Goal: Task Accomplishment & Management: Manage account settings

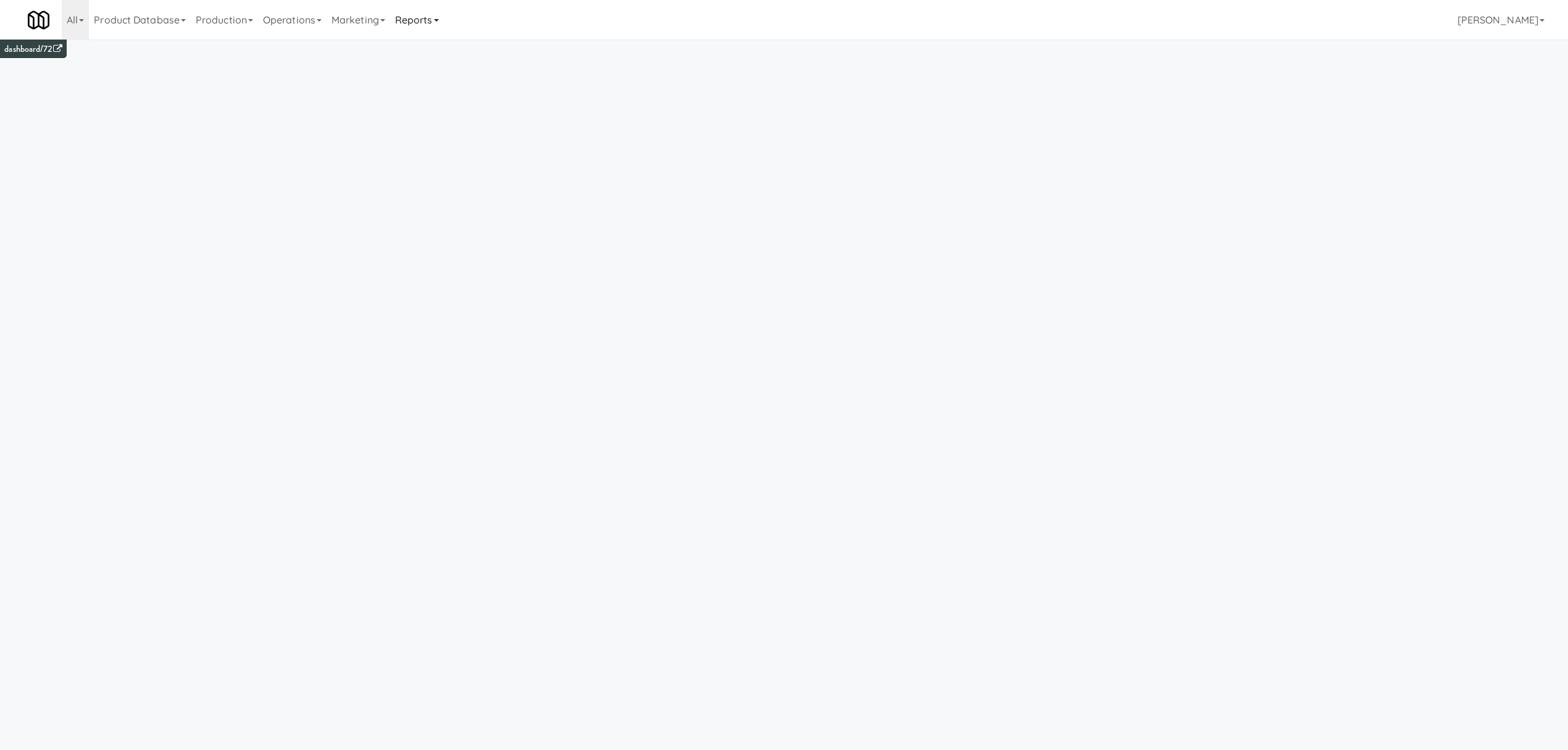
click at [430, 23] on link "Reports" at bounding box center [417, 19] width 54 height 39
click at [423, 100] on link "Payouts" at bounding box center [439, 97] width 99 height 22
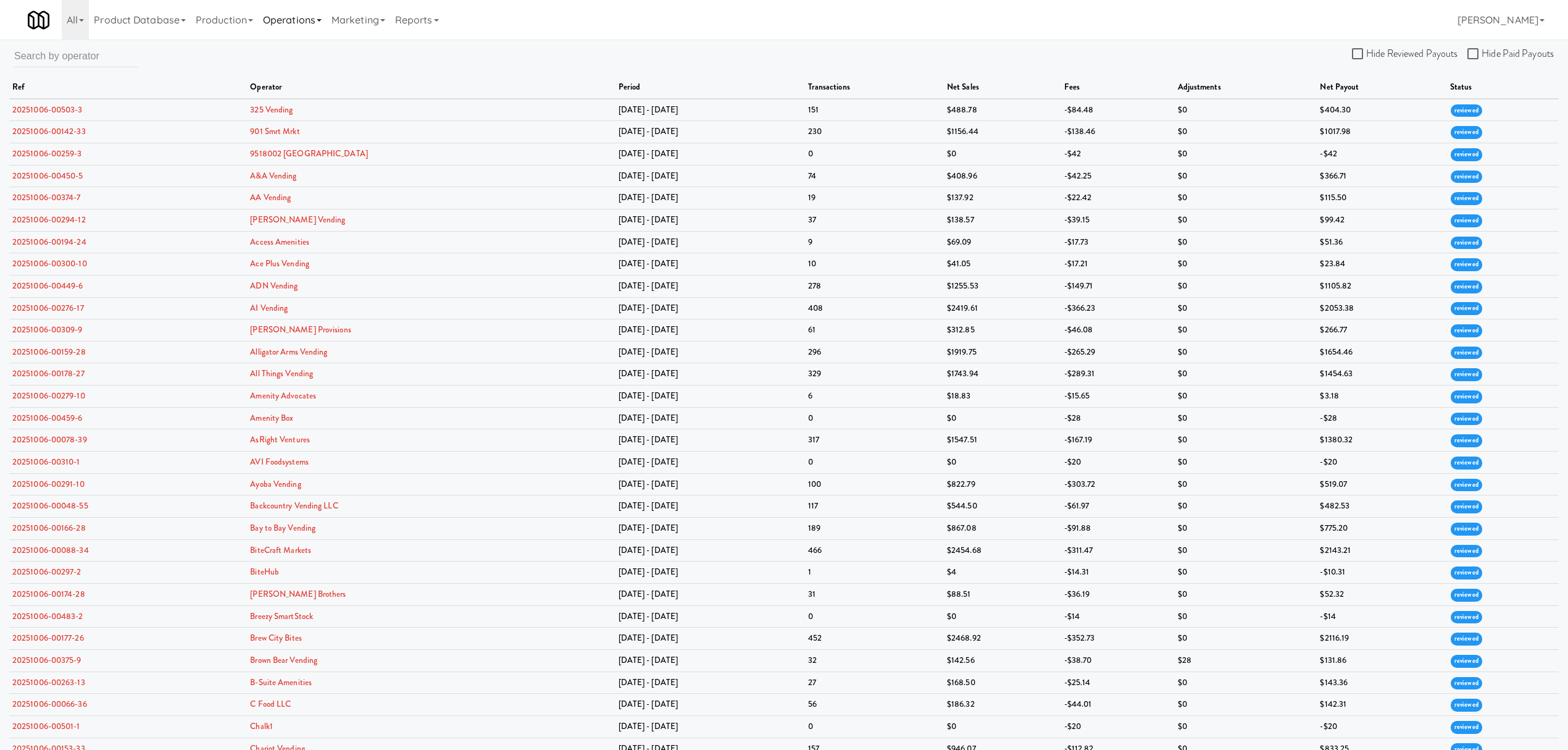
click at [300, 13] on link "Operations" at bounding box center [292, 19] width 68 height 39
click at [308, 94] on link "Operators" at bounding box center [307, 97] width 99 height 22
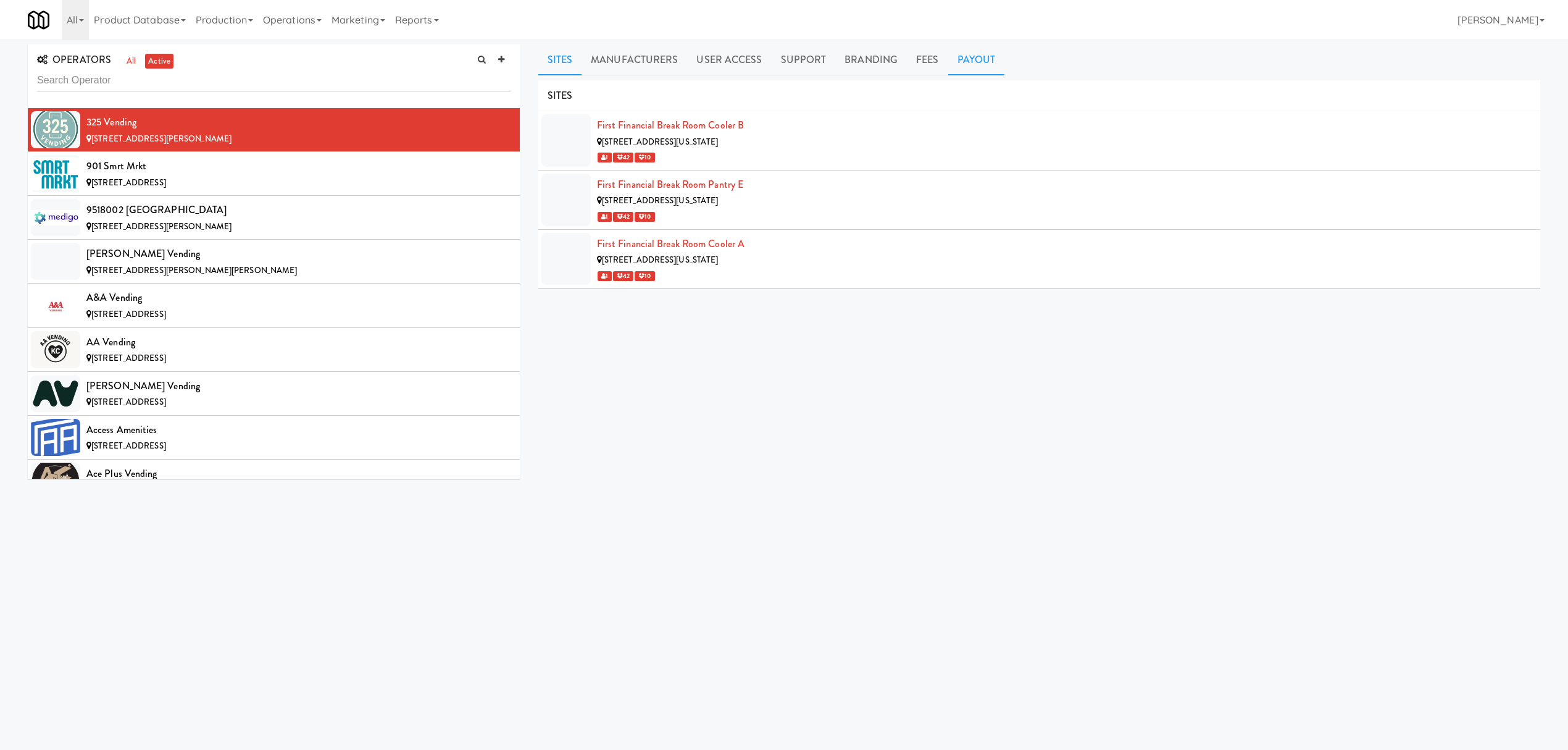
click at [949, 55] on link "Payout" at bounding box center [976, 60] width 56 height 31
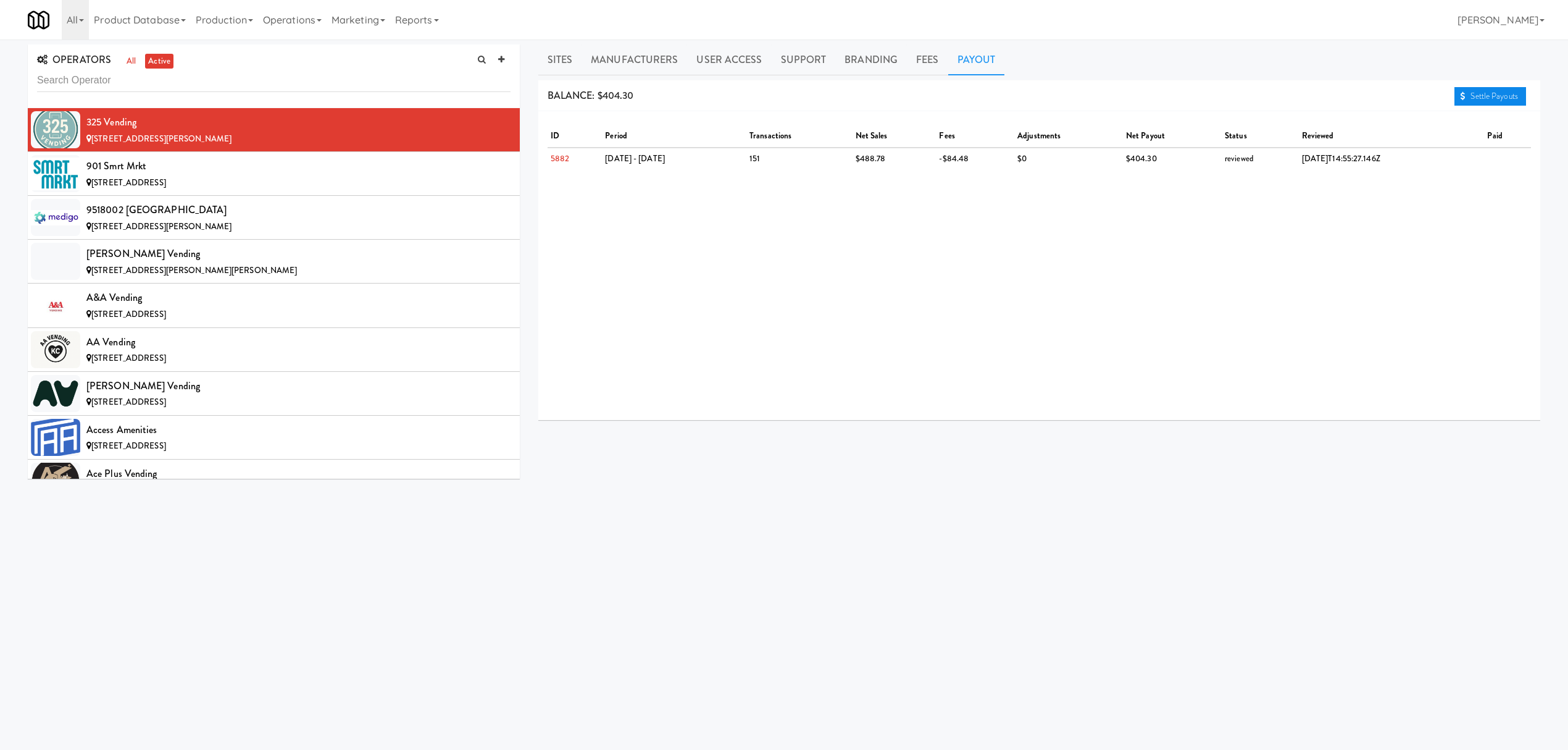
click at [1498, 100] on link "Settle Payouts" at bounding box center [1490, 96] width 72 height 19
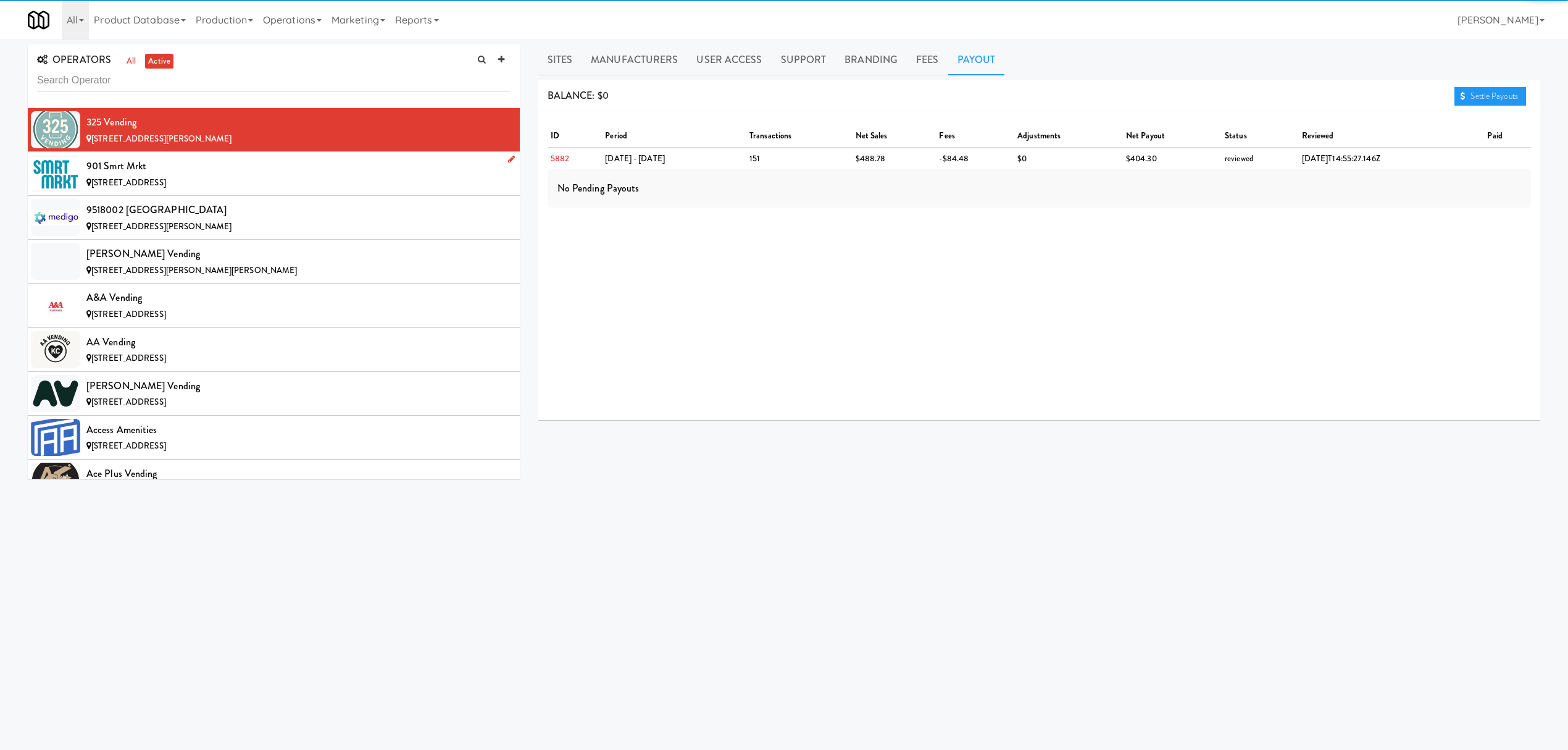
click at [198, 176] on div "[STREET_ADDRESS]" at bounding box center [298, 183] width 424 height 15
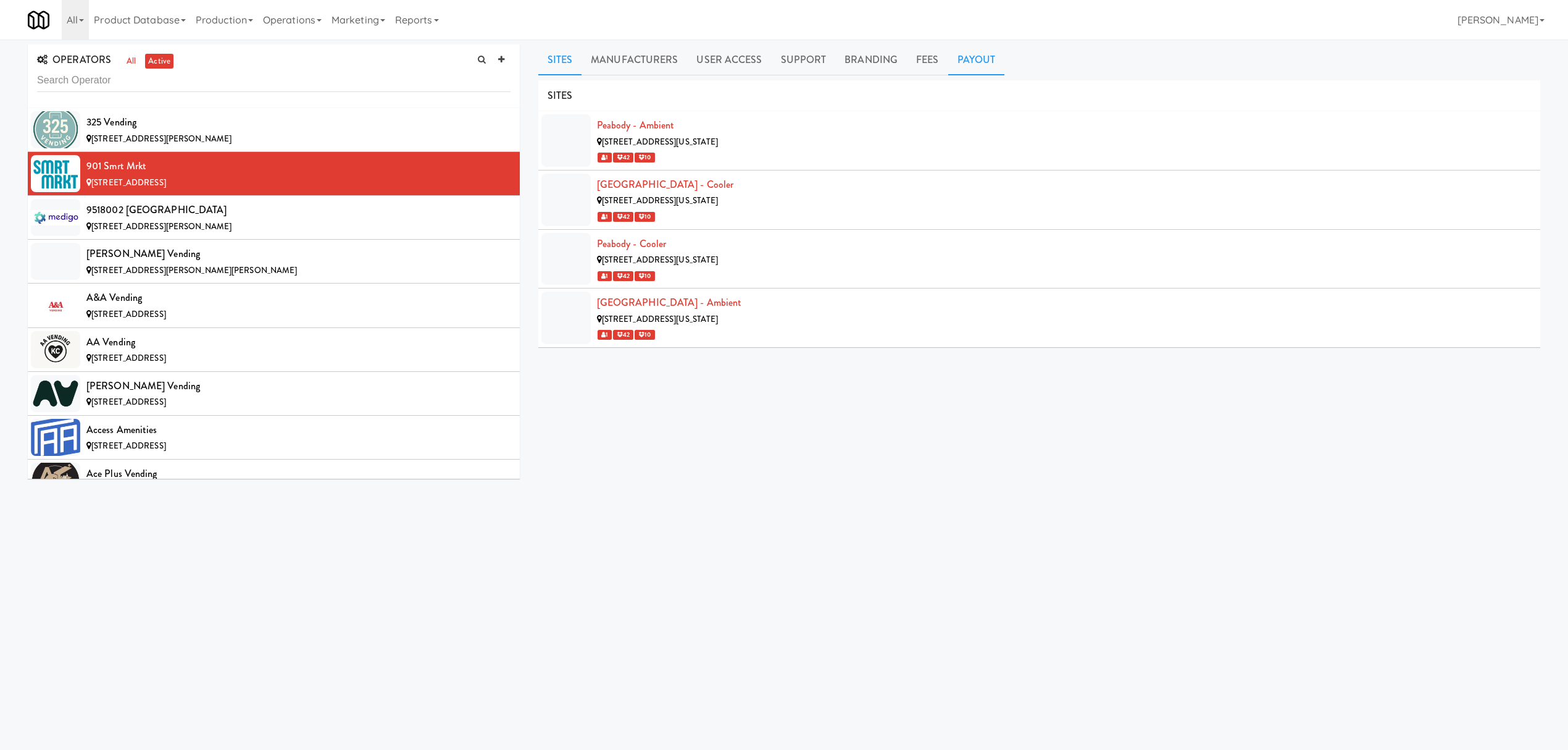
click at [953, 62] on link "Payout" at bounding box center [976, 60] width 56 height 31
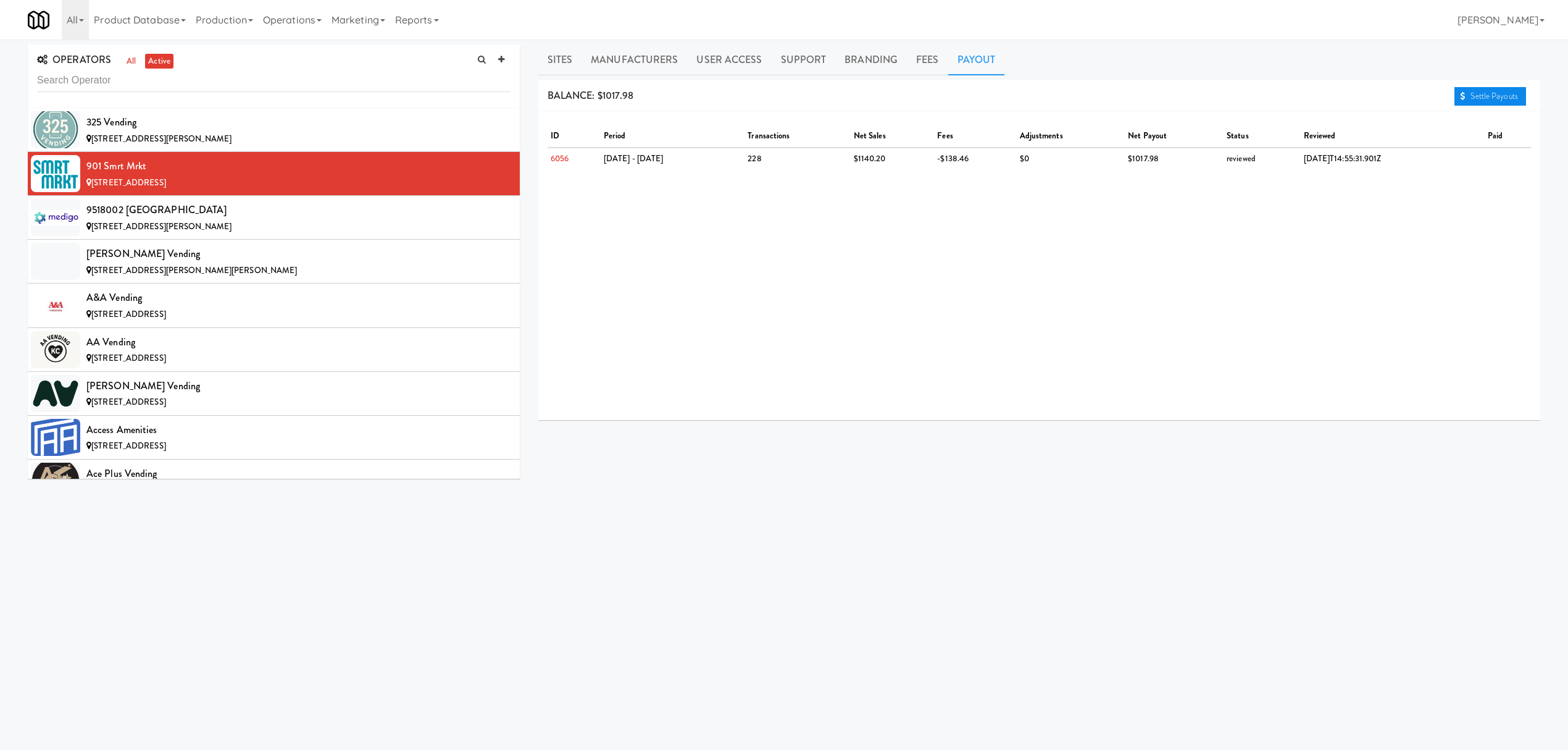
click at [1496, 97] on link "Settle Payouts" at bounding box center [1490, 96] width 72 height 19
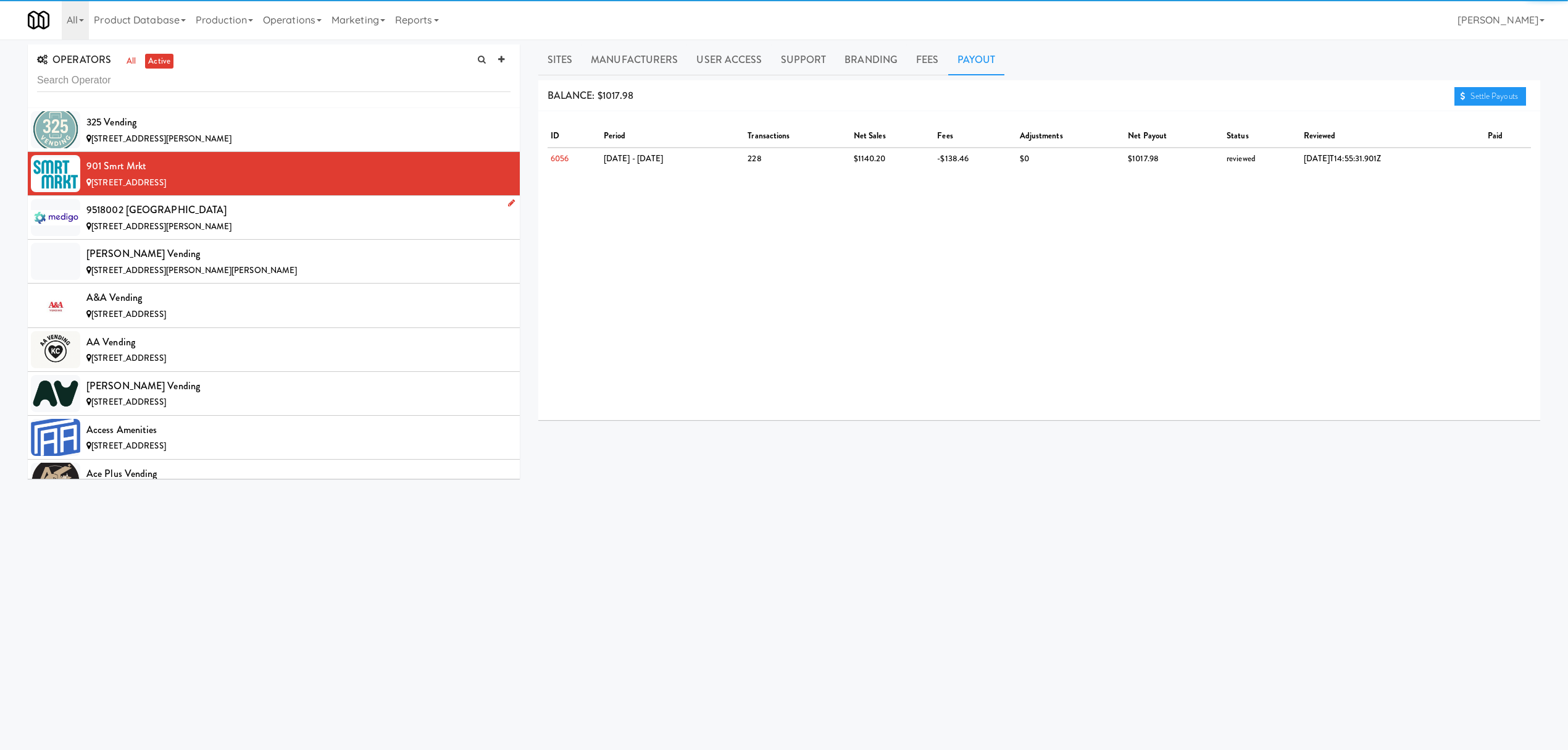
click at [286, 215] on div "9518002 [GEOGRAPHIC_DATA]" at bounding box center [298, 210] width 424 height 19
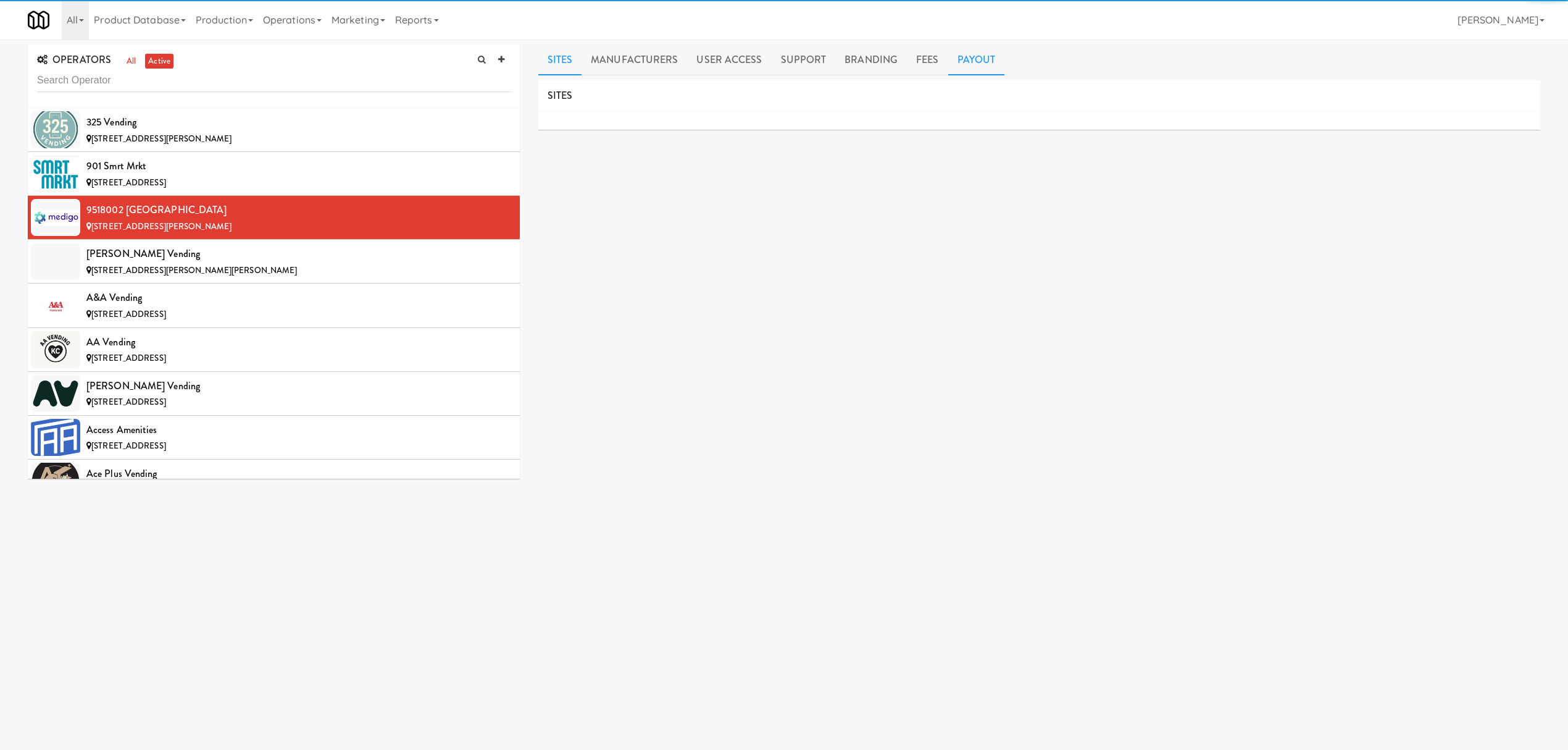
click at [973, 62] on link "Payout" at bounding box center [976, 60] width 56 height 31
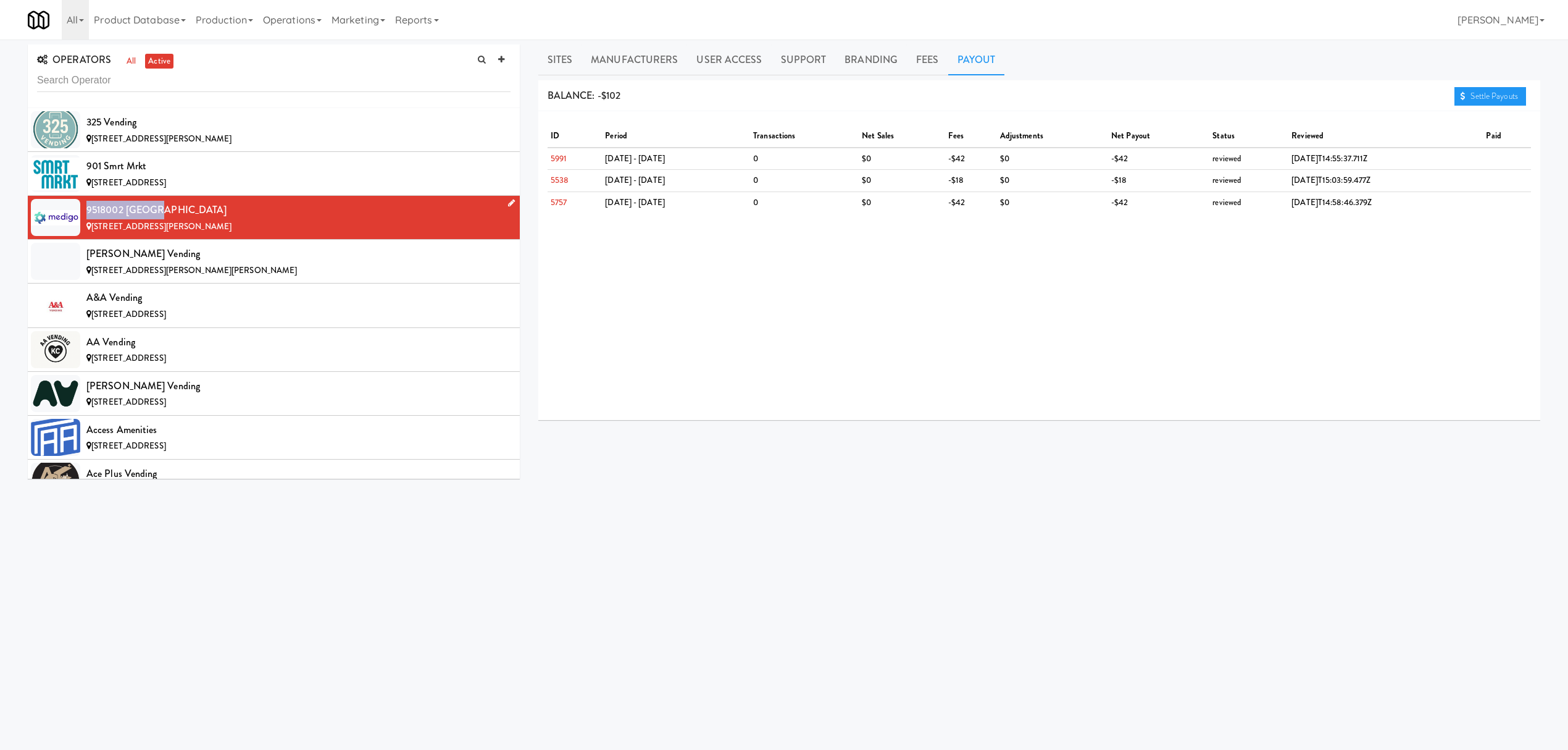
drag, startPoint x: 84, startPoint y: 211, endPoint x: 166, endPoint y: 211, distance: 82.0
click at [166, 211] on li "9518002 [GEOGRAPHIC_DATA] [STREET_ADDRESS][PERSON_NAME]" at bounding box center [274, 217] width 492 height 44
copy div "9518002 [GEOGRAPHIC_DATA]"
click at [336, 265] on div "[STREET_ADDRESS][PERSON_NAME][PERSON_NAME]" at bounding box center [298, 271] width 424 height 15
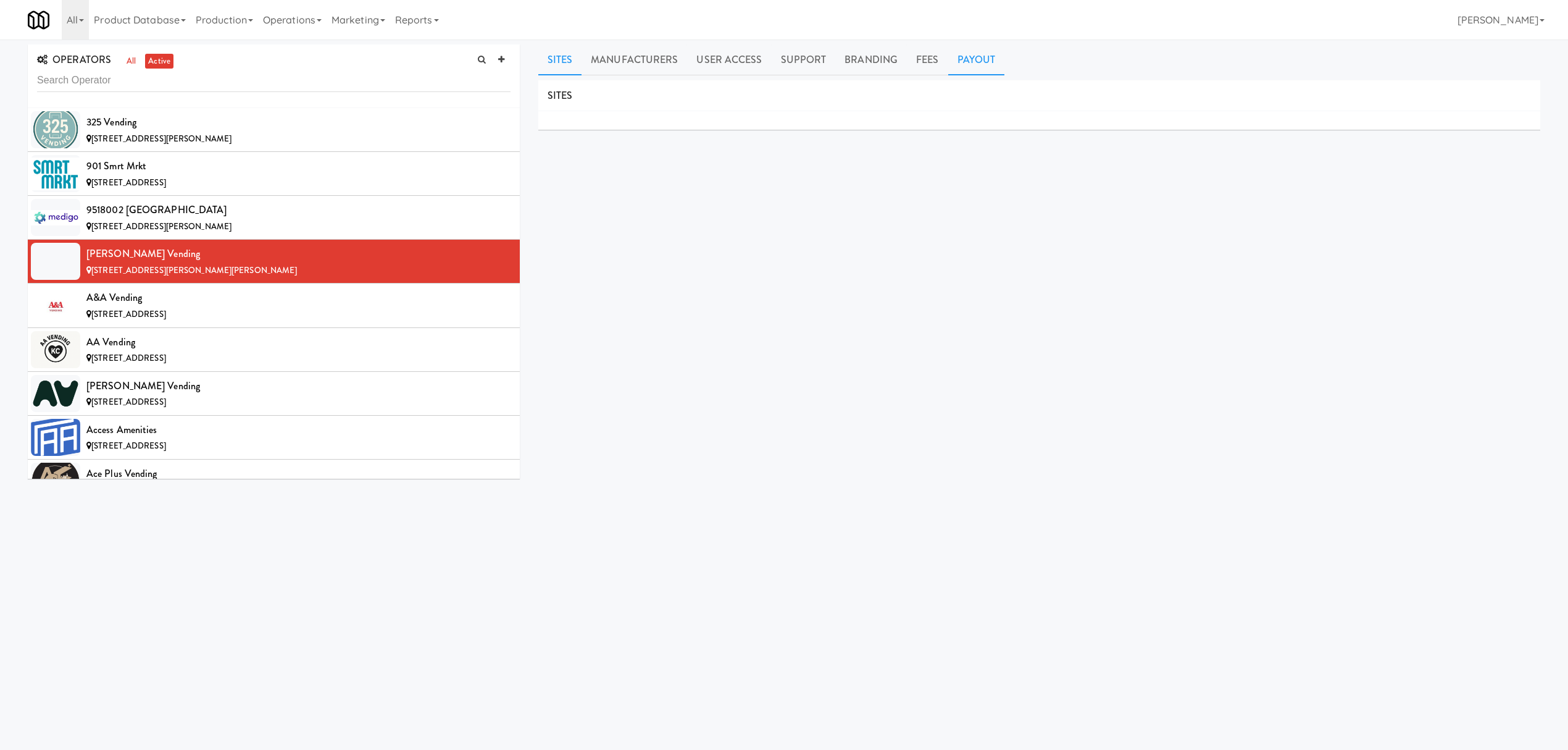
click at [974, 52] on link "Payout" at bounding box center [976, 60] width 56 height 31
click at [217, 285] on li "A&A Vending [STREET_ADDRESS]" at bounding box center [274, 305] width 492 height 44
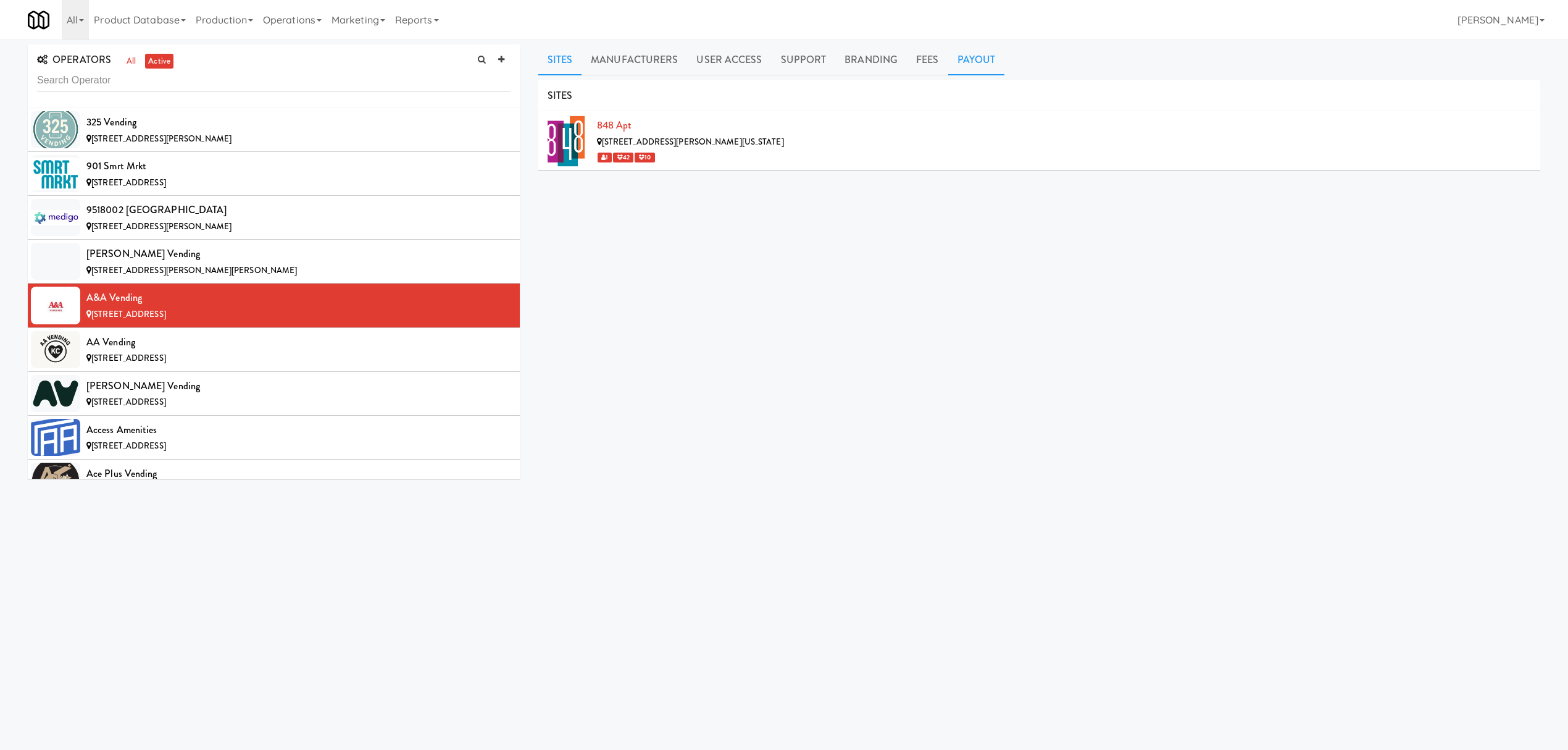
click at [976, 57] on link "Payout" at bounding box center [976, 60] width 56 height 31
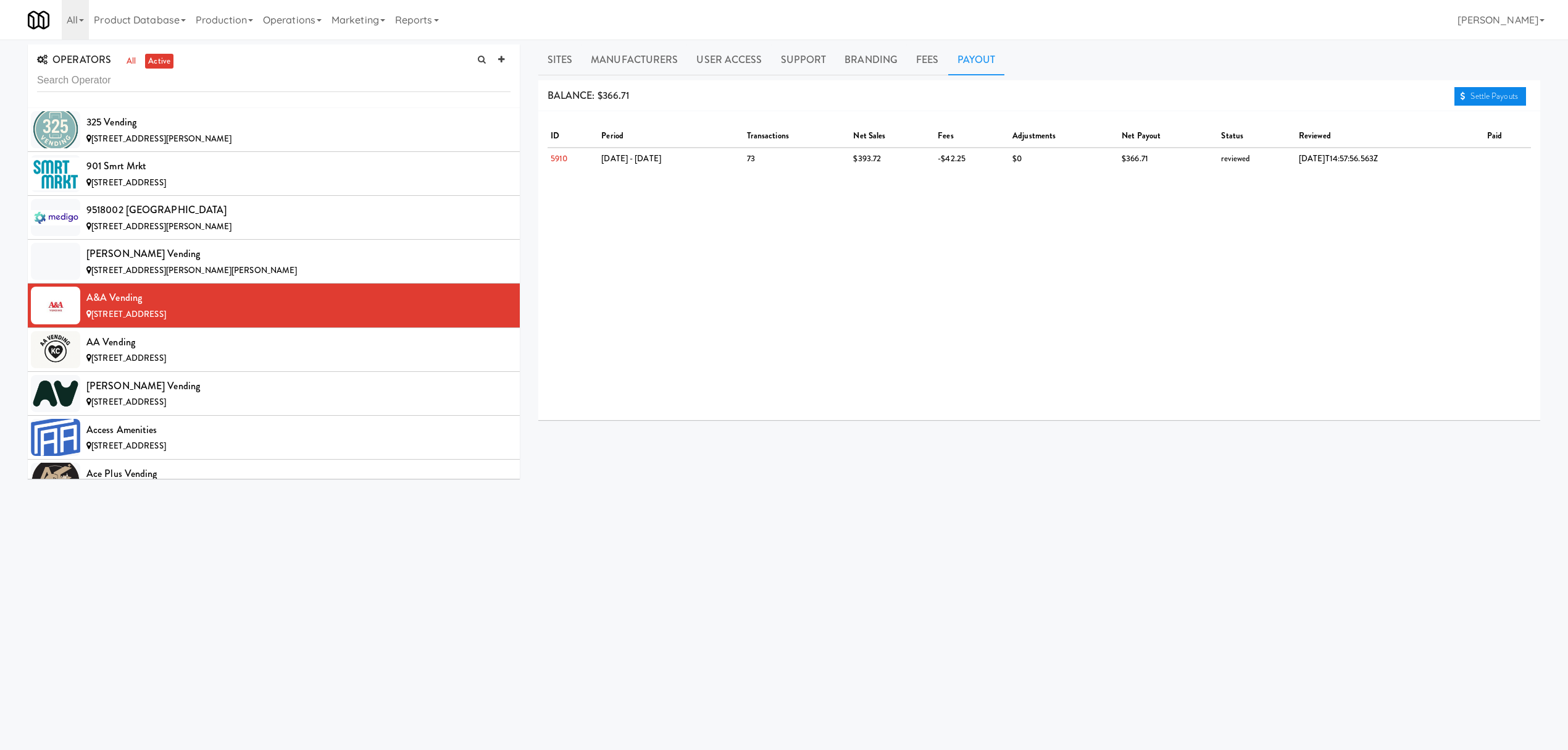
click at [1504, 98] on link "Settle Payouts" at bounding box center [1490, 96] width 72 height 19
click at [253, 364] on div "[STREET_ADDRESS]" at bounding box center [298, 358] width 424 height 15
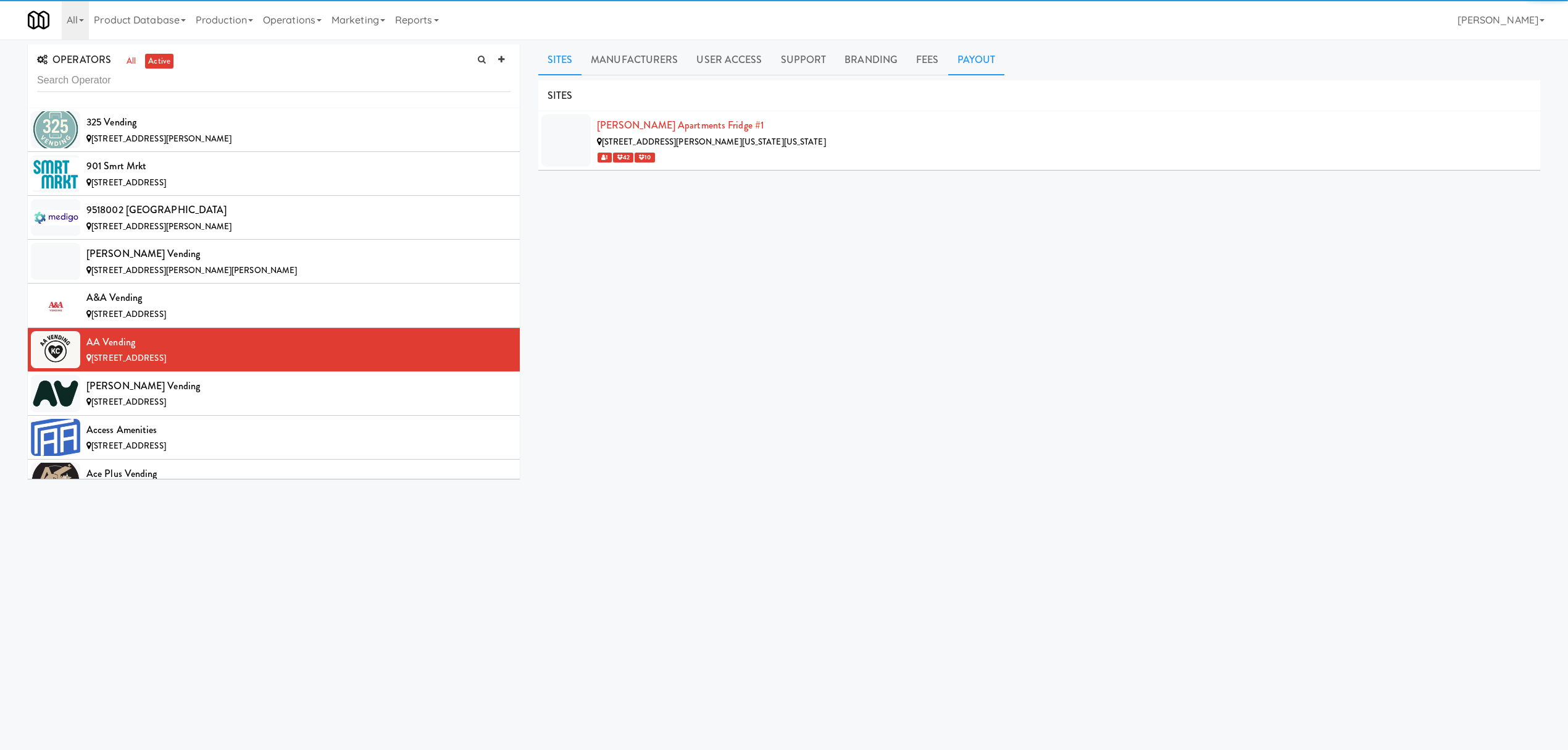
click at [975, 61] on link "Payout" at bounding box center [976, 60] width 56 height 31
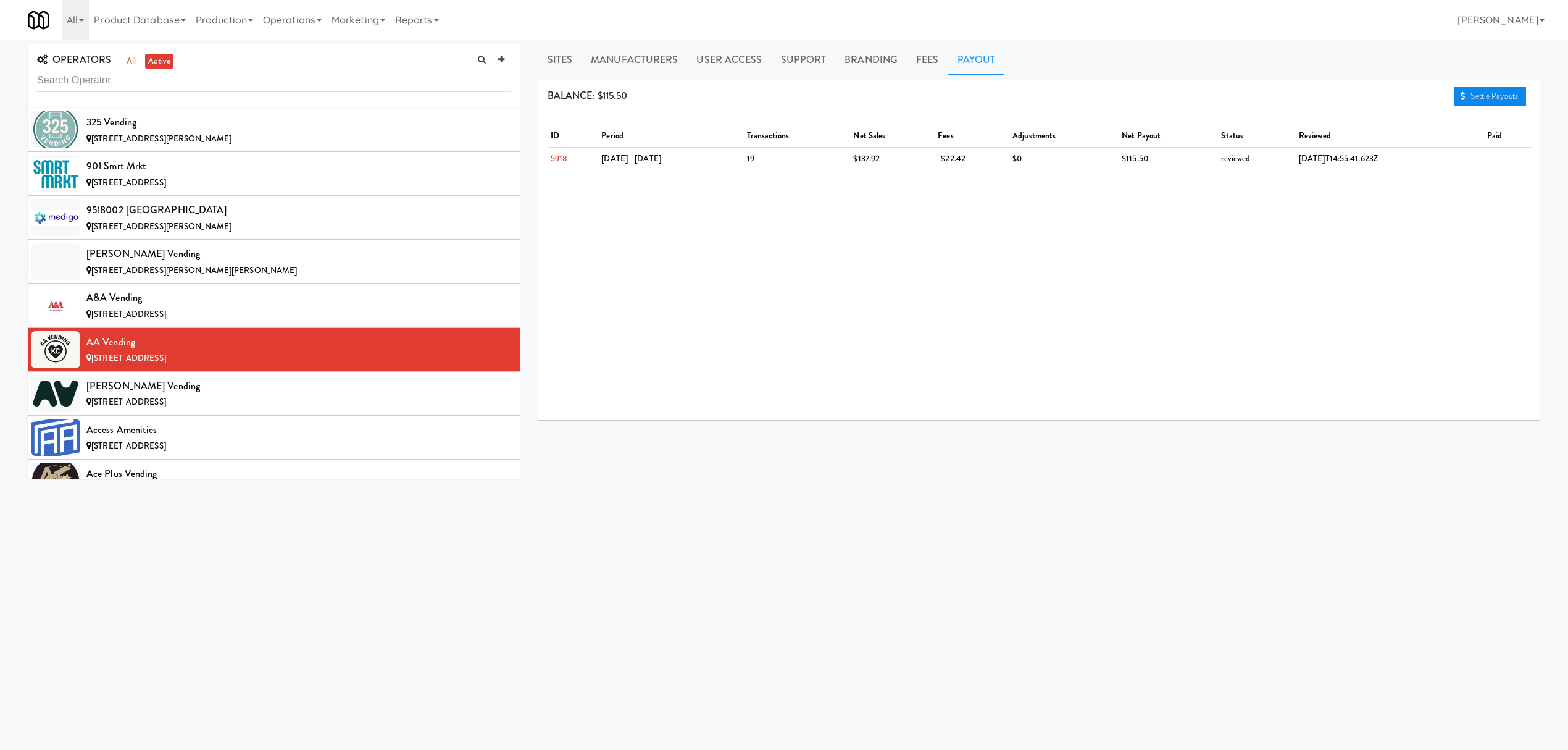
click at [1483, 100] on link "Settle Payouts" at bounding box center [1490, 96] width 72 height 19
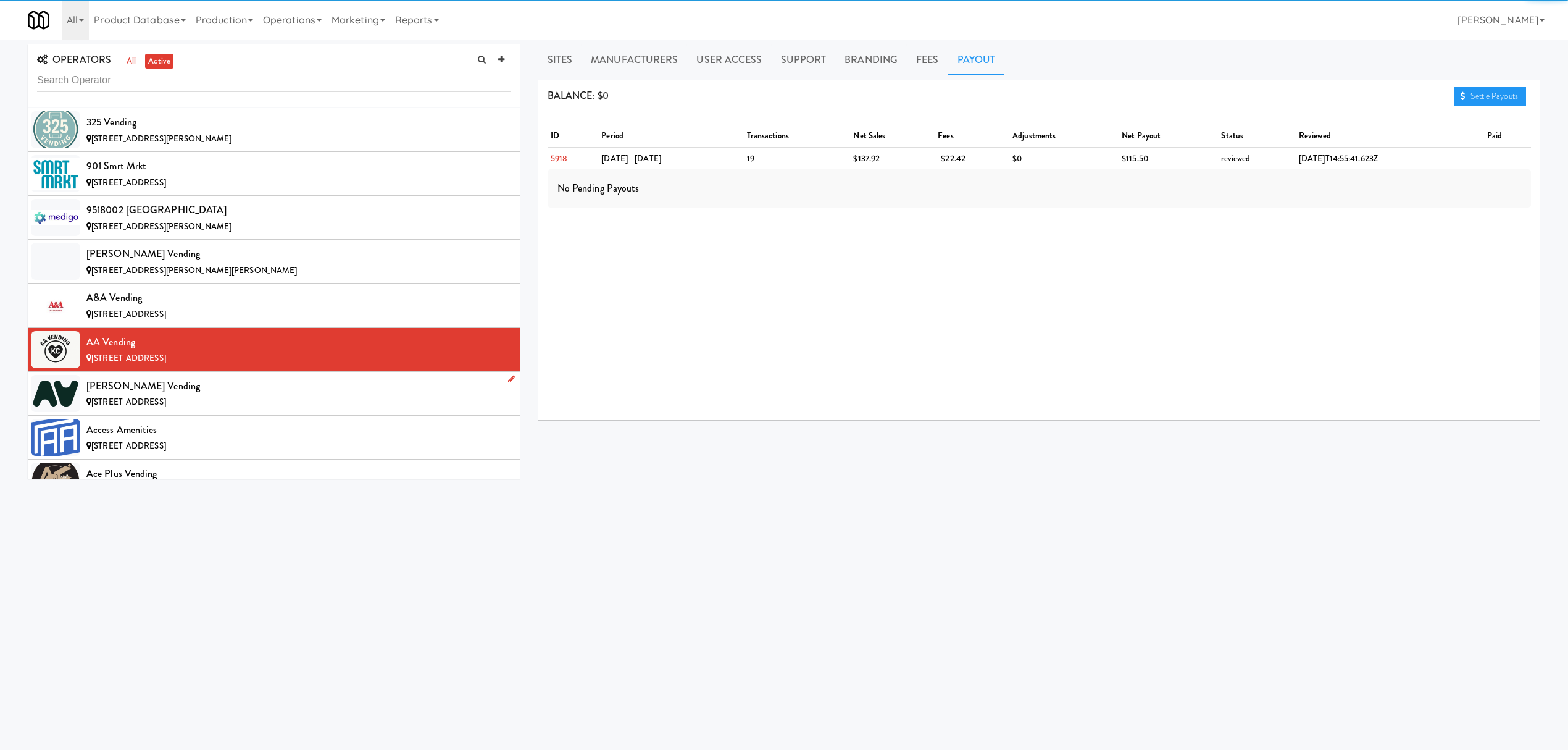
click at [271, 374] on li "[PERSON_NAME] Vending [STREET_ADDRESS]" at bounding box center [274, 394] width 492 height 44
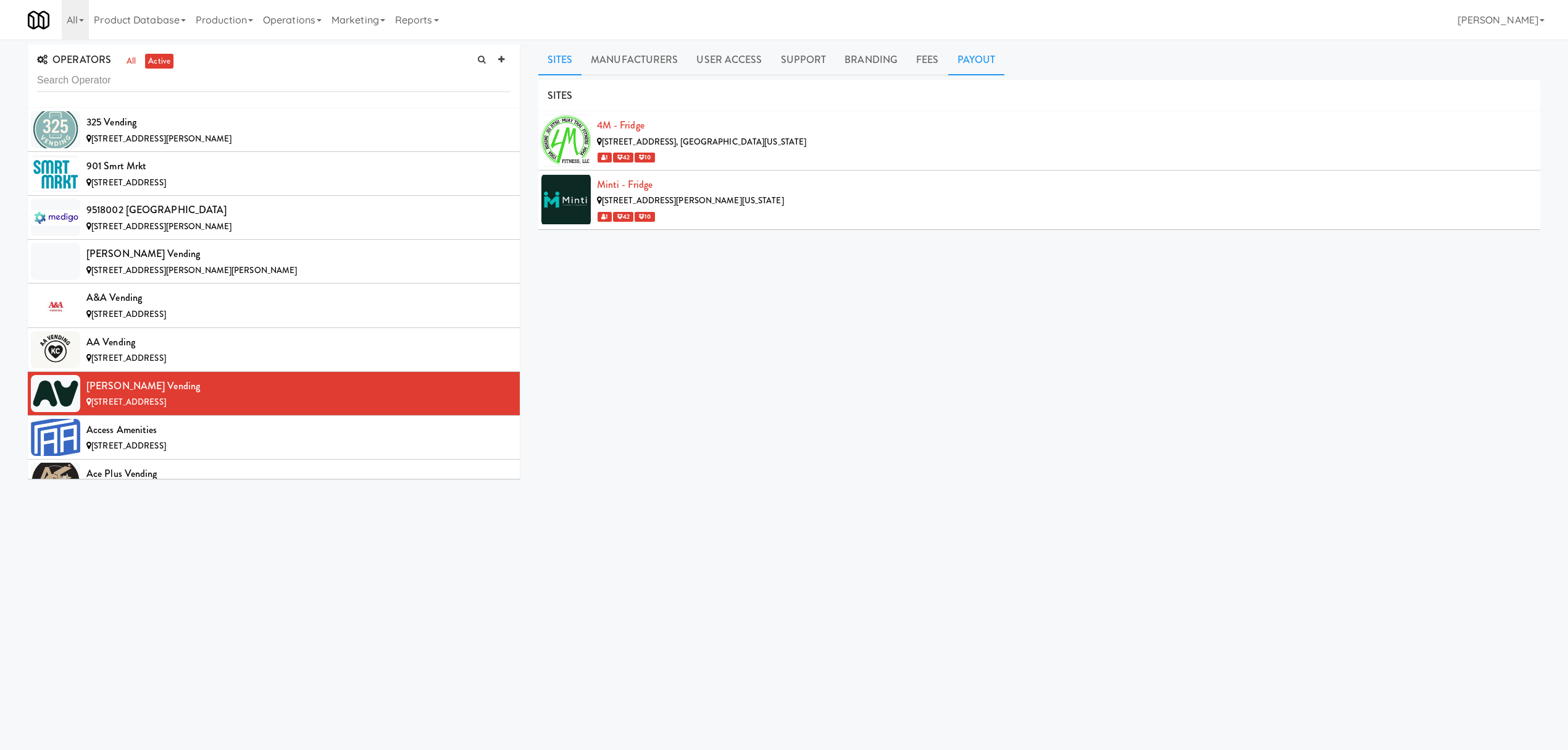
click at [972, 53] on link "Payout" at bounding box center [976, 60] width 56 height 31
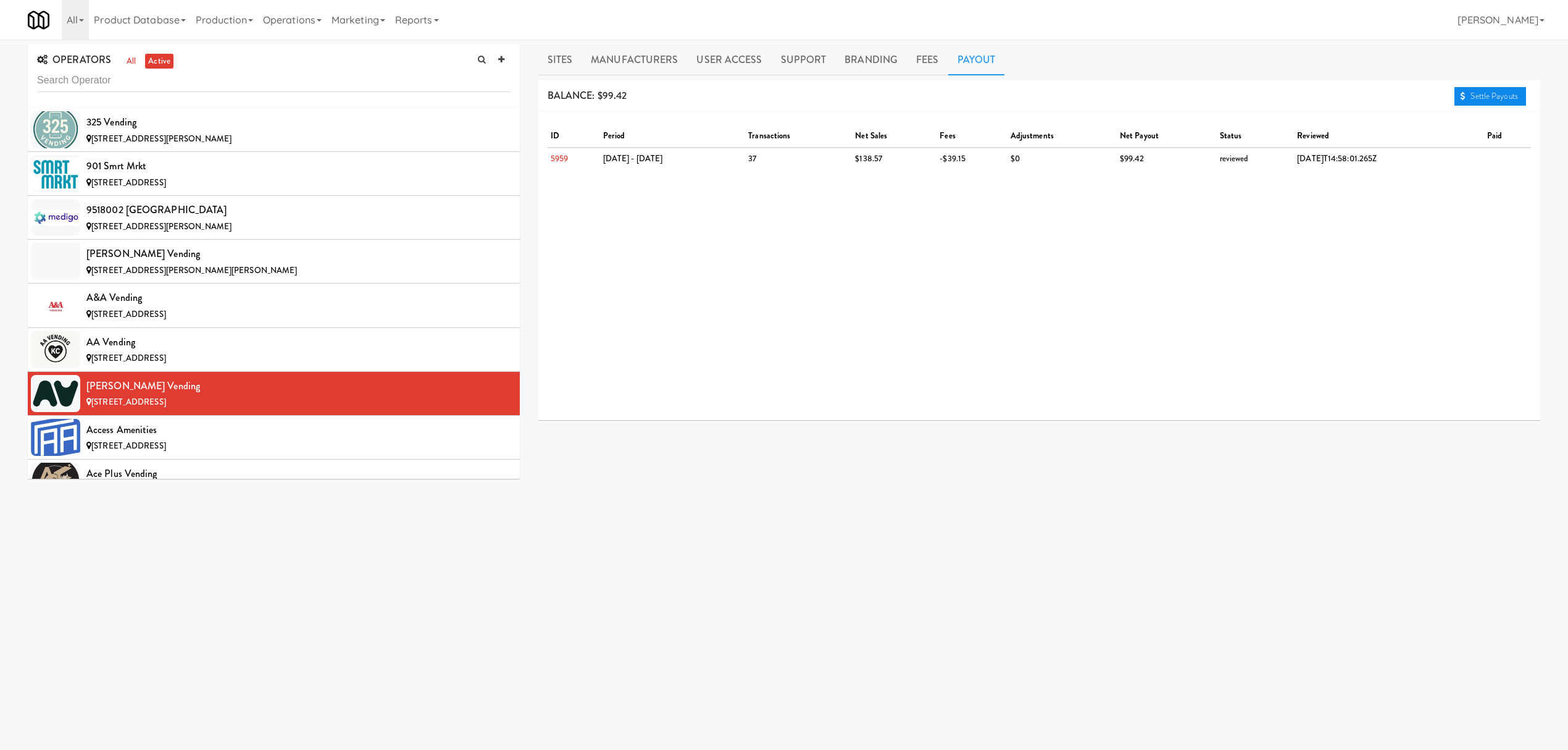
click at [1490, 94] on link "Settle Payouts" at bounding box center [1490, 96] width 72 height 19
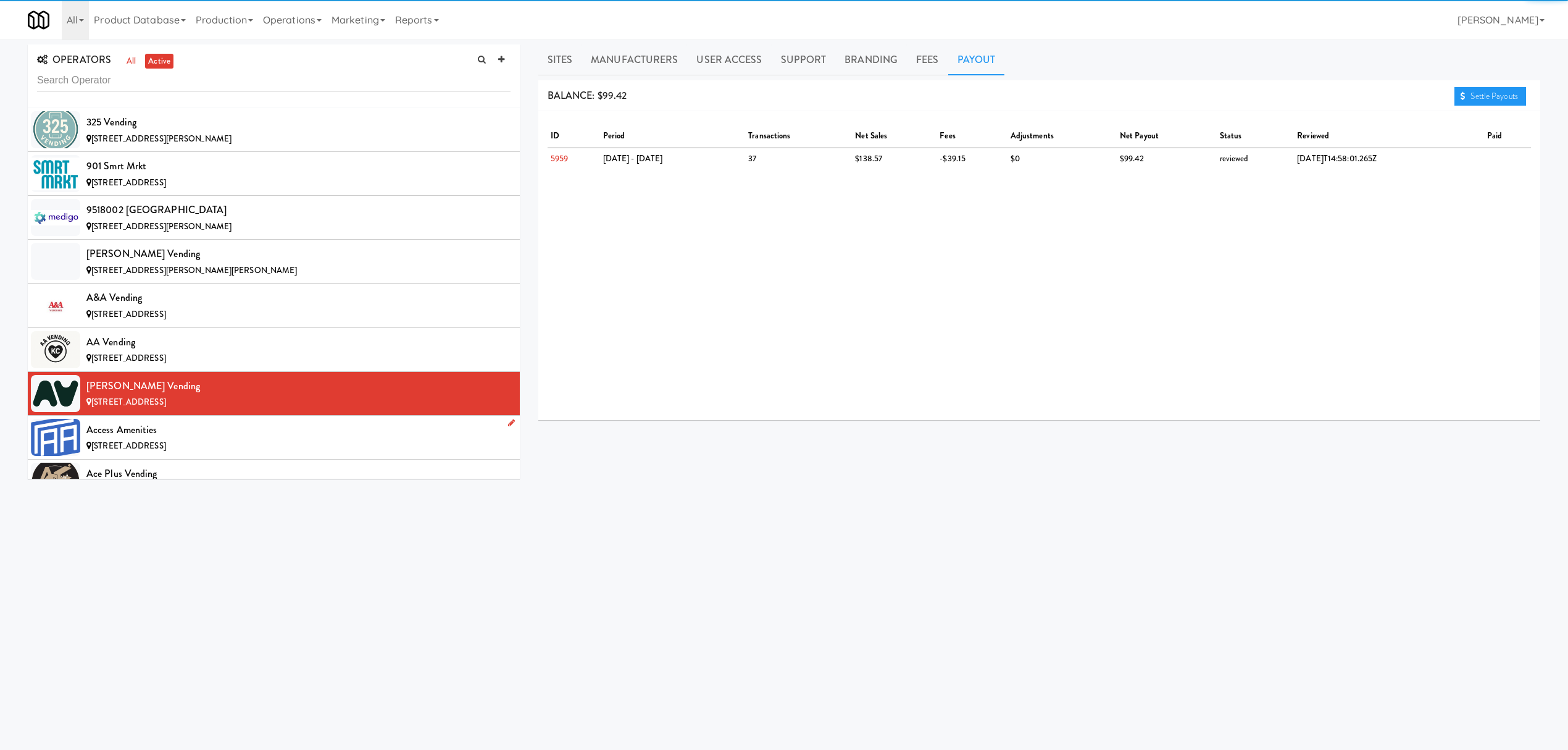
click at [259, 431] on div "Access Amenities" at bounding box center [298, 430] width 424 height 19
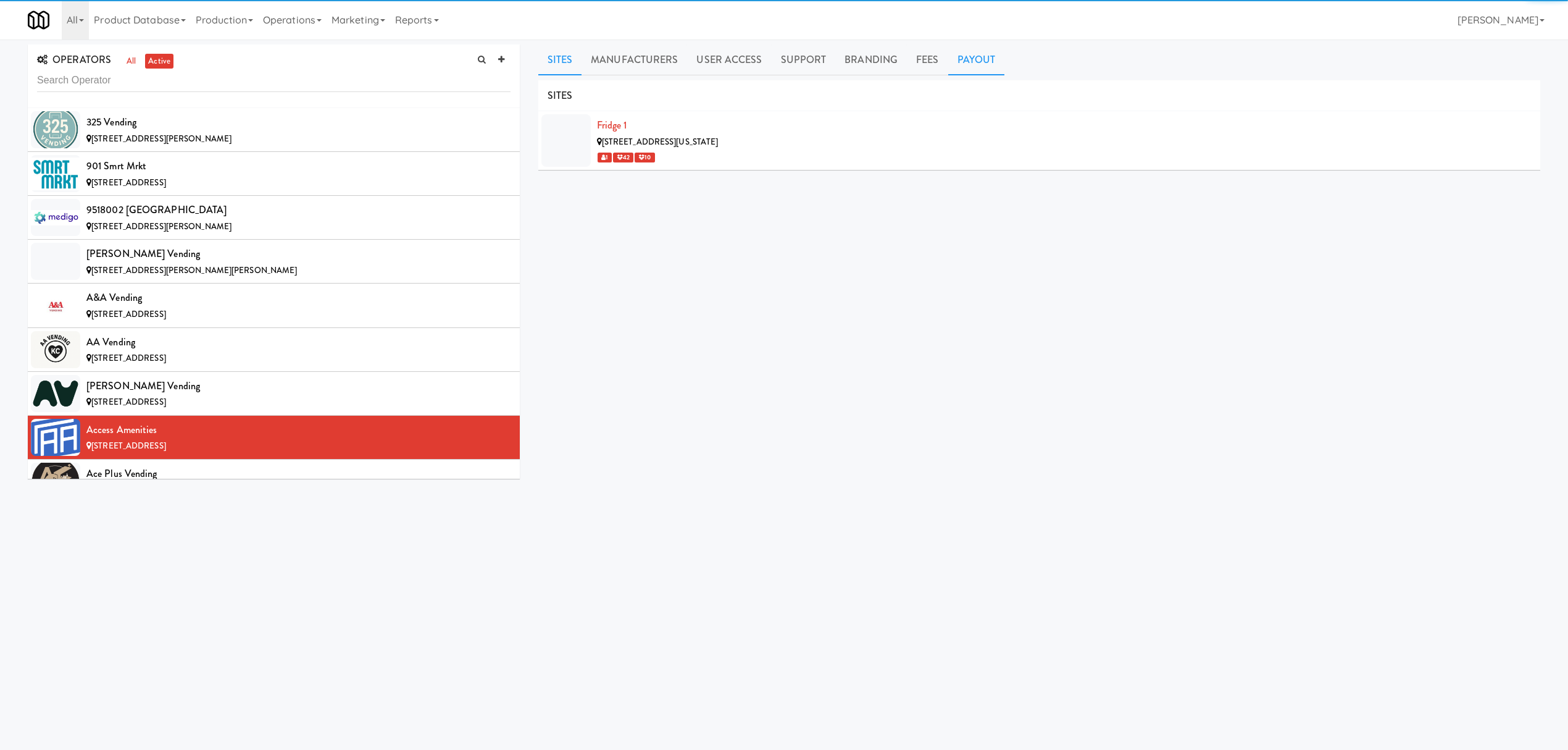
click at [982, 53] on link "Payout" at bounding box center [976, 60] width 56 height 31
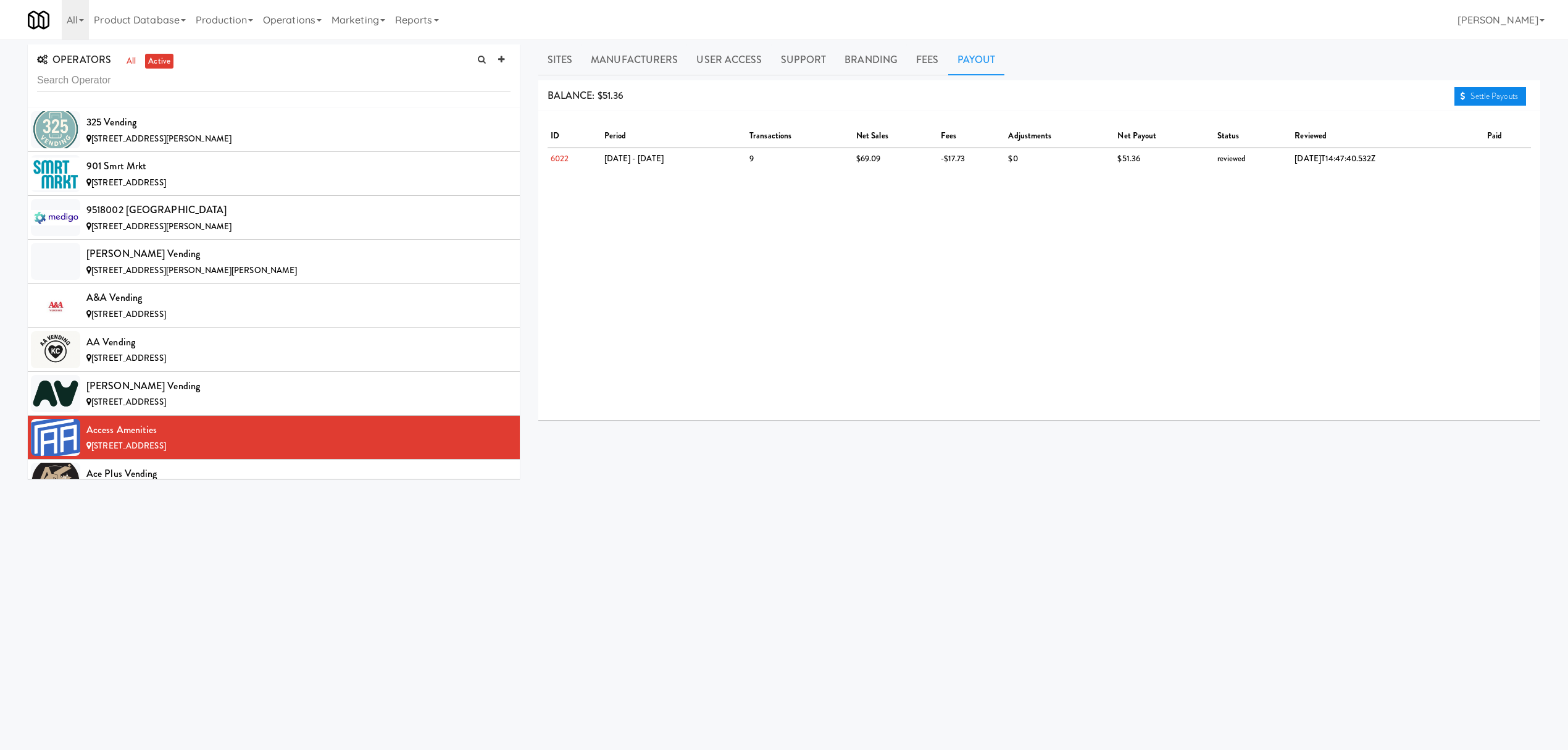
click at [1478, 100] on link "Settle Payouts" at bounding box center [1490, 96] width 72 height 19
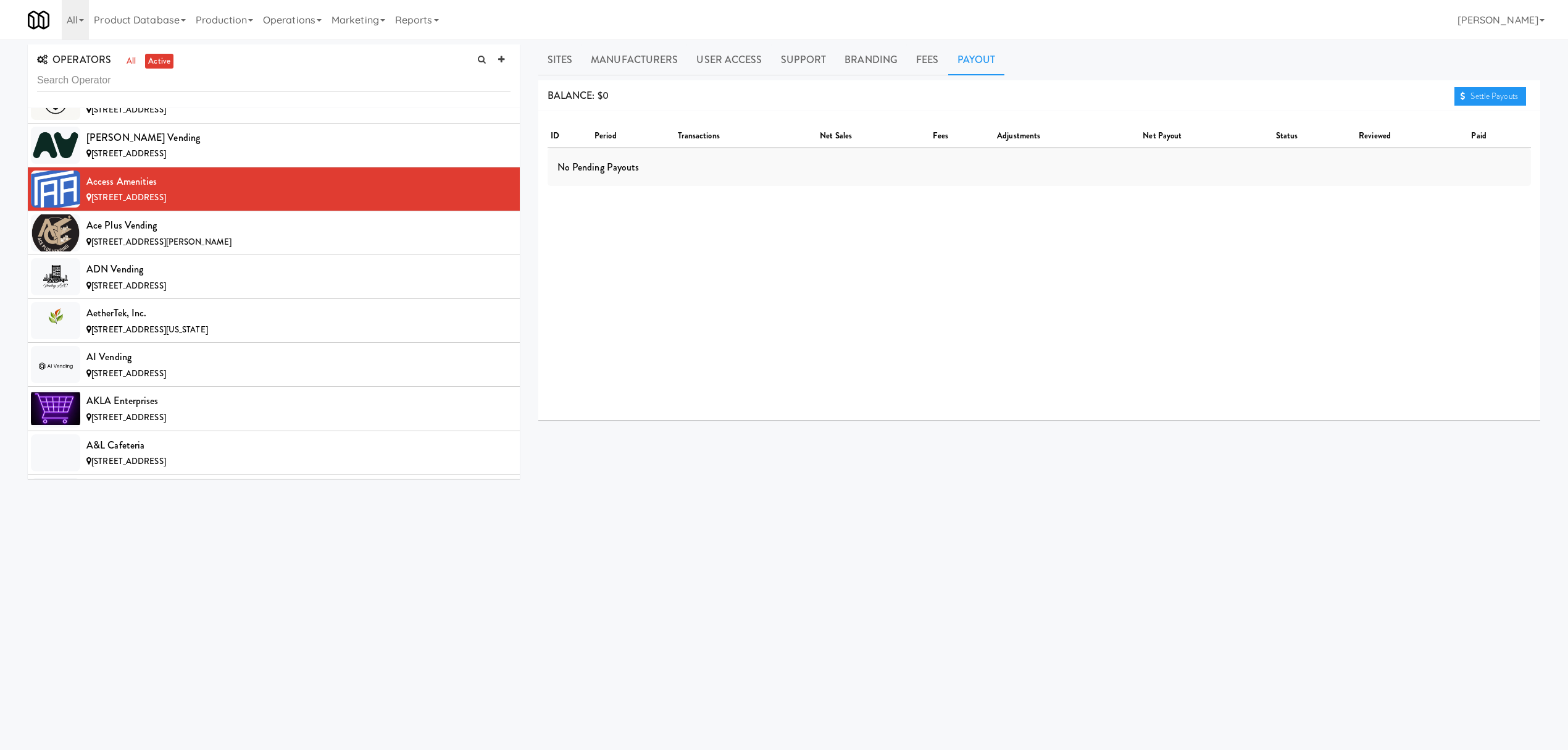
scroll to position [247, 0]
click at [225, 233] on div "Ace Plus Vending" at bounding box center [298, 227] width 424 height 19
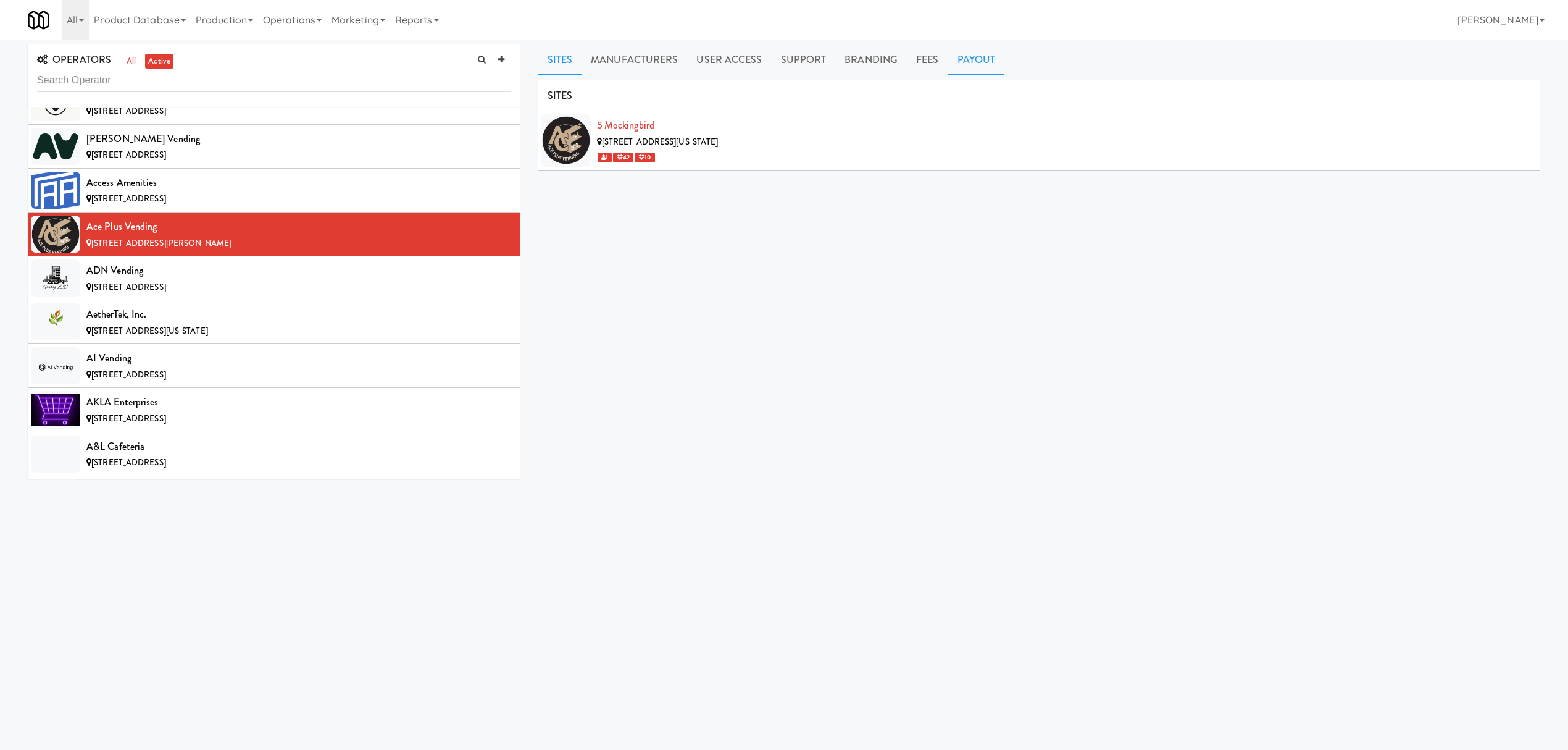
click at [958, 64] on link "Payout" at bounding box center [976, 60] width 56 height 31
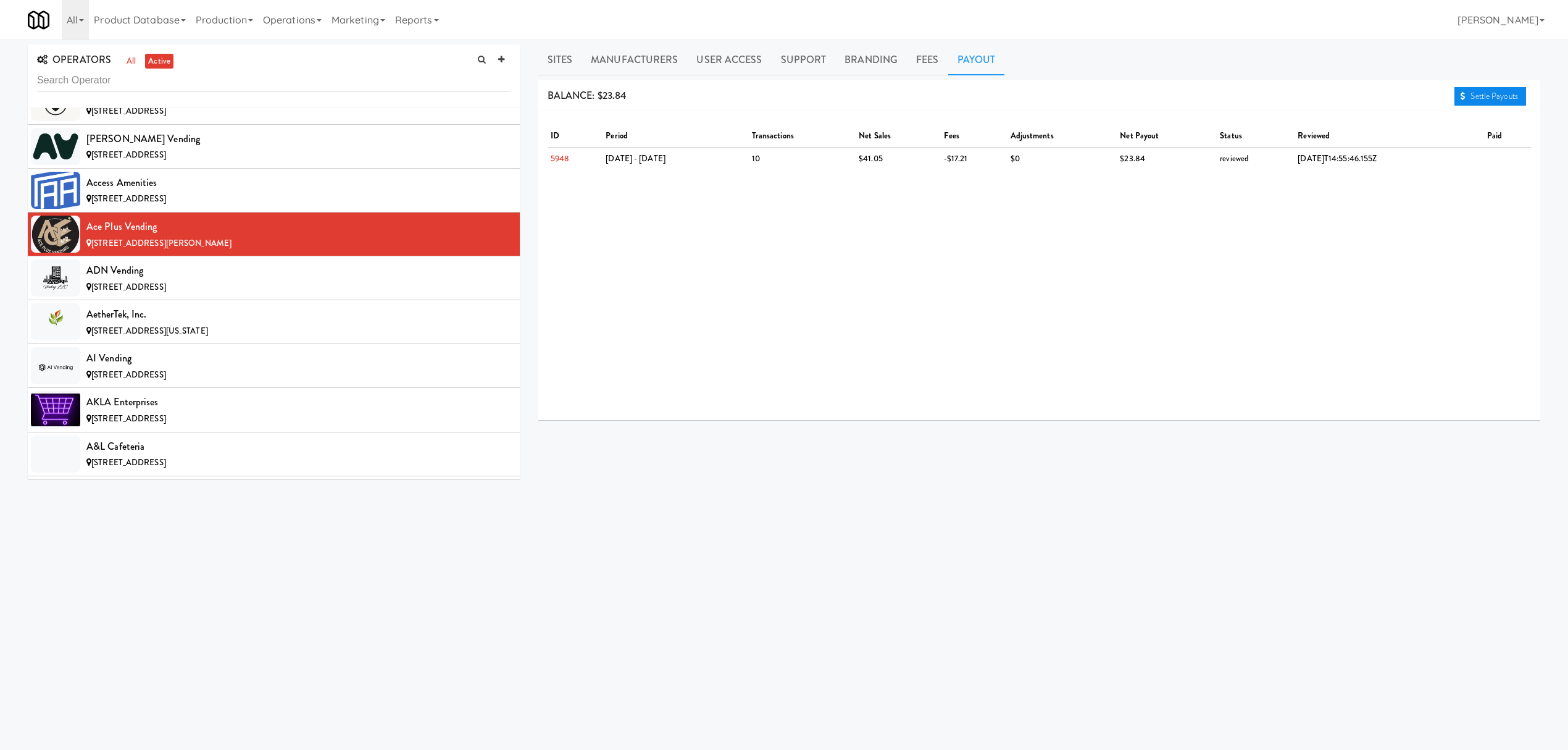
click at [1492, 97] on link "Settle Payouts" at bounding box center [1490, 96] width 72 height 19
click at [150, 279] on div "ADN Vending" at bounding box center [298, 271] width 424 height 19
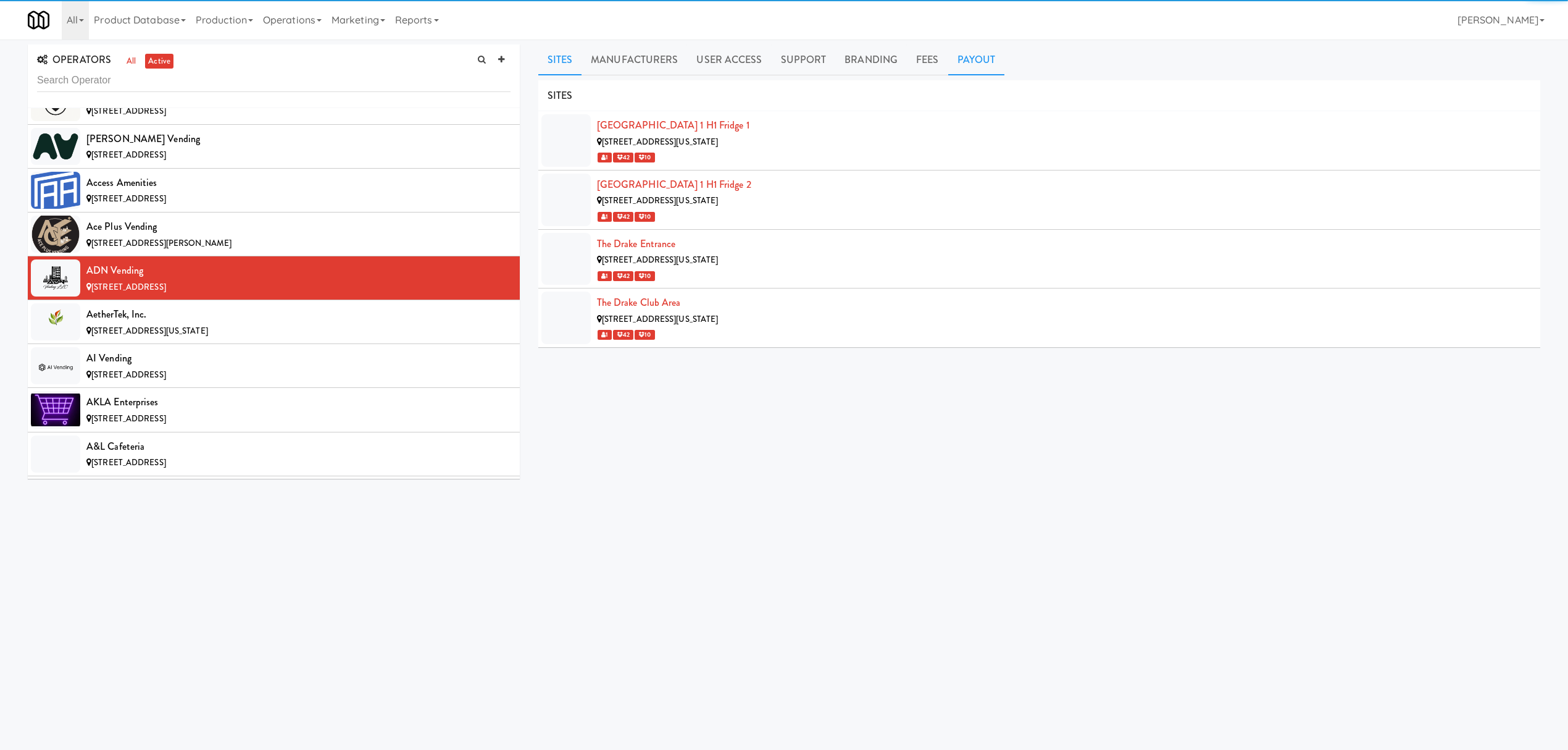
click at [974, 55] on link "Payout" at bounding box center [976, 60] width 56 height 31
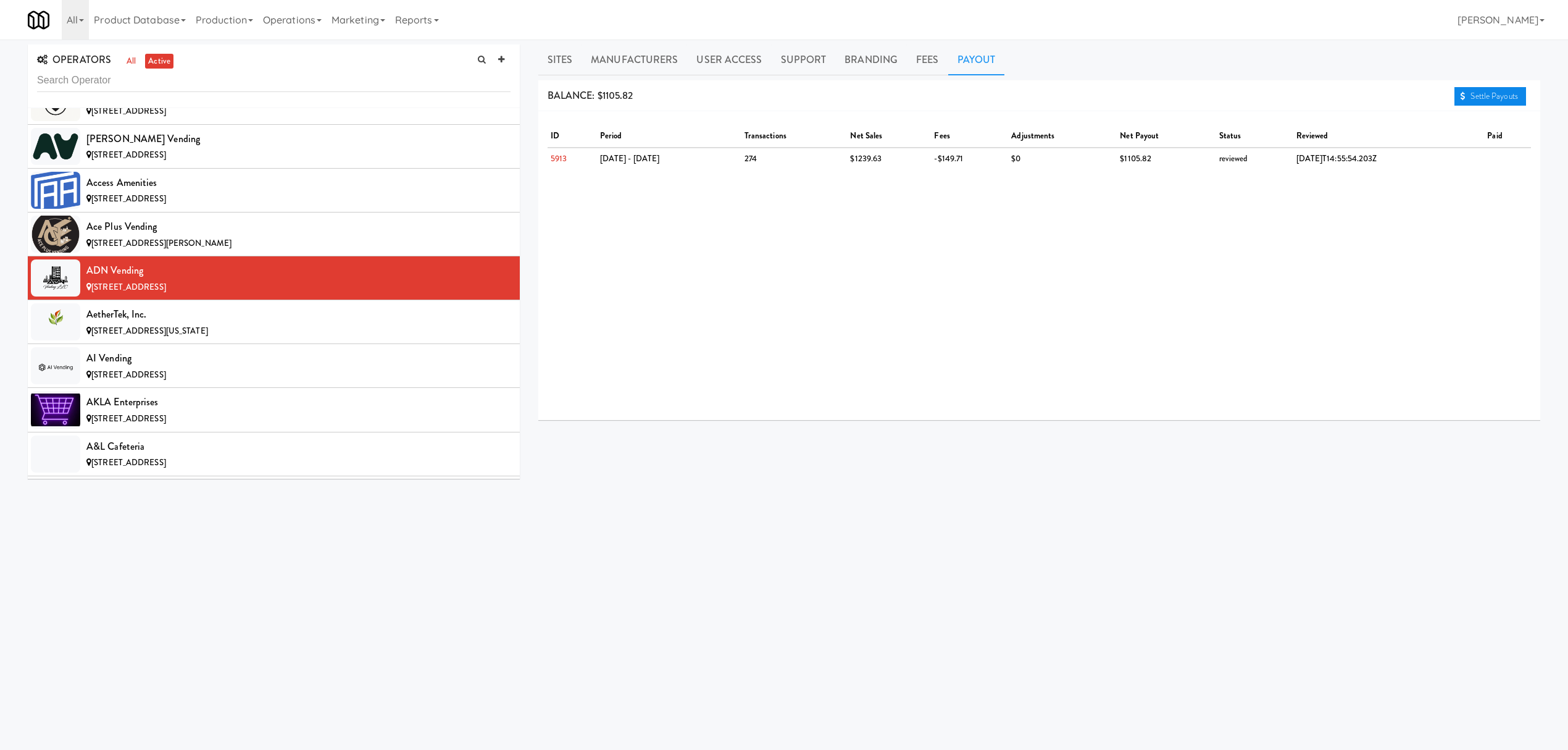
click at [1485, 100] on link "Settle Payouts" at bounding box center [1490, 96] width 72 height 19
click at [186, 334] on span "[STREET_ADDRESS][US_STATE]" at bounding box center [150, 331] width 117 height 12
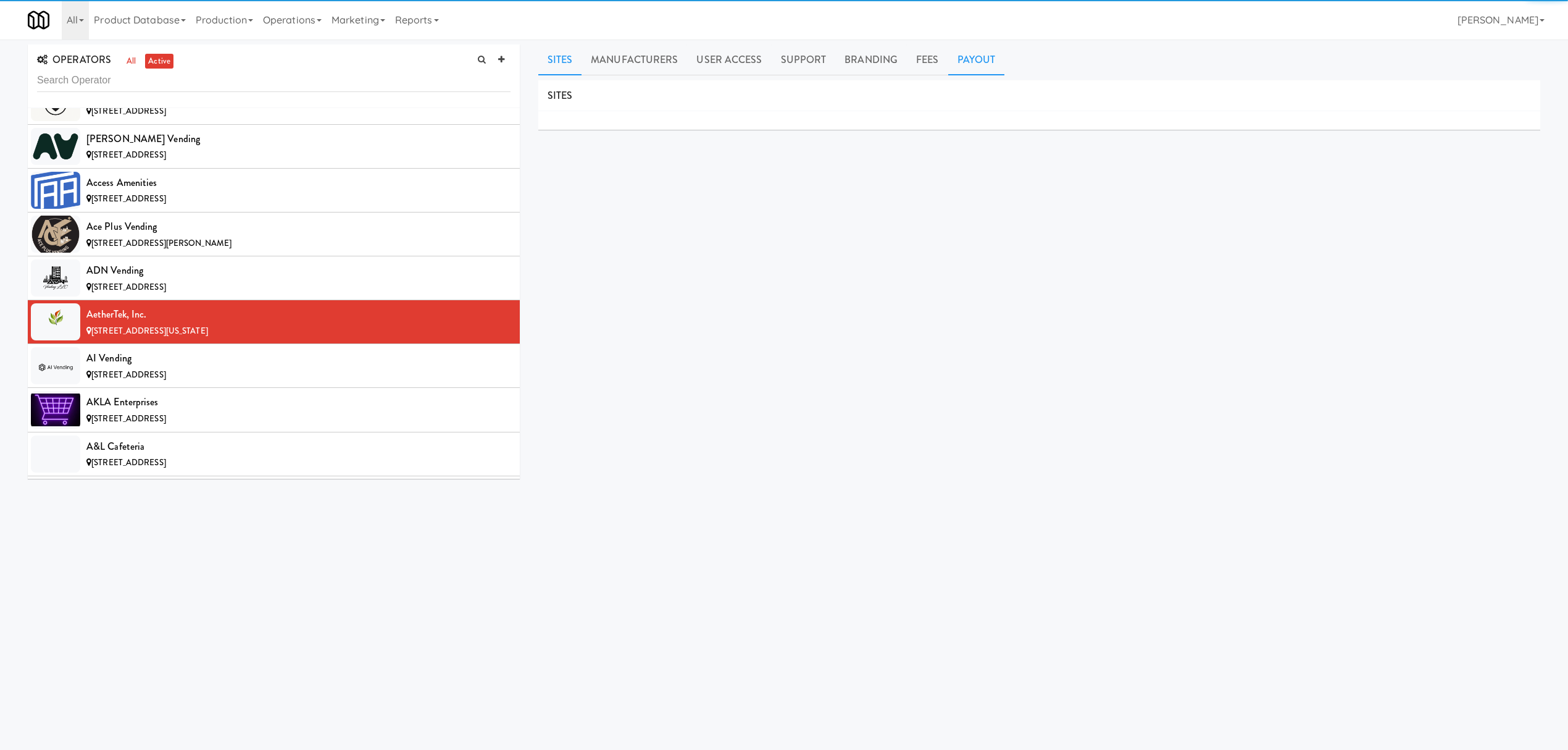
click at [978, 55] on link "Payout" at bounding box center [976, 60] width 56 height 31
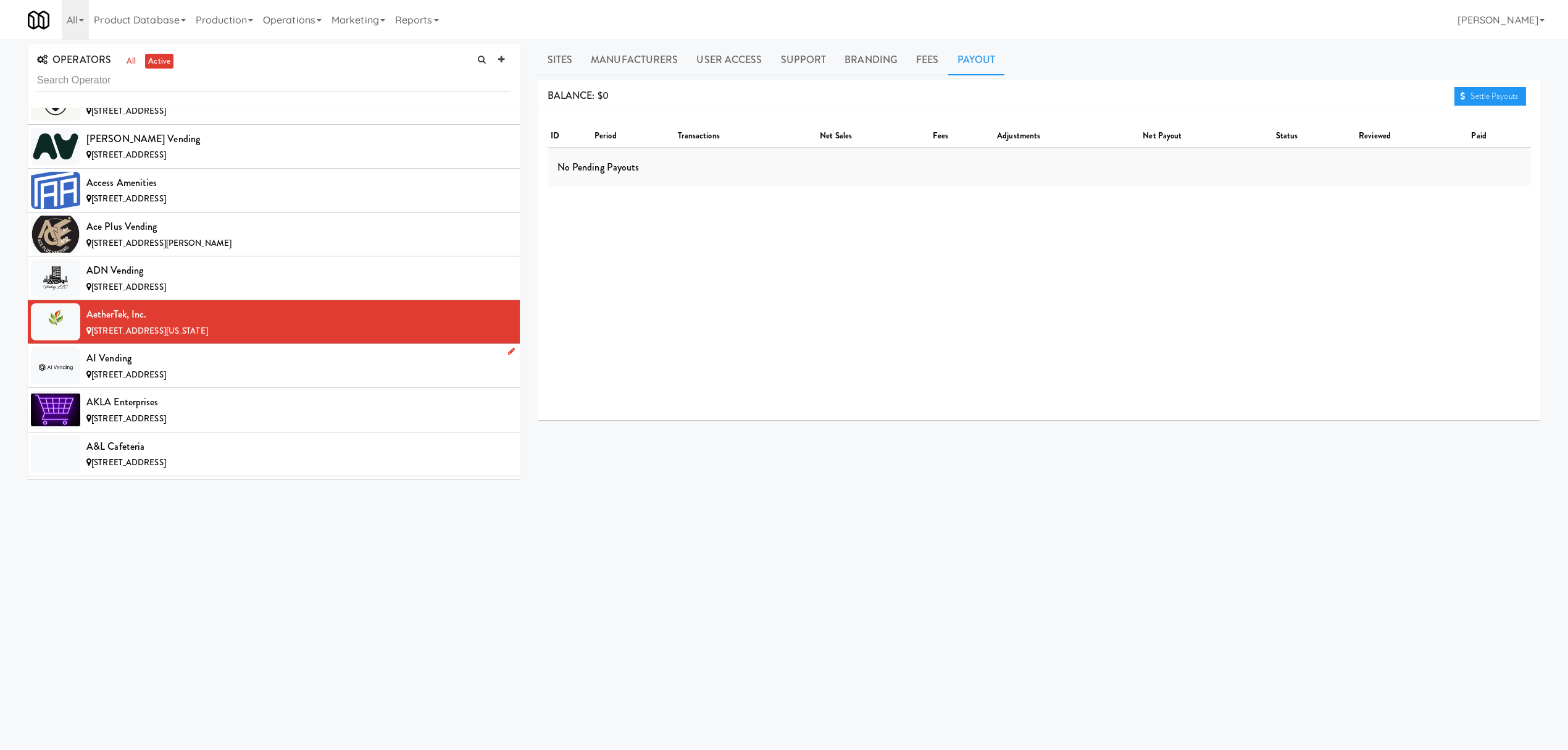
click at [233, 381] on div "[STREET_ADDRESS]" at bounding box center [298, 375] width 424 height 15
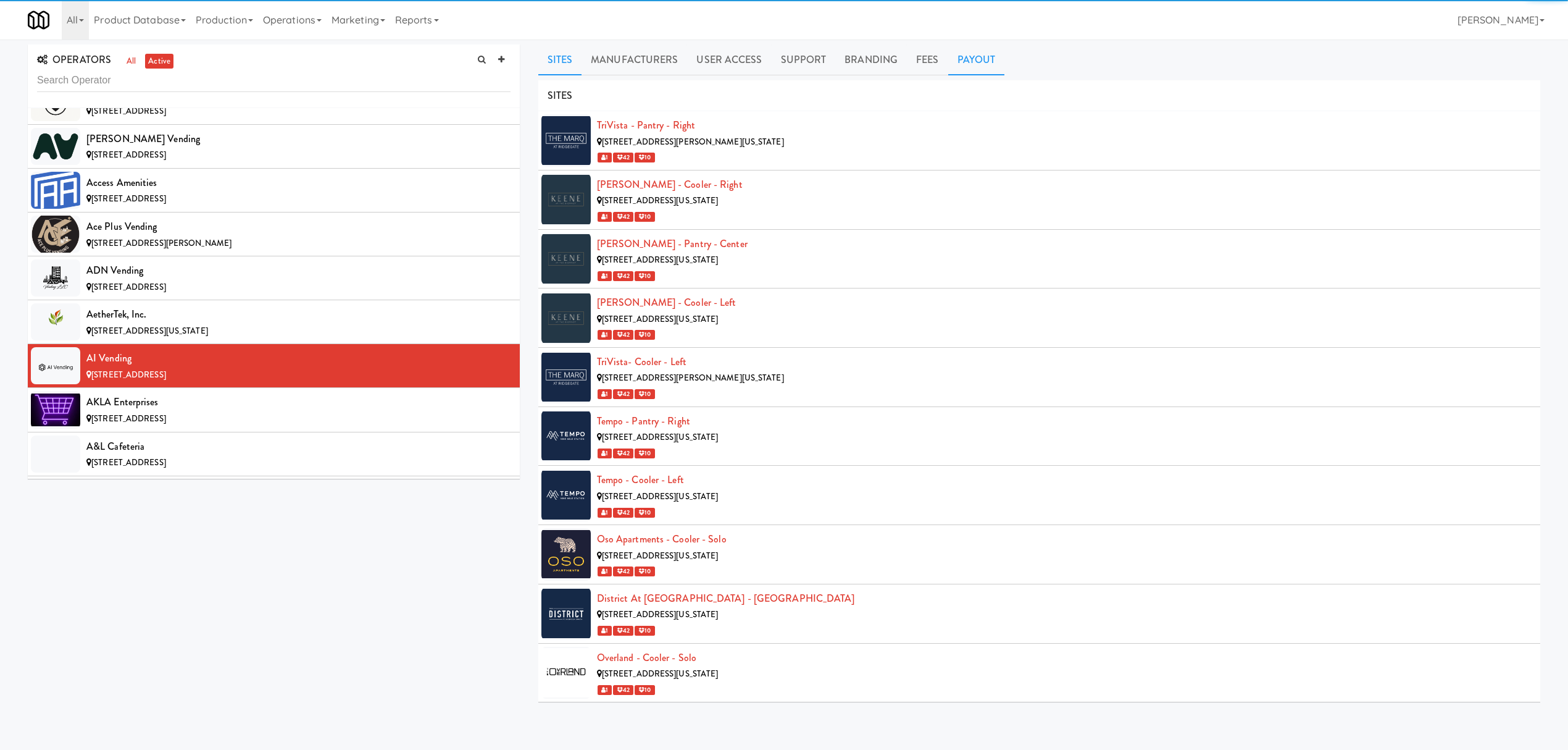
click at [966, 51] on link "Payout" at bounding box center [976, 60] width 56 height 31
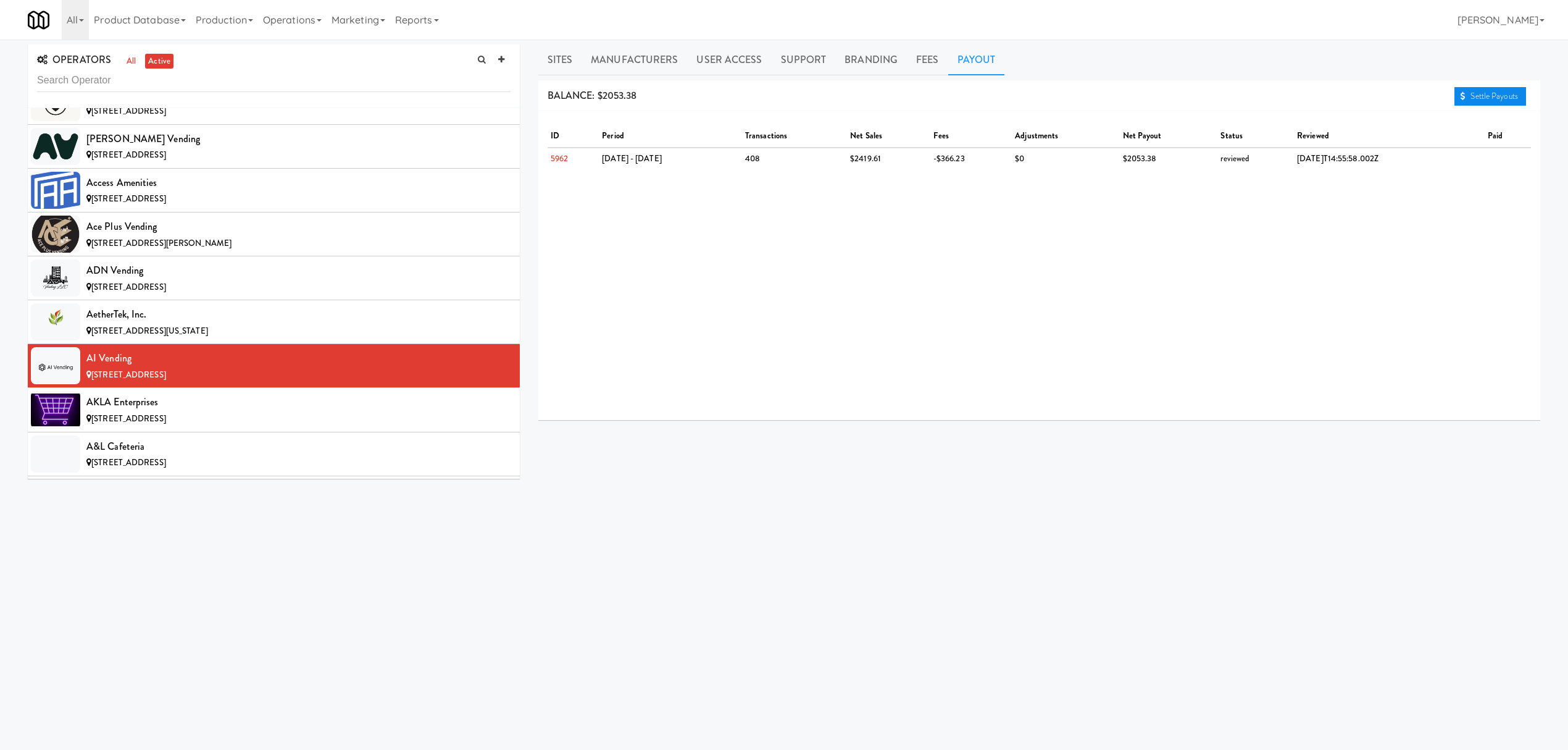
click at [1470, 100] on link "Settle Payouts" at bounding box center [1490, 96] width 72 height 19
click at [280, 398] on div "AKLA Enterprises" at bounding box center [298, 402] width 424 height 19
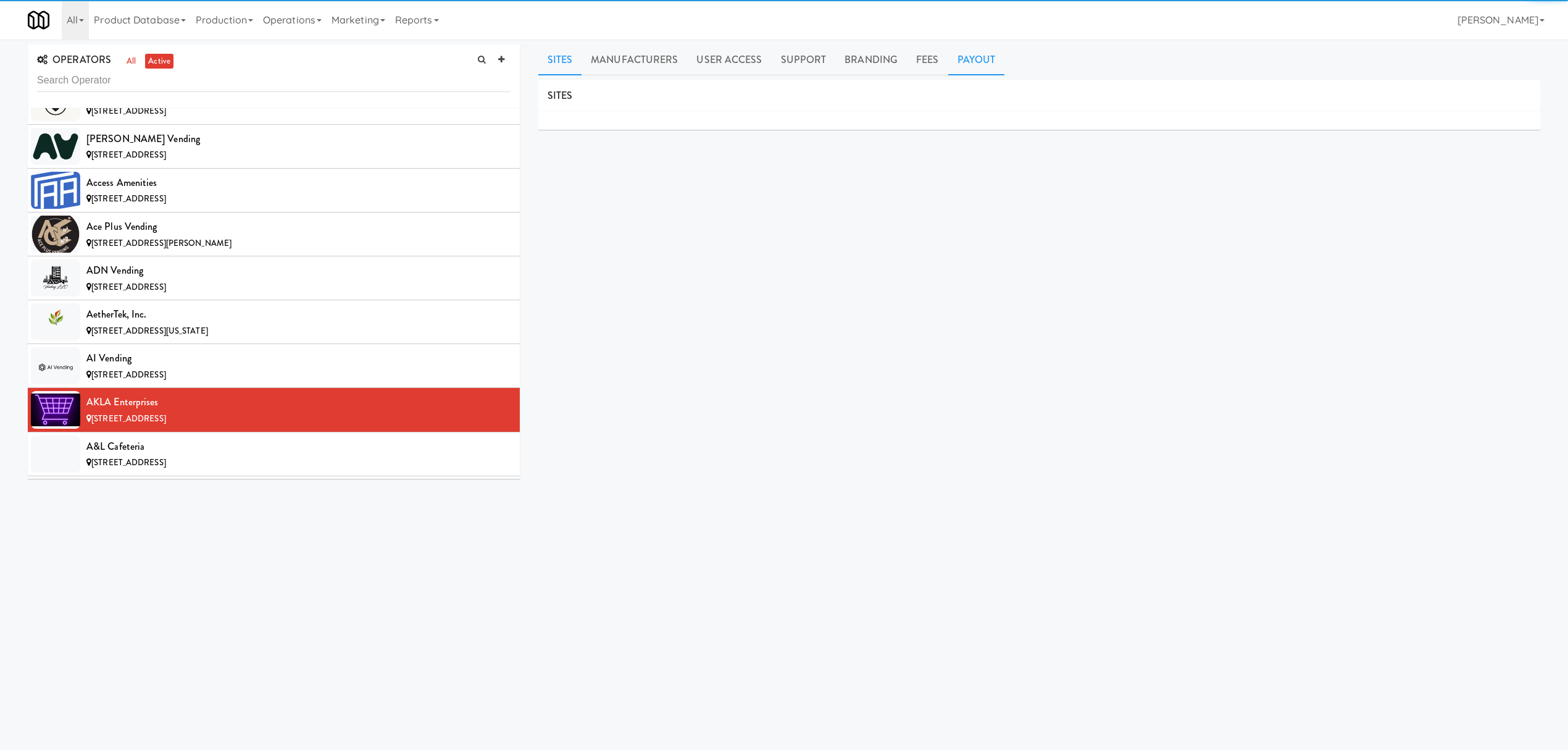
click at [976, 61] on link "Payout" at bounding box center [976, 60] width 56 height 31
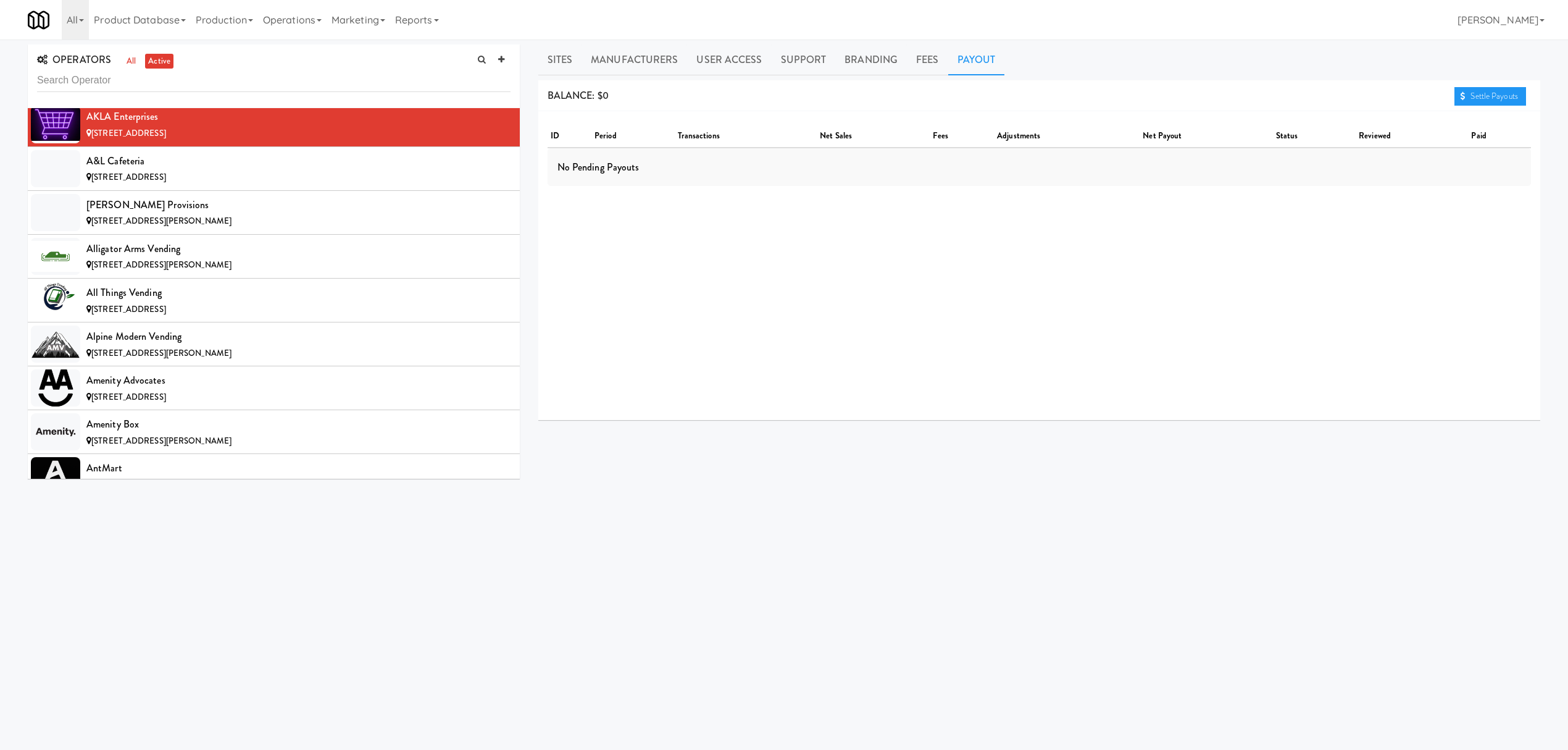
scroll to position [494, 0]
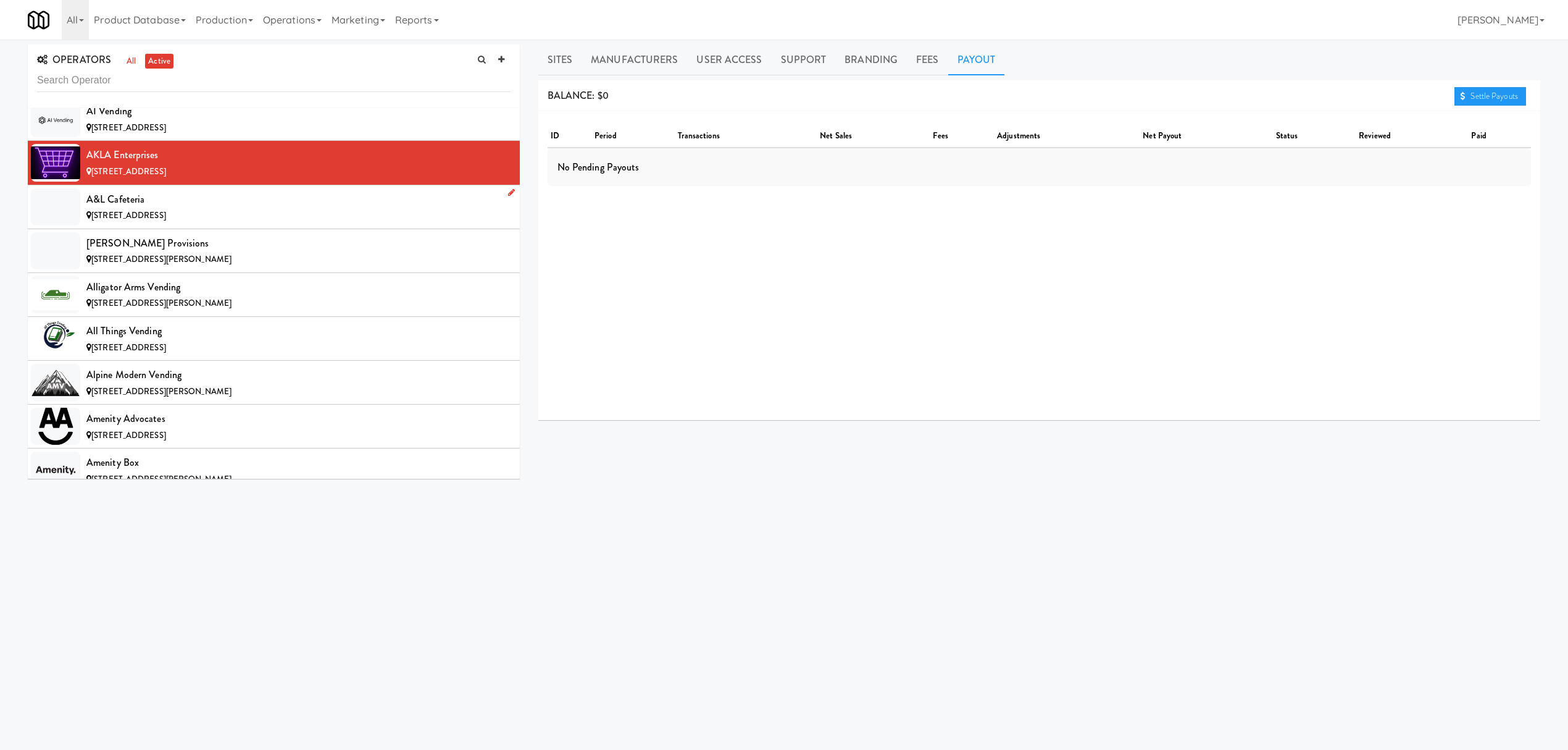
click at [227, 213] on div "[STREET_ADDRESS]" at bounding box center [298, 215] width 424 height 15
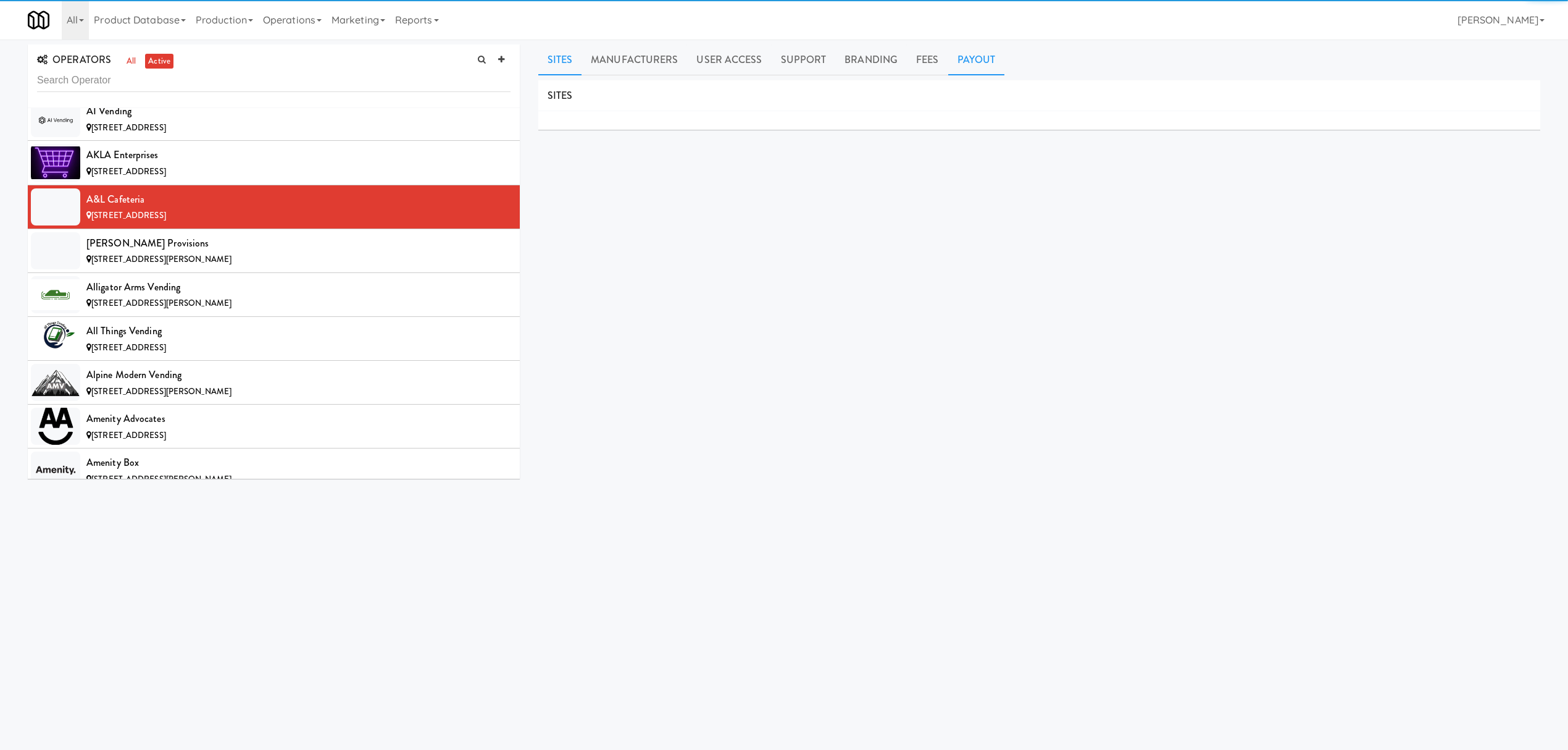
click at [966, 60] on link "Payout" at bounding box center [976, 60] width 56 height 31
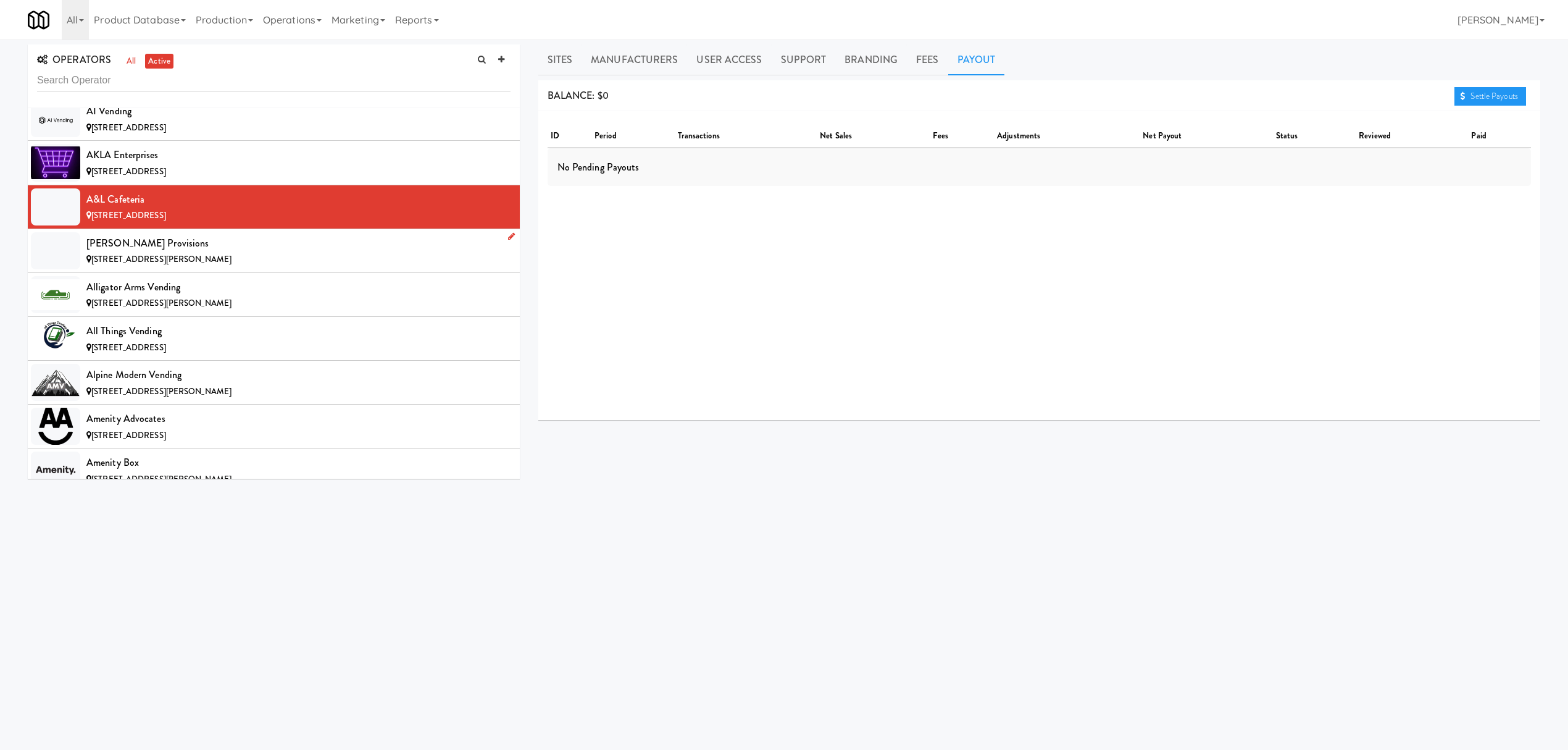
click at [111, 246] on div "[PERSON_NAME] Provisions" at bounding box center [298, 243] width 424 height 19
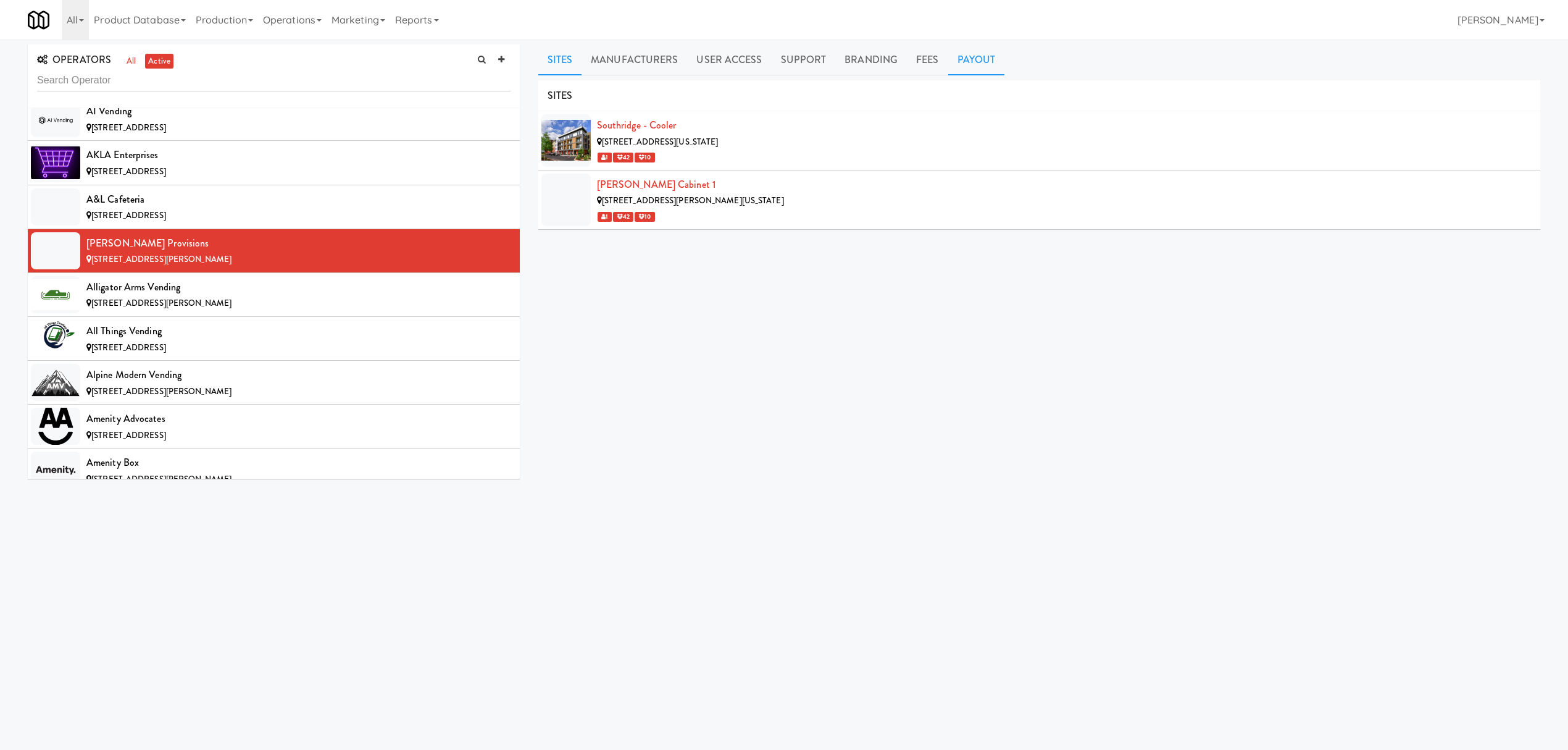
click at [962, 60] on link "Payout" at bounding box center [976, 60] width 56 height 31
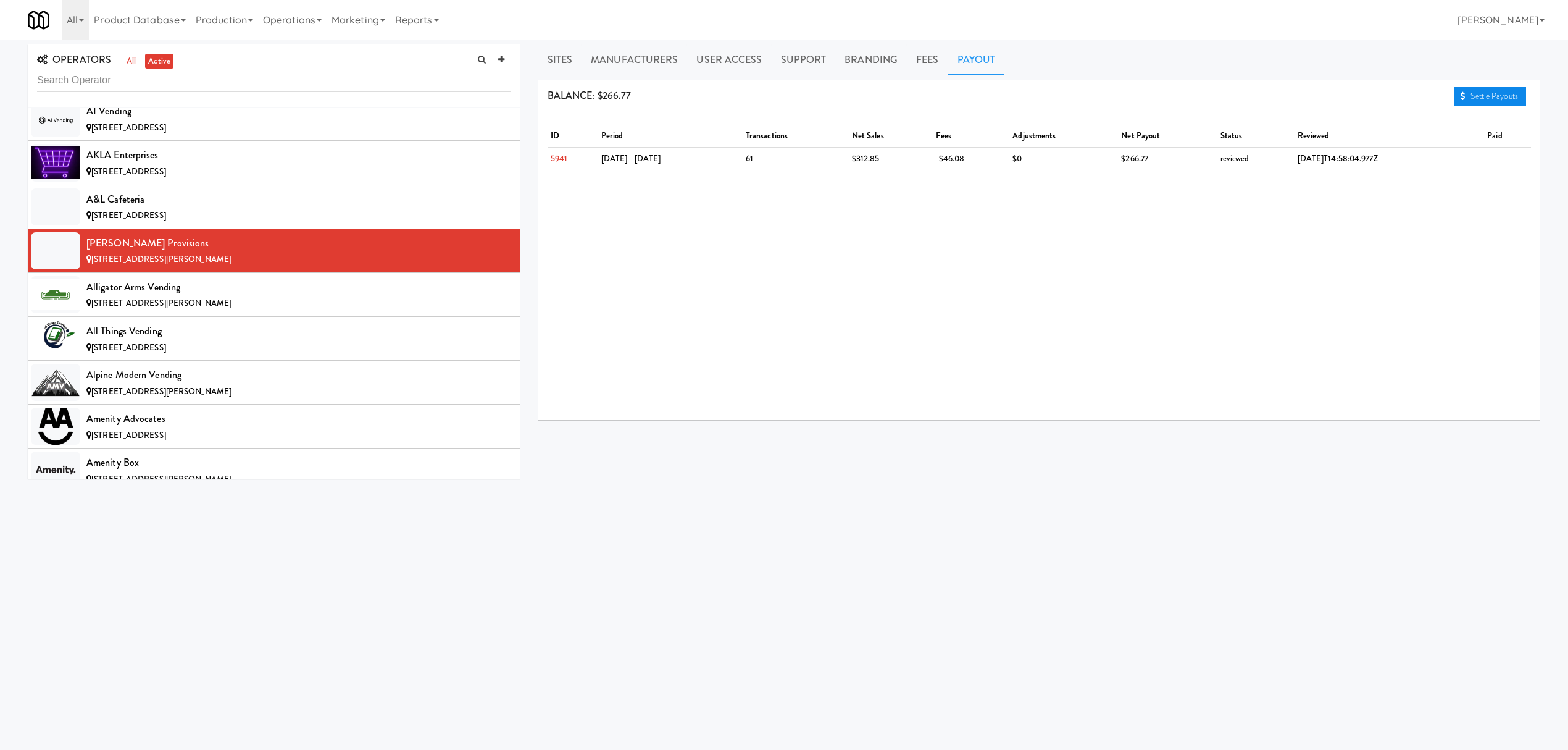
click at [1504, 100] on link "Settle Payouts" at bounding box center [1490, 96] width 72 height 19
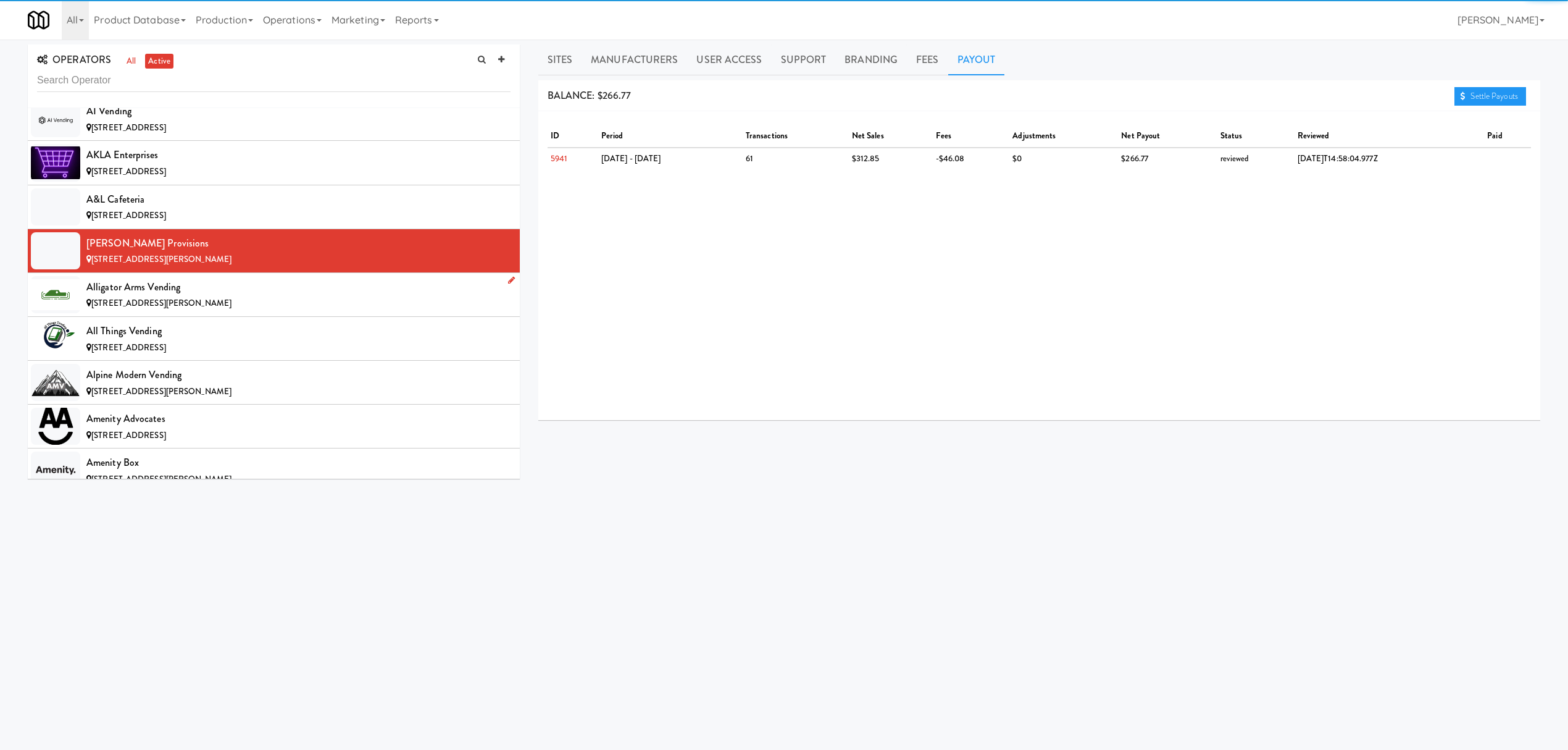
click at [140, 299] on div "[STREET_ADDRESS][PERSON_NAME]" at bounding box center [298, 303] width 424 height 15
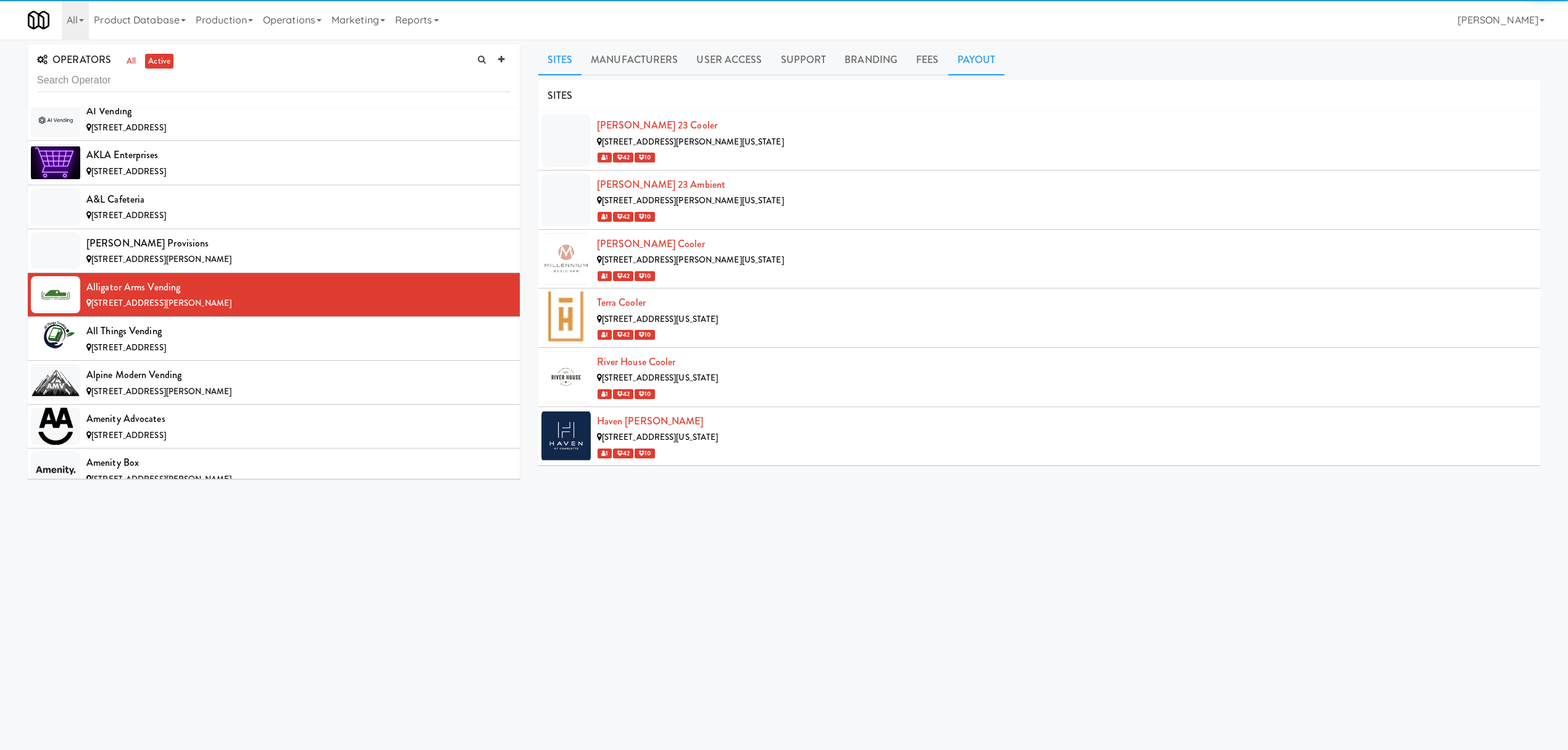
click at [954, 65] on link "Payout" at bounding box center [976, 60] width 56 height 31
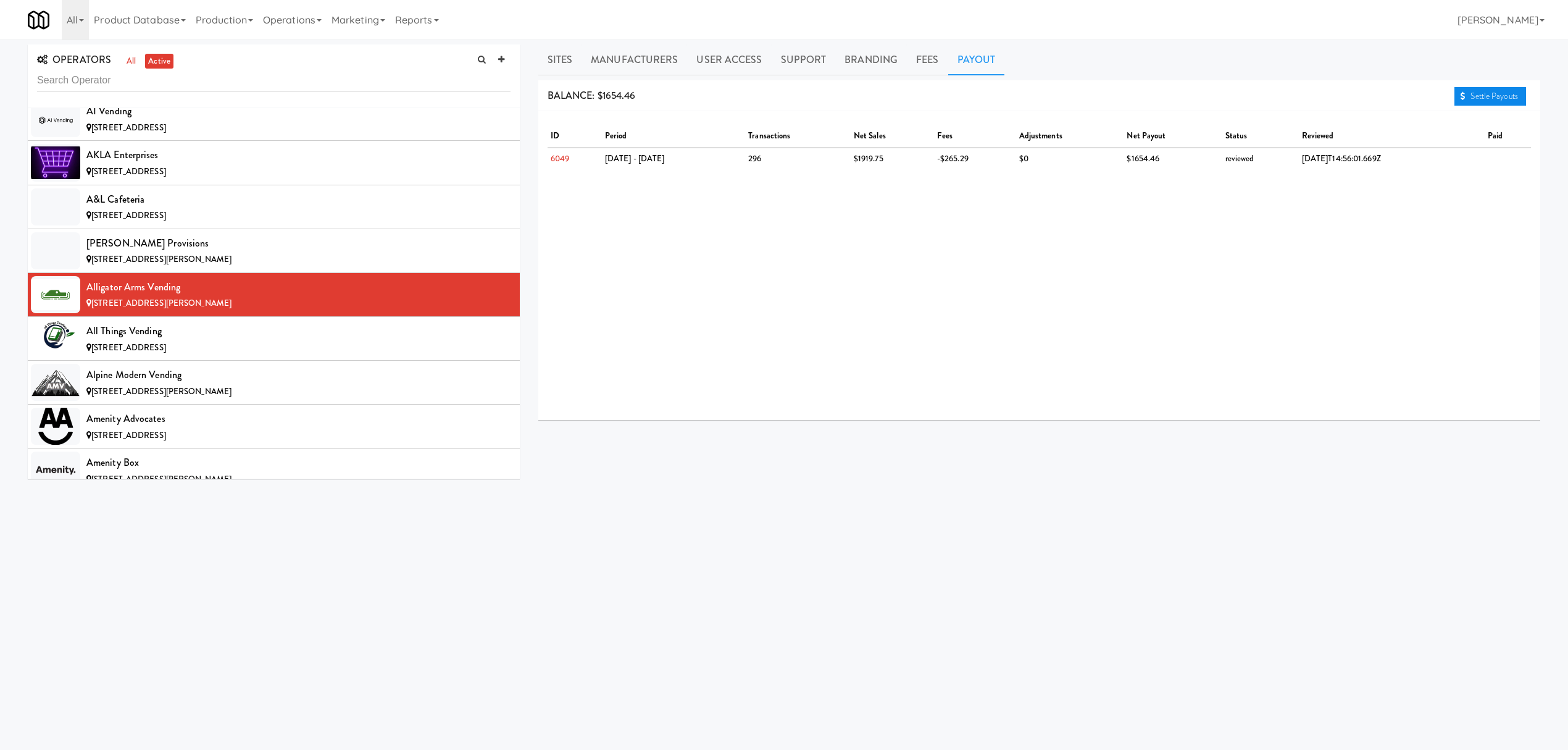
click at [1464, 94] on link "Settle Payouts" at bounding box center [1490, 96] width 72 height 19
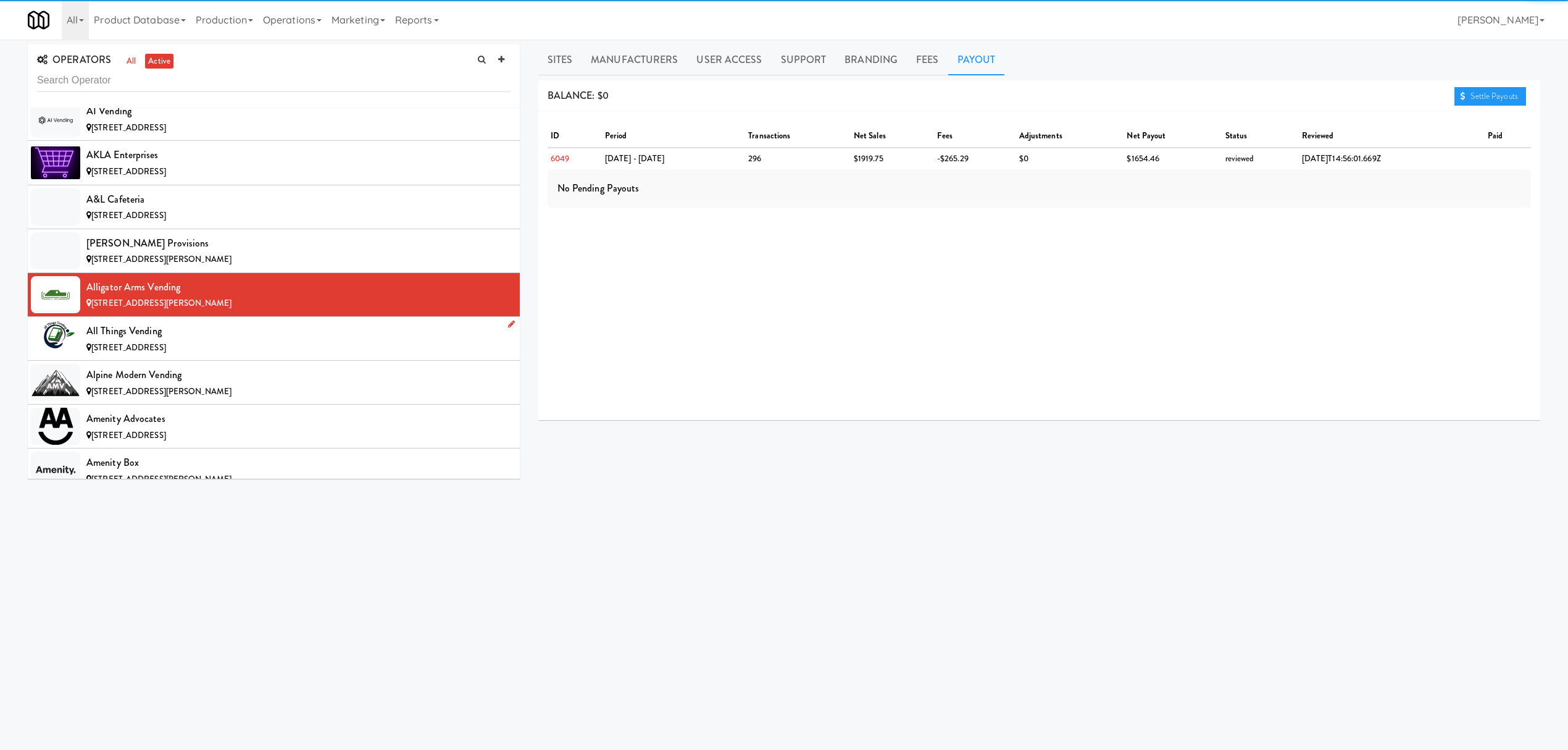
click at [166, 347] on span "[STREET_ADDRESS]" at bounding box center [128, 348] width 74 height 12
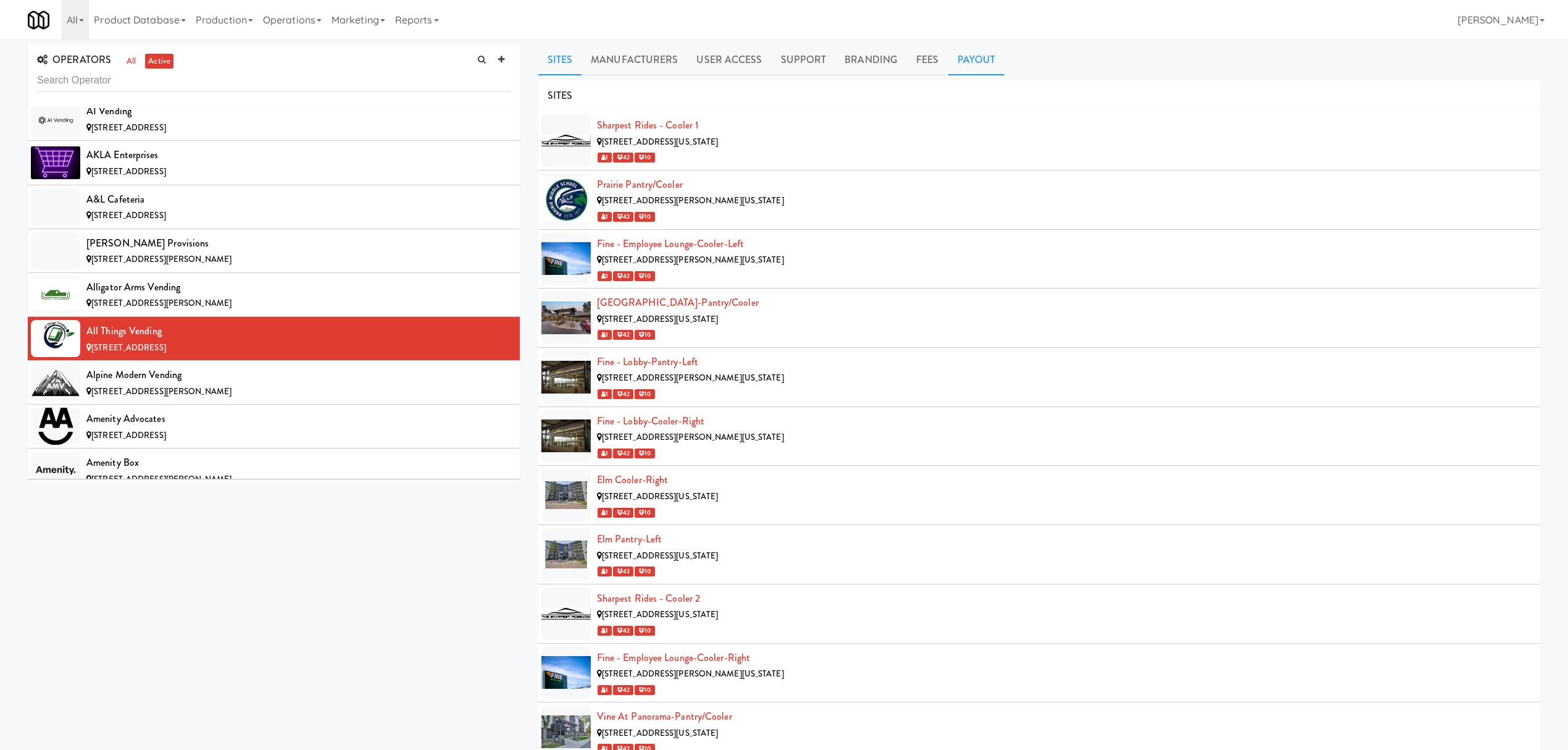
click at [966, 62] on link "Payout" at bounding box center [976, 60] width 56 height 31
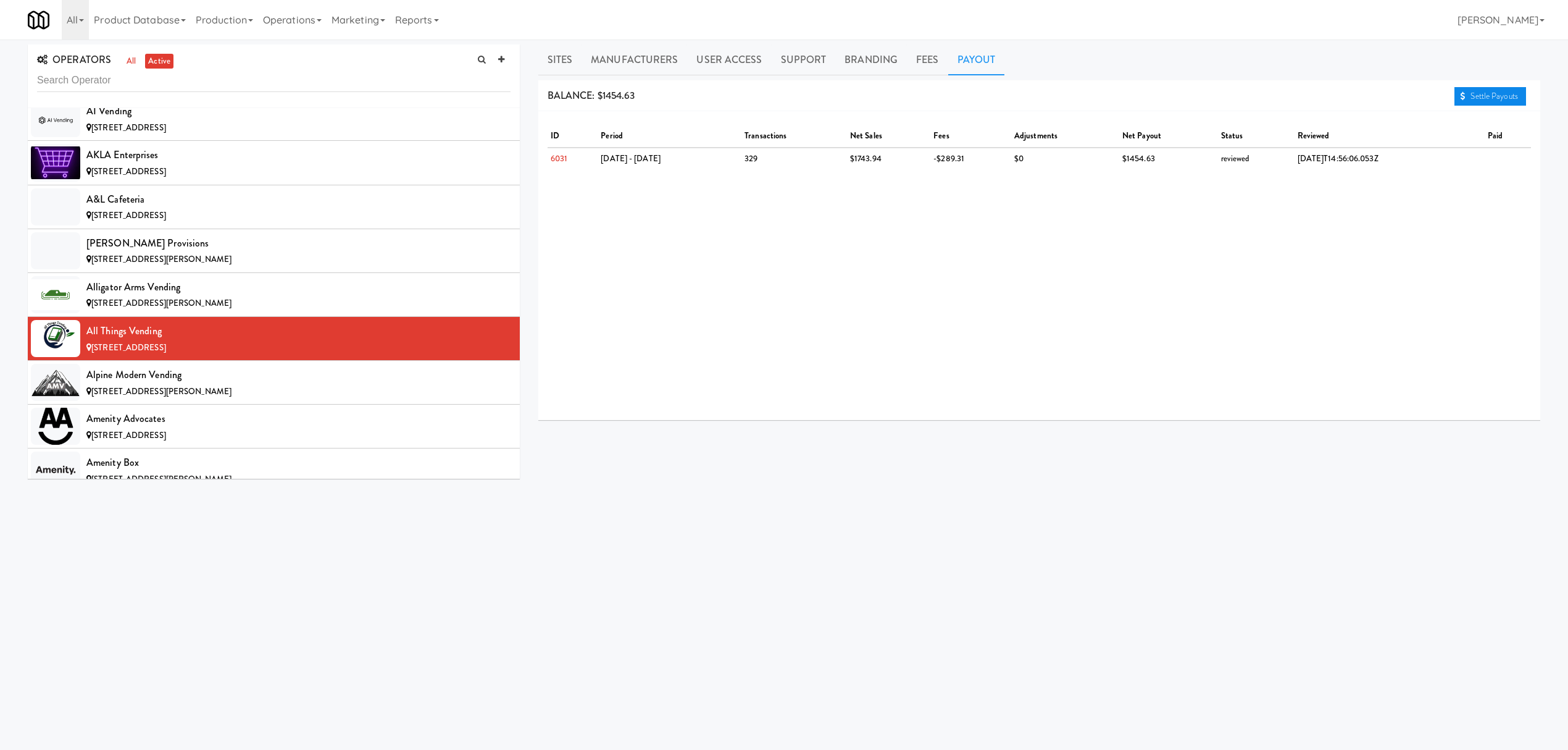
click at [1469, 100] on link "Settle Payouts" at bounding box center [1490, 96] width 72 height 19
click at [261, 374] on div "Alpine Modern Vending" at bounding box center [298, 375] width 424 height 19
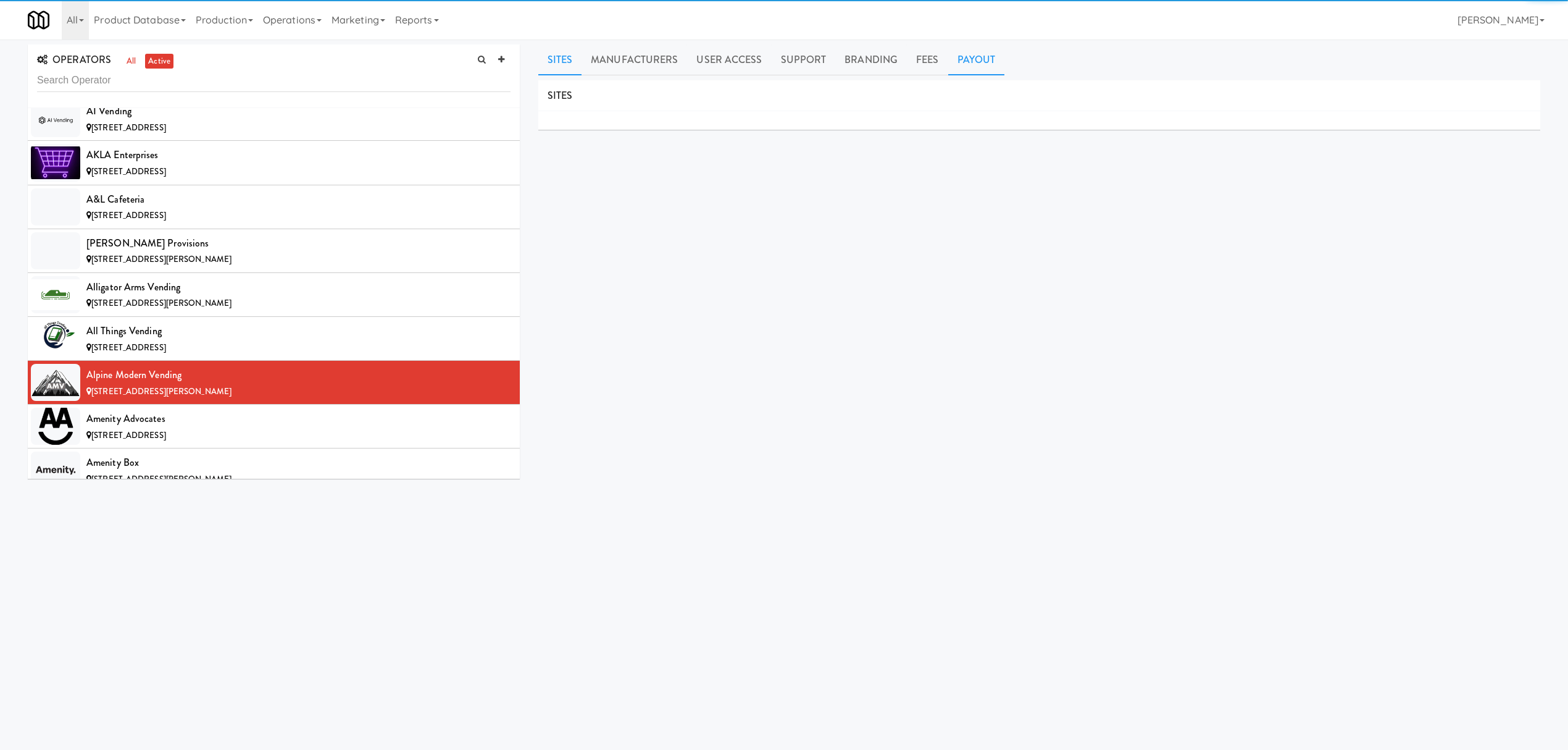
click at [970, 65] on link "Payout" at bounding box center [976, 60] width 56 height 31
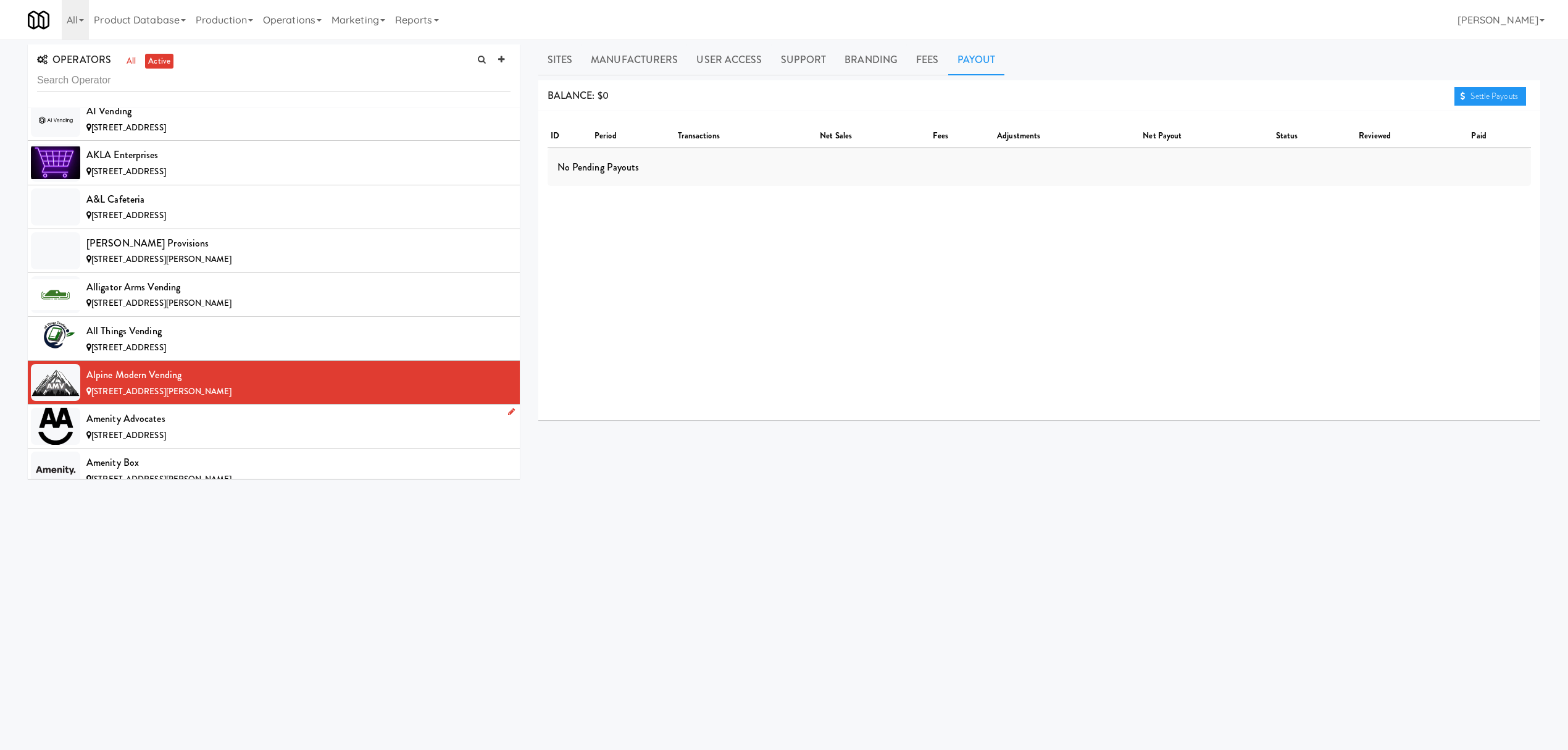
click at [180, 428] on div "Amenity Advocates" at bounding box center [298, 419] width 424 height 19
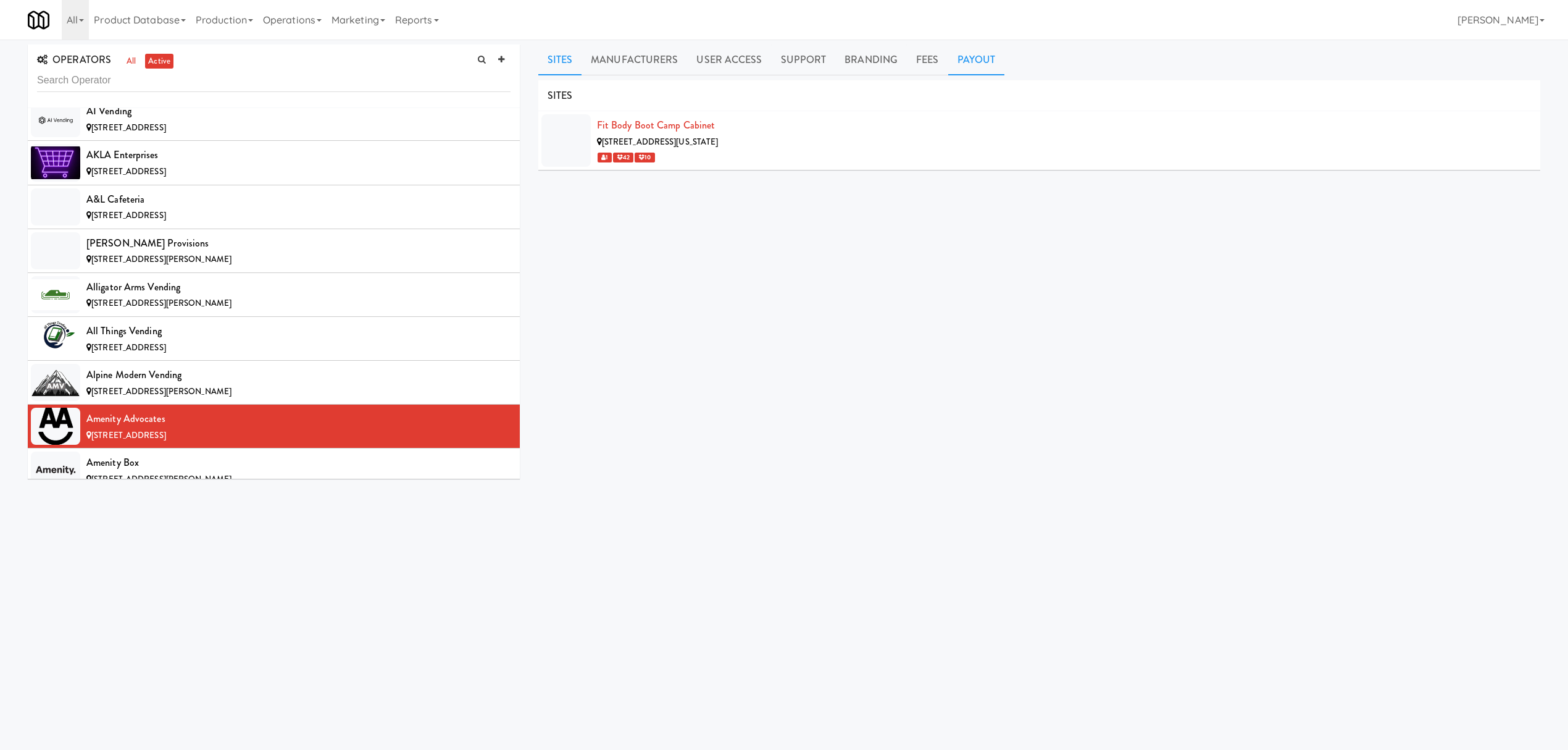
click at [964, 55] on link "Payout" at bounding box center [976, 60] width 56 height 31
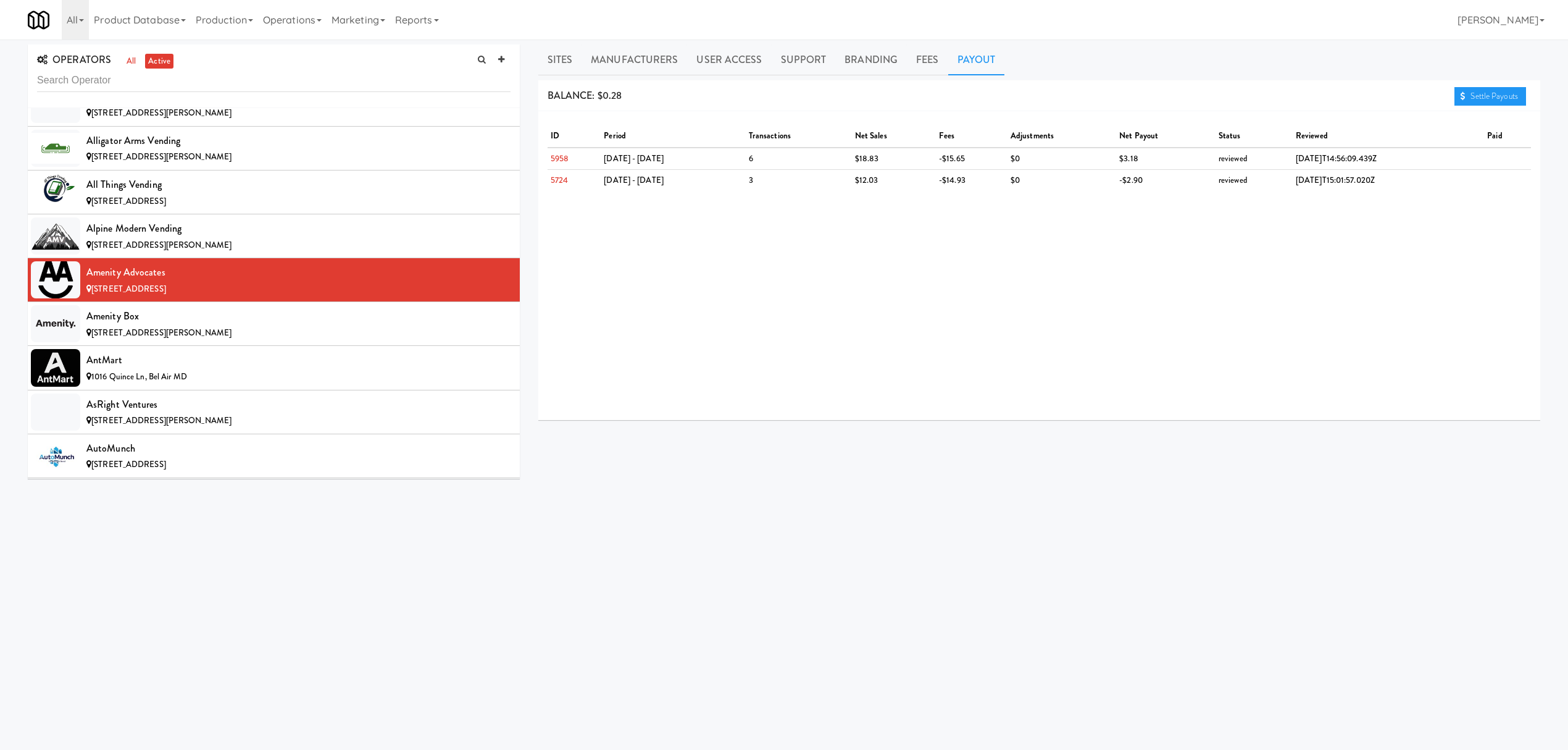
scroll to position [658, 0]
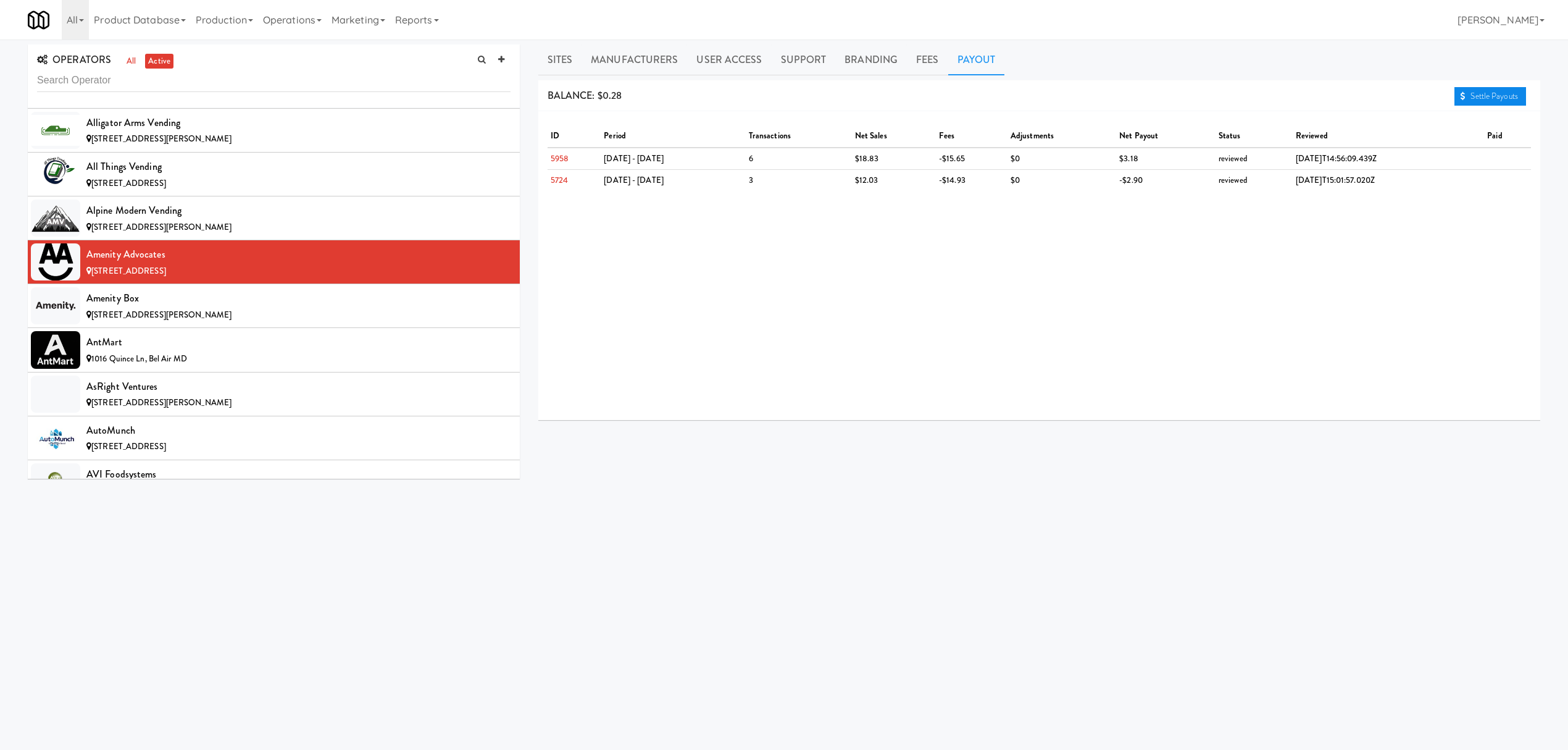
click at [1477, 90] on link "Settle Payouts" at bounding box center [1490, 96] width 72 height 19
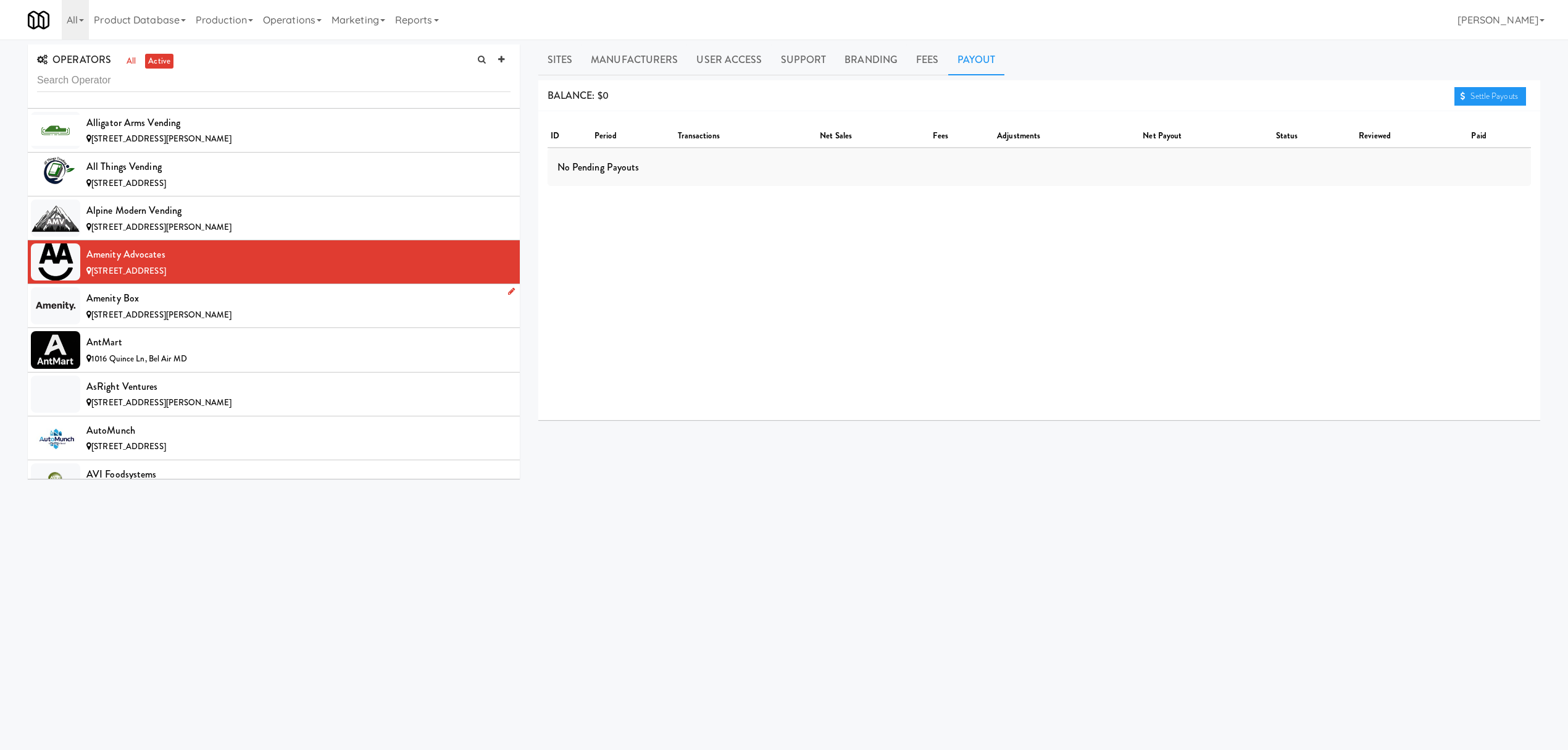
click at [195, 304] on div "Amenity Box" at bounding box center [298, 299] width 424 height 19
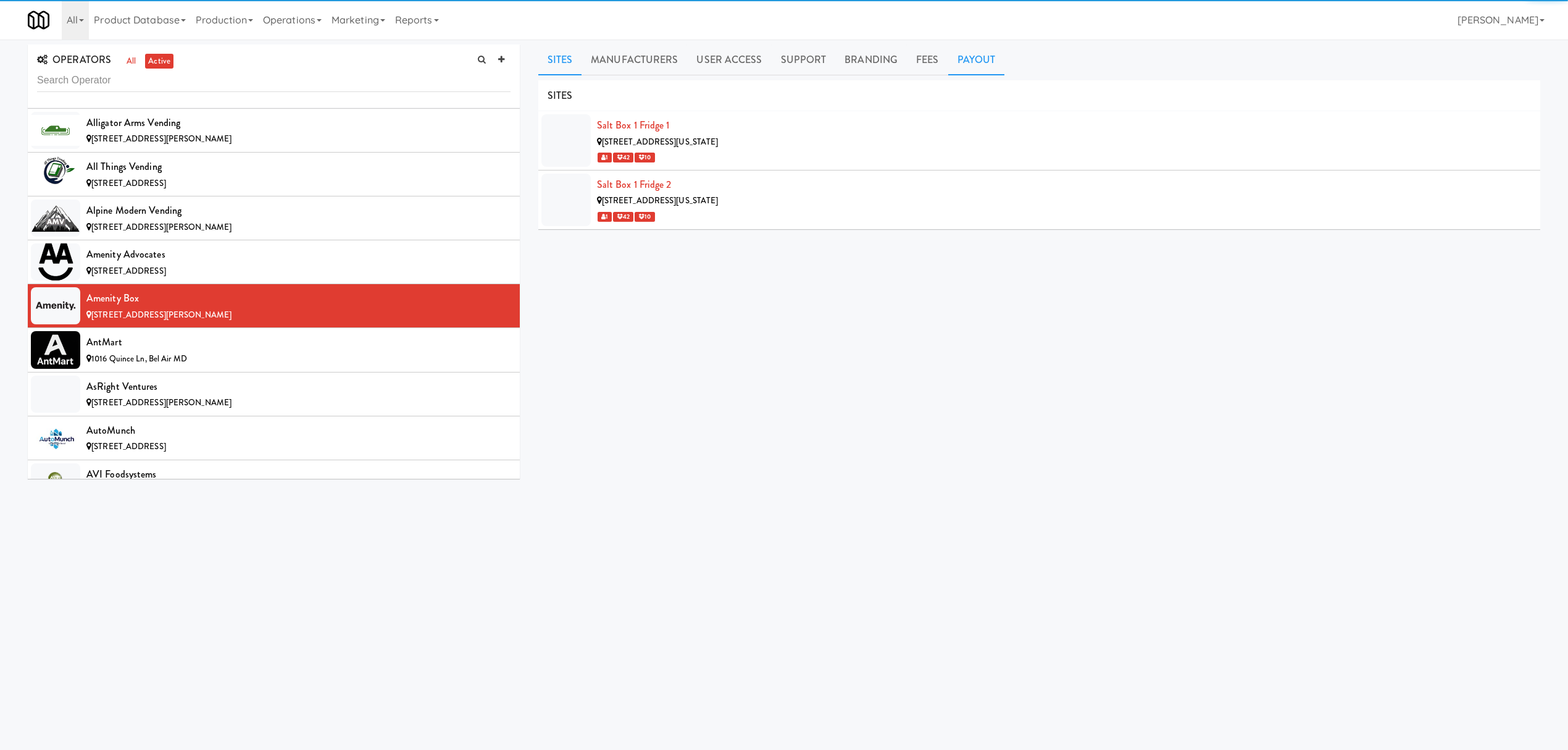
click at [978, 61] on link "Payout" at bounding box center [976, 60] width 56 height 31
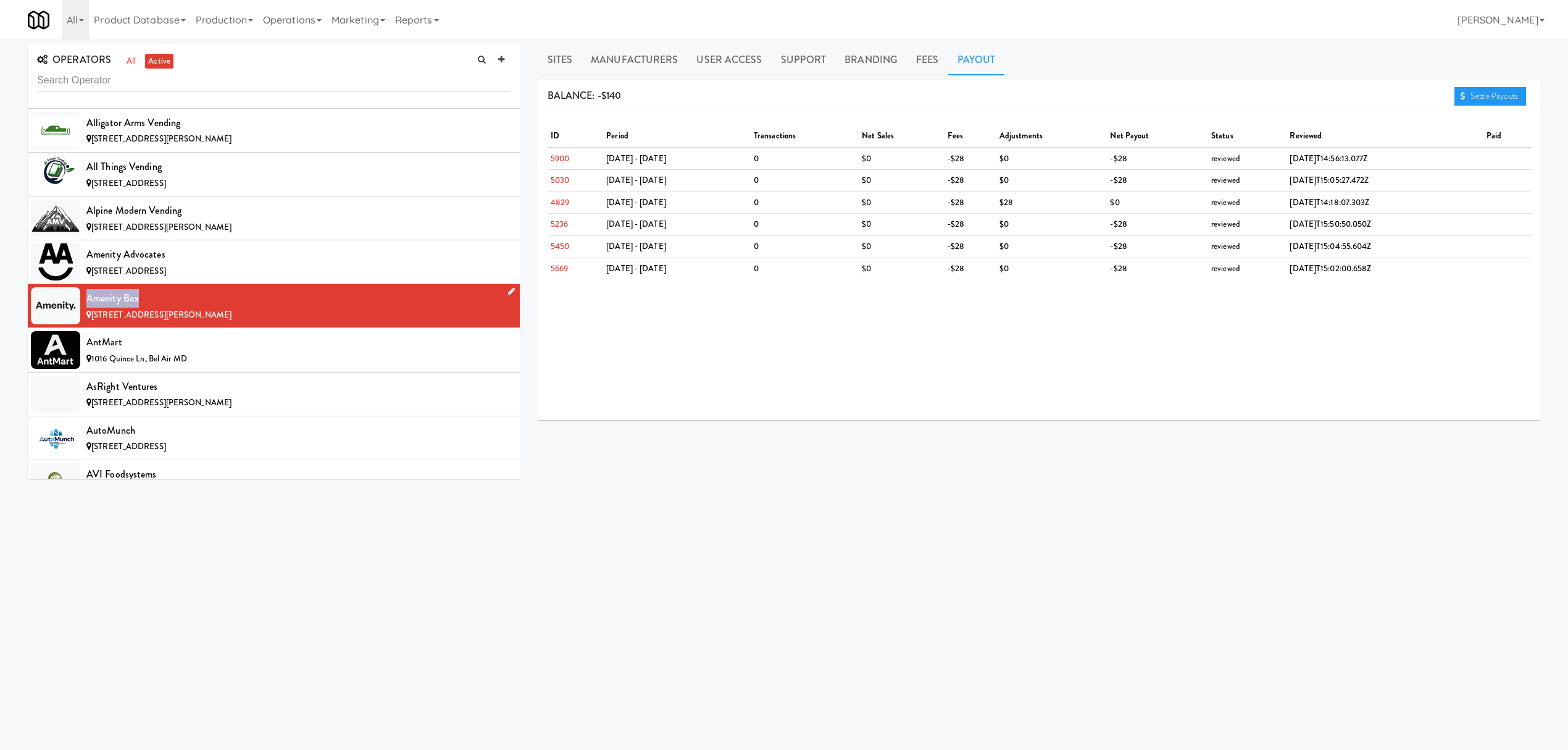
drag, startPoint x: 87, startPoint y: 302, endPoint x: 139, endPoint y: 304, distance: 52.0
click at [139, 304] on div "Amenity Box" at bounding box center [298, 299] width 424 height 19
copy div "Amenity Box"
click at [326, 351] on div "AntMart" at bounding box center [298, 342] width 424 height 19
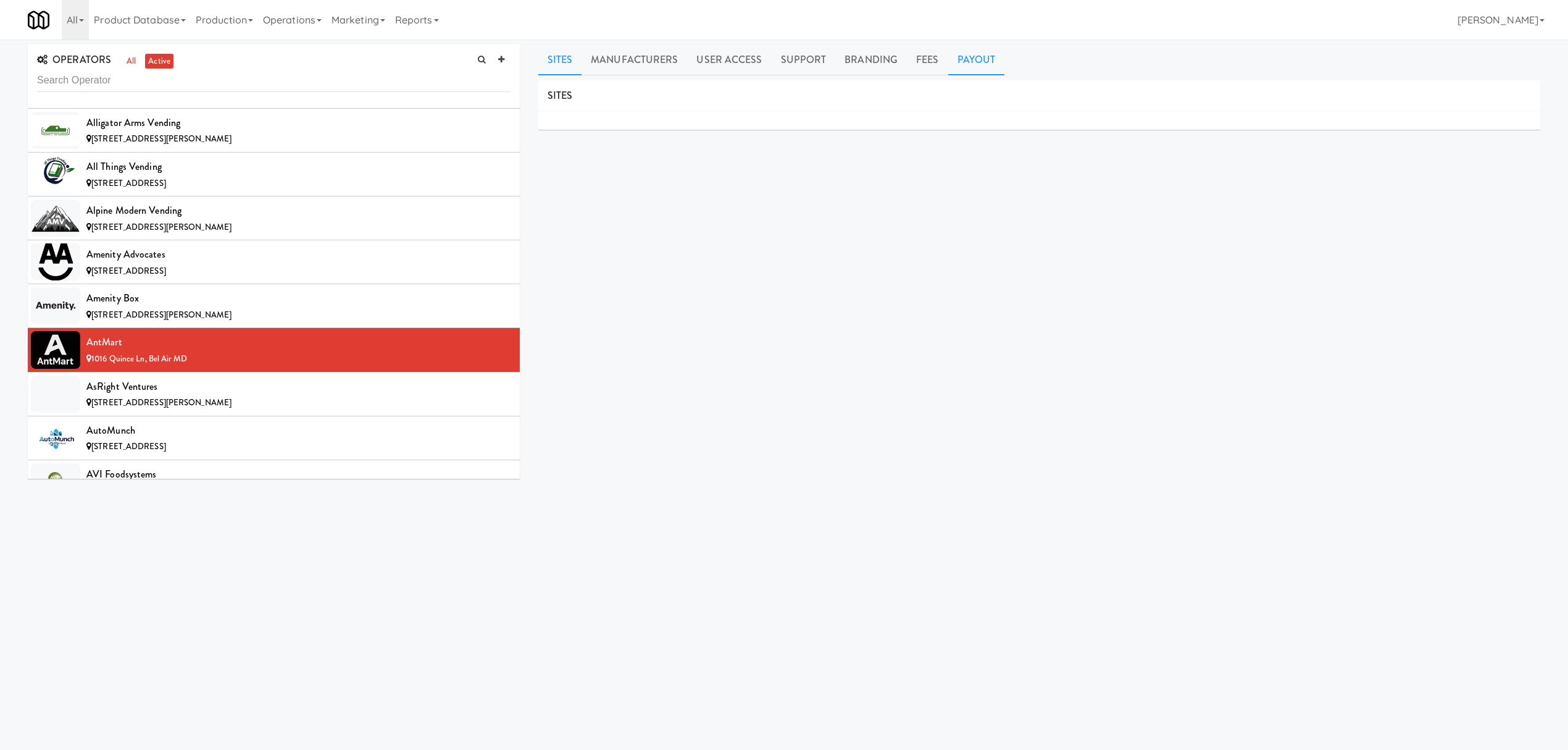
click at [976, 59] on link "Payout" at bounding box center [976, 60] width 56 height 31
click at [215, 394] on div "AsRight Ventures" at bounding box center [298, 386] width 424 height 19
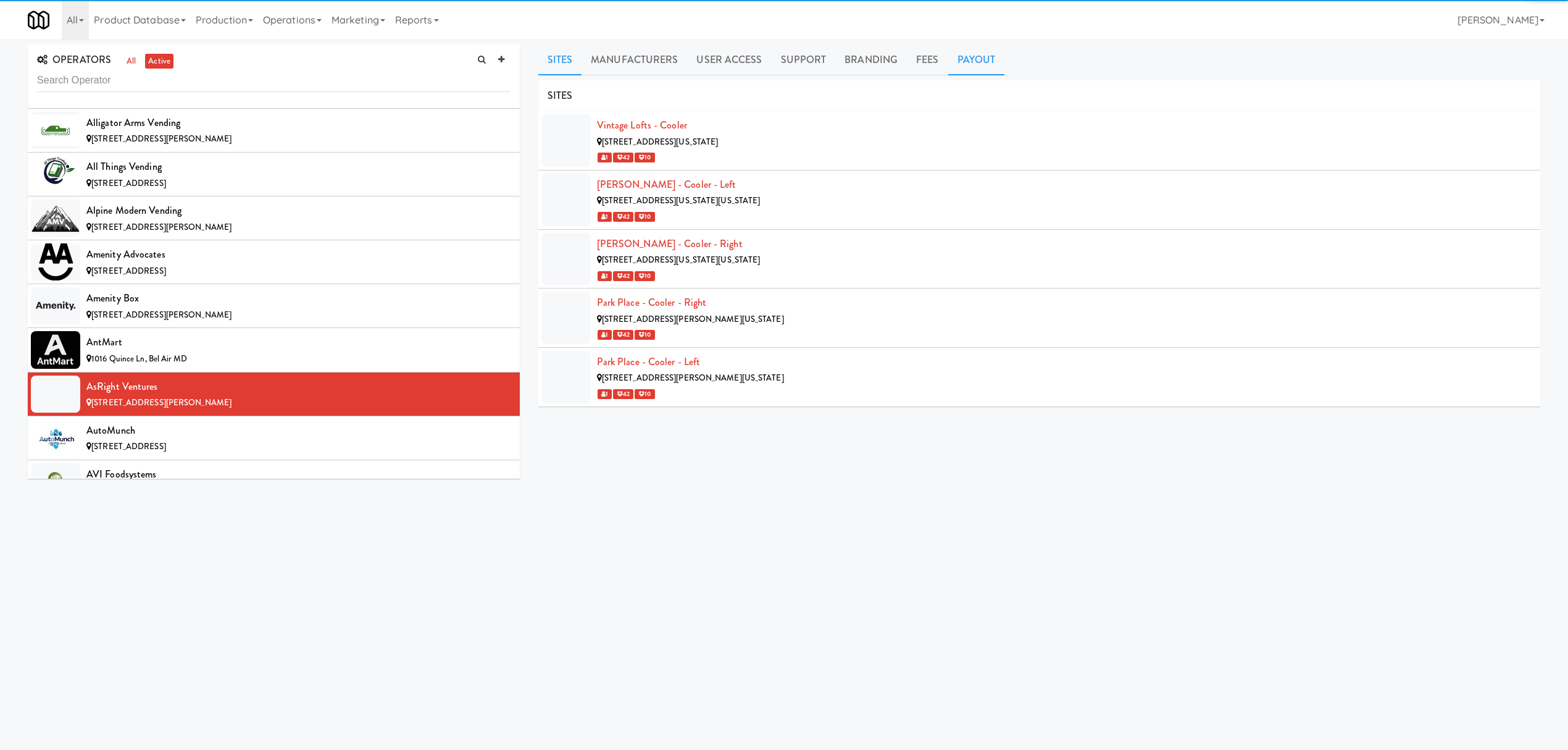
click at [964, 70] on link "Payout" at bounding box center [976, 60] width 56 height 31
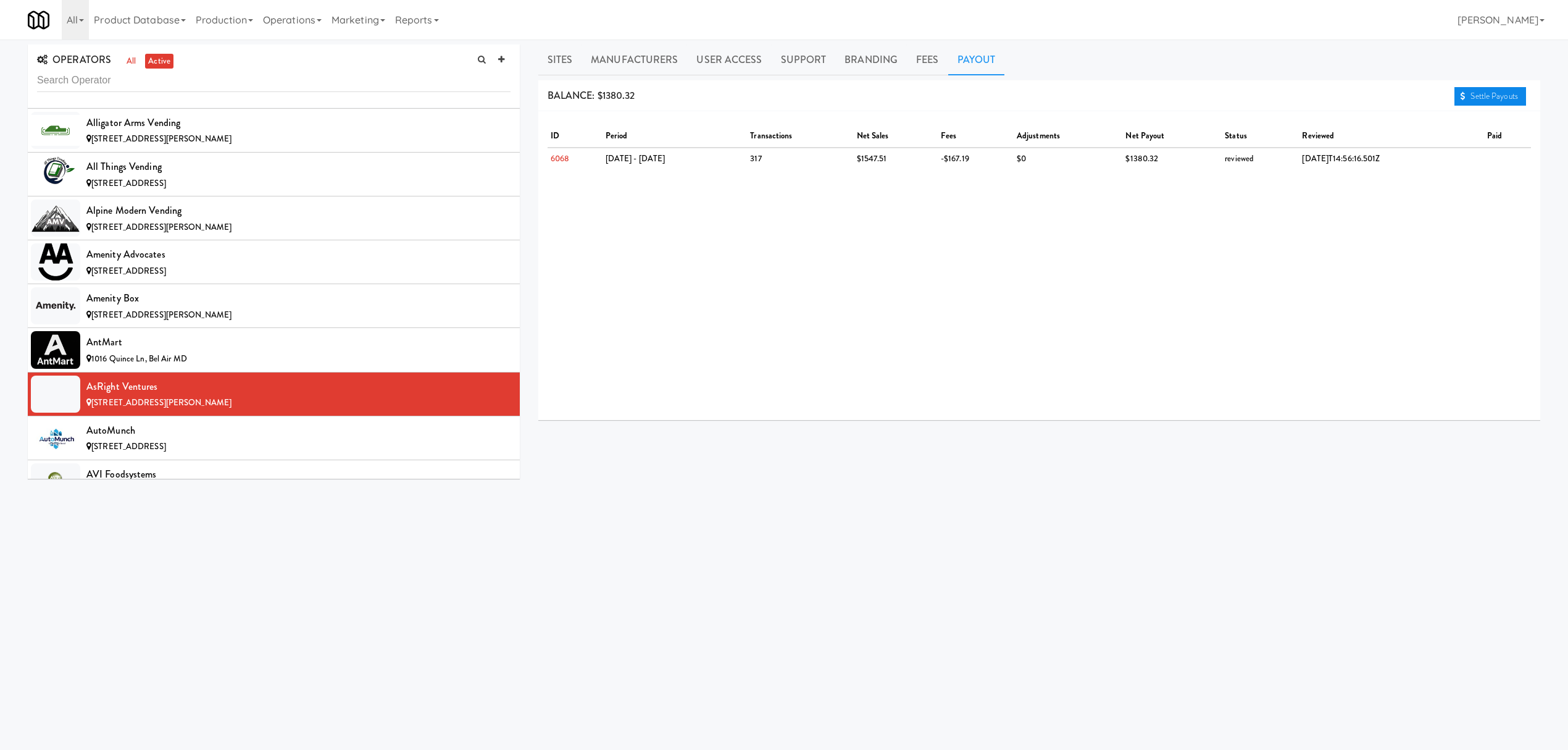
click at [1500, 94] on link "Settle Payouts" at bounding box center [1490, 96] width 72 height 19
drag, startPoint x: 218, startPoint y: 431, endPoint x: 232, endPoint y: 425, distance: 15.2
click at [218, 432] on div "AutoMunch" at bounding box center [298, 430] width 424 height 19
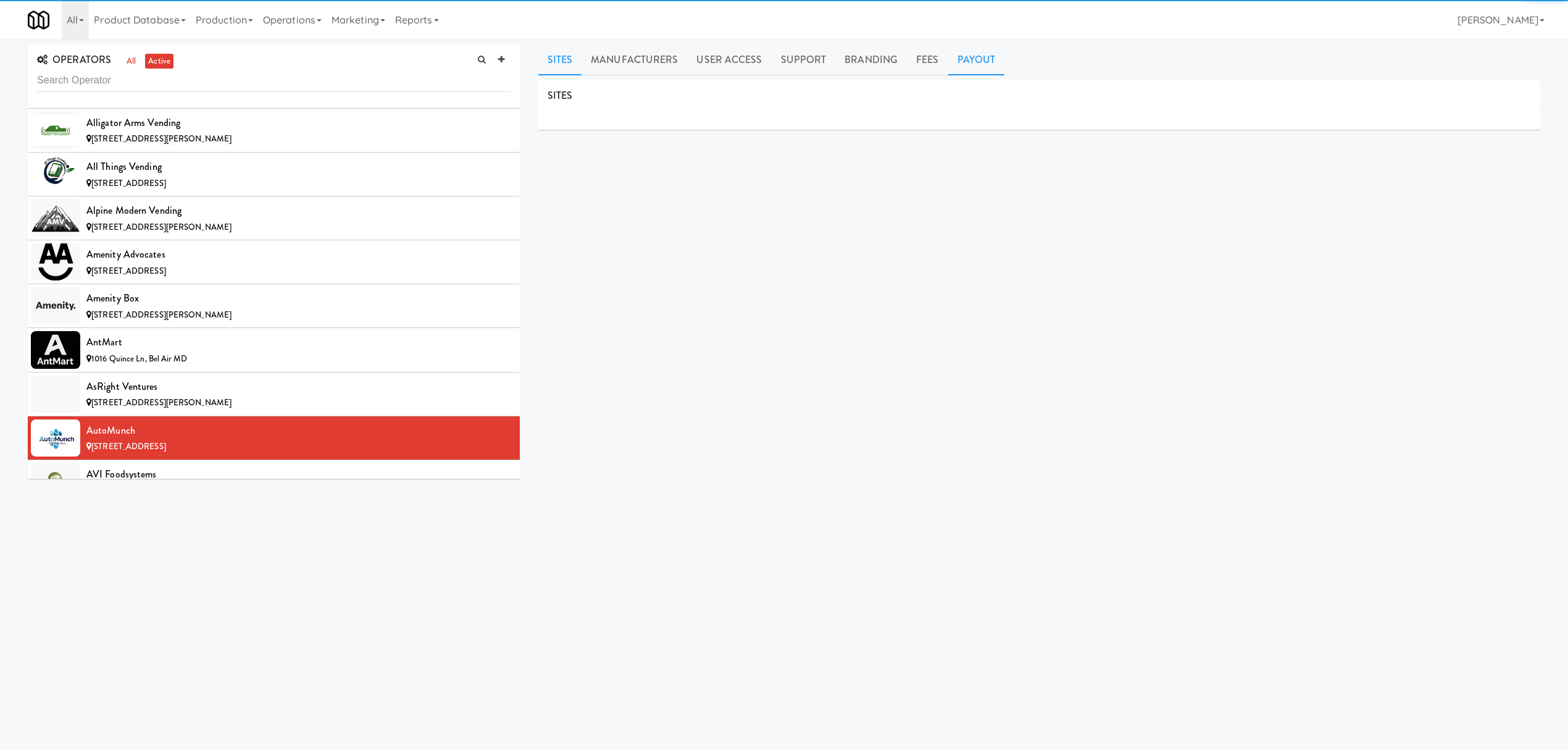
click at [974, 57] on link "Payout" at bounding box center [976, 60] width 56 height 31
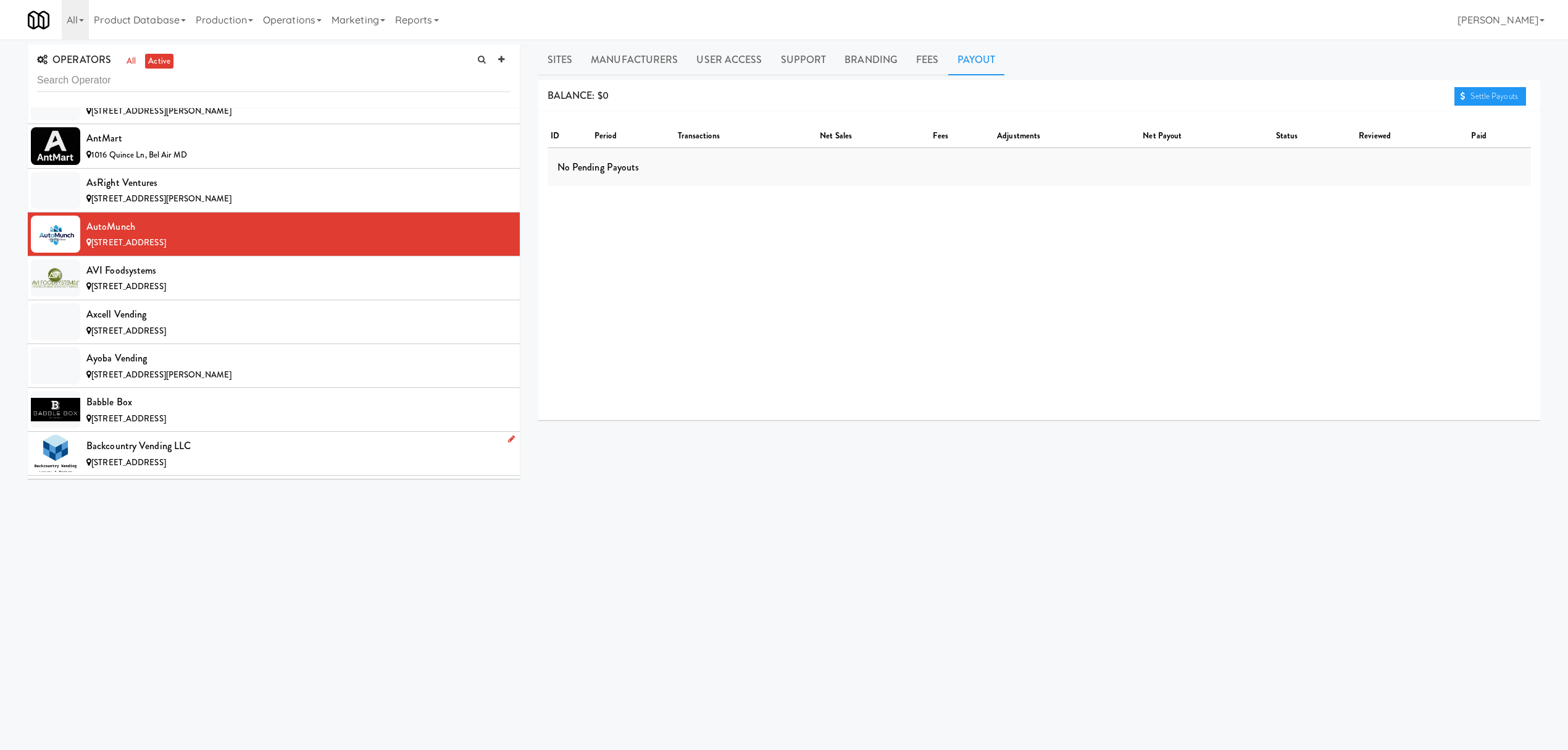
scroll to position [906, 0]
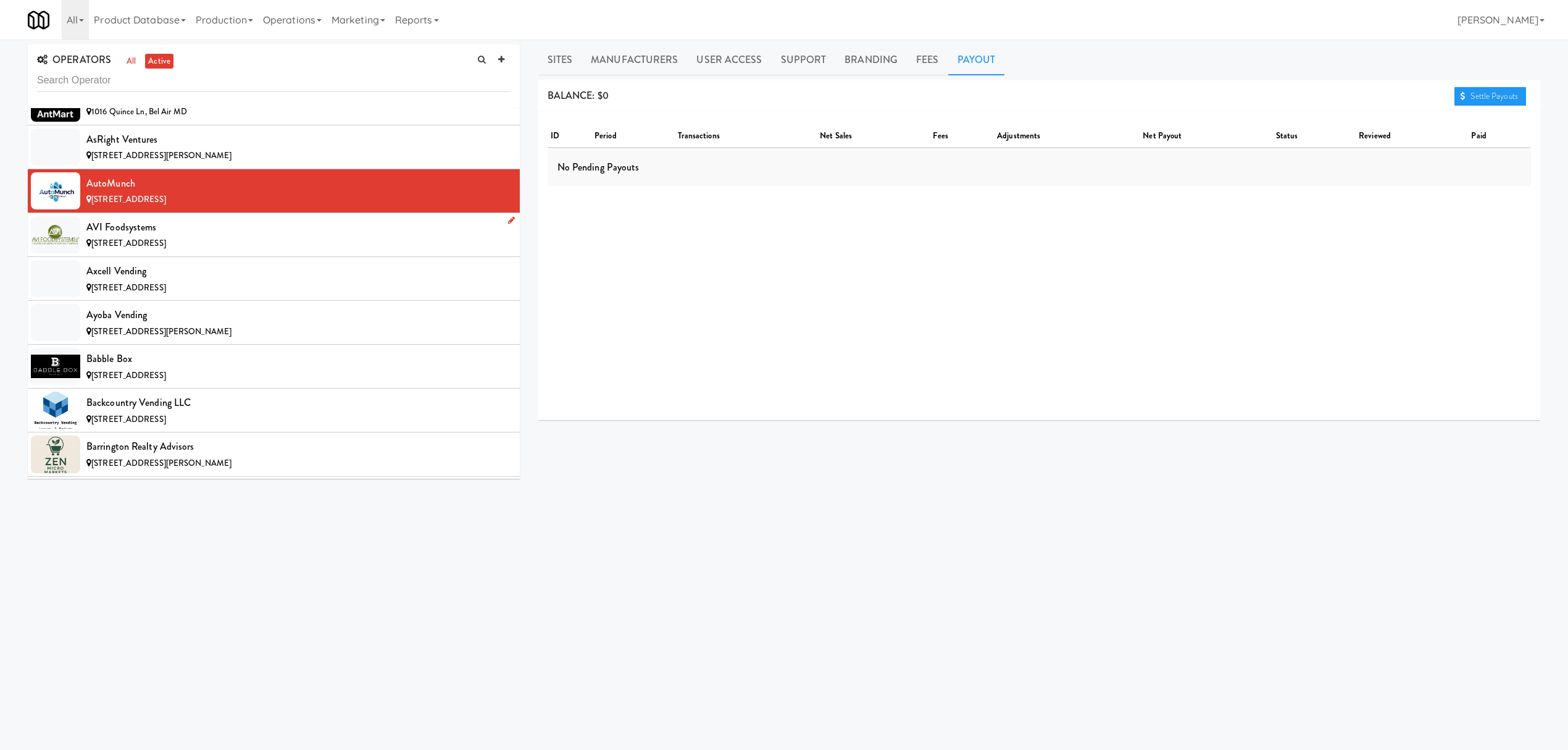
click at [193, 236] on div "AVI Foodsystems" at bounding box center [298, 227] width 424 height 19
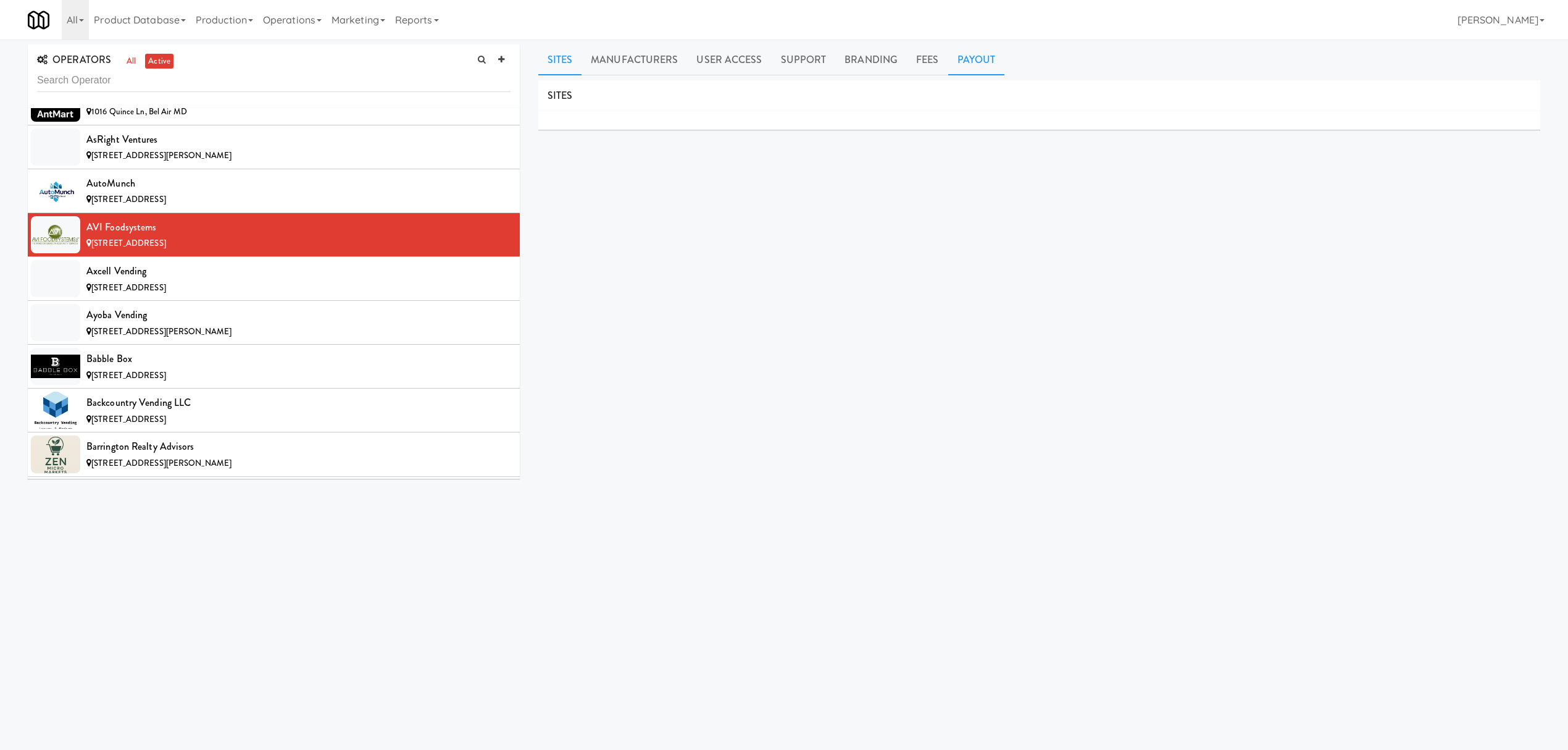
click at [960, 62] on link "Payout" at bounding box center [976, 60] width 56 height 31
drag, startPoint x: 84, startPoint y: 233, endPoint x: 160, endPoint y: 235, distance: 76.0
click at [160, 235] on li "AVI Foodsystems [STREET_ADDRESS]" at bounding box center [274, 235] width 492 height 44
copy div "AVI Foodsystems"
click at [235, 277] on div "Axcell Vending" at bounding box center [298, 271] width 424 height 19
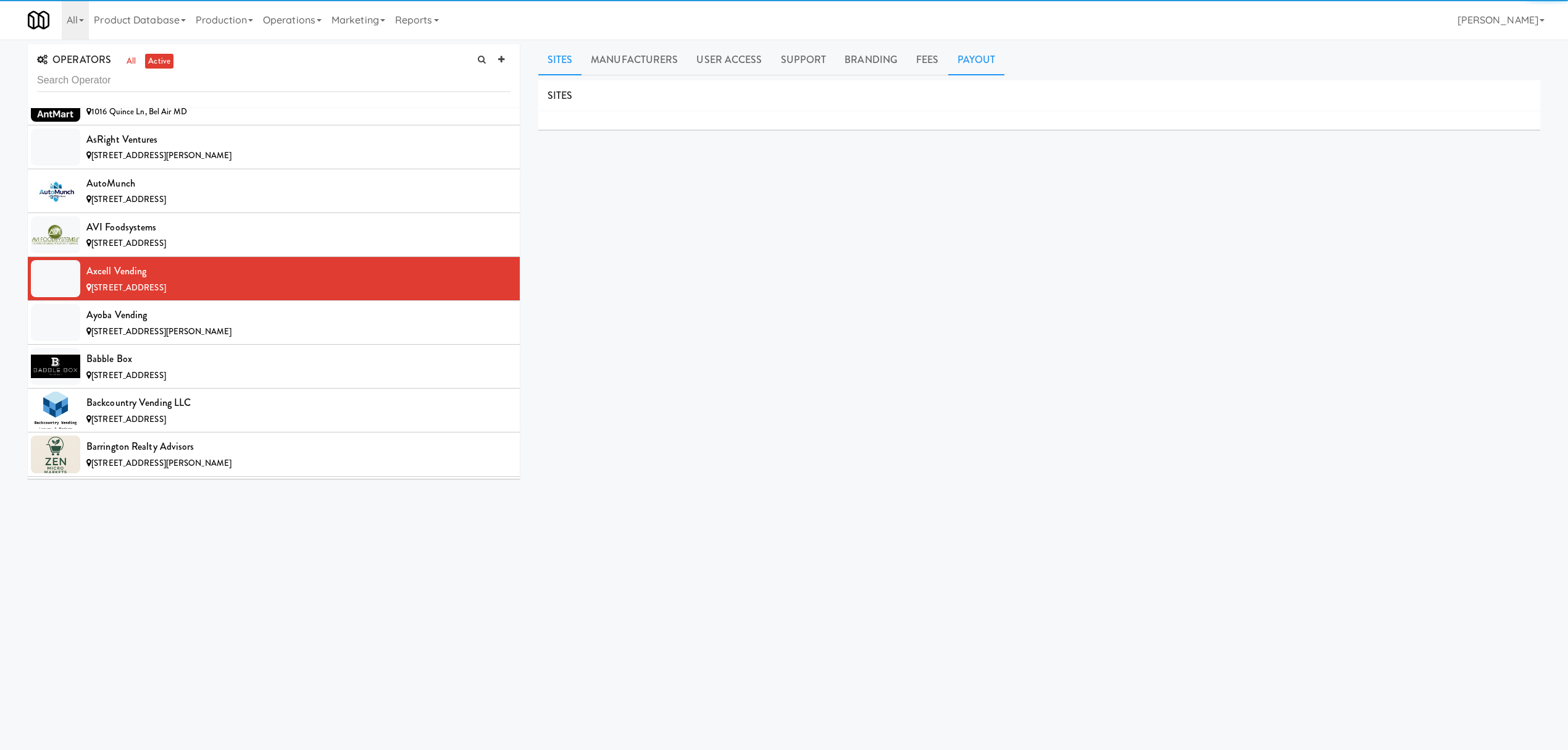
click at [968, 56] on link "Payout" at bounding box center [976, 60] width 56 height 31
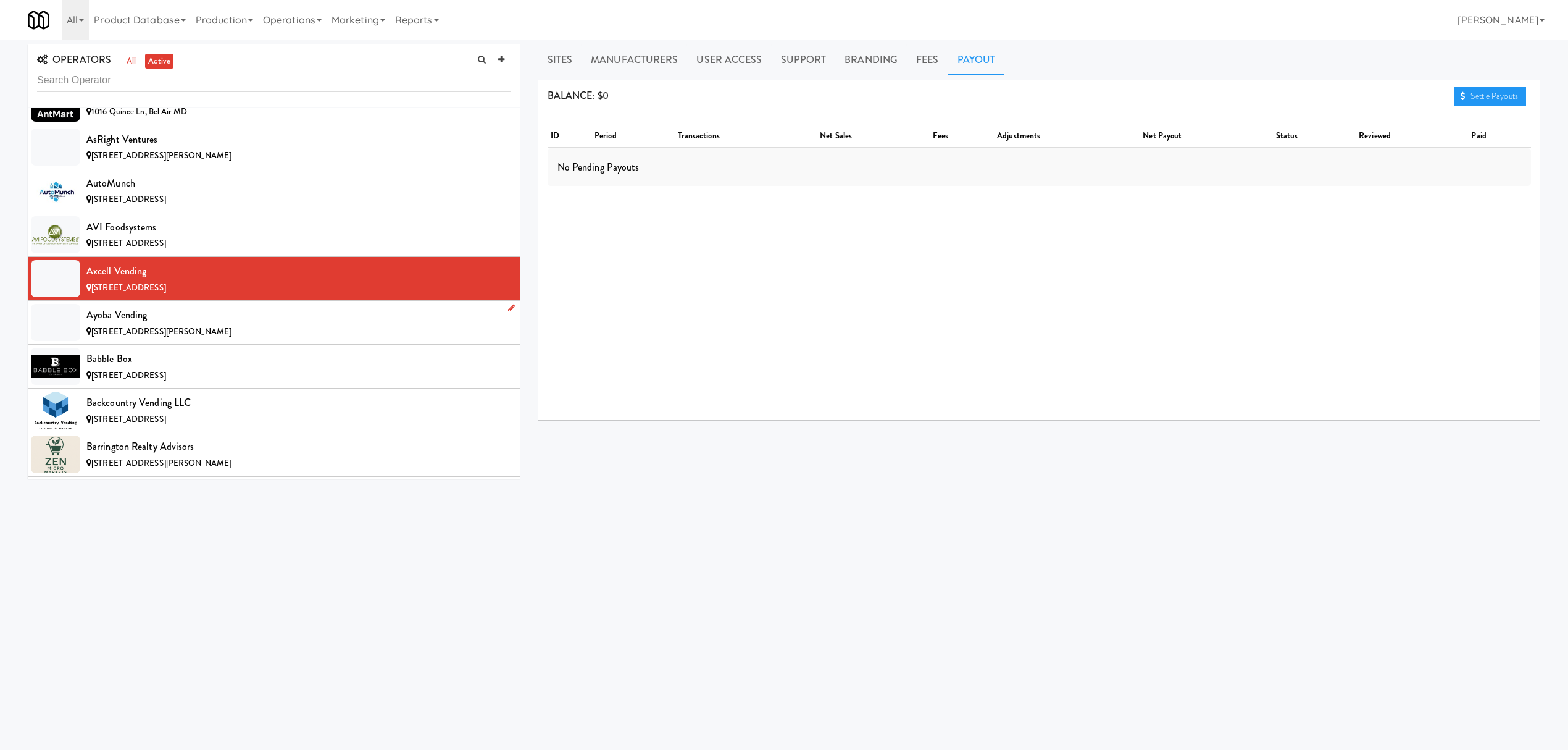
click at [290, 340] on div "[STREET_ADDRESS][PERSON_NAME]" at bounding box center [298, 332] width 424 height 15
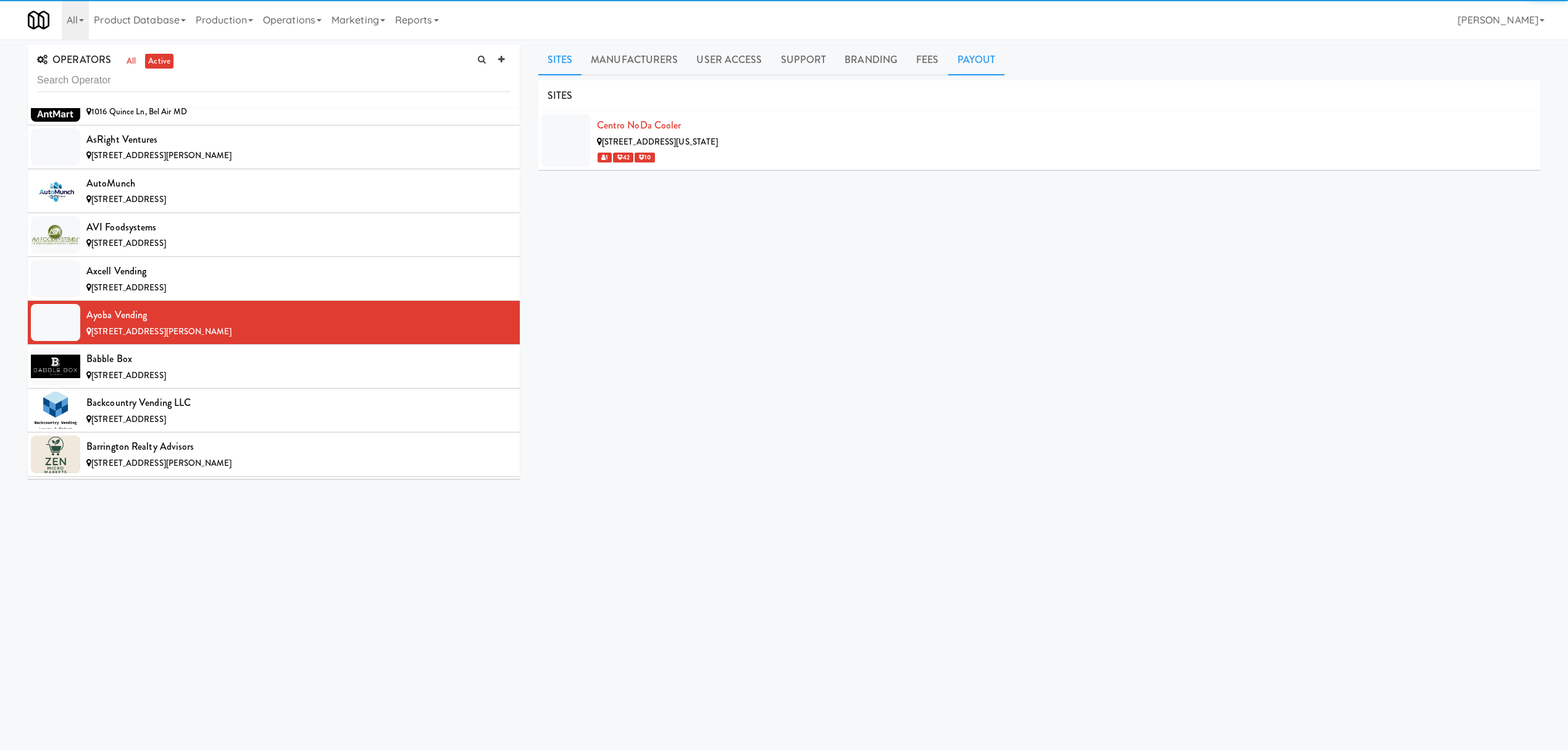
click at [966, 52] on link "Payout" at bounding box center [976, 60] width 56 height 31
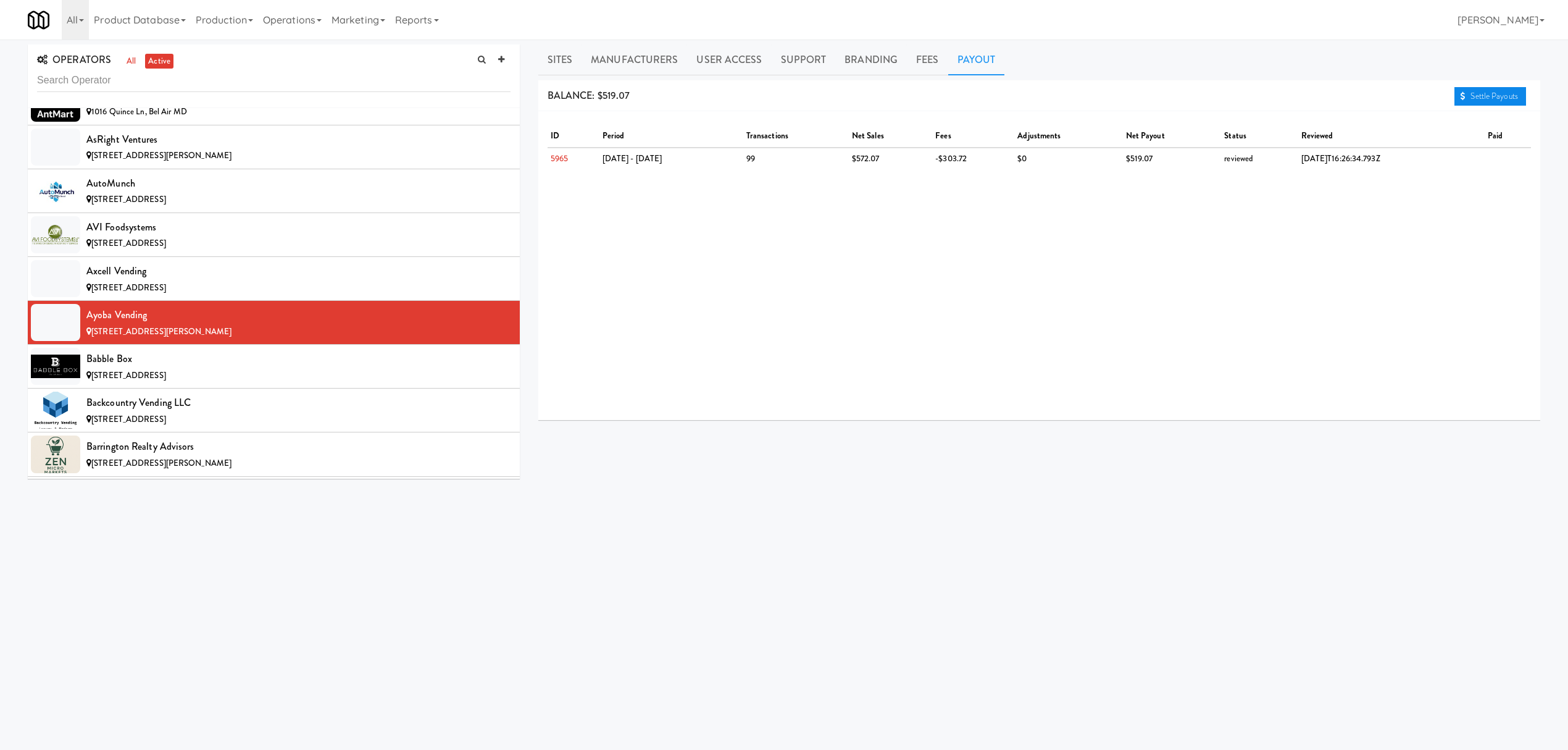
click at [1489, 92] on link "Settle Payouts" at bounding box center [1490, 96] width 72 height 19
click at [316, 360] on div "Babble Box" at bounding box center [298, 359] width 424 height 19
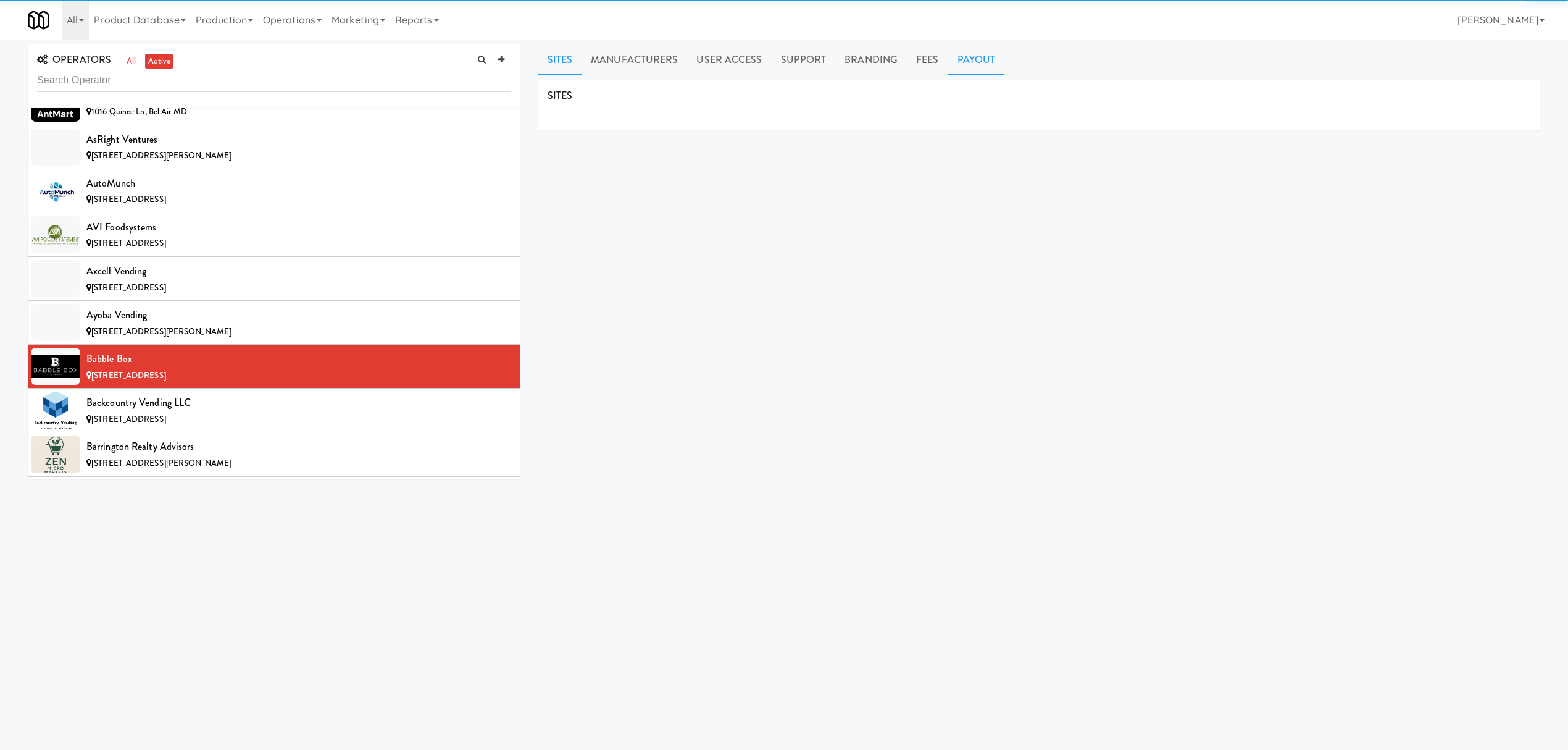
click at [984, 62] on link "Payout" at bounding box center [976, 60] width 56 height 31
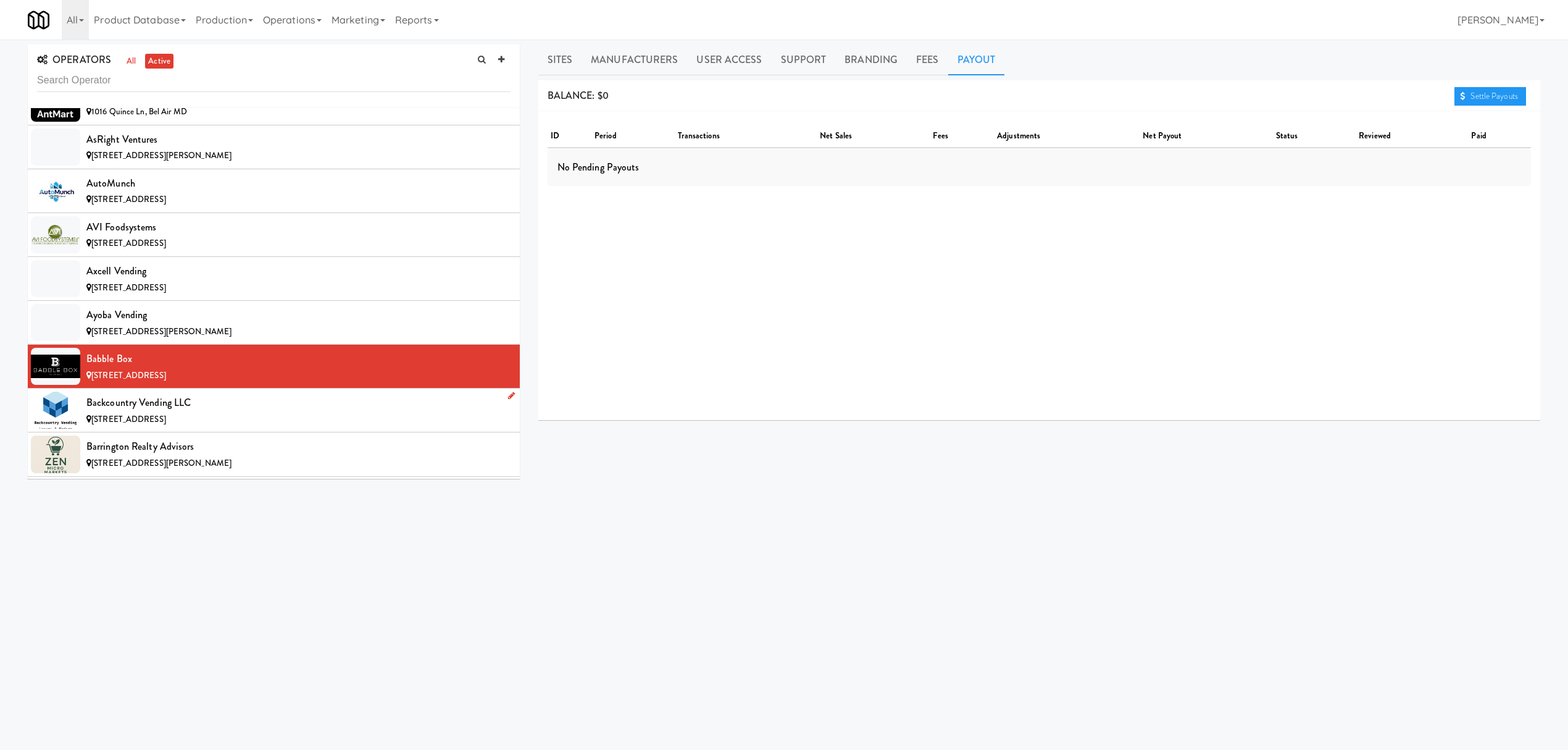
click at [336, 412] on div "Backcountry Vending LLC" at bounding box center [298, 403] width 424 height 19
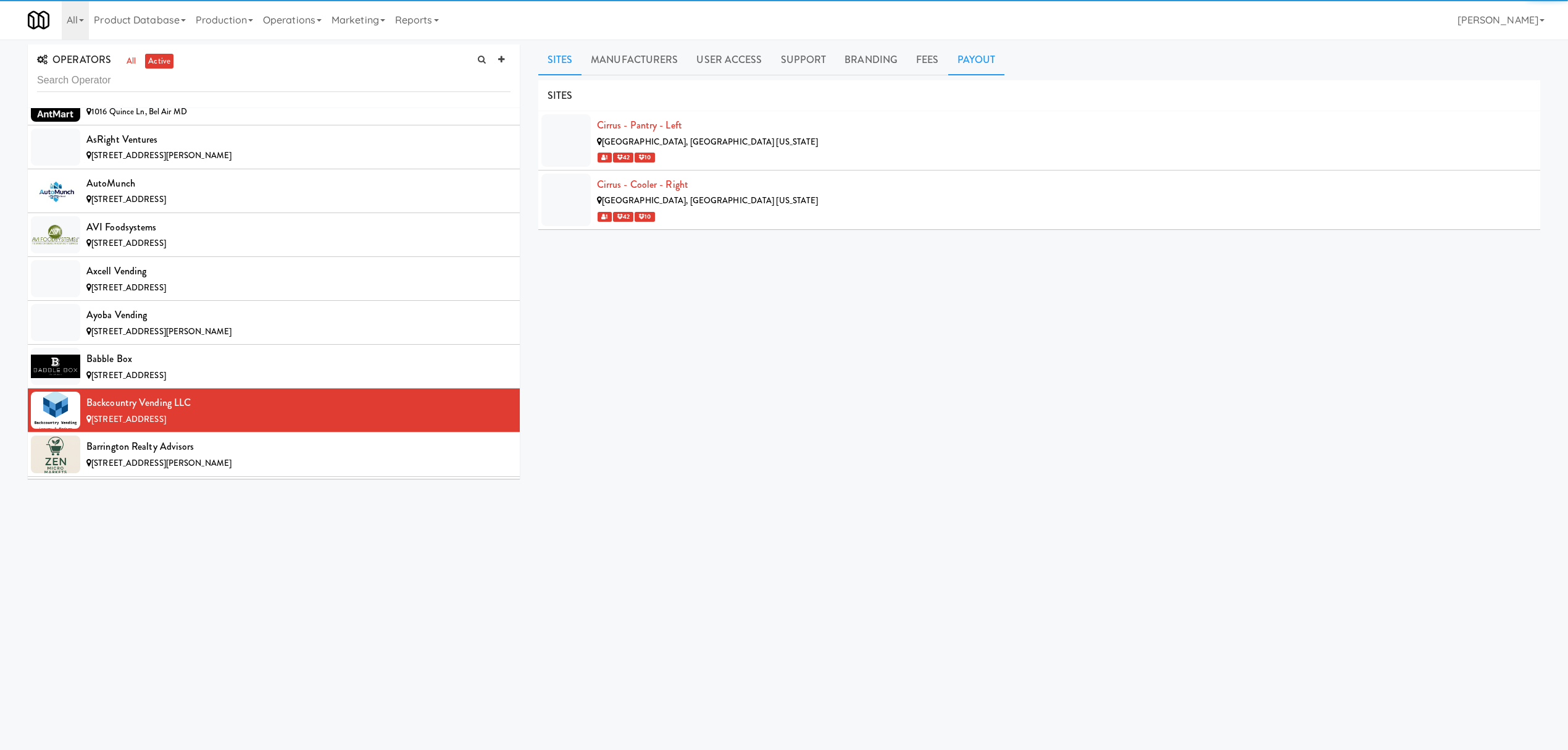
click at [969, 55] on link "Payout" at bounding box center [976, 60] width 56 height 31
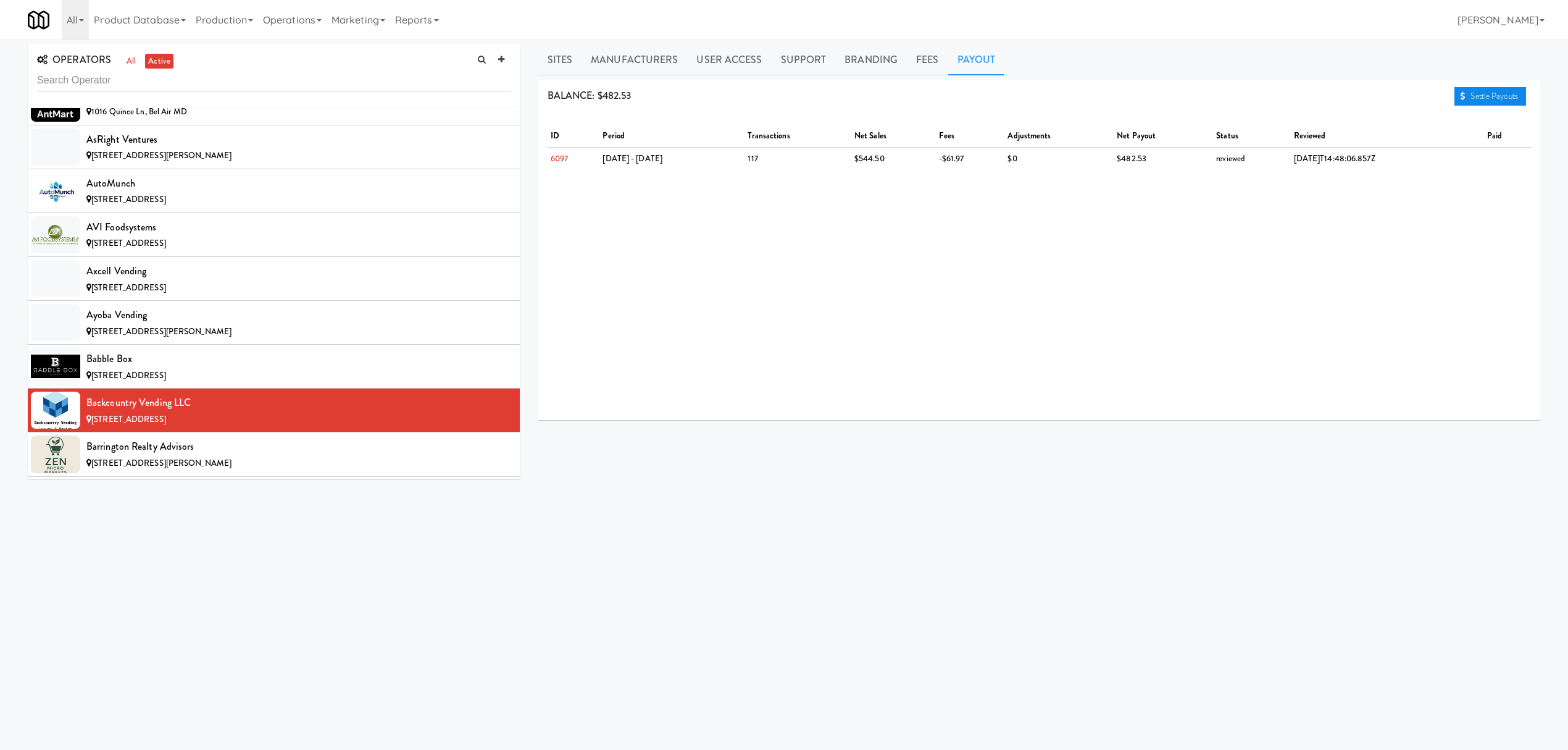
click at [1479, 99] on link "Settle Payouts" at bounding box center [1490, 96] width 72 height 19
click at [187, 455] on div "Barrington Realty Advisors" at bounding box center [298, 447] width 424 height 19
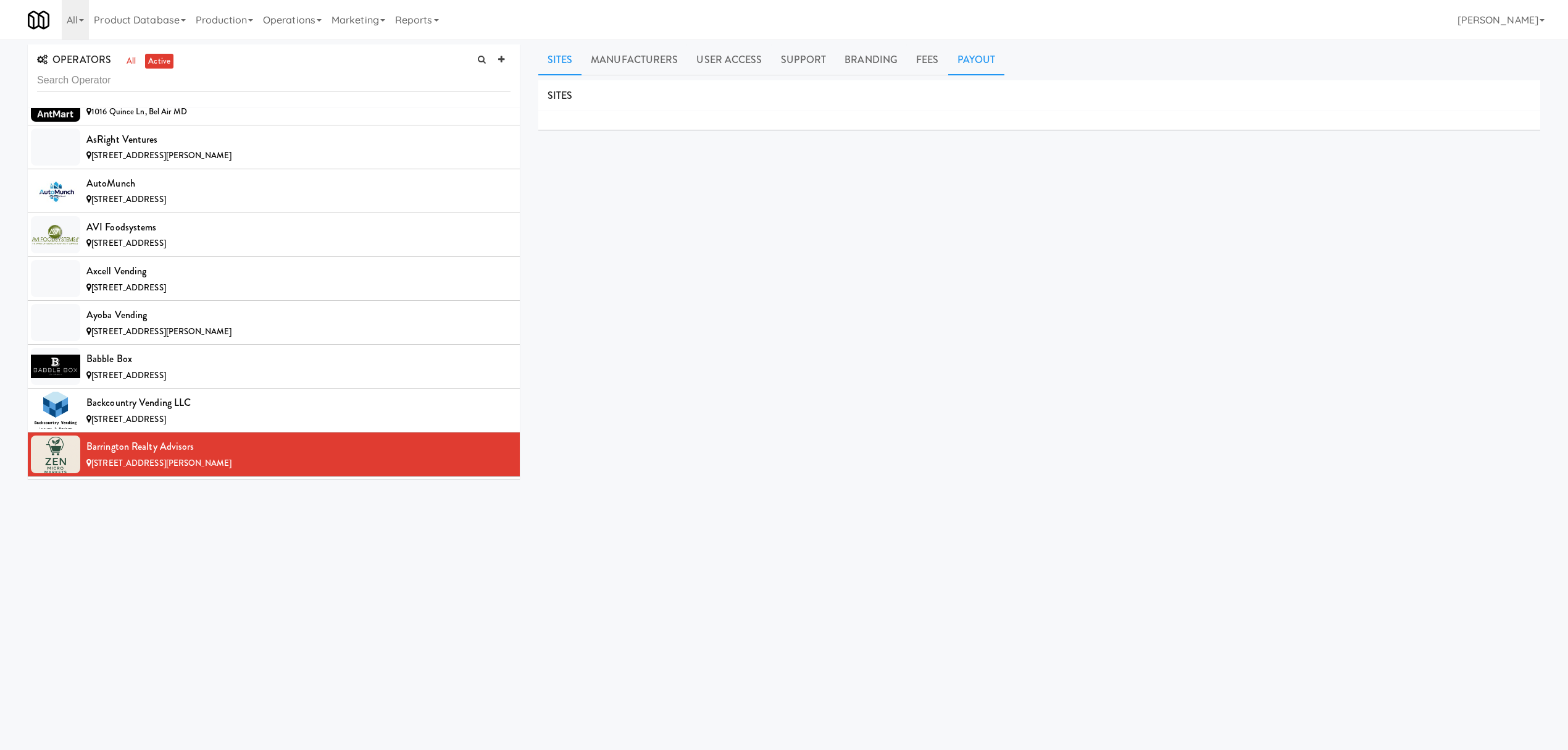
click at [974, 63] on link "Payout" at bounding box center [976, 60] width 56 height 31
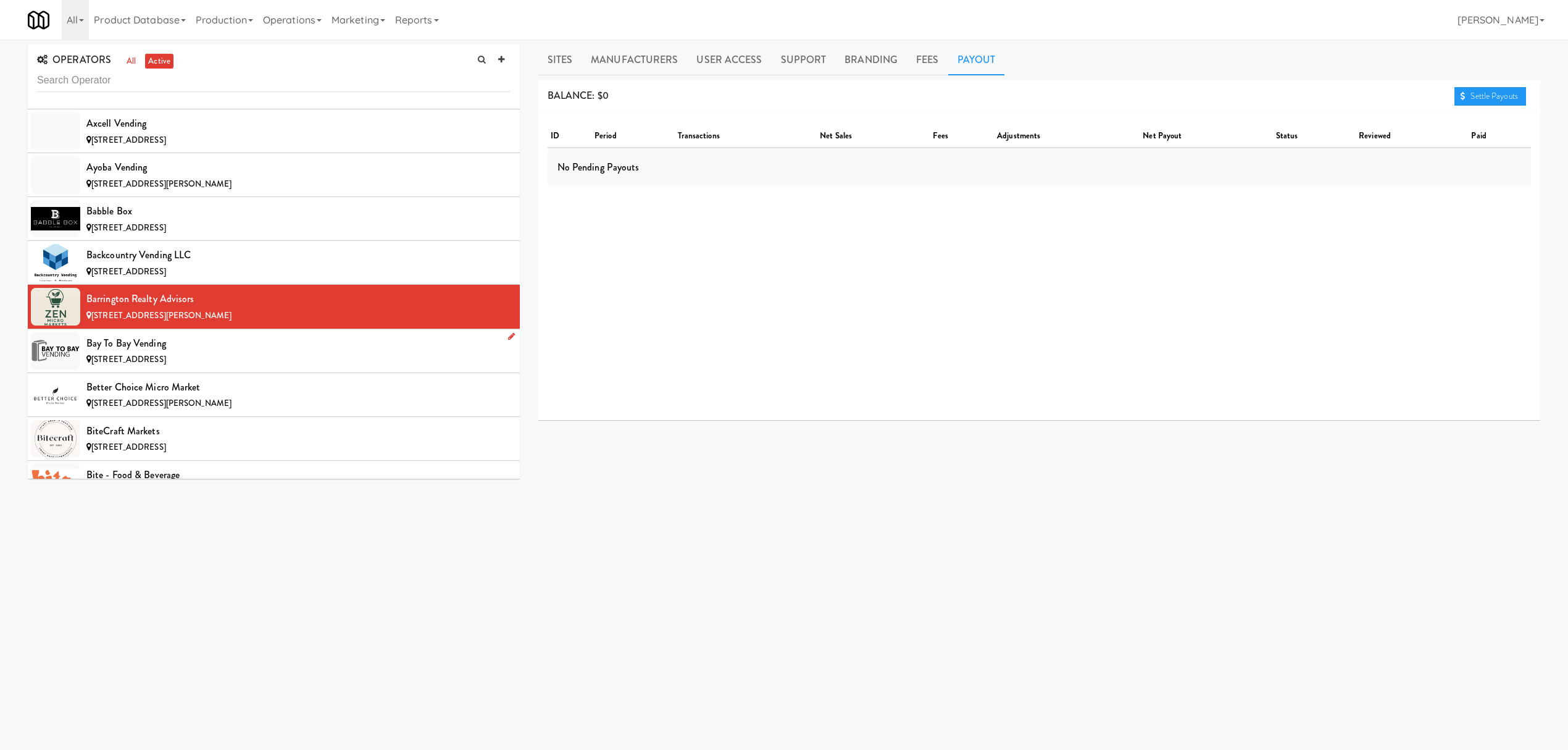
scroll to position [1070, 0]
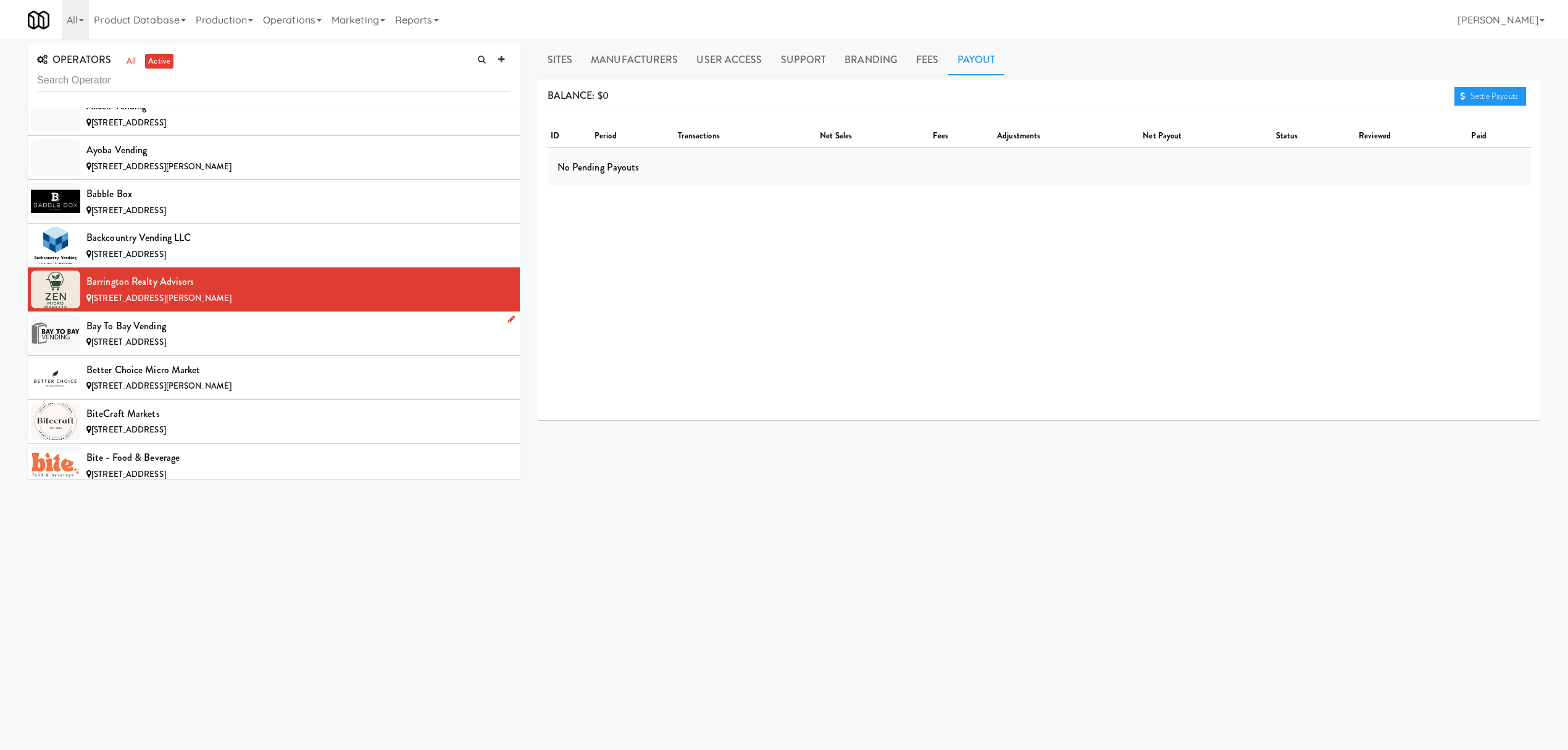
click at [273, 329] on div "Bay to Bay Vending" at bounding box center [298, 326] width 424 height 19
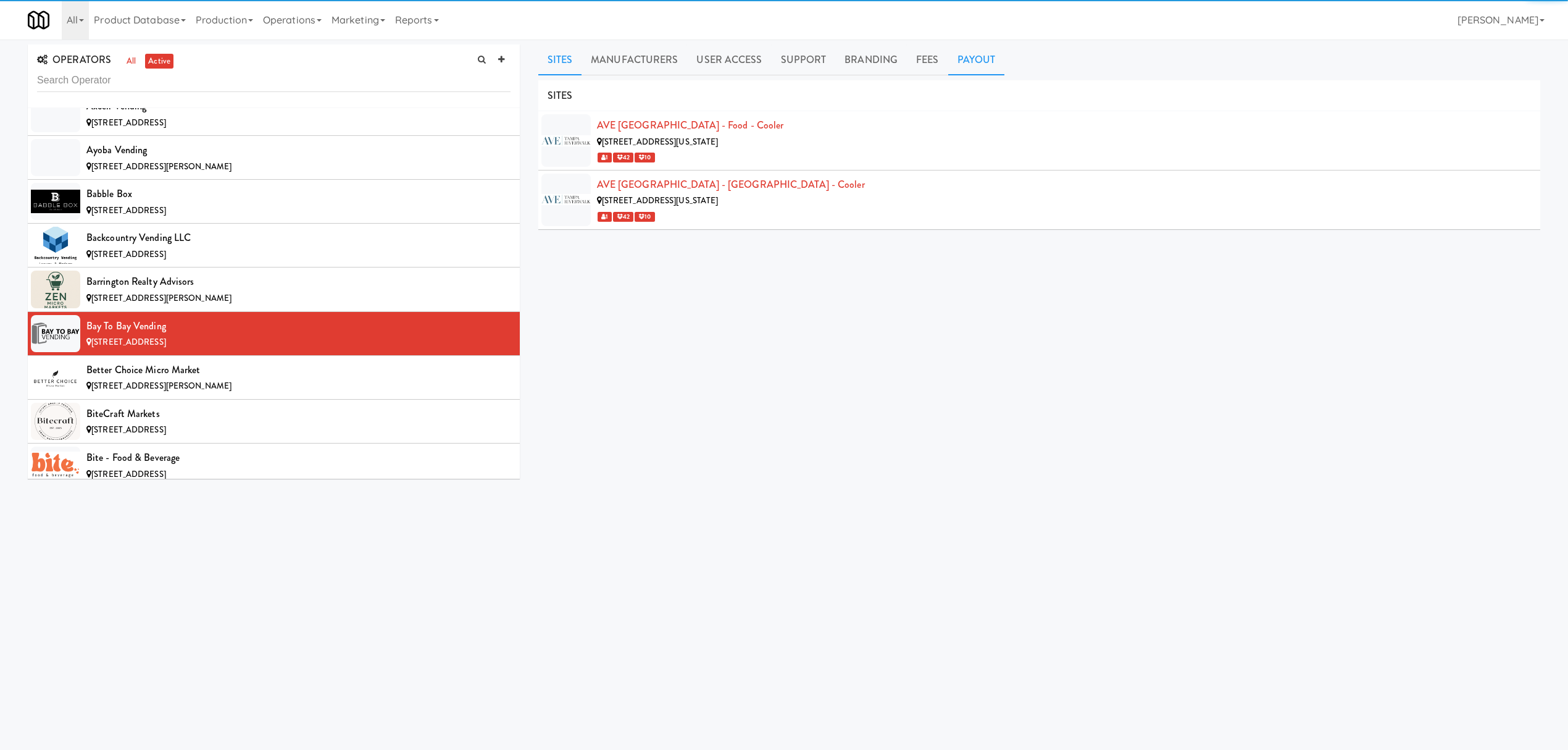
click at [974, 58] on link "Payout" at bounding box center [976, 60] width 56 height 31
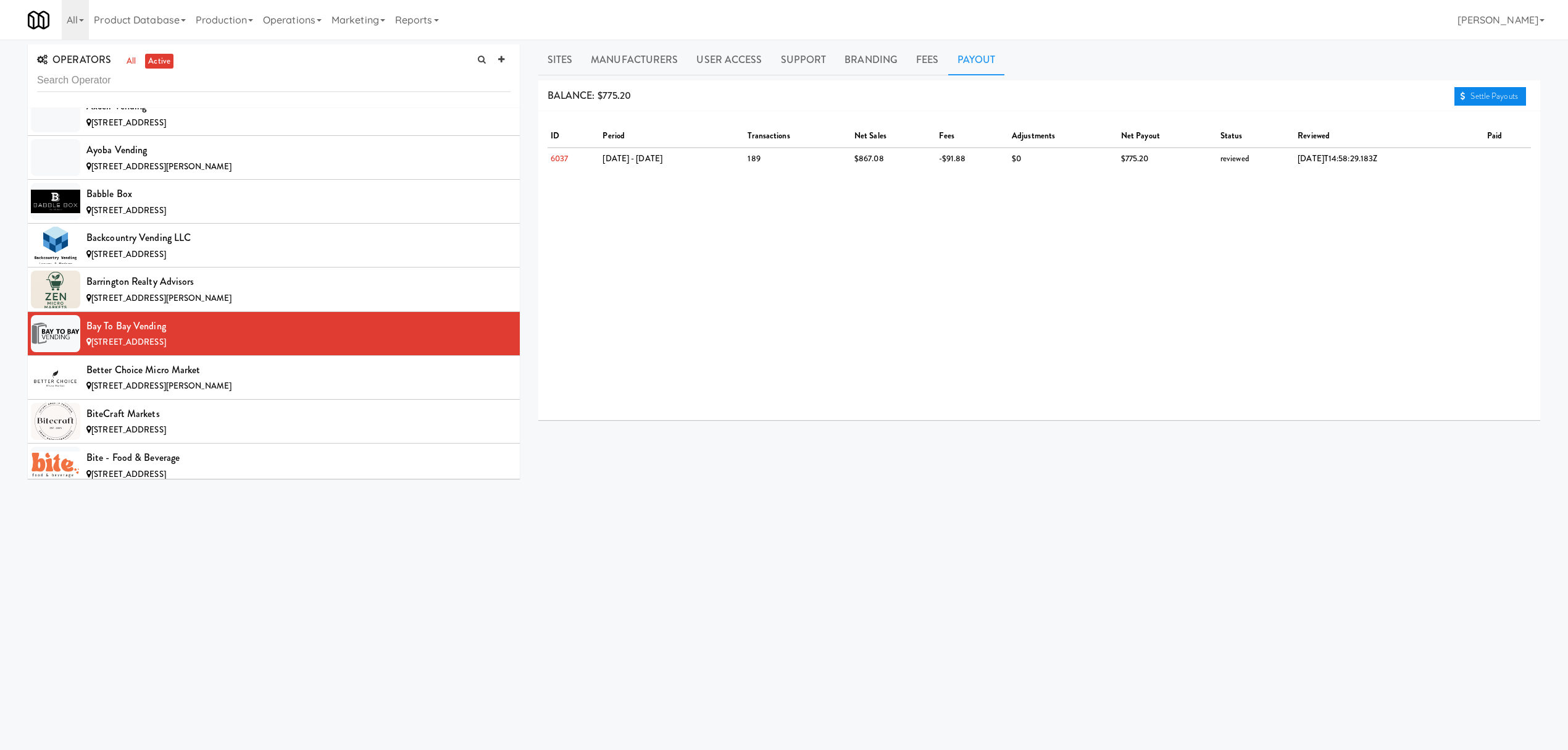
click at [1486, 99] on link "Settle Payouts" at bounding box center [1490, 96] width 72 height 19
click at [245, 379] on div "Better Choice Micro Market" at bounding box center [298, 370] width 424 height 19
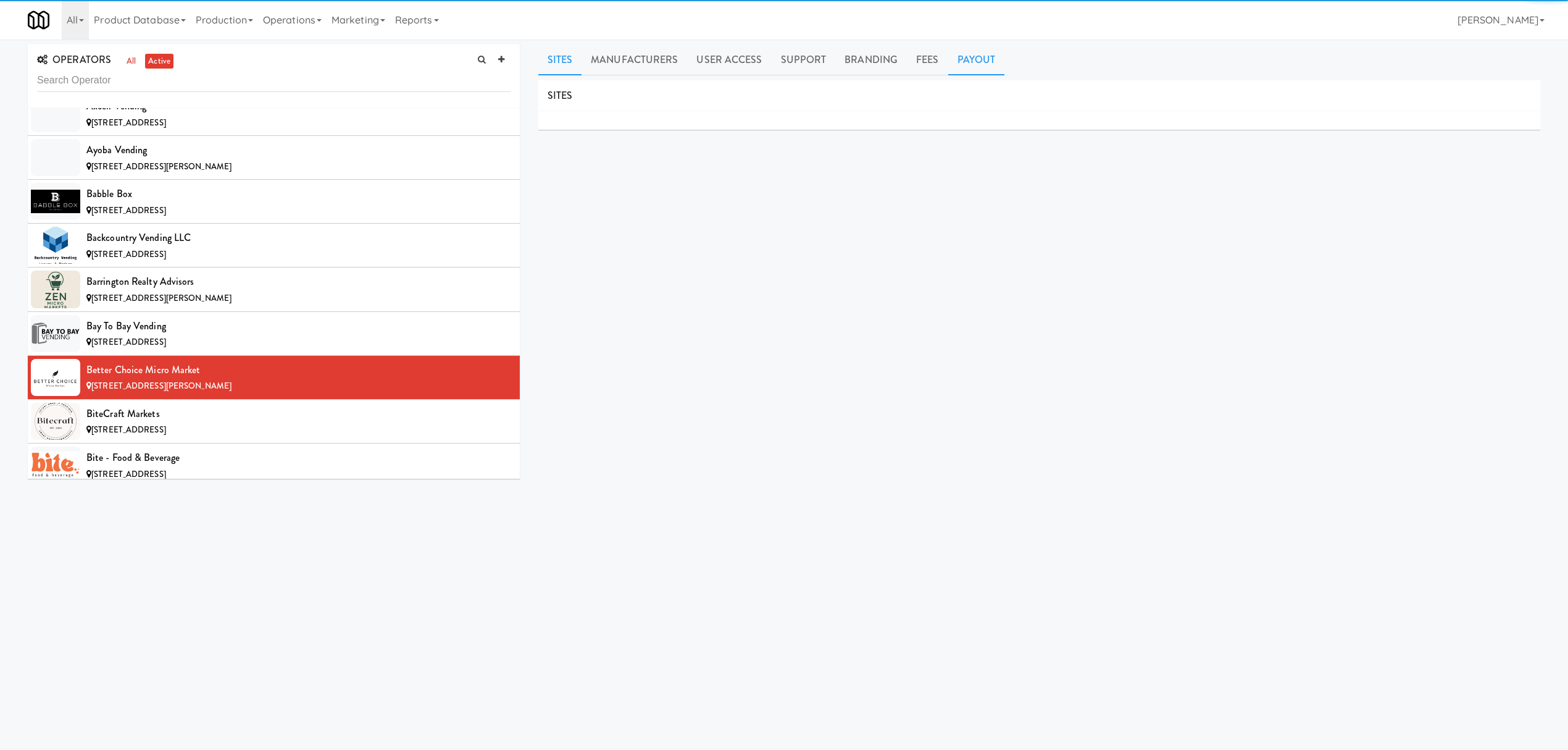
click at [984, 61] on link "Payout" at bounding box center [976, 60] width 56 height 31
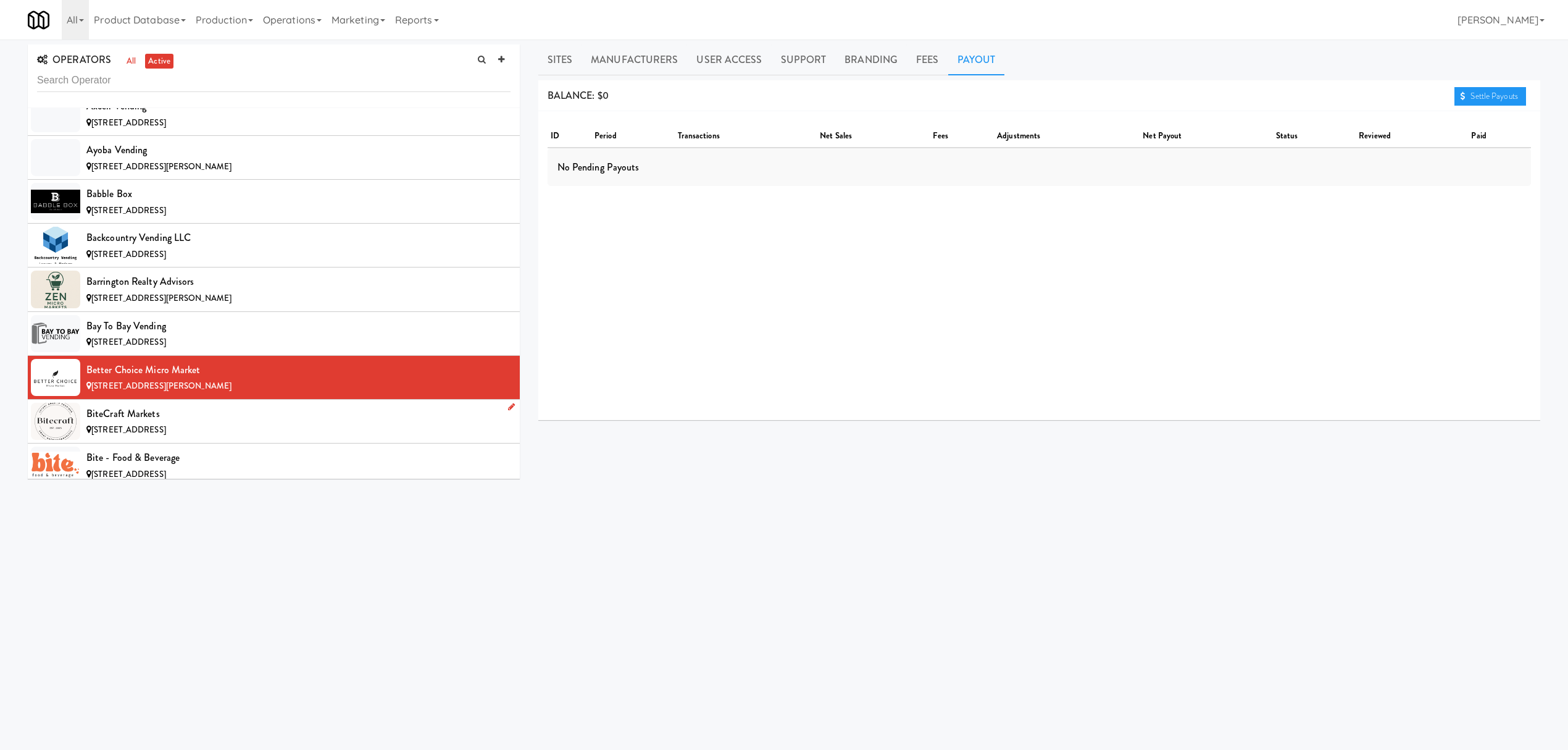
click at [304, 415] on div "BiteCraft Markets" at bounding box center [298, 414] width 424 height 19
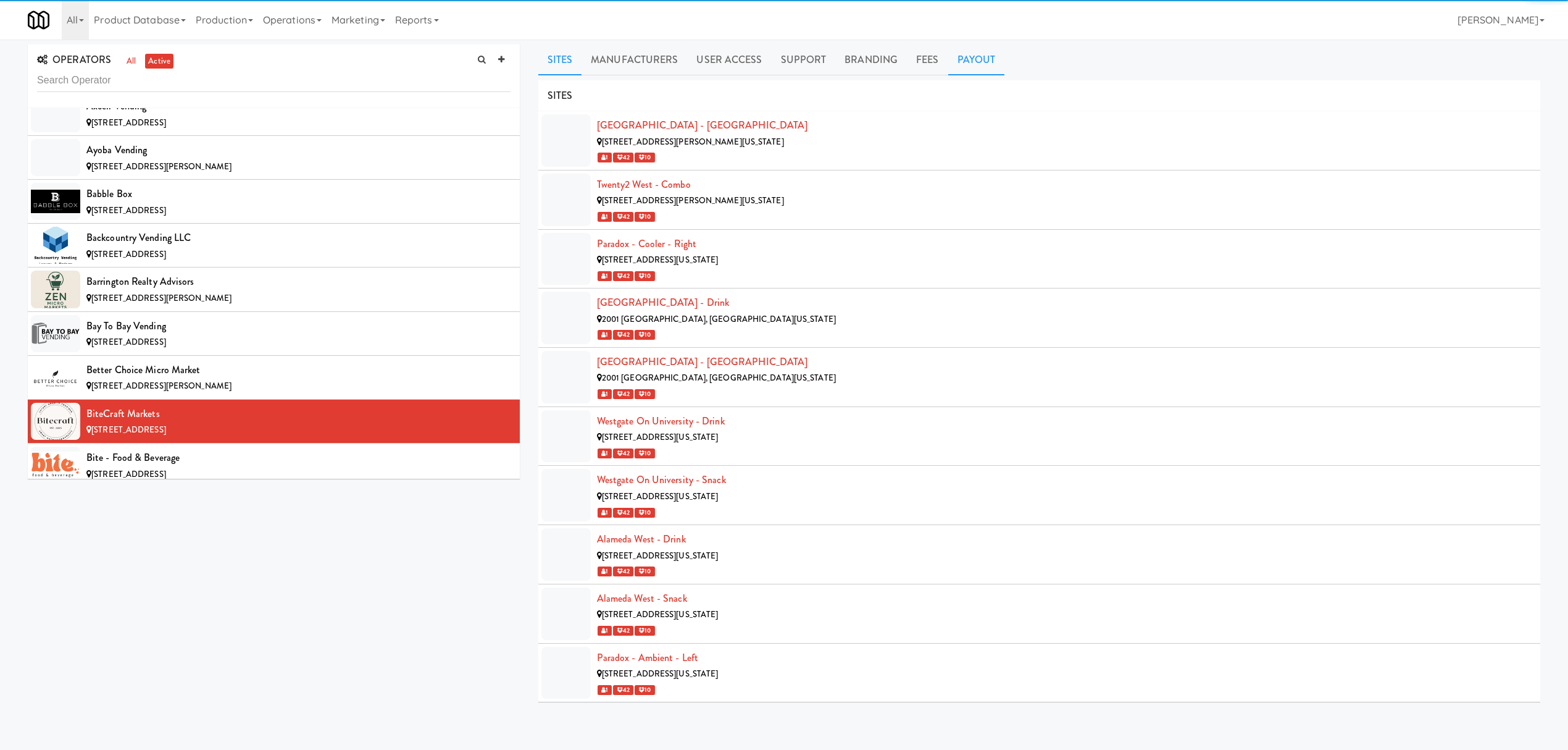
click at [960, 50] on link "Payout" at bounding box center [976, 60] width 56 height 31
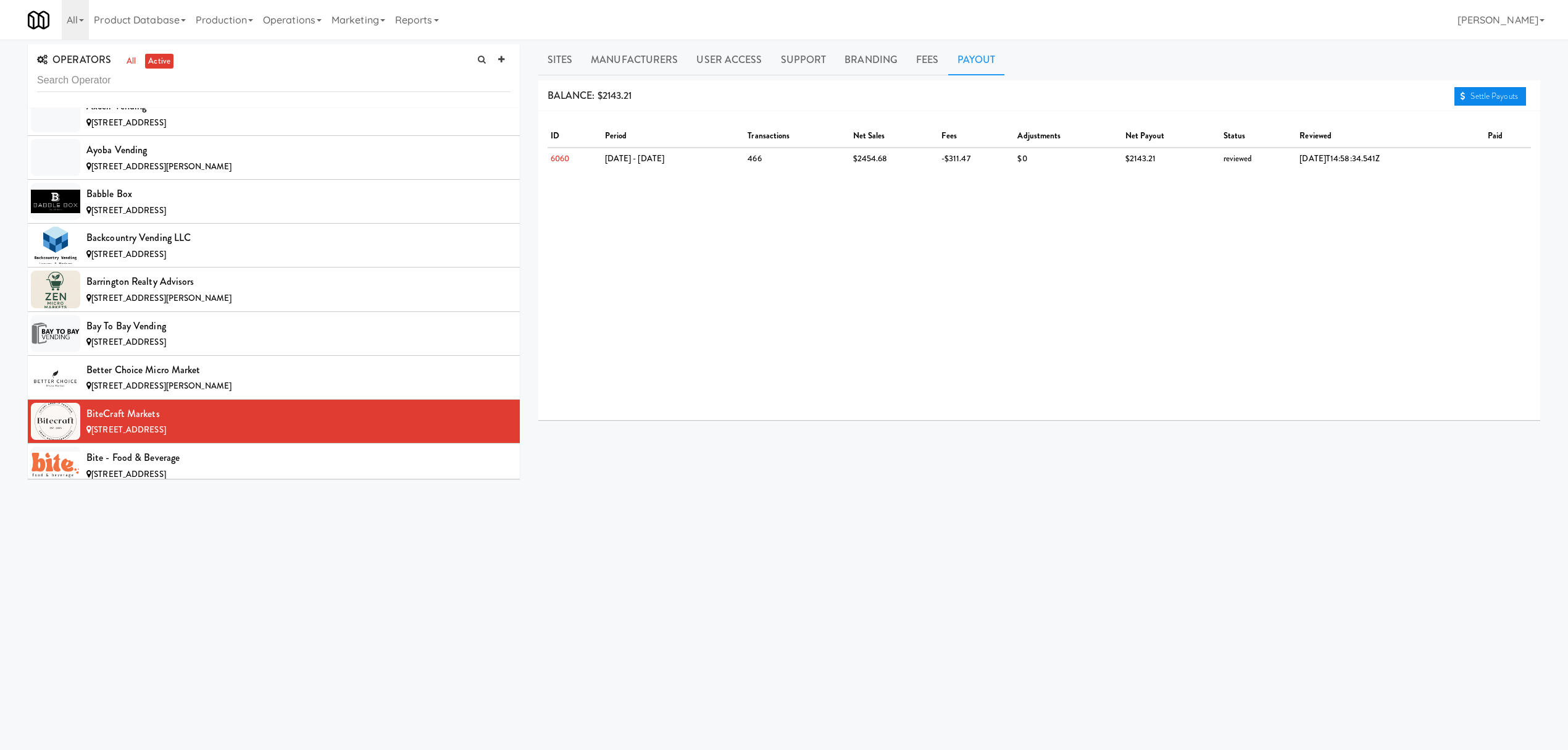
click at [1480, 92] on link "Settle Payouts" at bounding box center [1490, 96] width 72 height 19
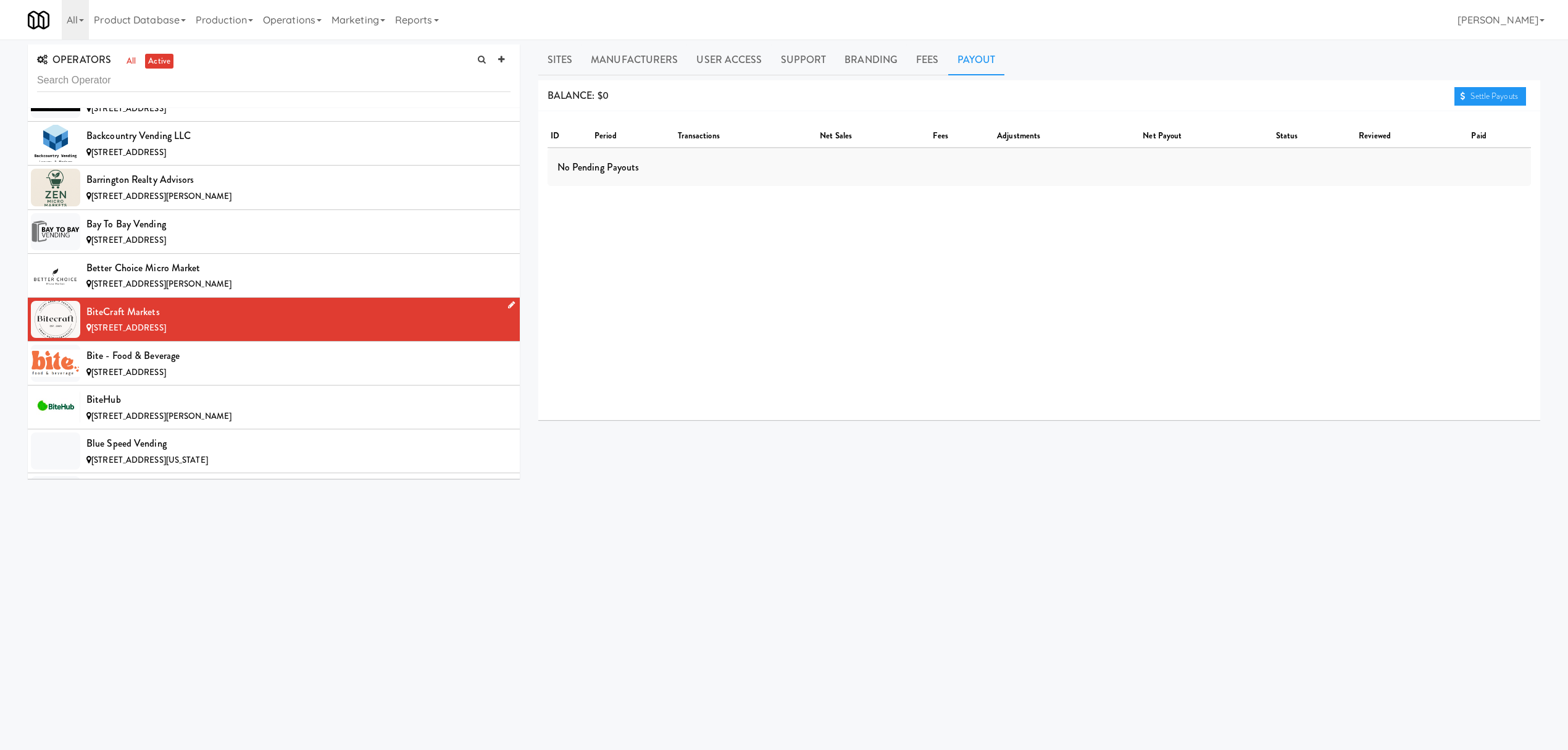
scroll to position [1235, 0]
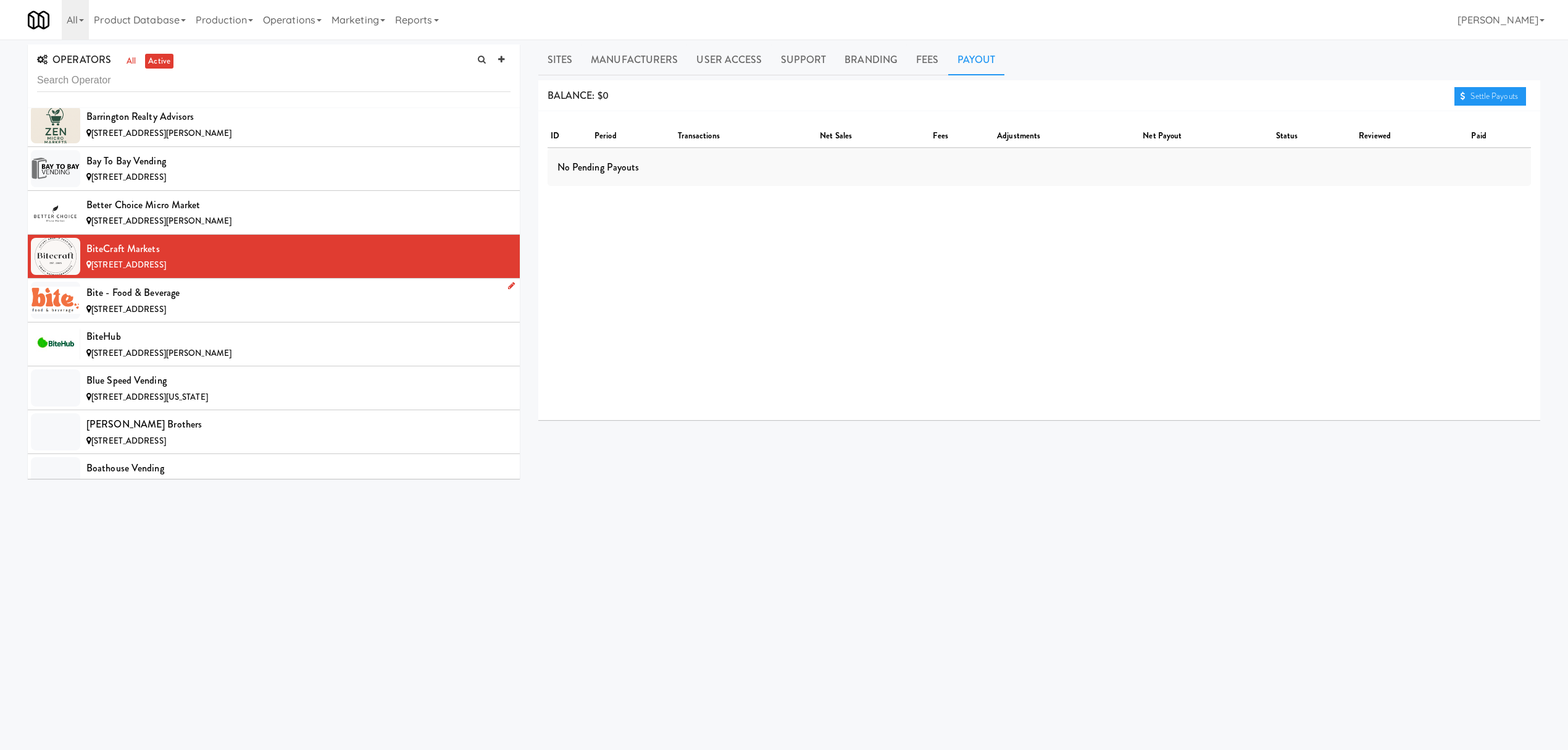
click at [282, 299] on div "Bite - Food & Beverage" at bounding box center [298, 293] width 424 height 19
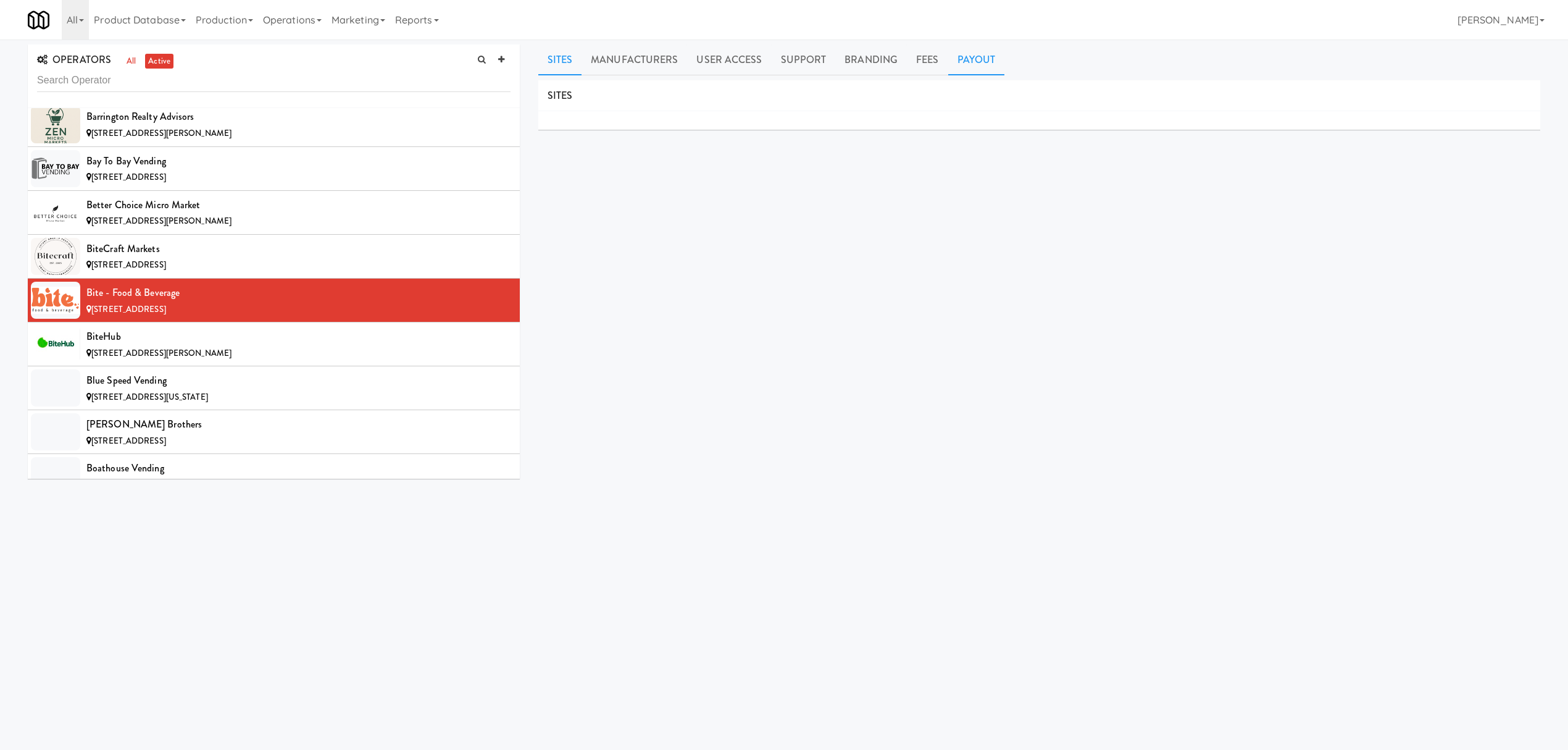
click at [984, 59] on link "Payout" at bounding box center [976, 60] width 56 height 31
click at [415, 342] on div "BiteHub" at bounding box center [298, 336] width 424 height 19
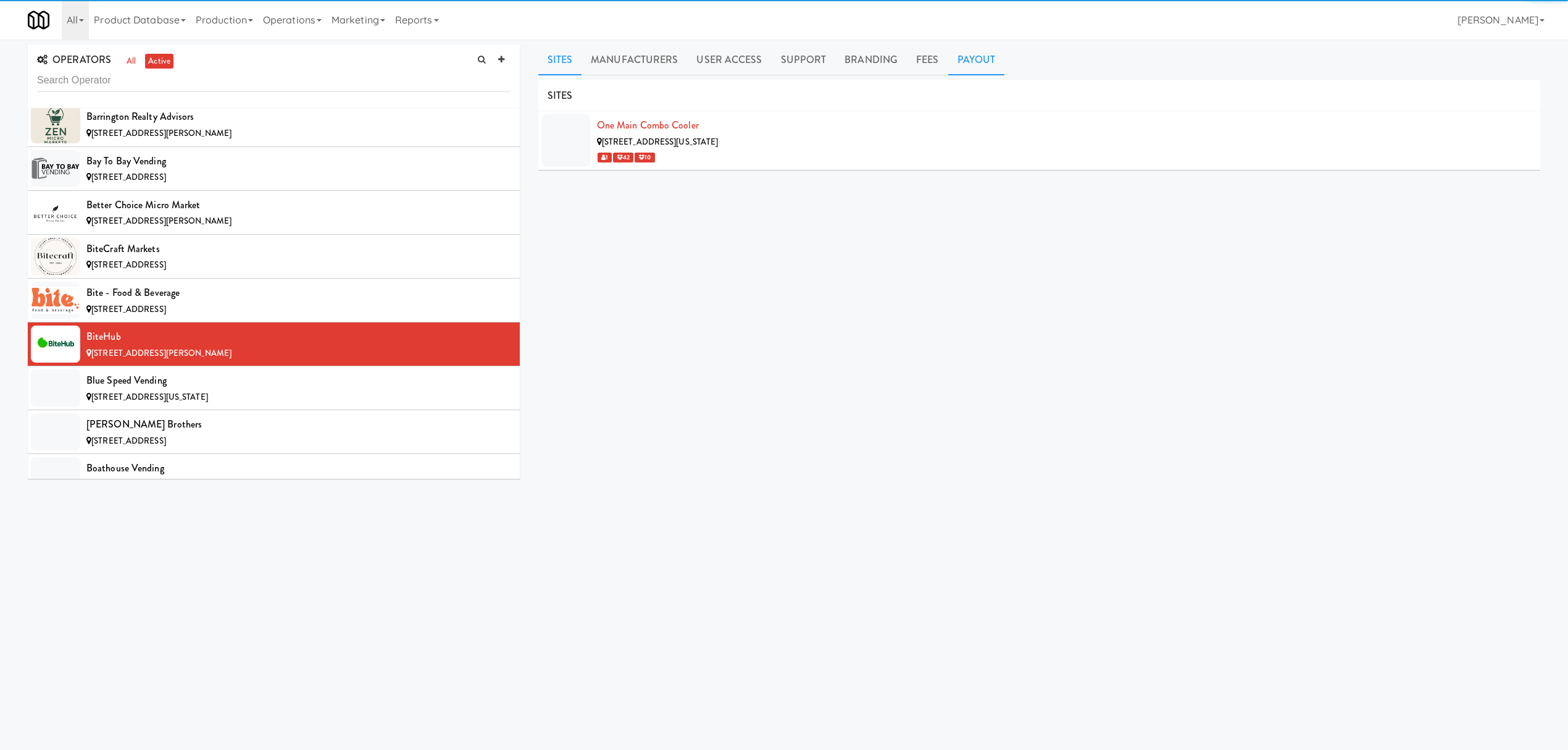
click at [960, 61] on link "Payout" at bounding box center [976, 60] width 56 height 31
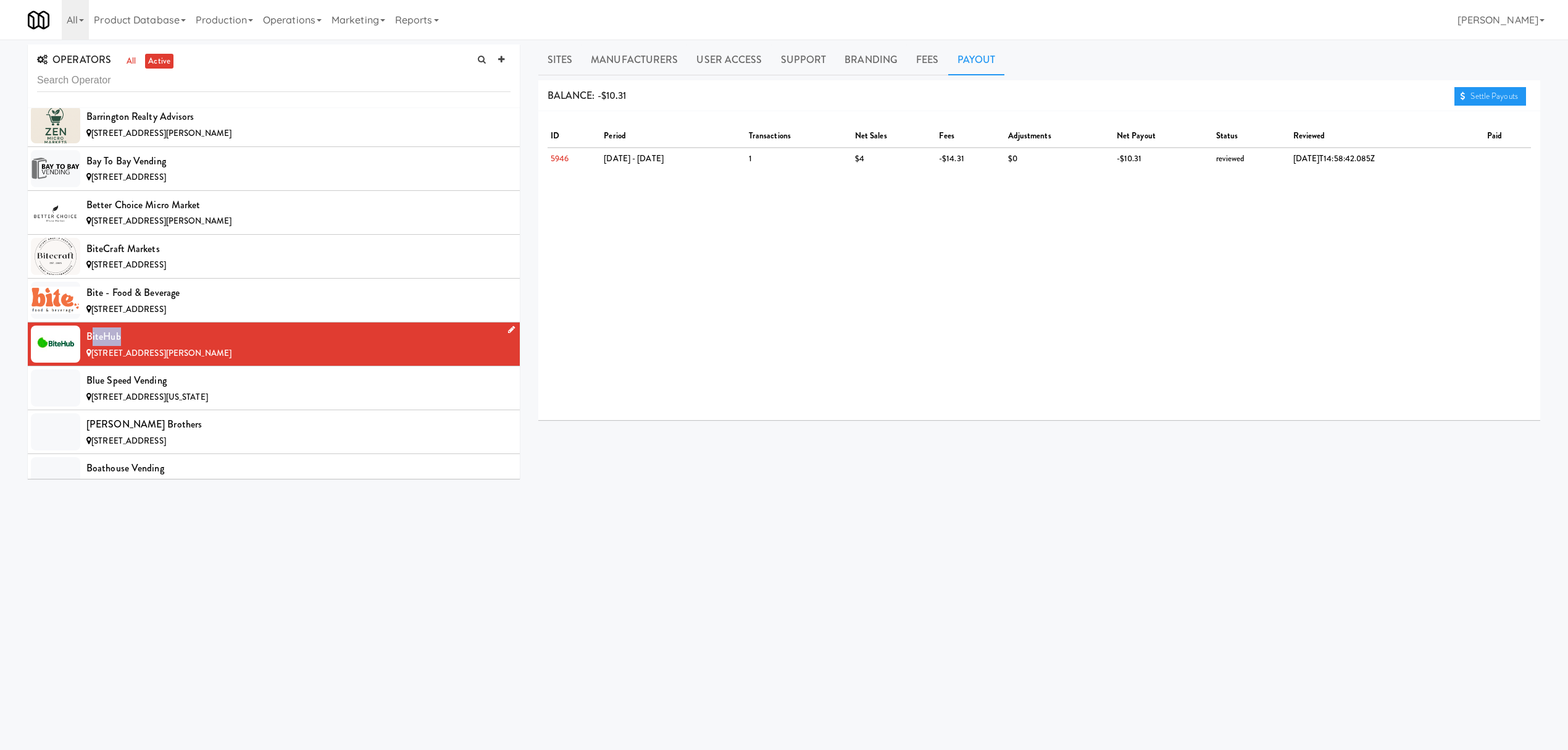
drag, startPoint x: 90, startPoint y: 344, endPoint x: 129, endPoint y: 342, distance: 39.1
click at [129, 342] on div "BiteHub" at bounding box center [298, 336] width 424 height 19
click at [91, 343] on div "BiteHub" at bounding box center [298, 336] width 424 height 19
click at [142, 346] on div "BiteHub" at bounding box center [298, 336] width 424 height 19
drag, startPoint x: 86, startPoint y: 344, endPoint x: 143, endPoint y: 344, distance: 57.0
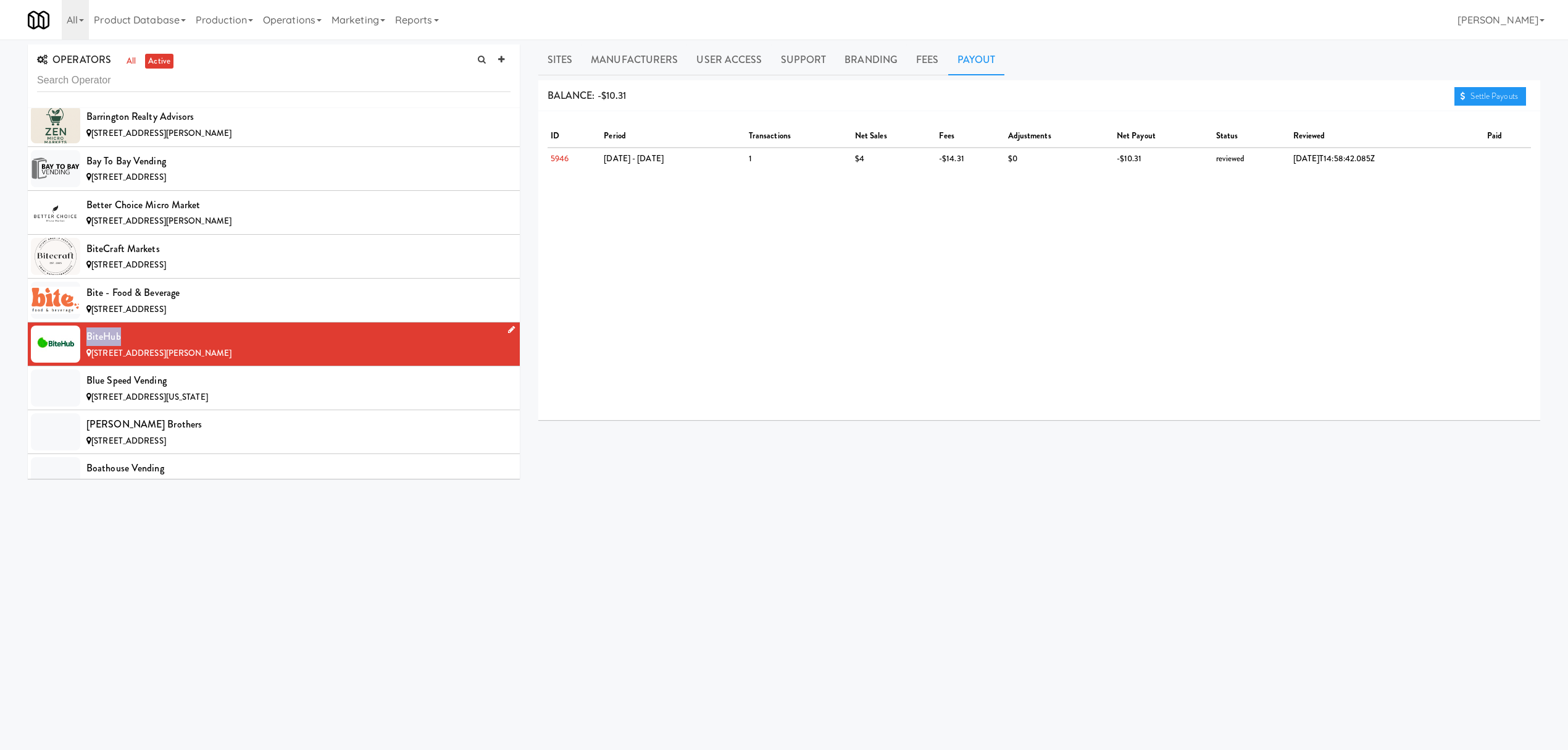
click at [143, 344] on div "BiteHub" at bounding box center [298, 336] width 424 height 19
copy div "BiteHub"
click at [403, 404] on div "[STREET_ADDRESS][US_STATE]" at bounding box center [298, 397] width 424 height 15
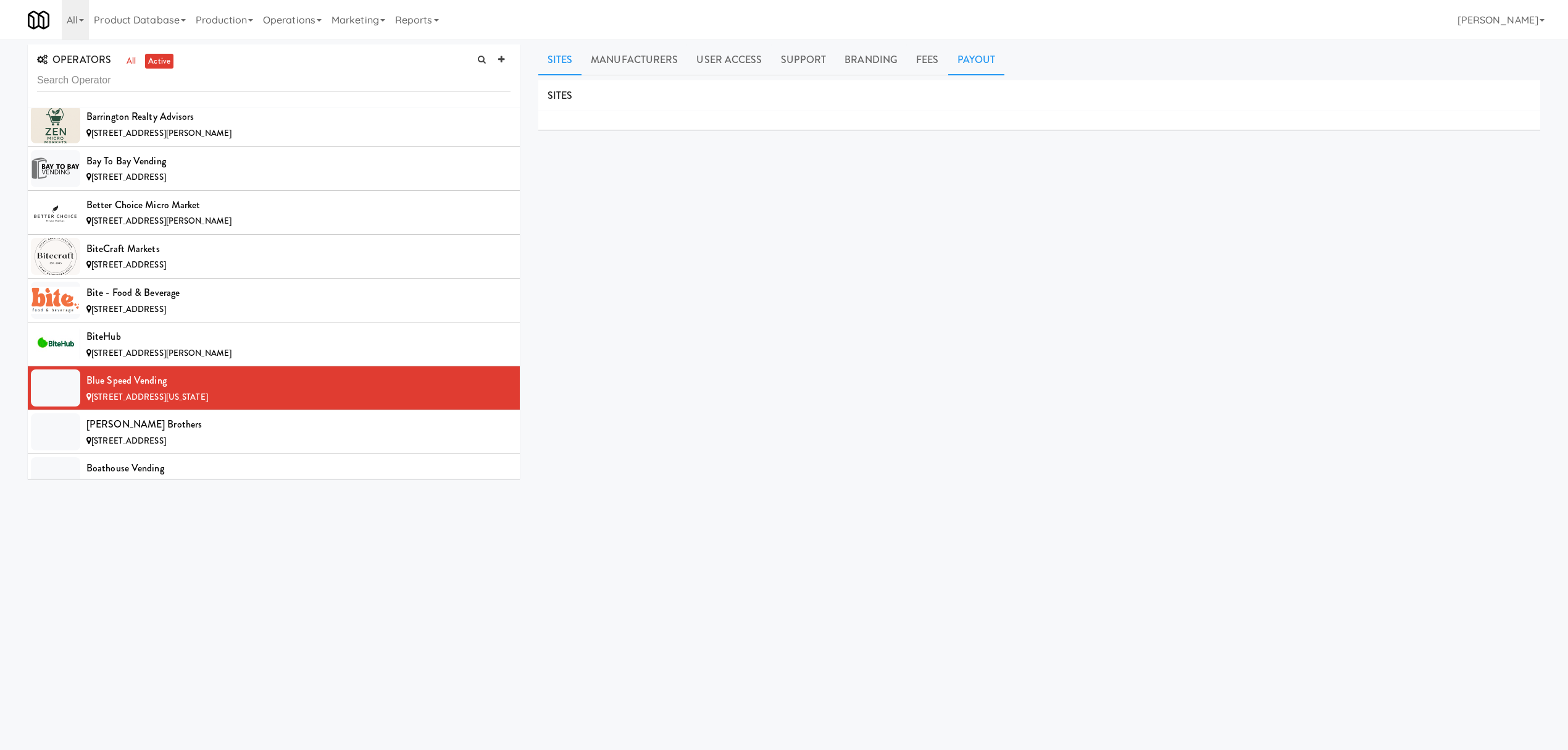
click at [954, 61] on link "Payout" at bounding box center [976, 60] width 56 height 31
click at [203, 446] on div "[STREET_ADDRESS]" at bounding box center [298, 441] width 424 height 15
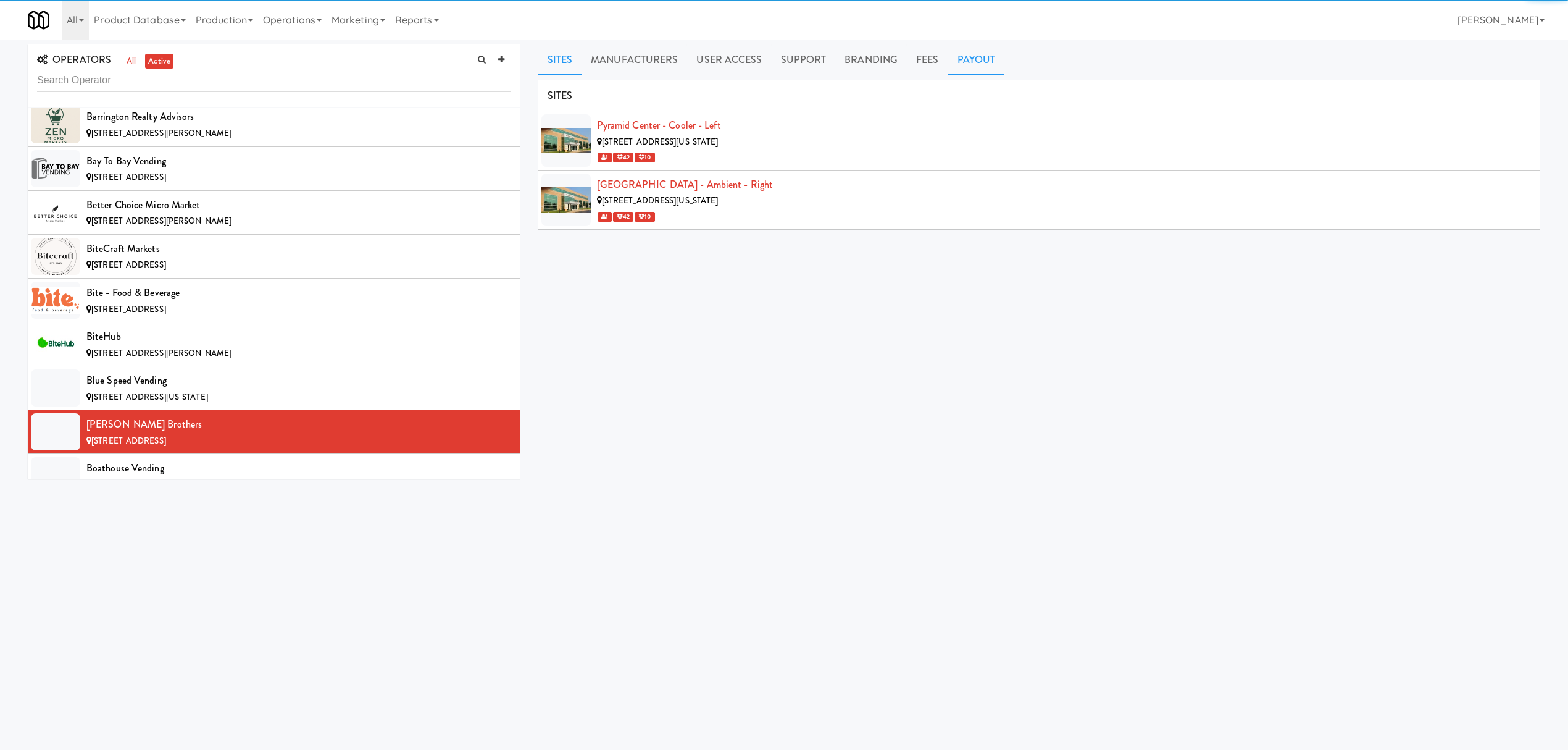
click at [978, 59] on link "Payout" at bounding box center [976, 60] width 56 height 31
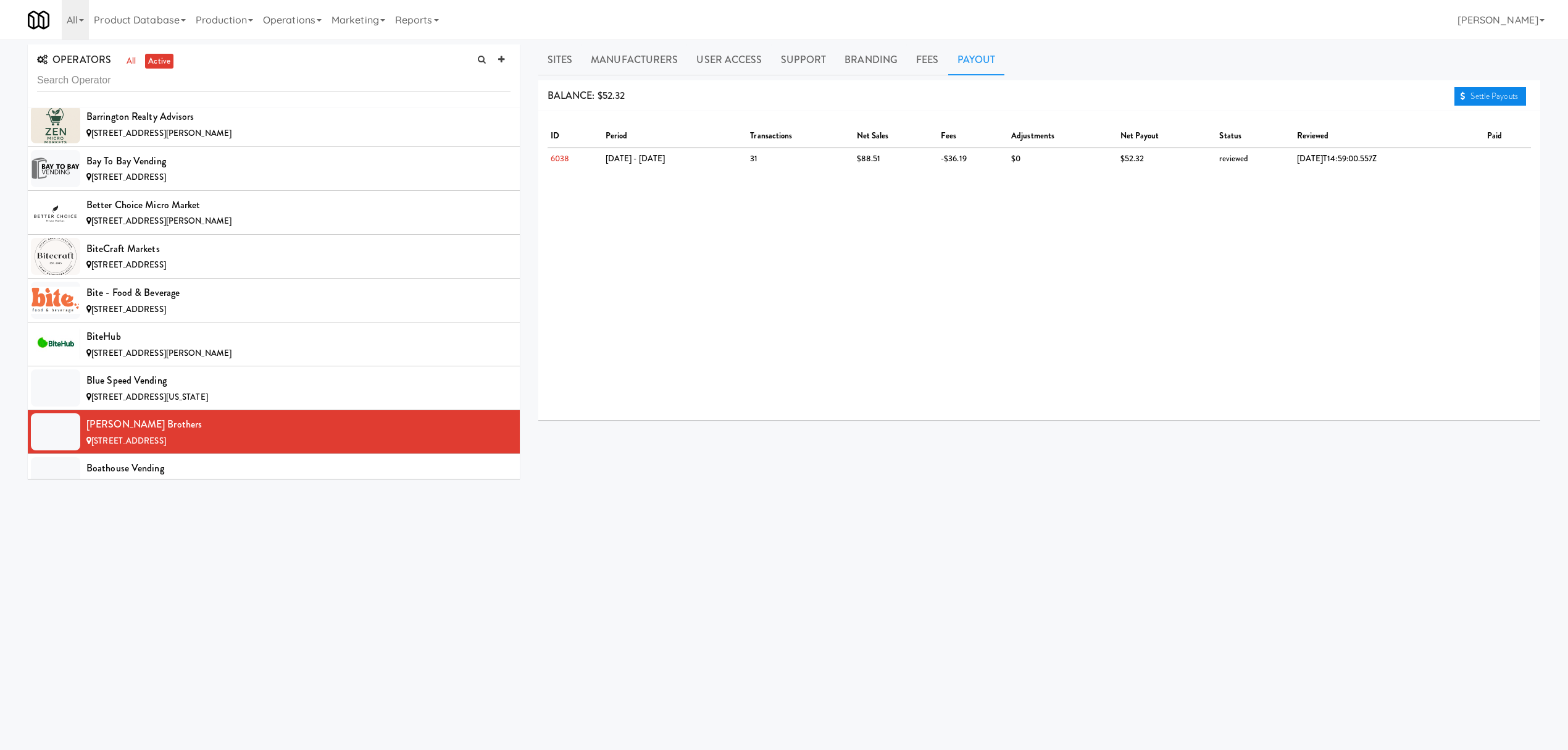
click at [1479, 97] on link "Settle Payouts" at bounding box center [1490, 96] width 72 height 19
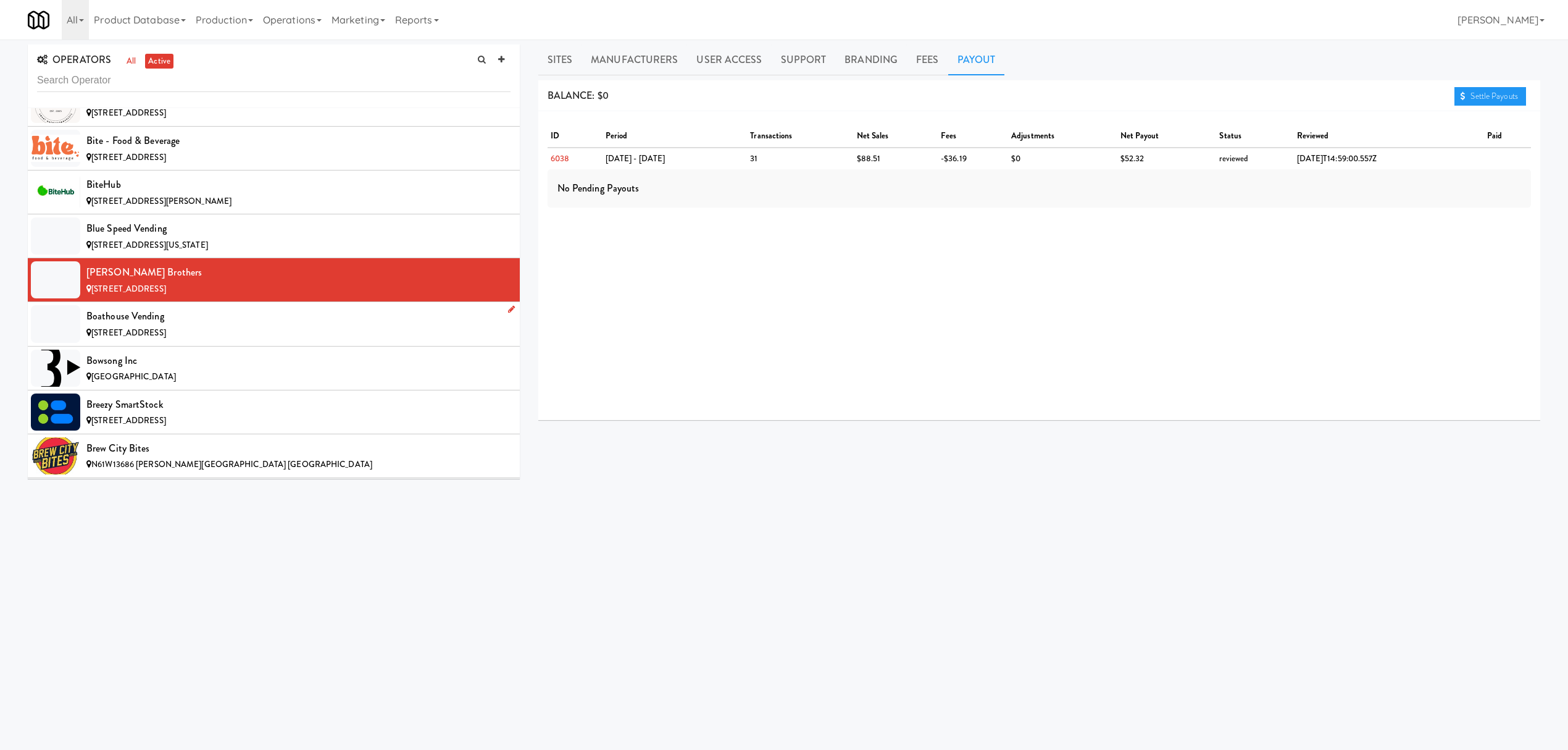
scroll to position [1400, 0]
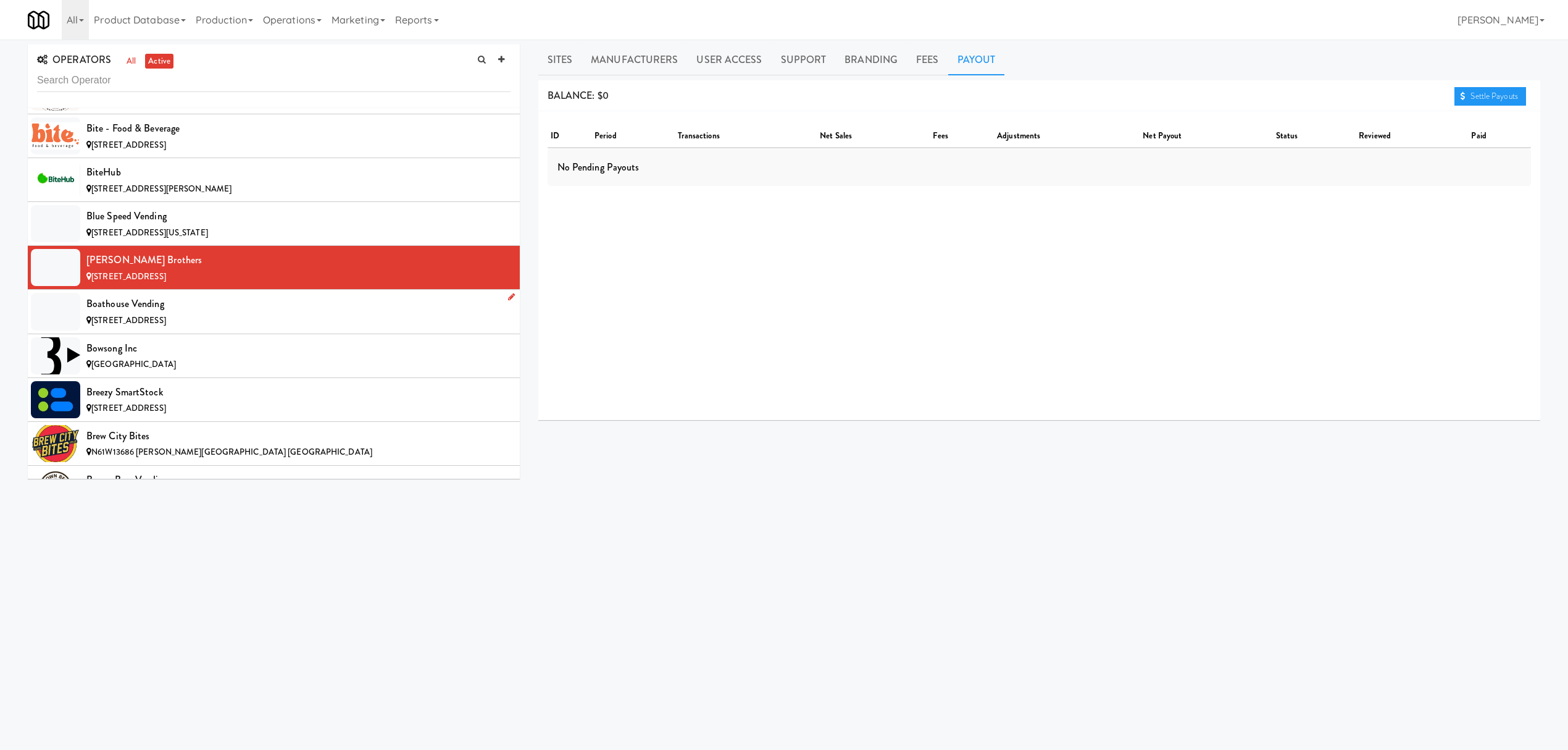
click at [294, 312] on div "Boathouse Vending" at bounding box center [298, 304] width 424 height 19
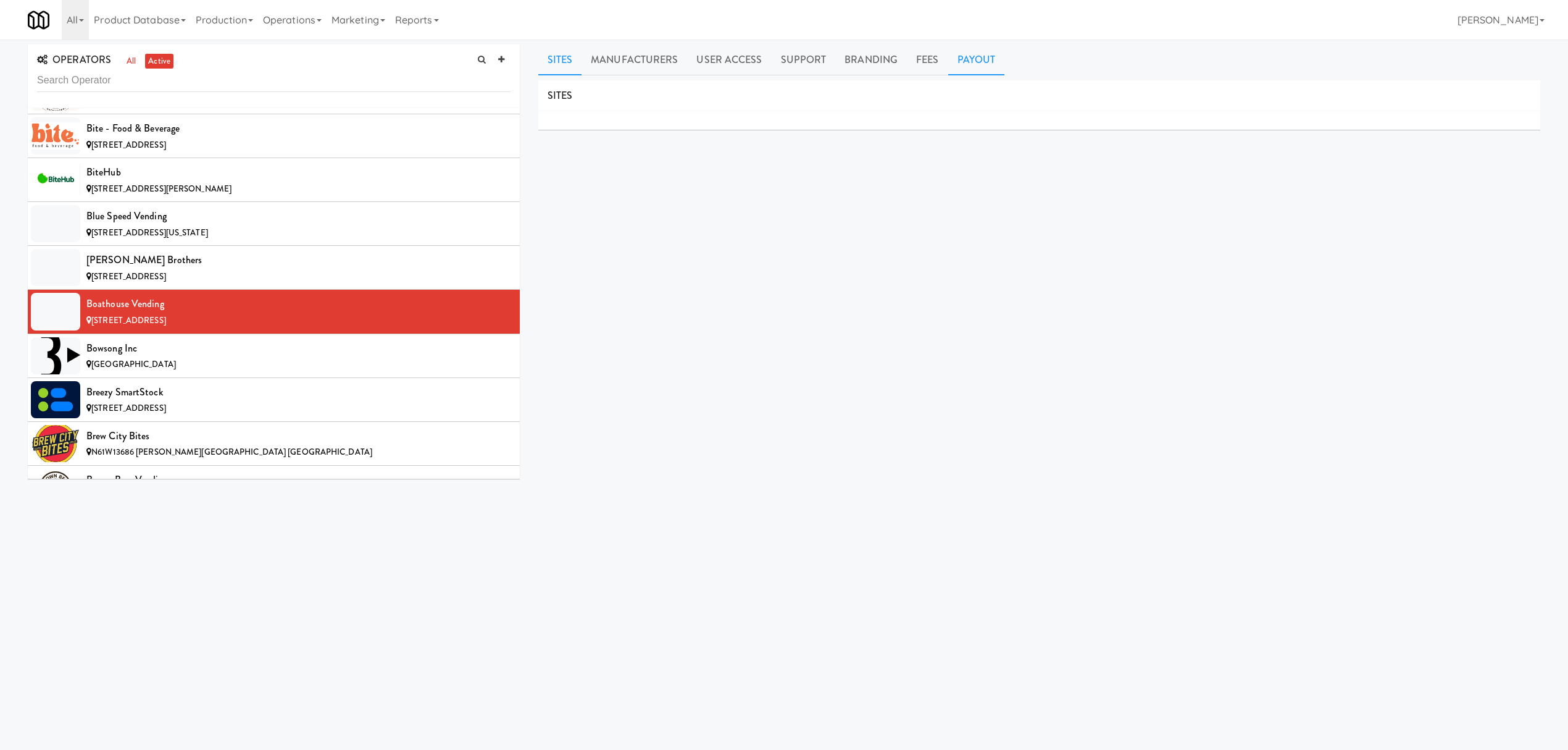
click at [982, 58] on link "Payout" at bounding box center [976, 60] width 56 height 31
click at [154, 367] on span "[GEOGRAPHIC_DATA]" at bounding box center [133, 364] width 84 height 12
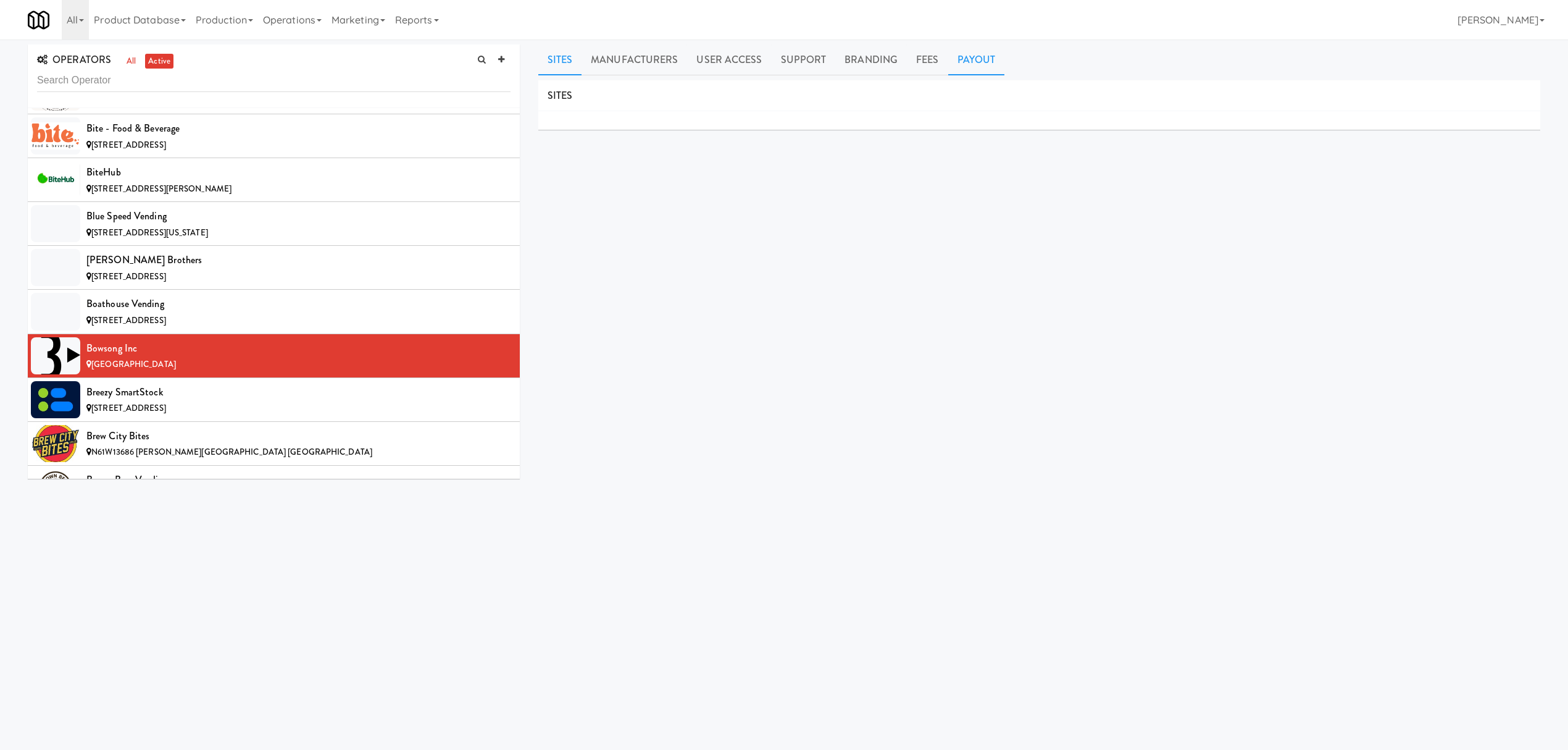
click at [958, 60] on link "Payout" at bounding box center [976, 60] width 56 height 31
click at [136, 408] on div "[STREET_ADDRESS]" at bounding box center [298, 408] width 424 height 15
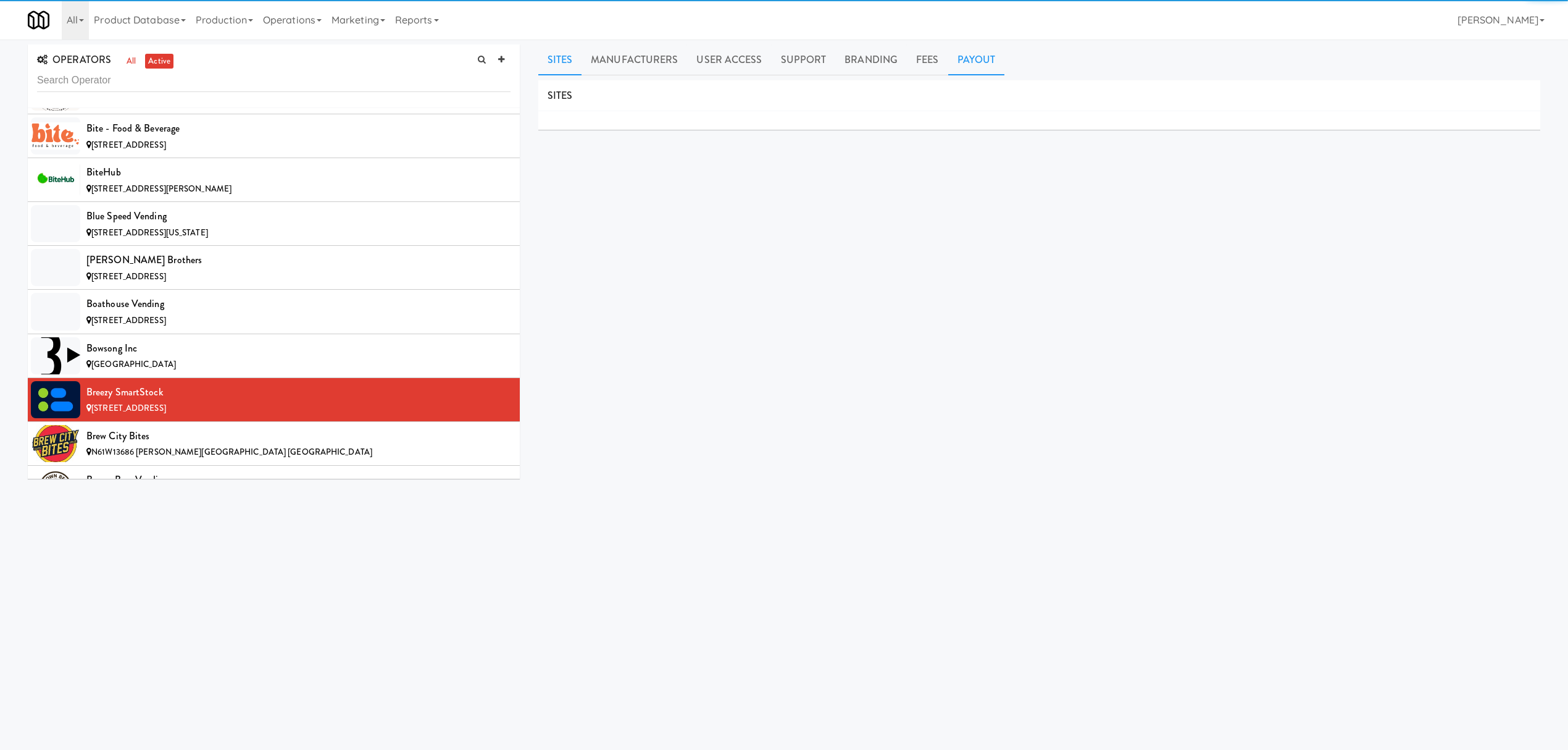
click at [990, 51] on link "Payout" at bounding box center [976, 60] width 56 height 31
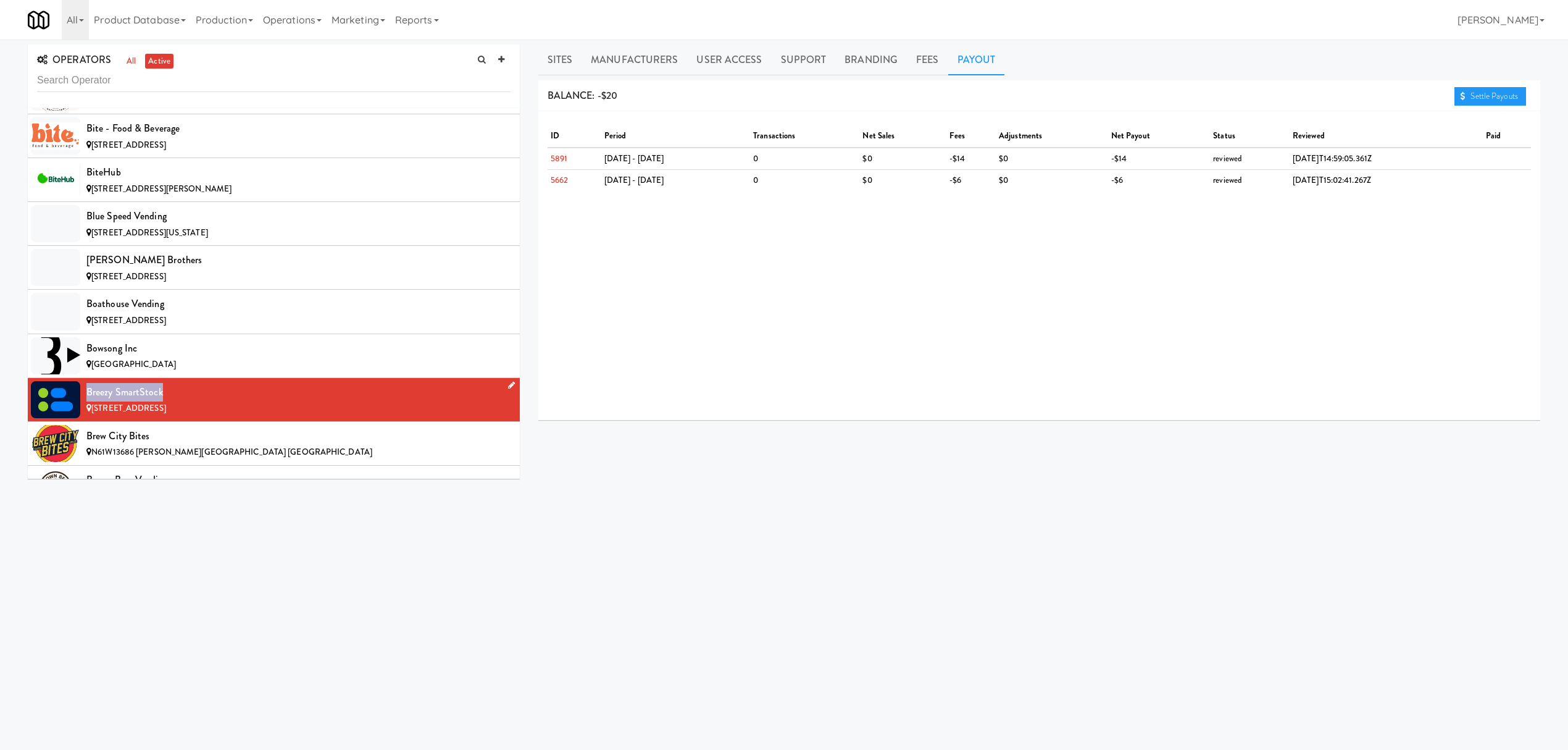
drag, startPoint x: 88, startPoint y: 396, endPoint x: 181, endPoint y: 394, distance: 93.0
click at [181, 394] on div "Breezy SmartStock" at bounding box center [298, 392] width 424 height 19
copy div "Breezy SmartStock"
click at [225, 445] on div "Brew City Bites" at bounding box center [298, 436] width 424 height 19
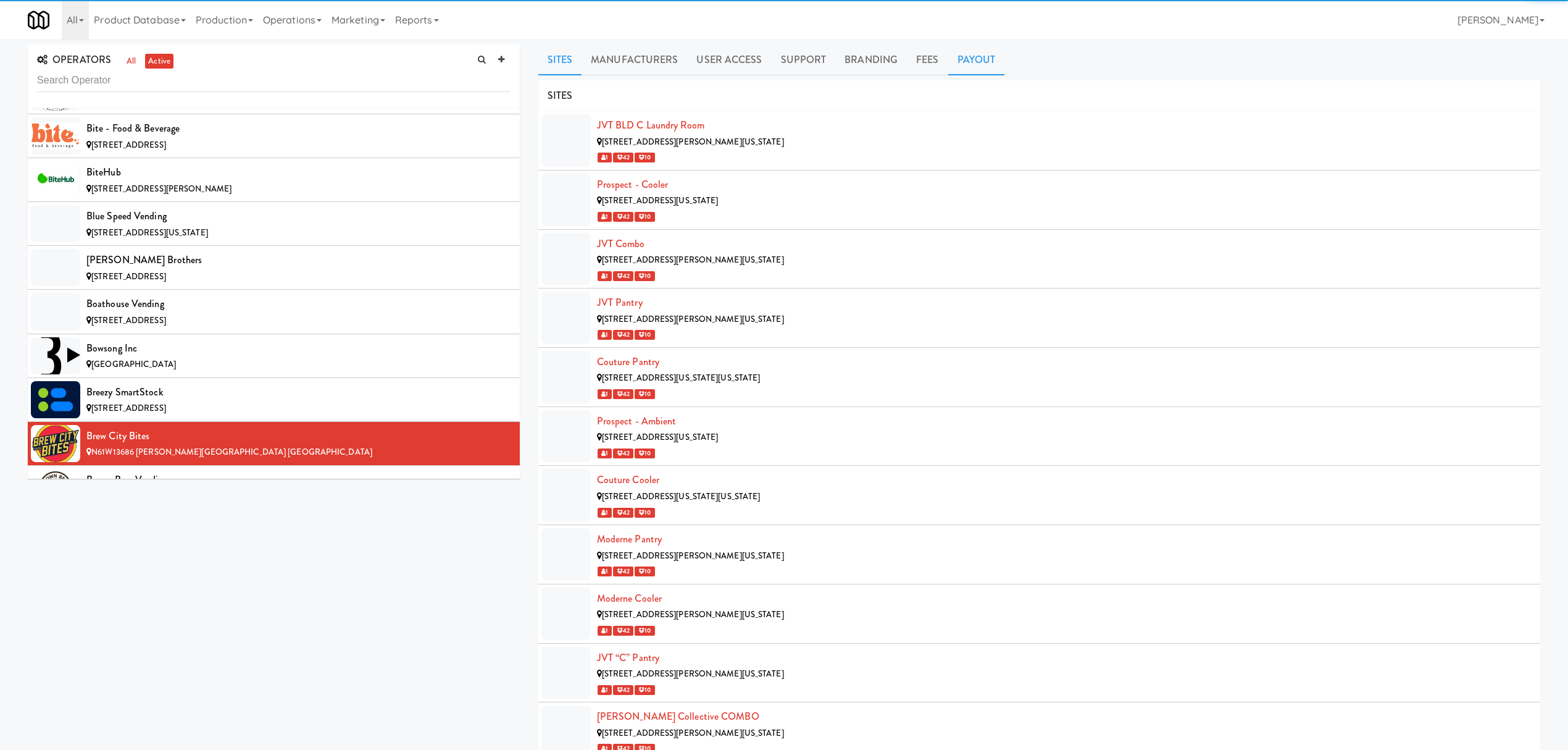
click at [966, 63] on link "Payout" at bounding box center [976, 60] width 56 height 31
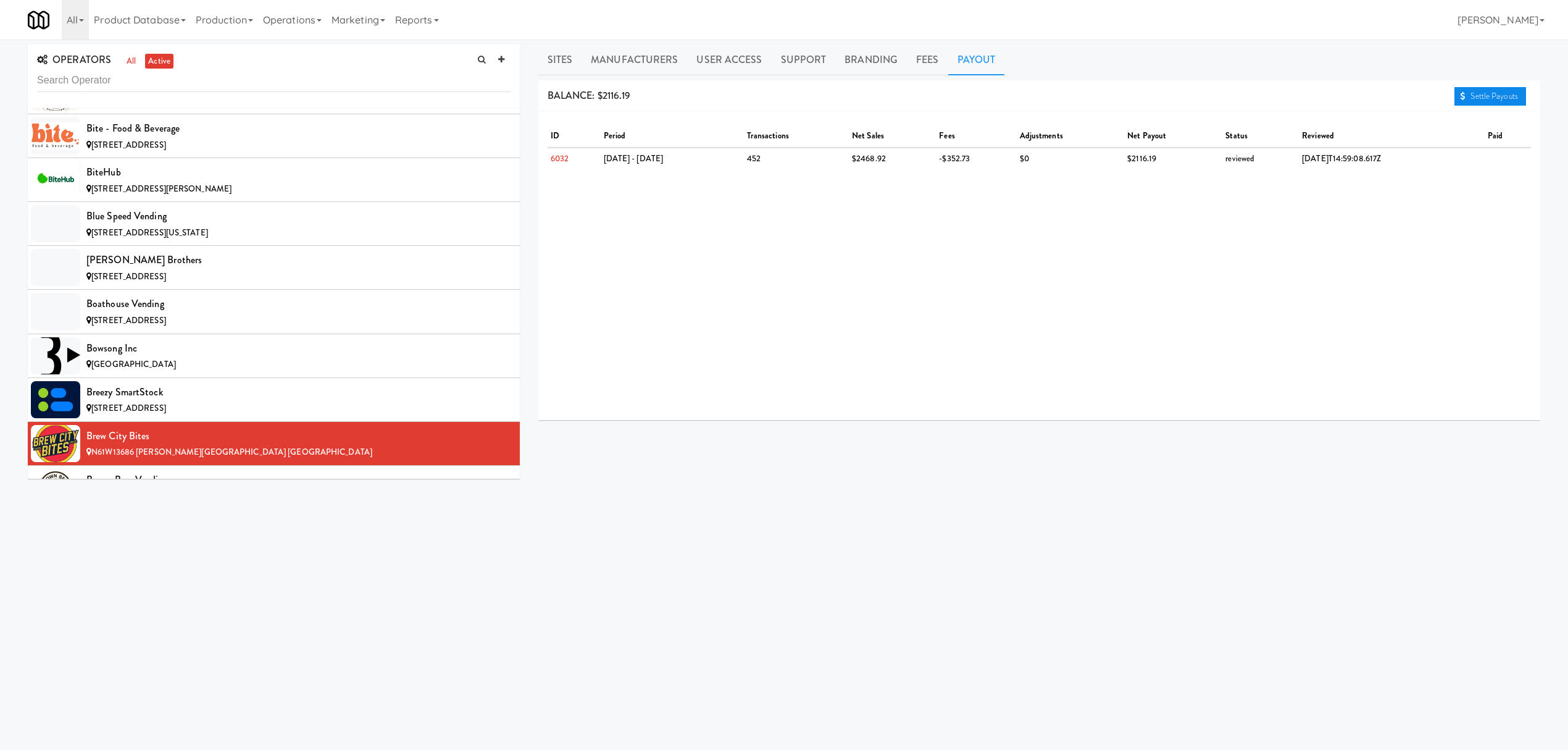
click at [1470, 91] on link "Settle Payouts" at bounding box center [1490, 96] width 72 height 19
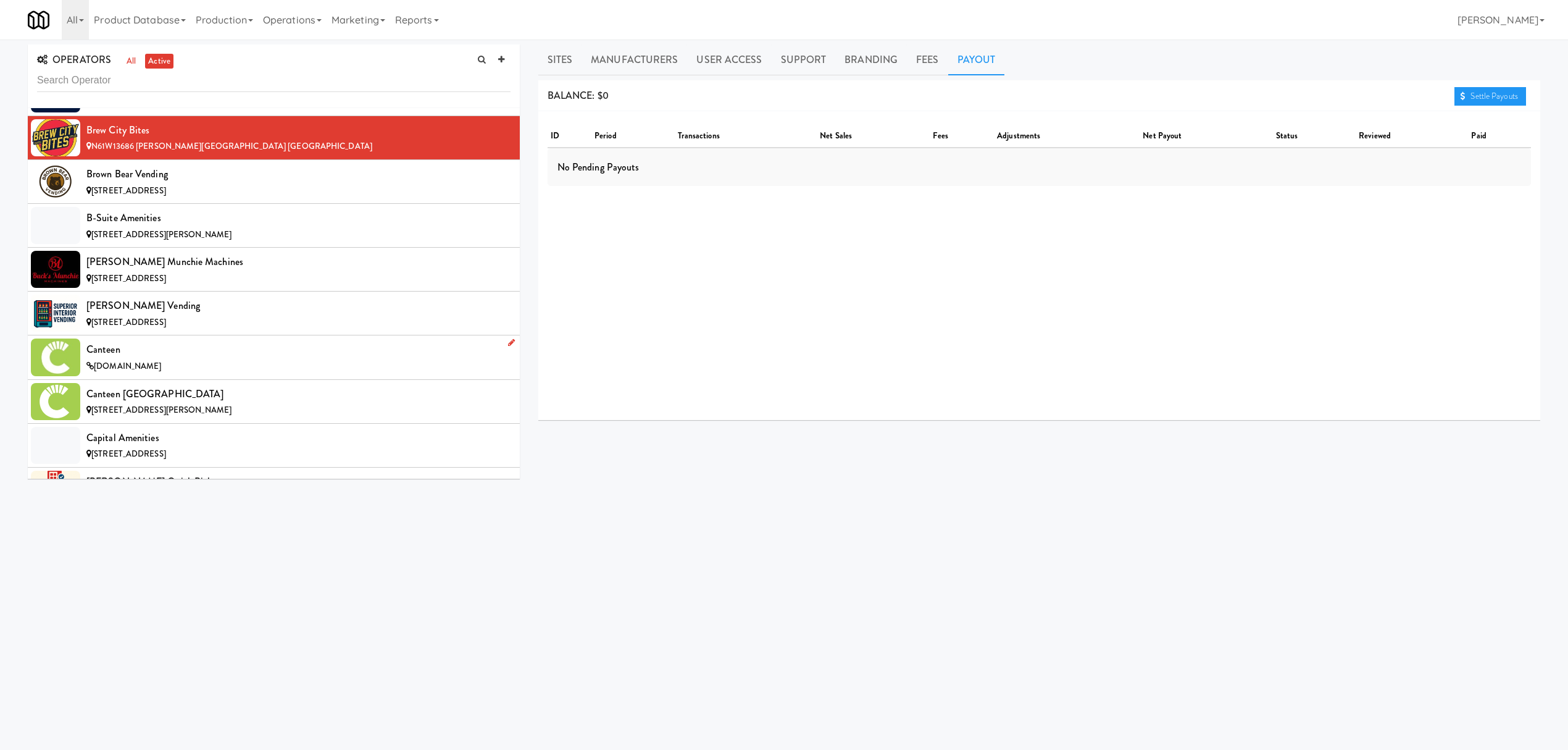
scroll to position [1729, 0]
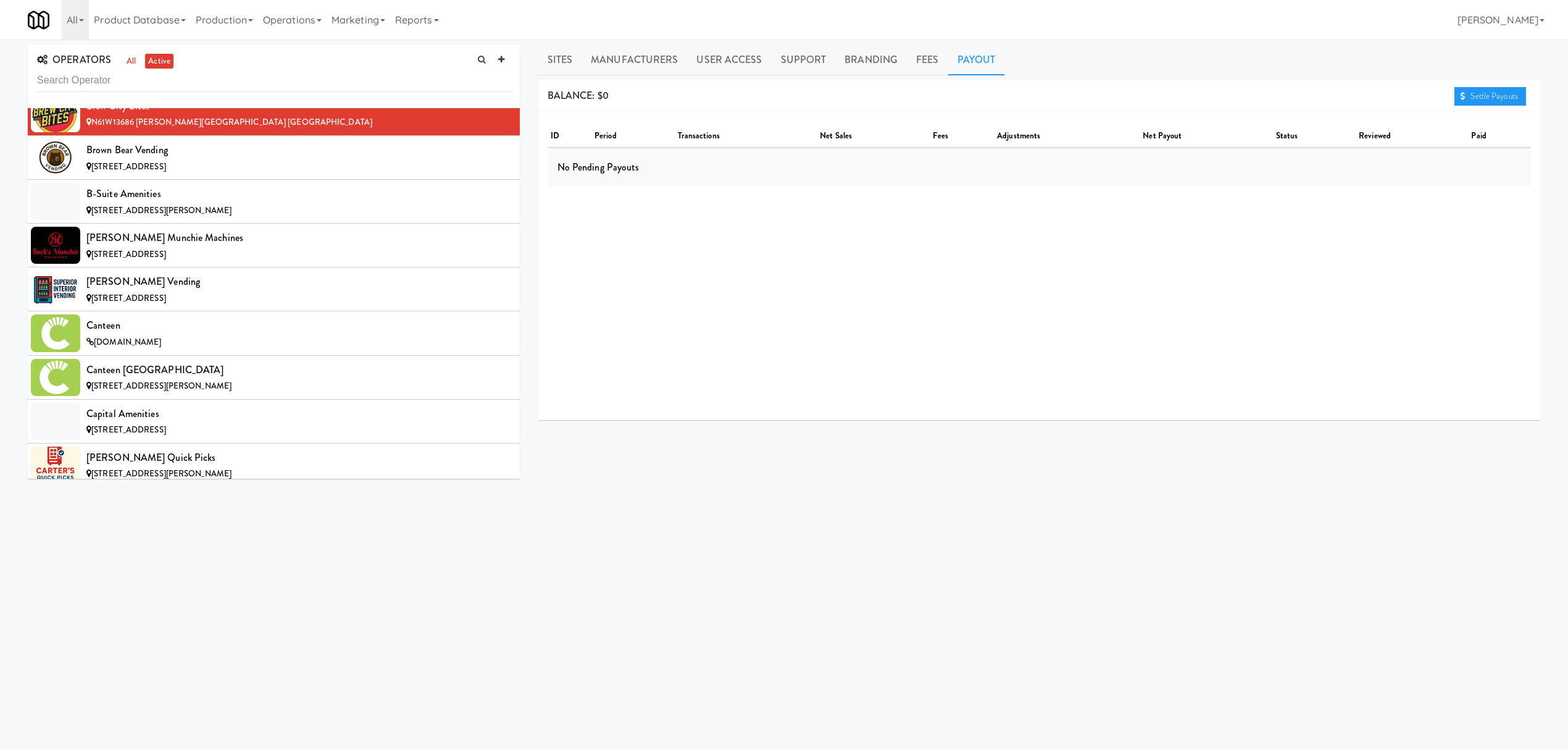
click at [246, 136] on li "Brew City Bites N61W13686 [PERSON_NAME][GEOGRAPHIC_DATA] [GEOGRAPHIC_DATA]" at bounding box center [274, 114] width 492 height 44
click at [239, 160] on div "Brown Bear Vending" at bounding box center [298, 150] width 424 height 19
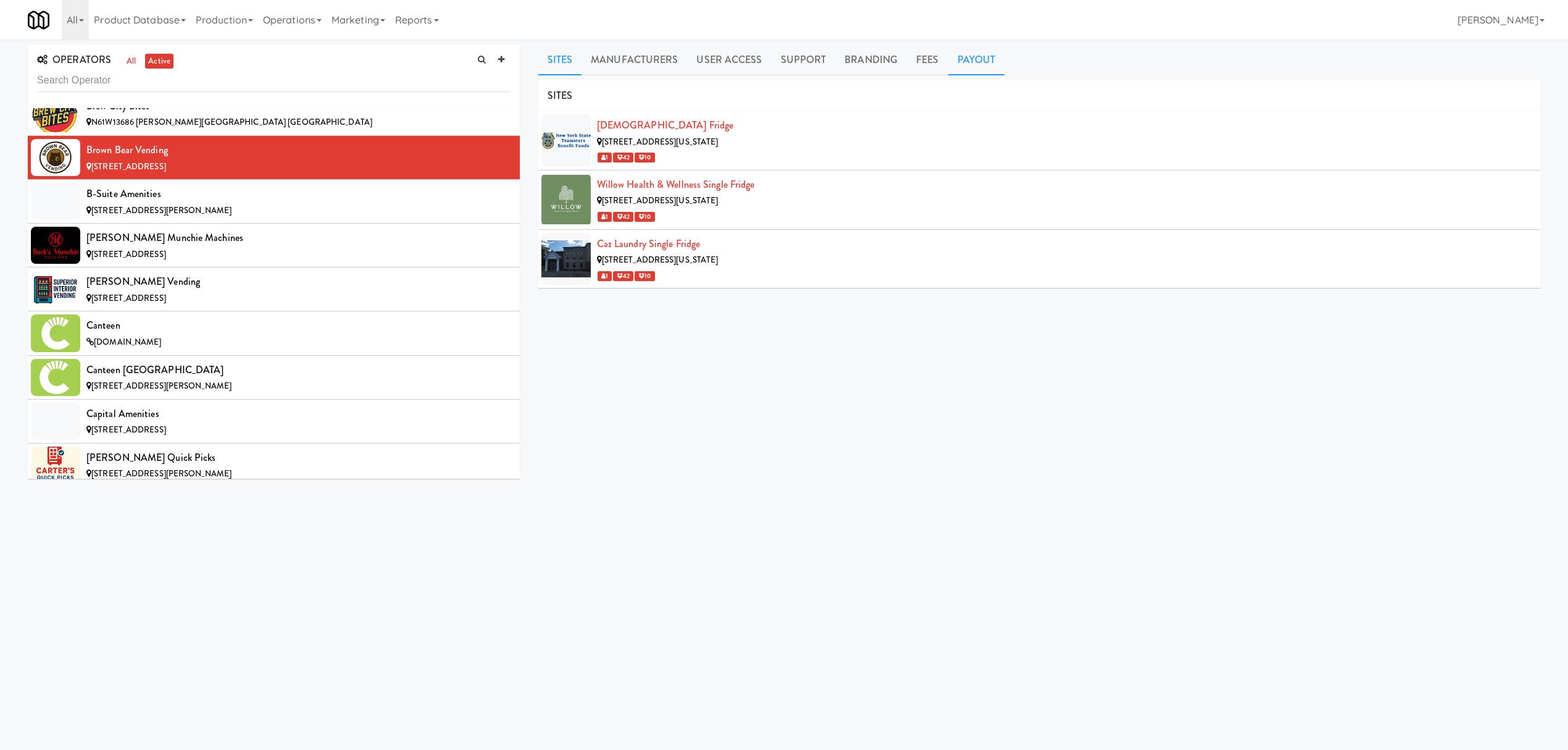
click at [962, 56] on link "Payout" at bounding box center [976, 60] width 56 height 31
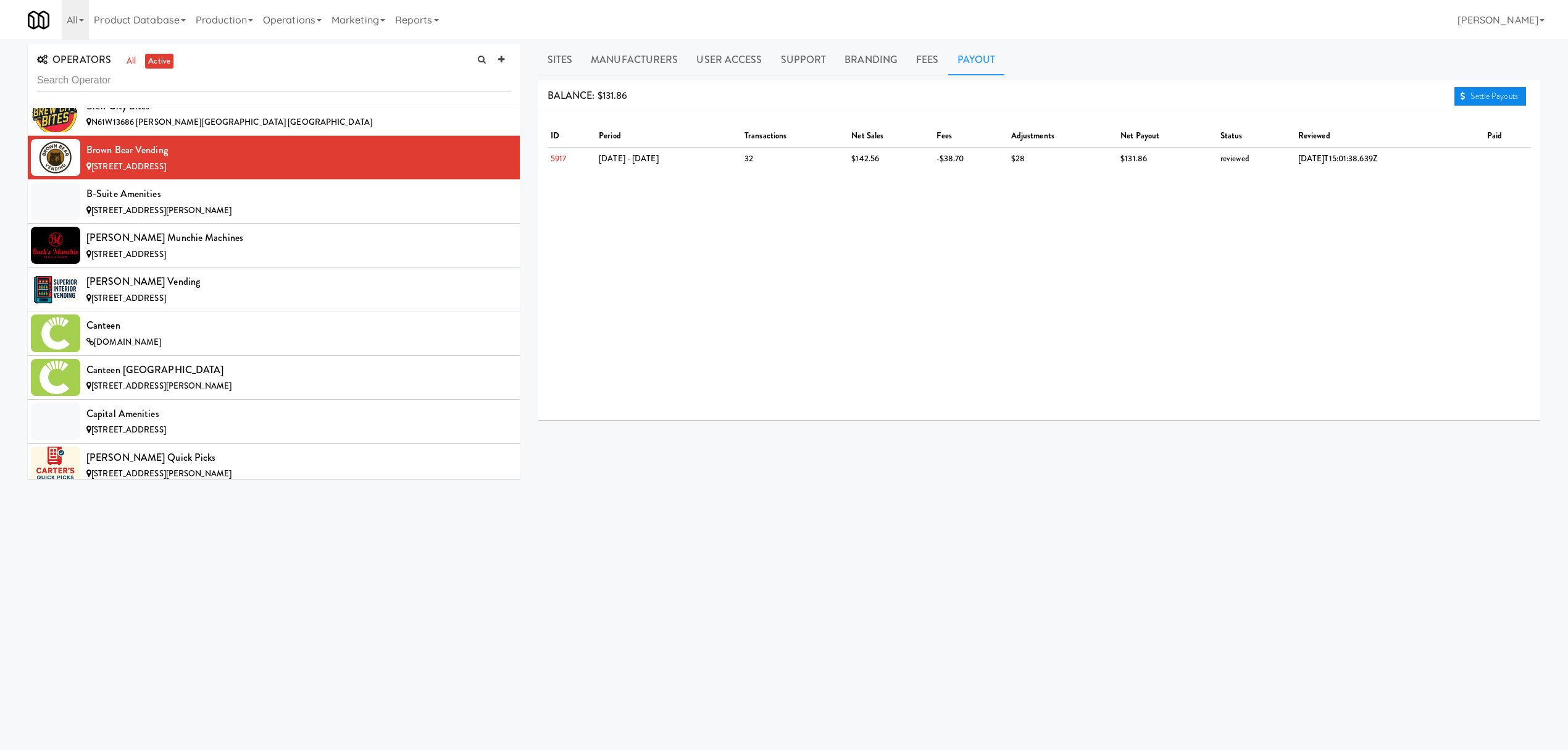
click at [1513, 96] on link "Settle Payouts" at bounding box center [1490, 96] width 72 height 19
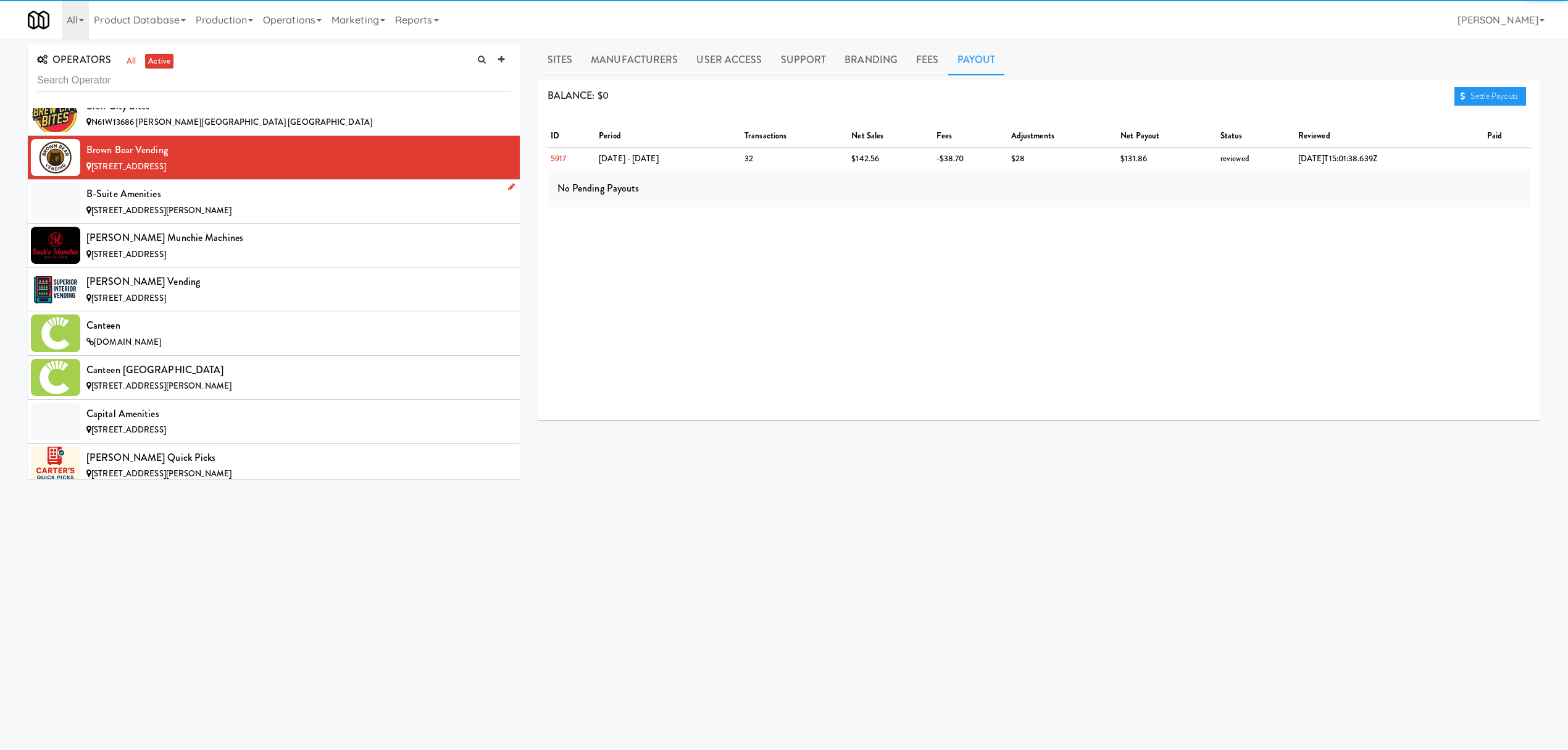
click at [205, 211] on div "[STREET_ADDRESS][PERSON_NAME]" at bounding box center [298, 211] width 424 height 15
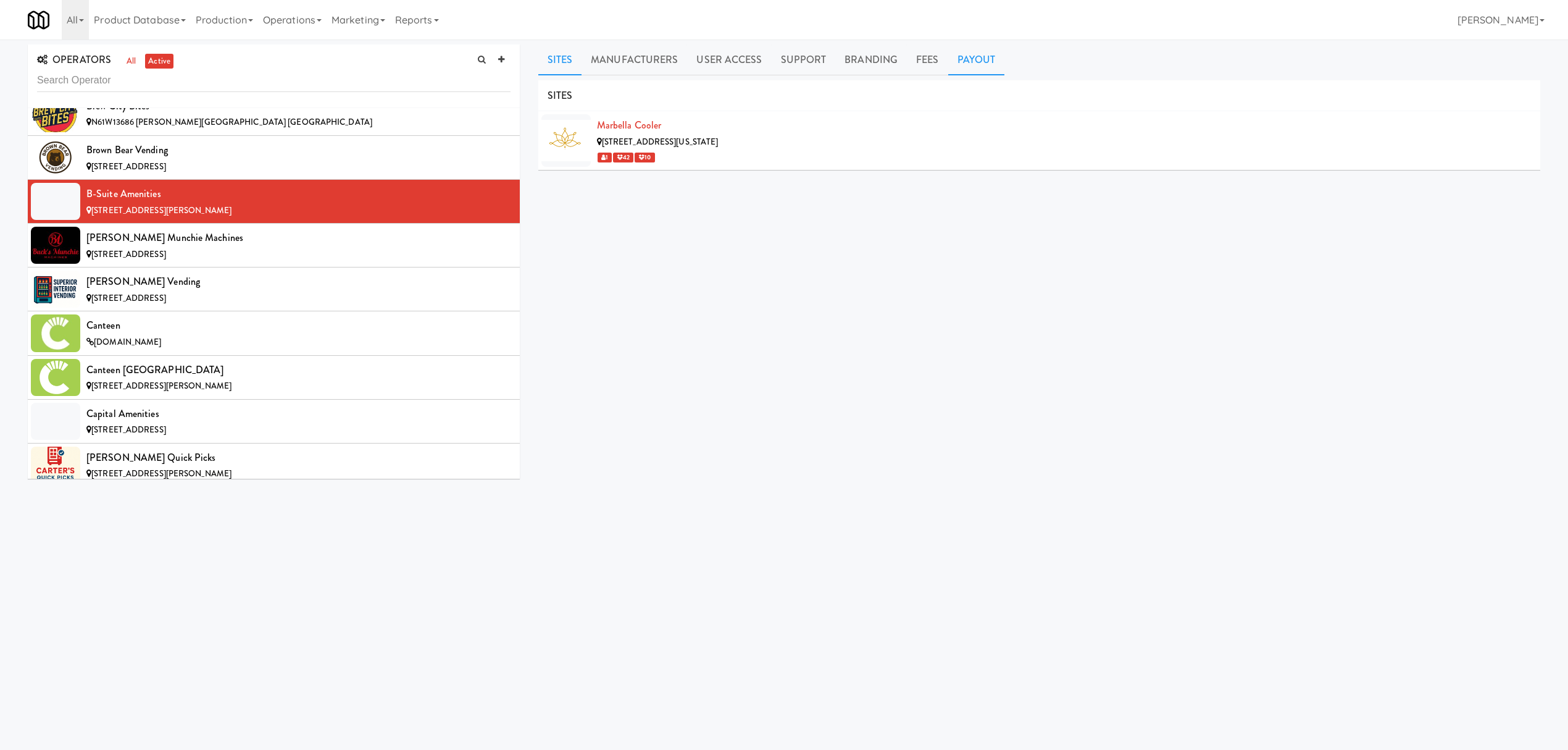
click at [986, 58] on link "Payout" at bounding box center [976, 60] width 56 height 31
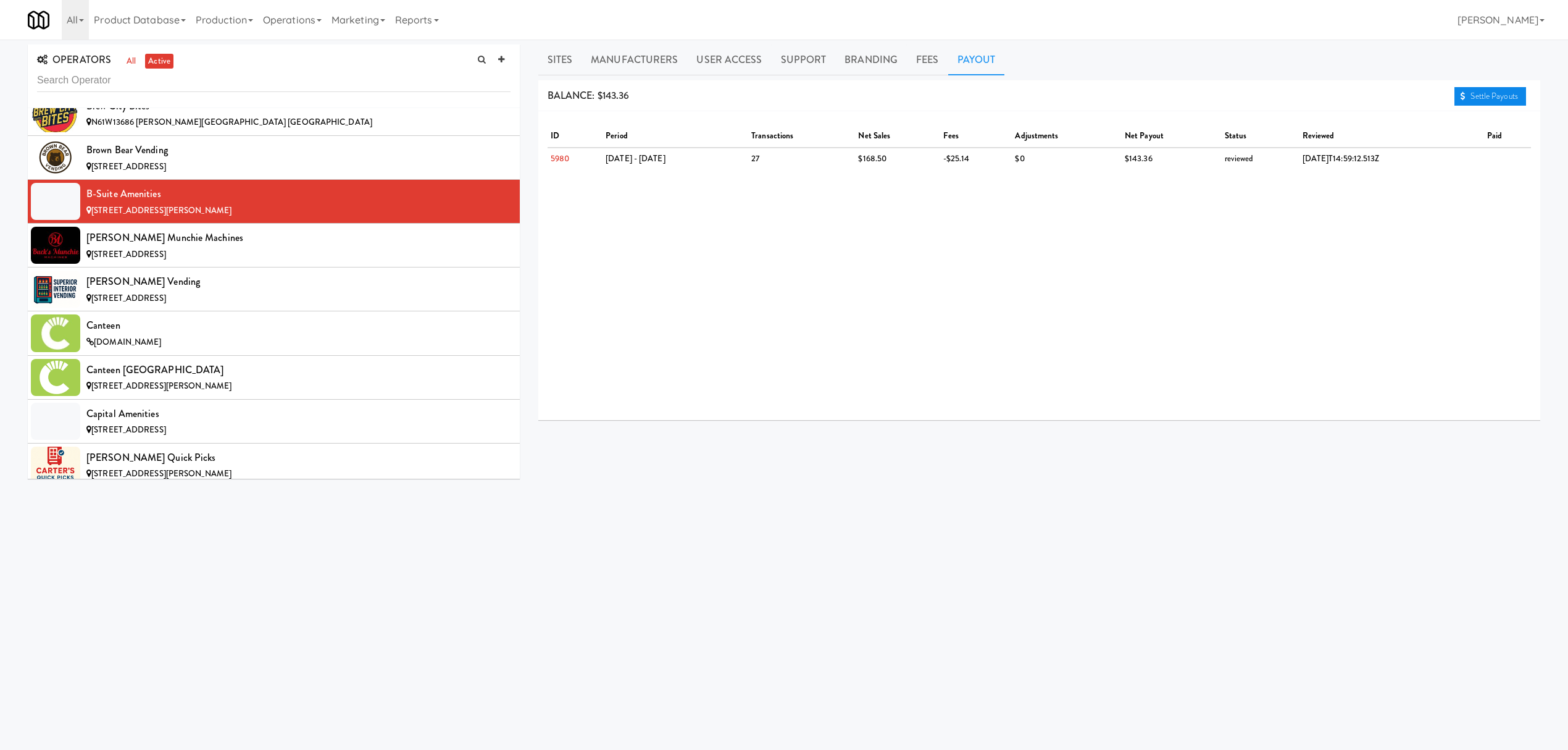
click at [1490, 94] on link "Settle Payouts" at bounding box center [1490, 96] width 72 height 19
click at [247, 160] on div "Brown Bear Vending" at bounding box center [298, 150] width 424 height 19
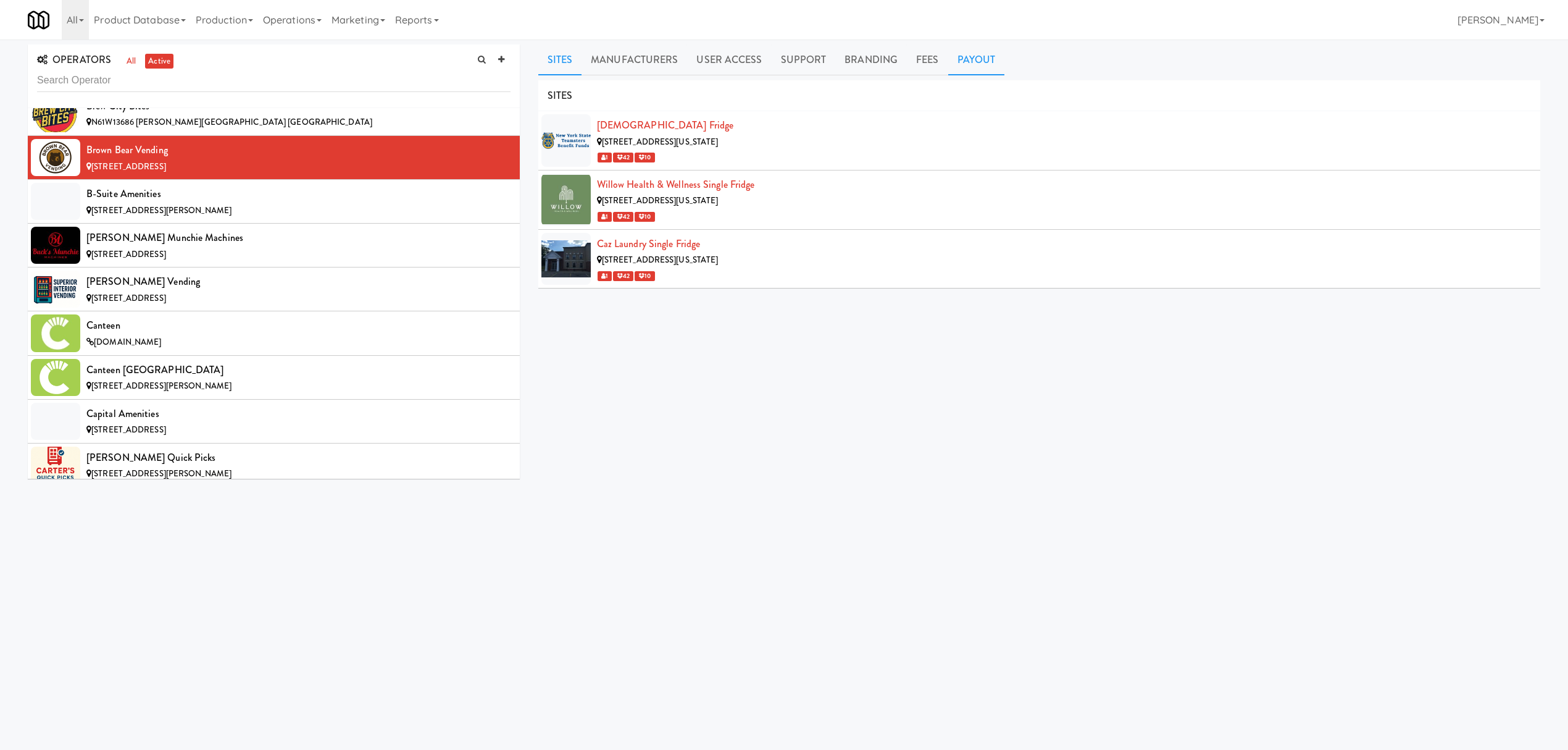
click at [983, 55] on link "Payout" at bounding box center [976, 60] width 56 height 31
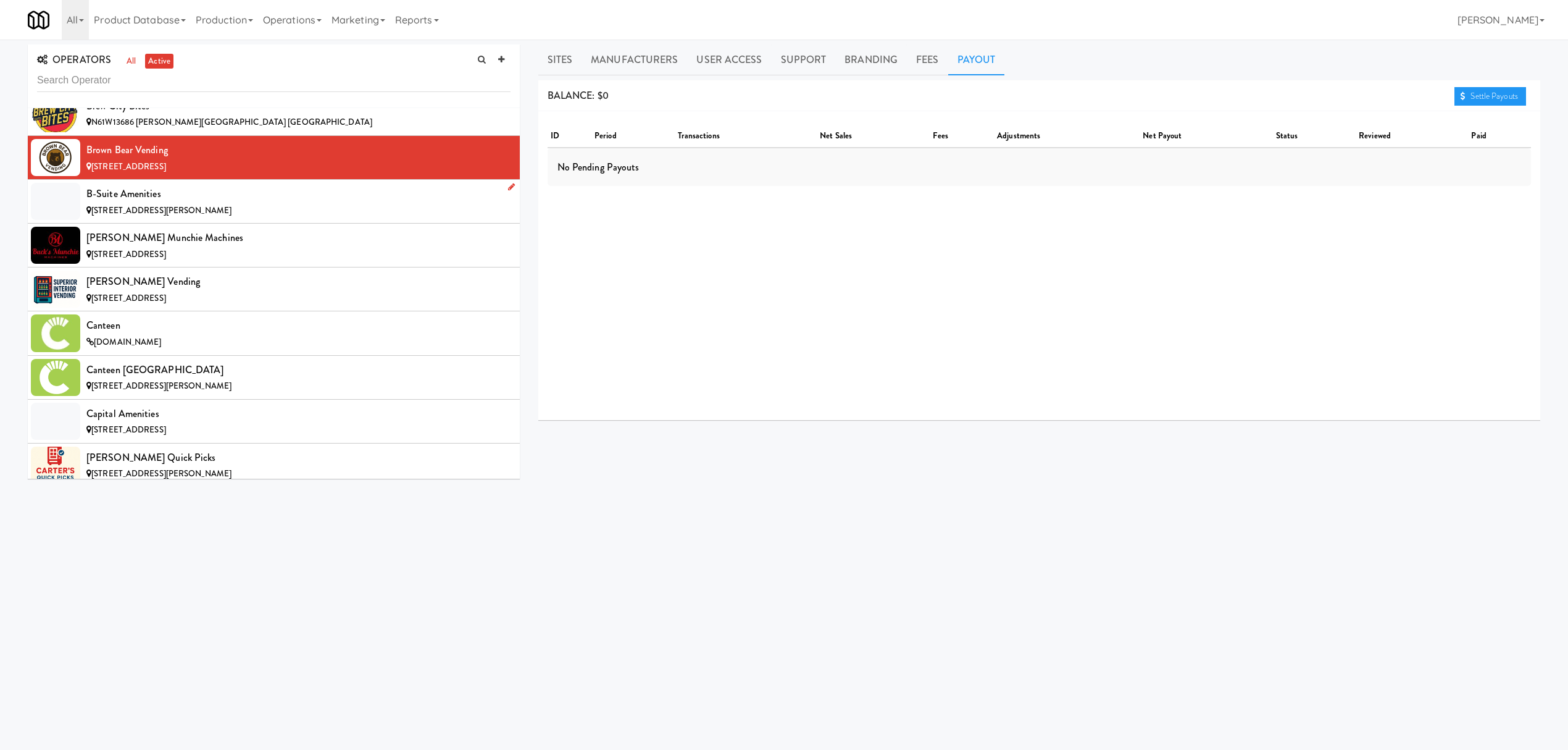
click at [308, 203] on div "B-Suite Amenities" at bounding box center [298, 194] width 424 height 19
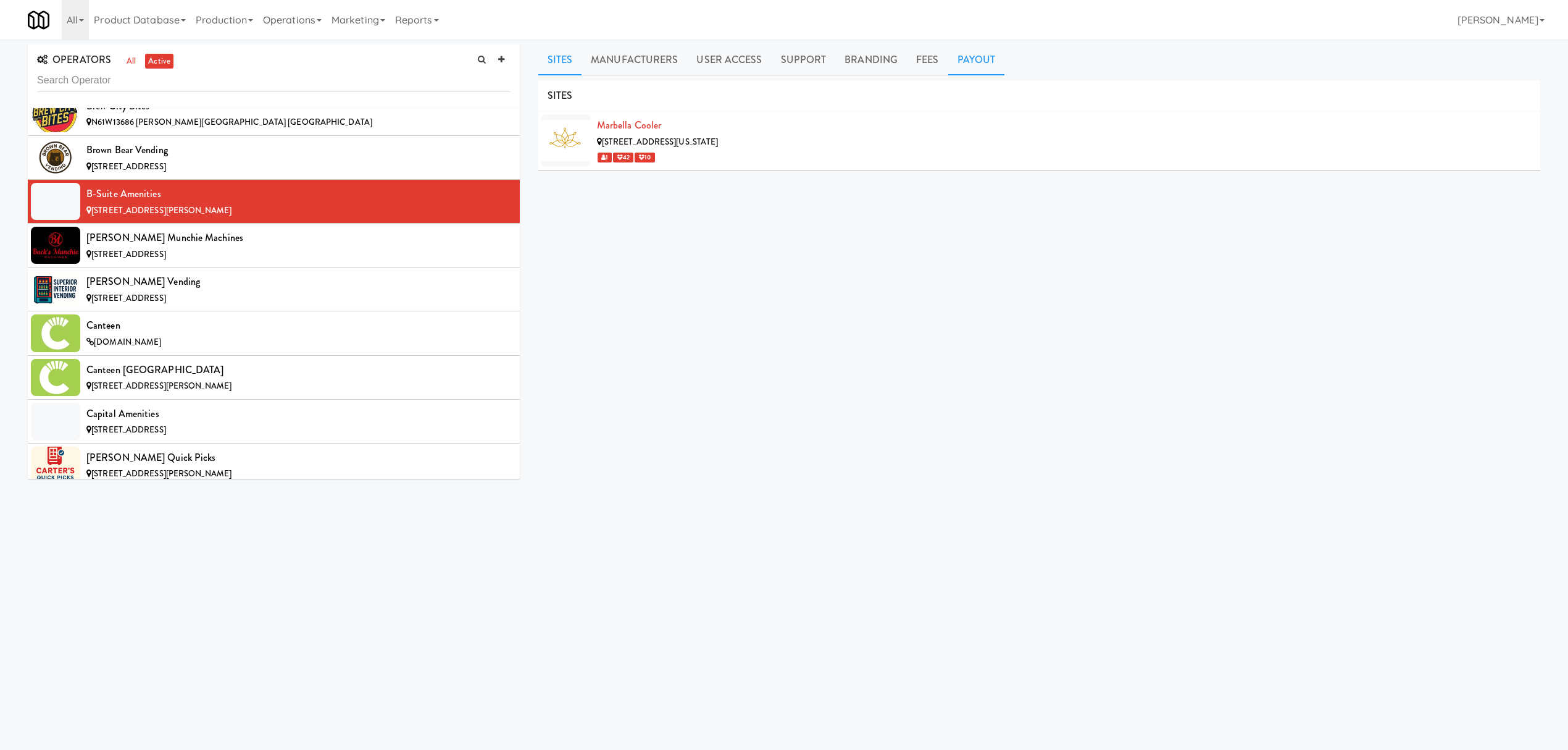
click at [972, 57] on link "Payout" at bounding box center [976, 60] width 56 height 31
click at [166, 257] on span "[STREET_ADDRESS]" at bounding box center [128, 254] width 74 height 12
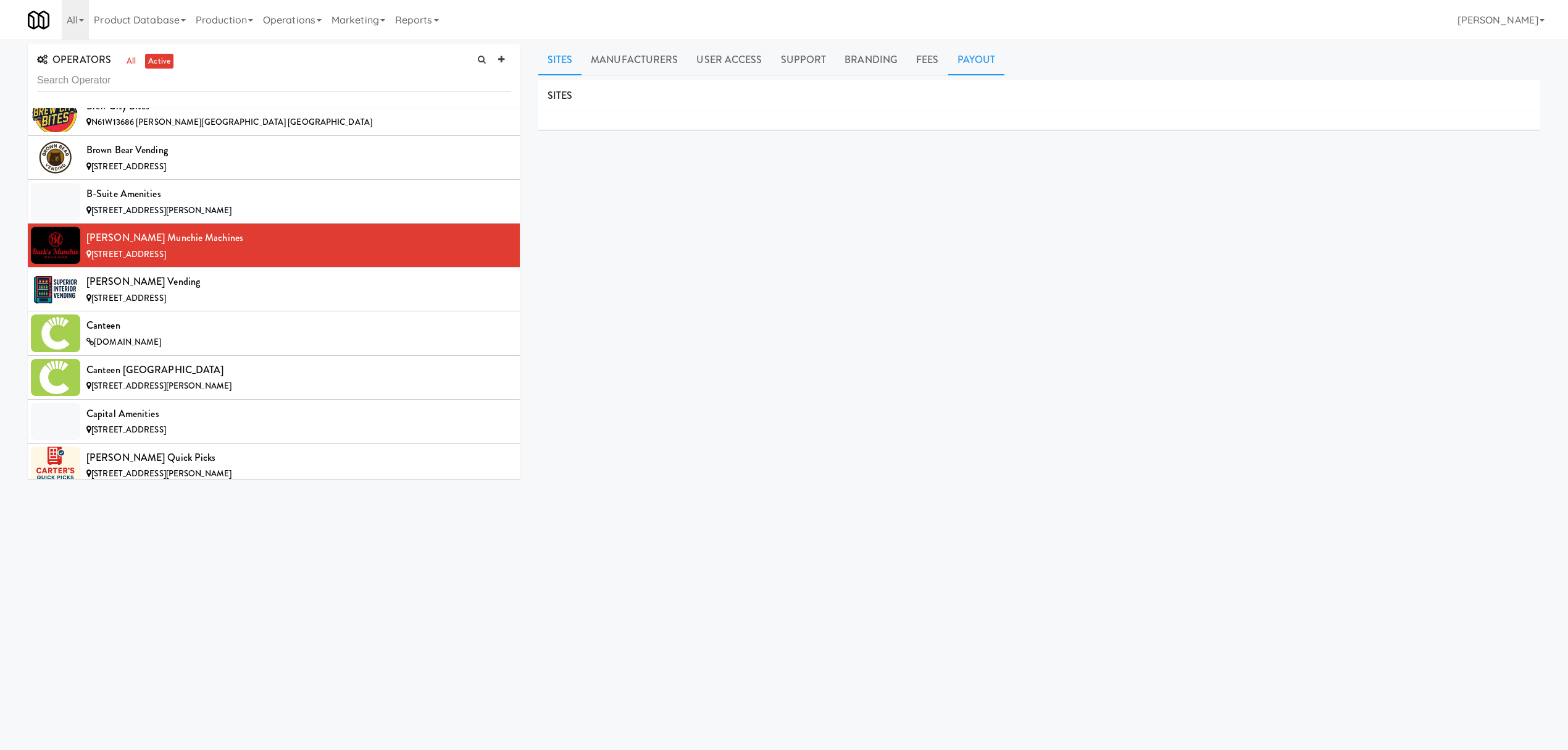
click at [978, 62] on link "Payout" at bounding box center [976, 60] width 56 height 31
click at [265, 283] on div "[PERSON_NAME] Vending" at bounding box center [298, 282] width 424 height 19
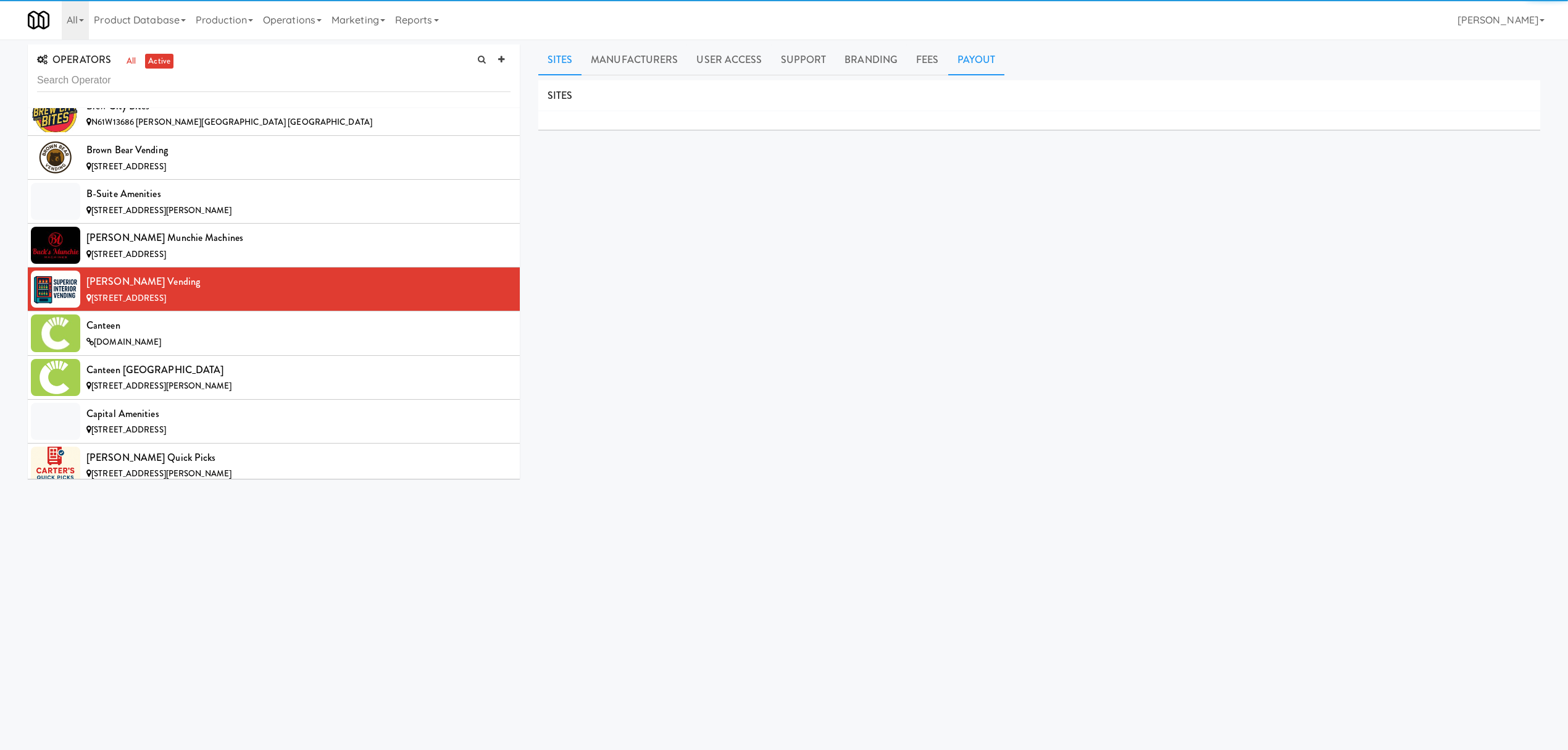
click at [964, 62] on link "Payout" at bounding box center [976, 60] width 56 height 31
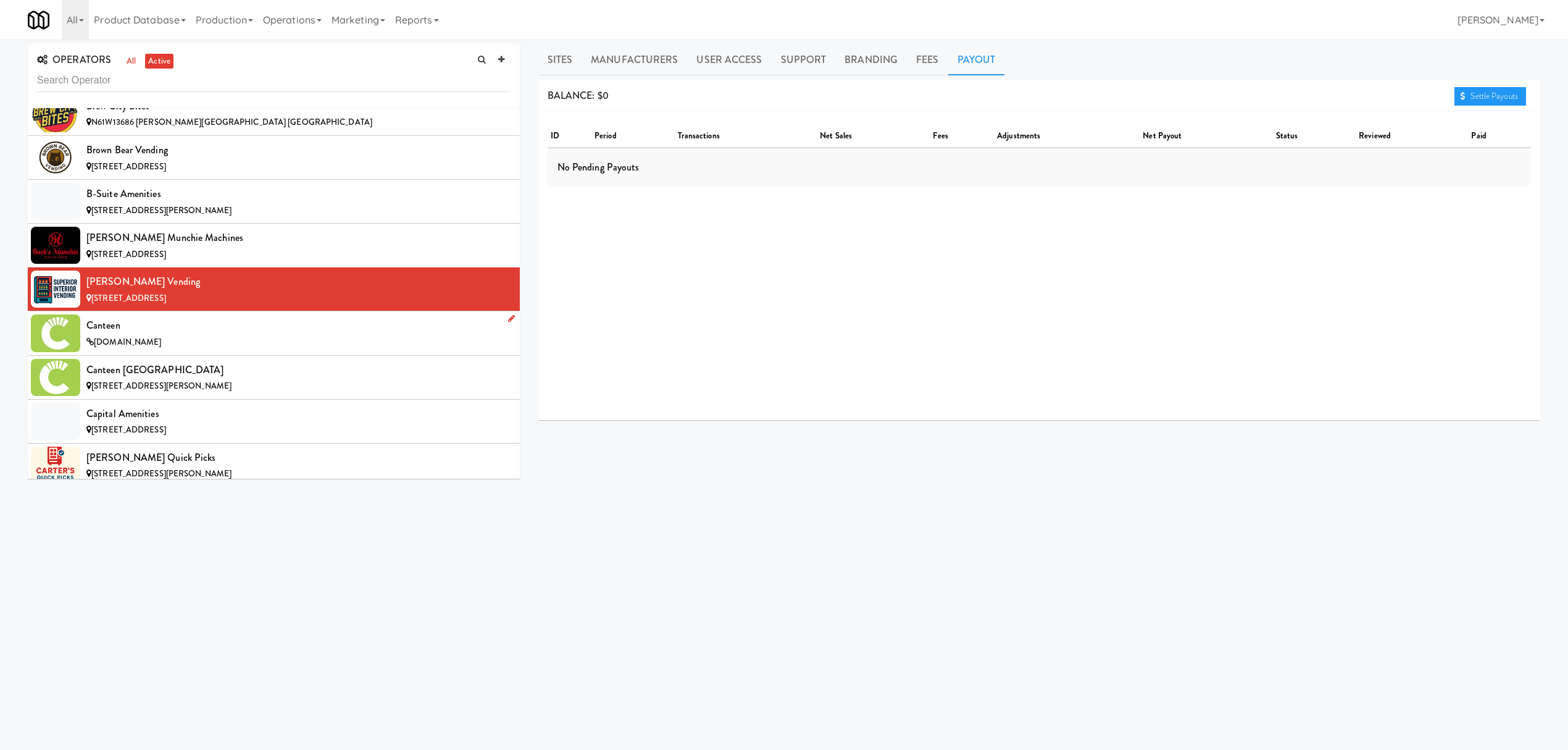
click at [236, 346] on div "[DOMAIN_NAME]" at bounding box center [298, 342] width 424 height 15
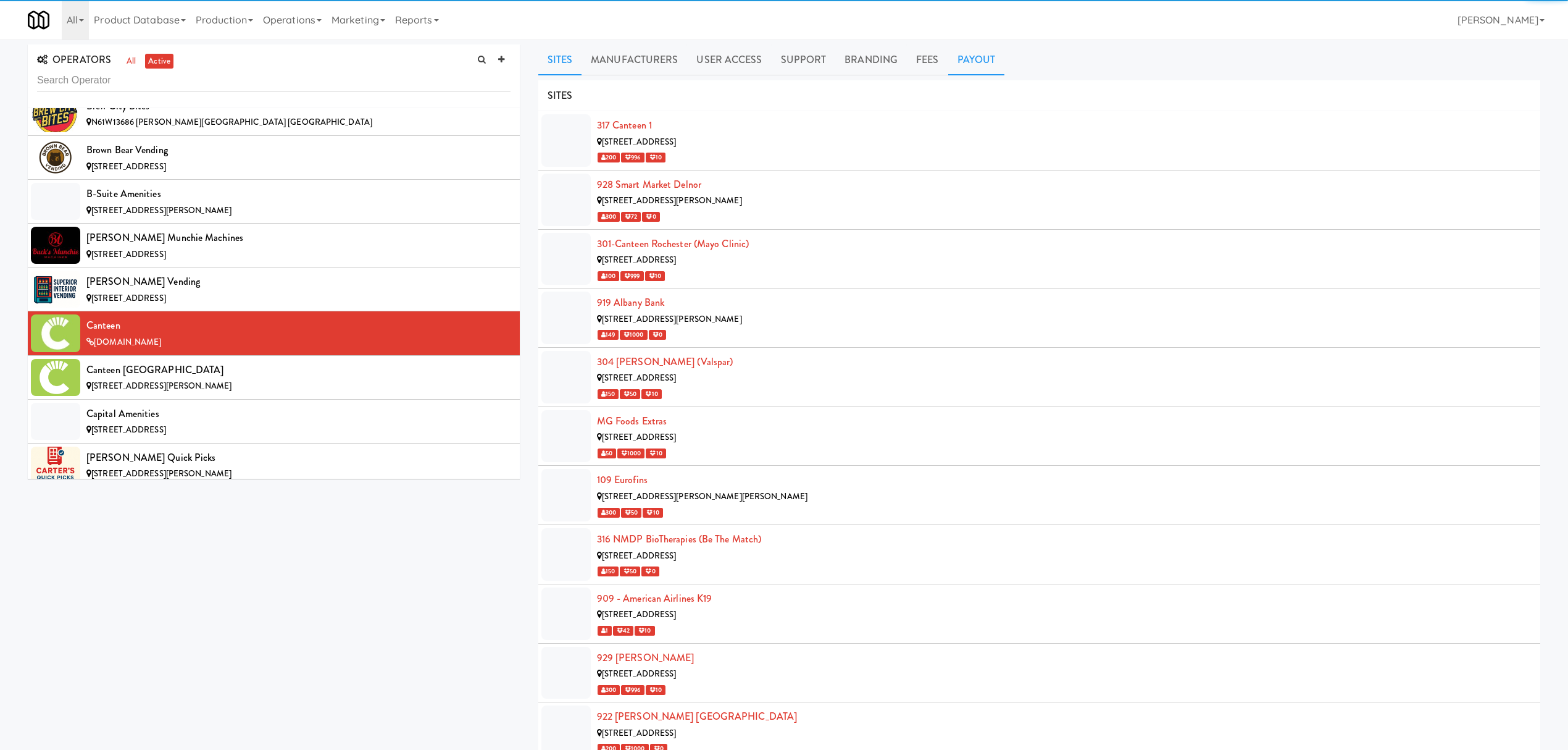
click at [956, 55] on link "Payout" at bounding box center [976, 60] width 56 height 31
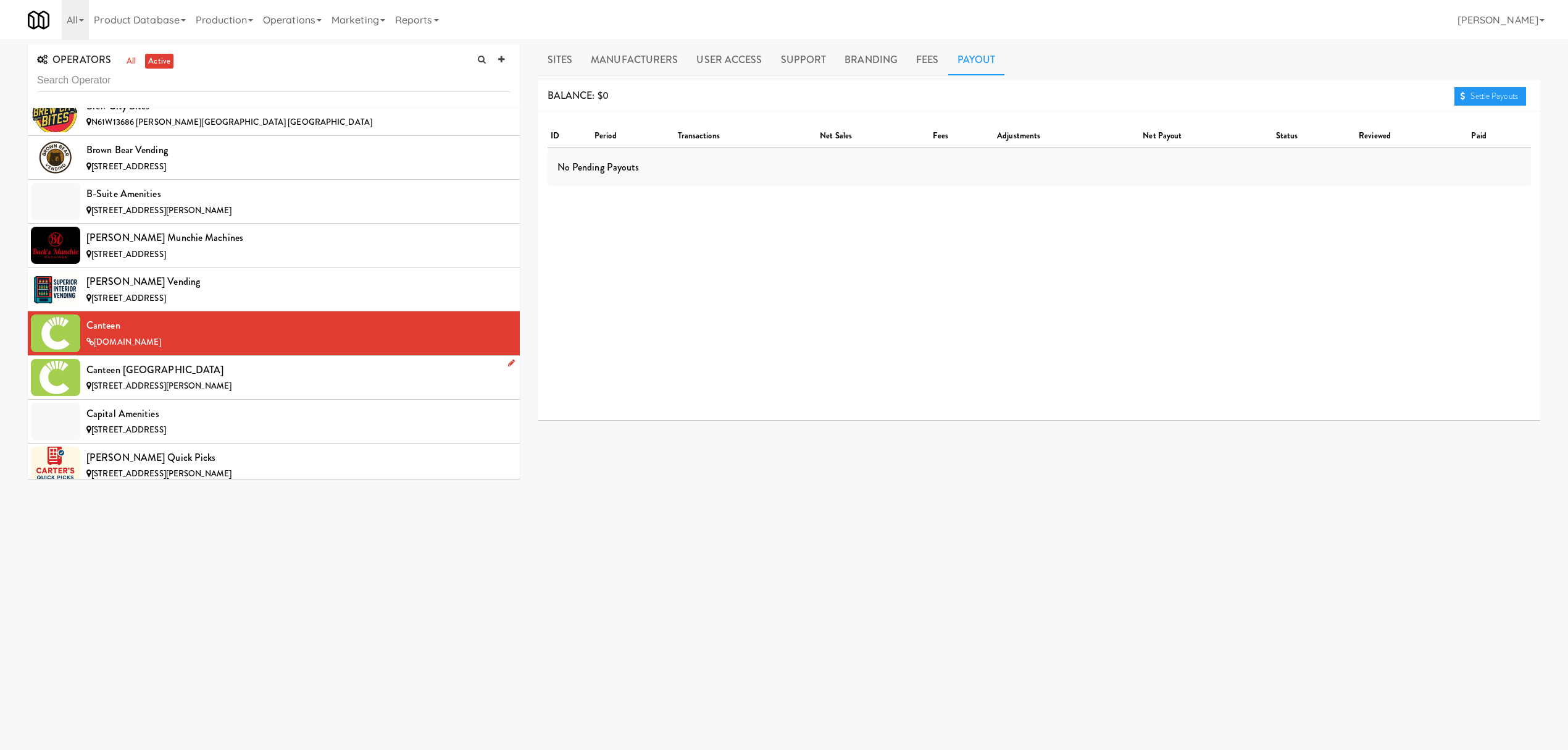
click at [148, 379] on div "Canteen [GEOGRAPHIC_DATA]" at bounding box center [298, 370] width 424 height 19
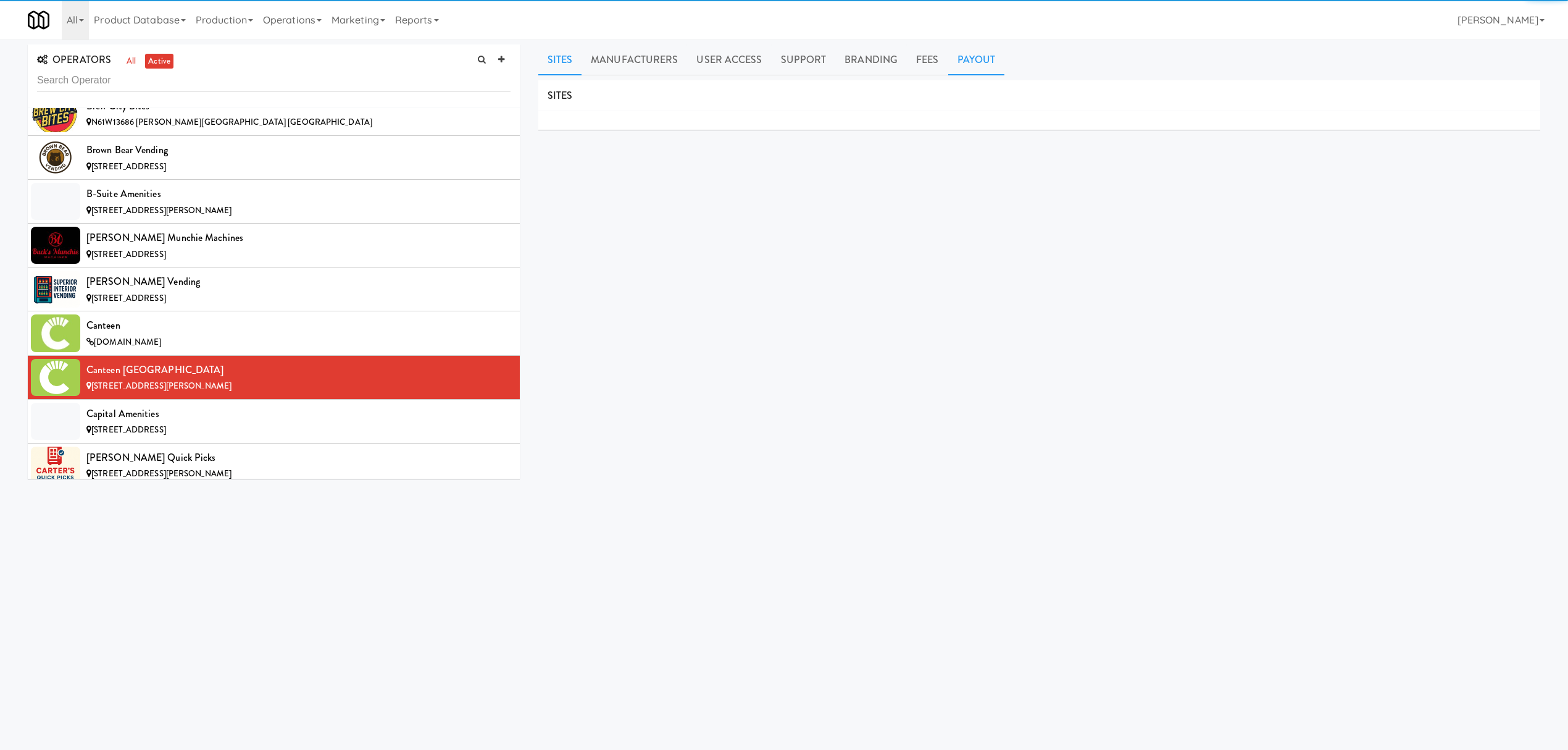
click at [984, 63] on link "Payout" at bounding box center [976, 60] width 56 height 31
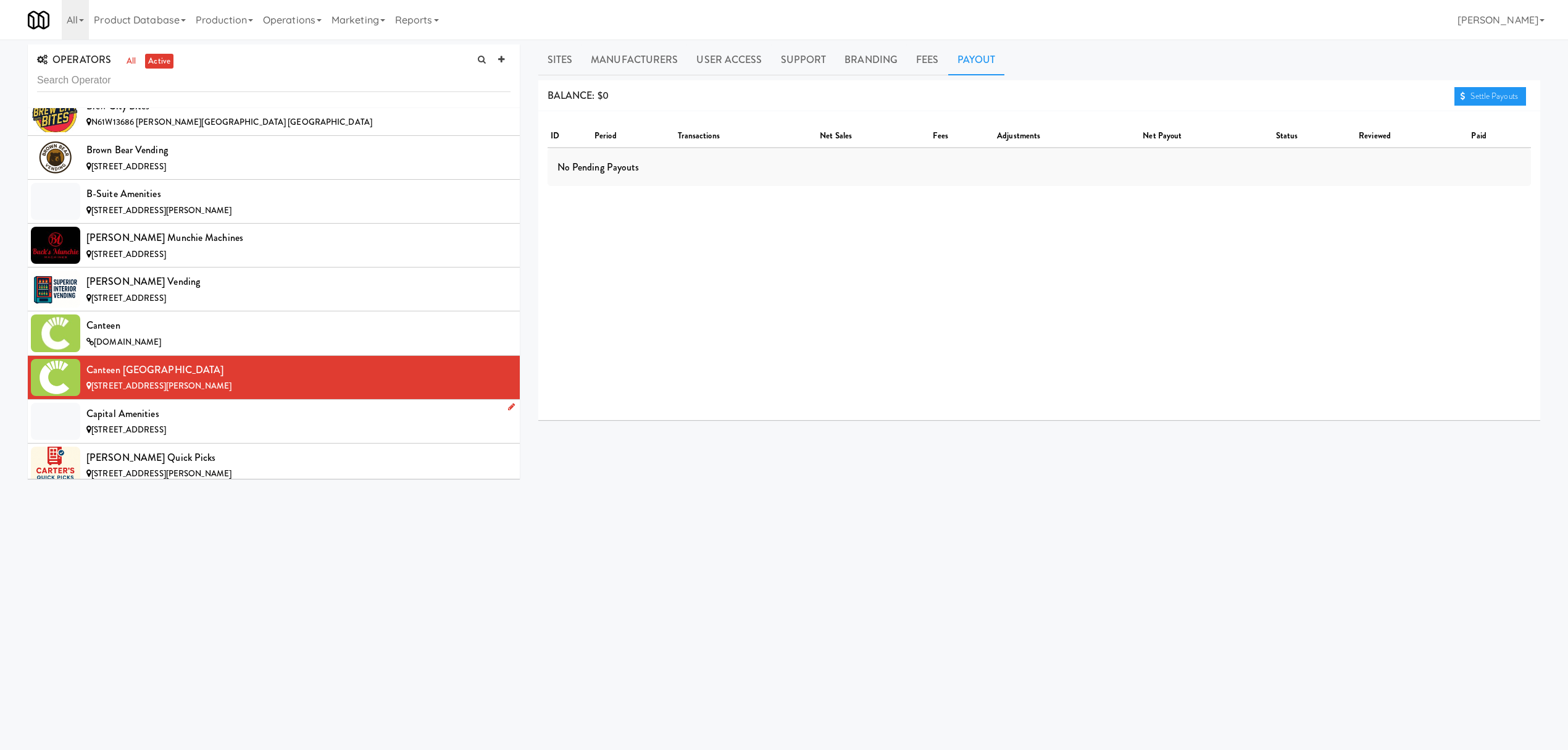
click at [227, 431] on div "[STREET_ADDRESS]" at bounding box center [298, 430] width 424 height 15
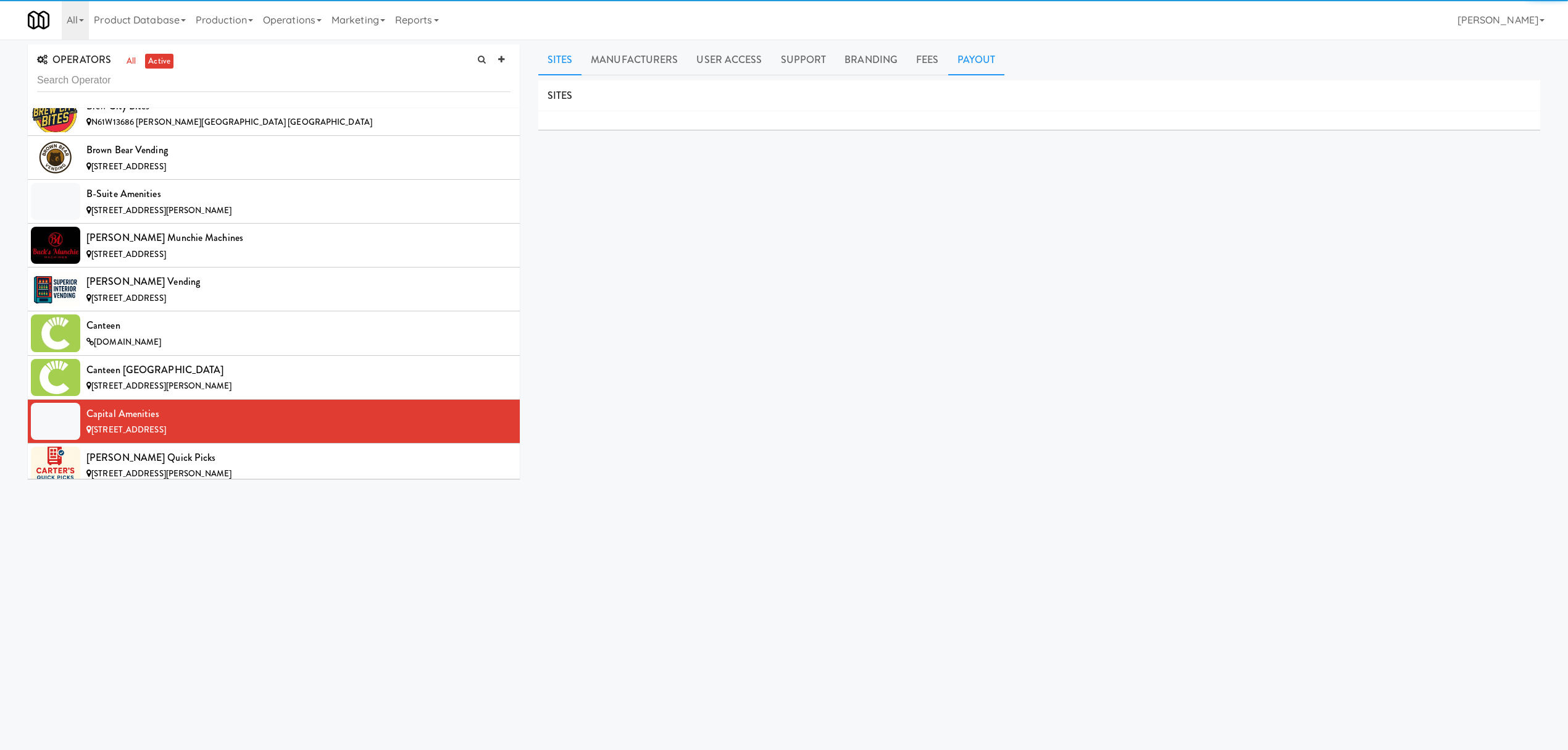
click at [973, 57] on link "Payout" at bounding box center [976, 60] width 56 height 31
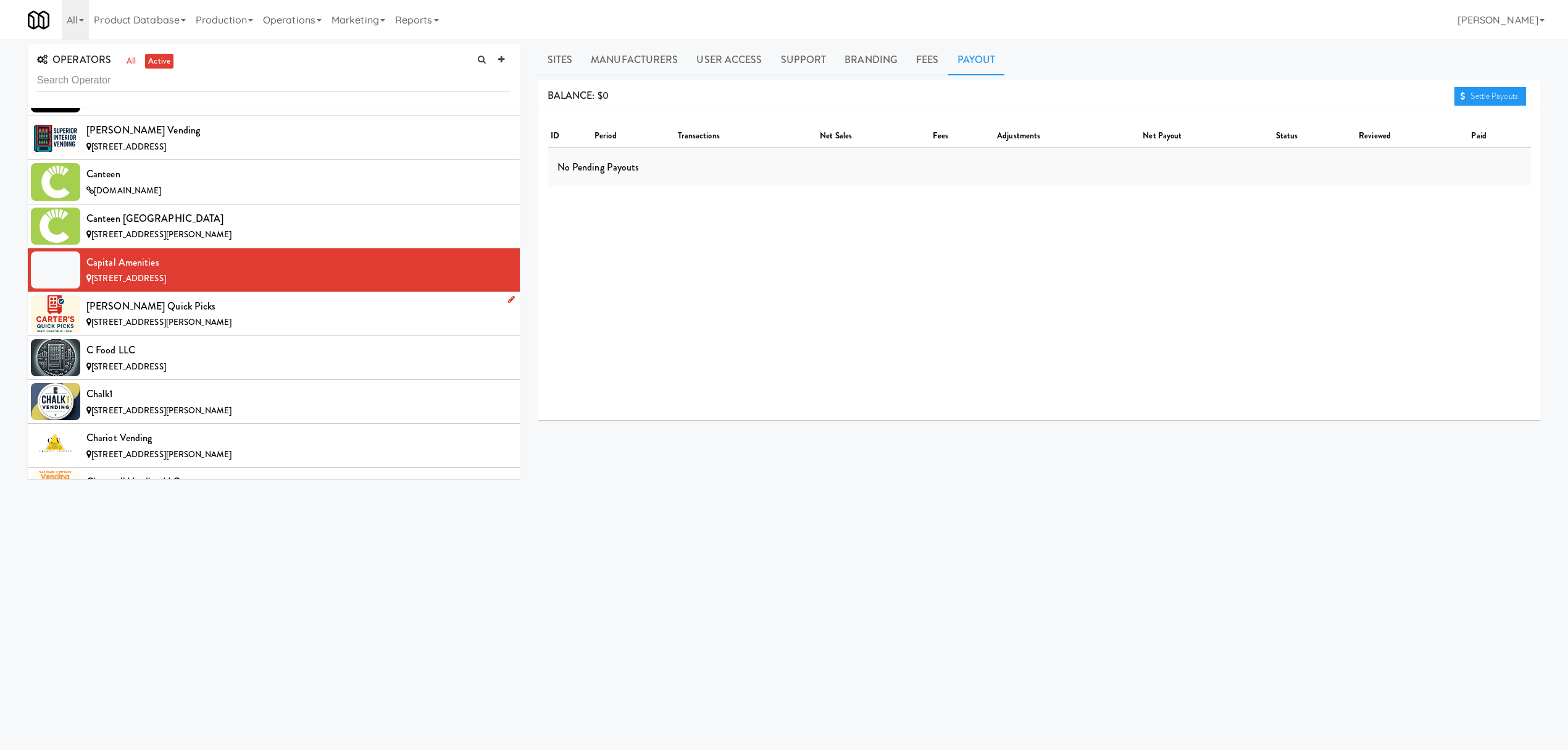
scroll to position [1894, 0]
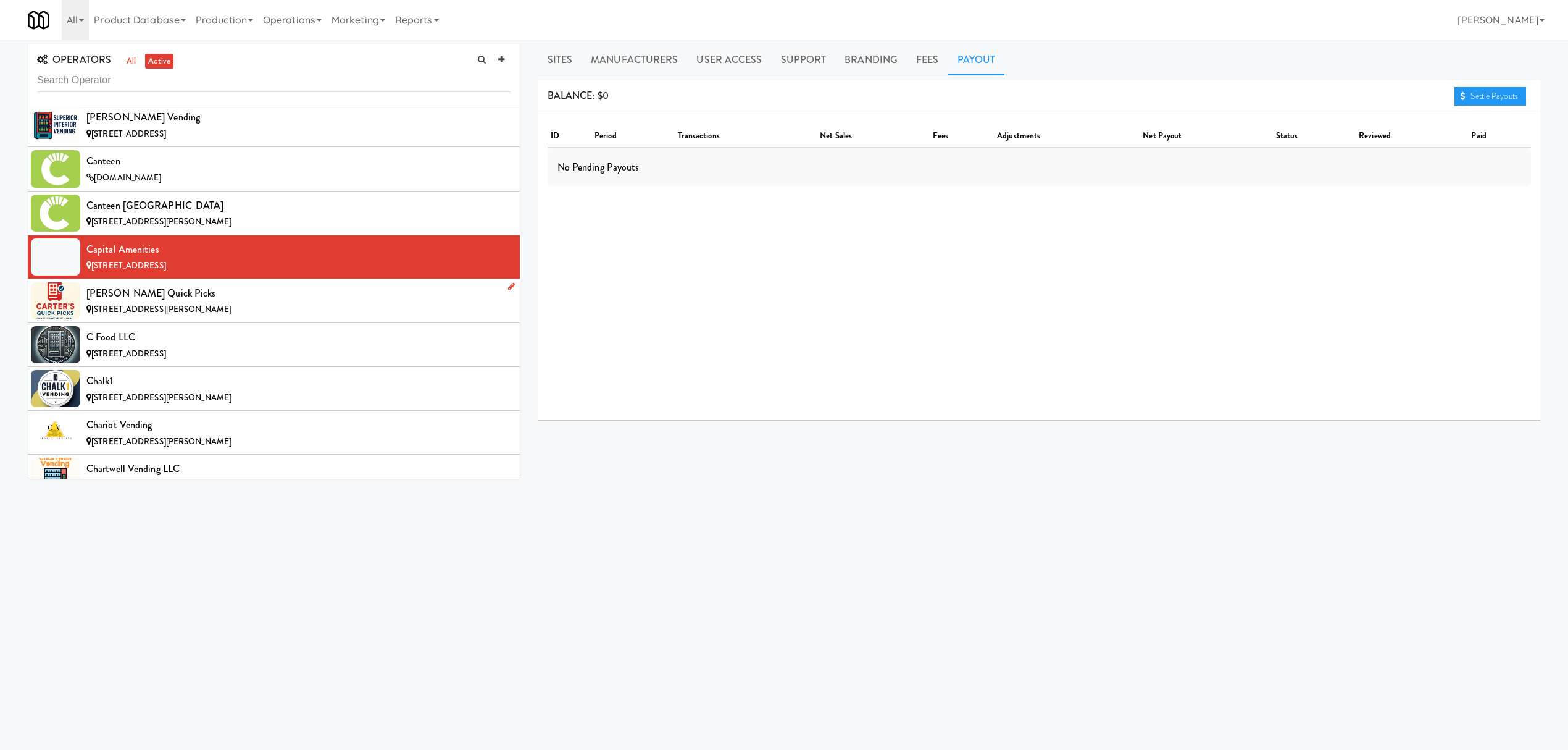
click at [253, 315] on div "[STREET_ADDRESS][PERSON_NAME]" at bounding box center [298, 309] width 424 height 15
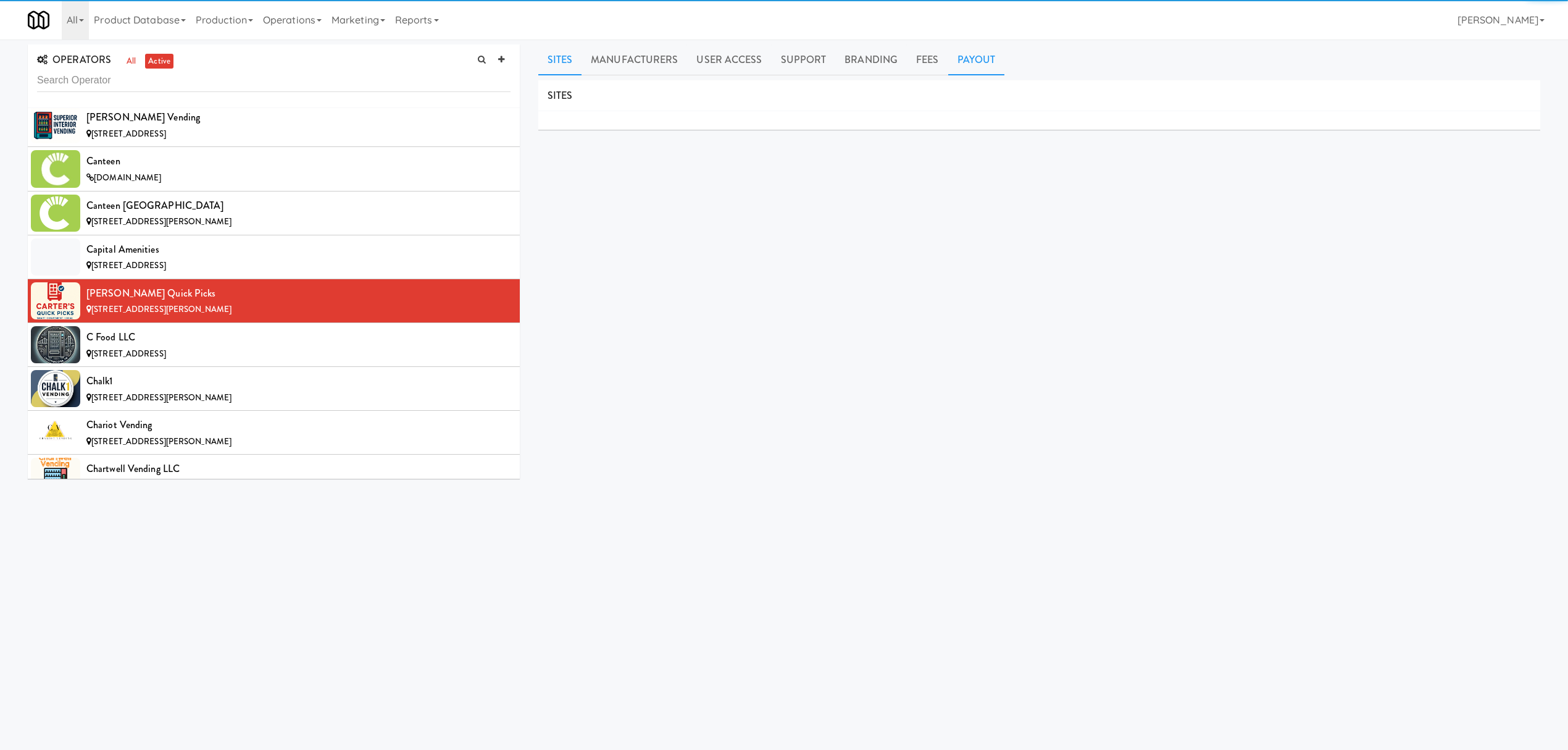
click at [966, 48] on link "Payout" at bounding box center [976, 60] width 56 height 31
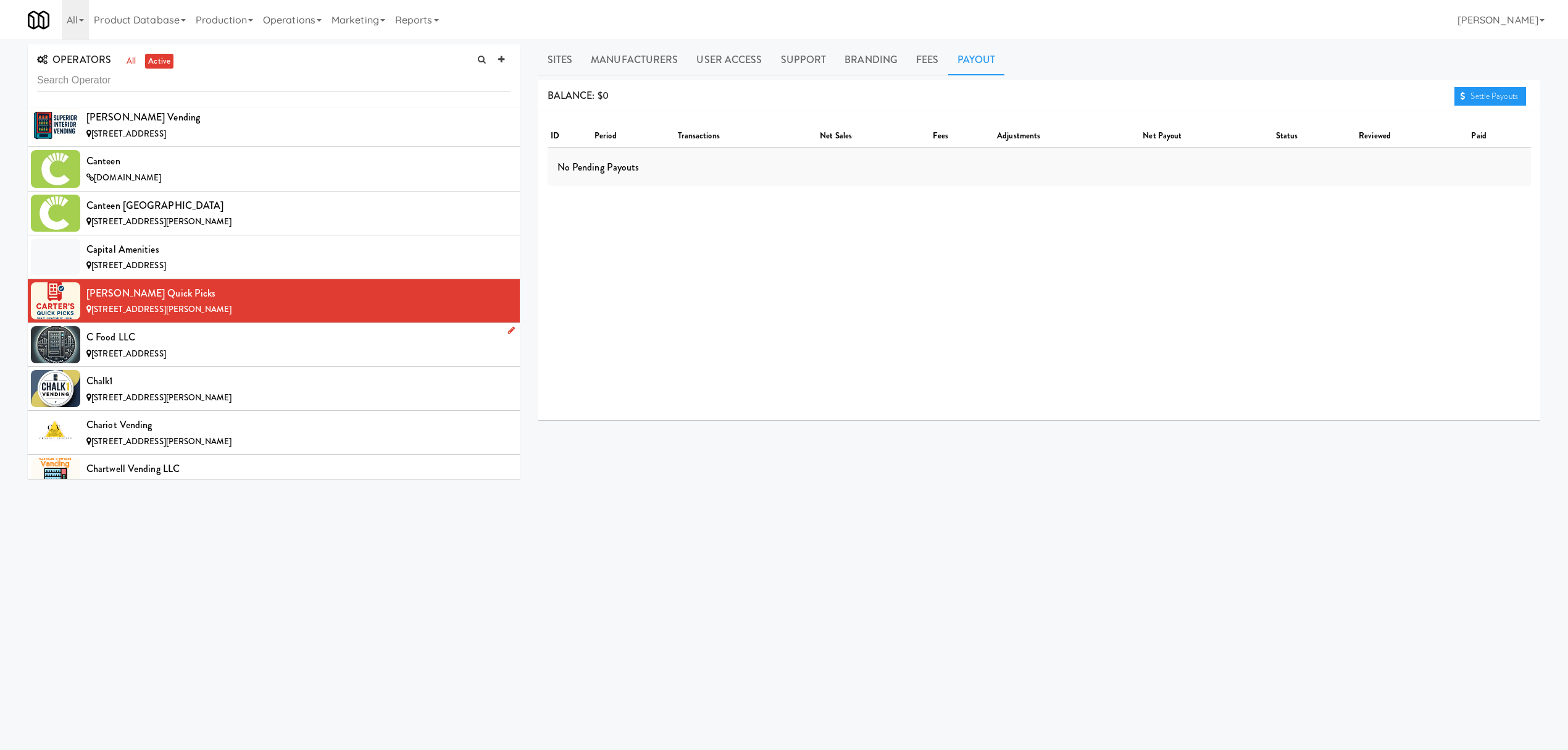
click at [273, 356] on div "[STREET_ADDRESS]" at bounding box center [298, 354] width 424 height 15
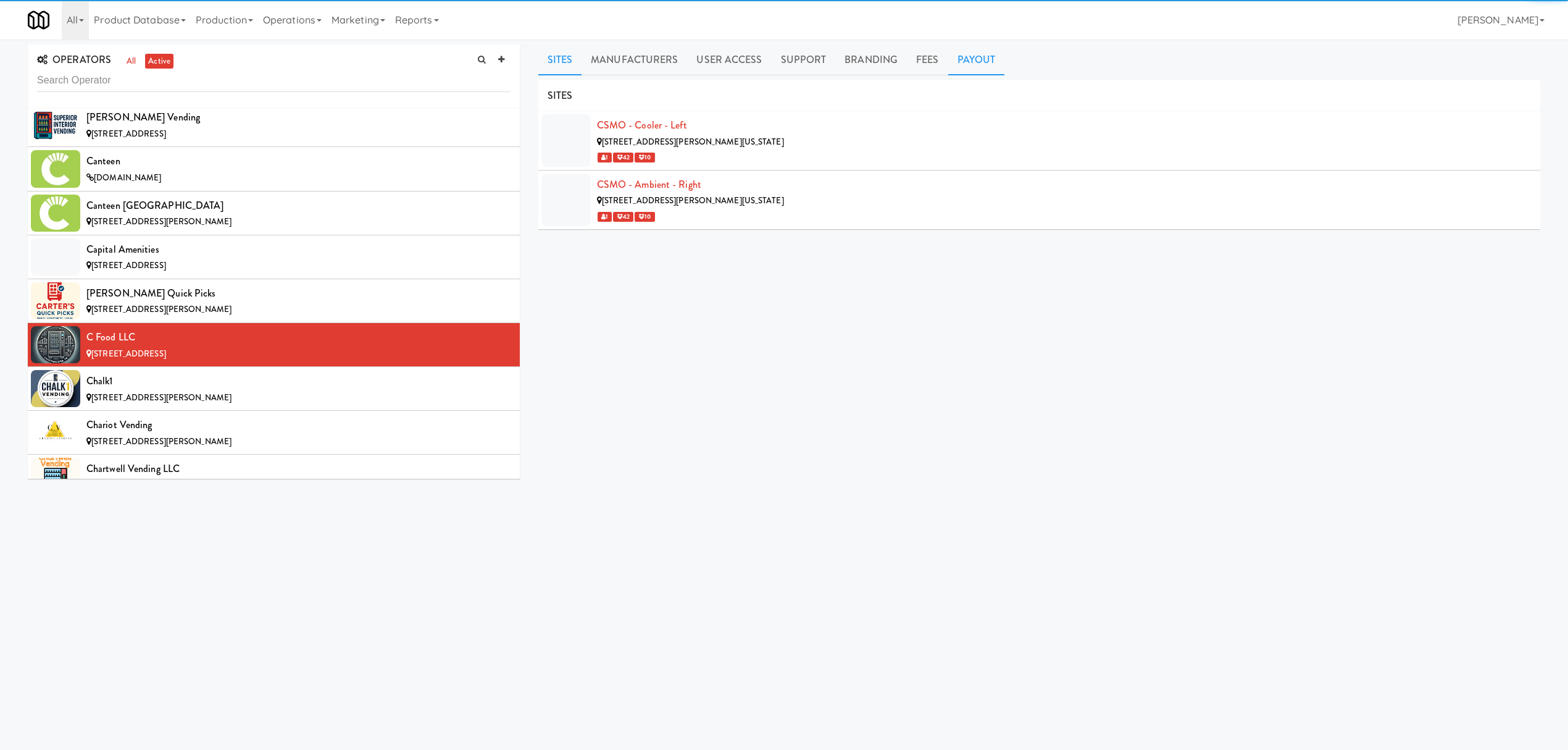
click at [964, 61] on link "Payout" at bounding box center [976, 60] width 56 height 31
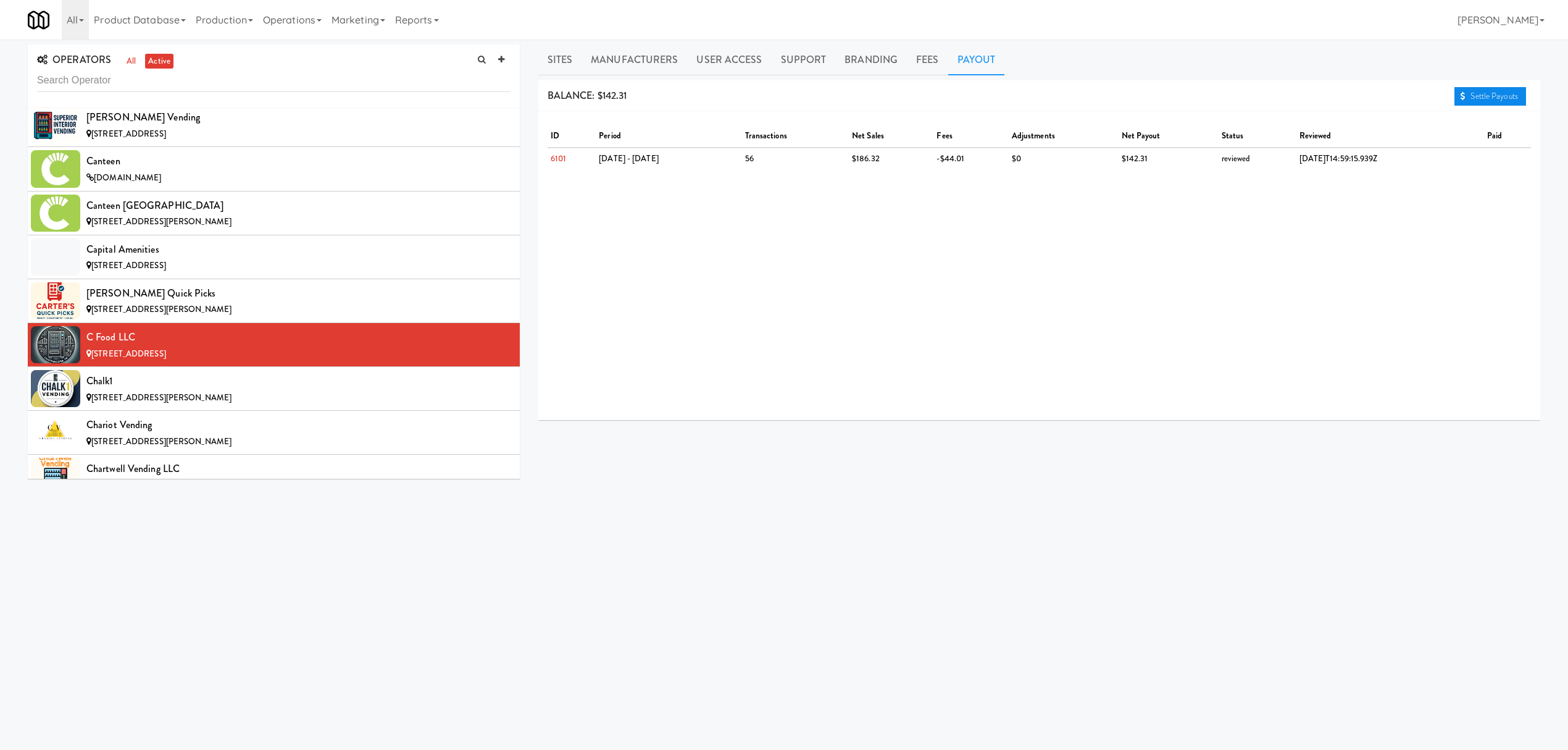
click at [1468, 98] on link "Settle Payouts" at bounding box center [1490, 96] width 72 height 19
click at [304, 390] on div "Chalk1" at bounding box center [298, 381] width 424 height 19
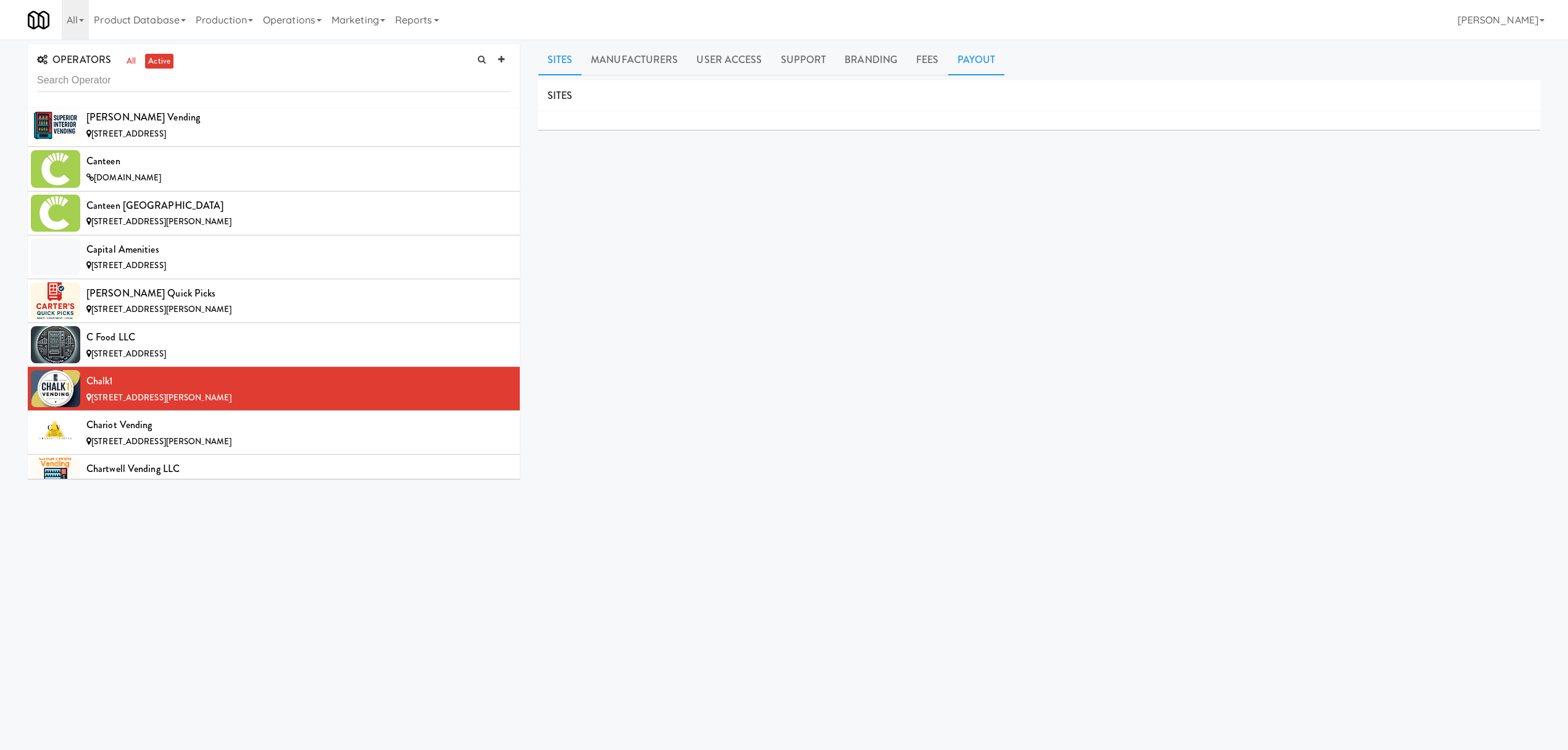
click at [966, 66] on link "Payout" at bounding box center [976, 60] width 56 height 31
drag, startPoint x: 88, startPoint y: 394, endPoint x: 121, endPoint y: 394, distance: 33.0
click at [121, 390] on div "Chalk1" at bounding box center [298, 381] width 424 height 19
copy div "Chalk1"
click at [243, 434] on div "Chariot Vending" at bounding box center [298, 425] width 424 height 19
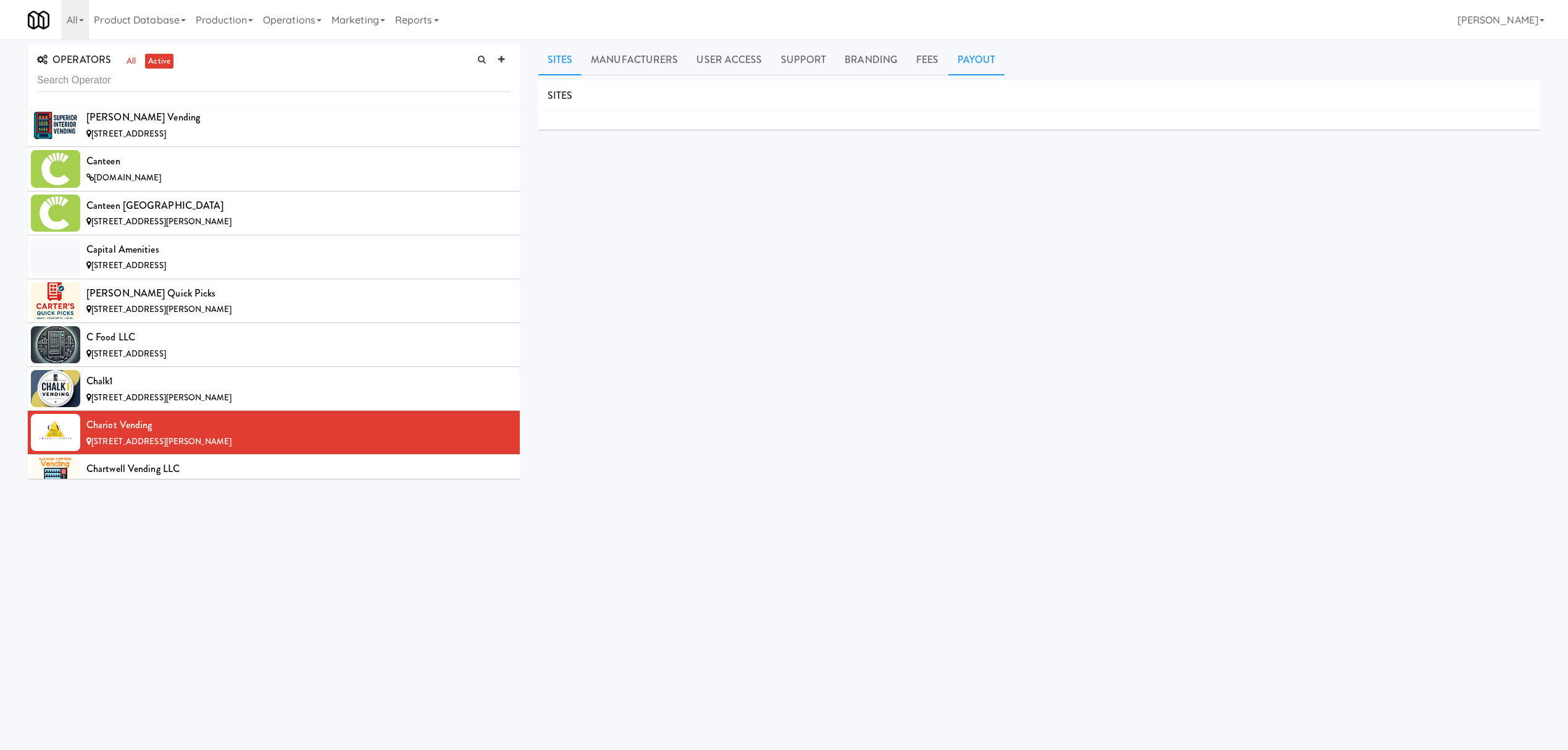
click at [966, 57] on link "Payout" at bounding box center [976, 60] width 56 height 31
click at [1478, 94] on link "Settle Payouts" at bounding box center [1490, 96] width 72 height 19
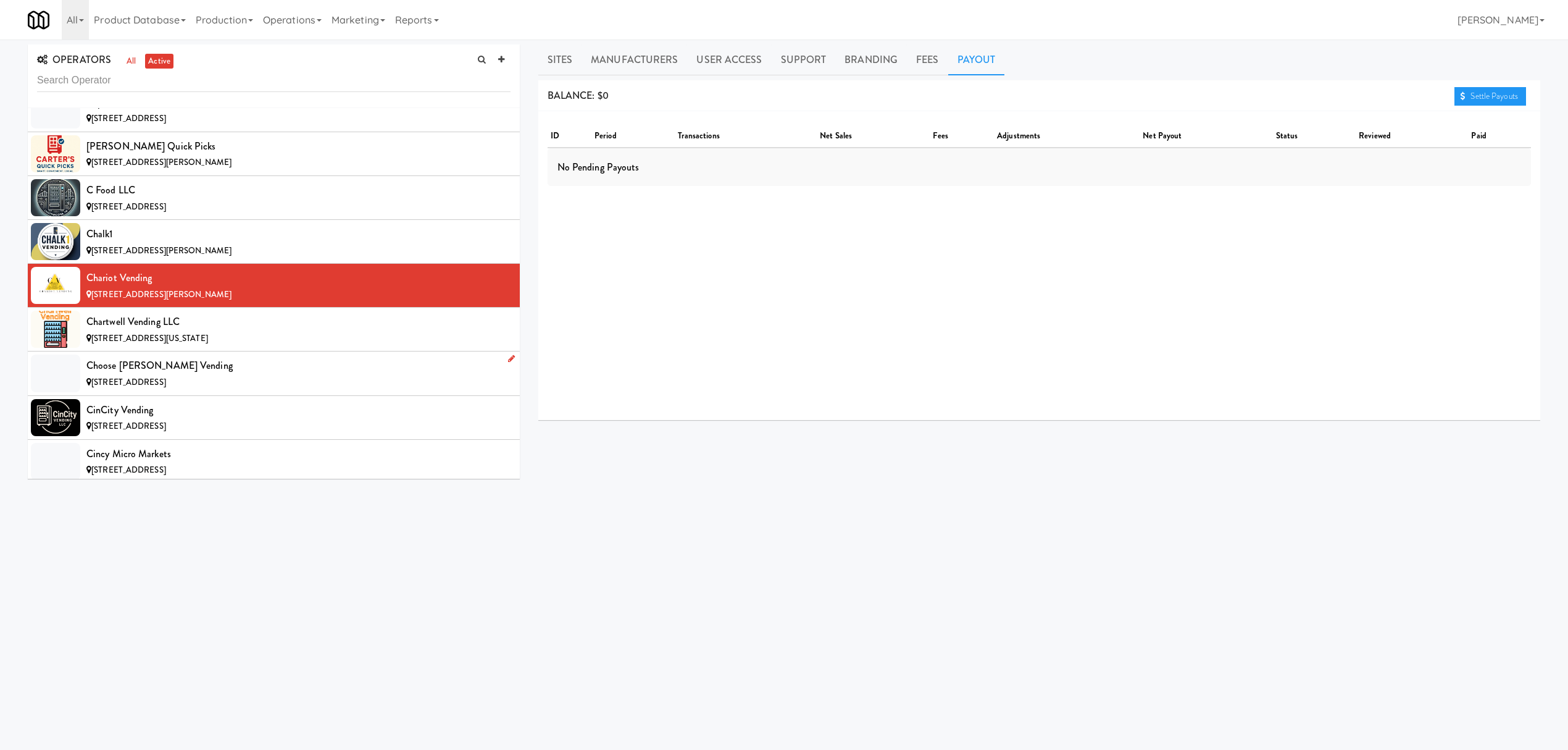
scroll to position [2059, 0]
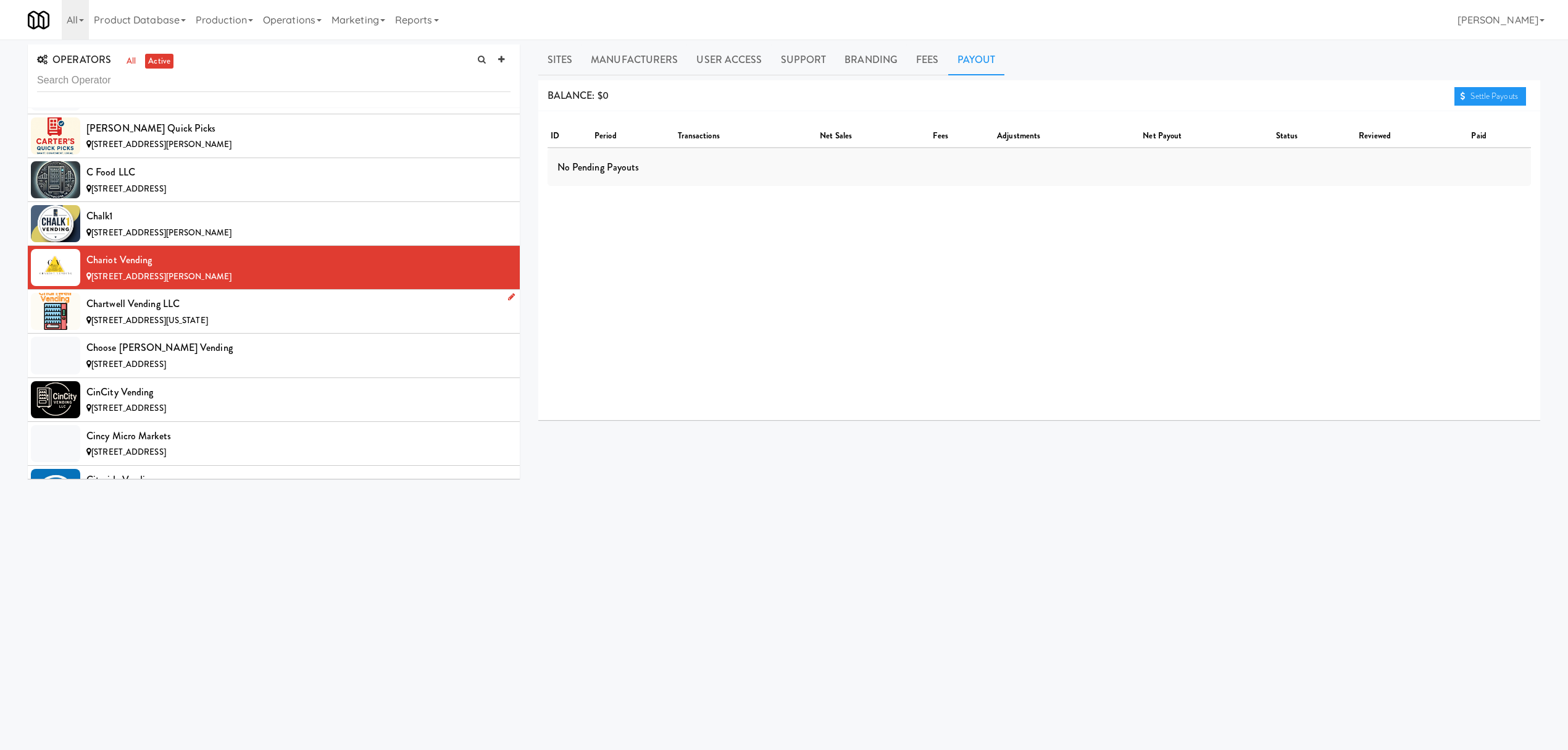
click at [200, 326] on span "[STREET_ADDRESS][US_STATE]" at bounding box center [150, 320] width 117 height 12
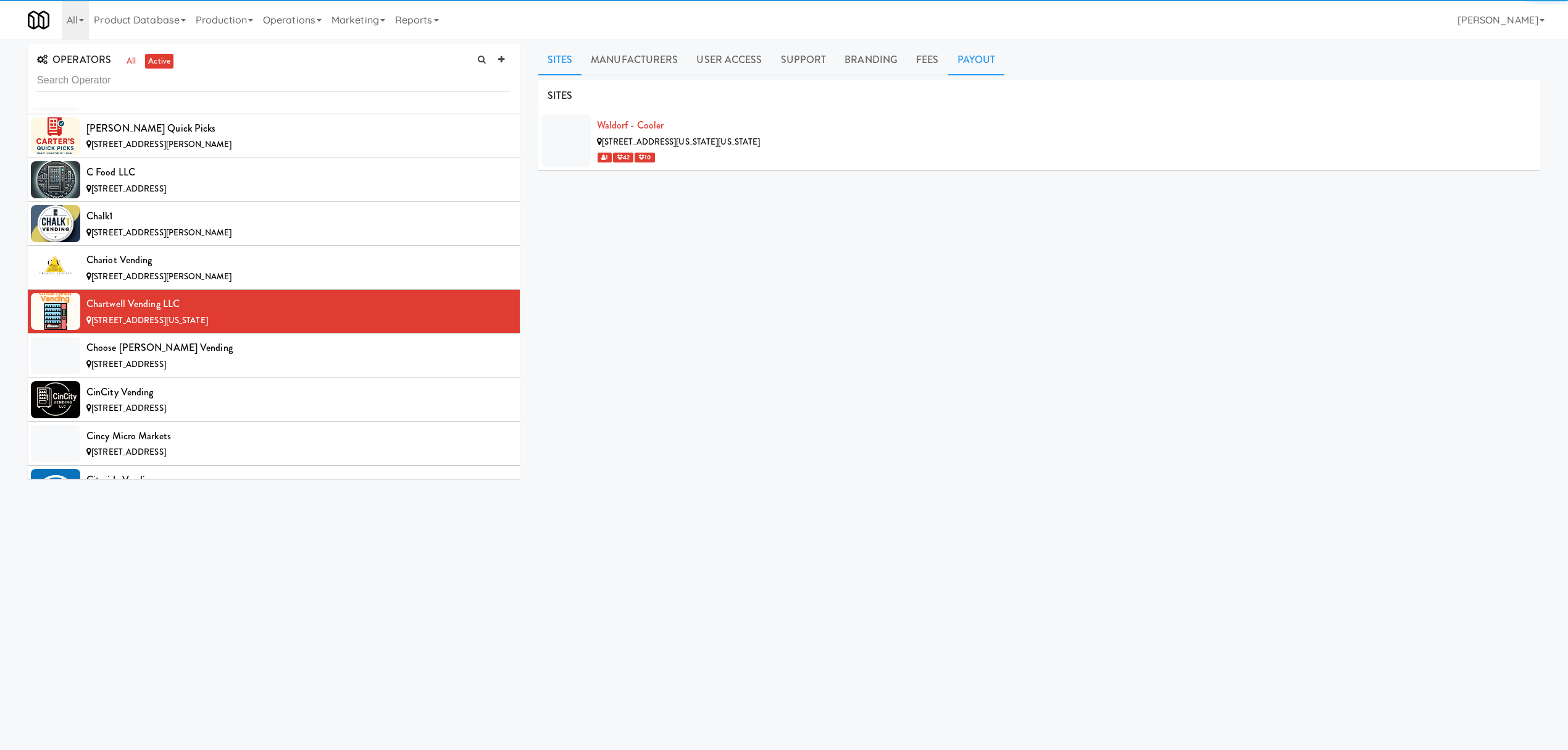
click at [969, 62] on link "Payout" at bounding box center [976, 60] width 56 height 31
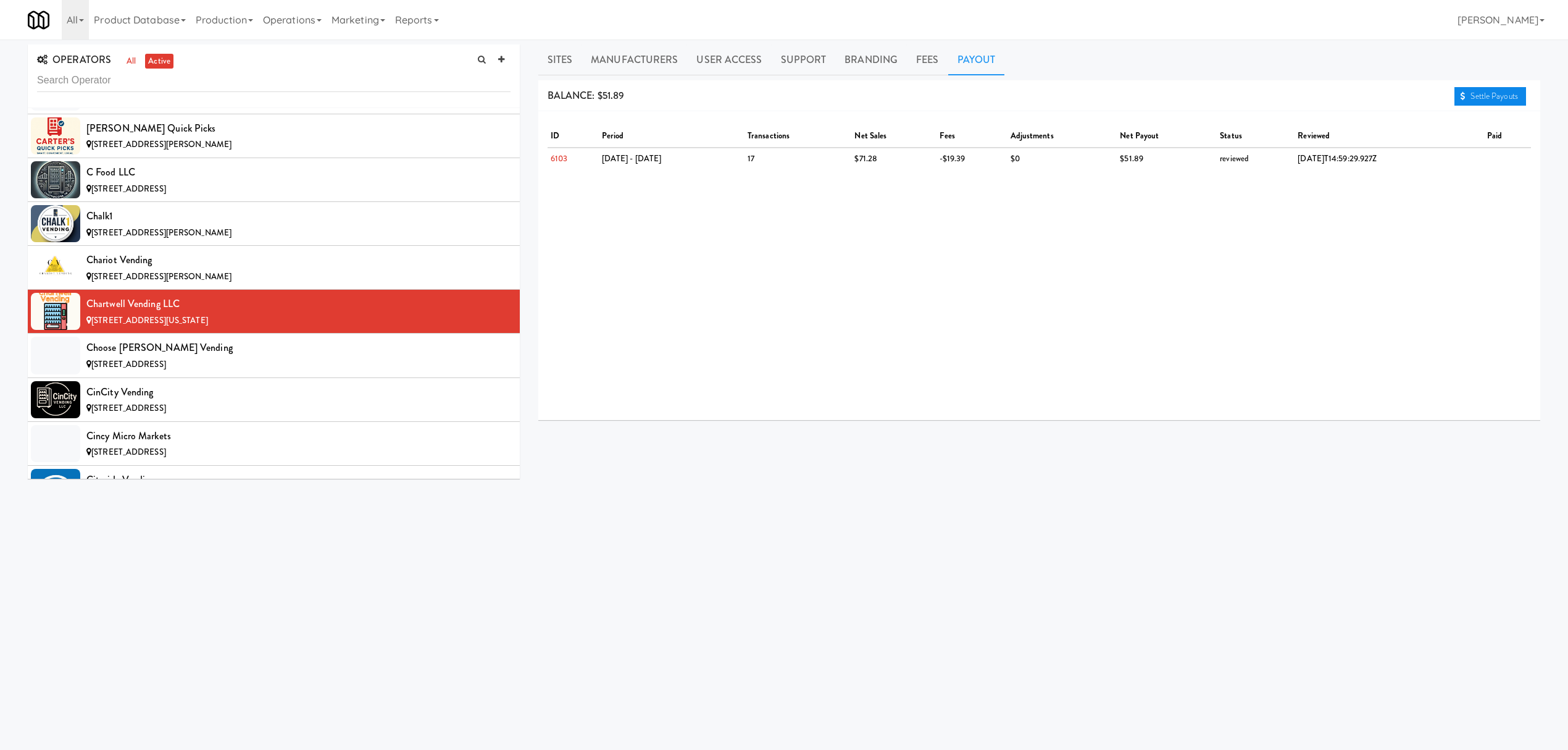
click at [1458, 92] on link "Settle Payouts" at bounding box center [1490, 96] width 72 height 19
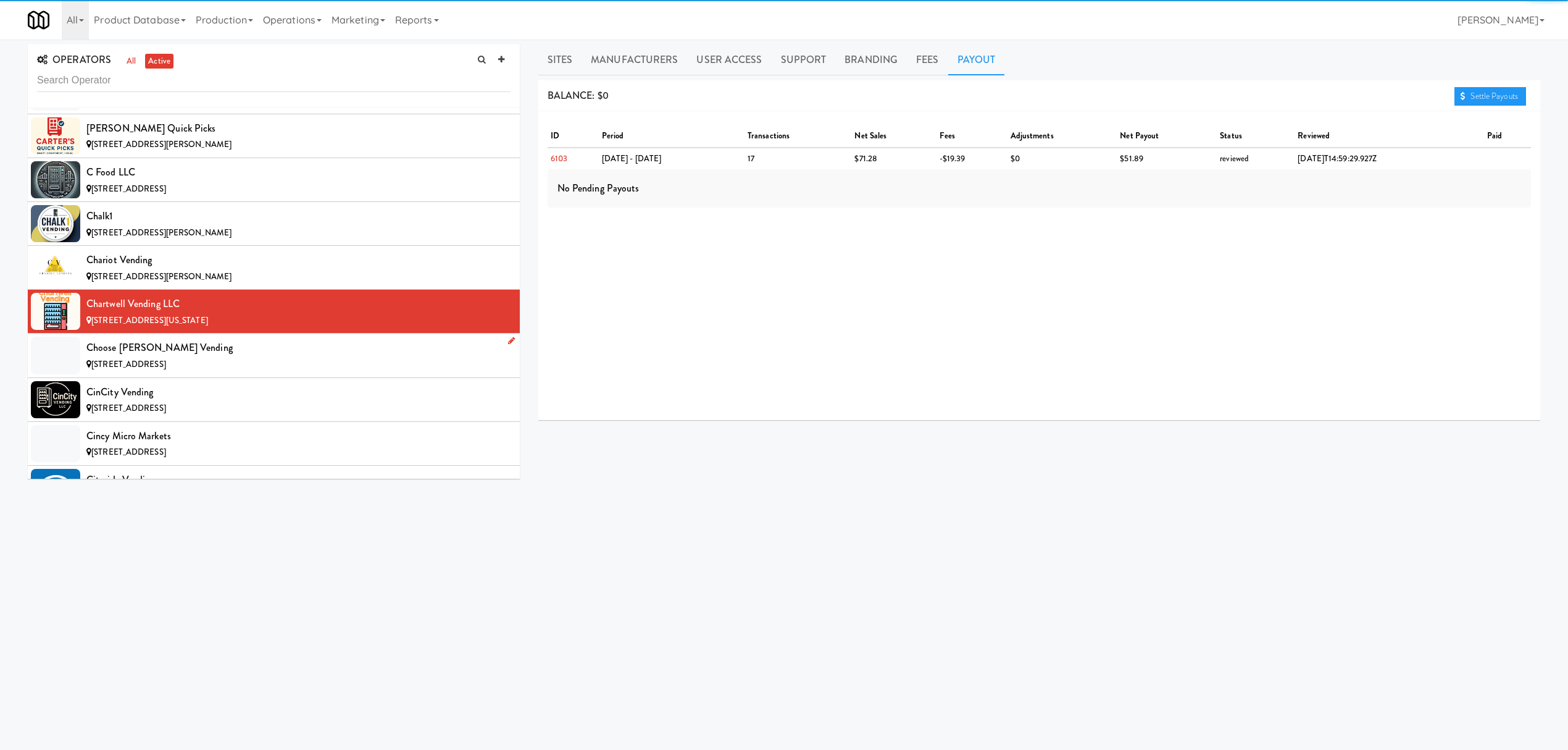
click at [205, 356] on div "Choose [PERSON_NAME] Vending" at bounding box center [298, 348] width 424 height 19
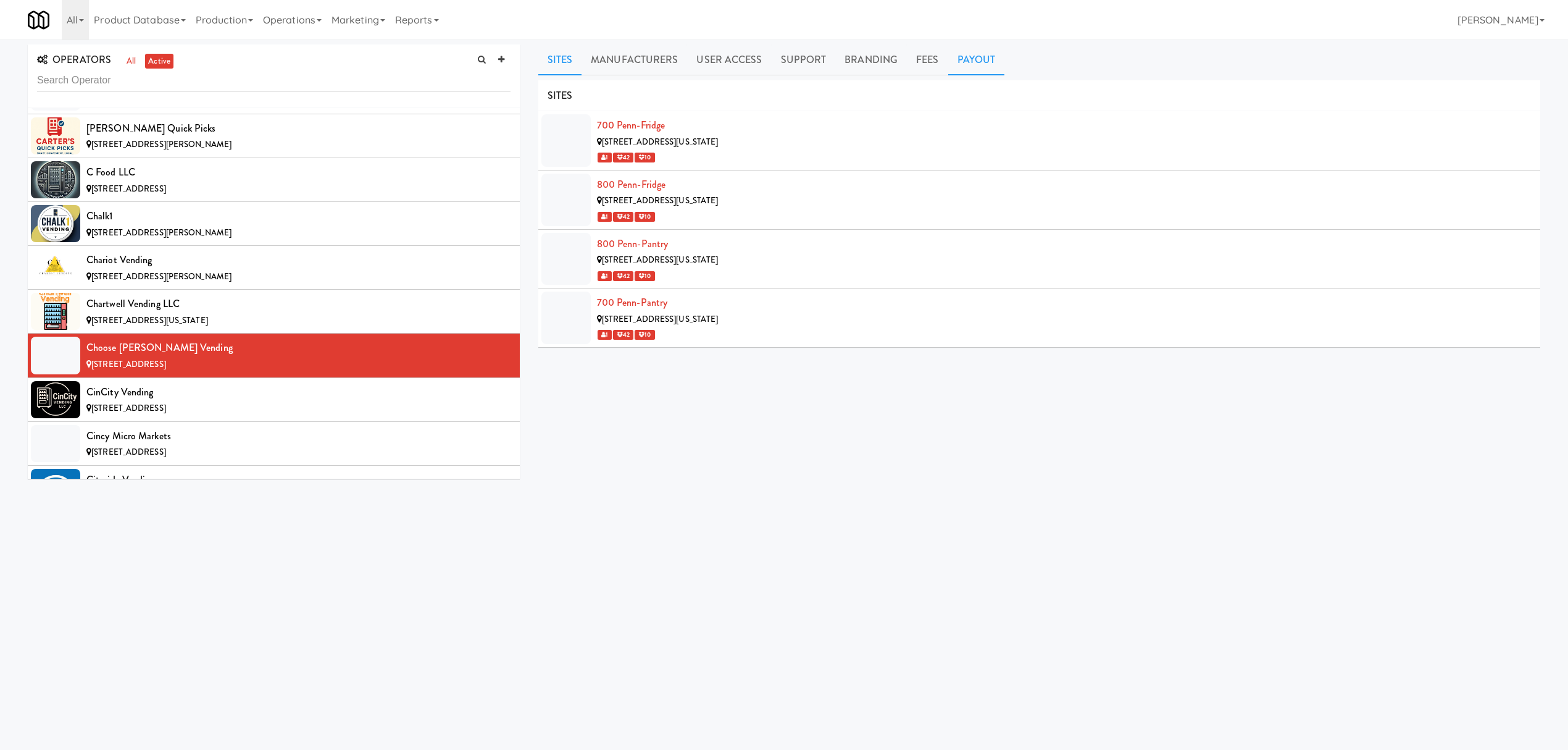
click at [972, 57] on link "Payout" at bounding box center [976, 60] width 56 height 31
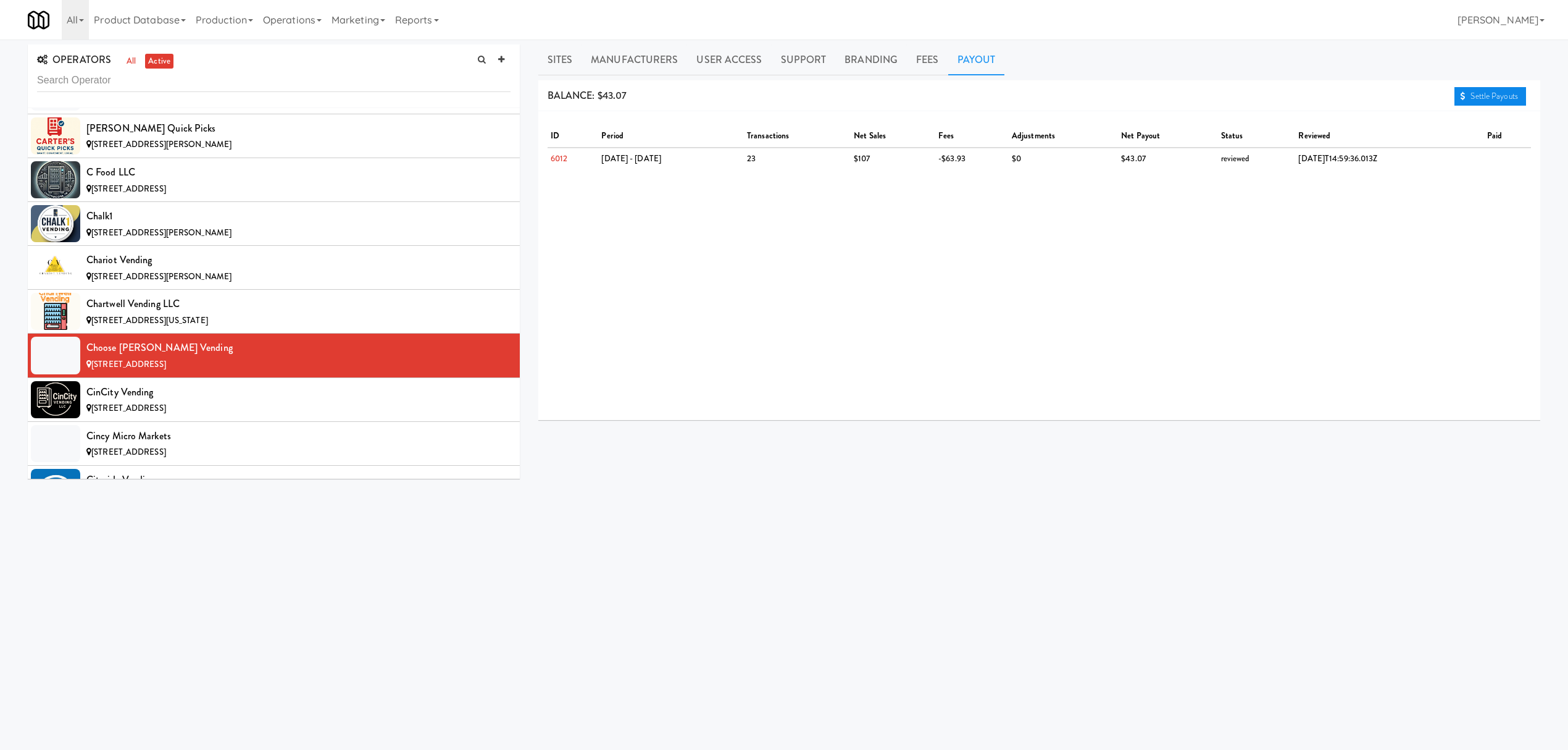
click at [1486, 104] on link "Settle Payouts" at bounding box center [1490, 96] width 72 height 19
click at [230, 395] on div "CinCity Vending" at bounding box center [298, 392] width 424 height 19
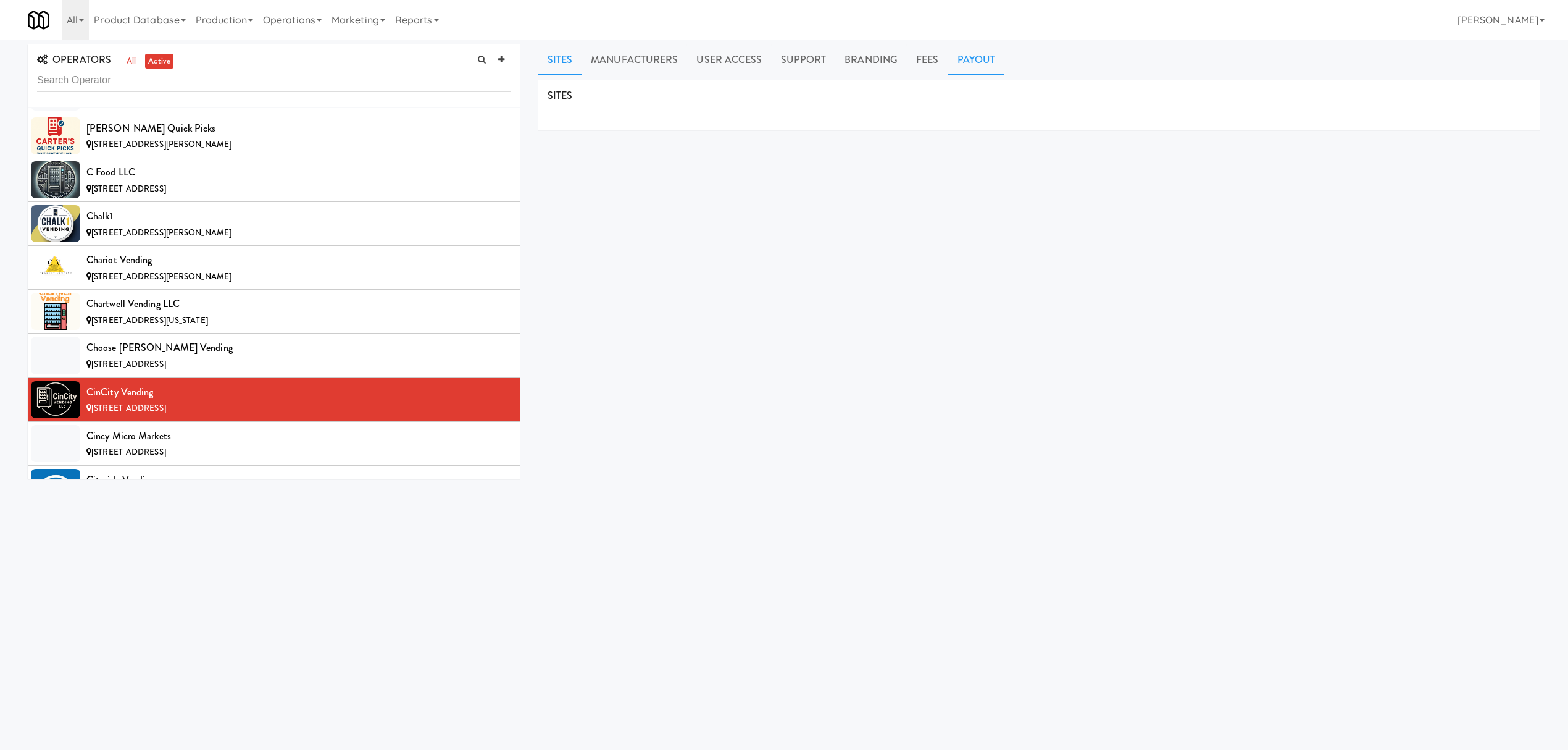
click at [962, 61] on link "Payout" at bounding box center [976, 60] width 56 height 31
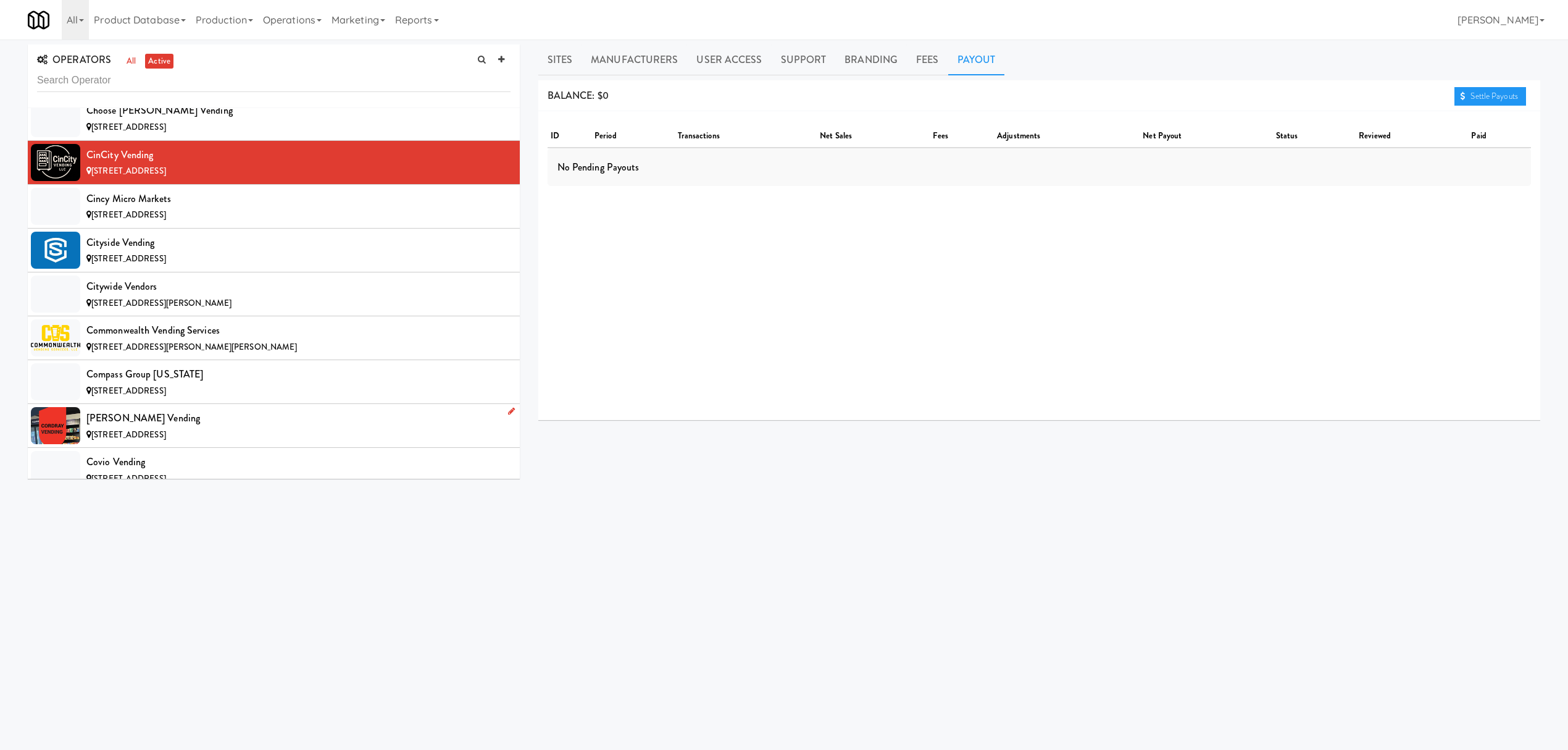
scroll to position [2305, 0]
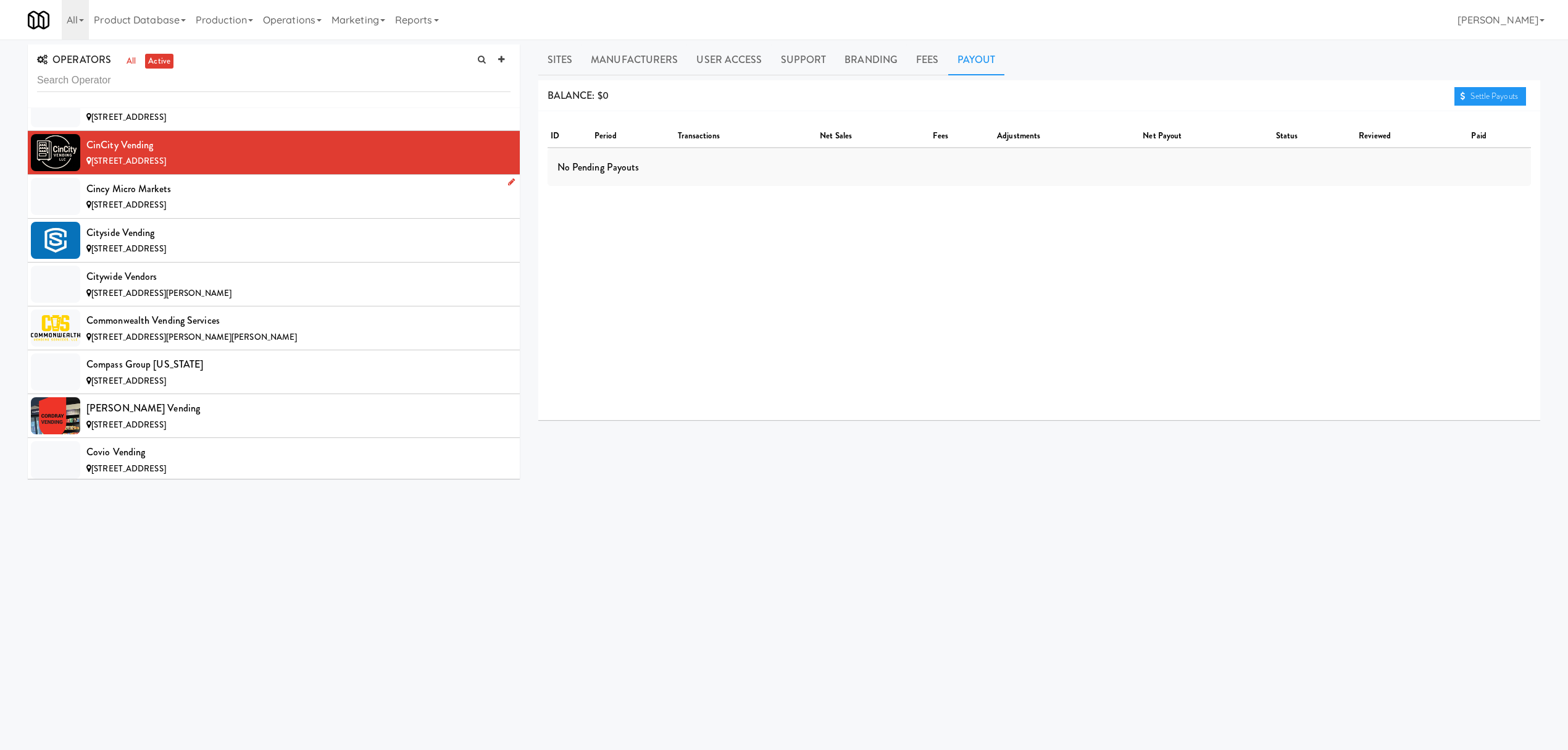
click at [186, 198] on div "Cincy Micro Markets" at bounding box center [298, 189] width 424 height 19
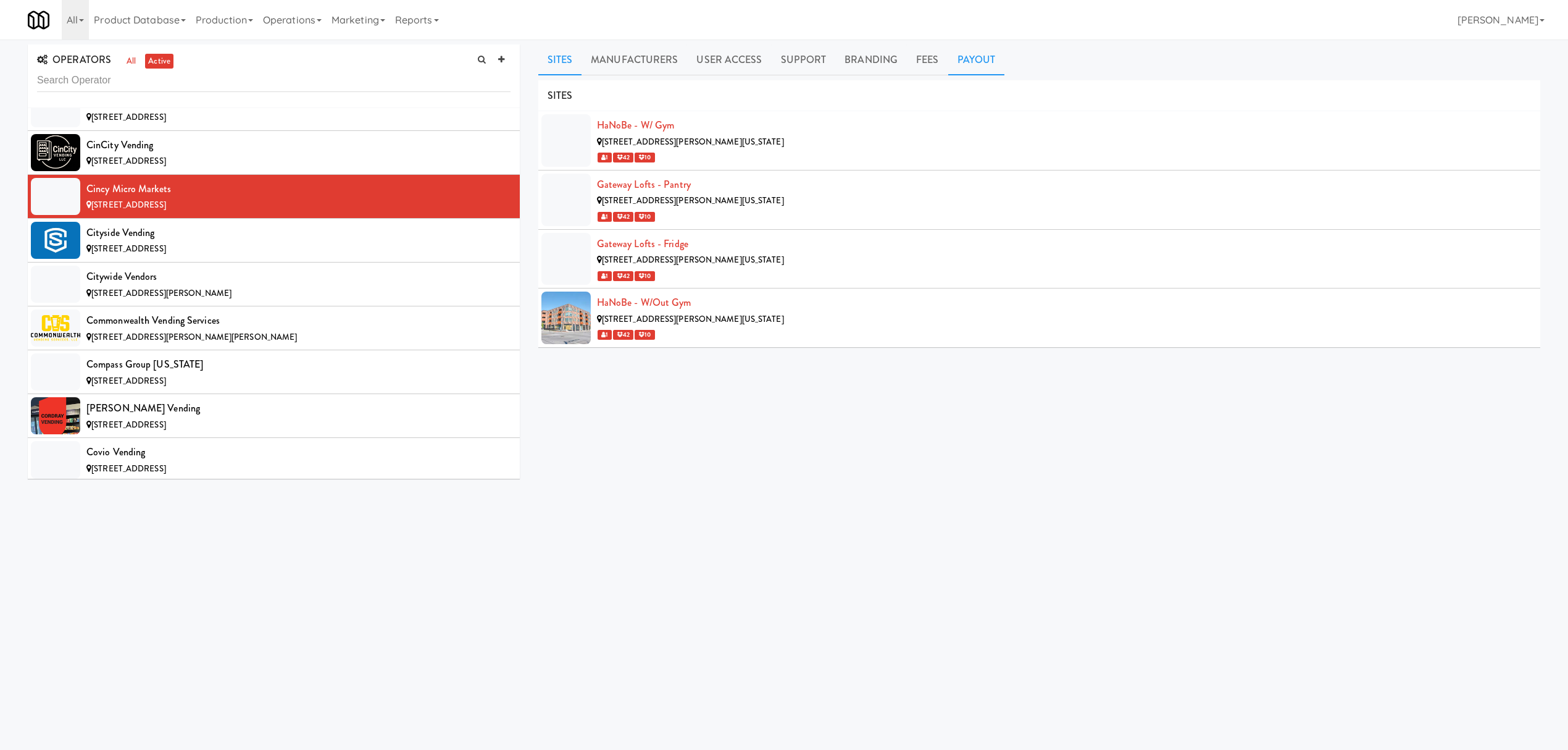
click at [978, 67] on link "Payout" at bounding box center [976, 60] width 56 height 31
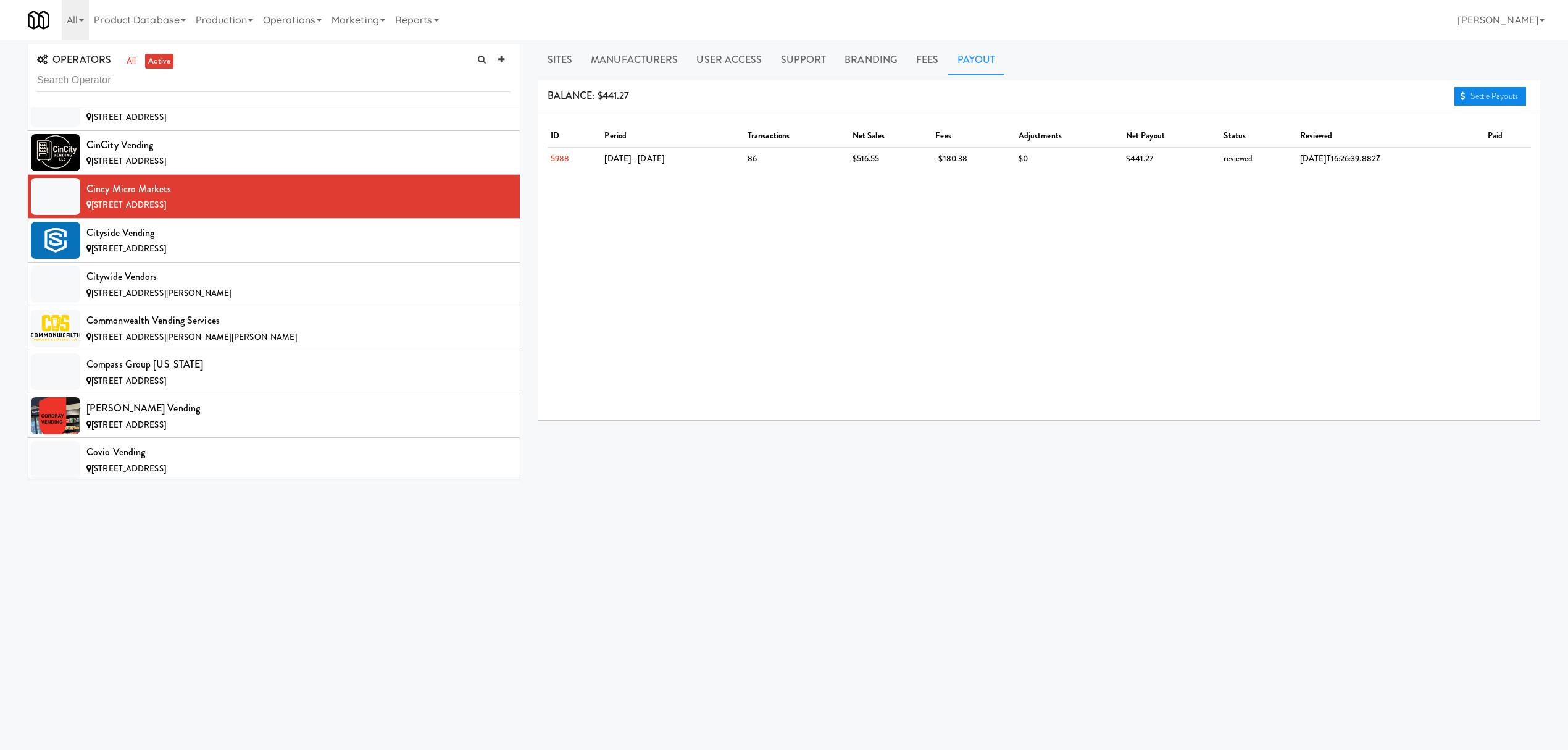
click at [1500, 97] on link "Settle Payouts" at bounding box center [1490, 96] width 72 height 19
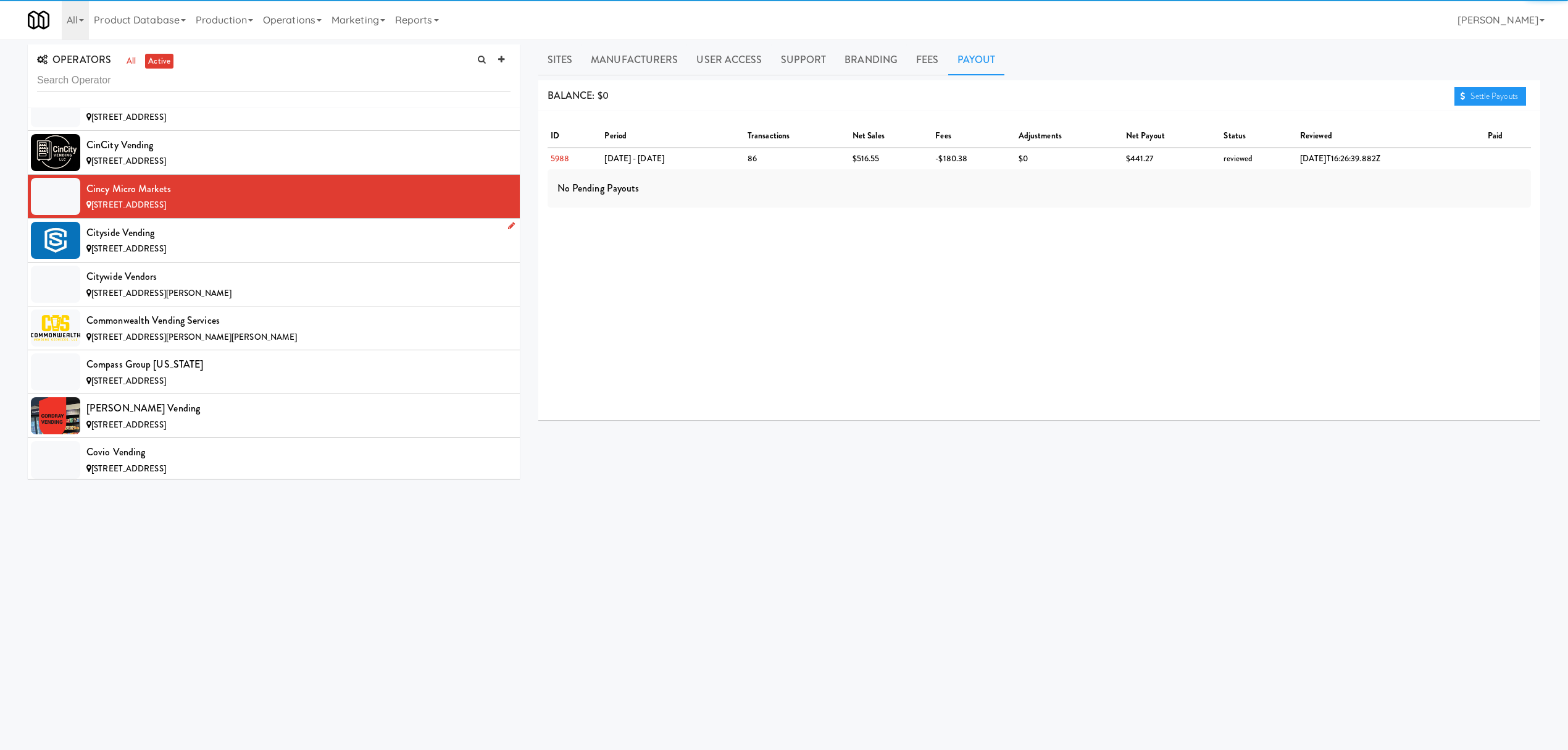
click at [225, 241] on div "Cityside Vending" at bounding box center [298, 233] width 424 height 19
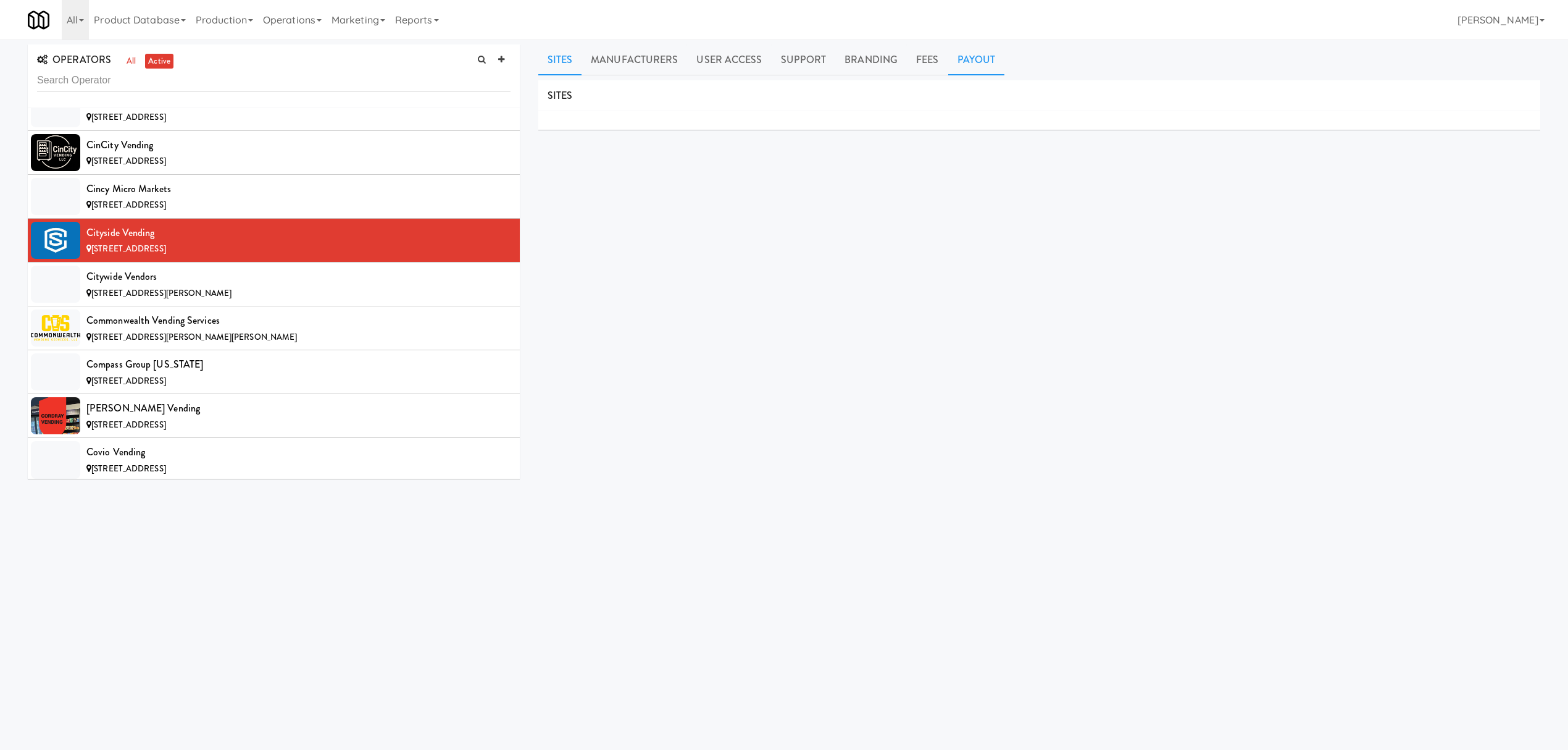
click at [980, 51] on link "Payout" at bounding box center [976, 60] width 56 height 31
click at [191, 286] on div "Citywide Vendors" at bounding box center [298, 277] width 424 height 19
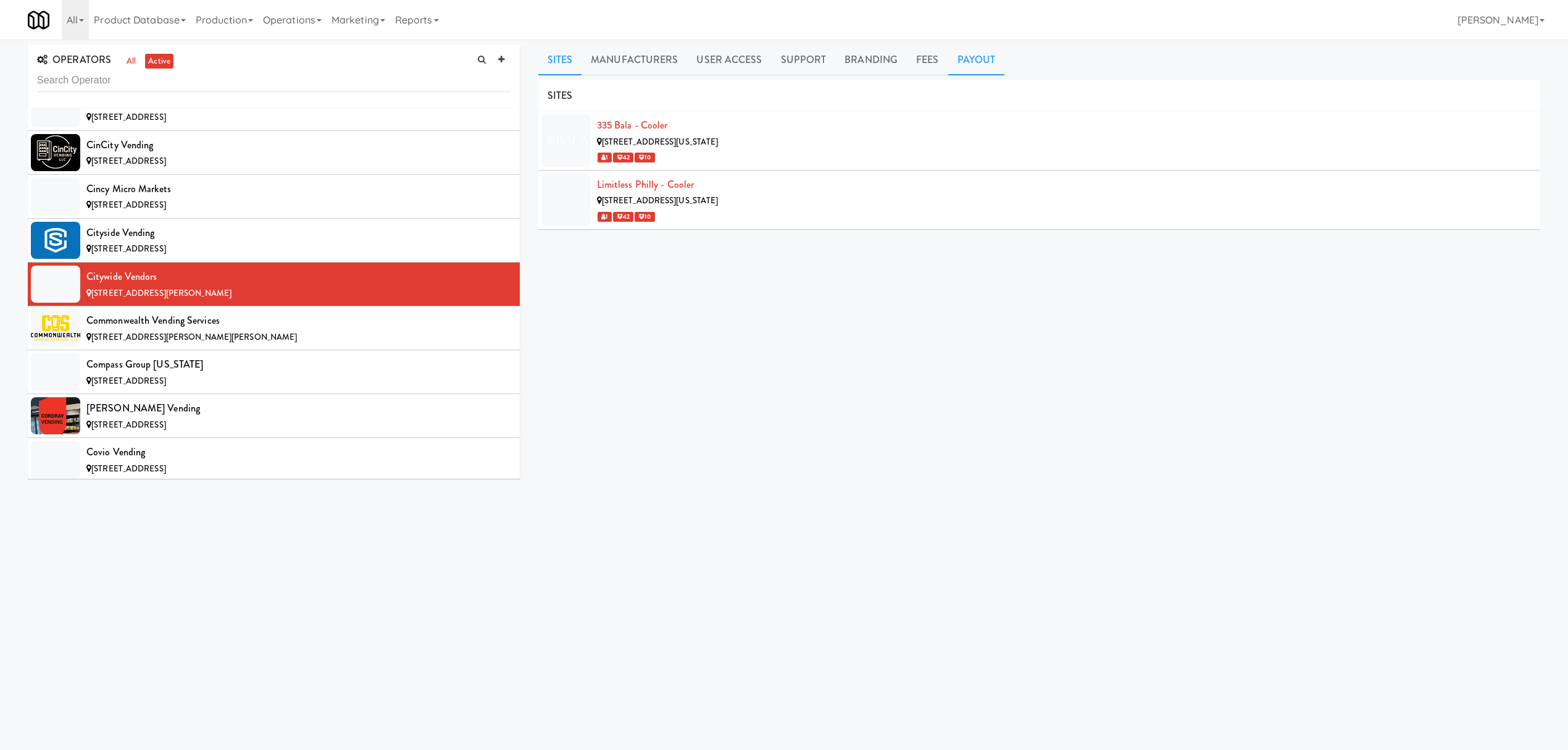
click at [963, 56] on link "Payout" at bounding box center [976, 60] width 56 height 31
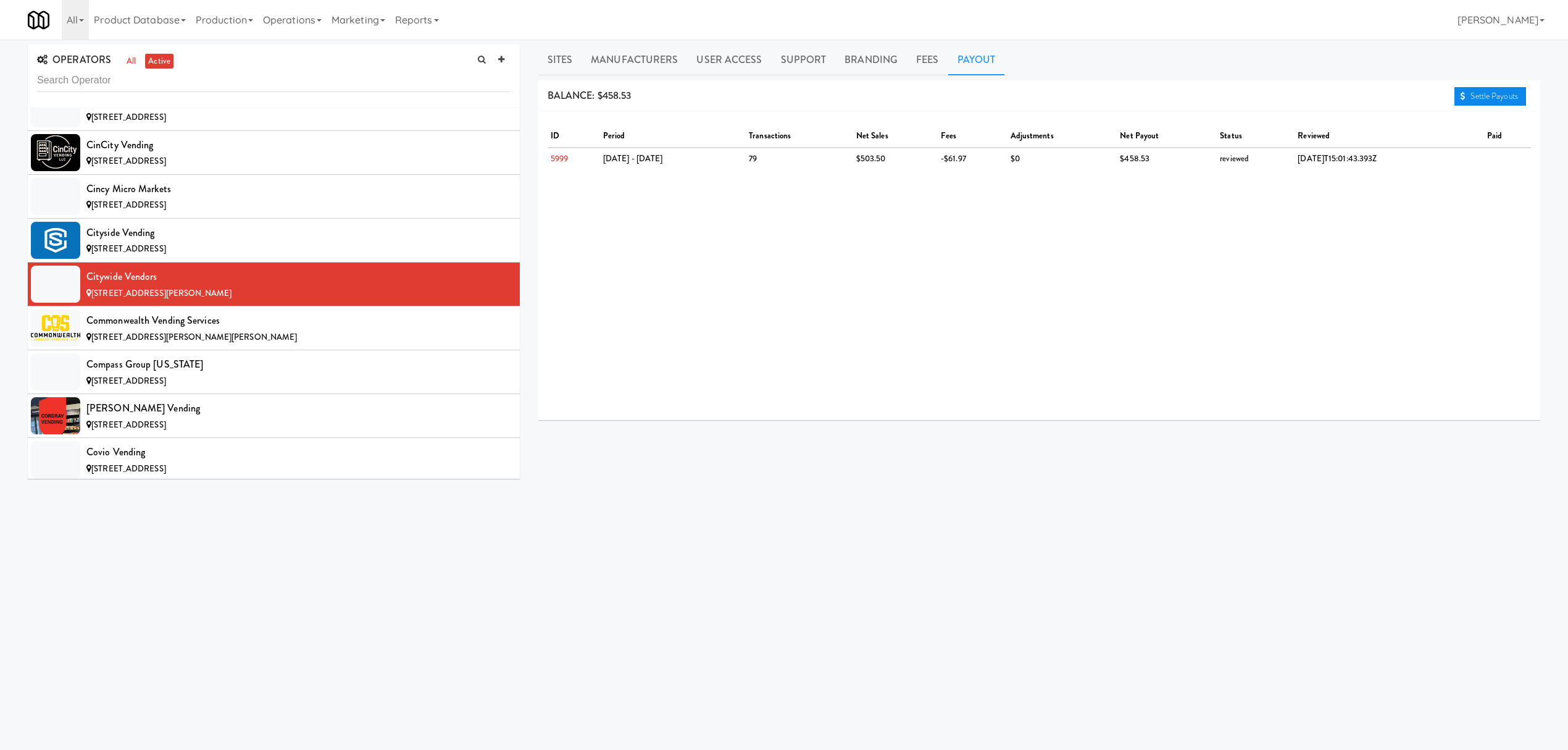
click at [1486, 97] on link "Settle Payouts" at bounding box center [1490, 96] width 72 height 19
click at [305, 326] on div "Commonwealth Vending Services" at bounding box center [298, 320] width 424 height 19
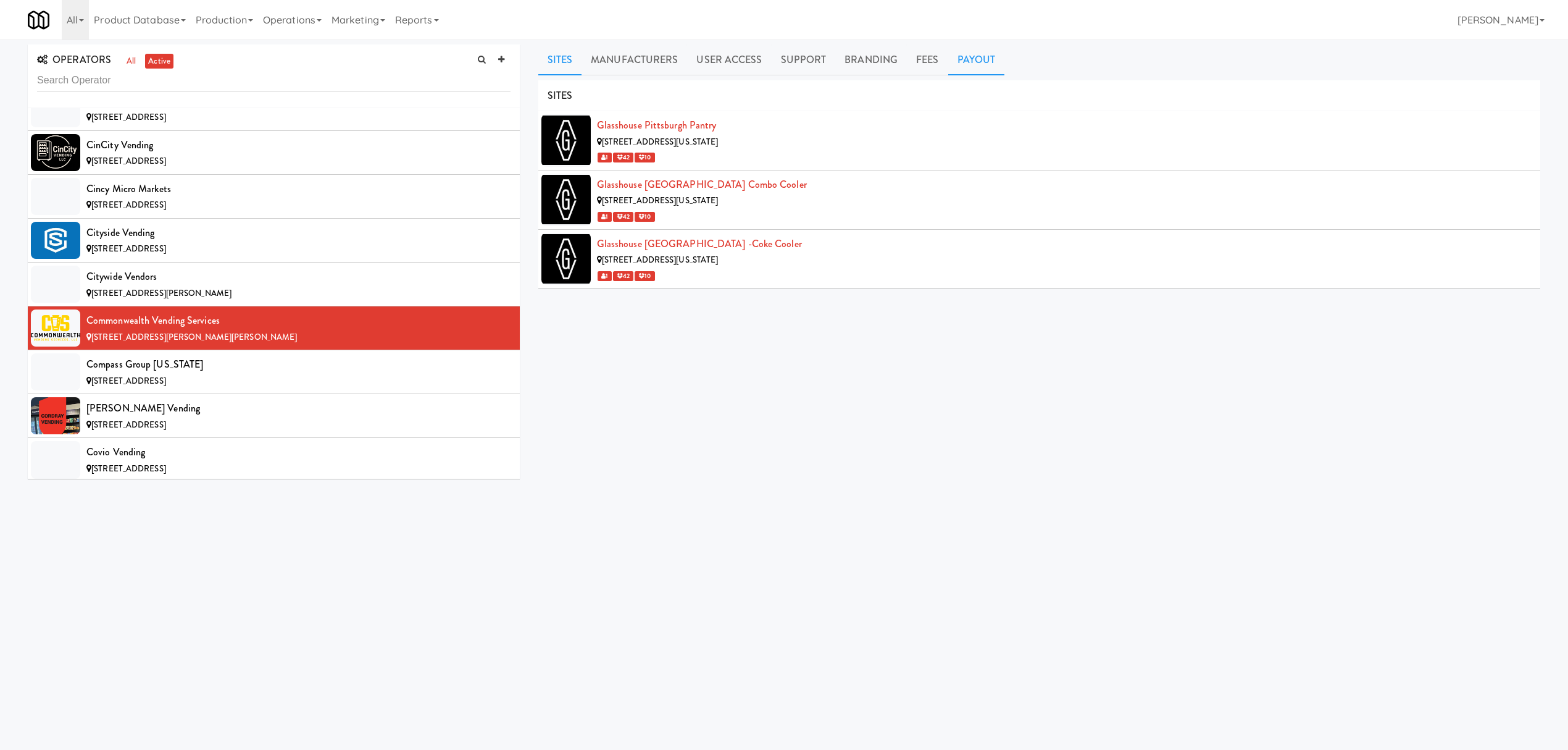
click at [971, 57] on link "Payout" at bounding box center [976, 60] width 56 height 31
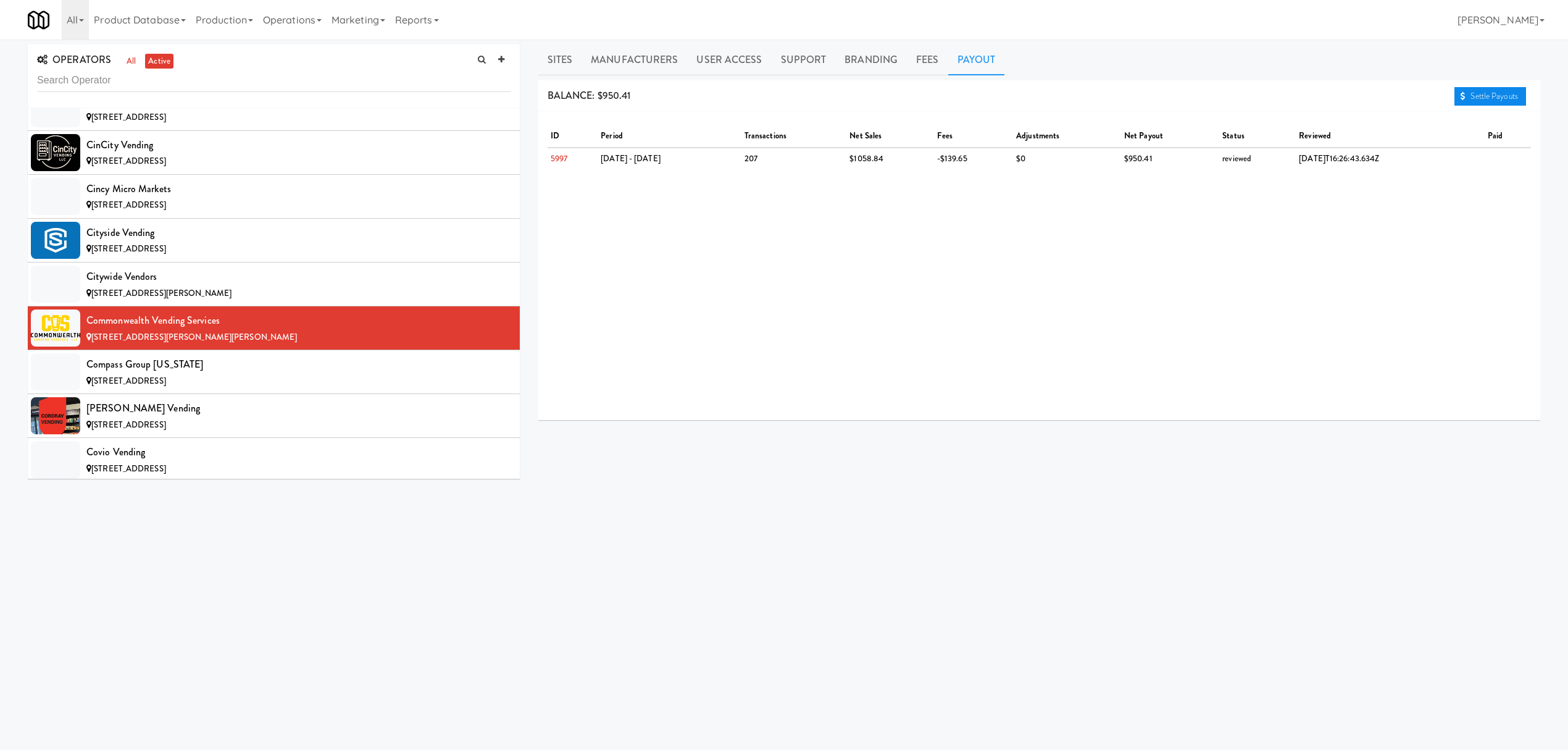
click at [1462, 94] on icon at bounding box center [1462, 96] width 5 height 8
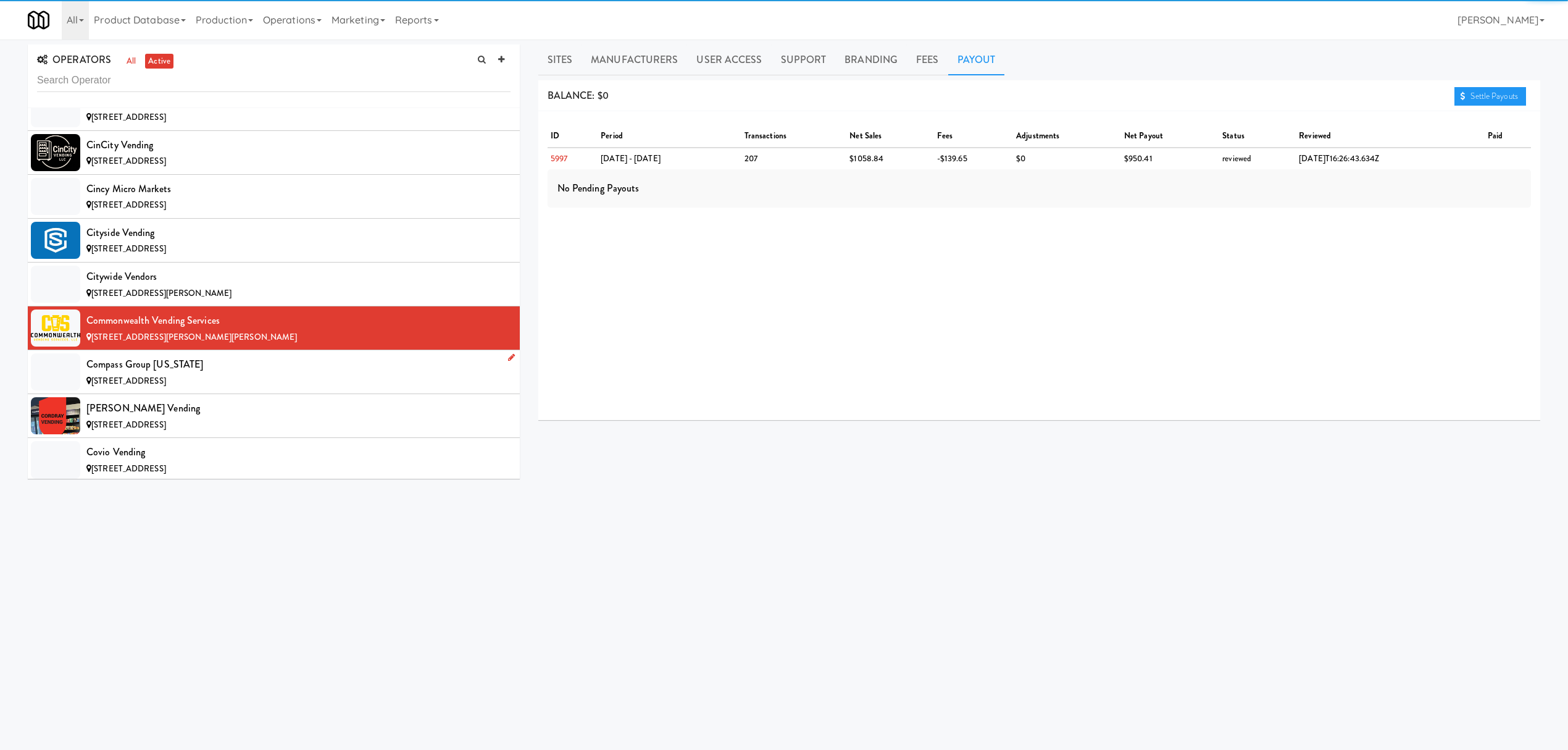
click at [253, 386] on div "[STREET_ADDRESS]" at bounding box center [298, 381] width 424 height 15
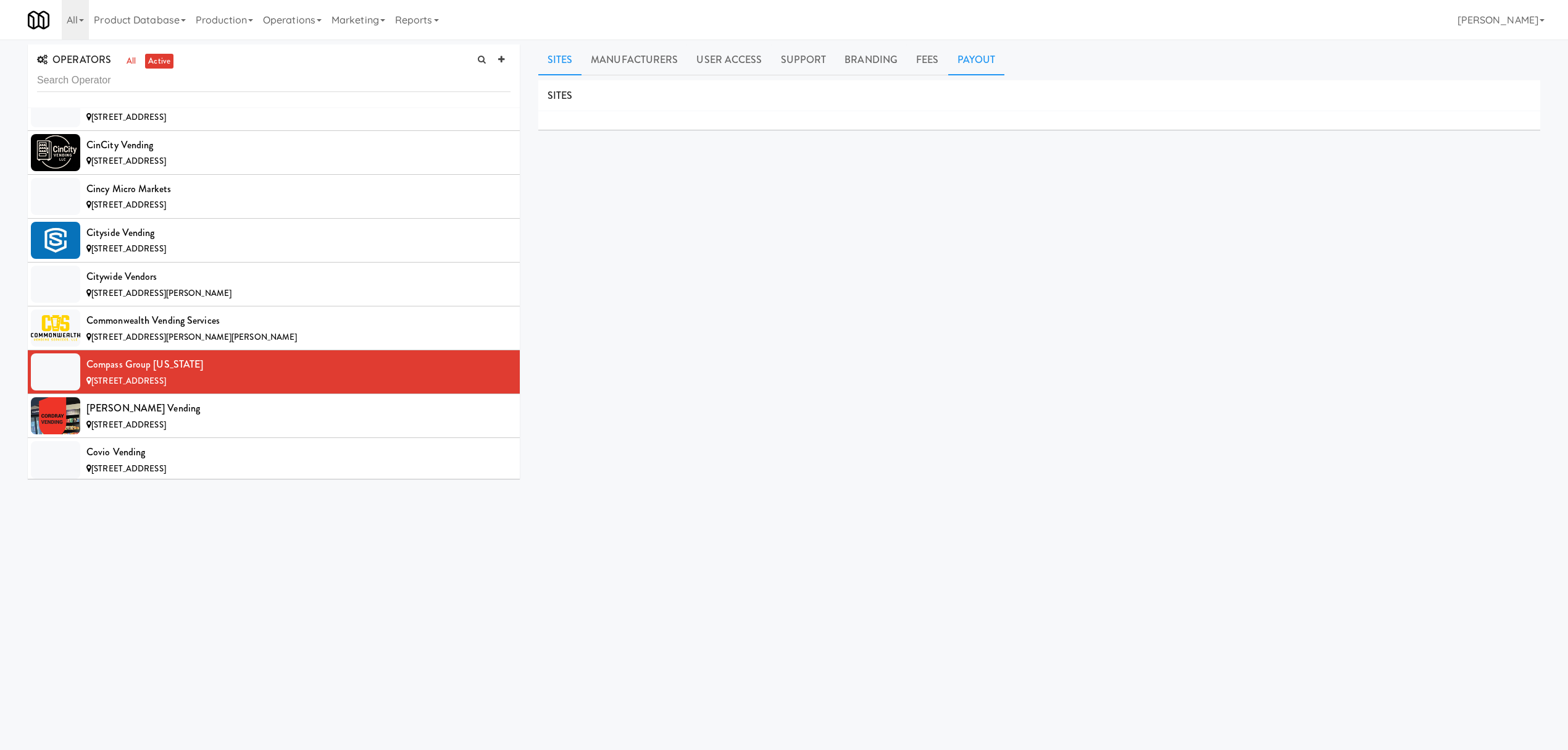
click at [960, 58] on link "Payout" at bounding box center [976, 60] width 56 height 31
click at [221, 429] on div "[STREET_ADDRESS]" at bounding box center [298, 425] width 424 height 15
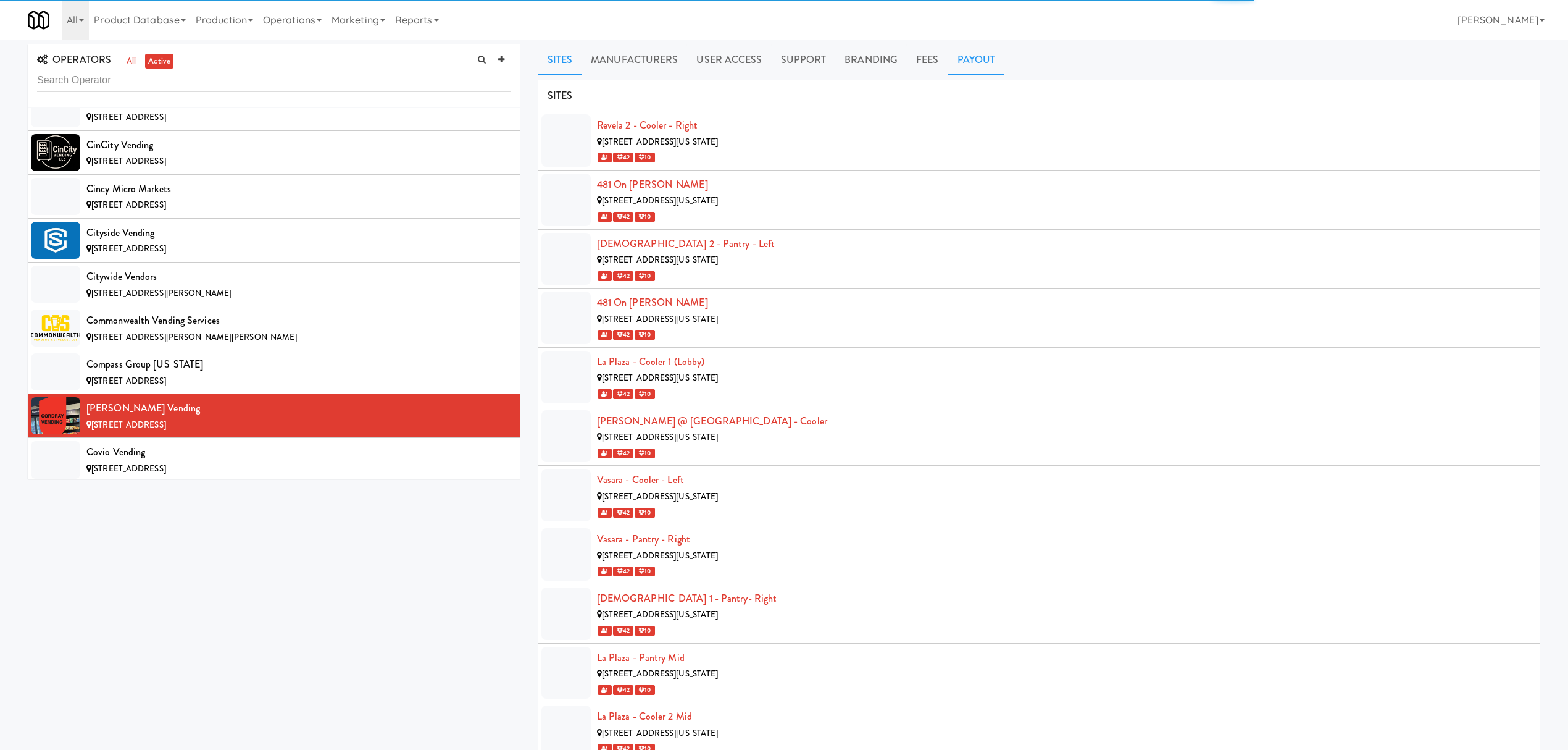
click at [975, 61] on link "Payout" at bounding box center [976, 60] width 56 height 31
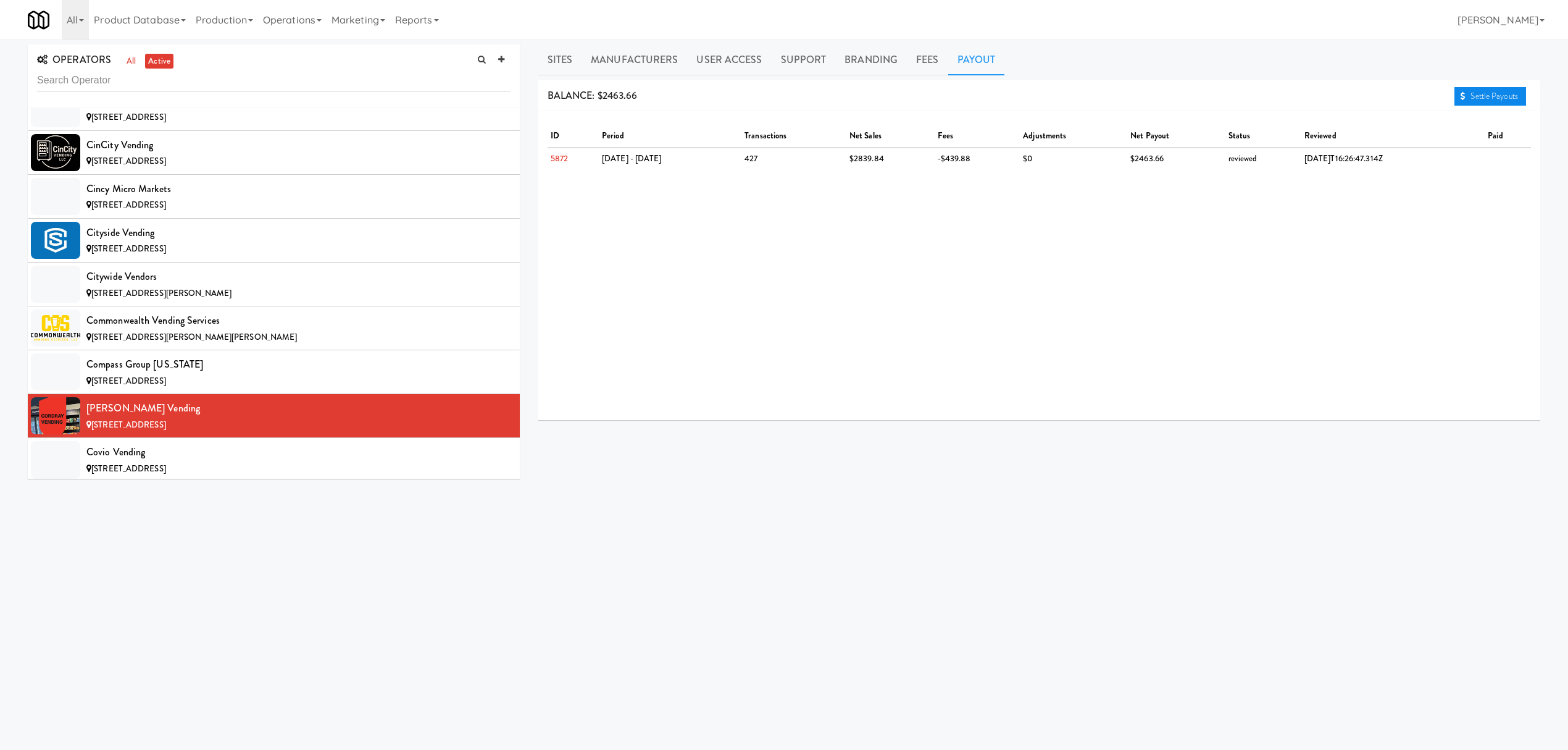
click at [1478, 92] on link "Settle Payouts" at bounding box center [1490, 96] width 72 height 19
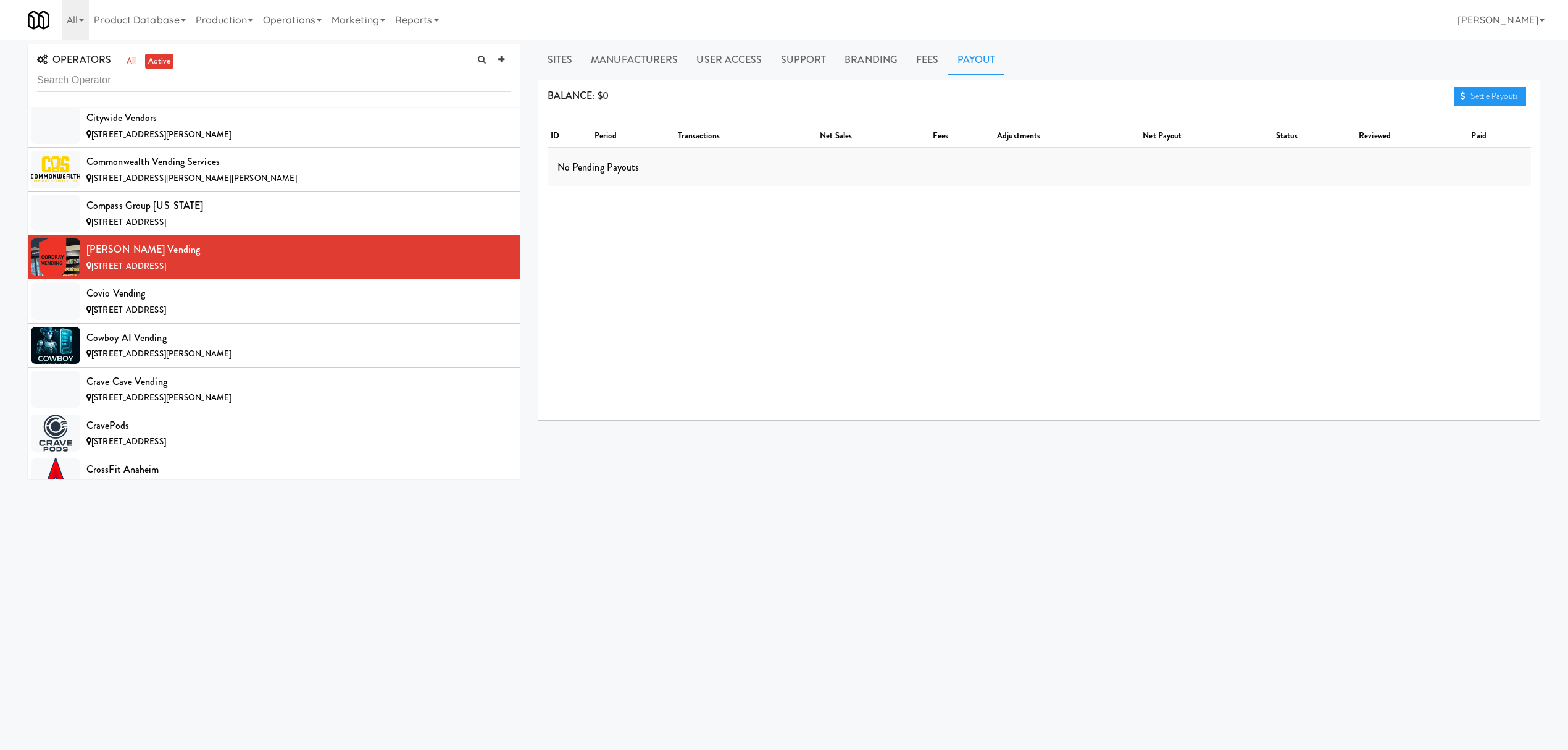
scroll to position [2553, 0]
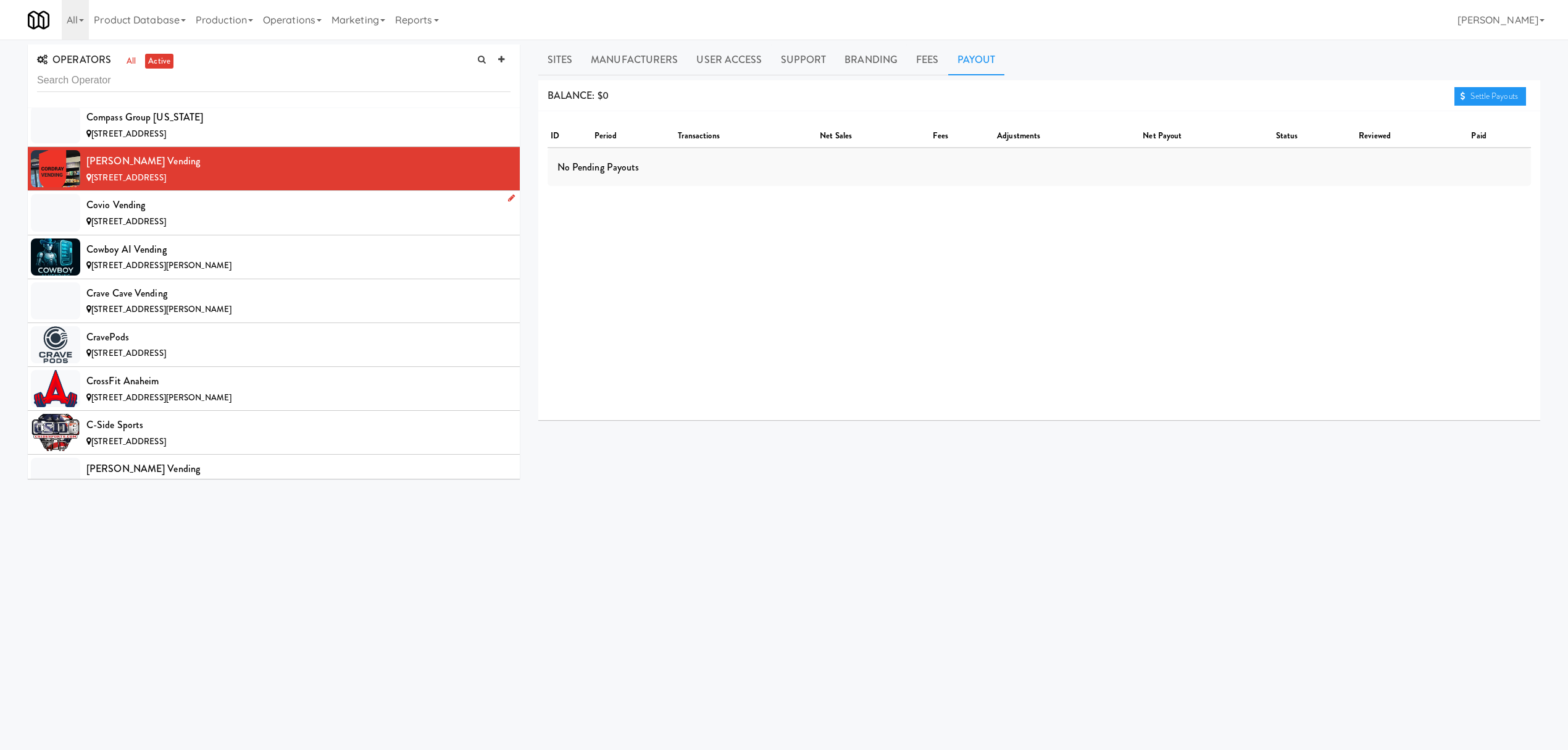
click at [193, 214] on div "Covio Vending" at bounding box center [298, 205] width 424 height 19
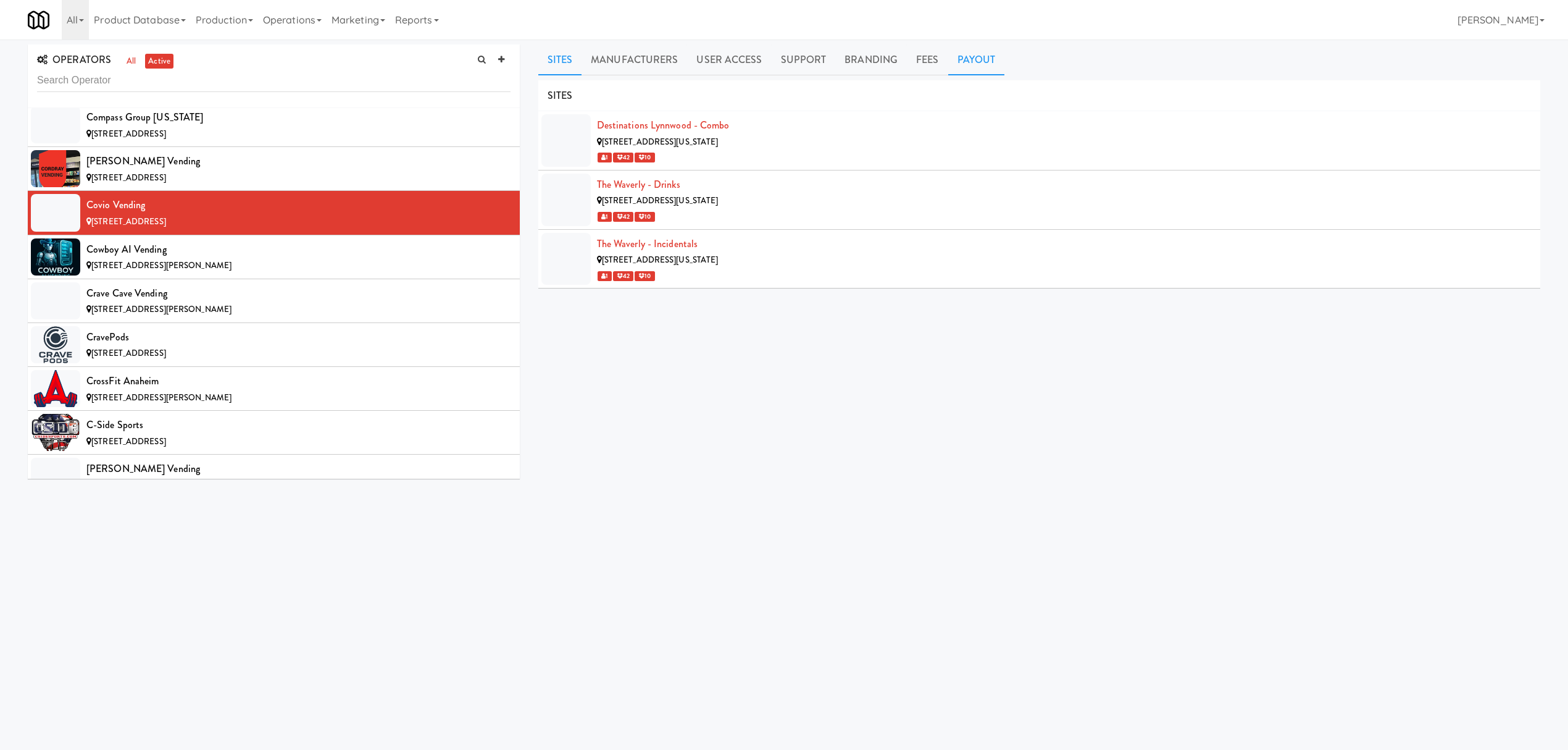
click at [966, 63] on link "Payout" at bounding box center [976, 60] width 56 height 31
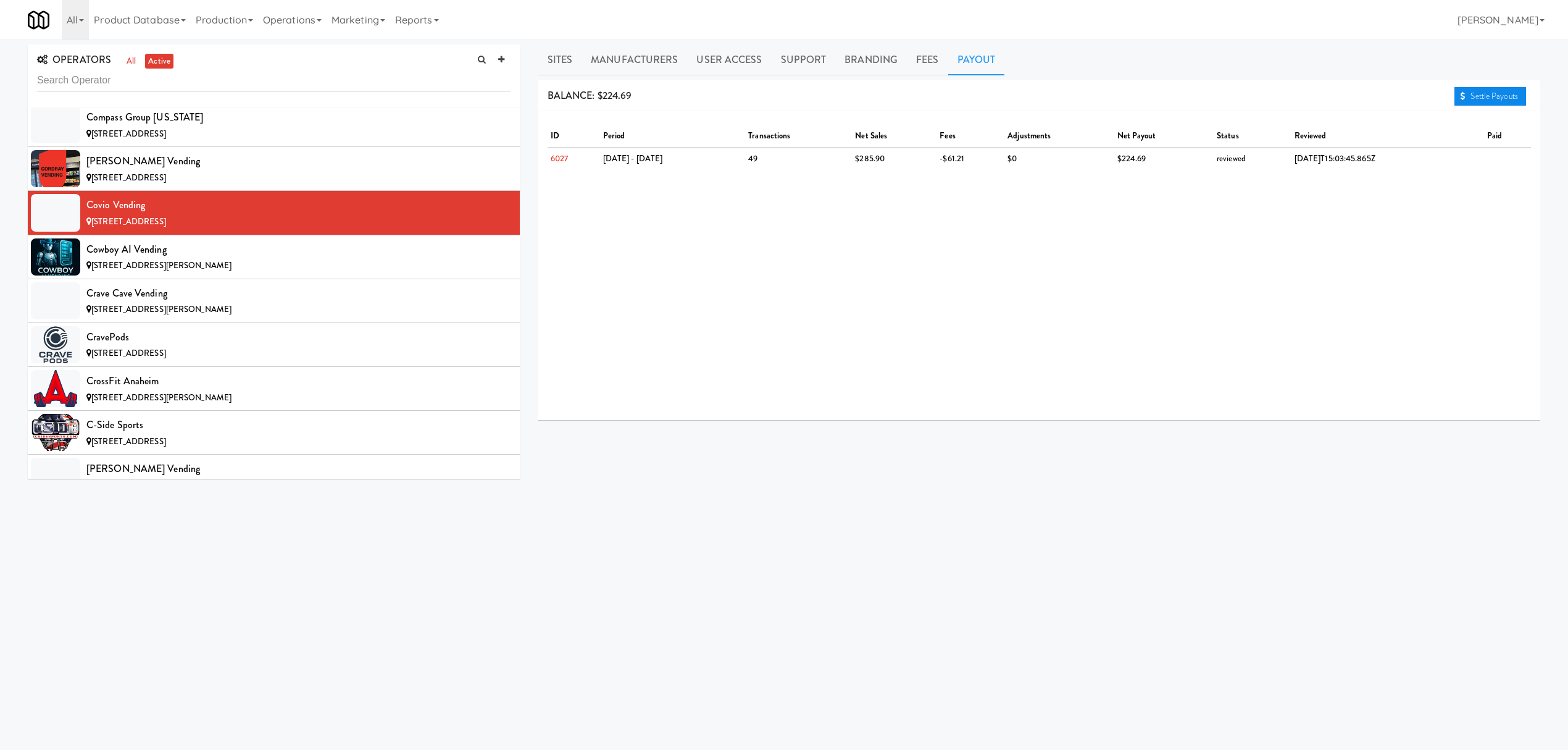
click at [1496, 96] on link "Settle Payouts" at bounding box center [1490, 96] width 72 height 19
click at [218, 259] on div "Cowboy AI Vending" at bounding box center [298, 249] width 424 height 19
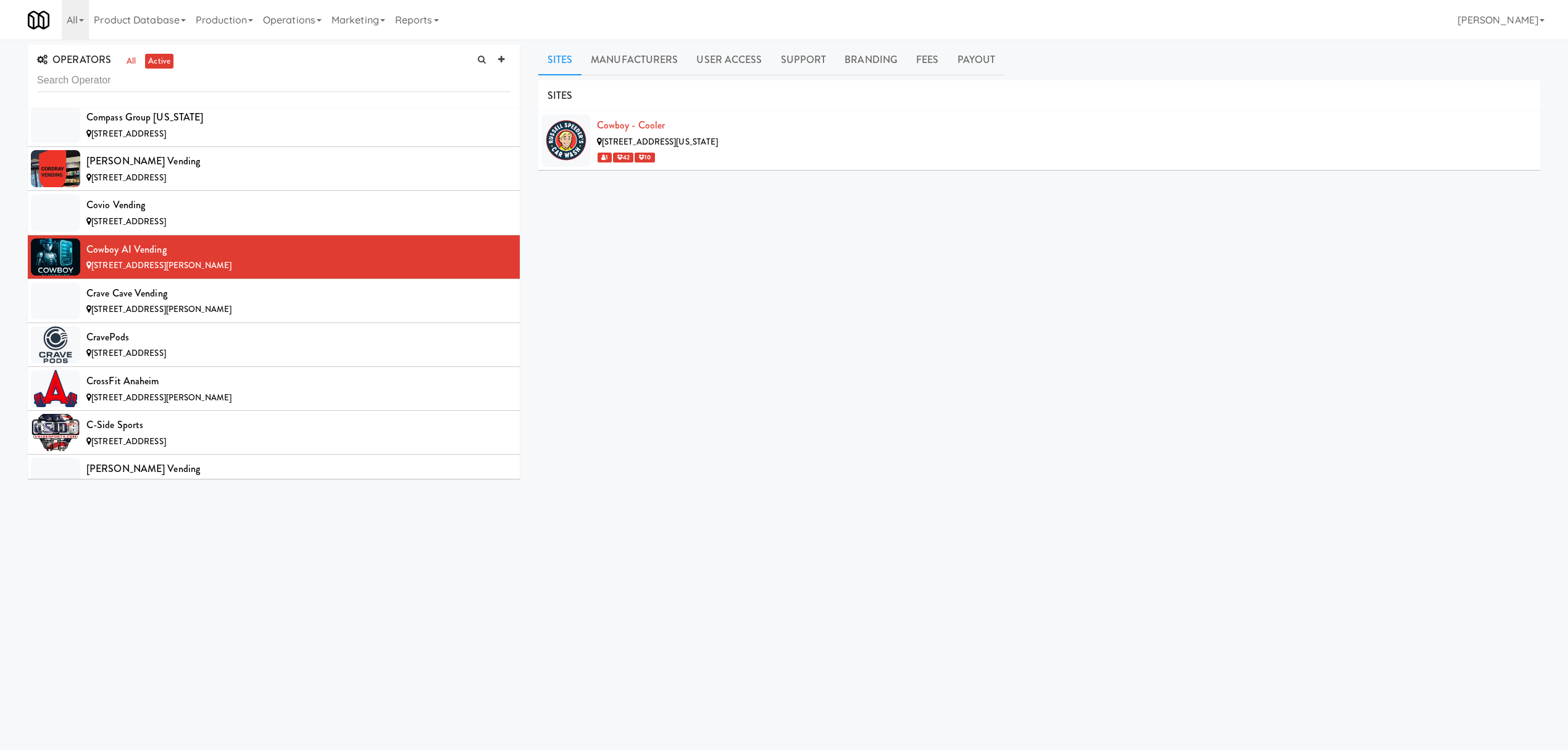
click at [980, 43] on div "OPERATORS all active 325 Vending [STREET_ADDRESS][PERSON_NAME] Smrt Mrkt [STREE…" at bounding box center [784, 291] width 1568 height 504
click at [978, 50] on link "Payout" at bounding box center [976, 60] width 56 height 31
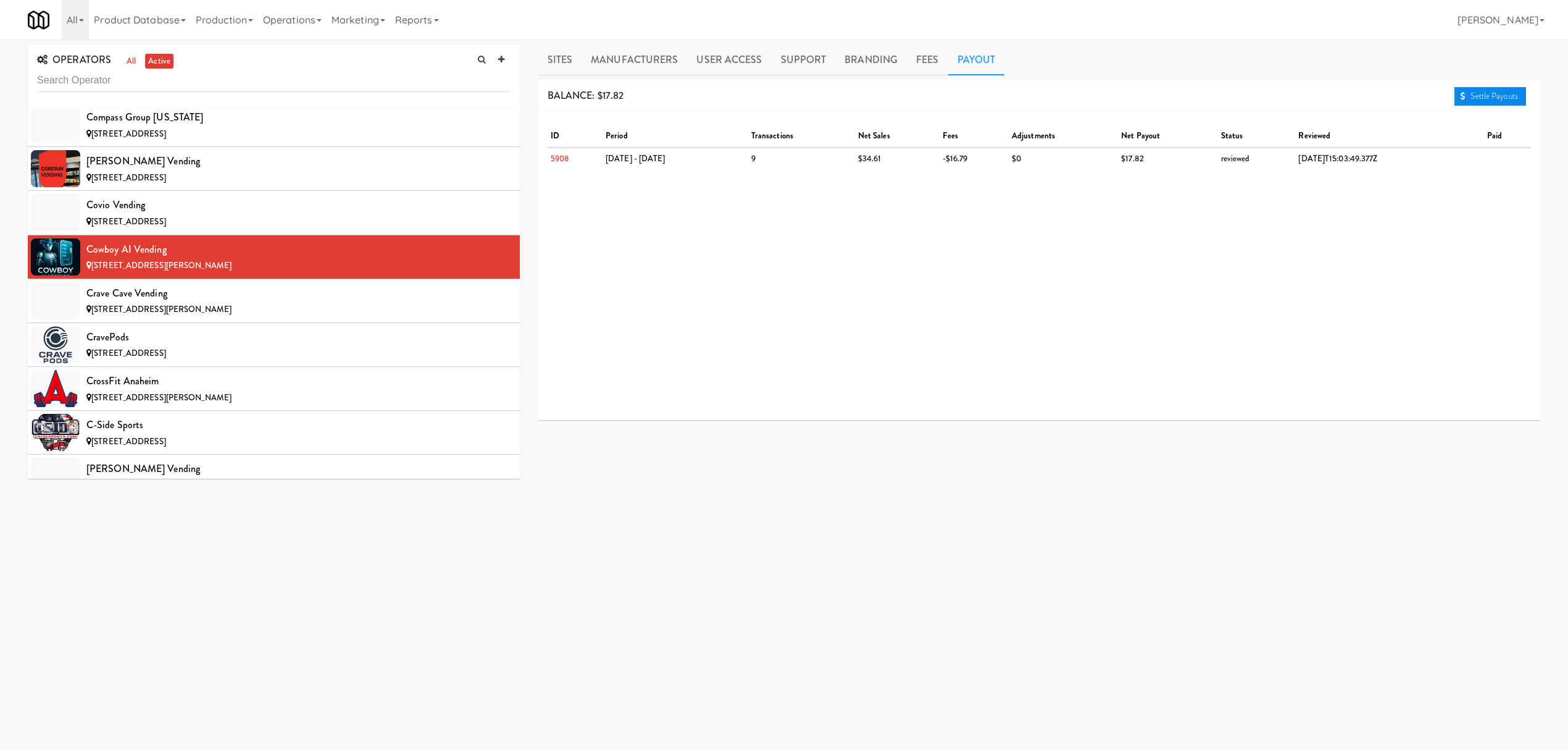
click at [1490, 94] on link "Settle Payouts" at bounding box center [1490, 96] width 72 height 19
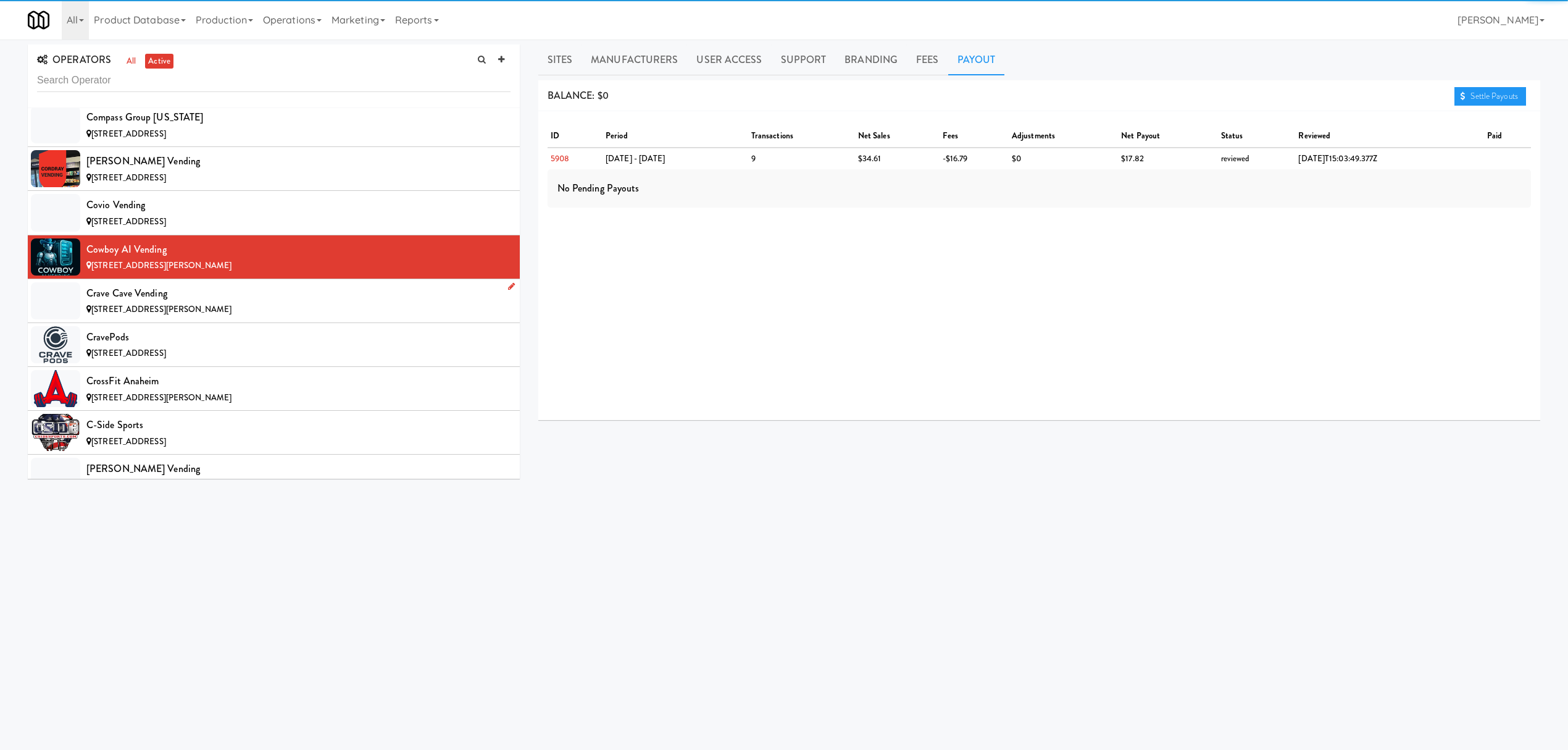
click at [256, 316] on div "[STREET_ADDRESS][PERSON_NAME]" at bounding box center [298, 309] width 424 height 15
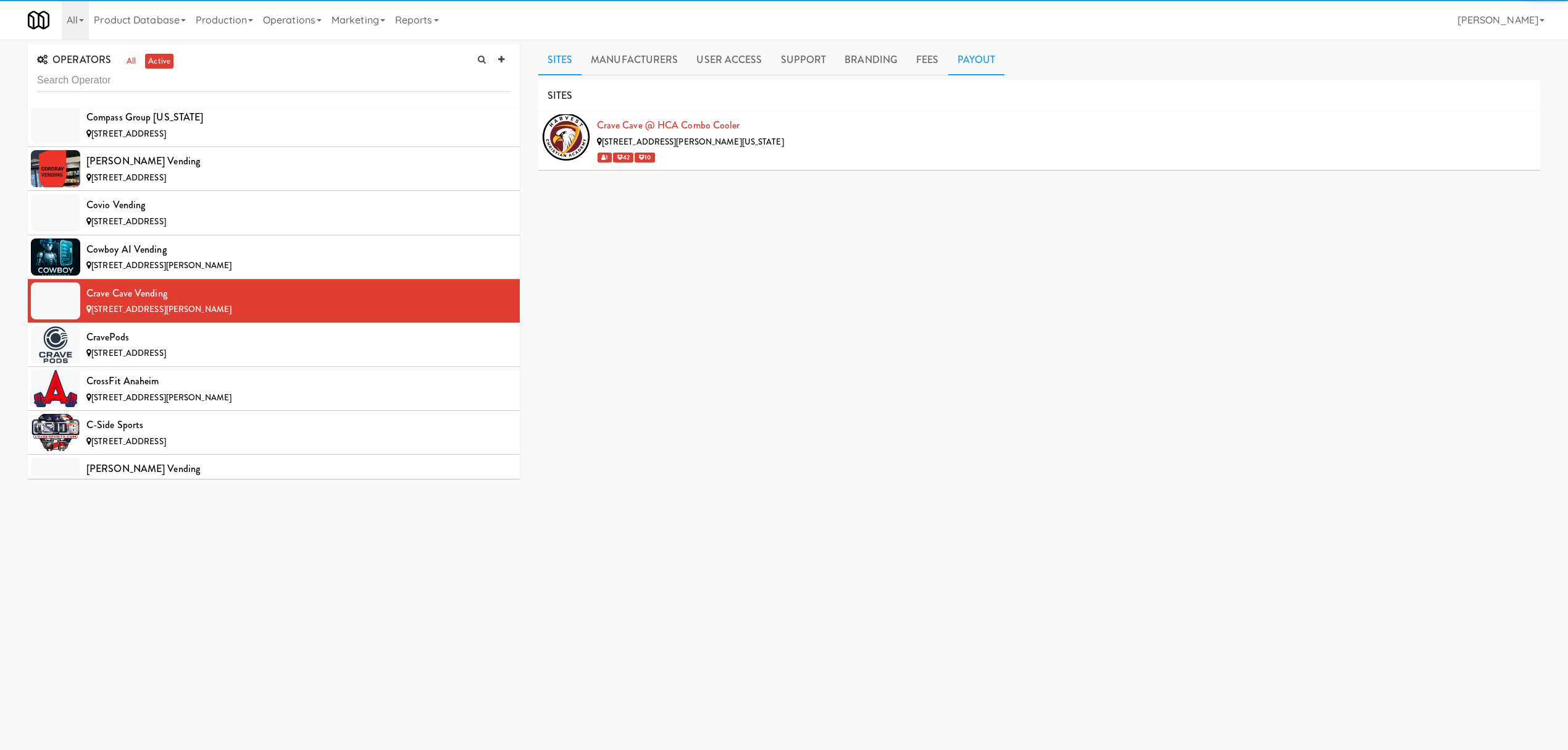
click at [973, 61] on link "Payout" at bounding box center [976, 60] width 56 height 31
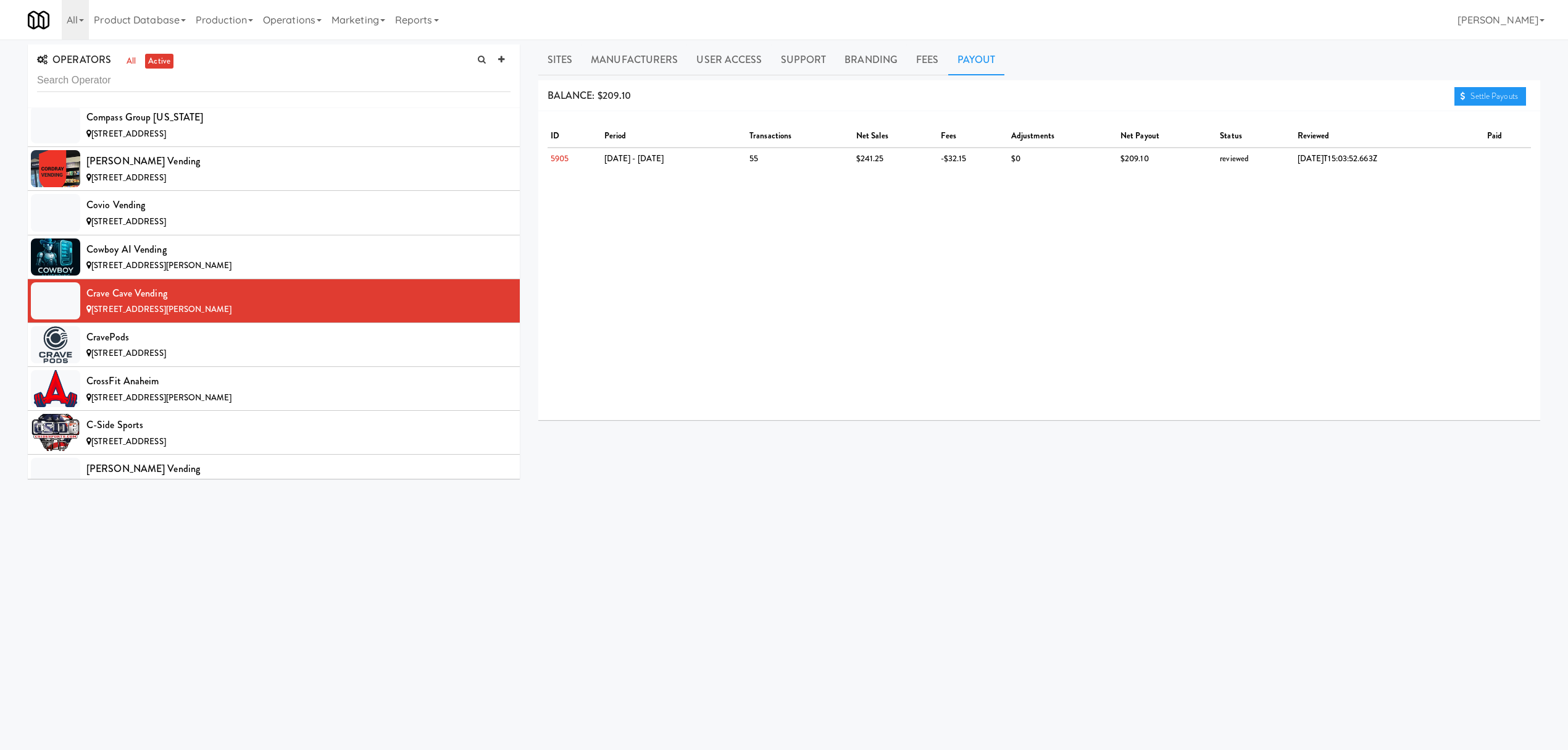
click at [1487, 86] on div "Settle Payouts" at bounding box center [1492, 96] width 76 height 20
click at [1477, 104] on link "Settle Payouts" at bounding box center [1490, 96] width 72 height 19
click at [247, 342] on div "CravePods" at bounding box center [298, 337] width 424 height 19
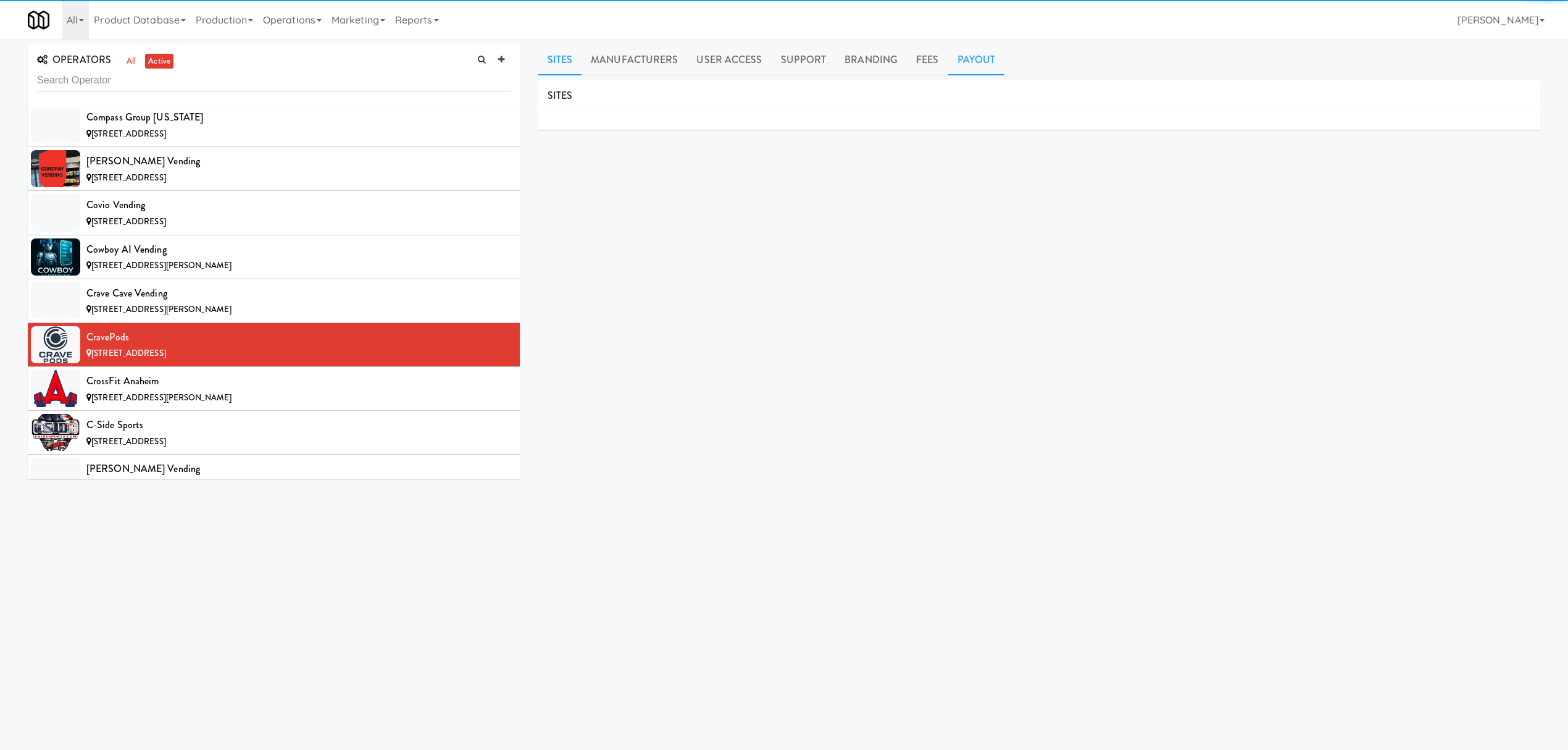
click at [968, 46] on link "Payout" at bounding box center [976, 60] width 56 height 31
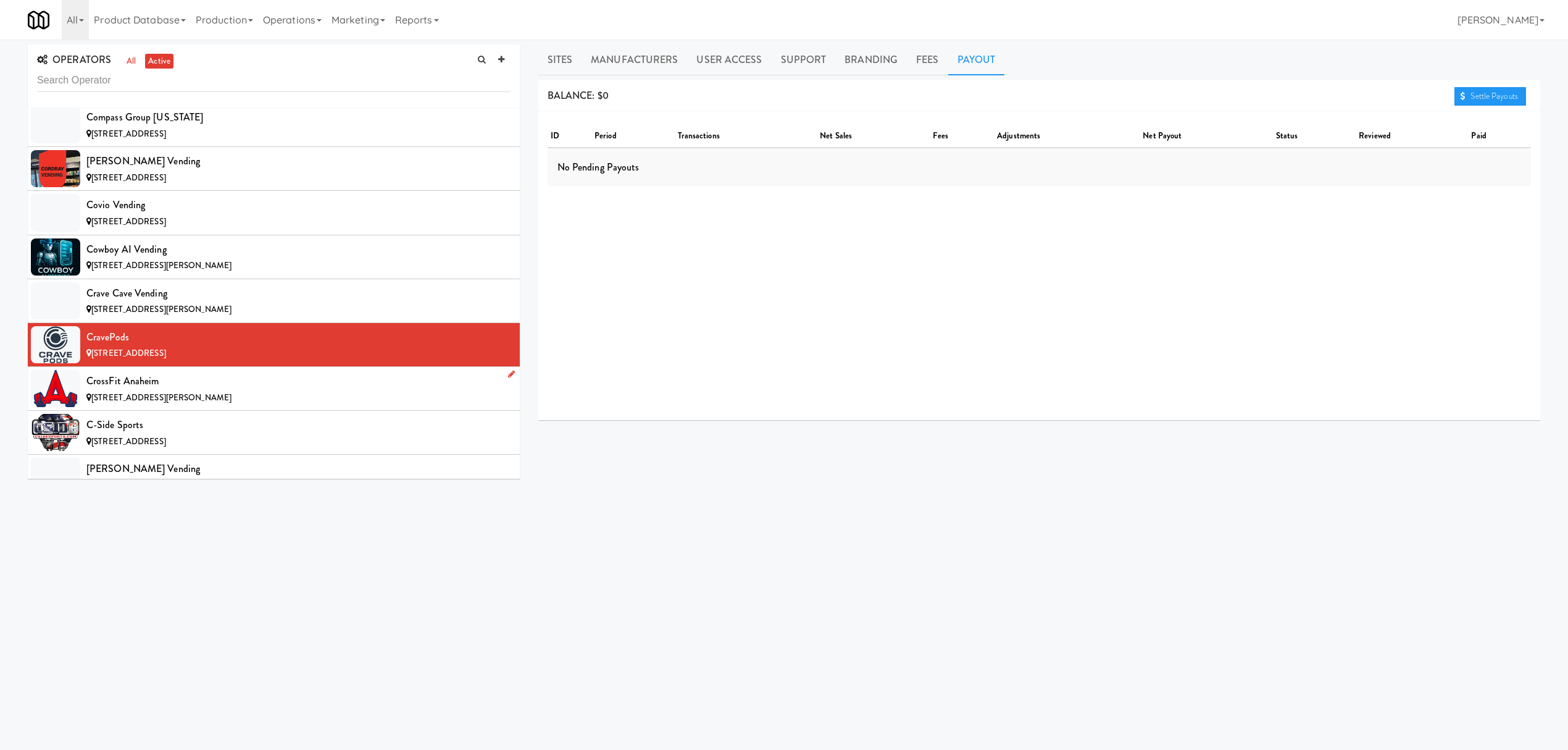
click at [299, 390] on div "CrossFit Anaheim" at bounding box center [298, 381] width 424 height 19
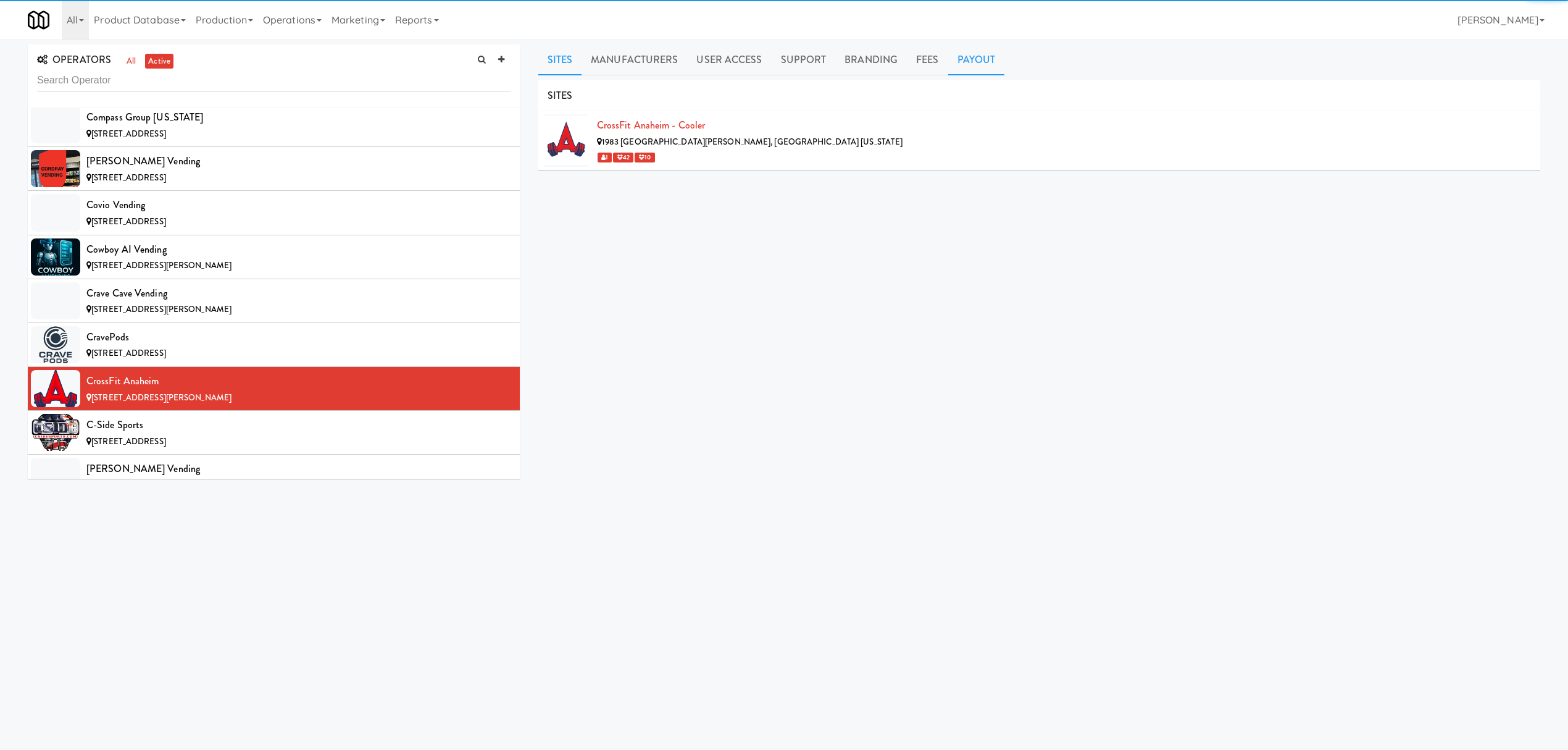
click at [970, 55] on link "Payout" at bounding box center [976, 60] width 56 height 31
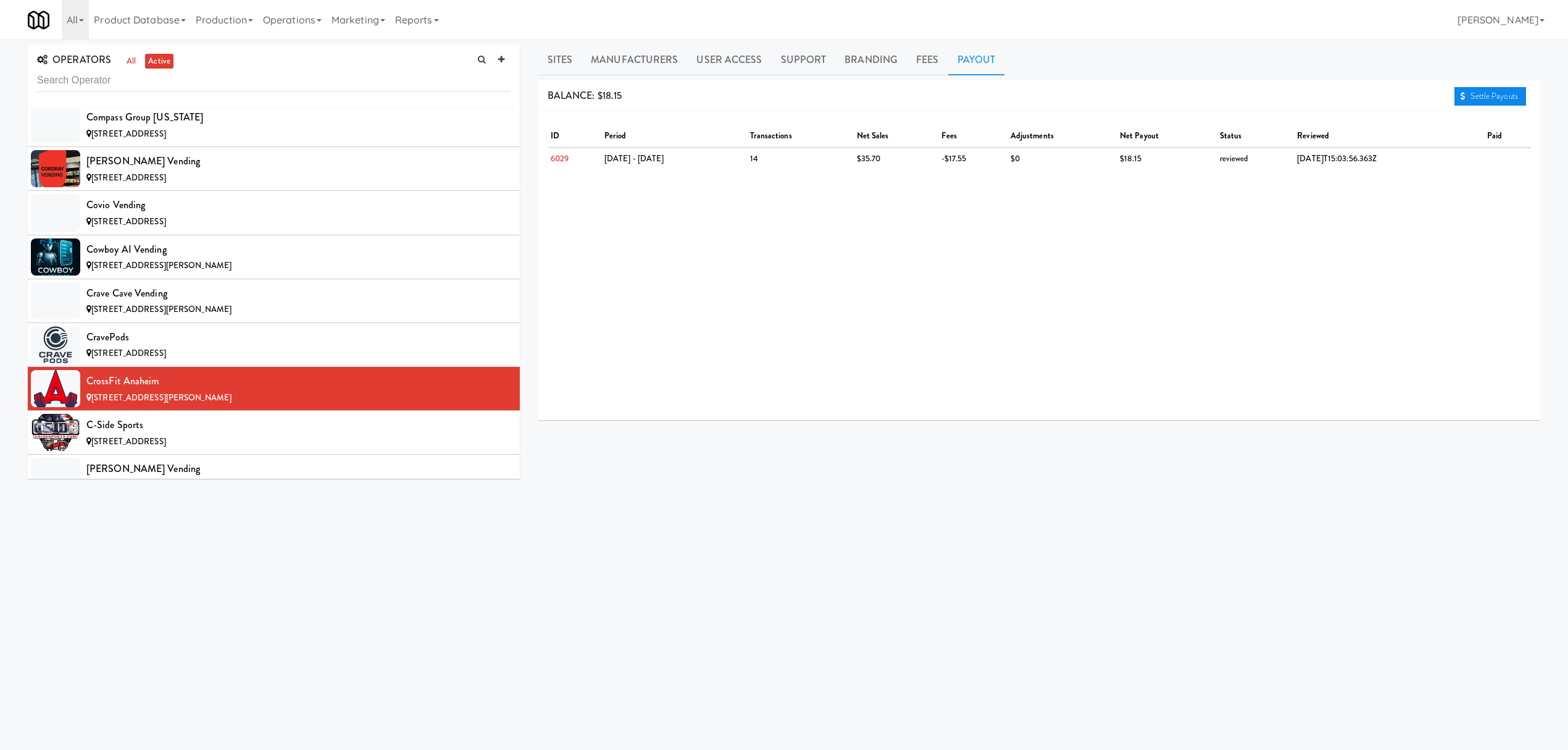
click at [1478, 100] on link "Settle Payouts" at bounding box center [1490, 96] width 72 height 19
click at [159, 434] on div "C-Side Sports" at bounding box center [298, 425] width 424 height 19
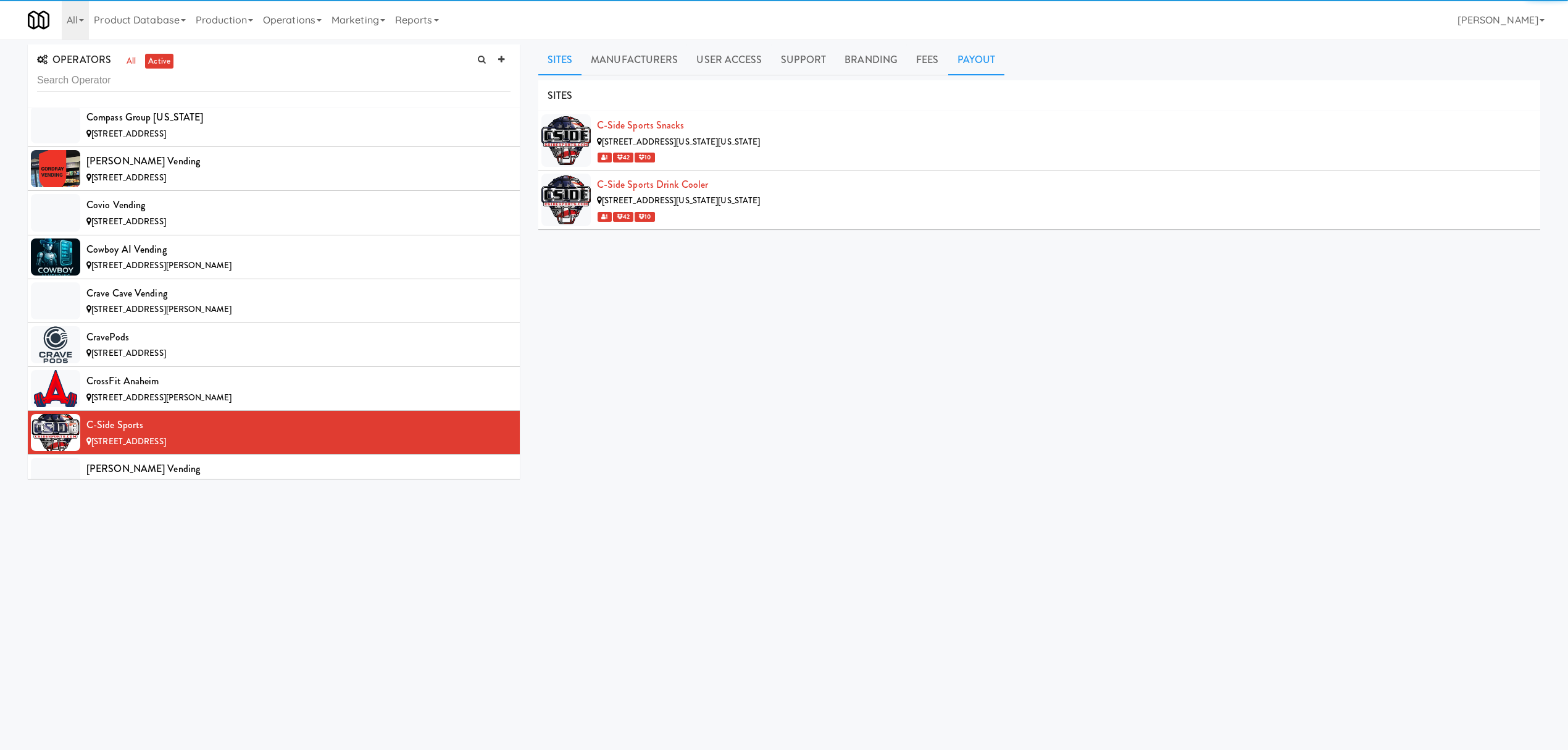
click at [975, 59] on link "Payout" at bounding box center [976, 60] width 56 height 31
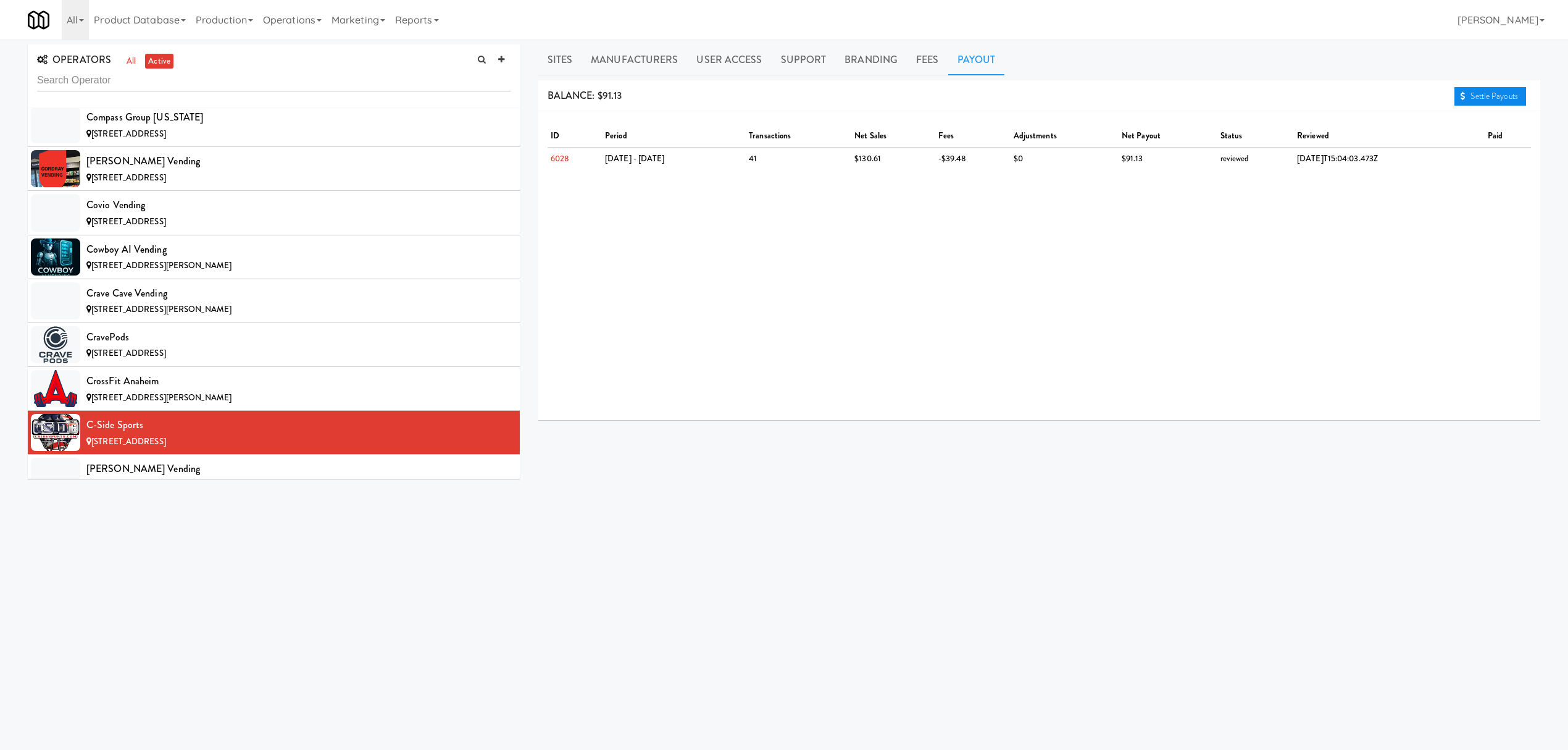
click at [1484, 94] on link "Settle Payouts" at bounding box center [1490, 96] width 72 height 19
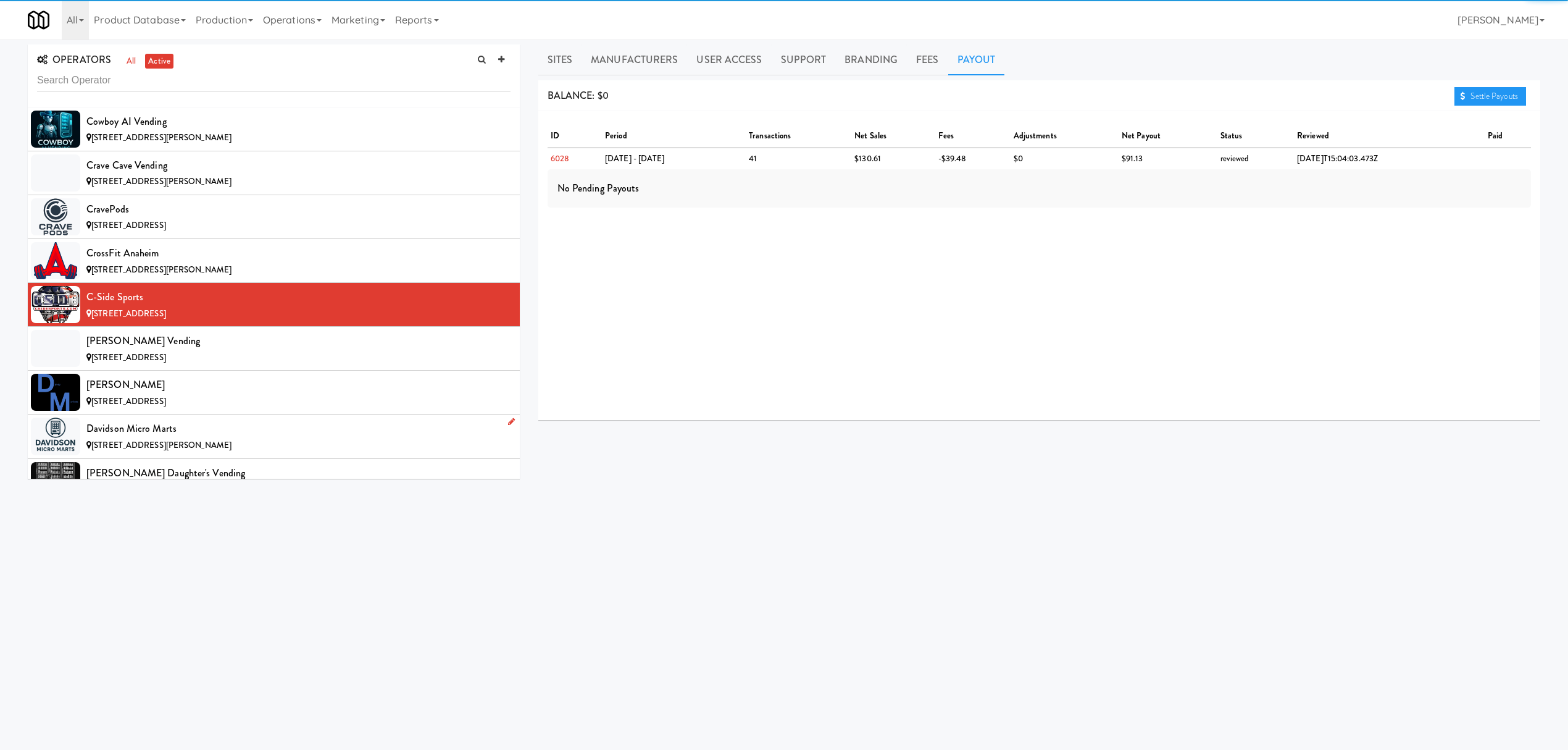
scroll to position [2717, 0]
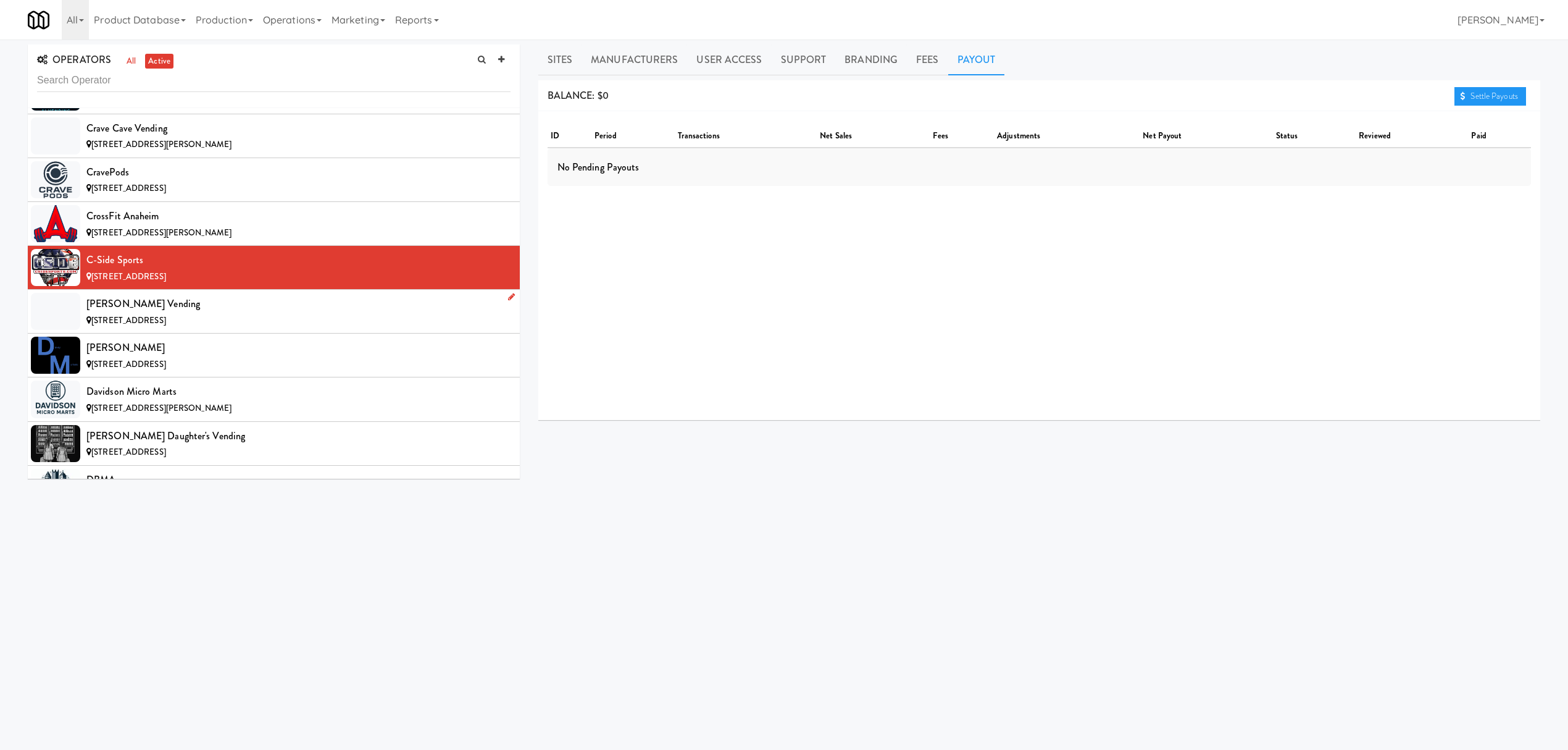
click at [219, 328] on div "[STREET_ADDRESS]" at bounding box center [298, 320] width 424 height 15
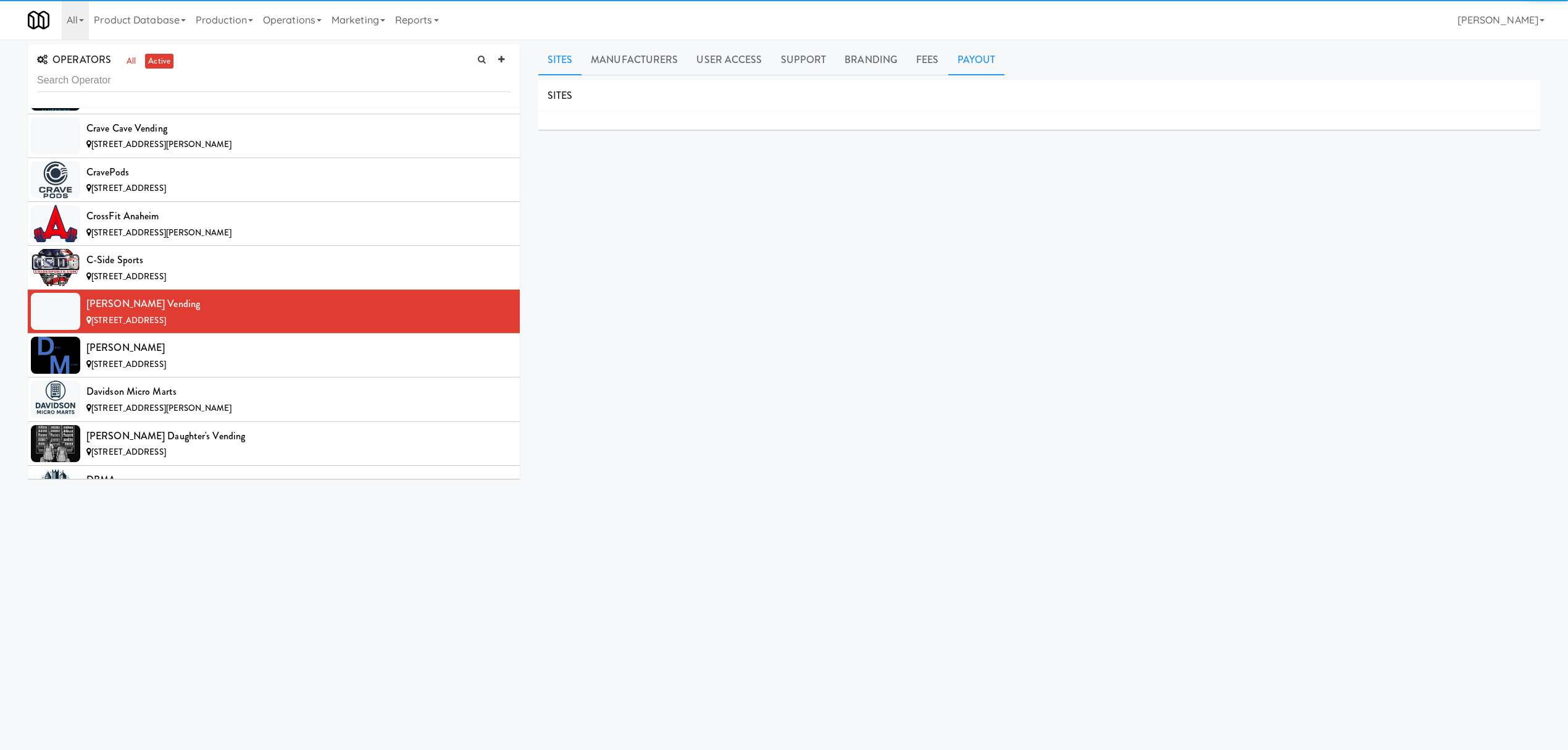
click at [958, 65] on link "Payout" at bounding box center [976, 60] width 56 height 31
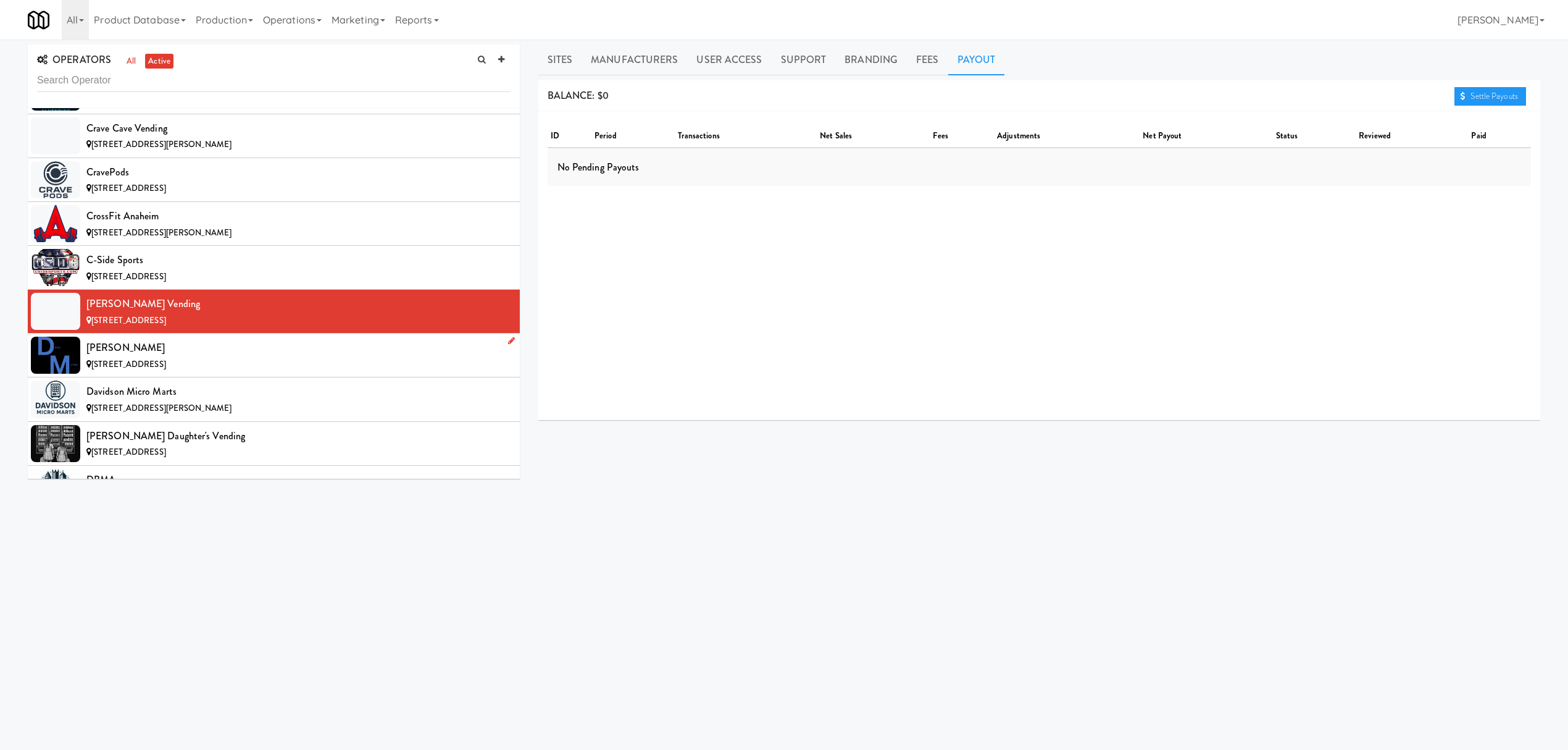
drag, startPoint x: 237, startPoint y: 369, endPoint x: 261, endPoint y: 356, distance: 27.3
click at [237, 357] on div "[PERSON_NAME]" at bounding box center [298, 348] width 424 height 19
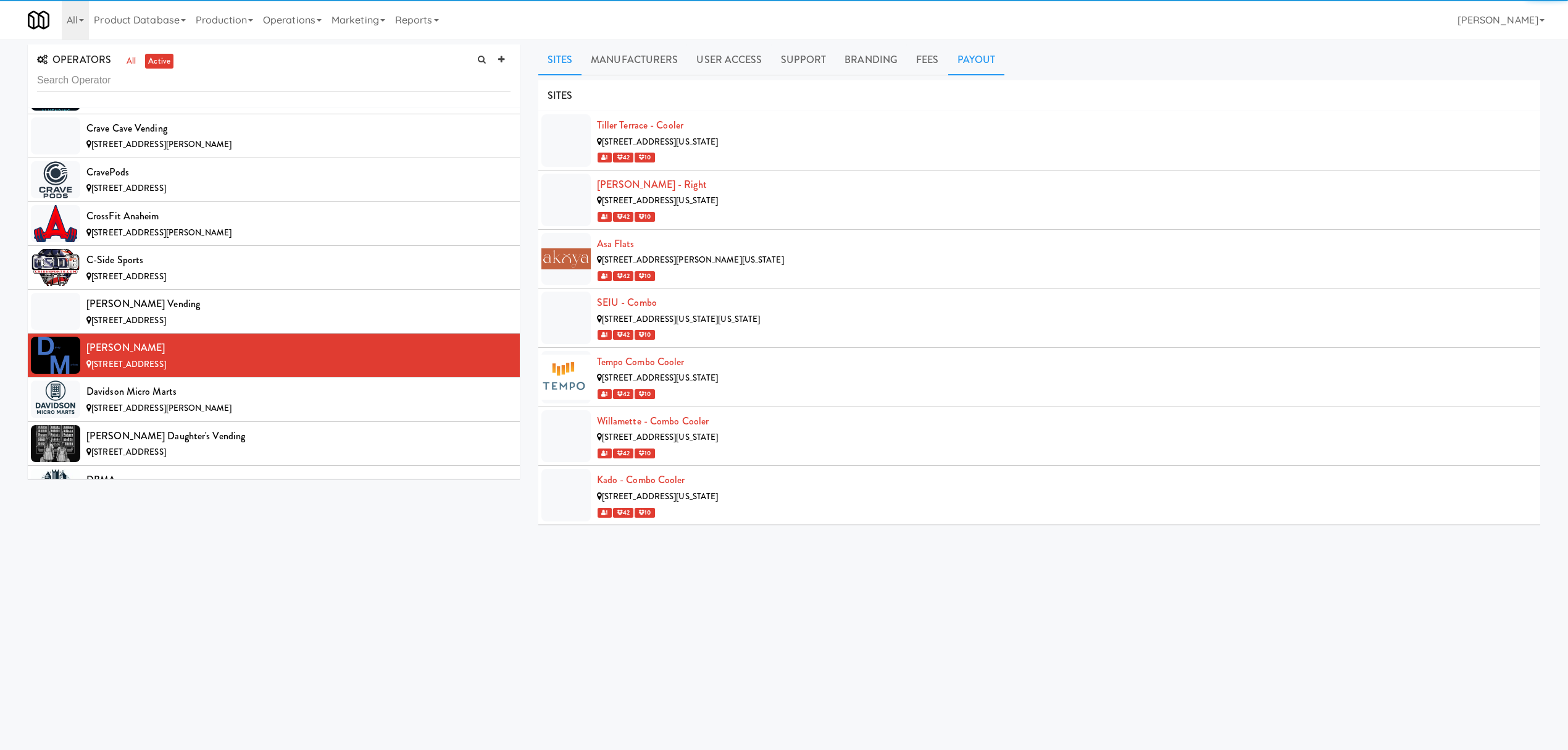
click at [978, 65] on link "Payout" at bounding box center [976, 60] width 56 height 31
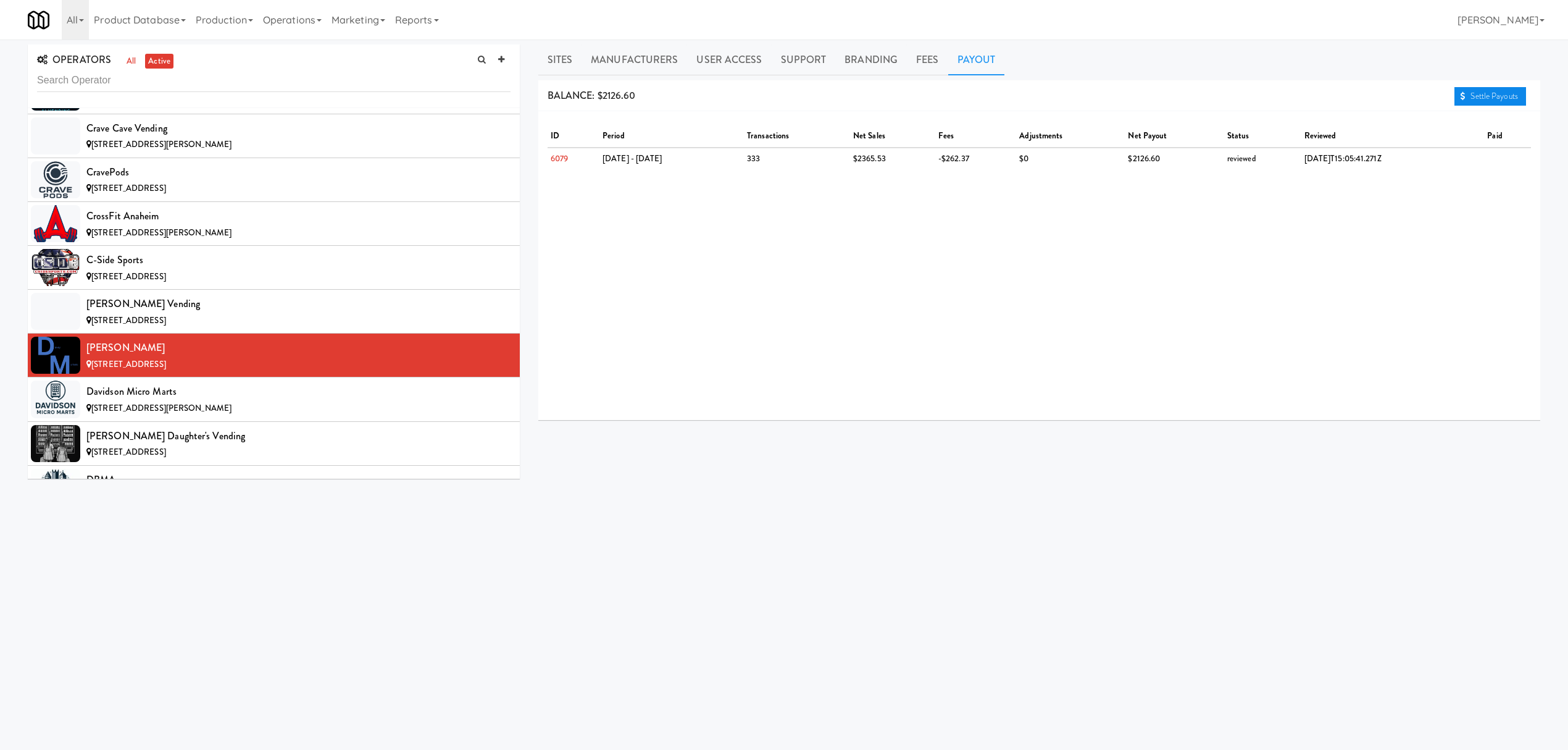
click at [1486, 102] on link "Settle Payouts" at bounding box center [1490, 96] width 72 height 19
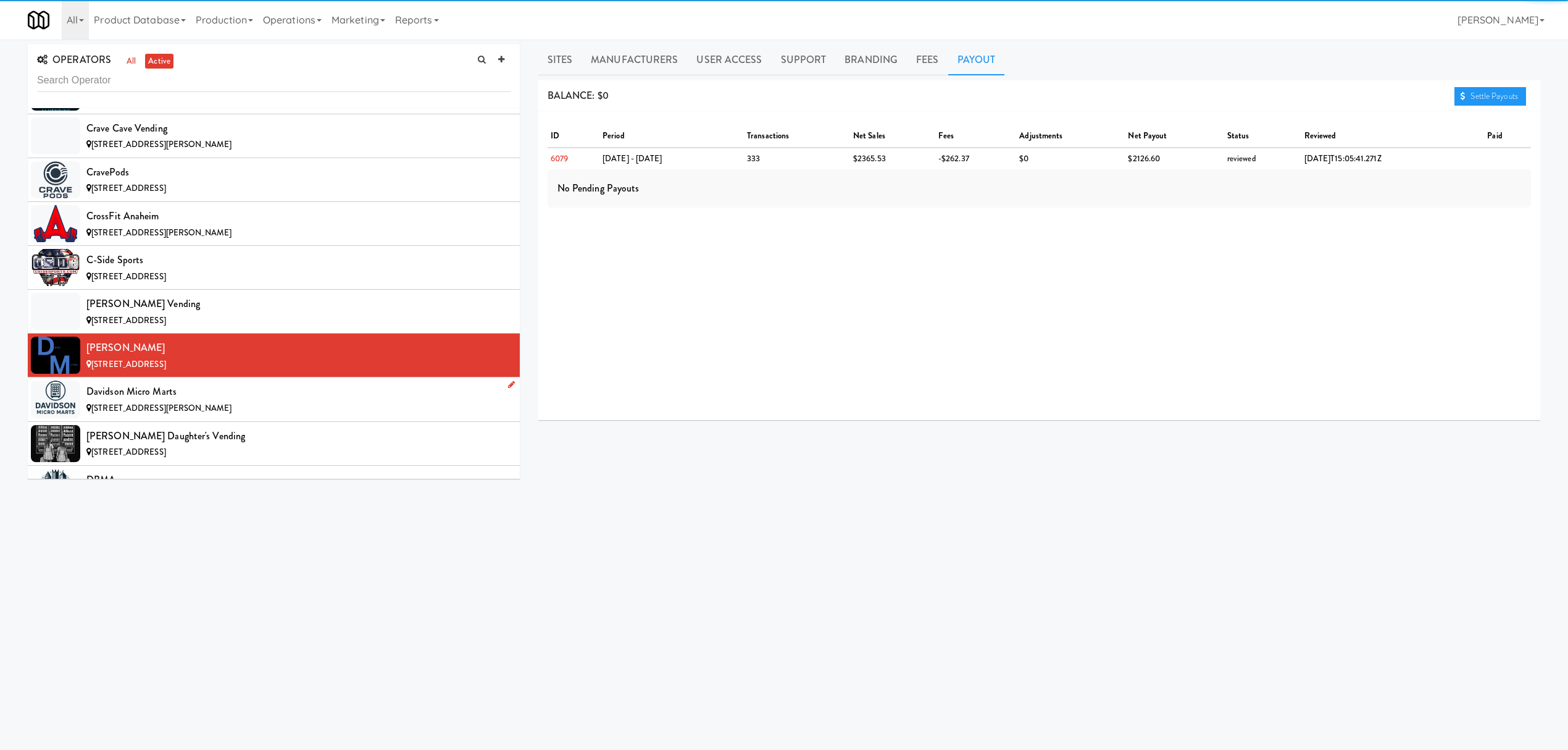
click at [282, 401] on div "Davidson Micro Marts" at bounding box center [298, 392] width 424 height 19
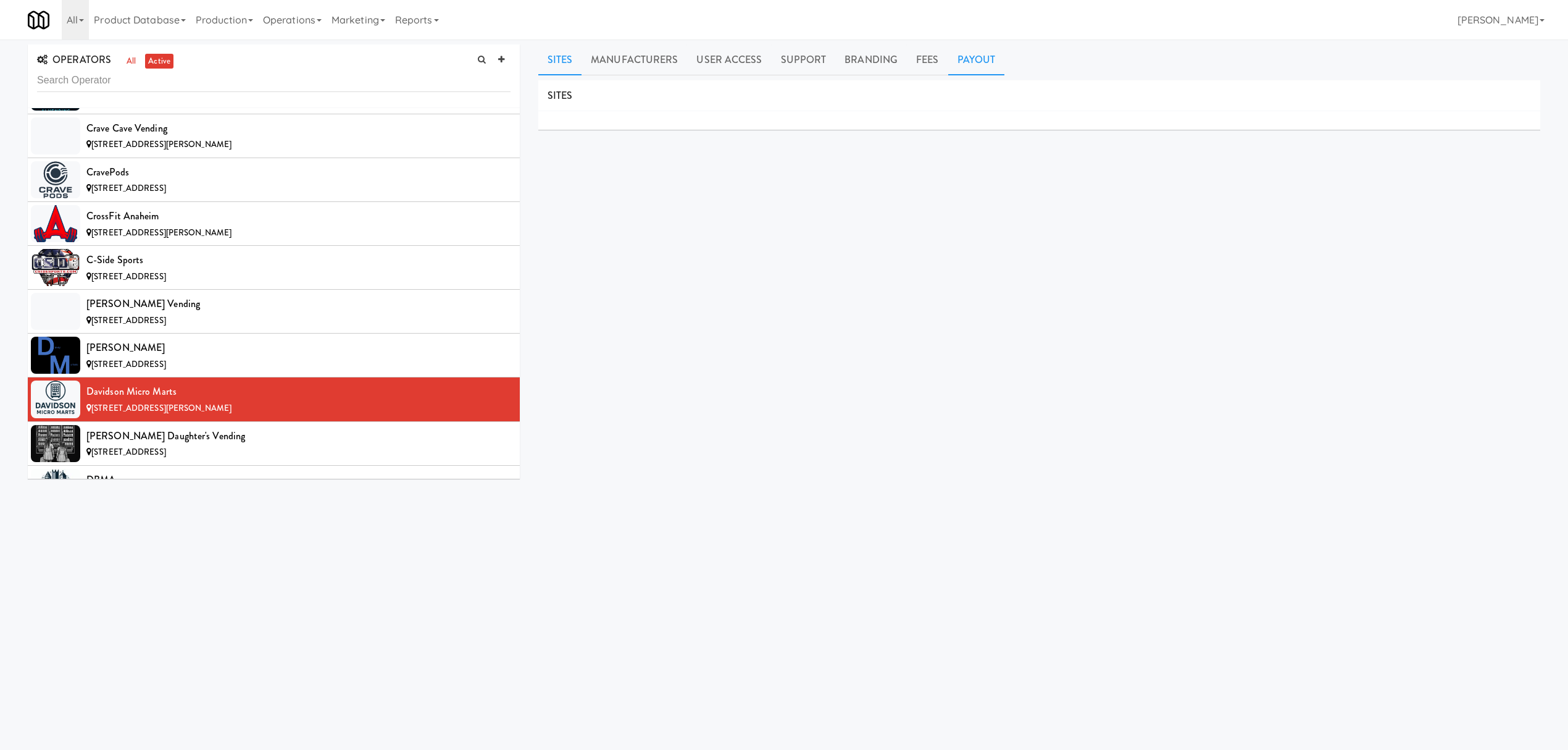
click at [966, 57] on link "Payout" at bounding box center [976, 60] width 56 height 31
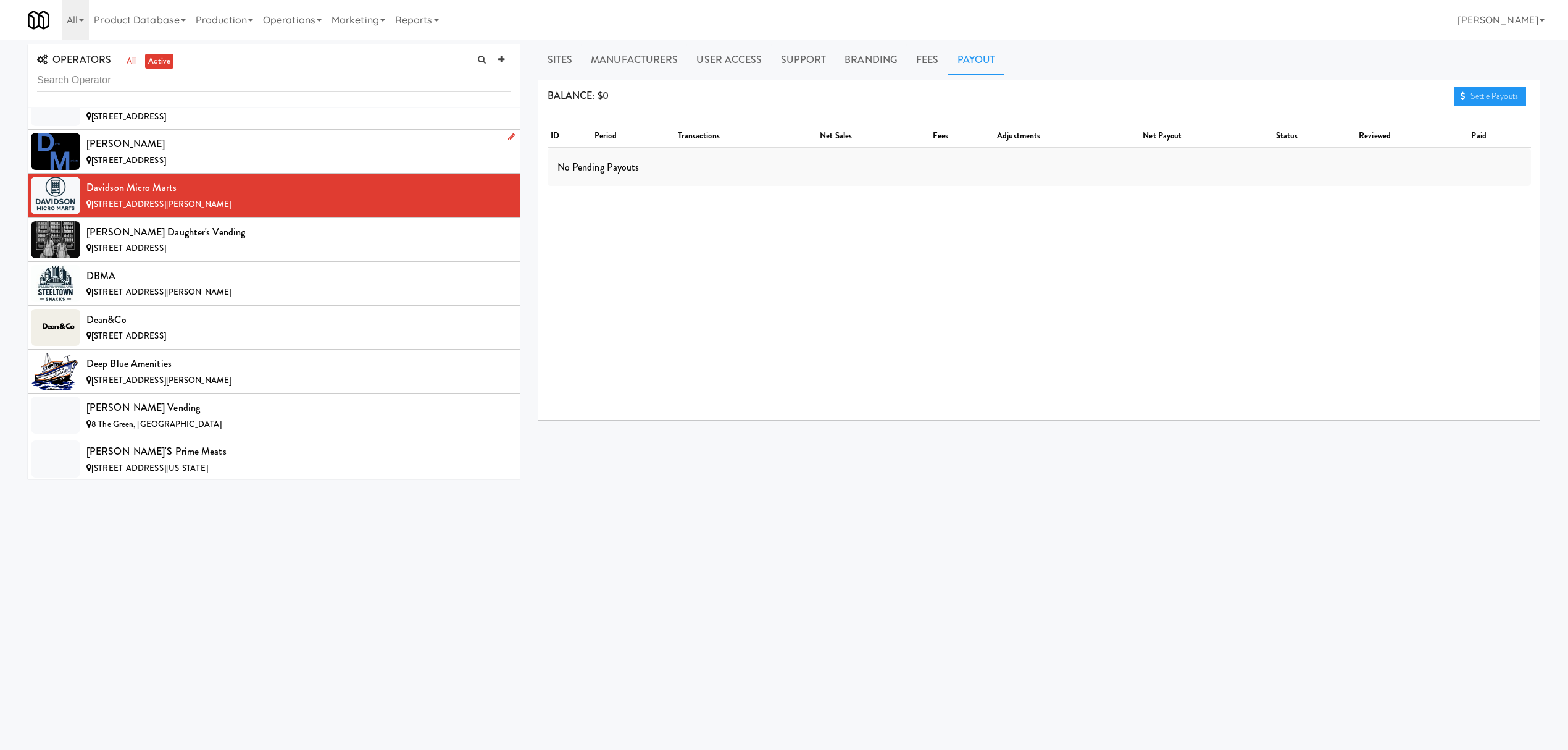
scroll to position [2964, 0]
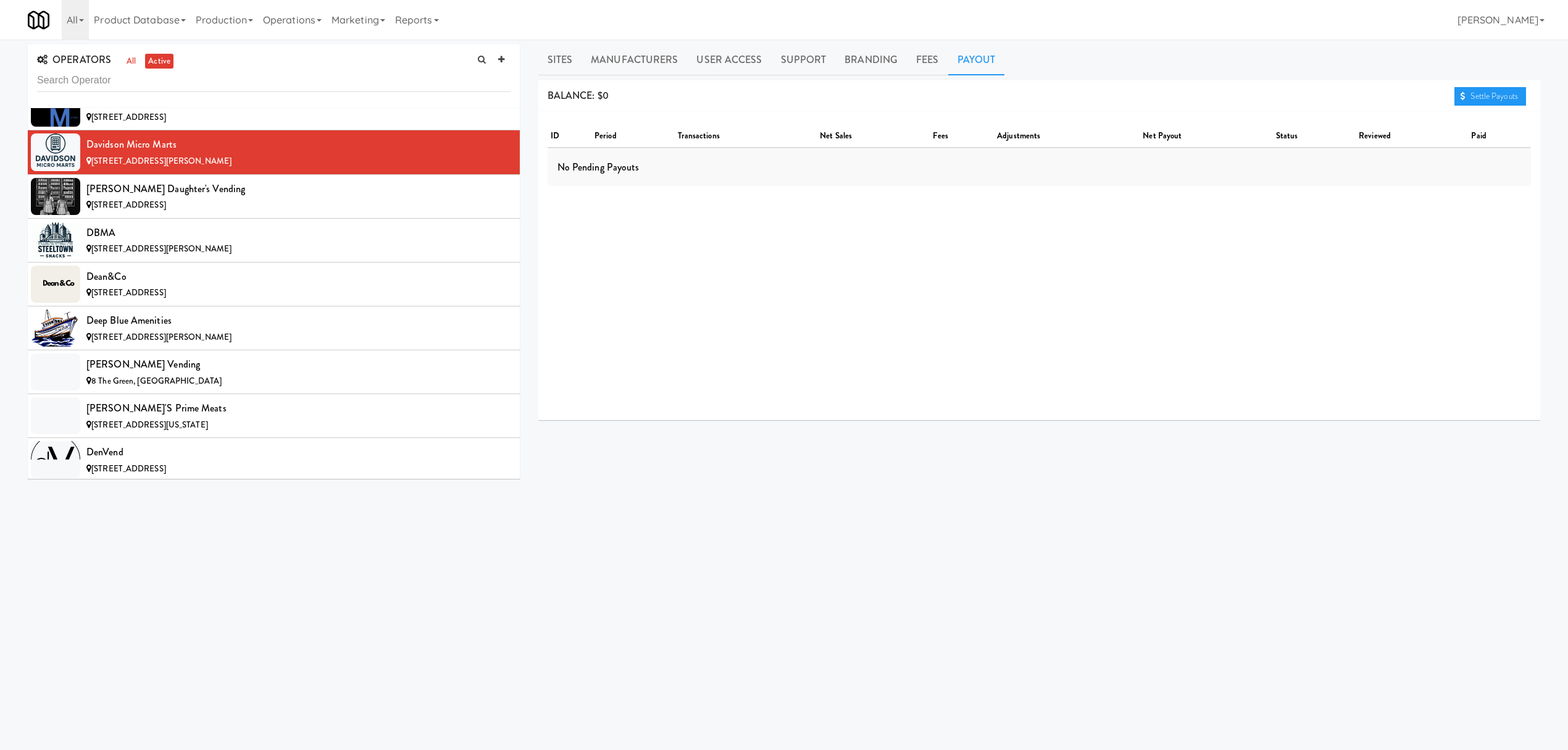
click at [235, 124] on div "[STREET_ADDRESS]" at bounding box center [298, 117] width 424 height 15
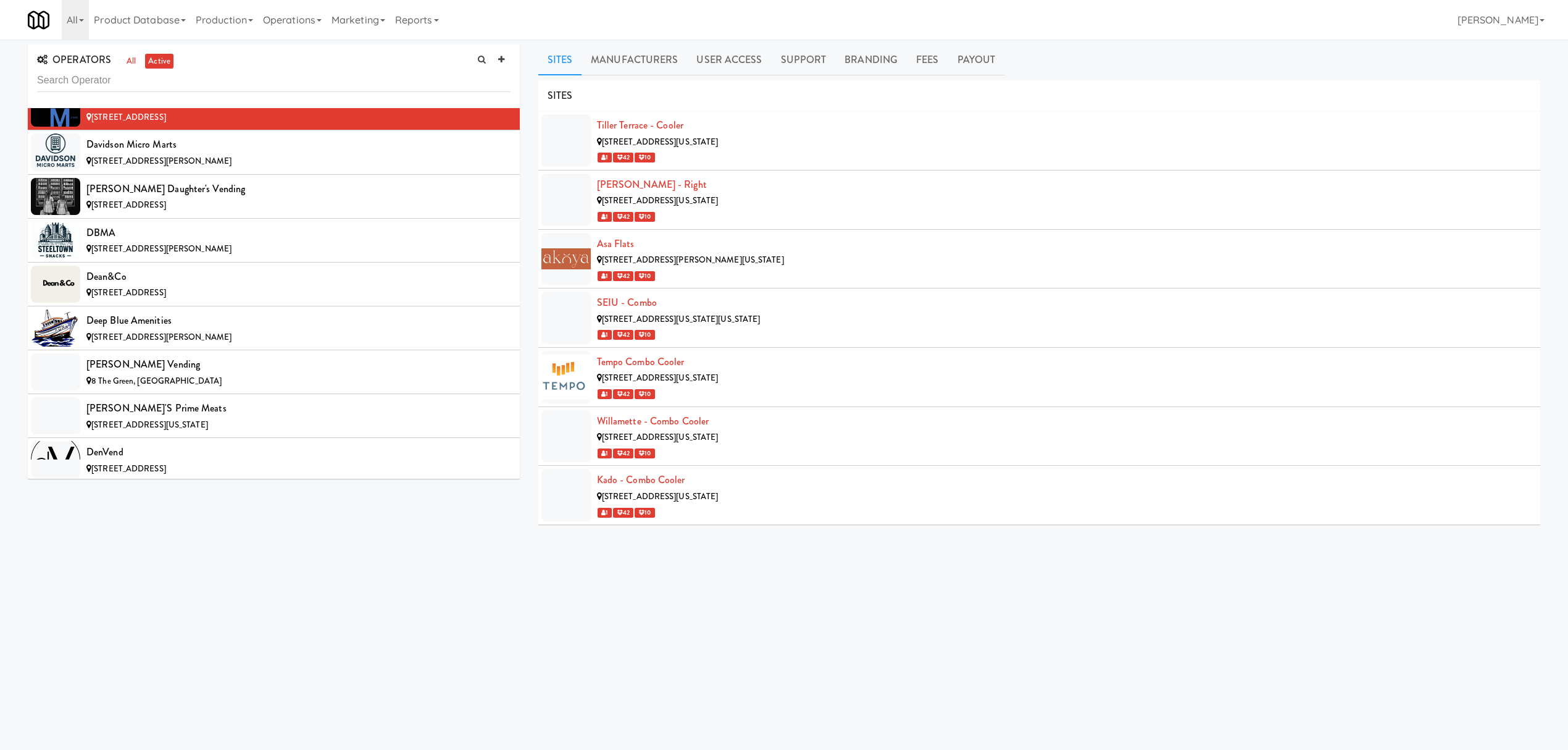
click at [166, 123] on span "[STREET_ADDRESS]" at bounding box center [128, 117] width 74 height 12
click at [978, 64] on link "Payout" at bounding box center [976, 60] width 56 height 31
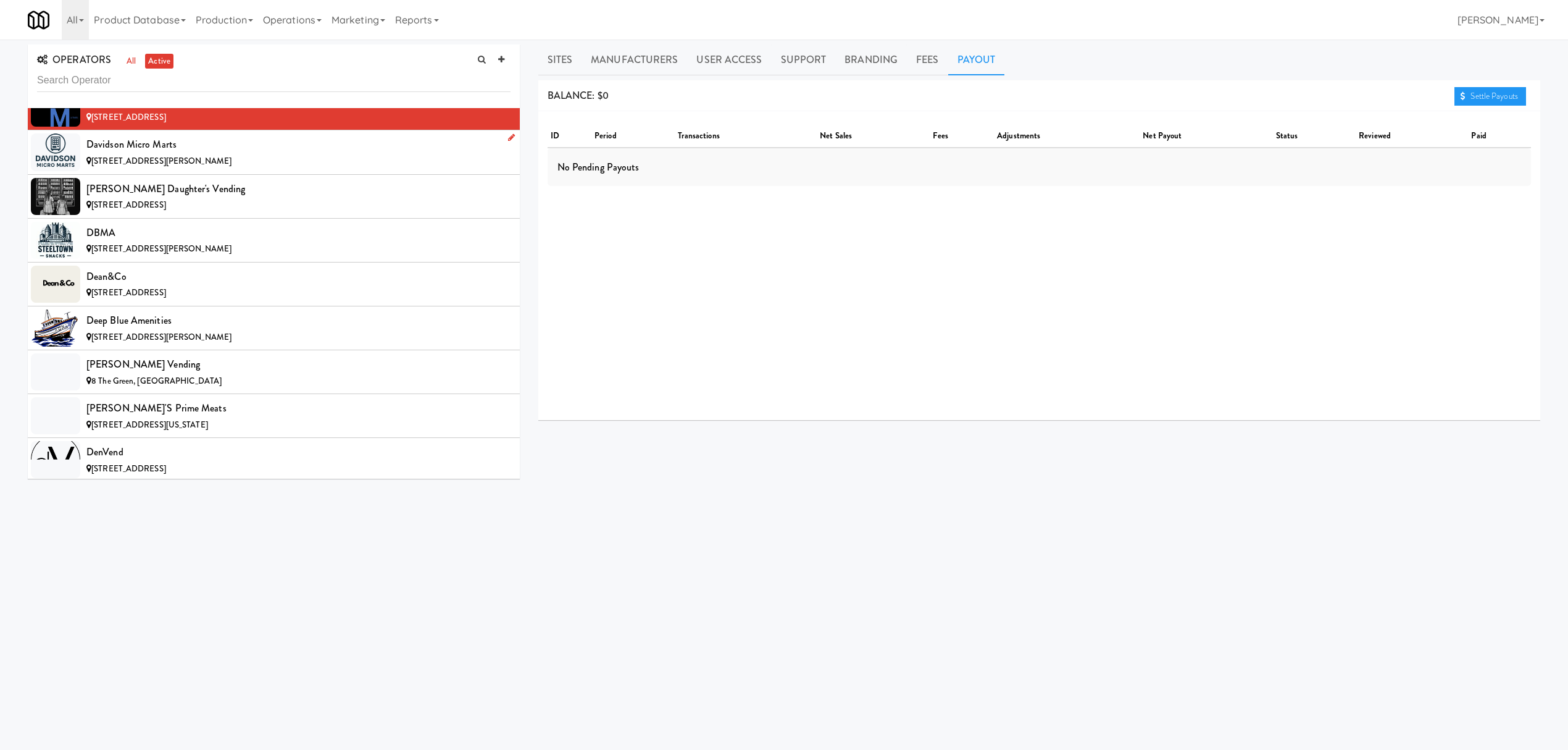
click at [195, 168] on div "[STREET_ADDRESS][PERSON_NAME]" at bounding box center [298, 161] width 424 height 15
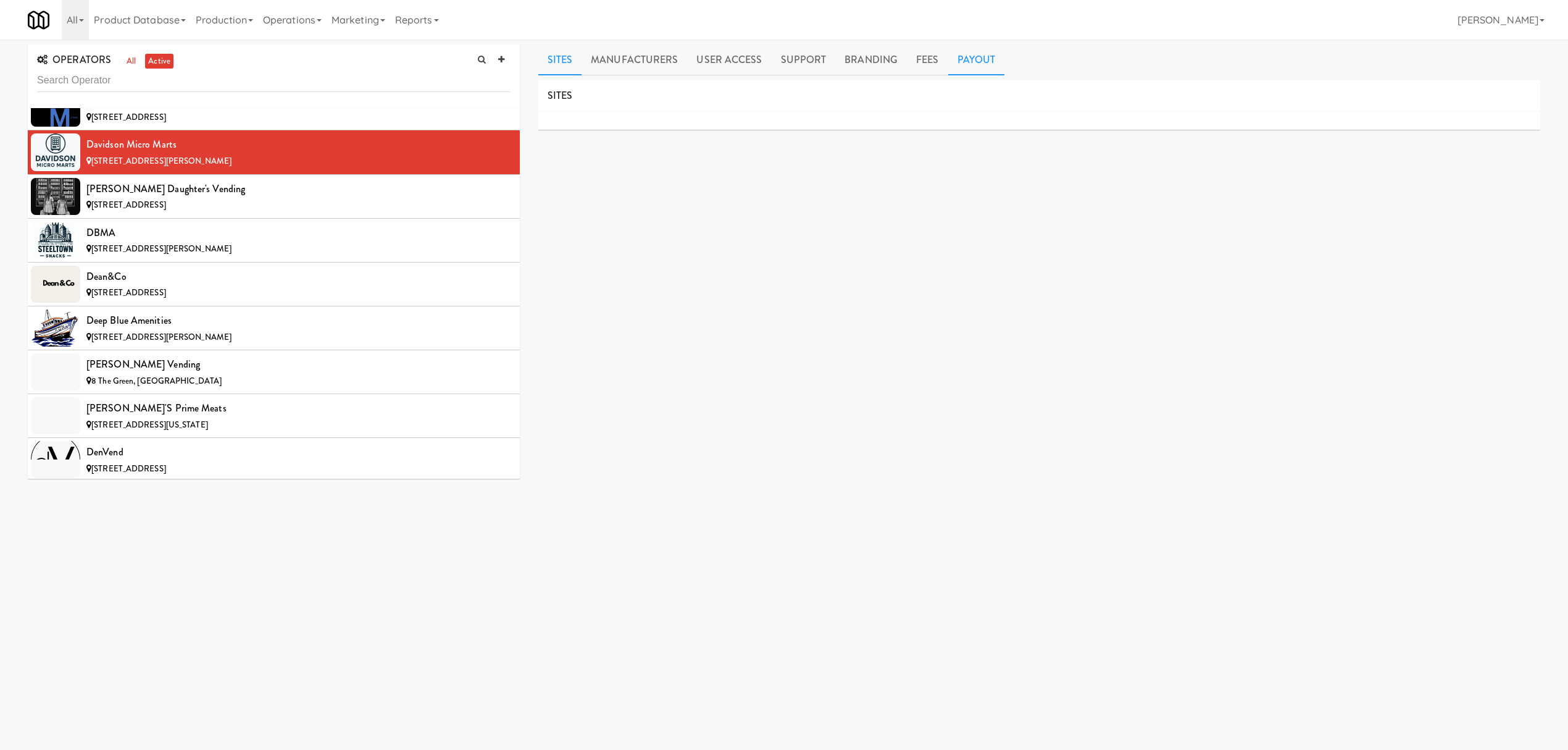
click at [949, 49] on link "Payout" at bounding box center [976, 60] width 56 height 31
click at [249, 198] on div "[PERSON_NAME] Daughter's Vending" at bounding box center [298, 189] width 424 height 19
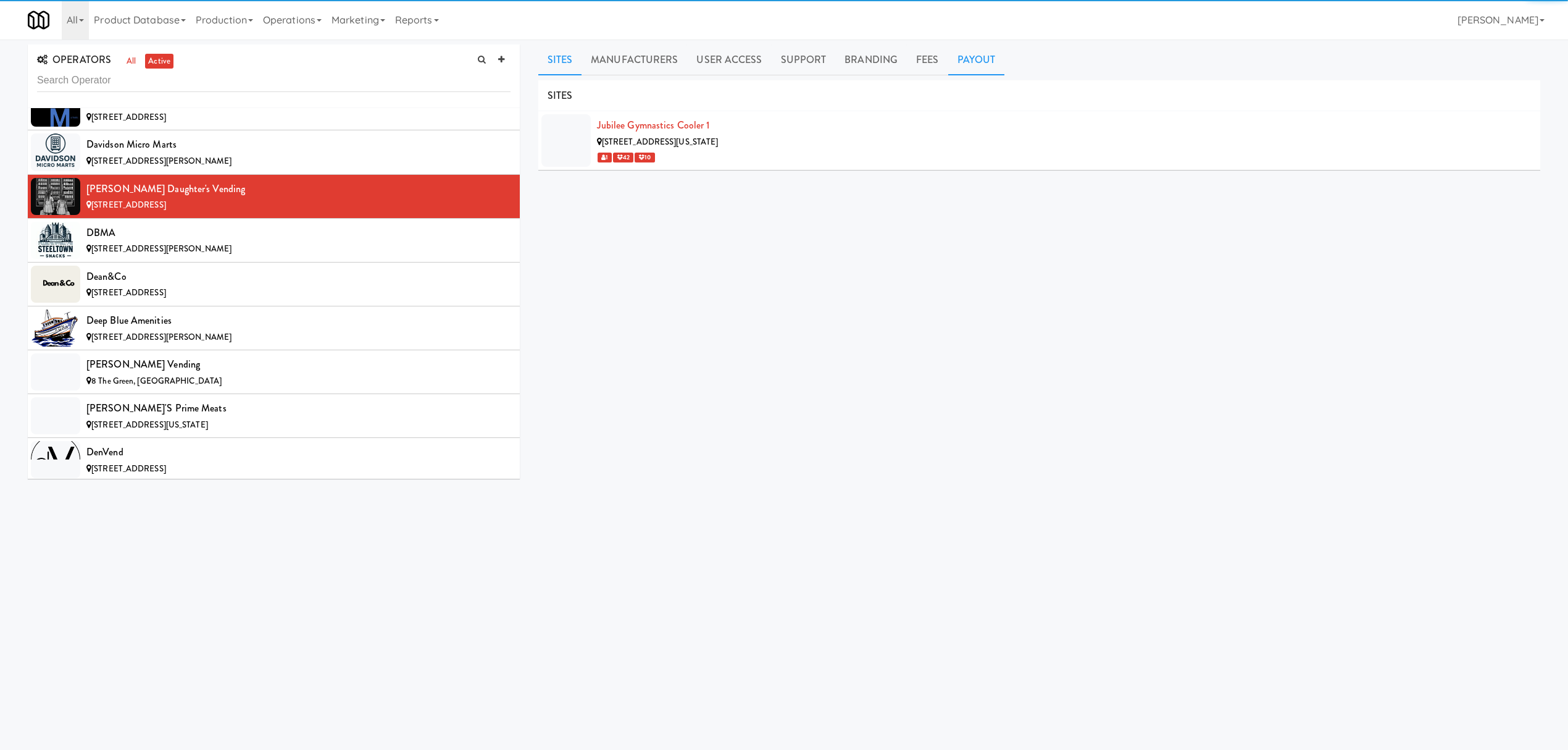
click at [973, 55] on link "Payout" at bounding box center [976, 60] width 56 height 31
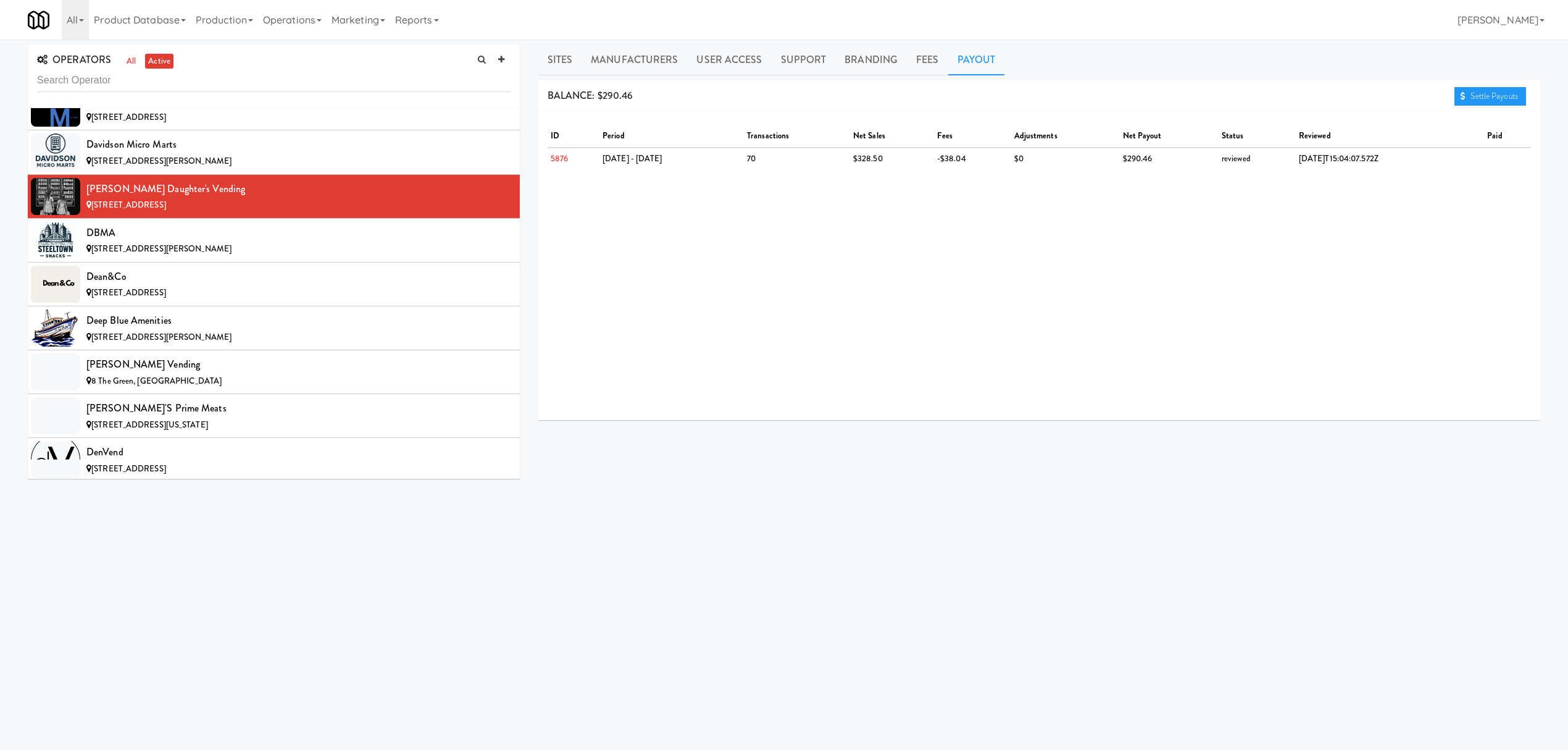
click at [1499, 112] on div "ID period transactions net sales fees adjustments net payout status reviewed pa…" at bounding box center [1039, 265] width 1002 height 309
click at [1494, 100] on link "Settle Payouts" at bounding box center [1490, 96] width 72 height 19
click at [159, 242] on div "DBMA" at bounding box center [298, 233] width 424 height 19
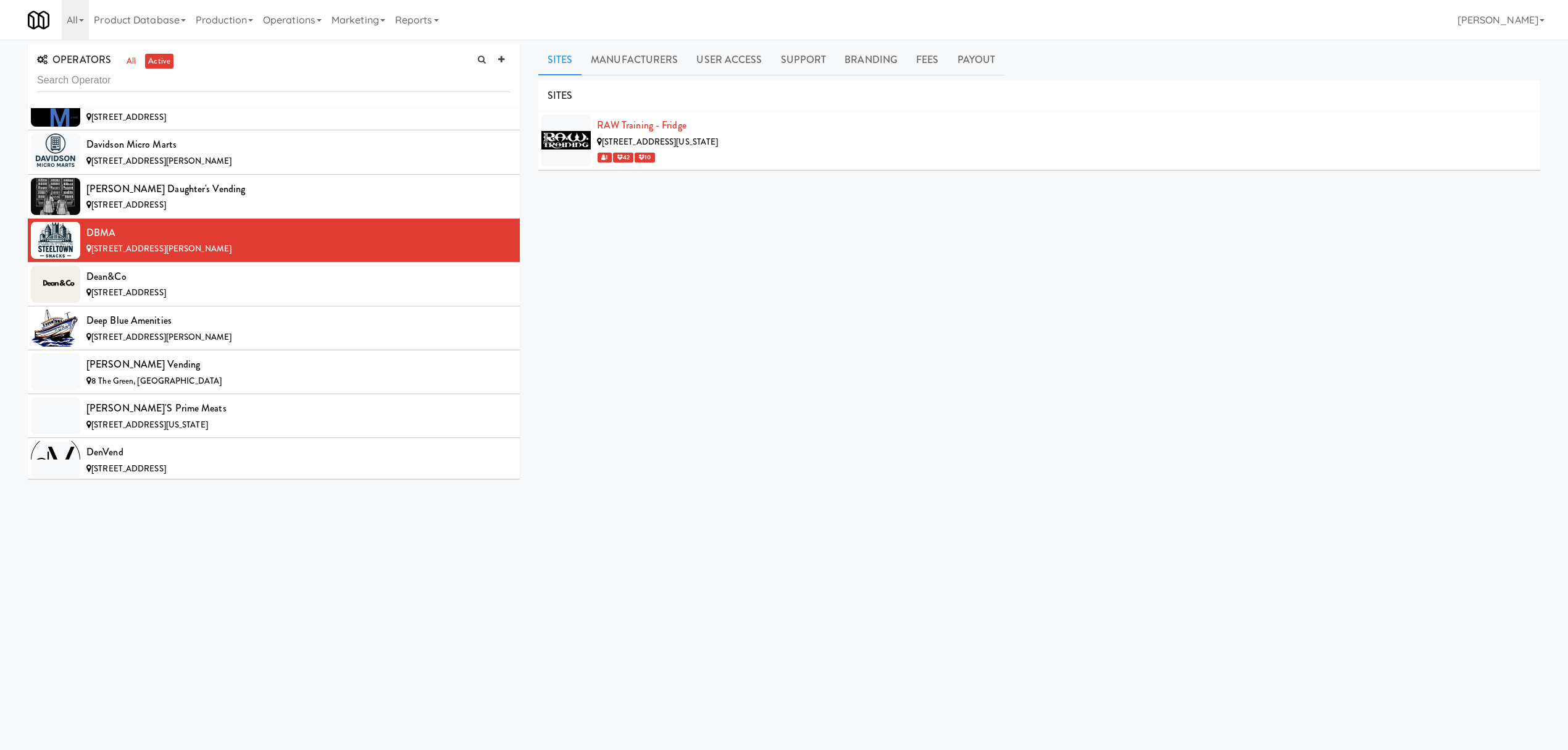
drag, startPoint x: 1041, startPoint y: 19, endPoint x: 853, endPoint y: 260, distance: 305.7
click at [853, 260] on div "SITES RAW Training - Fridge [STREET_ADDRESS][US_STATE] 1 42 10 MANUFACTURERS DB…" at bounding box center [1039, 312] width 1002 height 463
click at [966, 62] on link "Payout" at bounding box center [976, 60] width 56 height 31
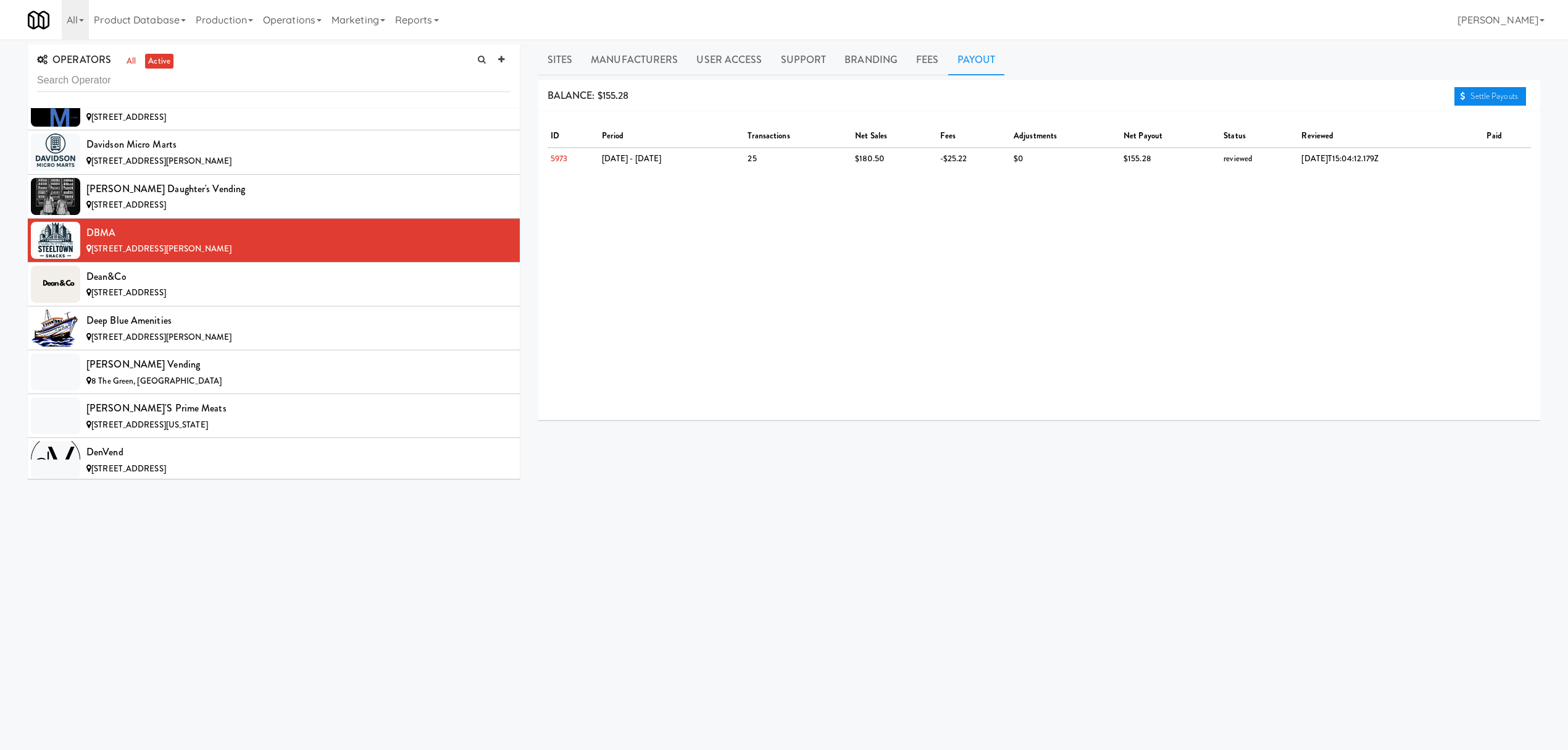
click at [1473, 96] on link "Settle Payouts" at bounding box center [1490, 96] width 72 height 19
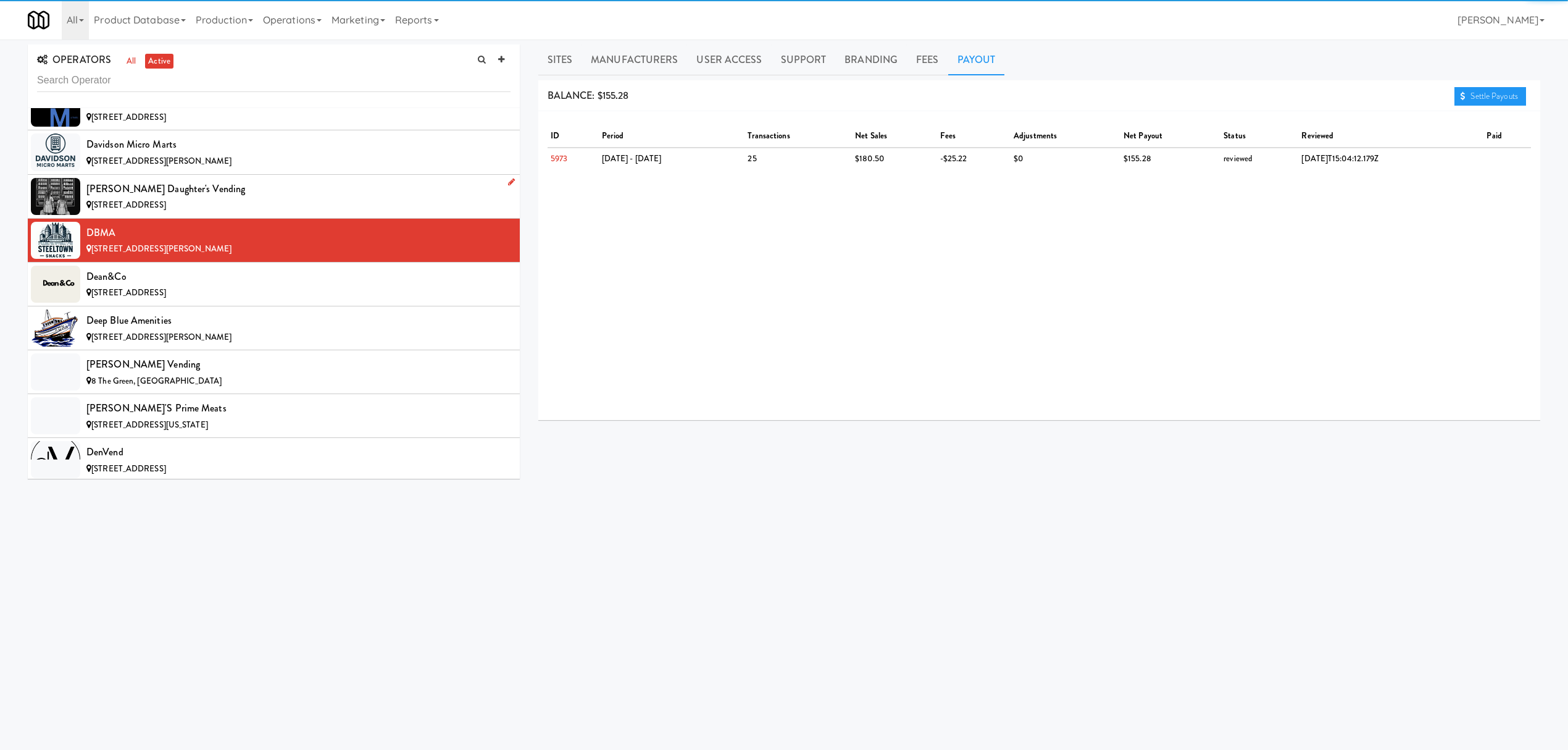
click at [321, 198] on div "[PERSON_NAME] Daughter's Vending" at bounding box center [298, 189] width 424 height 19
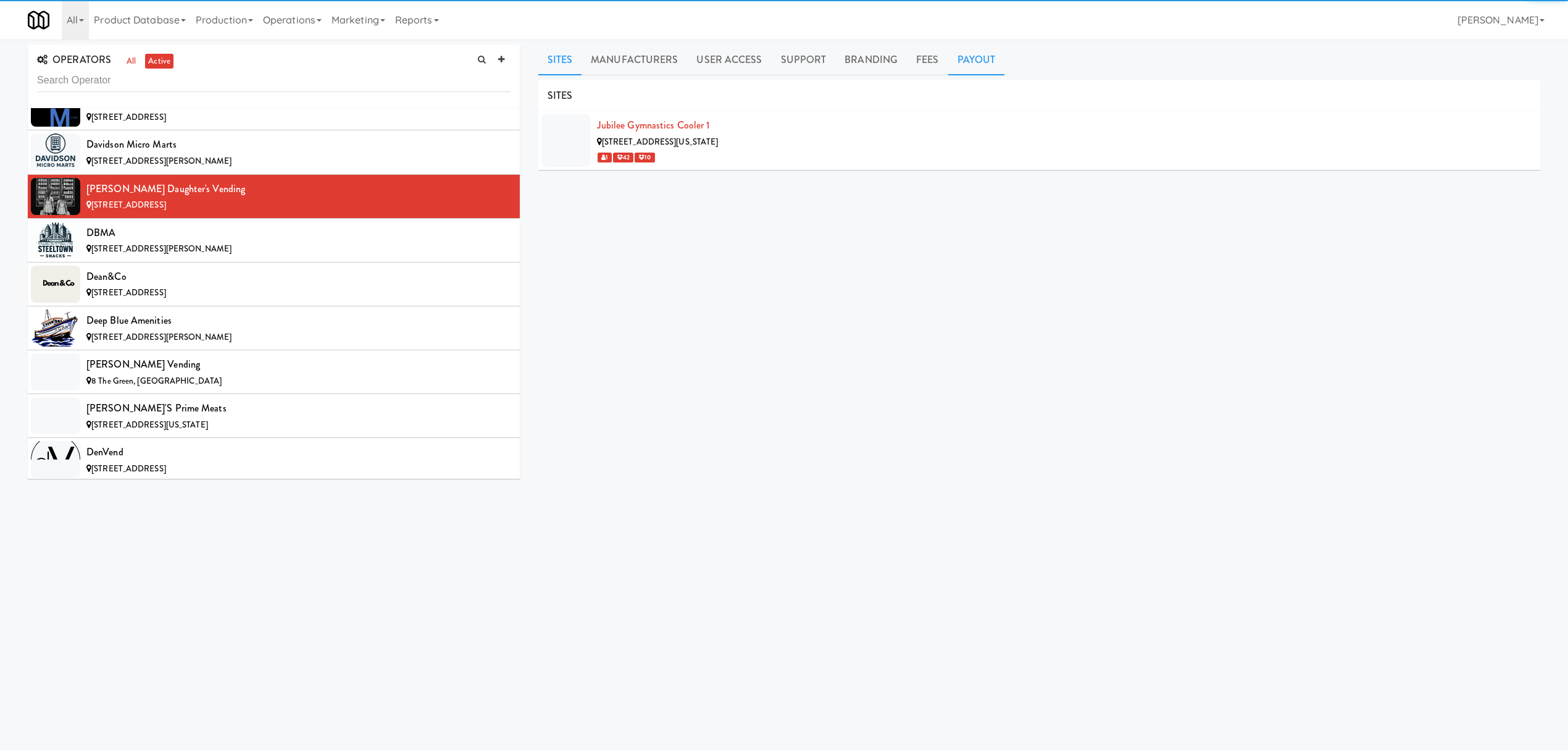
click at [974, 53] on link "Payout" at bounding box center [976, 60] width 56 height 31
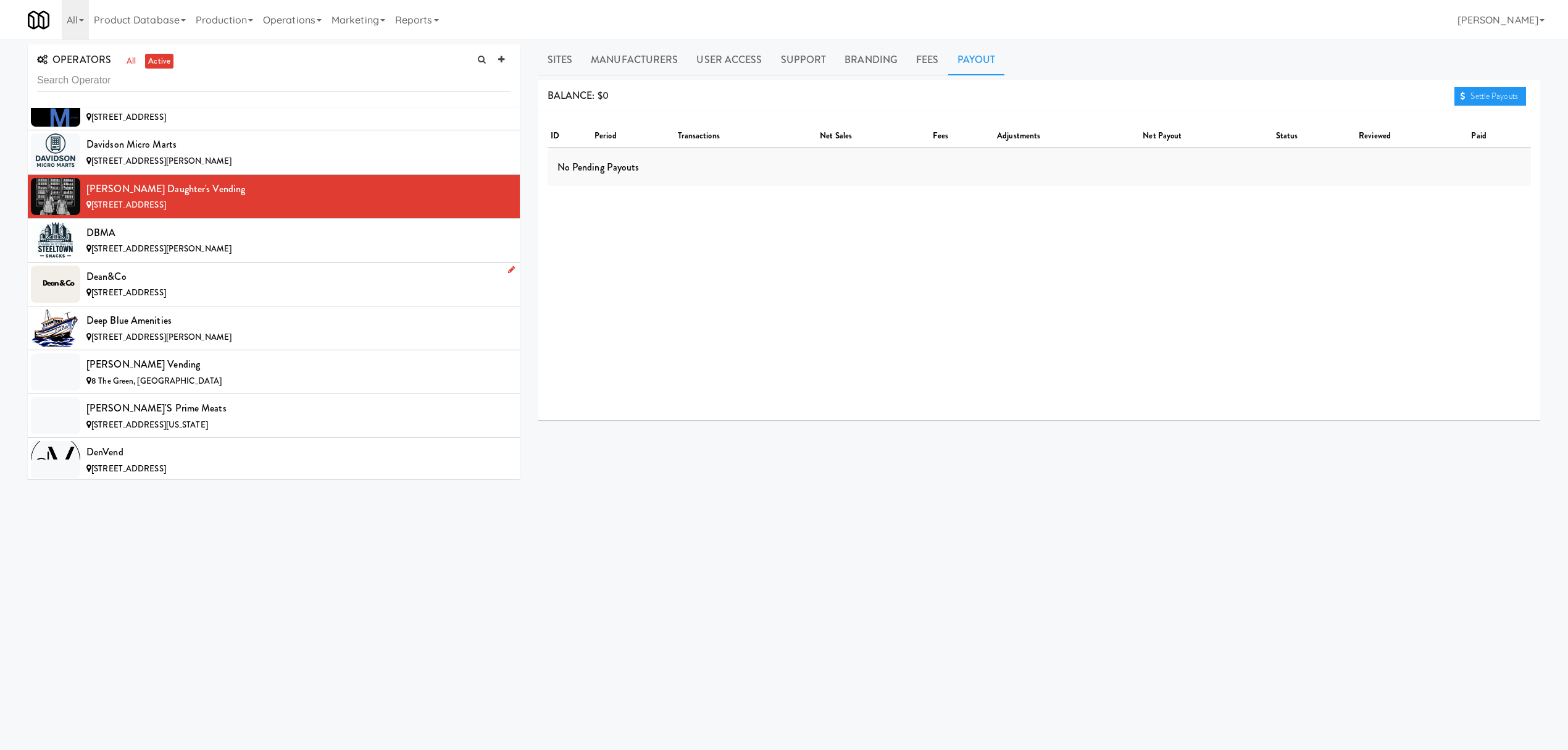
click at [166, 299] on span "[STREET_ADDRESS]" at bounding box center [128, 293] width 74 height 12
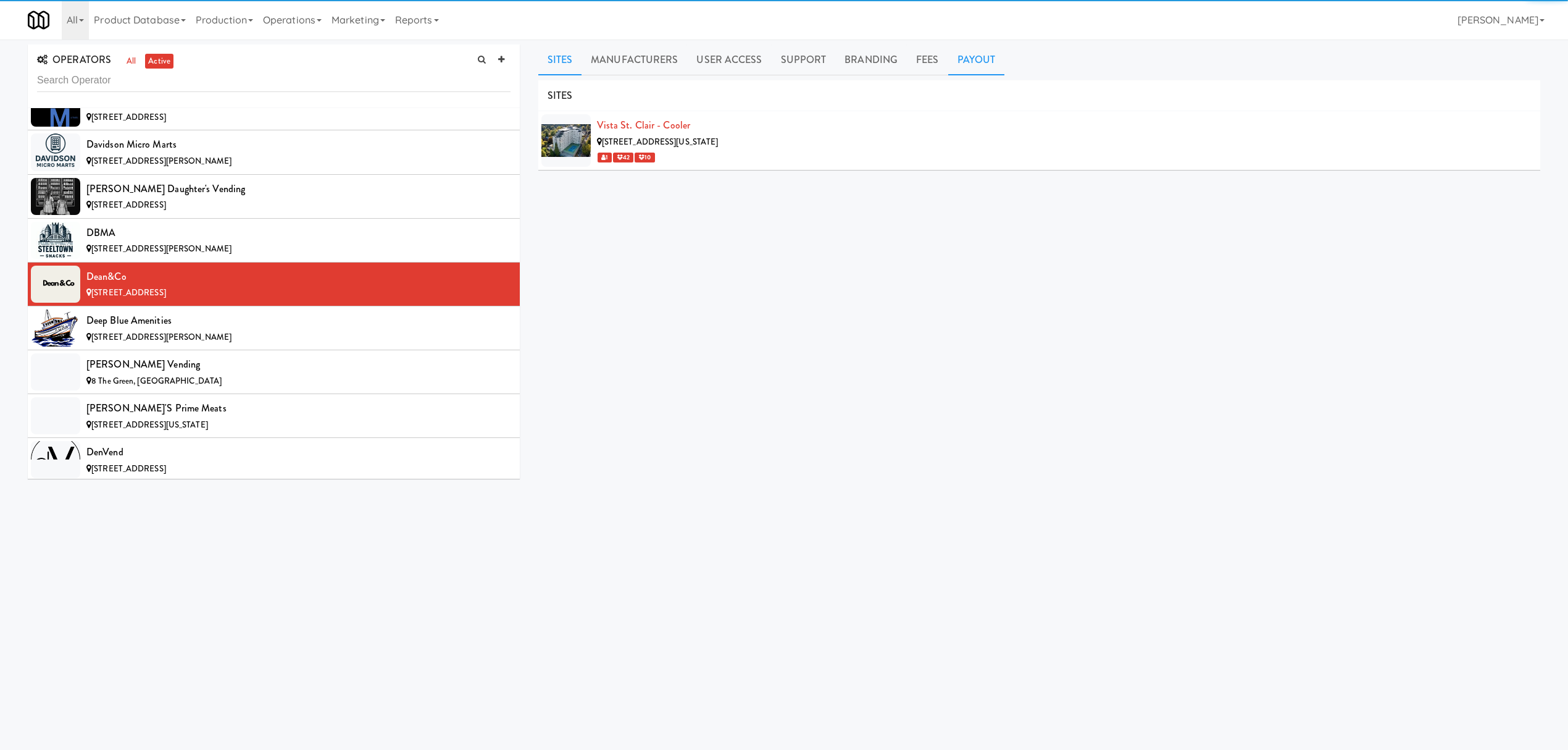
click at [981, 61] on link "Payout" at bounding box center [976, 60] width 56 height 31
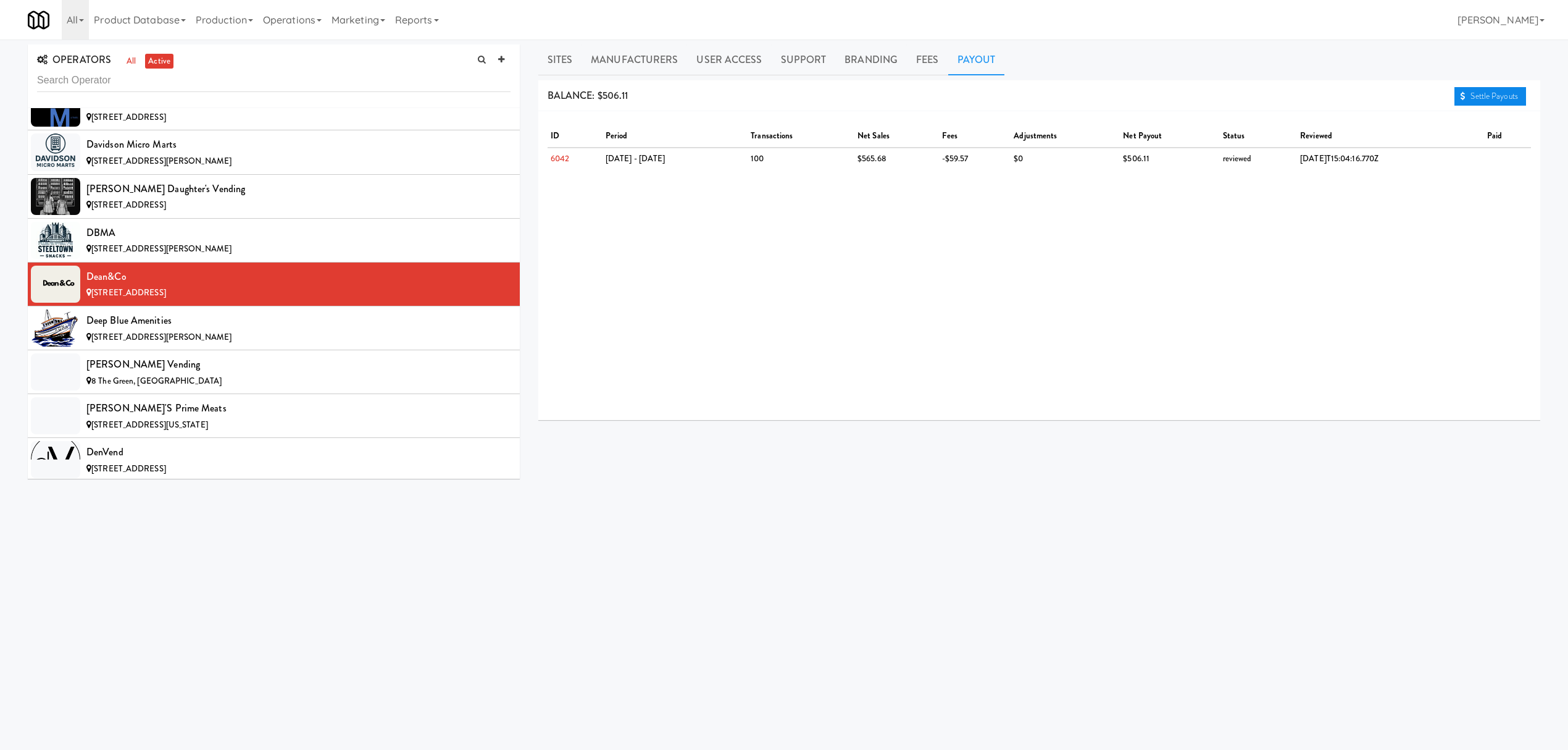
click at [1525, 96] on link "Settle Payouts" at bounding box center [1490, 96] width 72 height 19
click at [184, 330] on div "Deep Blue Amenities" at bounding box center [298, 320] width 424 height 19
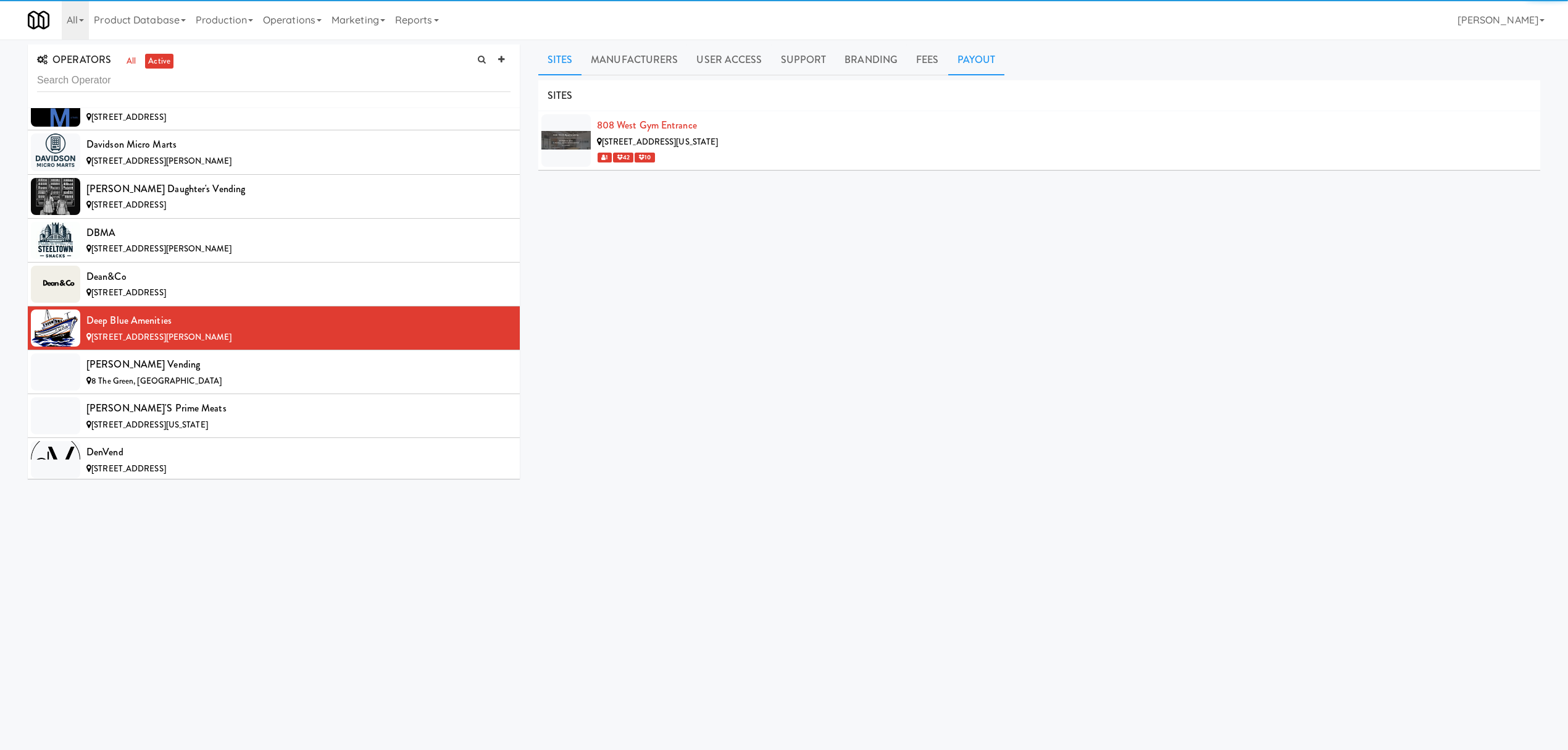
click at [993, 51] on link "Payout" at bounding box center [976, 60] width 56 height 31
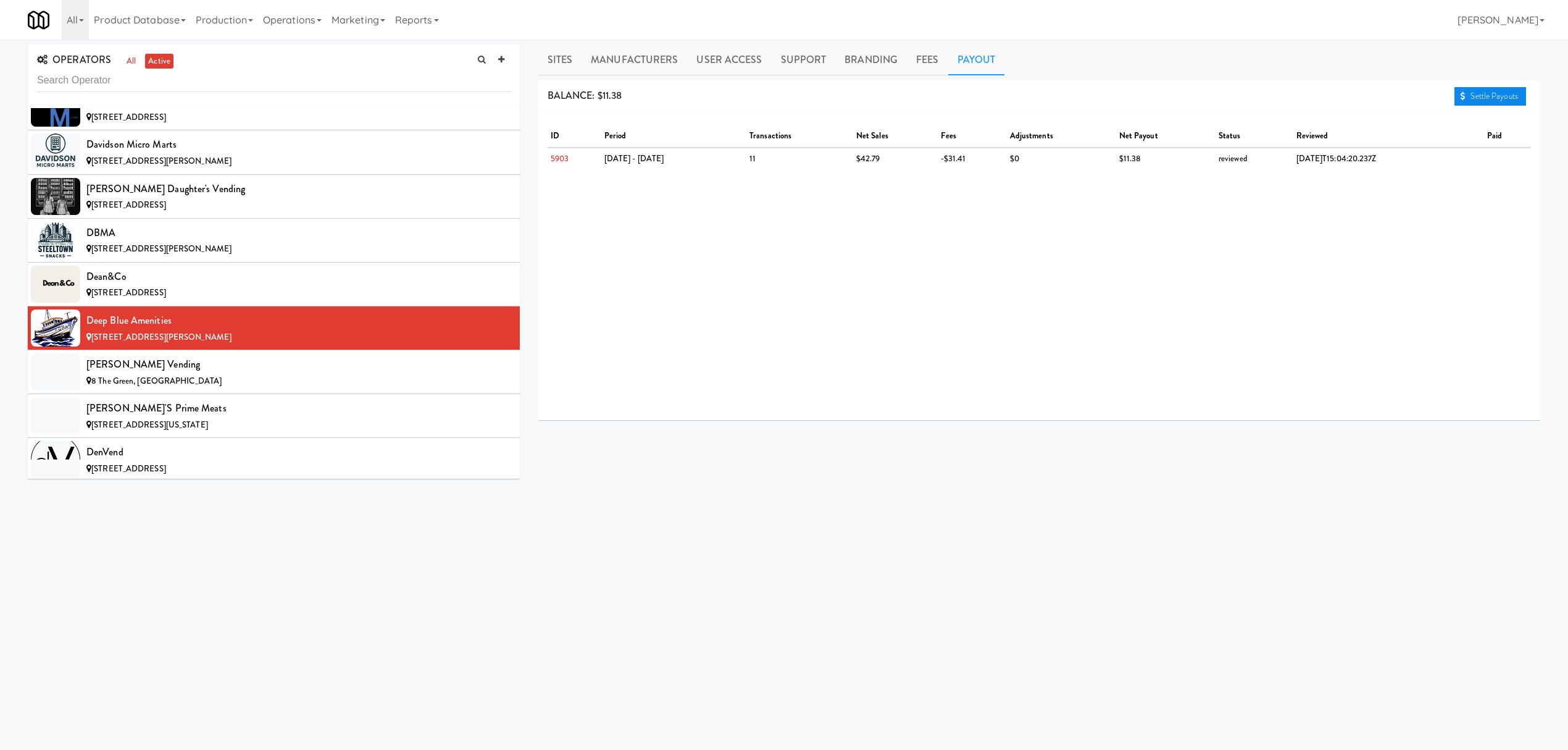
click at [1512, 99] on link "Settle Payouts" at bounding box center [1490, 96] width 72 height 19
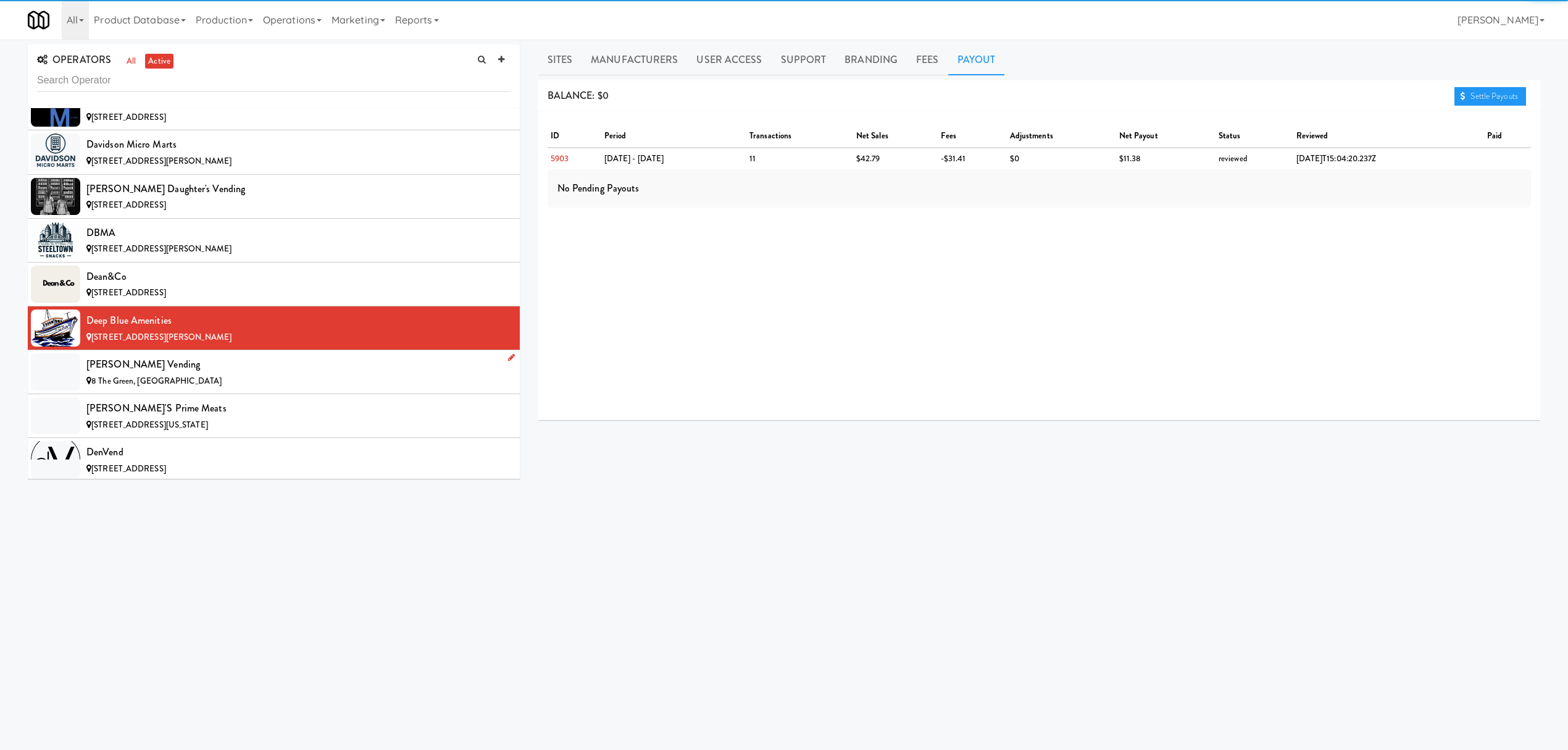
click at [252, 374] on div "[PERSON_NAME] Vending" at bounding box center [298, 364] width 424 height 19
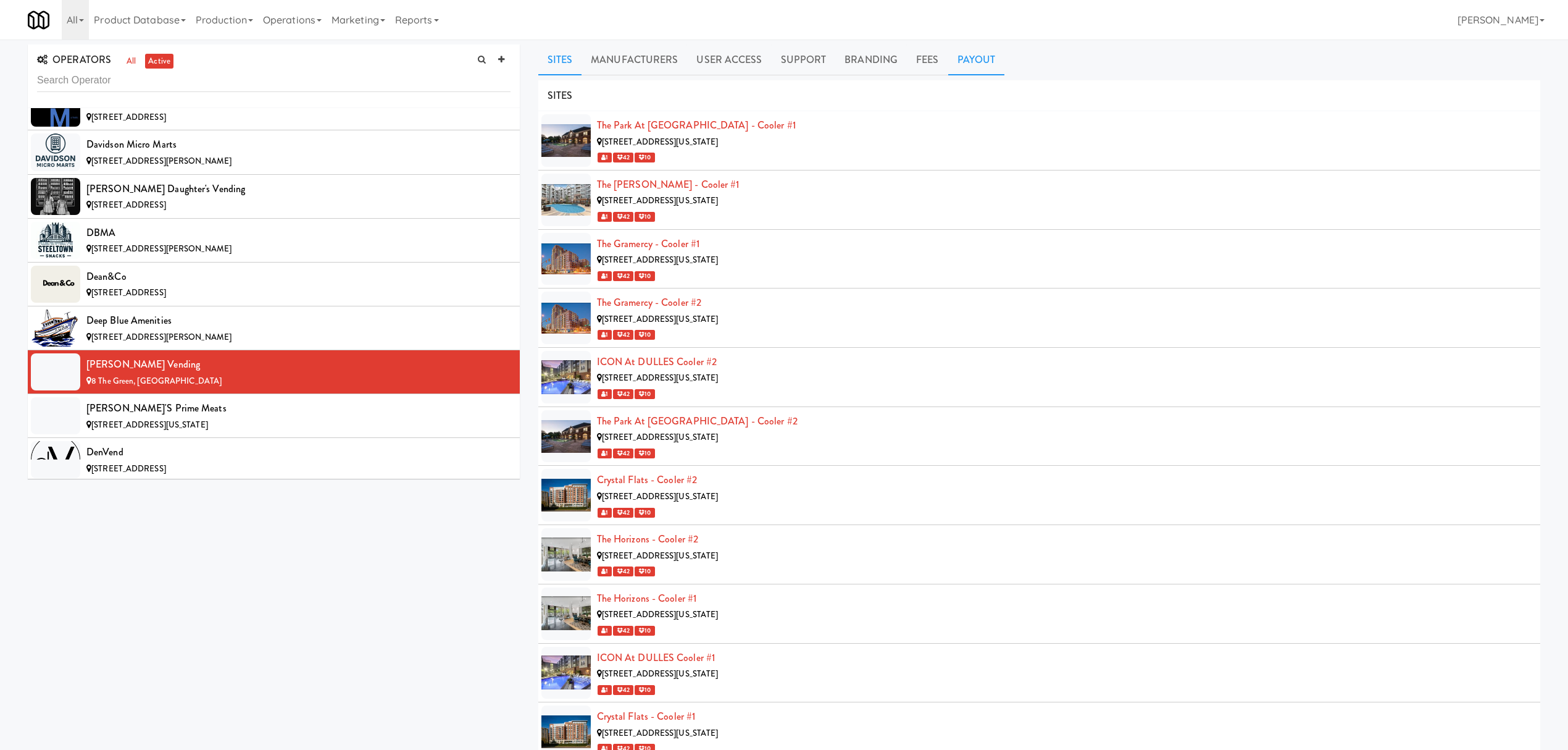
click at [976, 57] on link "Payout" at bounding box center [976, 60] width 56 height 31
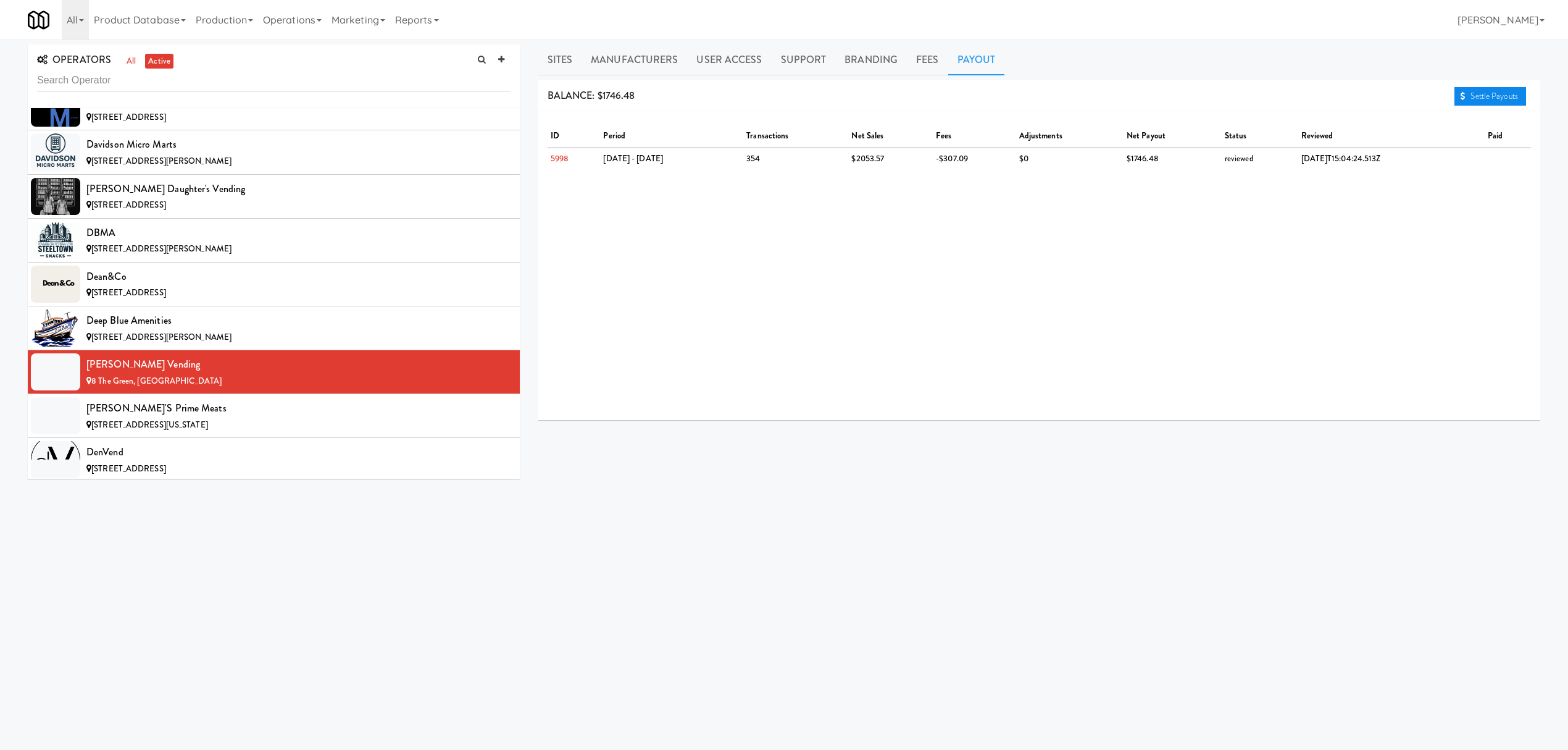
click at [1477, 92] on link "Settle Payouts" at bounding box center [1490, 96] width 72 height 19
click at [167, 418] on div "[PERSON_NAME]'s Prime Meats" at bounding box center [298, 408] width 424 height 19
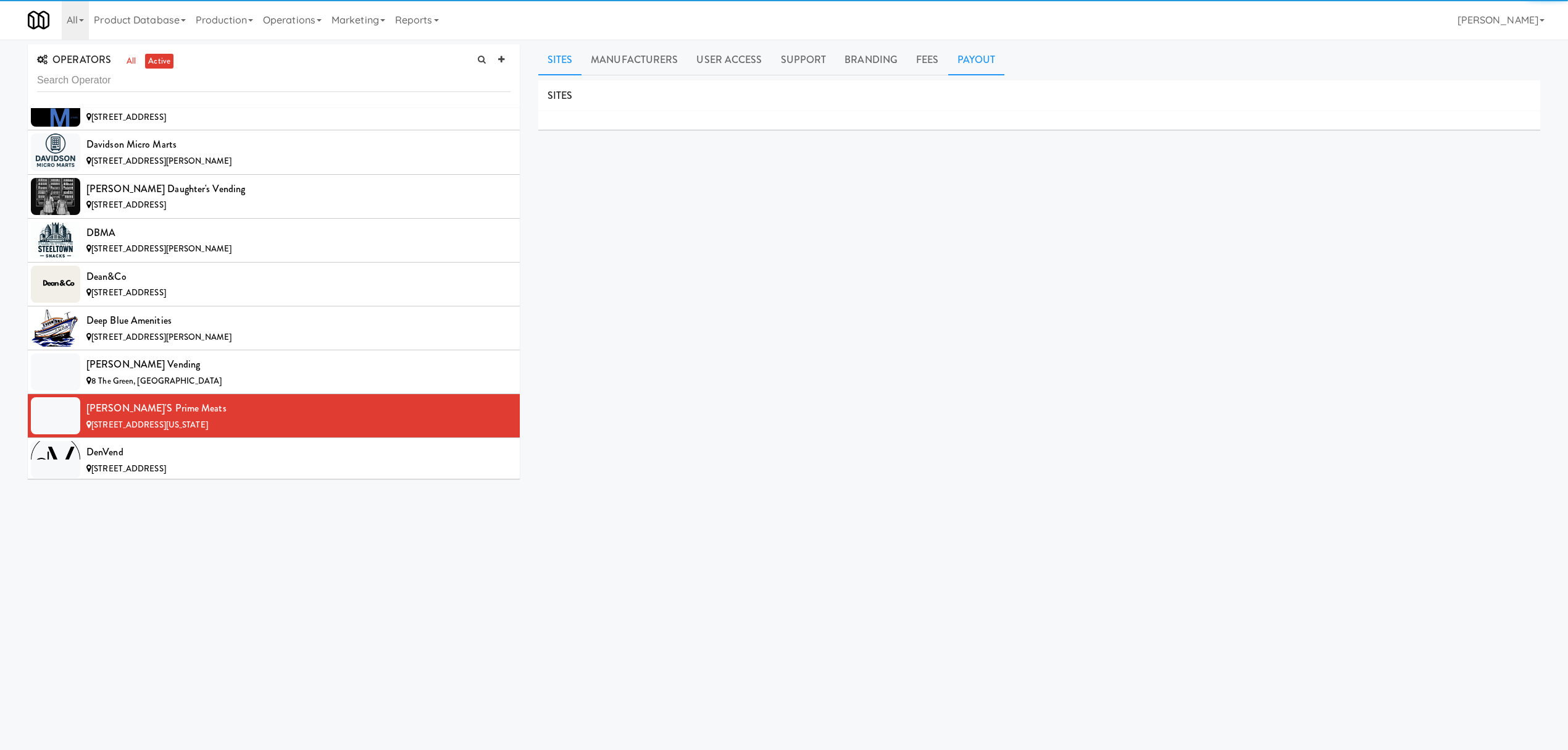
click at [971, 53] on link "Payout" at bounding box center [976, 60] width 56 height 31
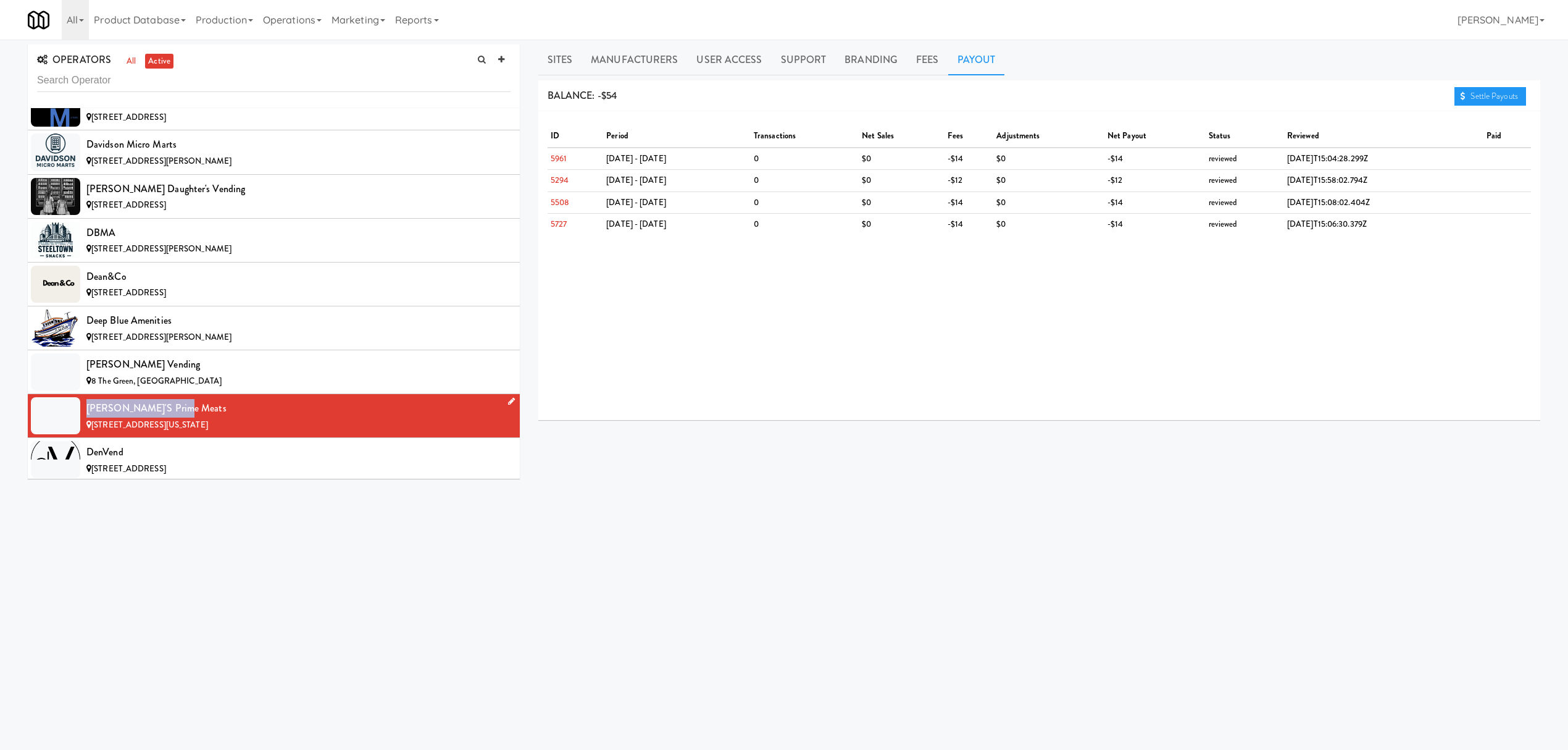
drag, startPoint x: 85, startPoint y: 425, endPoint x: 173, endPoint y: 425, distance: 88.0
click at [173, 425] on li "[PERSON_NAME]'s Prime Meats [STREET_ADDRESS][US_STATE]" at bounding box center [274, 416] width 492 height 44
copy div "[PERSON_NAME]'s Prime Meats"
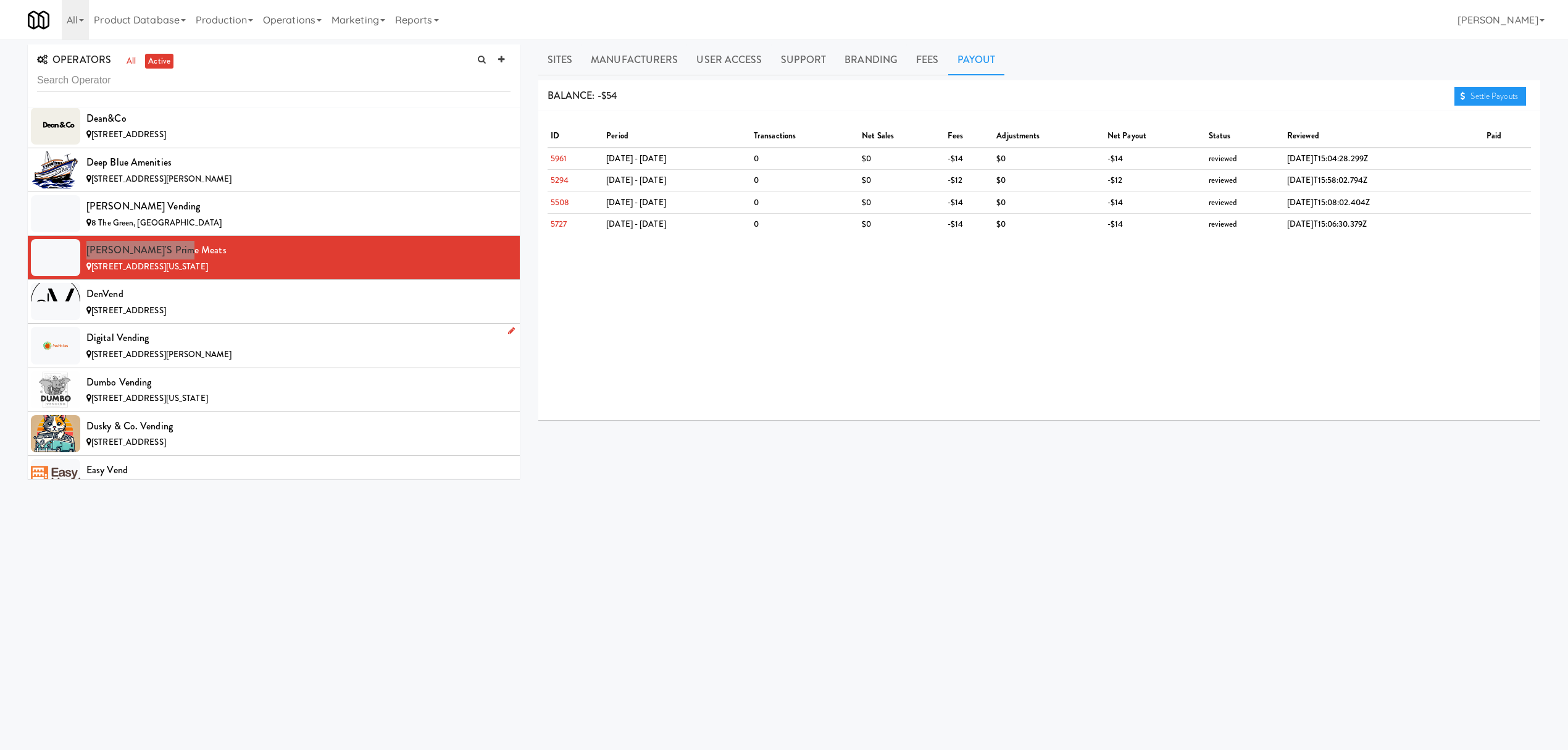
scroll to position [3128, 0]
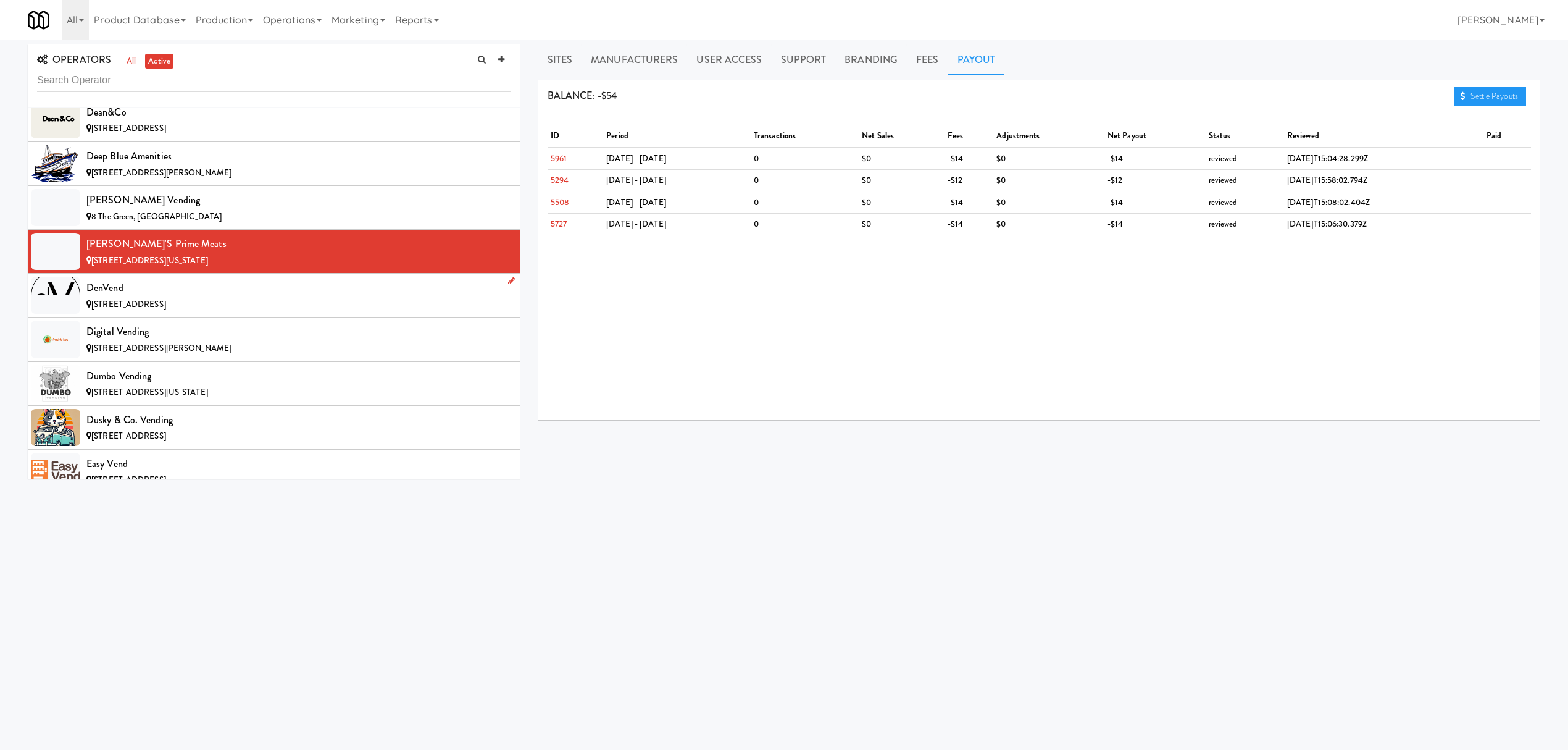
click at [256, 312] on div "[STREET_ADDRESS]" at bounding box center [298, 305] width 424 height 15
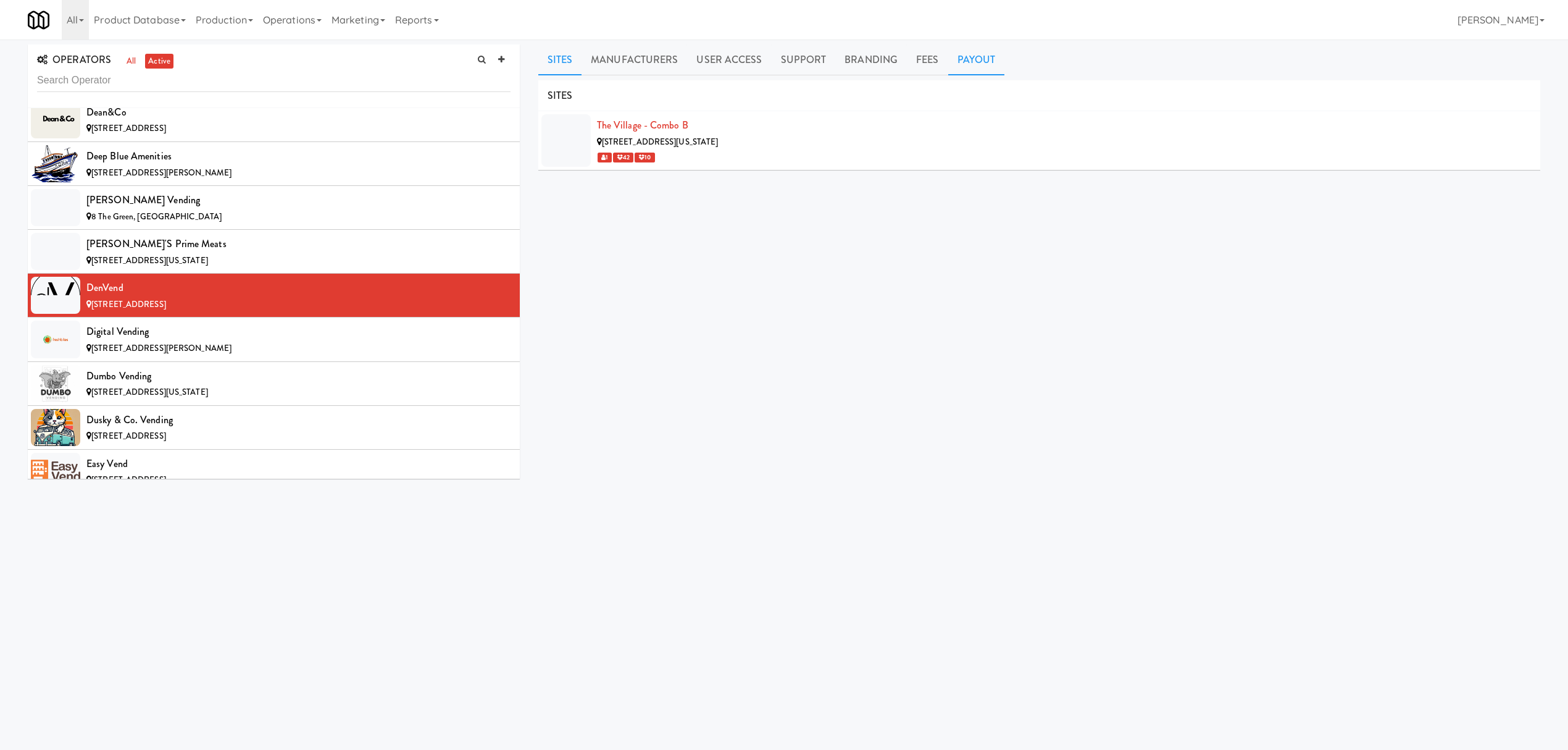
click at [963, 57] on link "Payout" at bounding box center [976, 60] width 56 height 31
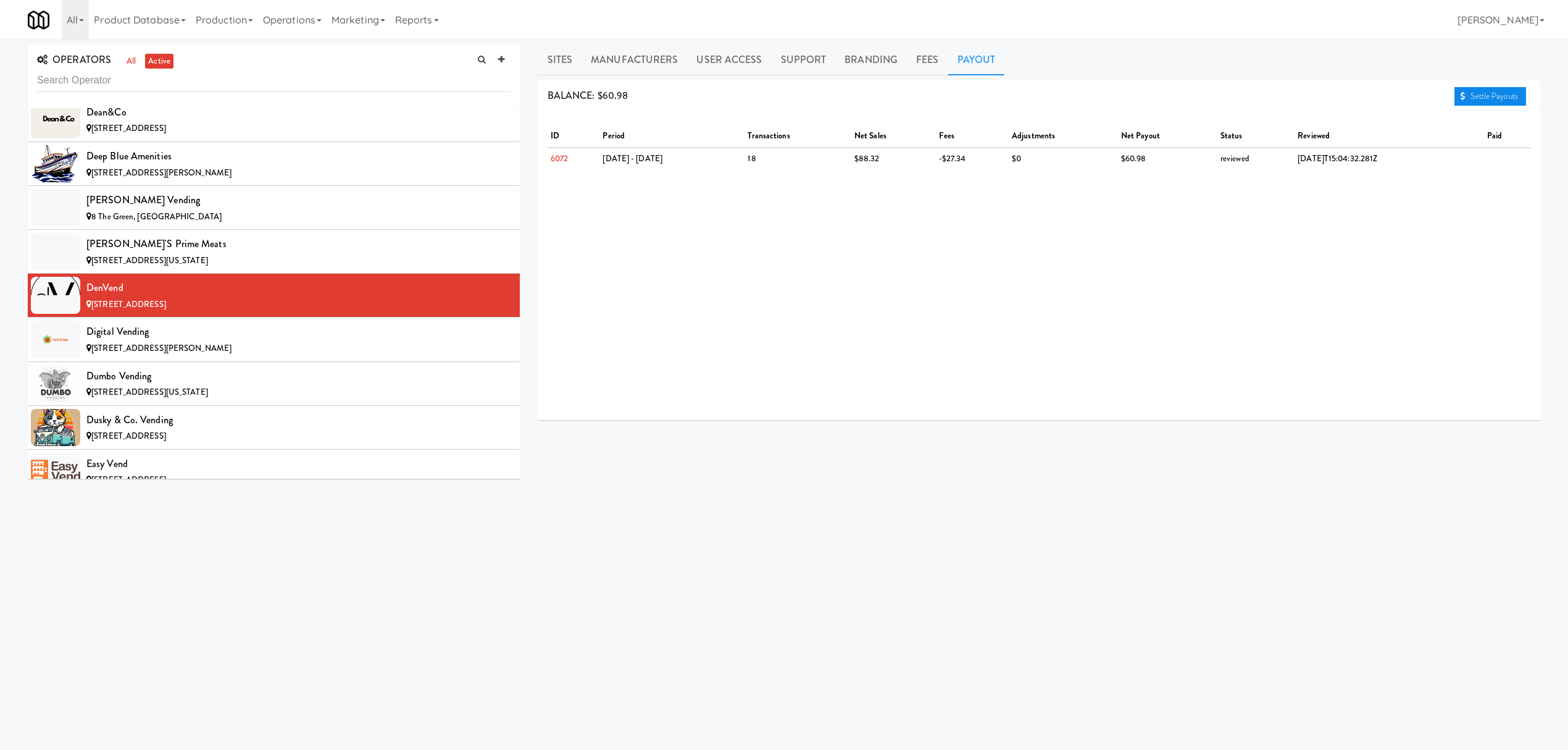
click at [1474, 94] on link "Settle Payouts" at bounding box center [1490, 96] width 72 height 19
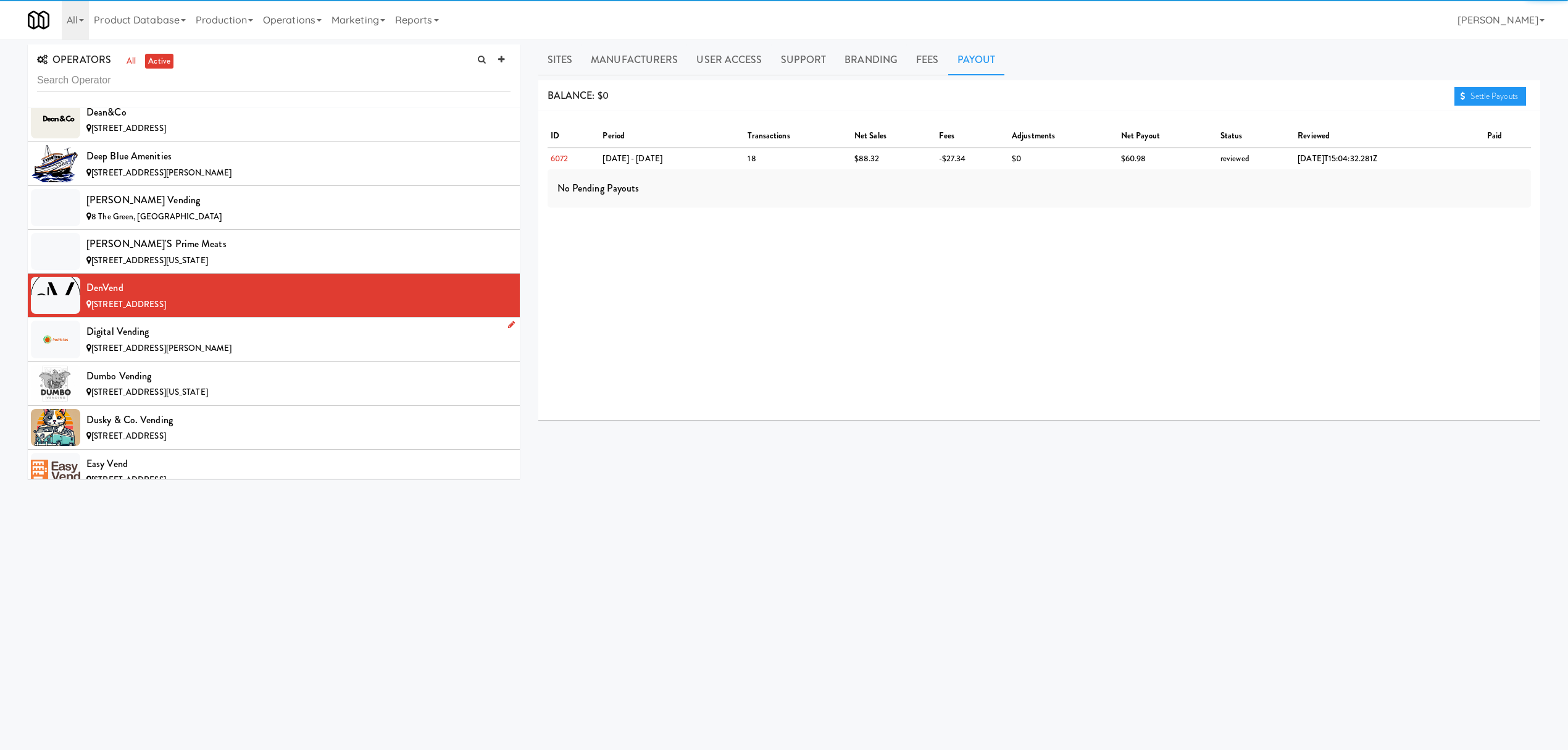
click at [249, 341] on div "Digital Vending" at bounding box center [298, 332] width 424 height 19
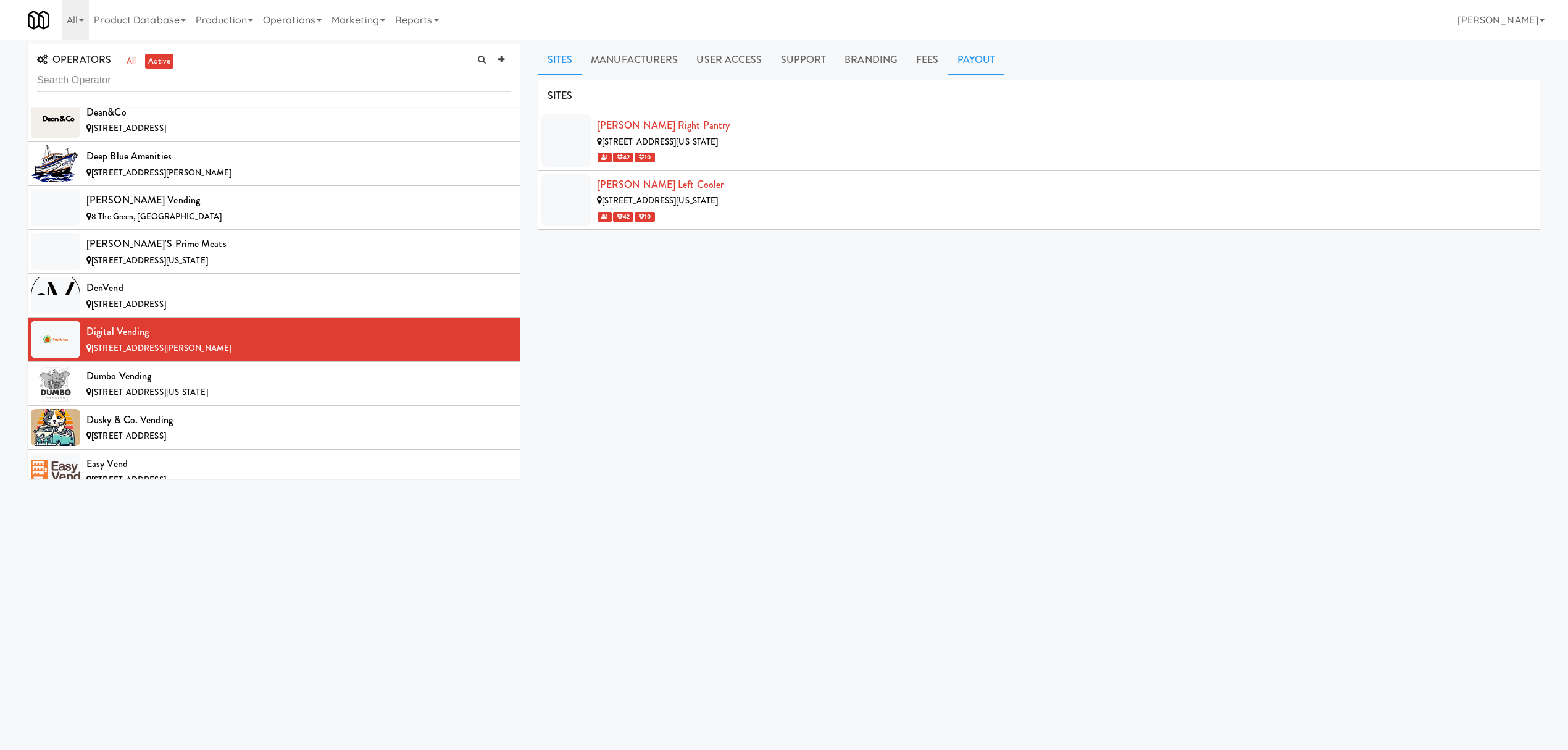
click at [964, 63] on link "Payout" at bounding box center [976, 60] width 56 height 31
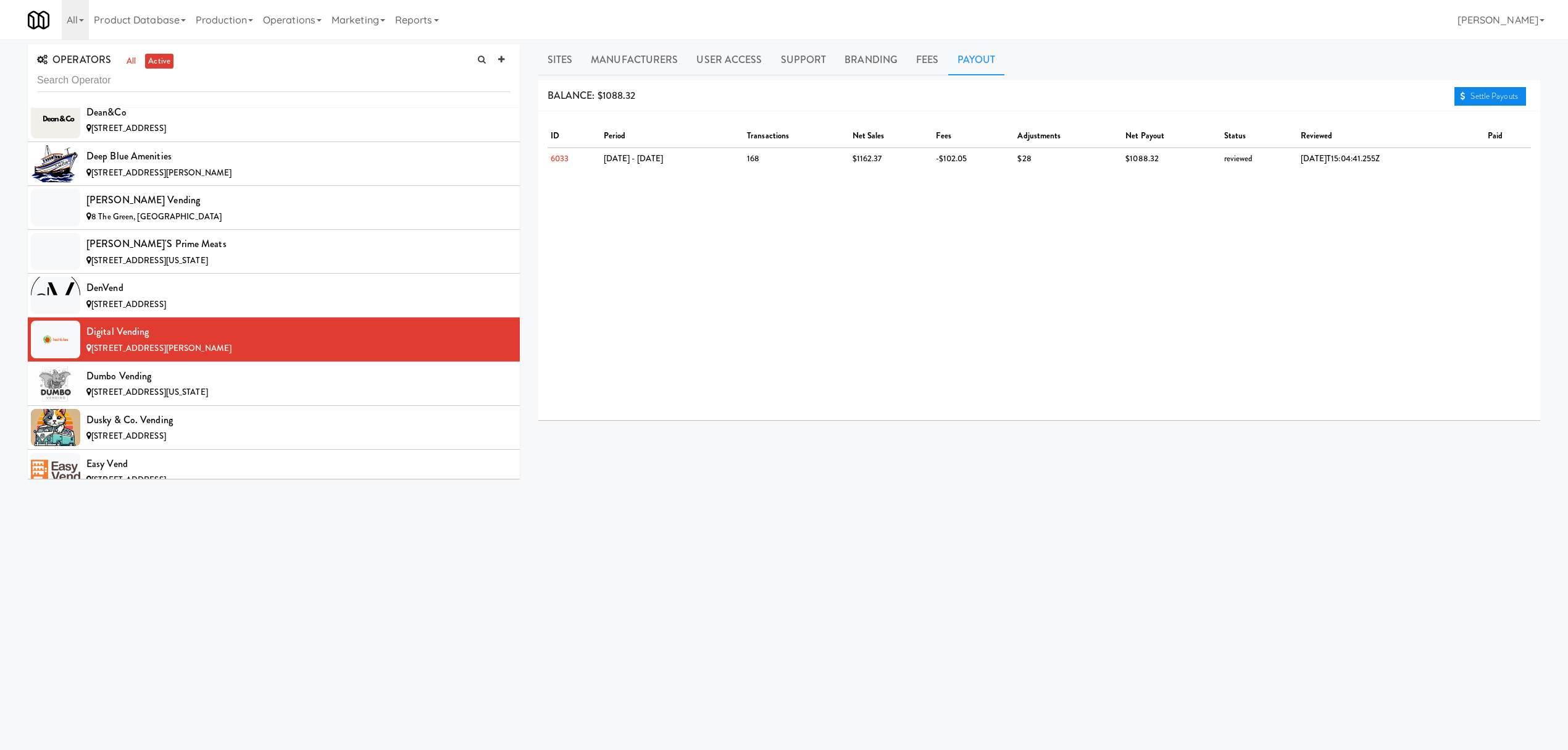
click at [1472, 100] on link "Settle Payouts" at bounding box center [1490, 96] width 72 height 19
click at [257, 386] on div "Dumbo Vending" at bounding box center [298, 376] width 424 height 19
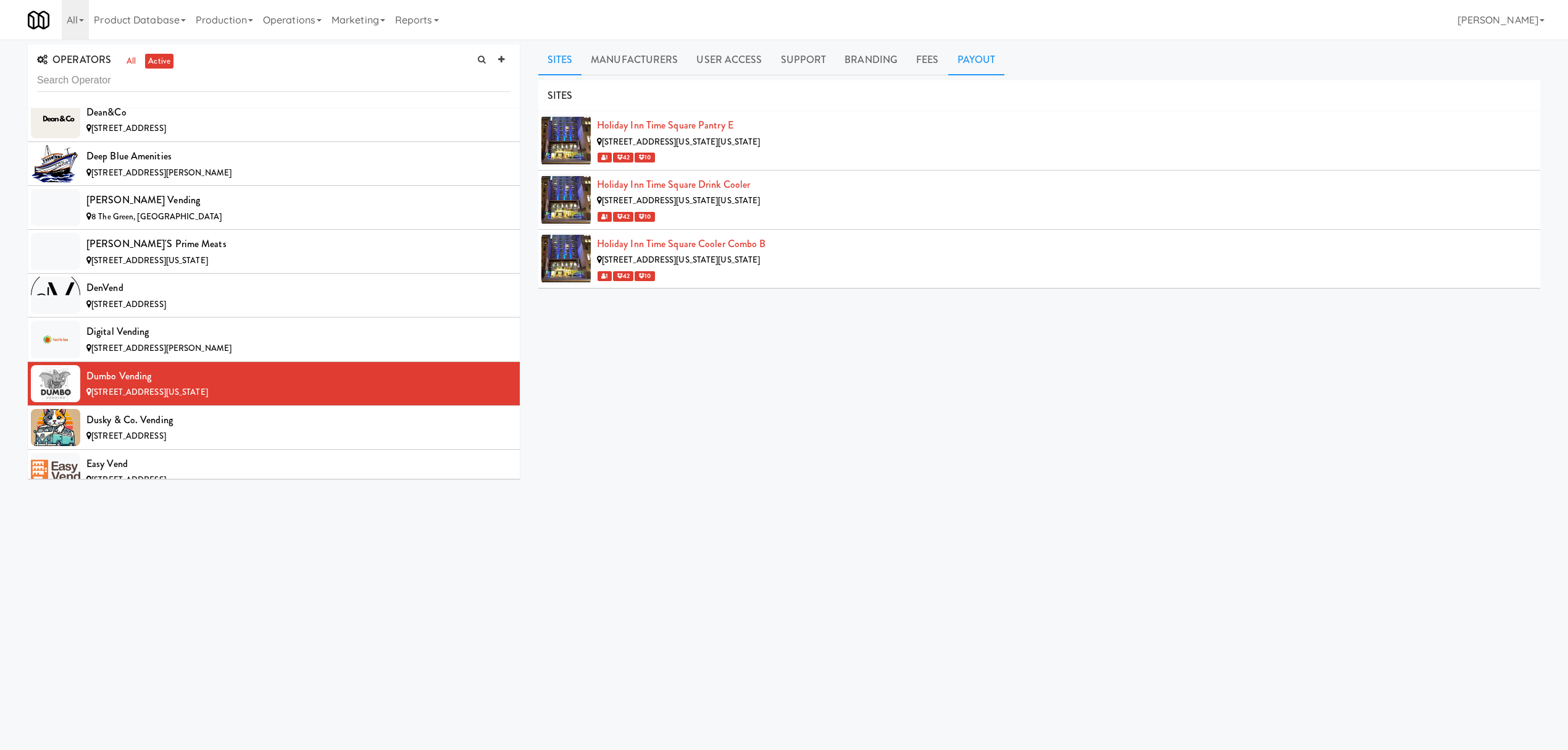
click at [952, 55] on link "Payout" at bounding box center [976, 60] width 56 height 31
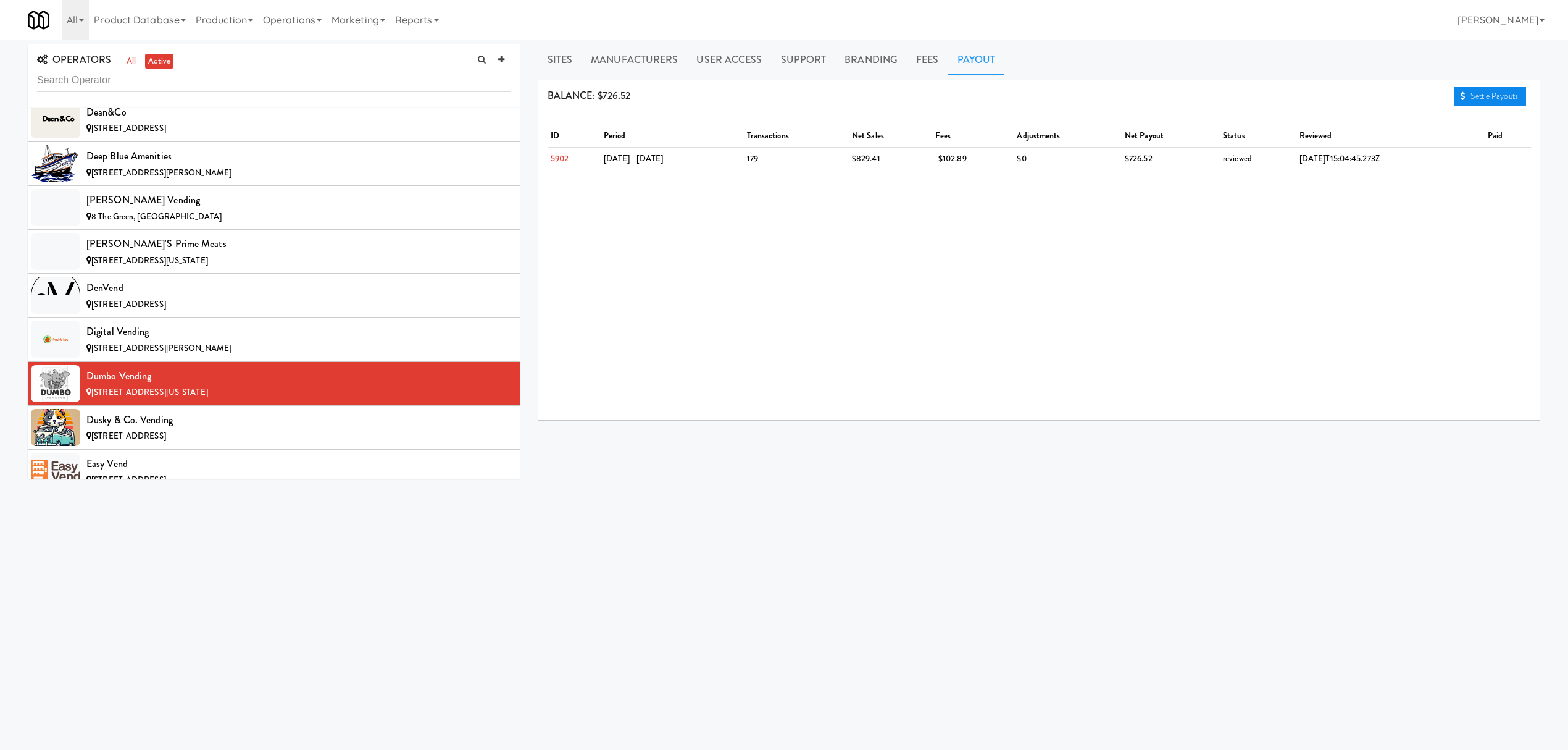
click at [1475, 94] on link "Settle Payouts" at bounding box center [1490, 96] width 72 height 19
click at [132, 429] on div "Dusky & Co. Vending" at bounding box center [298, 420] width 424 height 19
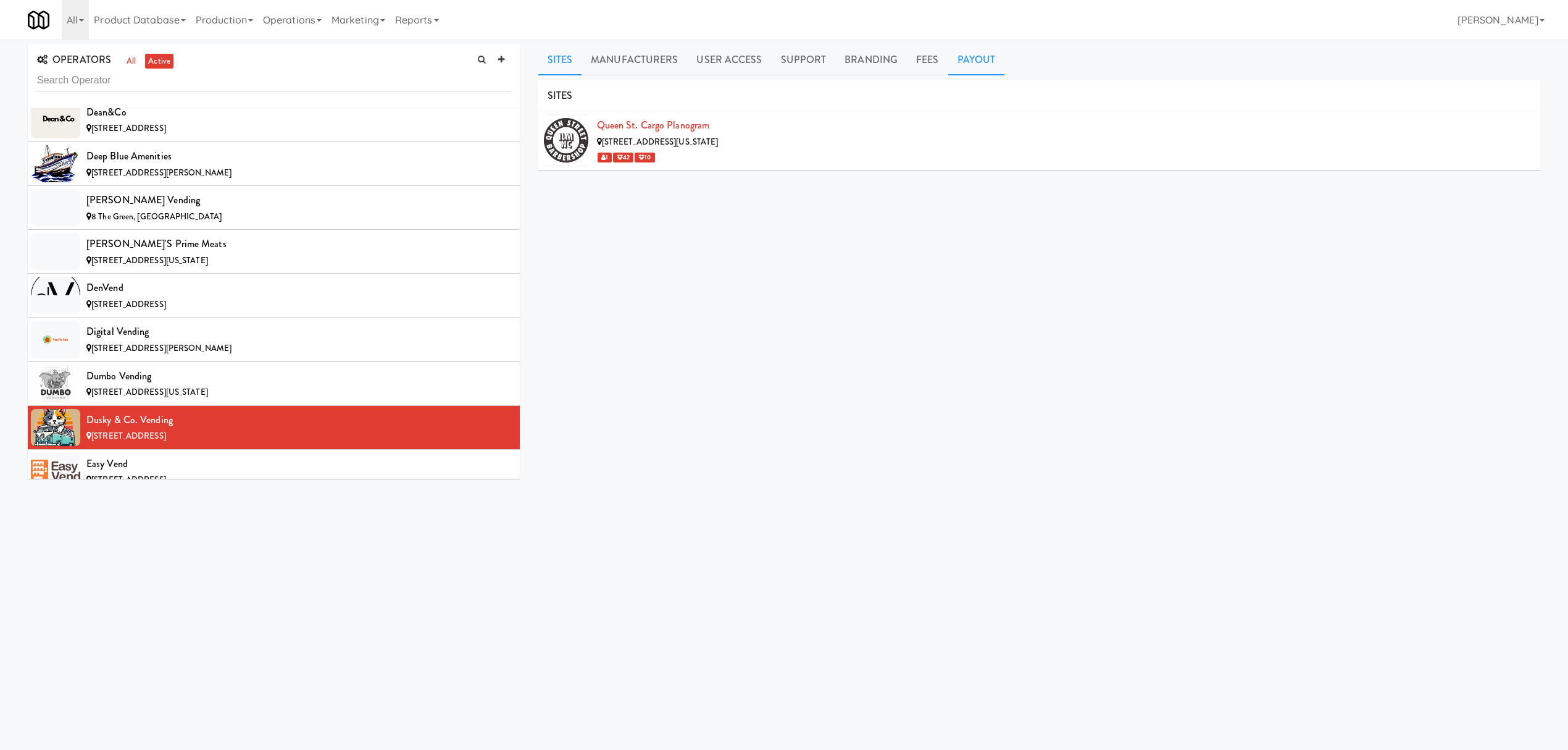
click at [962, 60] on link "Payout" at bounding box center [976, 60] width 56 height 31
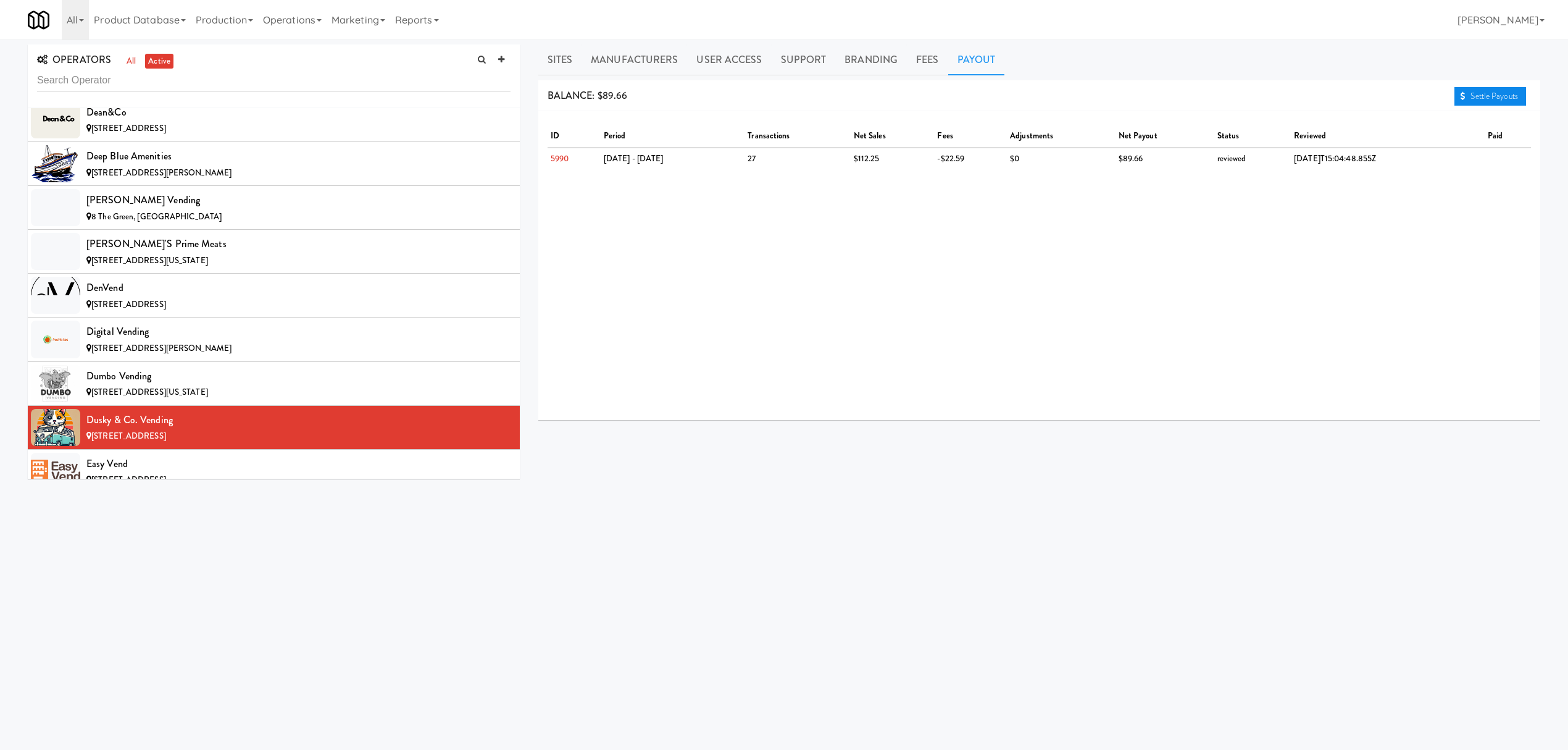
click at [1486, 94] on link "Settle Payouts" at bounding box center [1490, 96] width 72 height 19
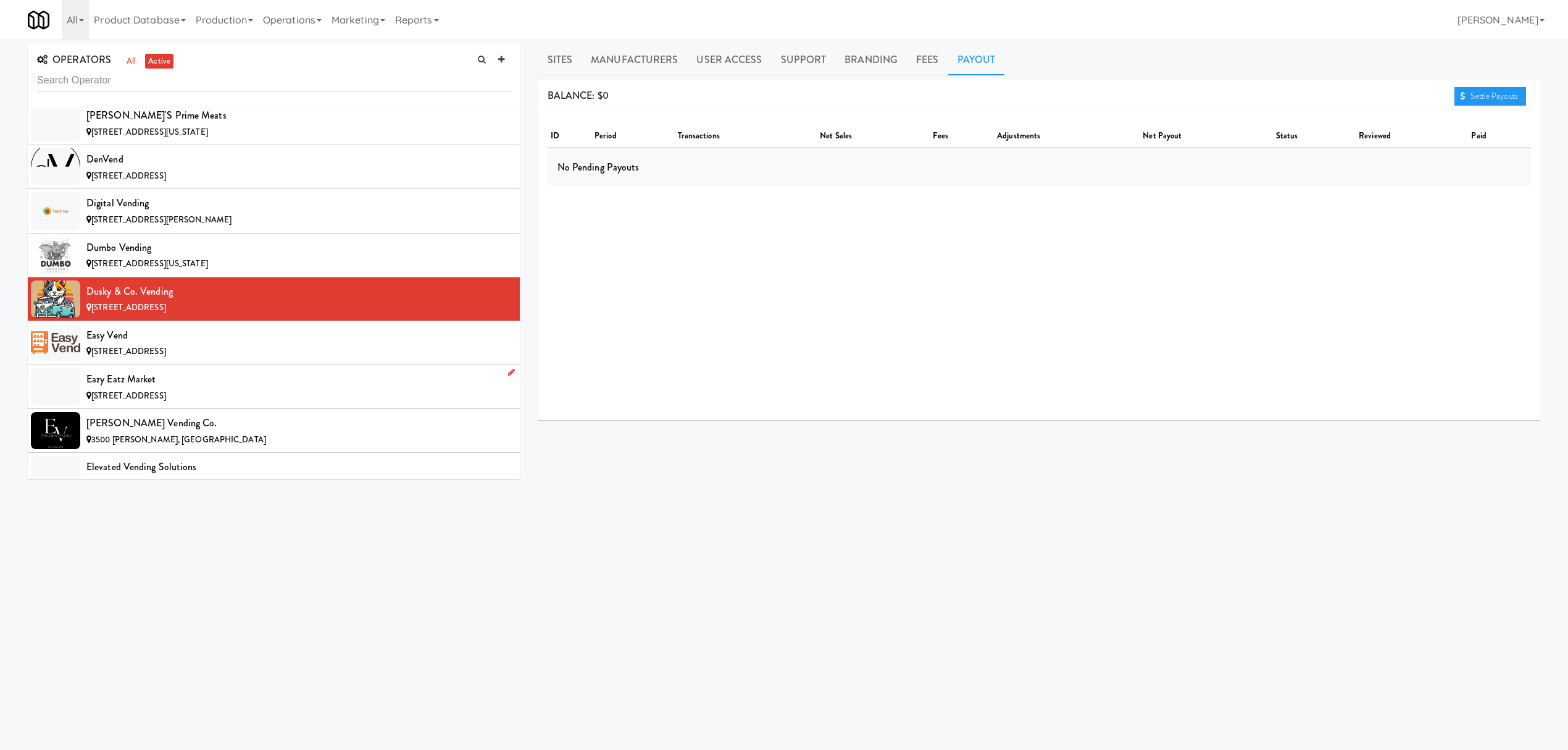
scroll to position [3293, 0]
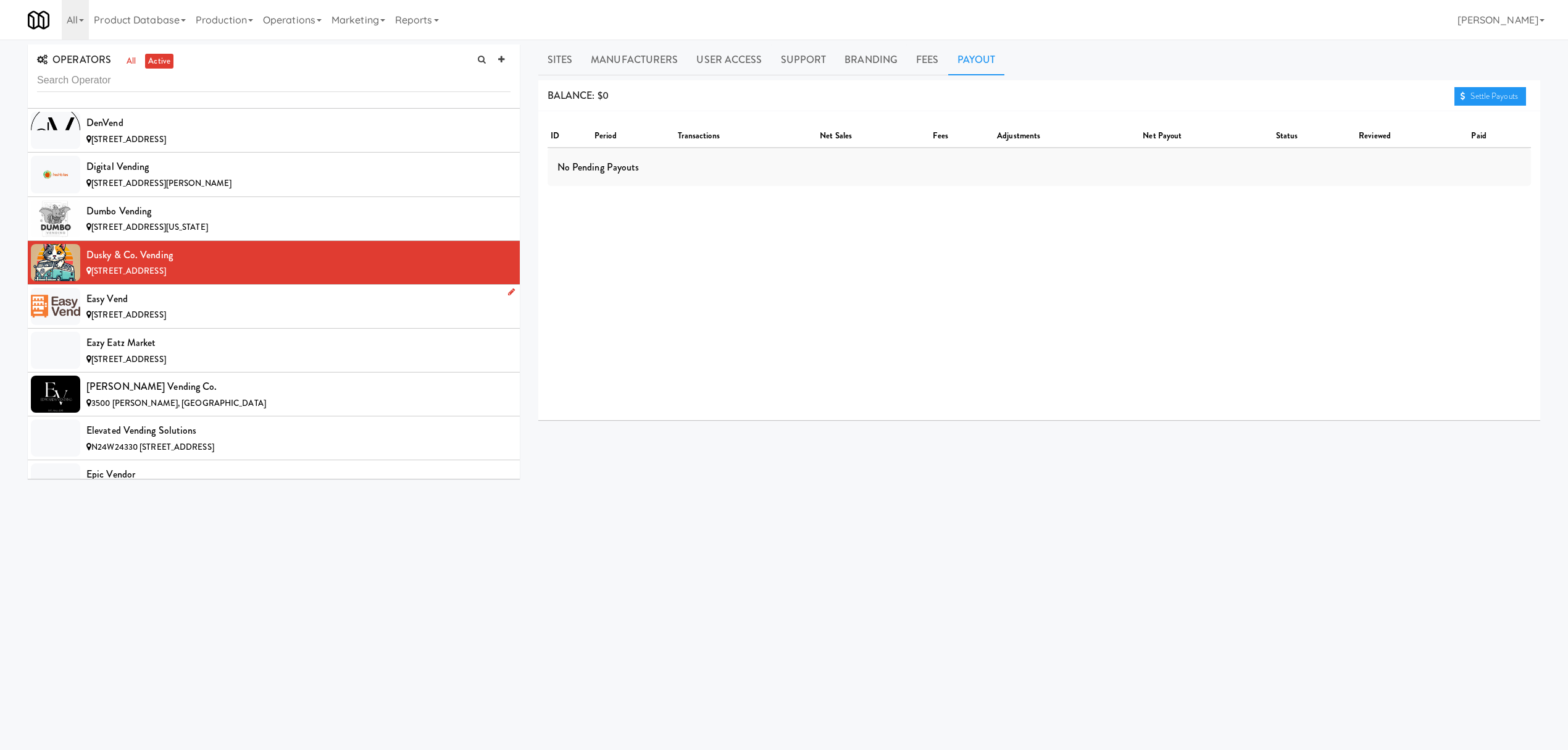
click at [246, 323] on div "[STREET_ADDRESS]" at bounding box center [298, 315] width 424 height 15
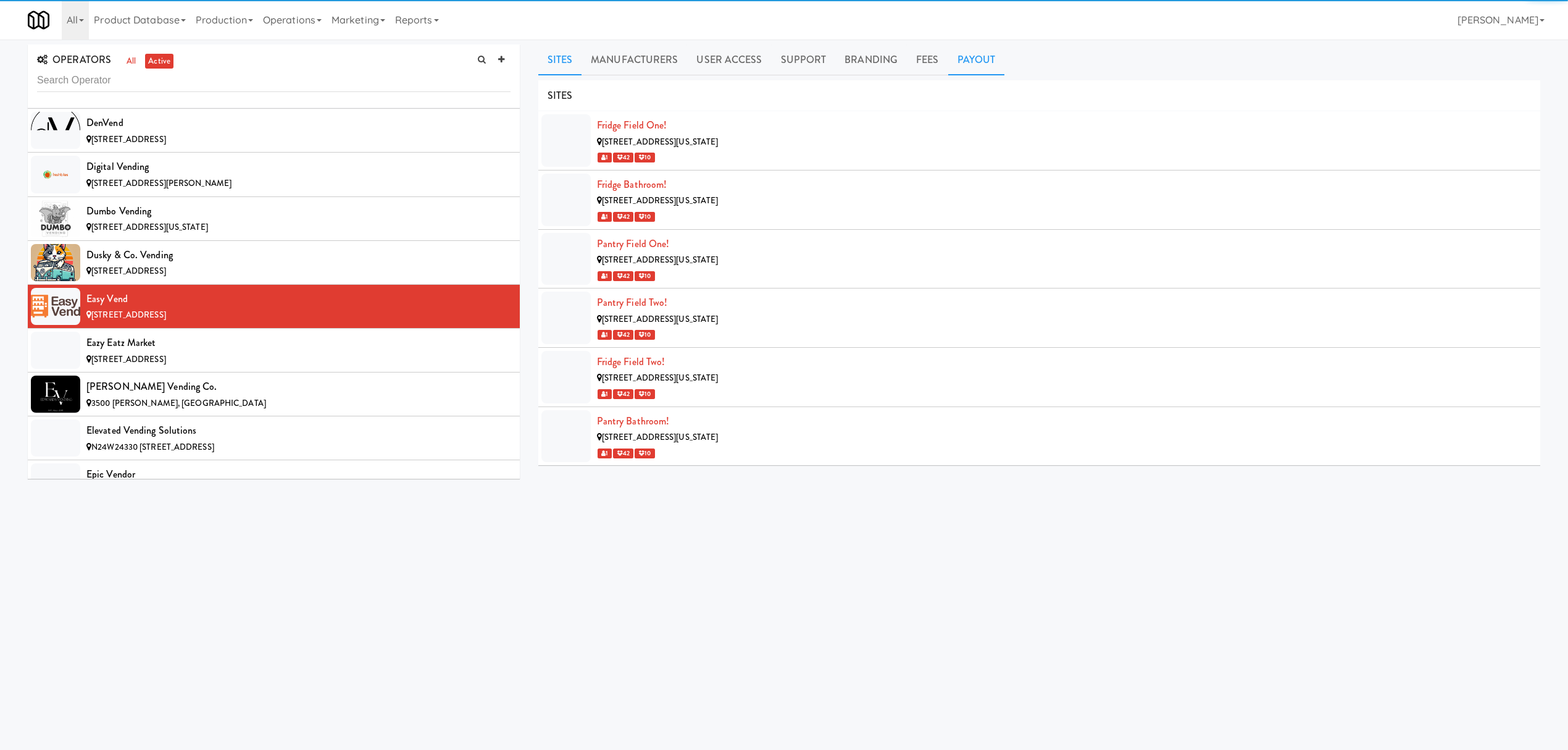
click at [961, 60] on link "Payout" at bounding box center [976, 60] width 56 height 31
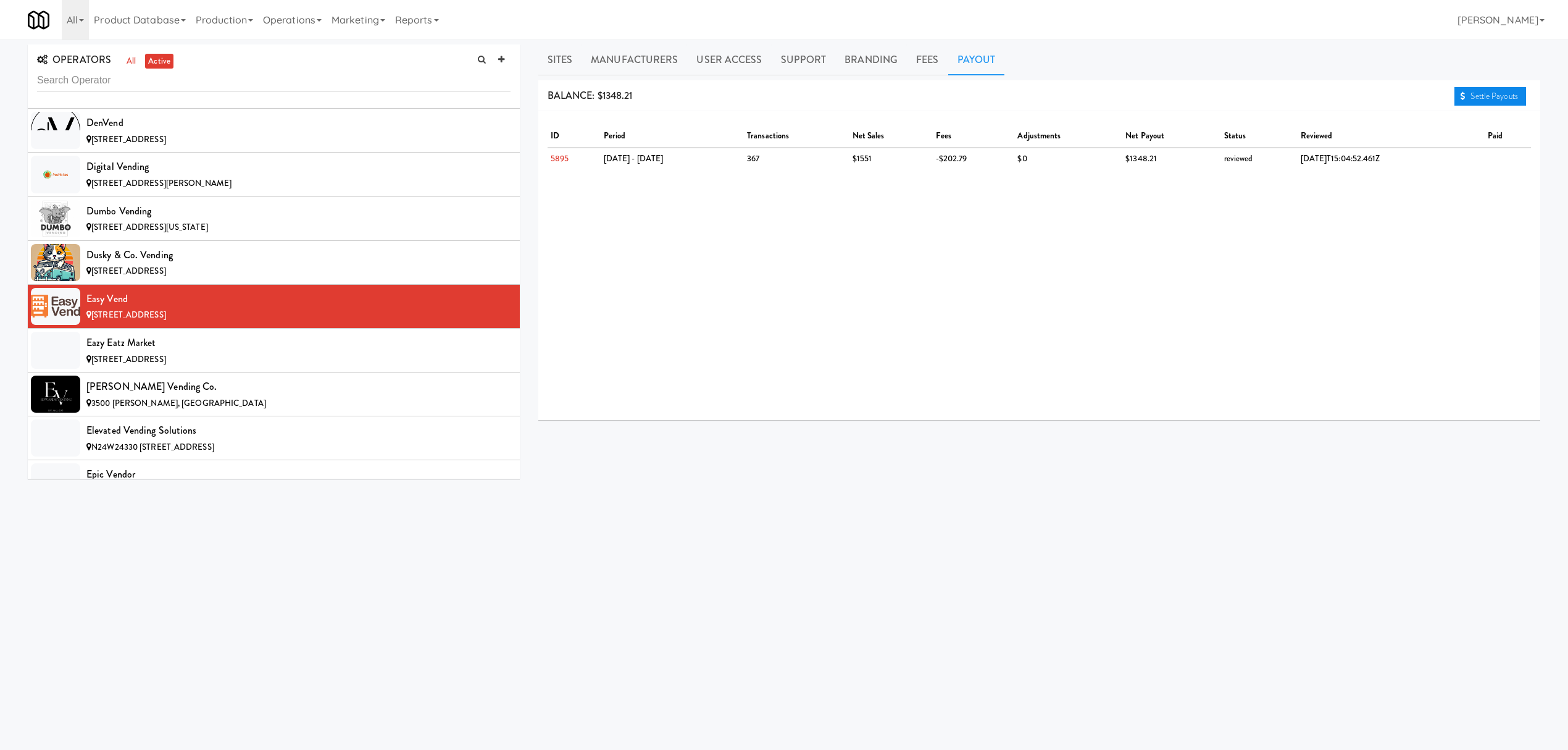
click at [1502, 94] on link "Settle Payouts" at bounding box center [1490, 96] width 72 height 19
click at [286, 368] on div "[STREET_ADDRESS]" at bounding box center [298, 359] width 424 height 15
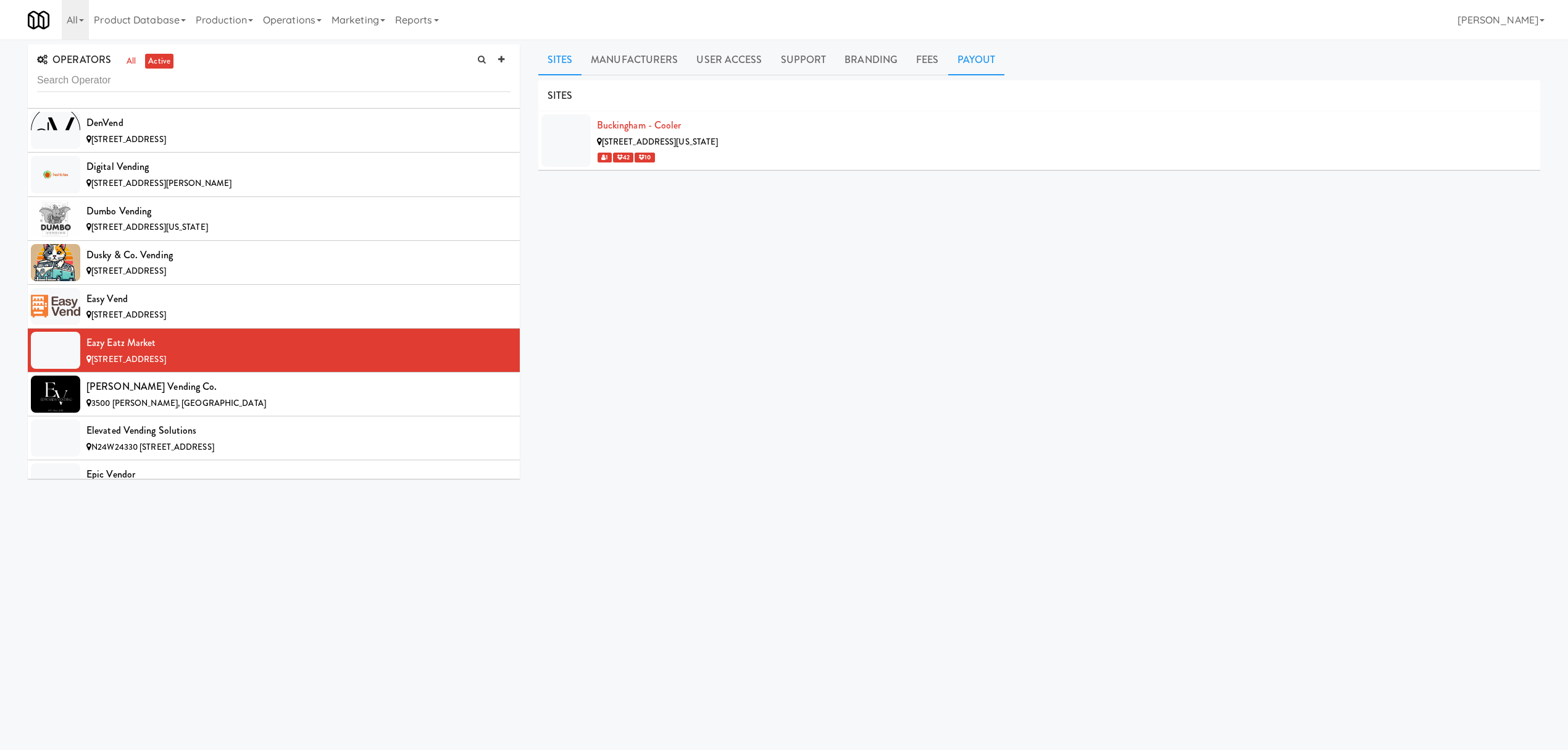
click at [980, 62] on link "Payout" at bounding box center [976, 60] width 56 height 31
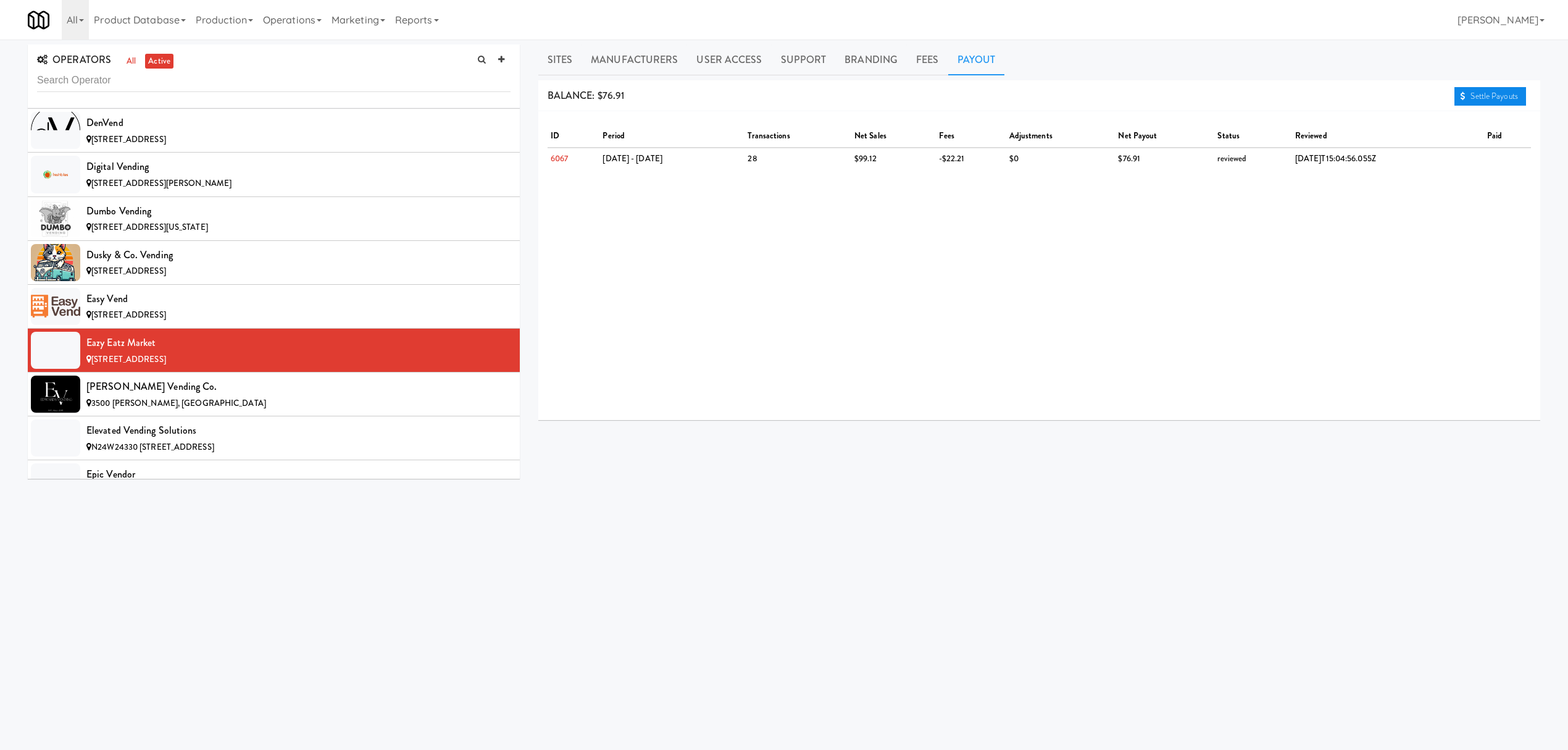
click at [1472, 100] on link "Settle Payouts" at bounding box center [1490, 96] width 72 height 19
click at [312, 395] on div "[PERSON_NAME] Vending Co." at bounding box center [298, 386] width 424 height 19
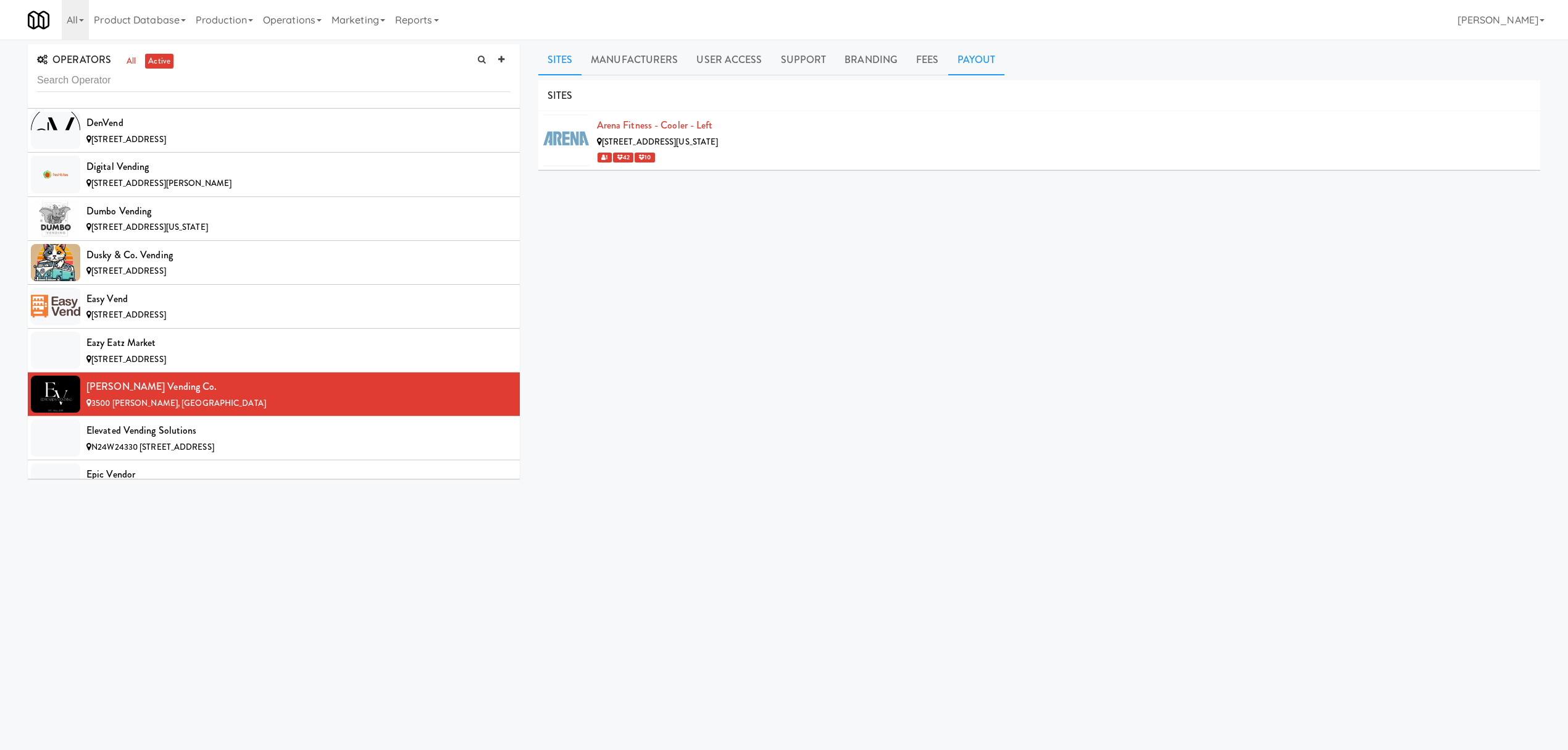
click at [976, 63] on link "Payout" at bounding box center [976, 60] width 56 height 31
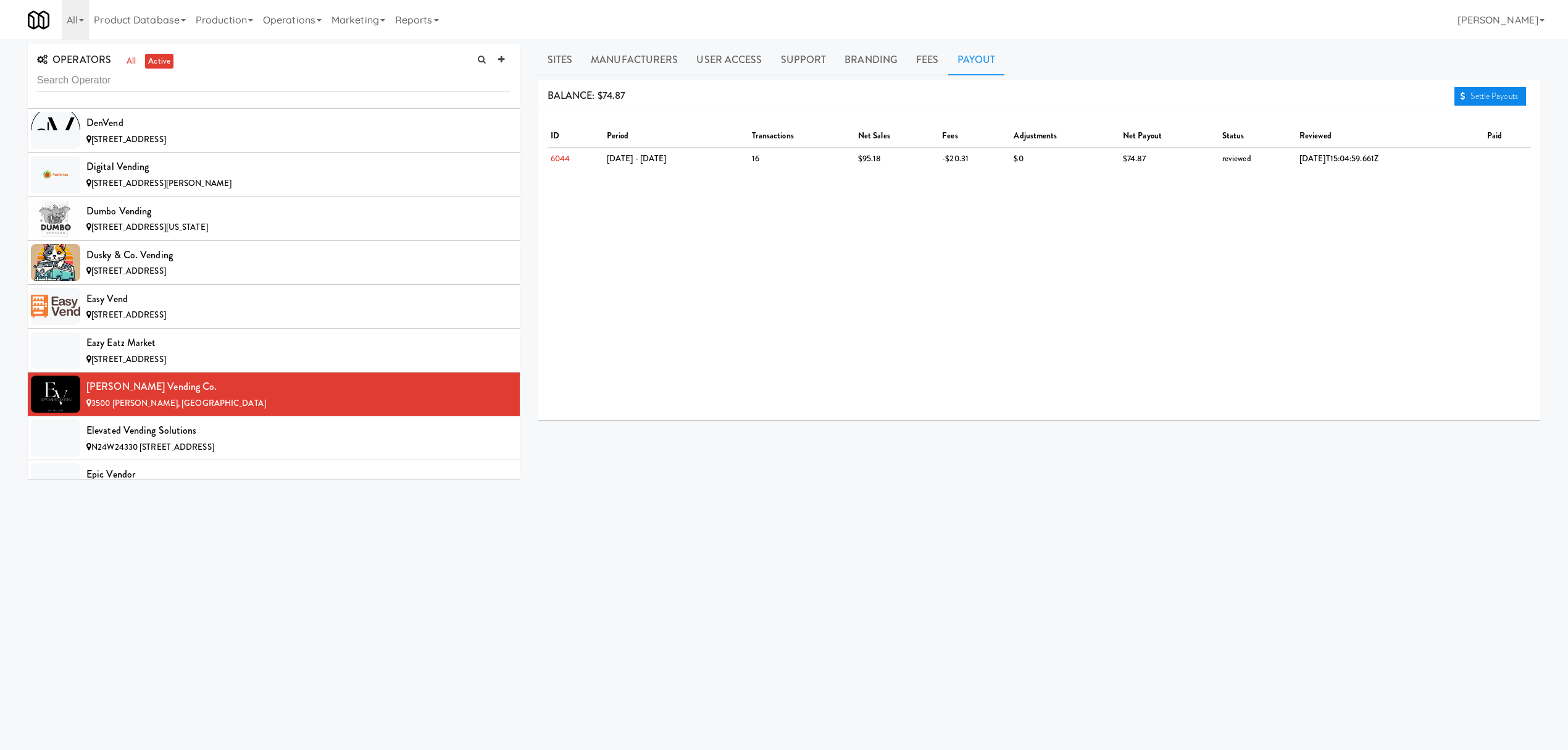
click at [1468, 91] on link "Settle Payouts" at bounding box center [1490, 96] width 72 height 19
click at [152, 453] on span "N24W24330 [STREET_ADDRESS]" at bounding box center [152, 447] width 123 height 12
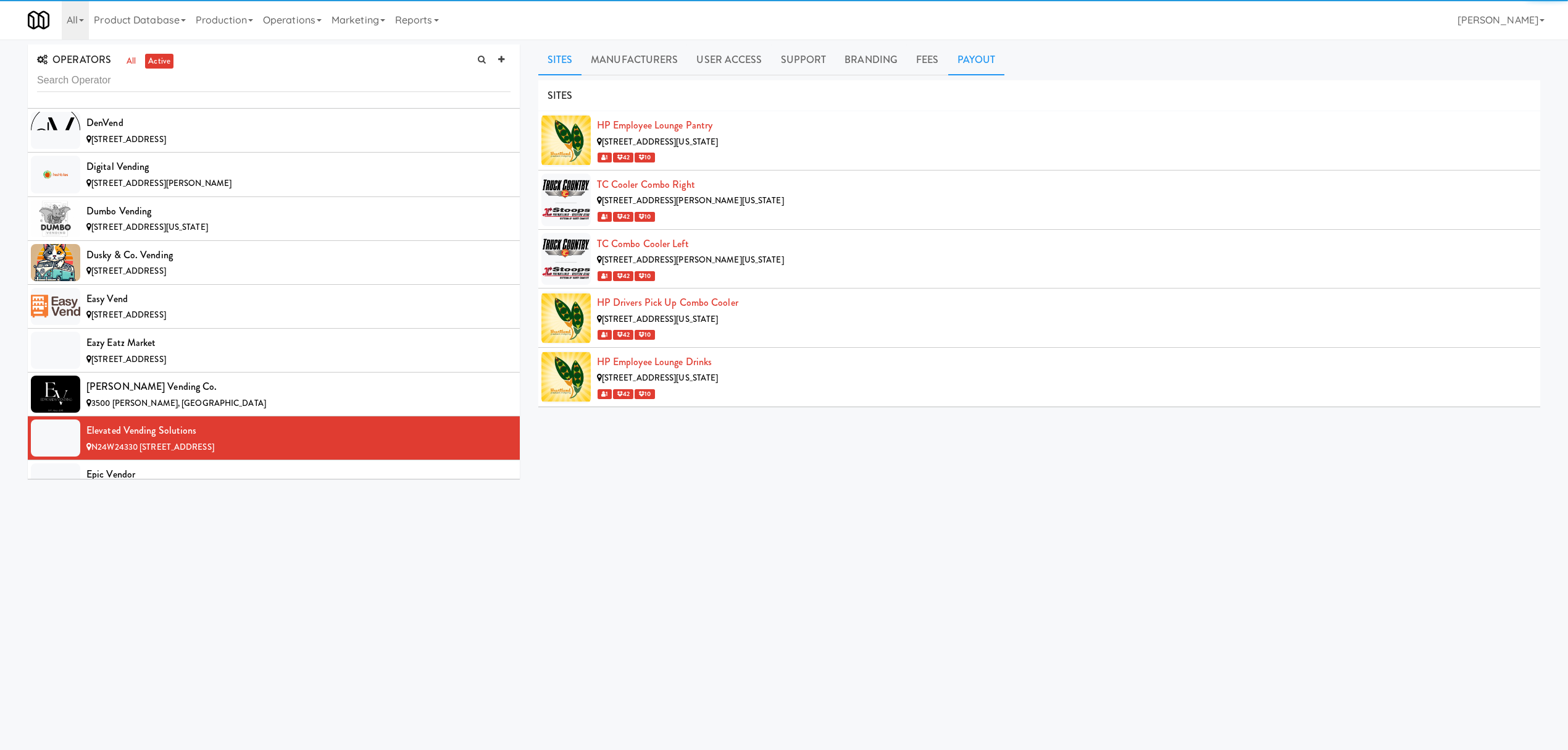
click at [974, 55] on link "Payout" at bounding box center [976, 60] width 56 height 31
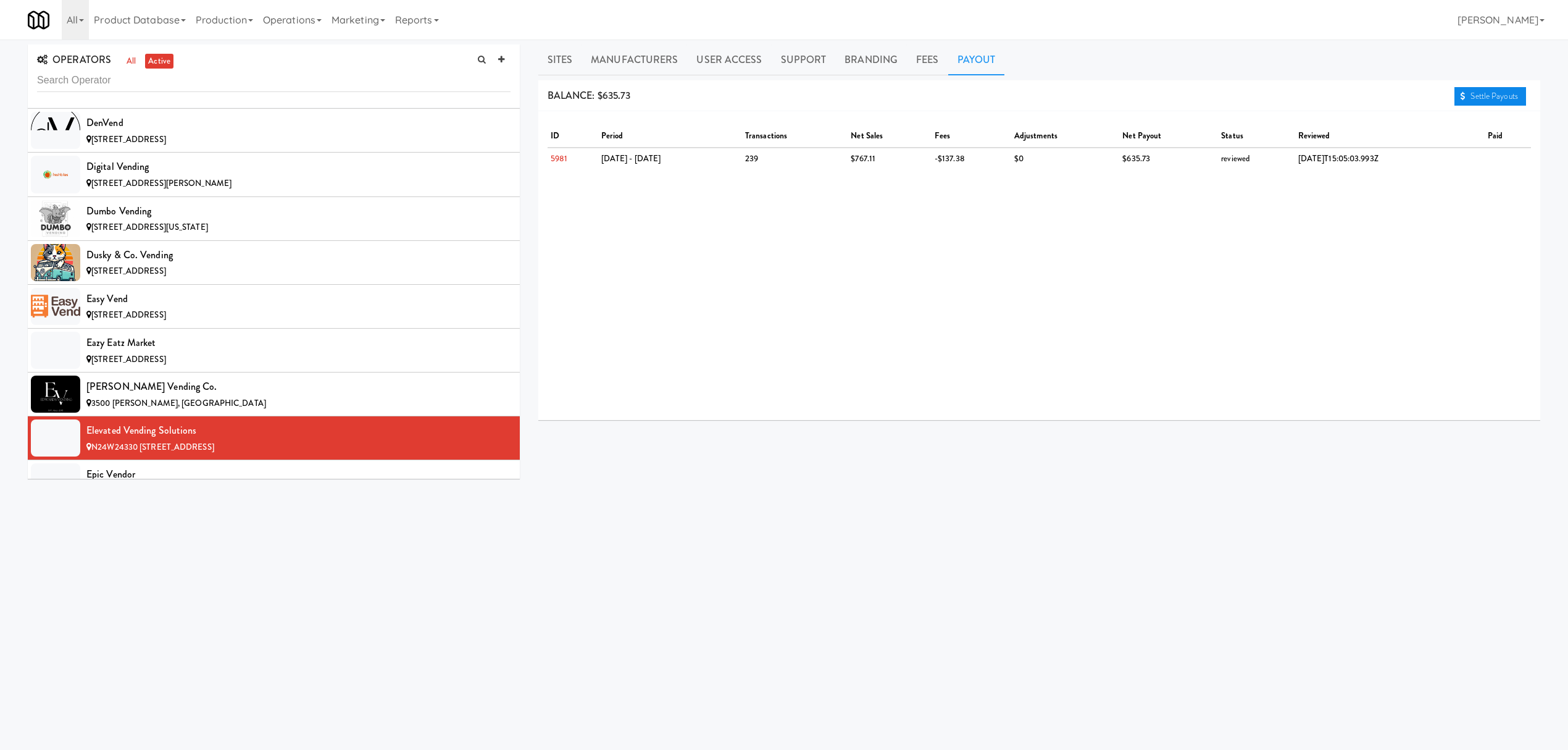
click at [1466, 95] on link "Settle Payouts" at bounding box center [1490, 96] width 72 height 19
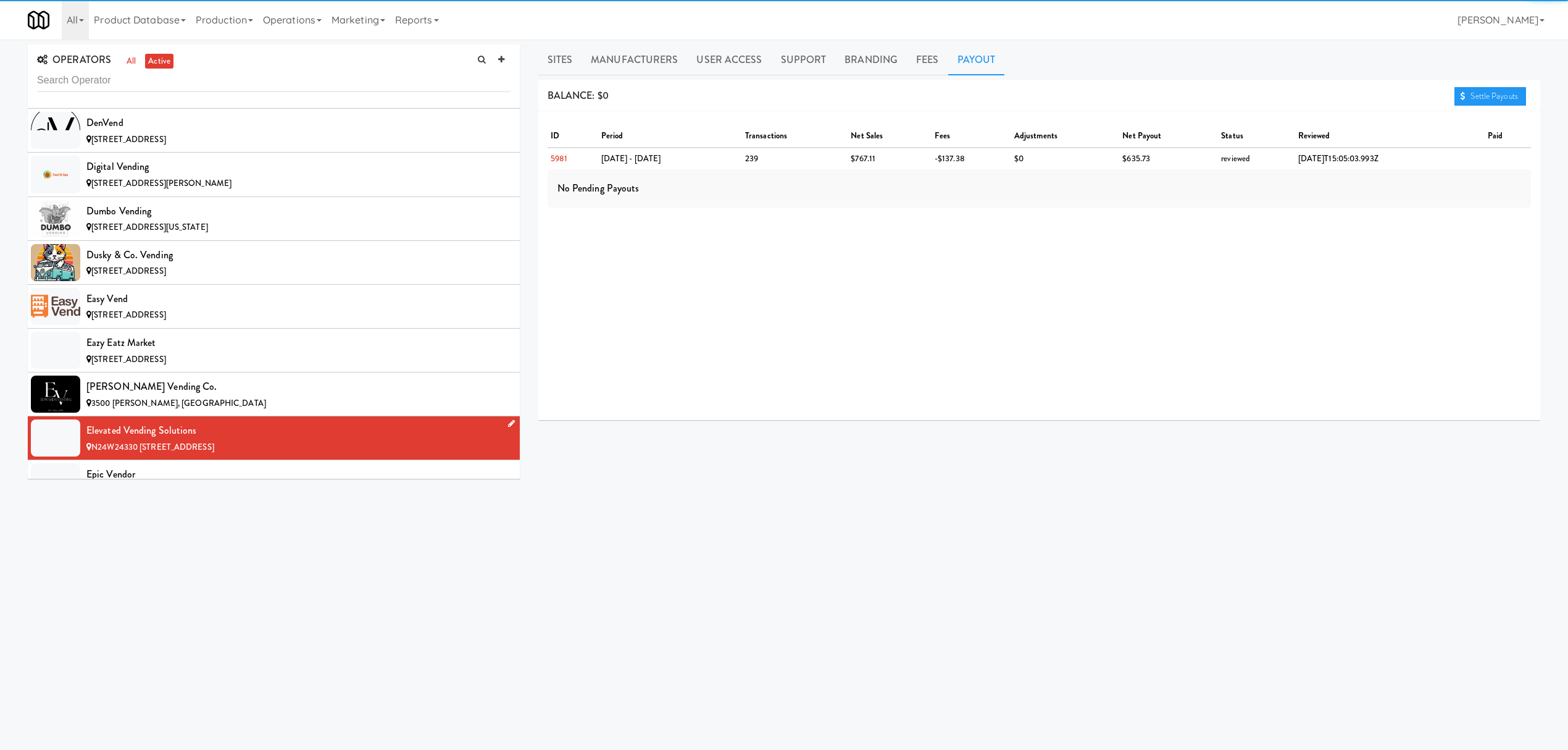
scroll to position [3541, 0]
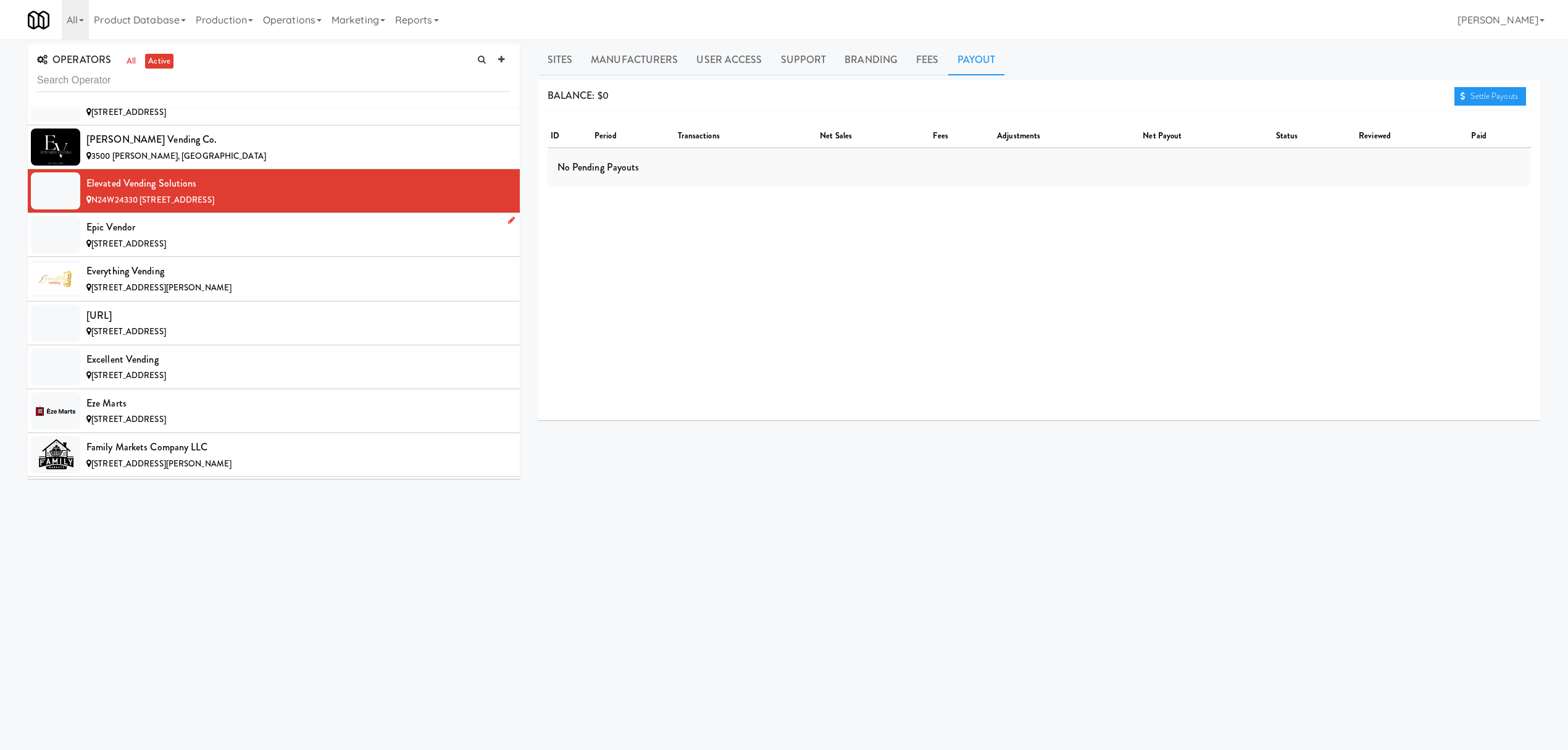
click at [166, 249] on span "[STREET_ADDRESS]" at bounding box center [128, 244] width 74 height 12
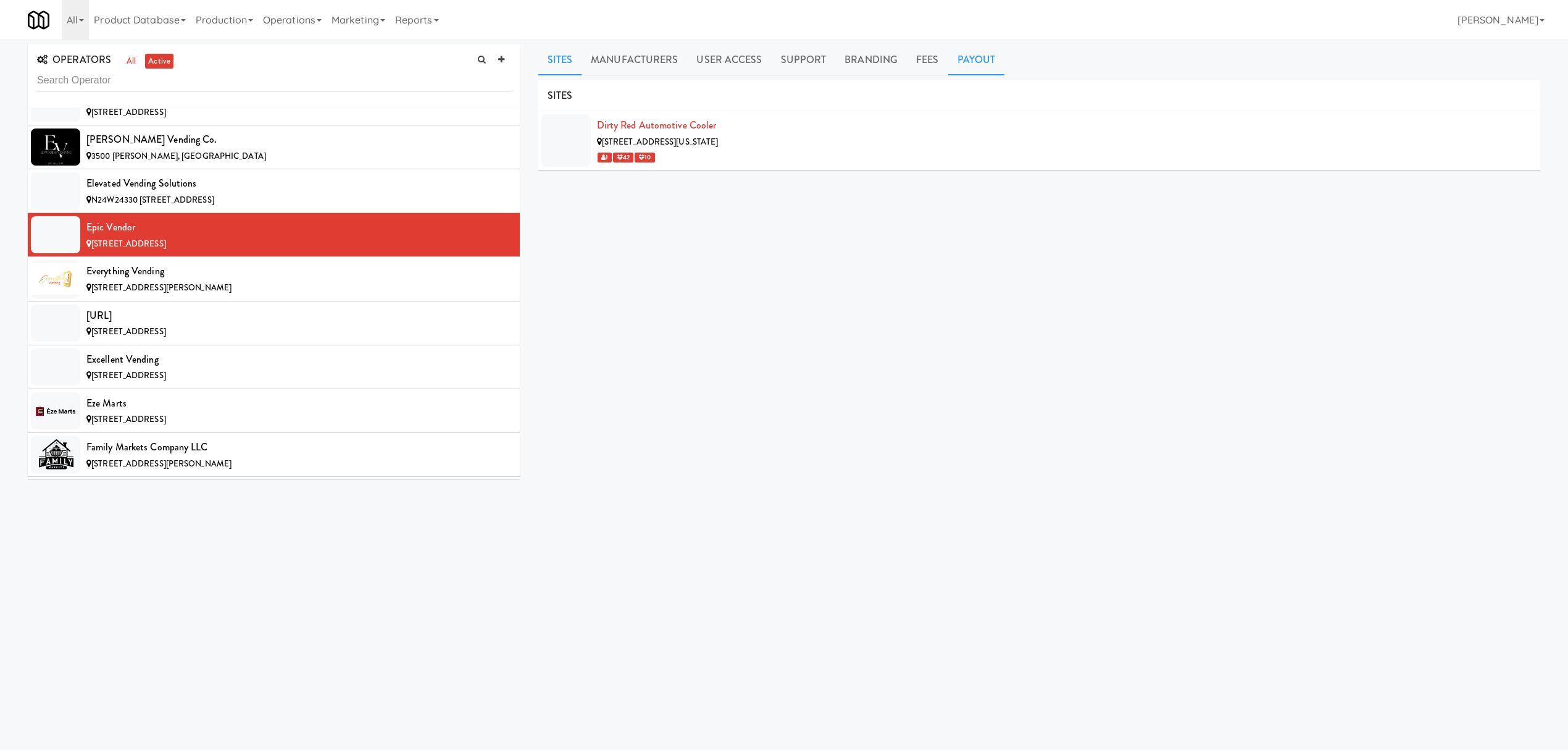
click at [956, 61] on link "Payout" at bounding box center [976, 60] width 56 height 31
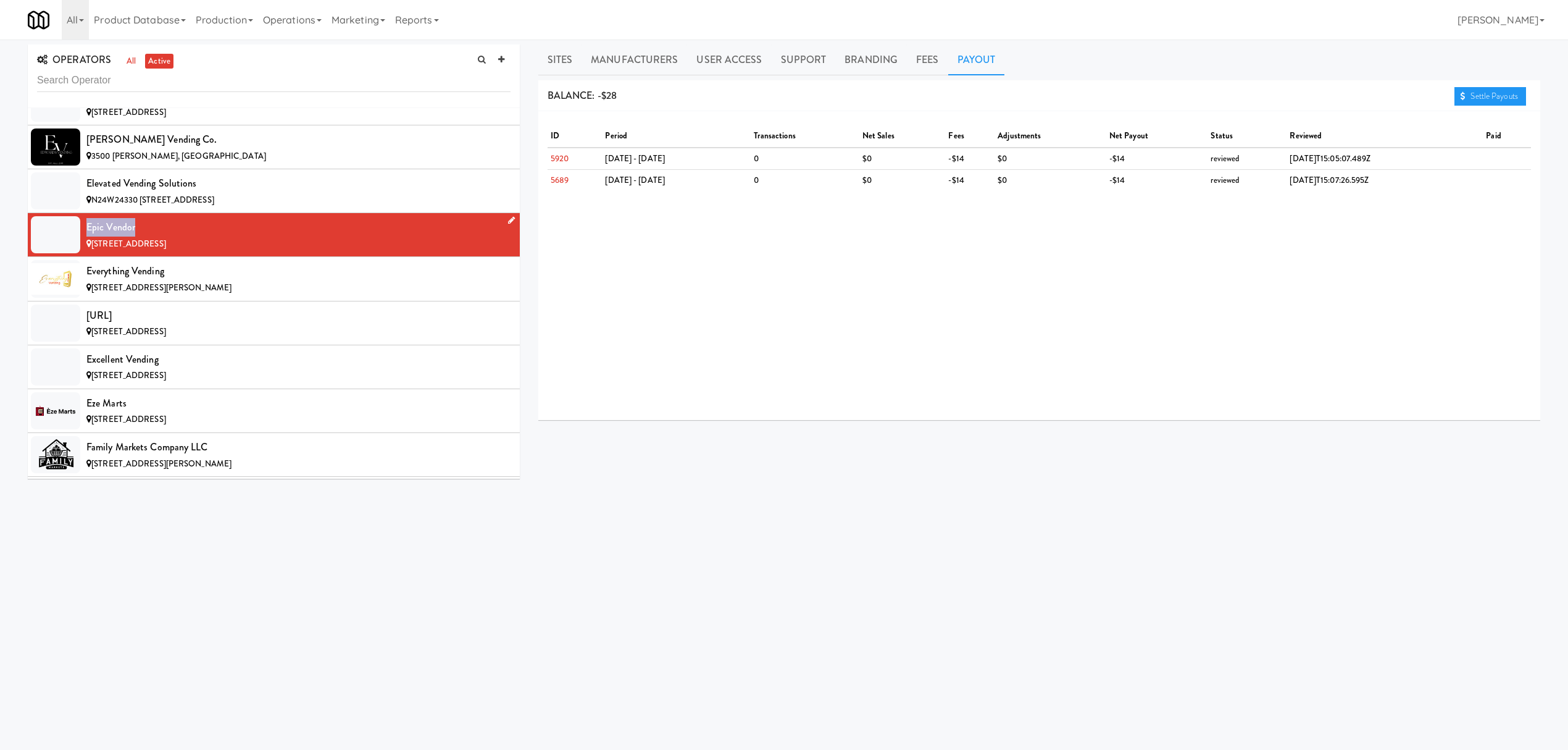
drag, startPoint x: 87, startPoint y: 245, endPoint x: 149, endPoint y: 245, distance: 62.0
click at [149, 237] on div "Epic Vendor" at bounding box center [298, 227] width 424 height 19
copy div "Epic Vendor"
click at [225, 281] on div "Everything Vending" at bounding box center [298, 271] width 424 height 19
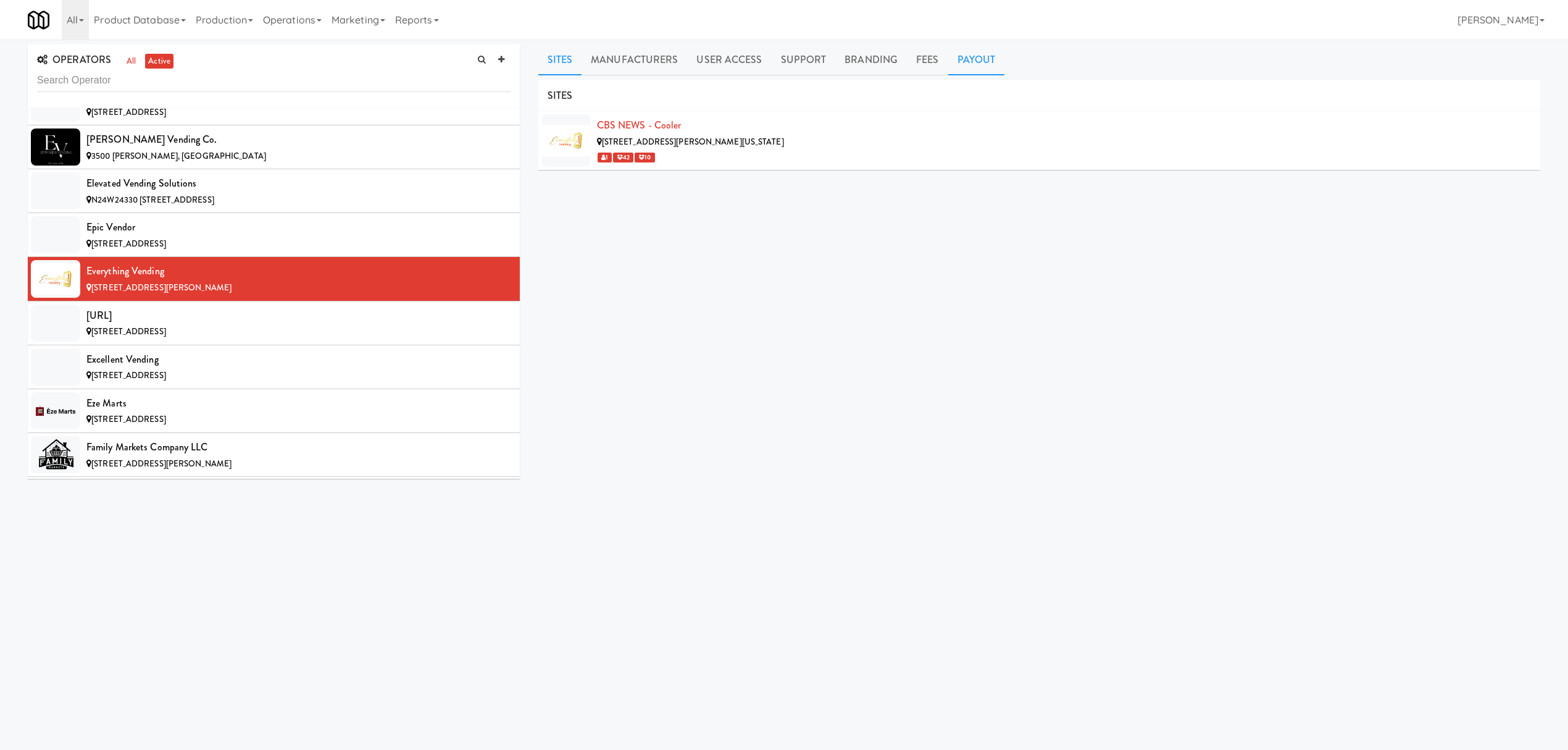
click at [968, 67] on link "Payout" at bounding box center [976, 60] width 56 height 31
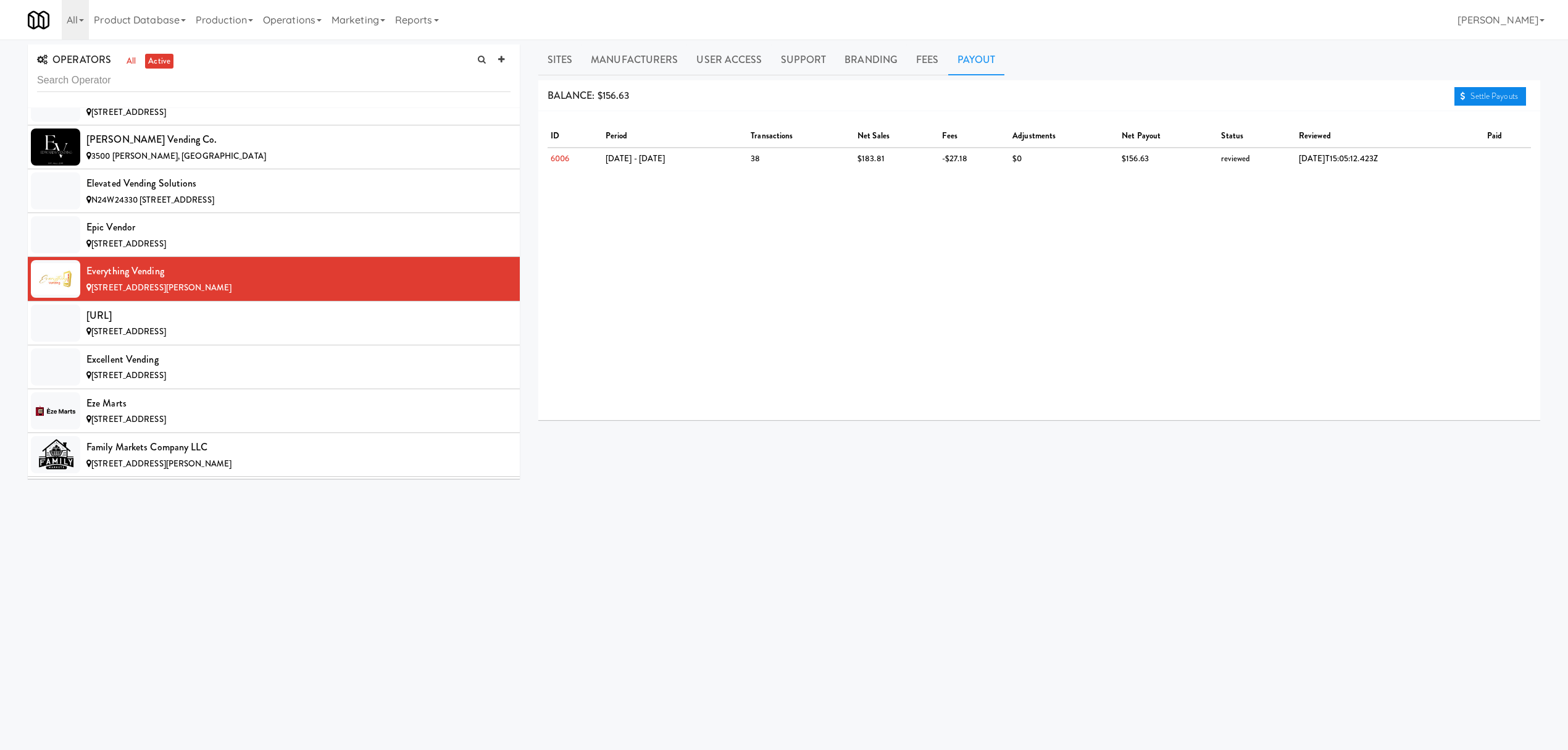
click at [1480, 101] on link "Settle Payouts" at bounding box center [1490, 96] width 72 height 19
click at [195, 325] on div "[URL]" at bounding box center [298, 316] width 424 height 19
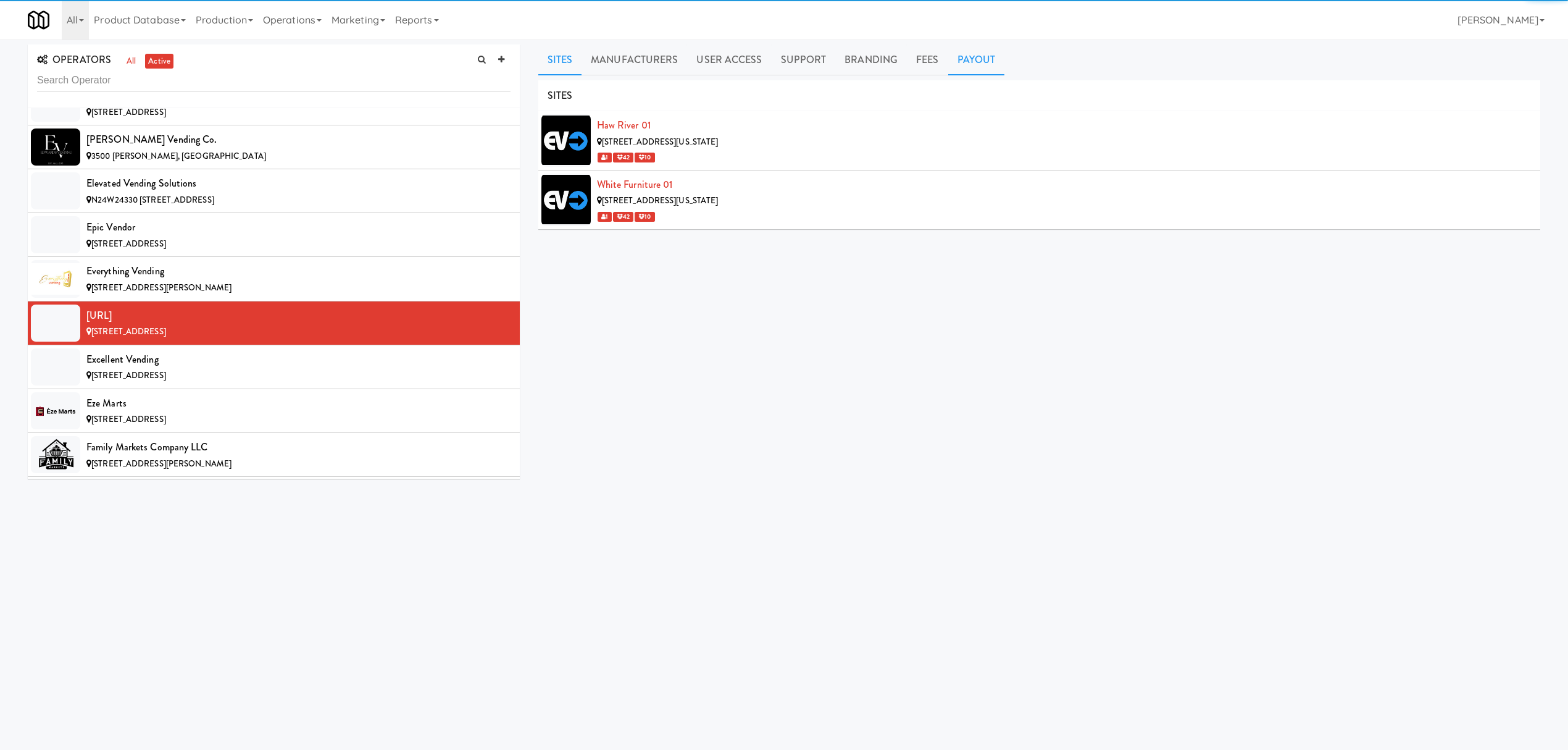
click at [968, 62] on link "Payout" at bounding box center [976, 60] width 56 height 31
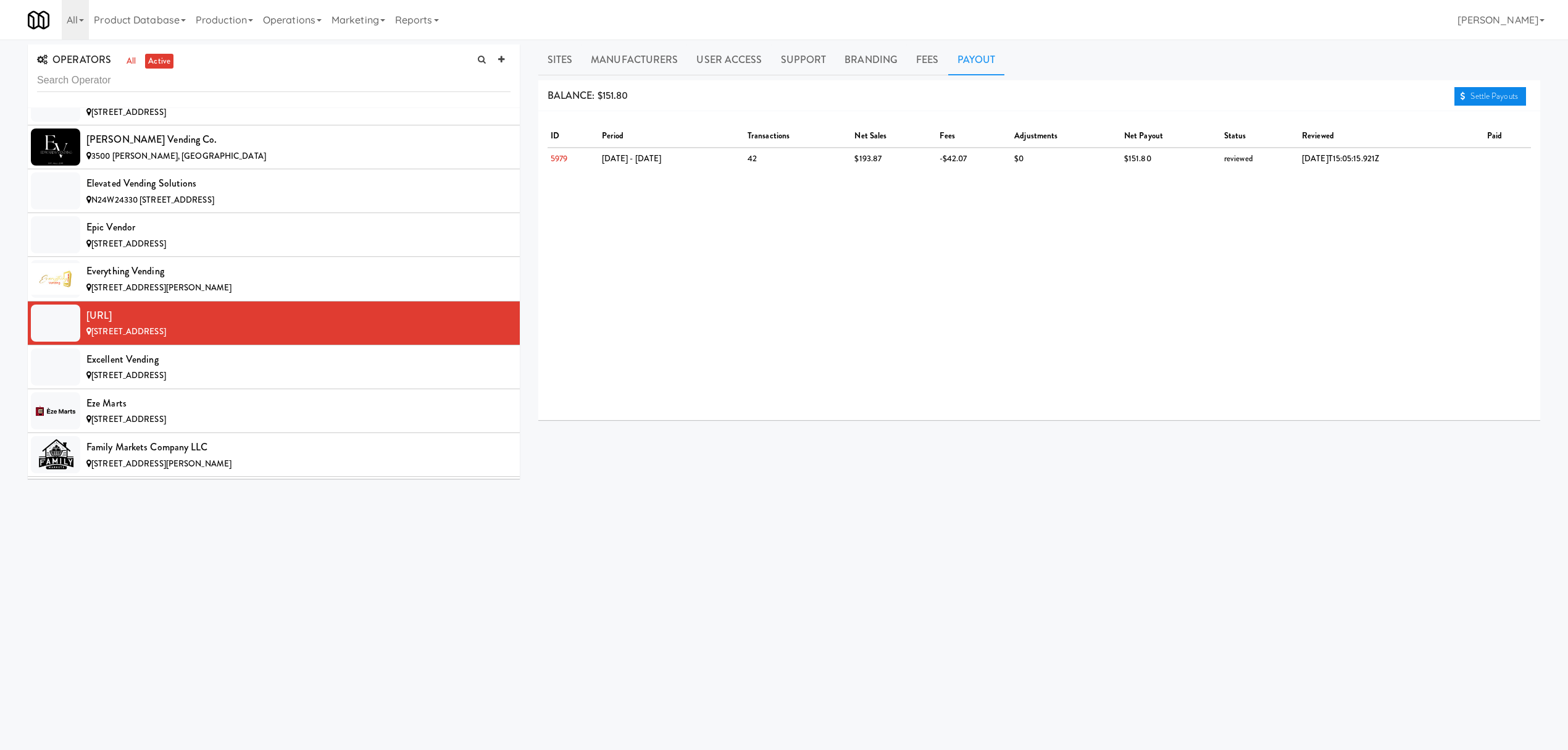
click at [1476, 87] on link "Settle Payouts" at bounding box center [1490, 96] width 72 height 19
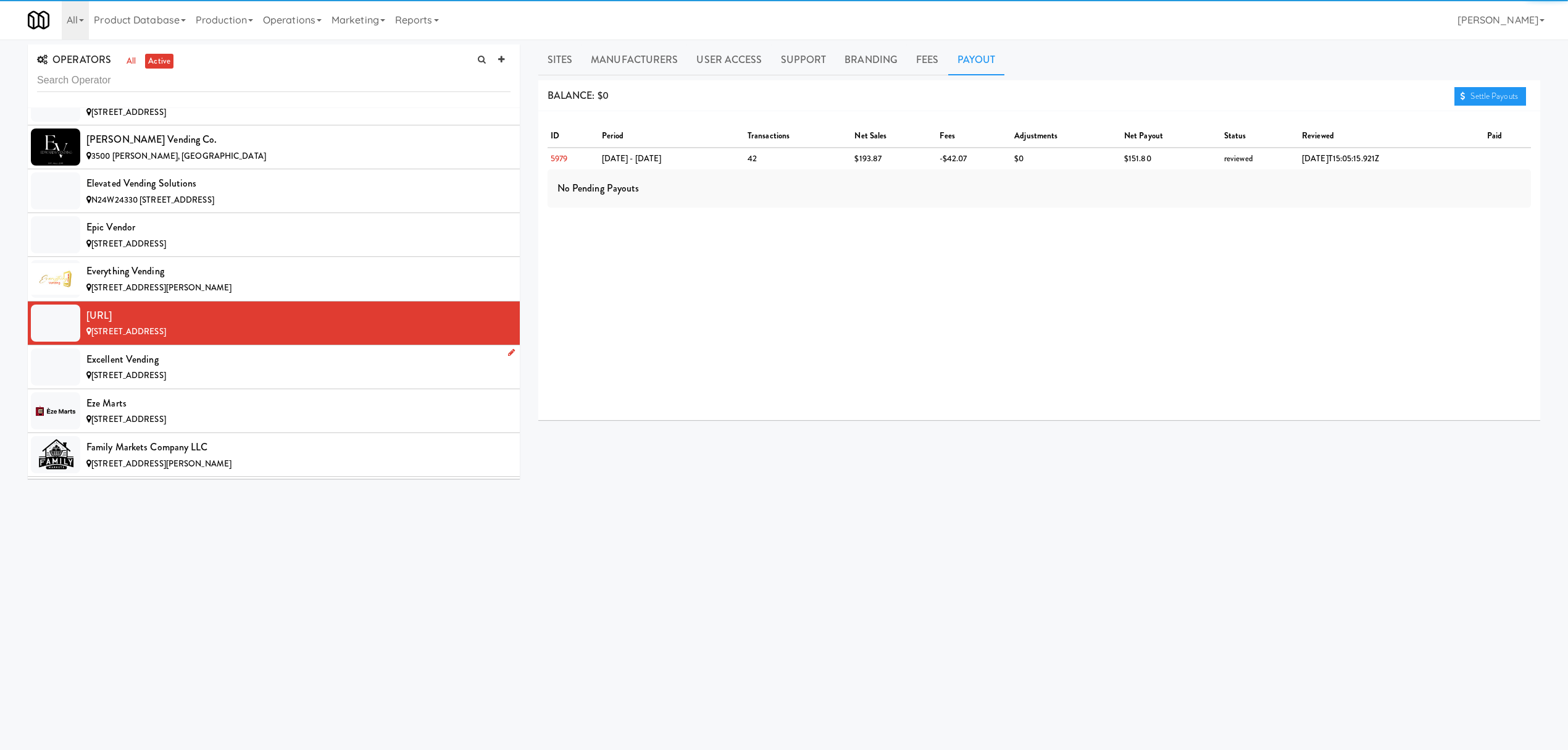
click at [206, 368] on div "Excellent Vending" at bounding box center [298, 360] width 424 height 19
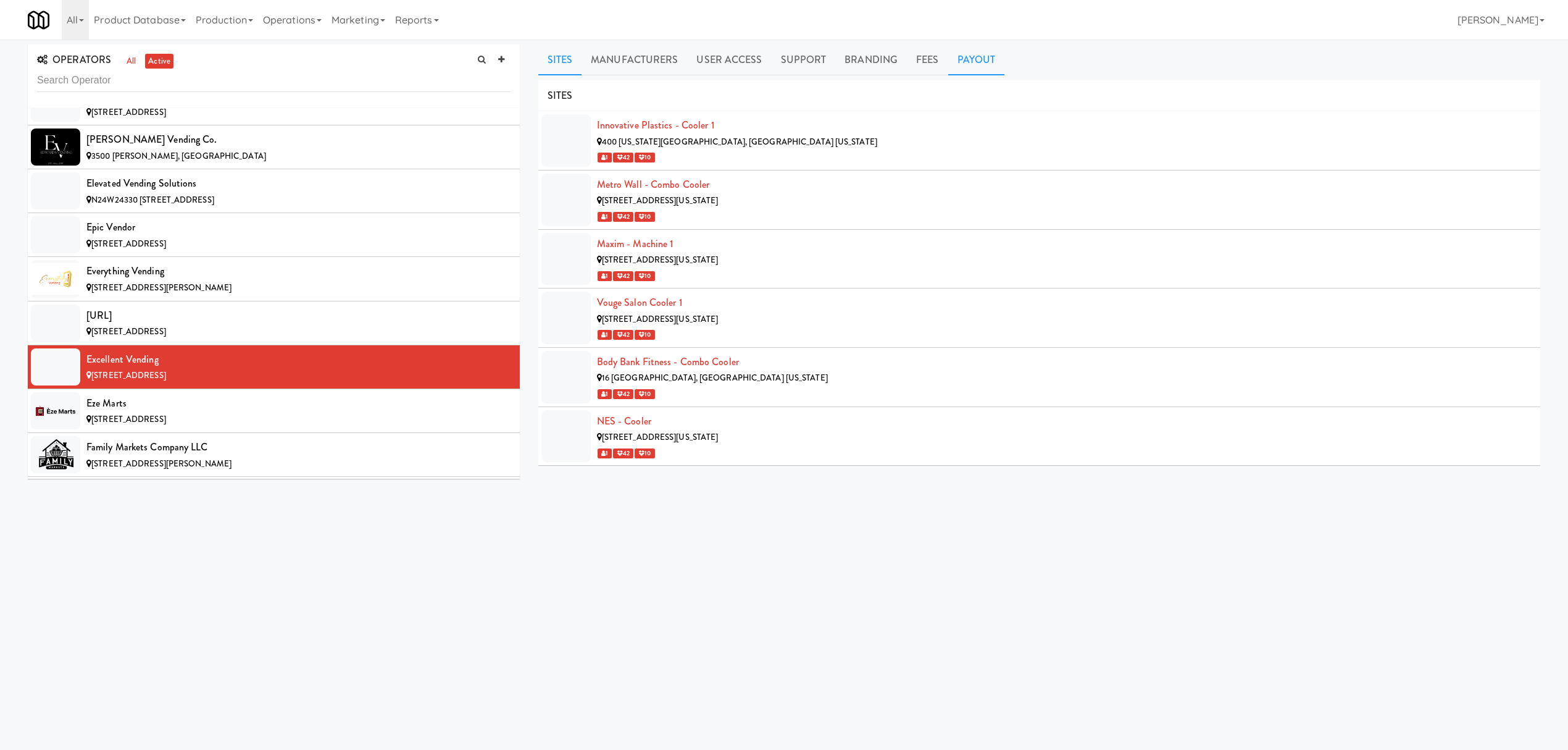
click at [972, 63] on link "Payout" at bounding box center [976, 60] width 56 height 31
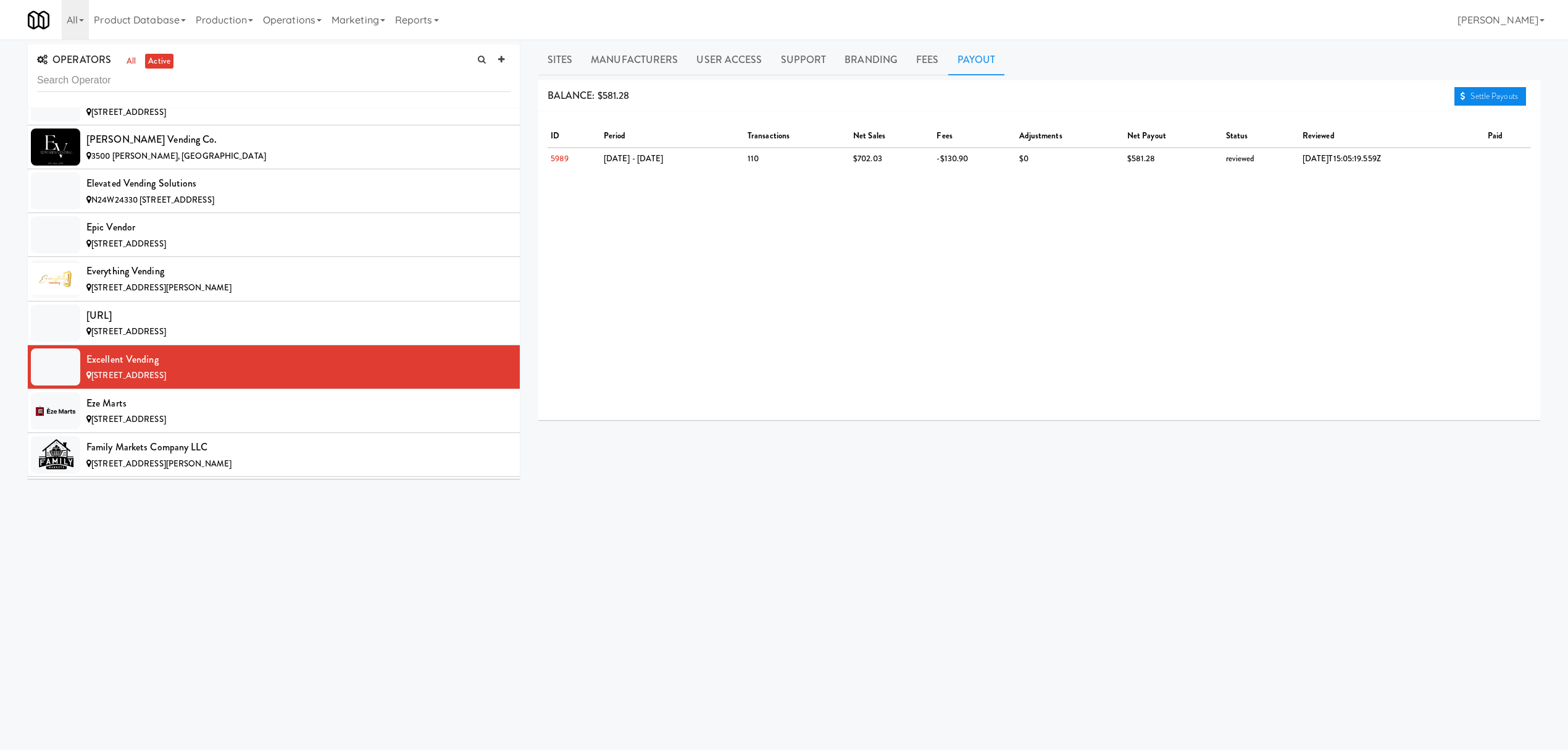
click at [1466, 99] on link "Settle Payouts" at bounding box center [1490, 96] width 72 height 19
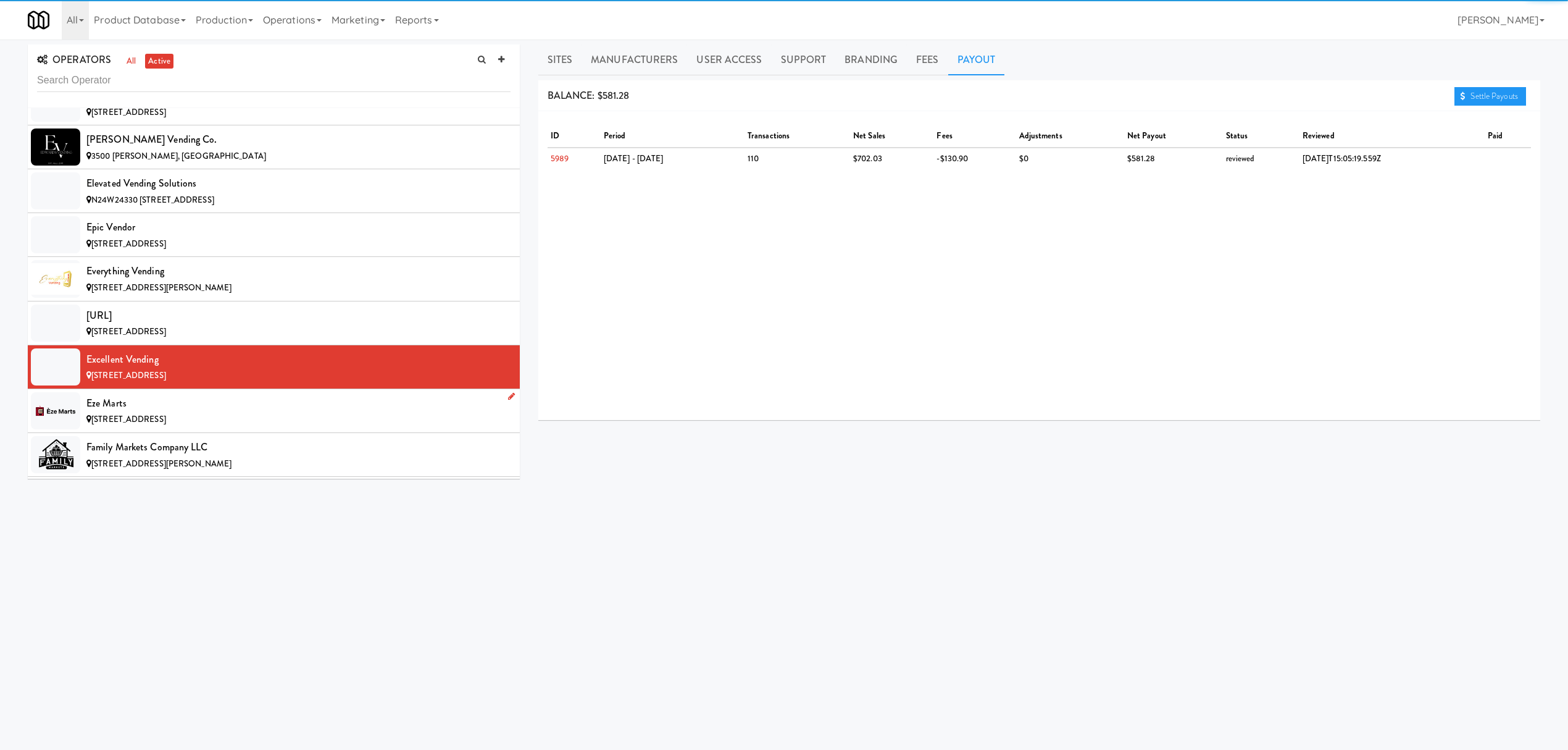
click at [232, 412] on div "Eze Marts" at bounding box center [298, 404] width 424 height 19
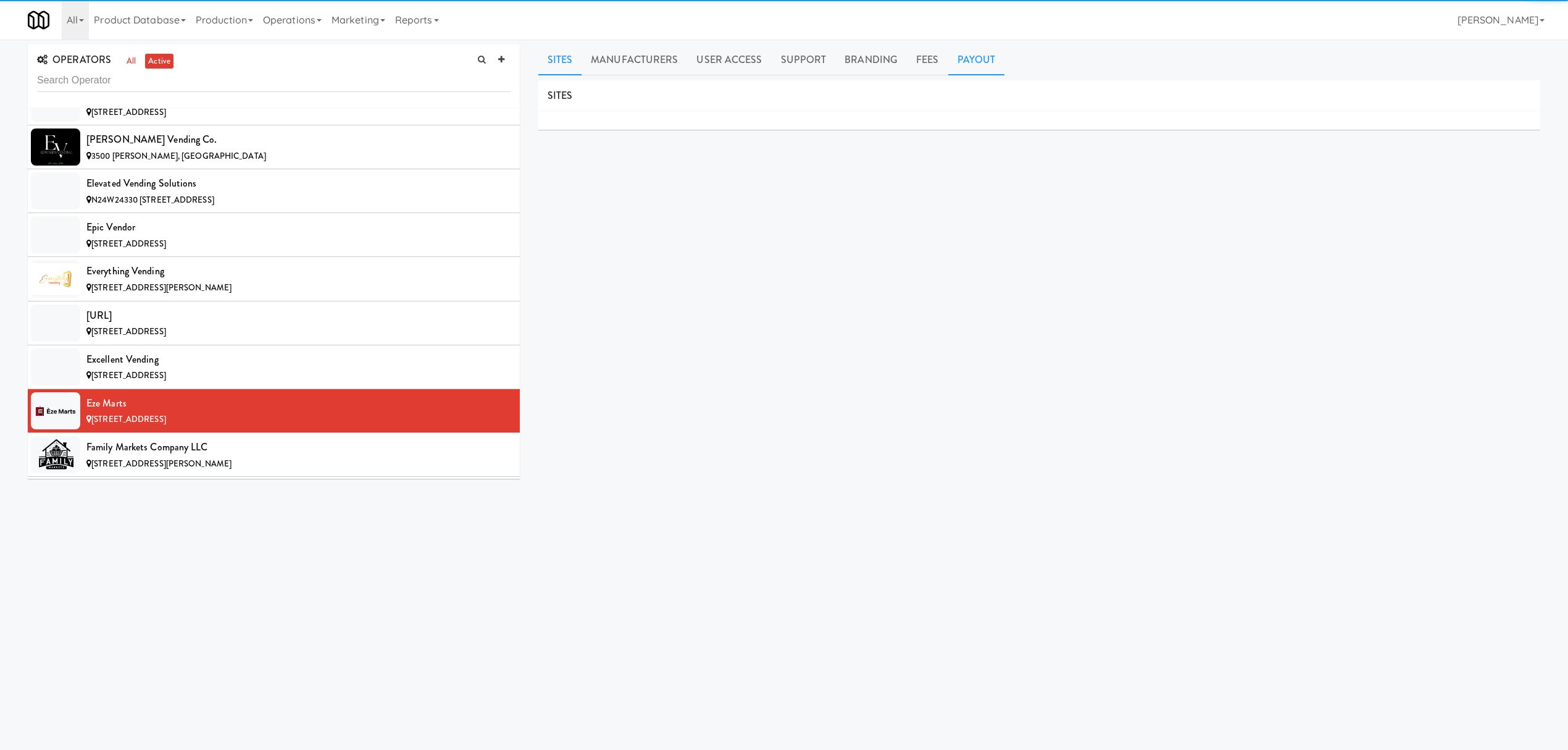
click at [972, 53] on link "Payout" at bounding box center [976, 60] width 56 height 31
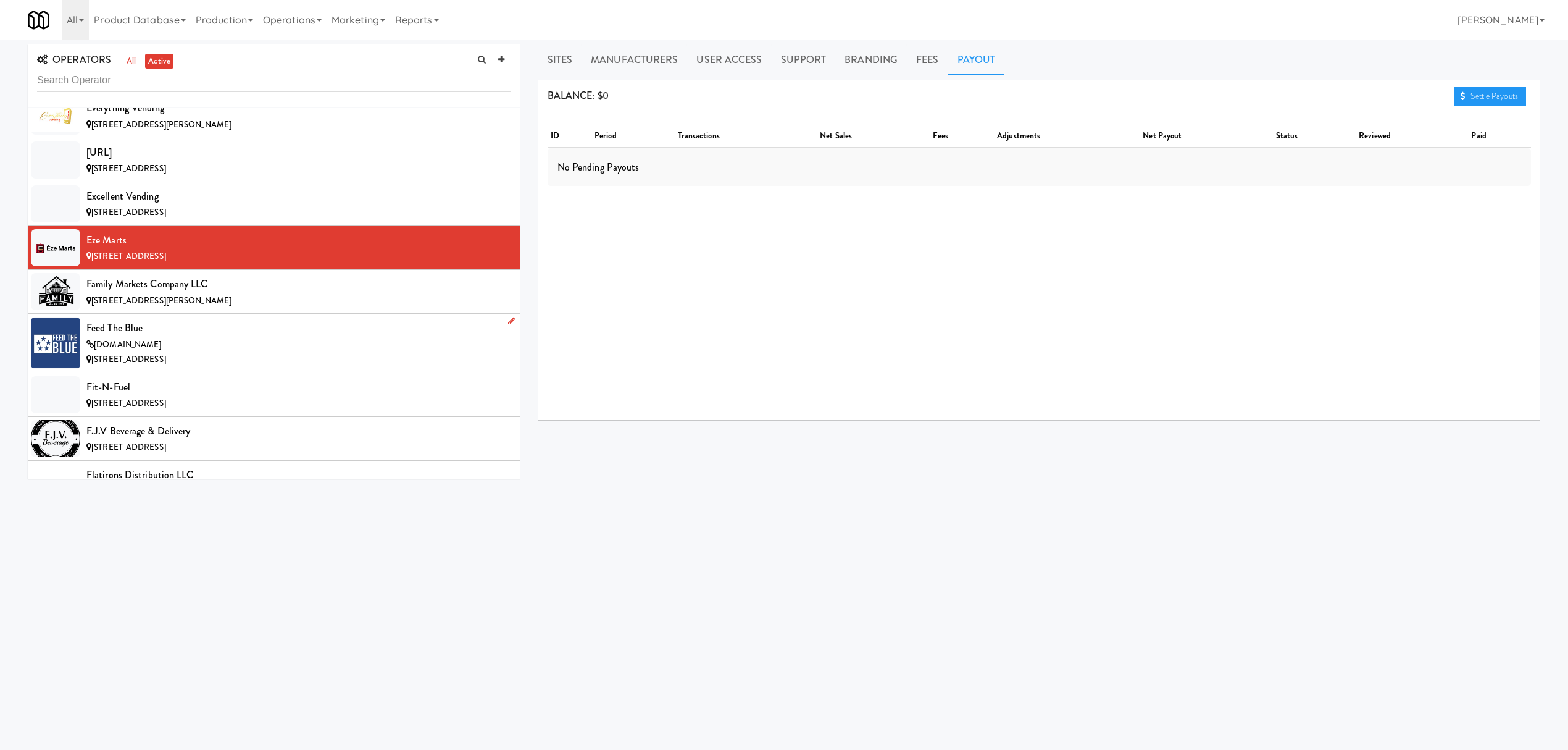
scroll to position [3705, 0]
click at [197, 305] on span "[STREET_ADDRESS][PERSON_NAME]" at bounding box center [161, 299] width 140 height 12
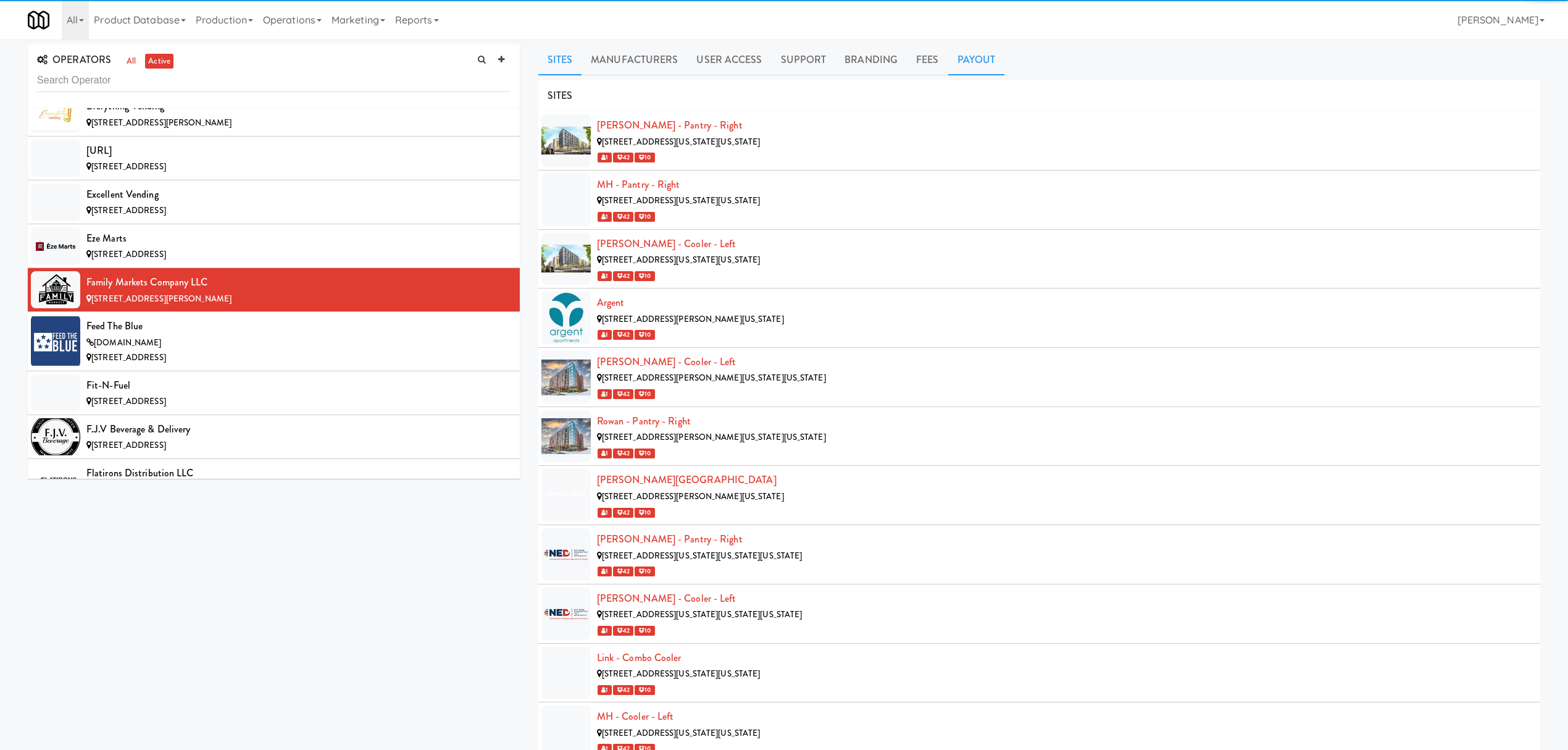
click at [966, 55] on link "Payout" at bounding box center [976, 60] width 56 height 31
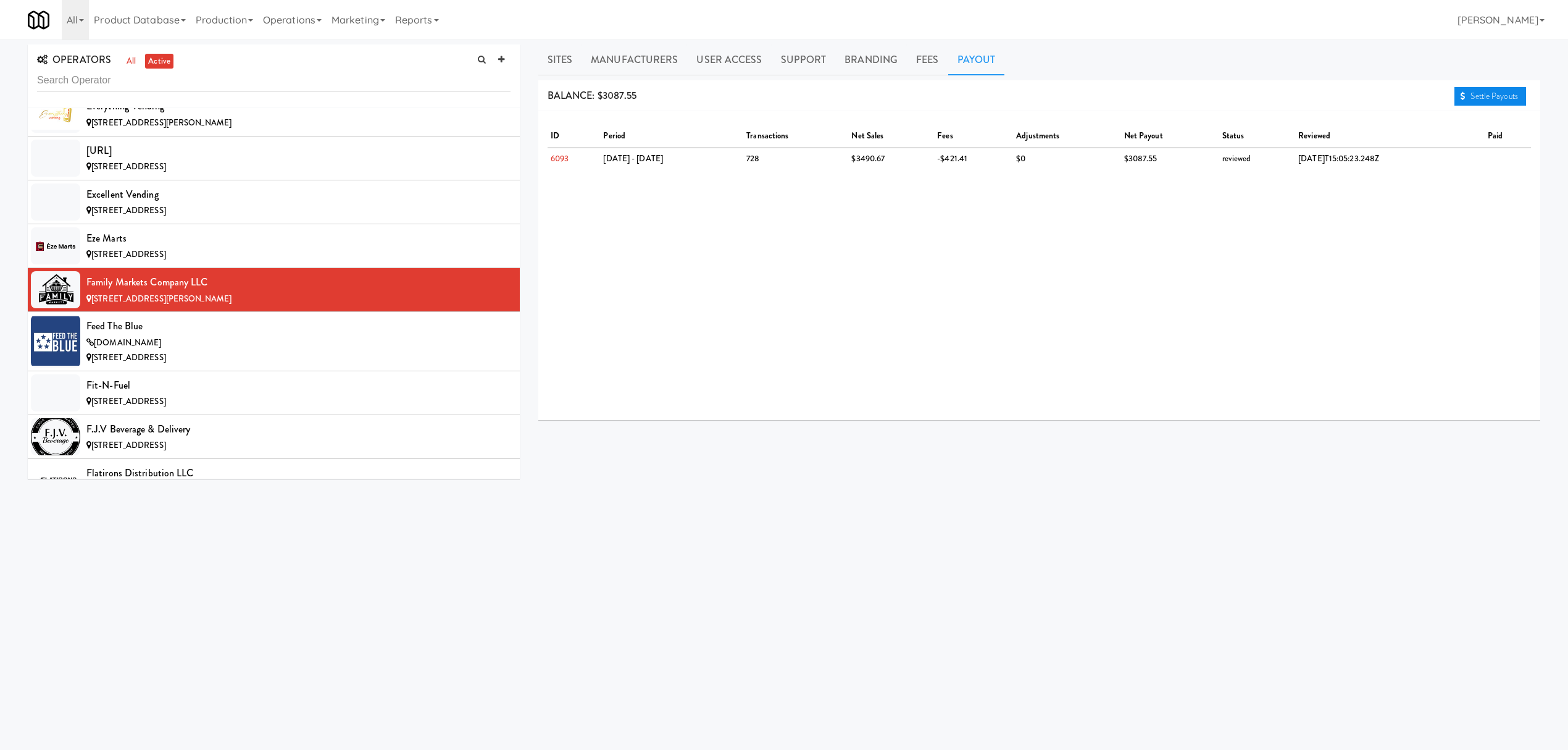
click at [1469, 100] on link "Settle Payouts" at bounding box center [1490, 96] width 72 height 19
click at [203, 335] on div "Feed The Blue" at bounding box center [298, 326] width 424 height 19
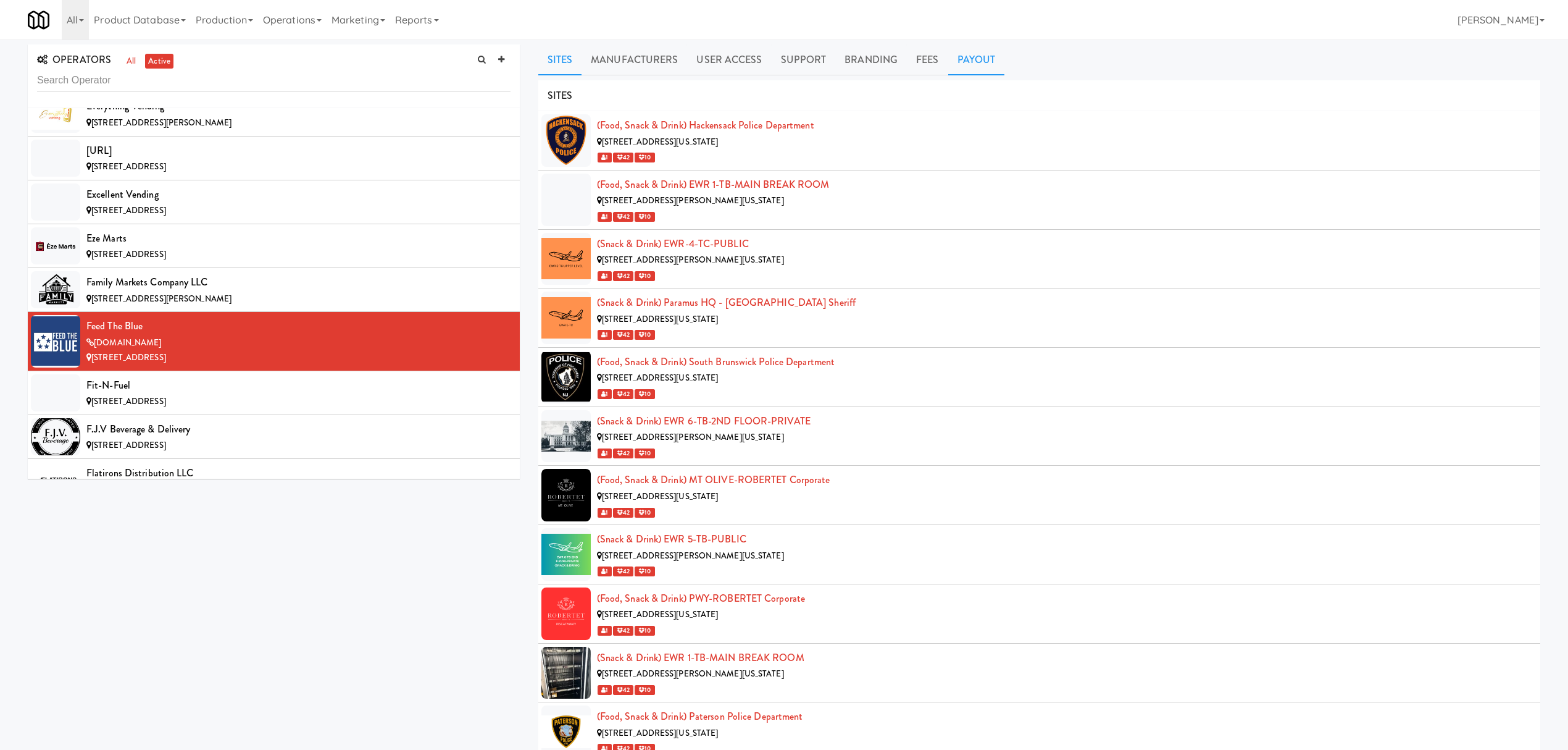
click at [974, 59] on link "Payout" at bounding box center [976, 60] width 56 height 31
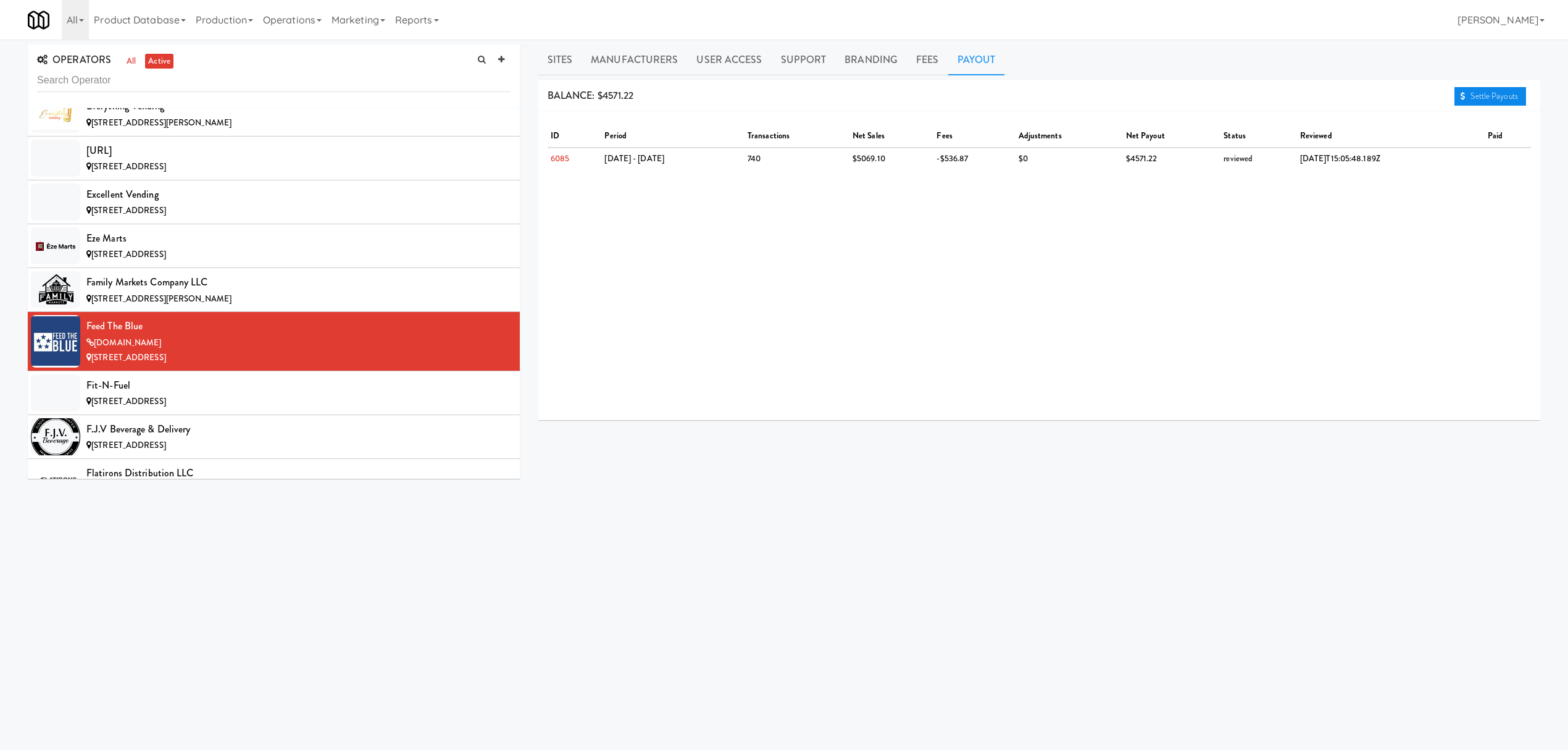
click at [1489, 100] on link "Settle Payouts" at bounding box center [1490, 96] width 72 height 19
click at [210, 394] on div "Fit-N-Fuel" at bounding box center [298, 386] width 424 height 19
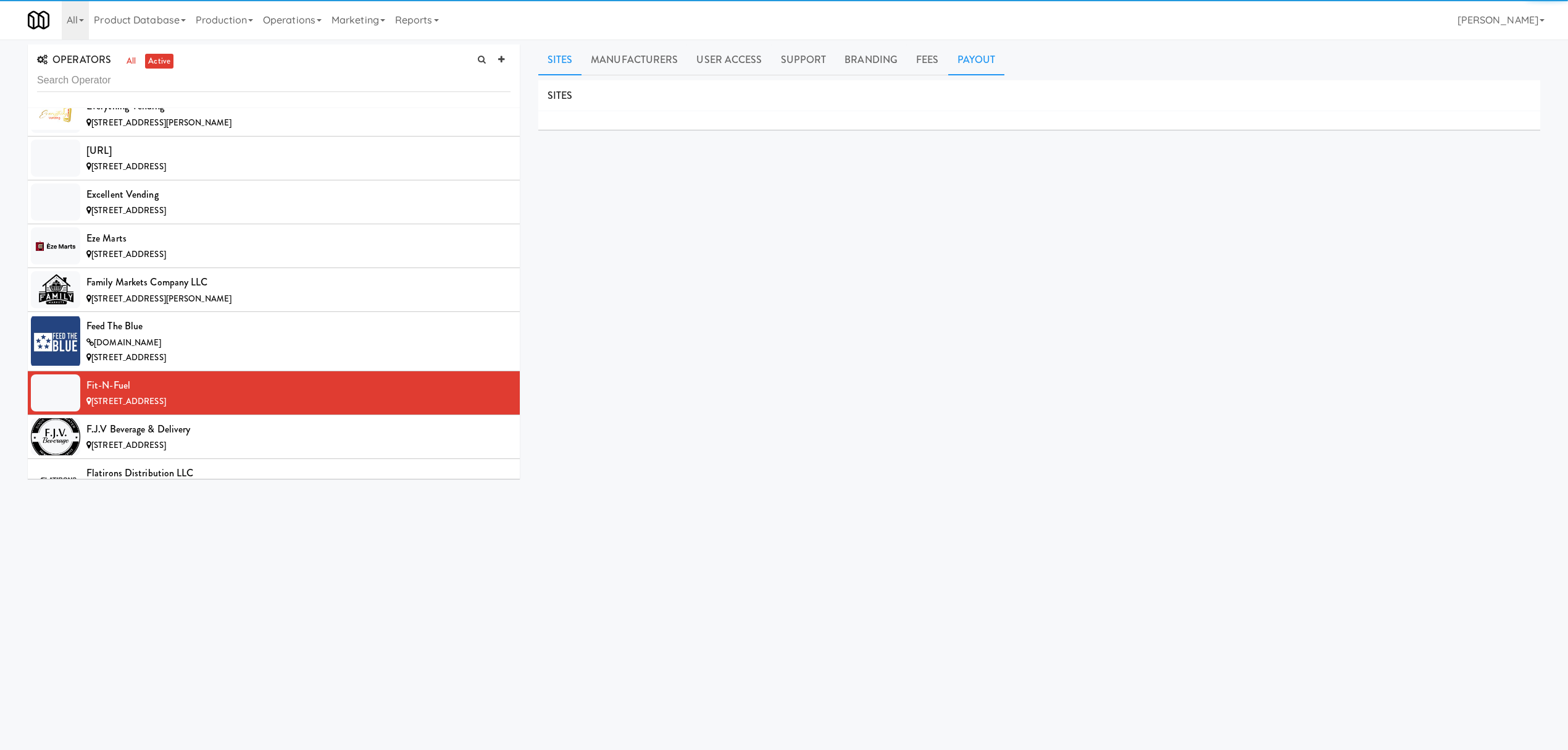
click at [973, 57] on link "Payout" at bounding box center [976, 60] width 56 height 31
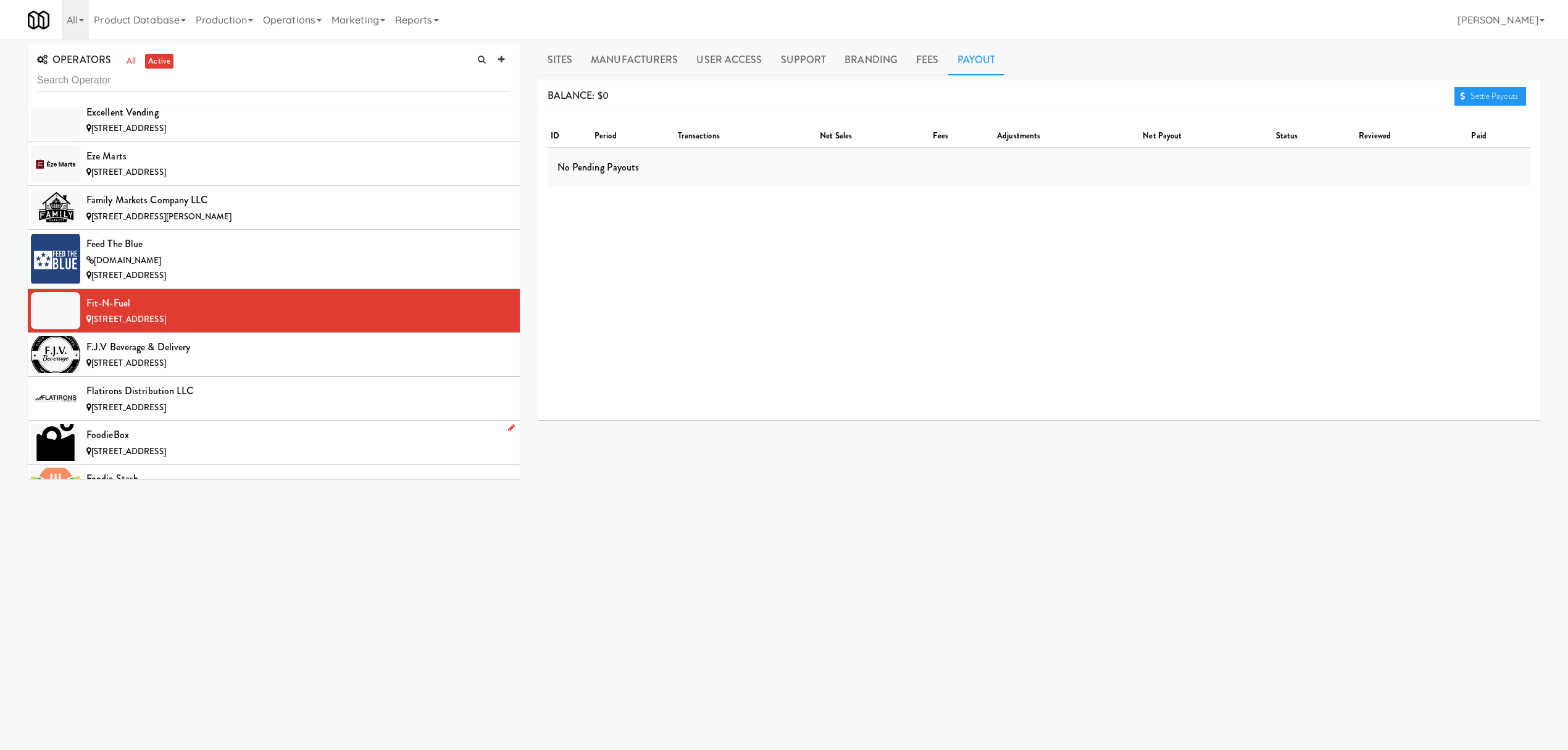
scroll to position [3870, 0]
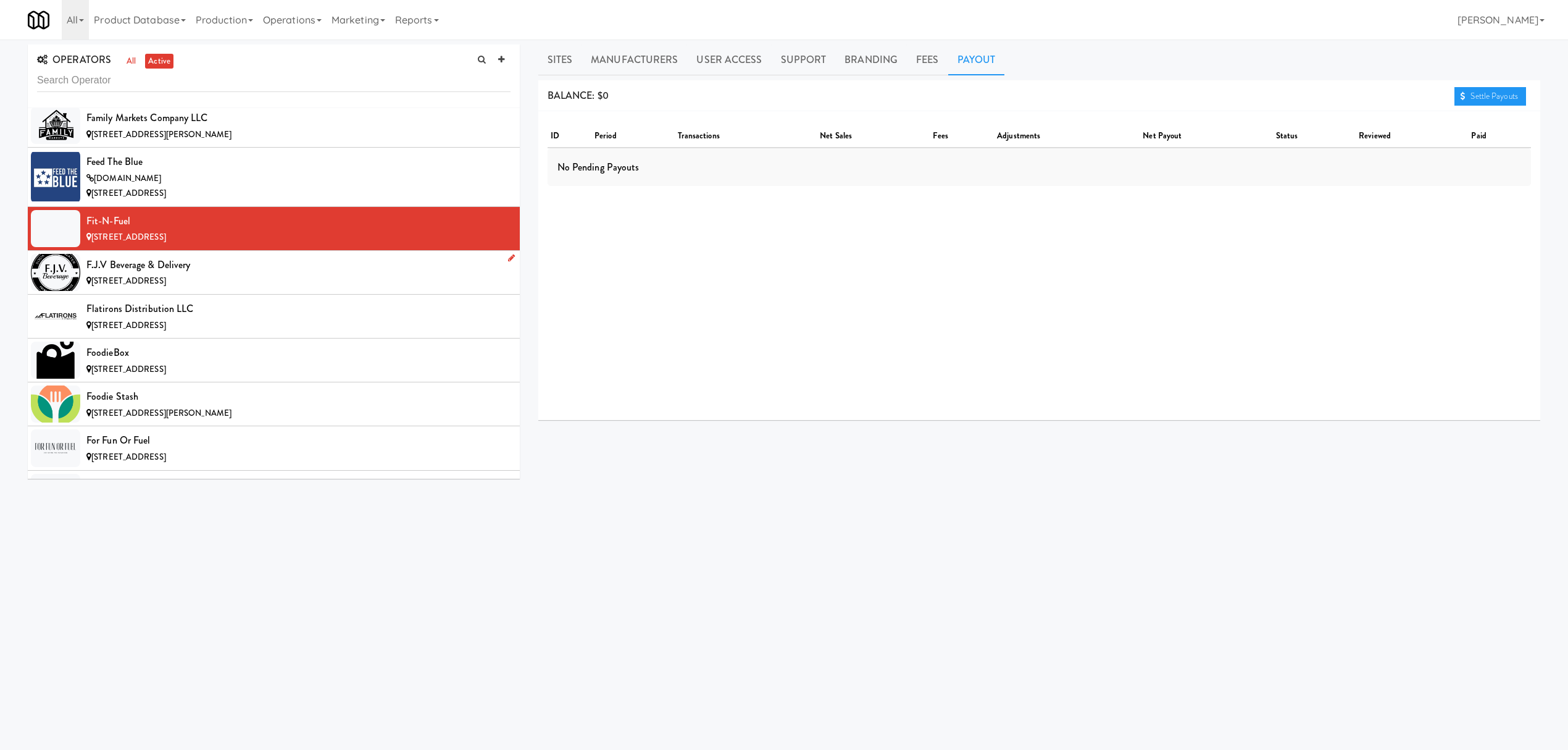
click at [245, 274] on div "F.J.V Beverage & Delivery" at bounding box center [298, 265] width 424 height 19
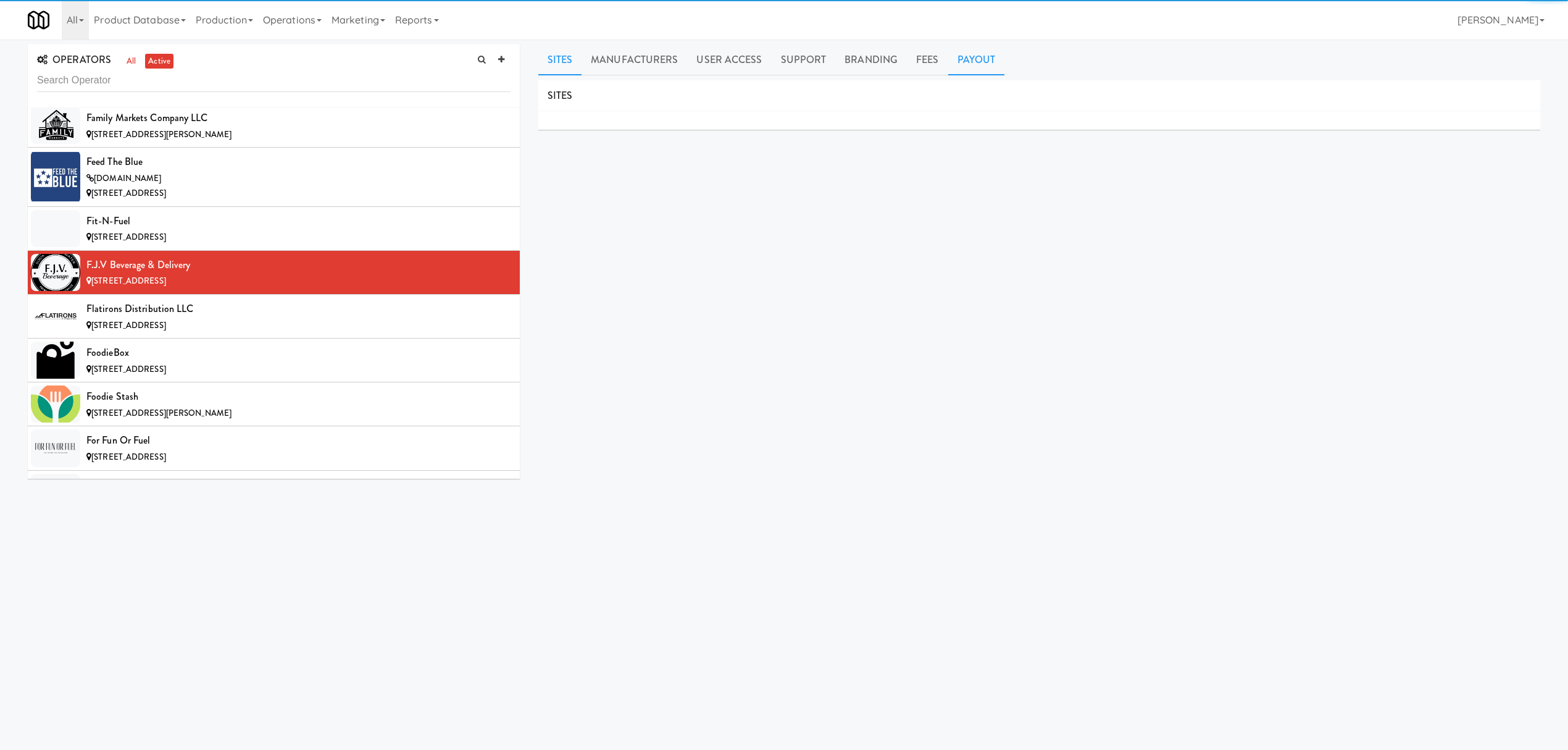
click at [973, 64] on link "Payout" at bounding box center [976, 60] width 56 height 31
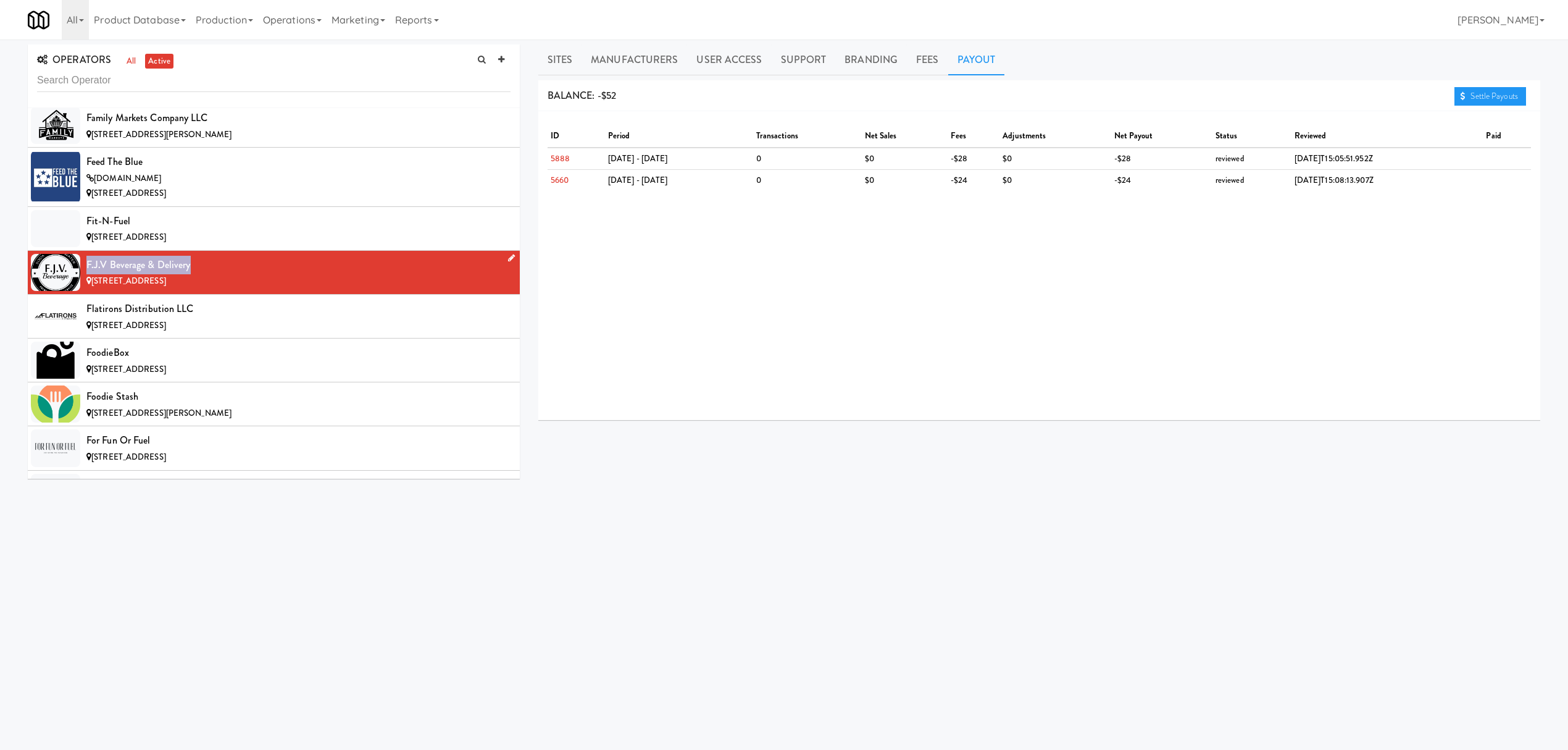
drag, startPoint x: 87, startPoint y: 283, endPoint x: 191, endPoint y: 283, distance: 104.0
click at [191, 274] on div "F.J.V Beverage & Delivery" at bounding box center [298, 265] width 424 height 19
copy div "F.J.V Beverage & Delivery"
click at [329, 318] on div "Flatirons Distribution LLC" at bounding box center [298, 309] width 424 height 19
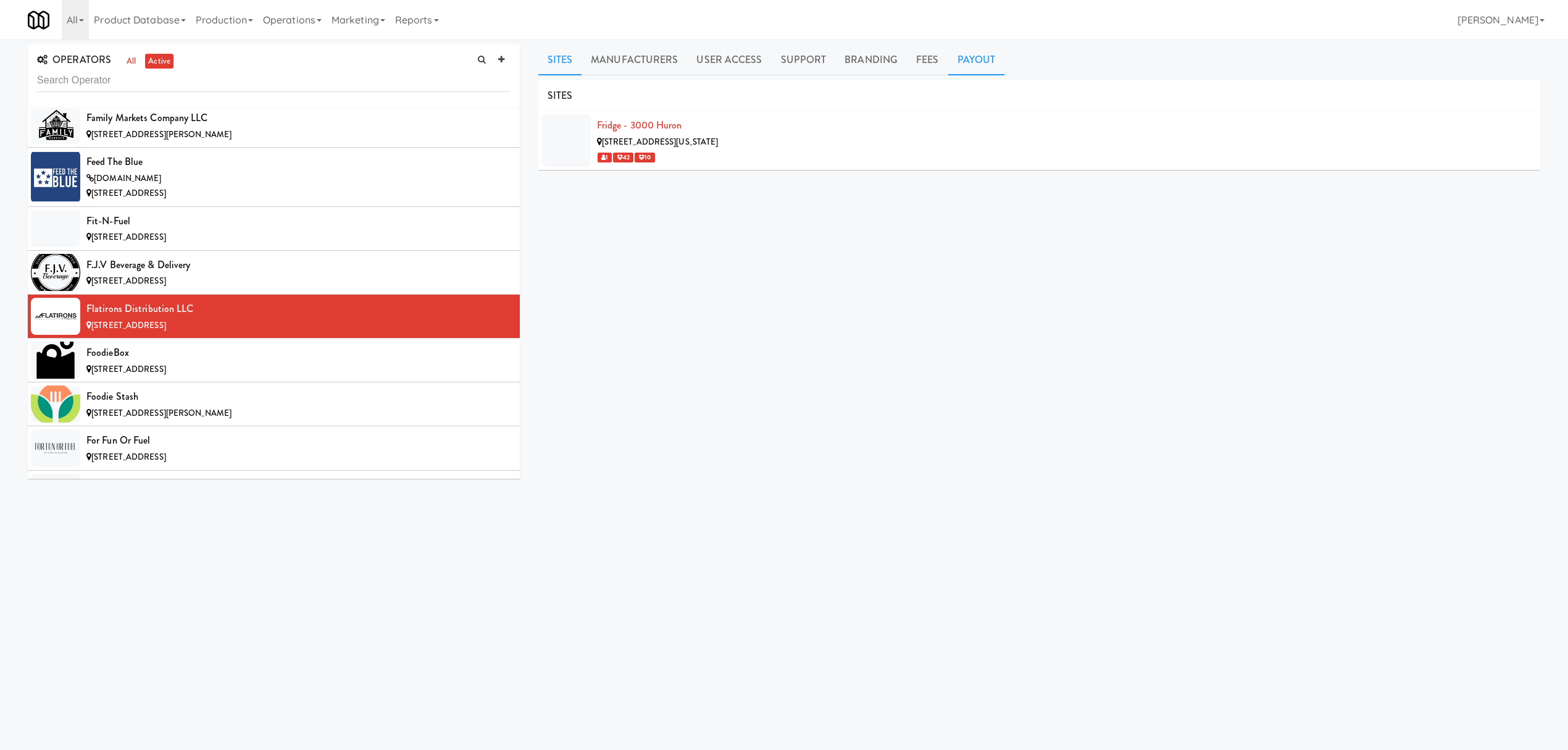
click at [974, 62] on link "Payout" at bounding box center [976, 60] width 56 height 31
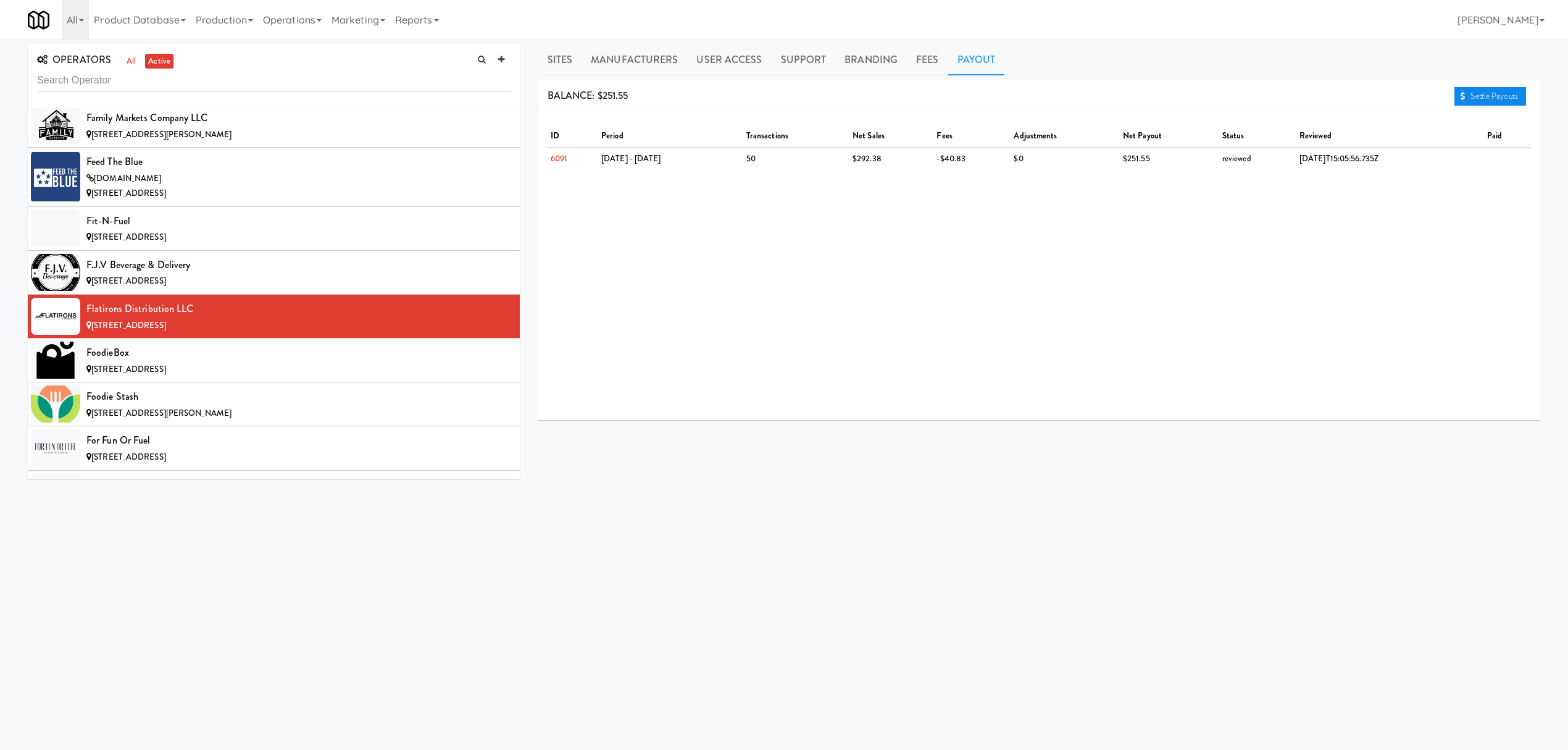
click at [1465, 101] on link "Settle Payouts" at bounding box center [1490, 96] width 72 height 19
click at [166, 375] on span "[STREET_ADDRESS]" at bounding box center [128, 369] width 74 height 12
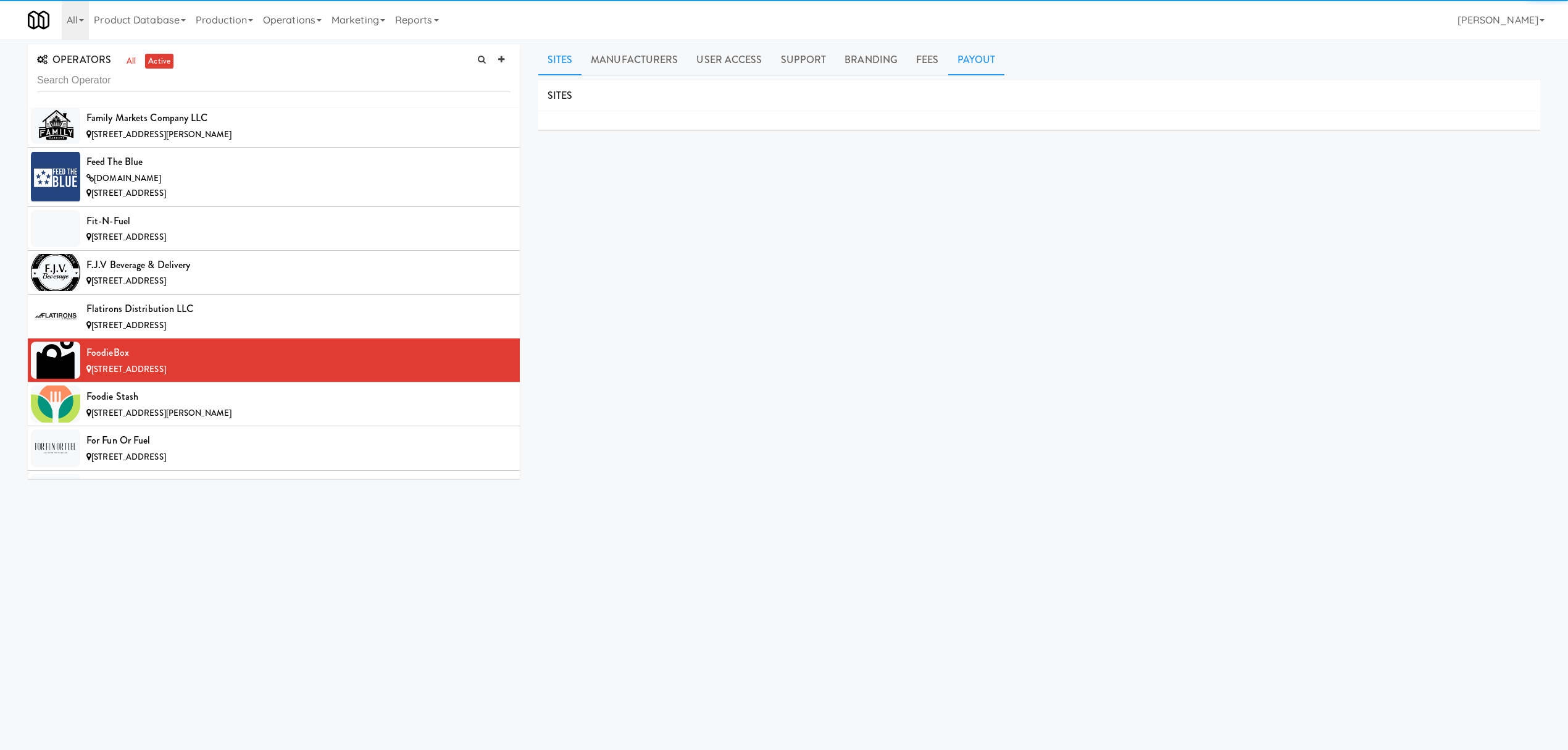
click at [978, 62] on link "Payout" at bounding box center [976, 60] width 56 height 31
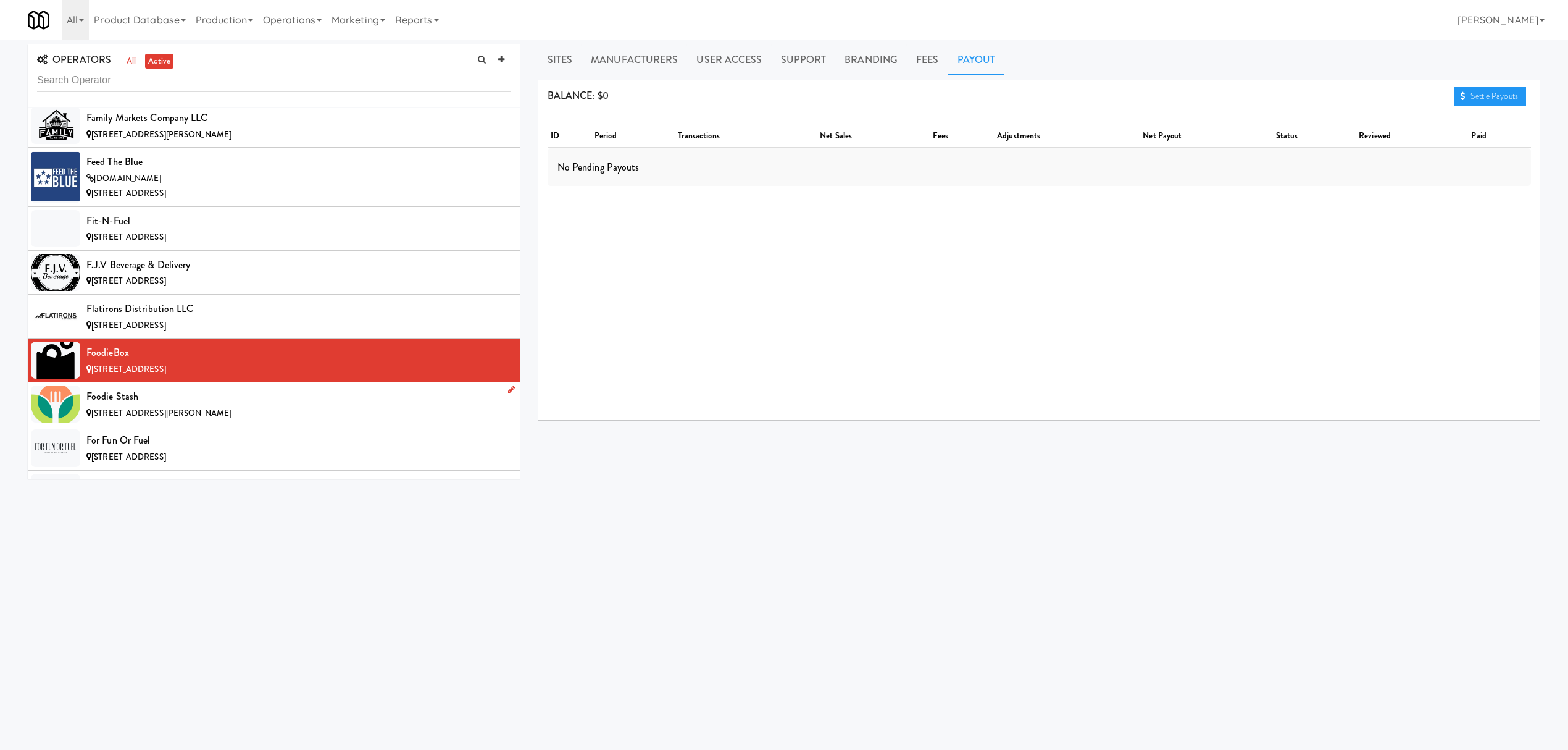
click at [265, 421] on div "[STREET_ADDRESS][PERSON_NAME]" at bounding box center [298, 413] width 424 height 15
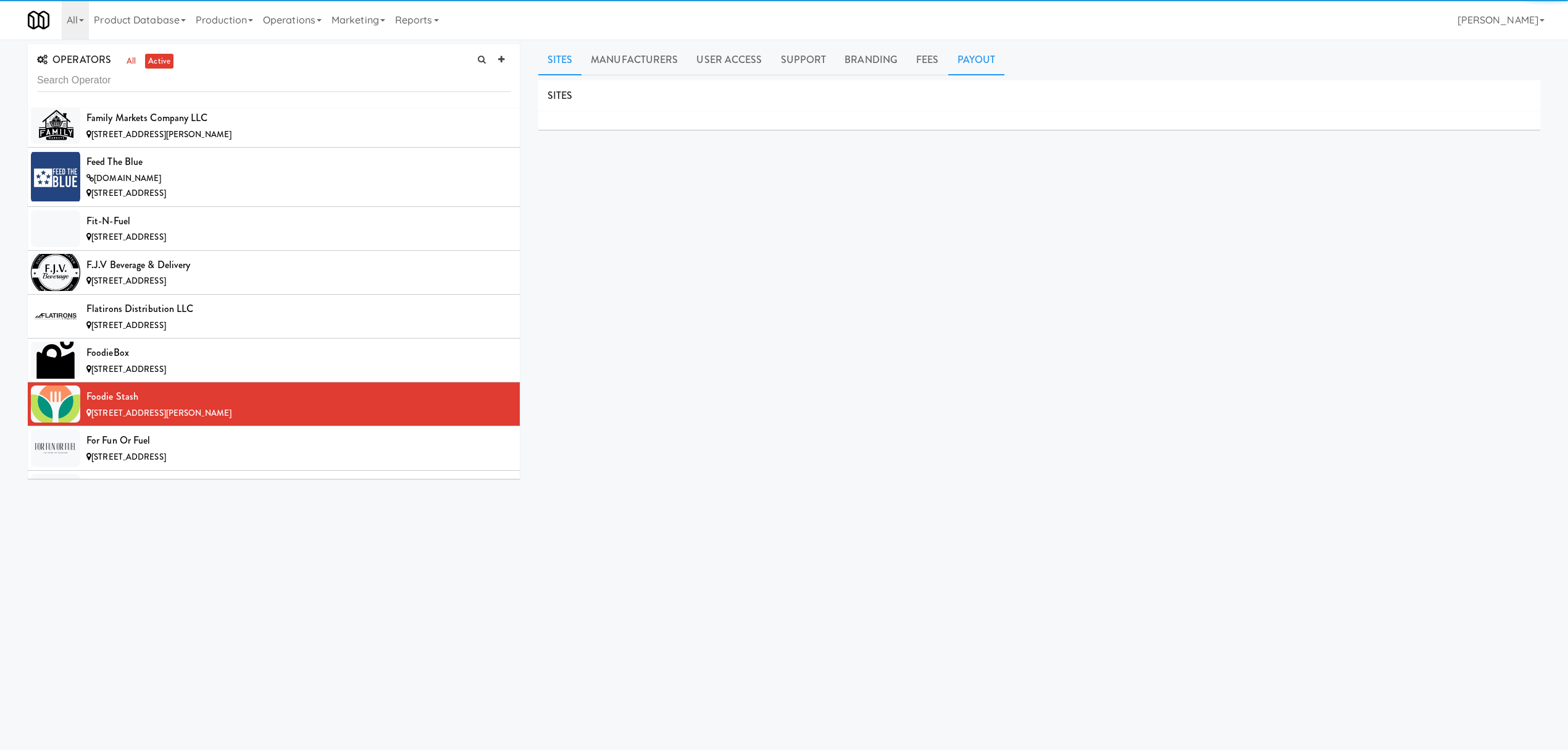
click at [985, 59] on link "Payout" at bounding box center [976, 60] width 56 height 31
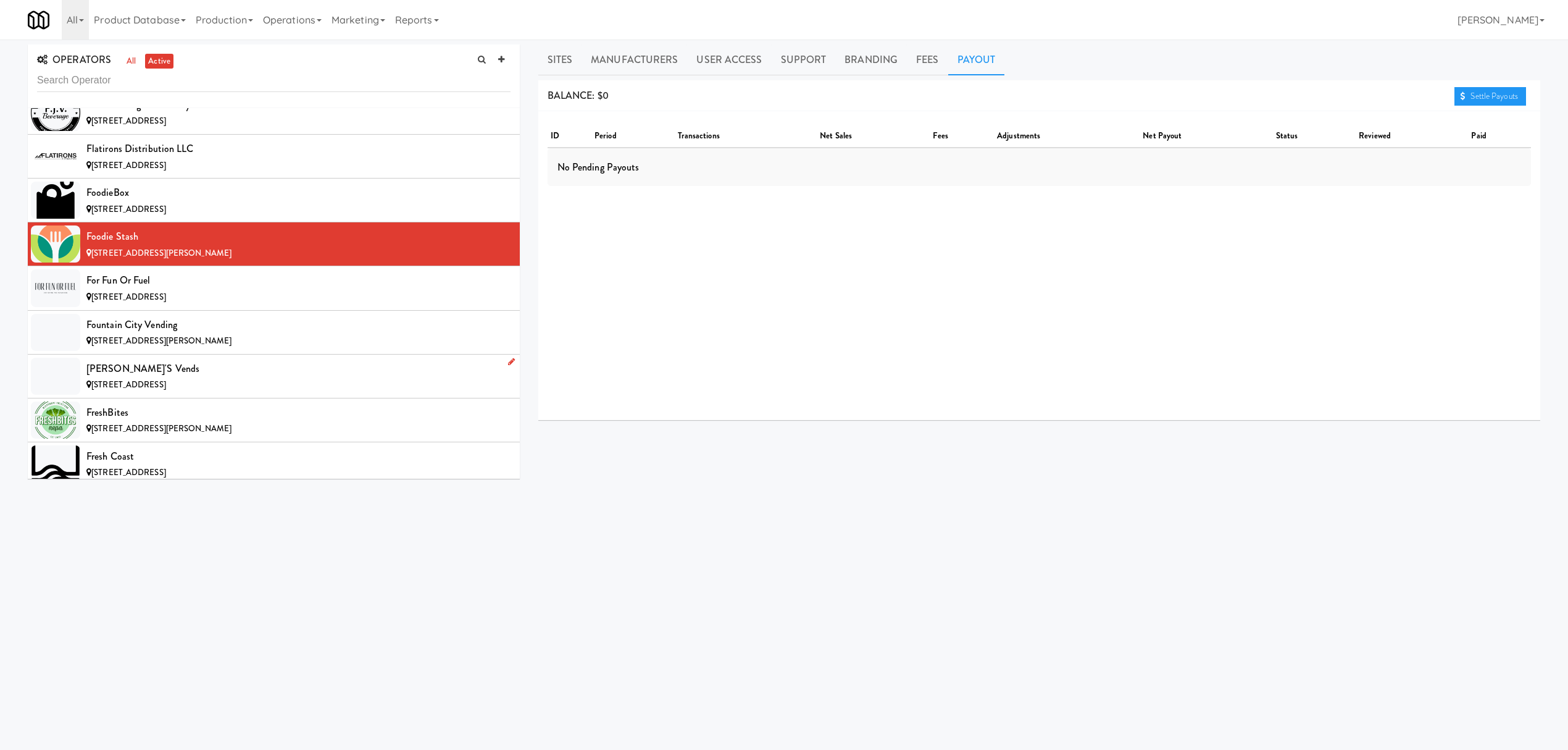
scroll to position [4035, 0]
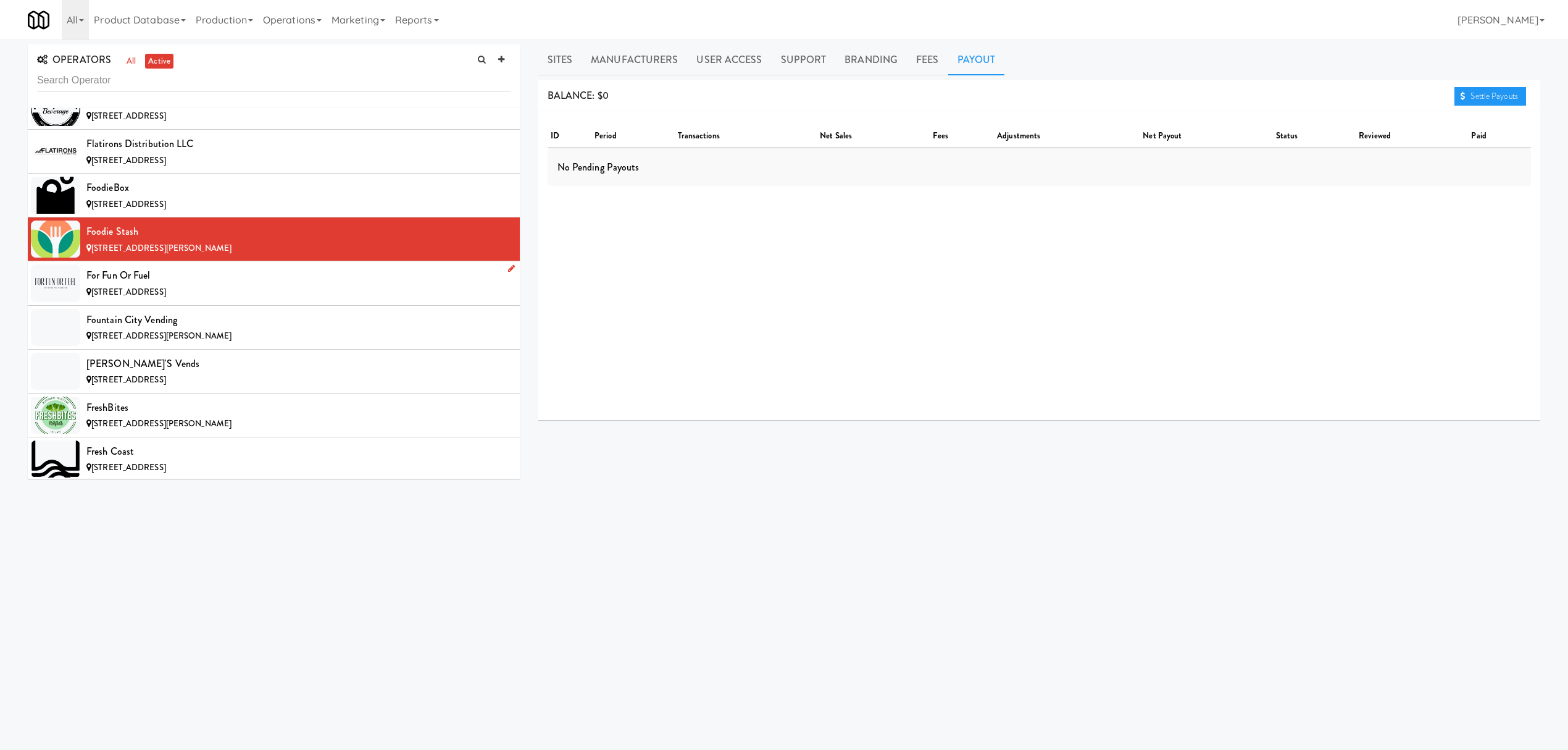
click at [228, 300] on div "[STREET_ADDRESS]" at bounding box center [298, 292] width 424 height 15
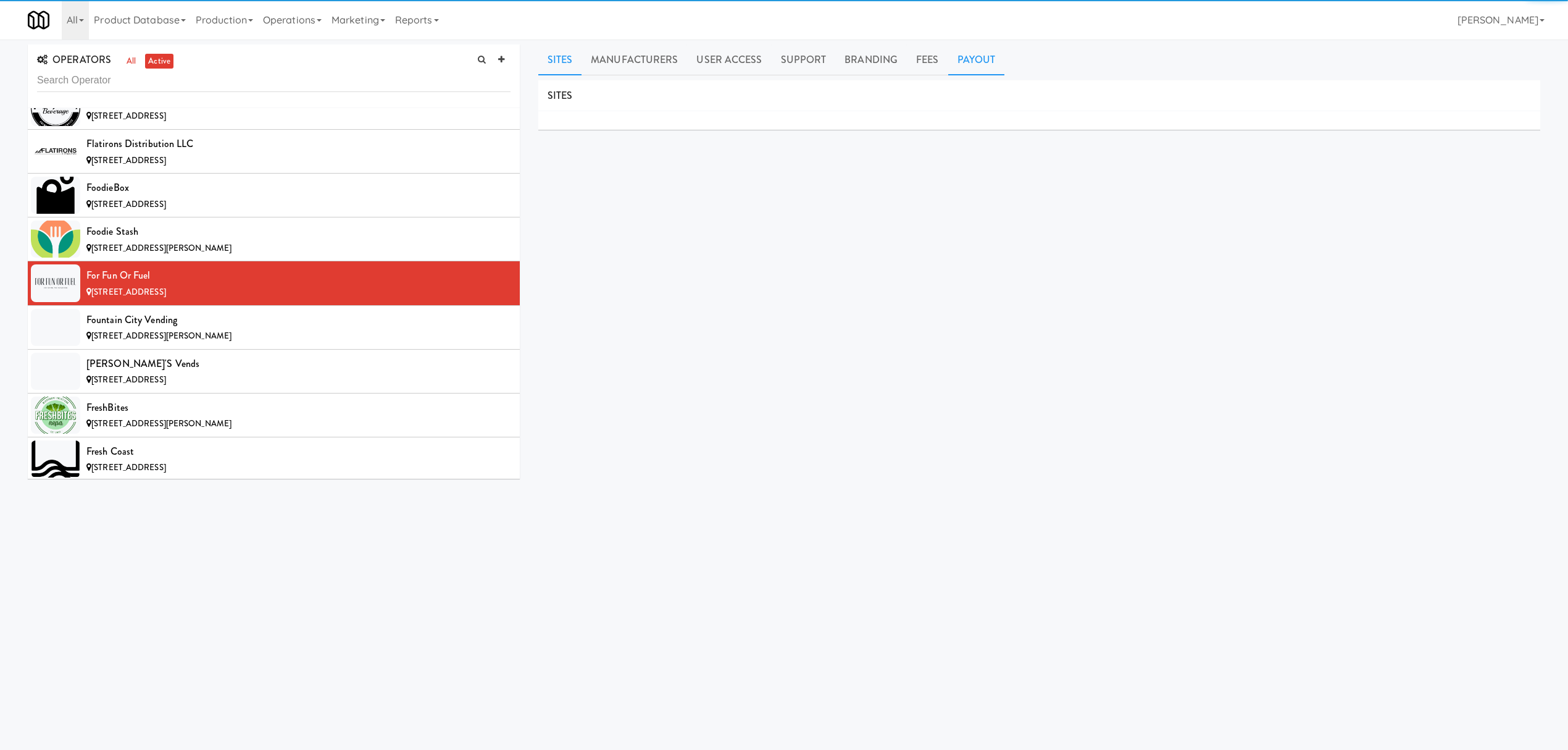
click at [966, 61] on link "Payout" at bounding box center [976, 60] width 56 height 31
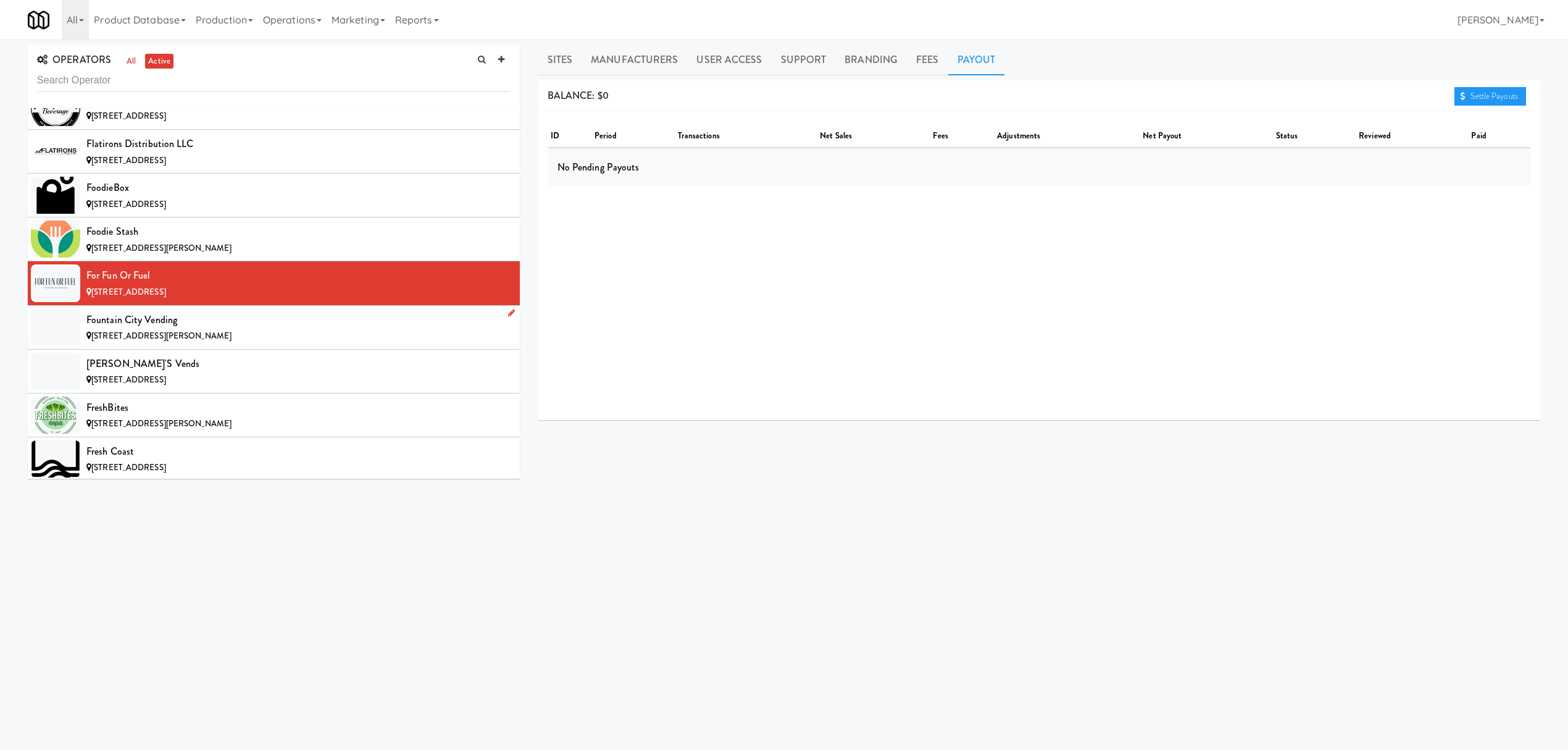
click at [257, 329] on div "Fountain City Vending" at bounding box center [298, 320] width 424 height 19
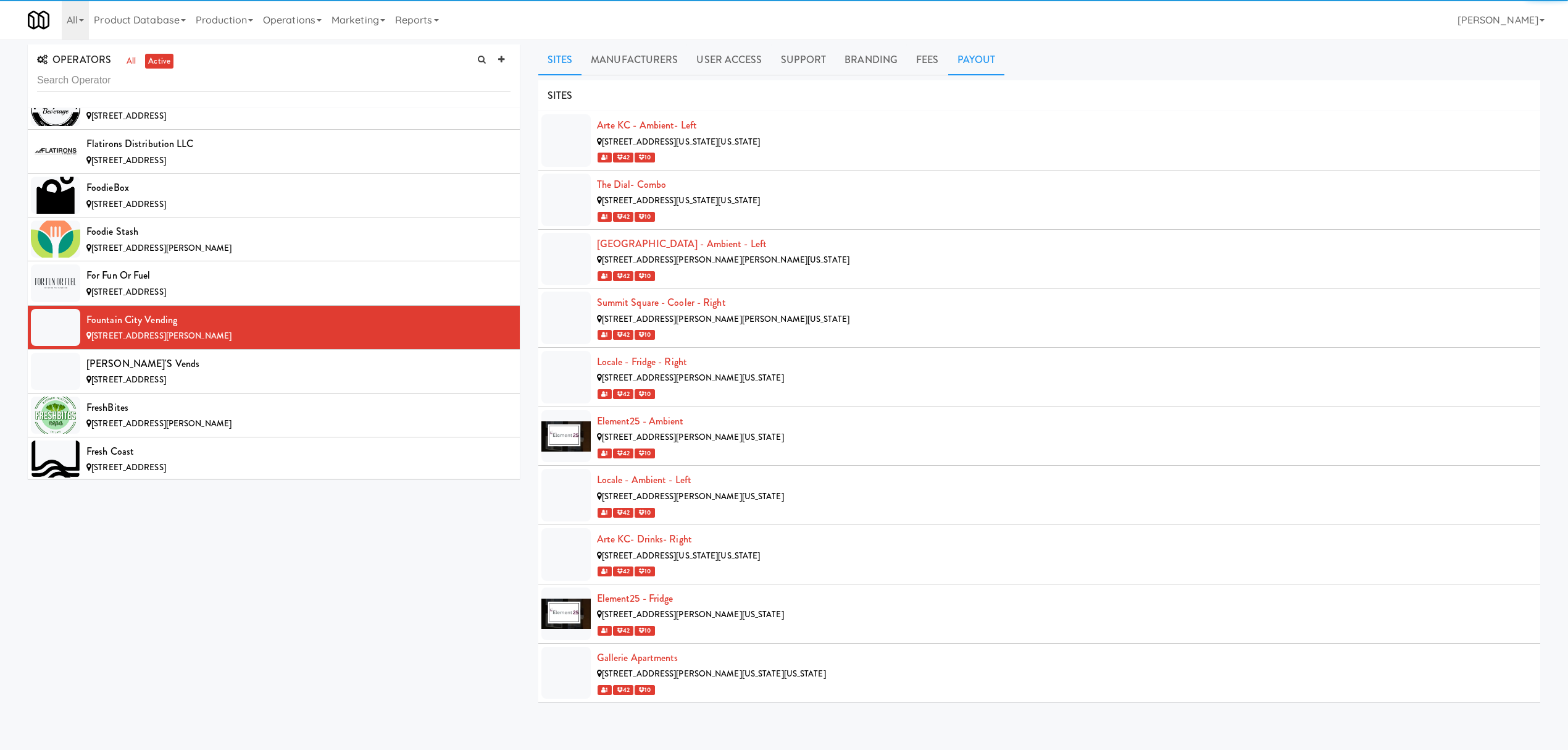
click at [958, 69] on link "Payout" at bounding box center [976, 60] width 56 height 31
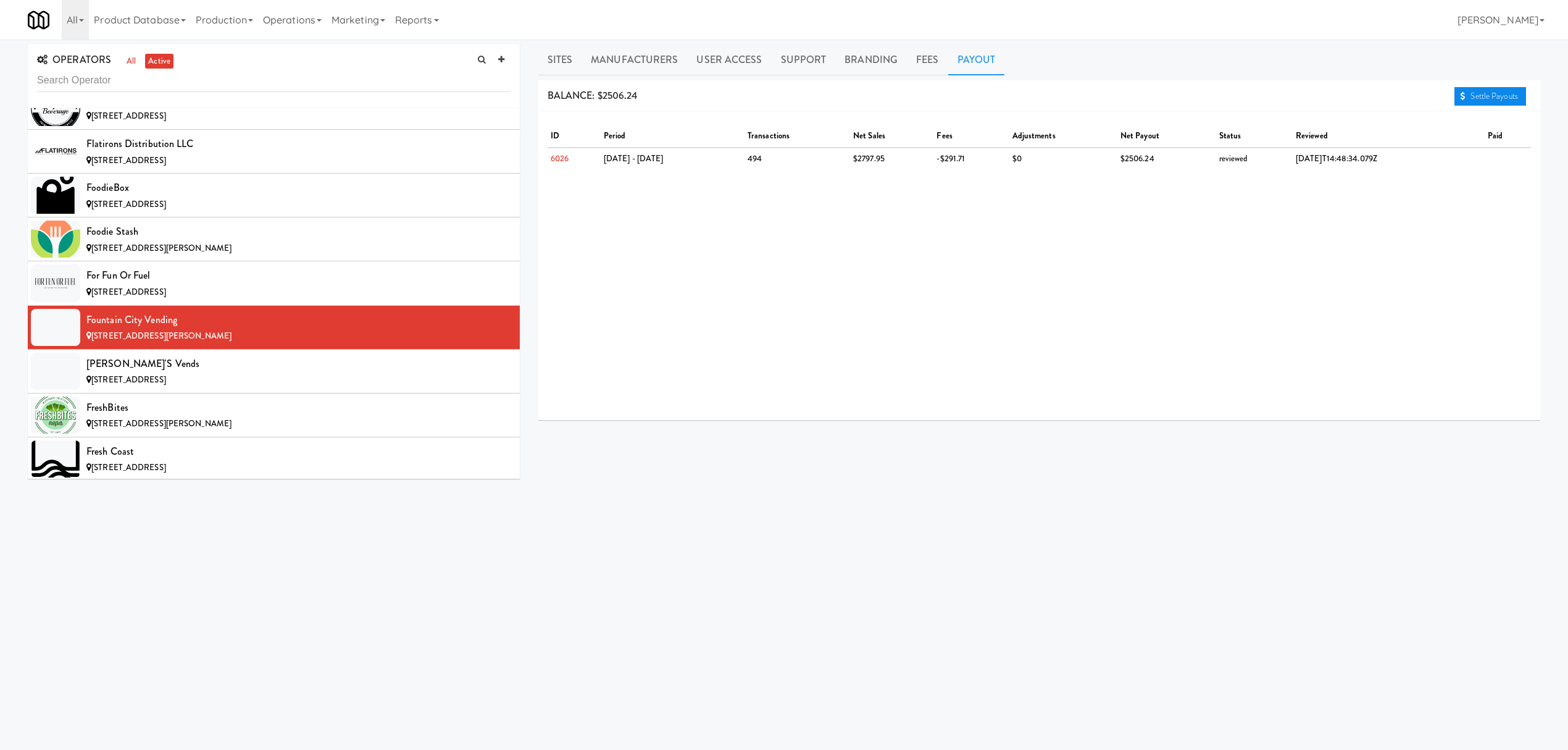
click at [1473, 99] on link "Settle Payouts" at bounding box center [1490, 96] width 72 height 19
click at [257, 373] on div "[PERSON_NAME]'s Vends" at bounding box center [298, 364] width 424 height 19
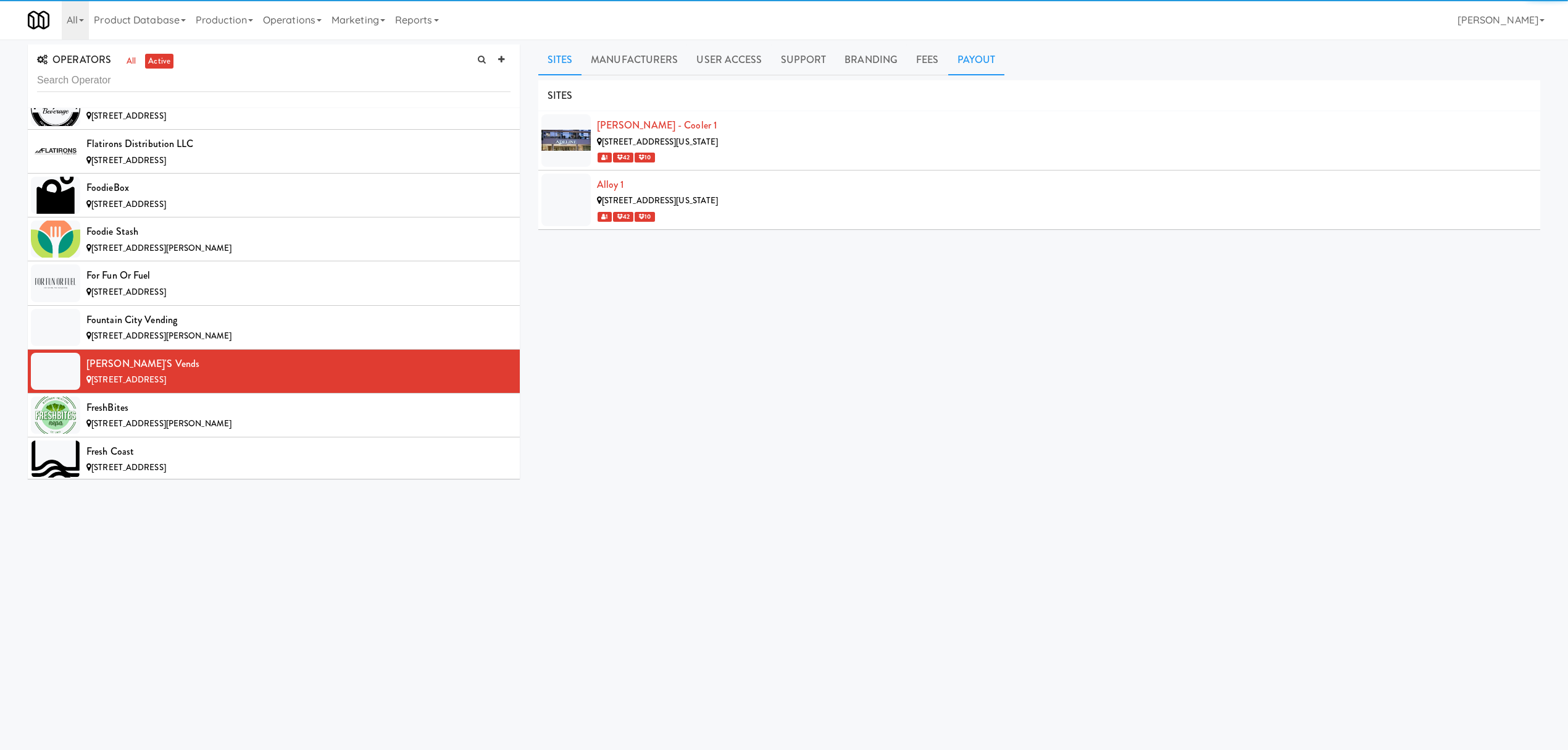
click at [975, 59] on link "Payout" at bounding box center [976, 60] width 56 height 31
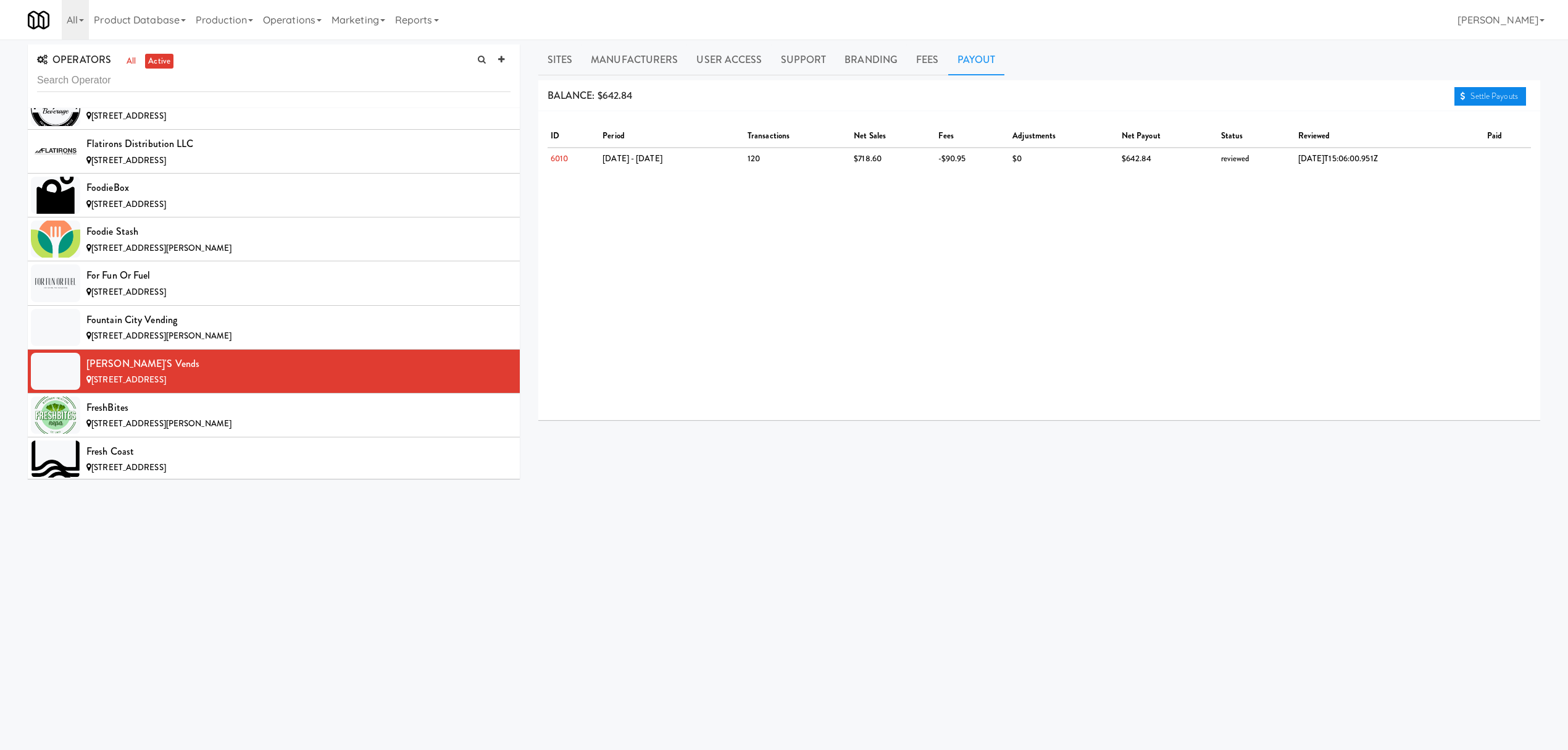
click at [1483, 92] on link "Settle Payouts" at bounding box center [1490, 96] width 72 height 19
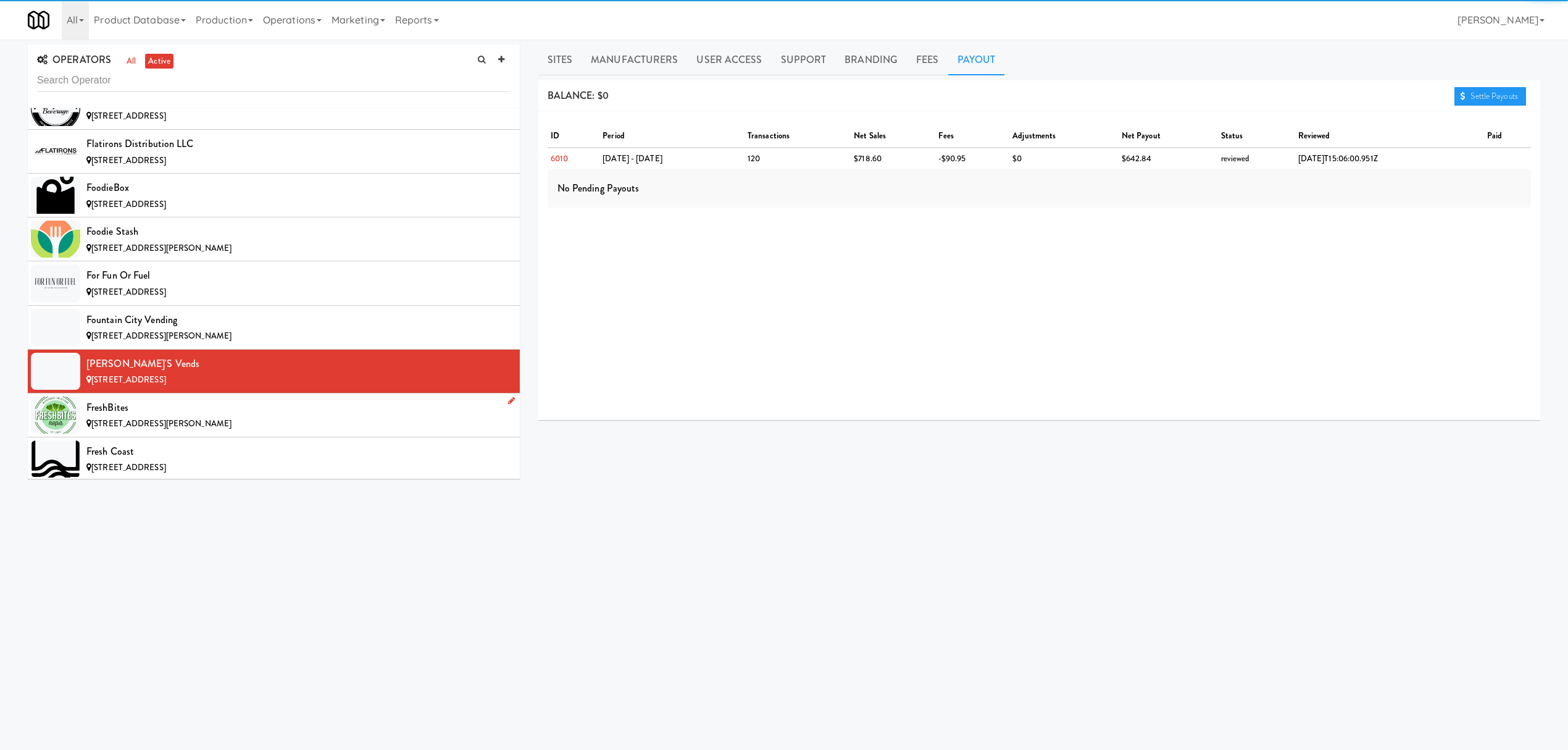
click at [154, 417] on div "FreshBites" at bounding box center [298, 408] width 424 height 19
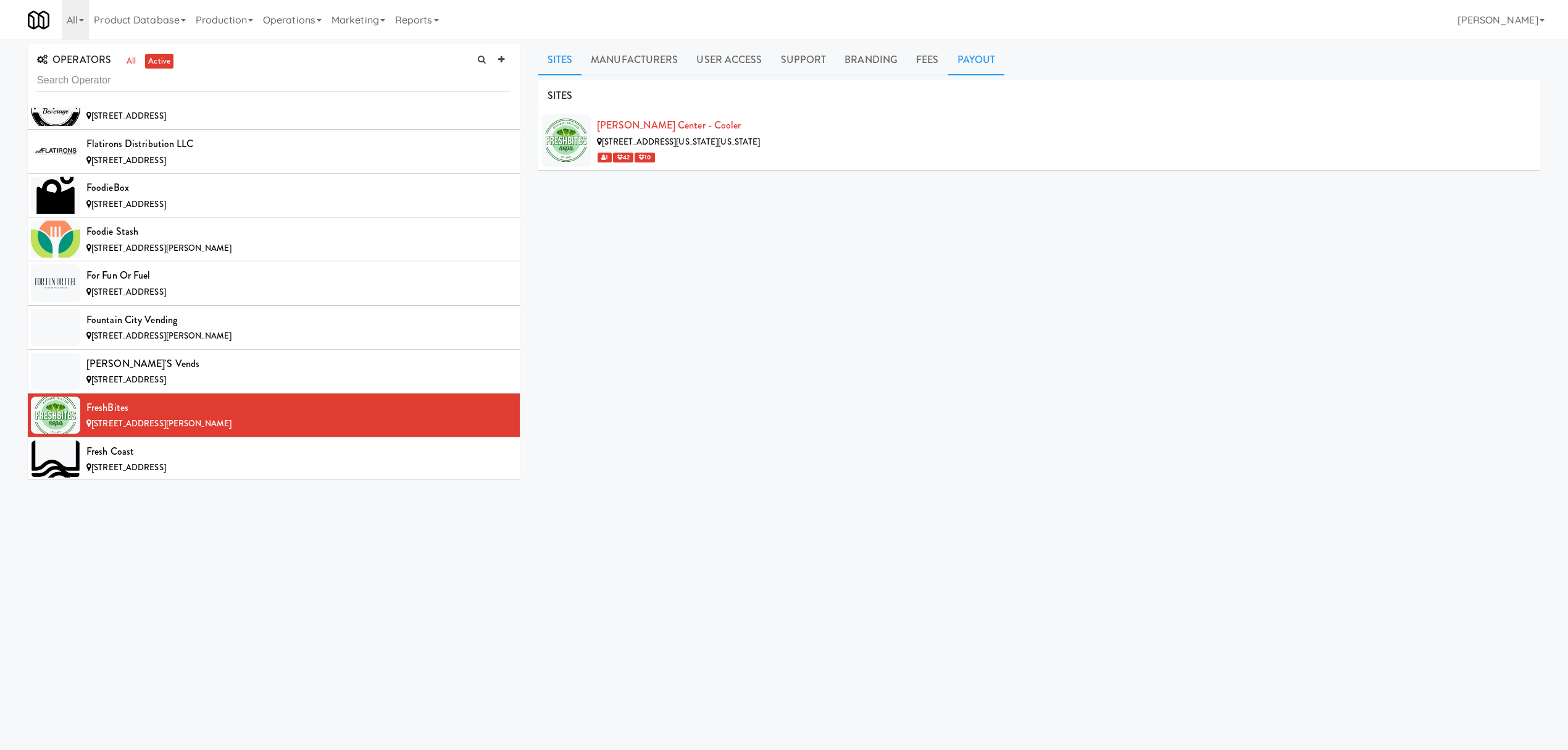
click at [978, 61] on link "Payout" at bounding box center [976, 60] width 56 height 31
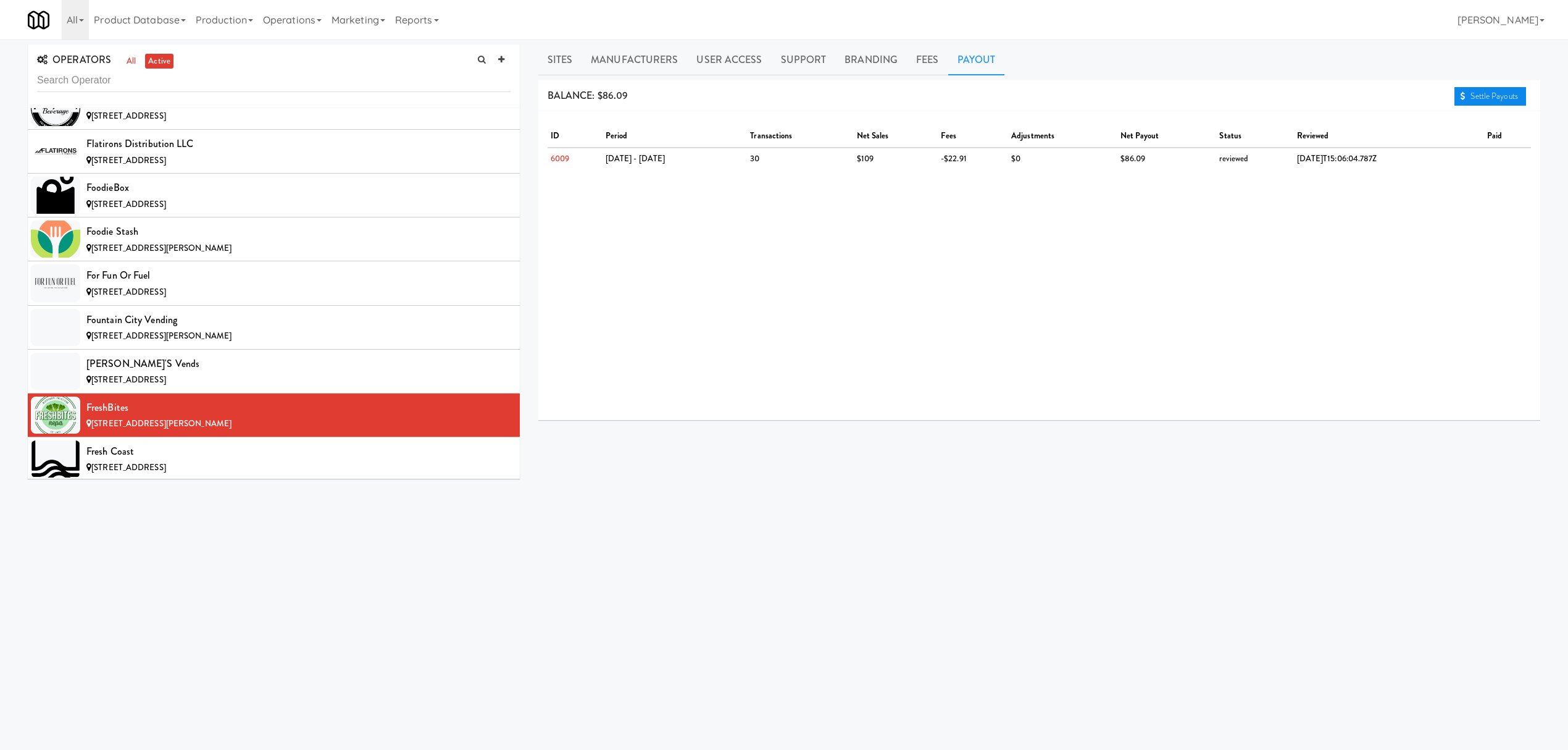
click at [1487, 94] on link "Settle Payouts" at bounding box center [1490, 96] width 72 height 19
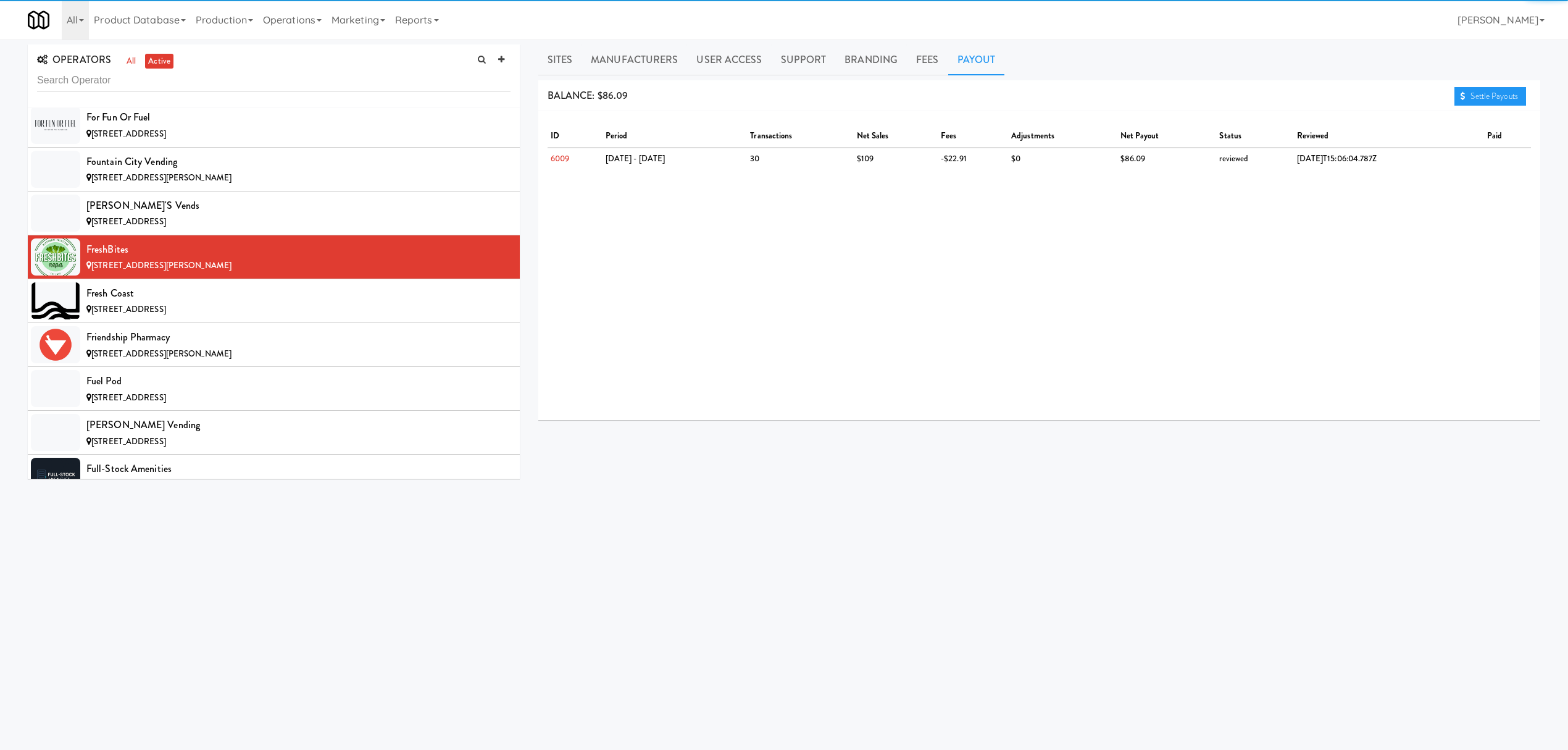
scroll to position [4199, 0]
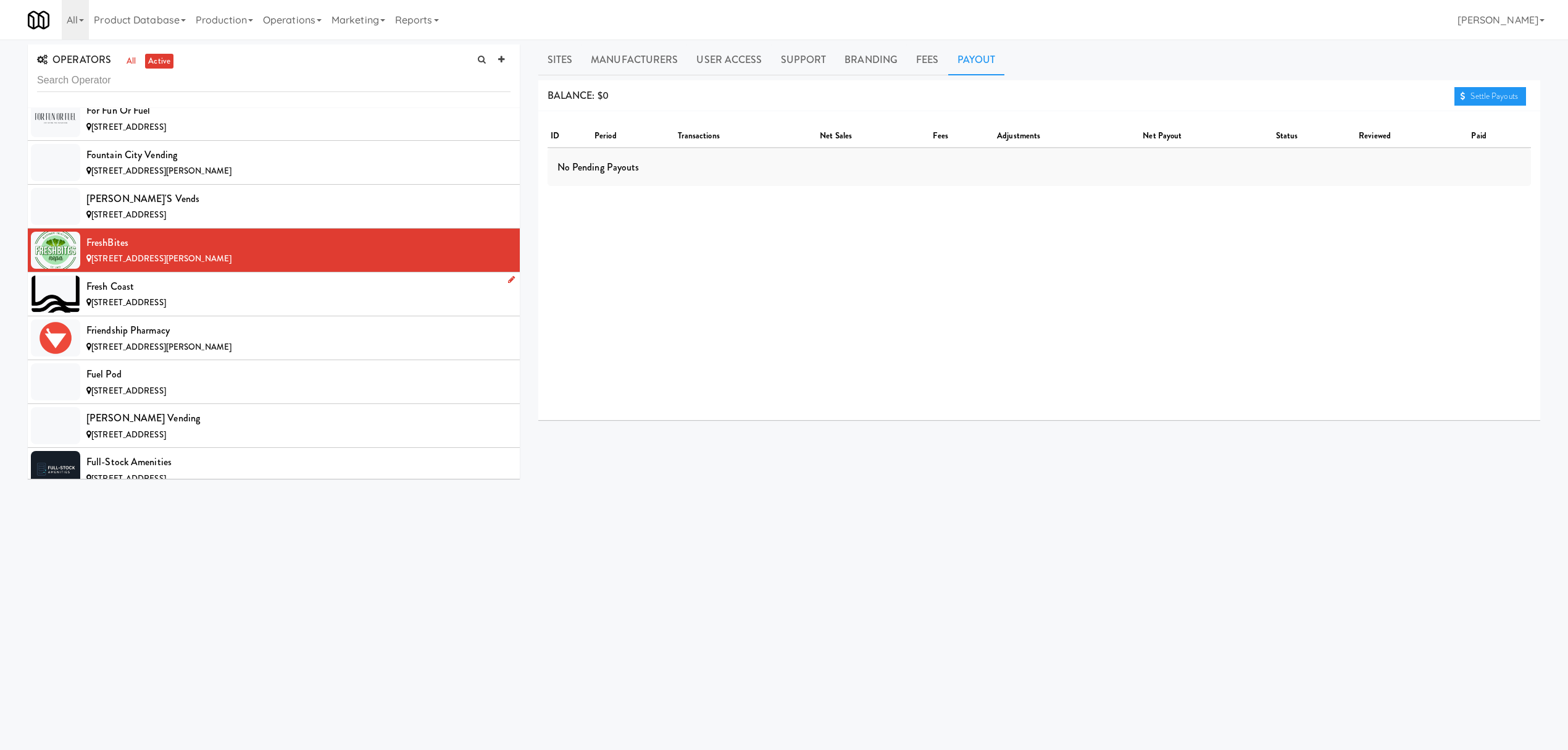
click at [183, 296] on div "Fresh Coast" at bounding box center [298, 287] width 424 height 19
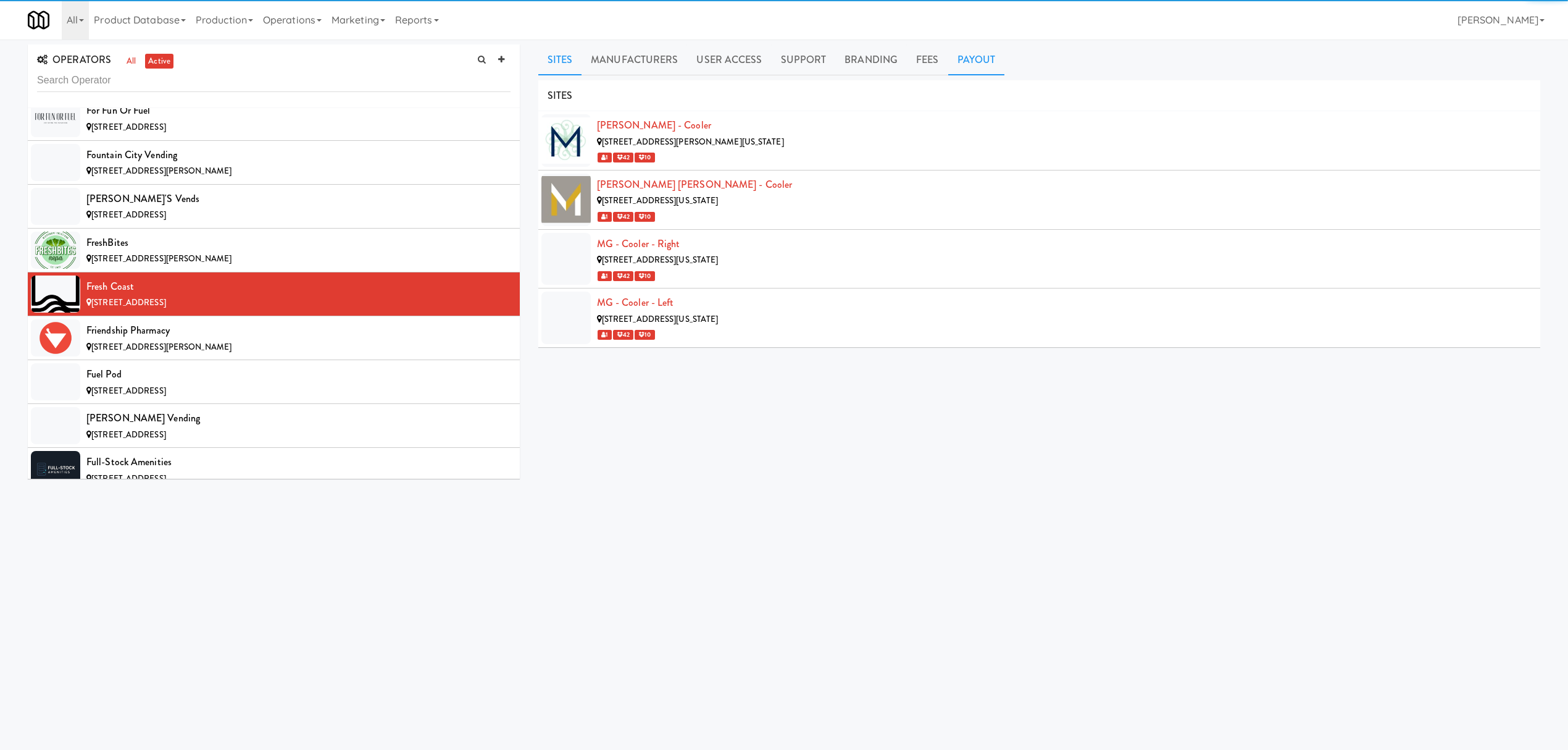
click at [970, 53] on link "Payout" at bounding box center [976, 60] width 56 height 31
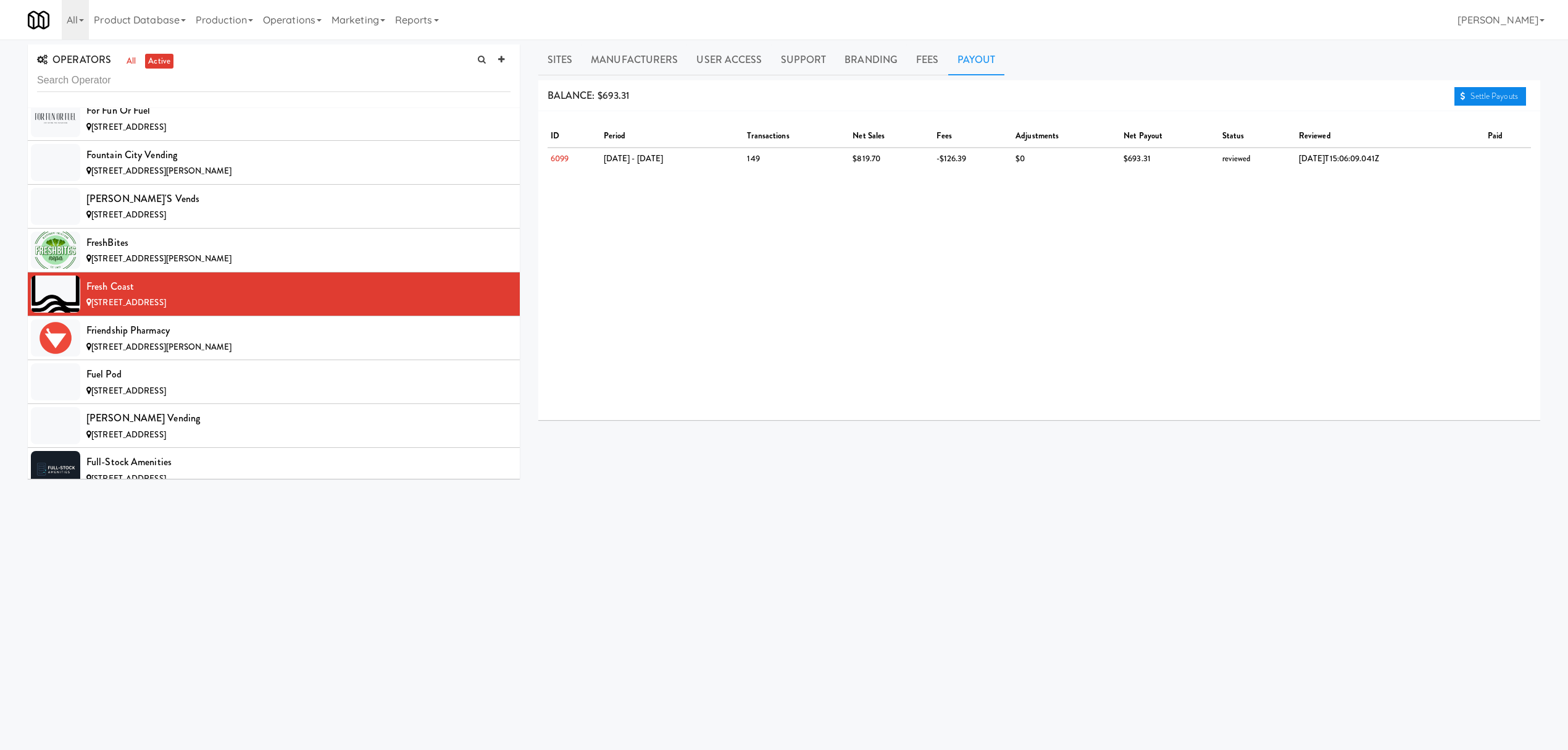
click at [1504, 92] on link "Settle Payouts" at bounding box center [1490, 96] width 72 height 19
click at [347, 340] on div "Friendship Pharmacy" at bounding box center [298, 330] width 424 height 19
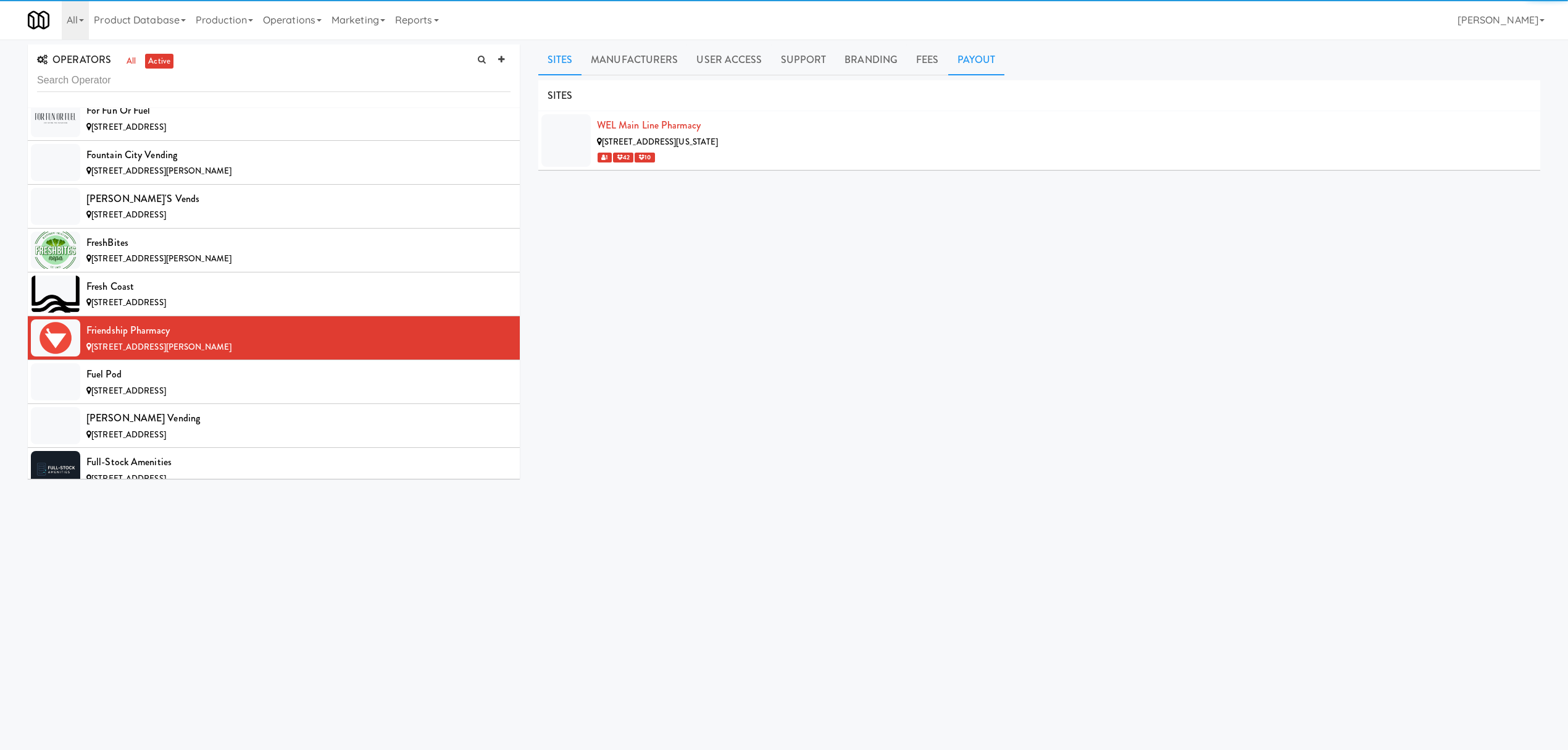
click at [978, 58] on link "Payout" at bounding box center [976, 60] width 56 height 31
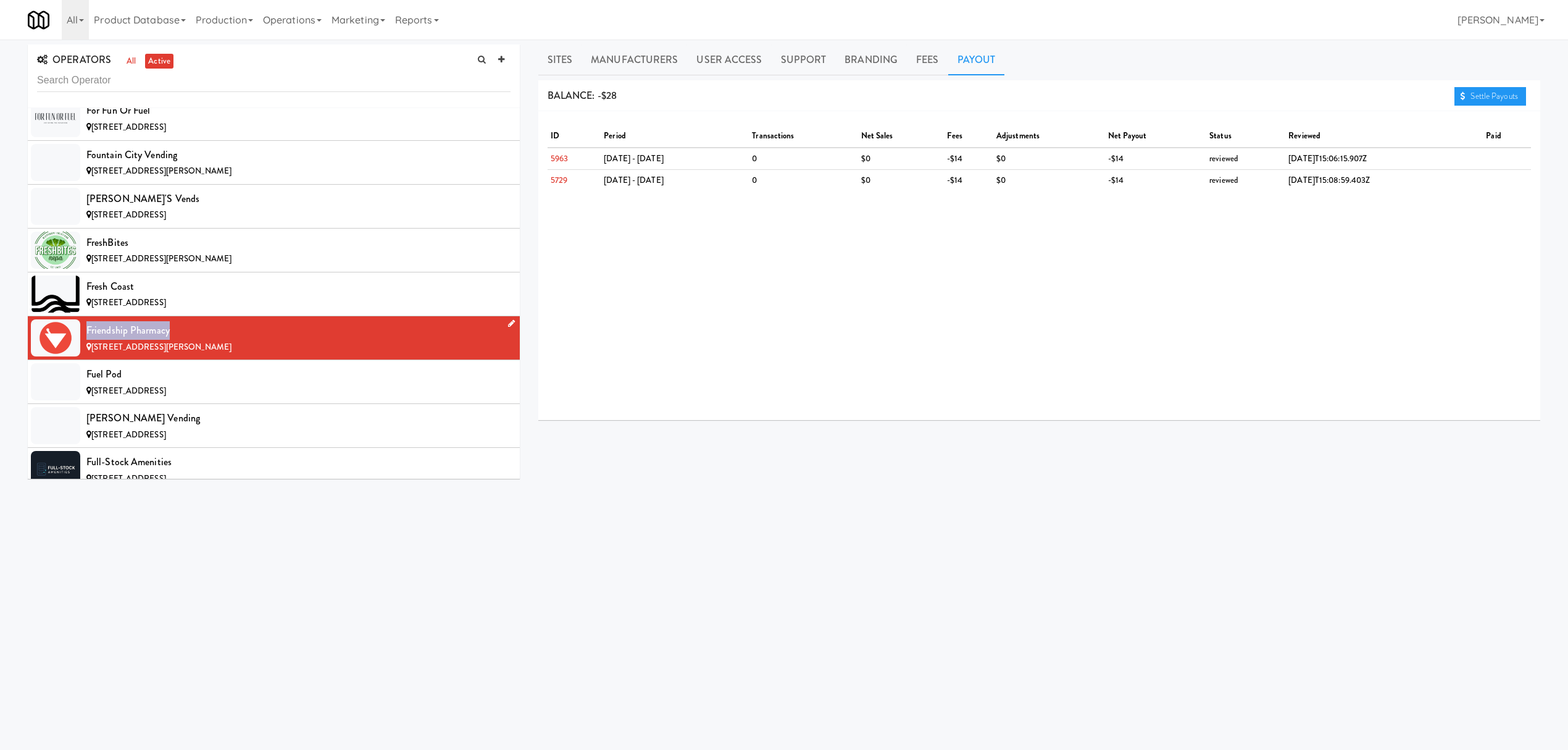
drag, startPoint x: 85, startPoint y: 351, endPoint x: 235, endPoint y: 351, distance: 150.0
click at [235, 351] on li "Friendship Pharmacy [STREET_ADDRESS][PERSON_NAME]" at bounding box center [274, 338] width 492 height 44
copy div "Friendship Pharmacy"
click at [351, 384] on div "Fuel Pod" at bounding box center [298, 374] width 424 height 19
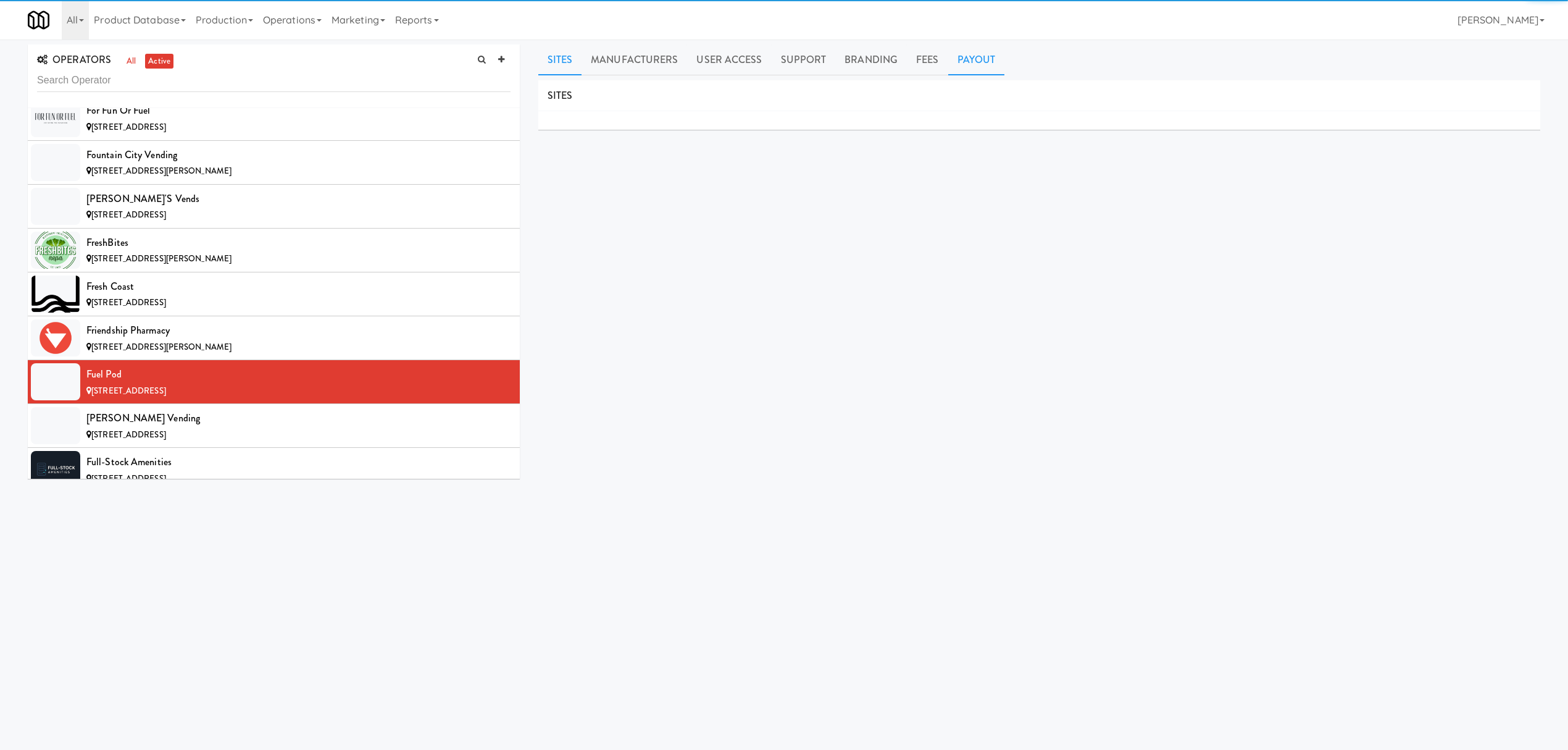
click at [969, 57] on link "Payout" at bounding box center [976, 60] width 56 height 31
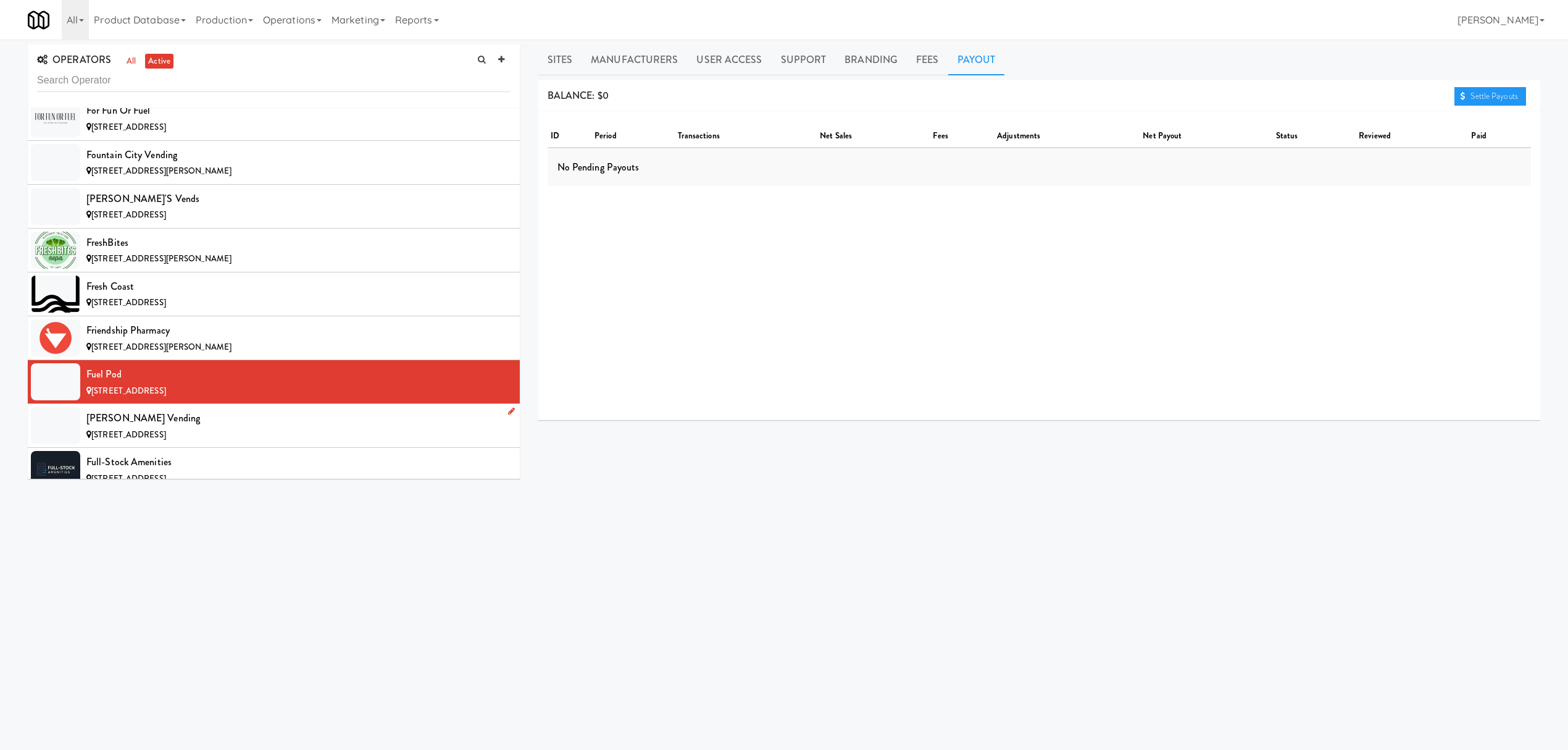
click at [171, 428] on div "[PERSON_NAME] Vending" at bounding box center [298, 418] width 424 height 19
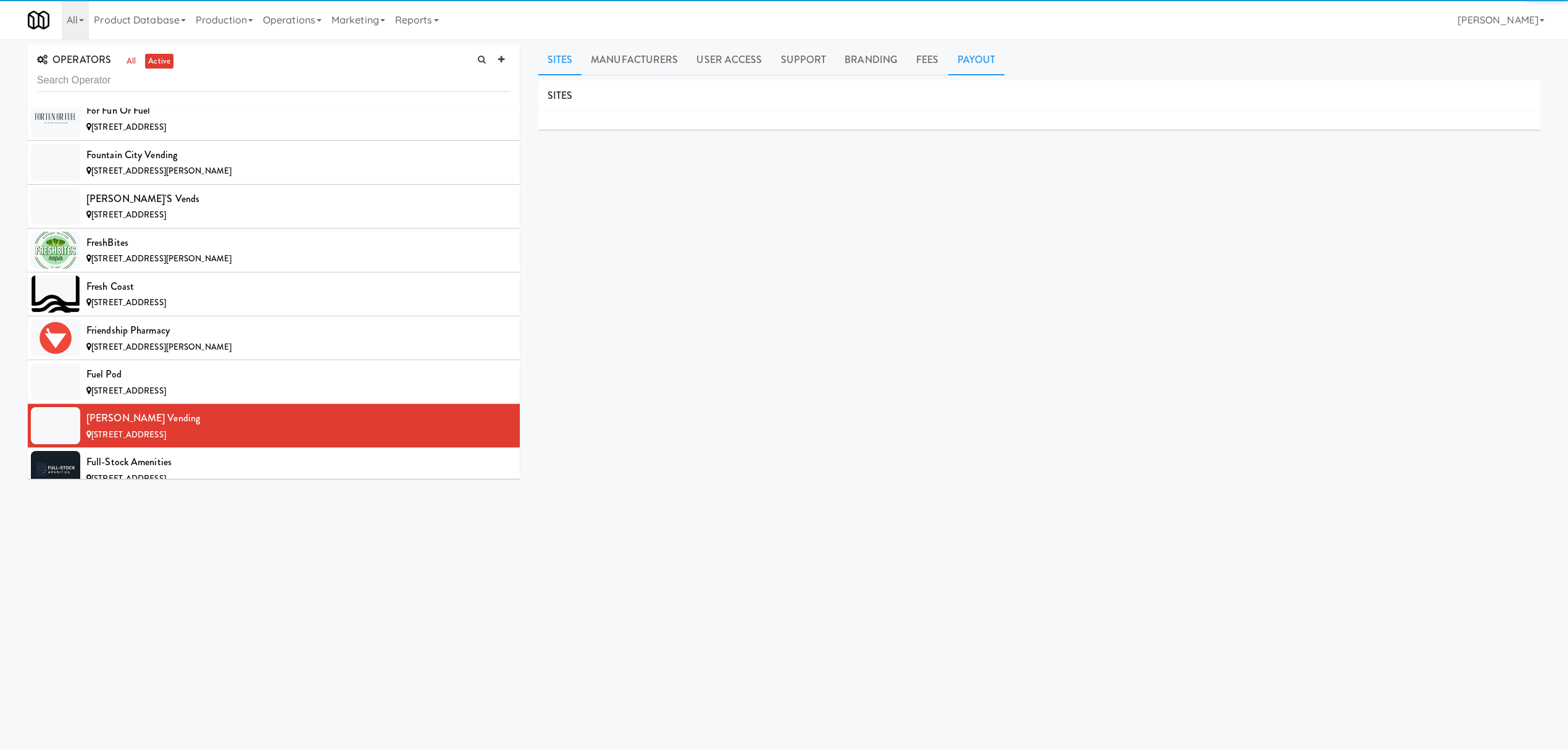
click at [971, 68] on link "Payout" at bounding box center [976, 60] width 56 height 31
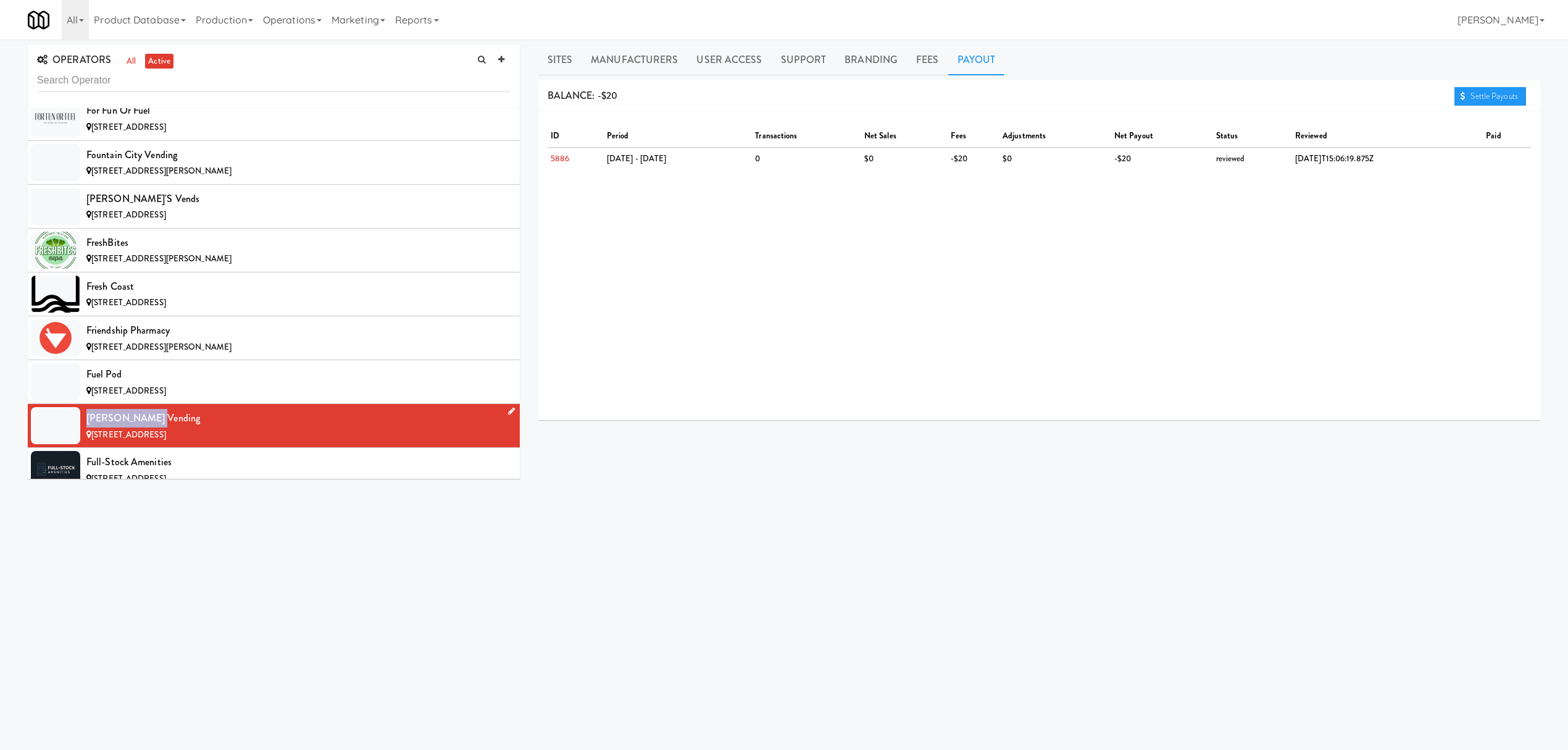
drag, startPoint x: 87, startPoint y: 435, endPoint x: 169, endPoint y: 436, distance: 82.0
click at [169, 428] on div "[PERSON_NAME] Vending" at bounding box center [298, 418] width 424 height 19
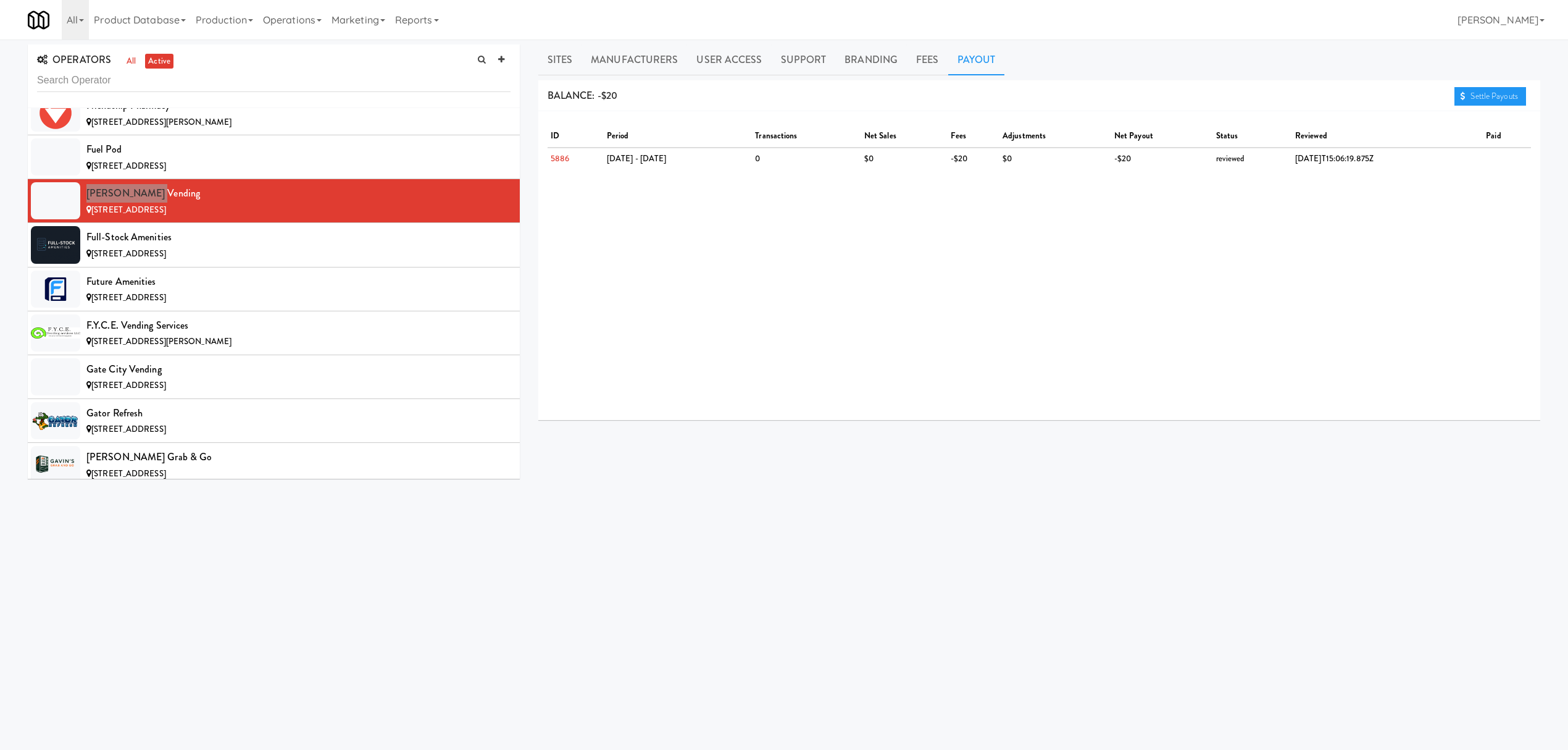
scroll to position [4446, 0]
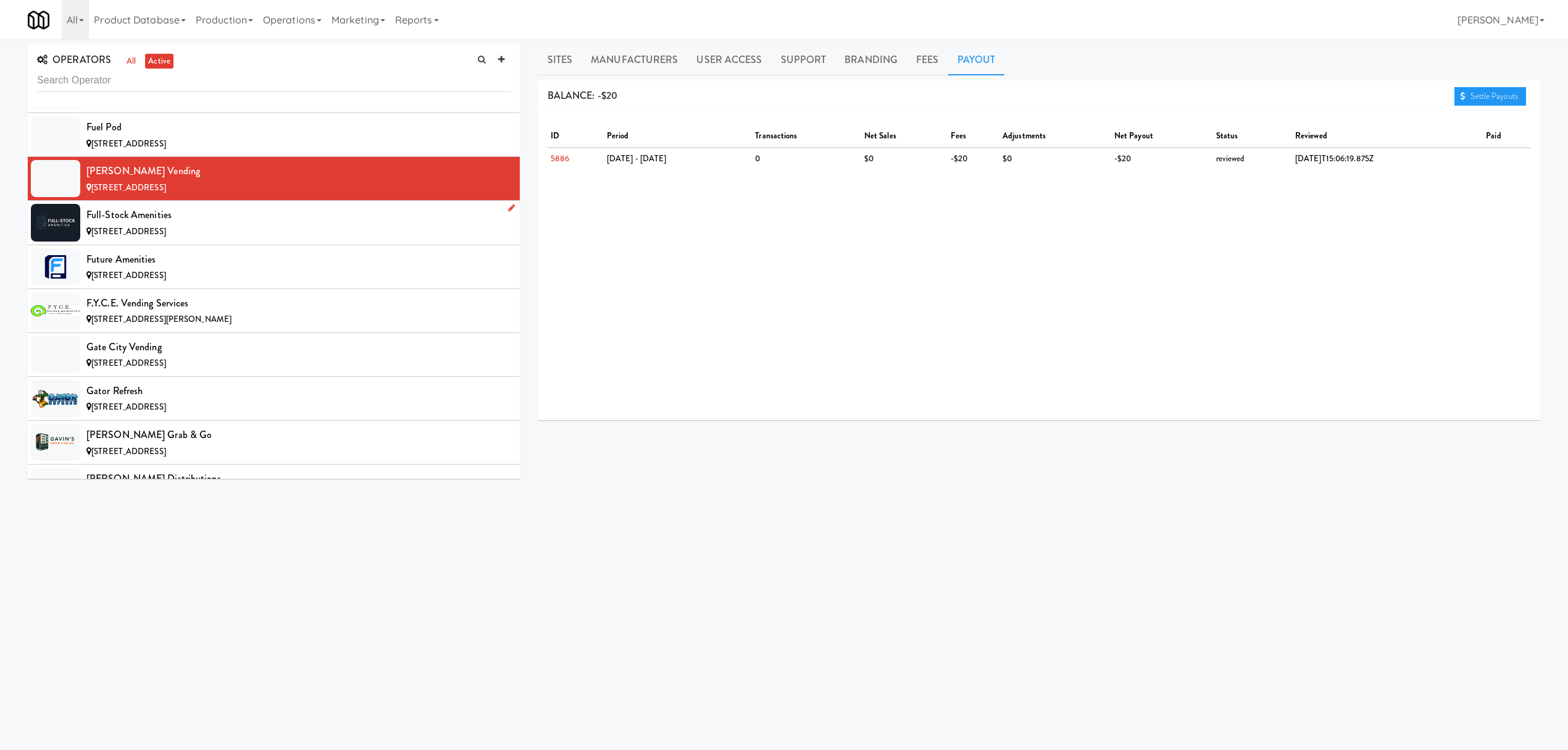
click at [217, 224] on div "Full-Stock Amenities" at bounding box center [298, 215] width 424 height 19
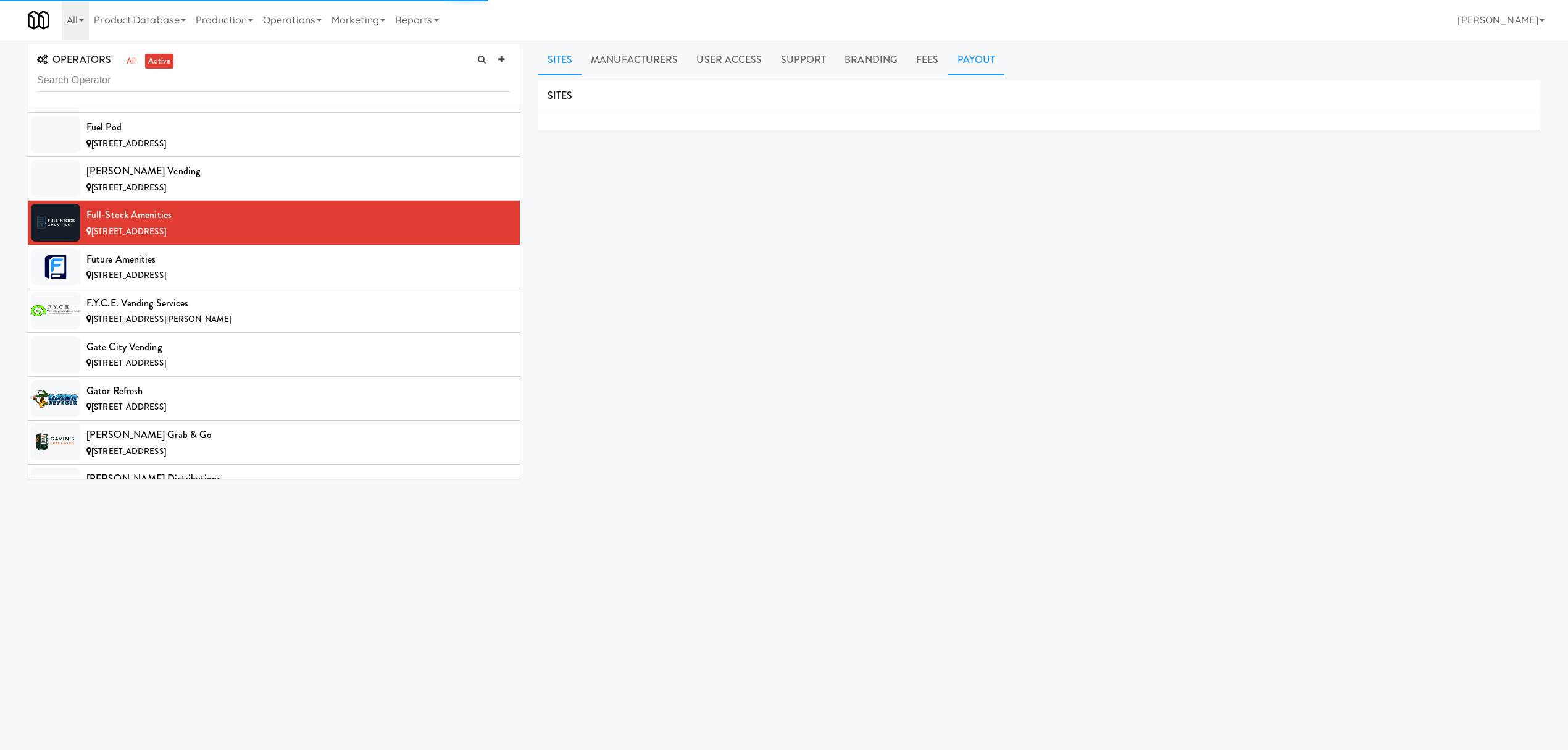
click at [964, 63] on link "Payout" at bounding box center [976, 60] width 56 height 31
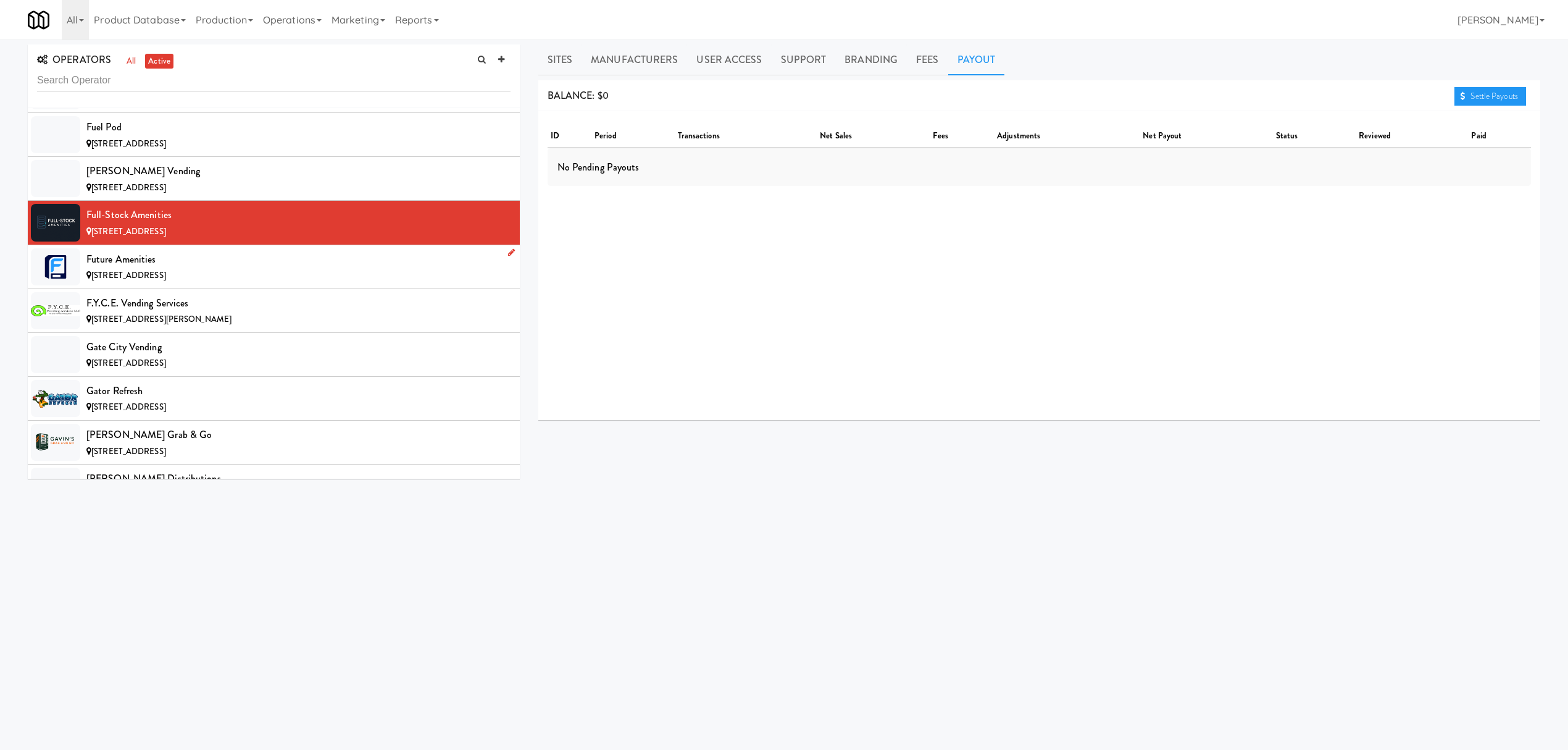
click at [211, 269] on div "Future Amenities" at bounding box center [298, 259] width 424 height 19
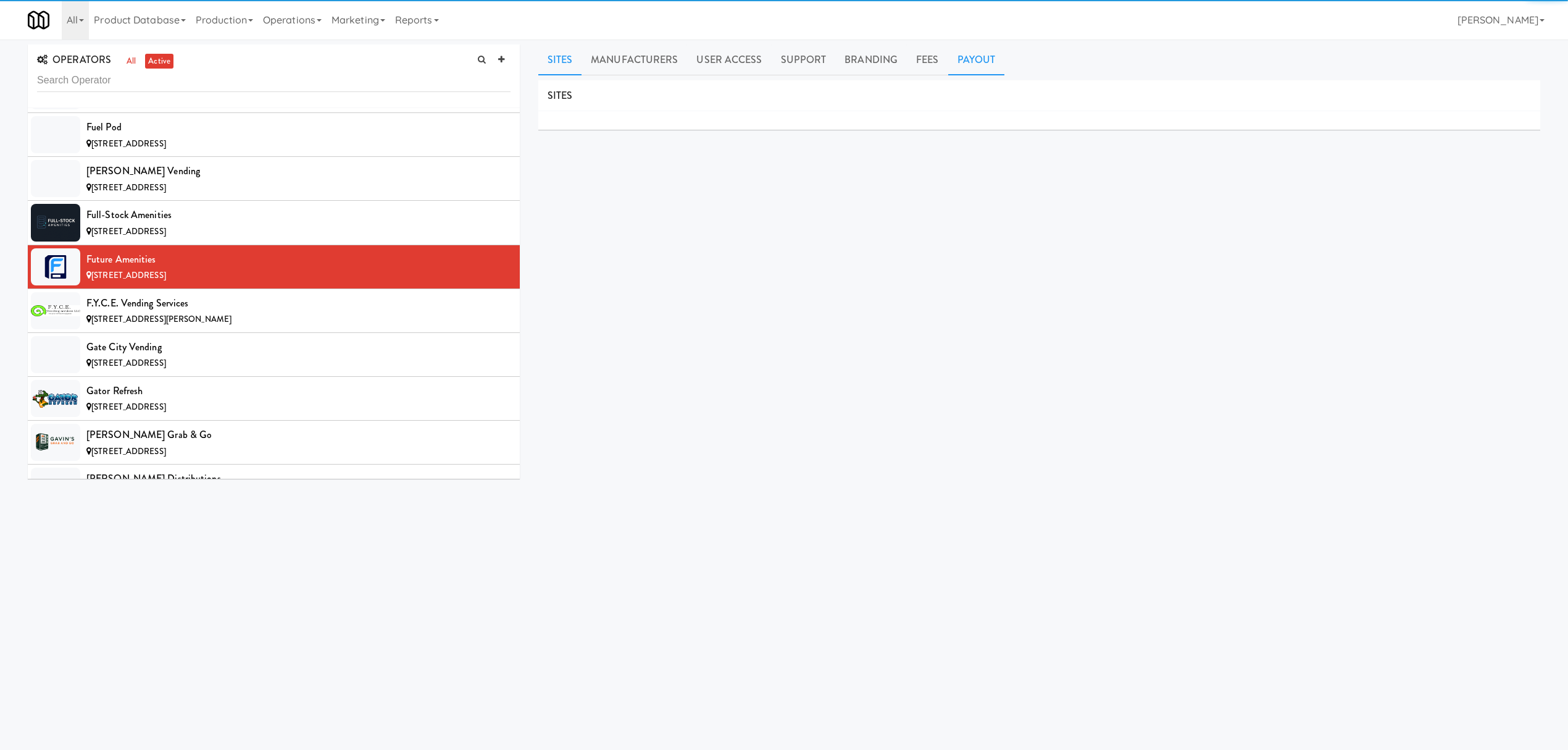
click at [964, 52] on link "Payout" at bounding box center [976, 60] width 56 height 31
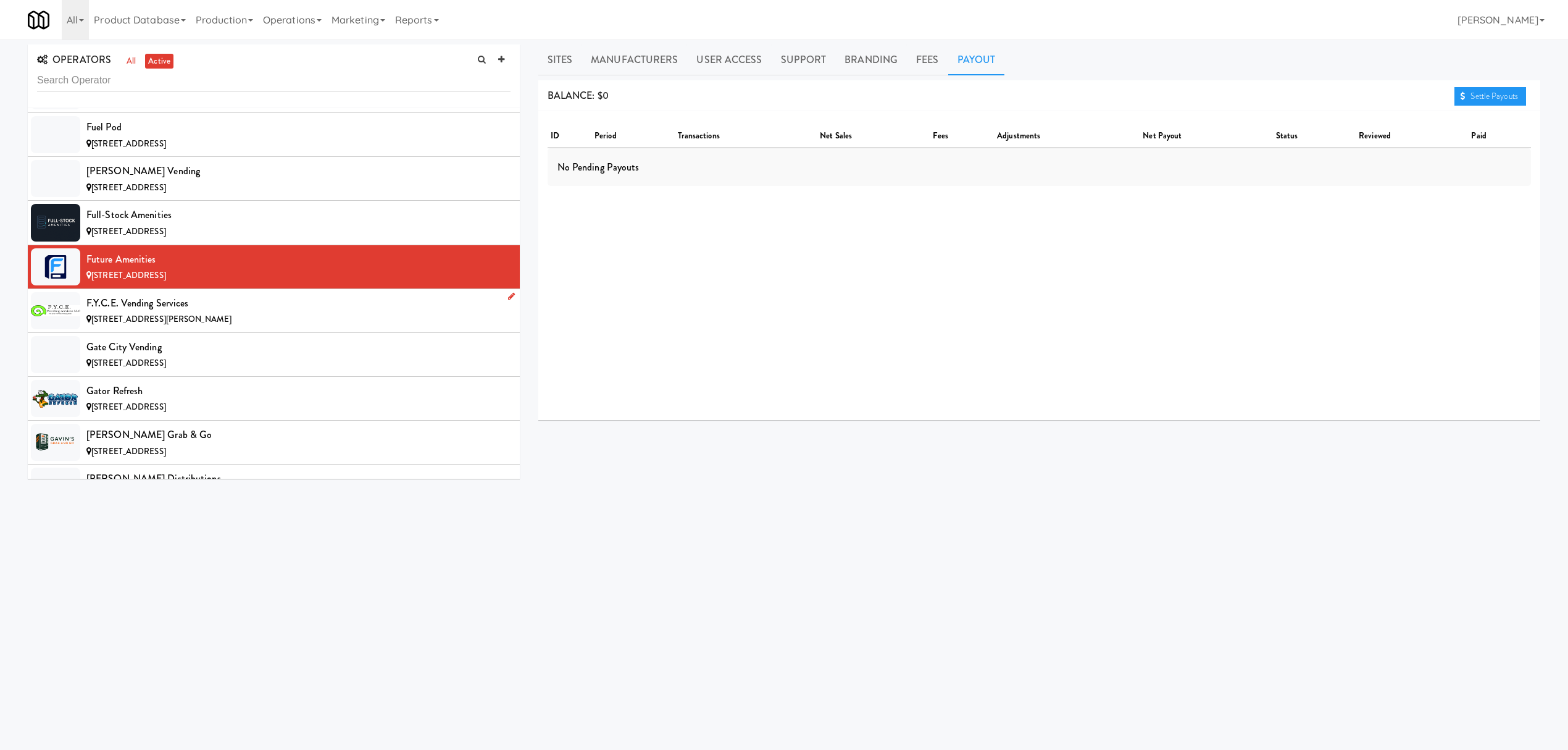
click at [171, 325] on span "[STREET_ADDRESS][PERSON_NAME]" at bounding box center [161, 319] width 140 height 12
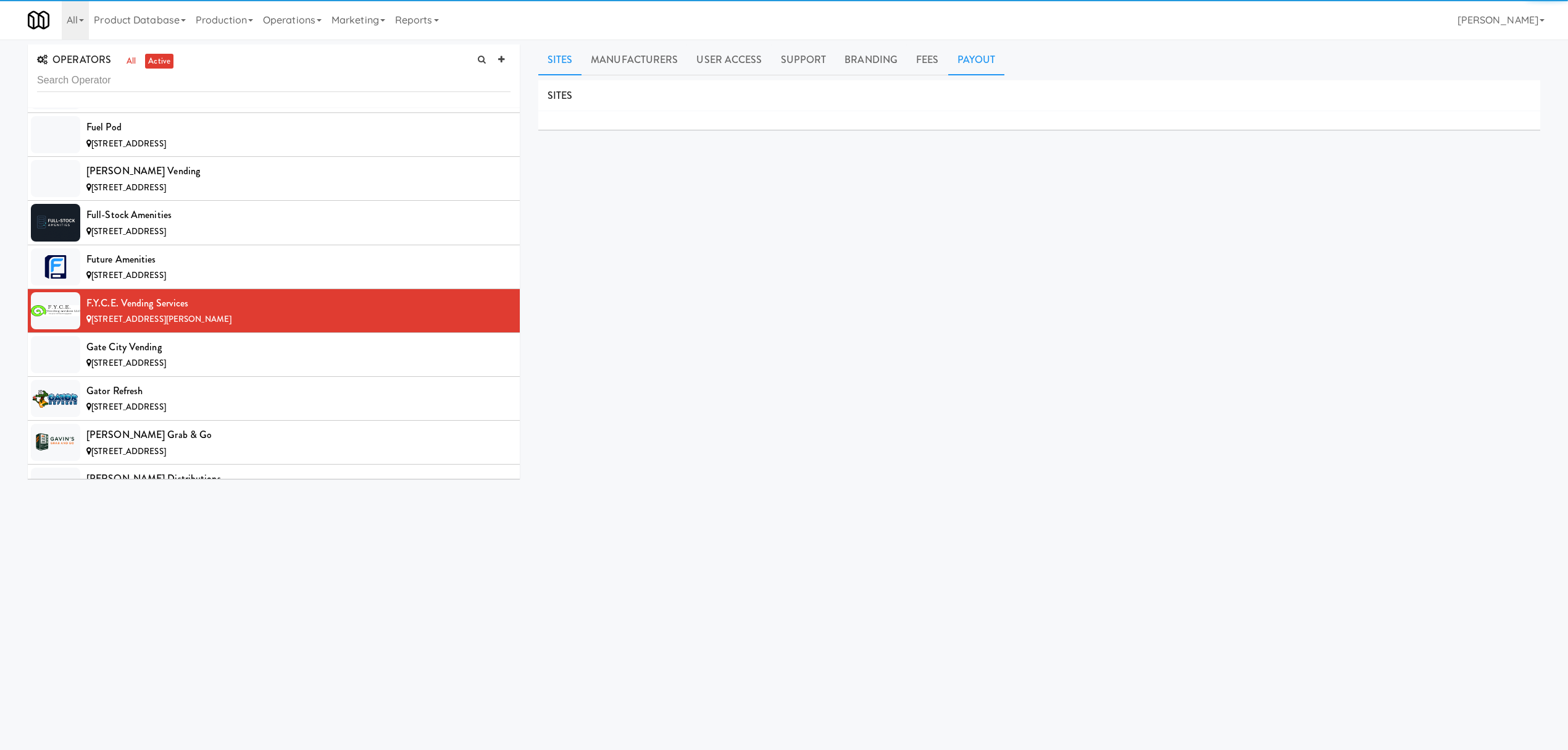
click at [978, 62] on link "Payout" at bounding box center [976, 60] width 56 height 31
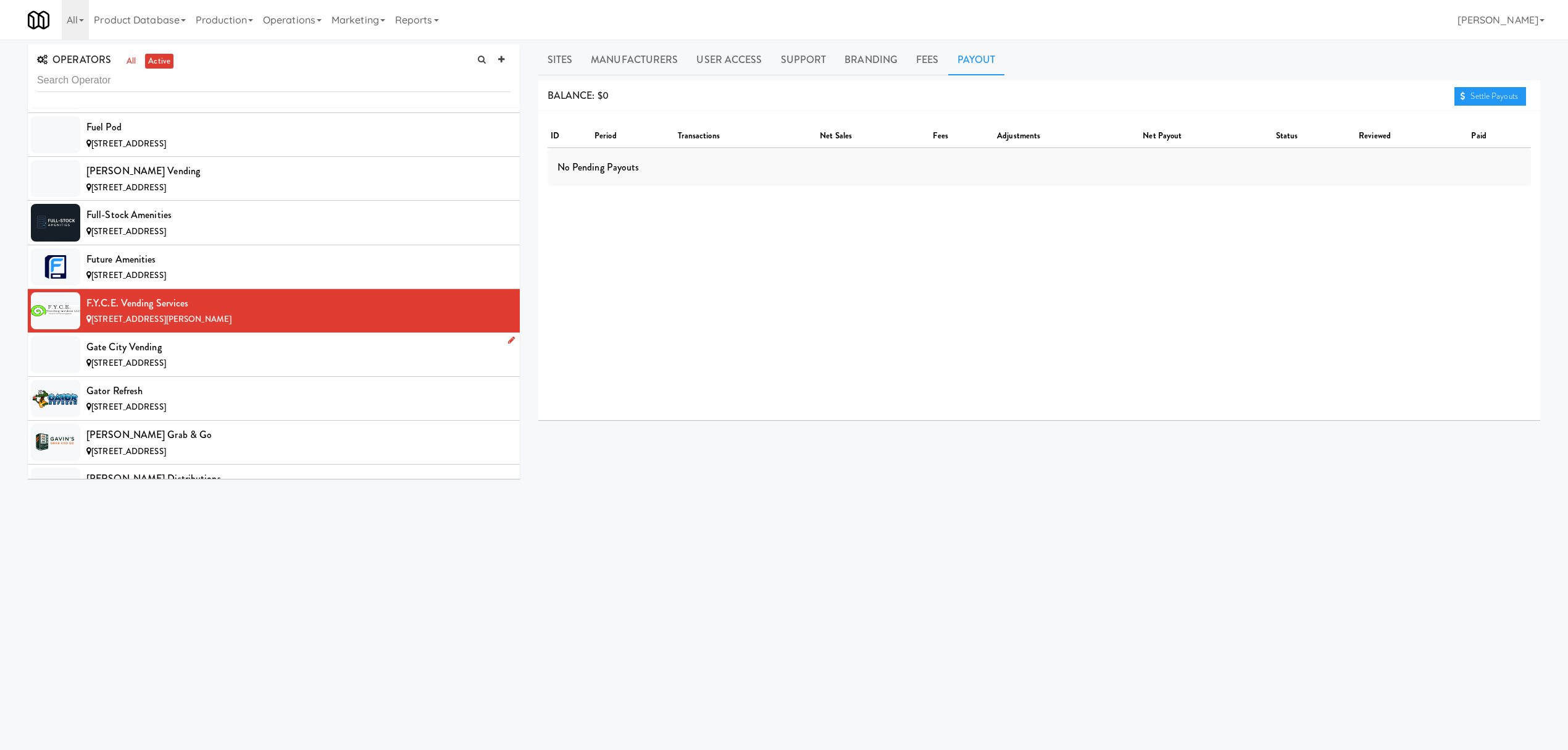
click at [247, 356] on div "Gate City Vending" at bounding box center [298, 347] width 424 height 19
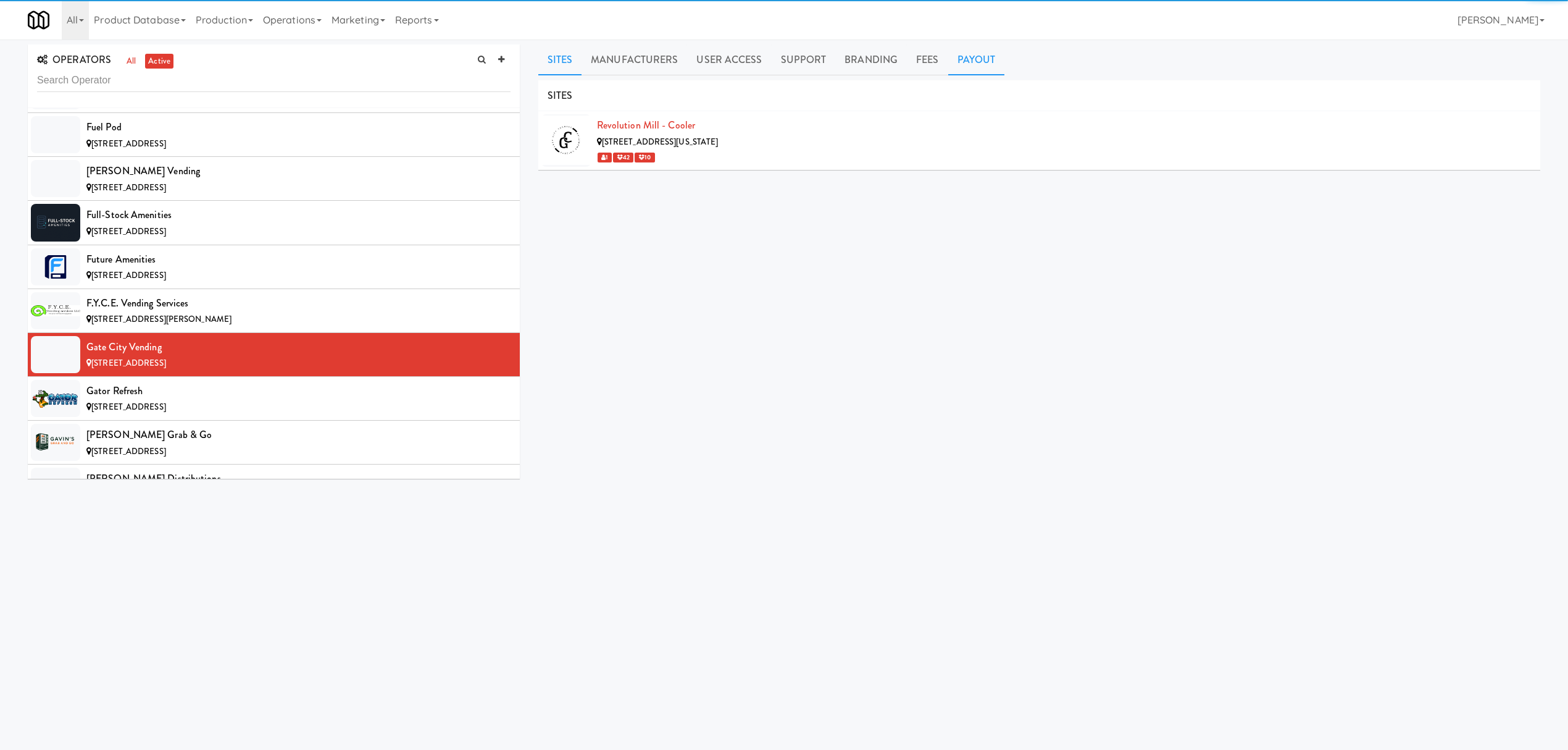
click at [979, 47] on link "Payout" at bounding box center [976, 60] width 56 height 31
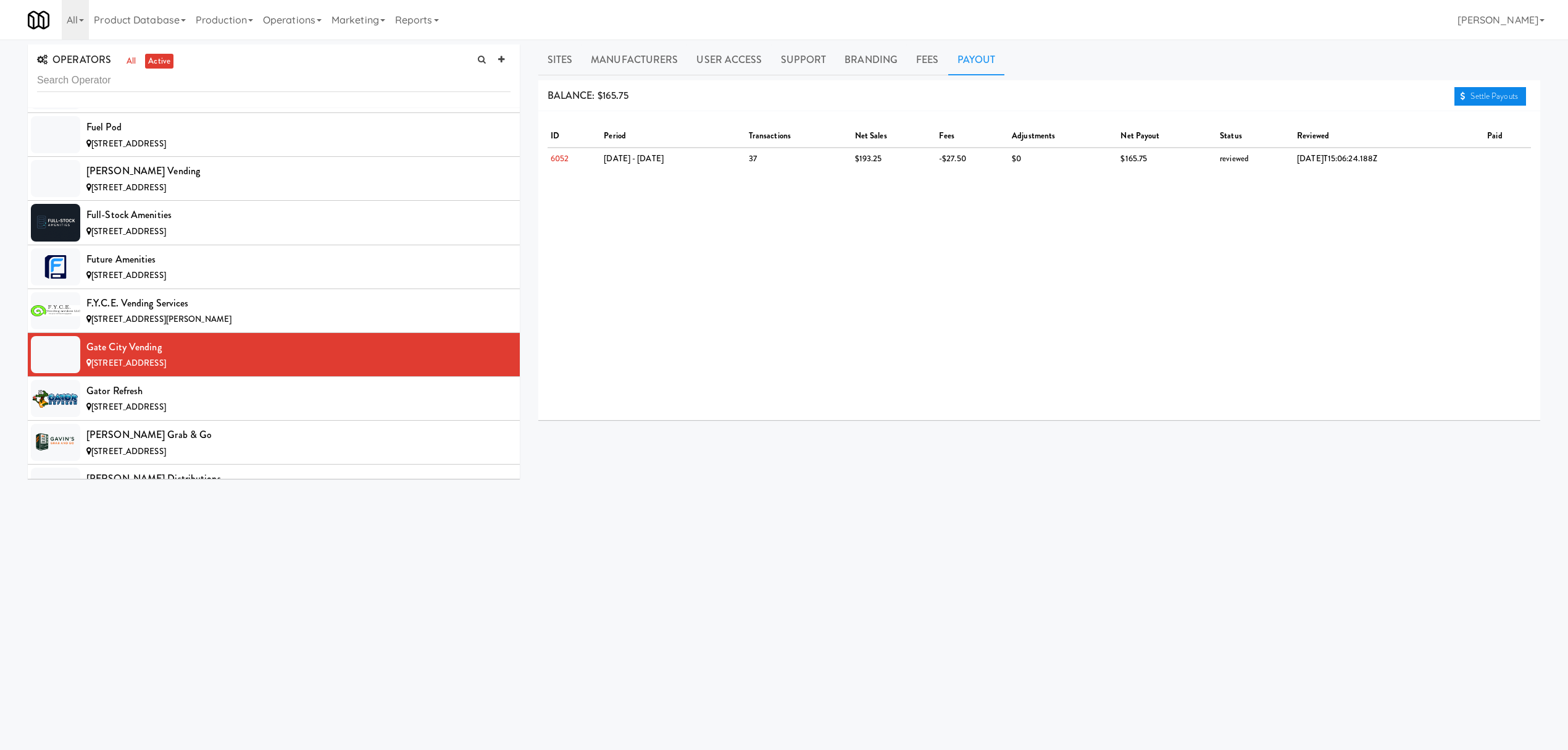
click at [1470, 95] on link "Settle Payouts" at bounding box center [1490, 96] width 72 height 19
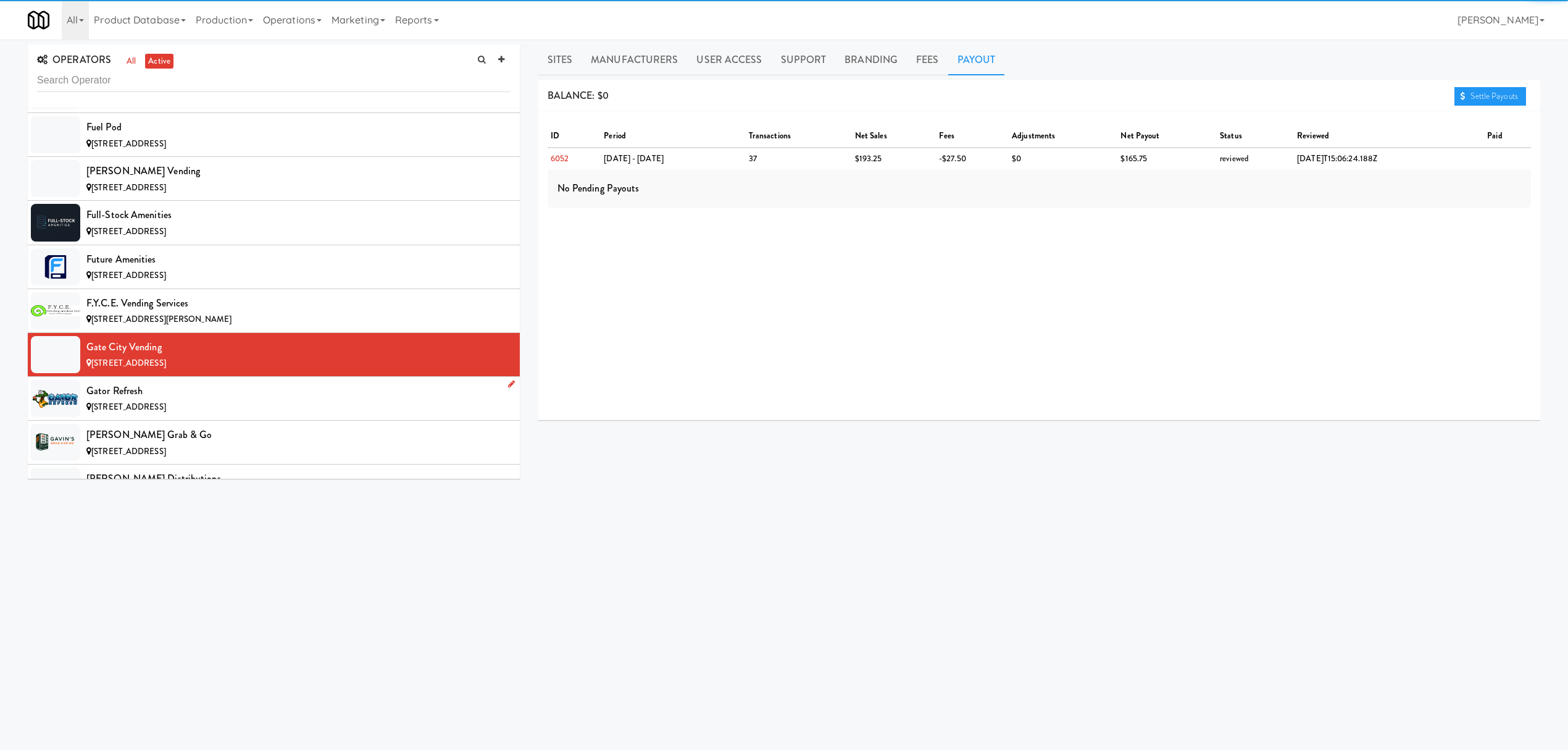
click at [268, 415] on div "[STREET_ADDRESS]" at bounding box center [298, 407] width 424 height 15
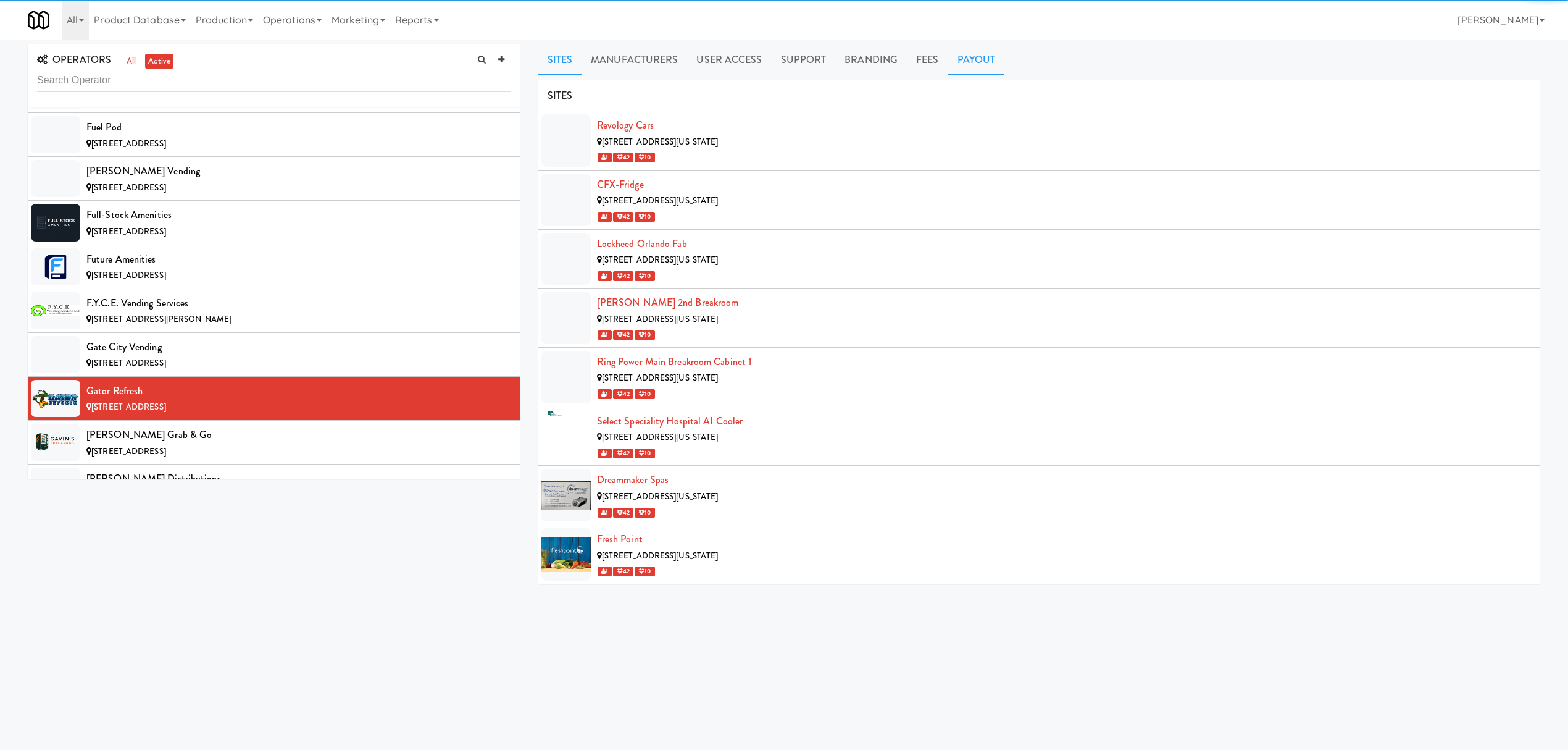
click at [986, 62] on link "Payout" at bounding box center [976, 60] width 56 height 31
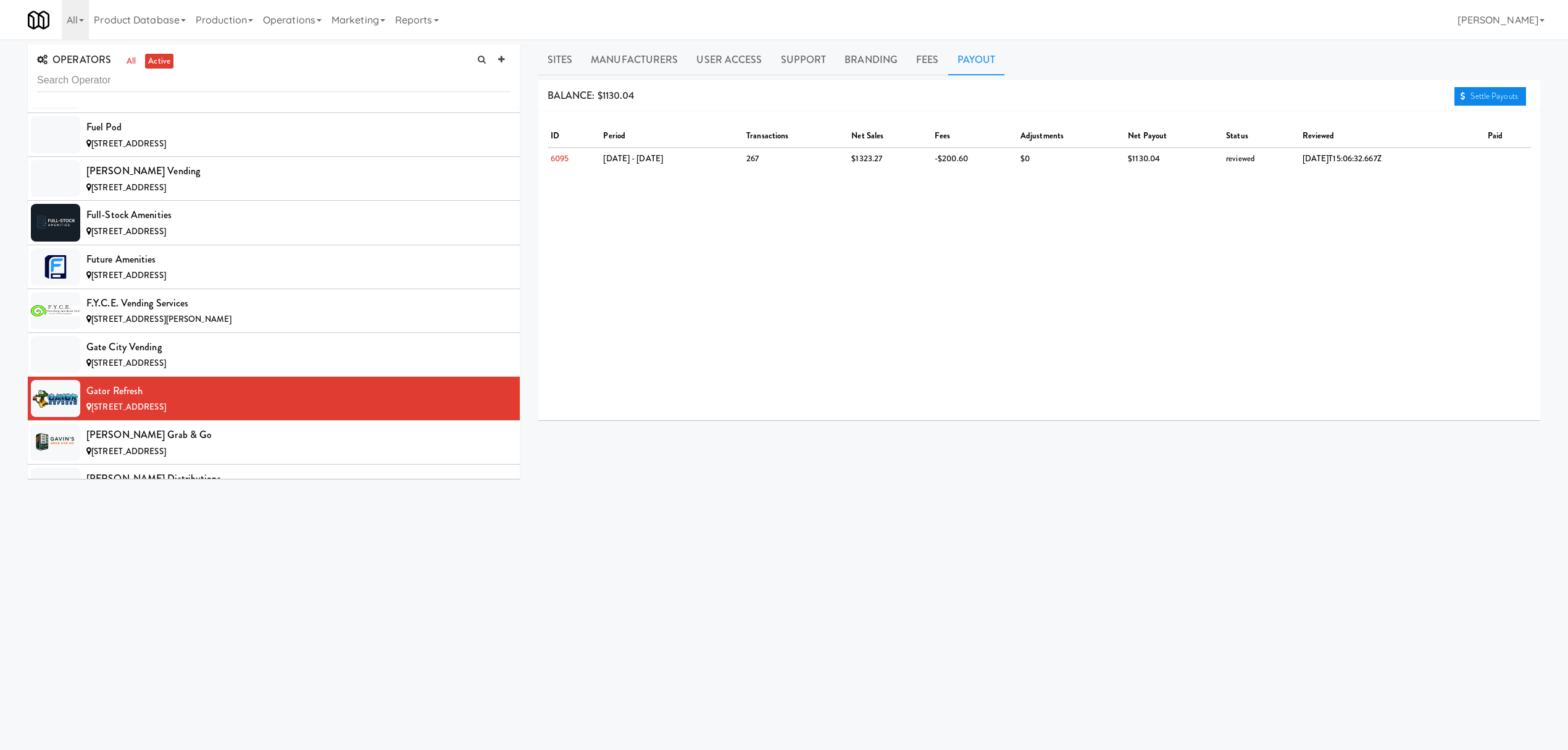
click at [1502, 101] on link "Settle Payouts" at bounding box center [1490, 96] width 72 height 19
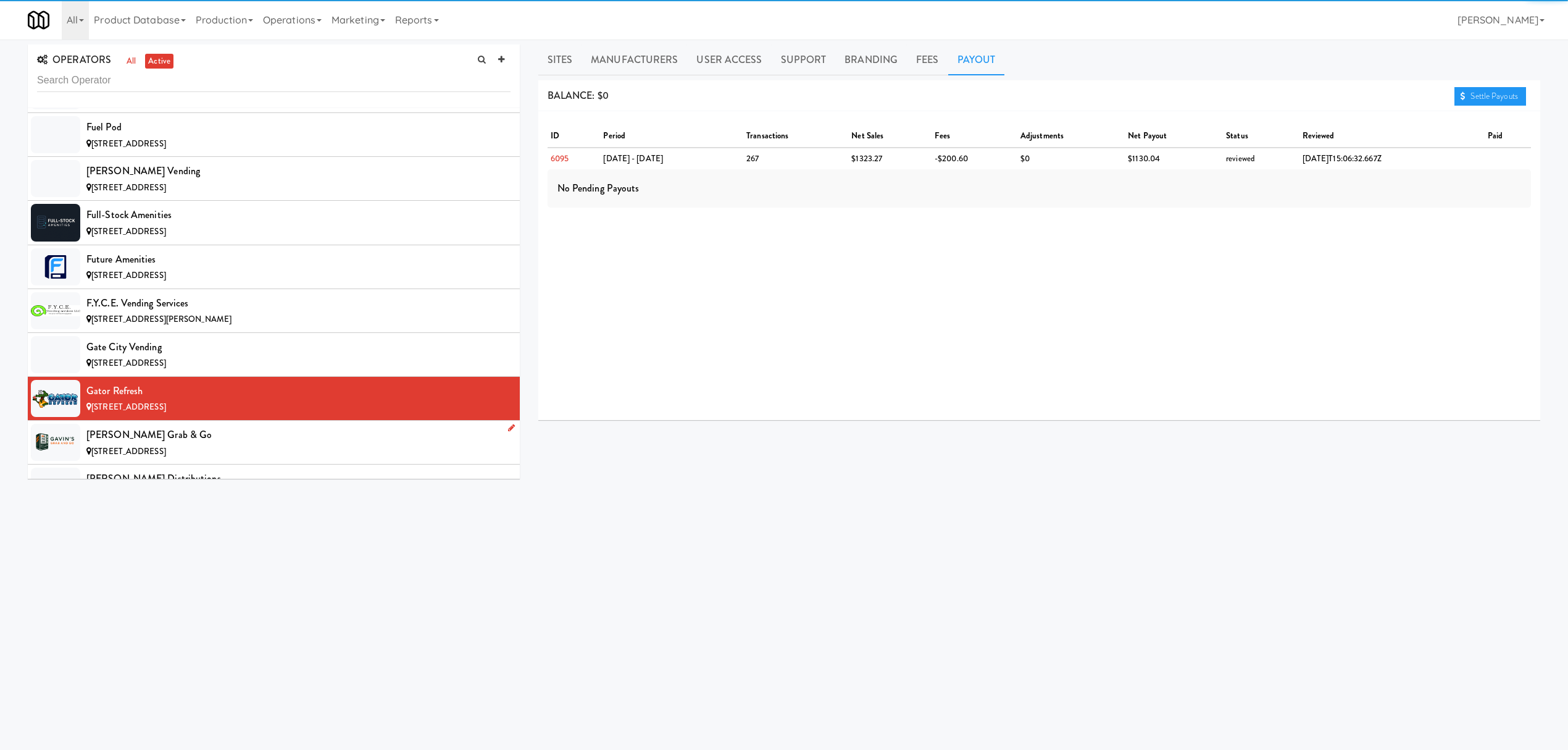
click at [307, 445] on li "[PERSON_NAME] Grab & Go [STREET_ADDRESS]" at bounding box center [274, 442] width 492 height 44
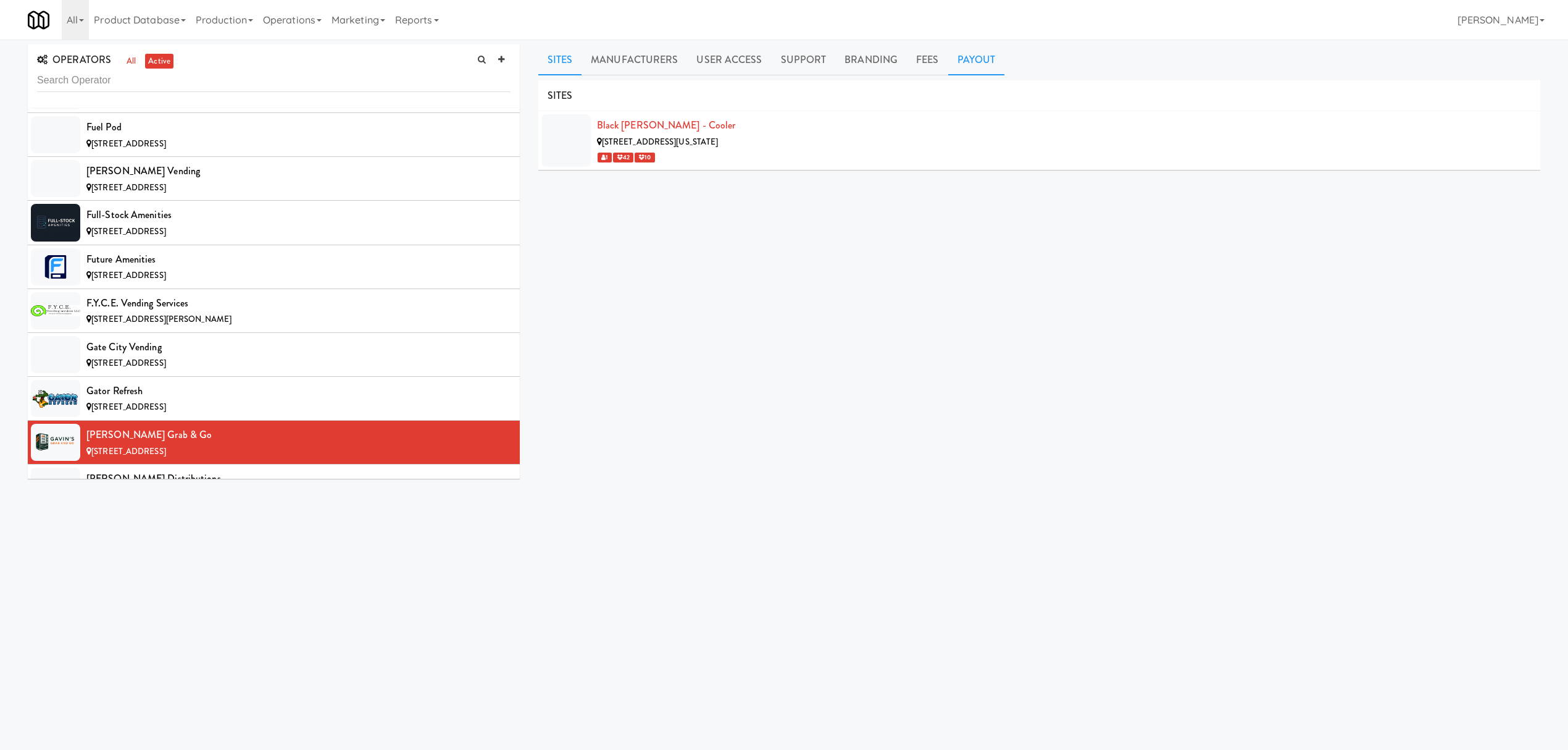
click at [966, 64] on link "Payout" at bounding box center [976, 60] width 56 height 31
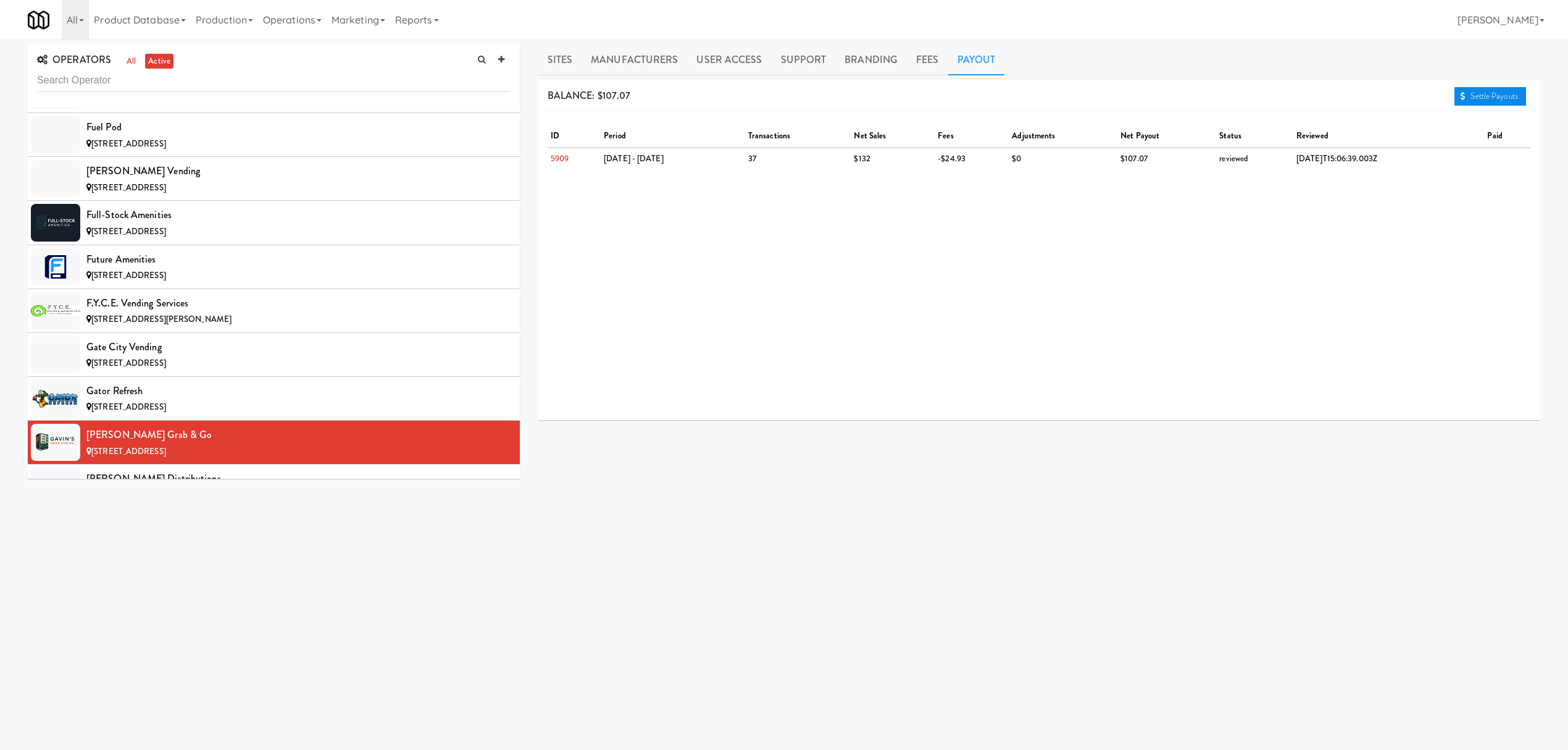
click at [1468, 98] on link "Settle Payouts" at bounding box center [1490, 96] width 72 height 19
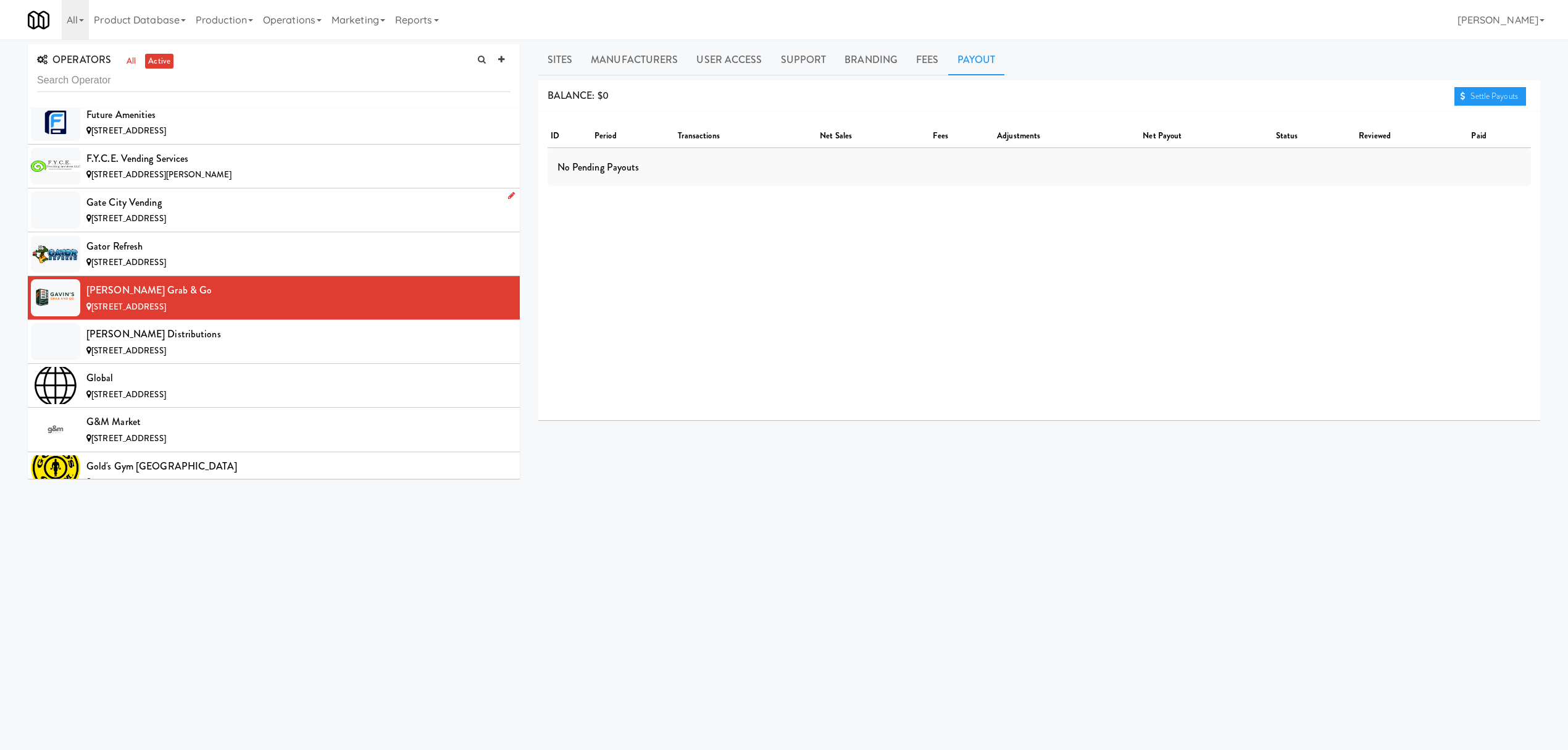
scroll to position [4775, 0]
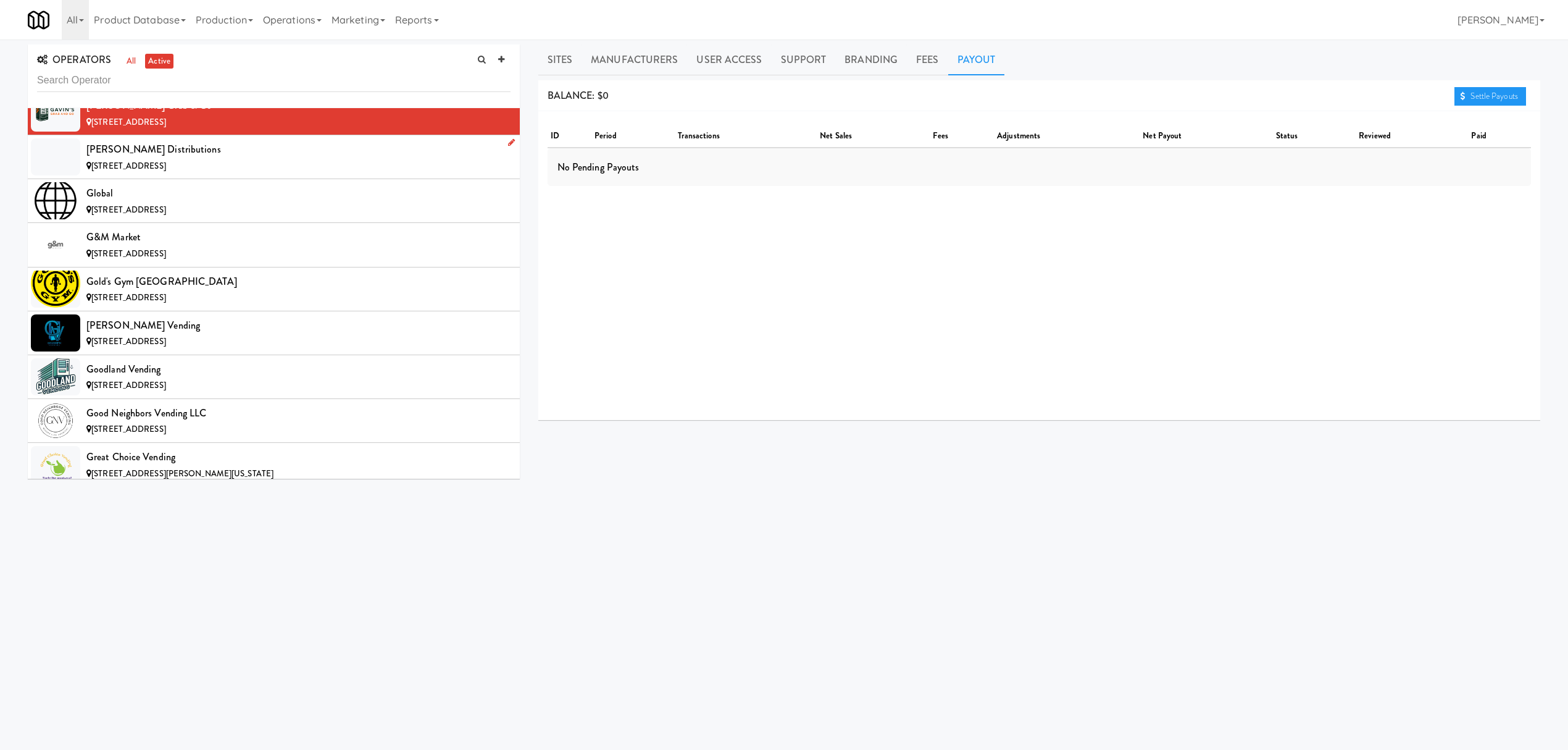
click at [230, 159] on div "[PERSON_NAME] Distributions" at bounding box center [298, 150] width 424 height 19
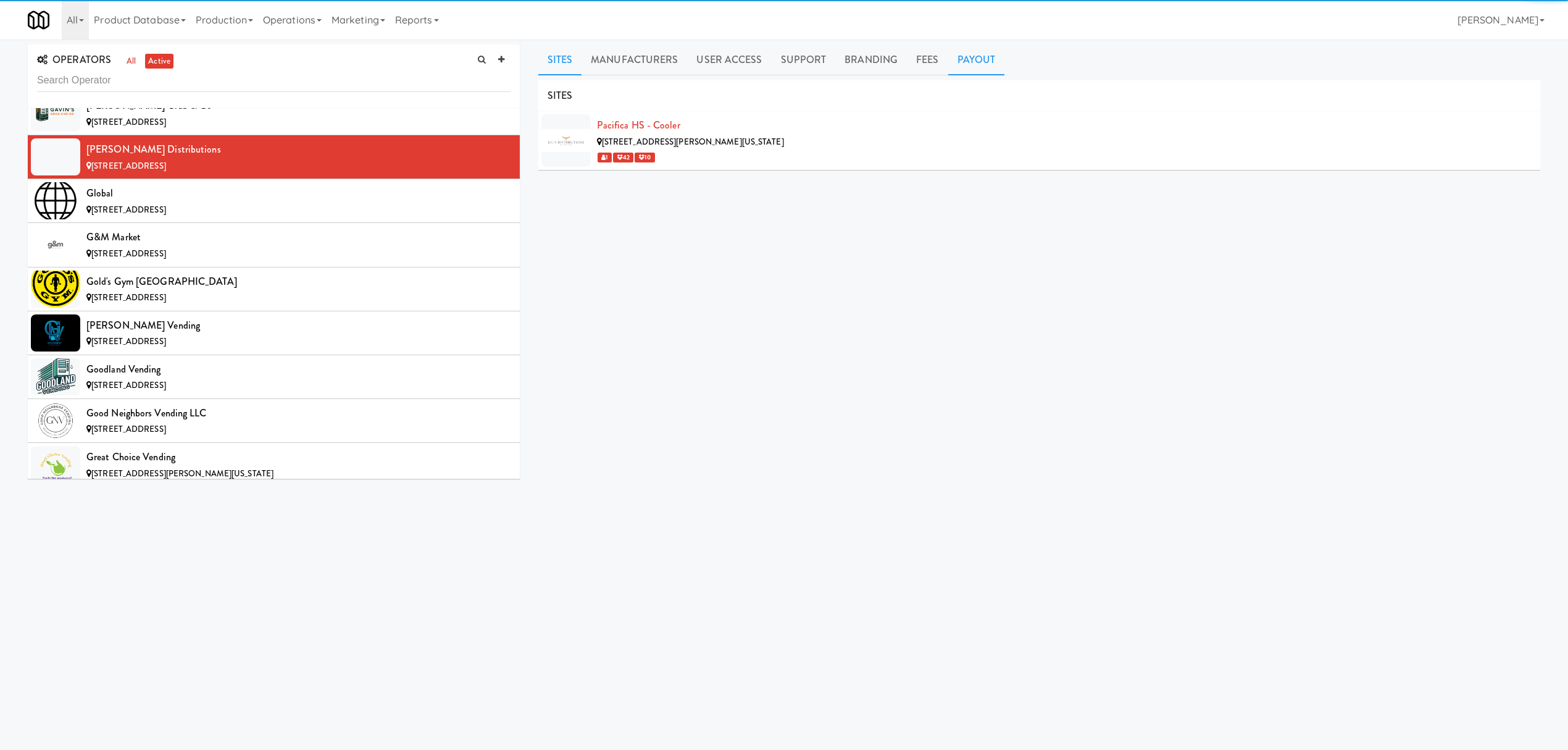
click at [978, 58] on link "Payout" at bounding box center [976, 60] width 56 height 31
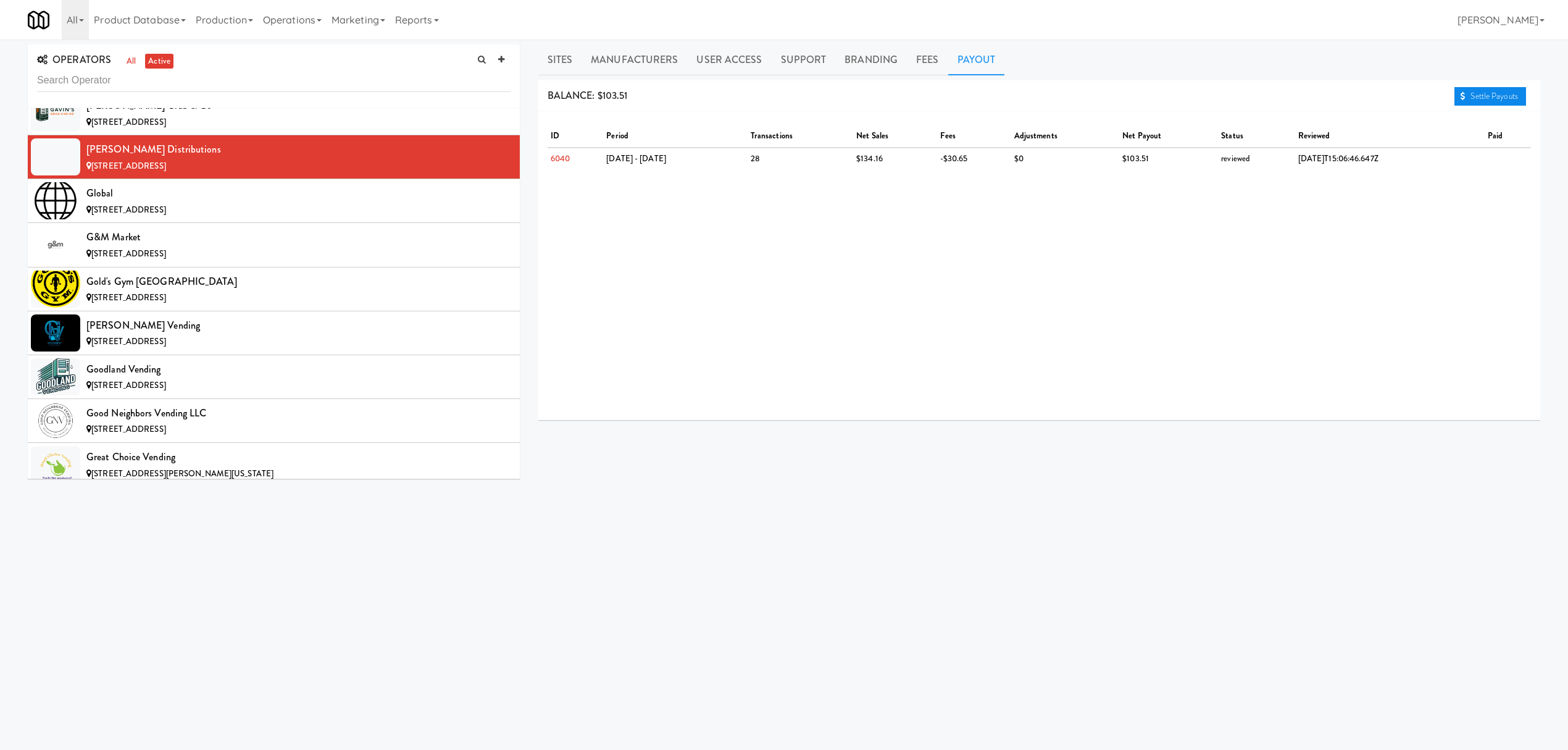
click at [1483, 99] on link "Settle Payouts" at bounding box center [1490, 96] width 72 height 19
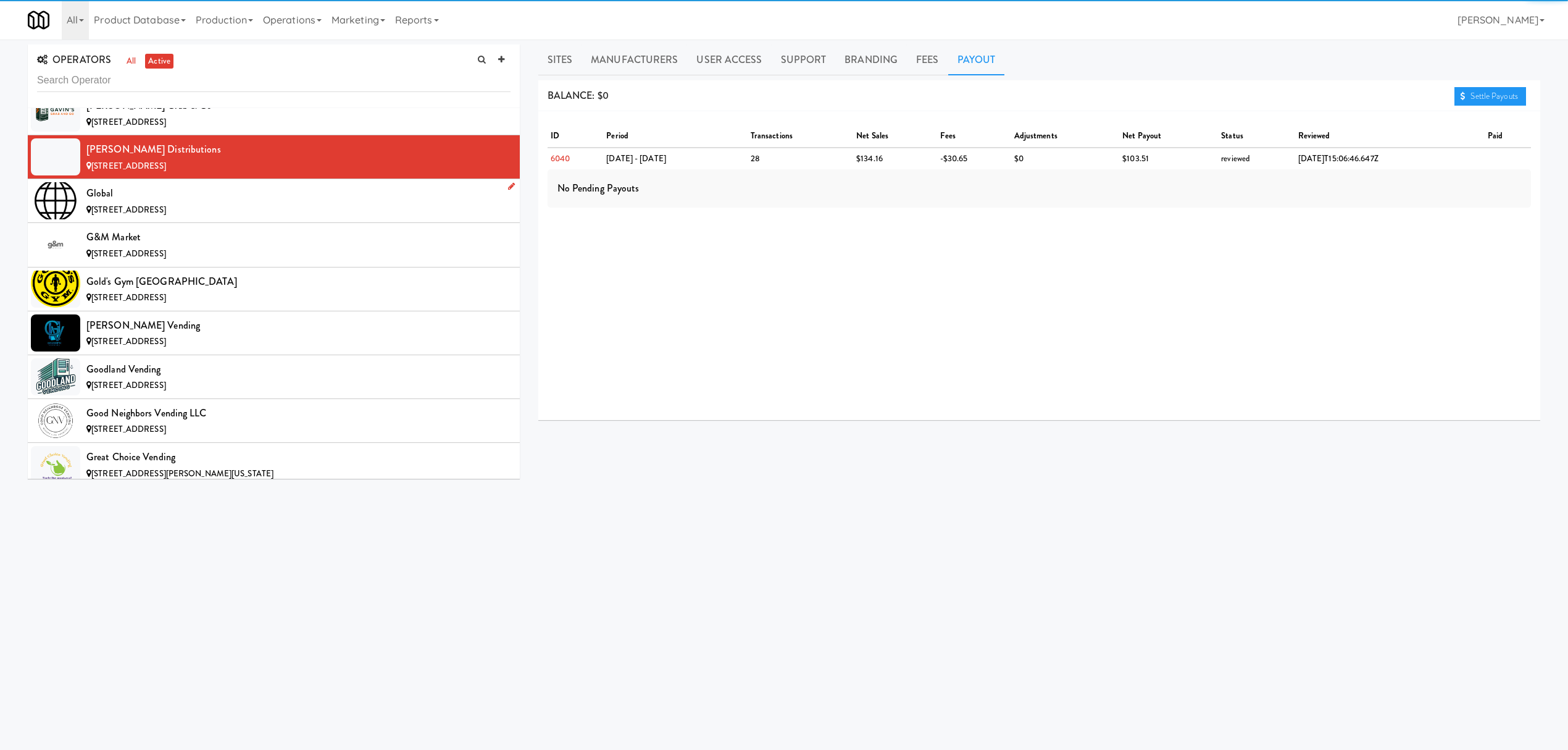
click at [207, 218] on div "[STREET_ADDRESS]" at bounding box center [298, 210] width 424 height 15
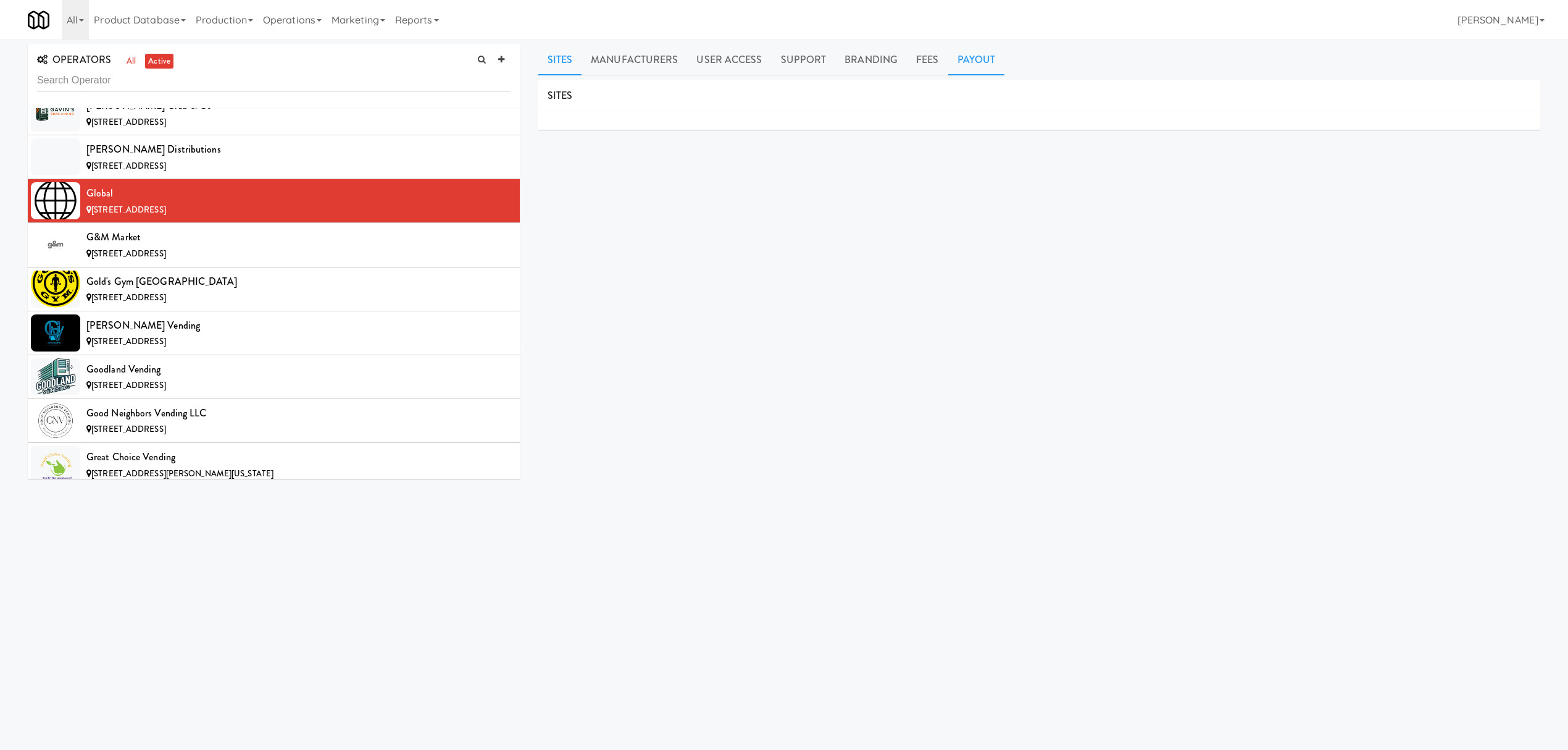
click at [968, 68] on link "Payout" at bounding box center [976, 60] width 56 height 31
click at [166, 259] on span "[STREET_ADDRESS]" at bounding box center [128, 253] width 74 height 12
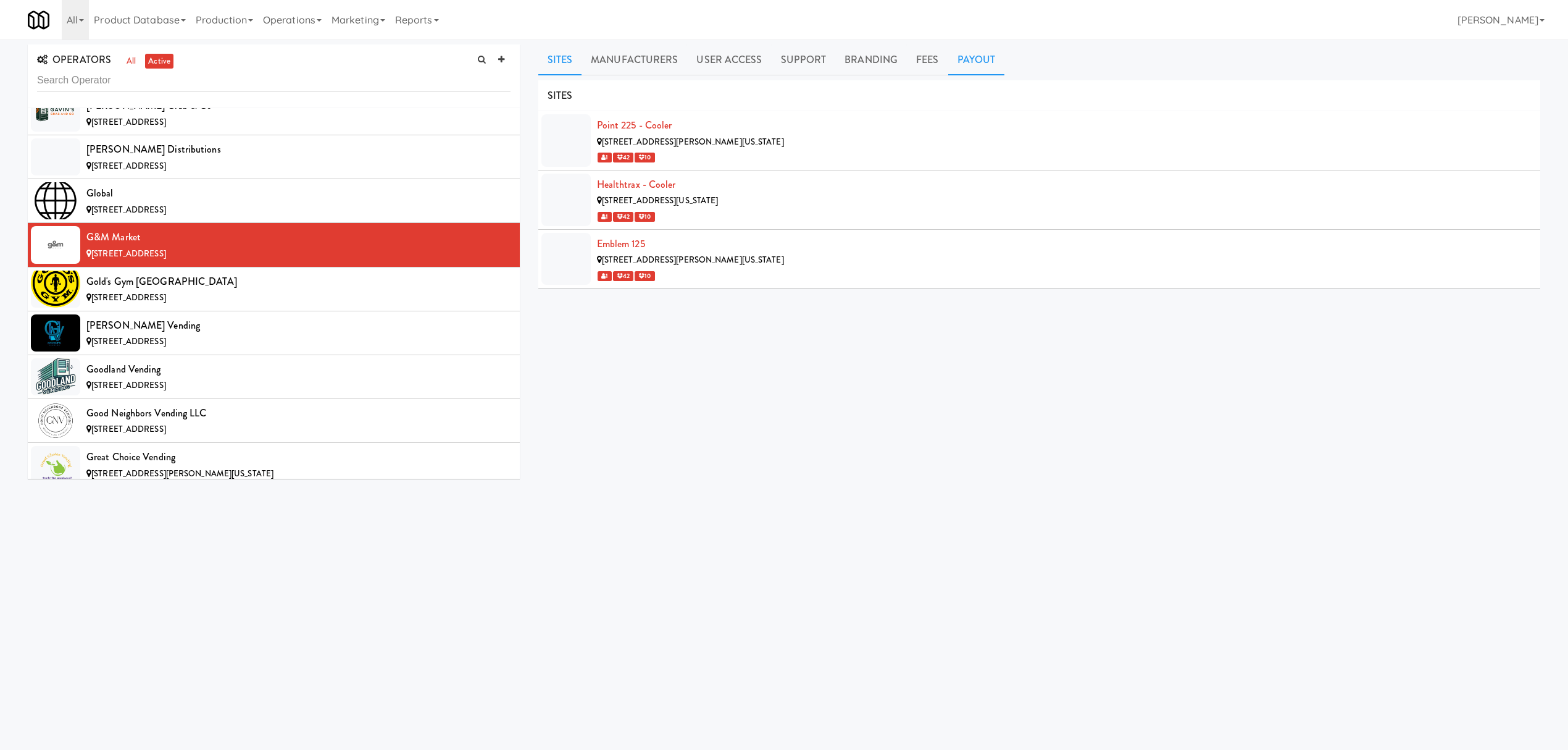
click at [973, 61] on link "Payout" at bounding box center [976, 60] width 56 height 31
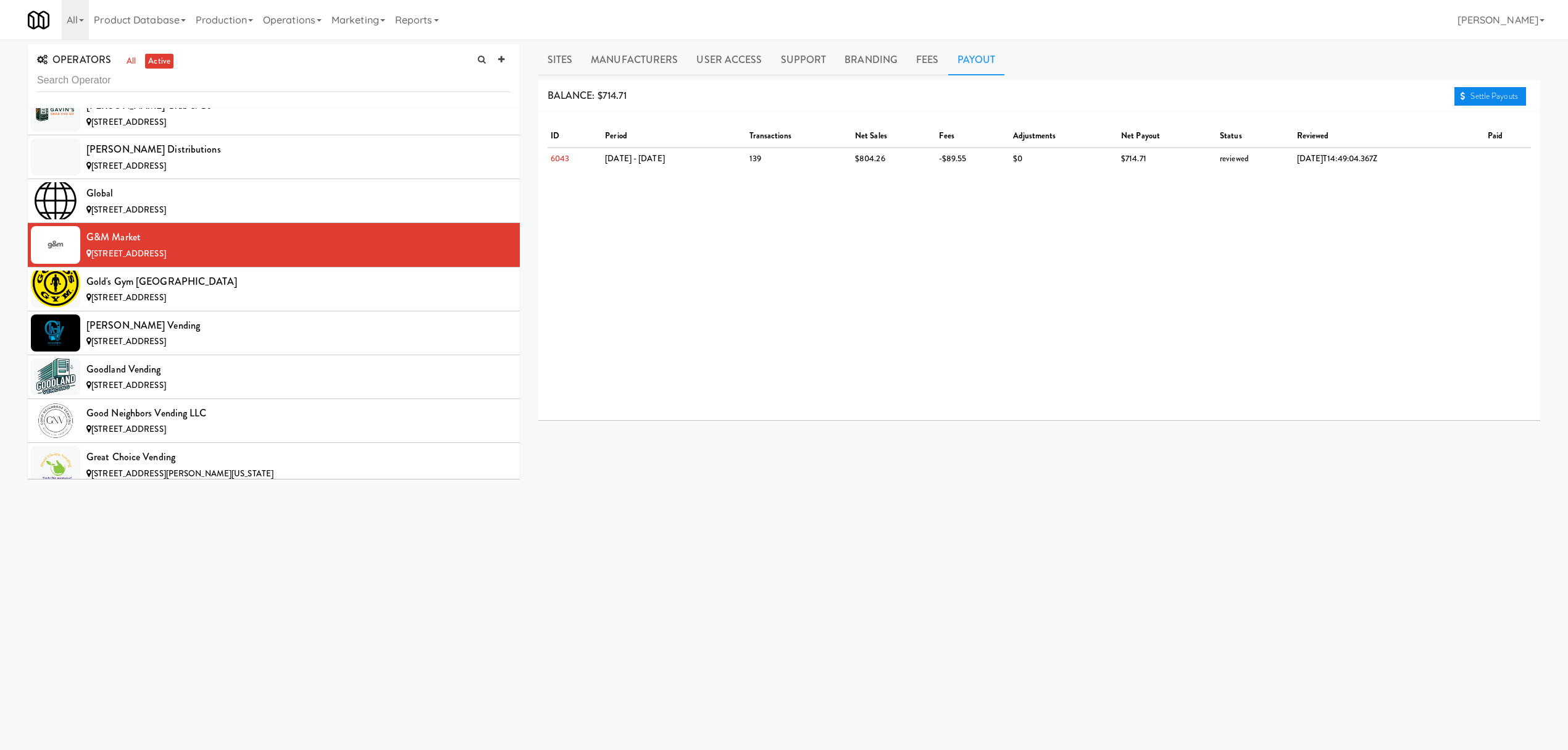
click at [1477, 97] on link "Settle Payouts" at bounding box center [1490, 96] width 72 height 19
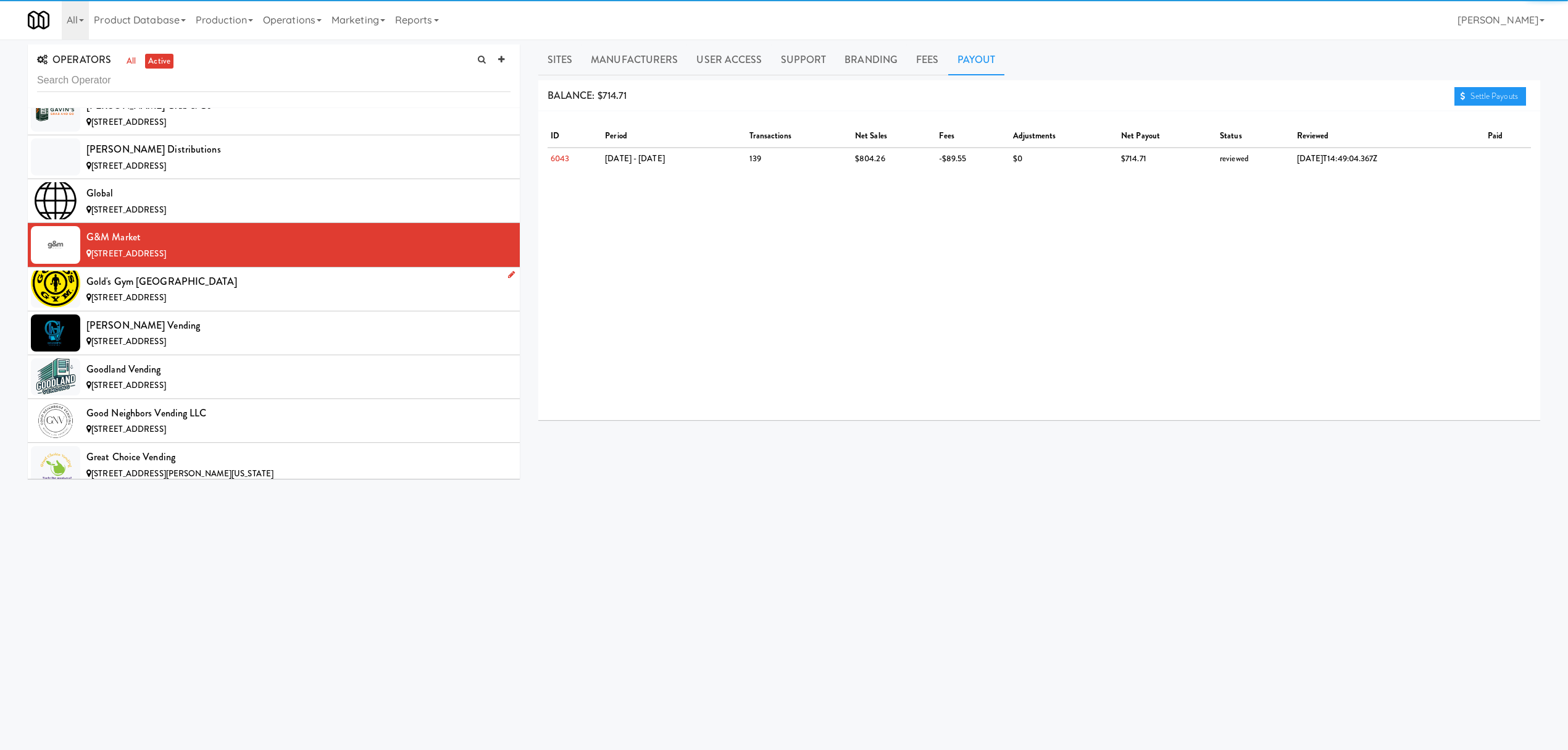
click at [215, 306] on div "[STREET_ADDRESS]" at bounding box center [298, 298] width 424 height 15
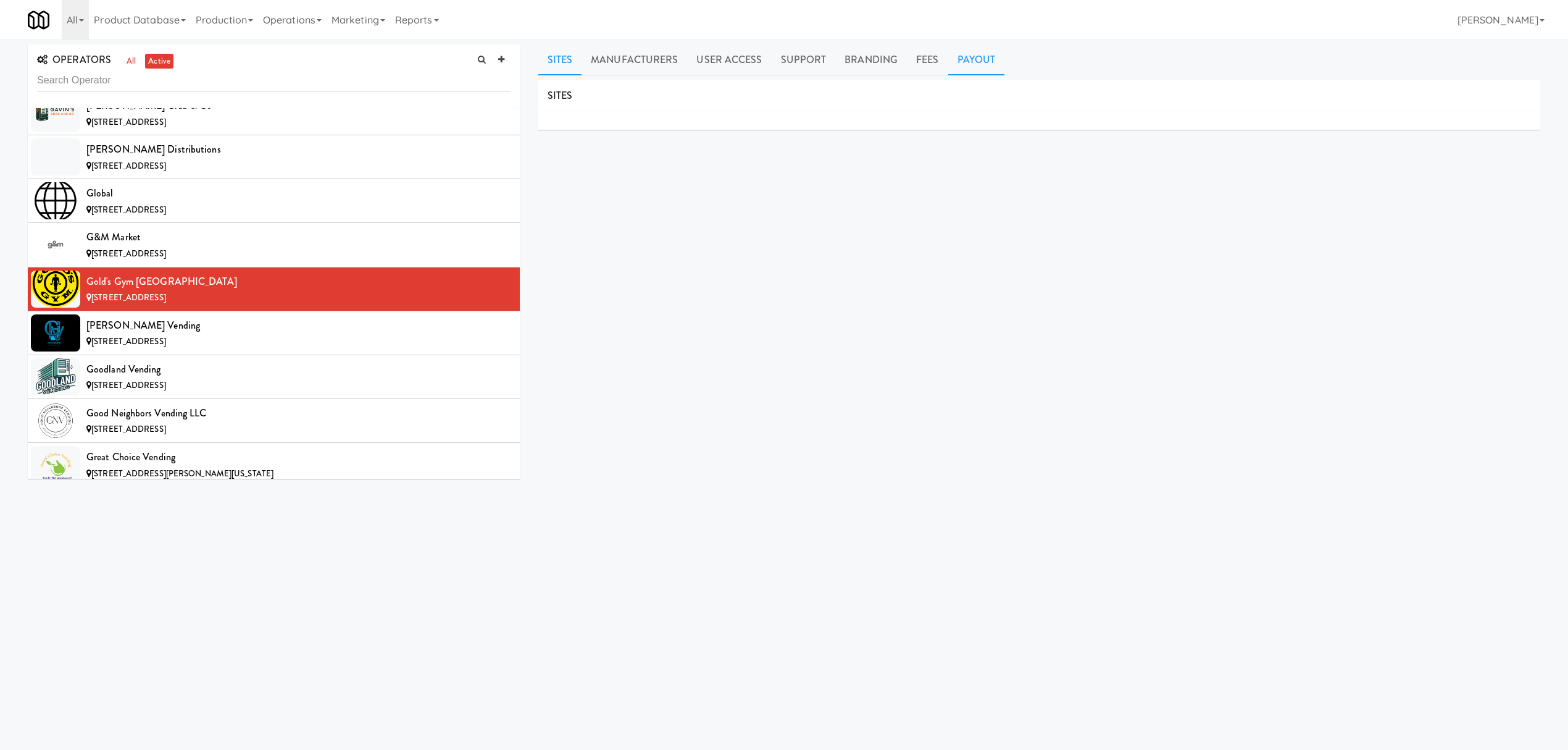
click at [976, 65] on link "Payout" at bounding box center [976, 60] width 56 height 31
click at [166, 347] on span "[STREET_ADDRESS]" at bounding box center [128, 341] width 74 height 12
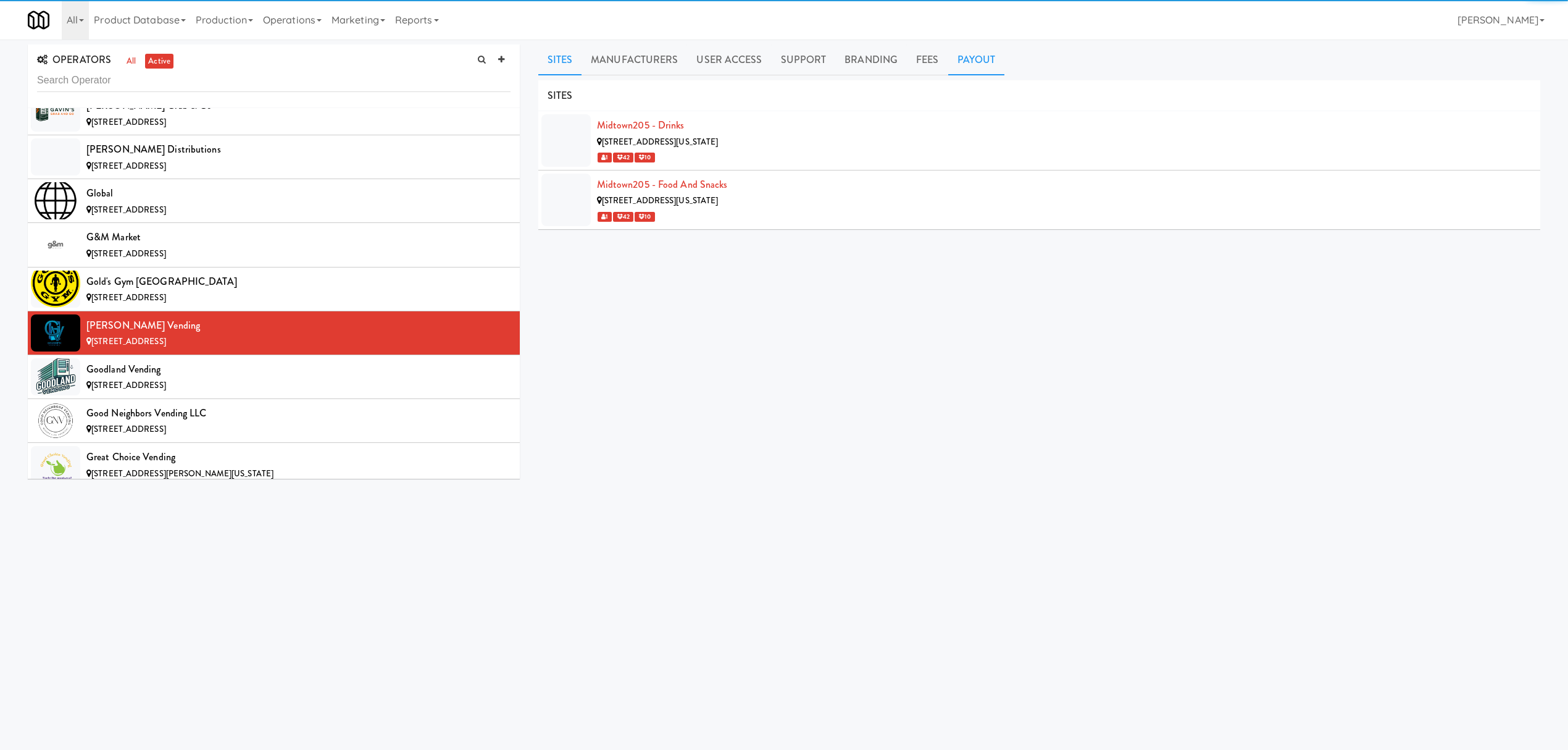
click at [974, 58] on link "Payout" at bounding box center [976, 60] width 56 height 31
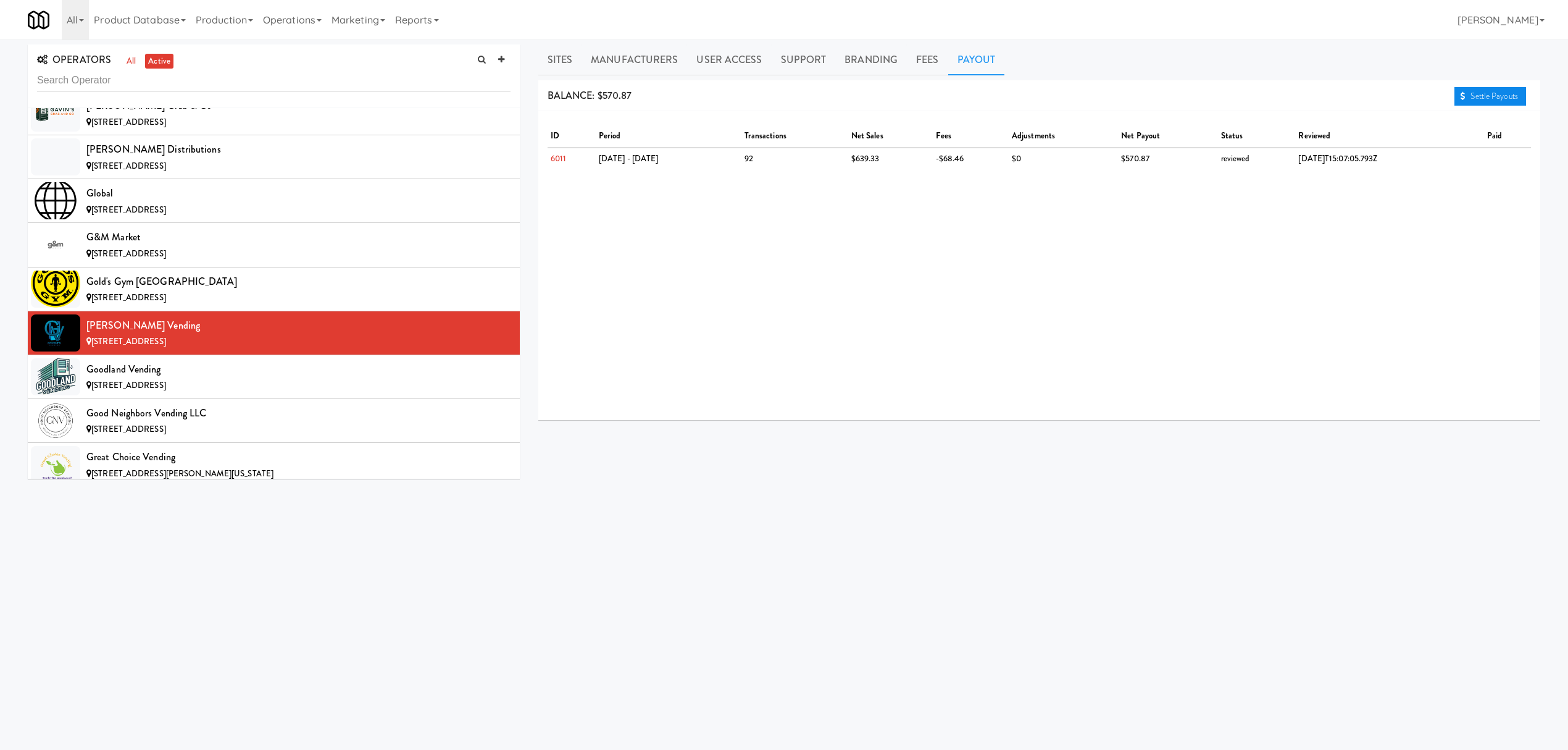
click at [1466, 91] on link "Settle Payouts" at bounding box center [1490, 96] width 72 height 19
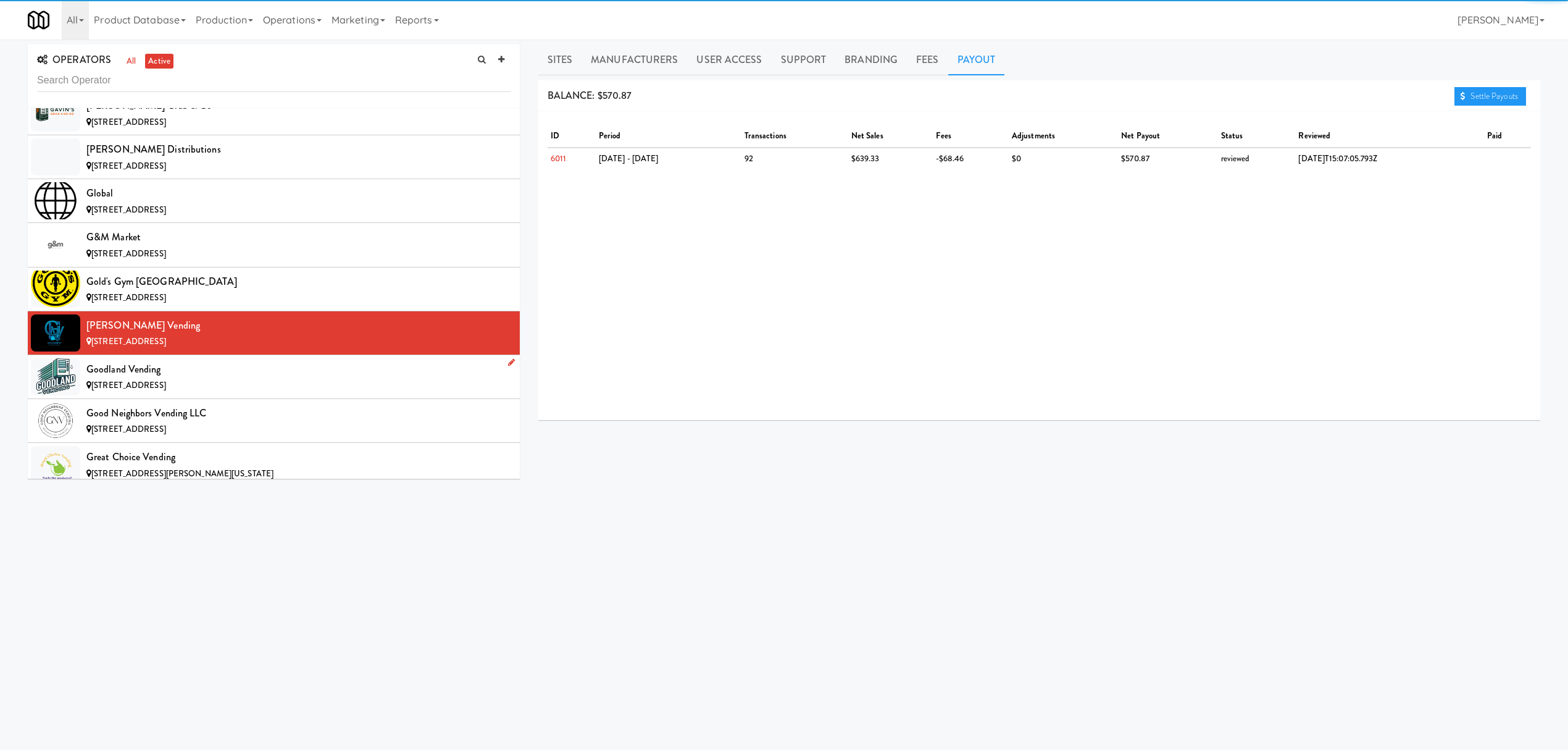
click at [255, 394] on div "[STREET_ADDRESS]" at bounding box center [298, 385] width 424 height 15
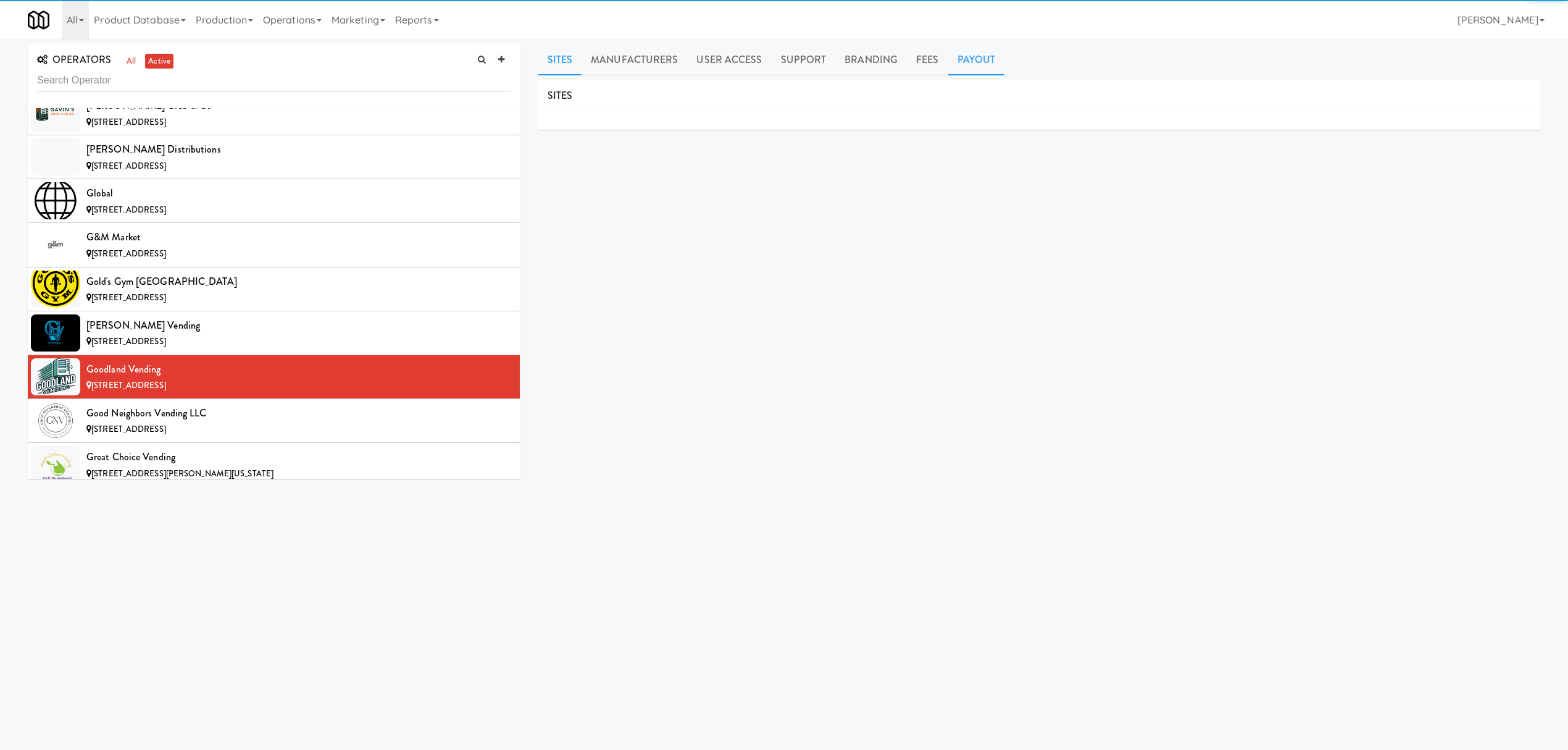
click at [966, 60] on link "Payout" at bounding box center [976, 60] width 56 height 31
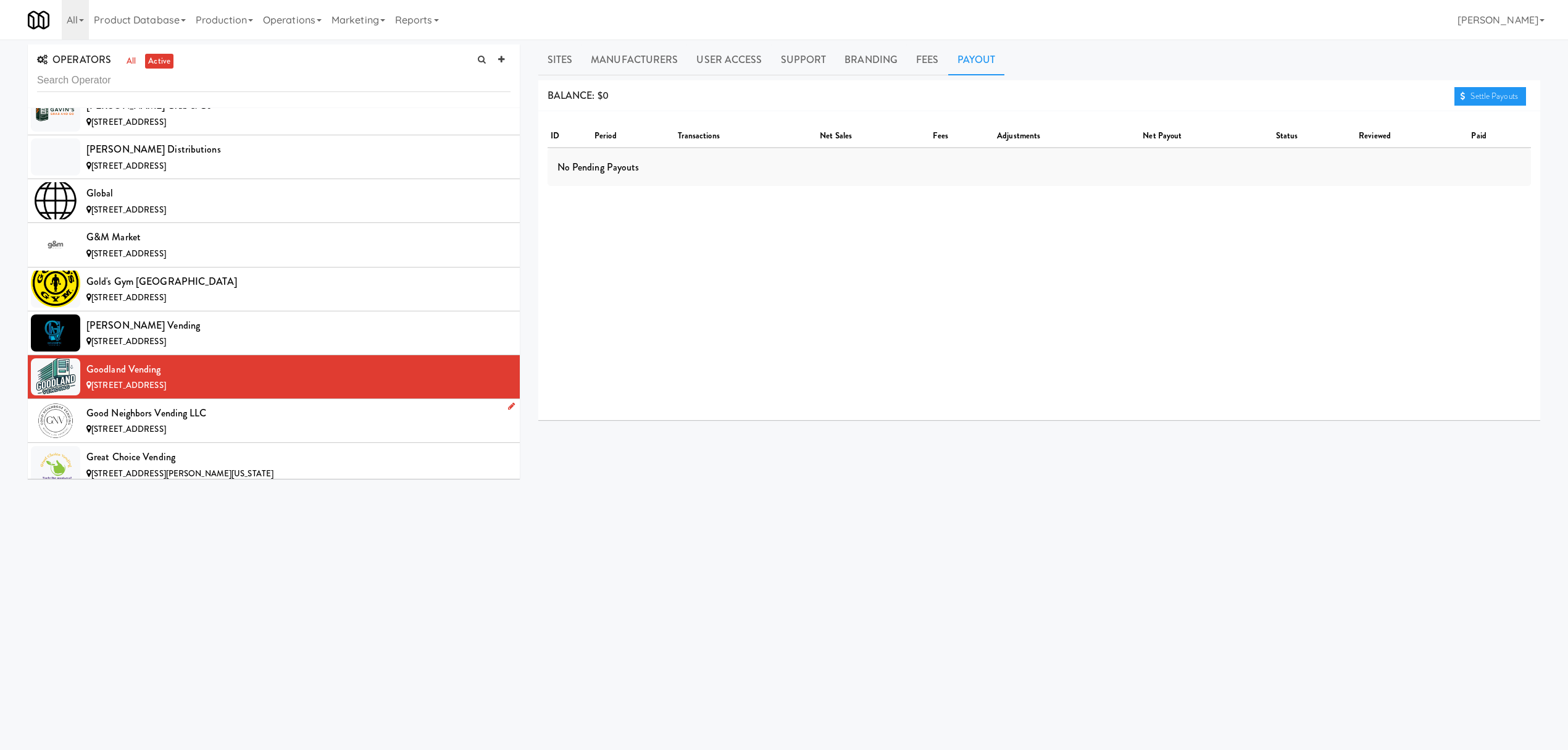
click at [164, 435] on span "[STREET_ADDRESS]" at bounding box center [128, 429] width 74 height 12
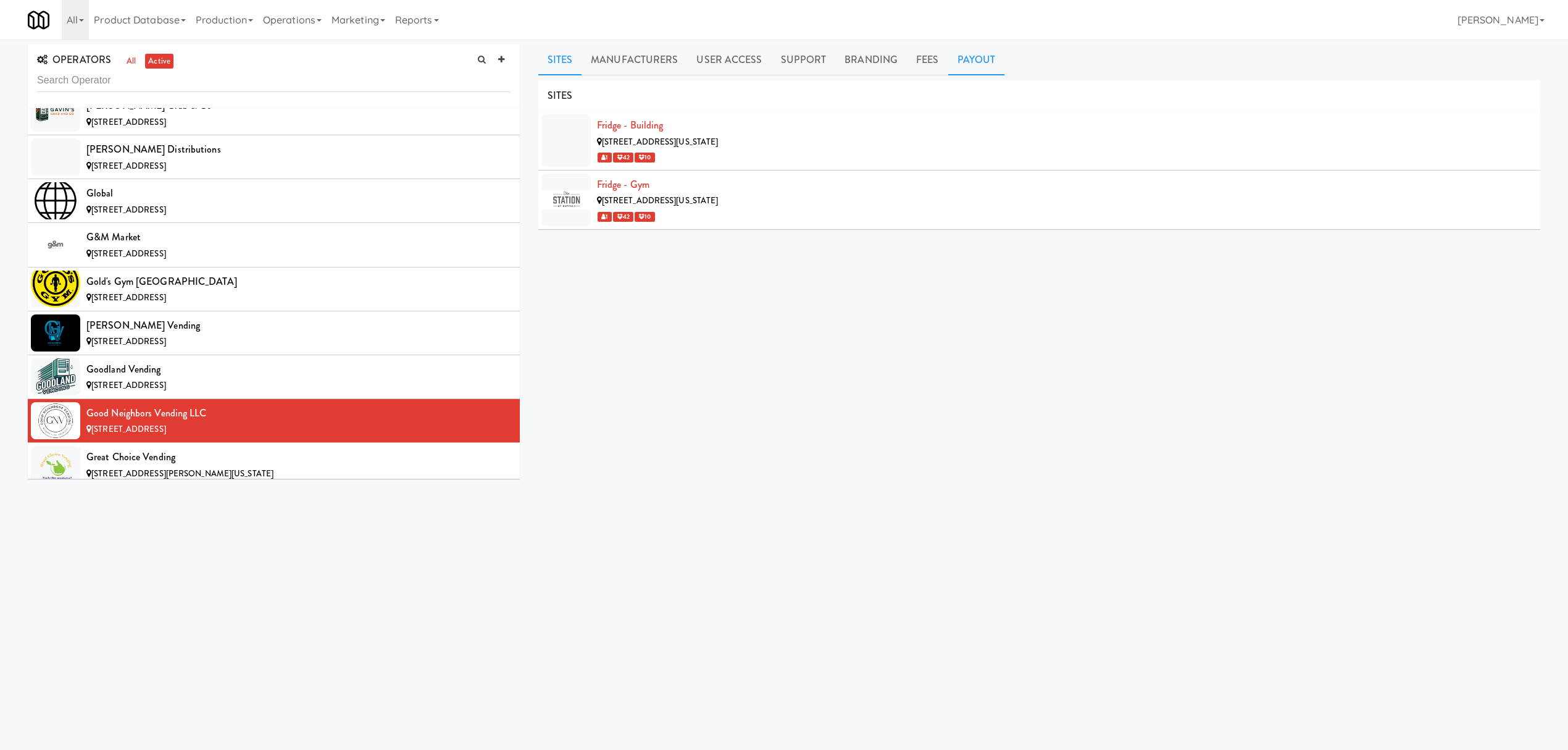
click at [990, 63] on link "Payout" at bounding box center [976, 60] width 56 height 31
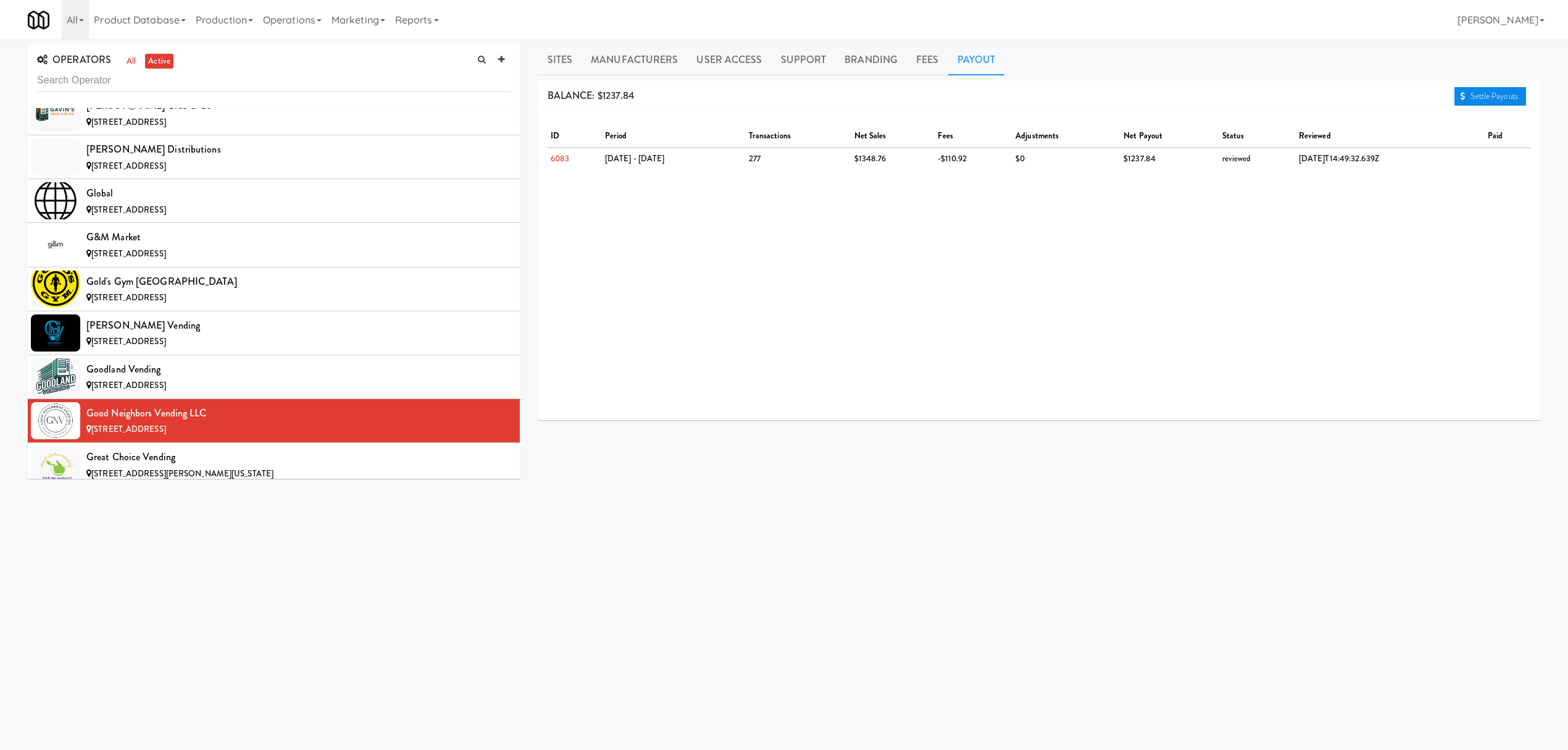
click at [1458, 100] on link "Settle Payouts" at bounding box center [1490, 96] width 72 height 19
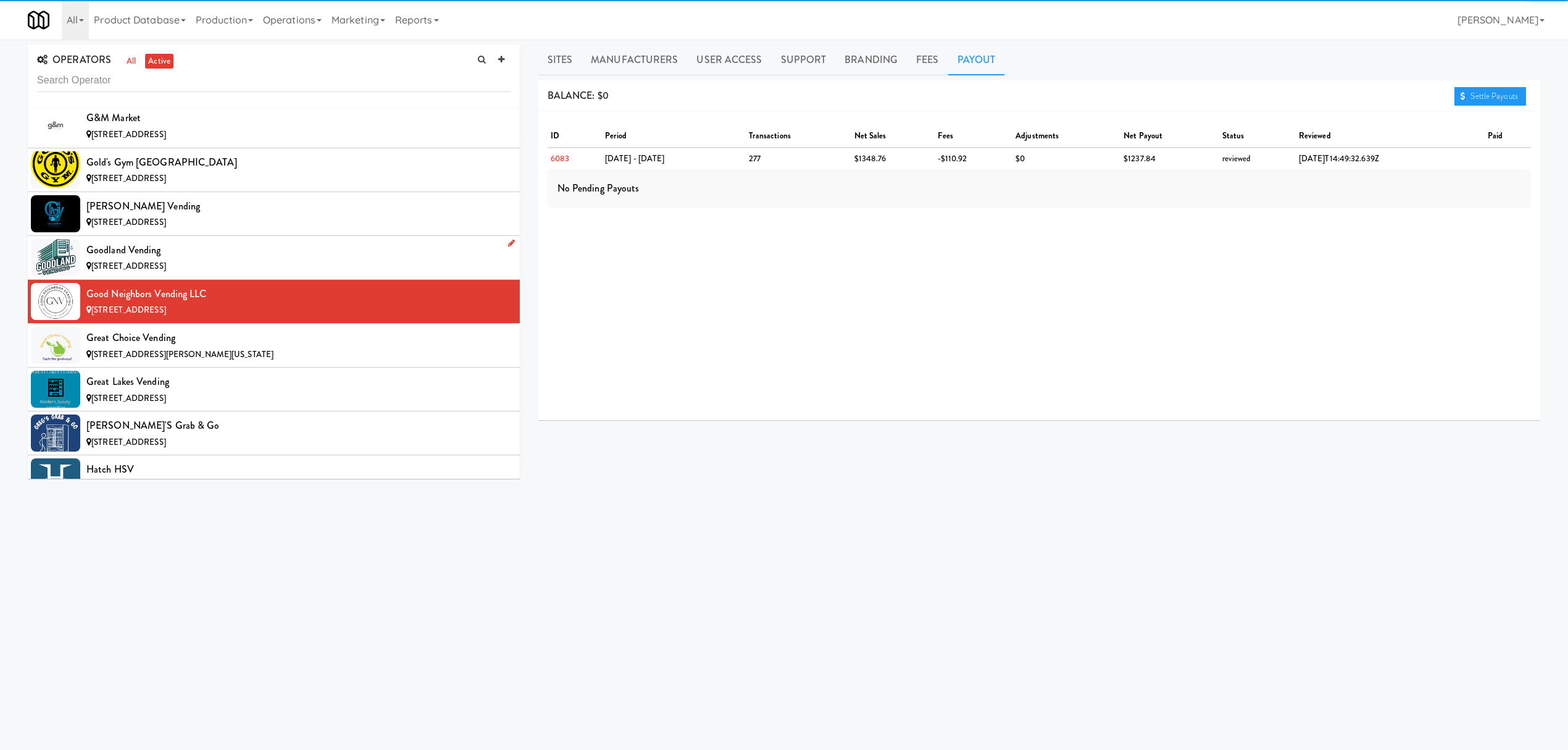
scroll to position [4940, 0]
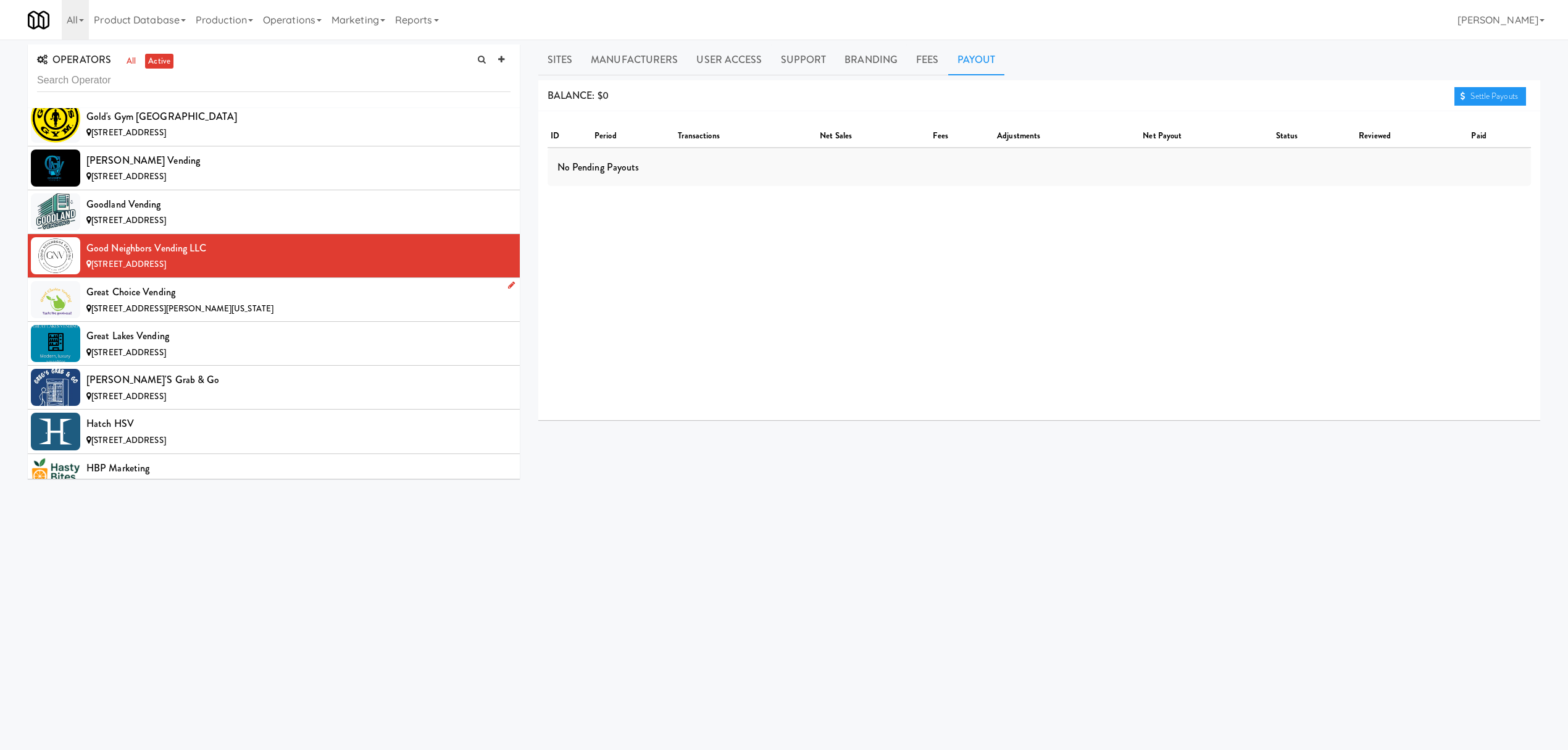
click at [236, 301] on div "Great Choice Vending" at bounding box center [298, 292] width 424 height 19
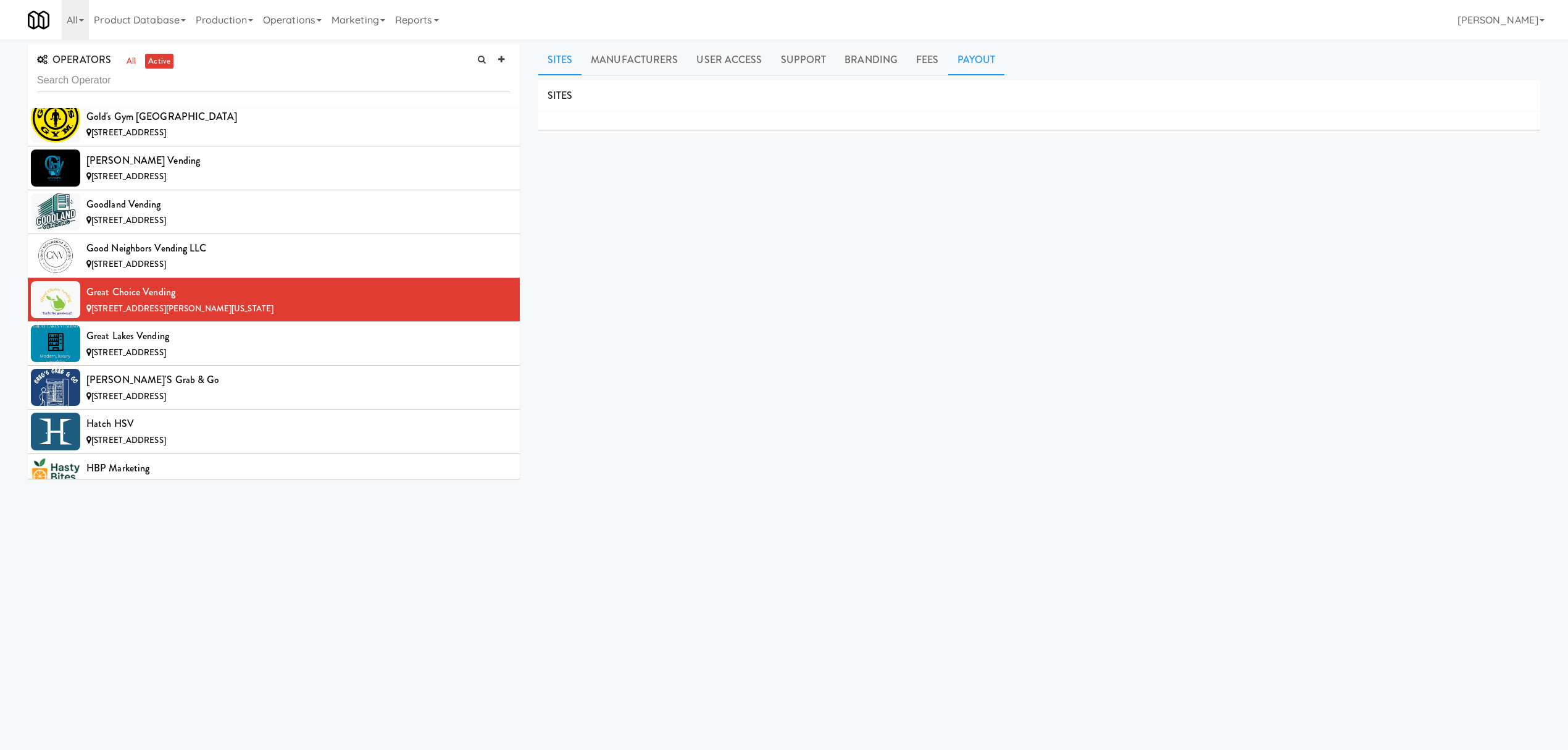
click at [978, 56] on link "Payout" at bounding box center [976, 60] width 56 height 31
click at [289, 345] on div "Great Lakes Vending" at bounding box center [298, 336] width 424 height 19
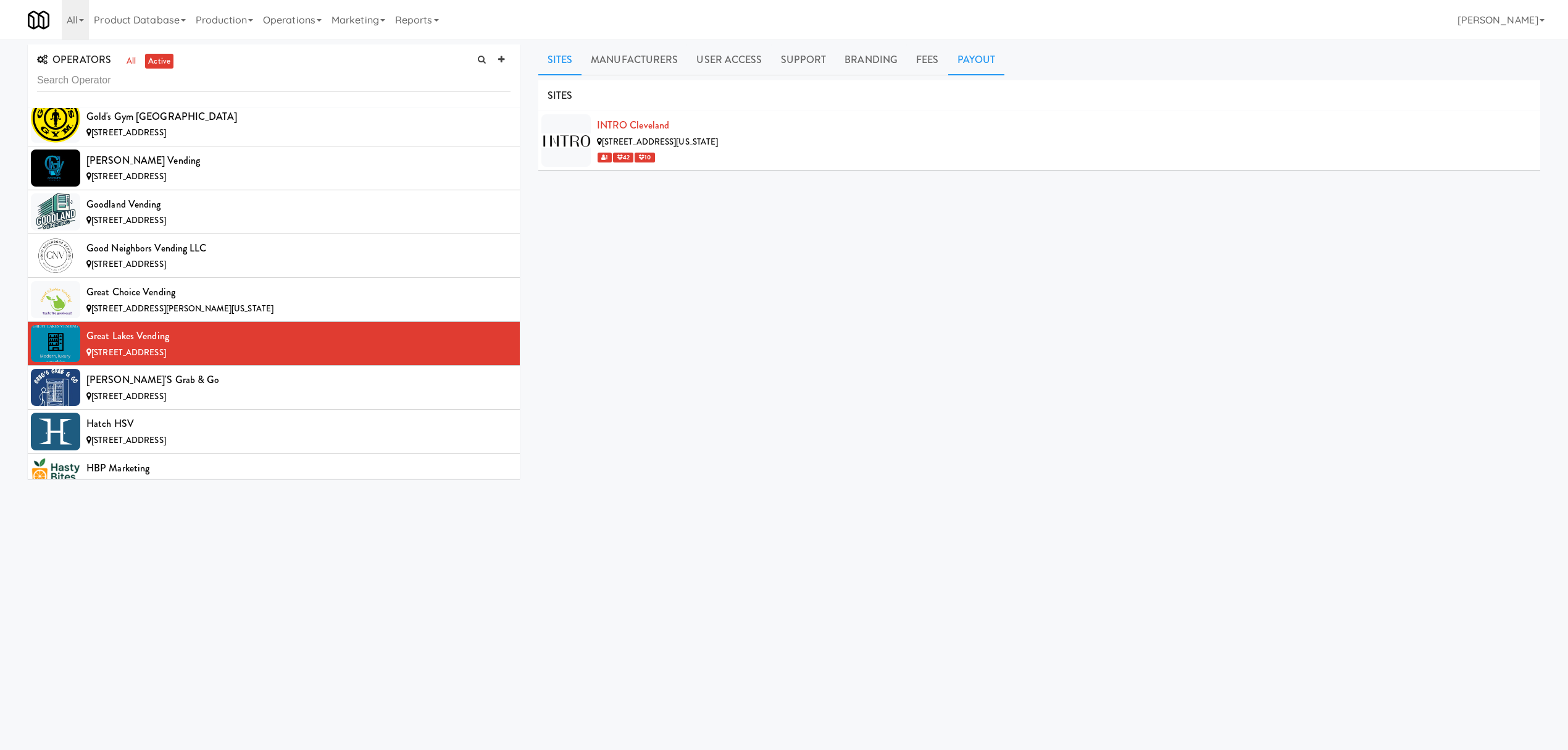
click at [949, 57] on link "Payout" at bounding box center [976, 60] width 56 height 31
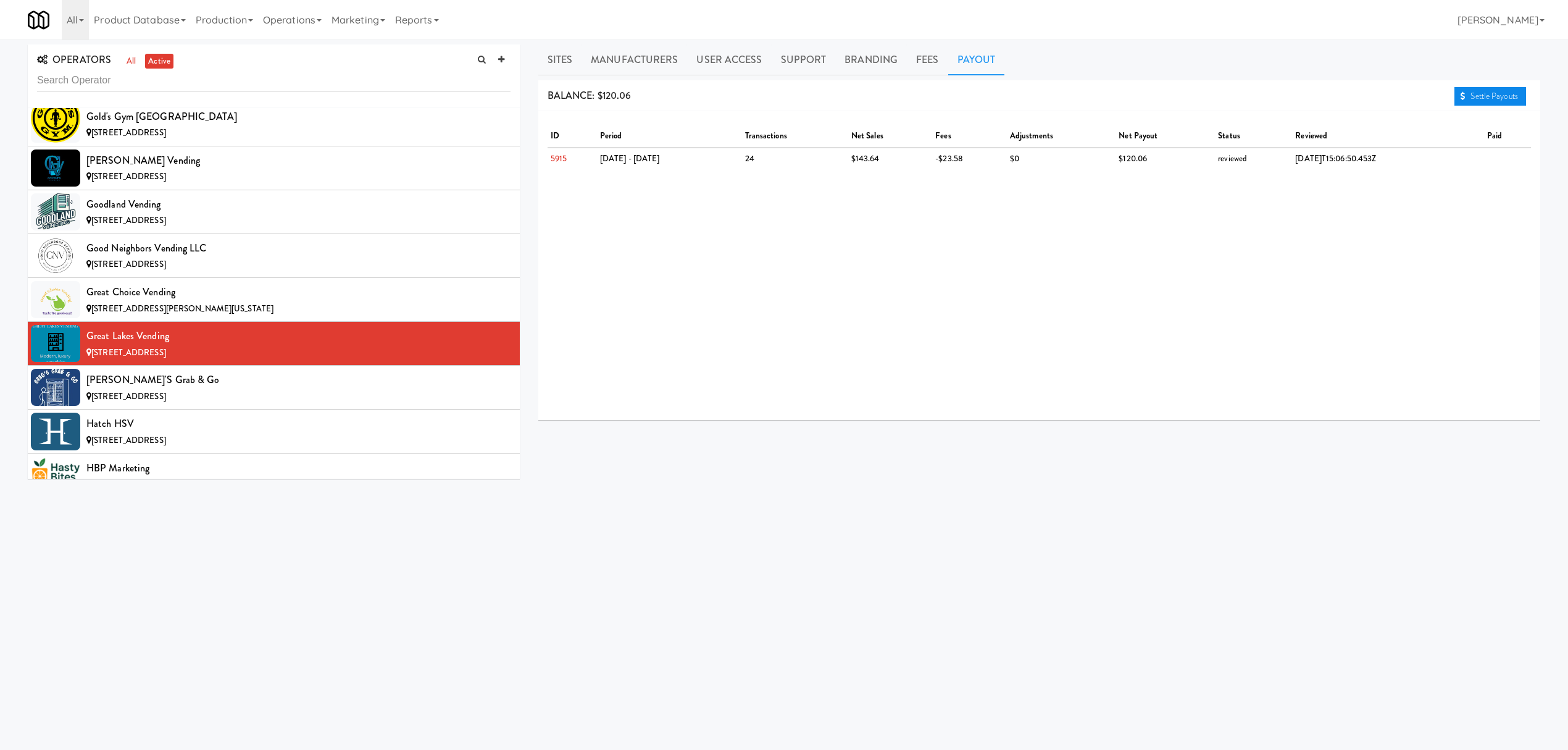
click at [1470, 97] on link "Settle Payouts" at bounding box center [1490, 96] width 72 height 19
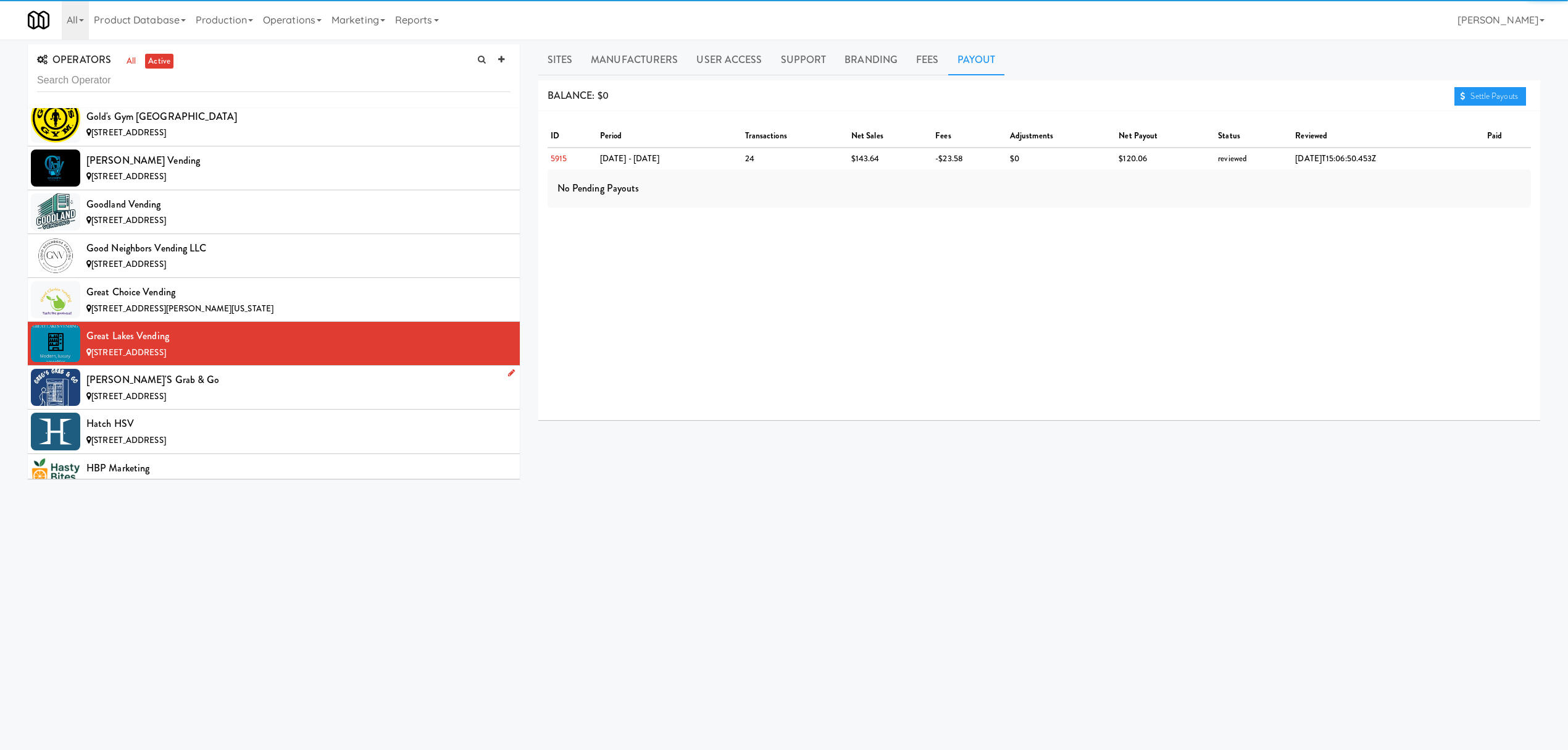
click at [225, 404] on div "[STREET_ADDRESS]" at bounding box center [298, 396] width 424 height 15
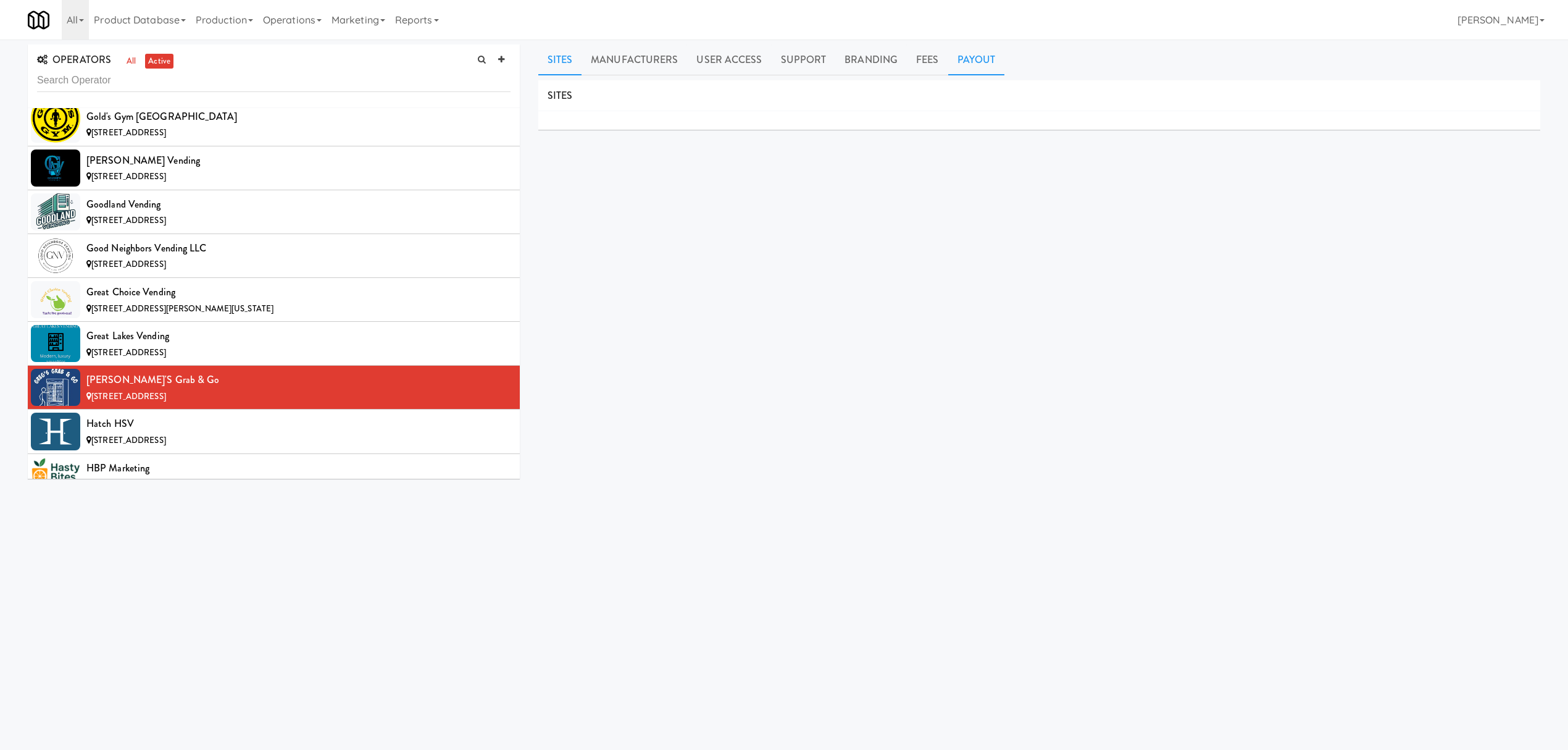
click at [963, 58] on link "Payout" at bounding box center [976, 60] width 56 height 31
click at [233, 433] on div "Hatch HSV" at bounding box center [298, 424] width 424 height 19
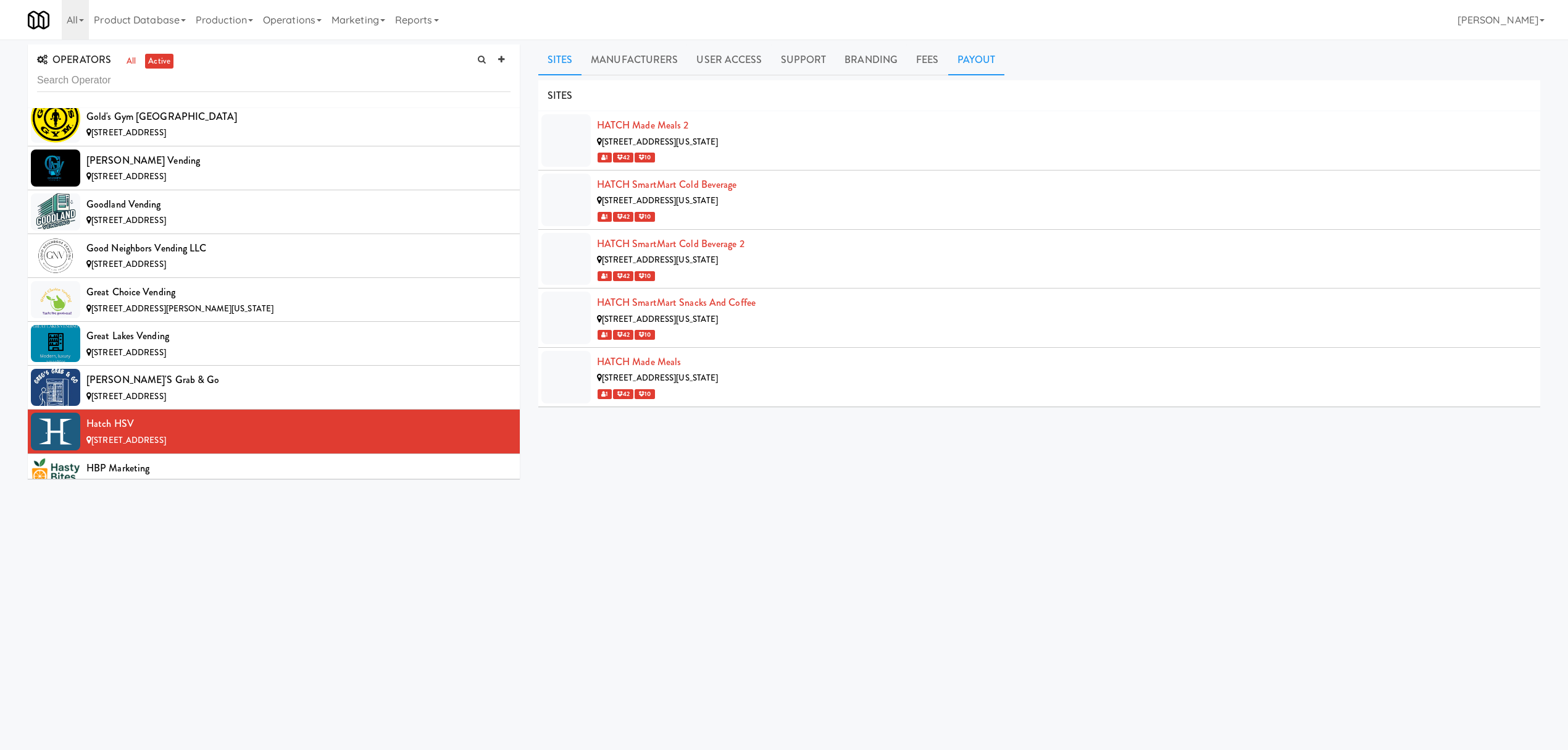
click at [968, 66] on link "Payout" at bounding box center [976, 60] width 56 height 31
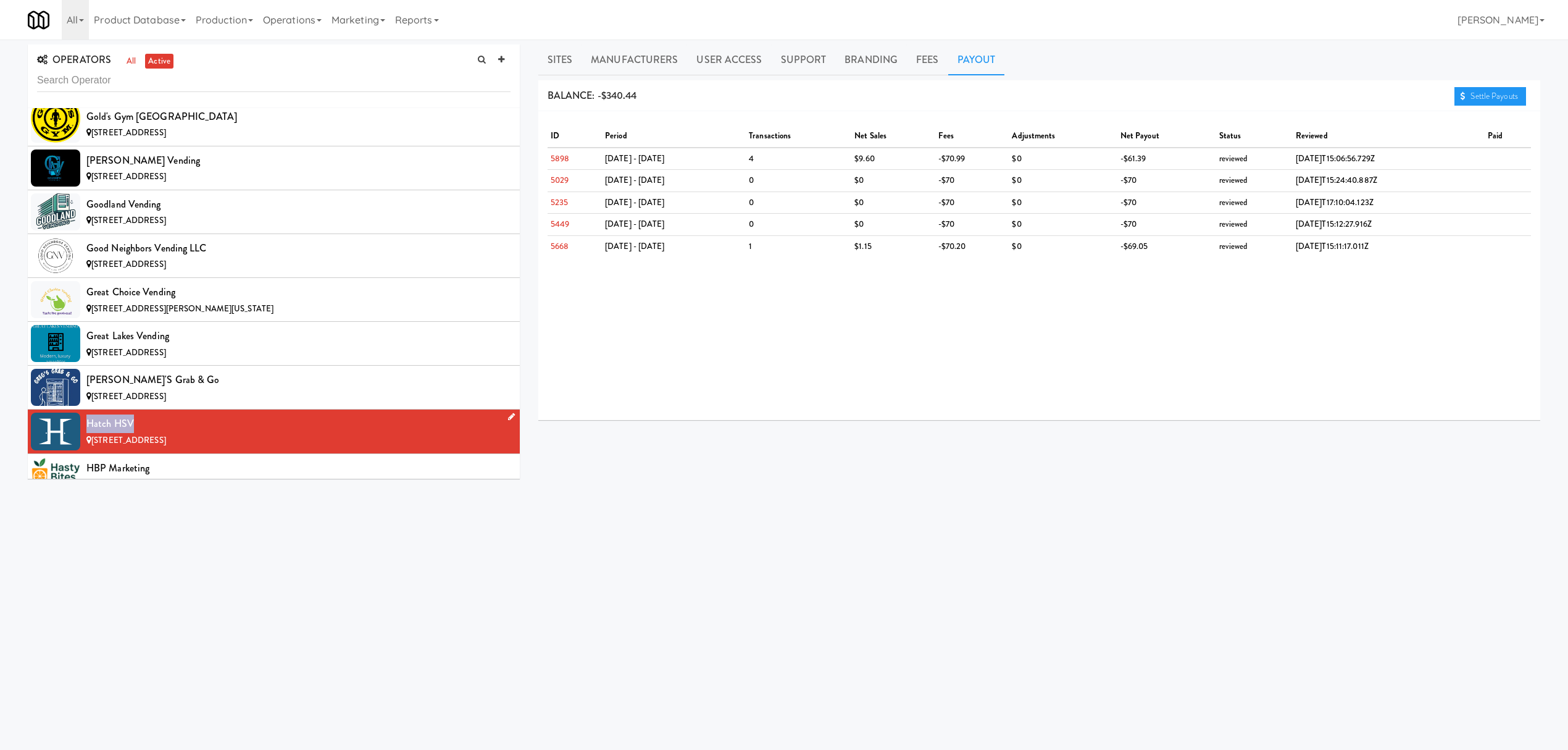
drag, startPoint x: 87, startPoint y: 445, endPoint x: 134, endPoint y: 445, distance: 47.0
click at [134, 433] on div "Hatch HSV" at bounding box center [298, 424] width 424 height 19
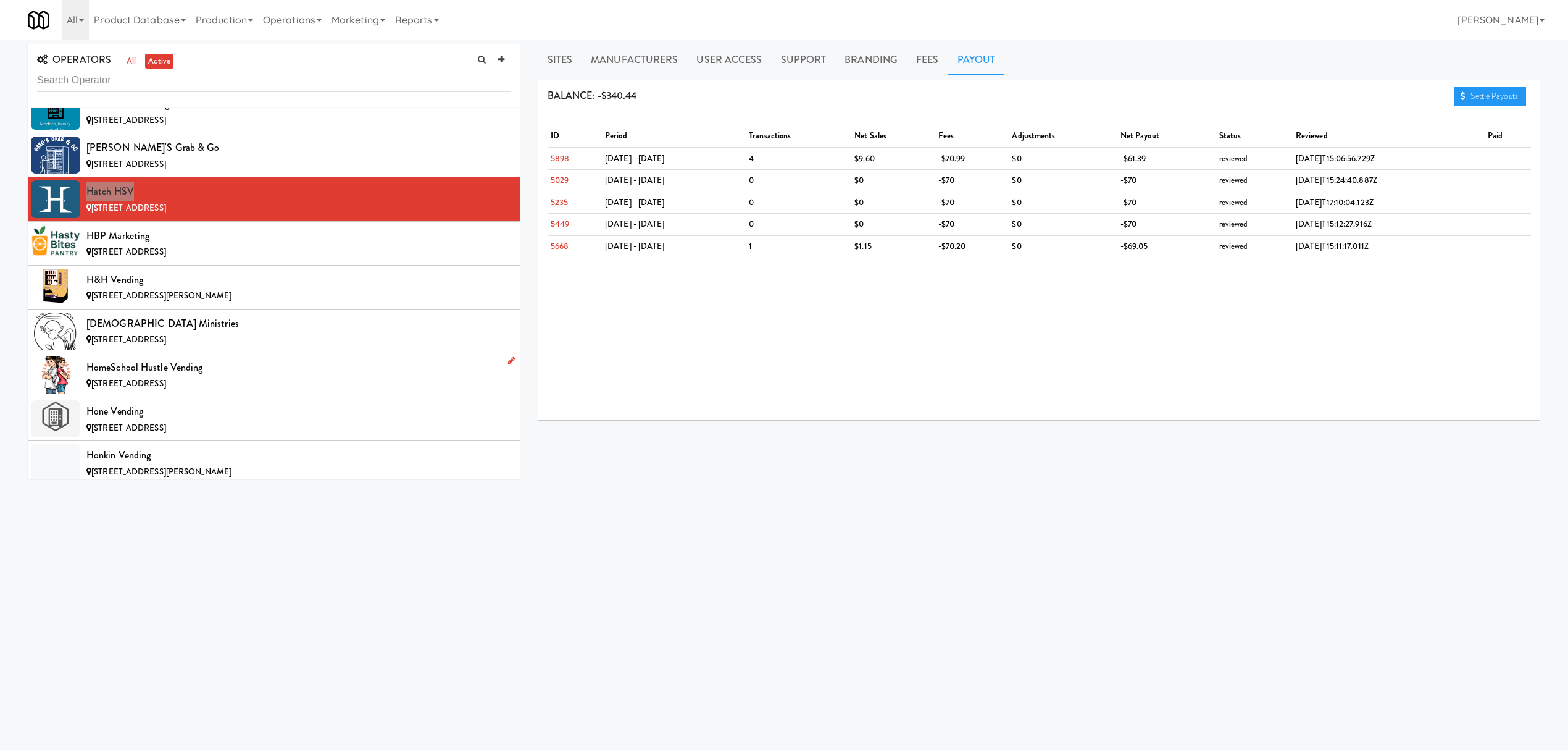
scroll to position [5188, 0]
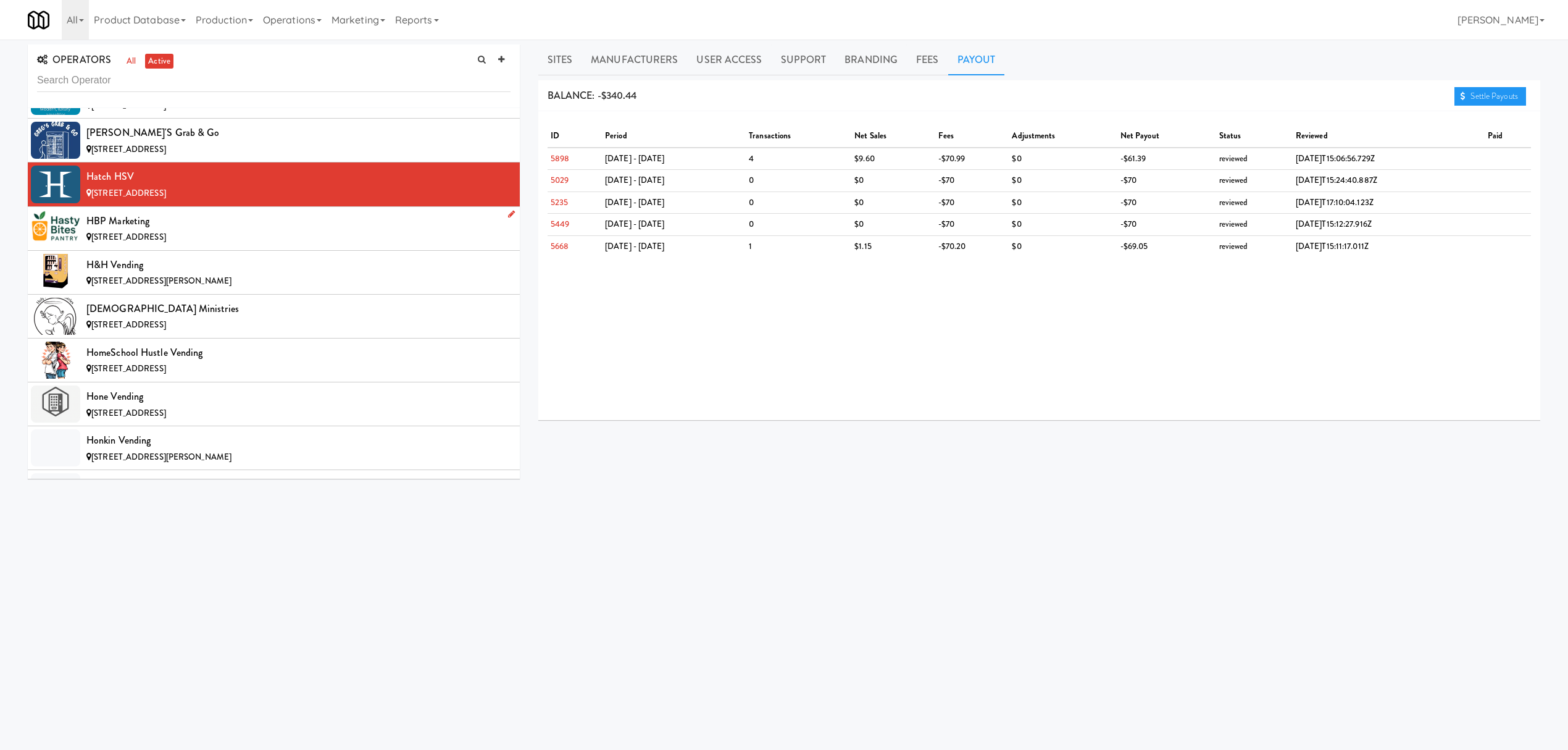
click at [253, 245] on div "[STREET_ADDRESS]" at bounding box center [298, 237] width 424 height 15
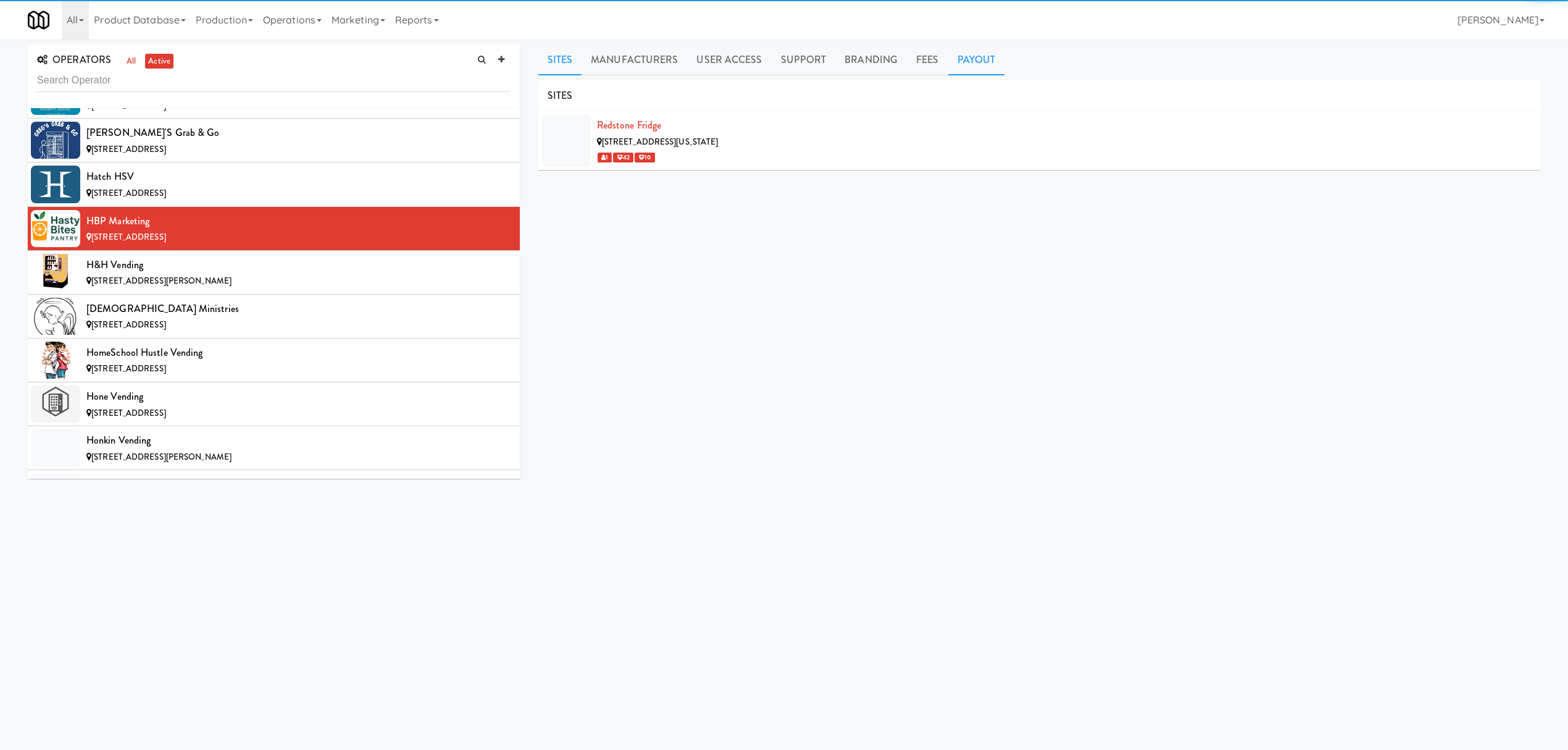
click at [954, 56] on link "Payout" at bounding box center [976, 60] width 56 height 31
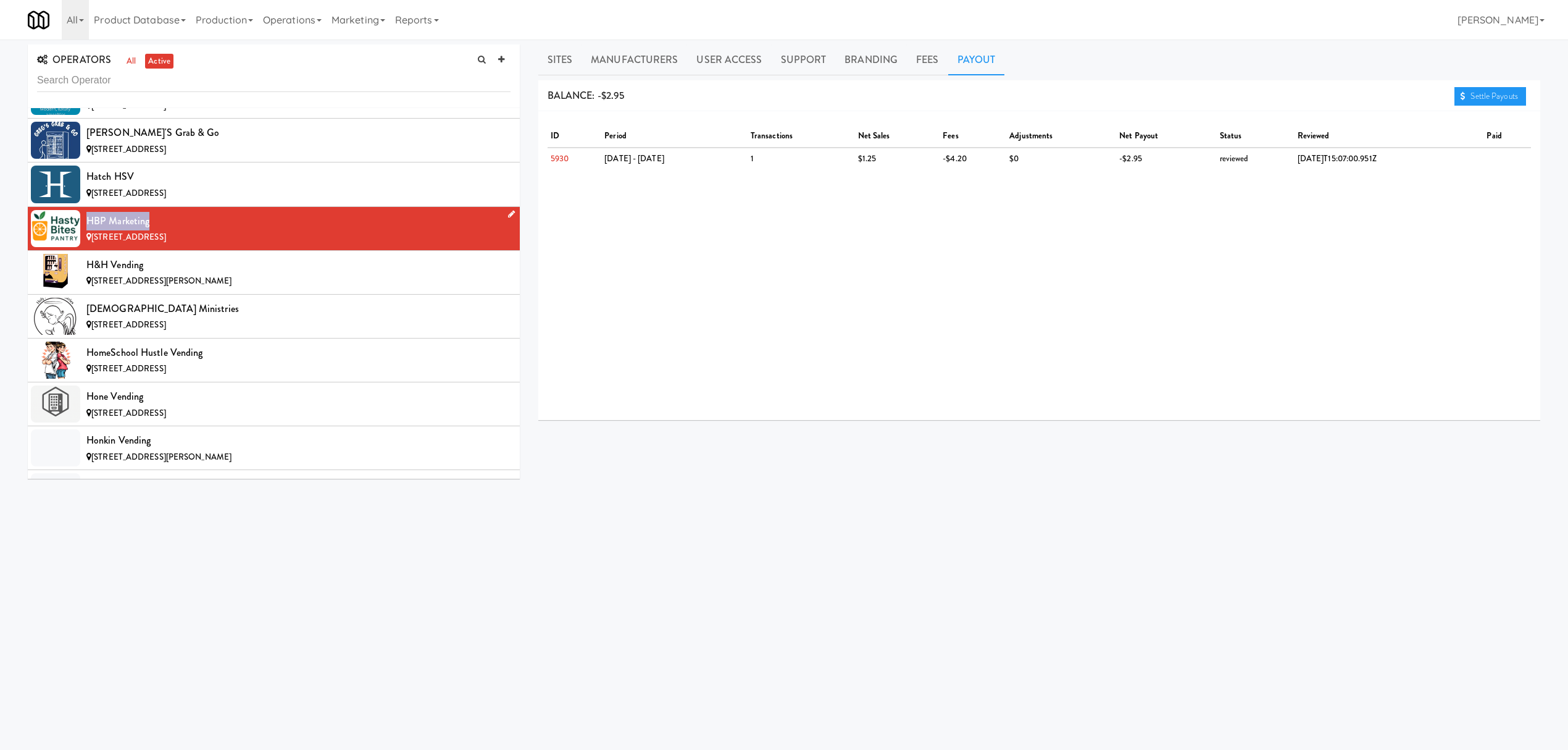
drag, startPoint x: 84, startPoint y: 242, endPoint x: 160, endPoint y: 243, distance: 76.0
click at [160, 243] on li "HBP Marketing [STREET_ADDRESS]" at bounding box center [274, 229] width 492 height 44
click at [284, 274] on div "H&H Vending" at bounding box center [298, 265] width 424 height 19
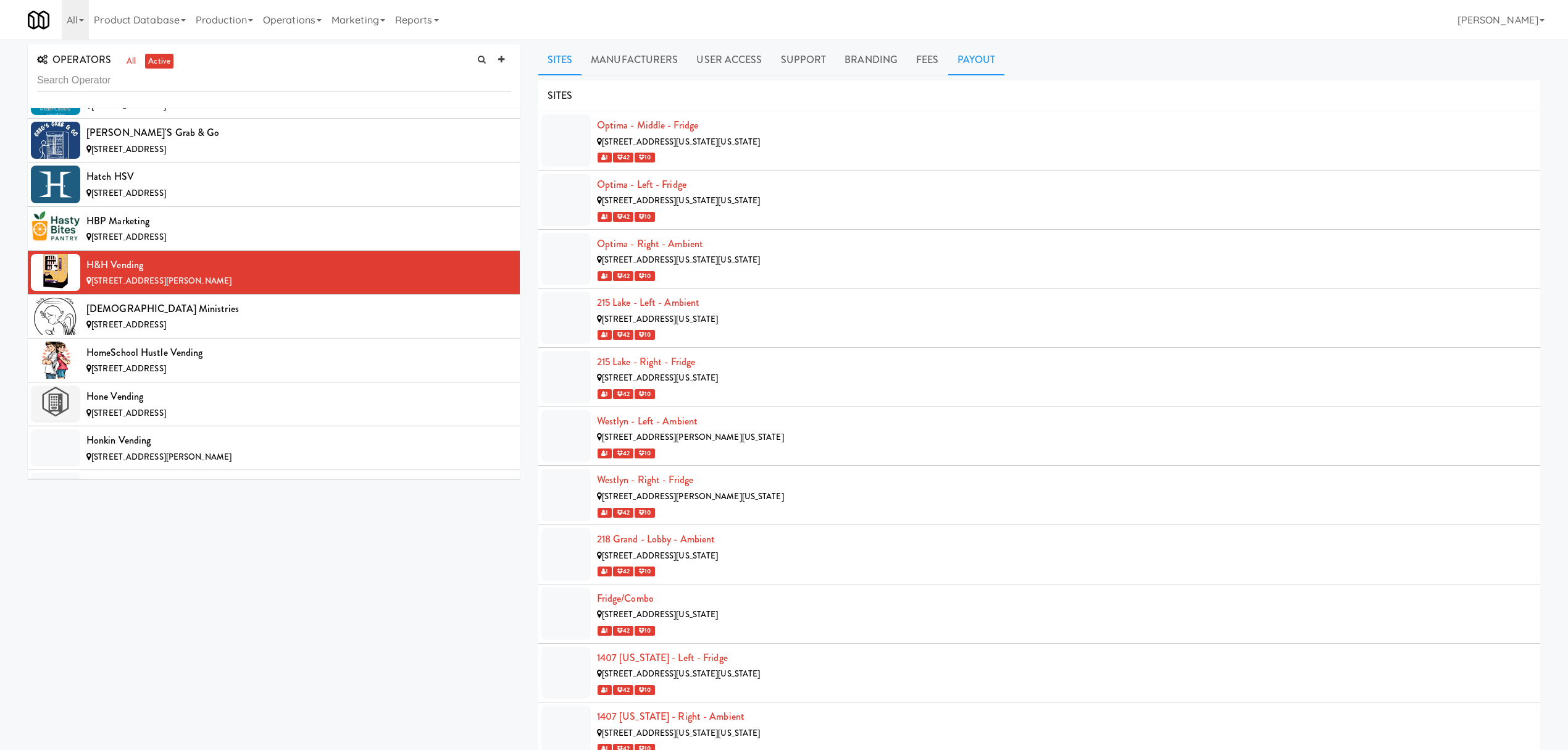
click at [969, 57] on link "Payout" at bounding box center [976, 60] width 56 height 31
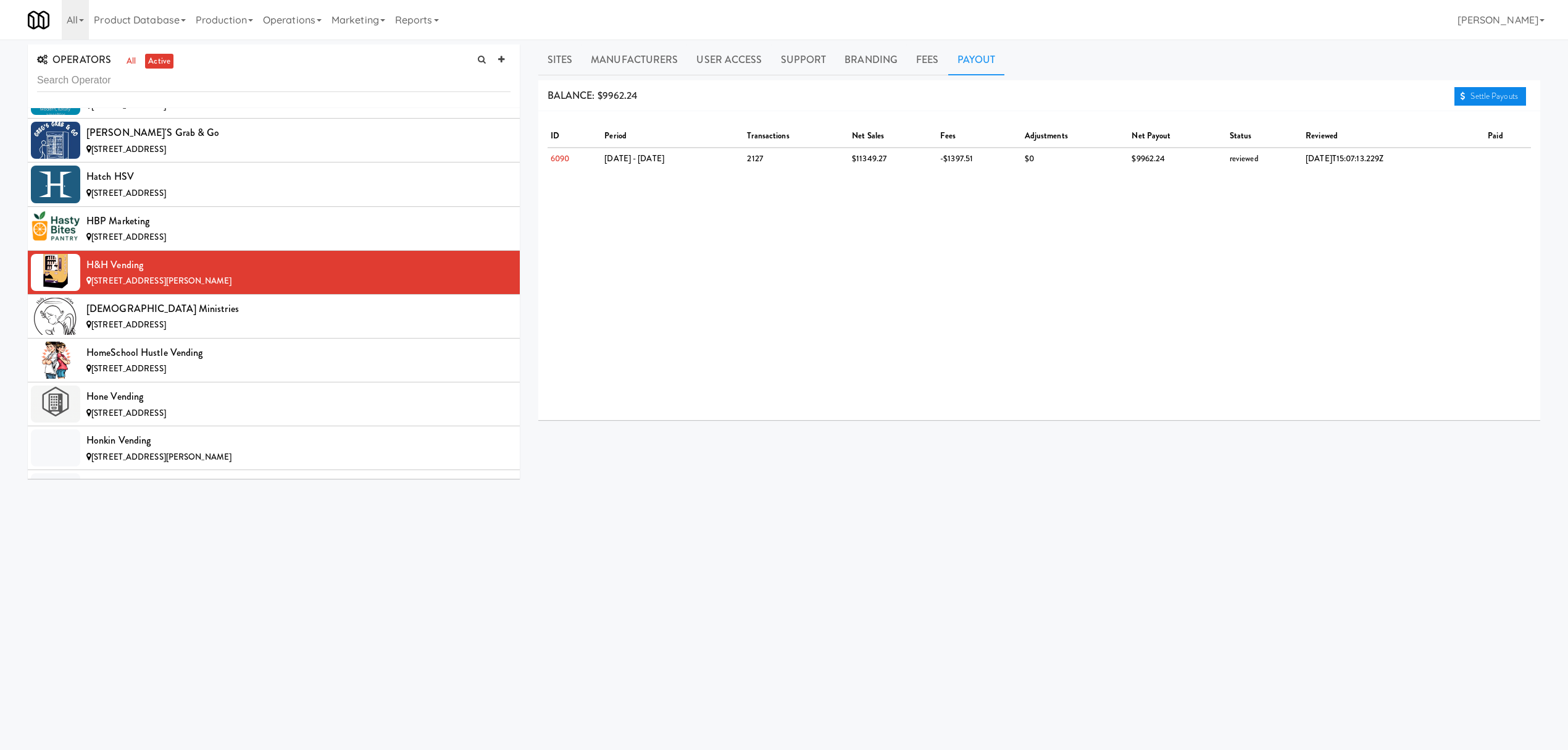
click at [1462, 97] on icon at bounding box center [1462, 96] width 5 height 8
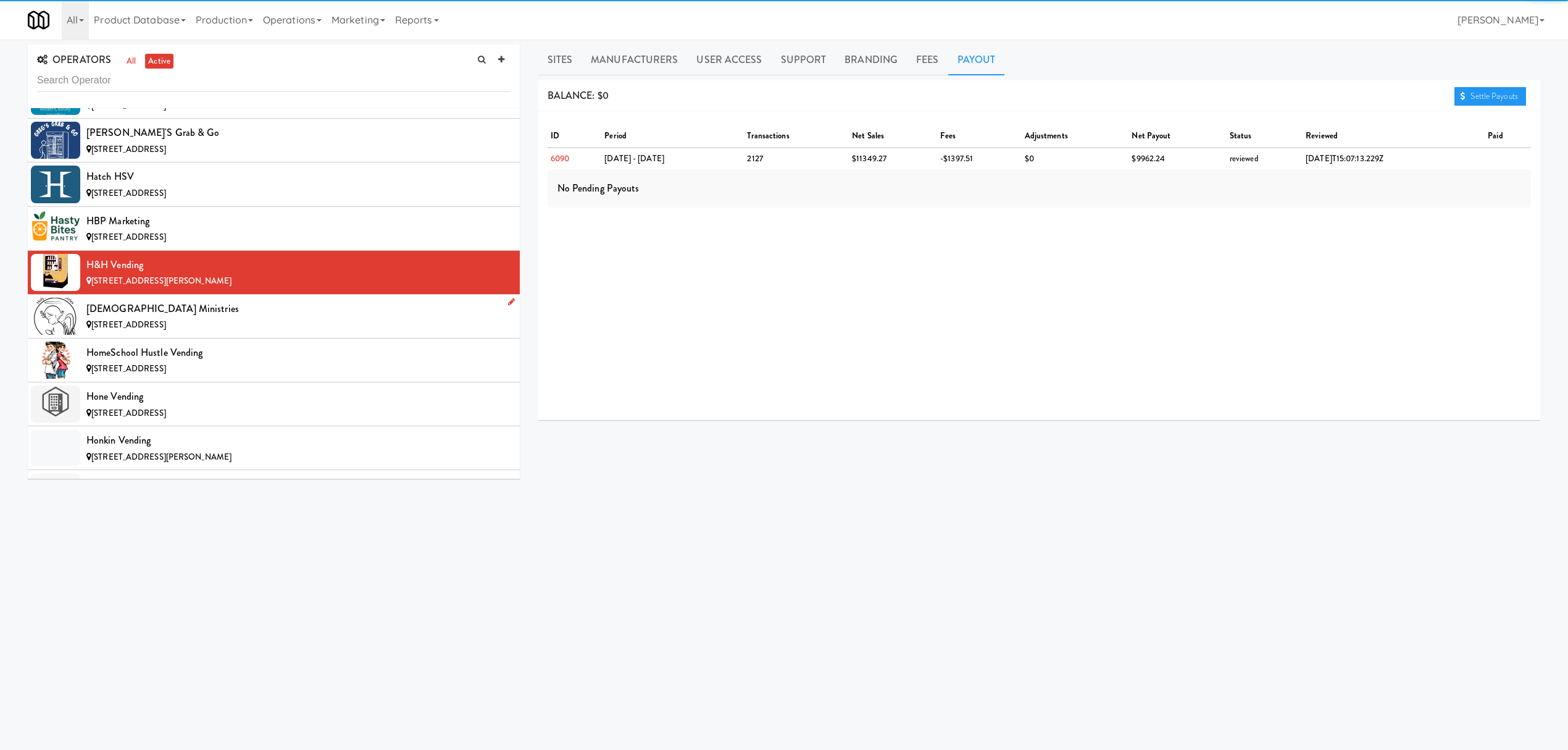
click at [314, 318] on div "[DEMOGRAPHIC_DATA] Ministries" at bounding box center [298, 309] width 424 height 19
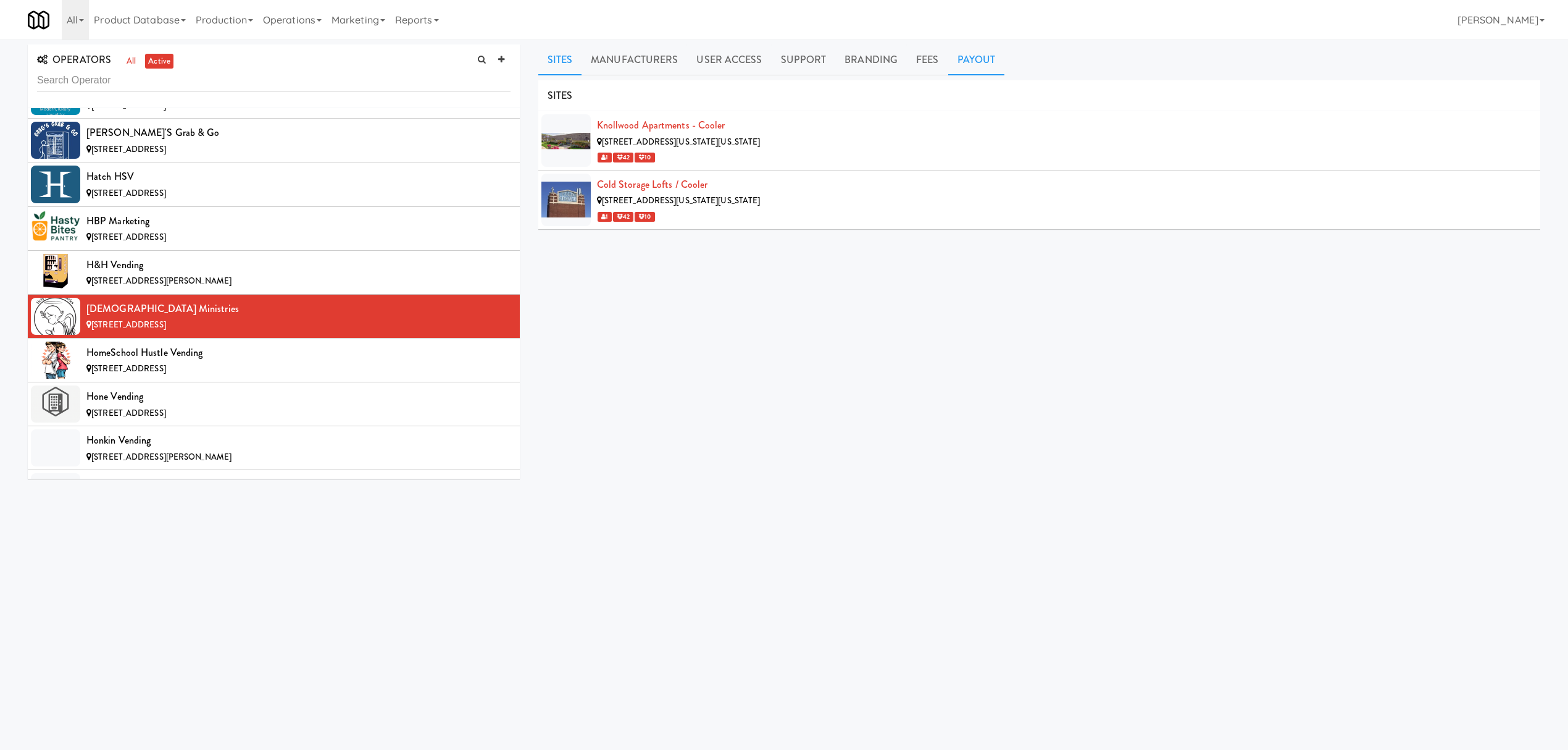
click at [986, 62] on link "Payout" at bounding box center [976, 60] width 56 height 31
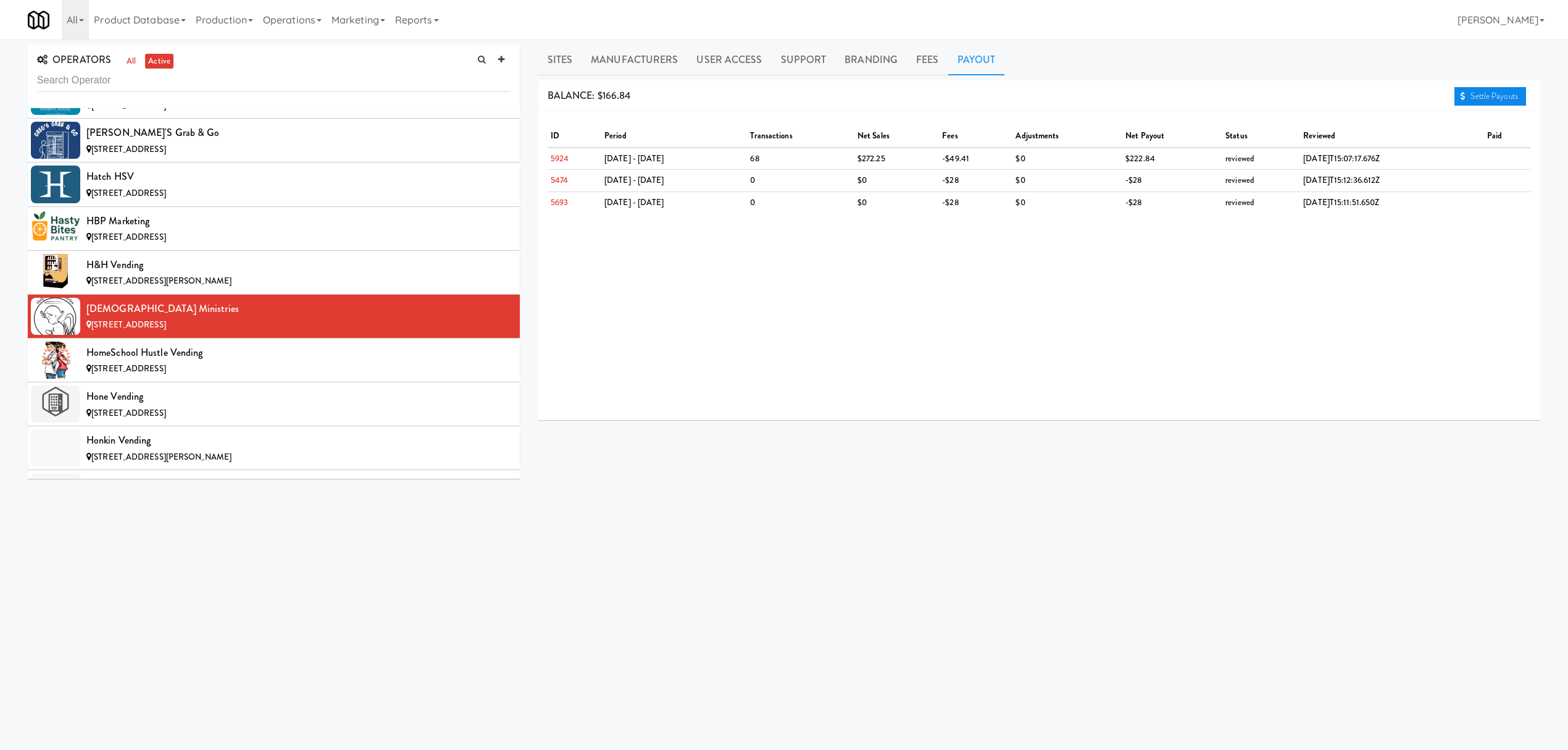
click at [1462, 97] on icon at bounding box center [1462, 96] width 5 height 8
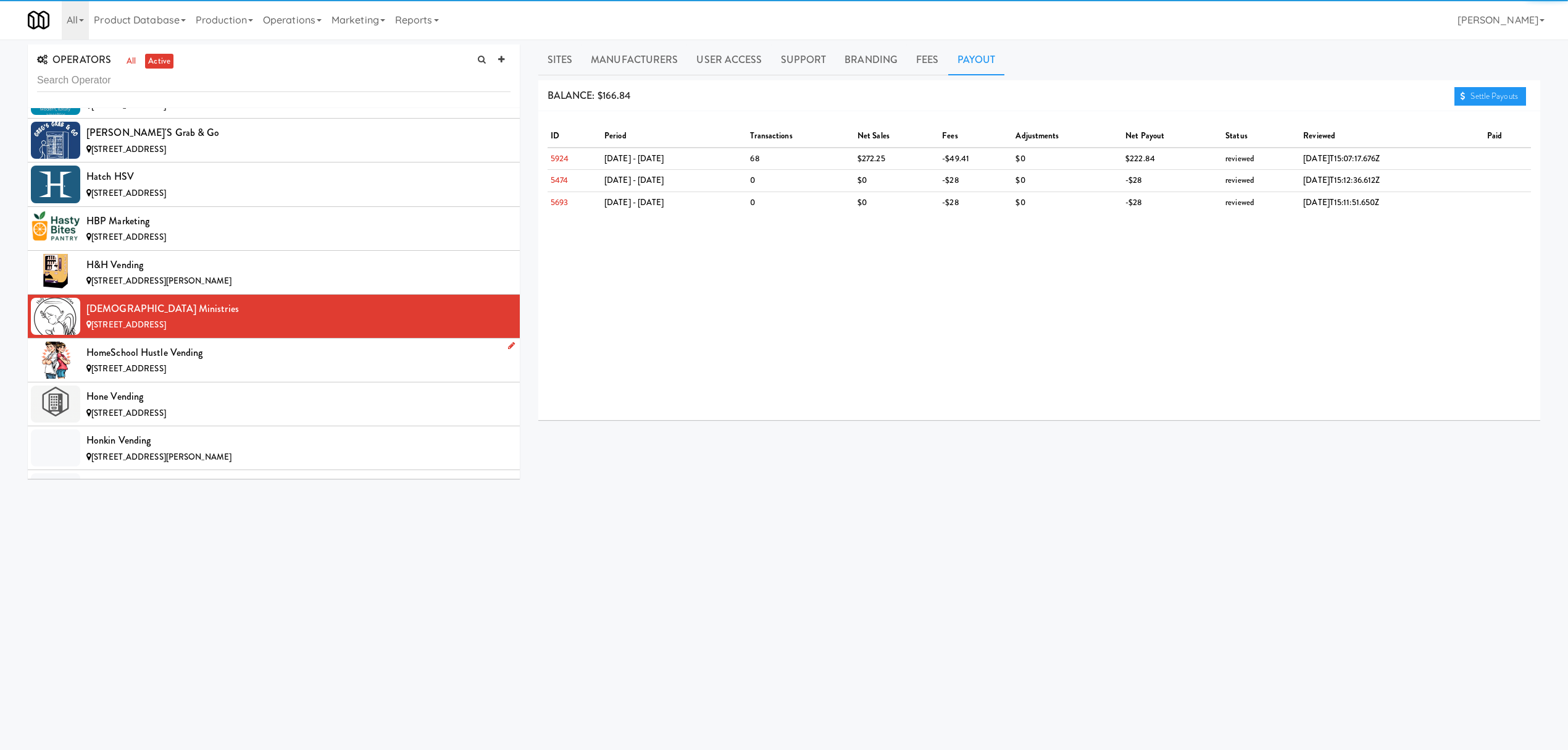
click at [184, 362] on div "HomeSchool Hustle Vending" at bounding box center [298, 352] width 424 height 19
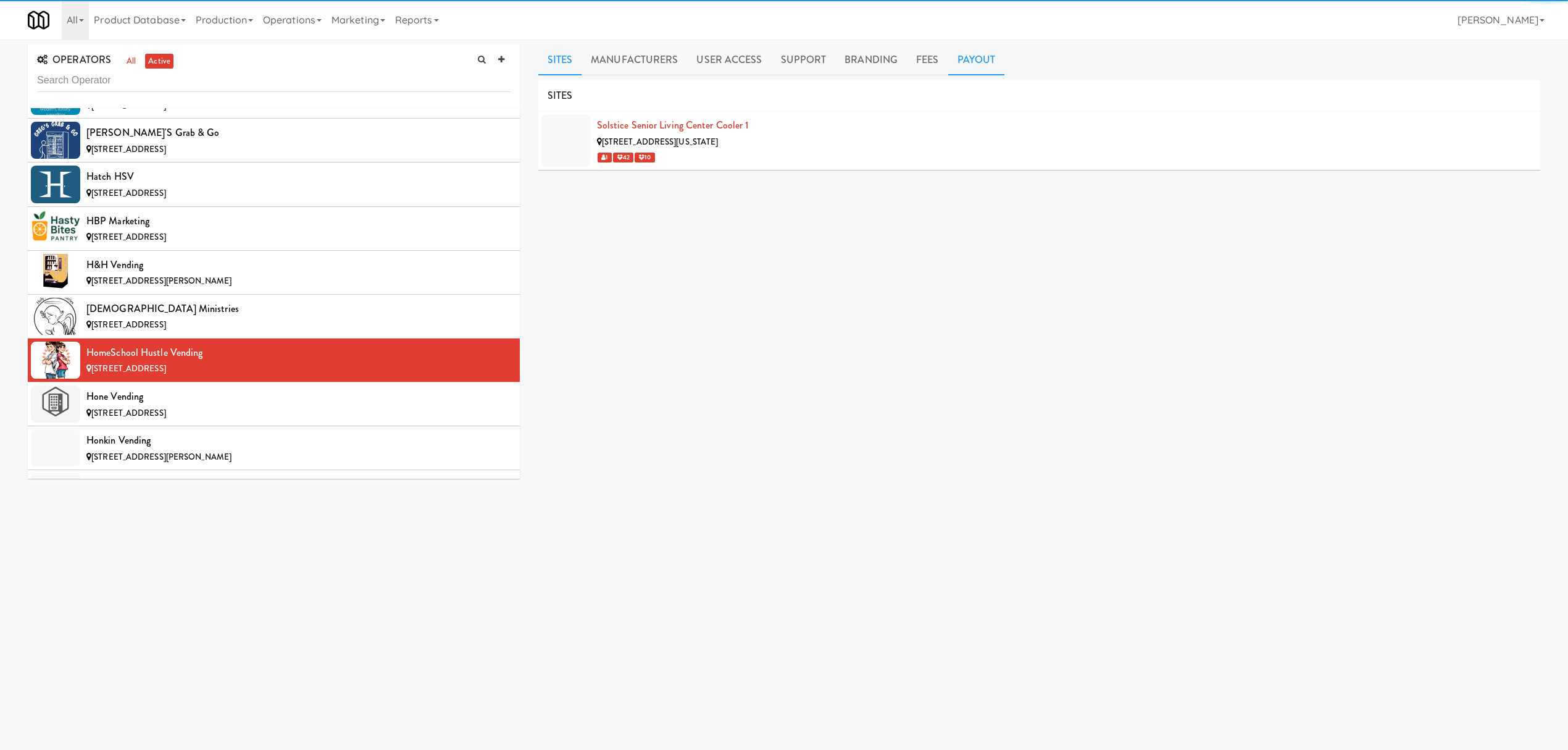
click at [961, 64] on link "Payout" at bounding box center [976, 60] width 56 height 31
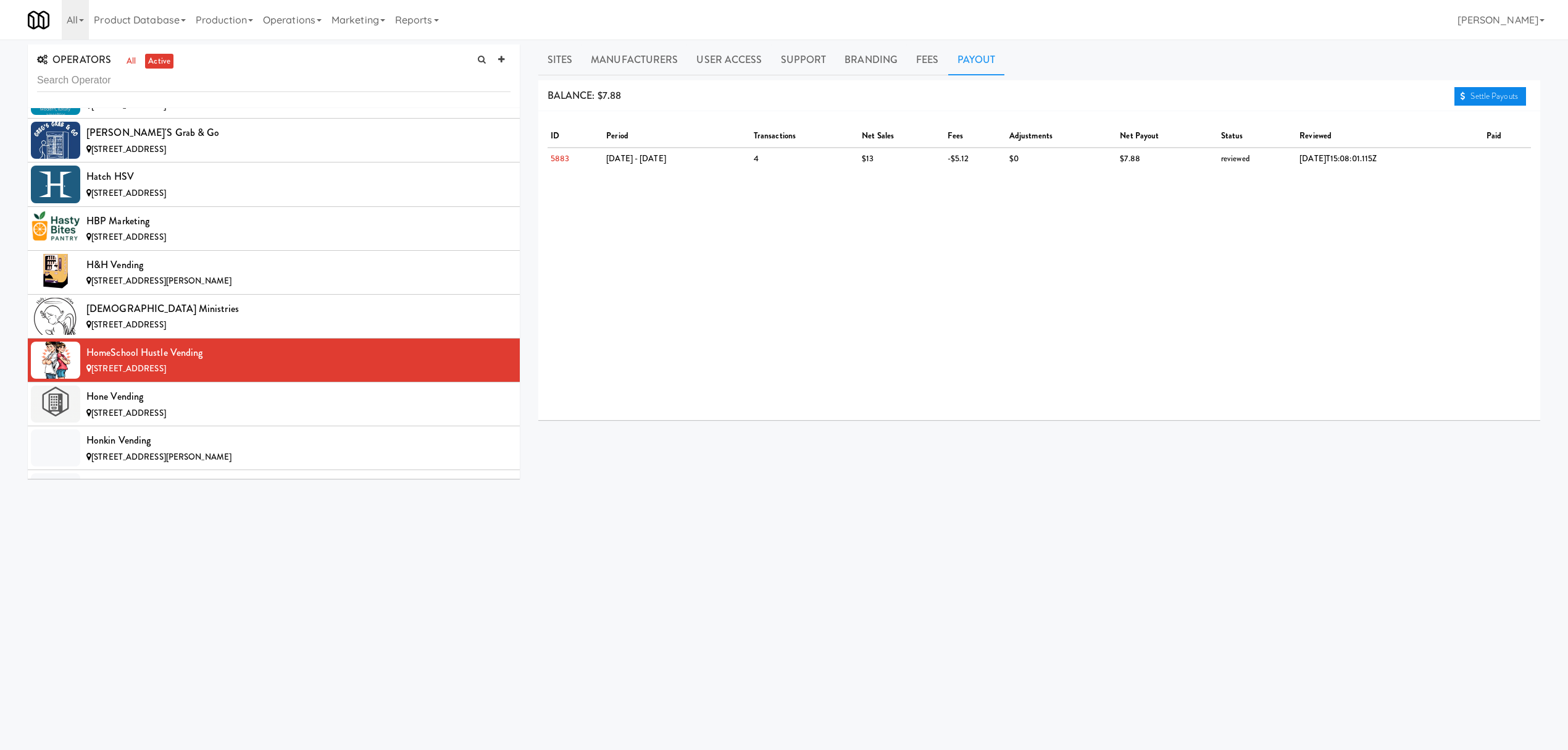
click at [1468, 100] on link "Settle Payouts" at bounding box center [1490, 96] width 72 height 19
click at [259, 421] on div "[STREET_ADDRESS]" at bounding box center [298, 413] width 424 height 15
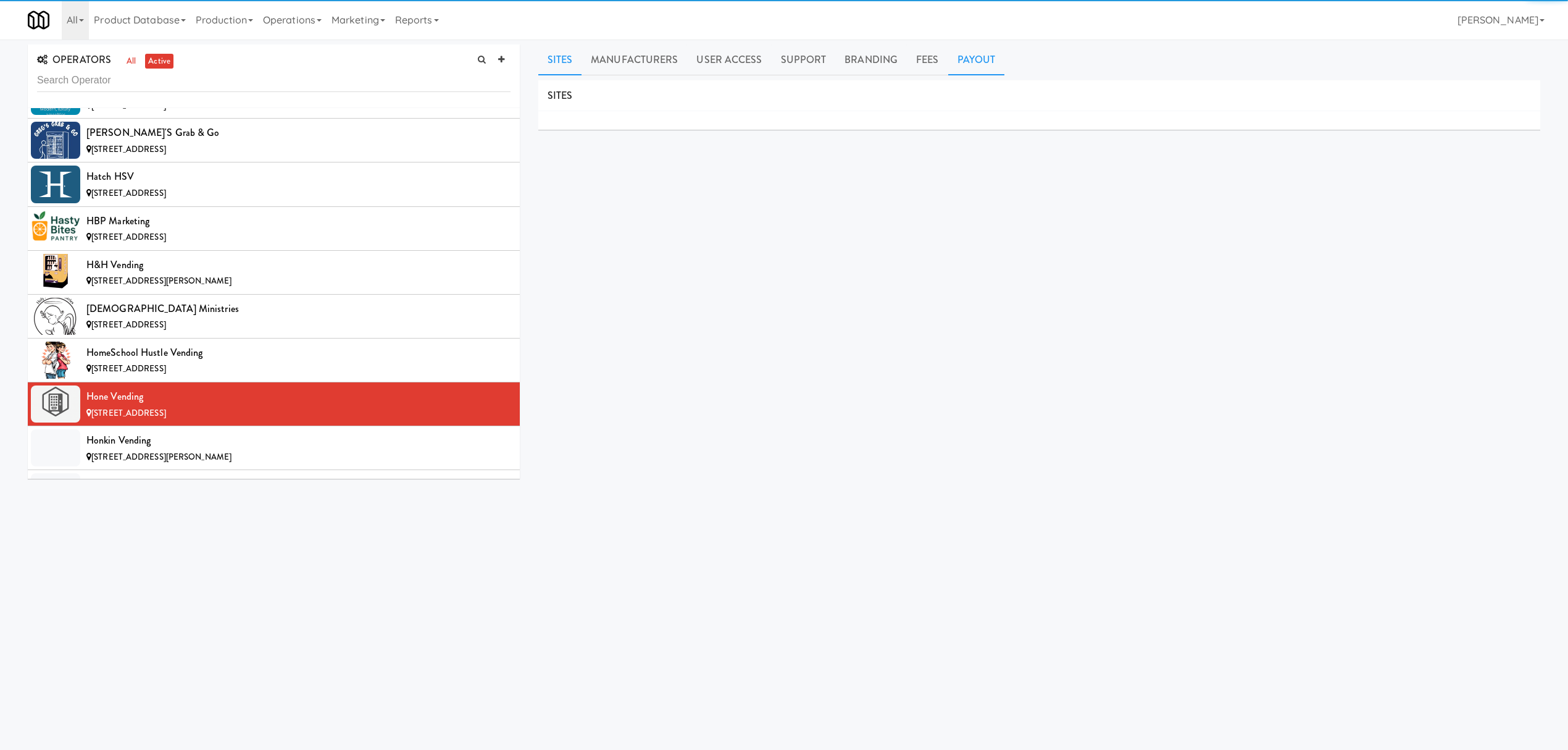
click at [988, 64] on link "Payout" at bounding box center [976, 60] width 56 height 31
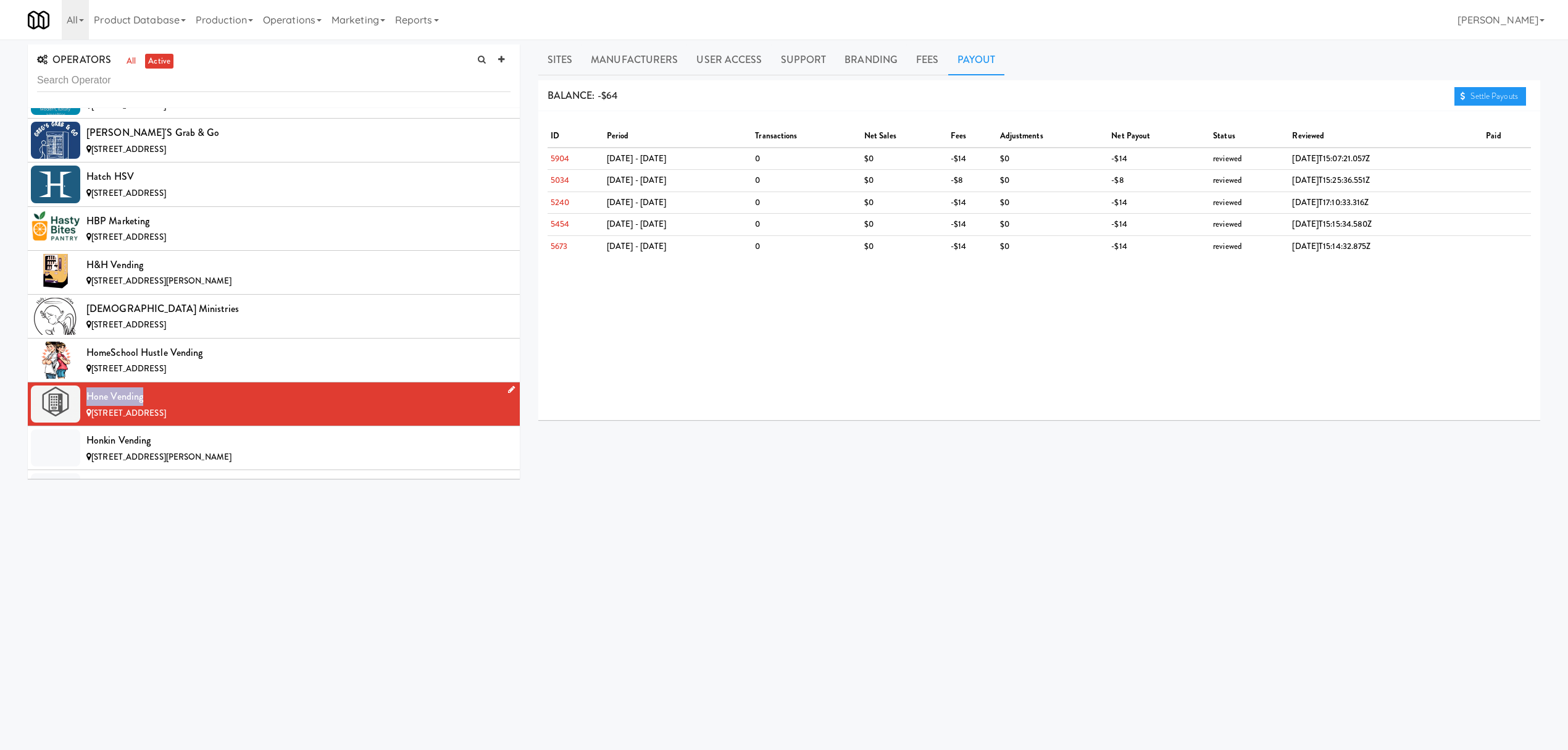
drag, startPoint x: 88, startPoint y: 425, endPoint x: 150, endPoint y: 425, distance: 62.0
click at [150, 406] on div "Hone Vending" at bounding box center [298, 396] width 424 height 19
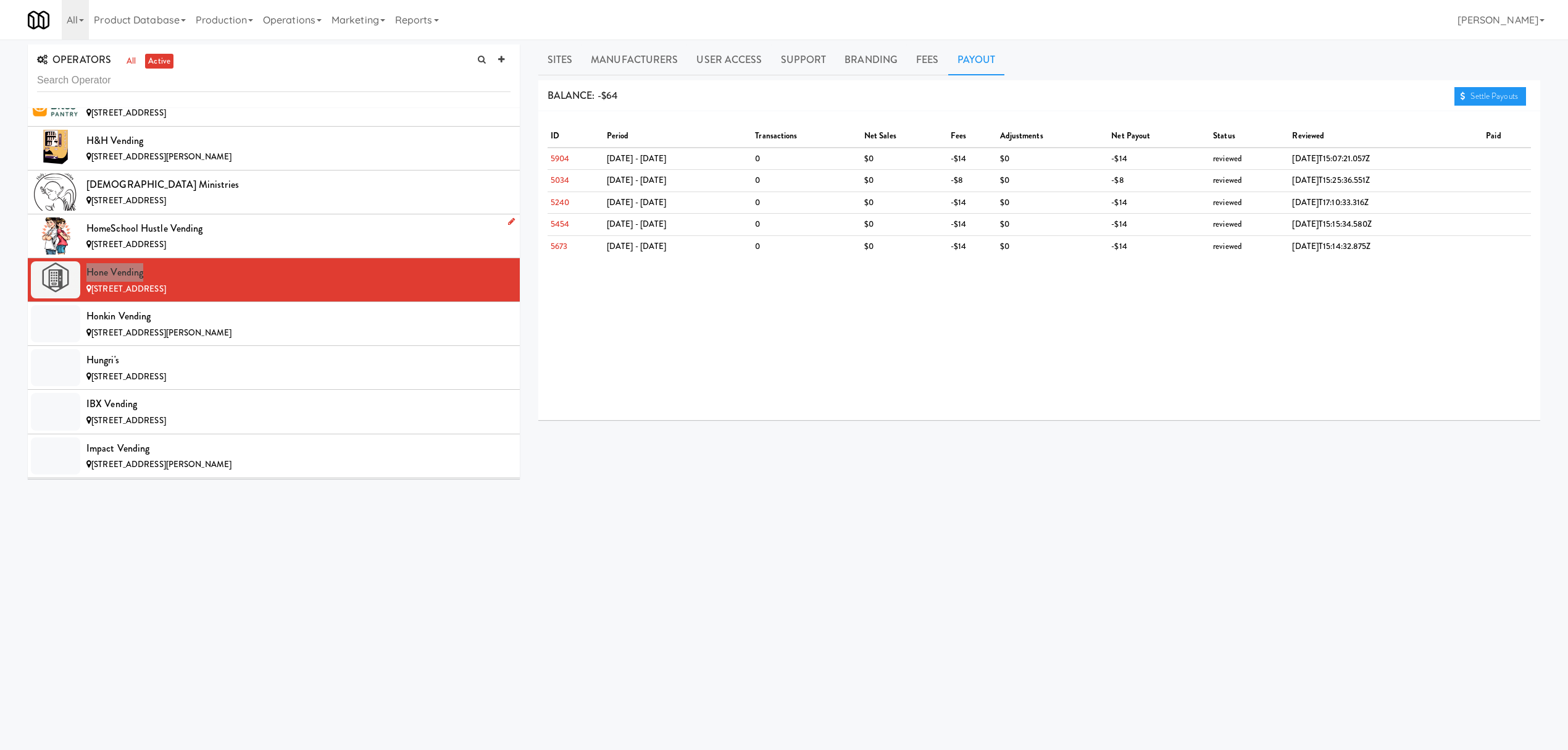
scroll to position [5352, 0]
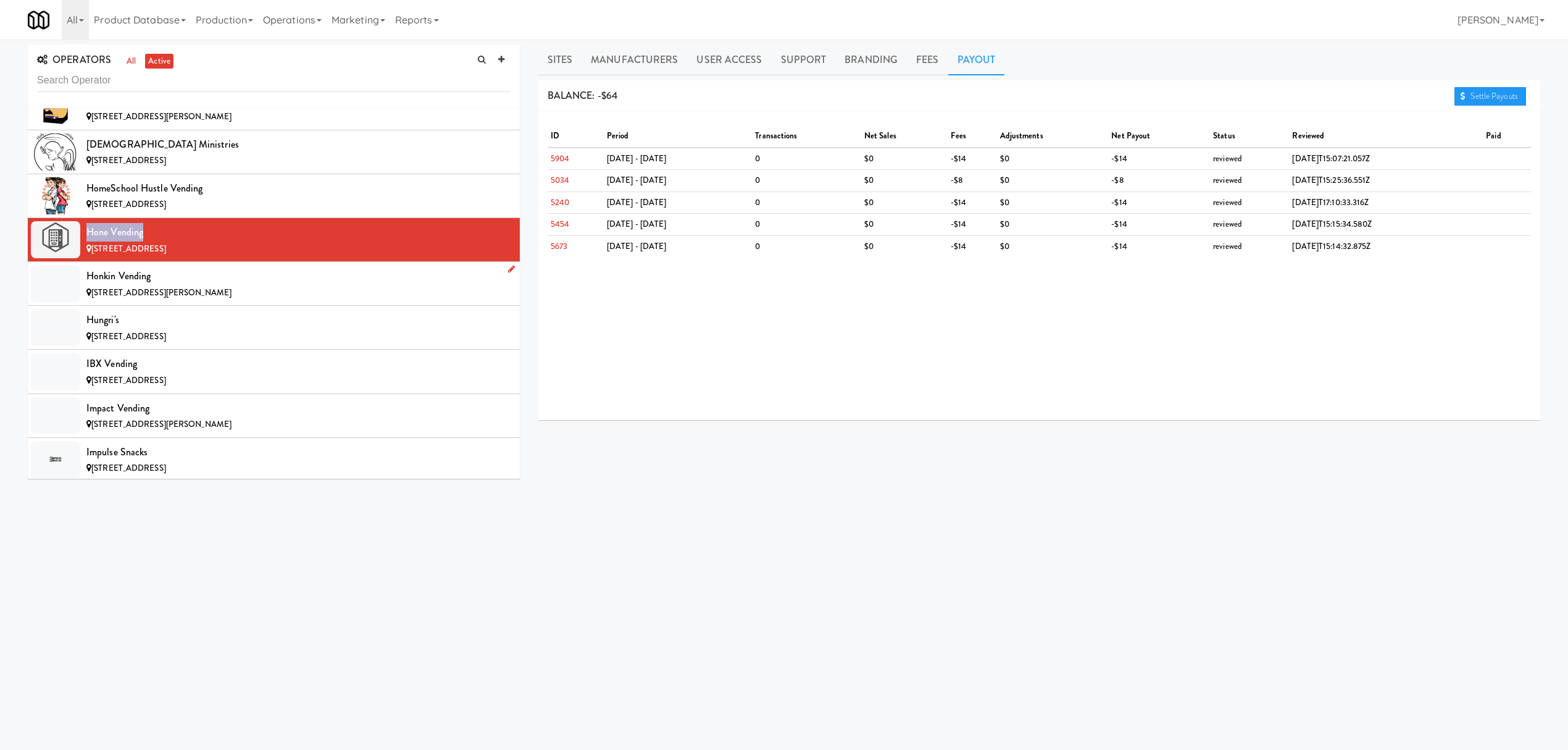
click at [308, 285] on div "Honkin Vending" at bounding box center [298, 276] width 424 height 19
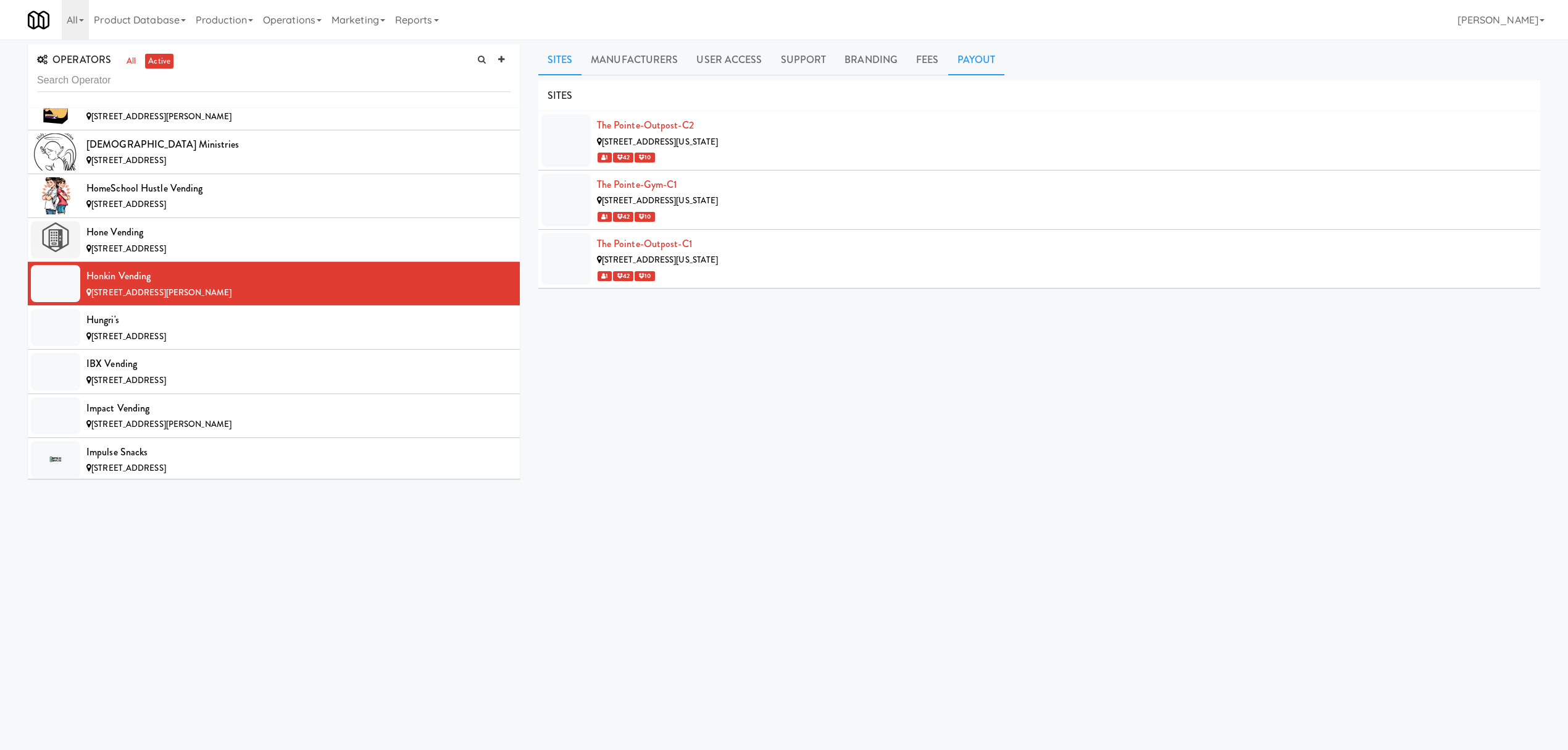
click at [968, 65] on link "Payout" at bounding box center [976, 60] width 56 height 31
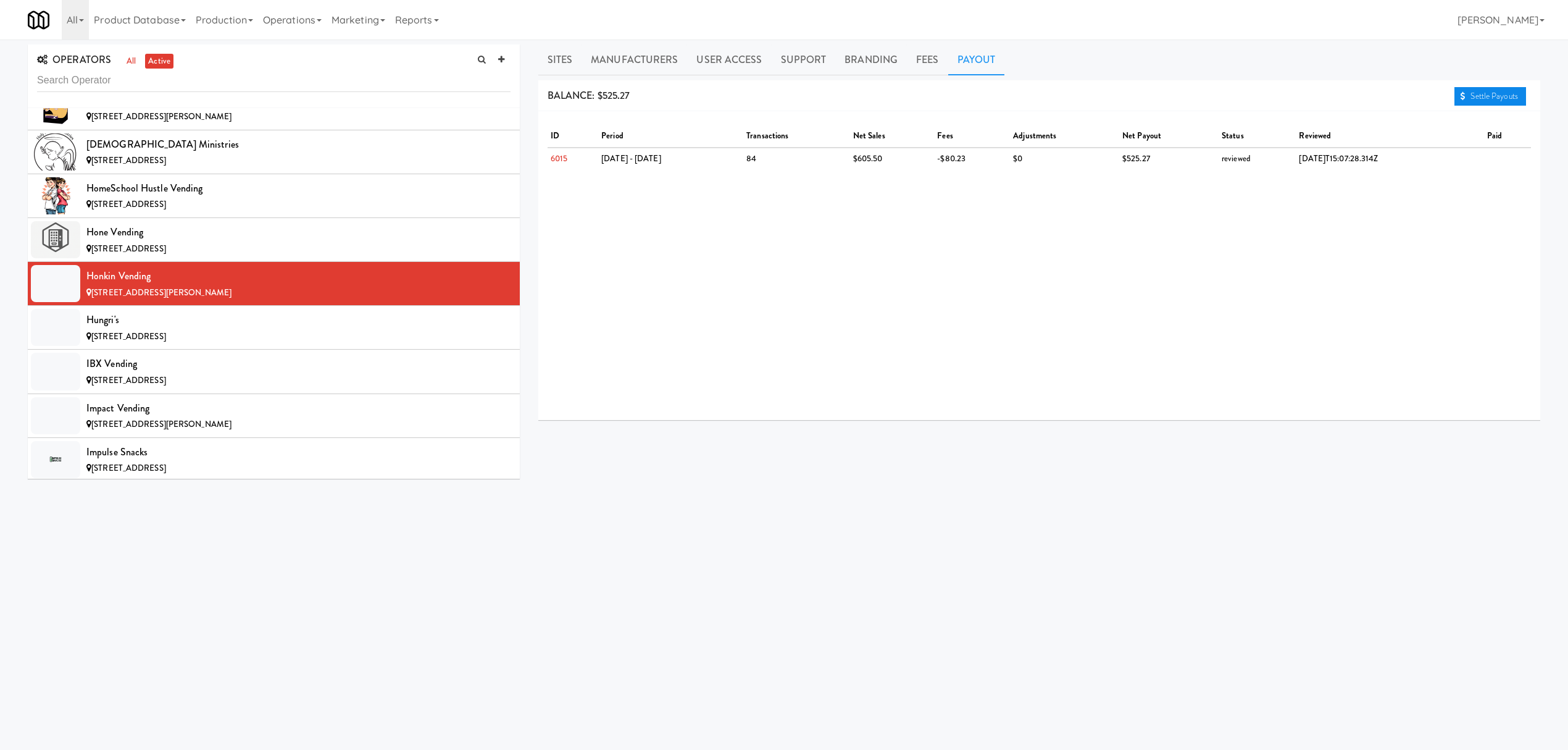
click at [1487, 94] on link "Settle Payouts" at bounding box center [1490, 96] width 72 height 19
click at [237, 329] on div "Hungri's" at bounding box center [298, 320] width 424 height 19
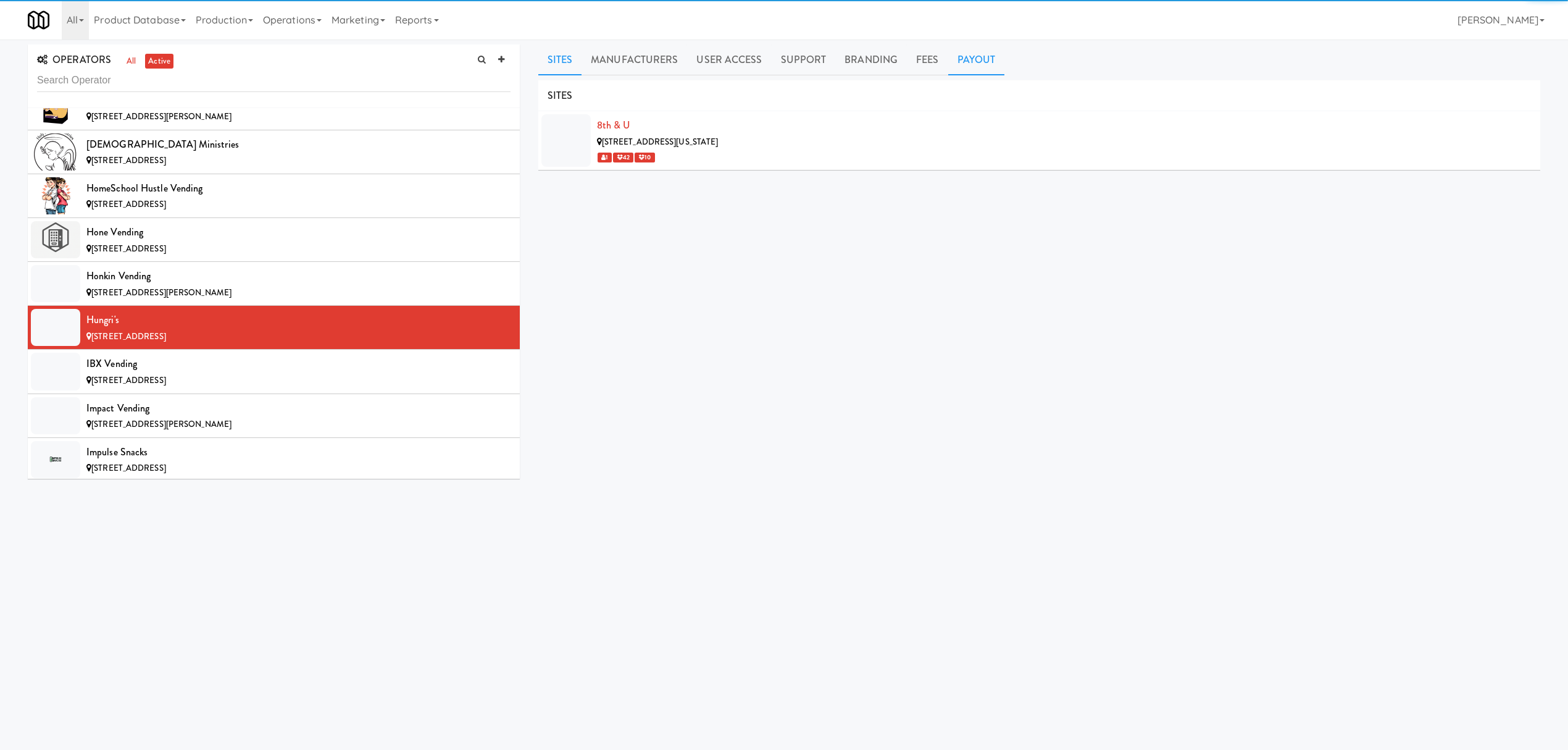
click at [982, 62] on link "Payout" at bounding box center [976, 60] width 56 height 31
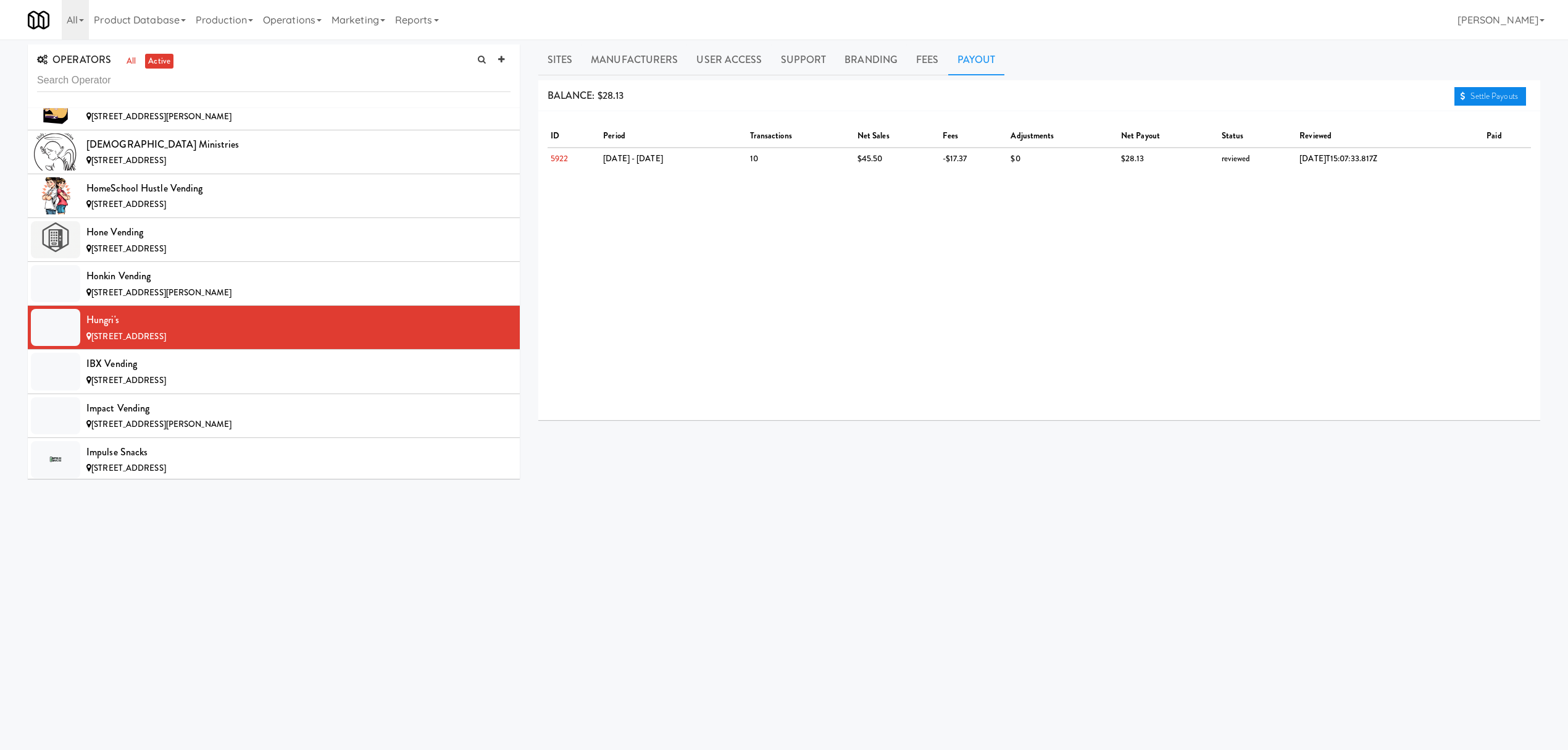
click at [1512, 99] on link "Settle Payouts" at bounding box center [1490, 96] width 72 height 19
click at [212, 373] on div "IBX Vending" at bounding box center [298, 364] width 424 height 19
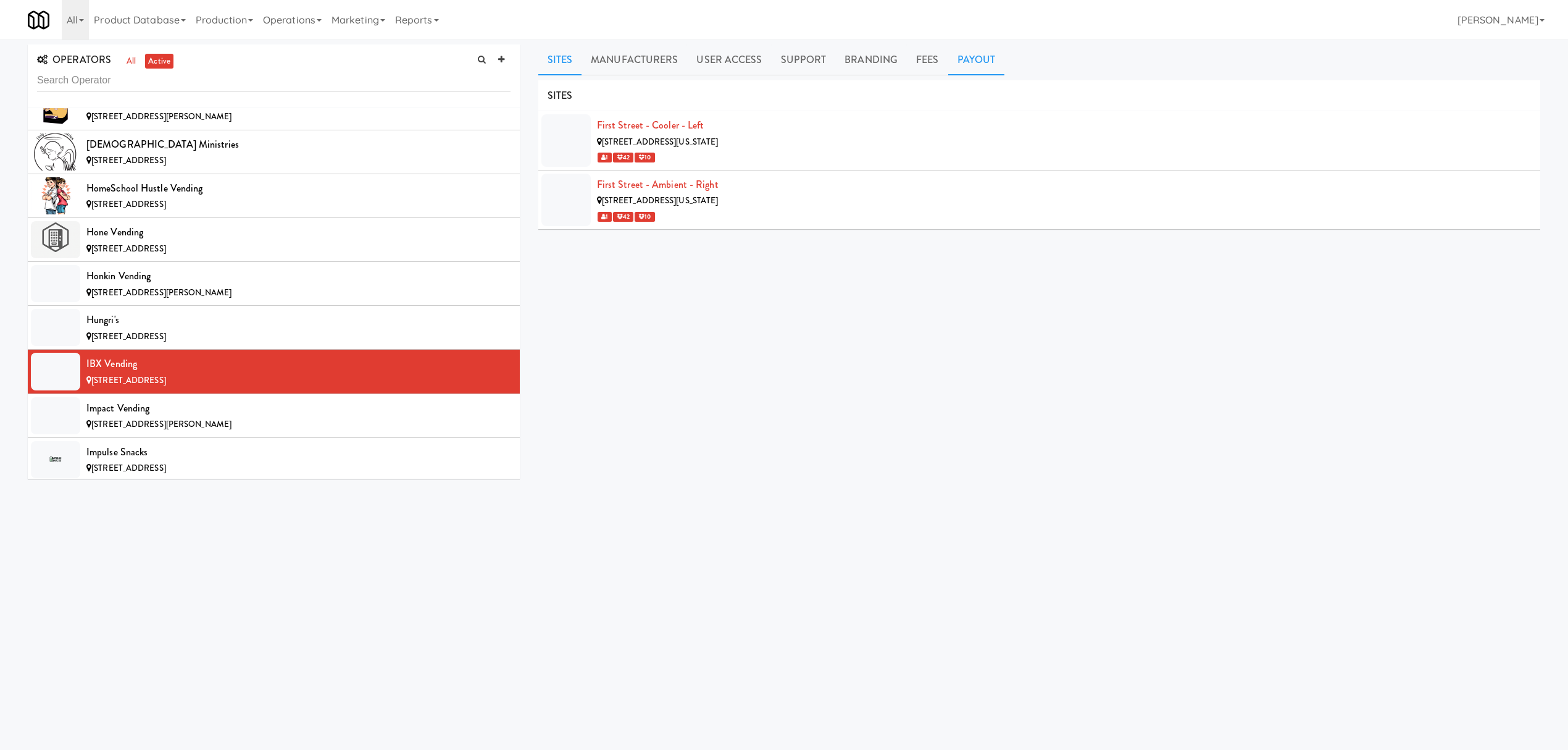
click at [971, 52] on link "Payout" at bounding box center [976, 60] width 56 height 31
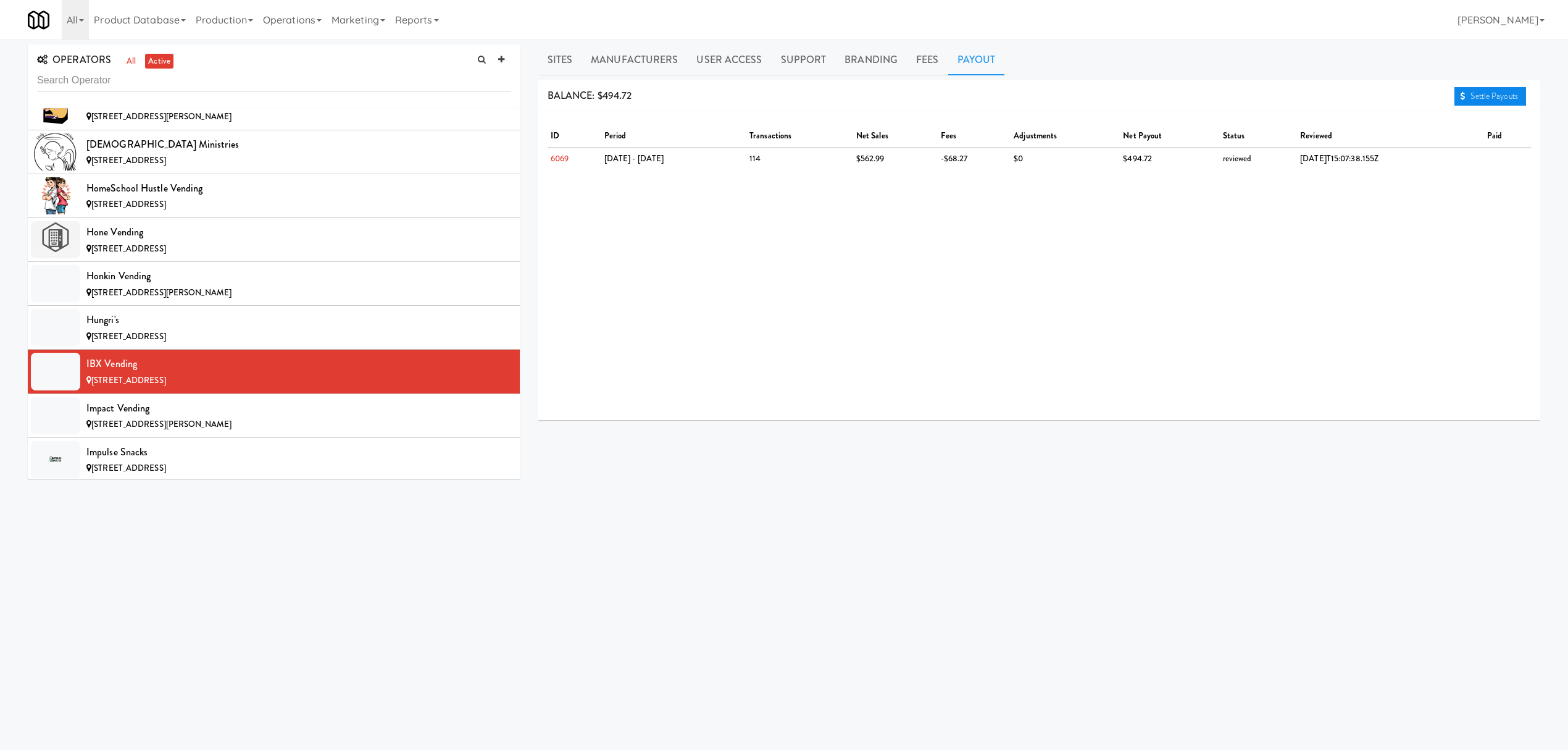
click at [1472, 98] on link "Settle Payouts" at bounding box center [1490, 96] width 72 height 19
click at [179, 432] on div "[STREET_ADDRESS][PERSON_NAME]" at bounding box center [298, 424] width 424 height 15
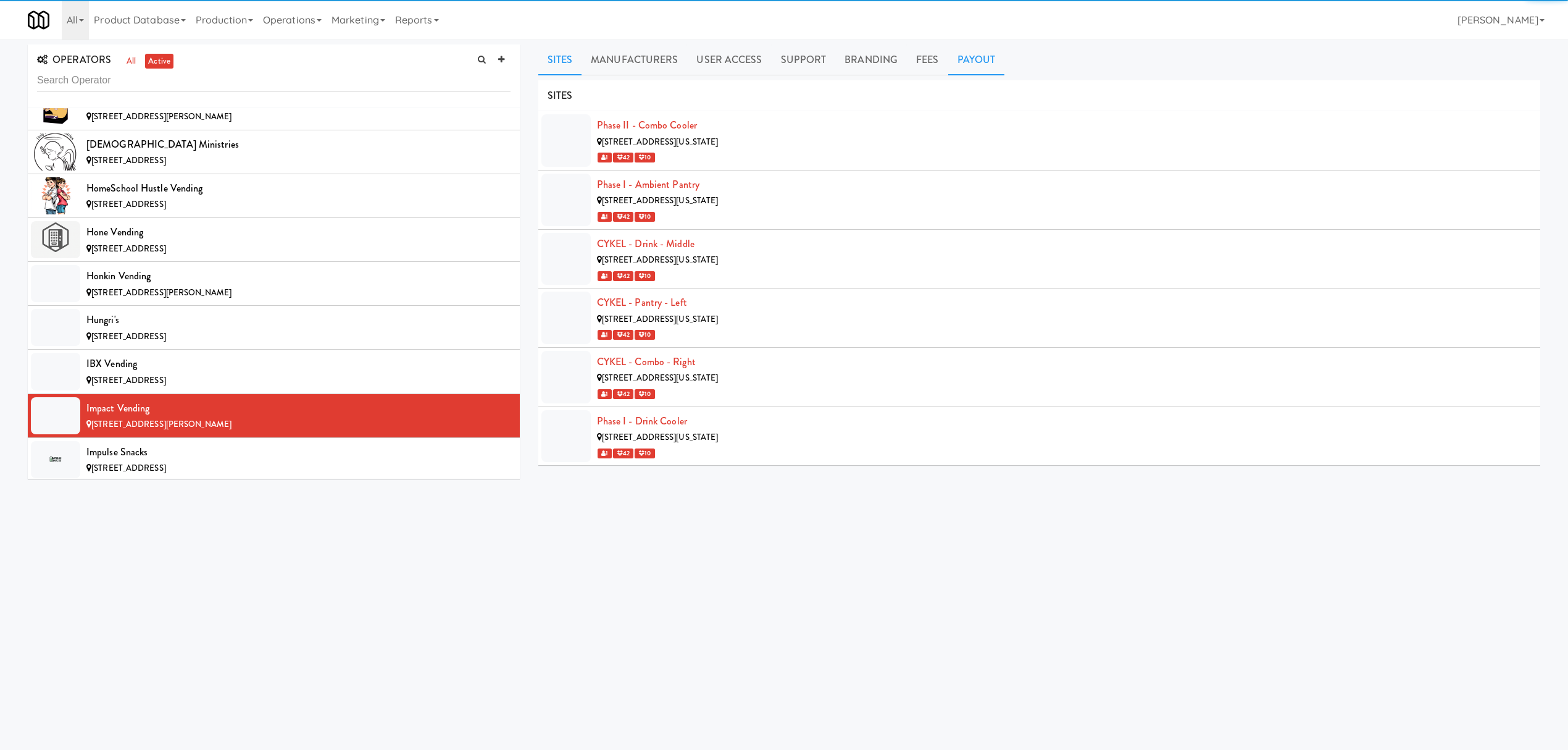
click at [975, 64] on link "Payout" at bounding box center [976, 60] width 56 height 31
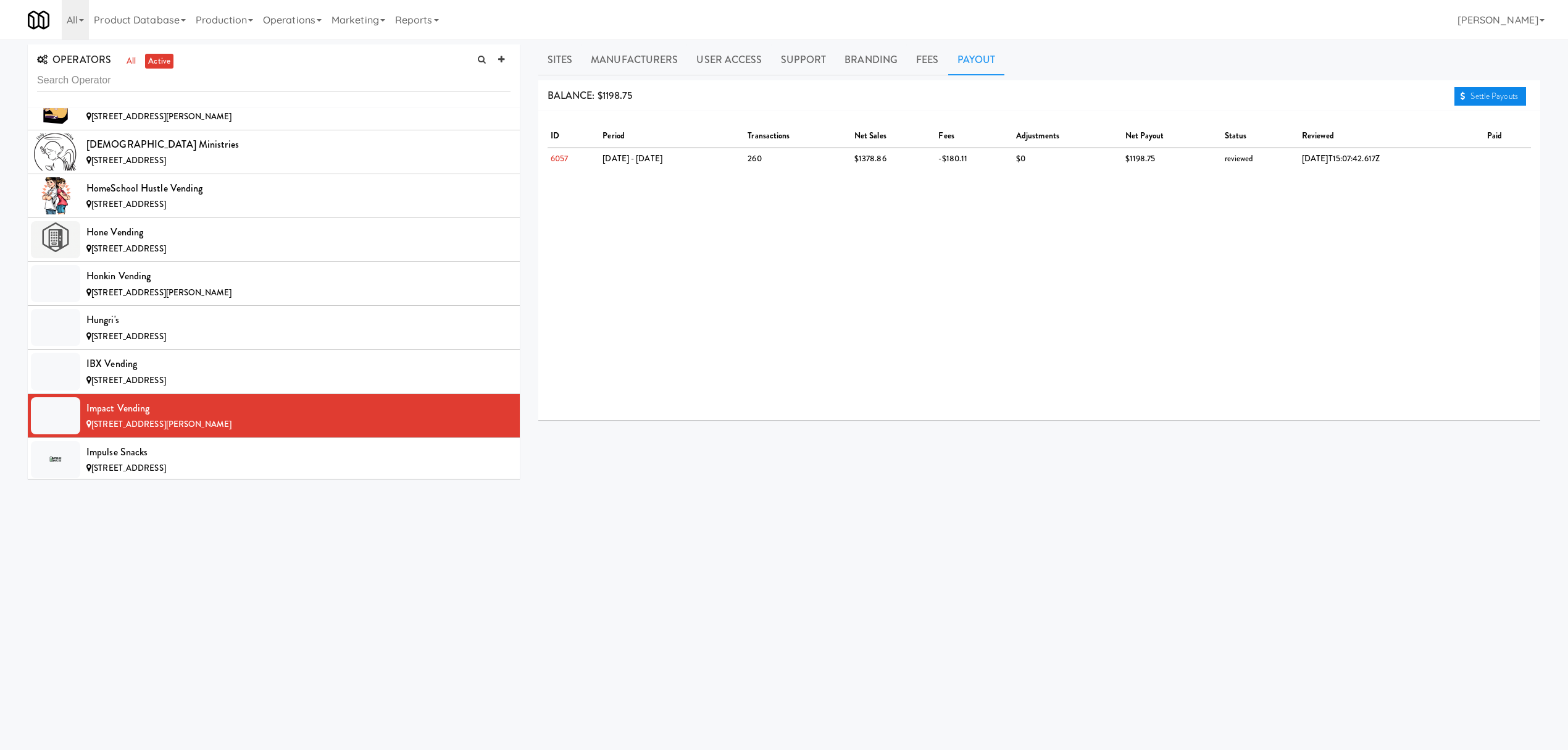
click at [1470, 102] on link "Settle Payouts" at bounding box center [1490, 96] width 72 height 19
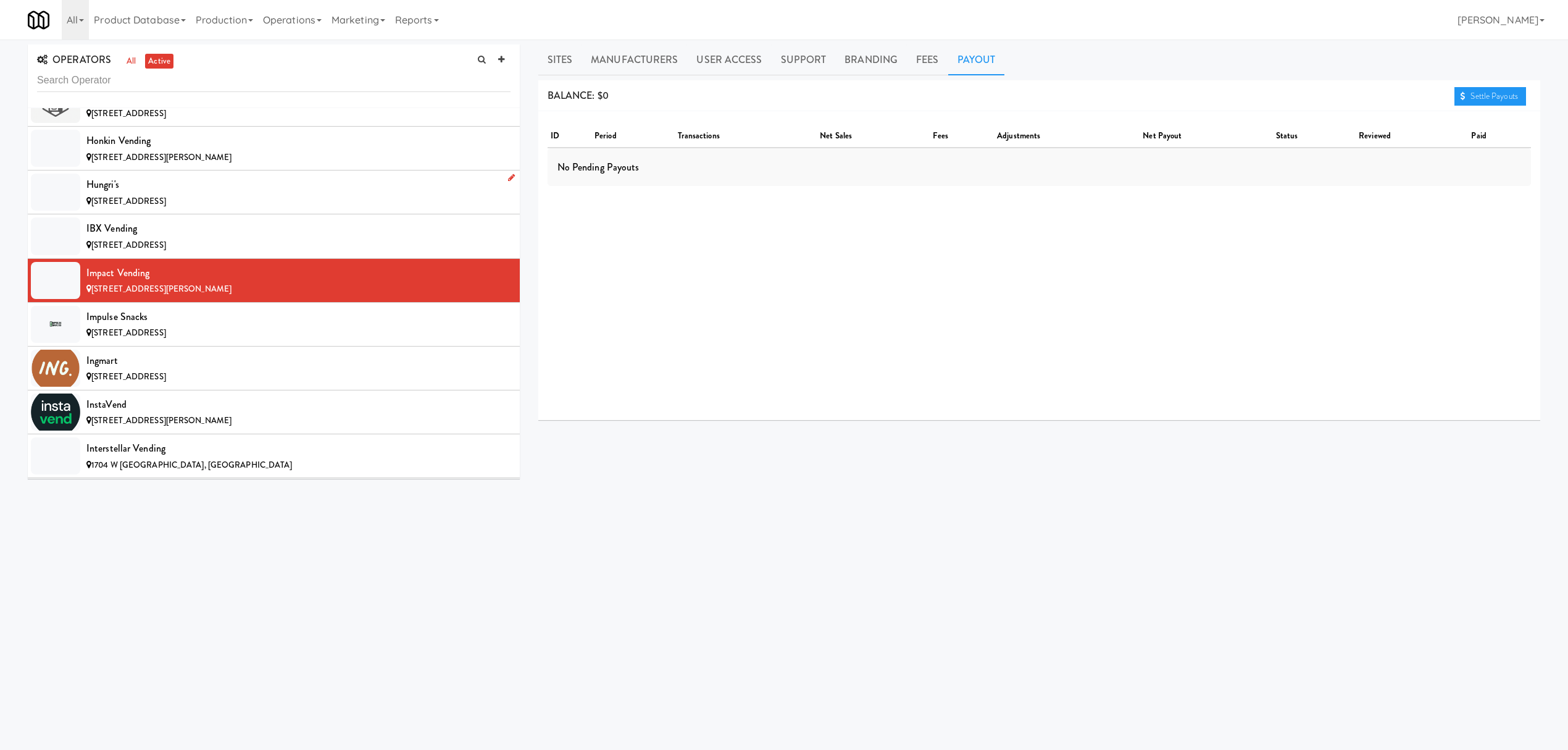
scroll to position [5517, 0]
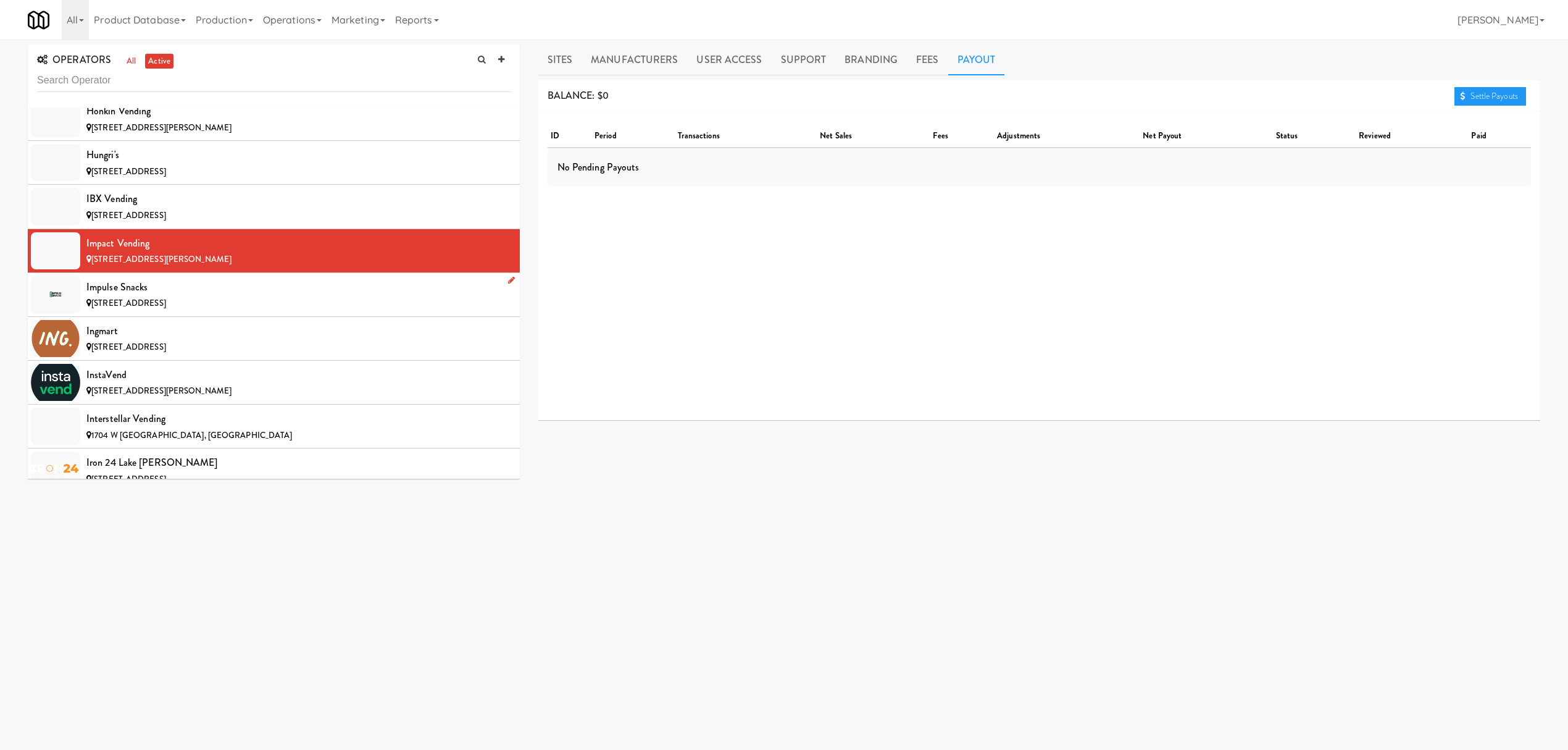
click at [237, 297] on div "Impulse Snacks" at bounding box center [298, 287] width 424 height 19
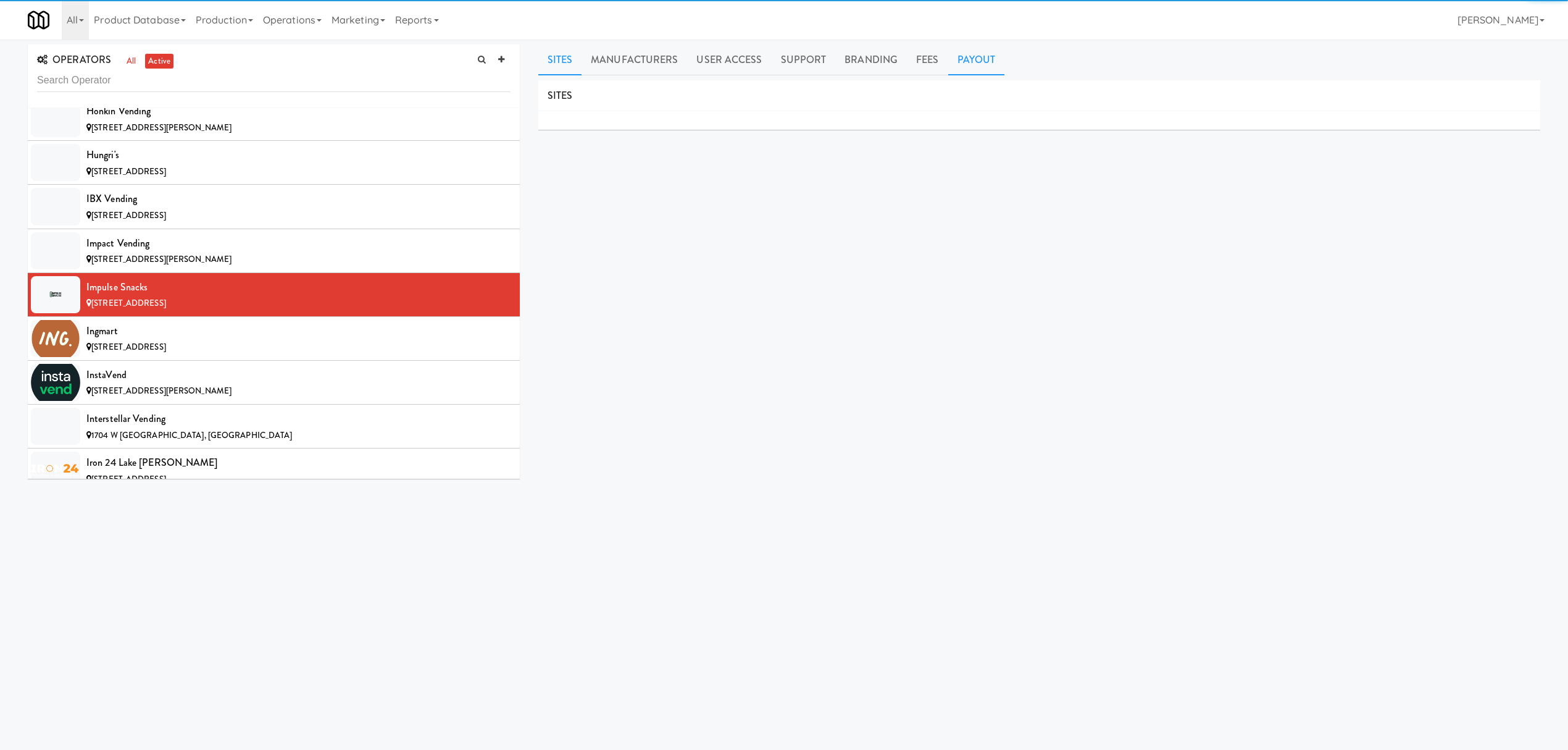
click at [966, 57] on link "Payout" at bounding box center [976, 60] width 56 height 31
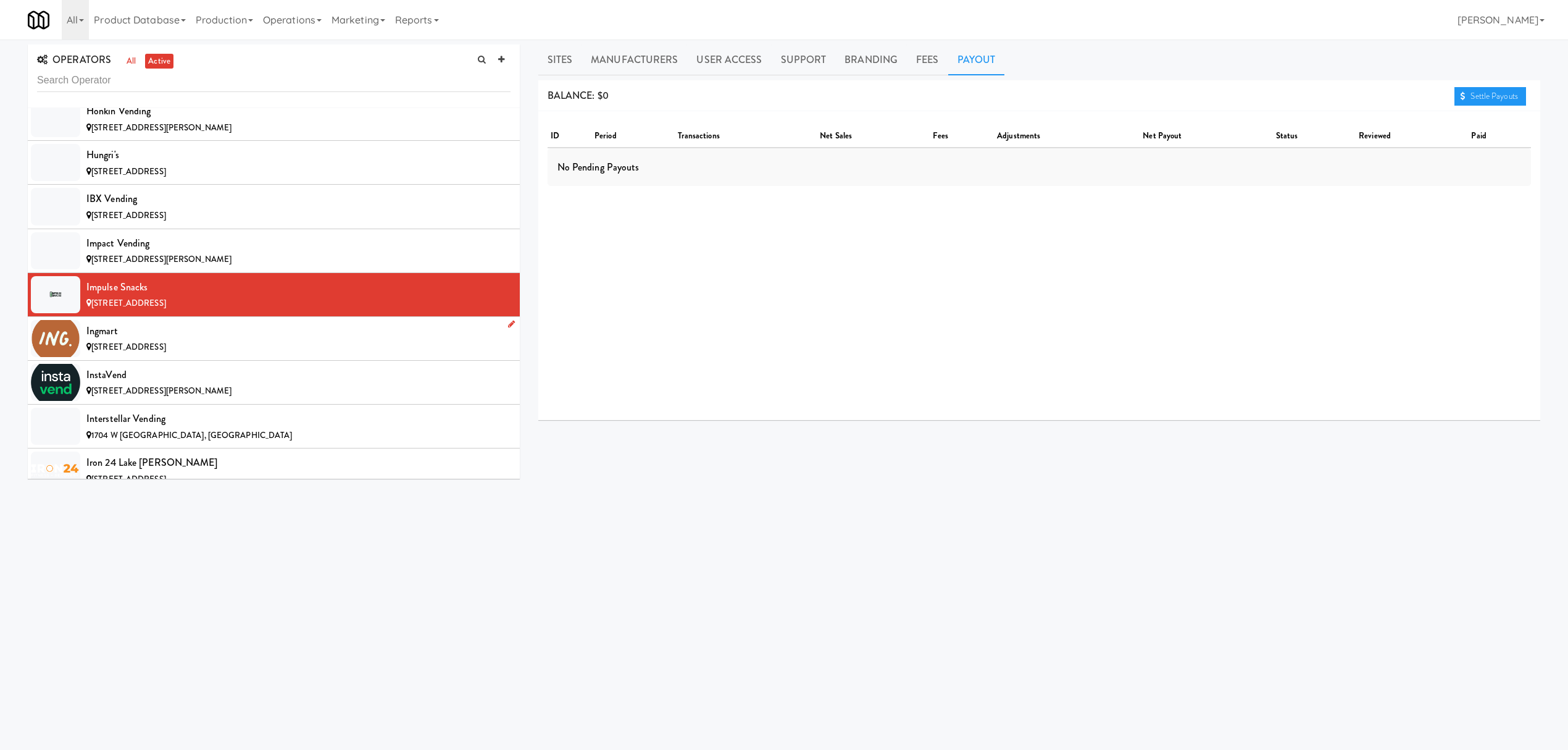
click at [361, 355] on div "[STREET_ADDRESS]" at bounding box center [298, 347] width 424 height 15
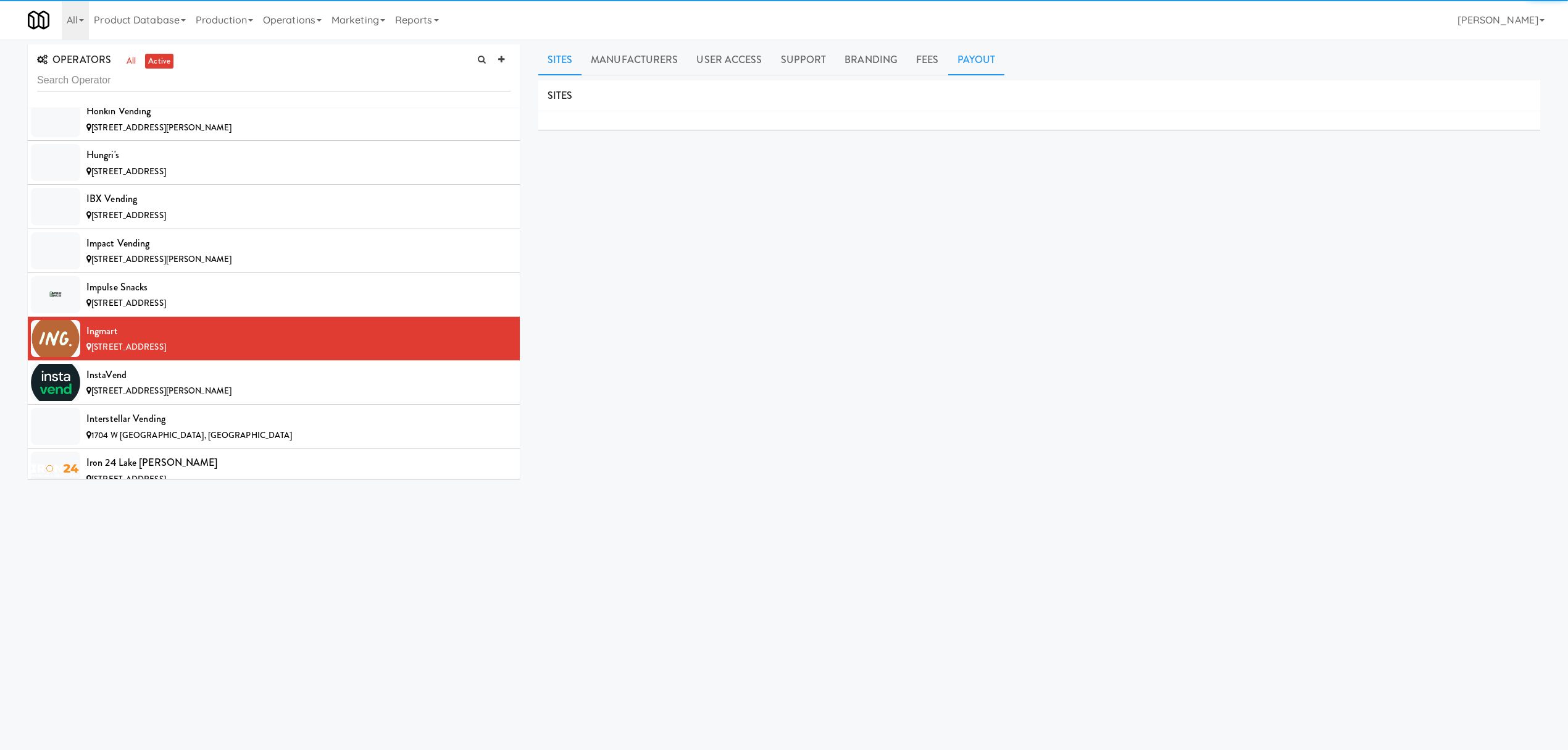
click at [976, 63] on link "Payout" at bounding box center [976, 60] width 56 height 31
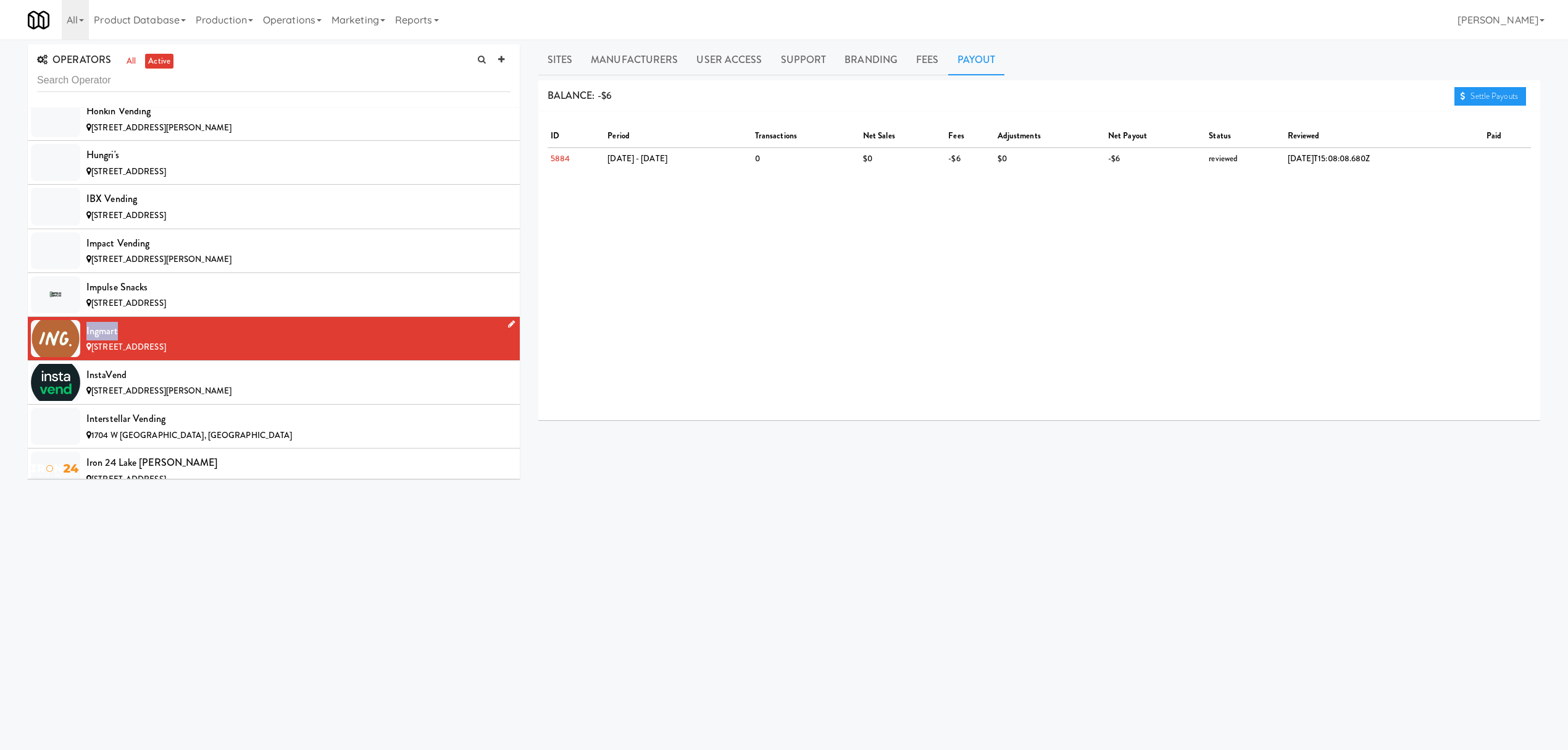
drag, startPoint x: 86, startPoint y: 357, endPoint x: 132, endPoint y: 356, distance: 46.0
click at [132, 340] on div "Ingmart" at bounding box center [298, 331] width 424 height 19
click at [199, 399] on div "[STREET_ADDRESS][PERSON_NAME]" at bounding box center [298, 391] width 424 height 15
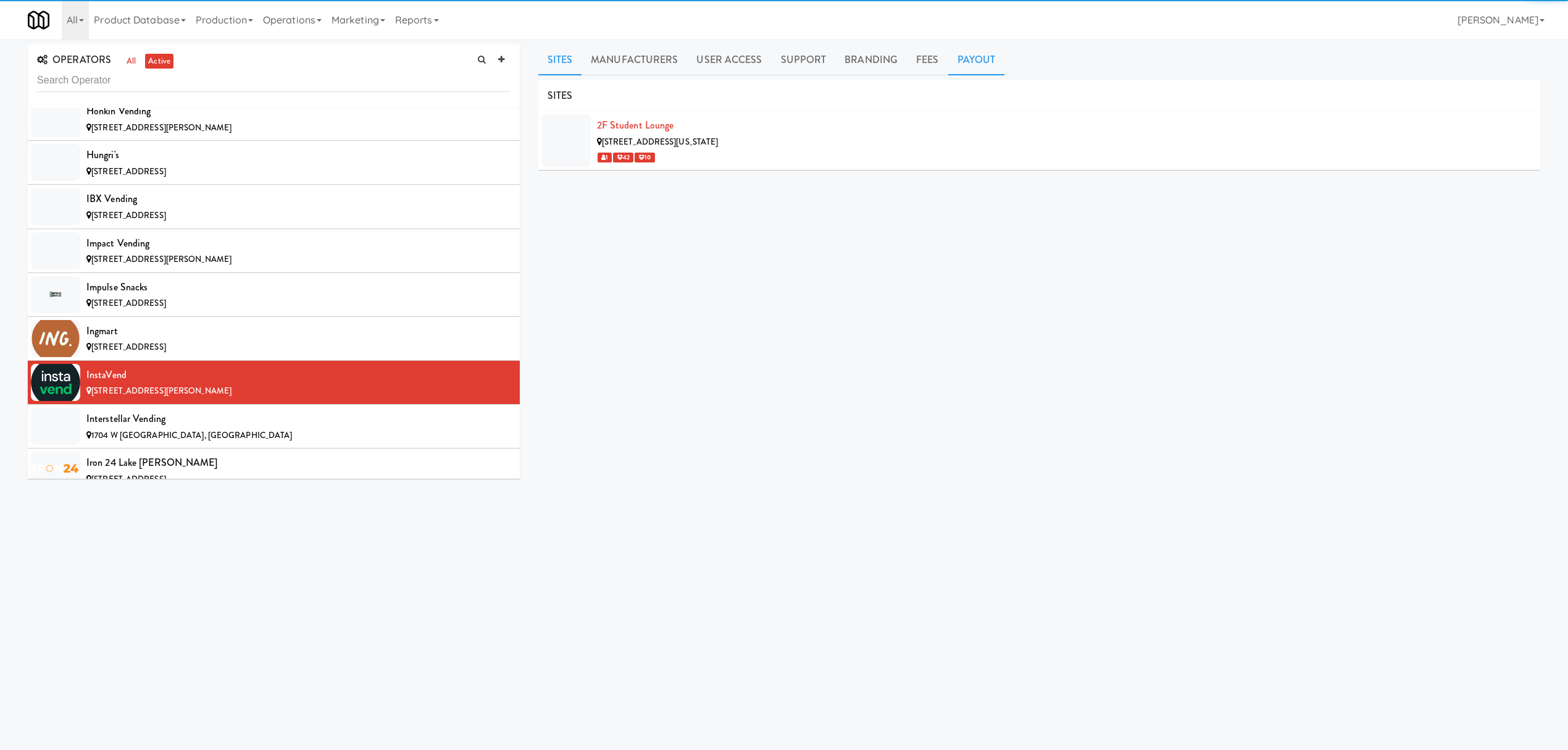
click at [968, 60] on link "Payout" at bounding box center [976, 60] width 56 height 31
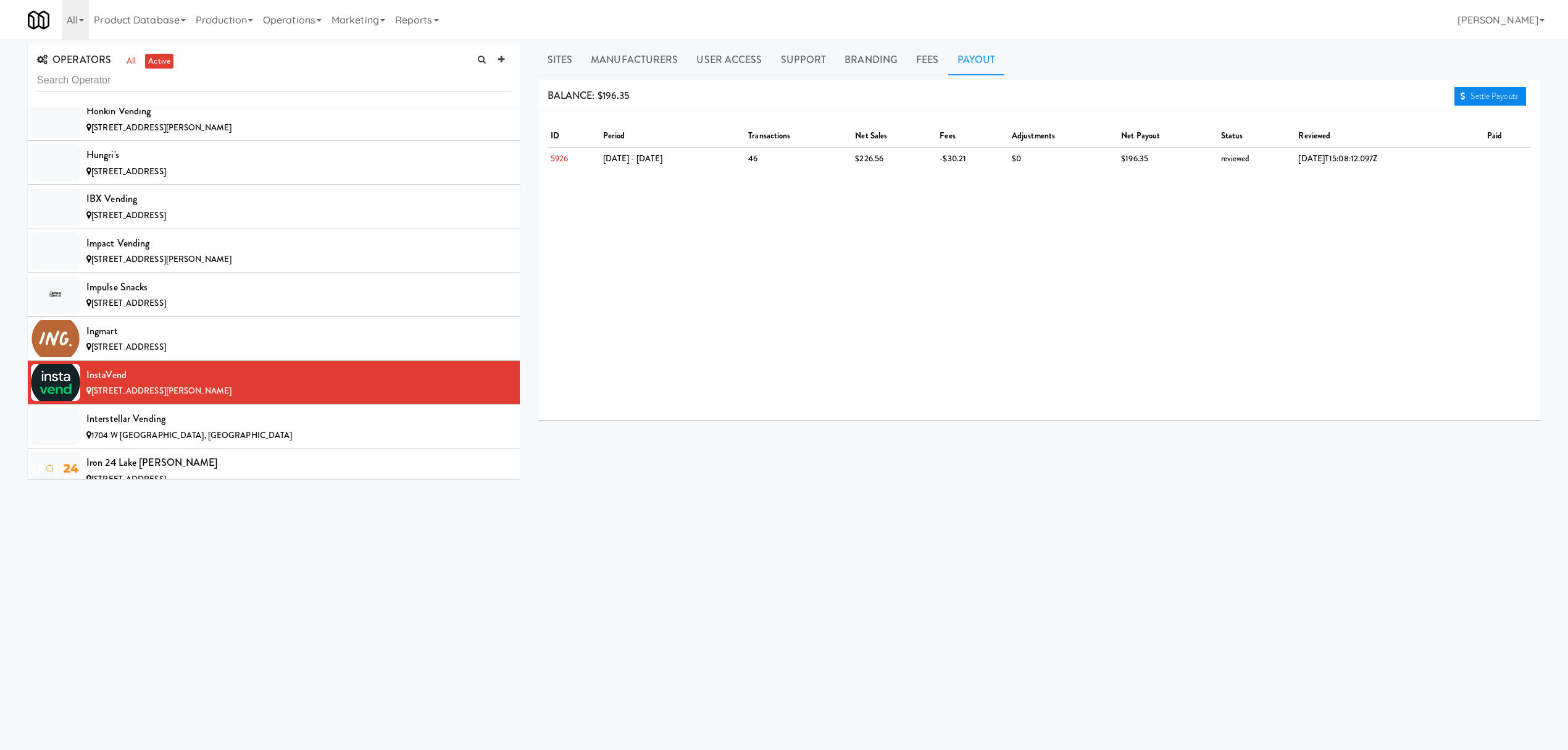
click at [1468, 97] on link "Settle Payouts" at bounding box center [1490, 96] width 72 height 19
click at [236, 428] on div "Interstellar Vending" at bounding box center [298, 419] width 424 height 19
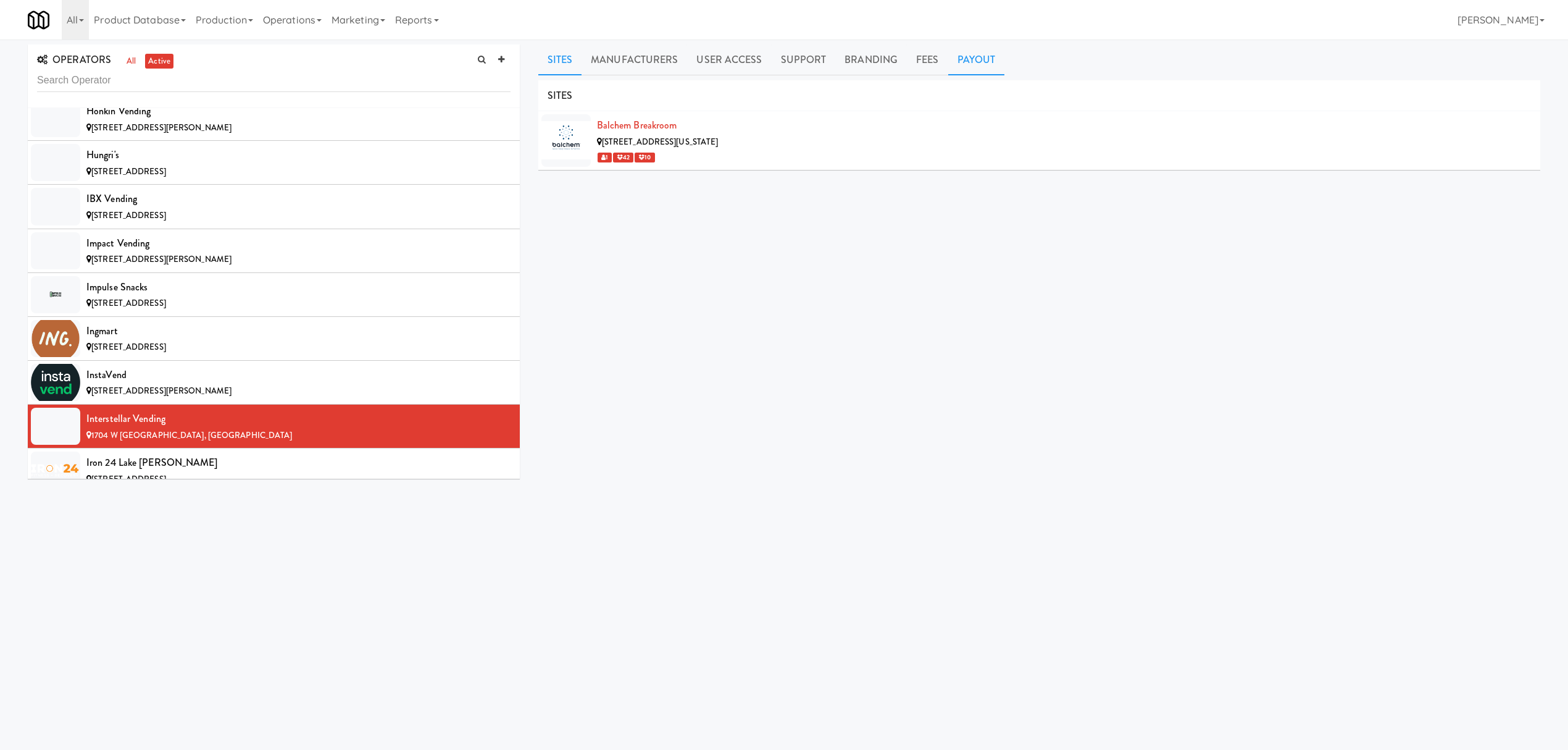
click at [976, 62] on link "Payout" at bounding box center [976, 60] width 56 height 31
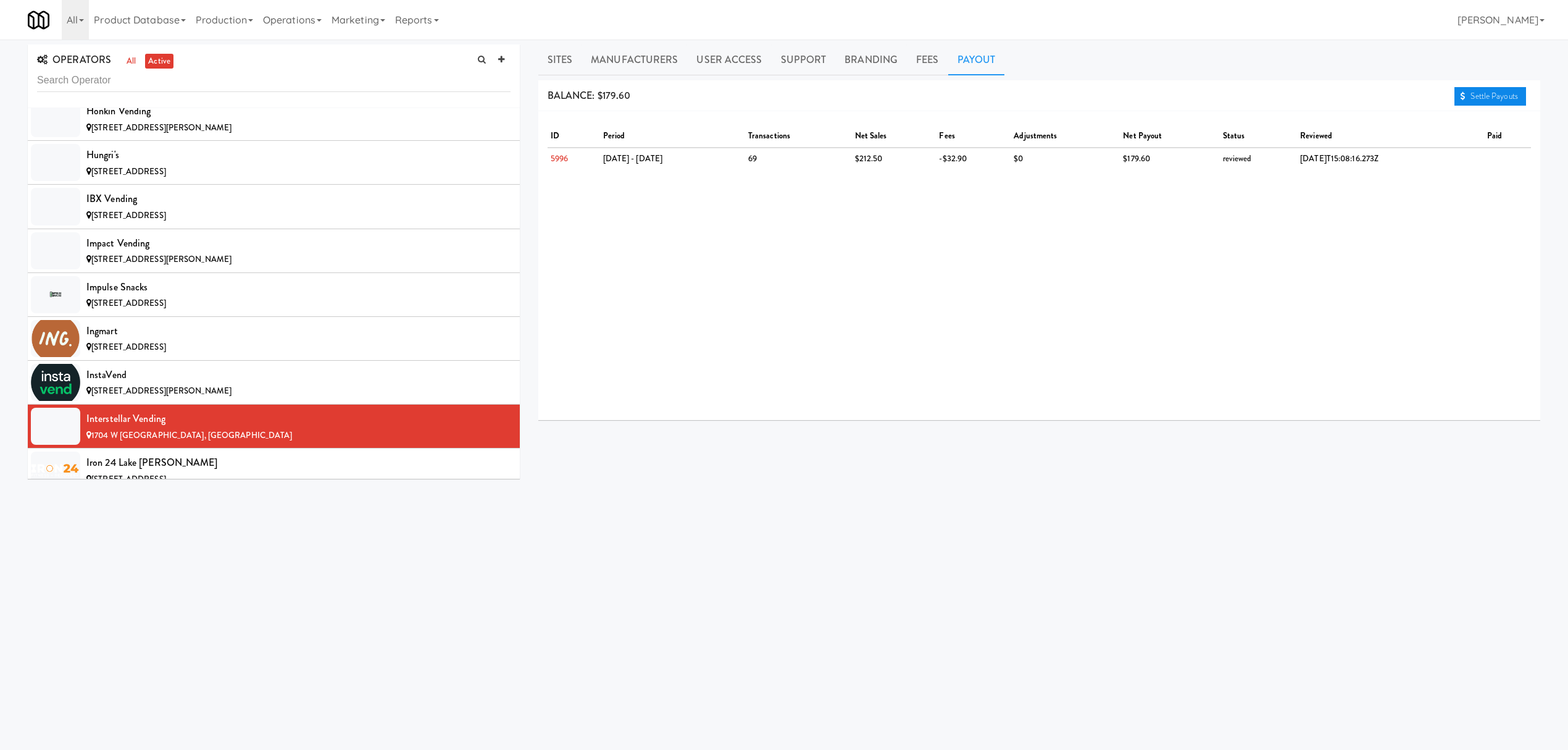
click at [1466, 92] on link "Settle Payouts" at bounding box center [1490, 96] width 72 height 19
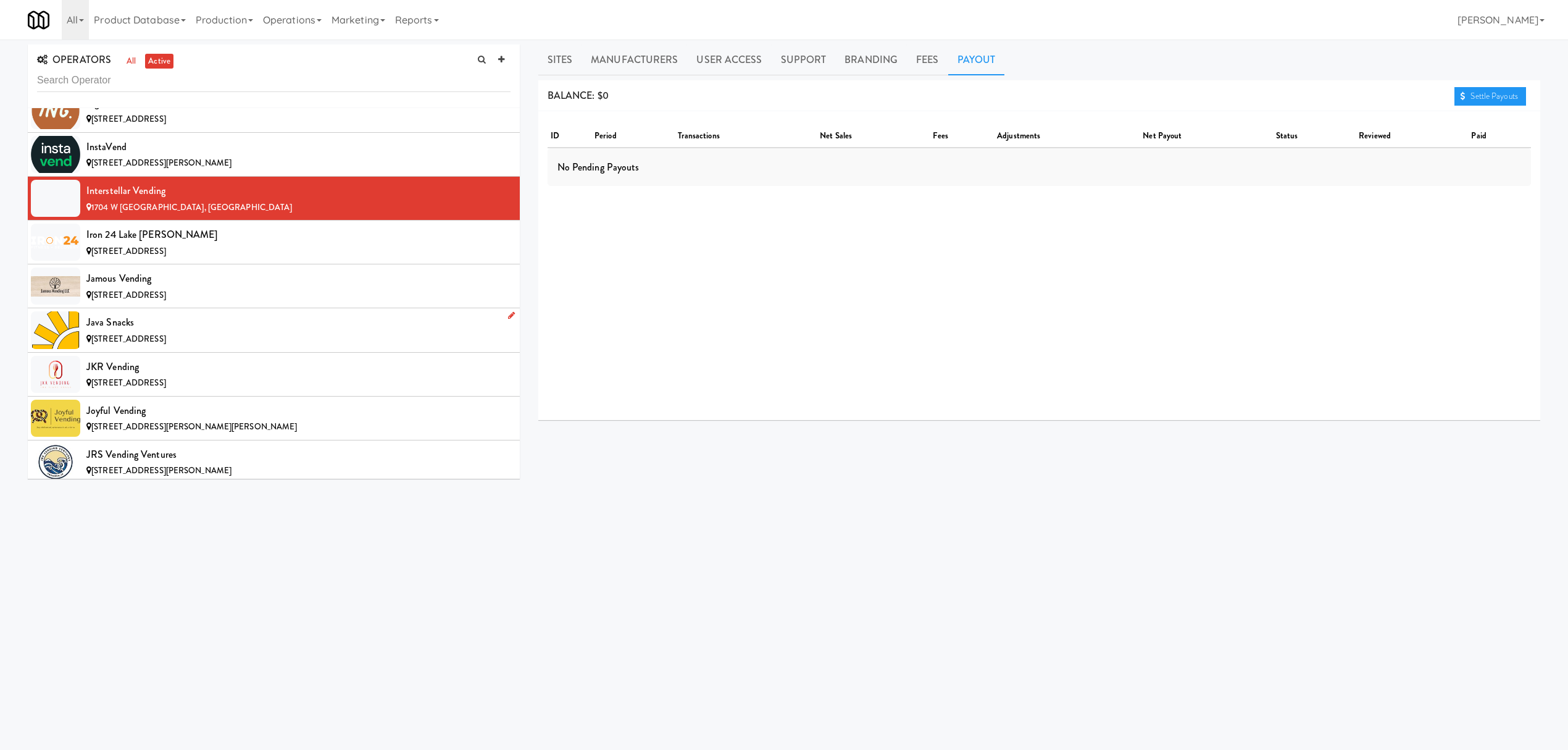
scroll to position [5763, 0]
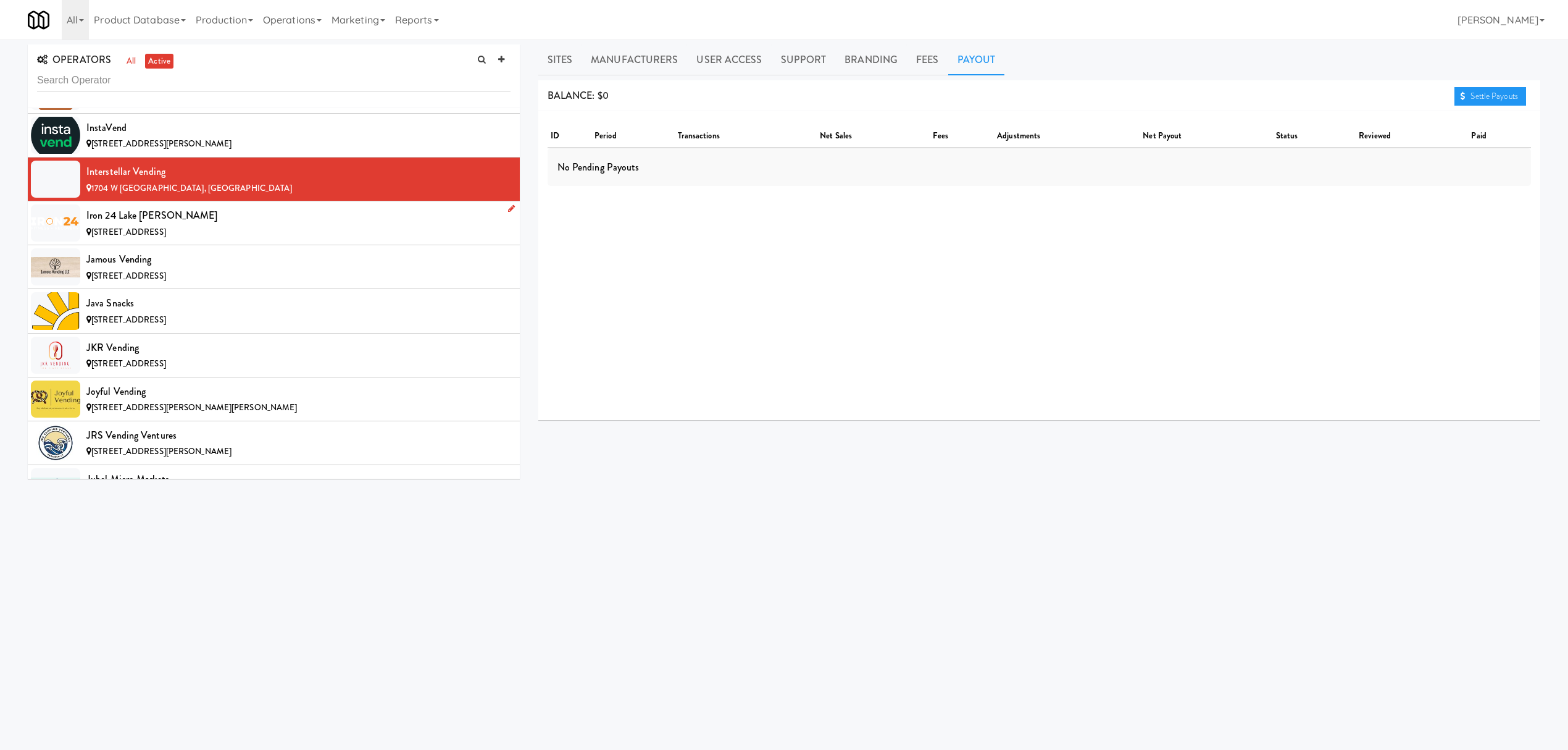
click at [211, 225] on div "Iron 24 Lake [PERSON_NAME]" at bounding box center [298, 215] width 424 height 19
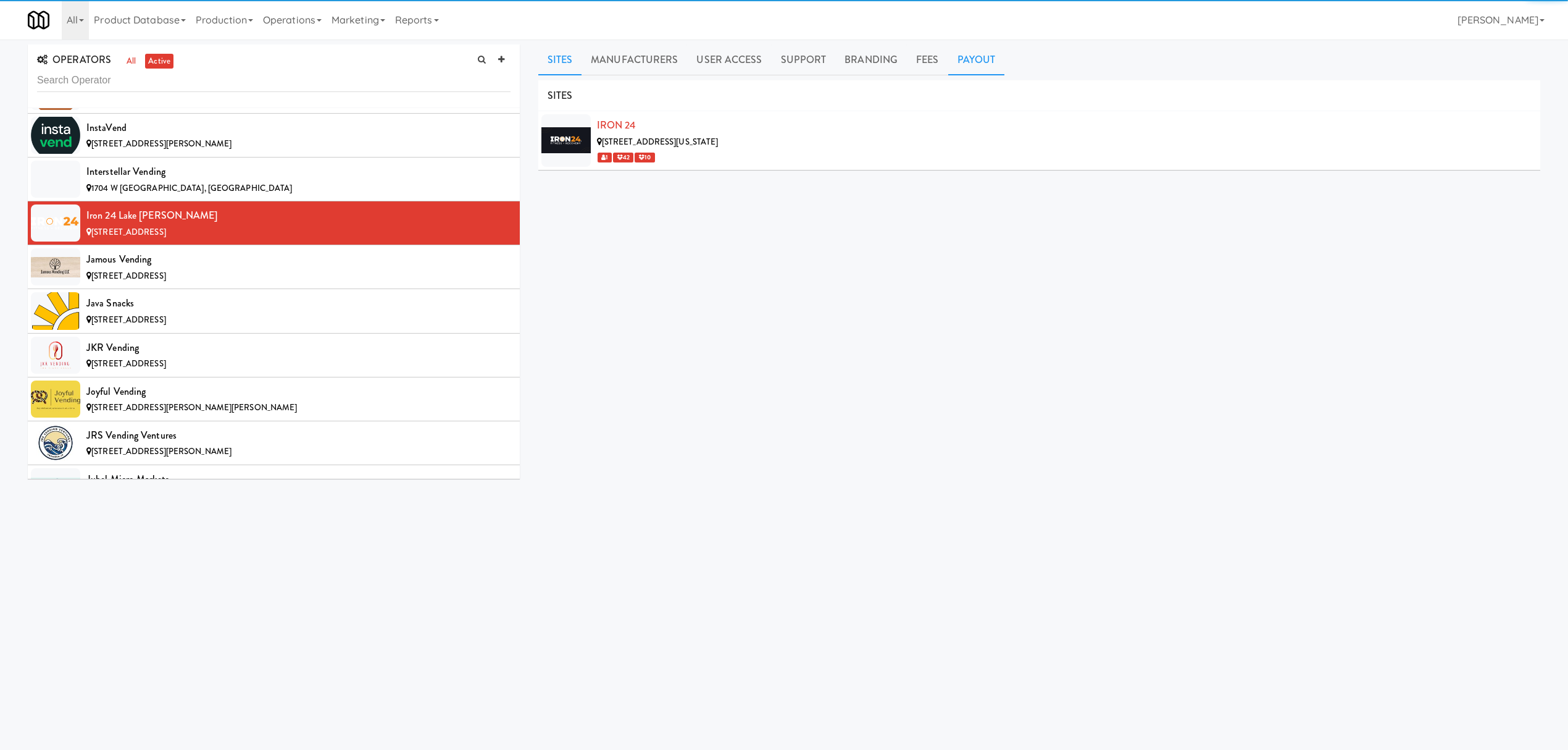
click at [963, 62] on link "Payout" at bounding box center [976, 60] width 56 height 31
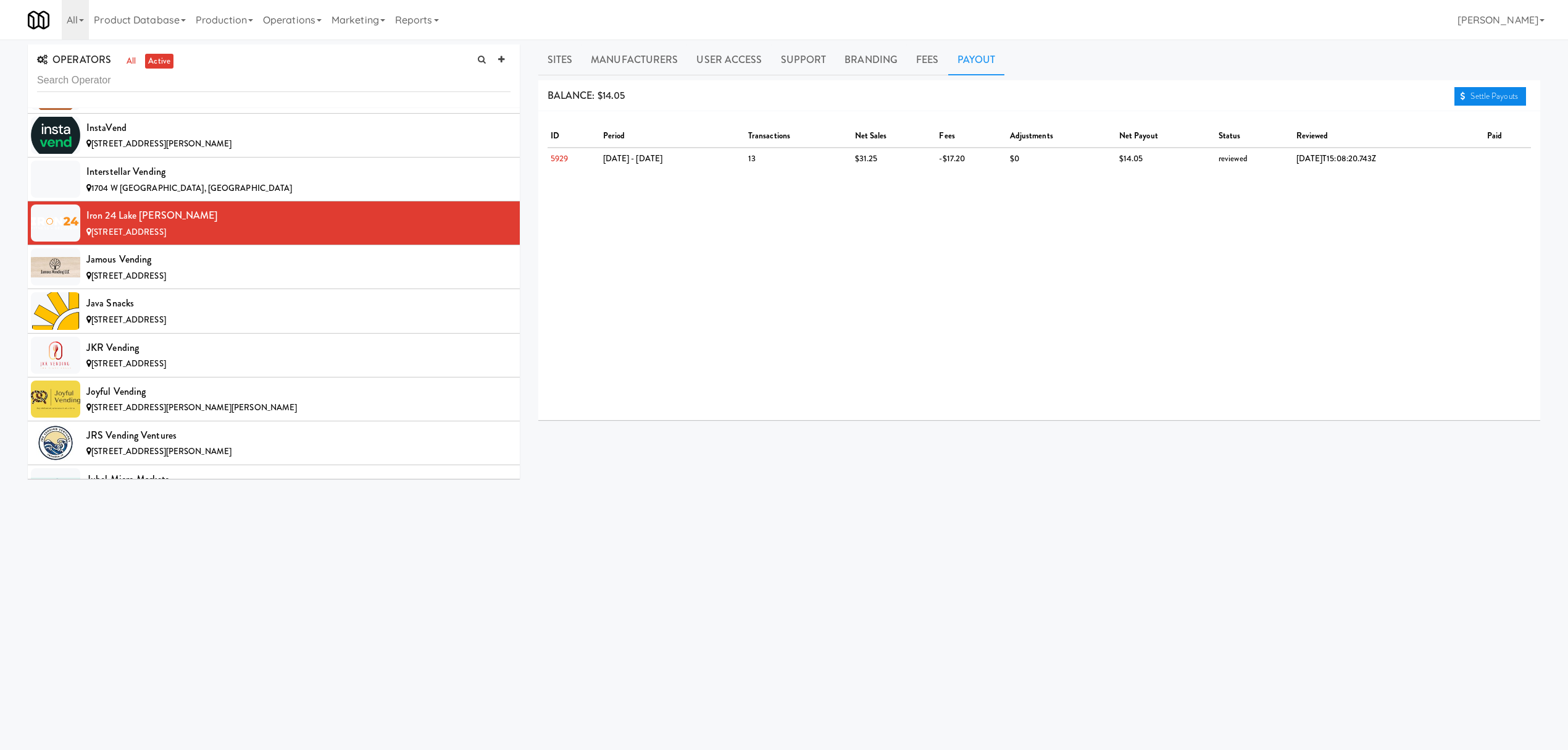
click at [1464, 95] on link "Settle Payouts" at bounding box center [1490, 96] width 72 height 19
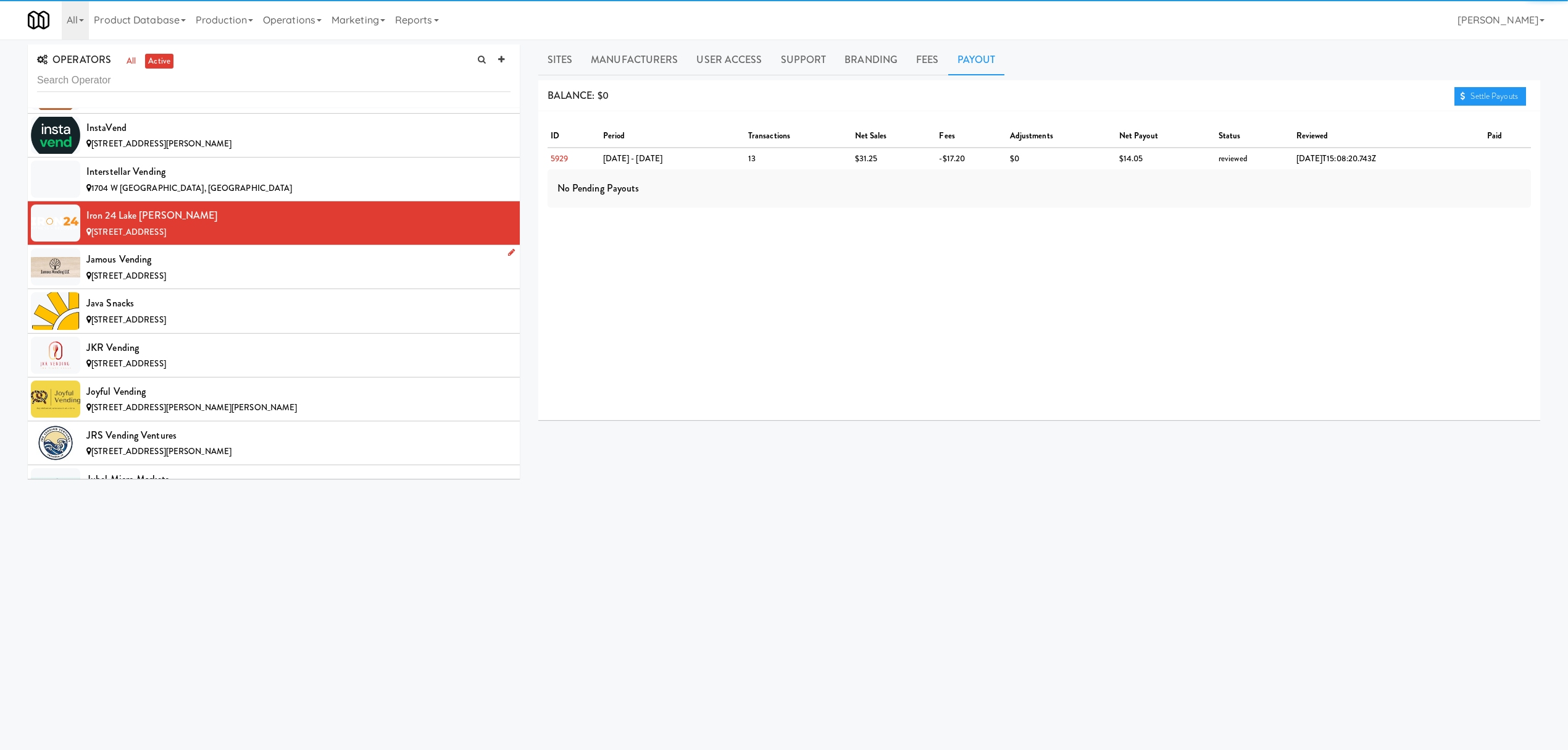
click at [211, 269] on div "Jamous Vending" at bounding box center [298, 259] width 424 height 19
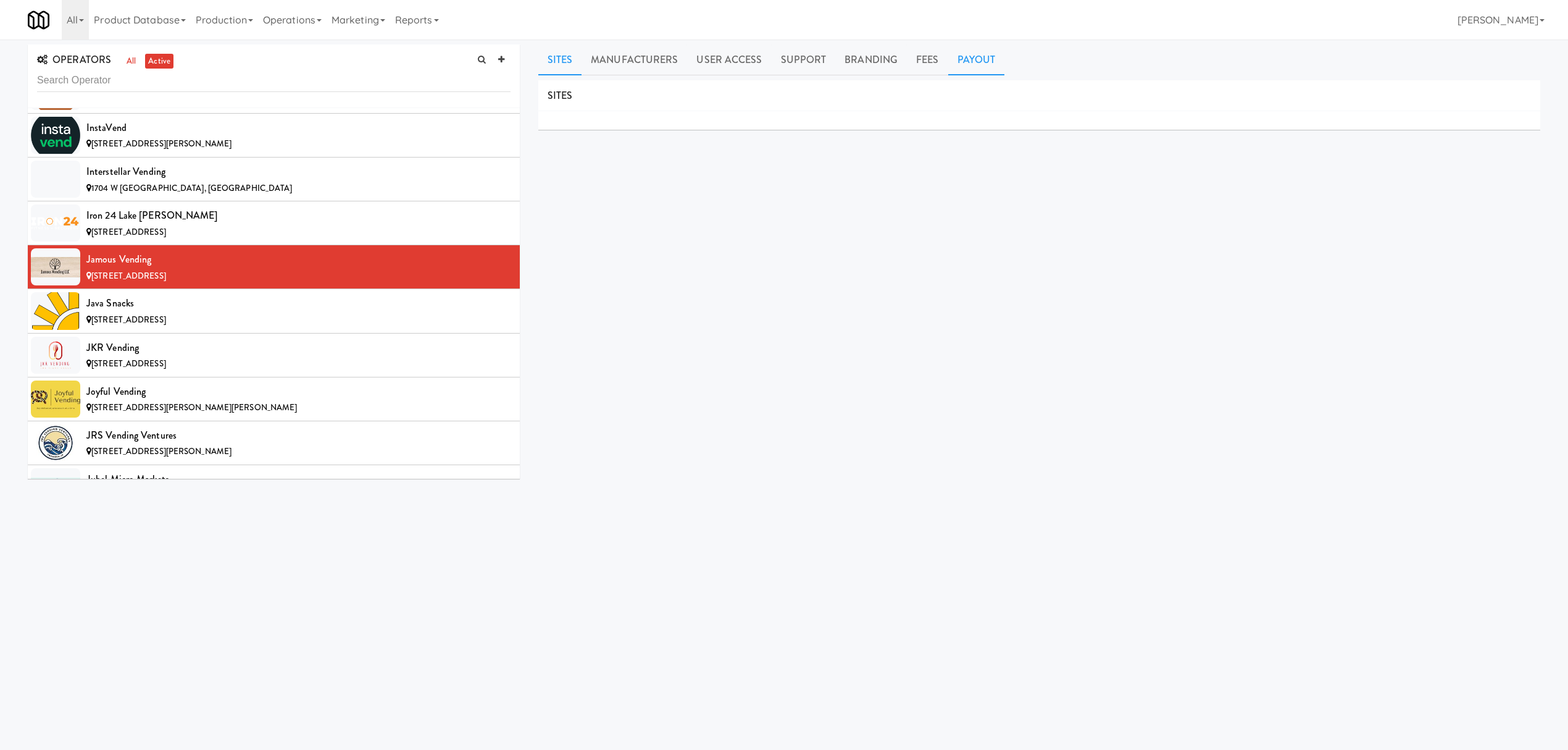
click at [962, 57] on link "Payout" at bounding box center [976, 60] width 56 height 31
click at [134, 312] on div "Java Snacks" at bounding box center [298, 303] width 424 height 19
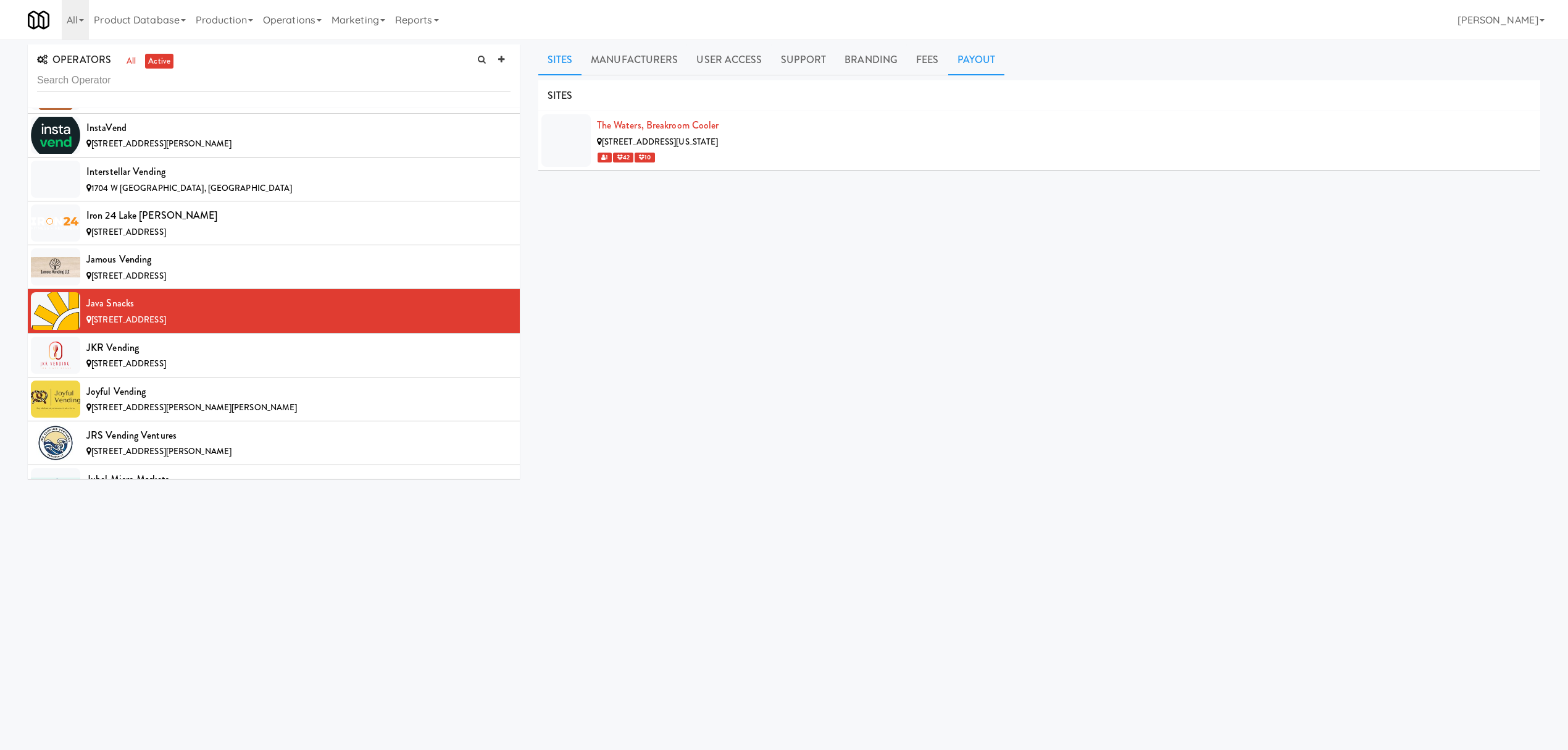
click at [972, 57] on link "Payout" at bounding box center [976, 60] width 56 height 31
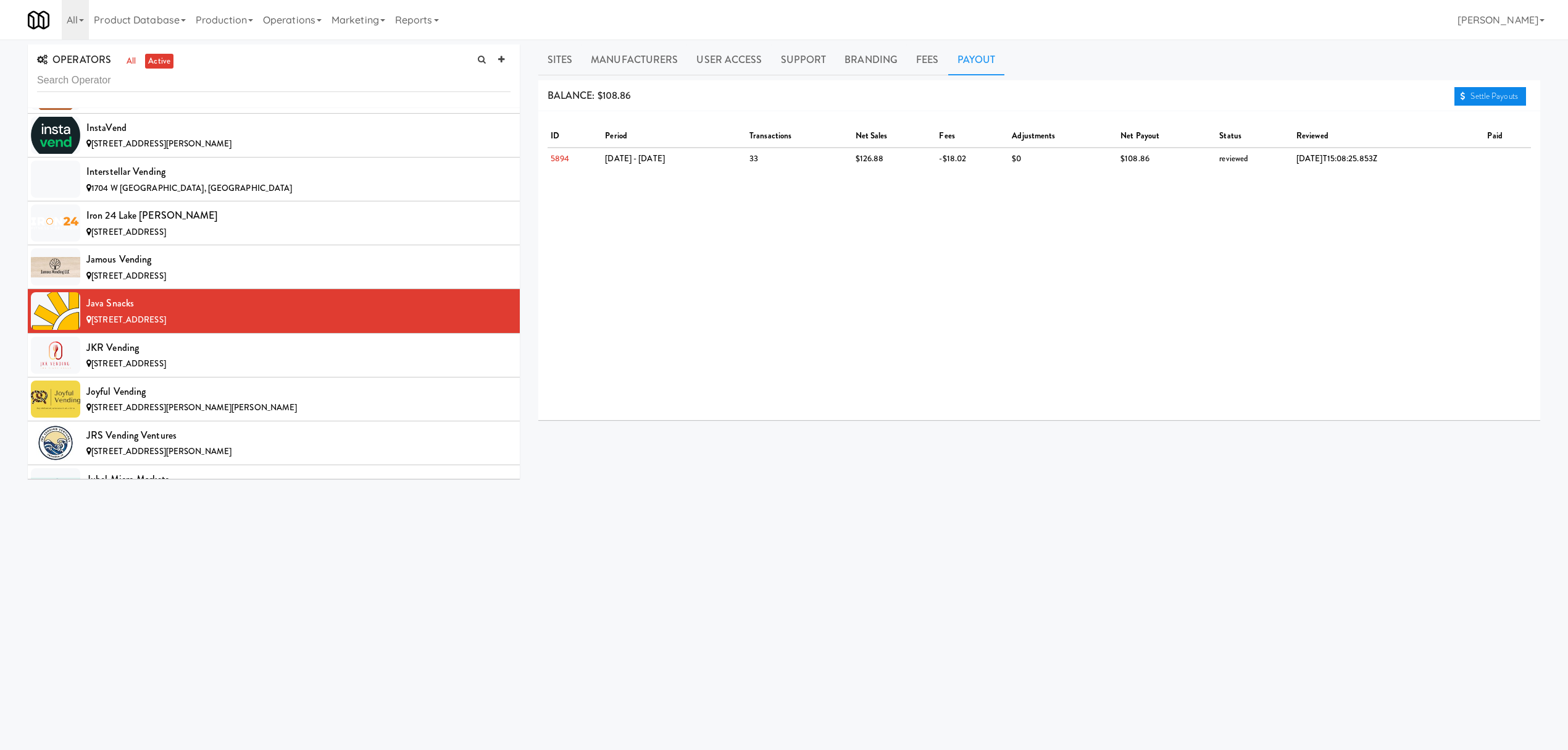
click at [1472, 99] on link "Settle Payouts" at bounding box center [1490, 96] width 72 height 19
click at [229, 372] on div "[STREET_ADDRESS]" at bounding box center [298, 364] width 424 height 15
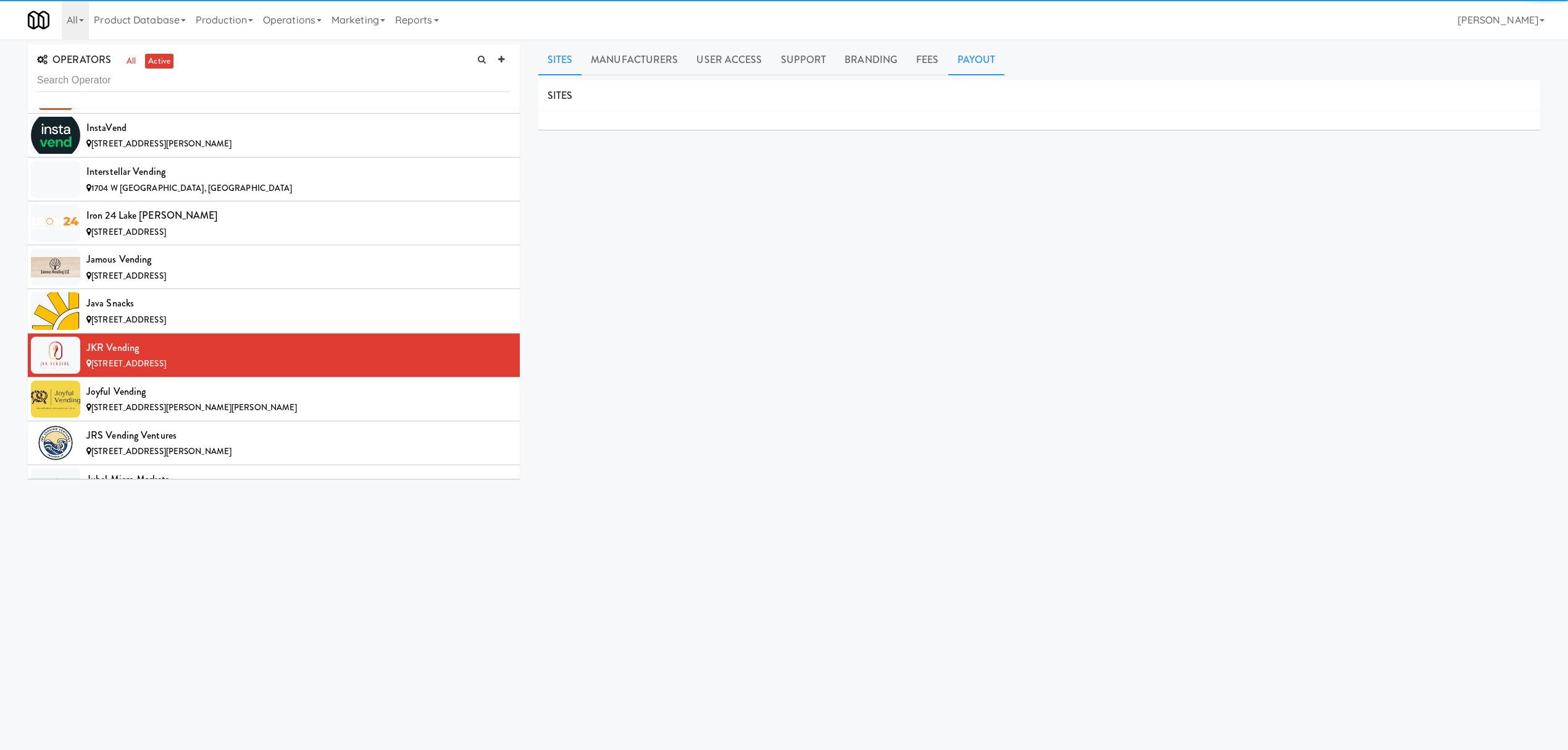
click at [969, 59] on link "Payout" at bounding box center [976, 60] width 56 height 31
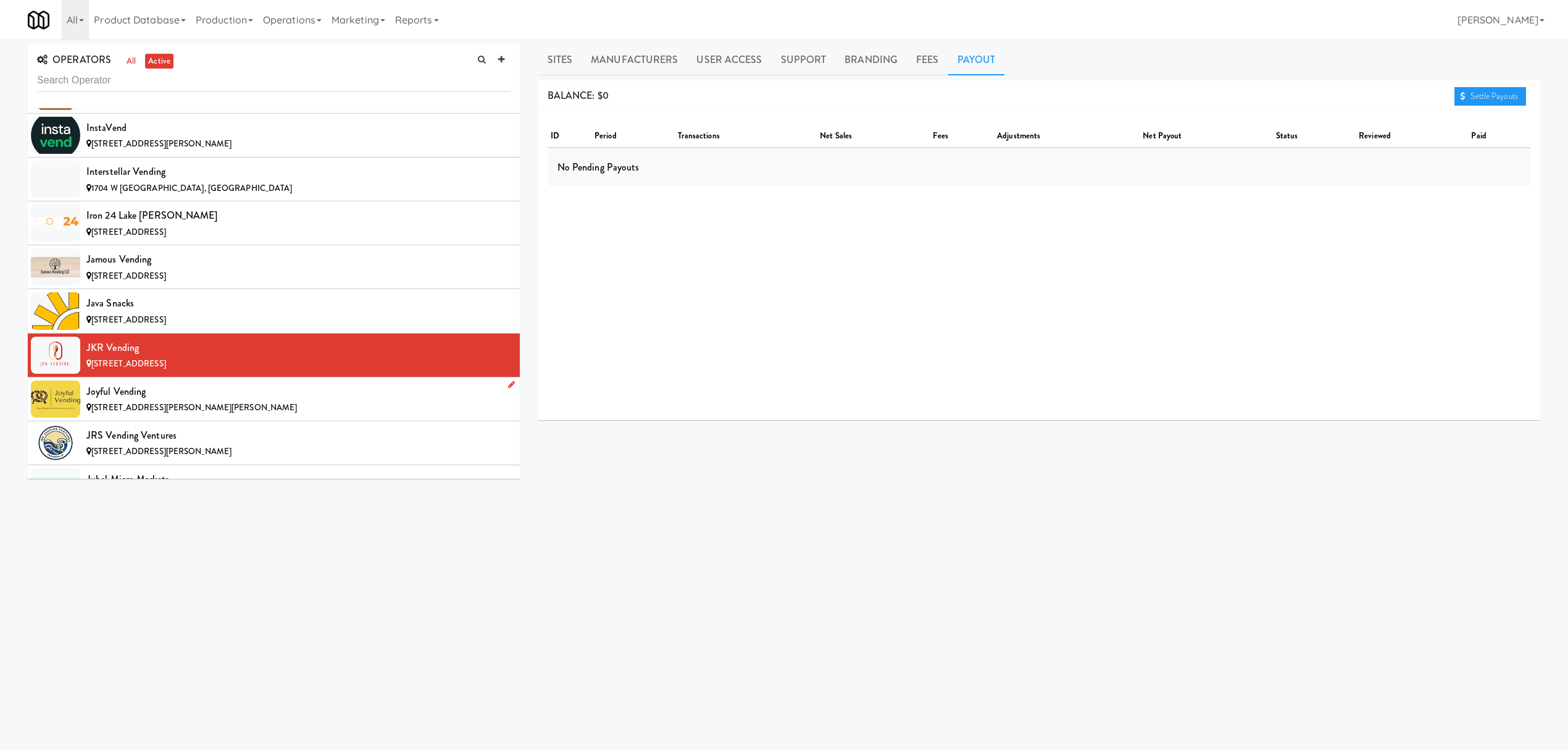
click at [205, 401] on div "Joyful Vending" at bounding box center [298, 392] width 424 height 19
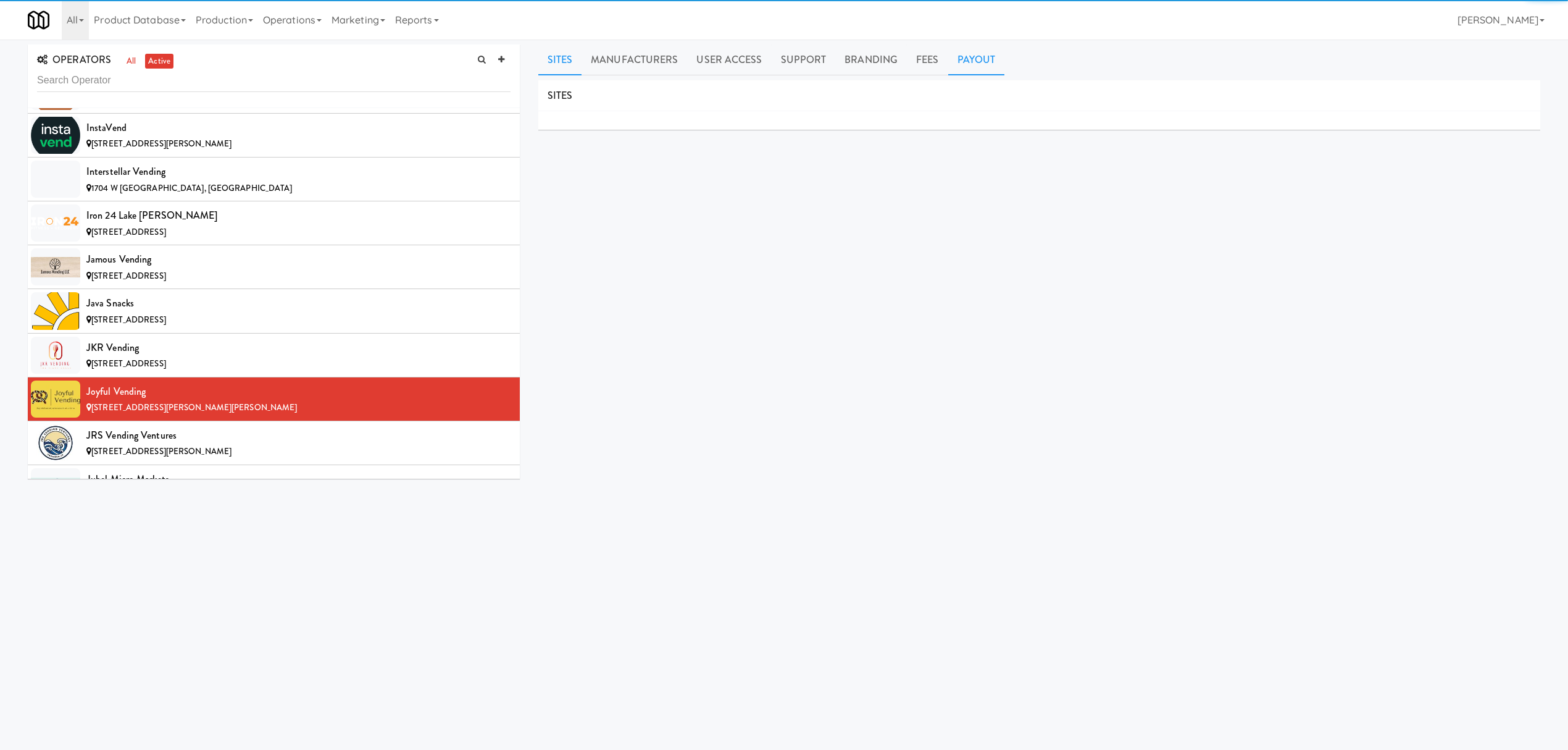
click at [964, 52] on link "Payout" at bounding box center [976, 60] width 56 height 31
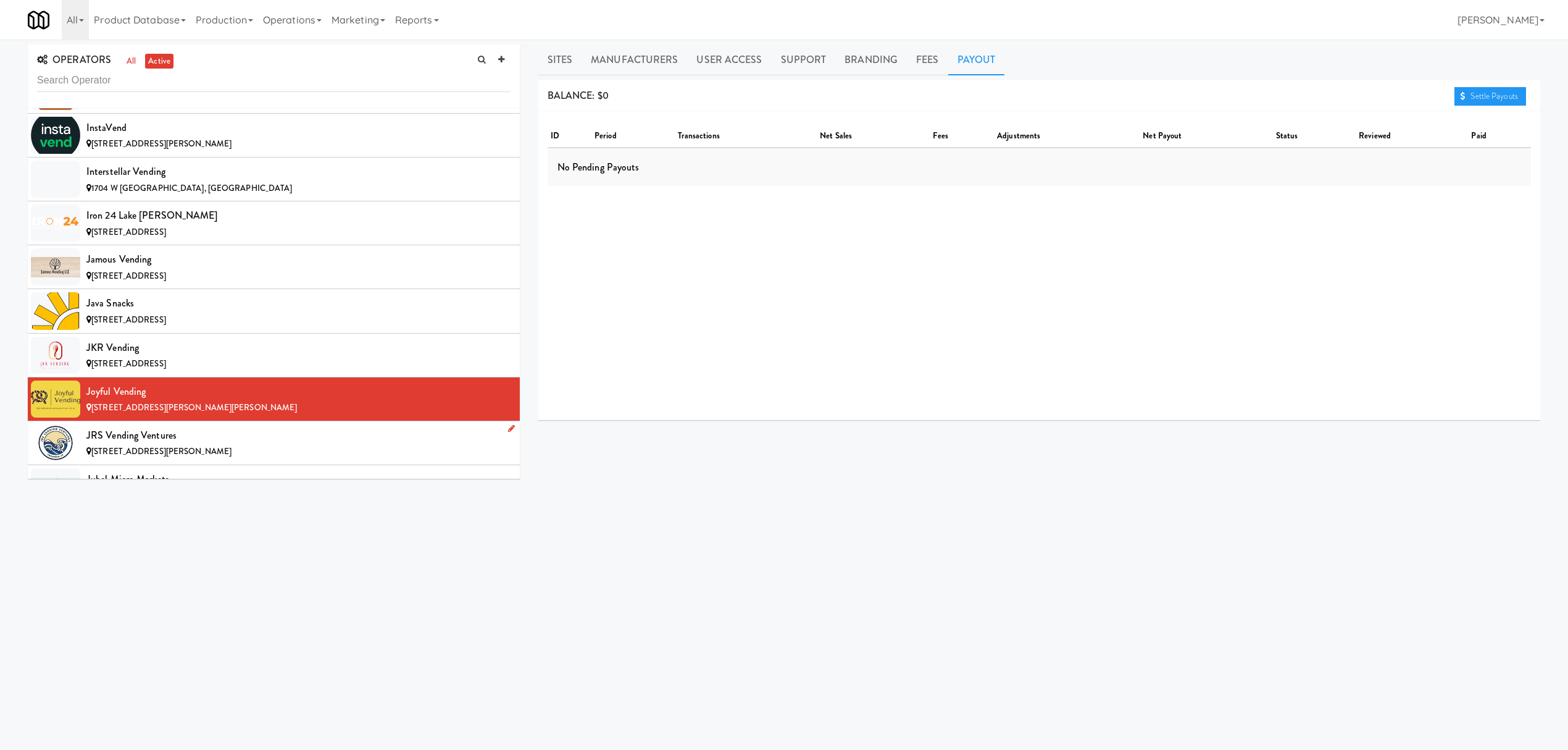
click at [217, 445] on div "JRS Vending Ventures" at bounding box center [298, 436] width 424 height 19
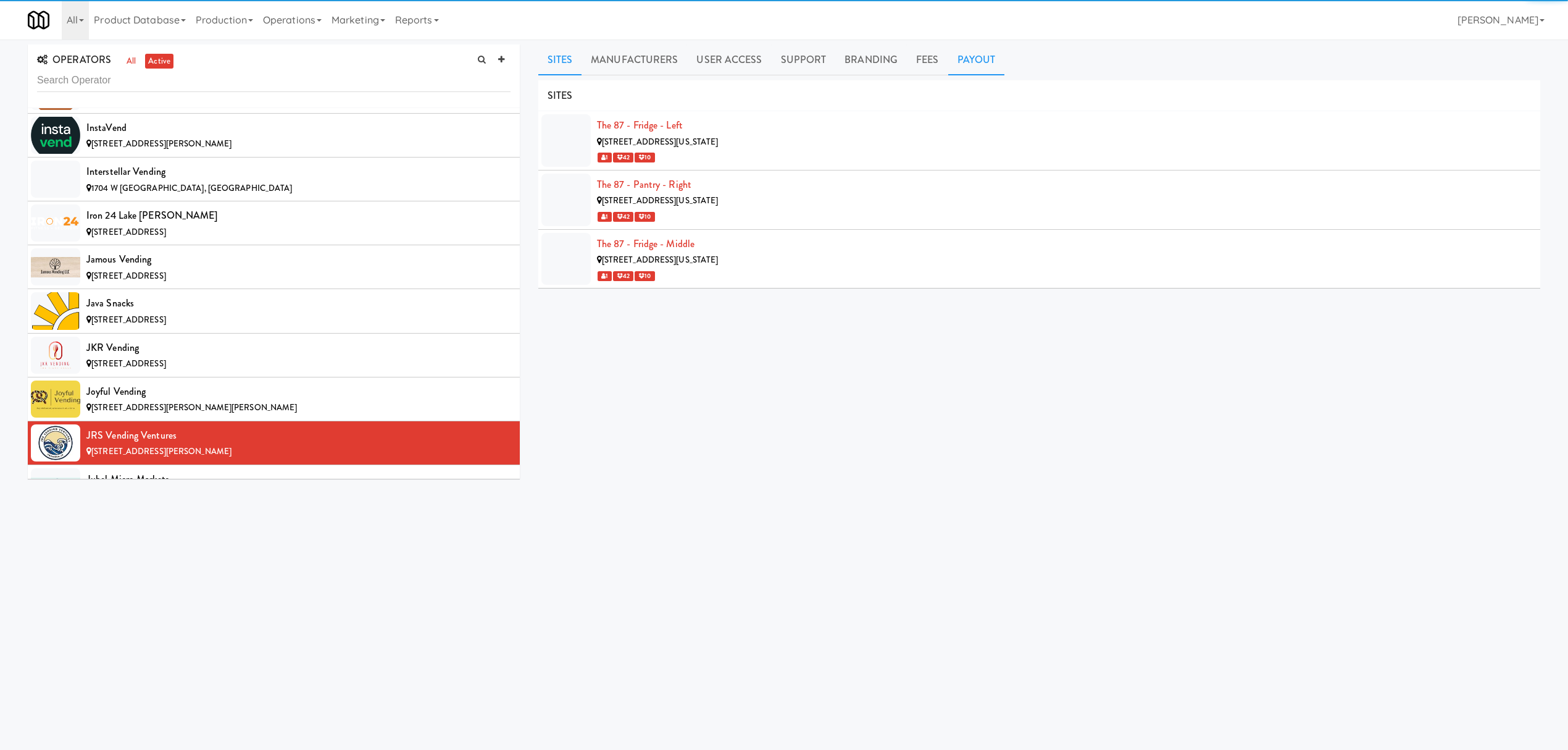
click at [952, 52] on link "Payout" at bounding box center [976, 60] width 56 height 31
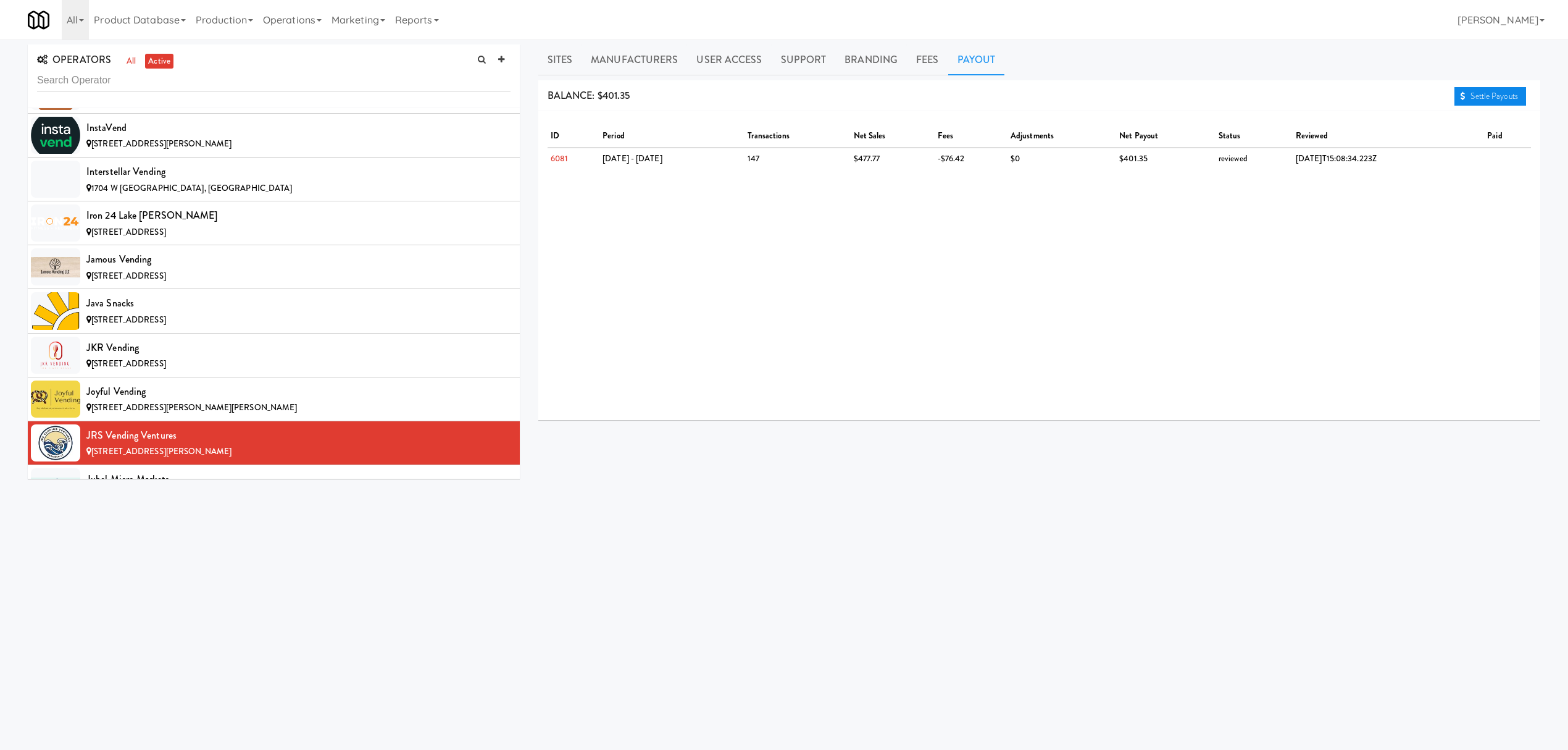
click at [1456, 98] on link "Settle Payouts" at bounding box center [1490, 96] width 72 height 19
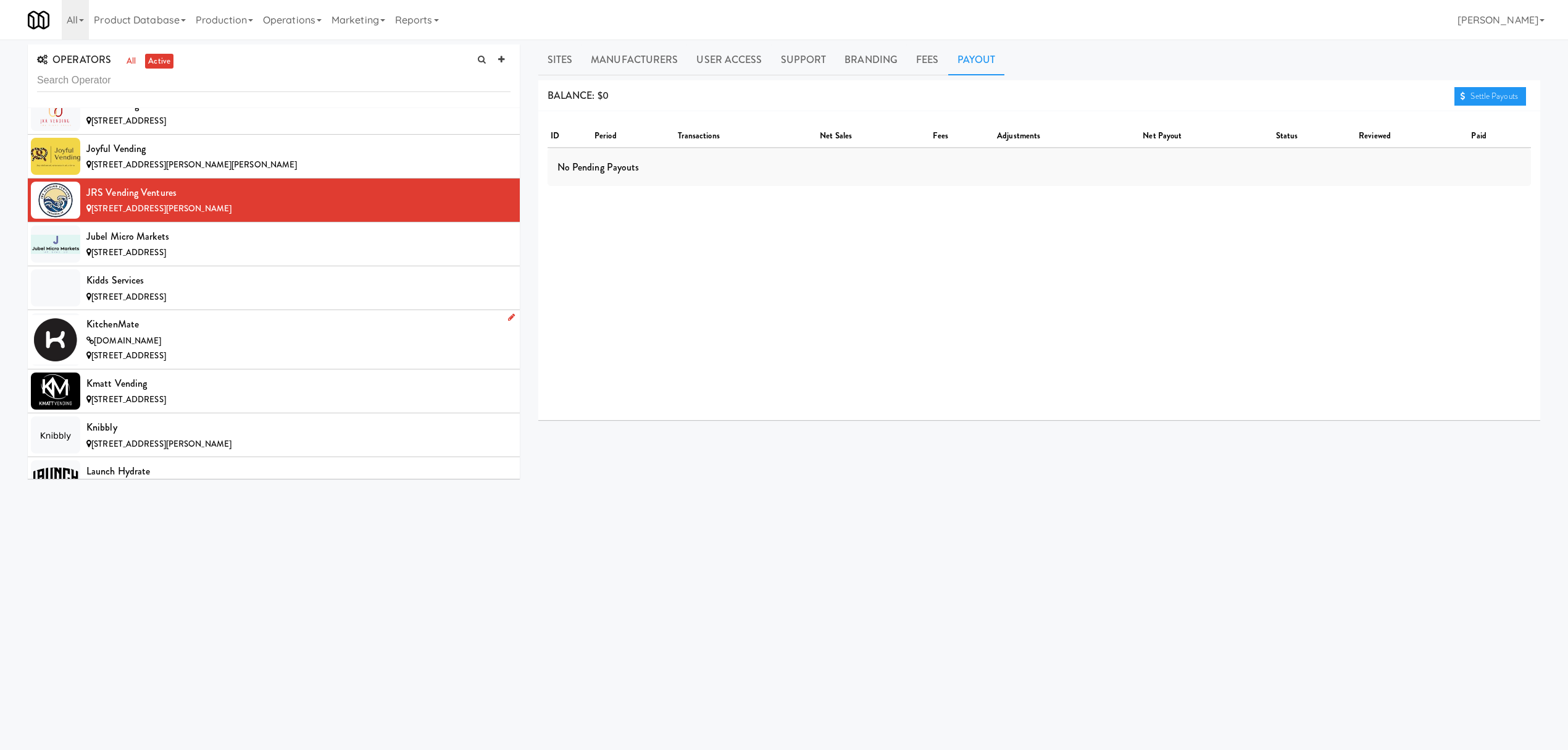
scroll to position [6011, 0]
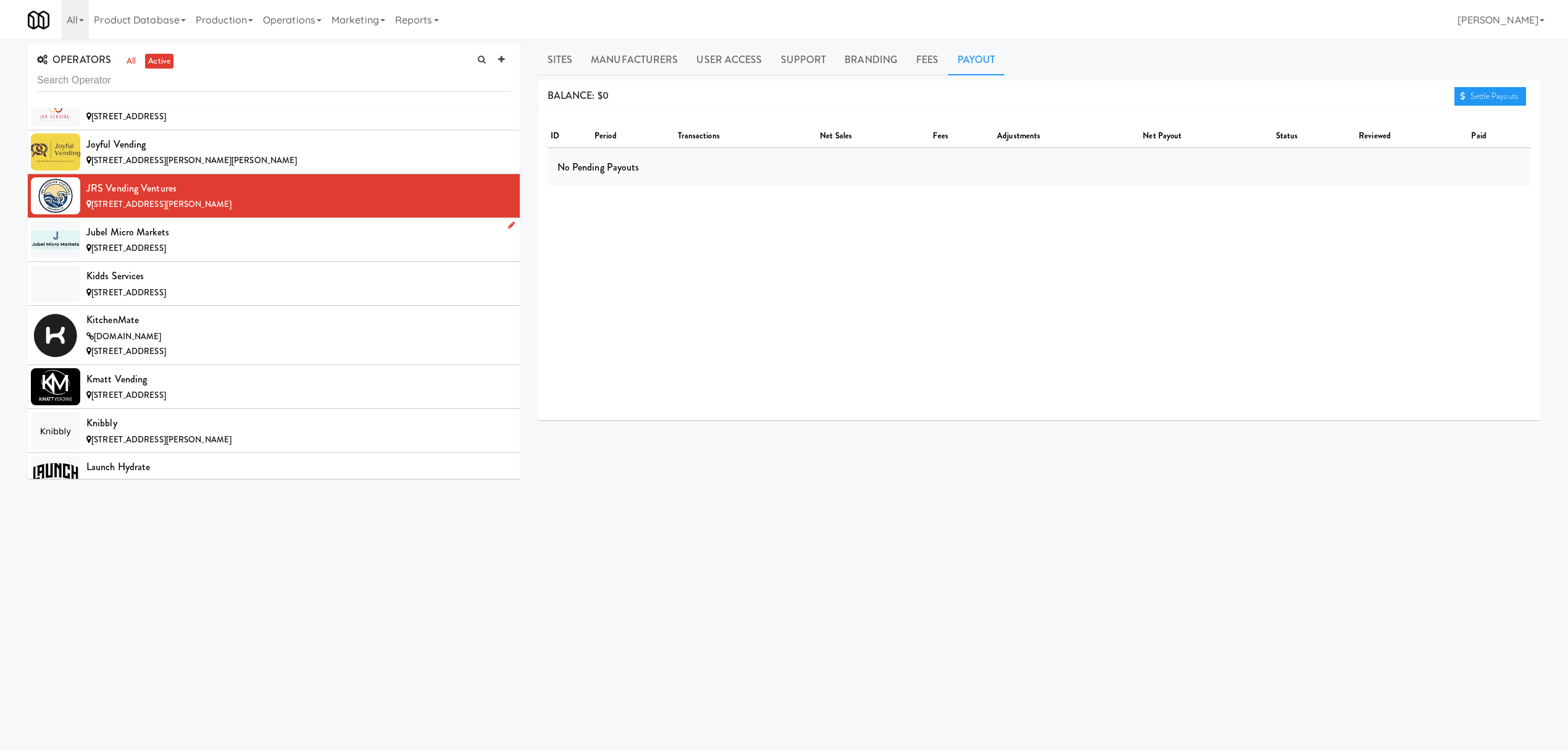
click at [342, 241] on div "Jubel Micro Markets" at bounding box center [298, 232] width 424 height 19
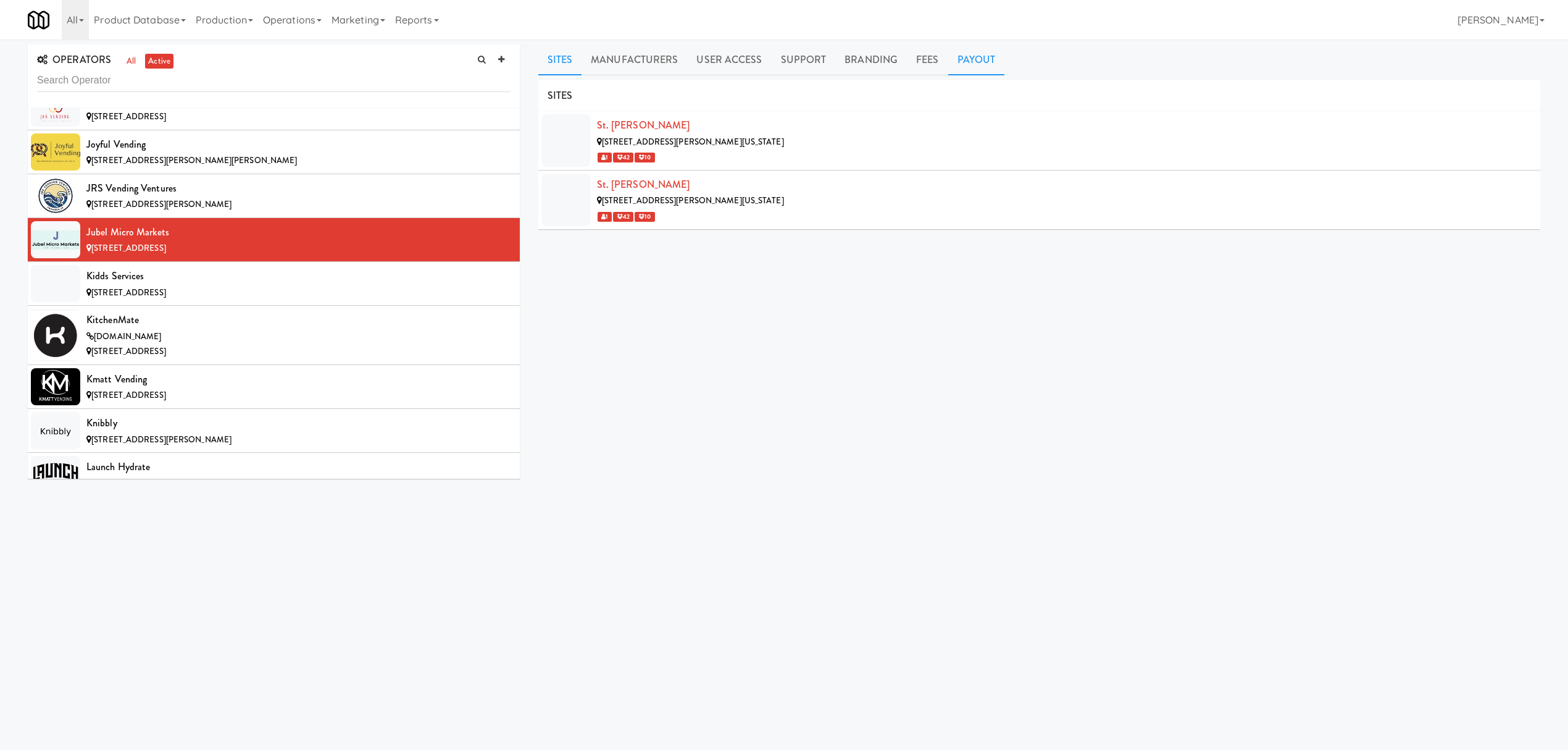
click at [975, 55] on link "Payout" at bounding box center [976, 60] width 56 height 31
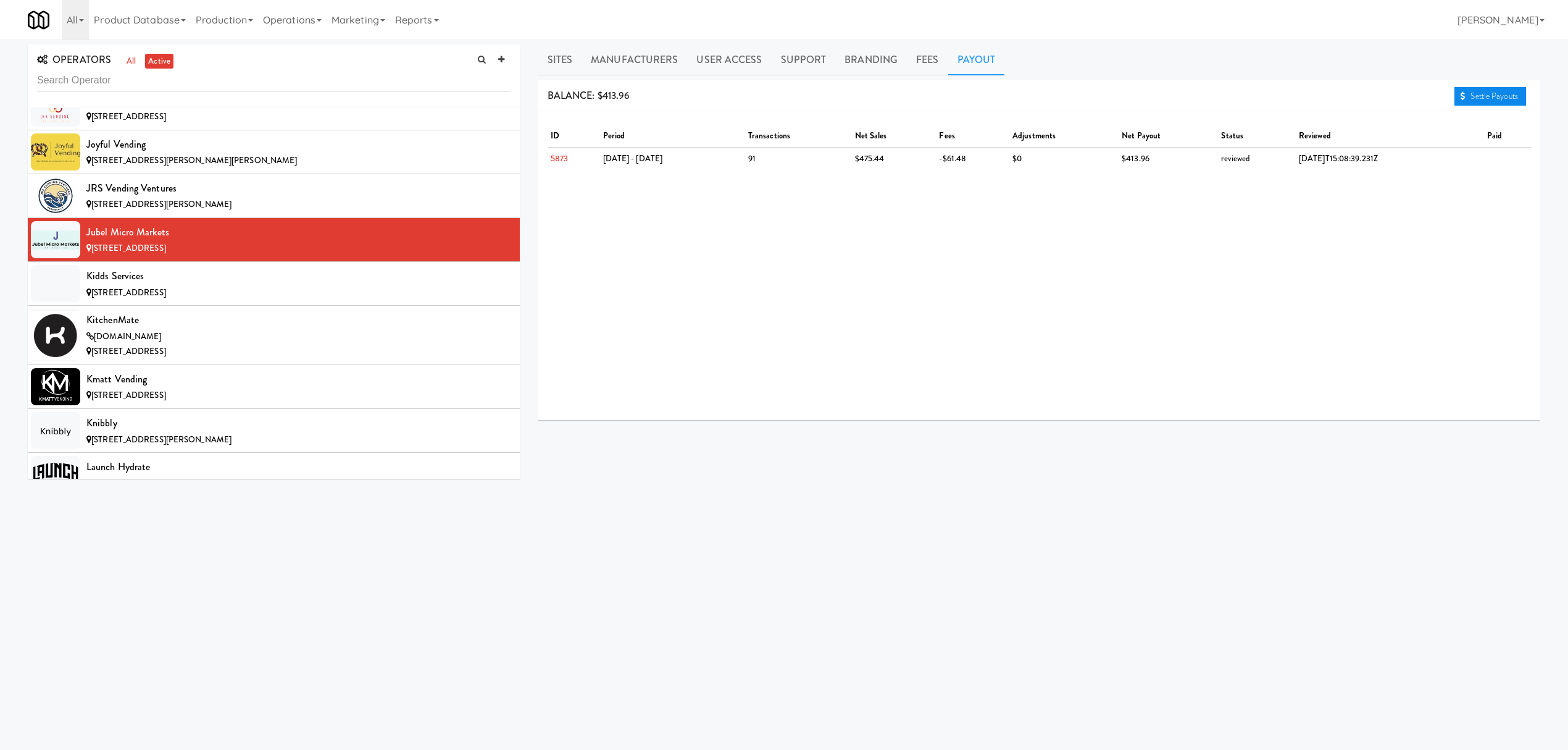
click at [1503, 89] on link "Settle Payouts" at bounding box center [1490, 96] width 72 height 19
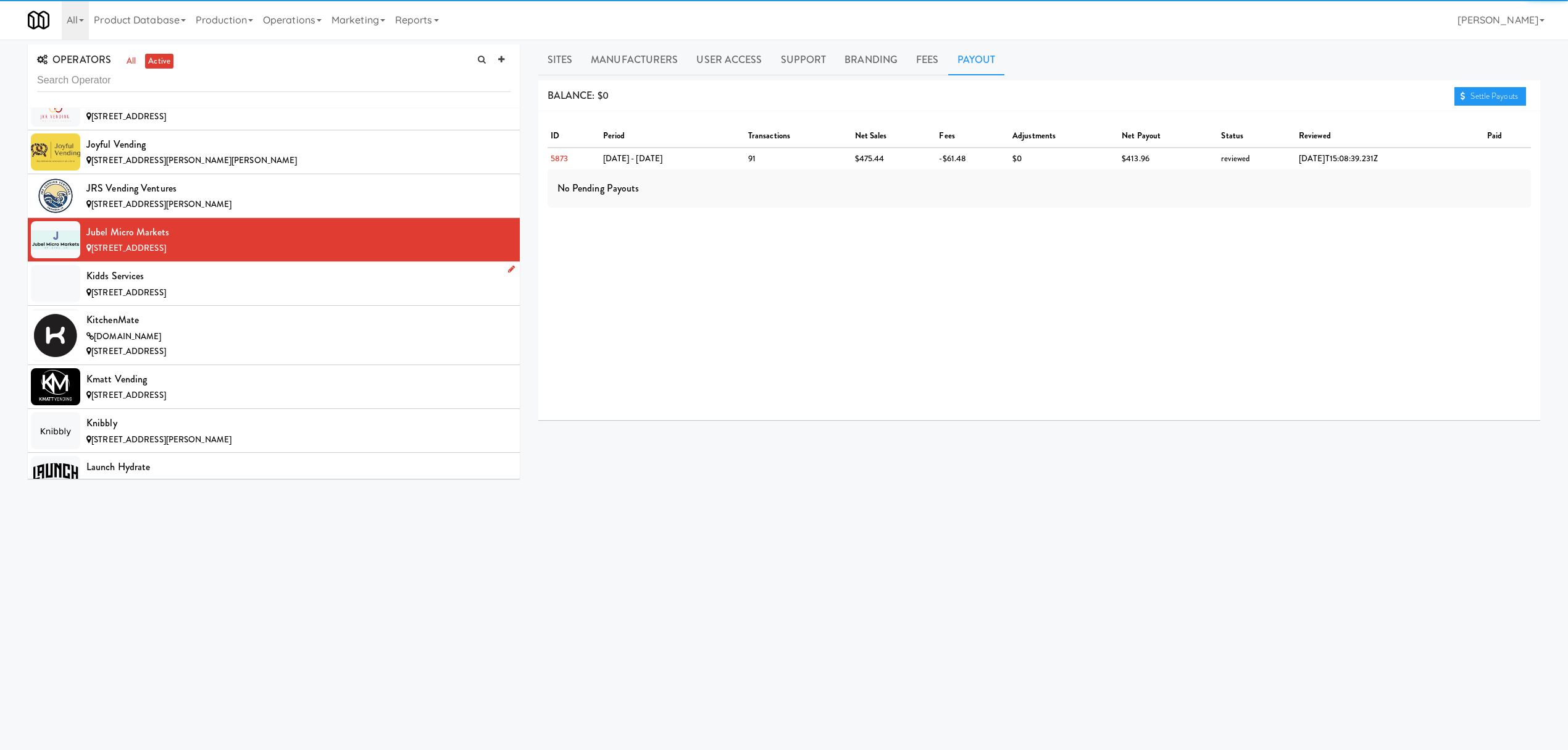
click at [247, 285] on div "Kidds Services" at bounding box center [298, 276] width 424 height 19
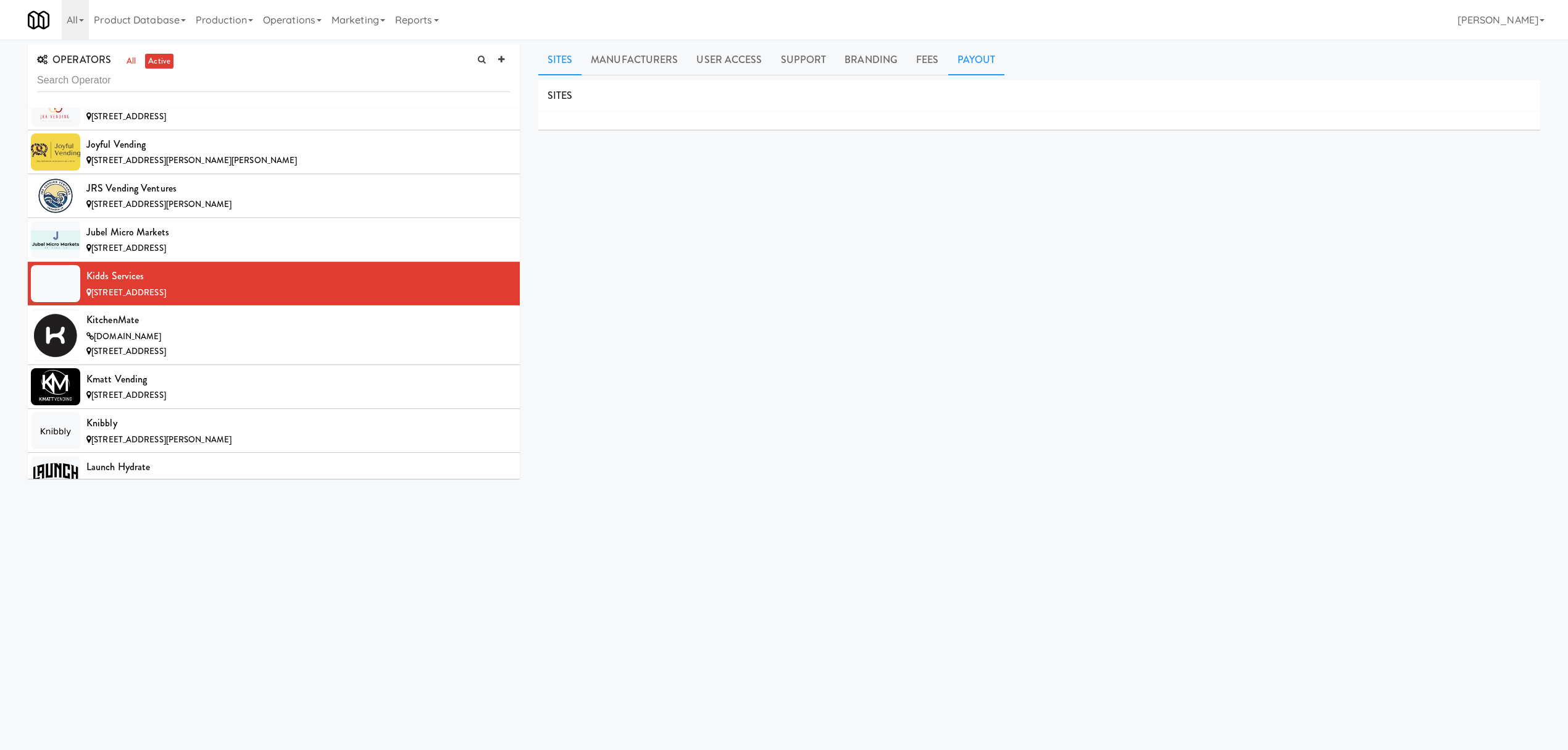
click at [976, 55] on link "Payout" at bounding box center [976, 60] width 56 height 31
click at [167, 329] on div "KitchenMate" at bounding box center [298, 320] width 424 height 19
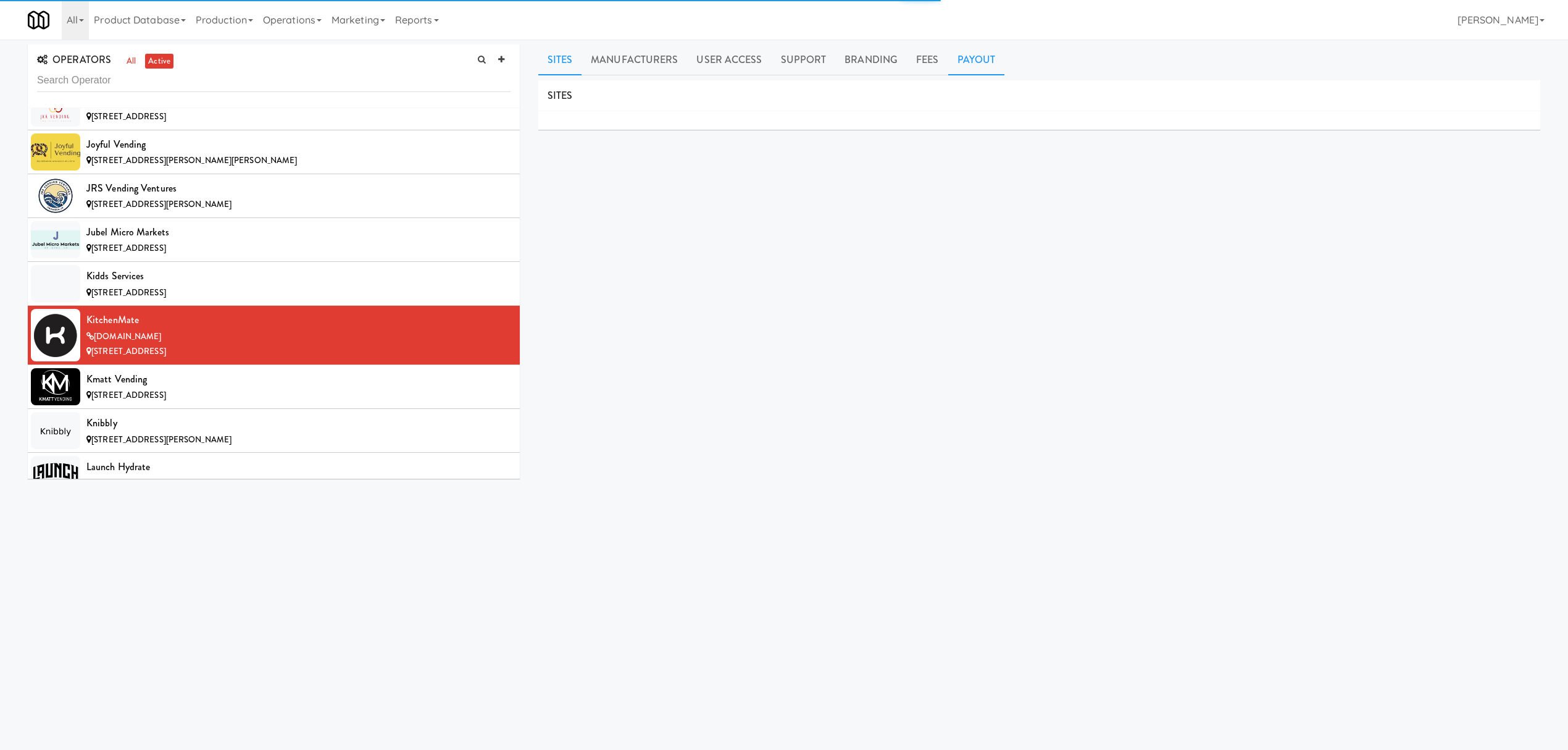
click at [959, 55] on link "Payout" at bounding box center [976, 60] width 56 height 31
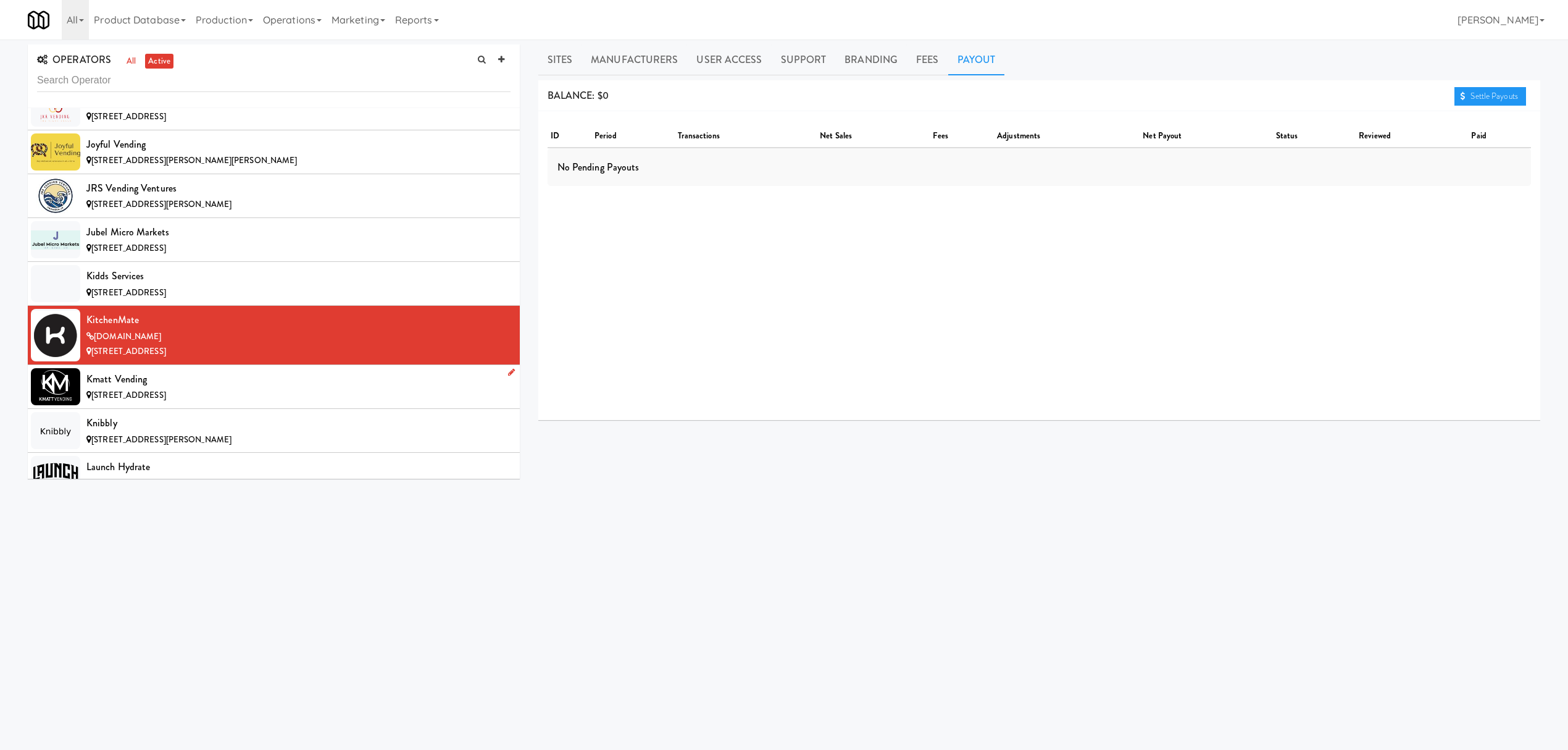
click at [237, 403] on div "[STREET_ADDRESS]" at bounding box center [298, 395] width 424 height 15
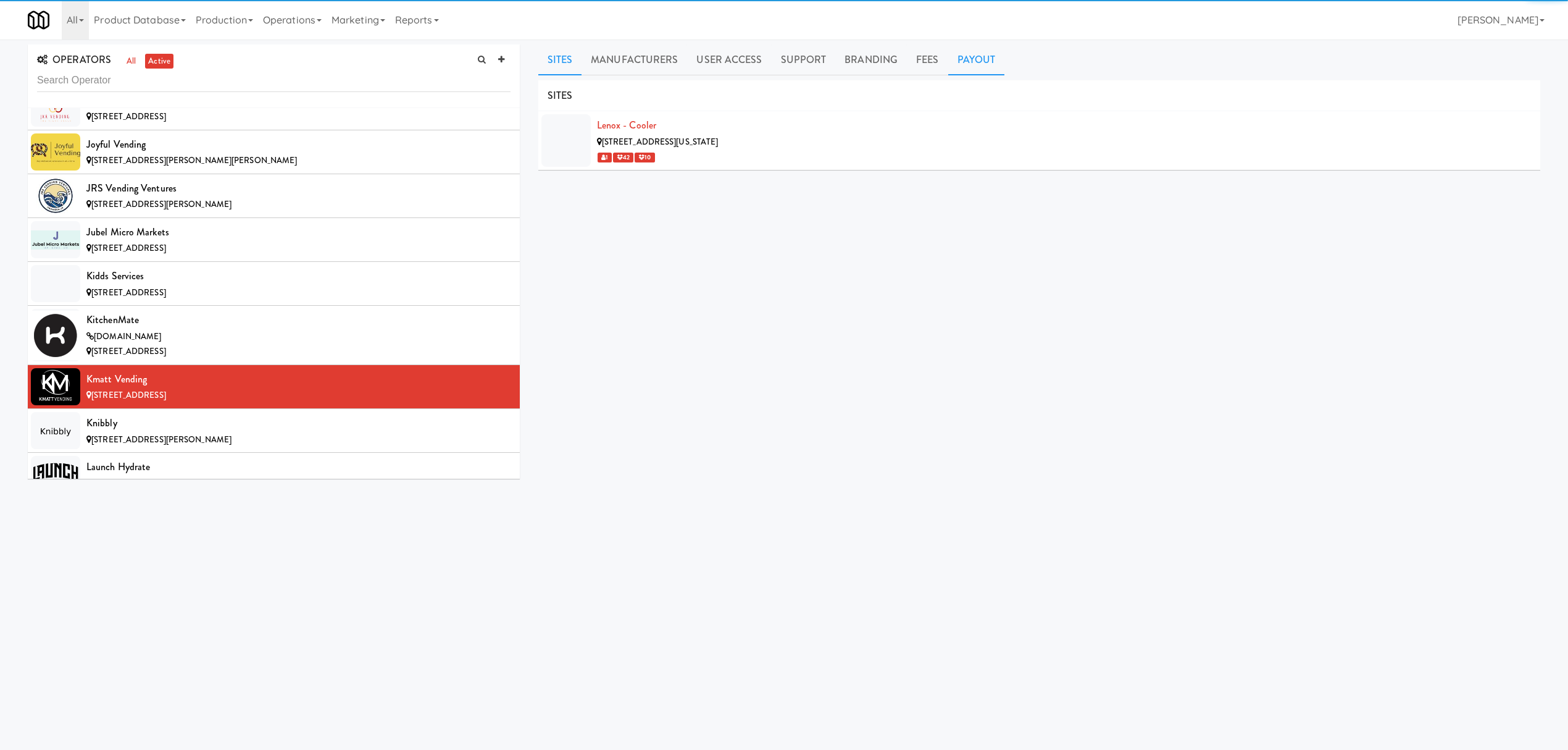
click at [964, 56] on link "Payout" at bounding box center [976, 60] width 56 height 31
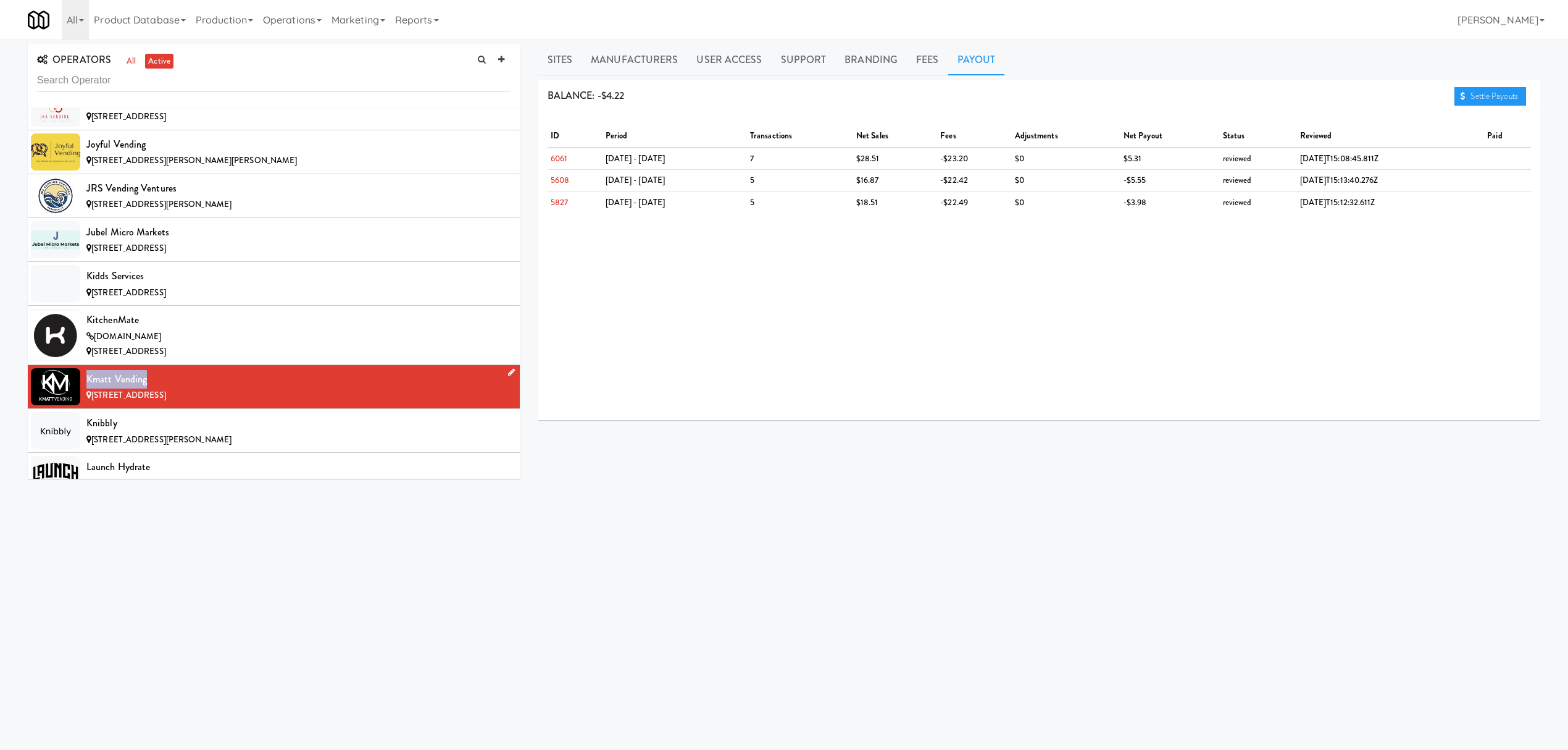
drag, startPoint x: 85, startPoint y: 406, endPoint x: 149, endPoint y: 408, distance: 64.0
click at [149, 408] on li "Kmatt Vending [STREET_ADDRESS]" at bounding box center [274, 387] width 492 height 44
drag, startPoint x: 239, startPoint y: 588, endPoint x: 238, endPoint y: 579, distance: 9.1
click at [239, 588] on body "Okay Okay Select date: previous 2025-Oct next Su Mo Tu We Th Fr Sa 28 29 30 1 2…" at bounding box center [784, 414] width 1568 height 750
drag, startPoint x: 84, startPoint y: 408, endPoint x: 152, endPoint y: 408, distance: 68.0
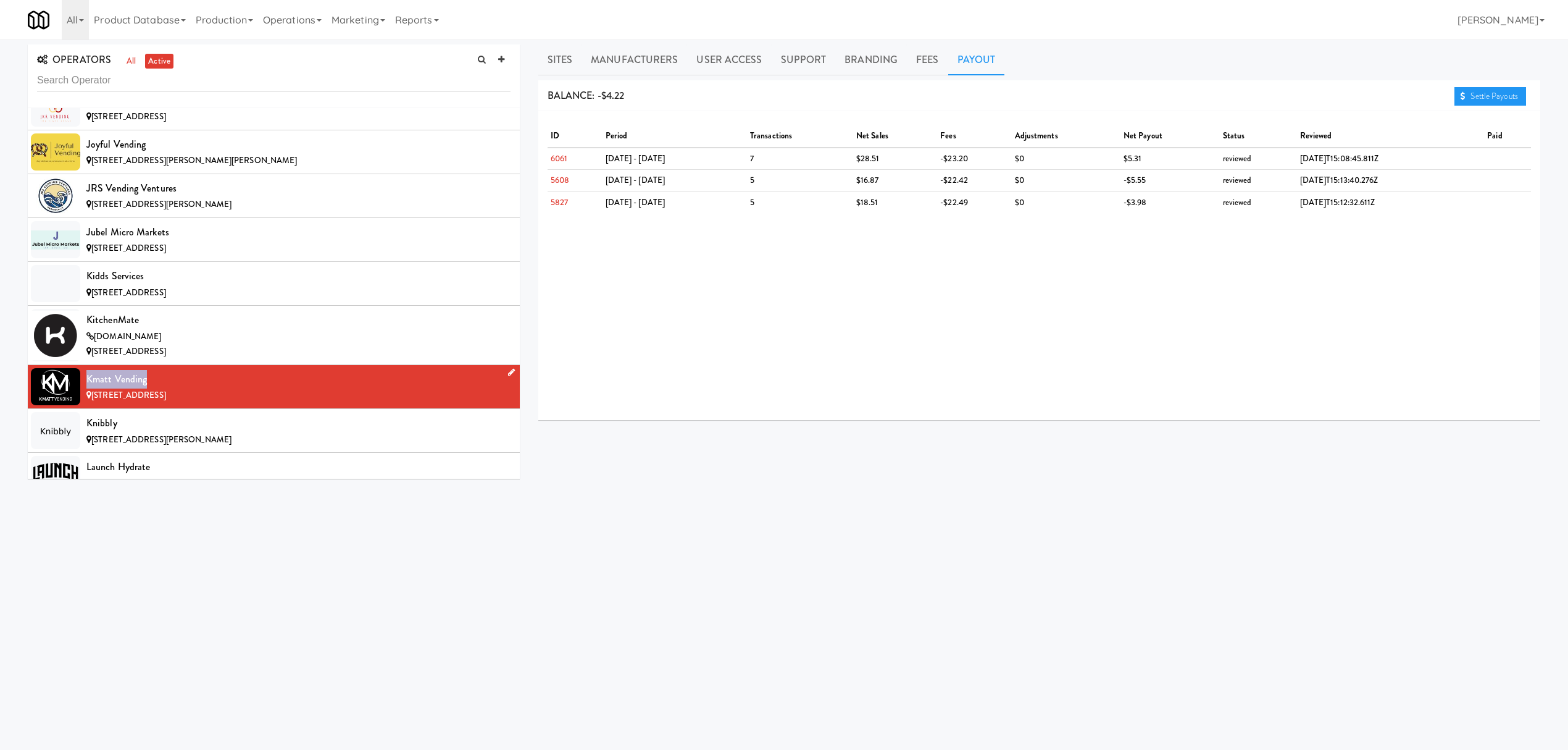
click at [152, 408] on li "Kmatt Vending [STREET_ADDRESS]" at bounding box center [274, 387] width 492 height 44
click at [282, 432] on div "Knibbly" at bounding box center [298, 423] width 424 height 19
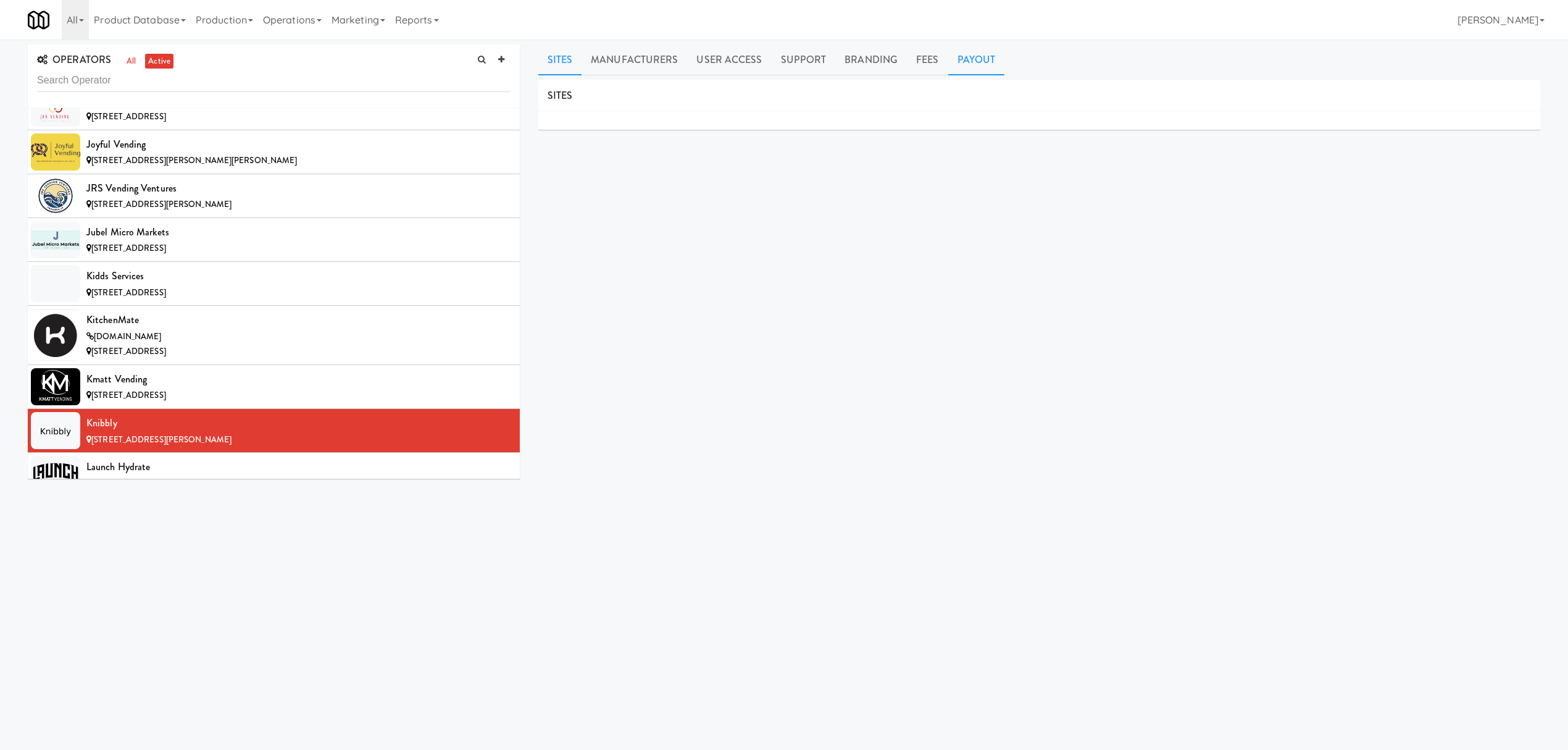
click at [966, 57] on link "Payout" at bounding box center [976, 60] width 56 height 31
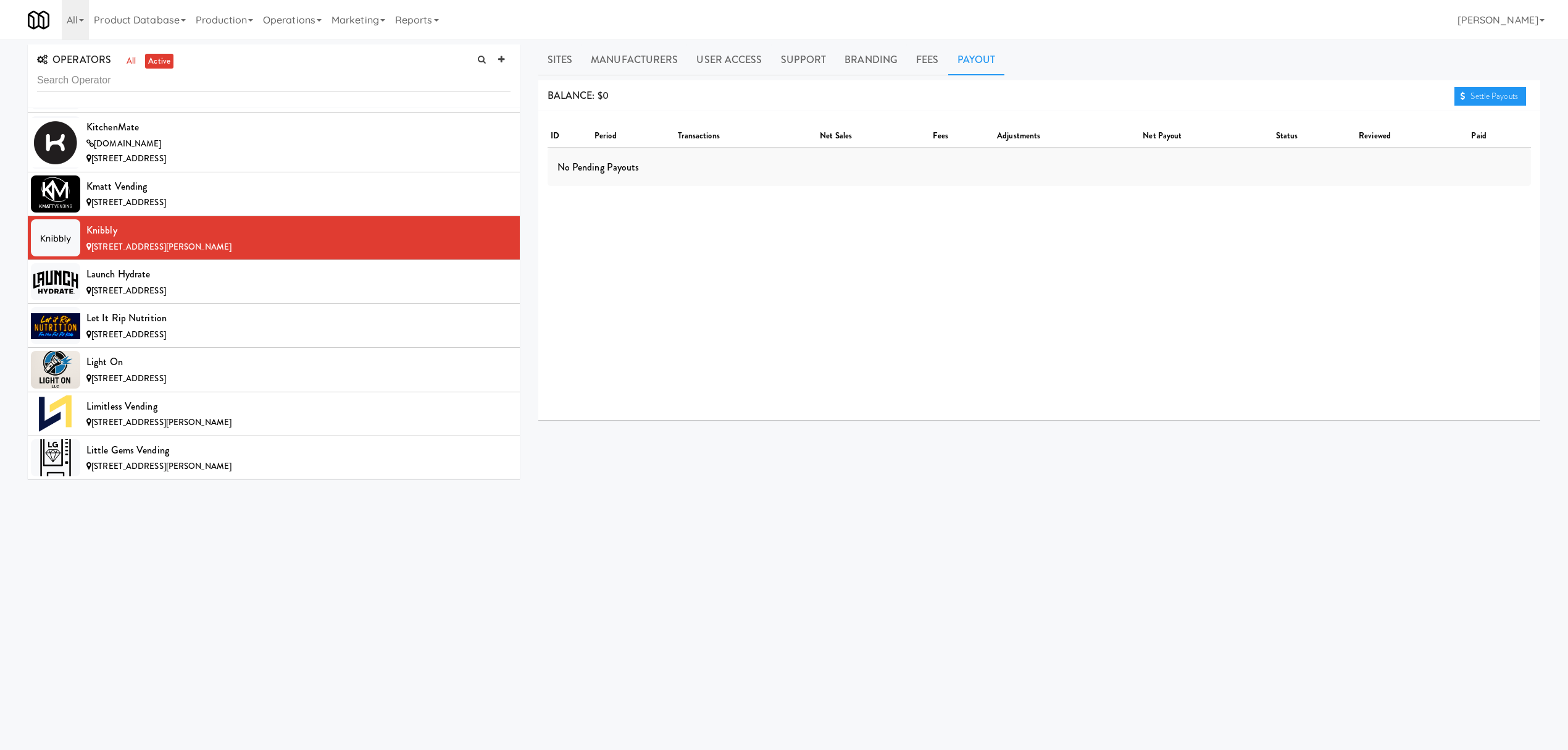
scroll to position [6257, 0]
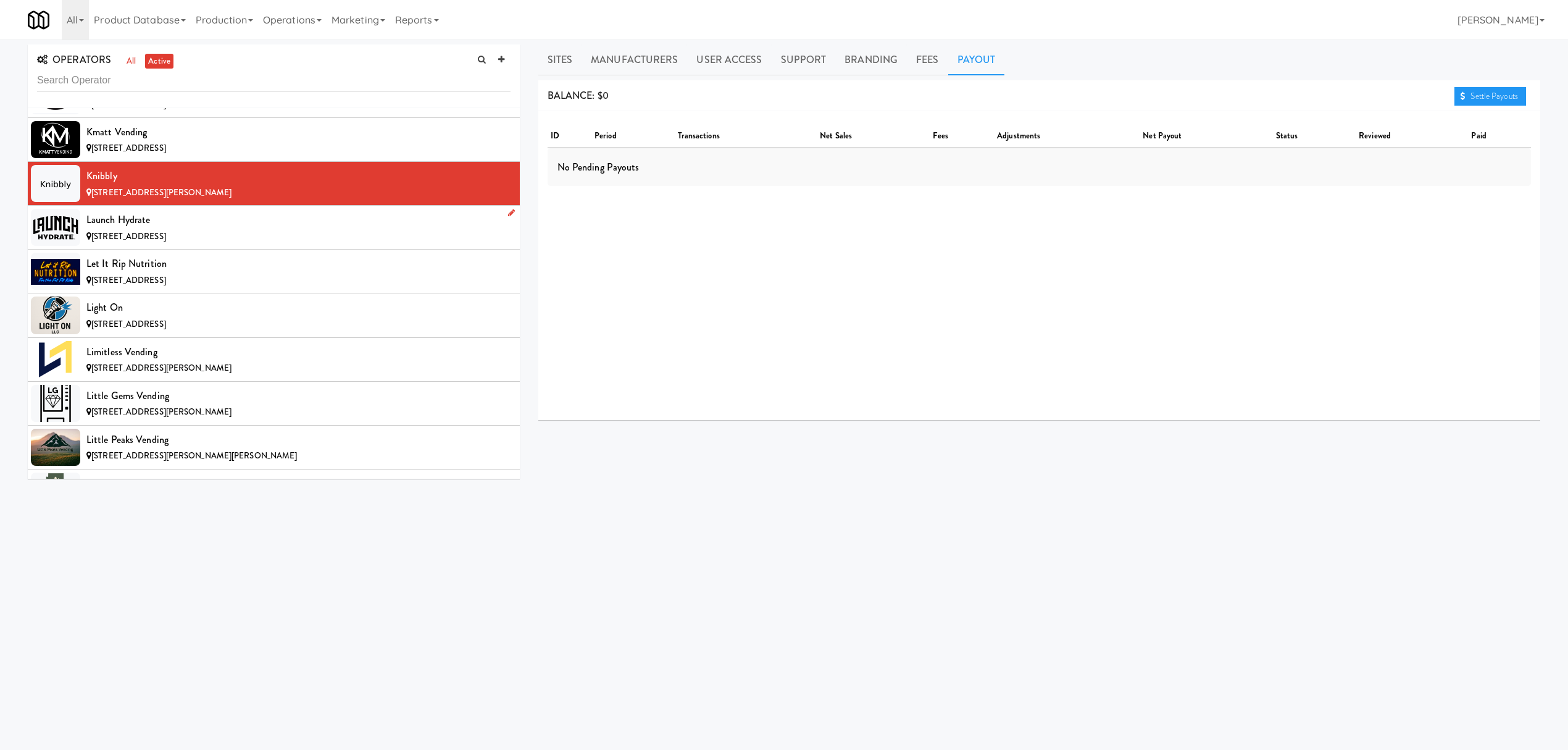
click at [150, 229] on div "Launch Hydrate" at bounding box center [298, 220] width 424 height 19
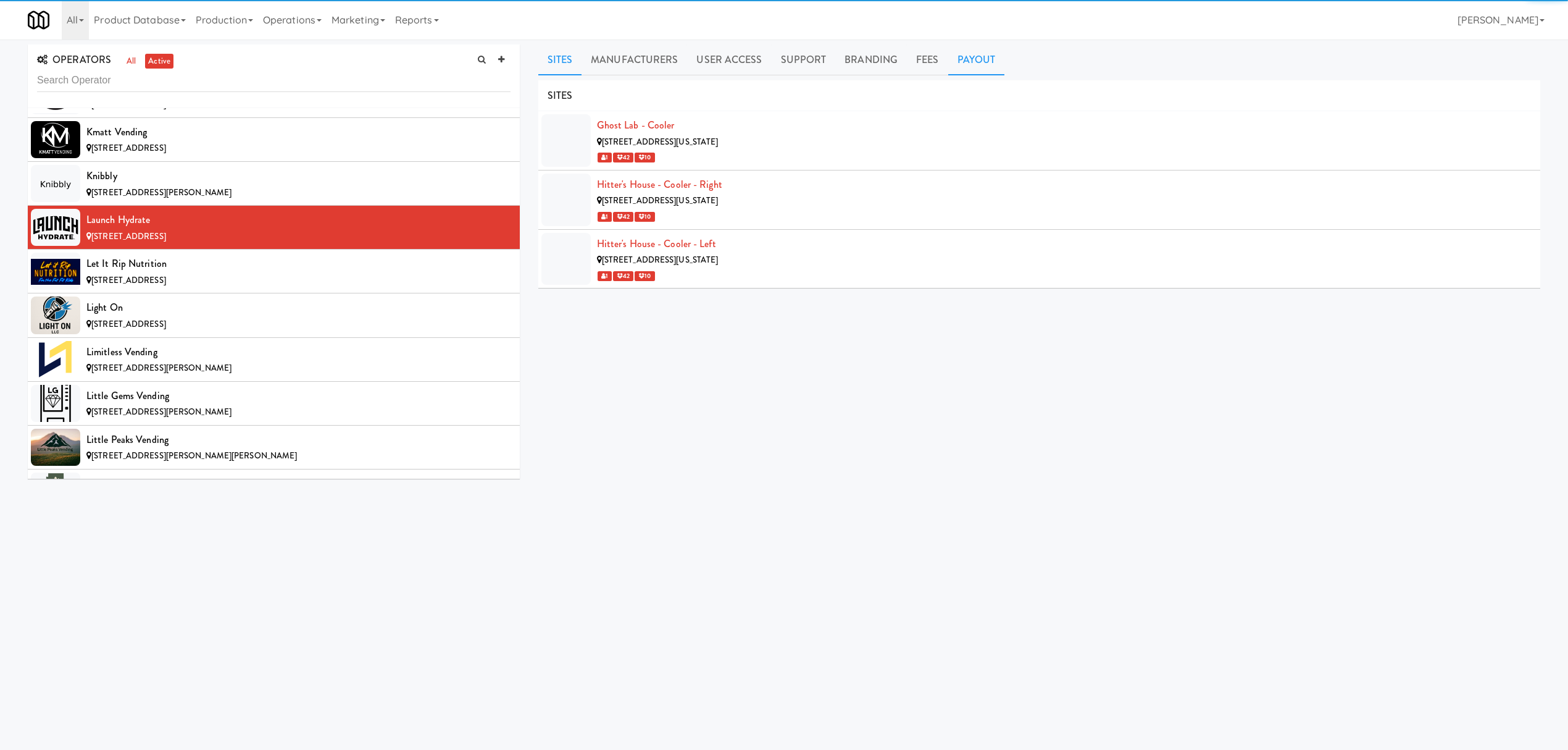
click at [974, 55] on link "Payout" at bounding box center [976, 60] width 56 height 31
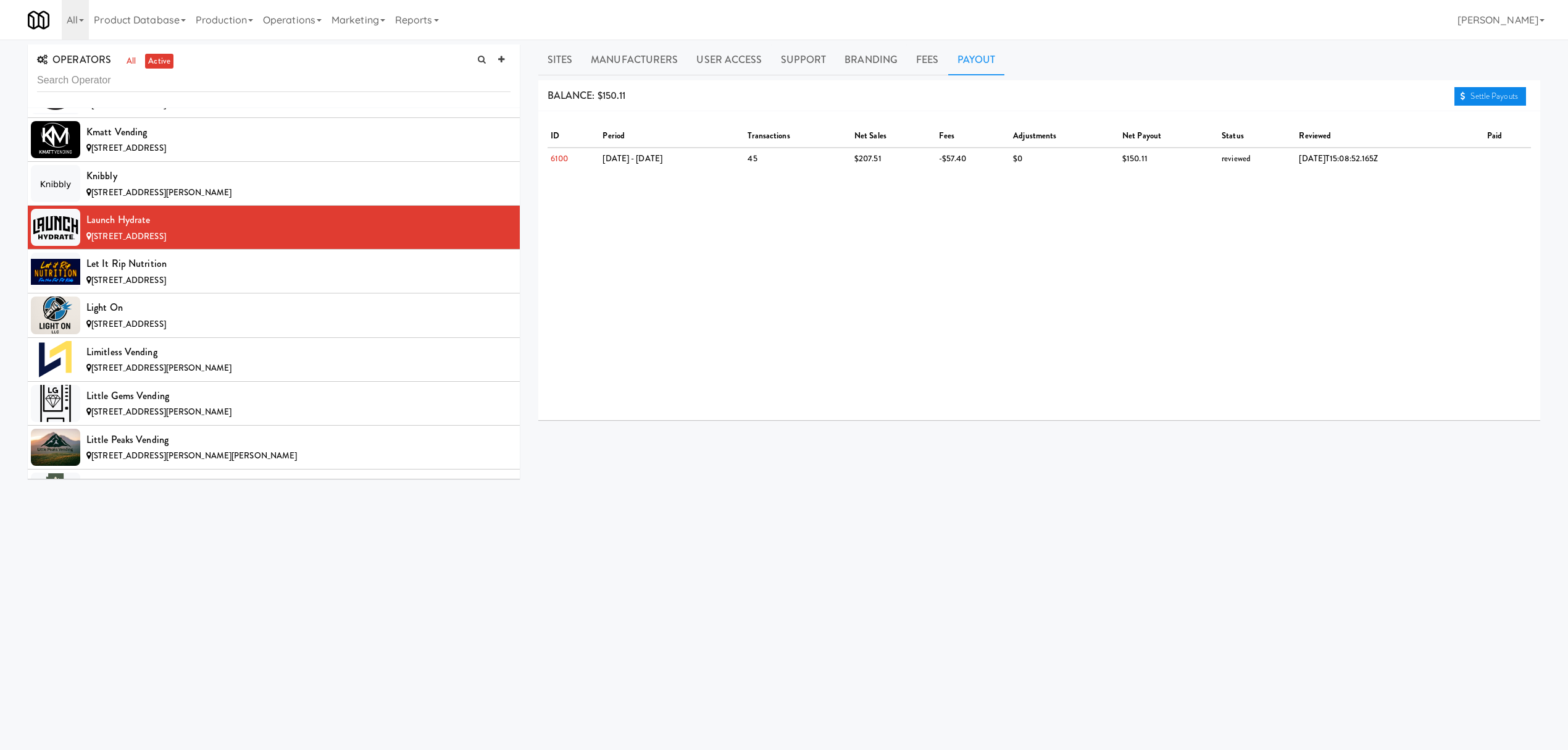
click at [1495, 90] on link "Settle Payouts" at bounding box center [1490, 96] width 72 height 19
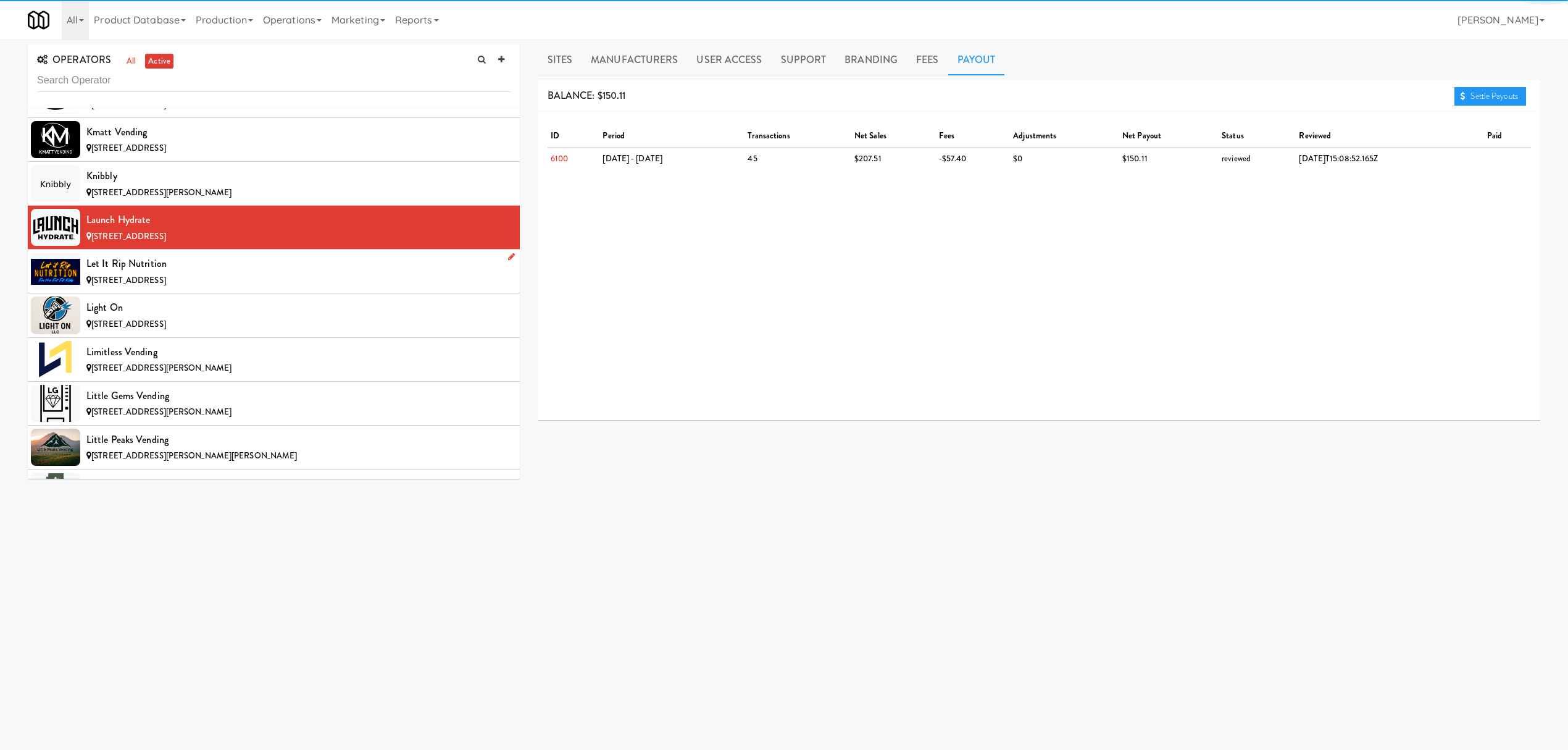
click at [200, 273] on div "Let it Rip Nutrition" at bounding box center [298, 264] width 424 height 19
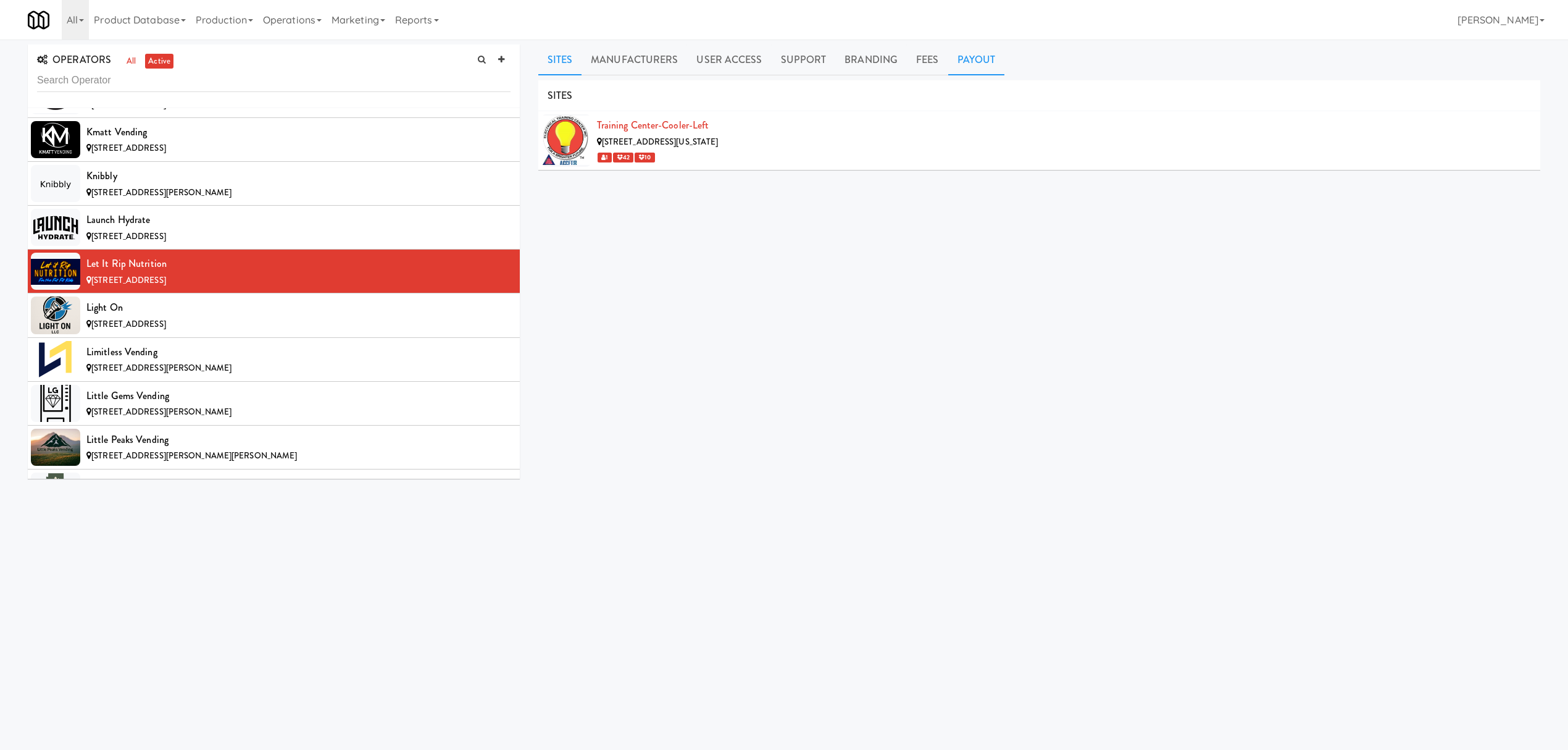
click at [957, 69] on link "Payout" at bounding box center [976, 60] width 56 height 31
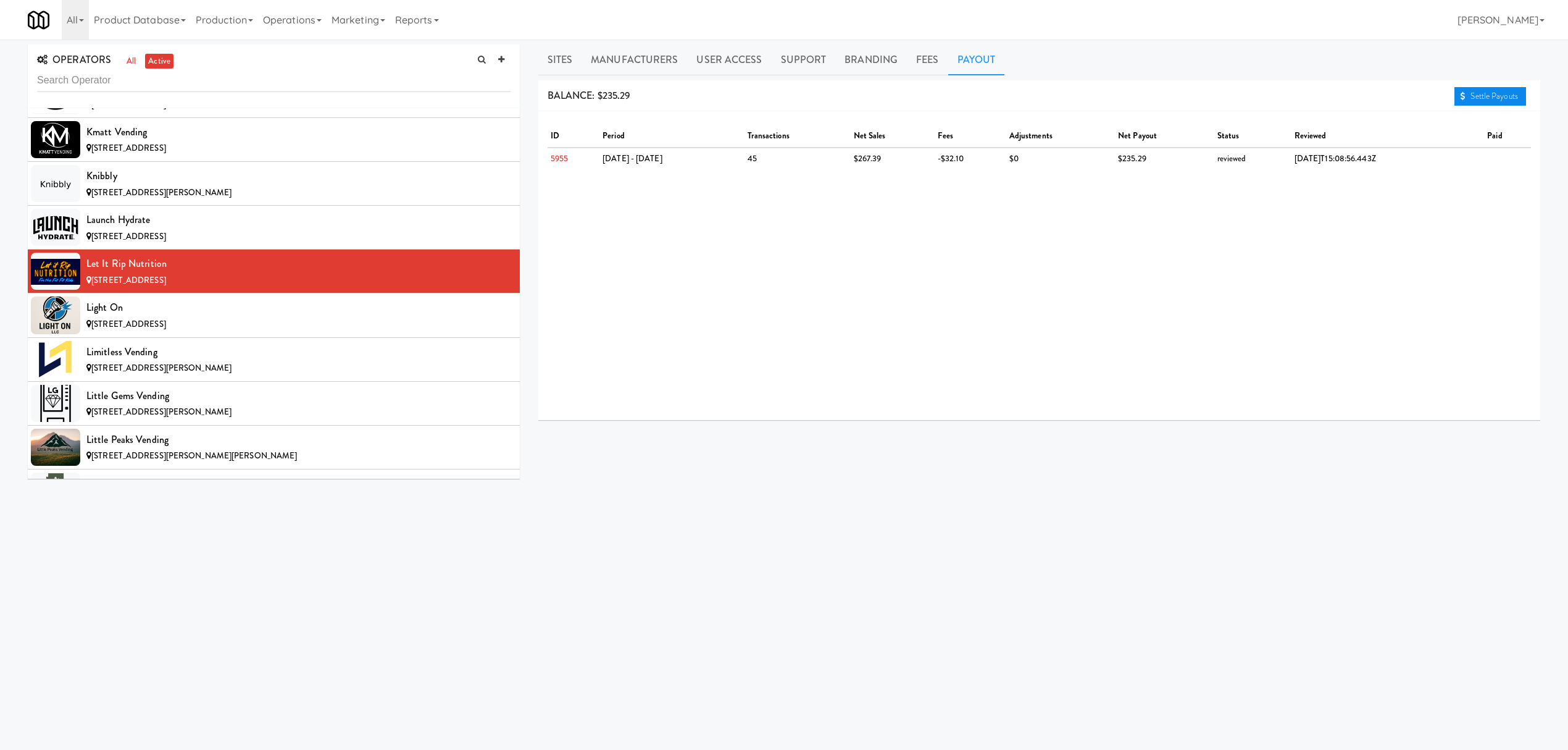
click at [1455, 91] on link "Settle Payouts" at bounding box center [1490, 96] width 72 height 19
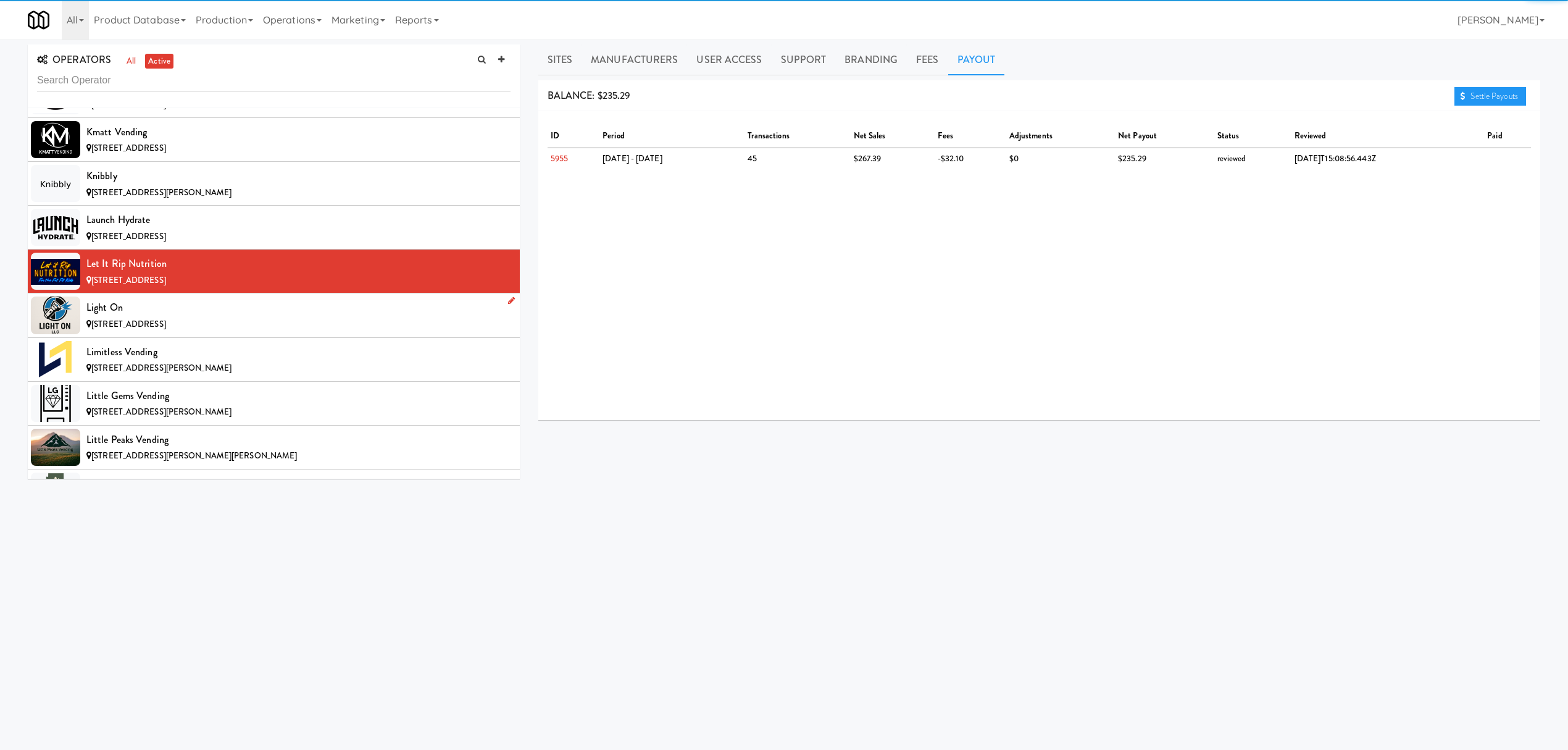
click at [215, 316] on div "Light On" at bounding box center [298, 308] width 424 height 19
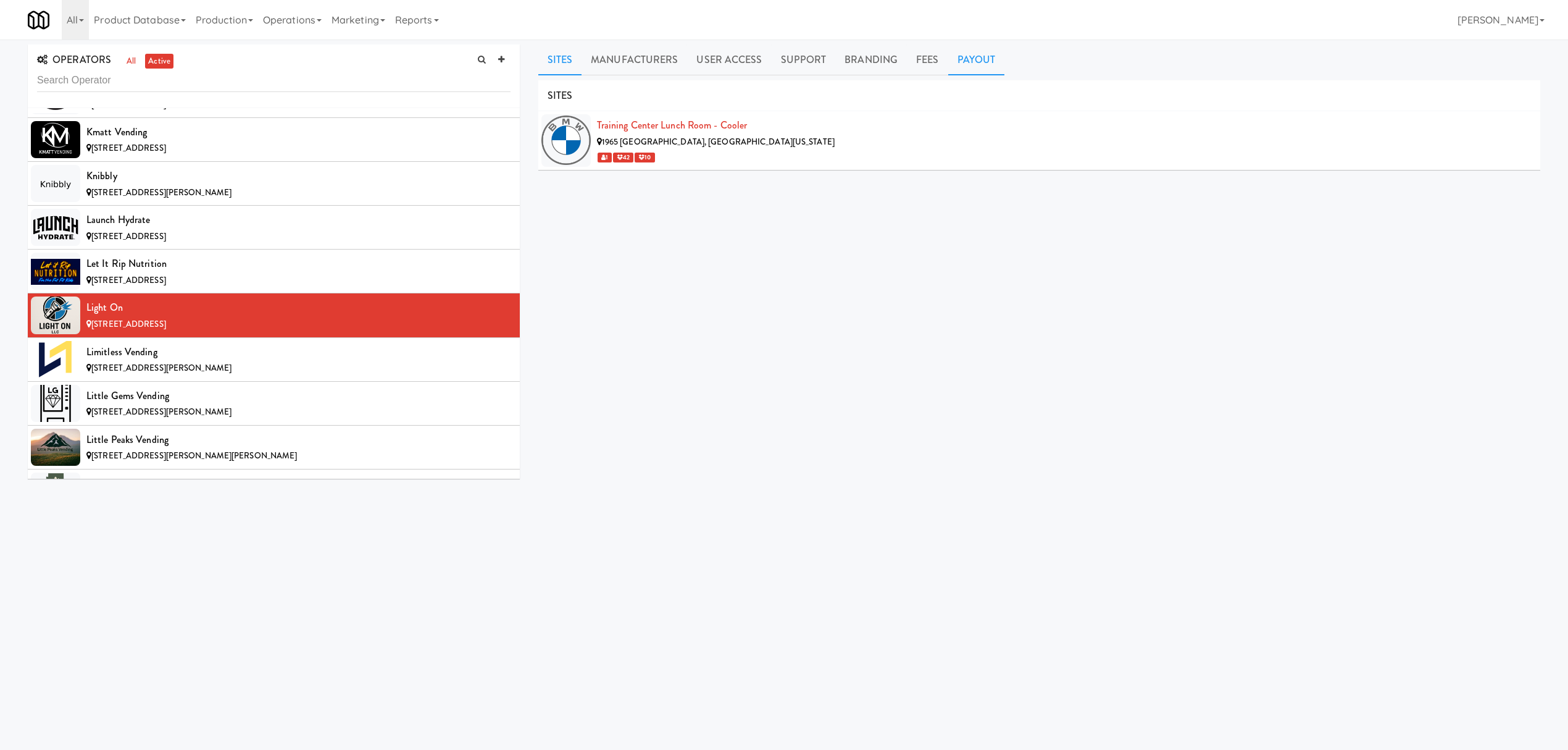
click at [992, 61] on link "Payout" at bounding box center [976, 60] width 56 height 31
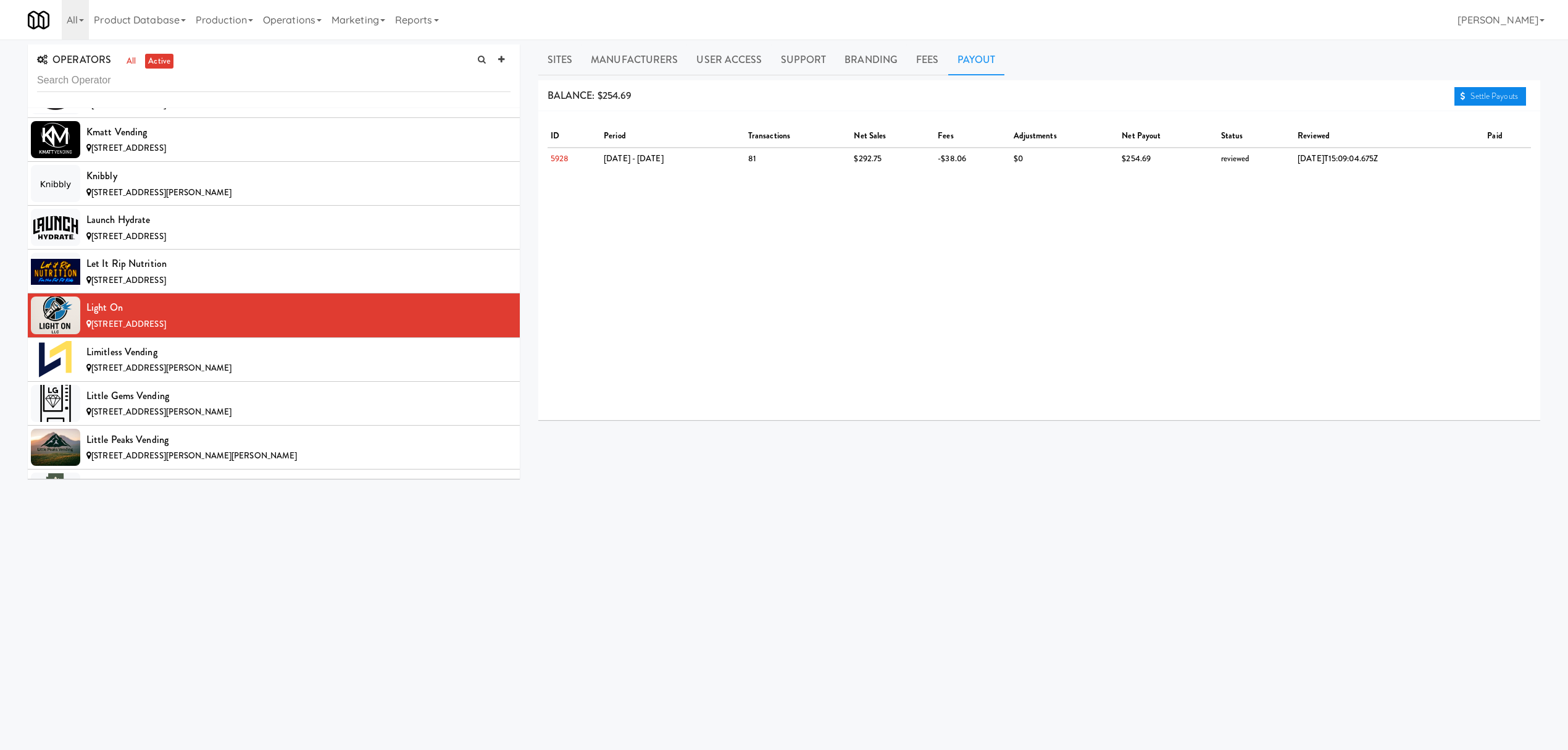
click at [1480, 92] on link "Settle Payouts" at bounding box center [1490, 96] width 72 height 19
click at [261, 376] on div "[STREET_ADDRESS][PERSON_NAME]" at bounding box center [298, 368] width 424 height 15
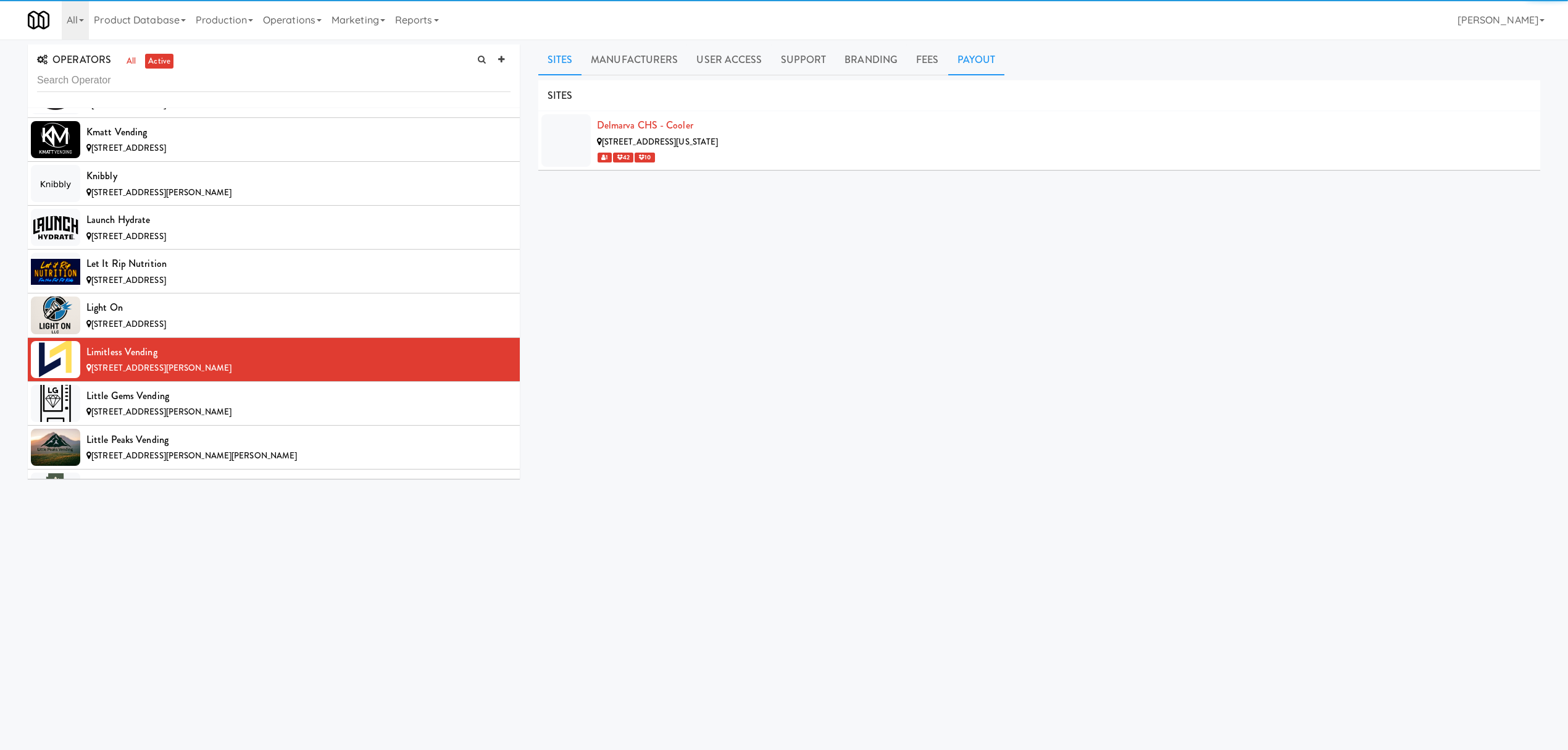
click at [986, 57] on link "Payout" at bounding box center [976, 60] width 56 height 31
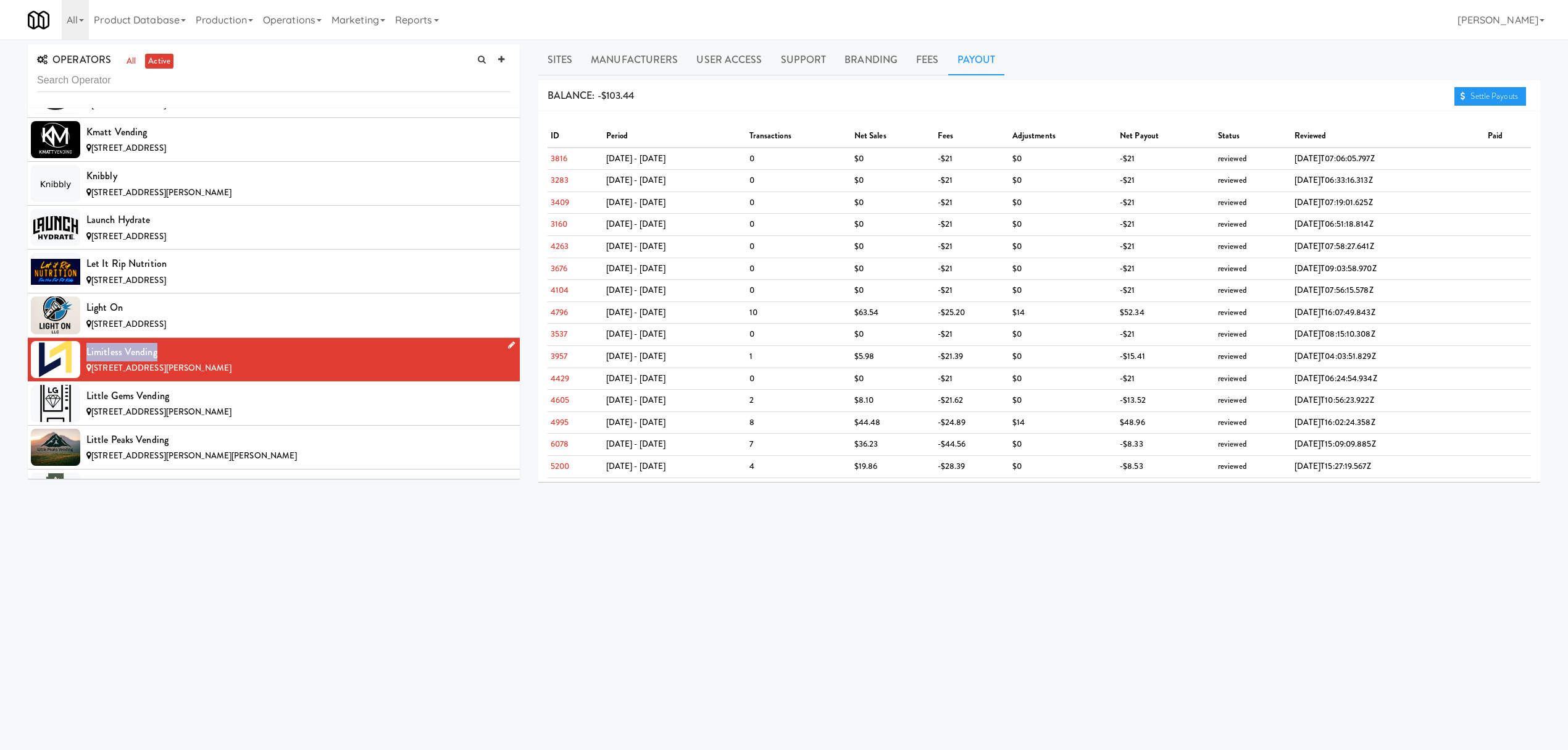
drag, startPoint x: 85, startPoint y: 382, endPoint x: 175, endPoint y: 373, distance: 90.4
click at [175, 373] on li "Limitless Vending [STREET_ADDRESS][PERSON_NAME]" at bounding box center [274, 360] width 492 height 44
click at [272, 420] on div "[STREET_ADDRESS][PERSON_NAME]" at bounding box center [298, 412] width 424 height 15
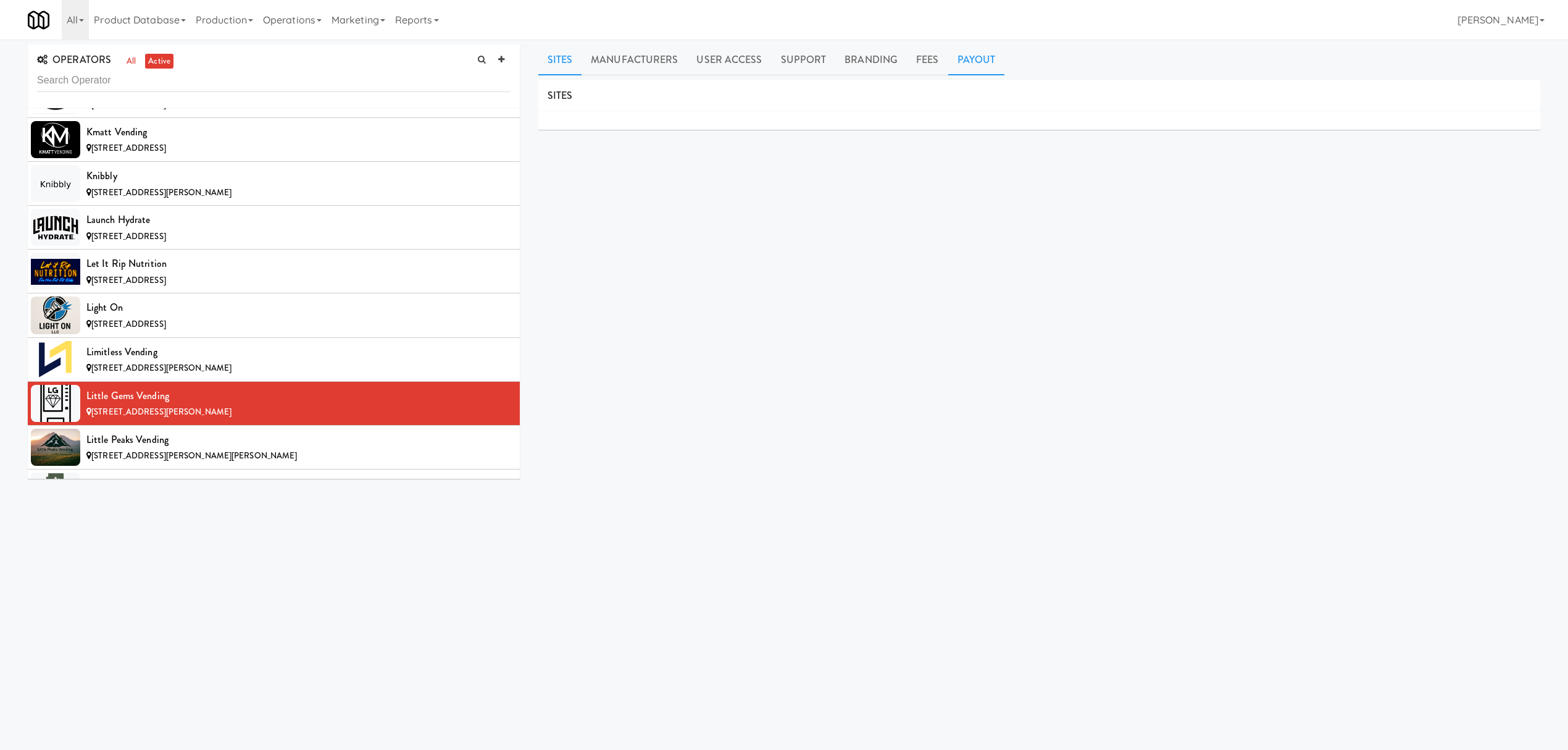
click at [958, 57] on link "Payout" at bounding box center [976, 60] width 56 height 31
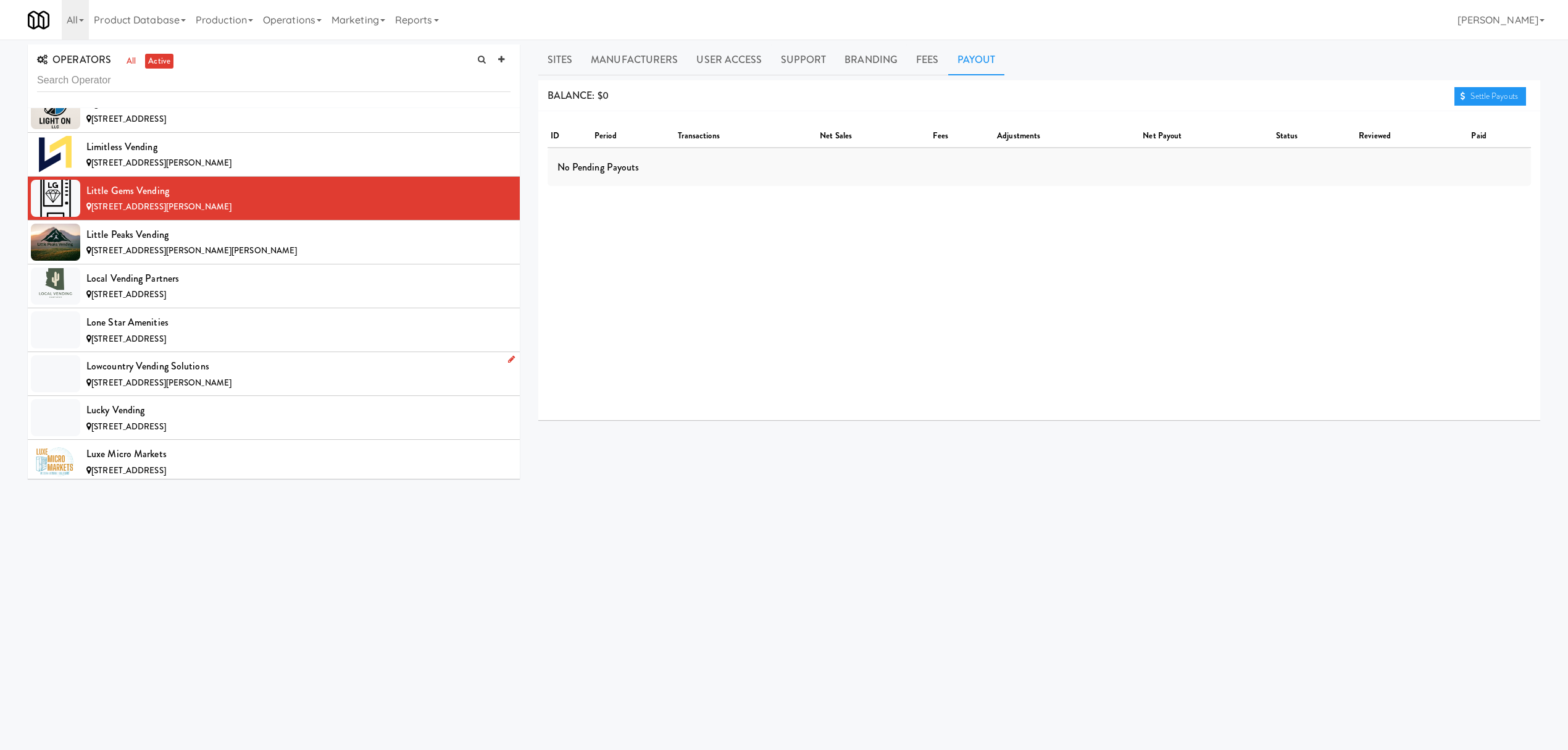
scroll to position [6505, 0]
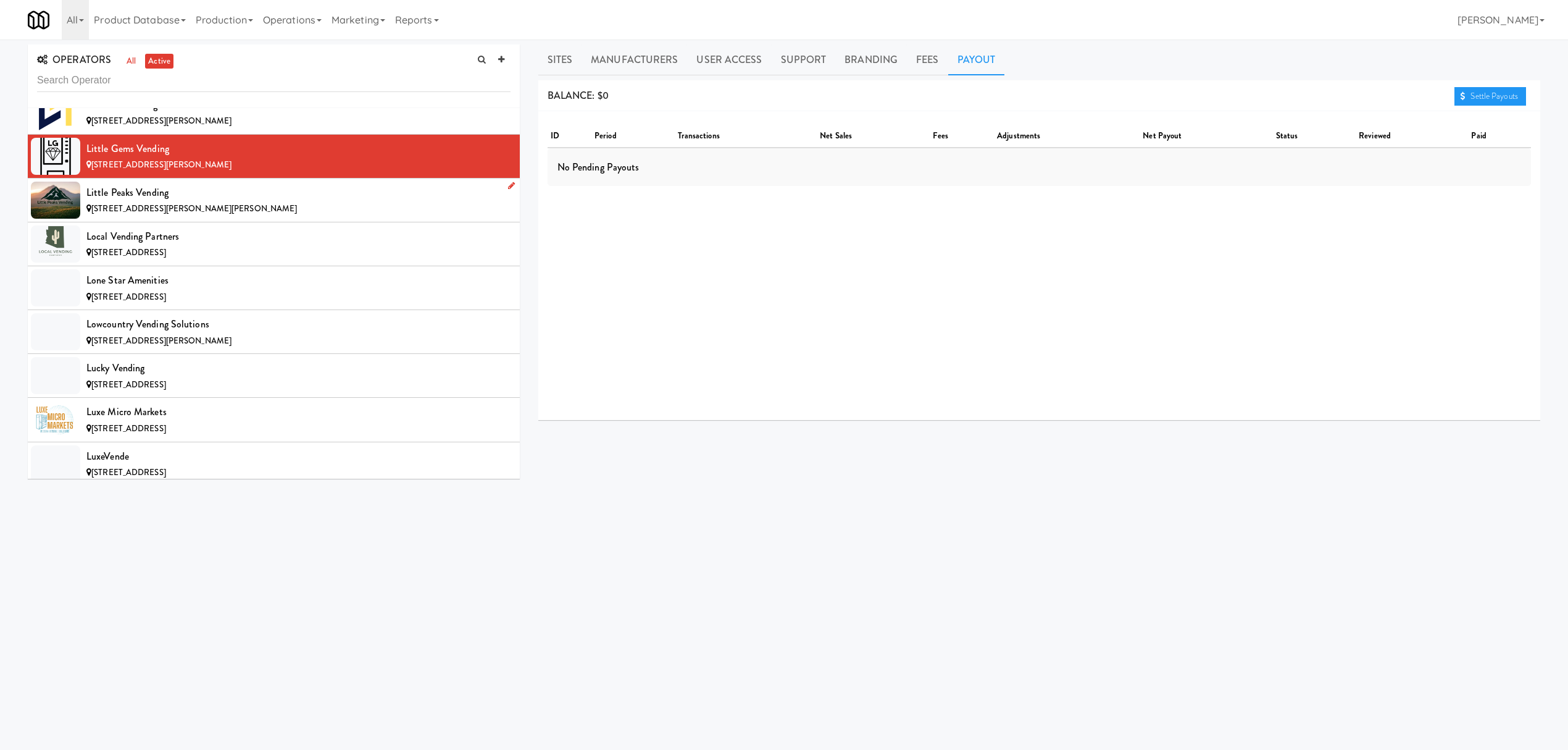
click at [185, 217] on div "[STREET_ADDRESS][PERSON_NAME][PERSON_NAME]" at bounding box center [298, 209] width 424 height 15
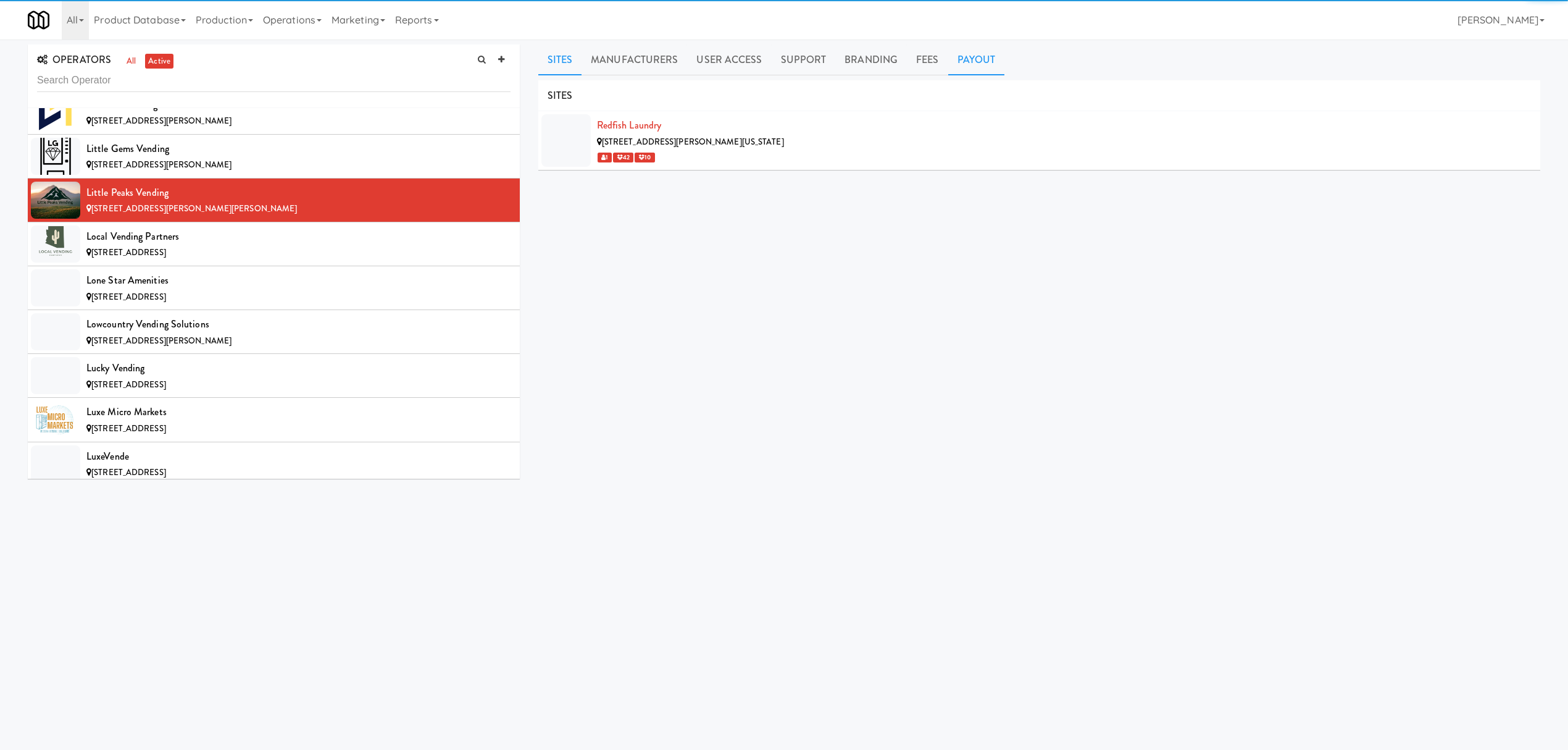
click at [958, 53] on link "Payout" at bounding box center [976, 60] width 56 height 31
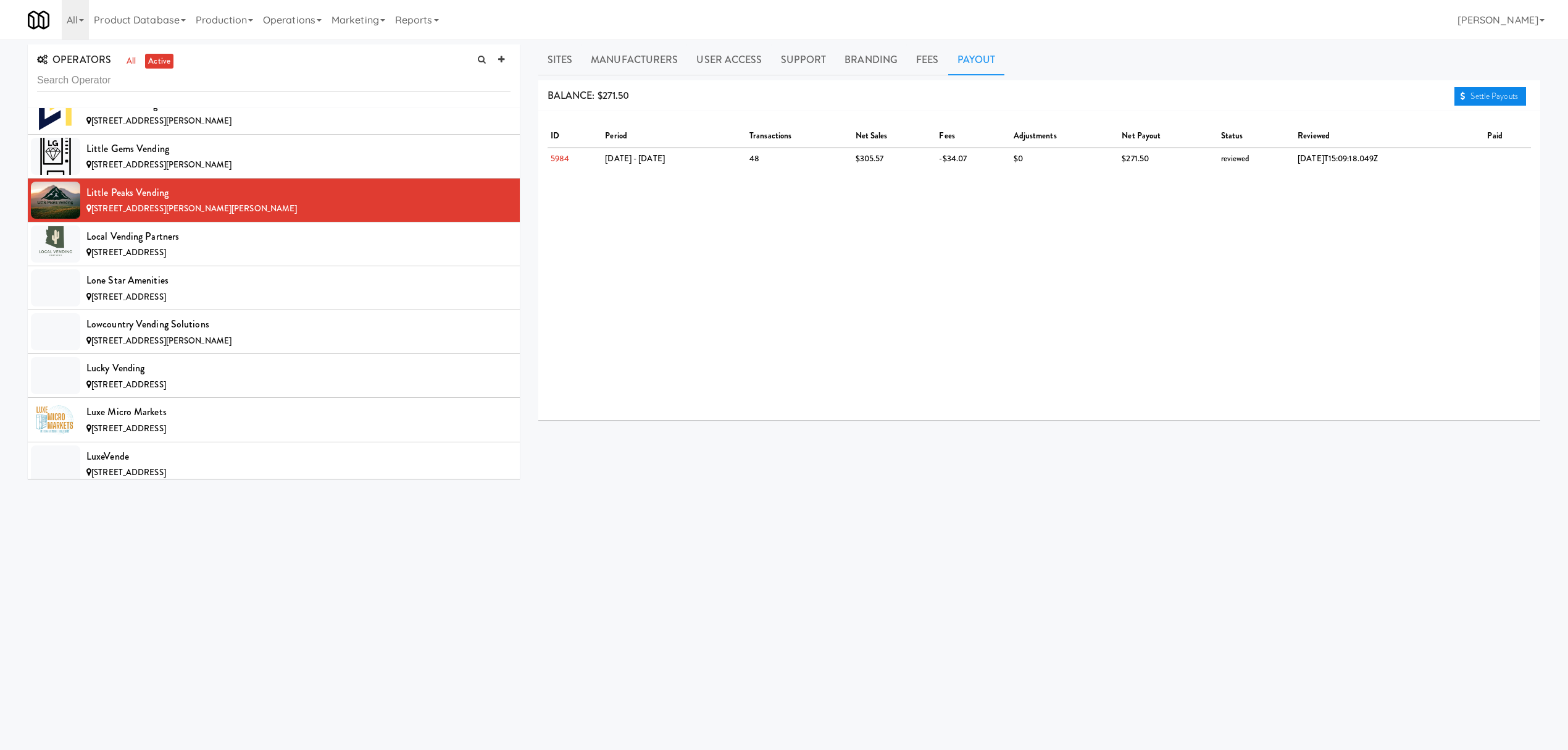
click at [1478, 102] on link "Settle Payouts" at bounding box center [1490, 96] width 72 height 19
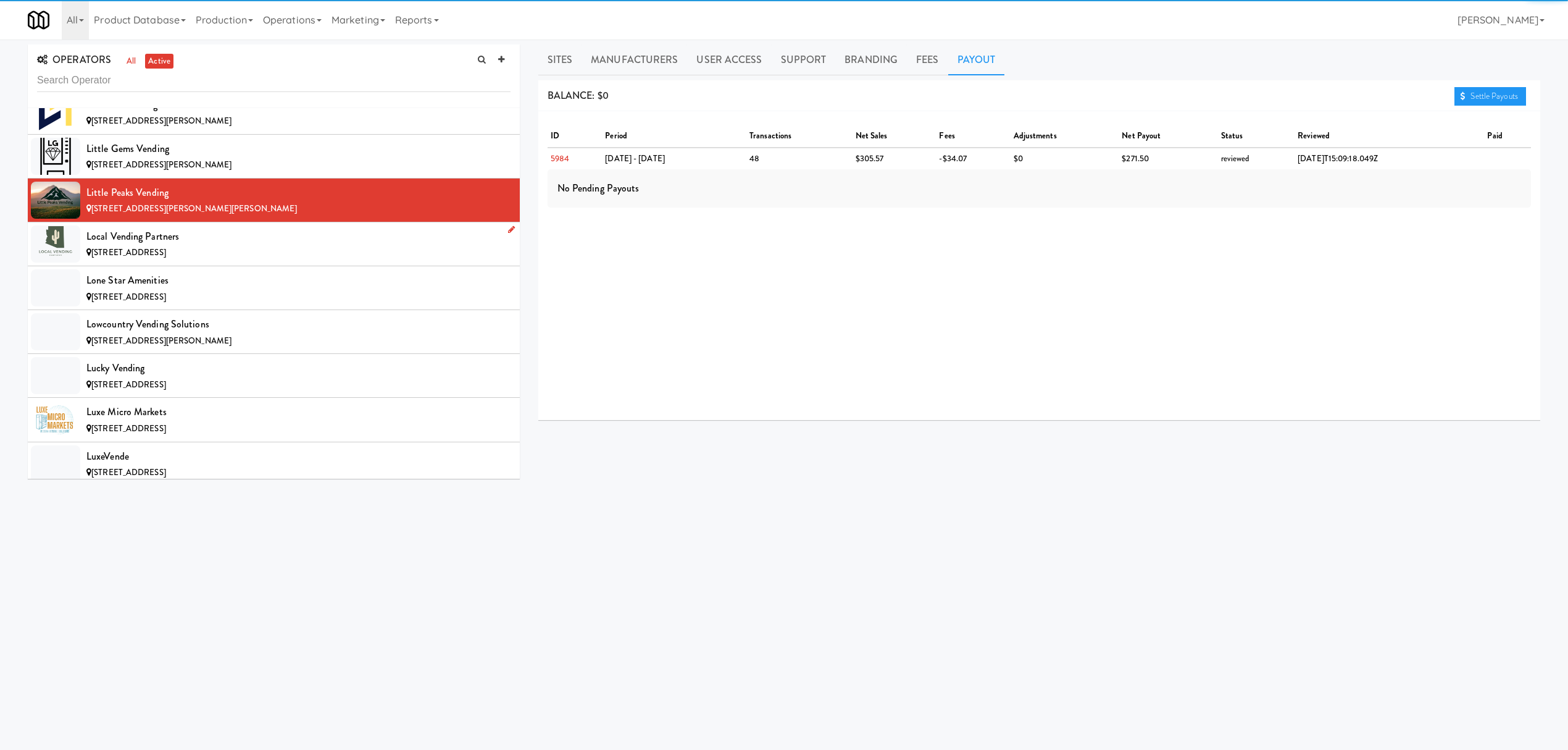
click at [272, 246] on div "Local Vending Partners" at bounding box center [298, 237] width 424 height 19
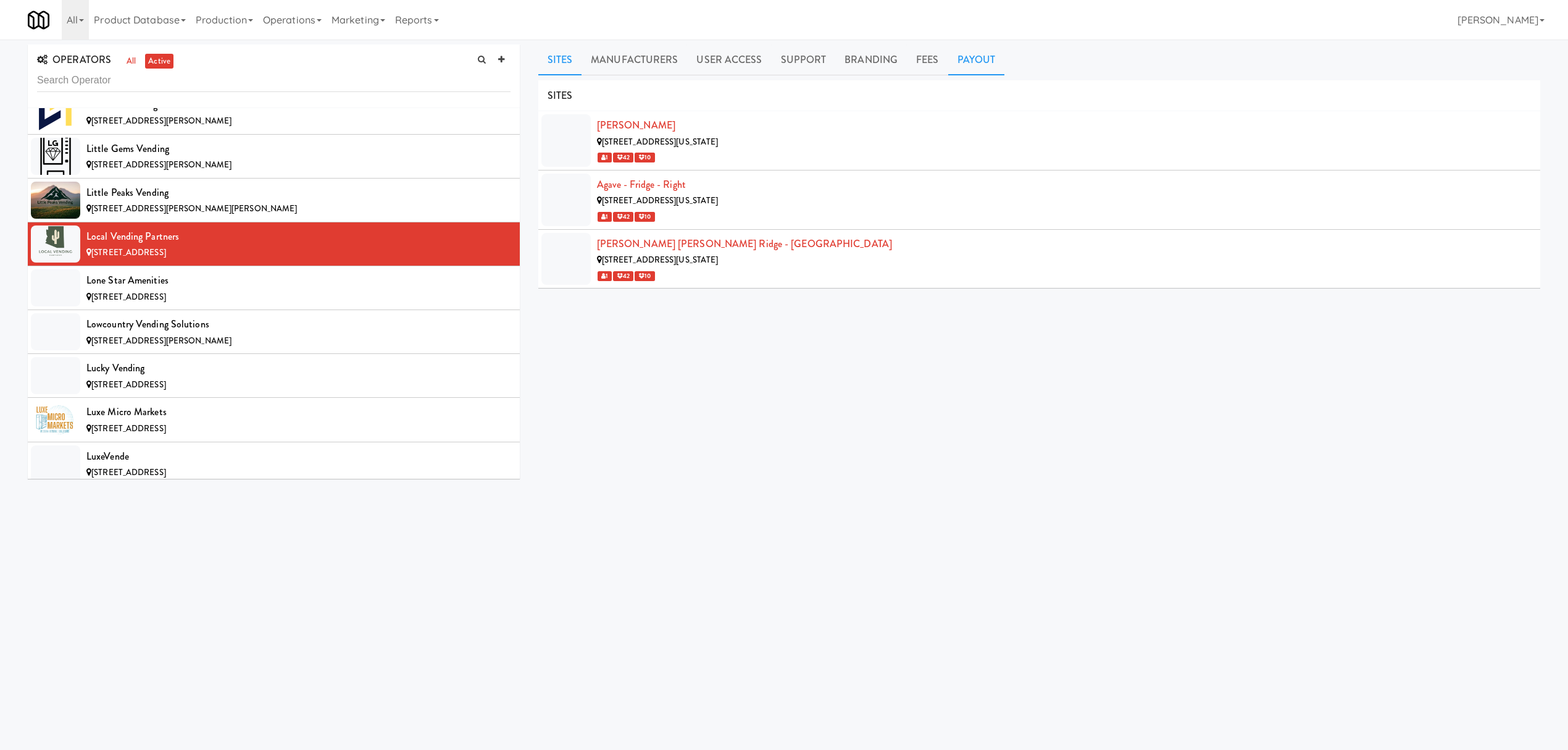
click at [986, 60] on link "Payout" at bounding box center [976, 60] width 56 height 31
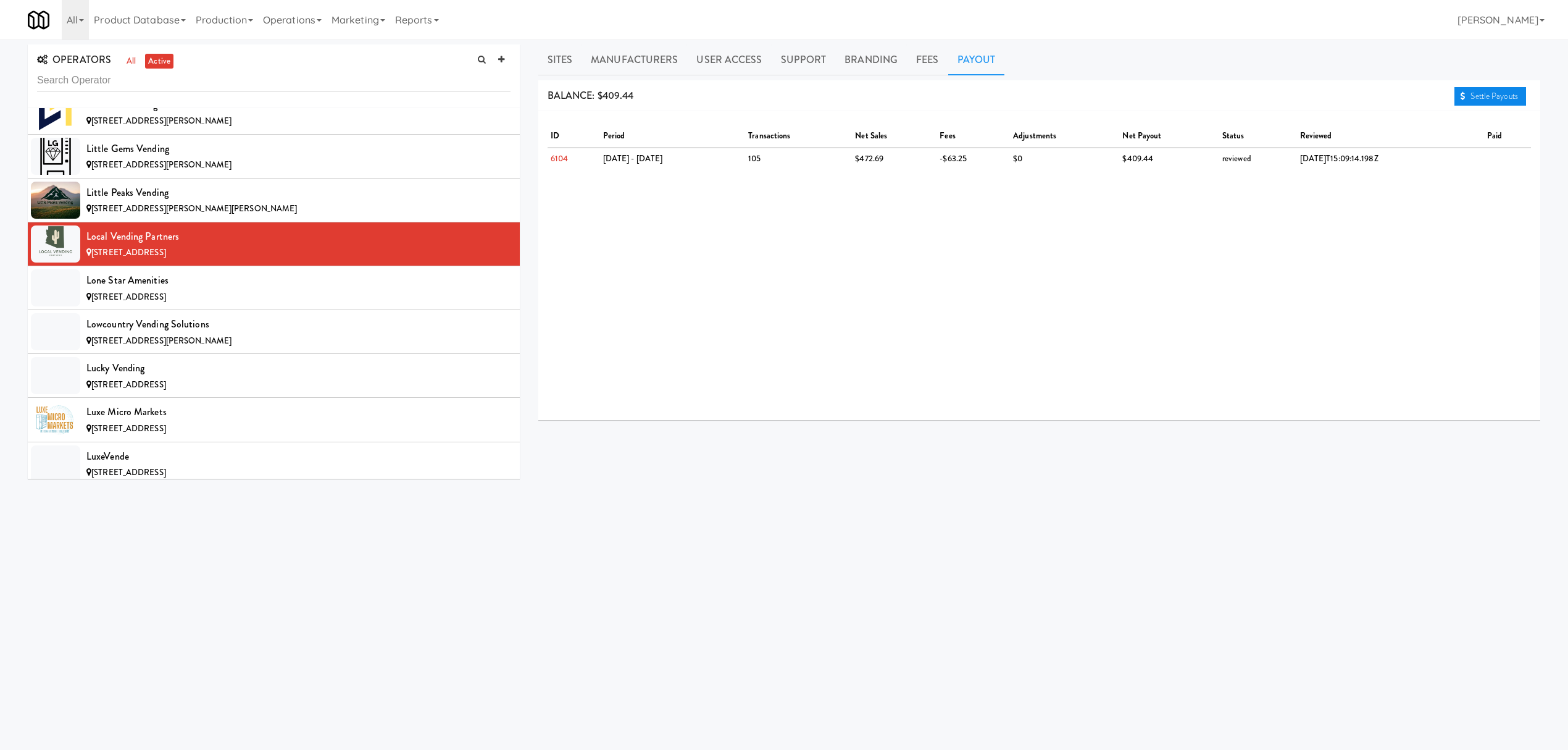
click at [1462, 102] on link "Settle Payouts" at bounding box center [1490, 96] width 72 height 19
click at [203, 305] on div "[STREET_ADDRESS]" at bounding box center [298, 297] width 424 height 15
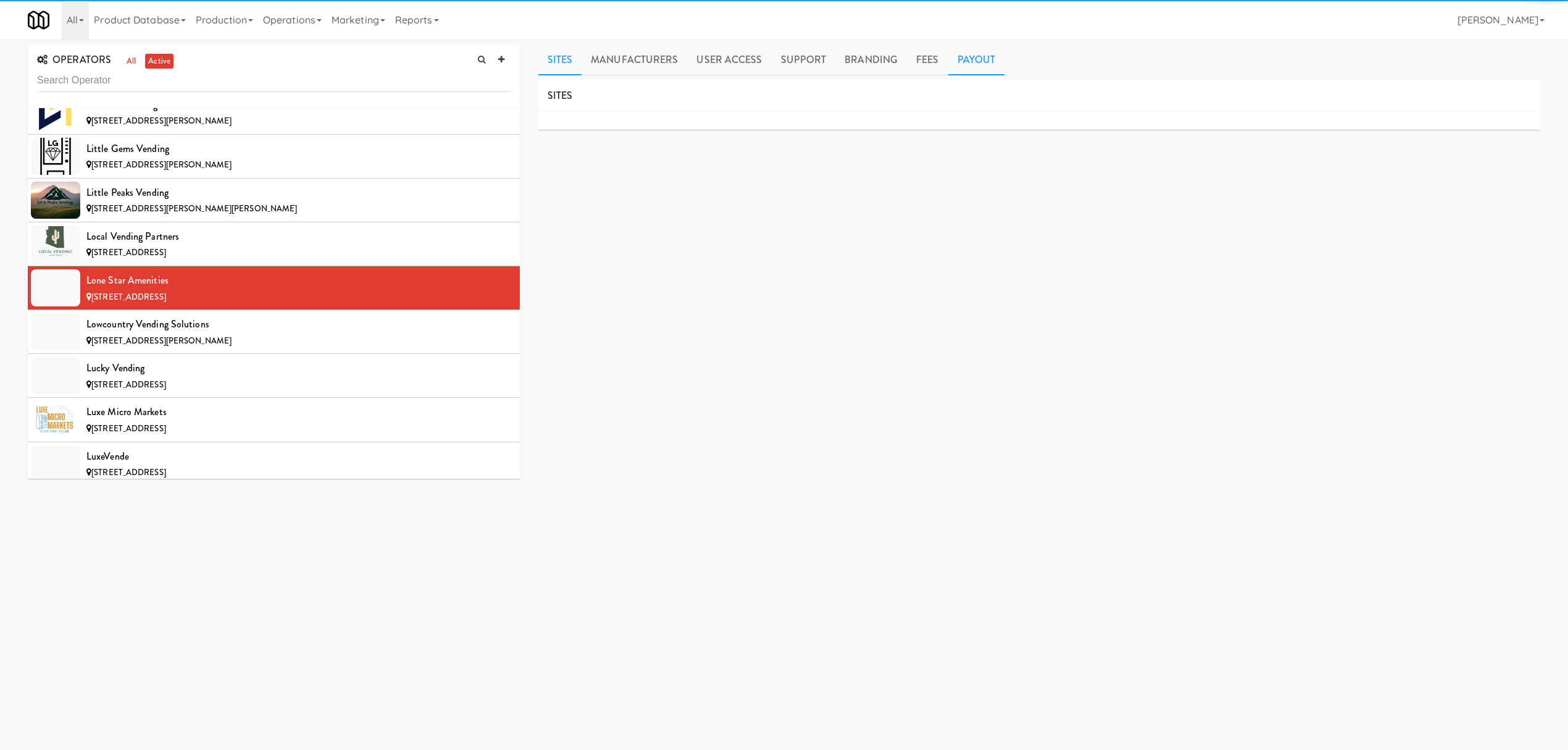
click at [979, 65] on link "Payout" at bounding box center [976, 60] width 56 height 31
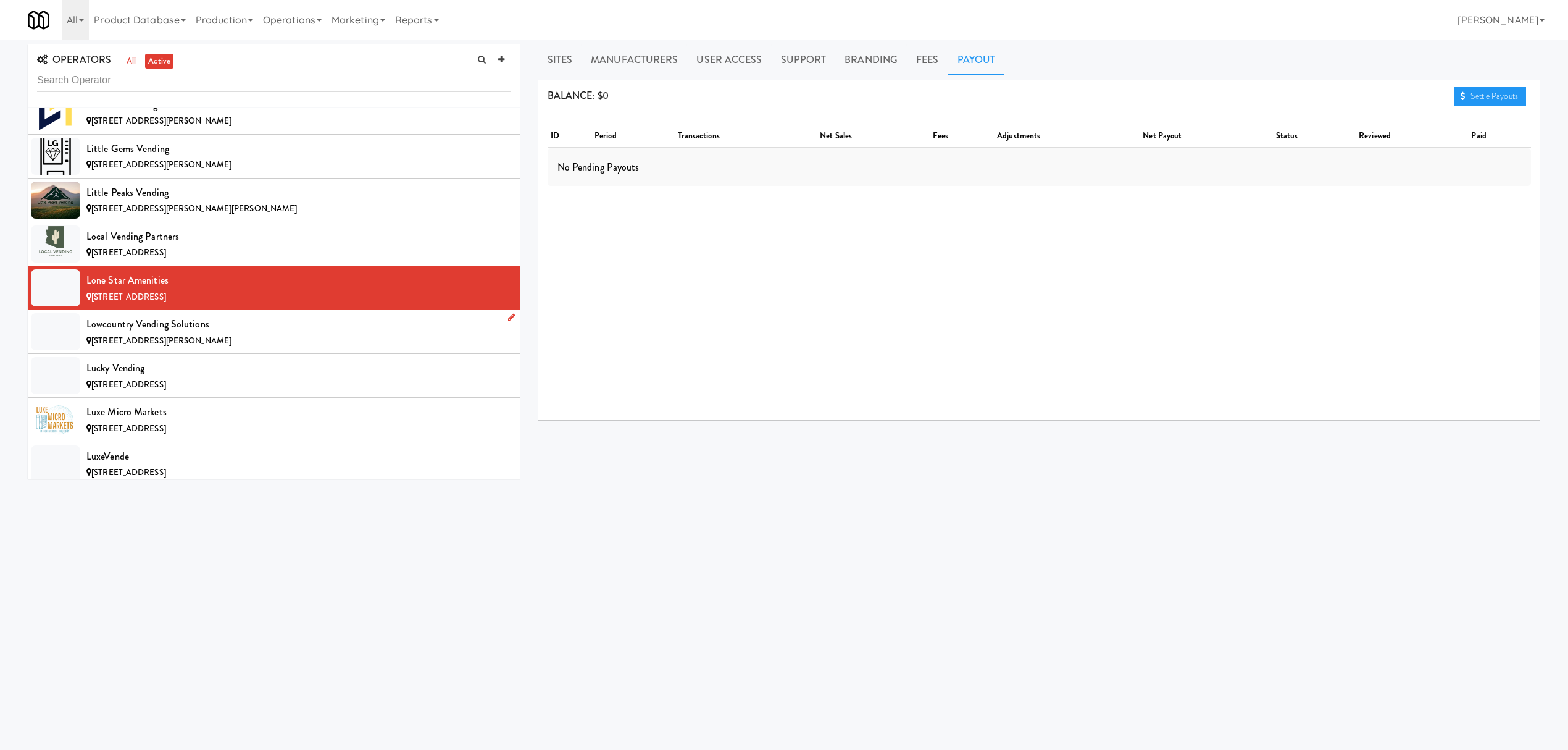
click at [258, 354] on li "Lowcountry Vending Solutions [STREET_ADDRESS]" at bounding box center [274, 332] width 492 height 44
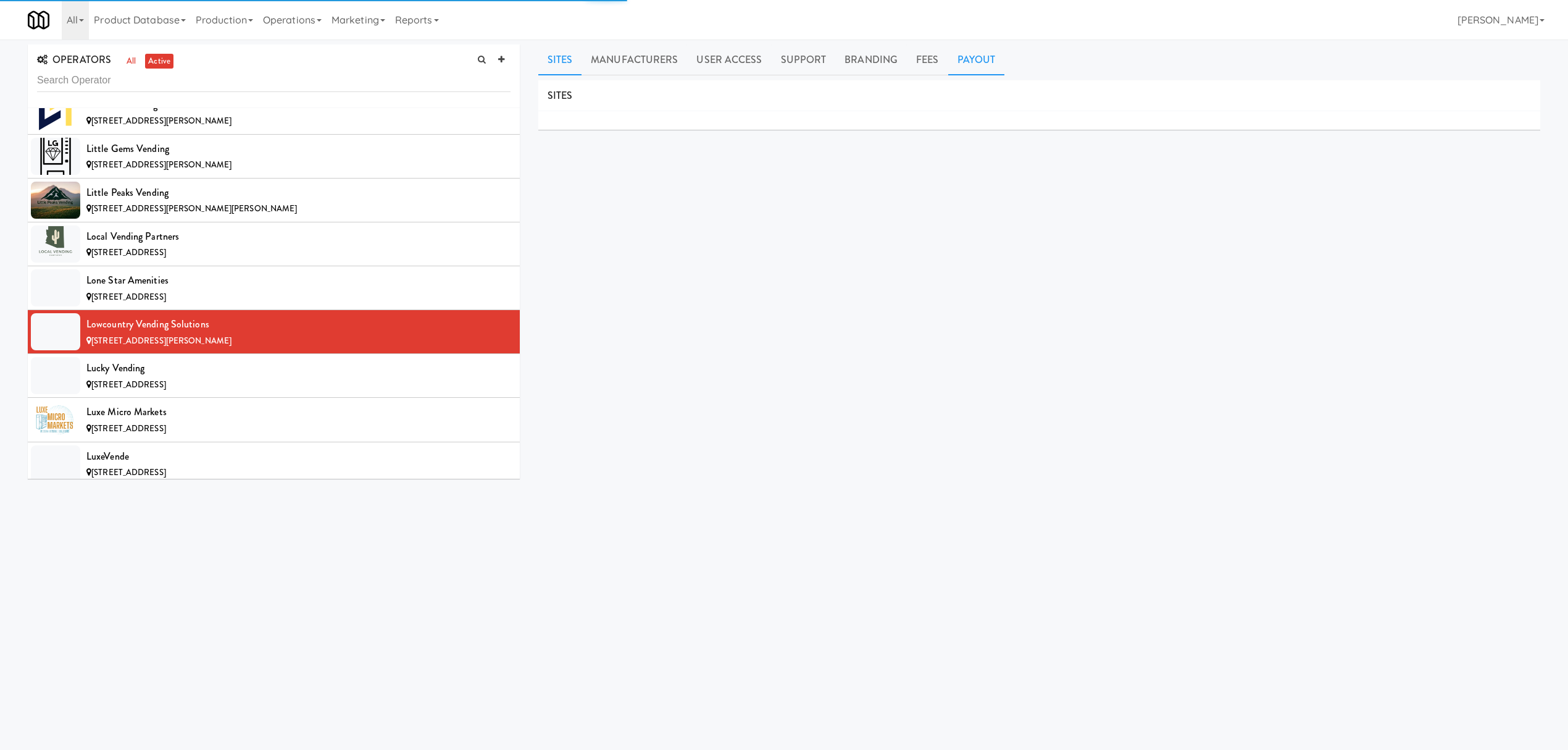
click at [958, 57] on link "Payout" at bounding box center [976, 60] width 56 height 31
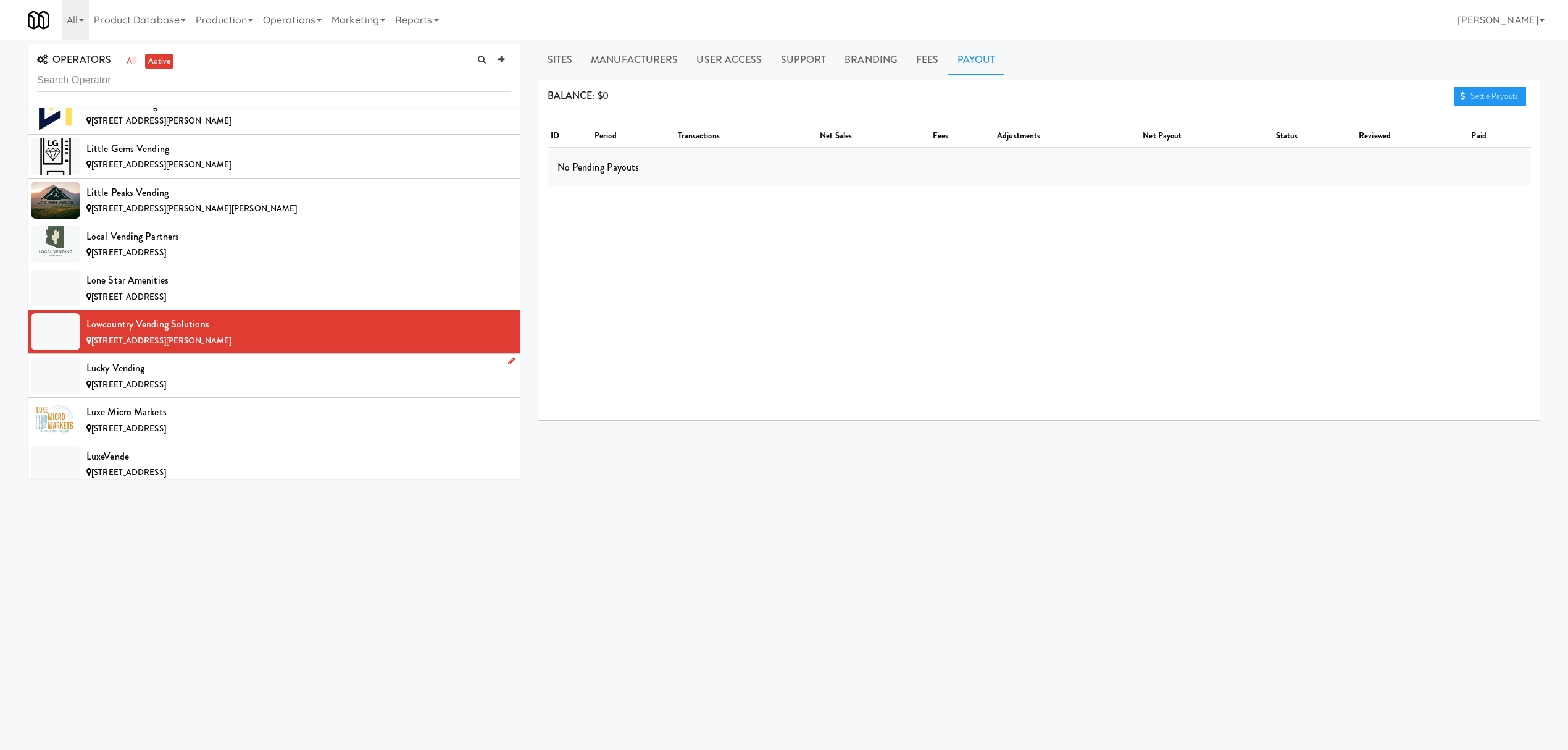
click at [160, 377] on div "Lucky Vending" at bounding box center [298, 368] width 424 height 19
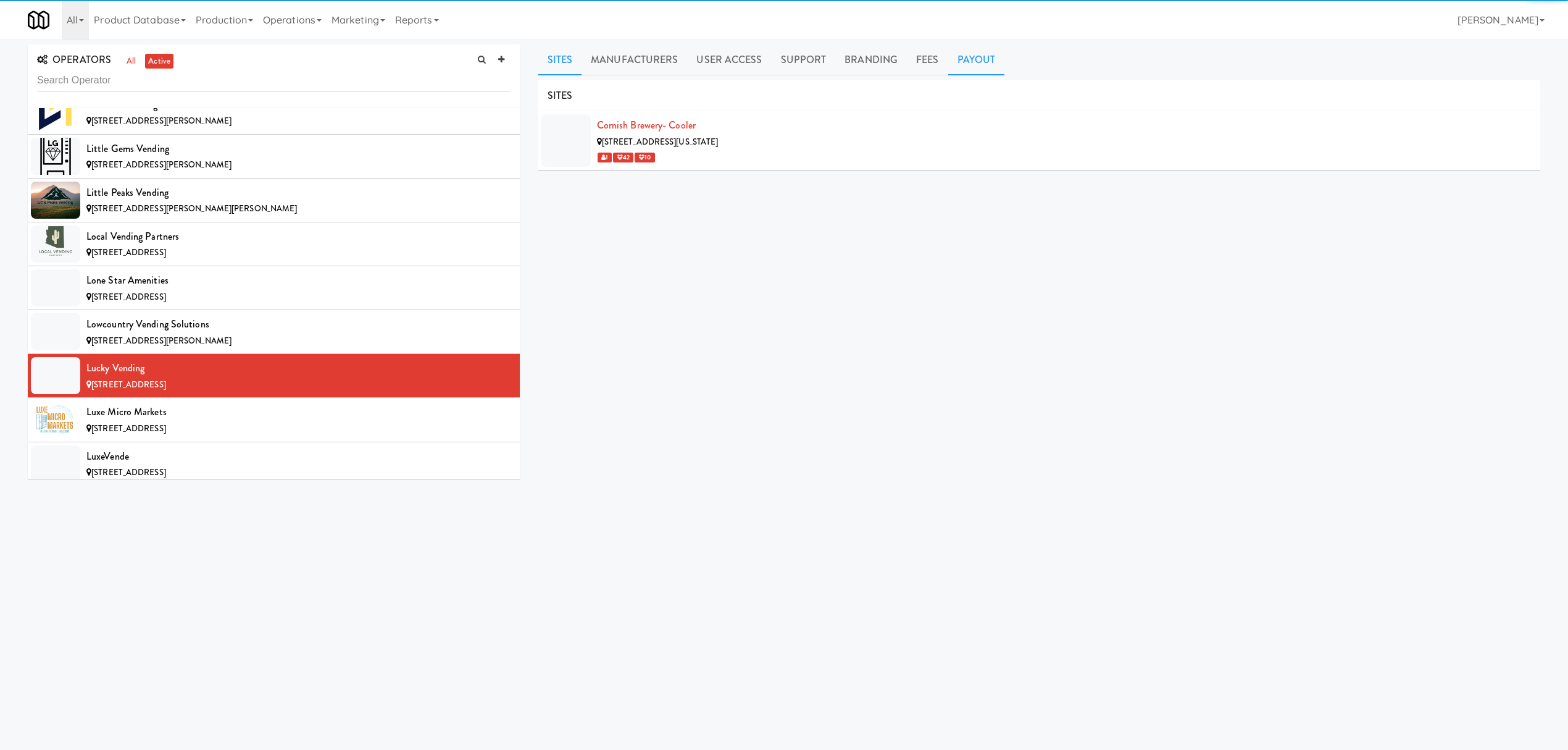
click at [969, 57] on link "Payout" at bounding box center [976, 60] width 56 height 31
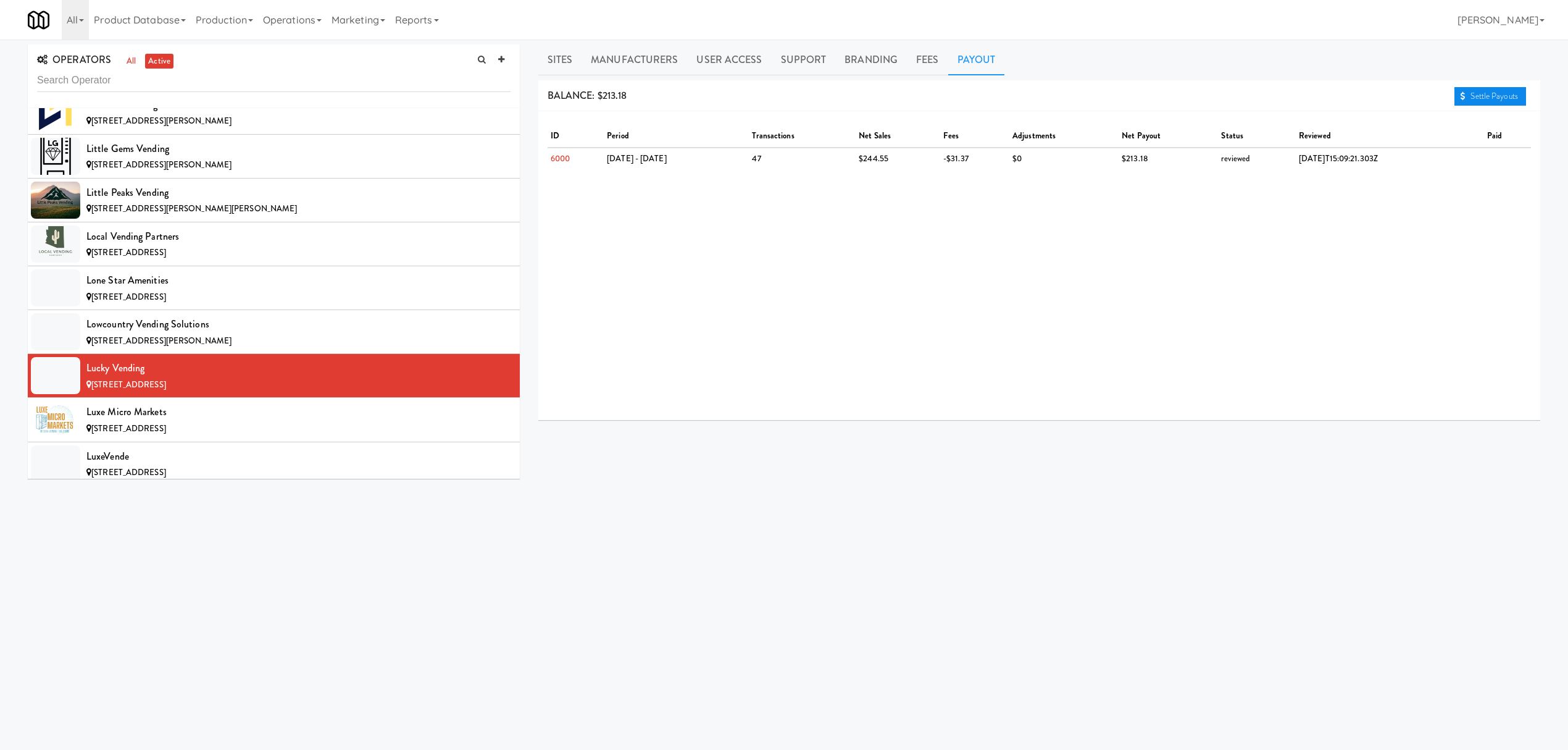
click at [1460, 90] on link "Settle Payouts" at bounding box center [1490, 96] width 72 height 19
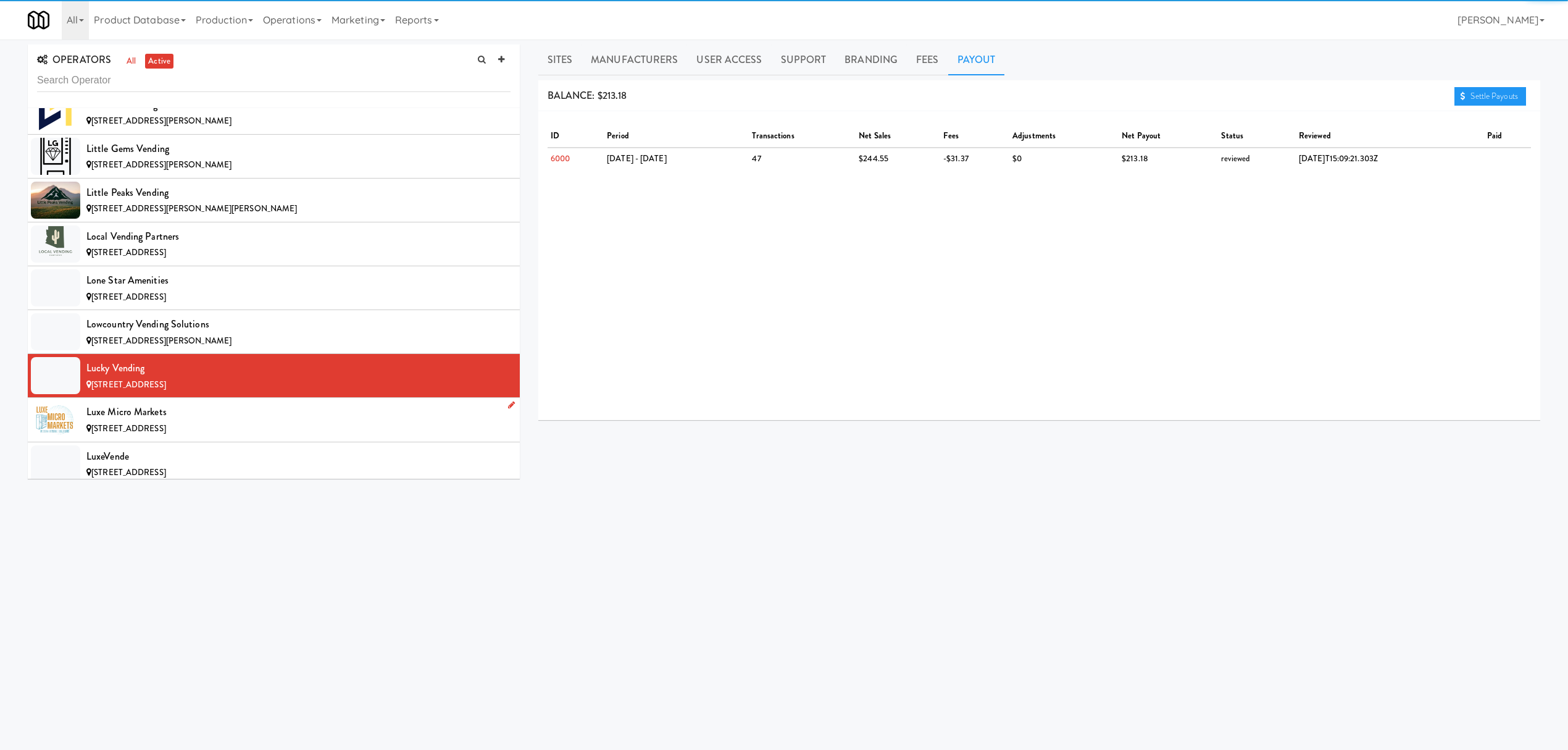
click at [330, 421] on div "Luxe Micro Markets" at bounding box center [298, 412] width 424 height 19
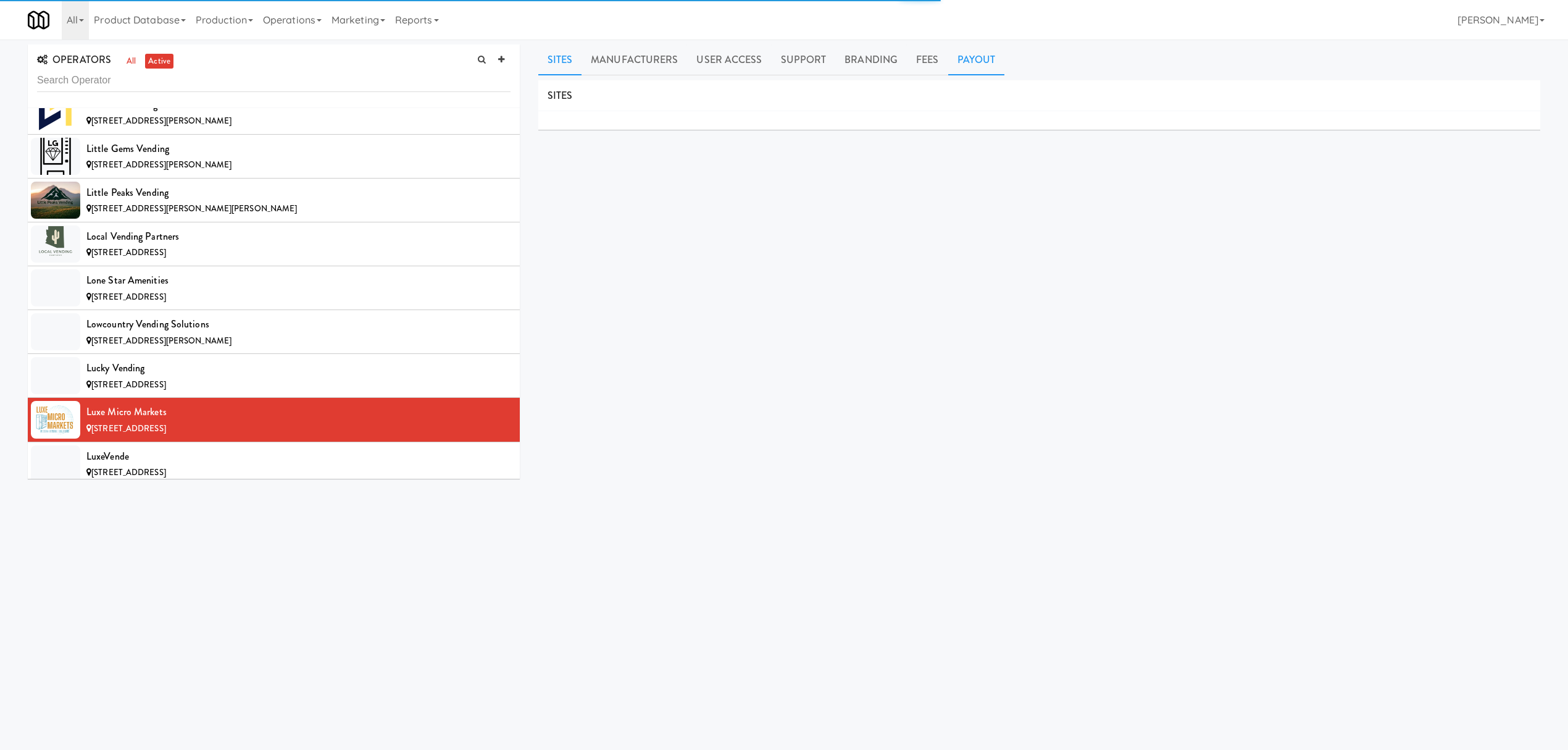
click at [962, 62] on link "Payout" at bounding box center [976, 60] width 56 height 31
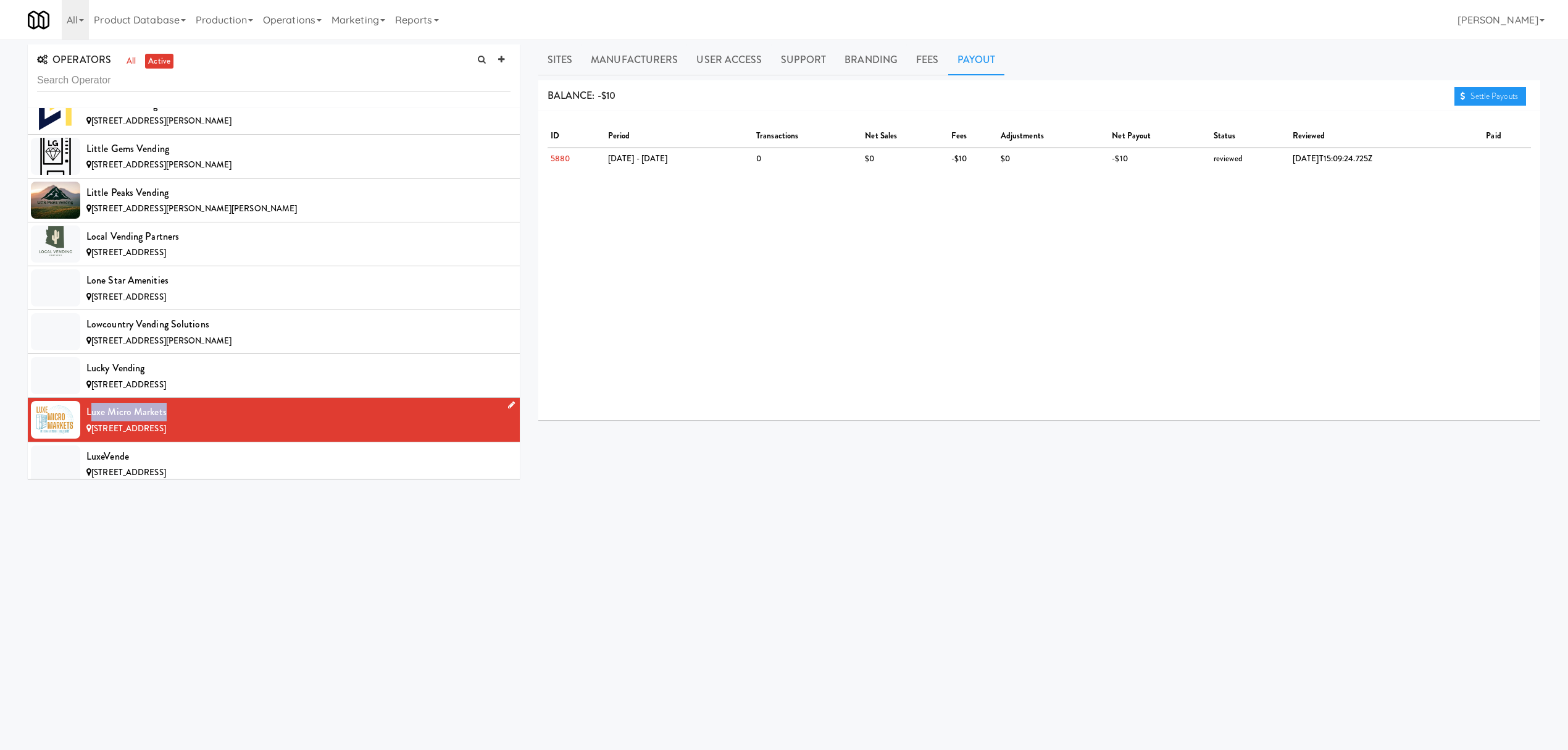
drag, startPoint x: 89, startPoint y: 445, endPoint x: 198, endPoint y: 445, distance: 109.0
click at [198, 421] on div "Luxe Micro Markets" at bounding box center [298, 412] width 424 height 19
drag, startPoint x: 82, startPoint y: 445, endPoint x: 201, endPoint y: 445, distance: 119.0
click at [201, 441] on li "Luxe Micro Markets [STREET_ADDRESS]" at bounding box center [274, 420] width 492 height 44
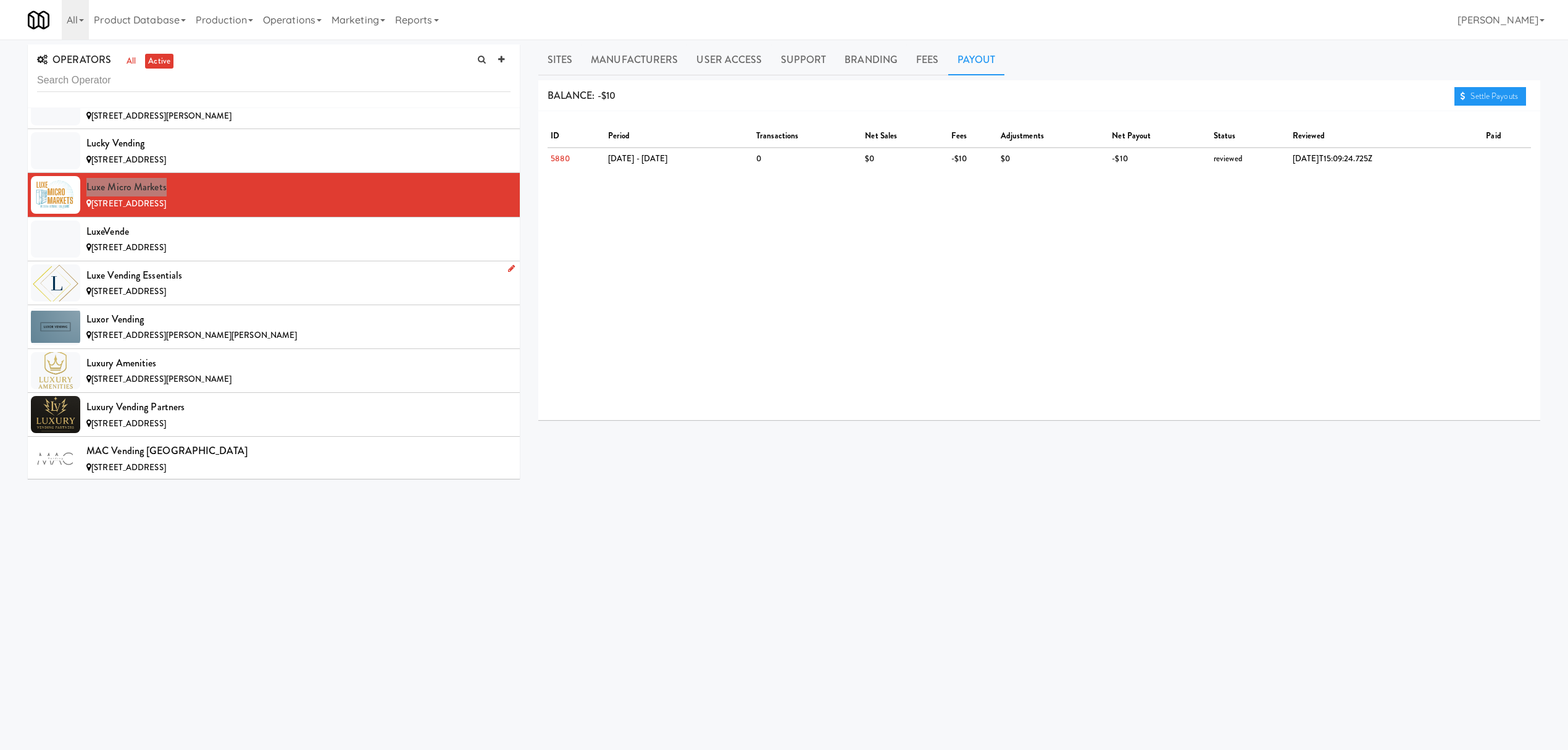
scroll to position [6751, 0]
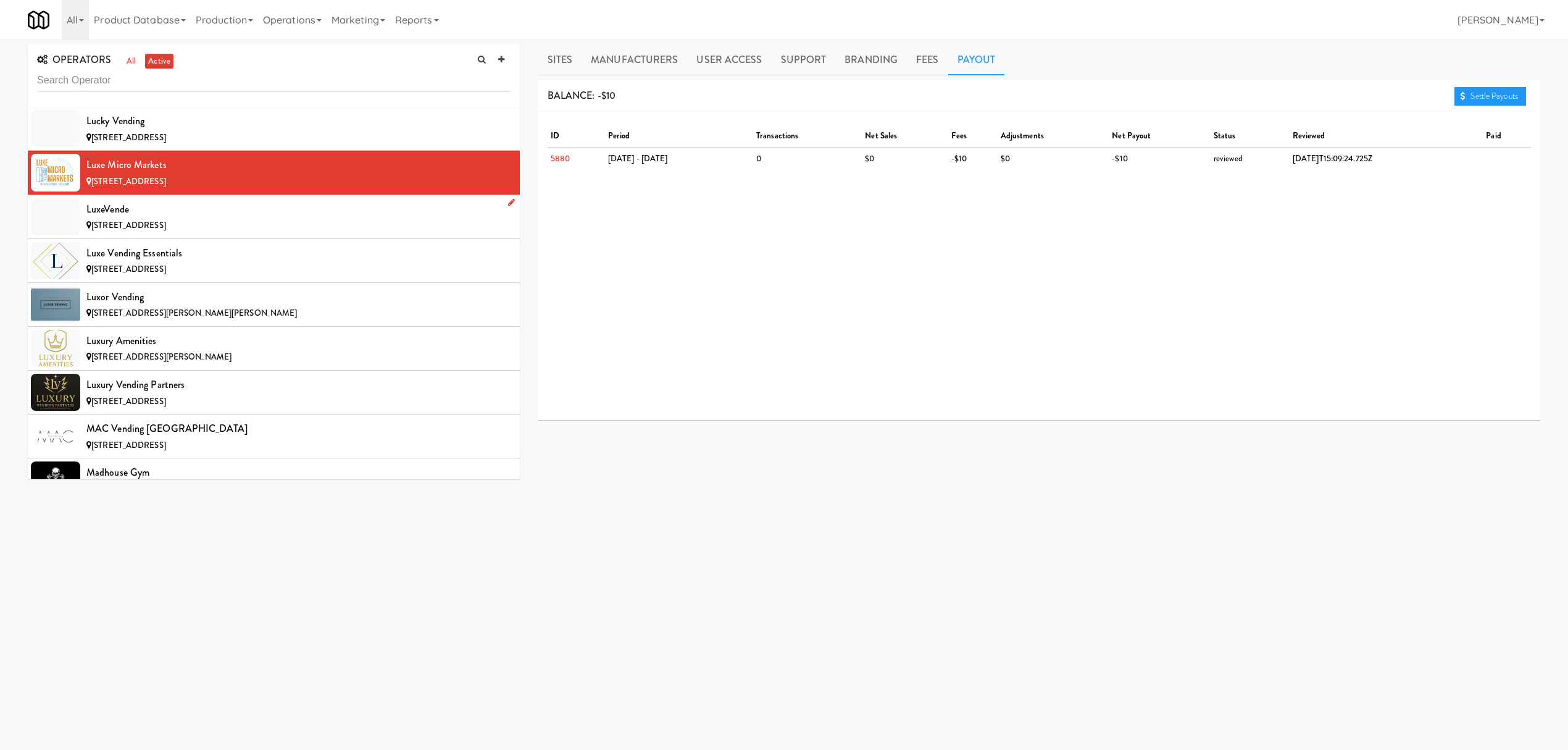
click at [250, 233] on div "[STREET_ADDRESS]" at bounding box center [298, 225] width 424 height 15
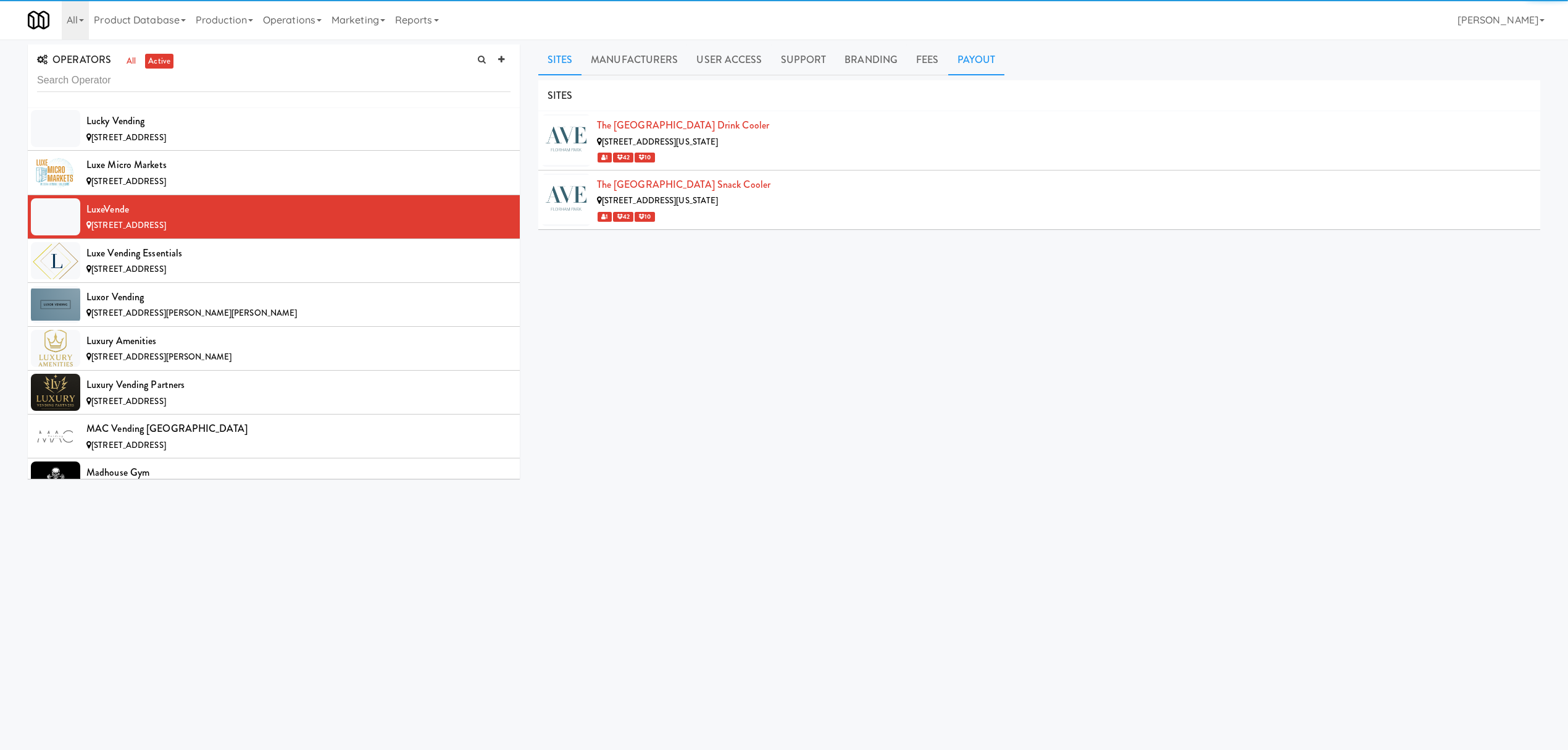
click at [961, 63] on link "Payout" at bounding box center [976, 60] width 56 height 31
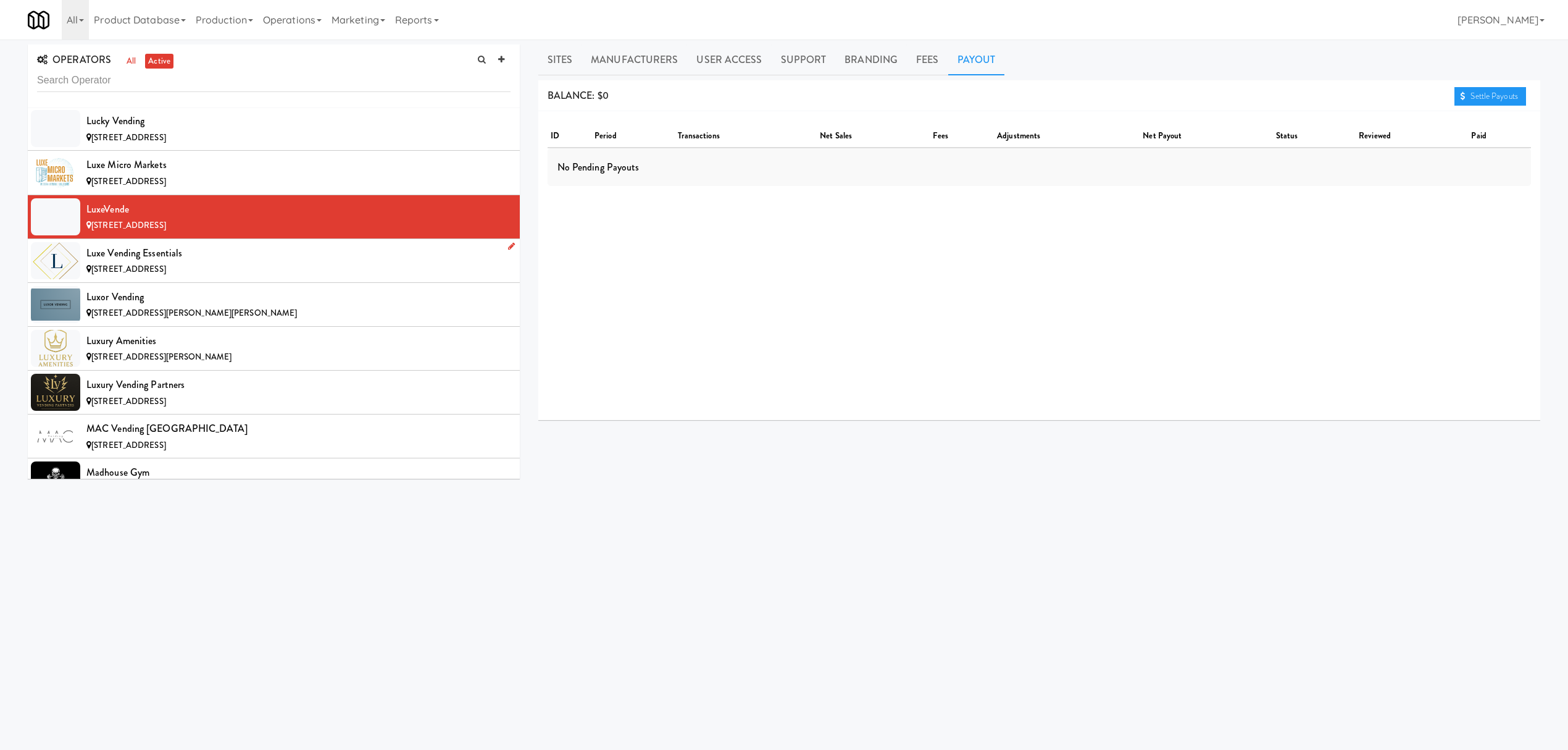
click at [261, 263] on div "Luxe Vending Essentials" at bounding box center [298, 253] width 424 height 19
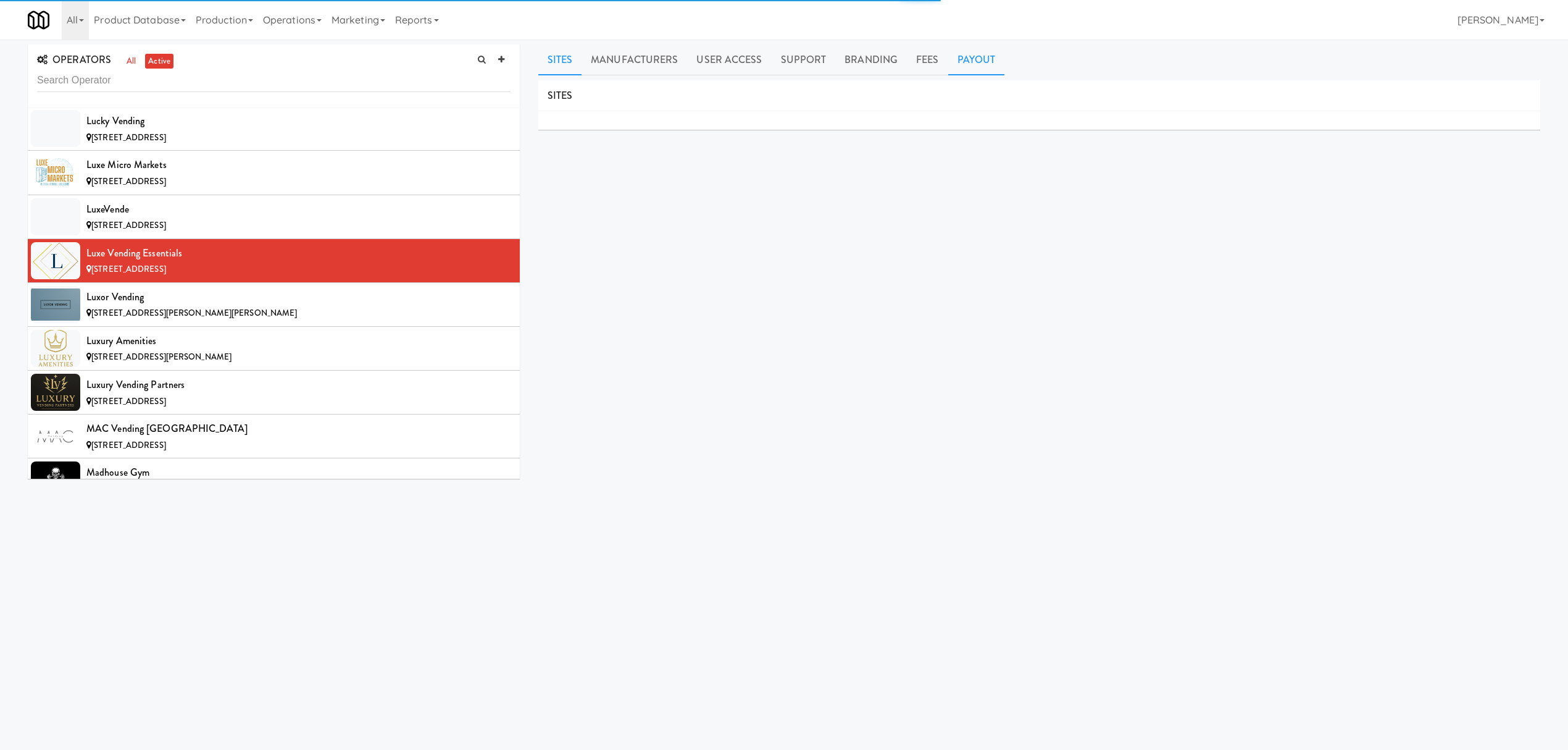
click at [978, 65] on link "Payout" at bounding box center [976, 60] width 56 height 31
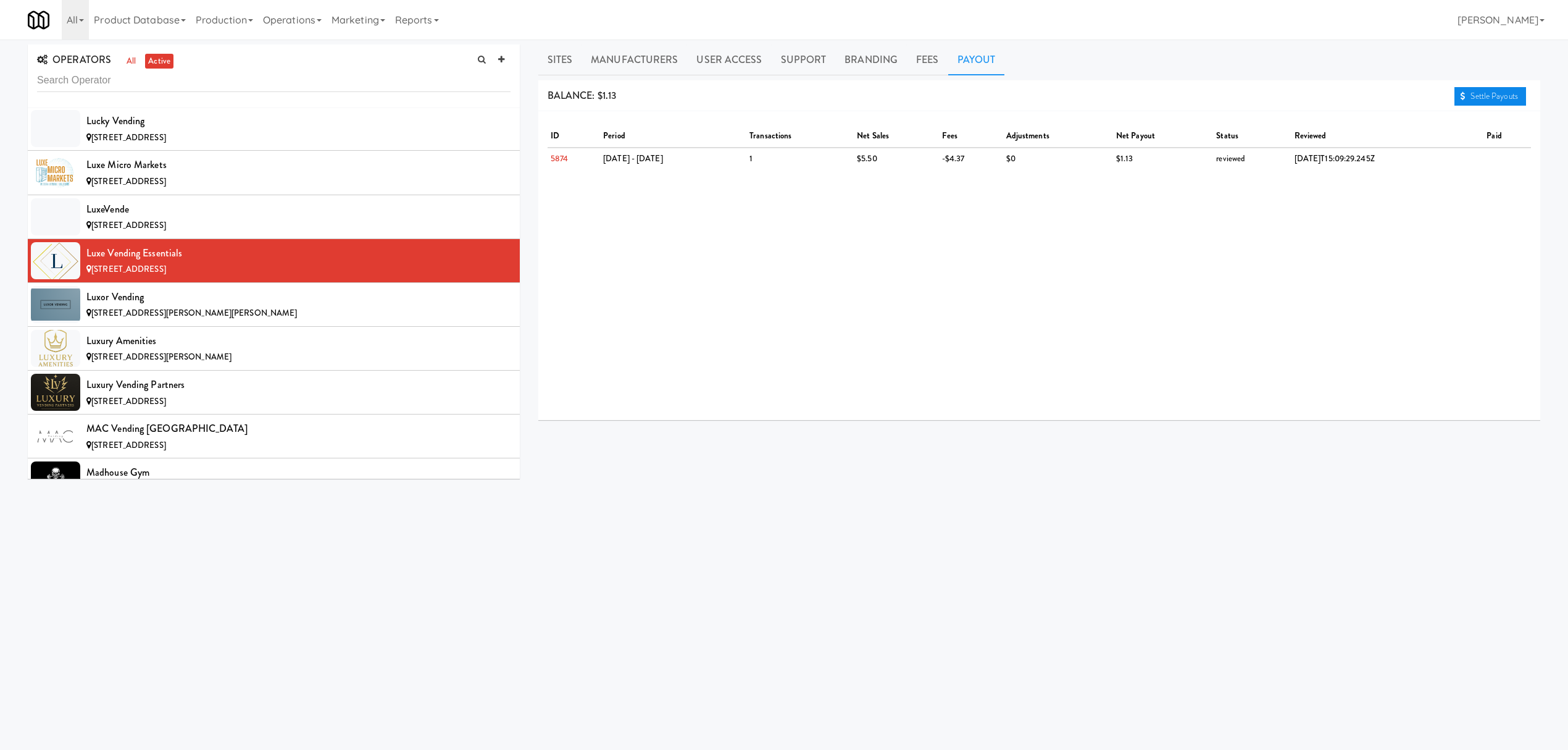
click at [1482, 97] on link "Settle Payouts" at bounding box center [1490, 96] width 72 height 19
click at [193, 307] on div "Luxor Vending" at bounding box center [298, 297] width 424 height 19
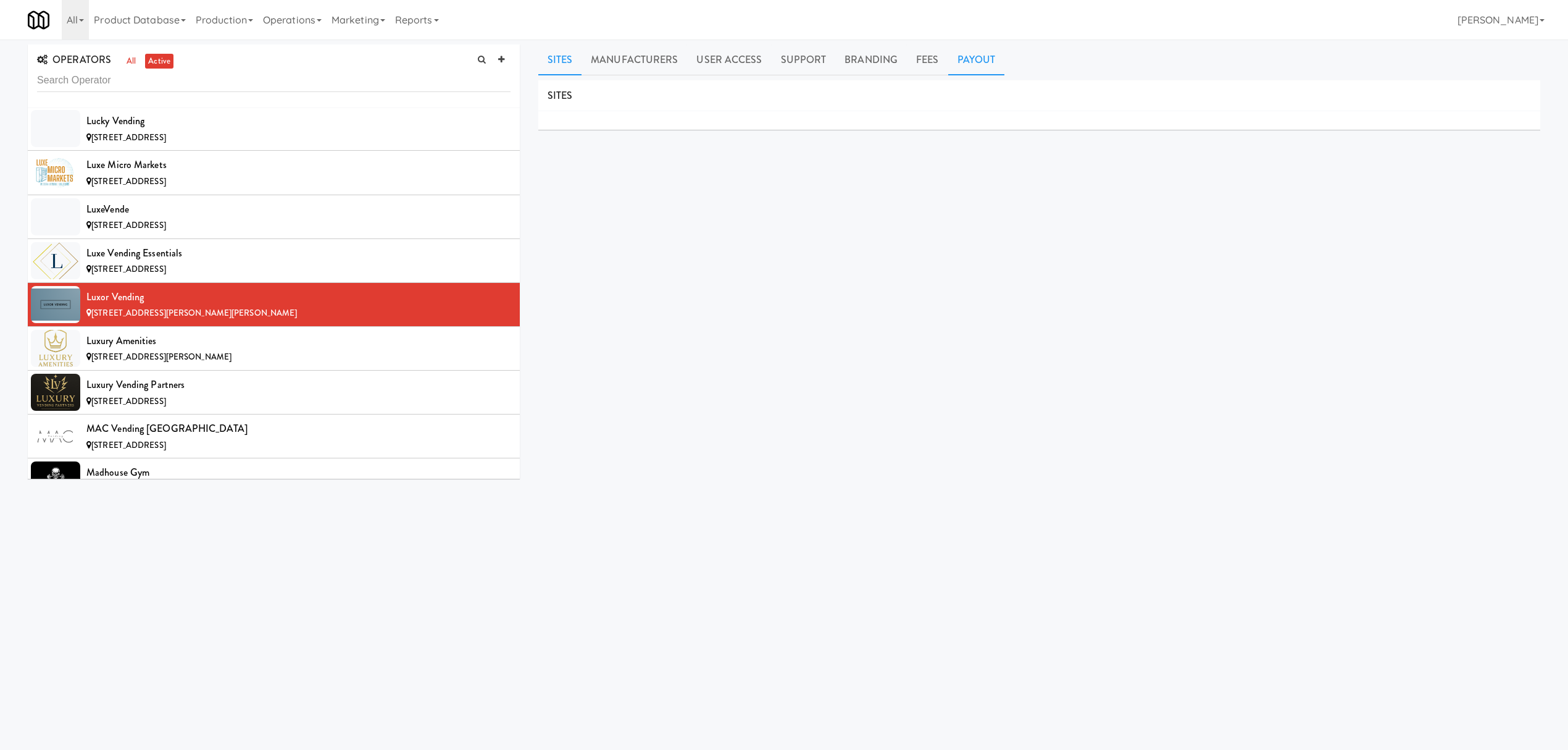
click at [974, 58] on link "Payout" at bounding box center [976, 60] width 56 height 31
click at [1457, 94] on link "Settle Payouts" at bounding box center [1490, 96] width 72 height 19
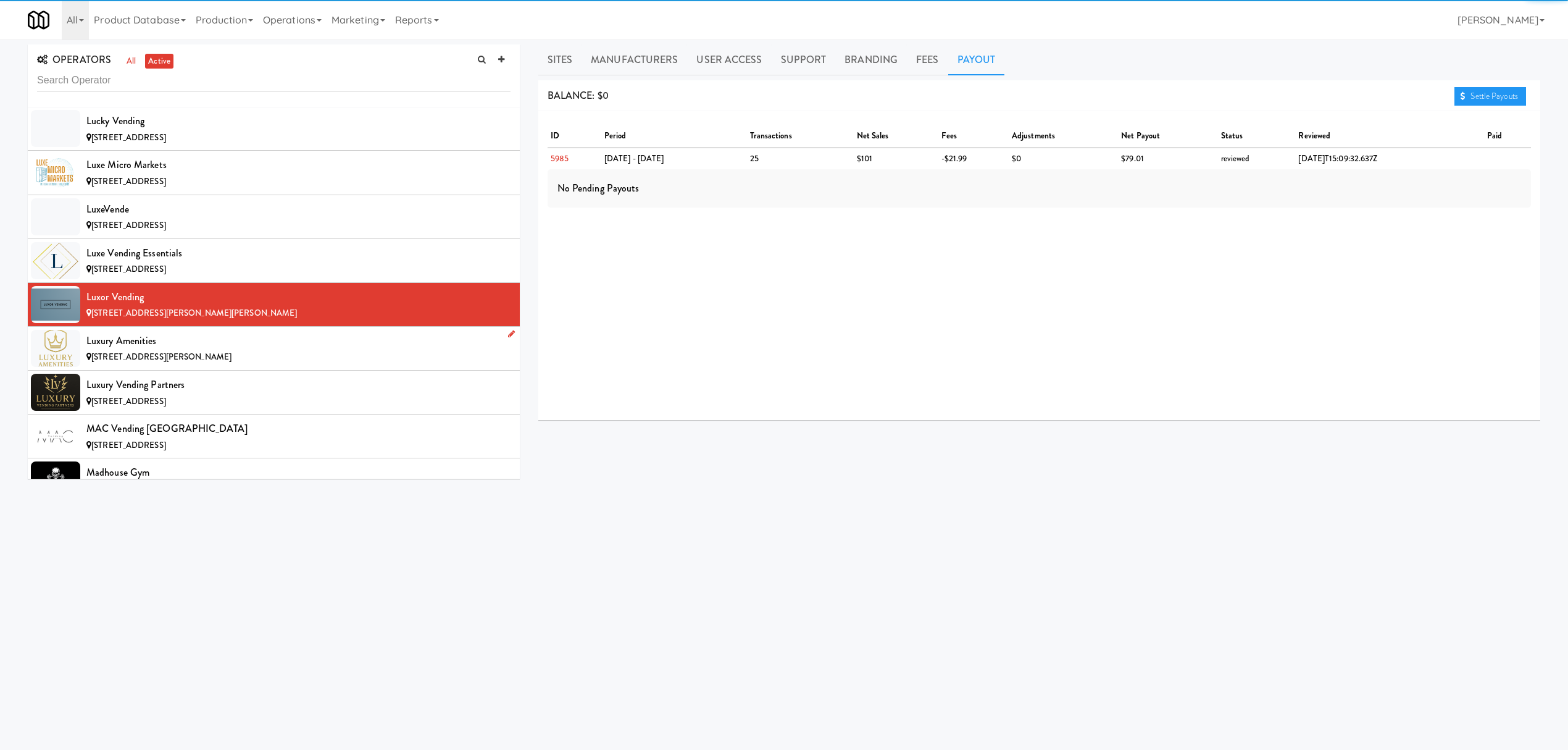
click at [324, 350] on div "Luxury Amenities" at bounding box center [298, 341] width 424 height 19
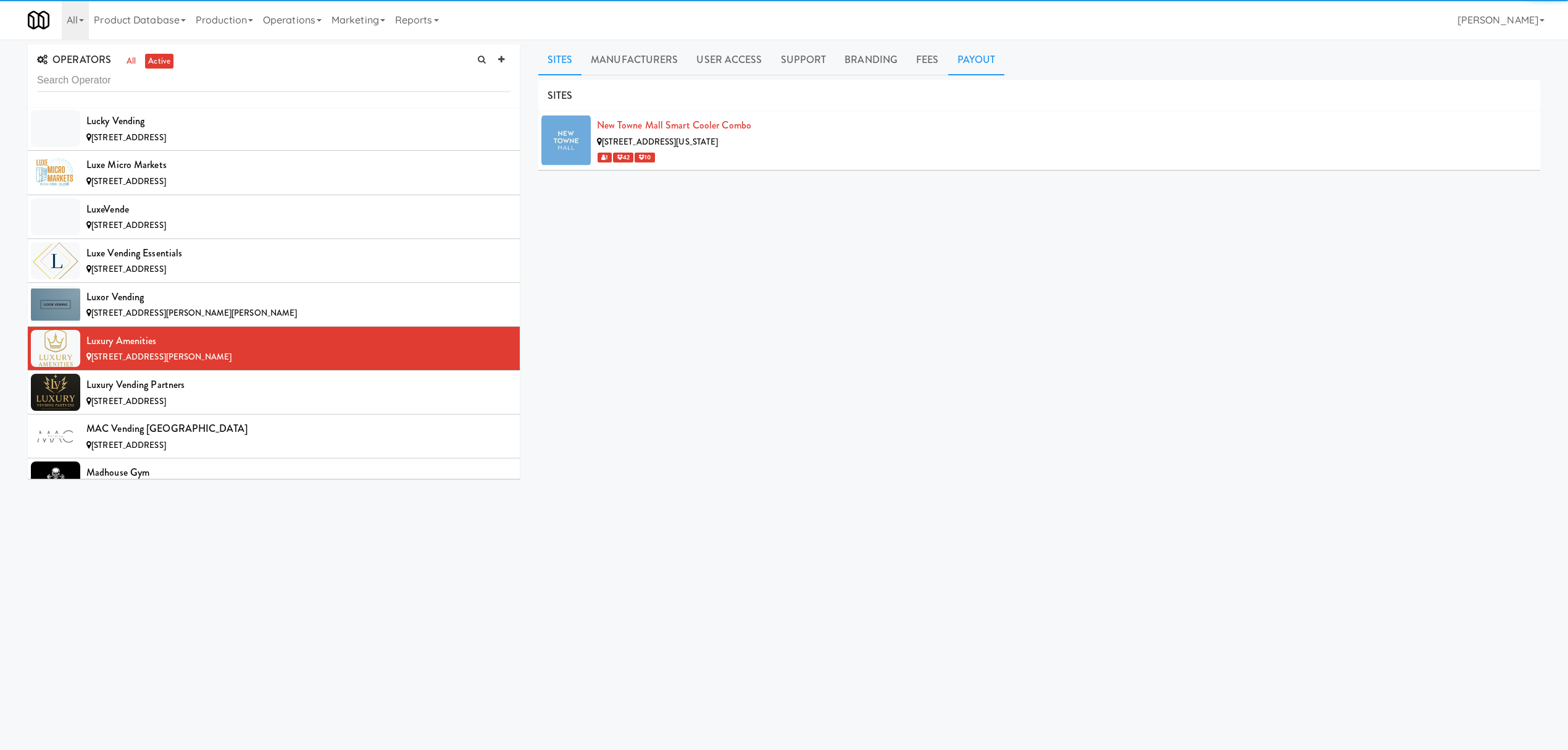
click at [972, 64] on link "Payout" at bounding box center [976, 60] width 56 height 31
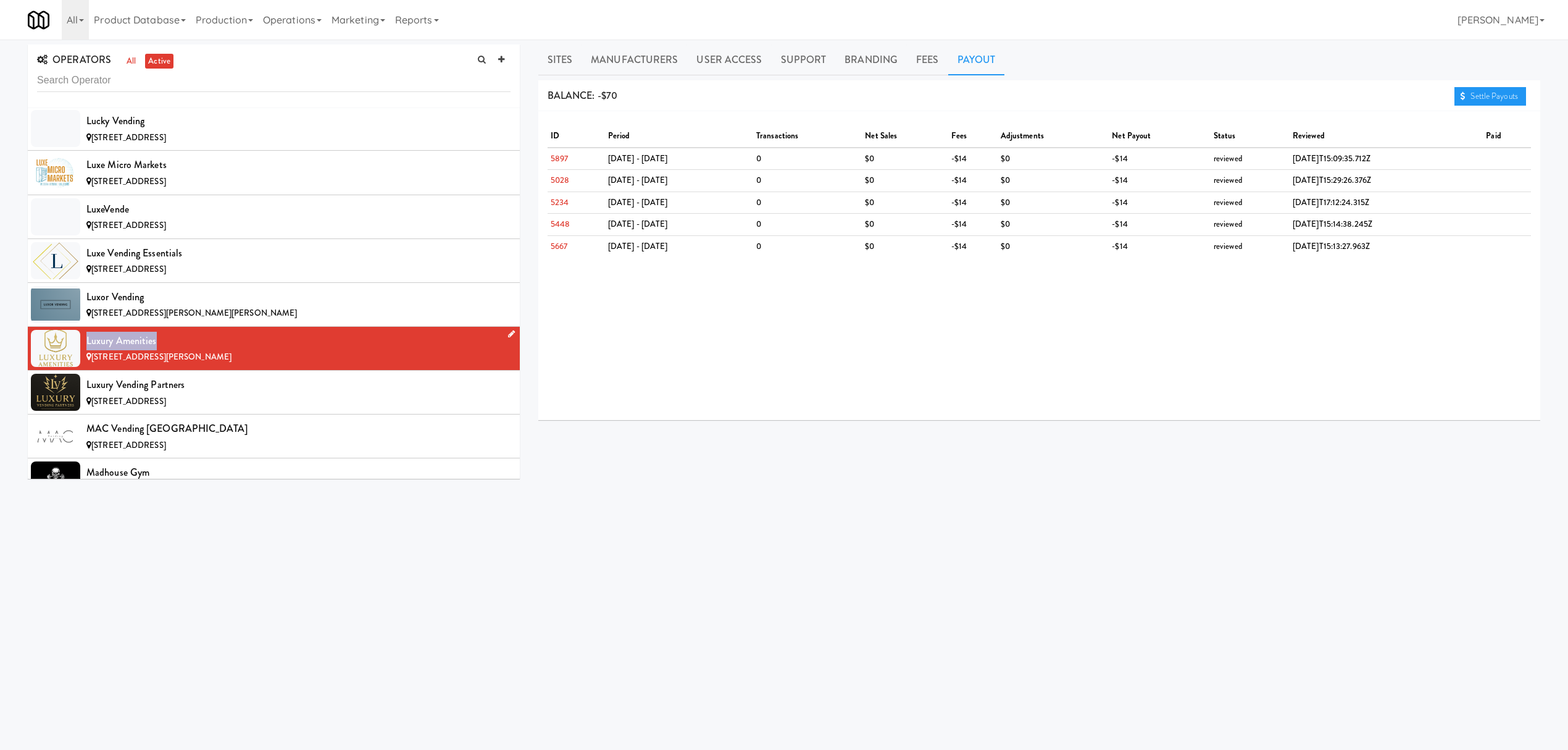
drag, startPoint x: 84, startPoint y: 376, endPoint x: 167, endPoint y: 376, distance: 83.0
click at [167, 370] on li "Luxury Amenities [STREET_ADDRESS][PERSON_NAME]" at bounding box center [274, 348] width 492 height 44
click at [326, 410] on div "[STREET_ADDRESS]" at bounding box center [298, 402] width 424 height 15
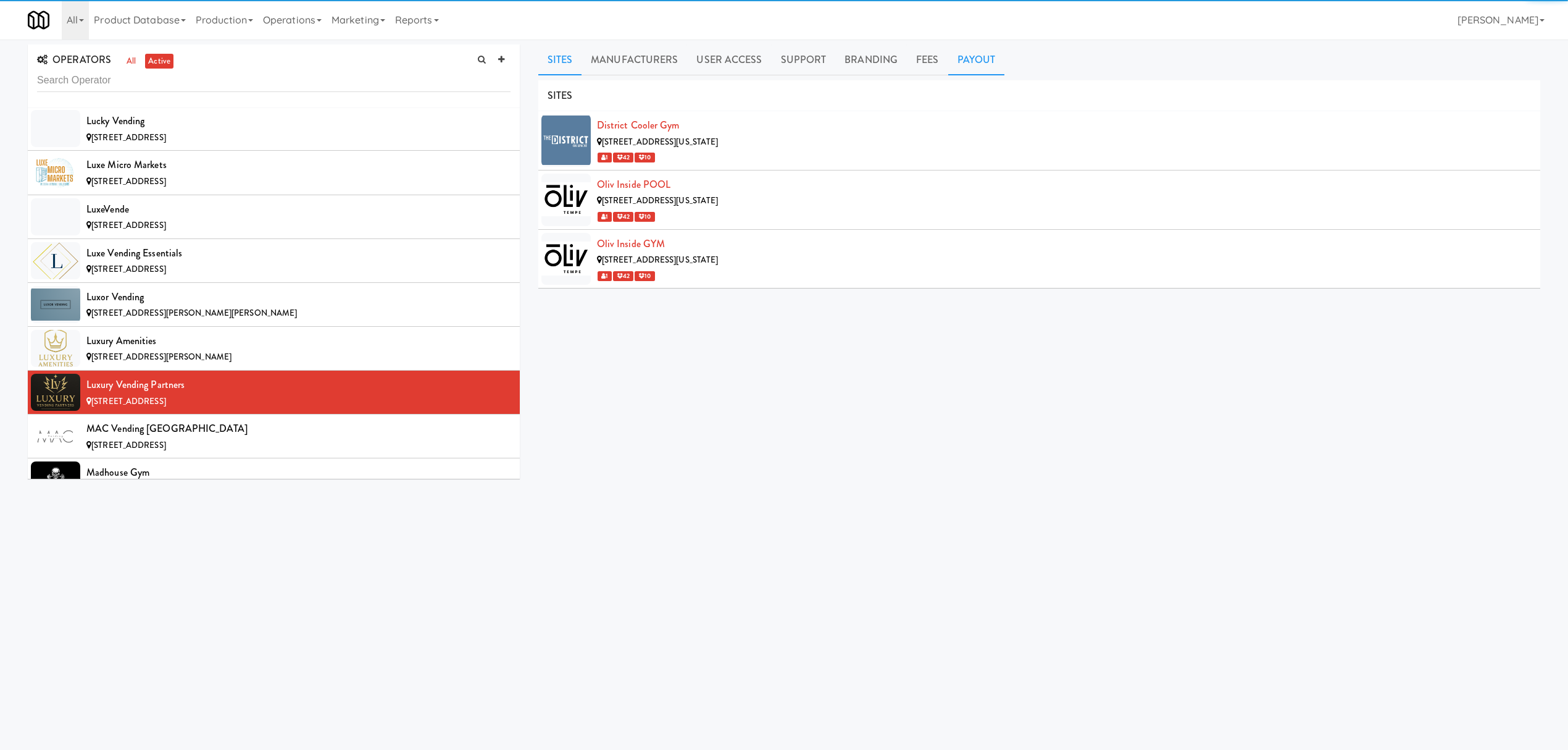
click at [954, 56] on link "Payout" at bounding box center [976, 60] width 56 height 31
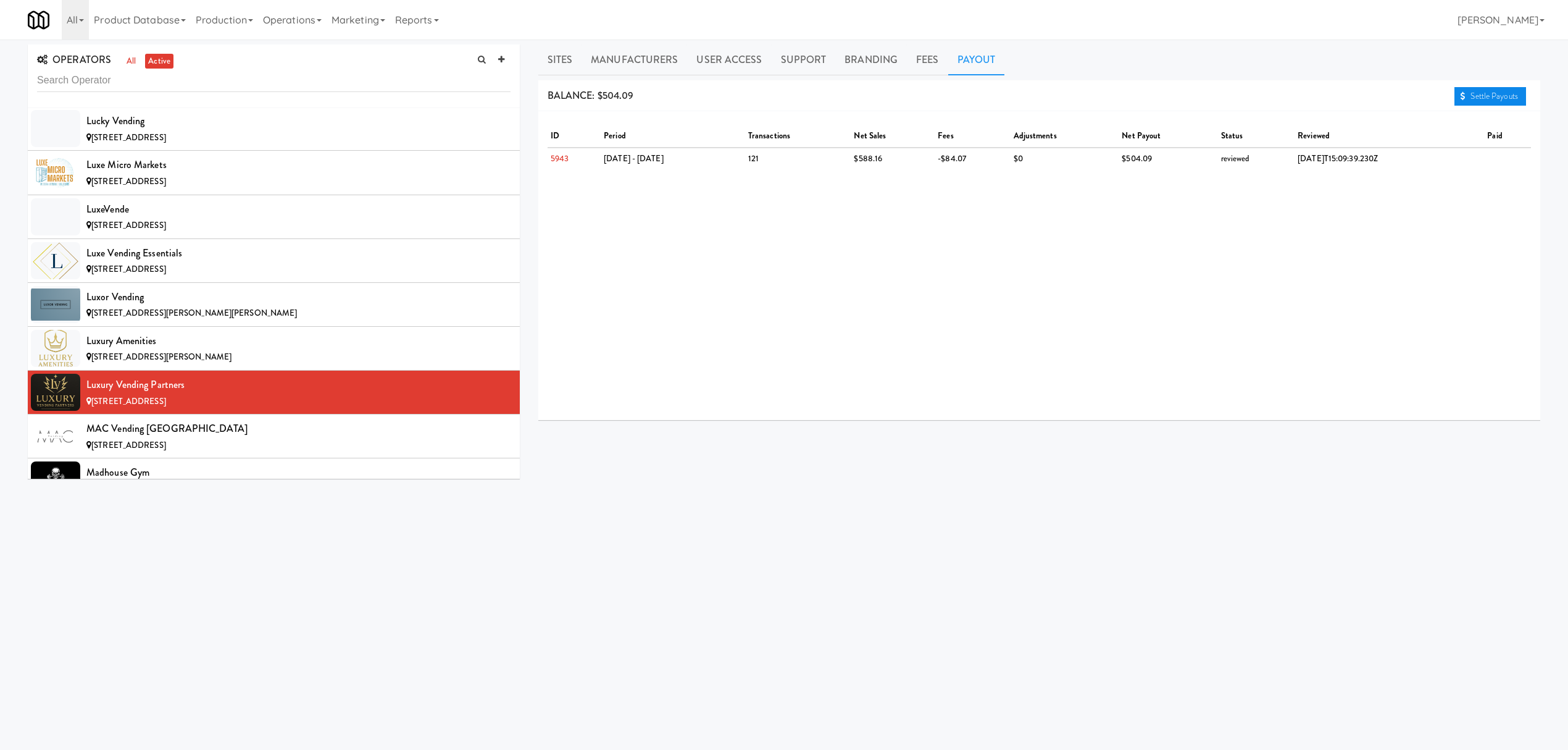
click at [1462, 100] on link "Settle Payouts" at bounding box center [1490, 96] width 72 height 19
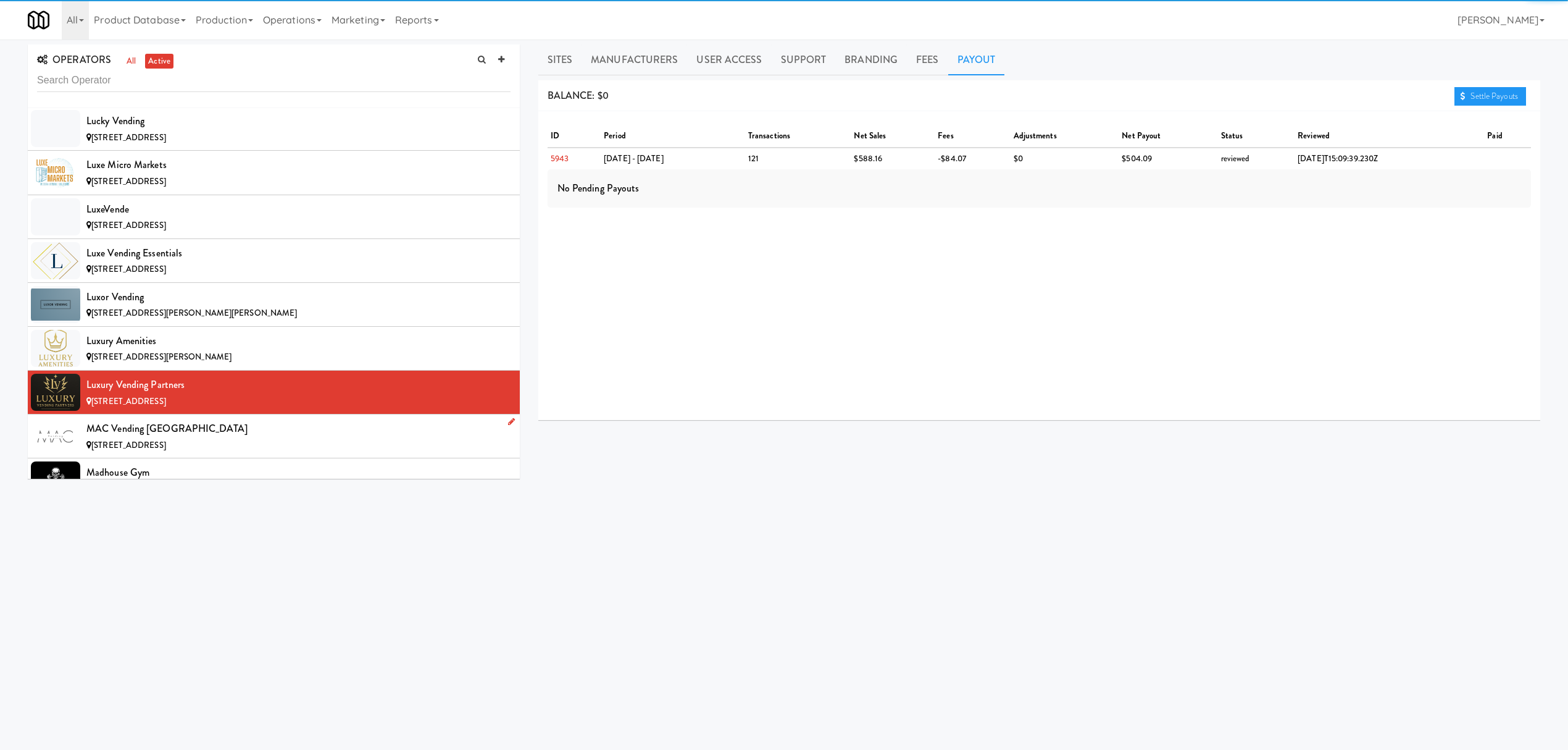
click at [201, 438] on div "MAC Vending [GEOGRAPHIC_DATA]" at bounding box center [298, 429] width 424 height 19
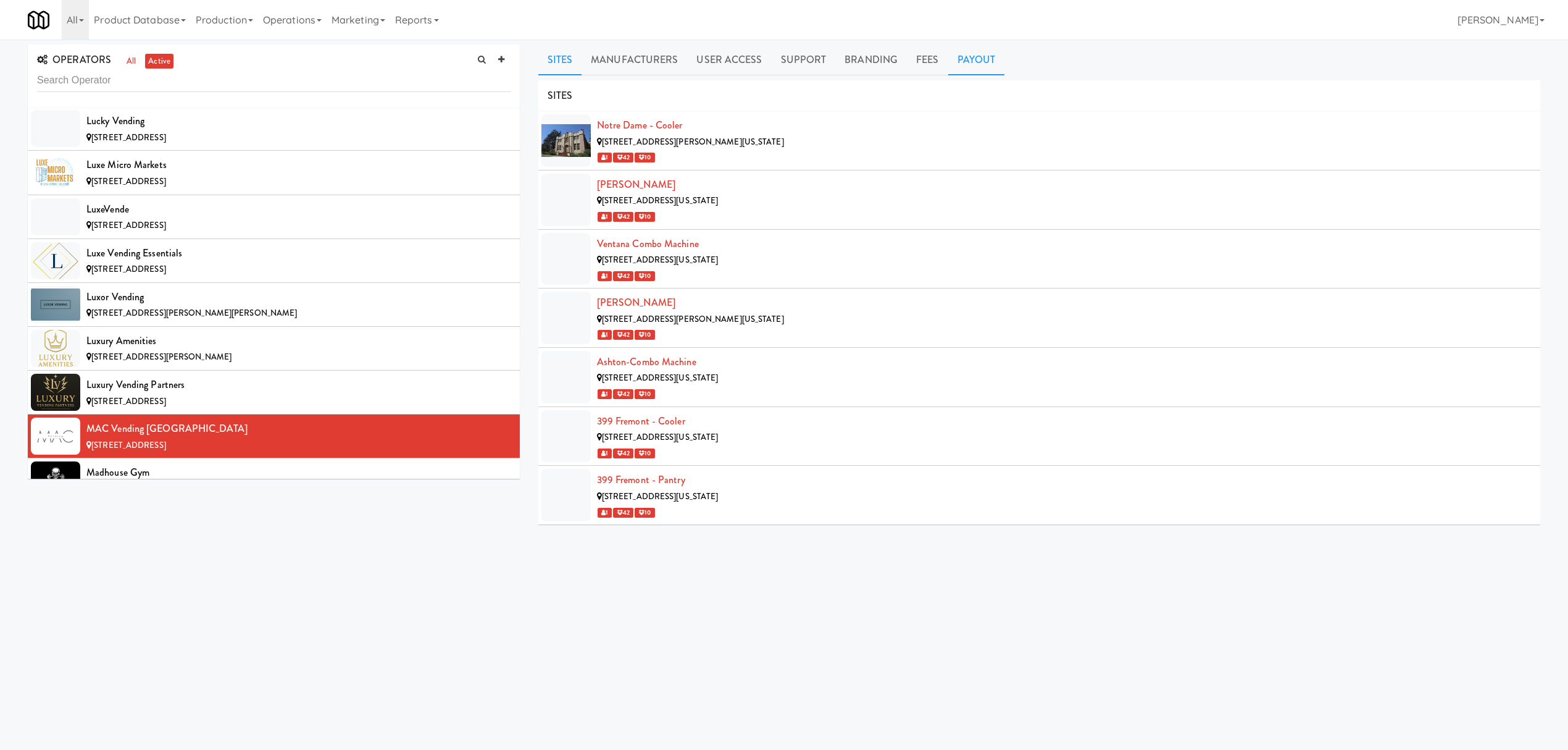
click at [986, 63] on link "Payout" at bounding box center [976, 60] width 56 height 31
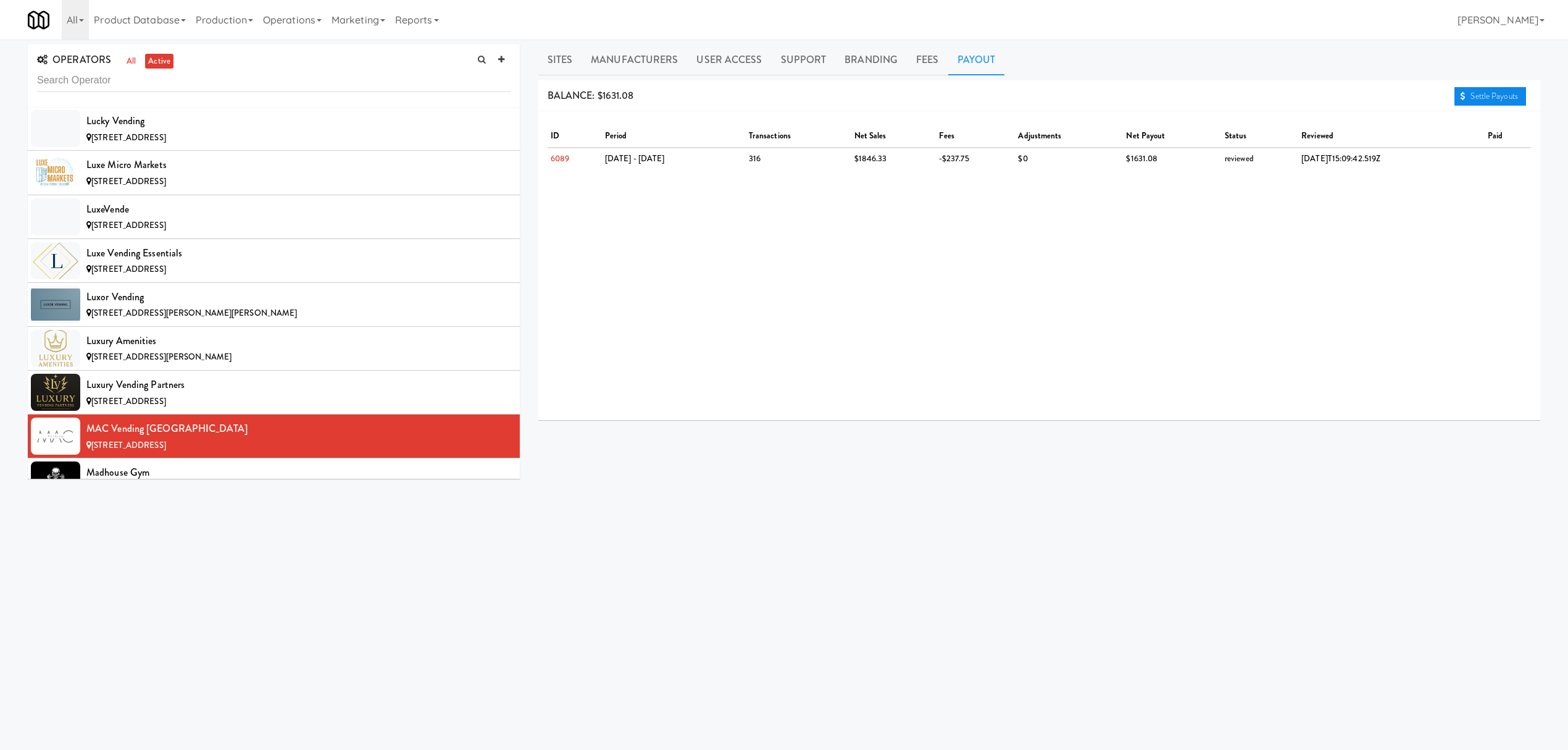
click at [1468, 95] on link "Settle Payouts" at bounding box center [1490, 96] width 72 height 19
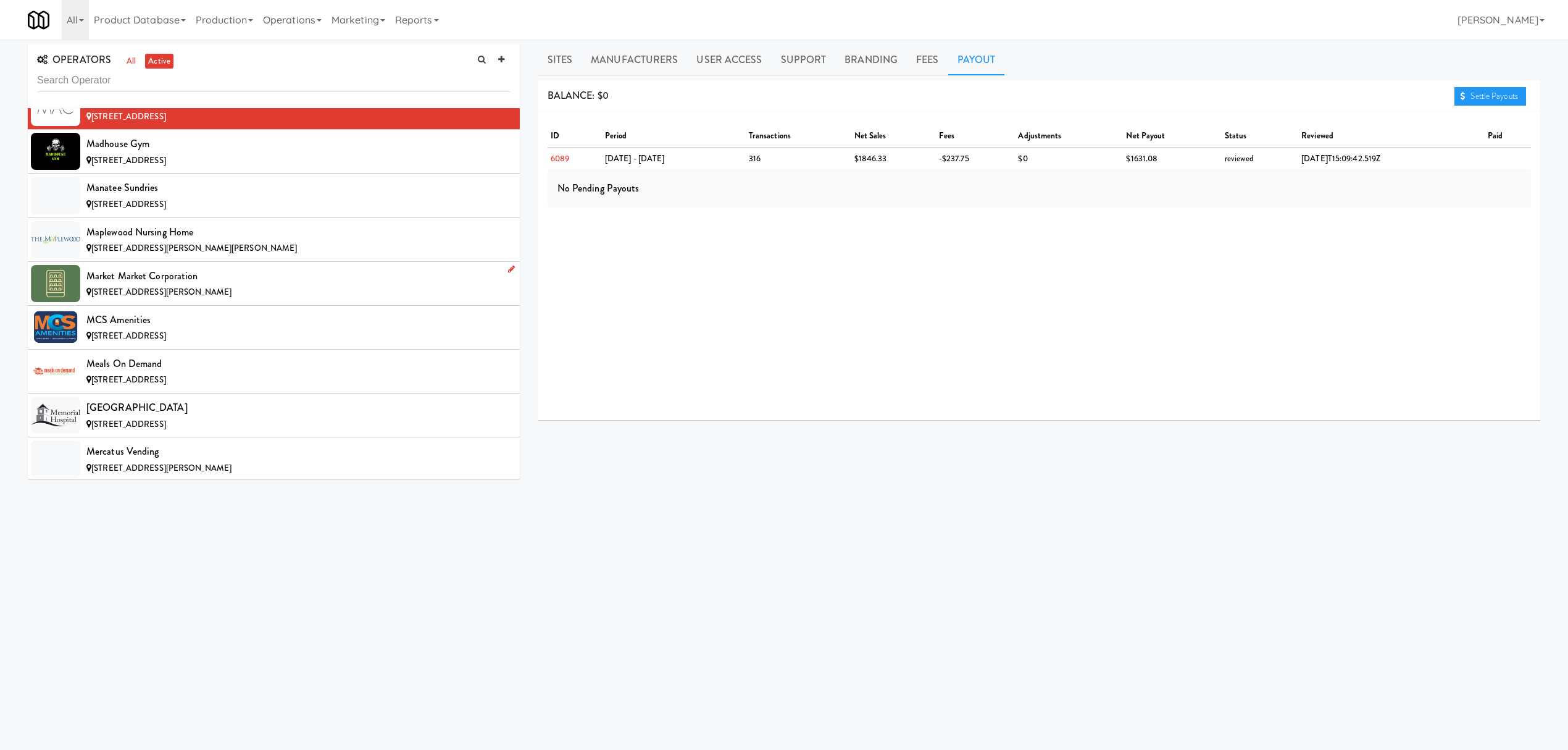
scroll to position [7080, 0]
click at [231, 168] on div "[STREET_ADDRESS]" at bounding box center [298, 160] width 424 height 15
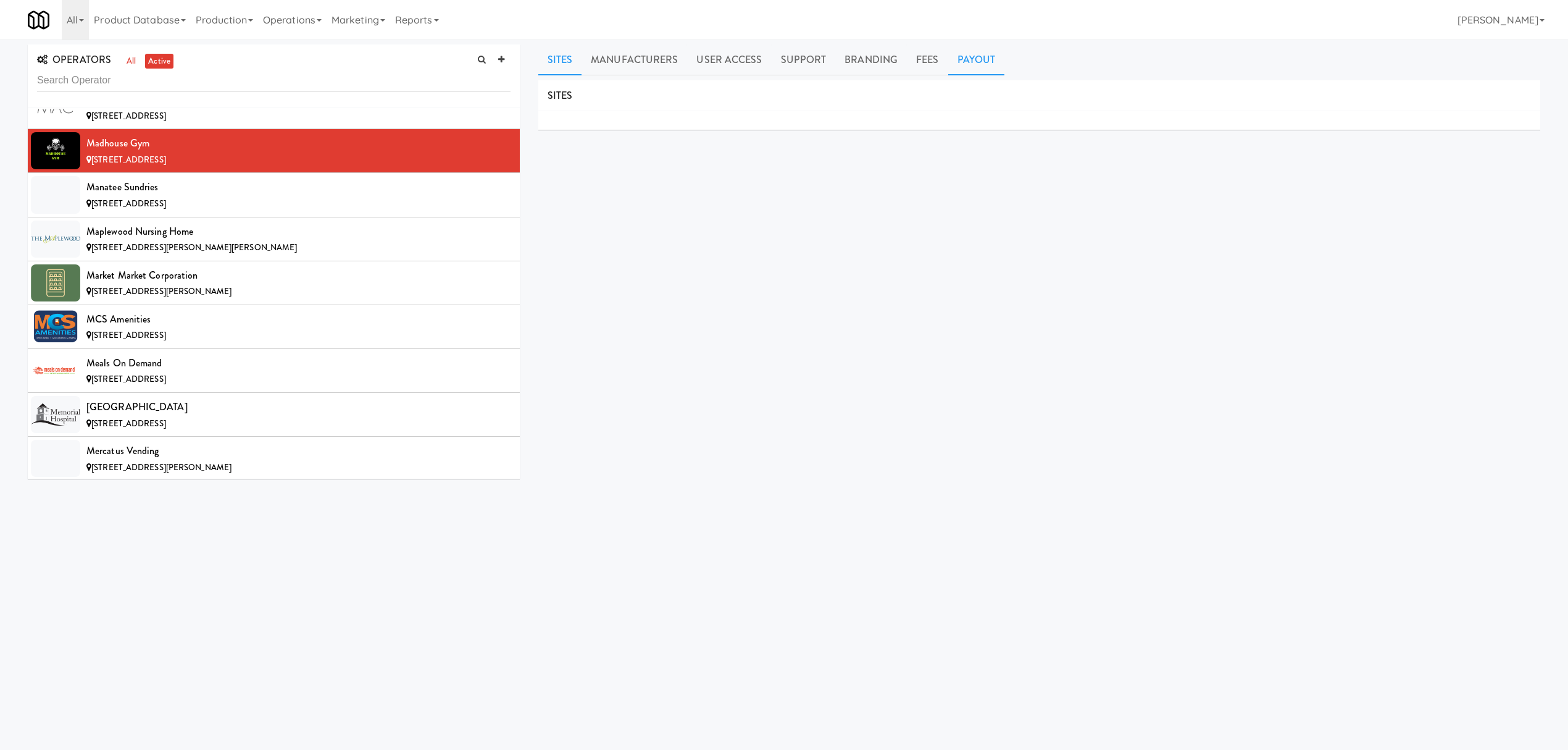
click at [959, 57] on link "Payout" at bounding box center [976, 60] width 56 height 31
click at [295, 196] on div "Manatee Sundries" at bounding box center [298, 187] width 424 height 19
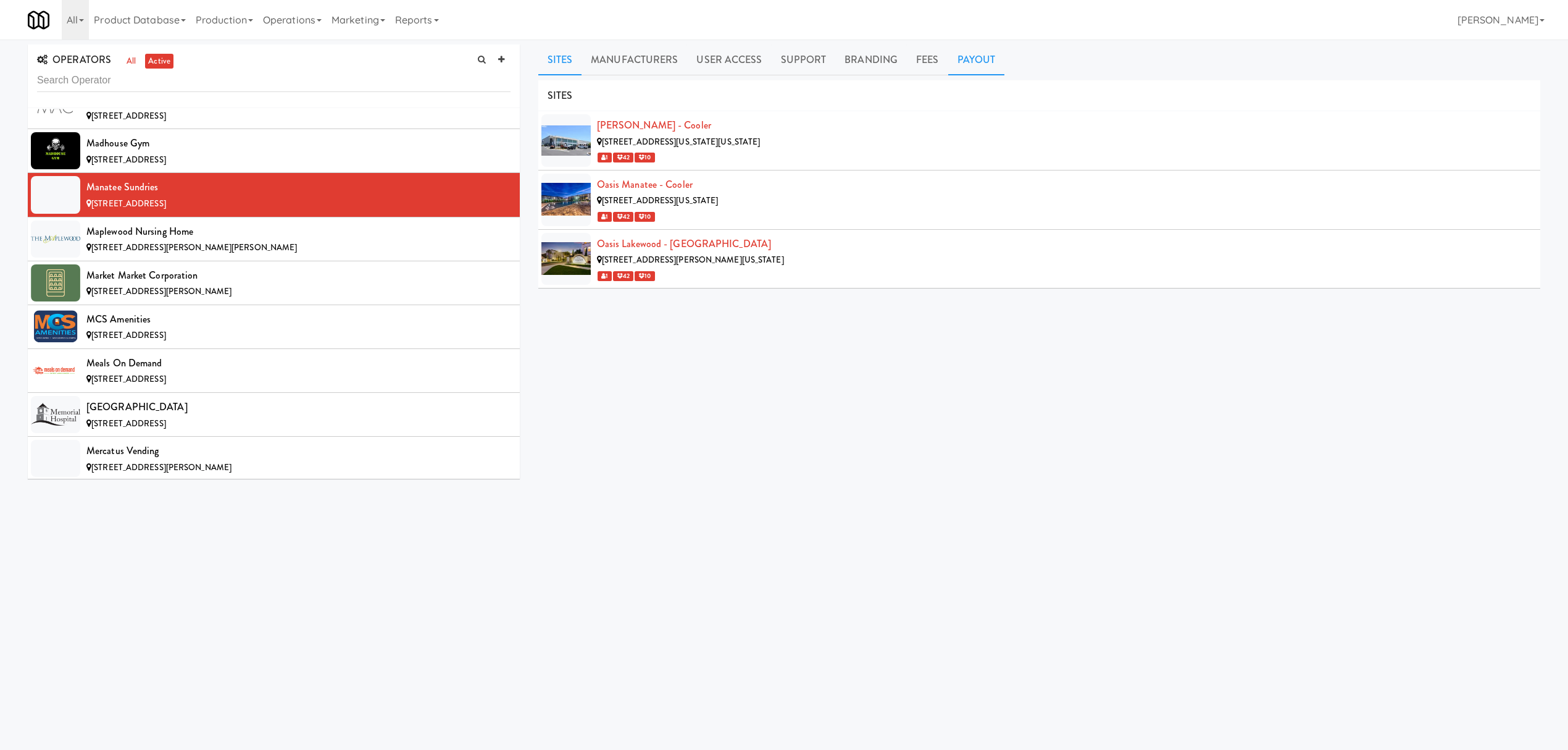
click at [966, 59] on link "Payout" at bounding box center [976, 60] width 56 height 31
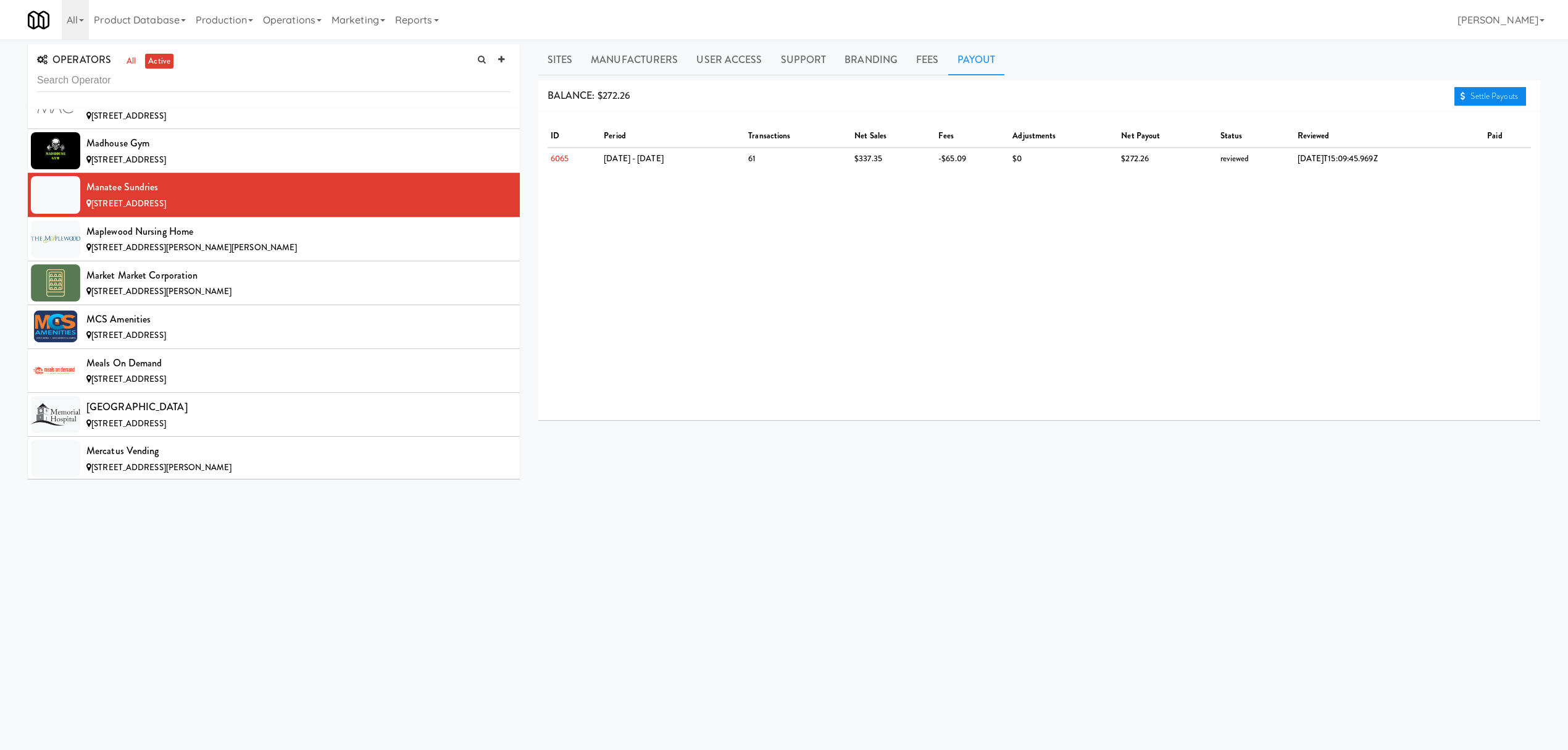
click at [1509, 100] on link "Settle Payouts" at bounding box center [1490, 96] width 72 height 19
click at [239, 256] on div "[STREET_ADDRESS][PERSON_NAME][PERSON_NAME]" at bounding box center [298, 247] width 424 height 15
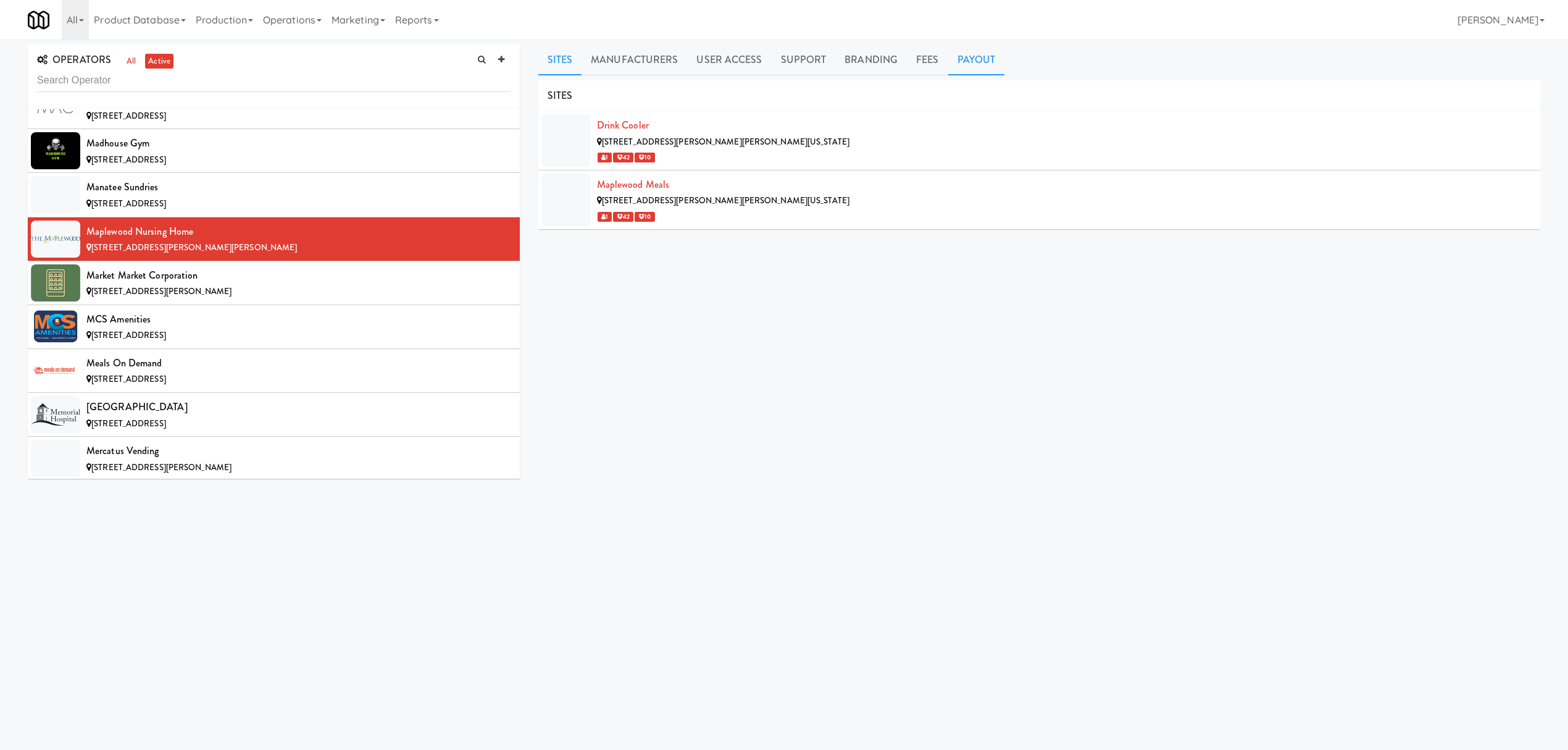
click at [988, 62] on link "Payout" at bounding box center [976, 60] width 56 height 31
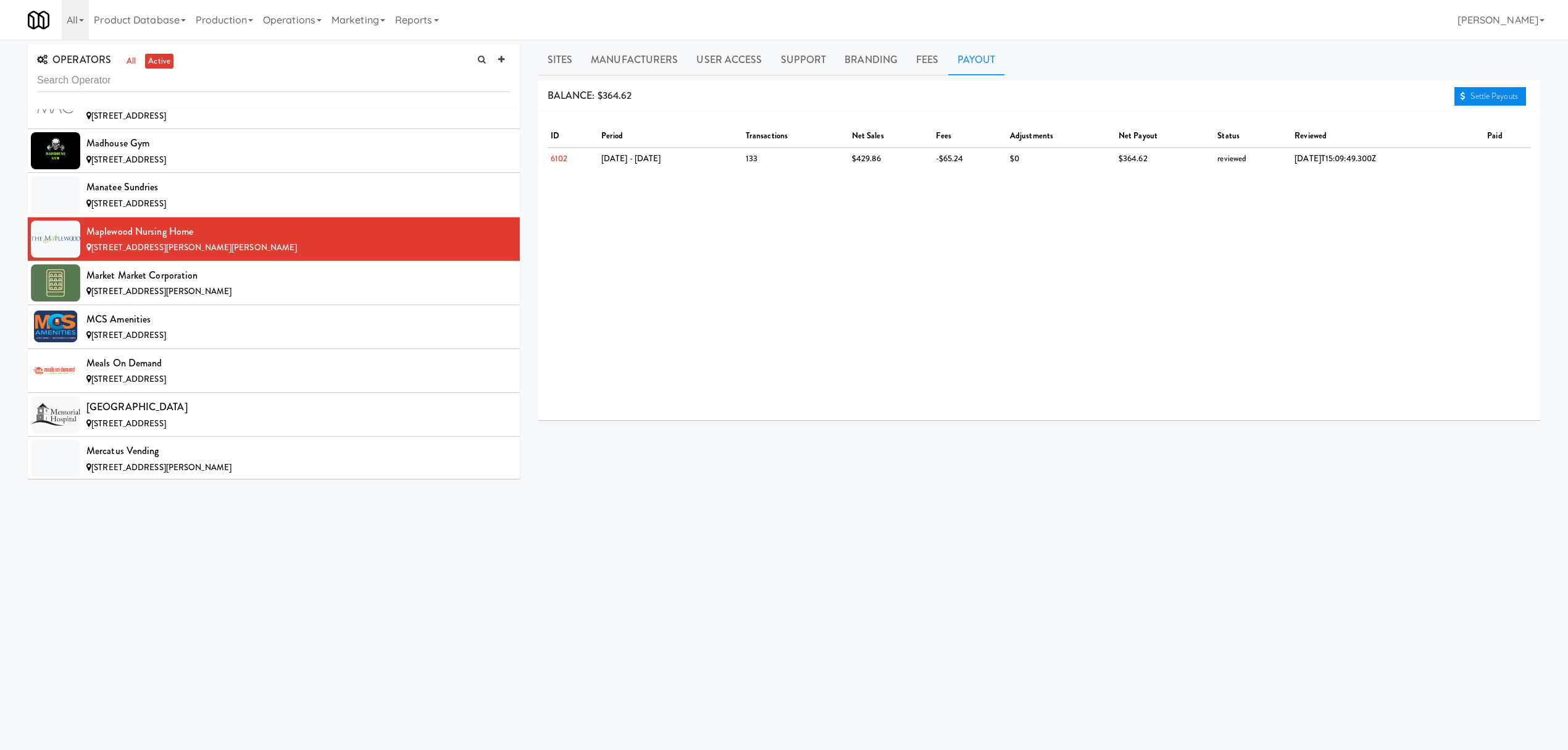
click at [1474, 97] on link "Settle Payouts" at bounding box center [1490, 96] width 72 height 19
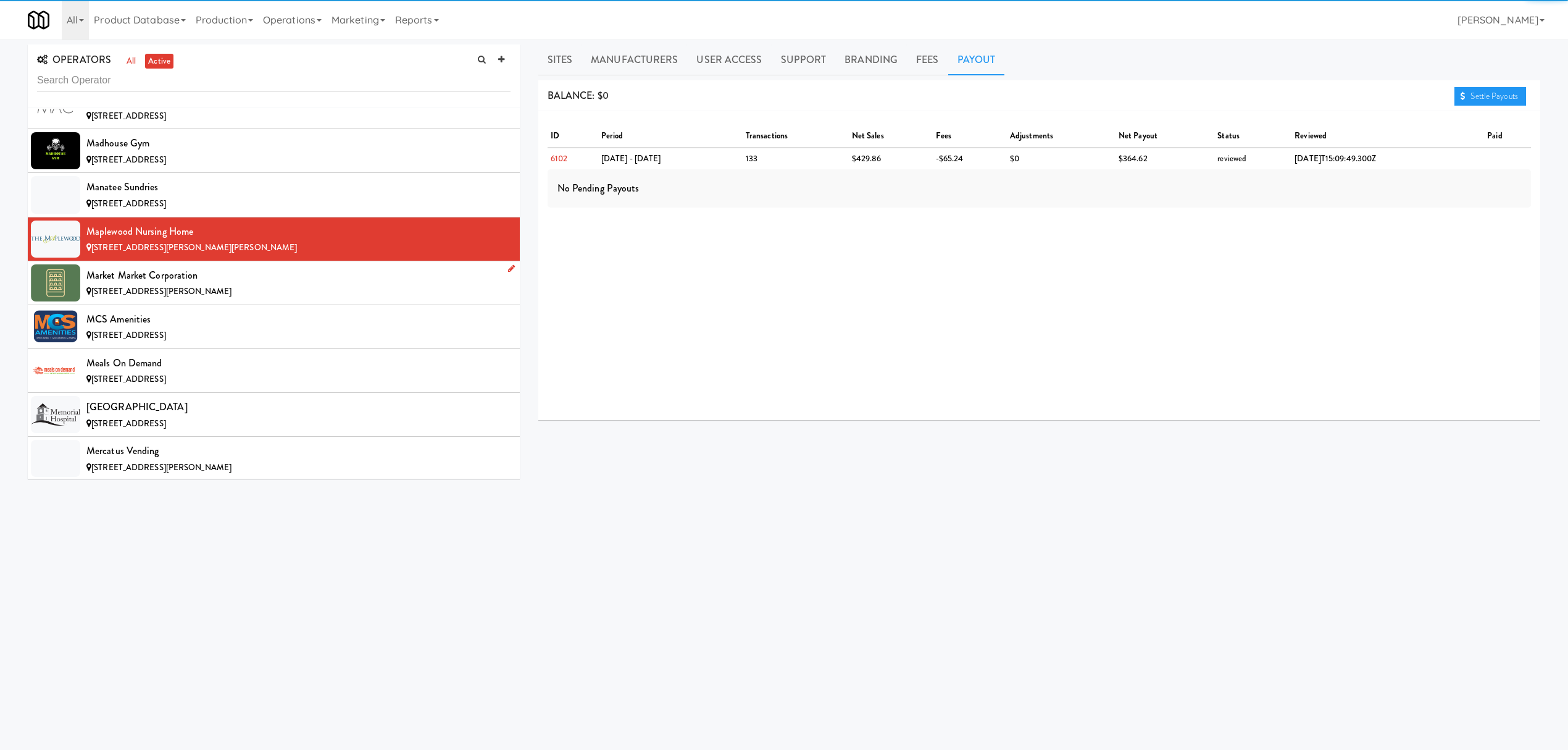
click at [301, 299] on div "[STREET_ADDRESS][PERSON_NAME]" at bounding box center [298, 291] width 424 height 15
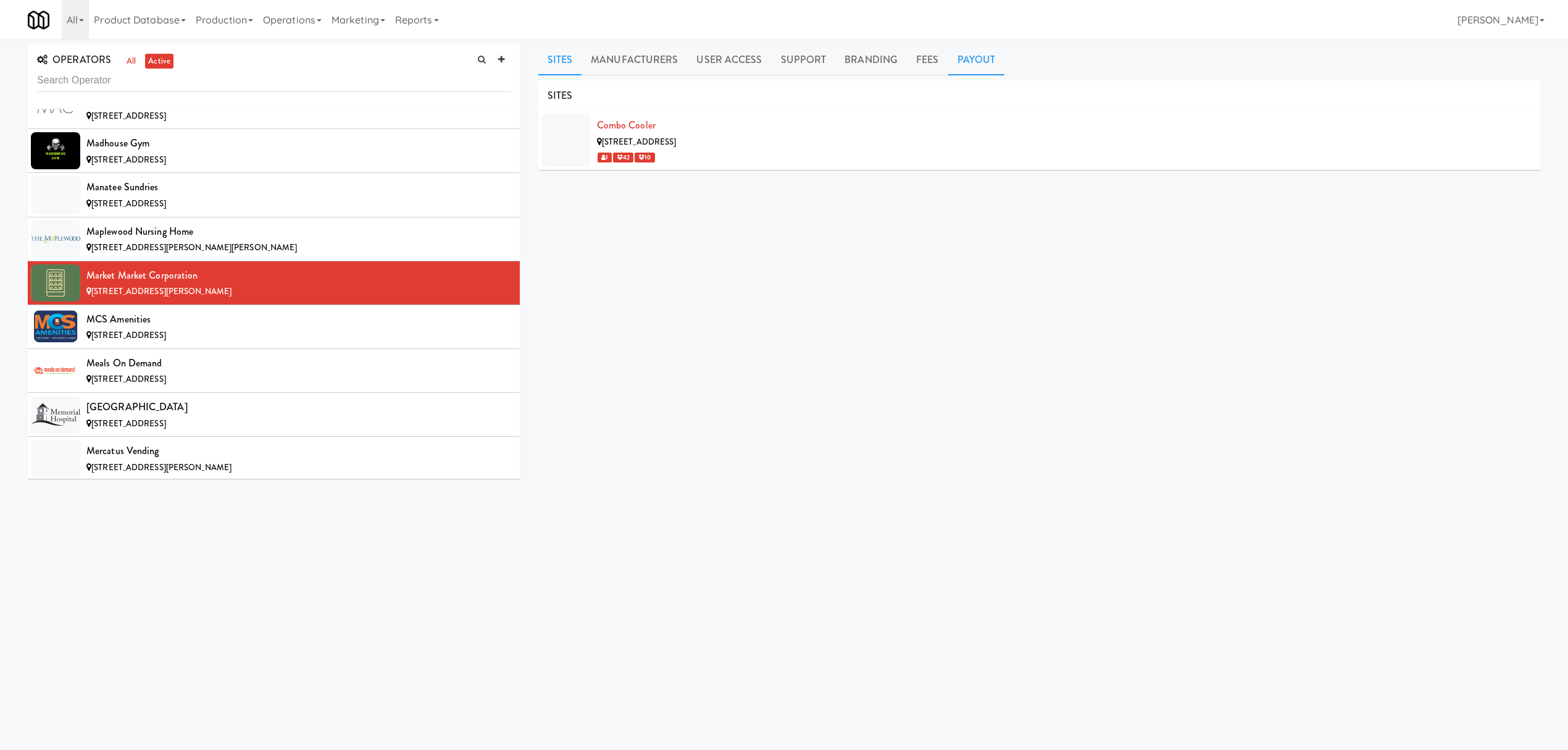
click at [975, 64] on link "Payout" at bounding box center [976, 60] width 56 height 31
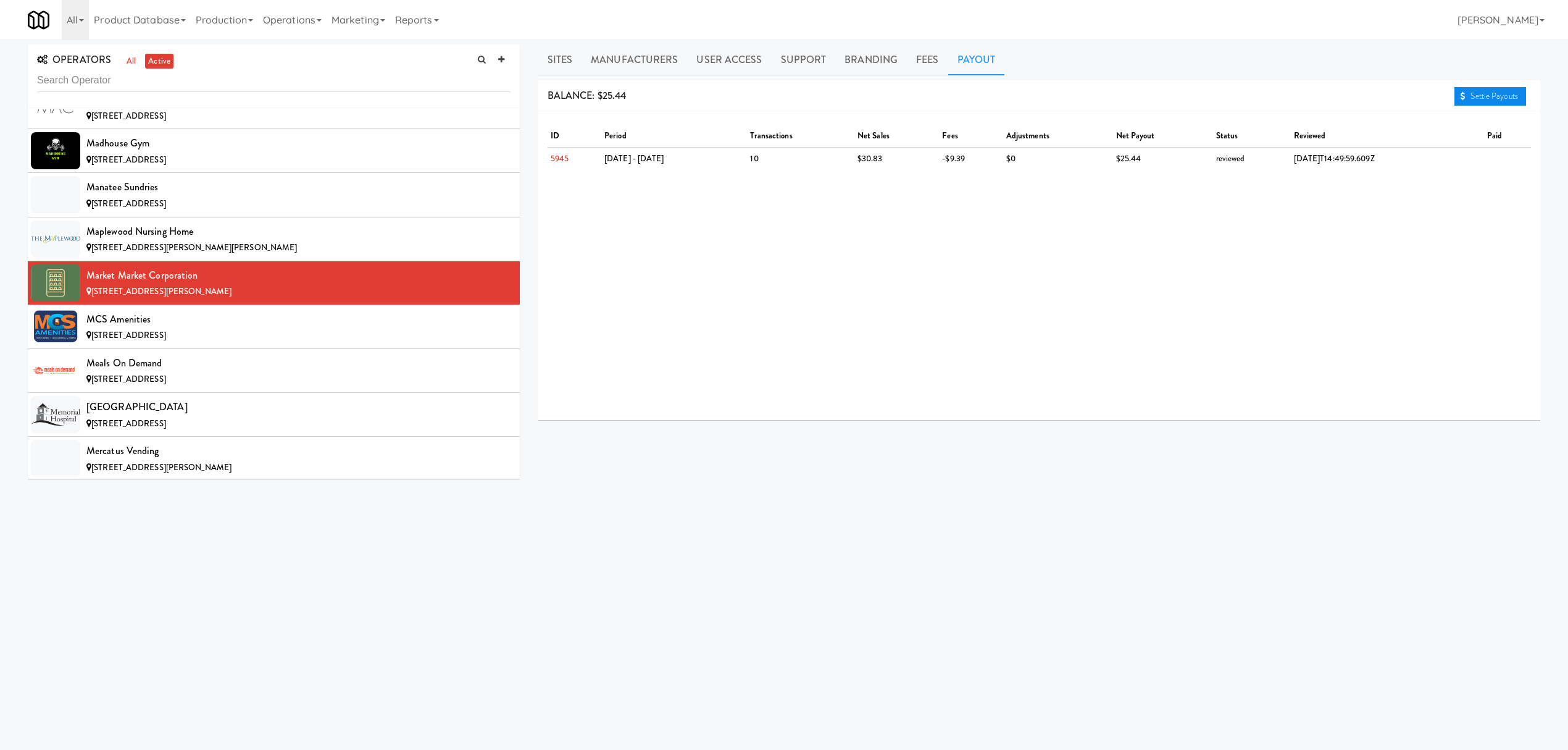
click at [1463, 95] on link "Settle Payouts" at bounding box center [1490, 96] width 72 height 19
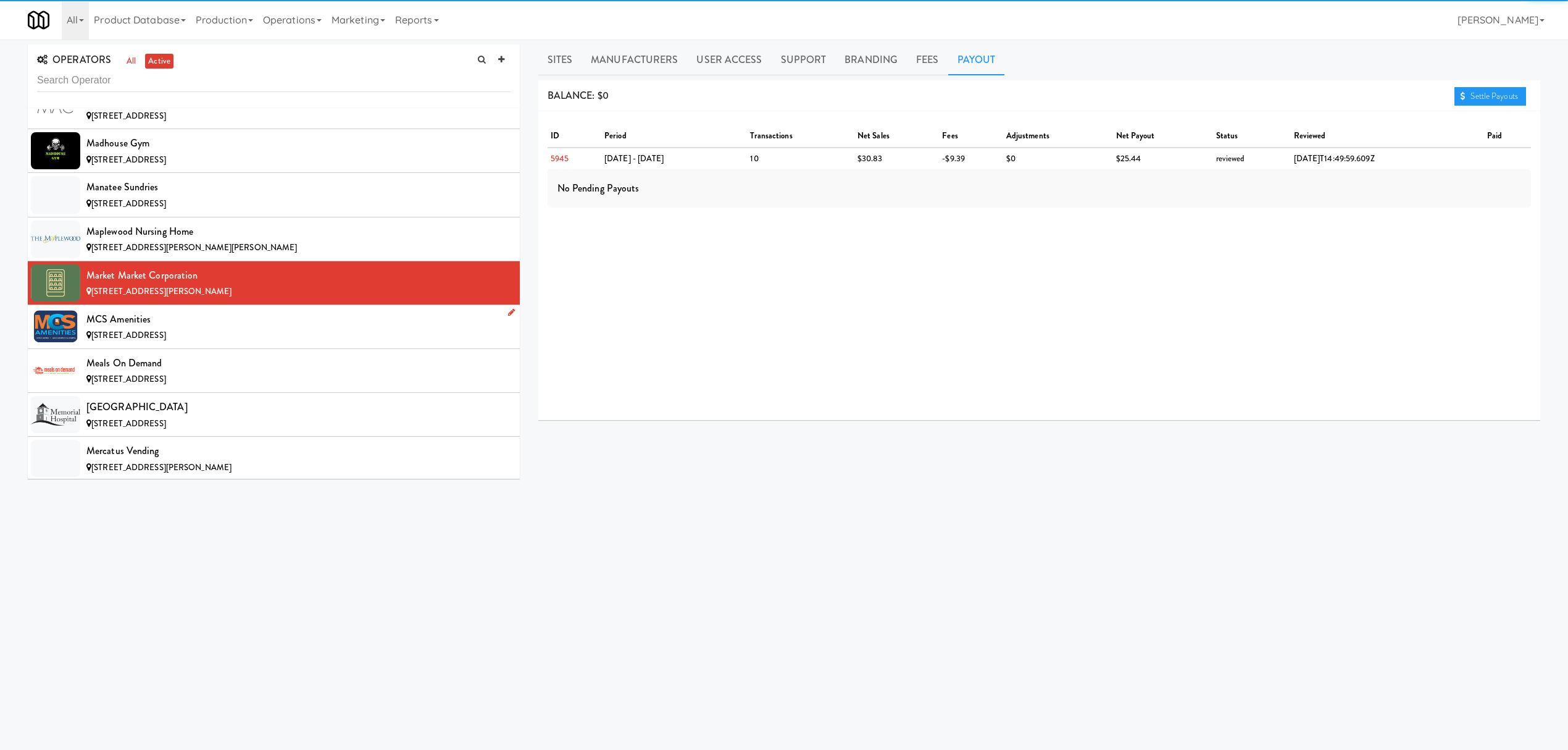
click at [273, 328] on div "MCS Amenities" at bounding box center [298, 319] width 424 height 19
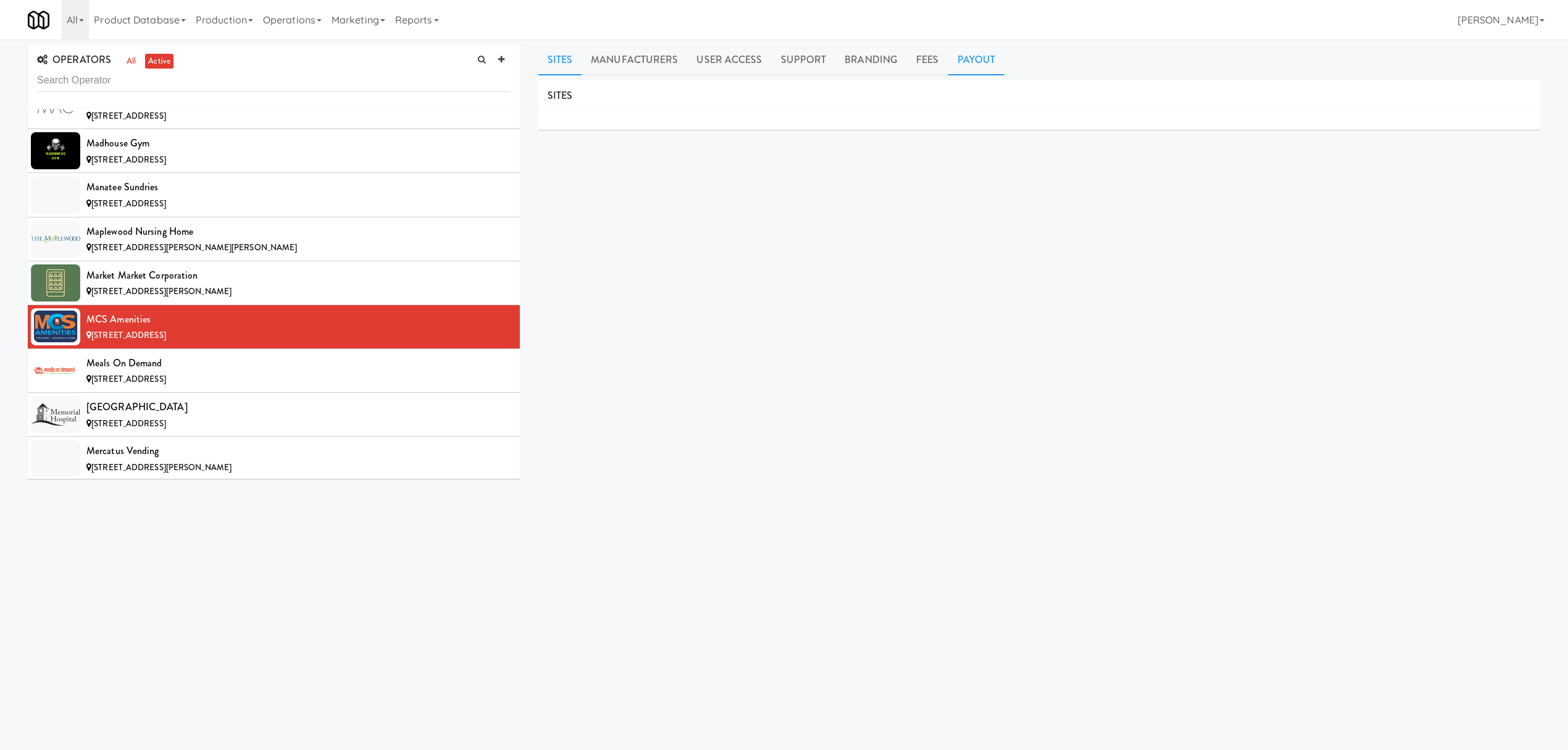
click at [979, 56] on link "Payout" at bounding box center [976, 60] width 56 height 31
click at [334, 372] on div "Meals On Demand" at bounding box center [298, 363] width 424 height 19
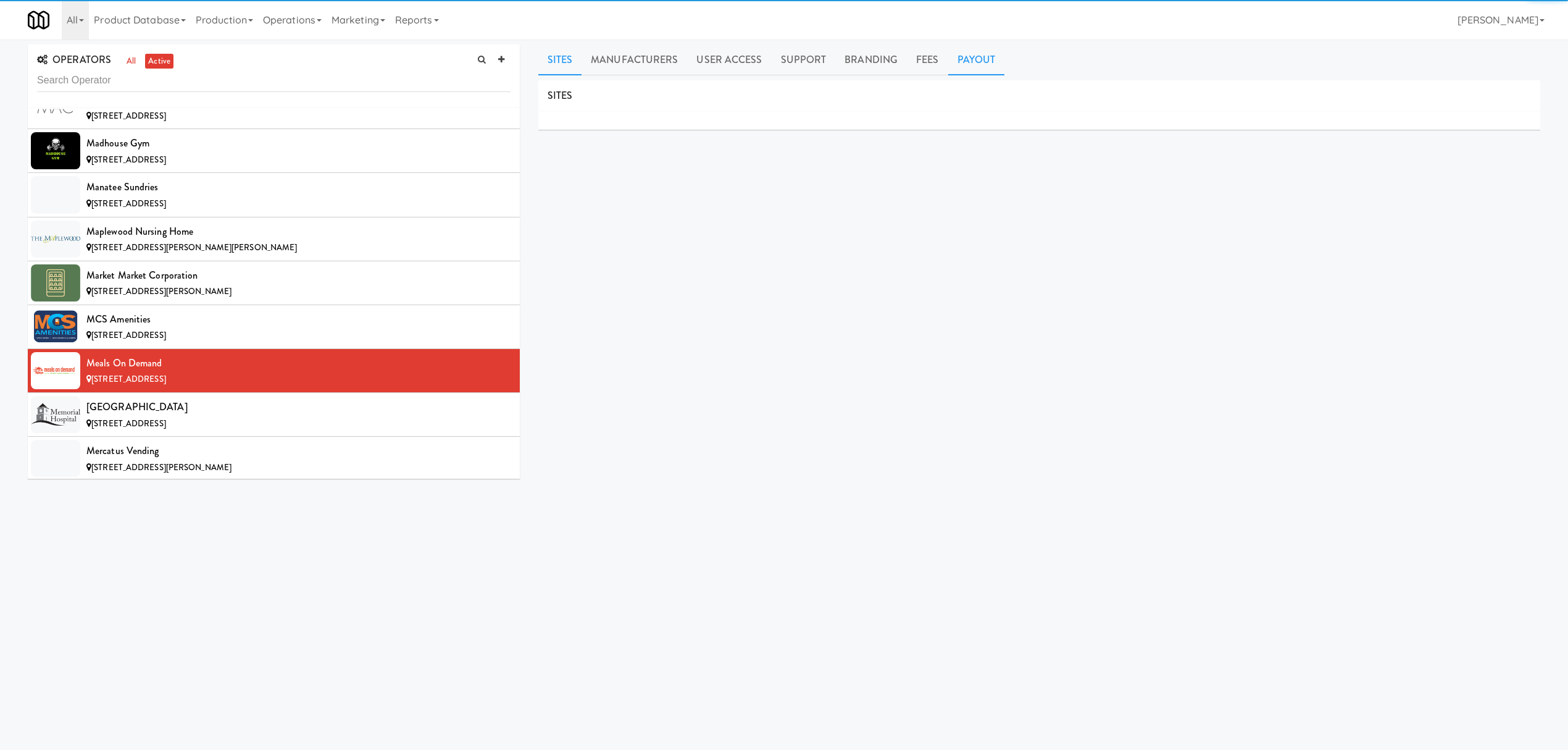
click at [958, 53] on link "Payout" at bounding box center [976, 60] width 56 height 31
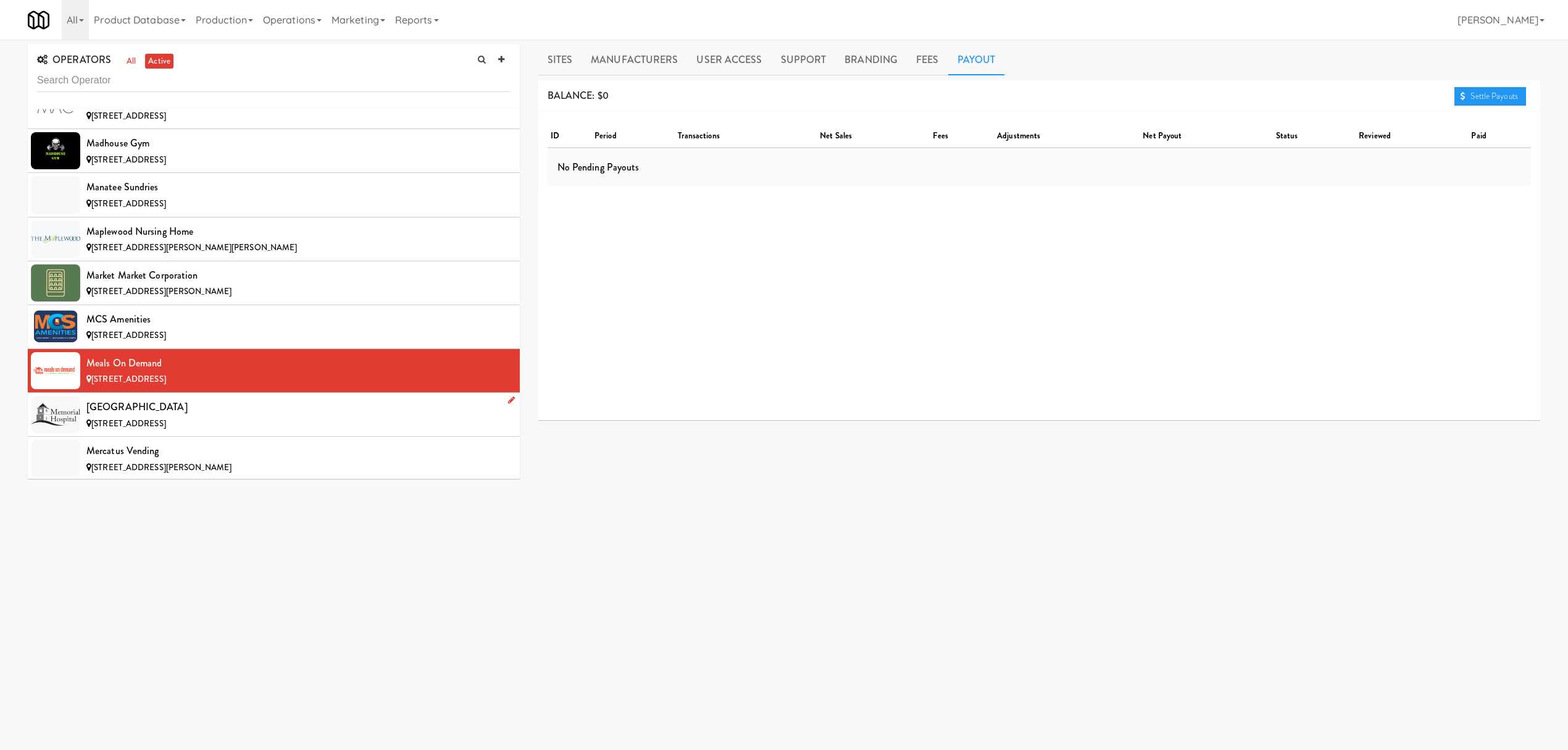
click at [166, 429] on span "[STREET_ADDRESS]" at bounding box center [128, 424] width 74 height 12
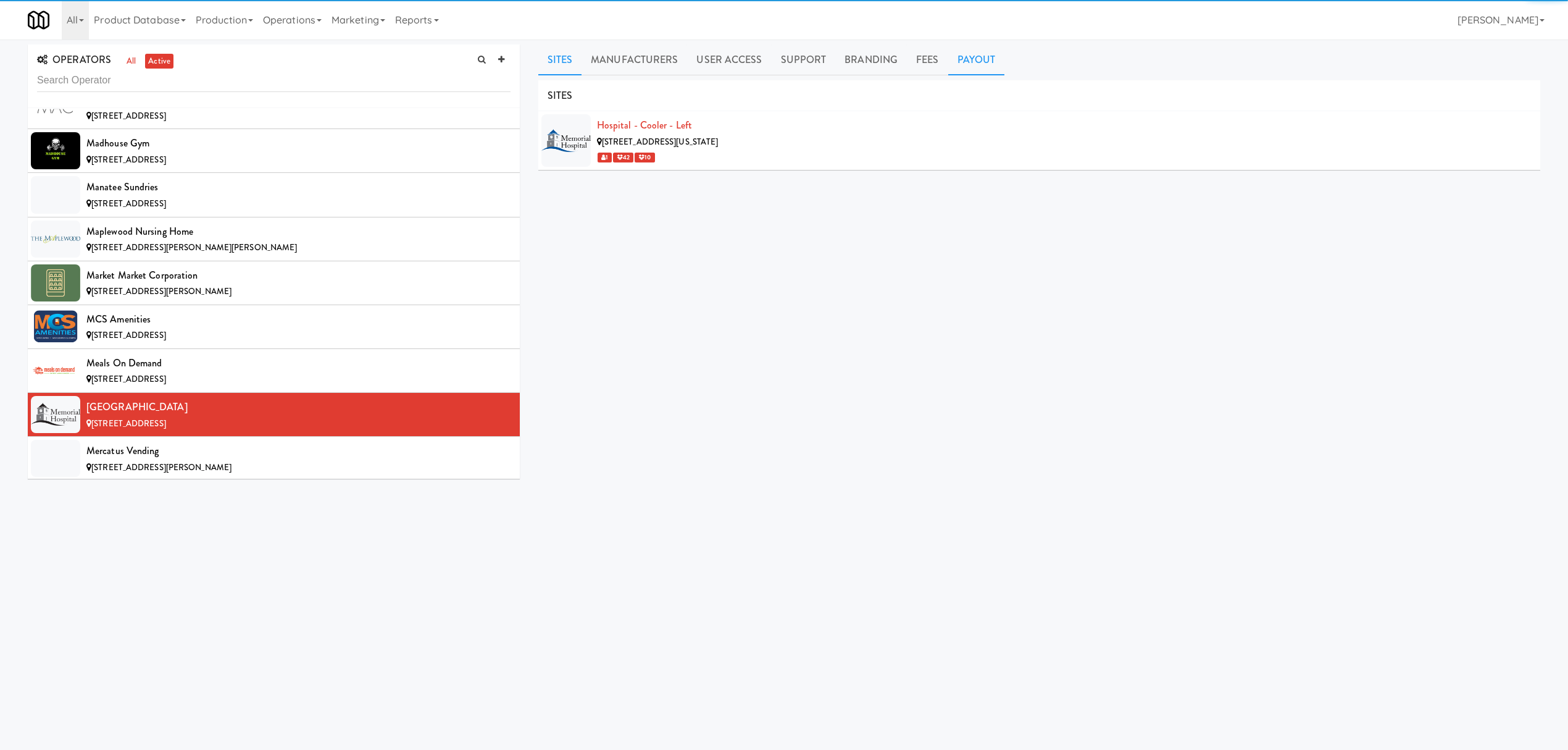
click at [974, 58] on link "Payout" at bounding box center [976, 60] width 56 height 31
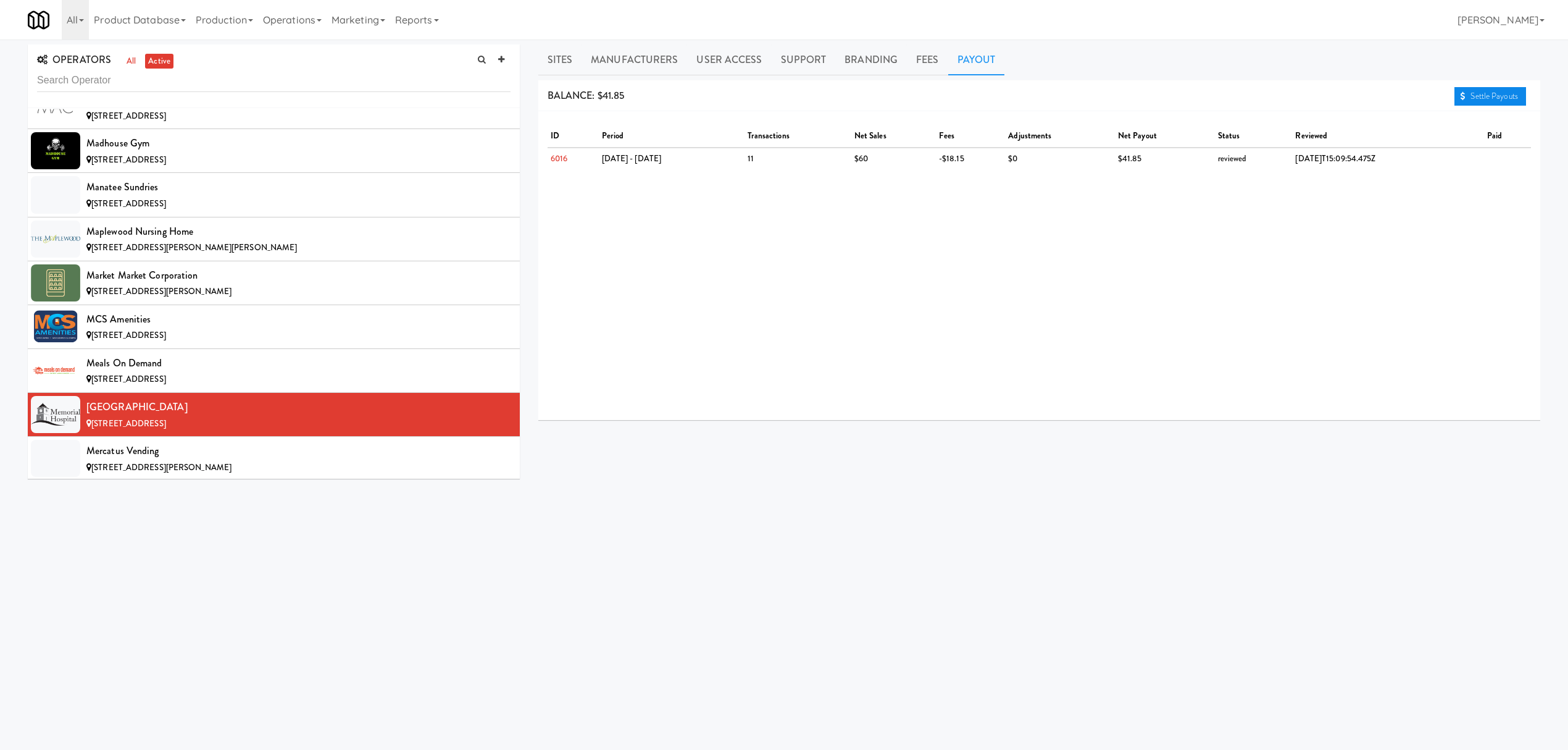
click at [1485, 99] on link "Settle Payouts" at bounding box center [1490, 96] width 72 height 19
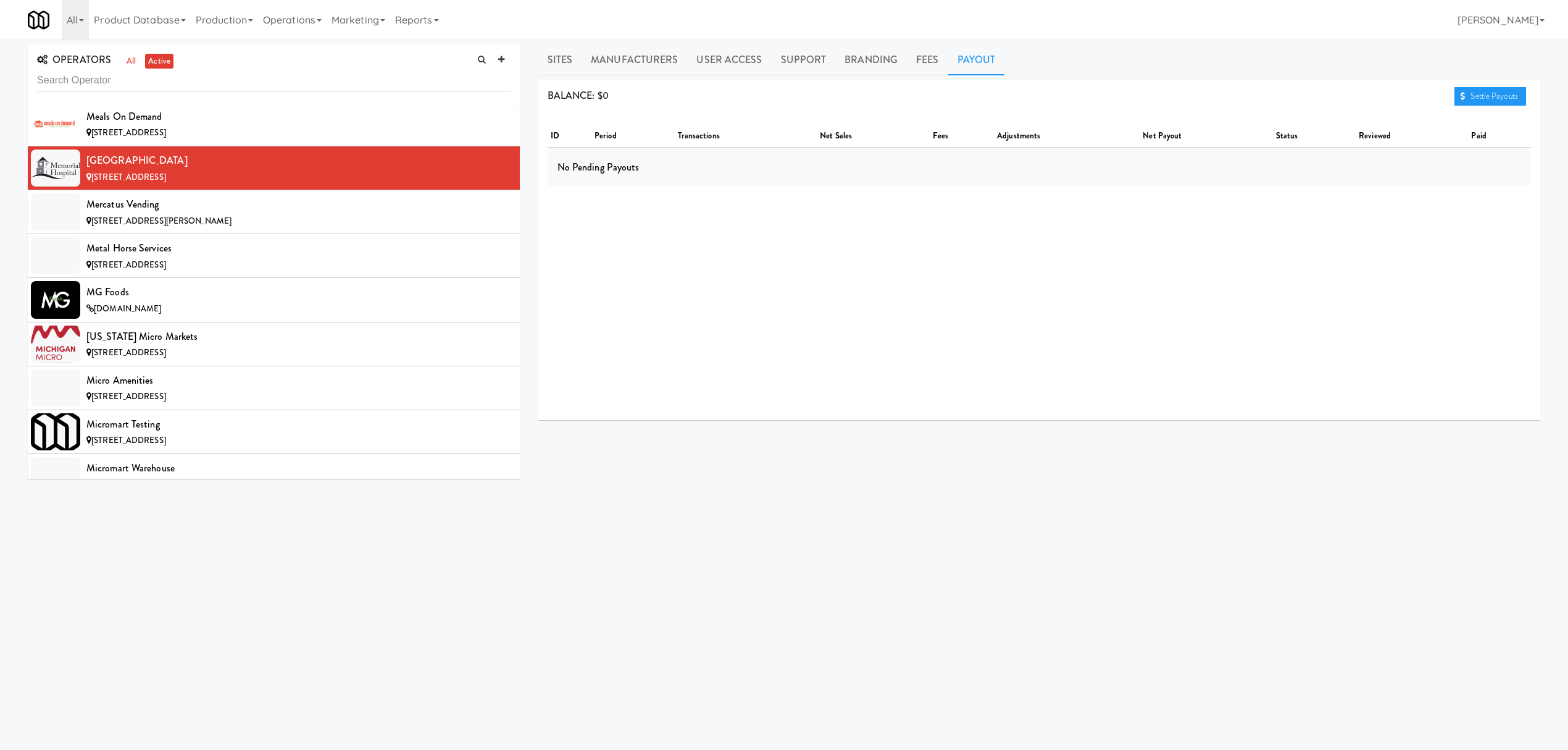
scroll to position [7328, 0]
click at [257, 213] on div "Mercatus Vending" at bounding box center [298, 204] width 424 height 19
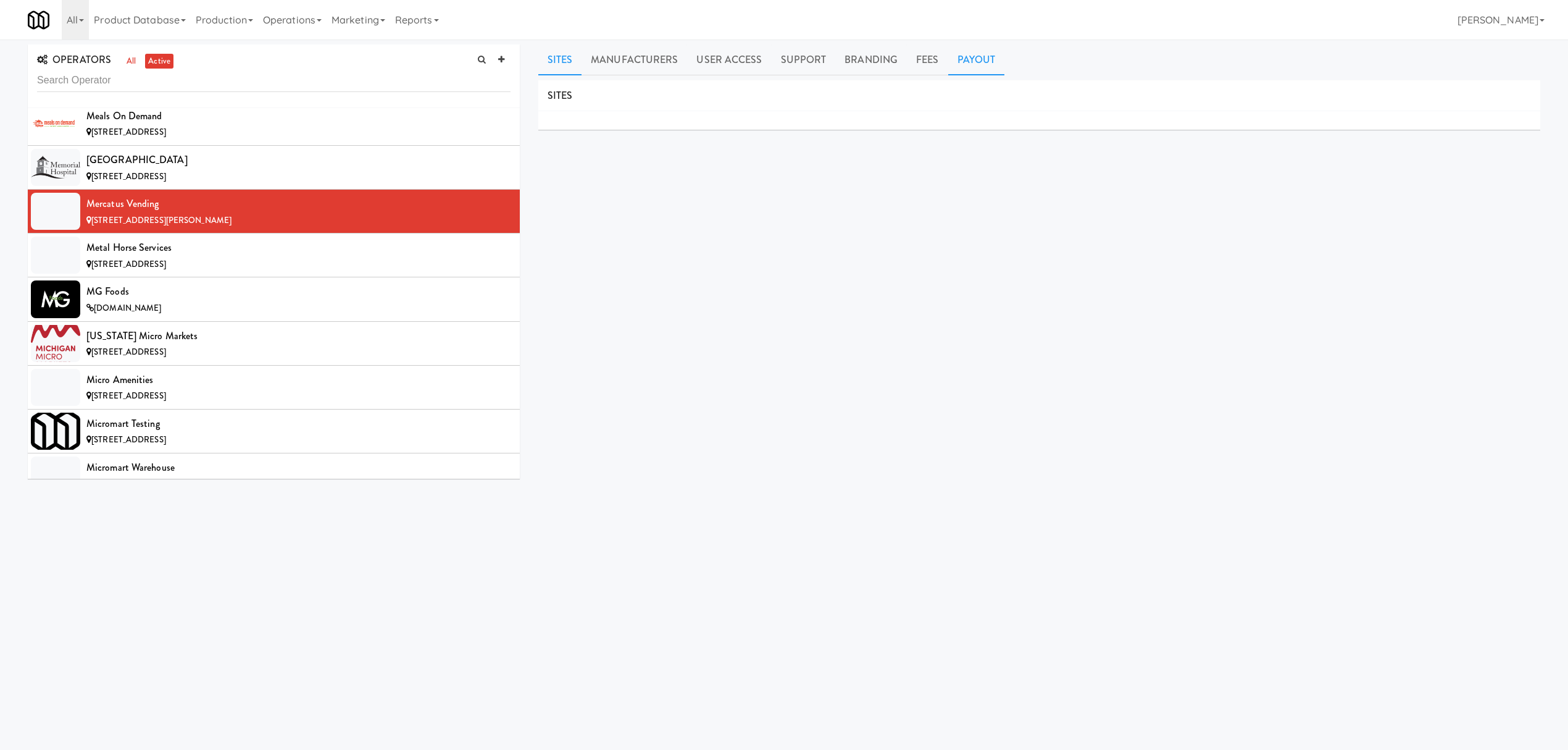
drag, startPoint x: 1531, startPoint y: 533, endPoint x: 975, endPoint y: 53, distance: 734.5
click at [975, 53] on link "Payout" at bounding box center [976, 60] width 56 height 31
click at [160, 270] on span "[STREET_ADDRESS]" at bounding box center [128, 264] width 74 height 12
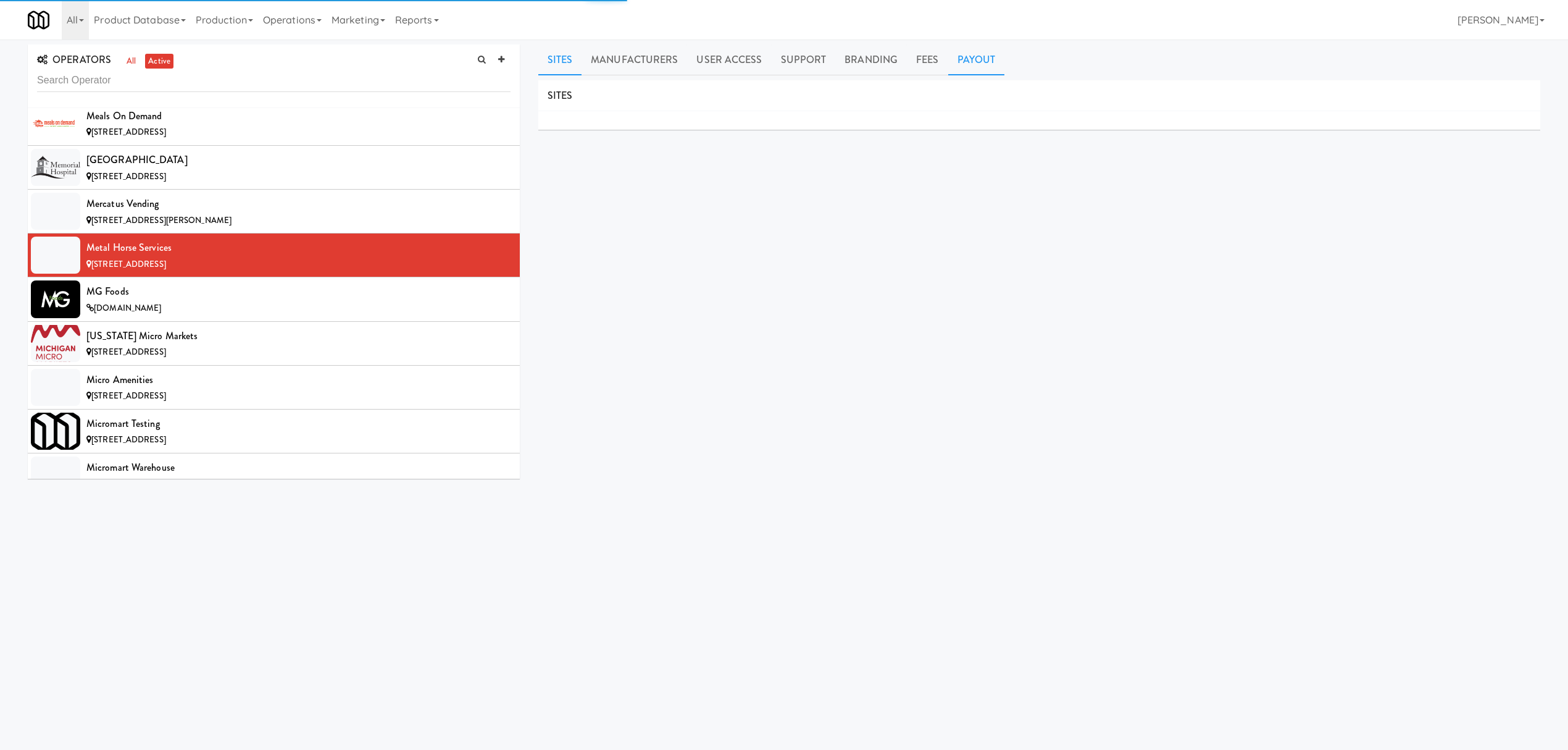
click at [964, 55] on link "Payout" at bounding box center [976, 60] width 56 height 31
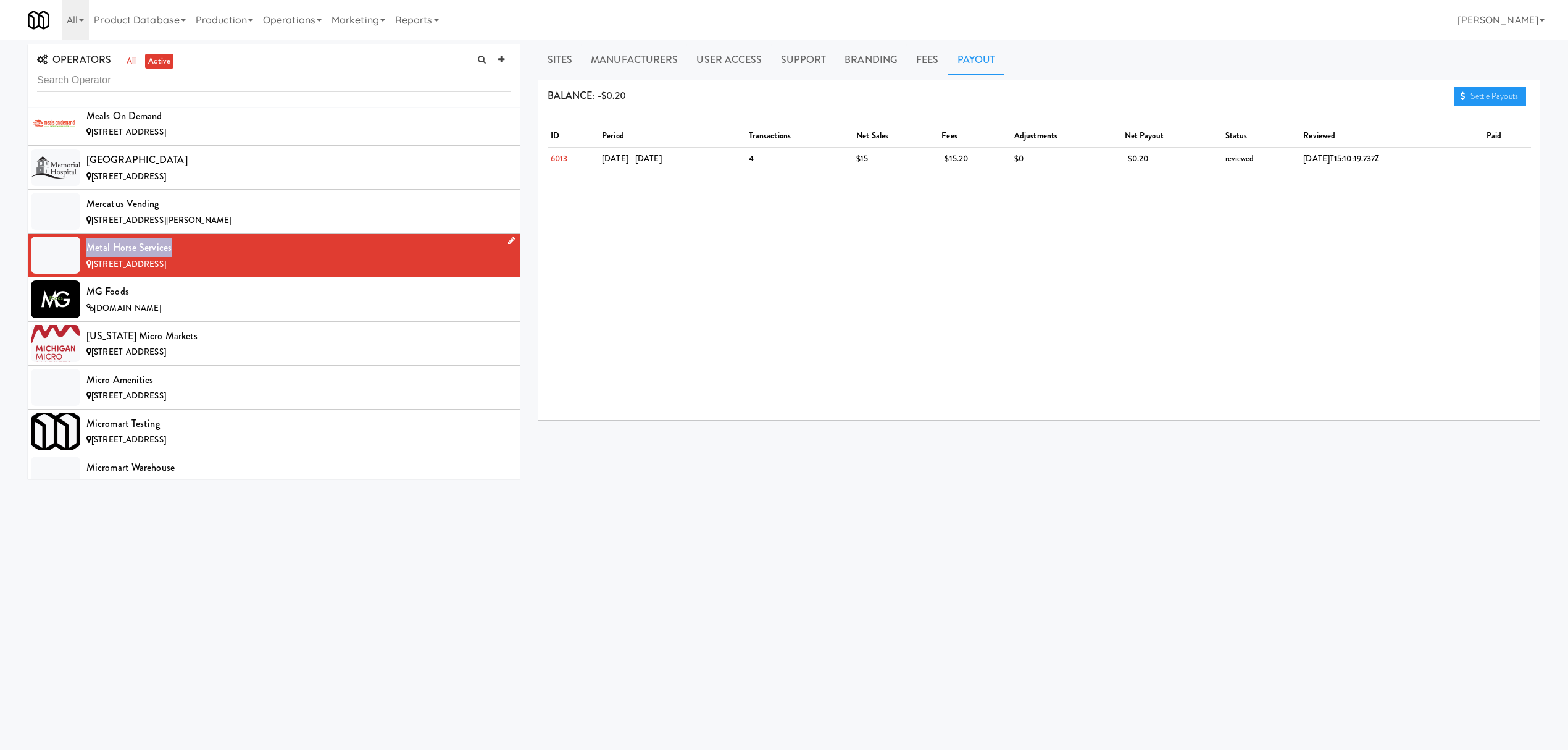
drag, startPoint x: 87, startPoint y: 285, endPoint x: 186, endPoint y: 284, distance: 99.0
click at [186, 257] on div "Metal Horse Services" at bounding box center [298, 248] width 424 height 19
click at [223, 301] on div "MG Foods" at bounding box center [298, 291] width 424 height 19
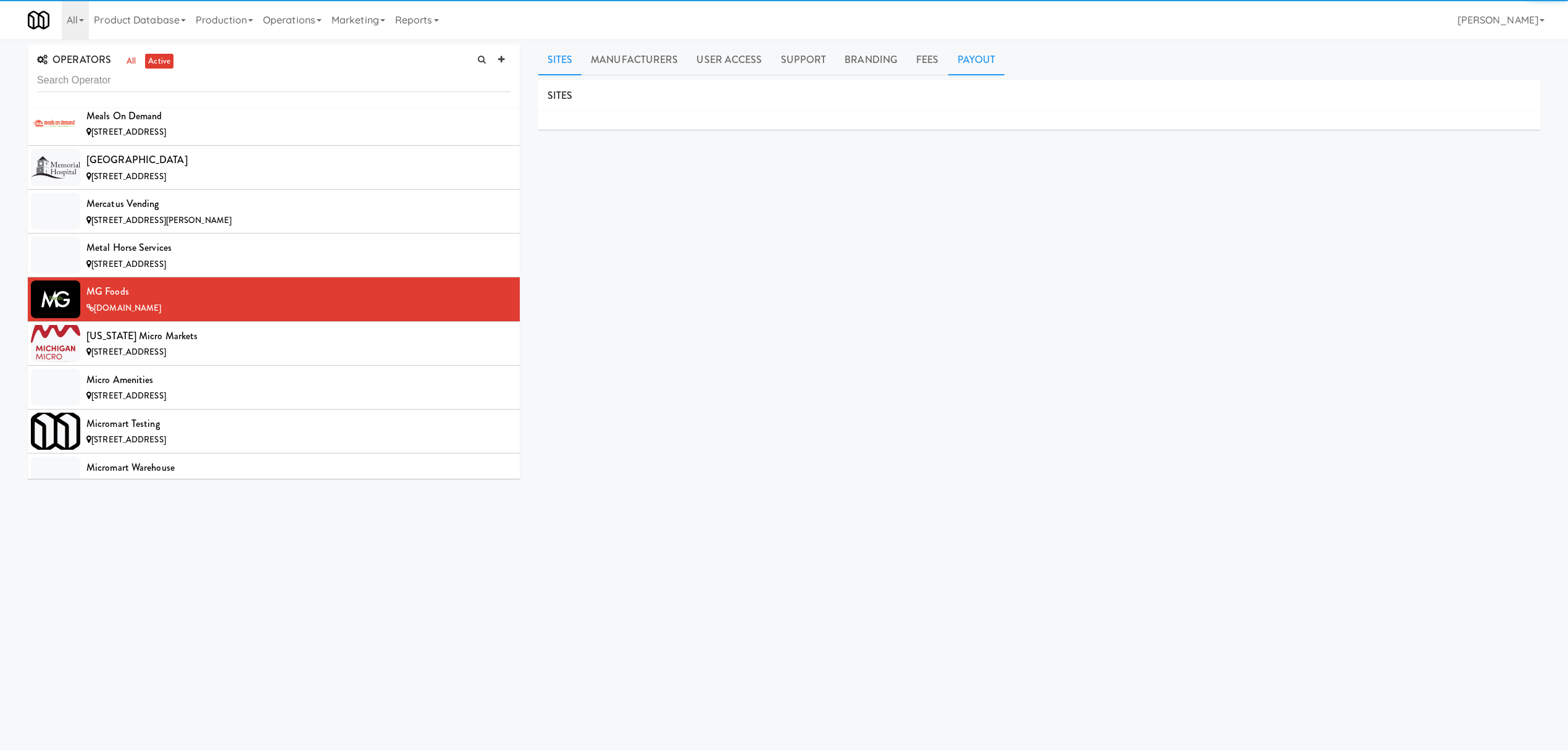
click at [966, 53] on link "Payout" at bounding box center [976, 60] width 56 height 31
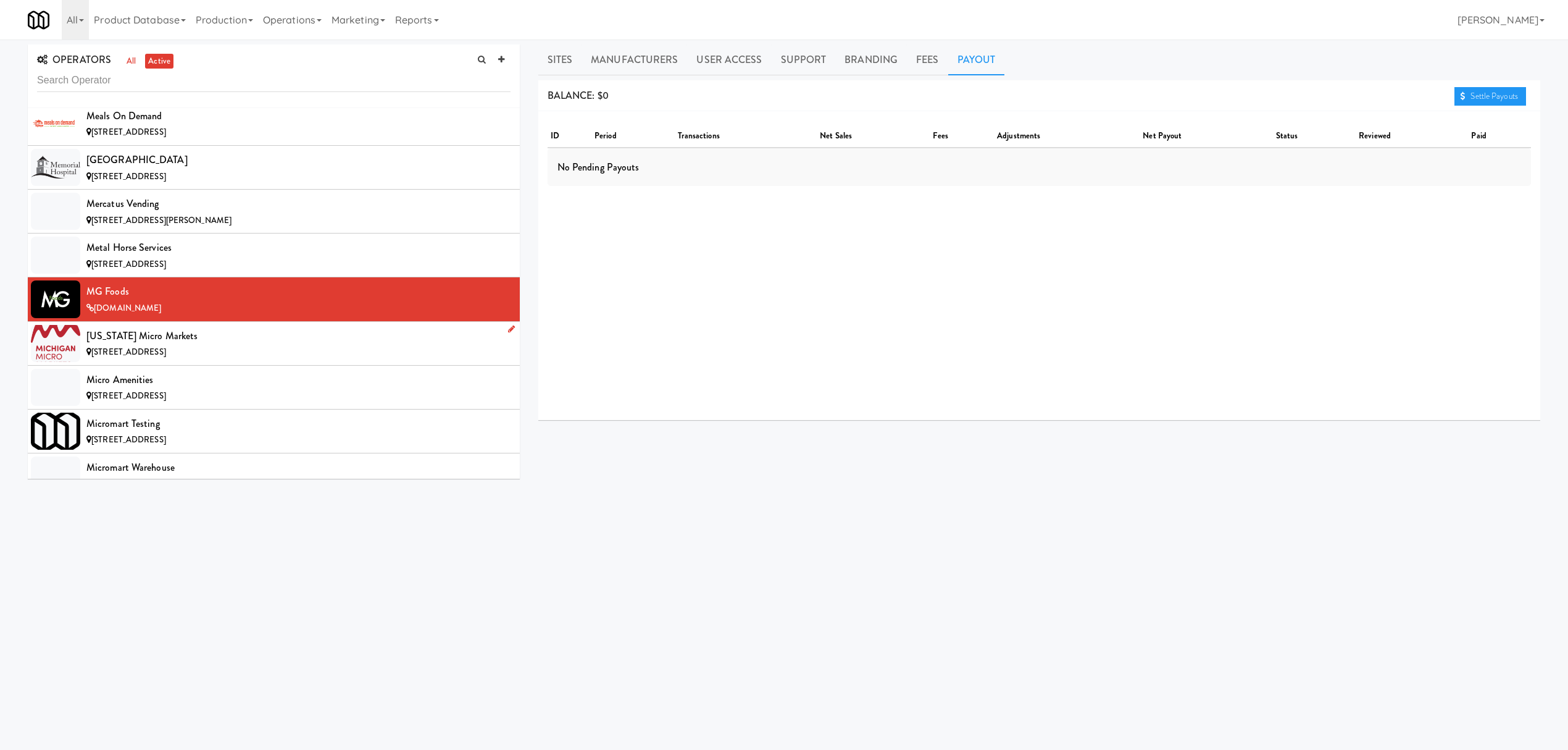
click at [166, 358] on span "[STREET_ADDRESS]" at bounding box center [128, 352] width 74 height 12
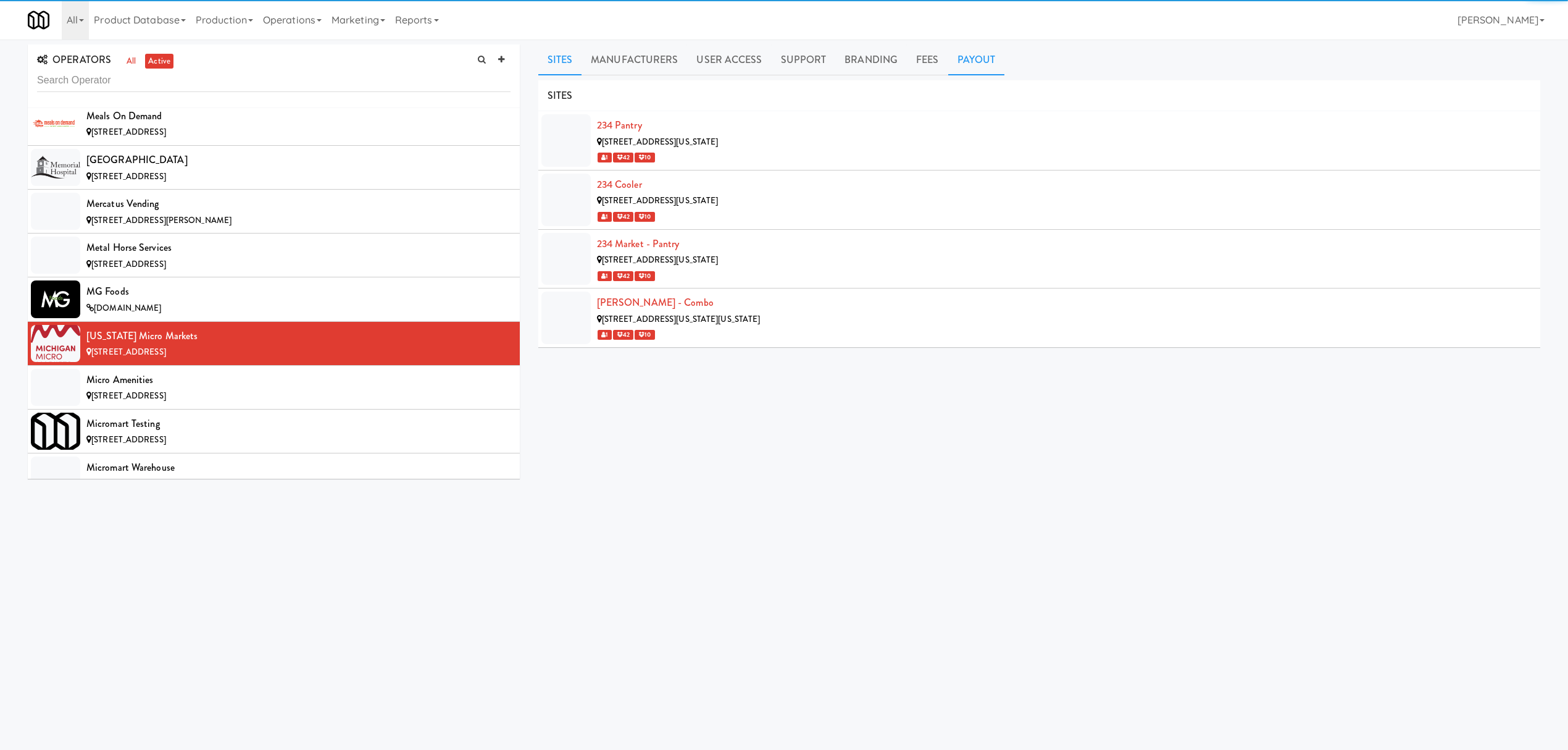
click at [979, 55] on link "Payout" at bounding box center [976, 60] width 56 height 31
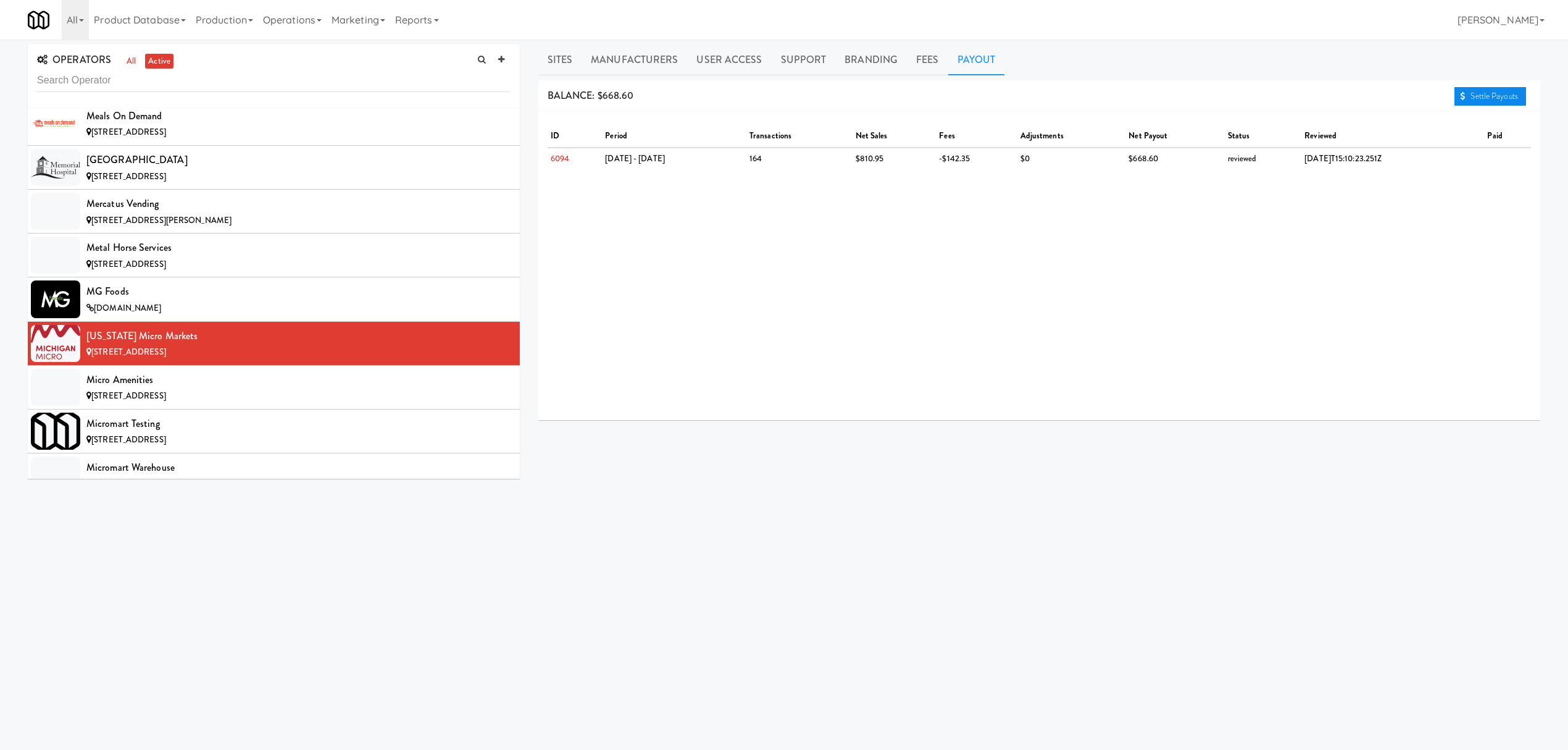
click at [1508, 100] on link "Settle Payouts" at bounding box center [1490, 96] width 72 height 19
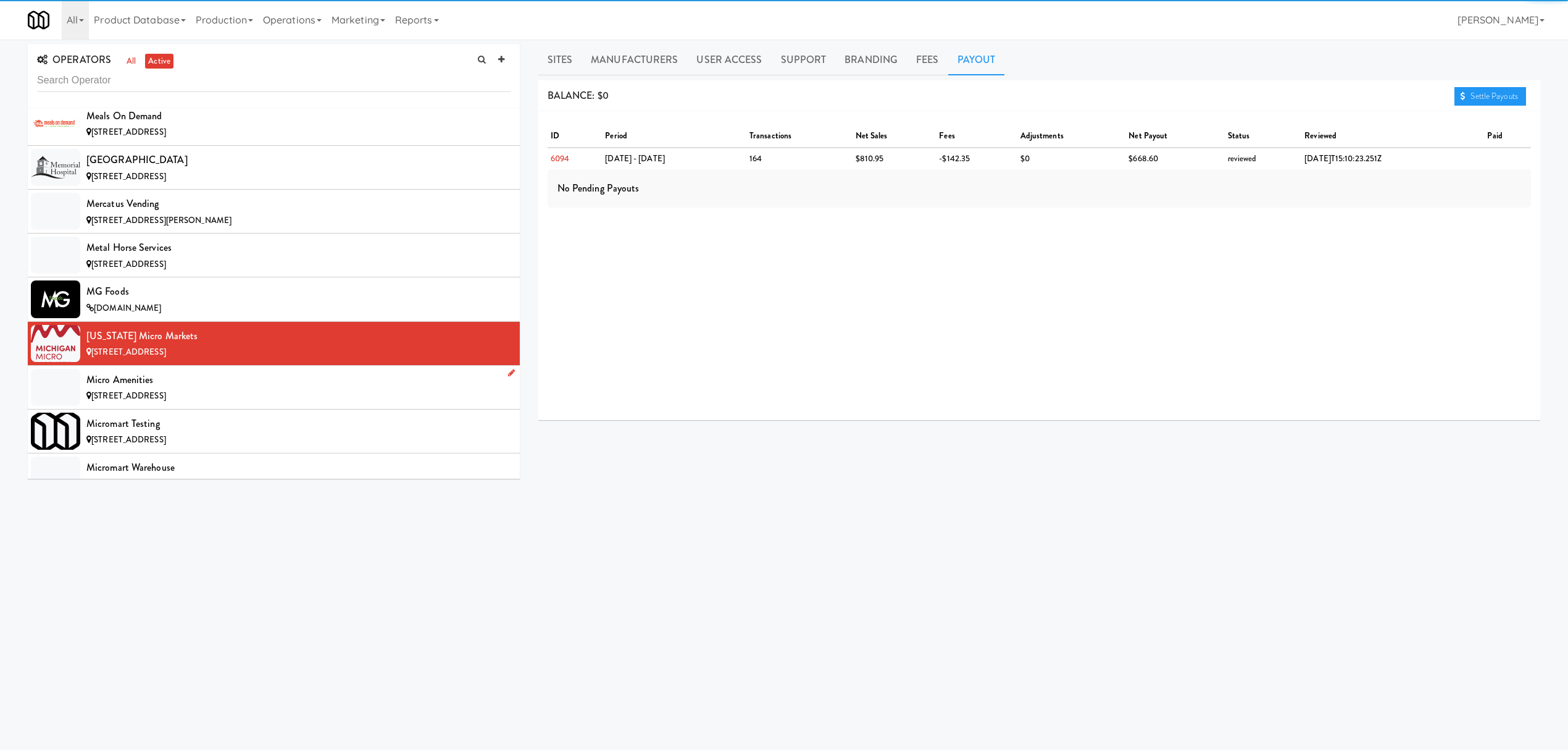
click at [277, 389] on div "Micro Amenities" at bounding box center [298, 380] width 424 height 19
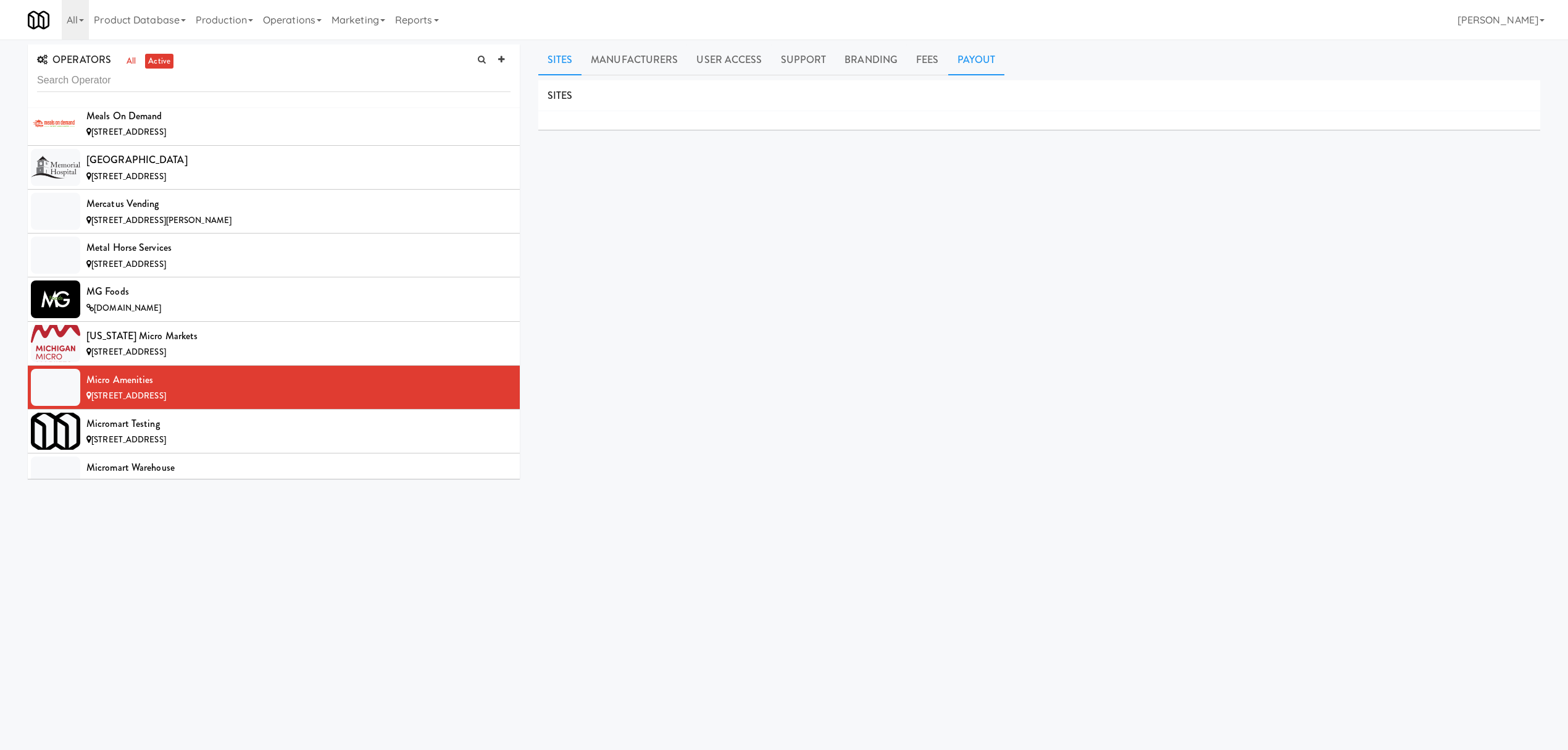
click at [956, 59] on link "Payout" at bounding box center [976, 60] width 56 height 31
click at [197, 433] on div "Micromart Testing" at bounding box center [298, 424] width 424 height 19
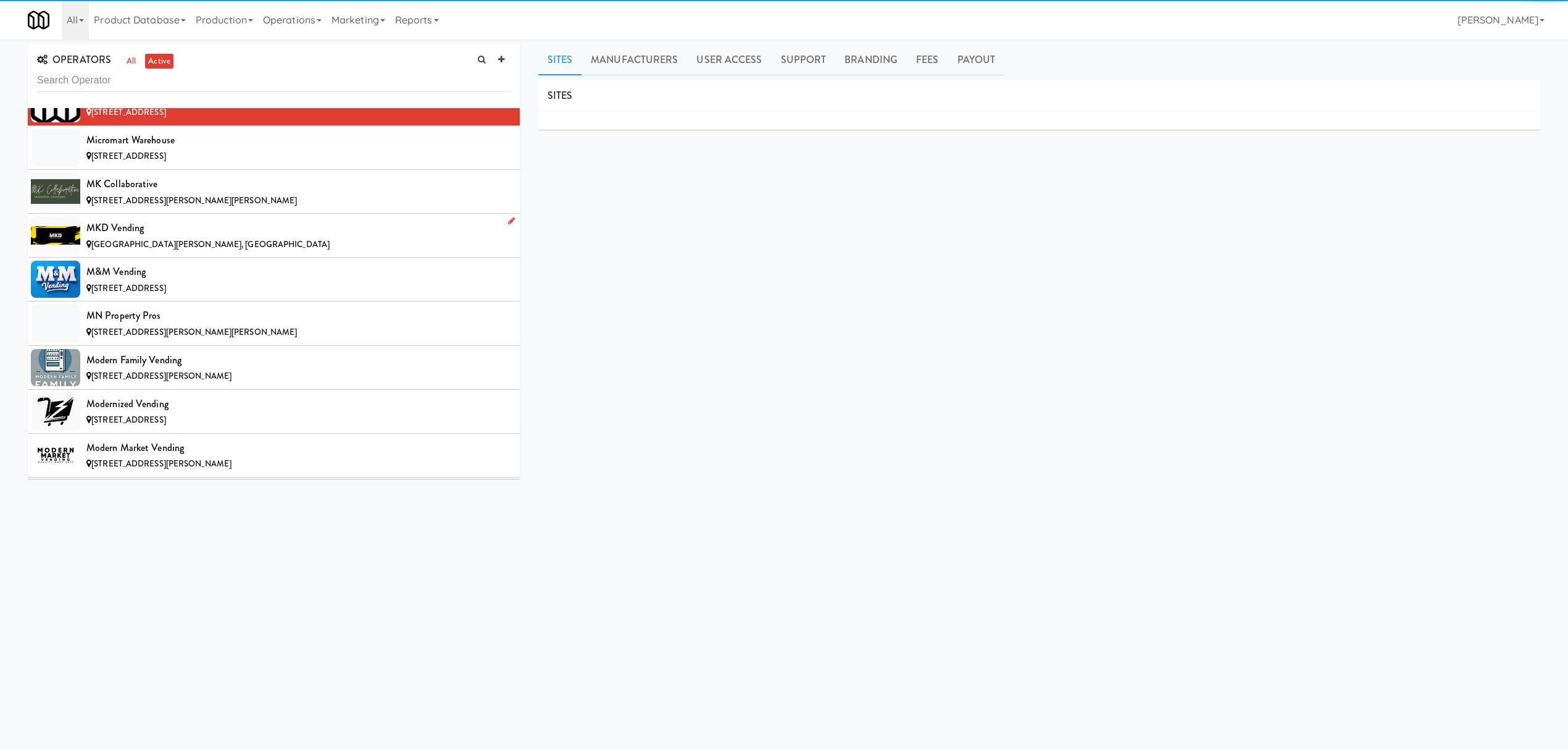
scroll to position [7658, 0]
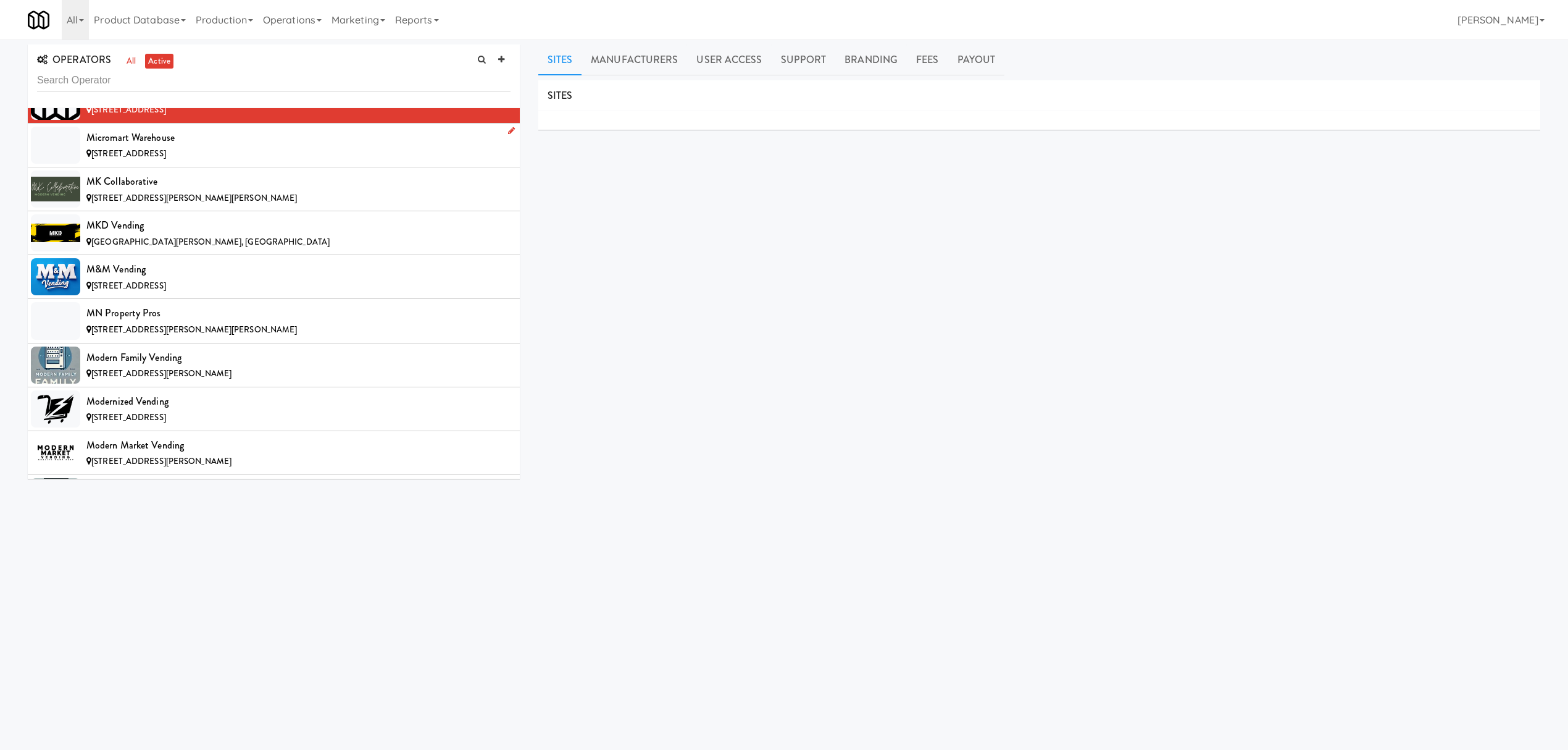
click at [304, 147] on div "Micromart Warehouse" at bounding box center [298, 138] width 424 height 19
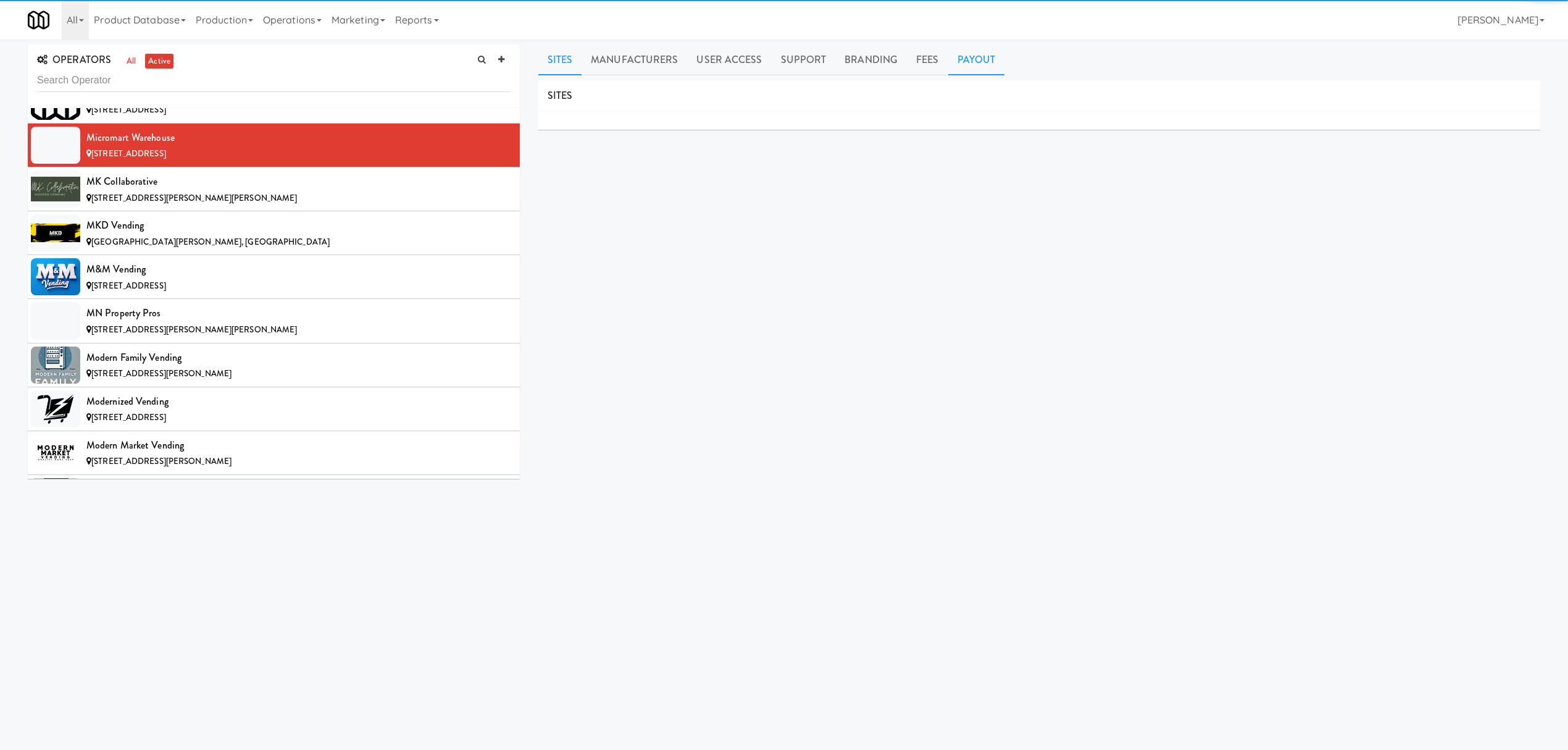
click at [966, 64] on link "Payout" at bounding box center [976, 60] width 56 height 31
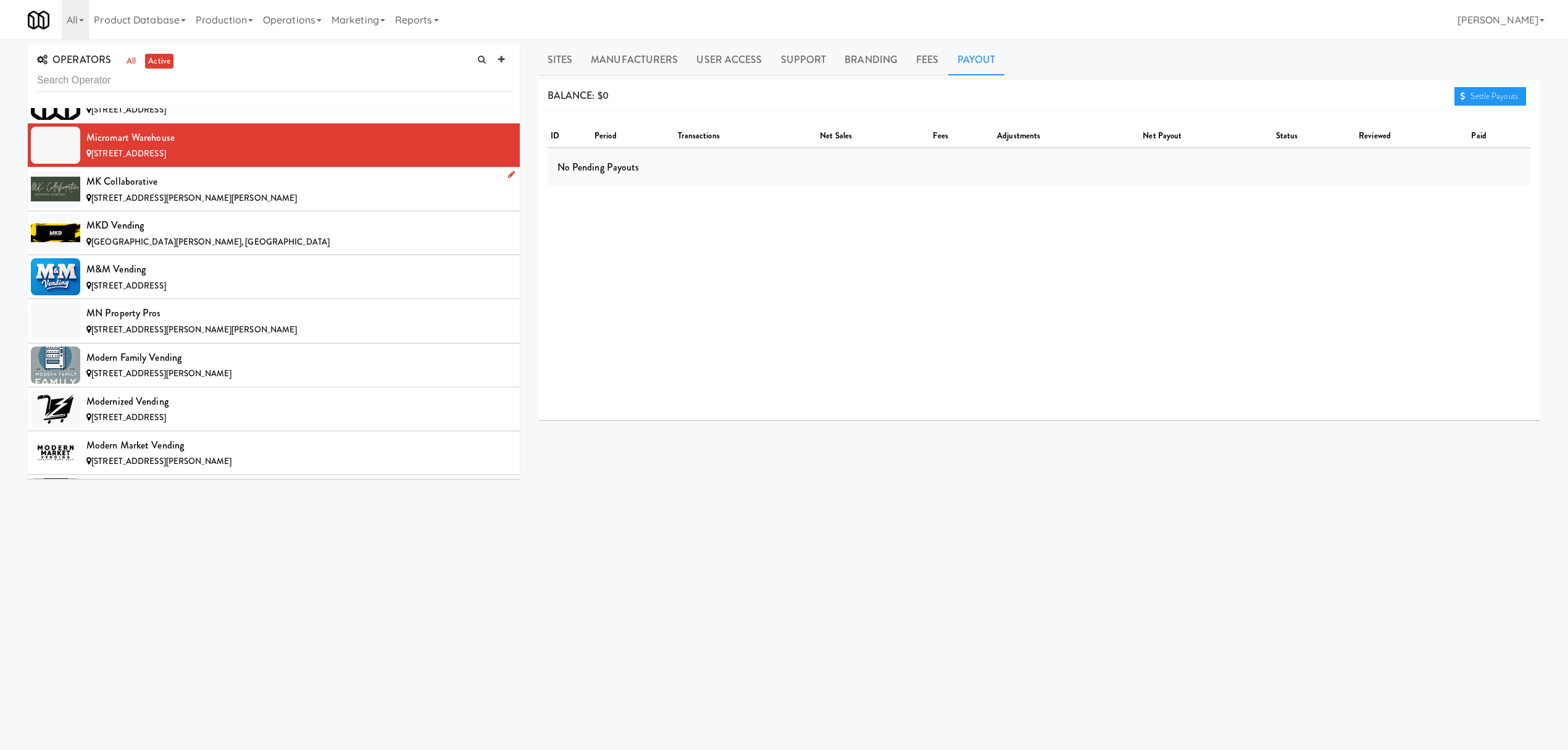
click at [150, 203] on span "[STREET_ADDRESS][PERSON_NAME][PERSON_NAME]" at bounding box center [193, 198] width 205 height 12
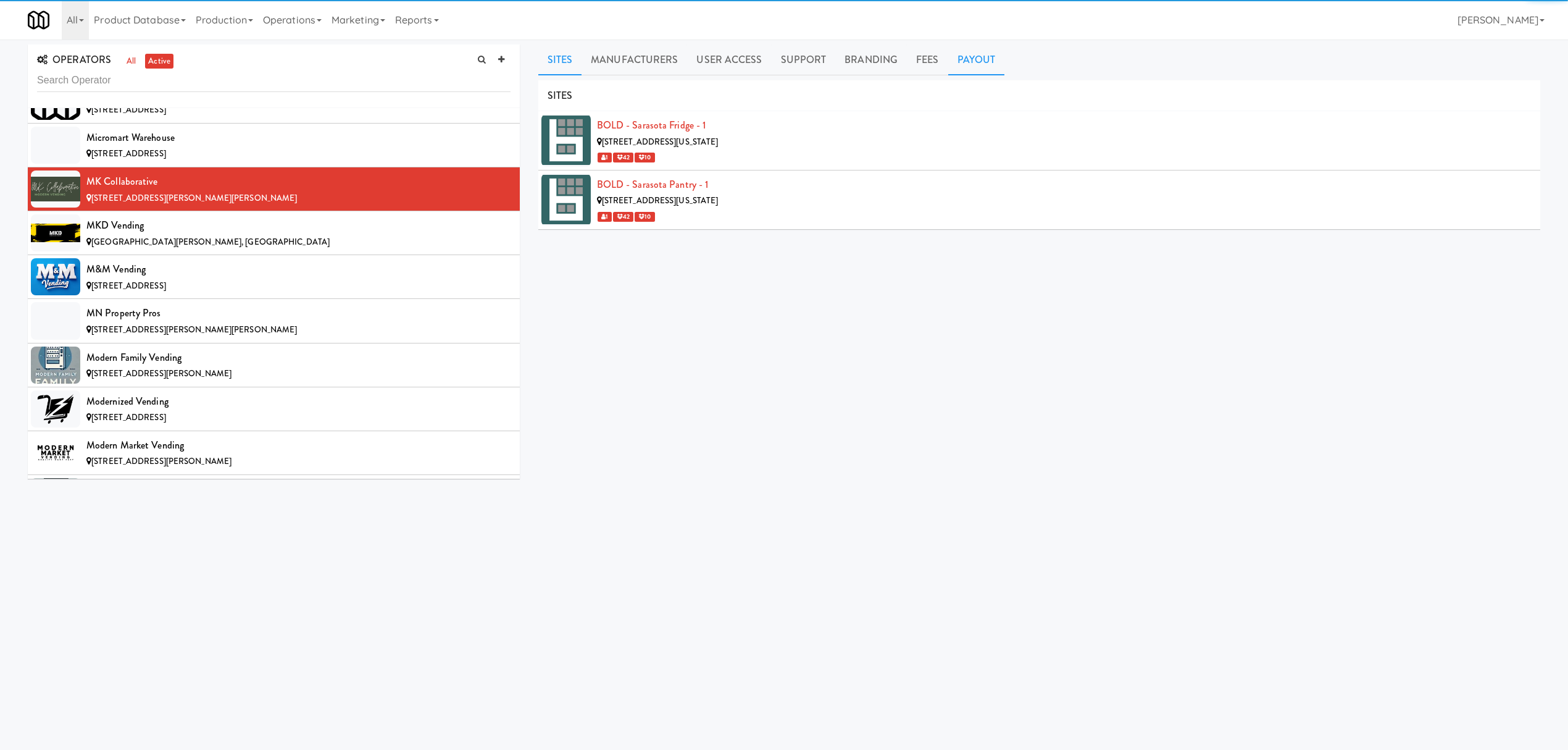
click at [958, 58] on link "Payout" at bounding box center [976, 60] width 56 height 31
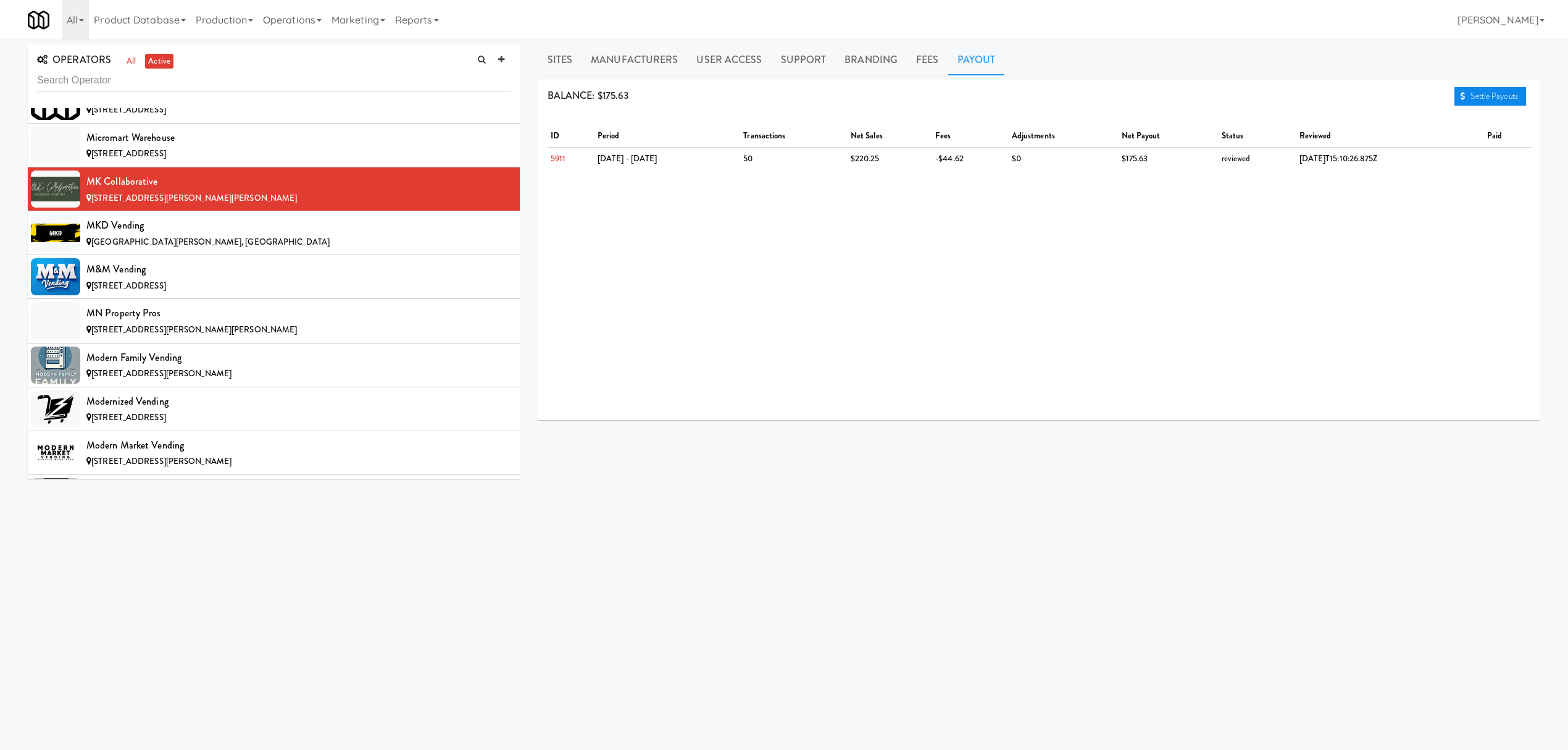
click at [1499, 97] on link "Settle Payouts" at bounding box center [1490, 96] width 72 height 19
click at [195, 247] on span "[GEOGRAPHIC_DATA][PERSON_NAME], [GEOGRAPHIC_DATA]" at bounding box center [210, 242] width 239 height 12
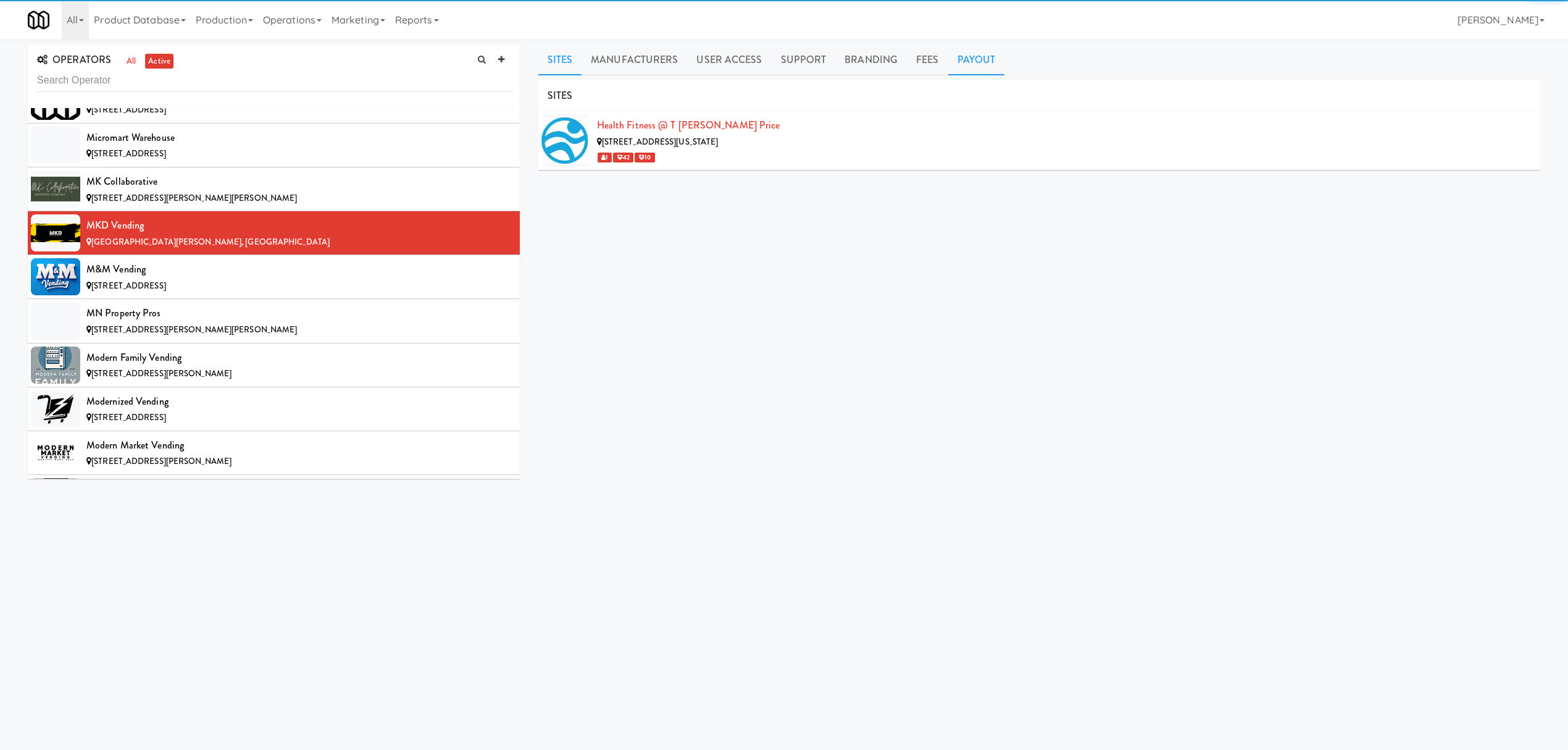
click at [968, 56] on link "Payout" at bounding box center [976, 60] width 56 height 31
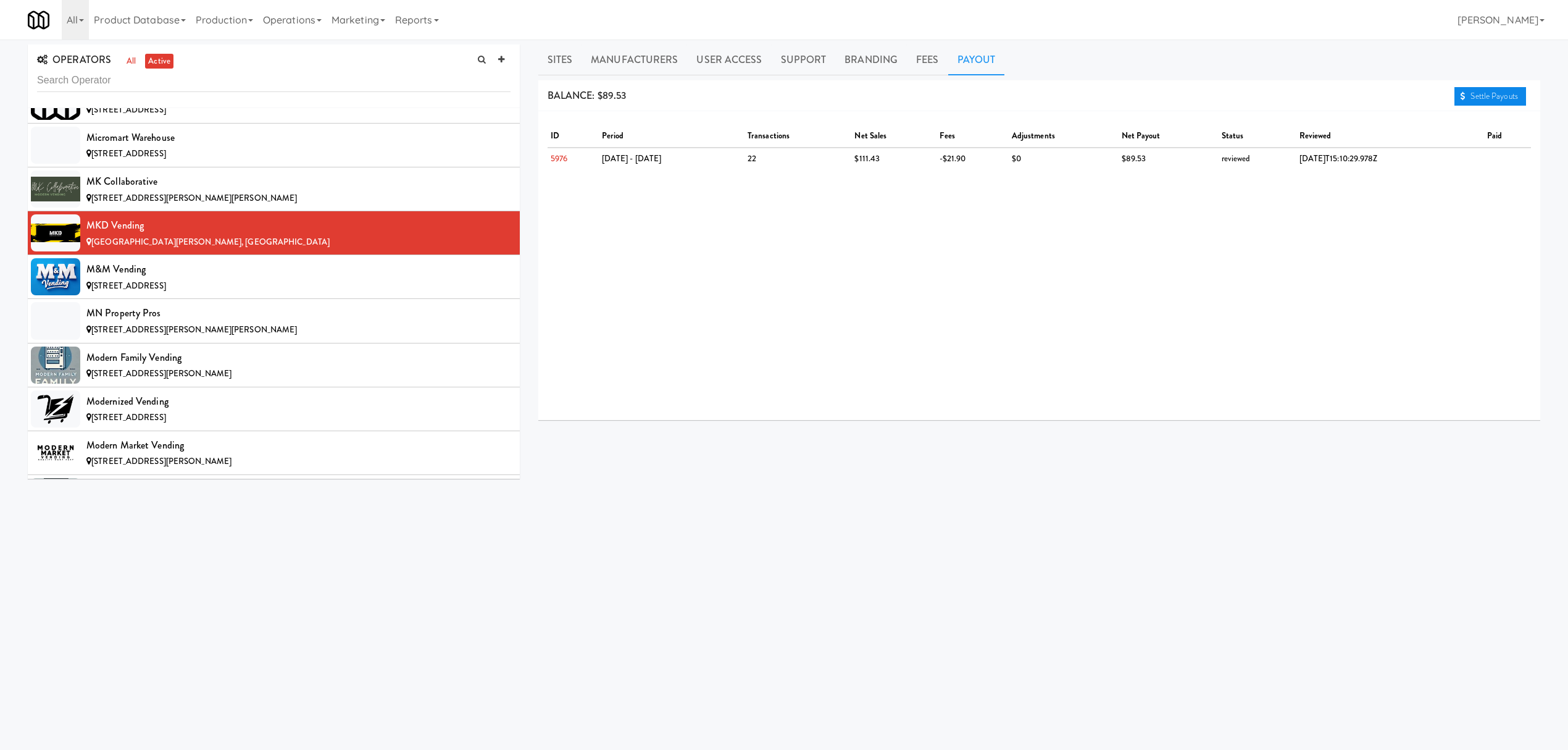
click at [1490, 94] on link "Settle Payouts" at bounding box center [1490, 96] width 72 height 19
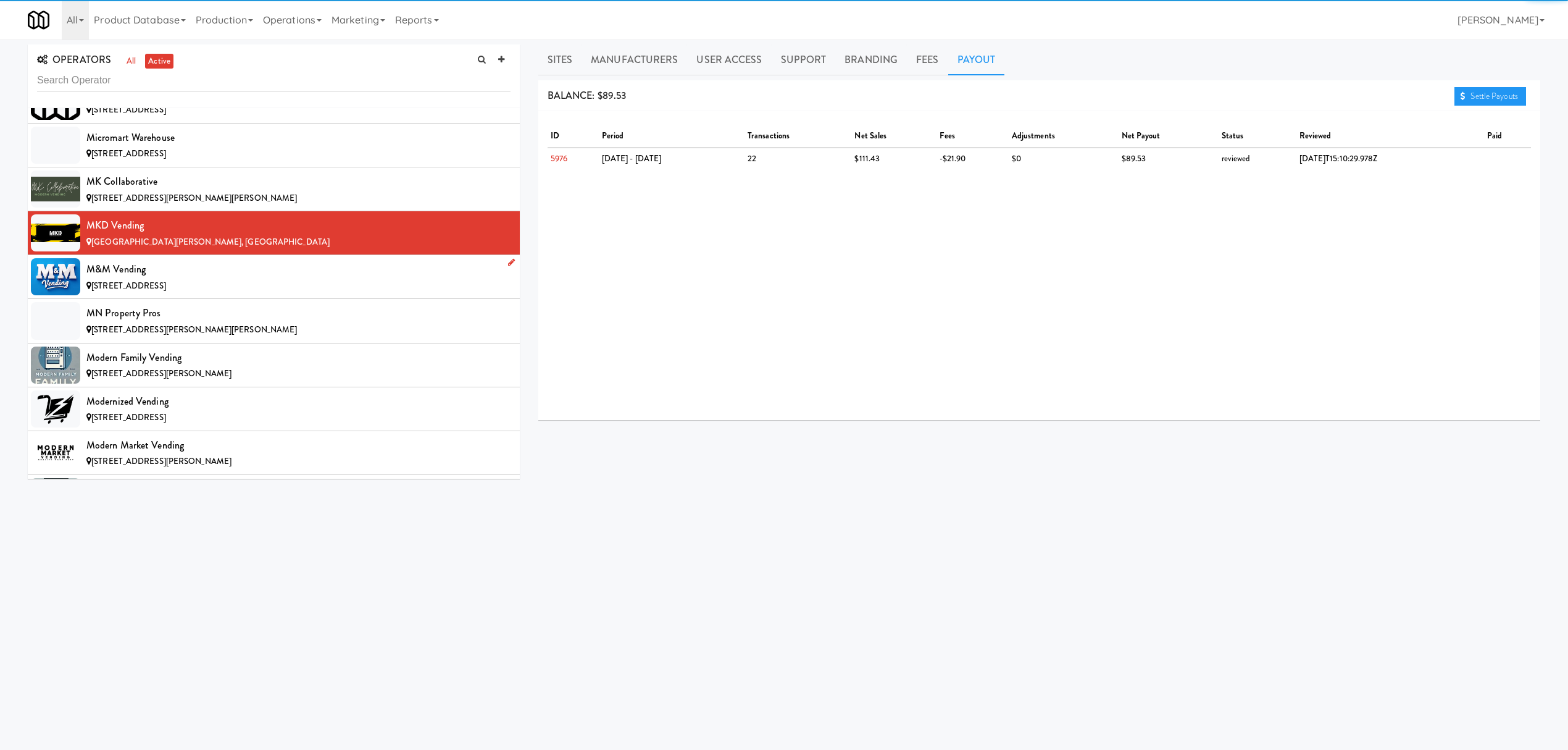
click at [188, 279] on div "M&M Vending" at bounding box center [298, 269] width 424 height 19
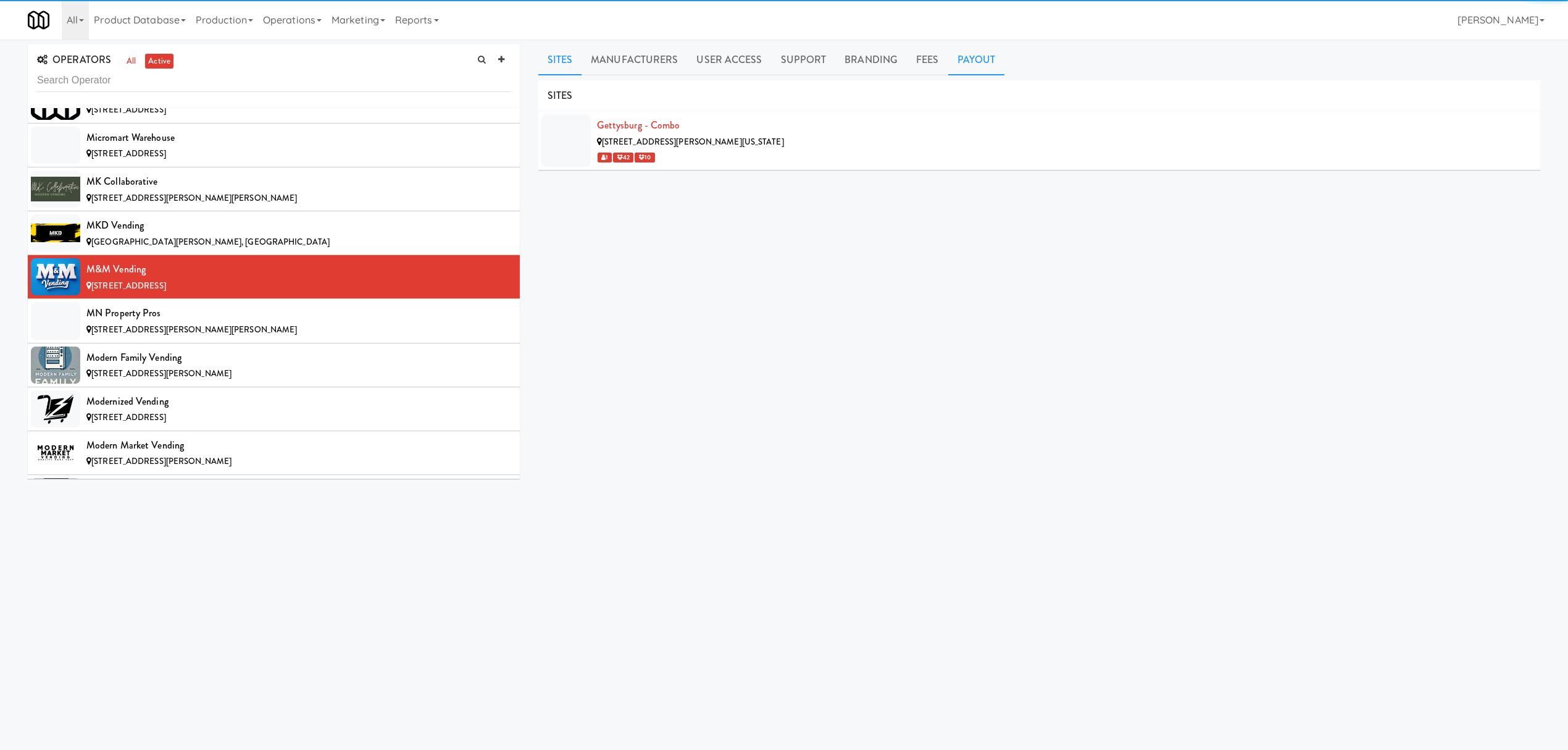
click at [984, 58] on link "Payout" at bounding box center [976, 60] width 56 height 31
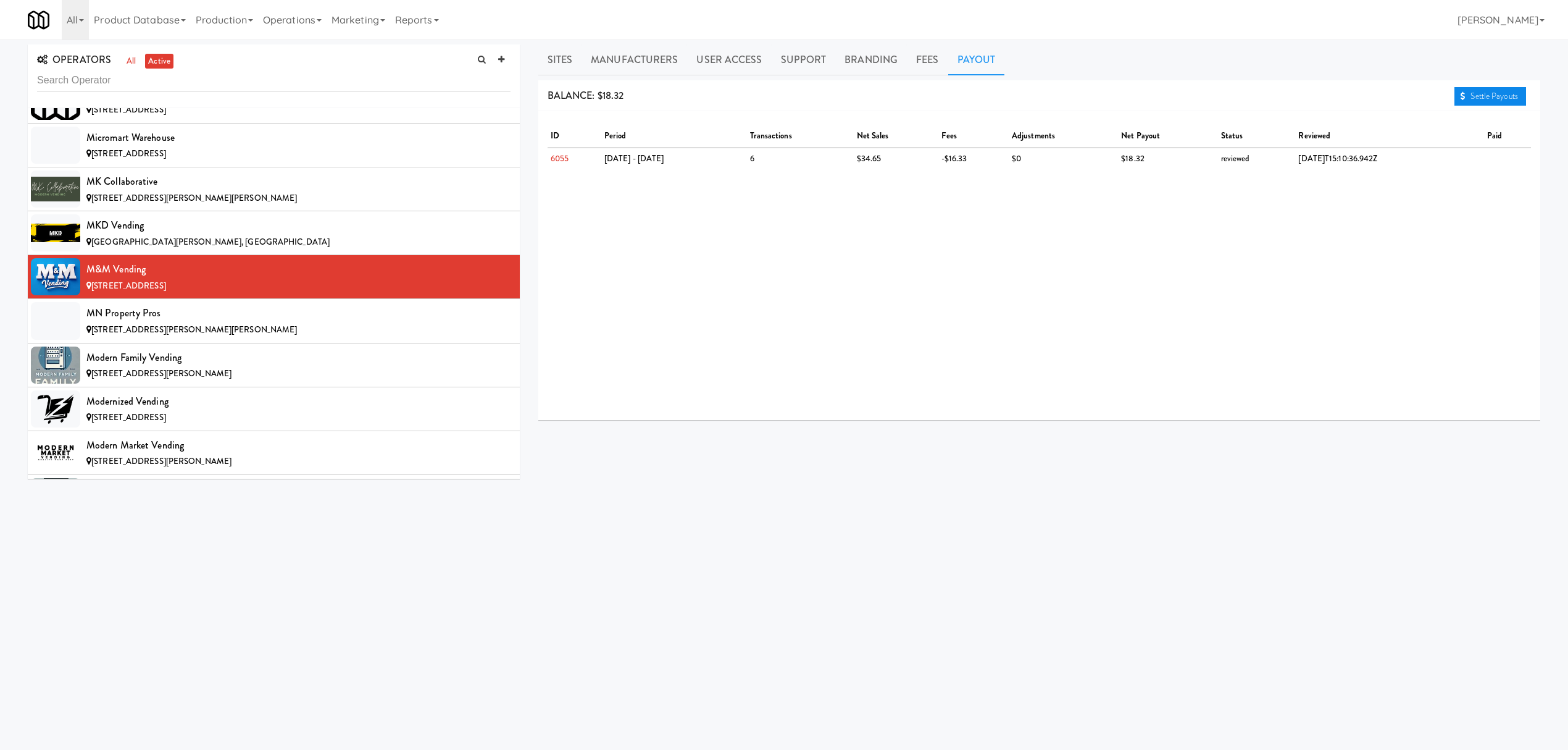
click at [1466, 94] on link "Settle Payouts" at bounding box center [1490, 96] width 72 height 19
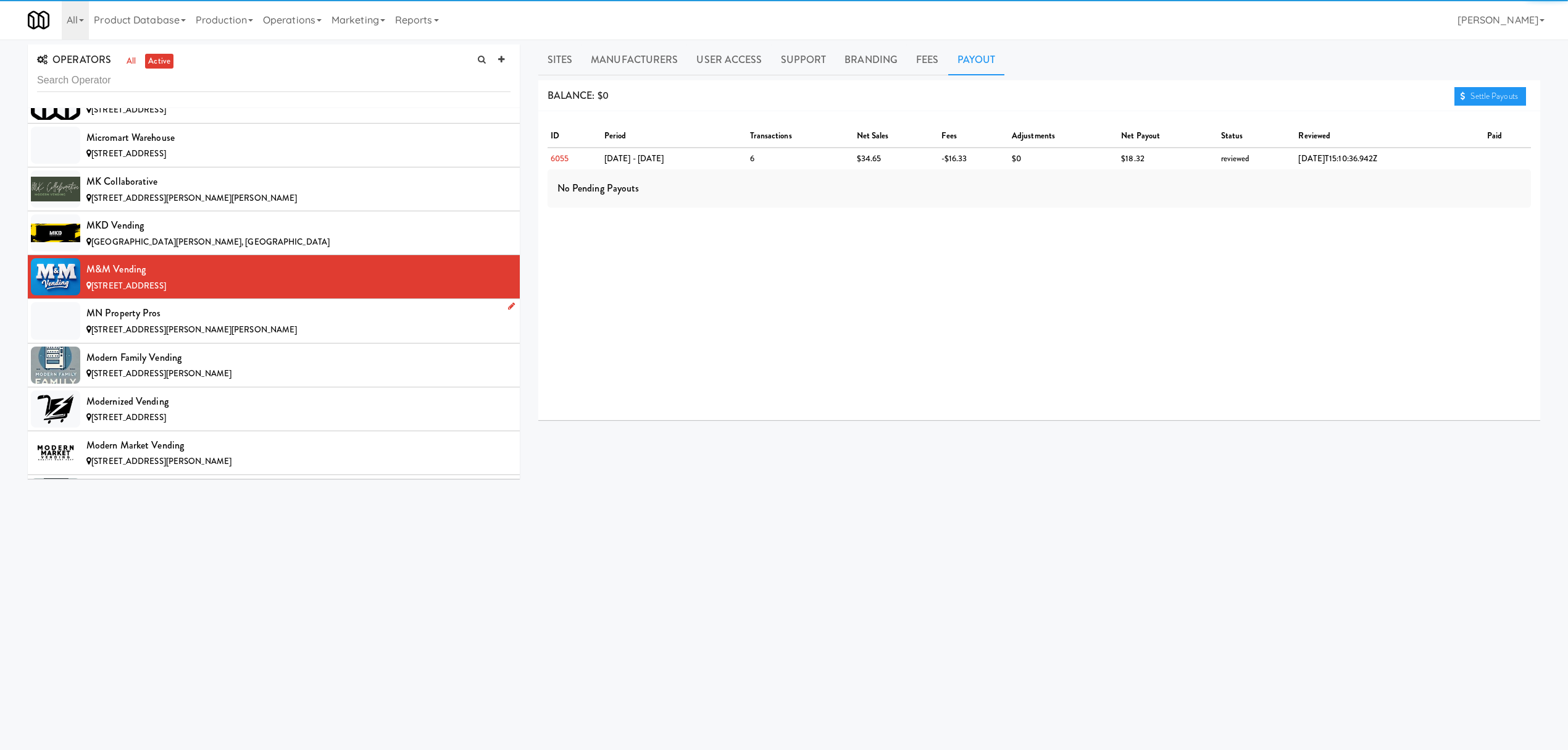
click at [160, 322] on div "MN Property Pros" at bounding box center [298, 313] width 424 height 19
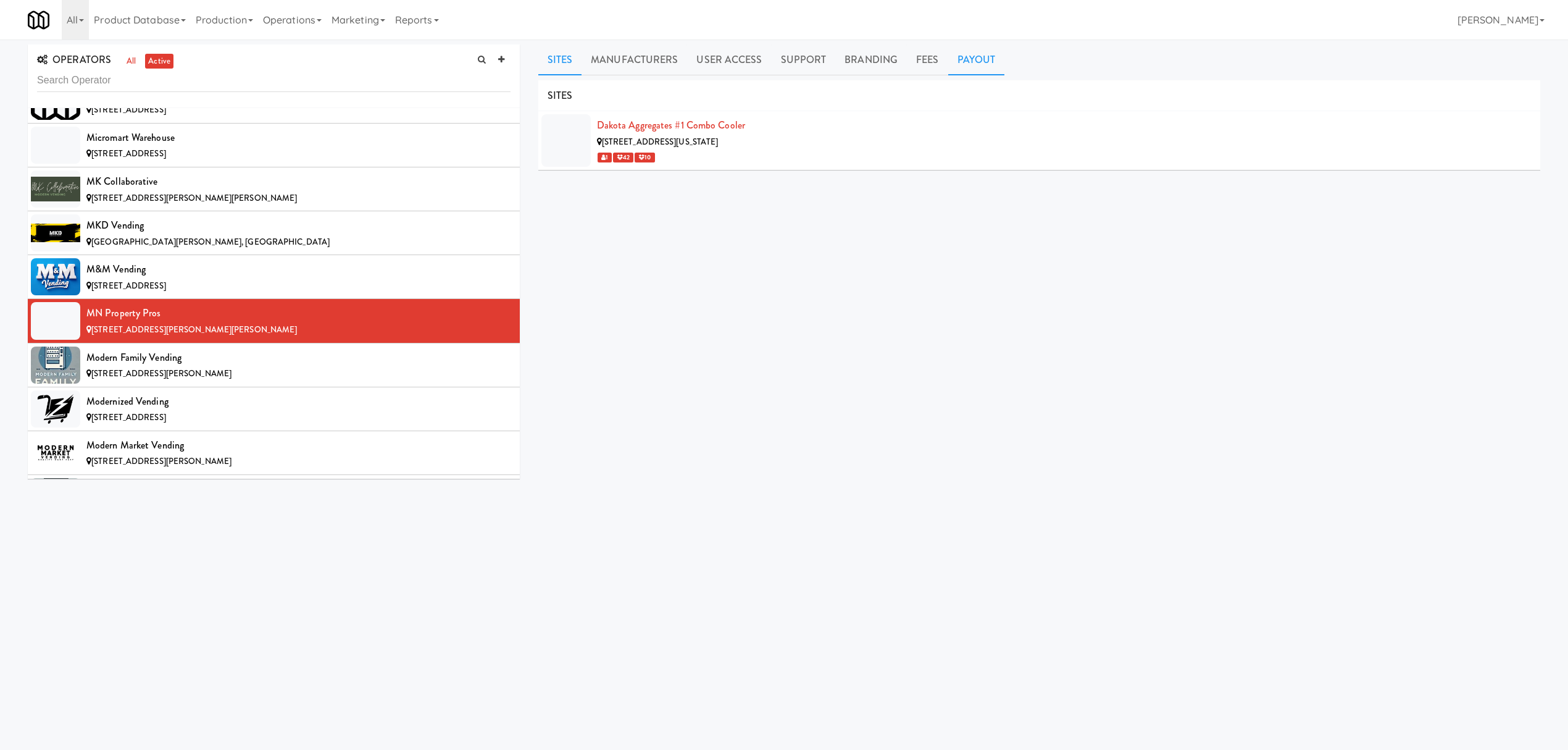
click at [984, 61] on link "Payout" at bounding box center [976, 60] width 56 height 31
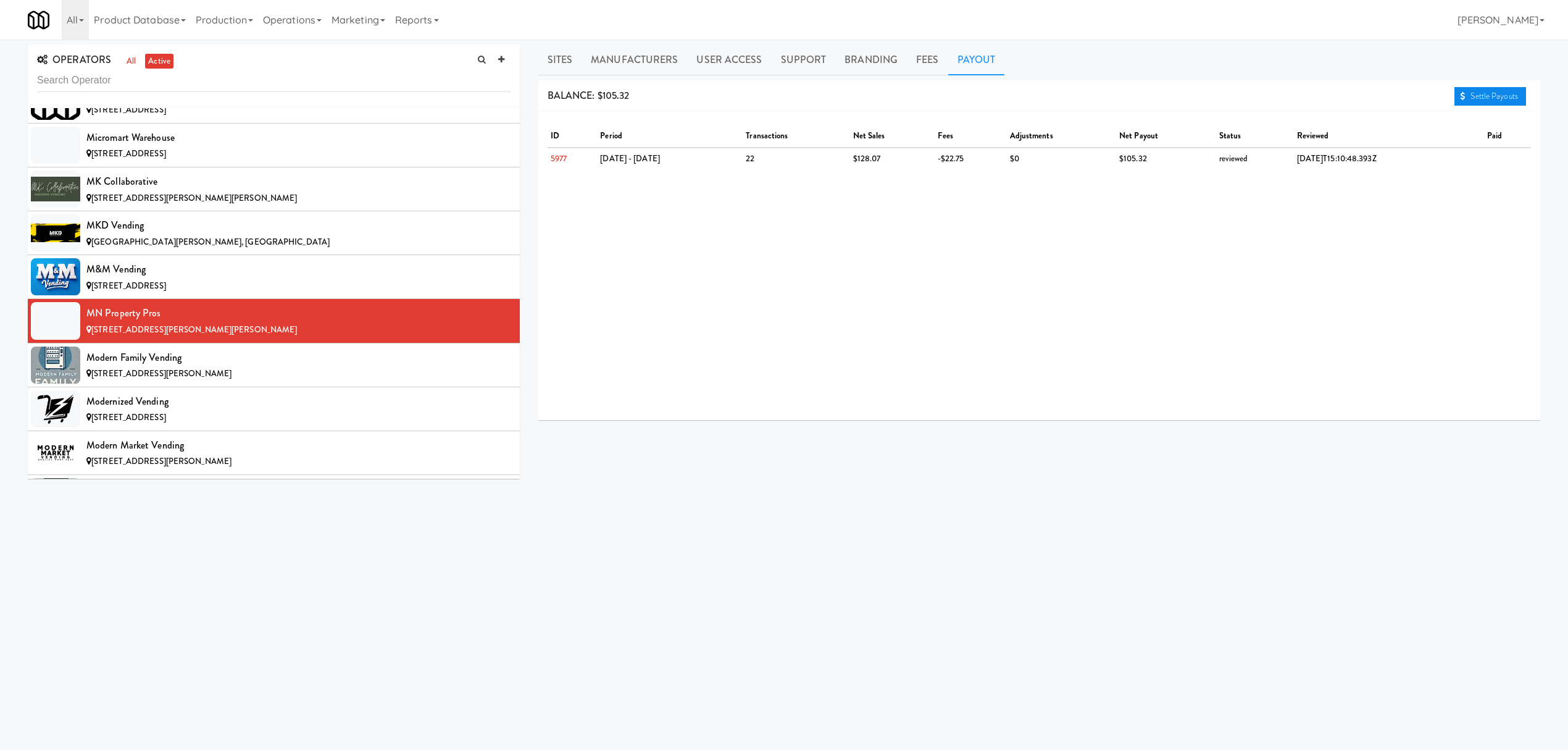
click at [1479, 94] on link "Settle Payouts" at bounding box center [1490, 96] width 72 height 19
click at [175, 367] on div "Modern Family Vending" at bounding box center [298, 358] width 424 height 19
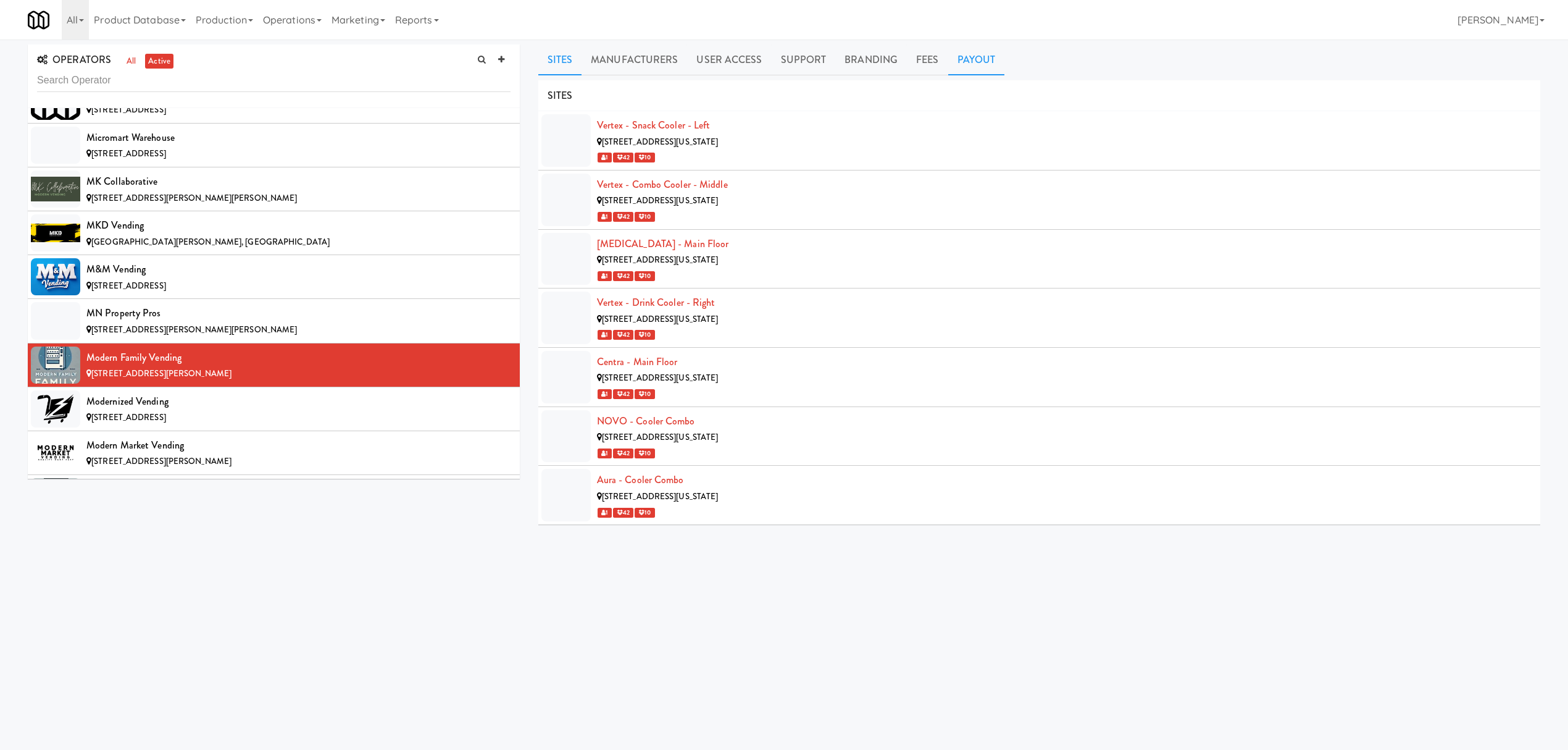
click at [966, 62] on link "Payout" at bounding box center [976, 60] width 56 height 31
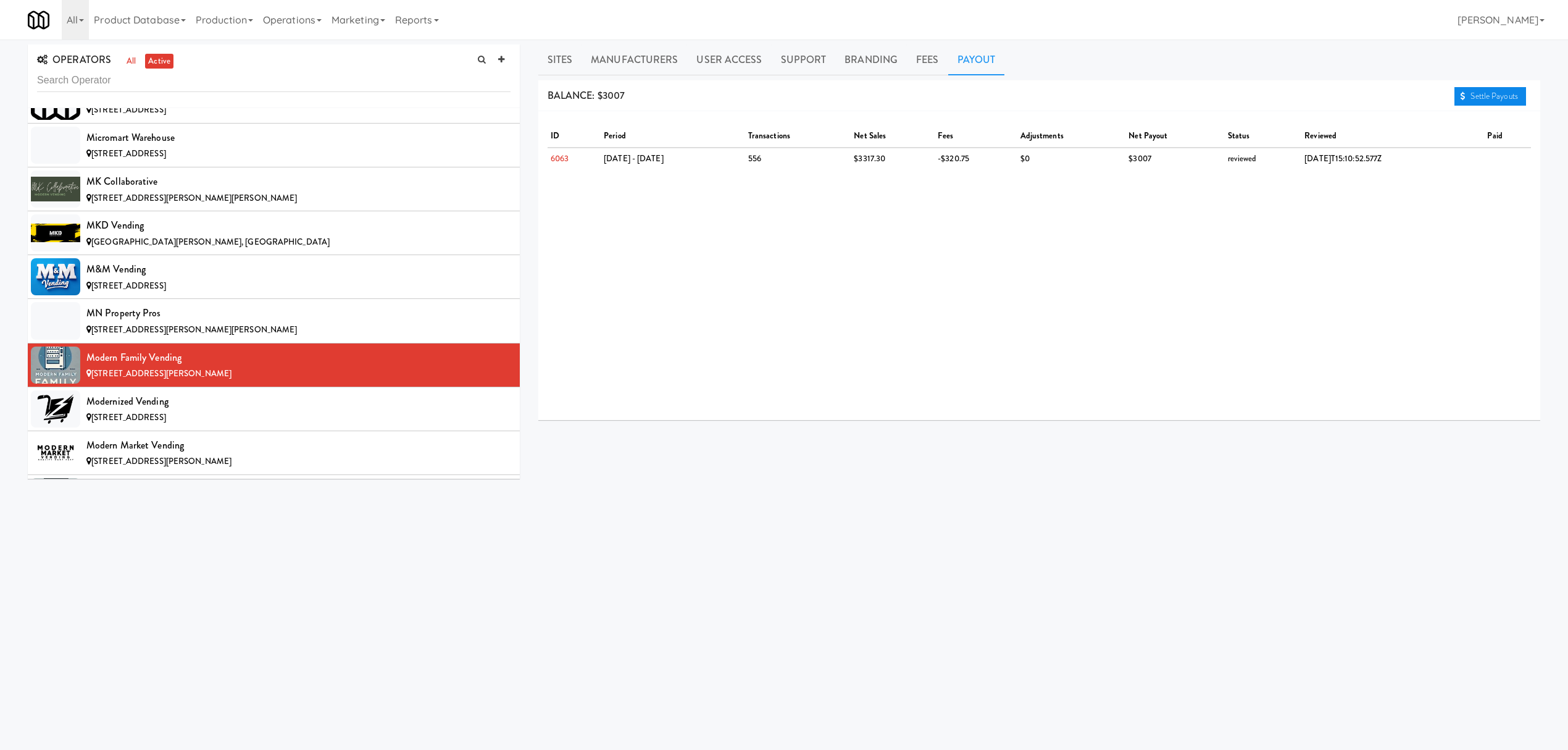
click at [1496, 94] on link "Settle Payouts" at bounding box center [1490, 96] width 72 height 19
click at [190, 411] on div "Modernized Vending" at bounding box center [298, 402] width 424 height 19
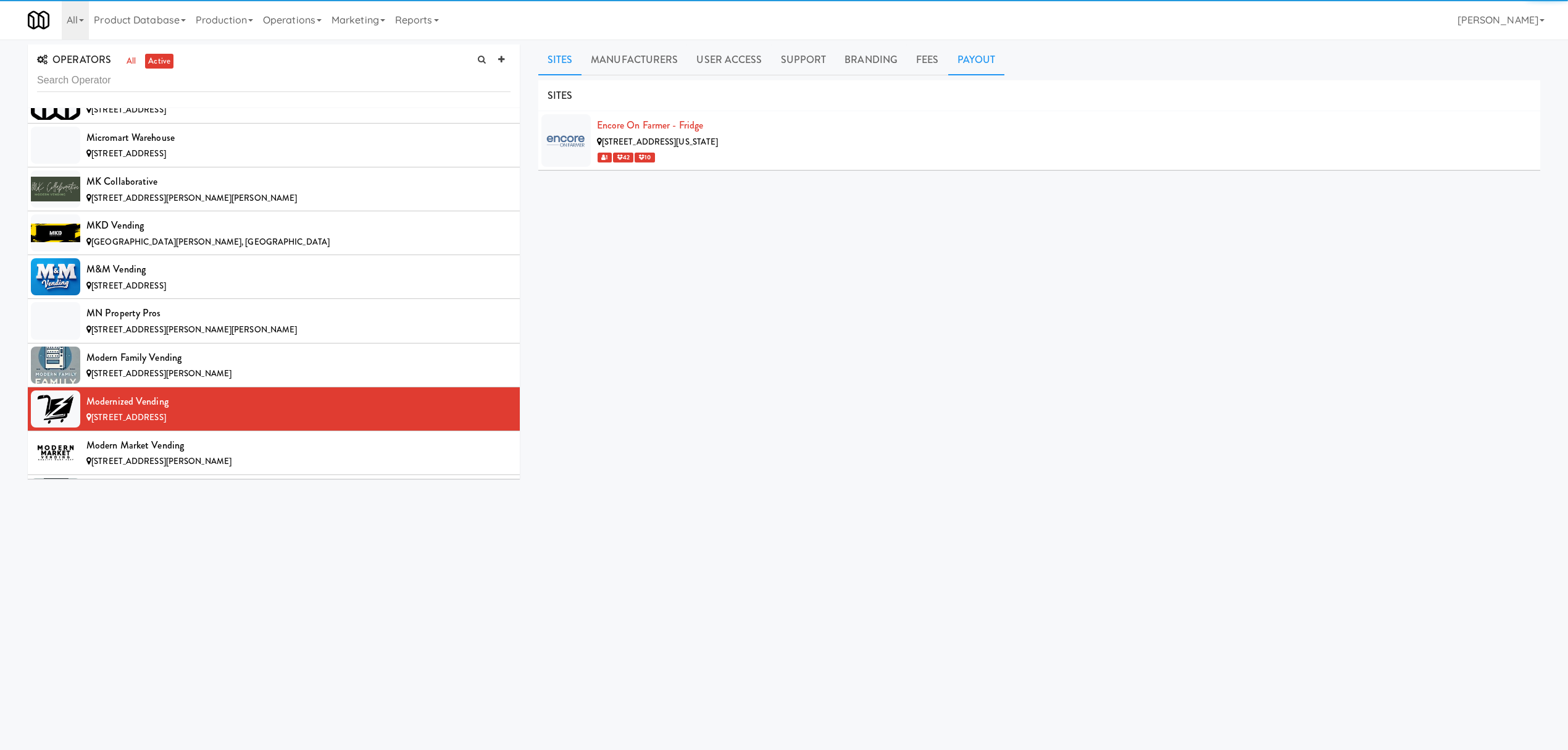
click at [994, 57] on link "Payout" at bounding box center [976, 60] width 56 height 31
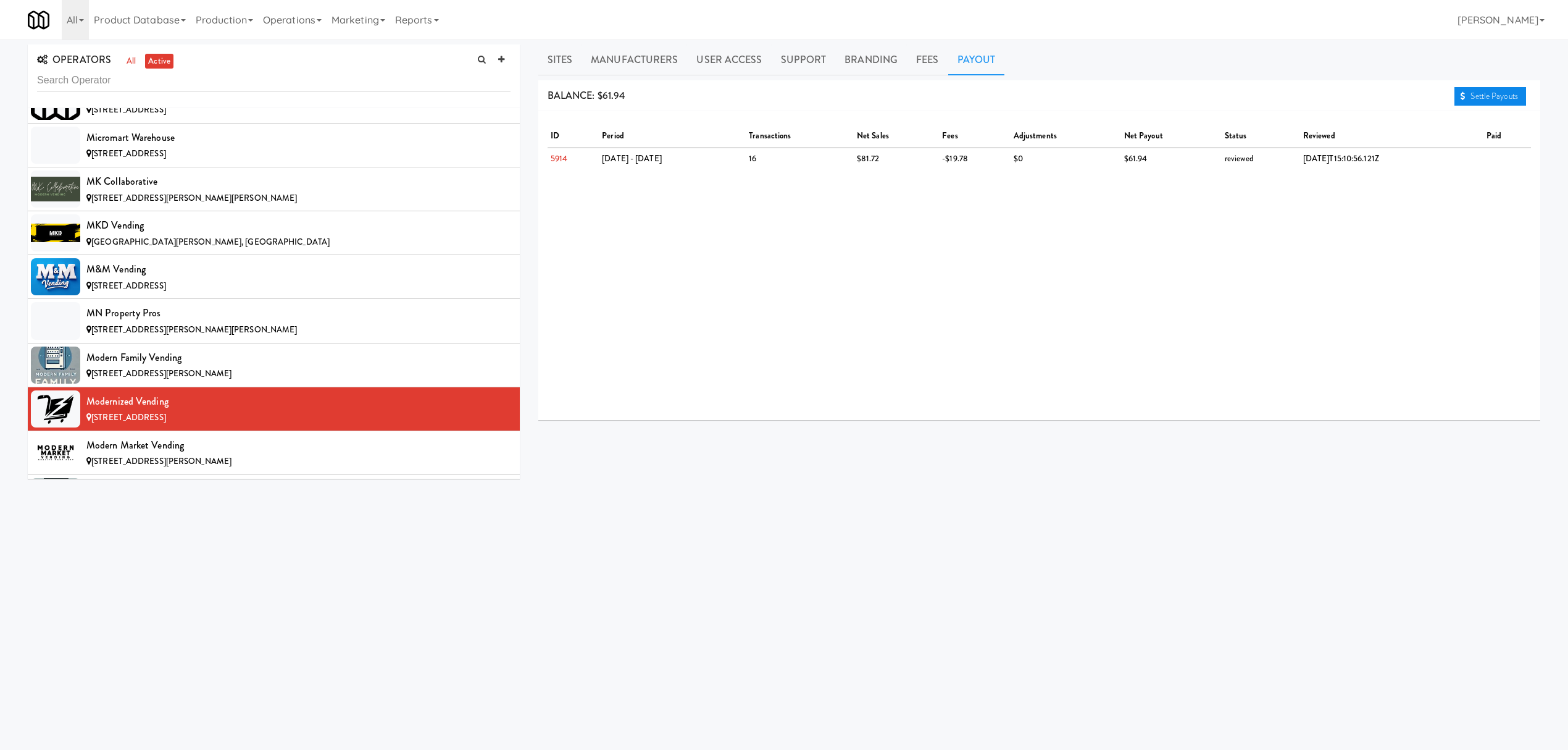
click at [1477, 94] on link "Settle Payouts" at bounding box center [1490, 96] width 72 height 19
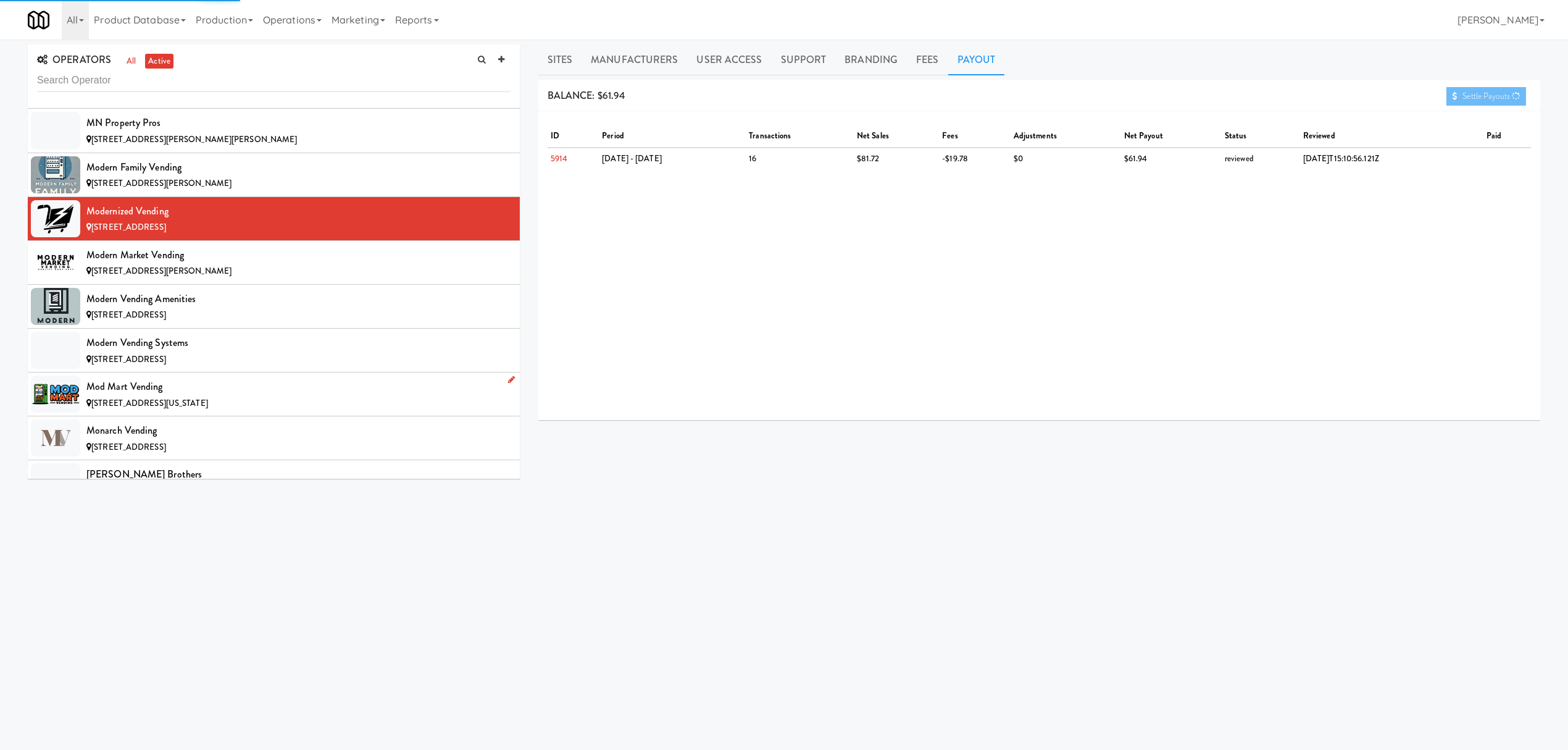
scroll to position [7904, 0]
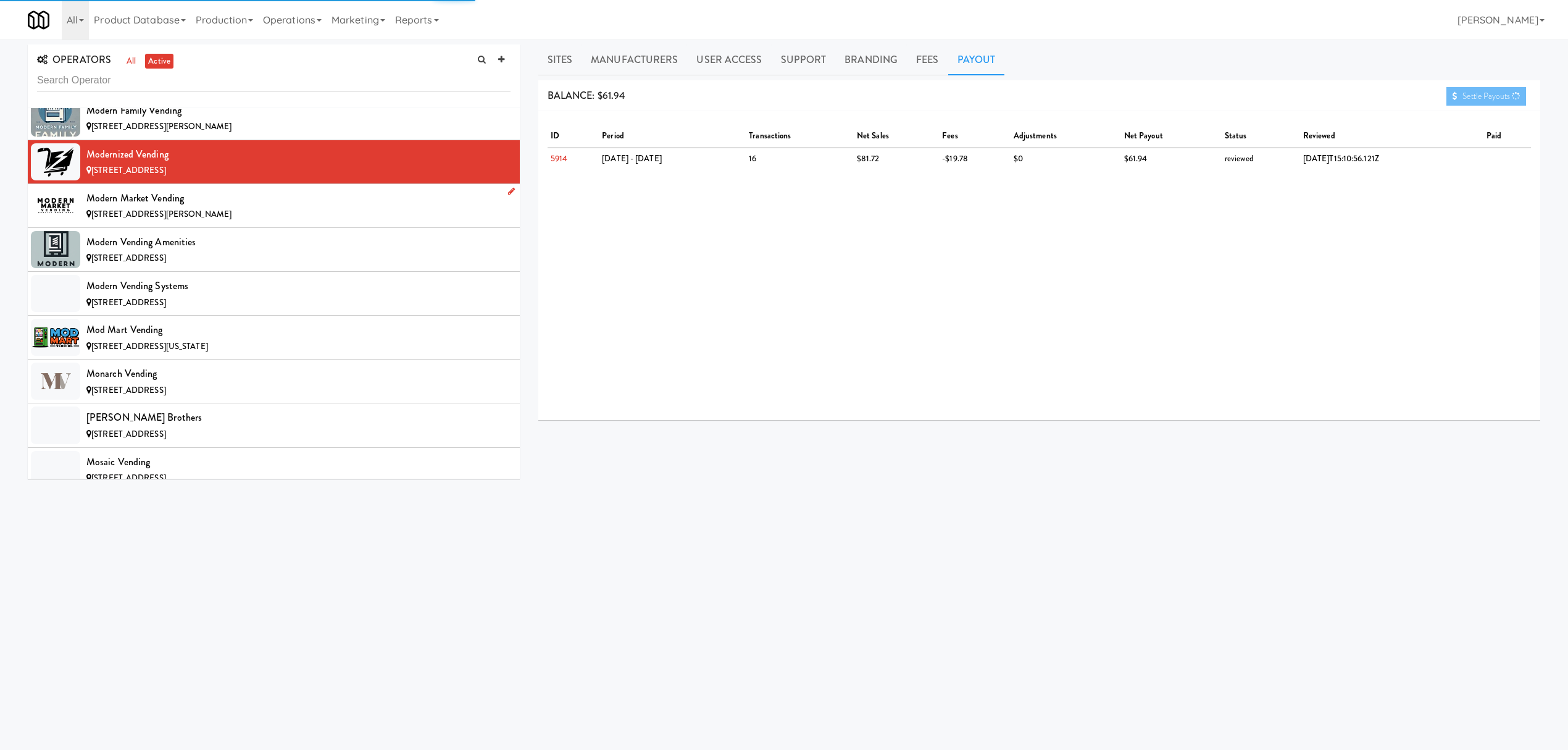
click at [235, 207] on div "Modern Market Vending" at bounding box center [298, 198] width 424 height 19
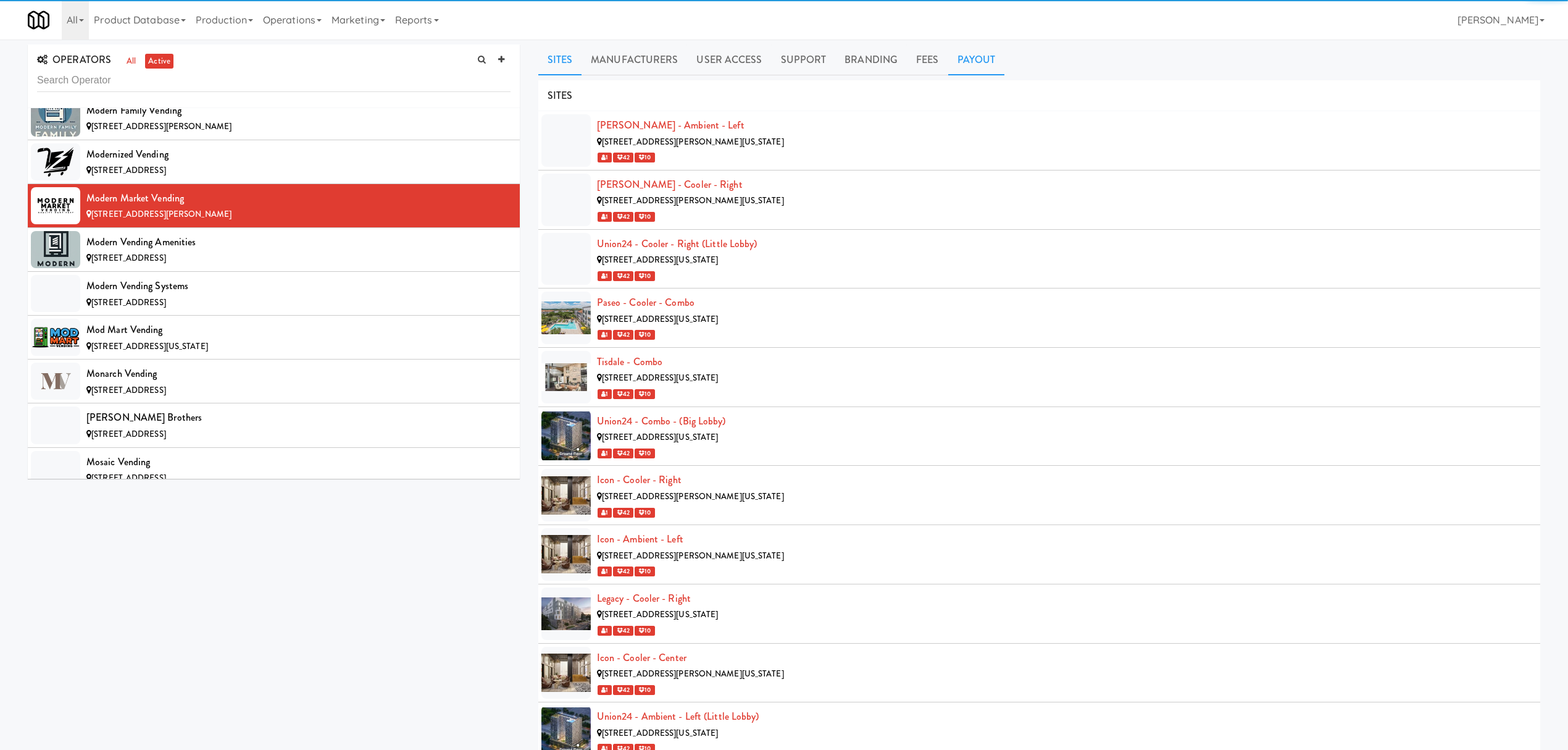
click at [978, 50] on link "Payout" at bounding box center [976, 60] width 56 height 31
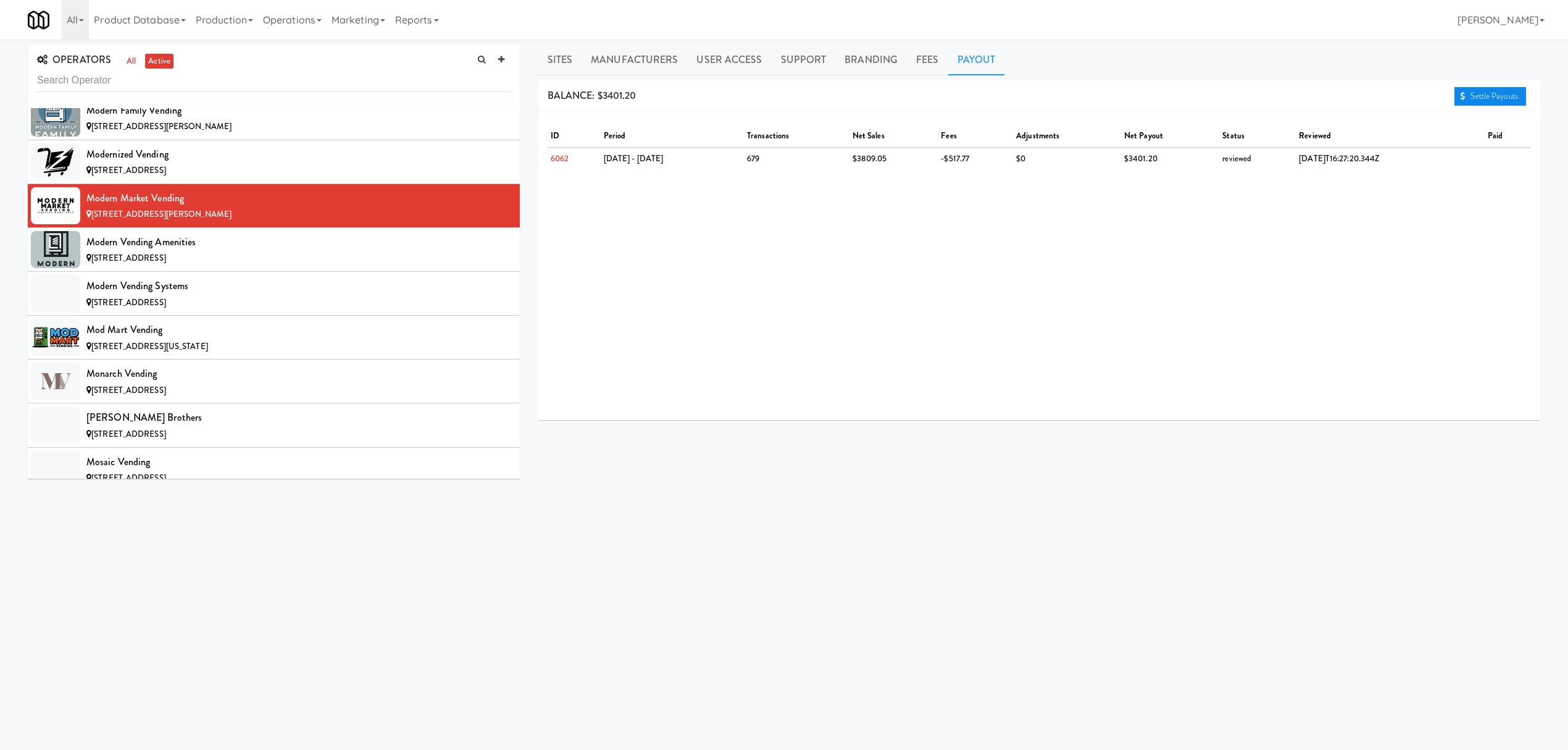
click at [1483, 97] on link "Settle Payouts" at bounding box center [1490, 96] width 72 height 19
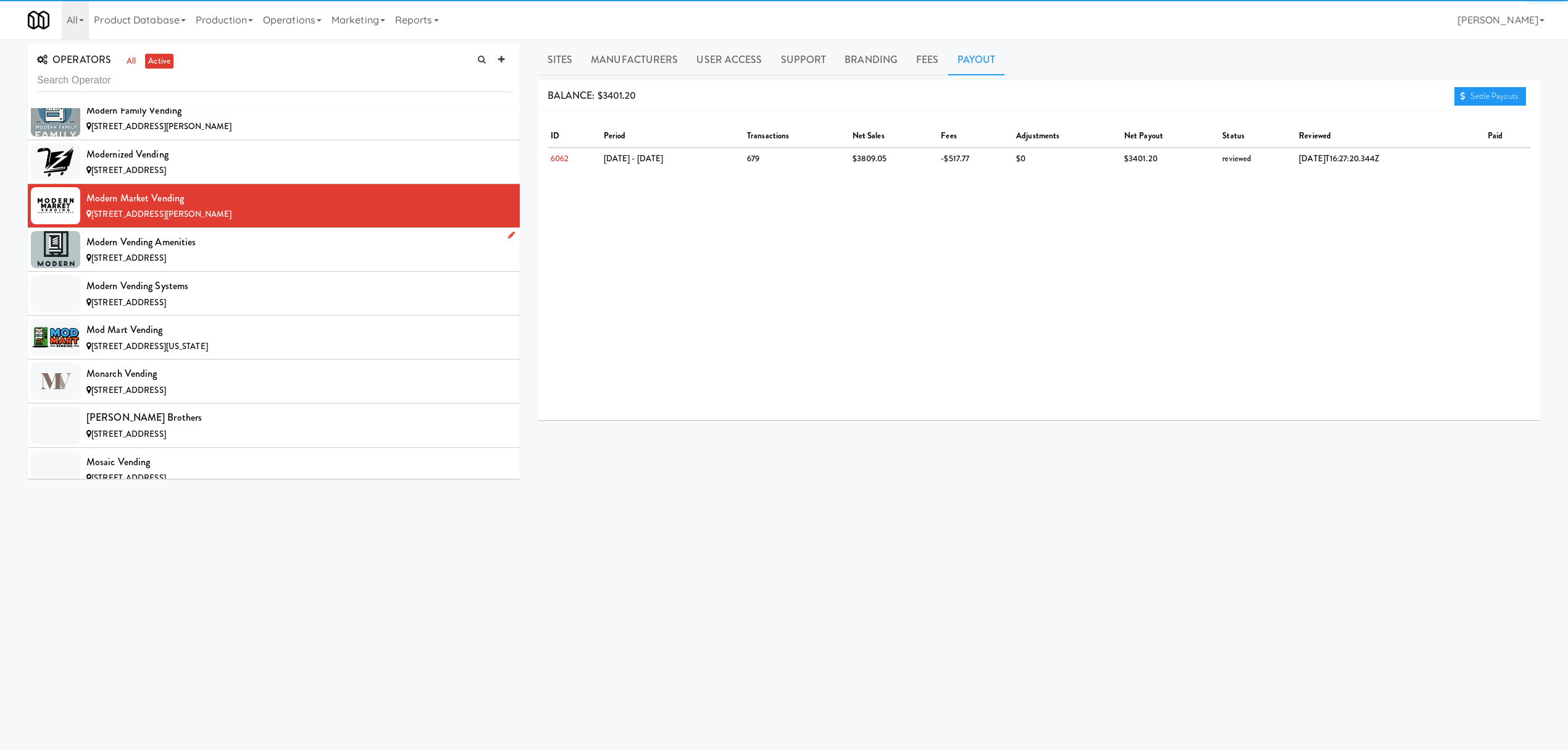
click at [203, 251] on div "Modern Vending Amenities" at bounding box center [298, 242] width 424 height 19
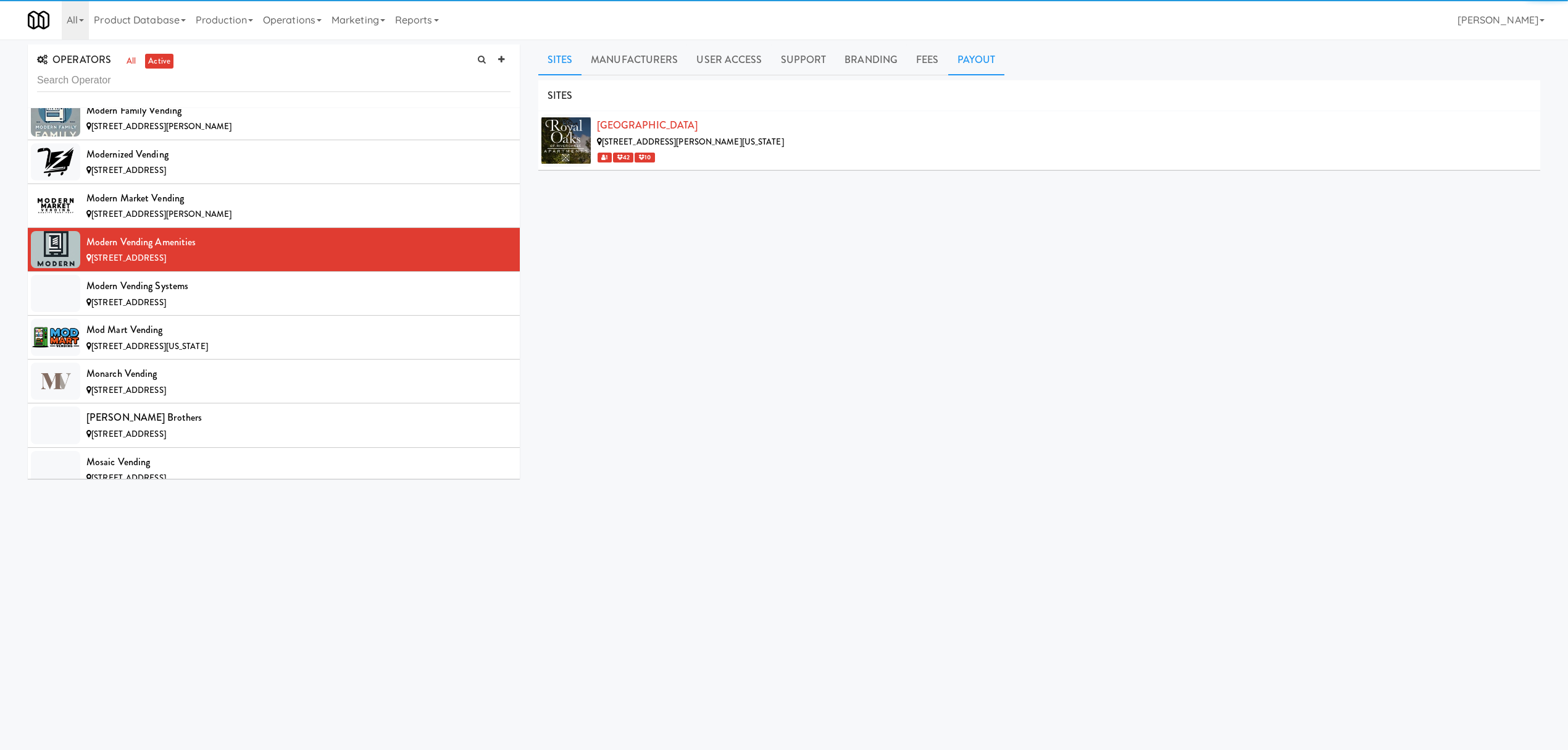
click at [979, 62] on link "Payout" at bounding box center [976, 60] width 56 height 31
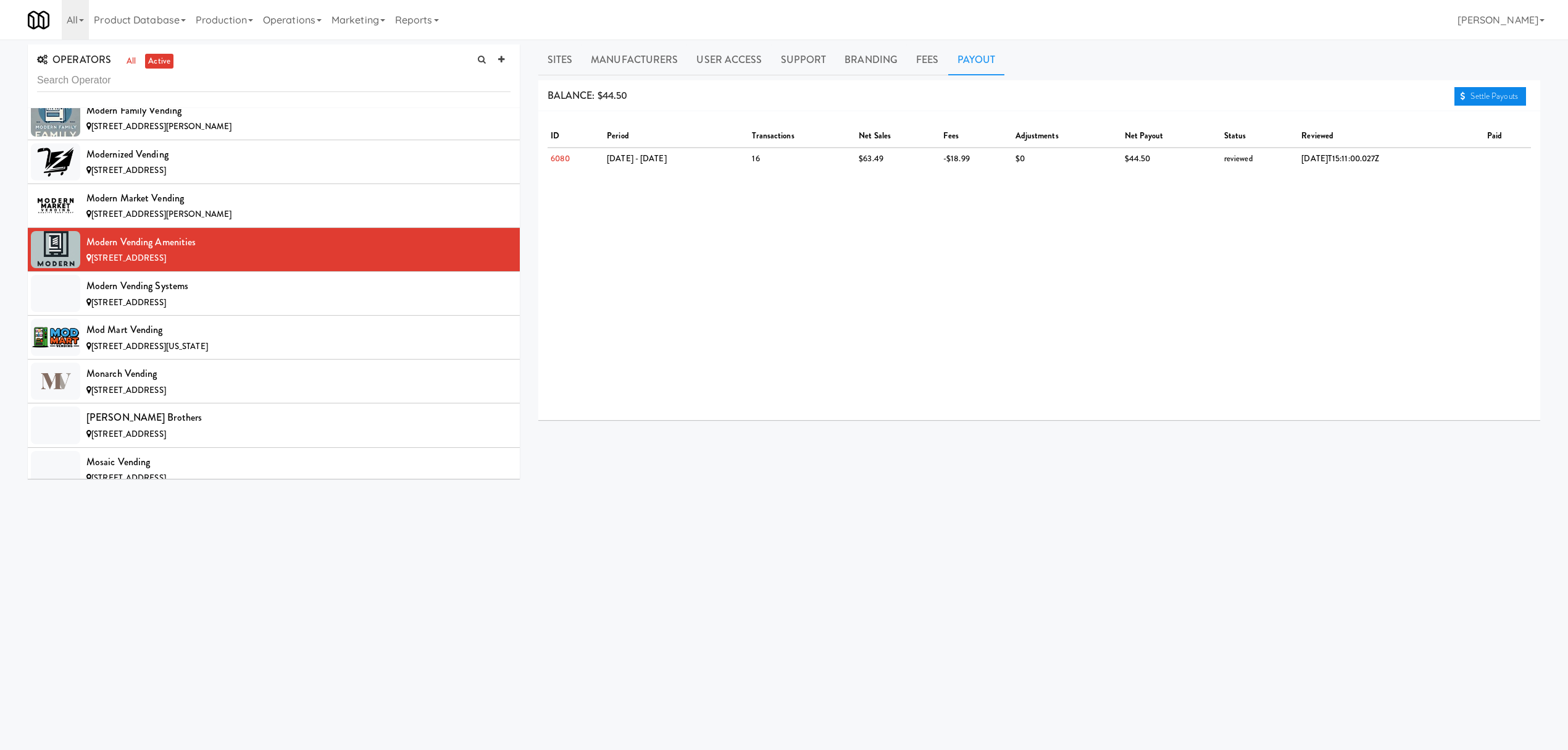
click at [1470, 100] on link "Settle Payouts" at bounding box center [1490, 96] width 72 height 19
click at [290, 295] on div "Modern Vending Systems" at bounding box center [298, 286] width 424 height 19
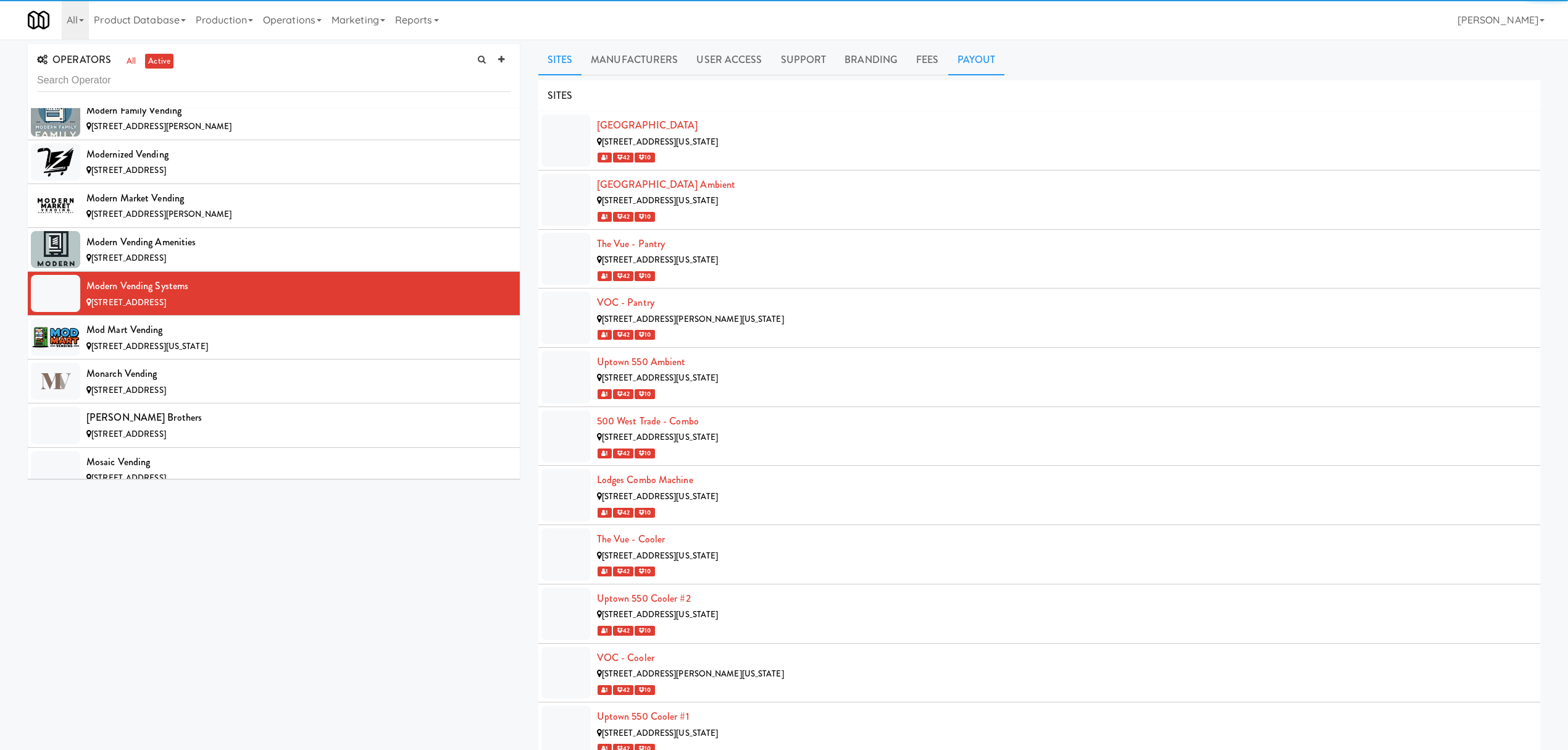
click at [980, 57] on link "Payout" at bounding box center [976, 60] width 56 height 31
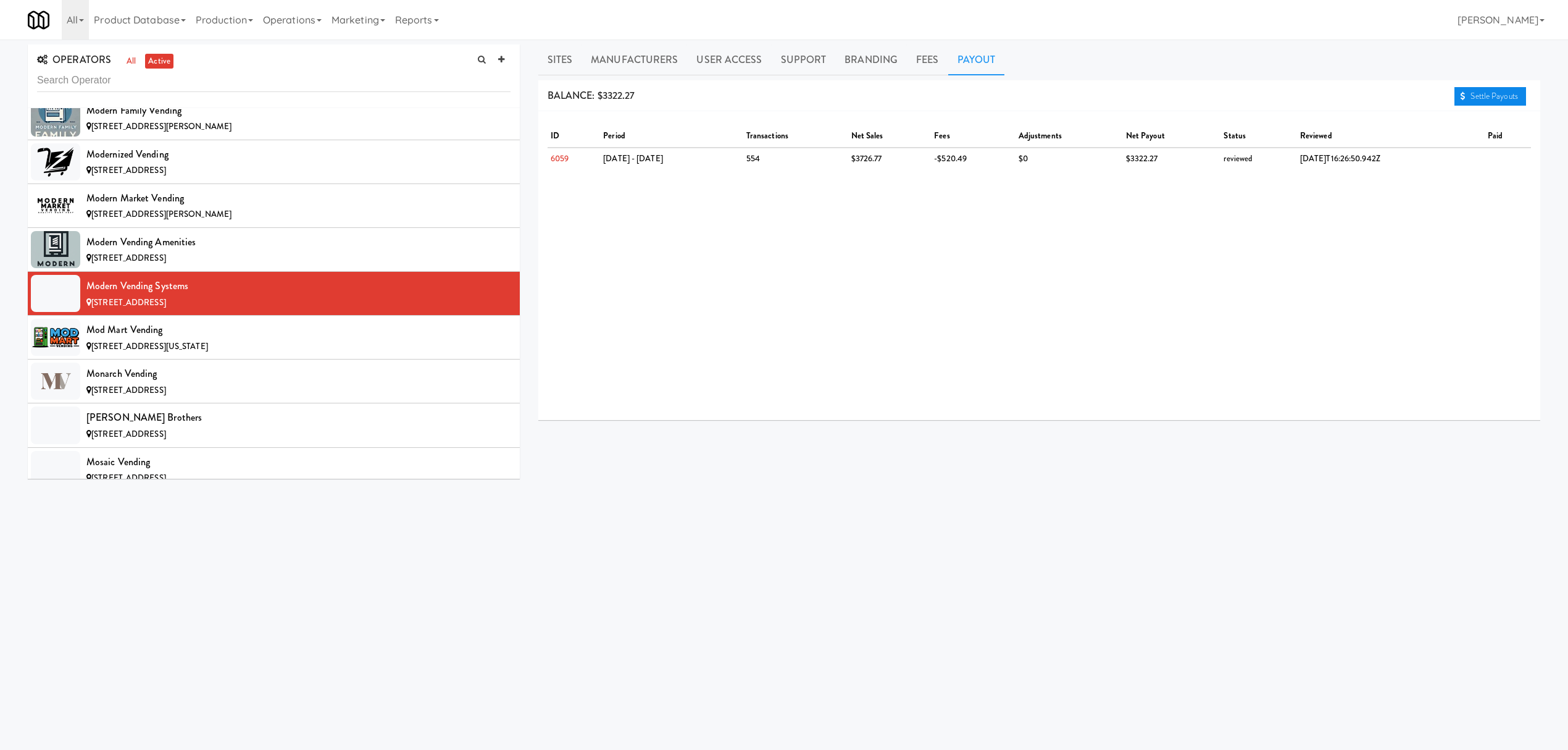
click at [1512, 95] on link "Settle Payouts" at bounding box center [1490, 96] width 72 height 19
click at [272, 339] on div "Mod Mart Vending" at bounding box center [298, 330] width 424 height 19
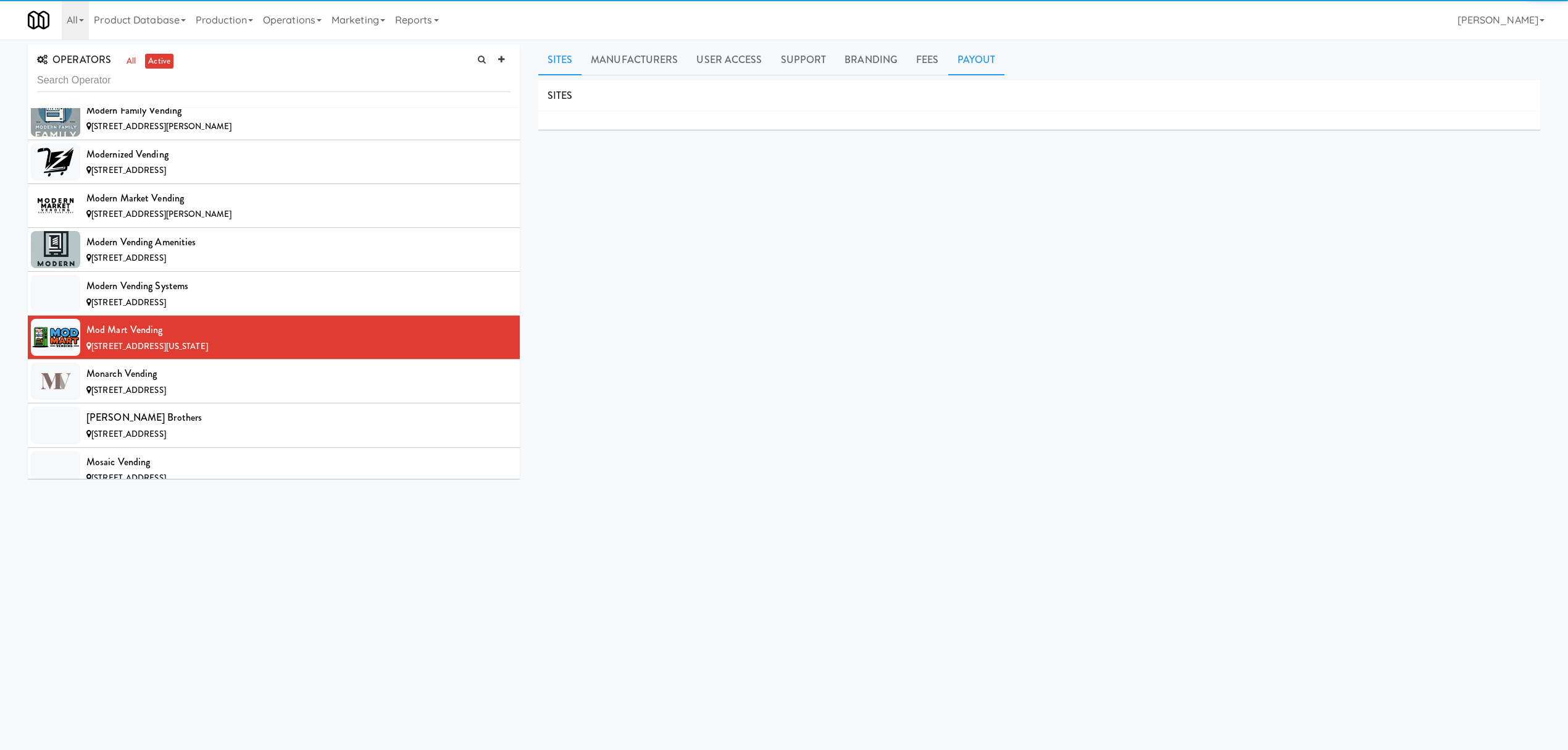
click at [966, 61] on link "Payout" at bounding box center [976, 60] width 56 height 31
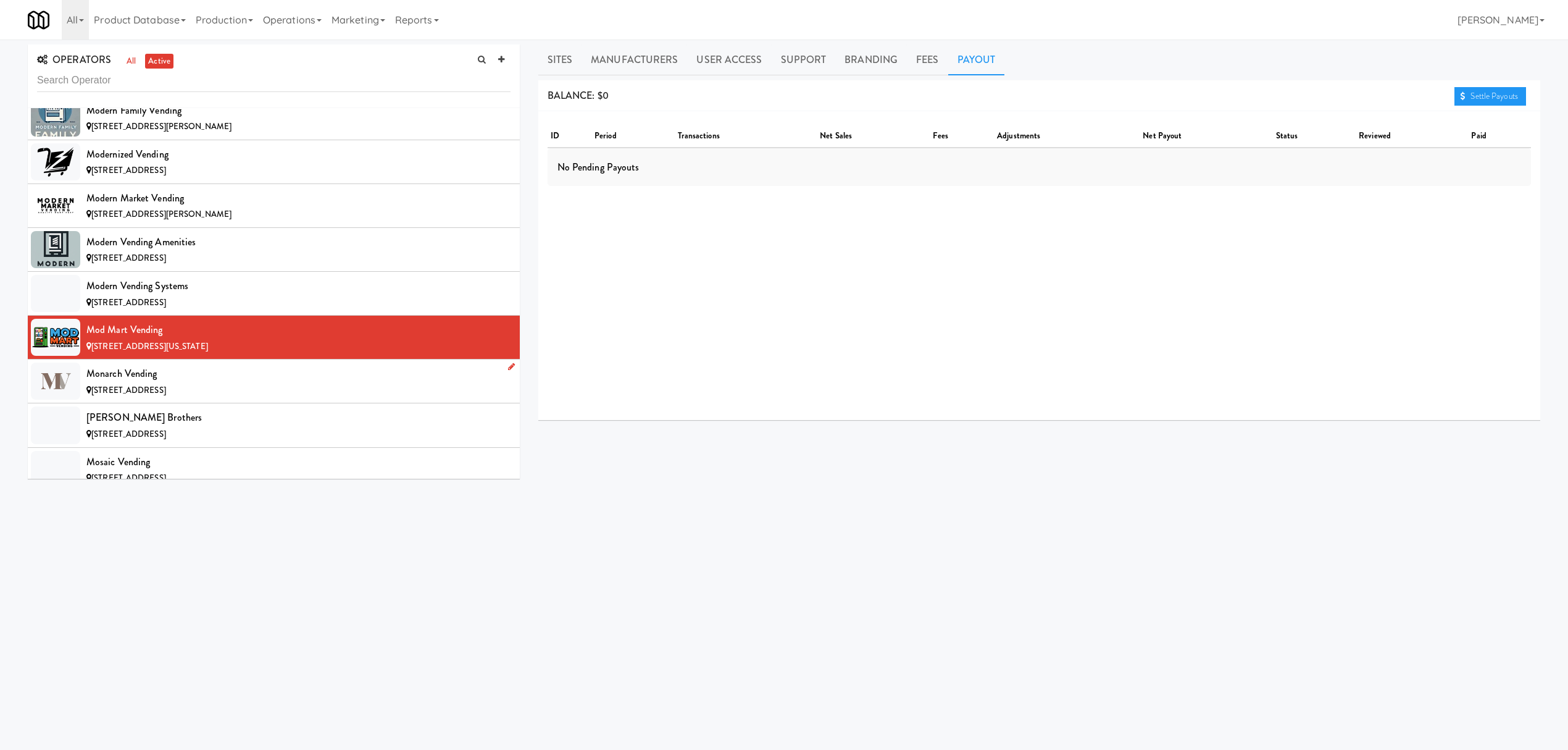
click at [148, 383] on div "Monarch Vending" at bounding box center [298, 374] width 424 height 19
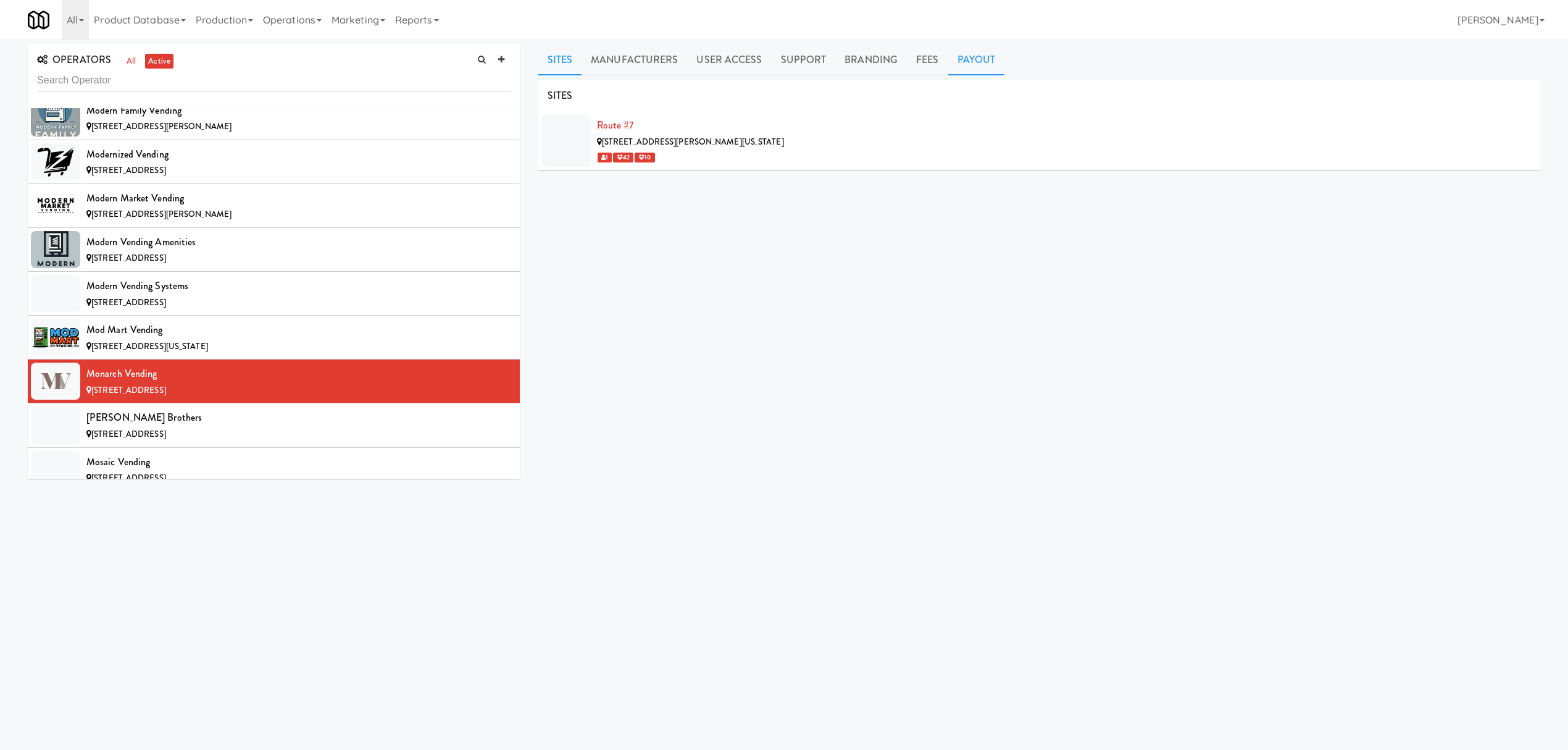
click at [964, 62] on link "Payout" at bounding box center [976, 60] width 56 height 31
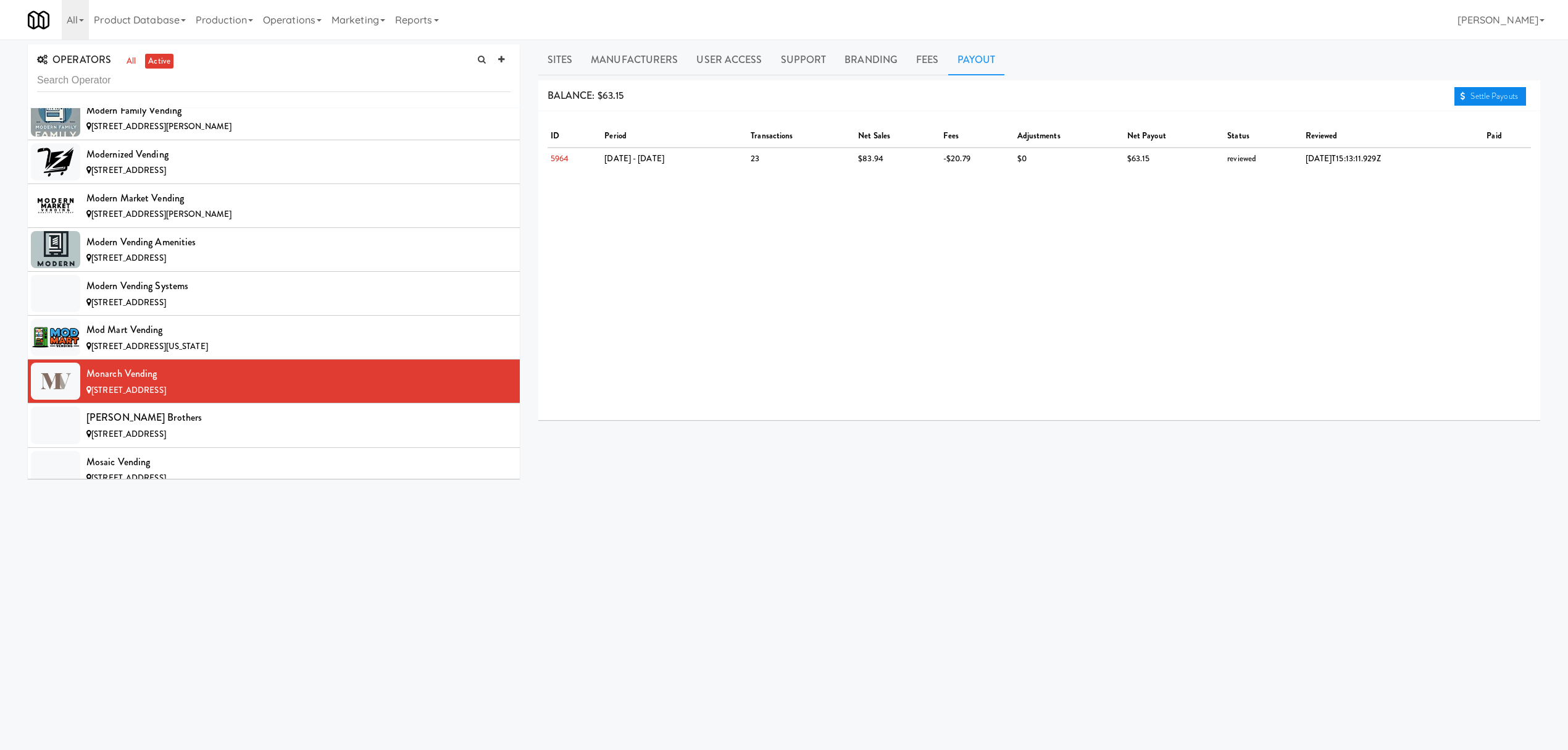
click at [1482, 96] on link "Settle Payouts" at bounding box center [1490, 96] width 72 height 19
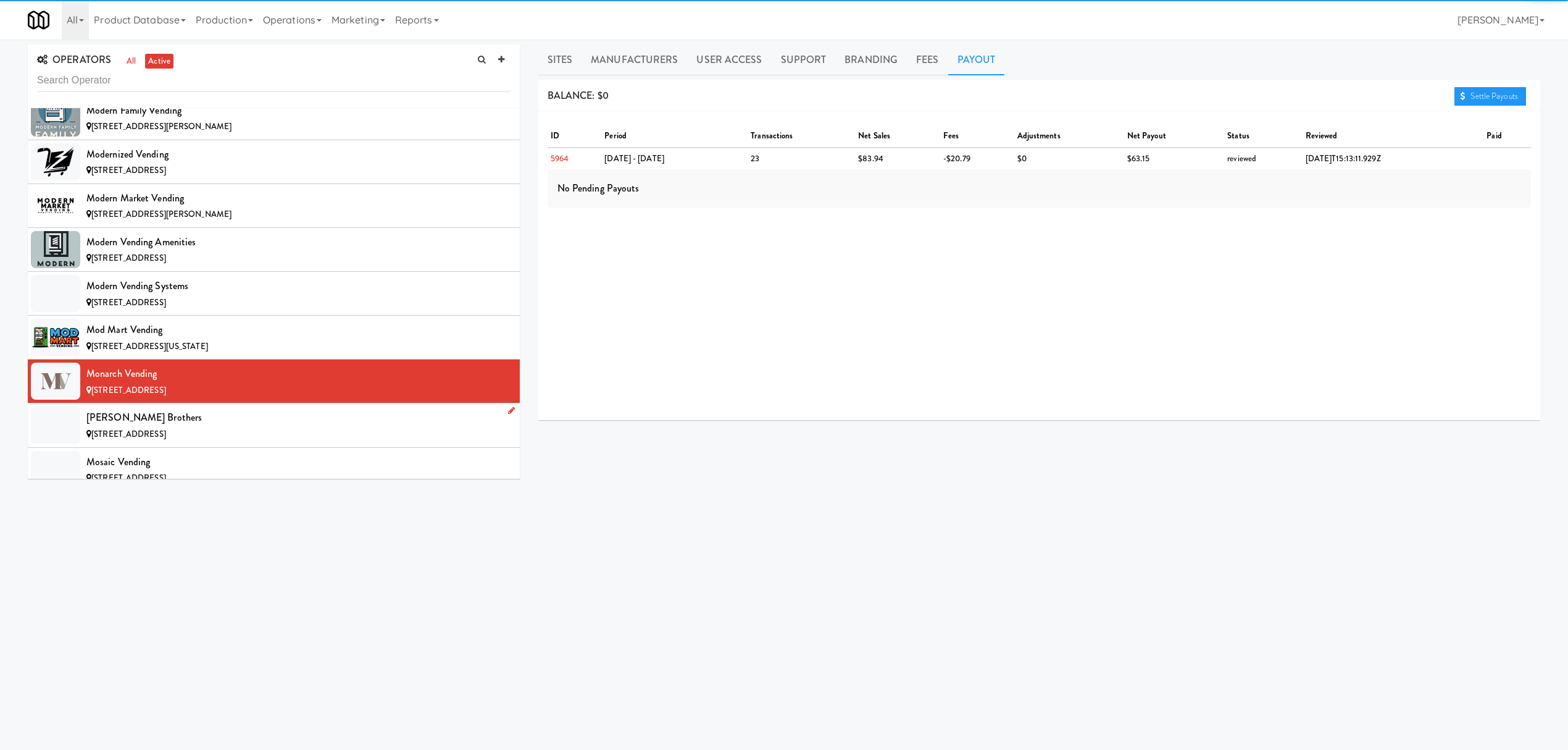
click at [199, 427] on div "[PERSON_NAME] Brothers" at bounding box center [298, 418] width 424 height 19
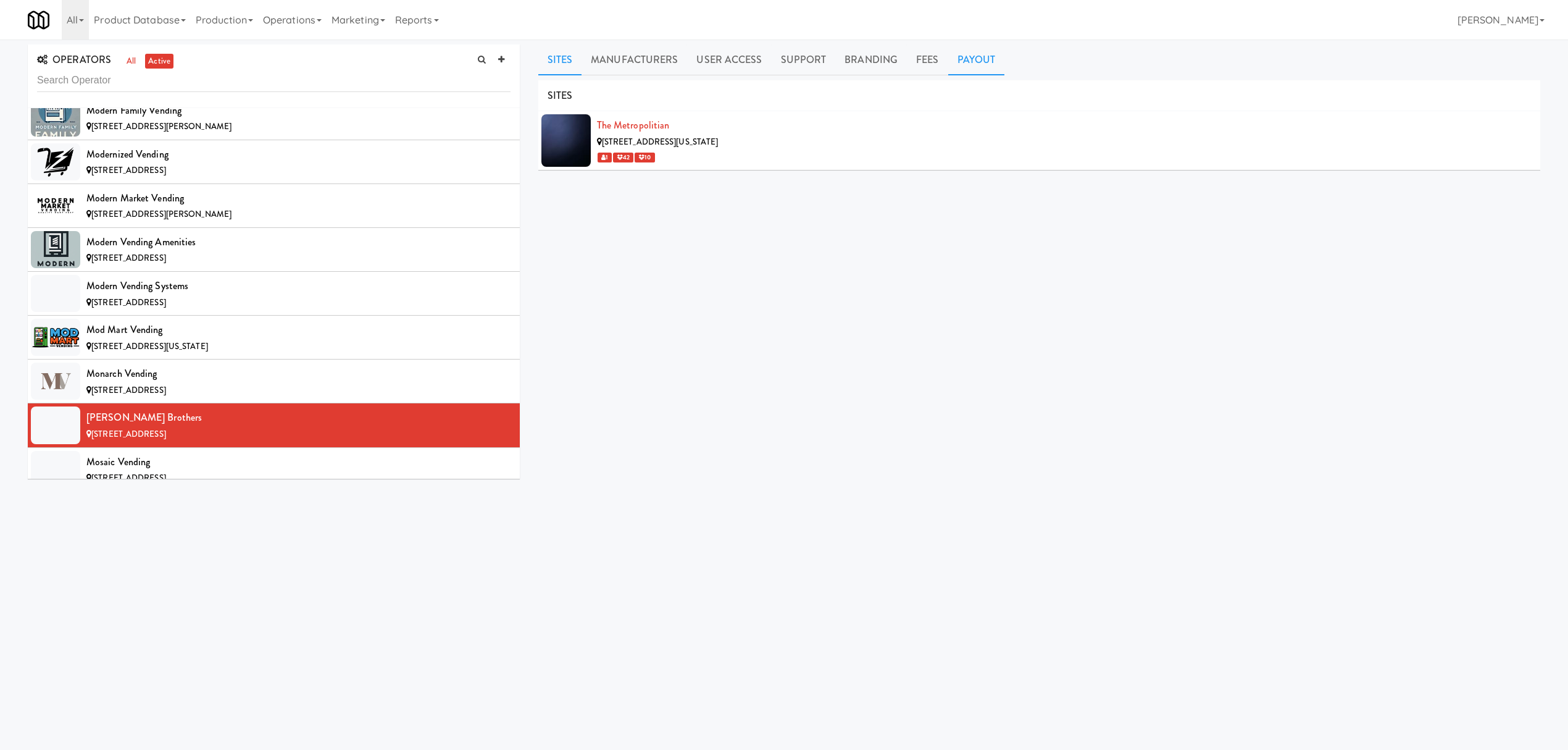
click at [976, 57] on link "Payout" at bounding box center [976, 60] width 56 height 31
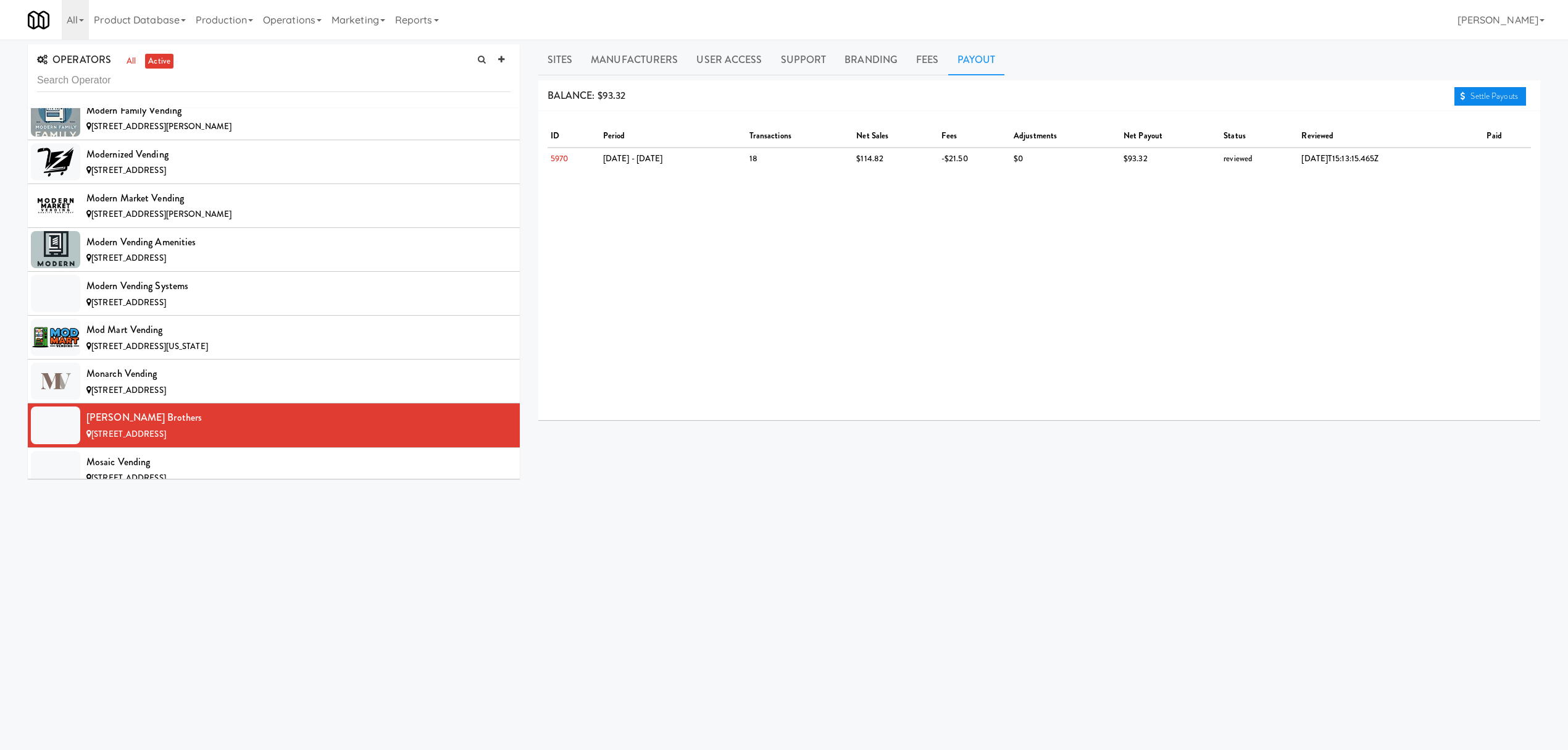
click at [1480, 92] on link "Settle Payouts" at bounding box center [1490, 96] width 72 height 19
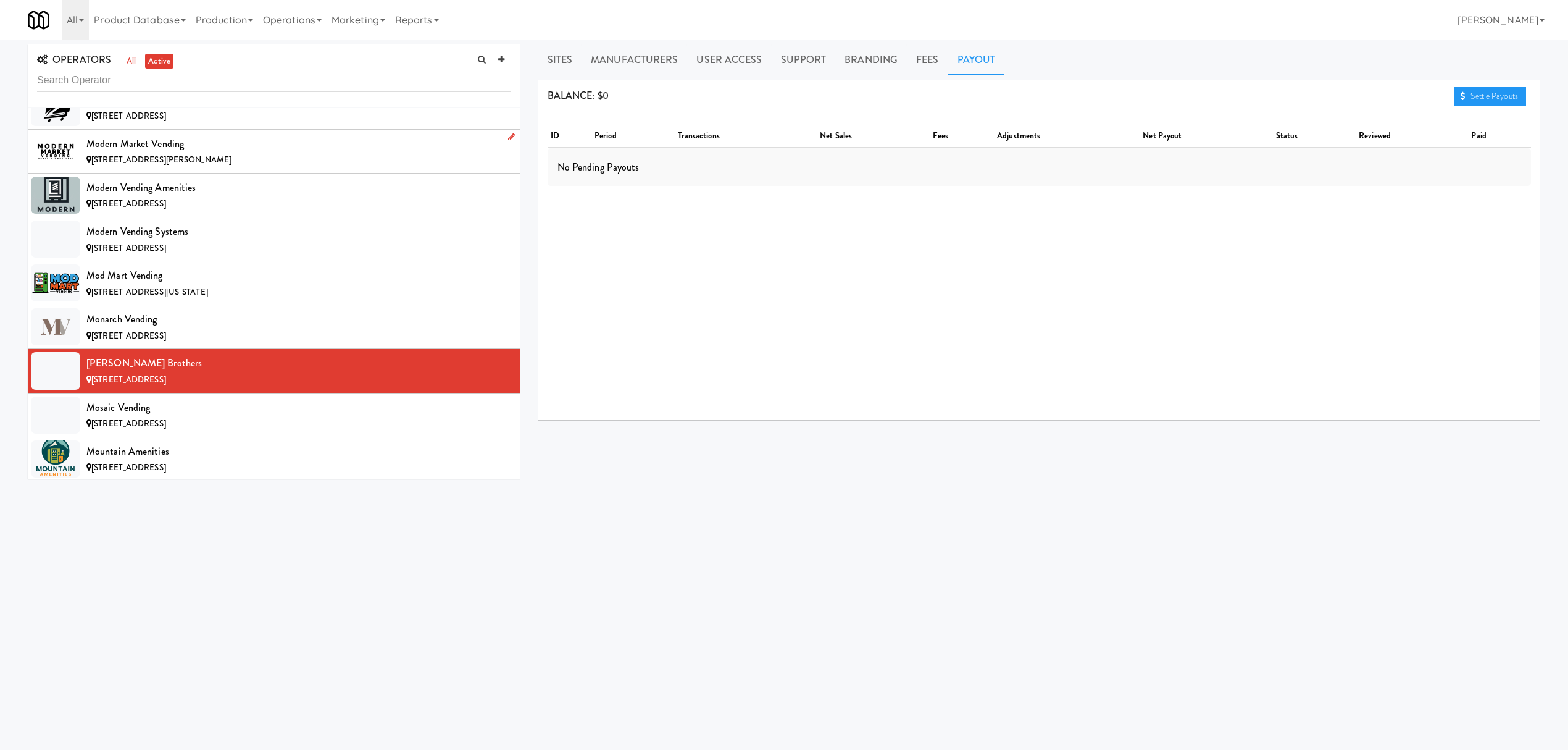
scroll to position [8152, 0]
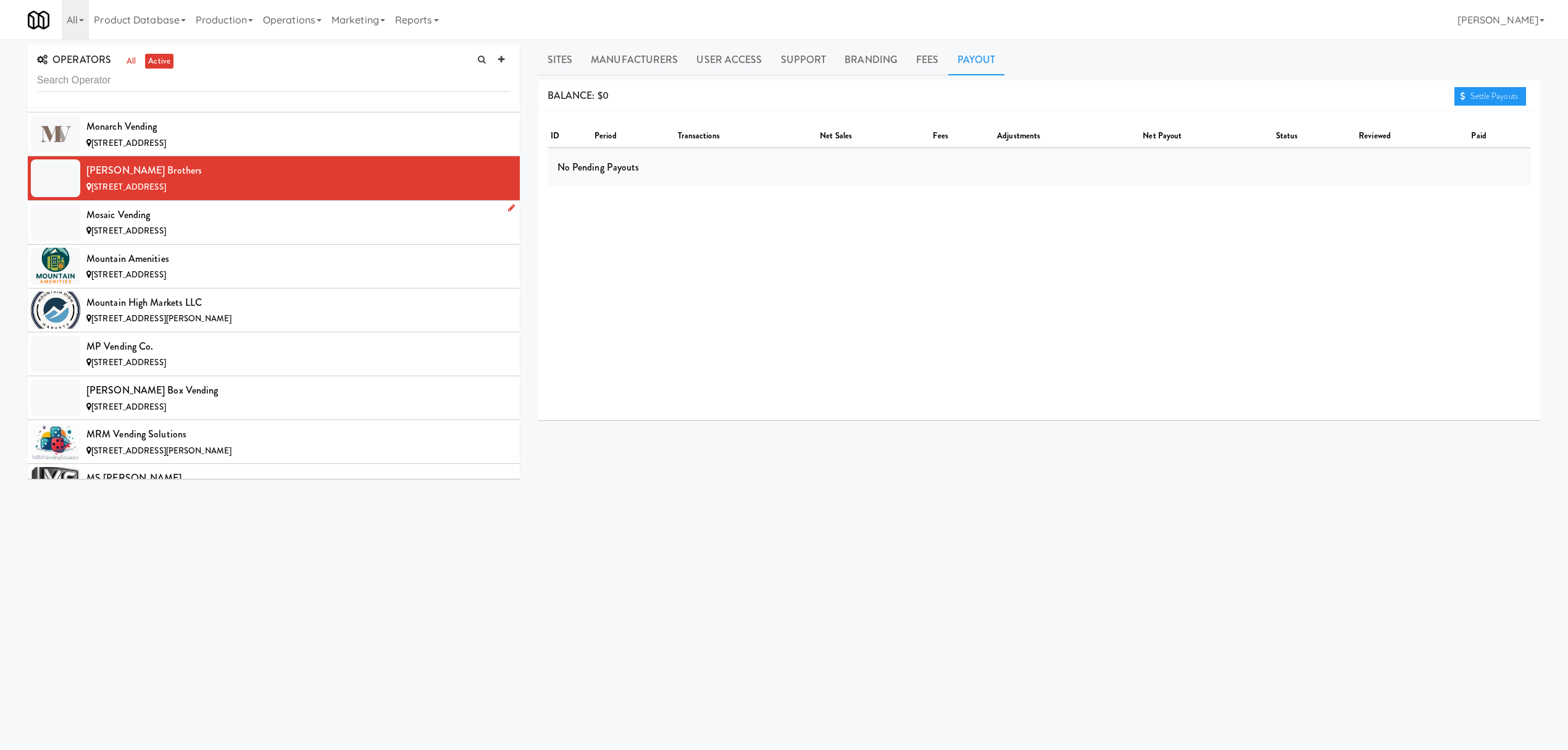
click at [166, 237] on span "[STREET_ADDRESS]" at bounding box center [128, 231] width 74 height 12
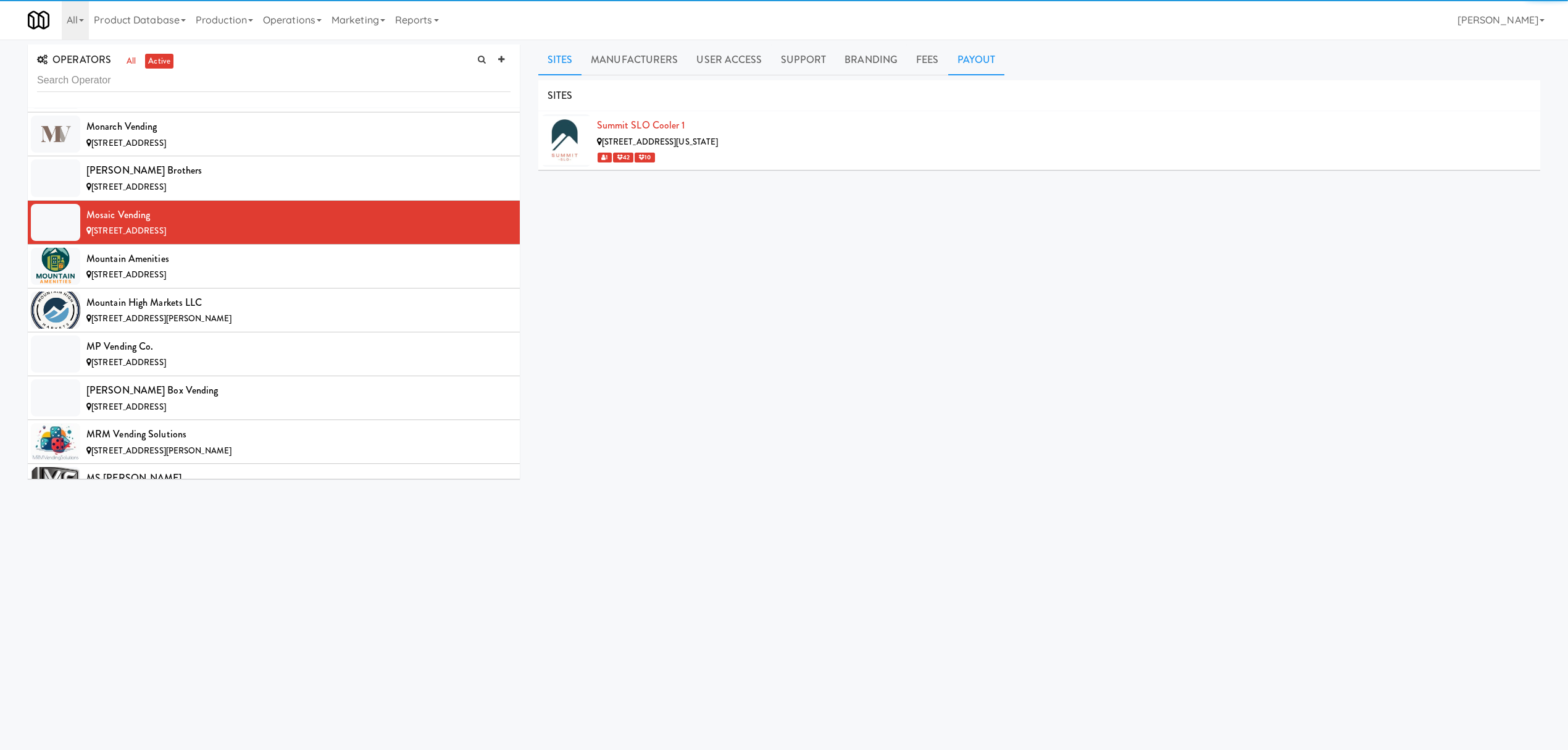
click at [958, 53] on link "Payout" at bounding box center [976, 60] width 56 height 31
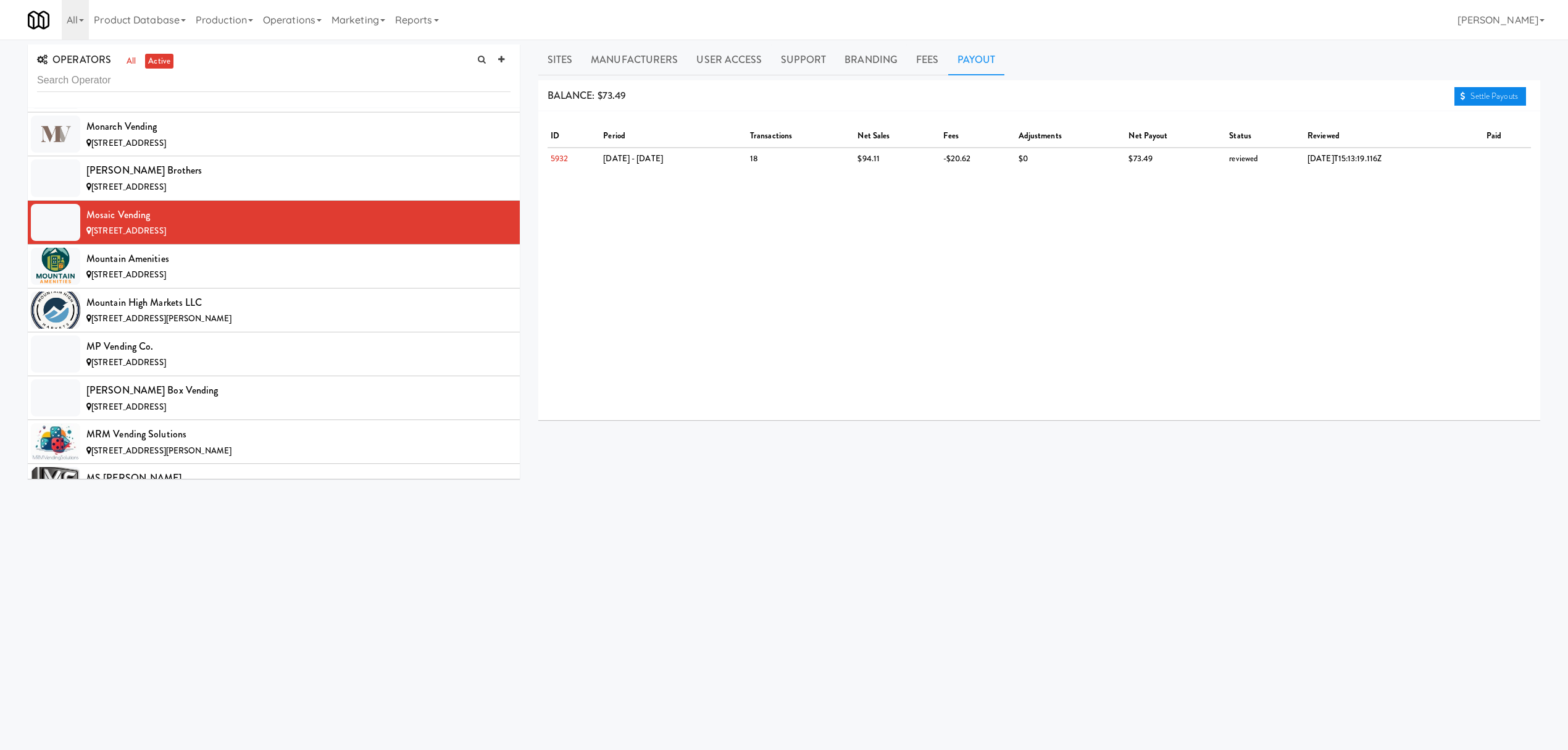
click at [1479, 92] on link "Settle Payouts" at bounding box center [1490, 96] width 72 height 19
click at [166, 268] on div "Mountain Amenities" at bounding box center [298, 259] width 424 height 19
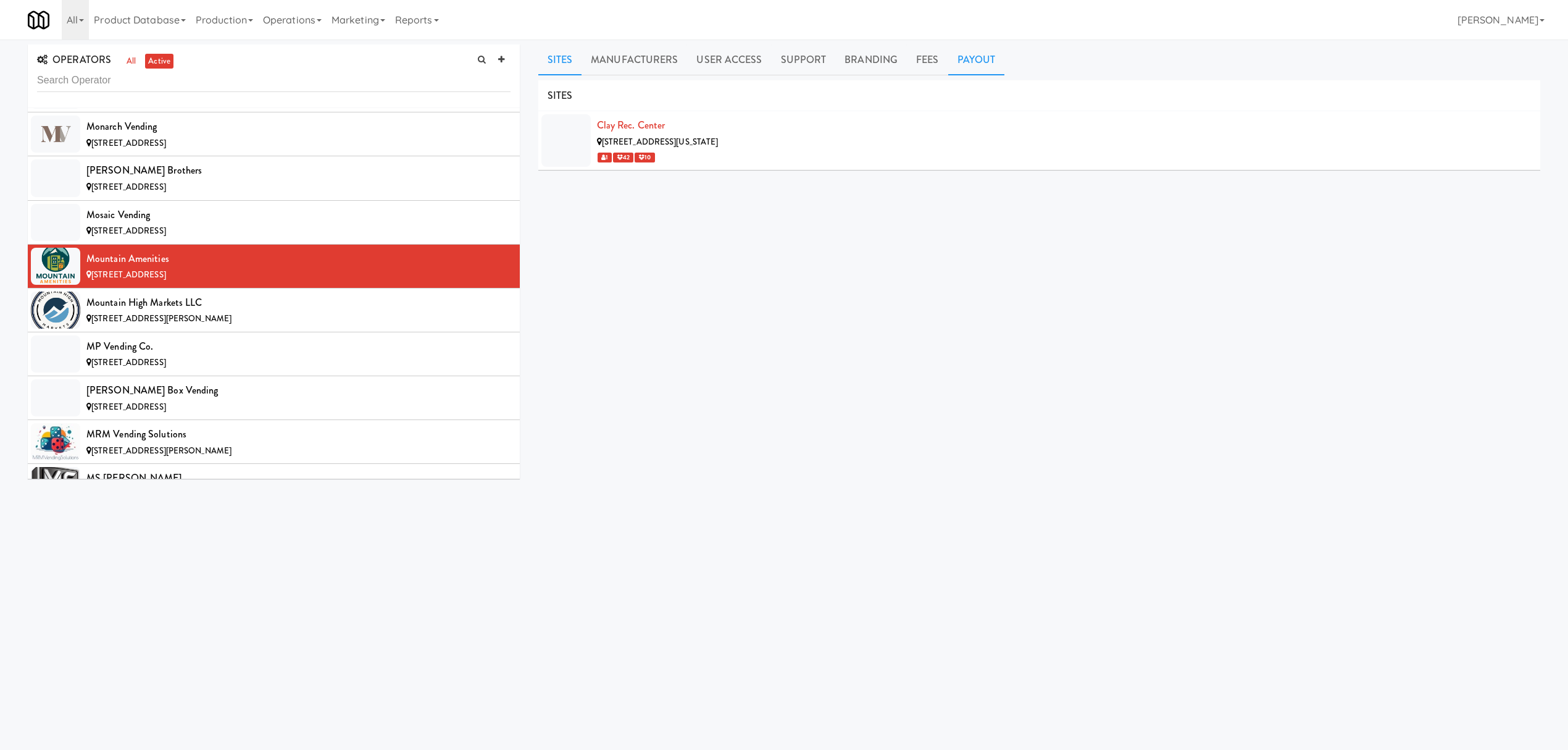
click at [970, 55] on link "Payout" at bounding box center [976, 60] width 56 height 31
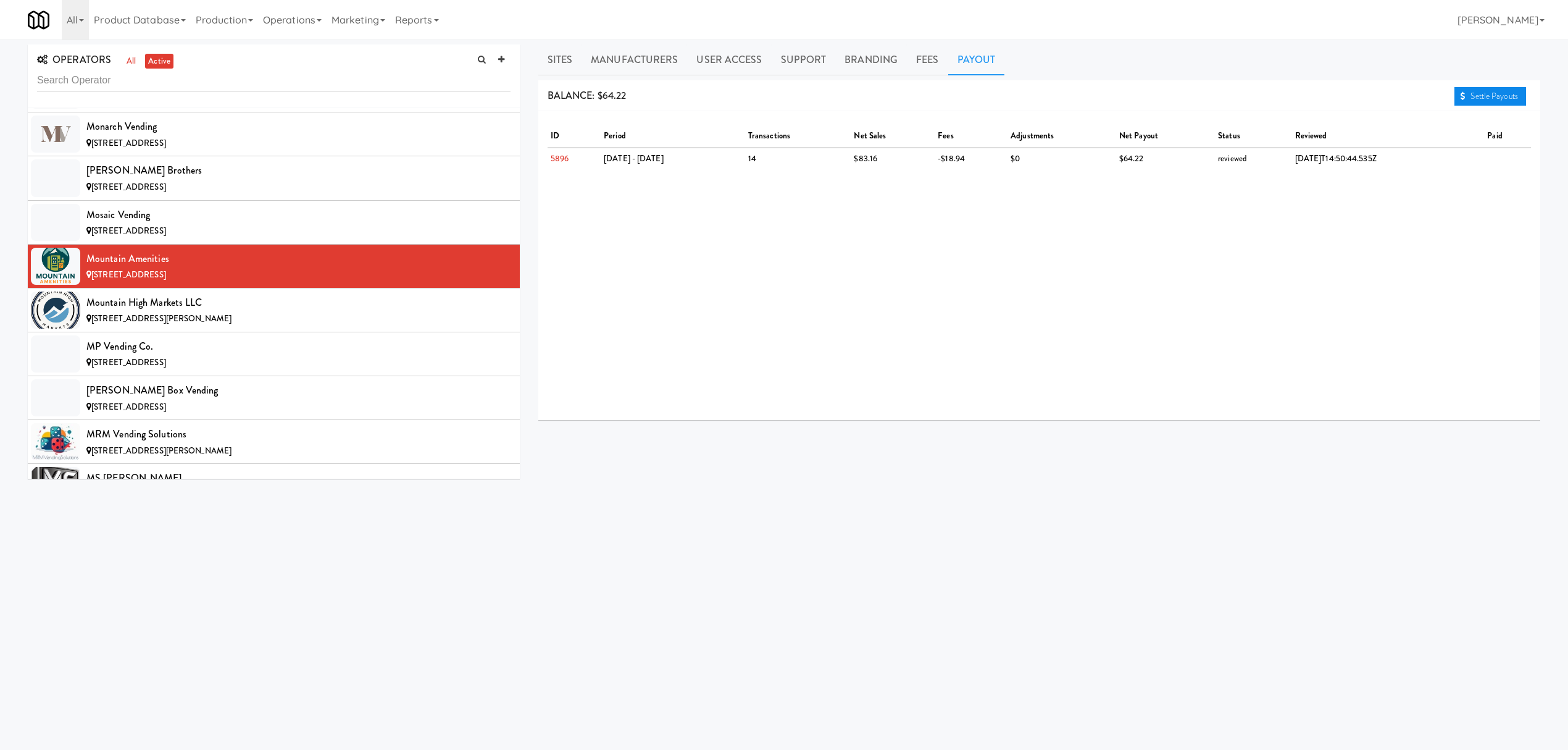
click at [1469, 95] on link "Settle Payouts" at bounding box center [1490, 96] width 72 height 19
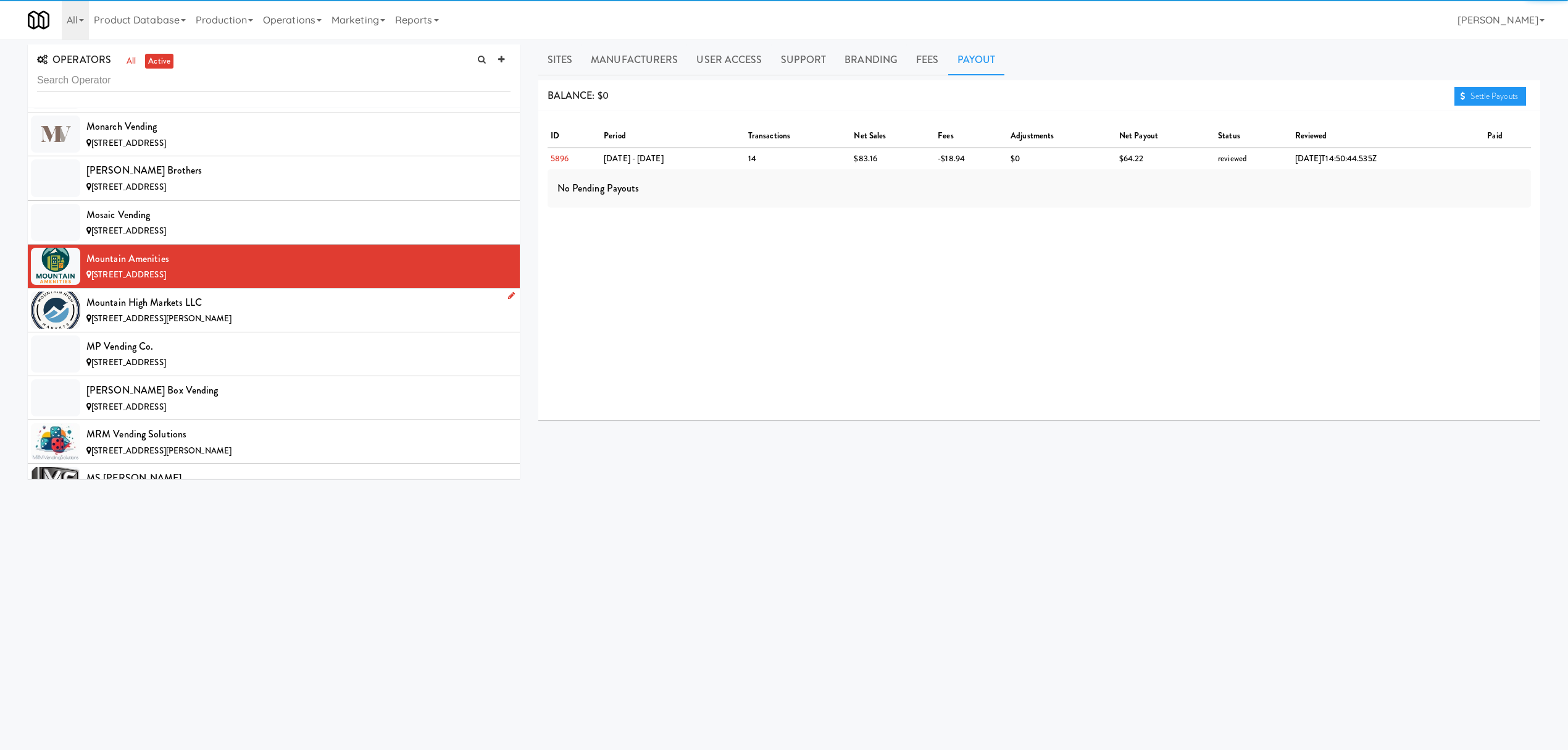
click at [248, 312] on div "Mountain High Markets LLC" at bounding box center [298, 303] width 424 height 19
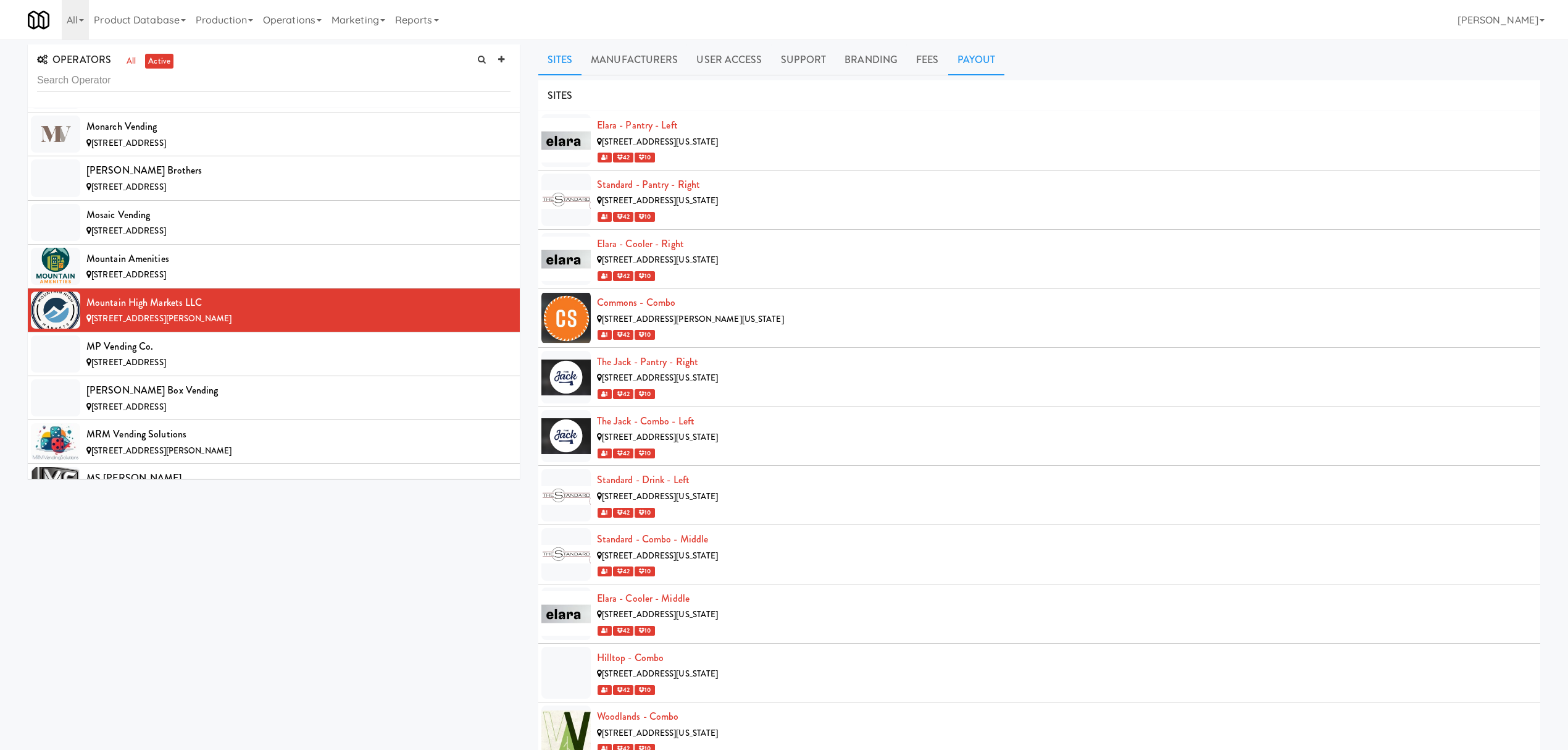
click at [979, 64] on link "Payout" at bounding box center [976, 60] width 56 height 31
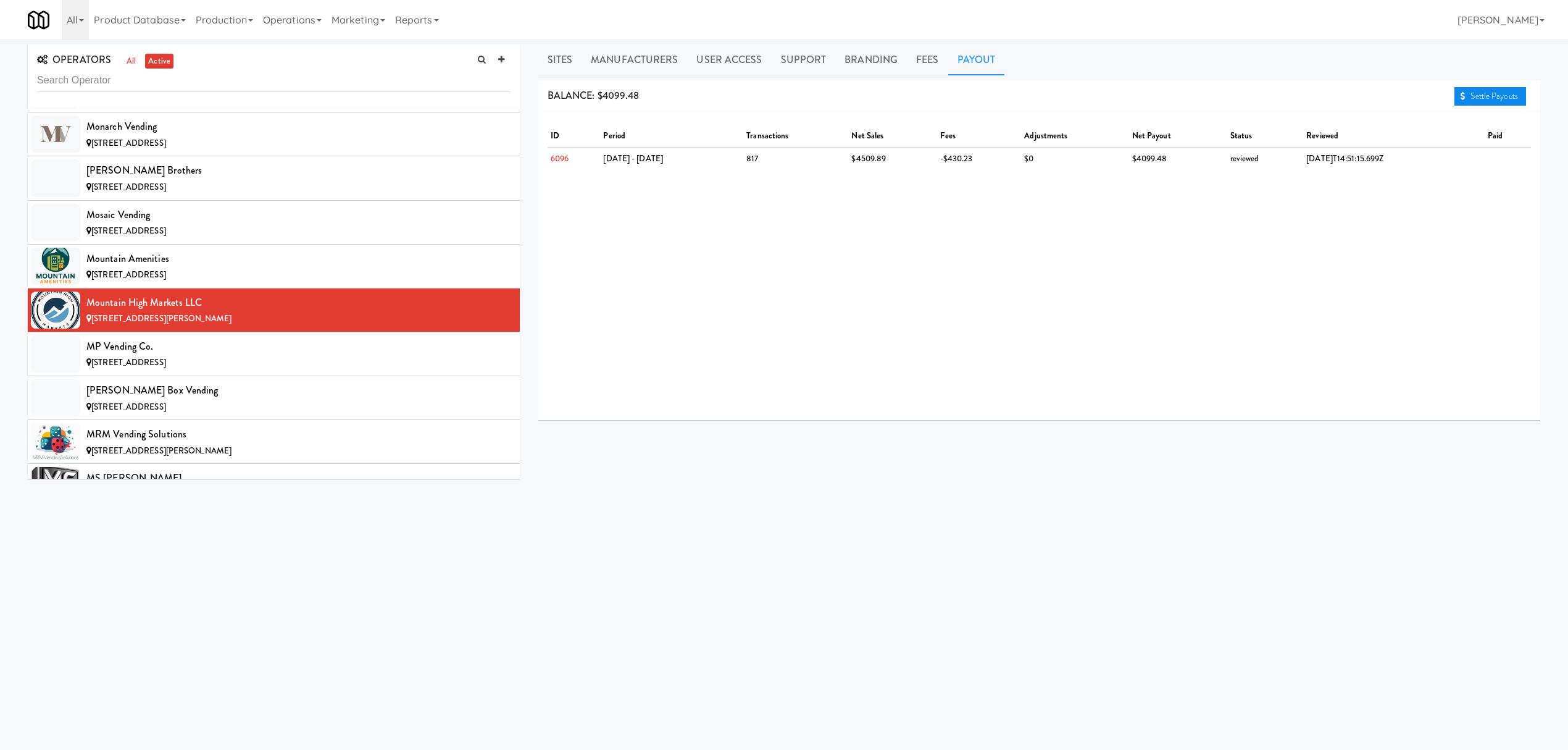
click at [1486, 98] on link "Settle Payouts" at bounding box center [1490, 96] width 72 height 19
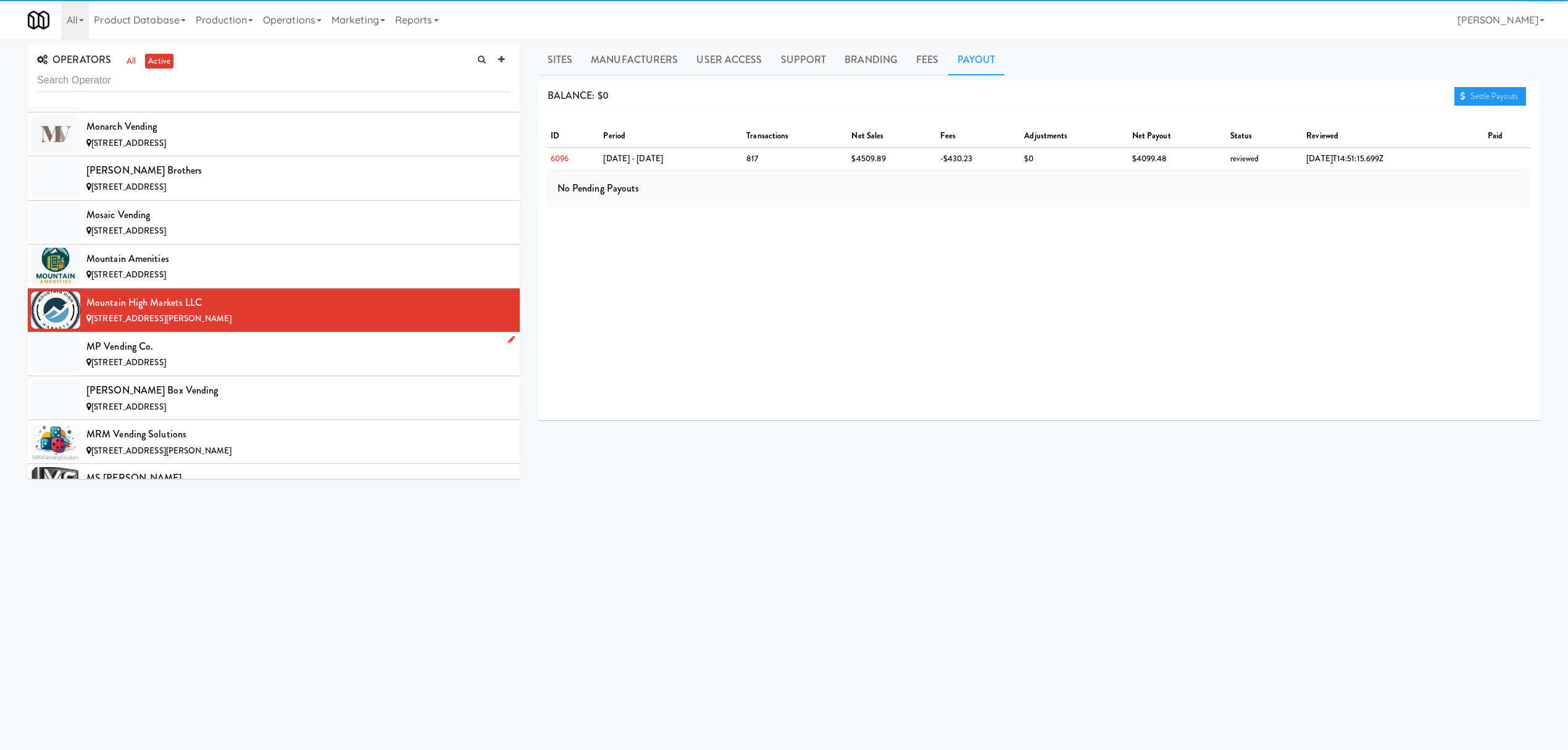
click at [225, 370] on div "[STREET_ADDRESS]" at bounding box center [298, 362] width 424 height 15
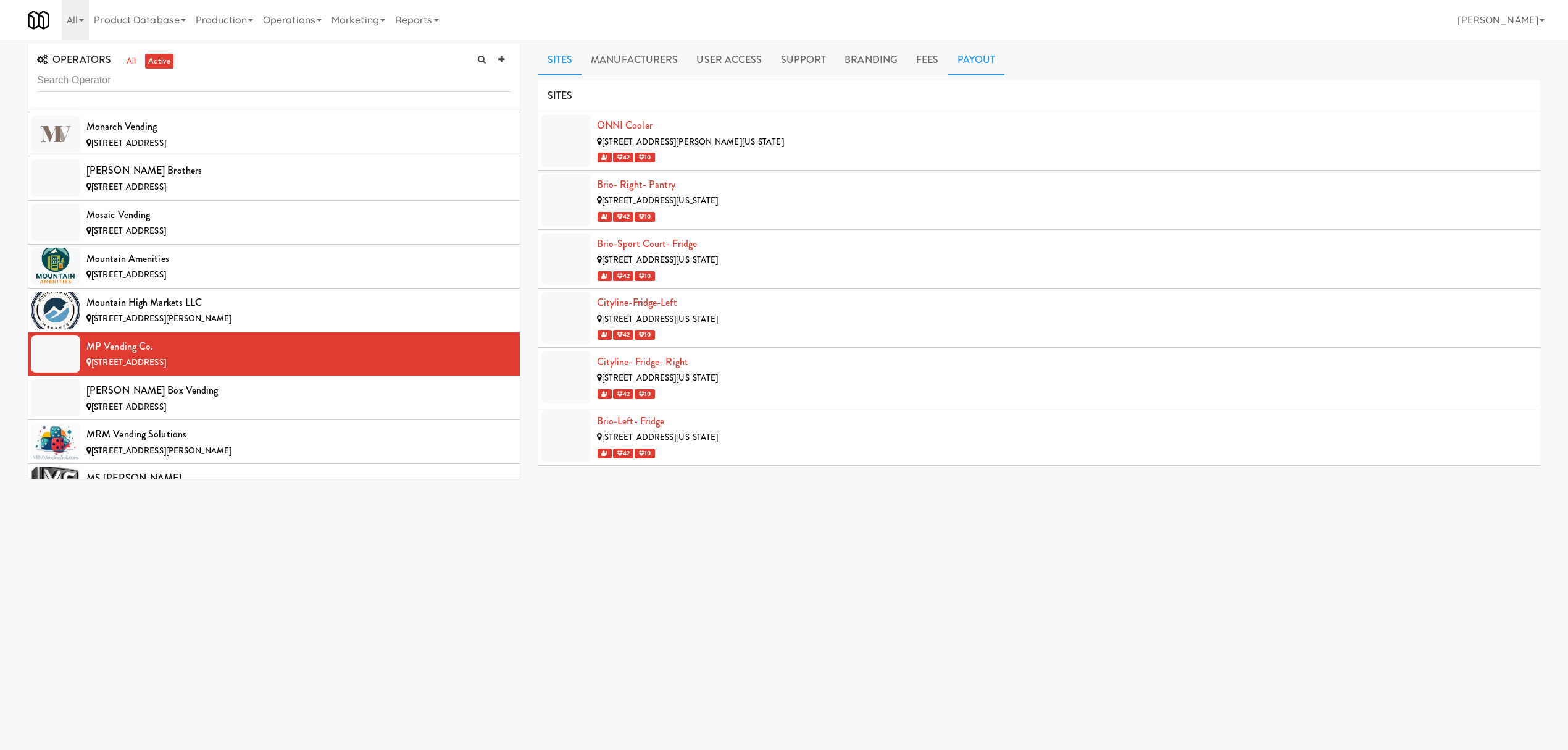
click at [976, 62] on link "Payout" at bounding box center [976, 60] width 56 height 31
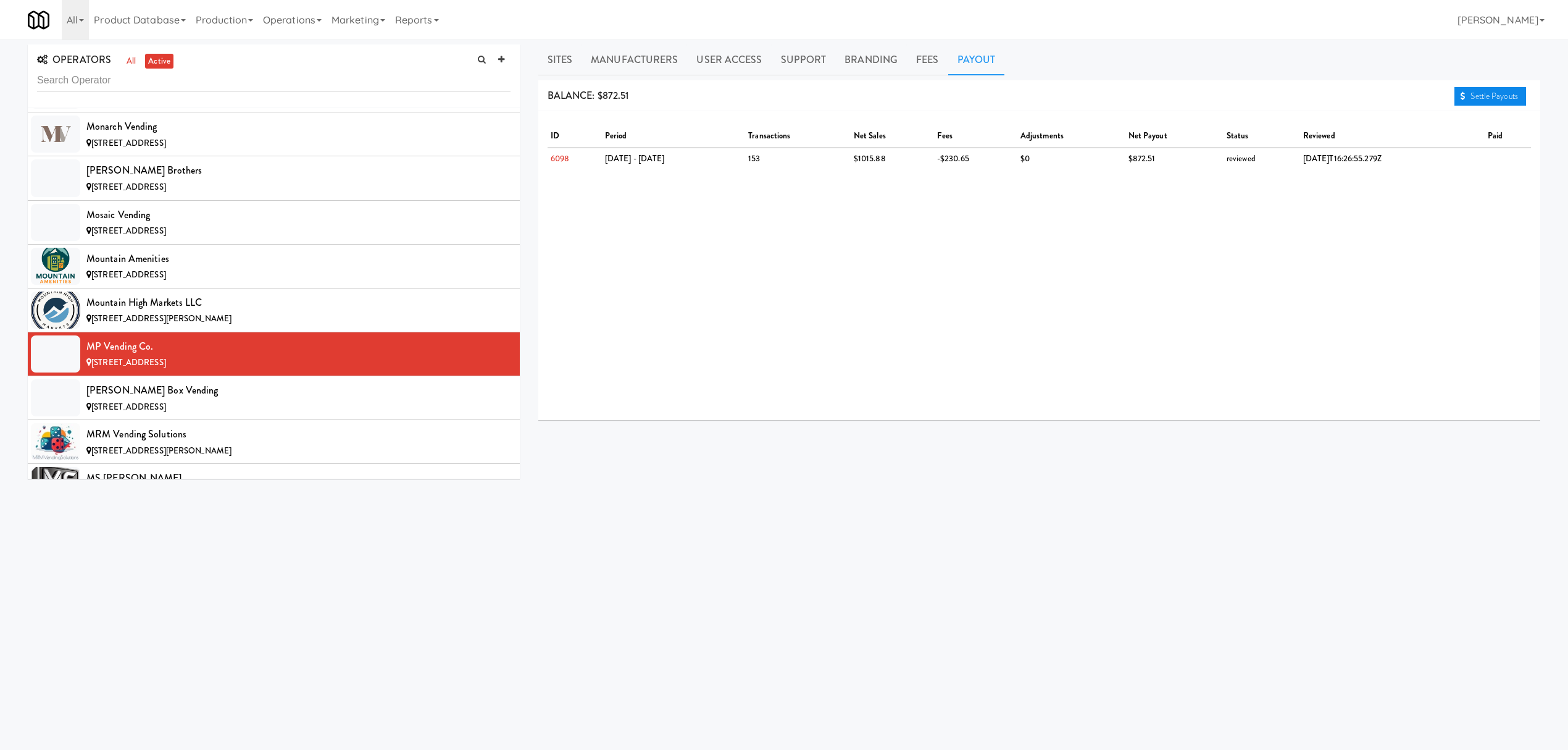
click at [1480, 98] on link "Settle Payouts" at bounding box center [1490, 96] width 72 height 19
click at [251, 400] on div "[PERSON_NAME] Box Vending" at bounding box center [298, 390] width 424 height 19
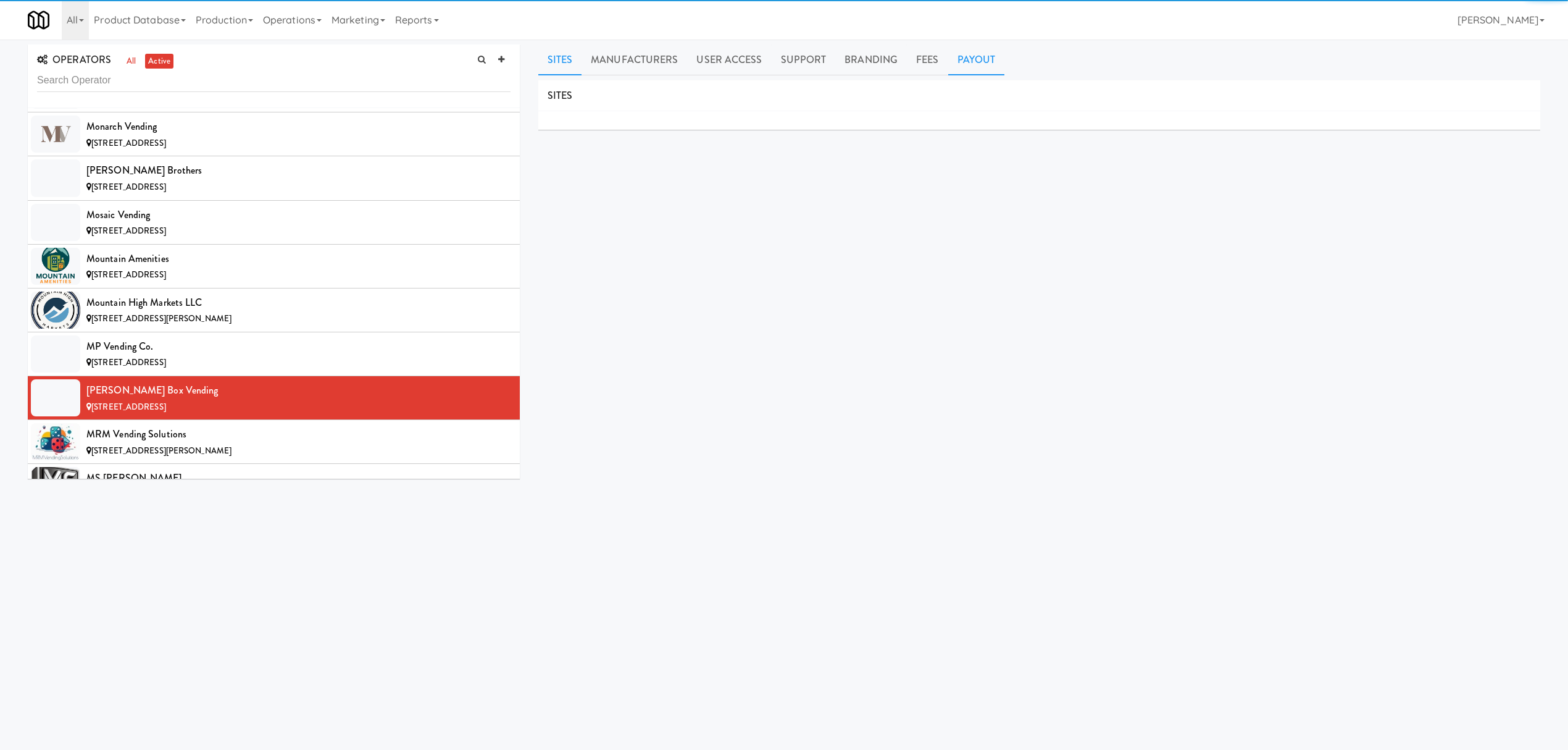
click at [988, 64] on link "Payout" at bounding box center [976, 60] width 56 height 31
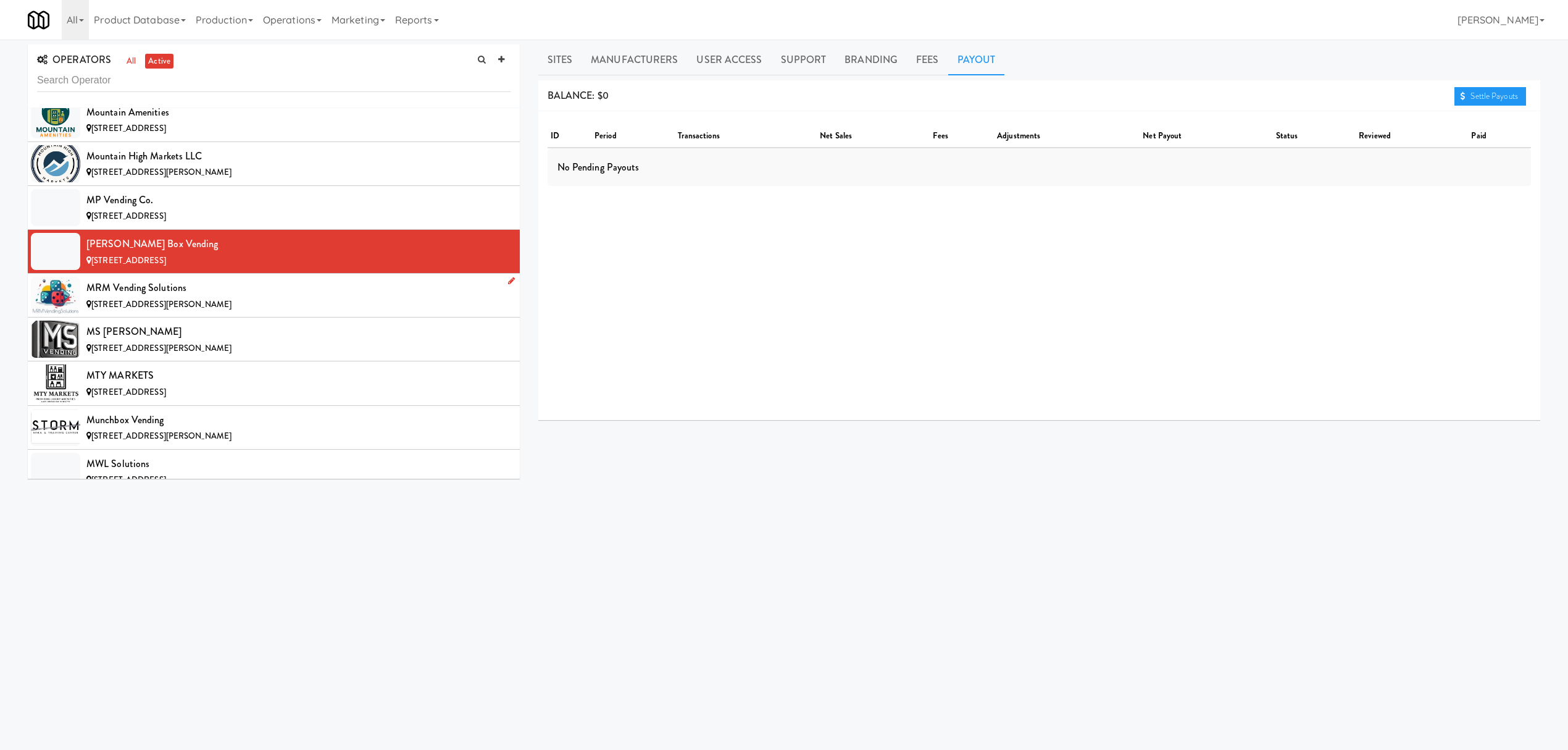
scroll to position [8316, 0]
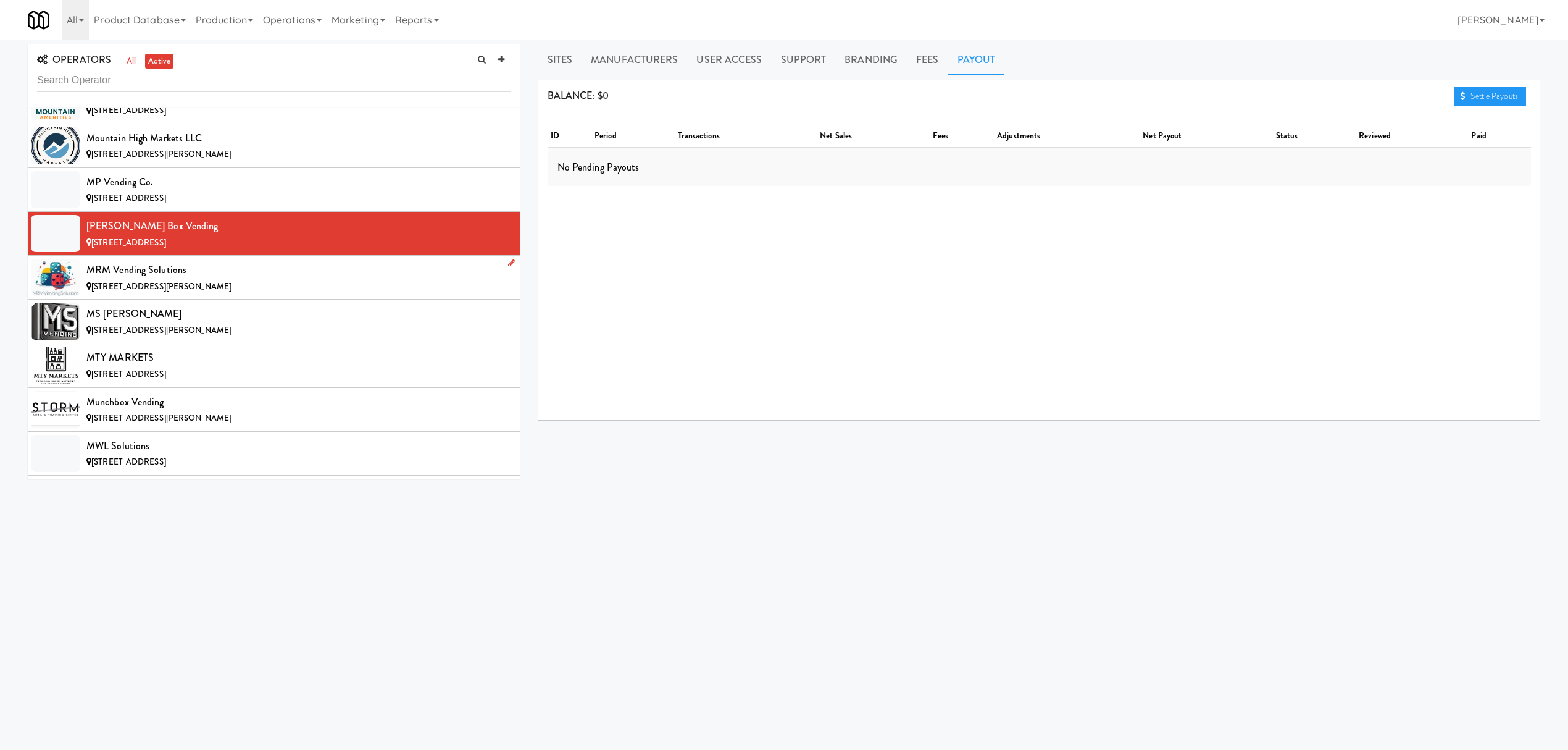
click at [247, 279] on div "MRM Vending Solutions" at bounding box center [298, 270] width 424 height 19
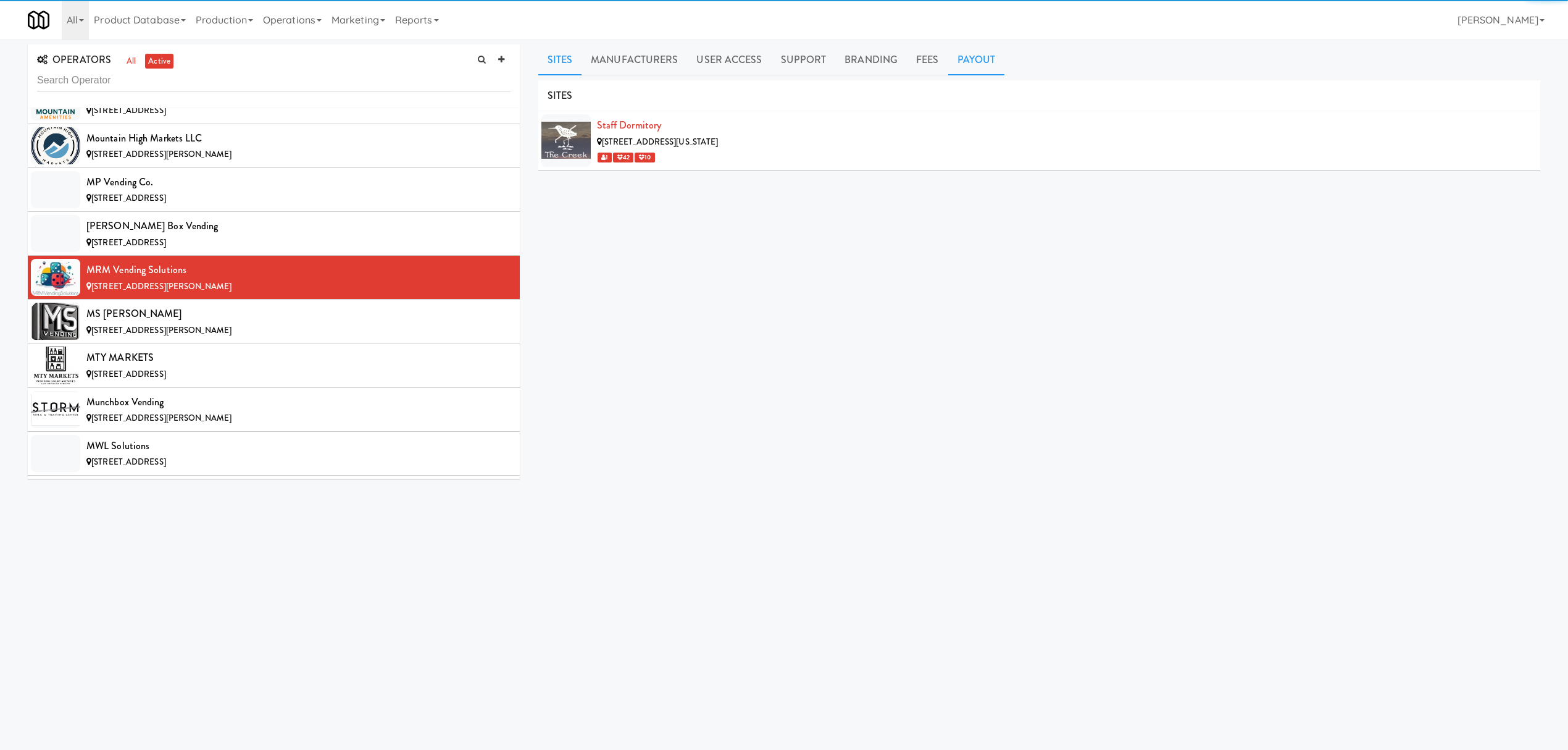
click at [964, 62] on link "Payout" at bounding box center [976, 60] width 56 height 31
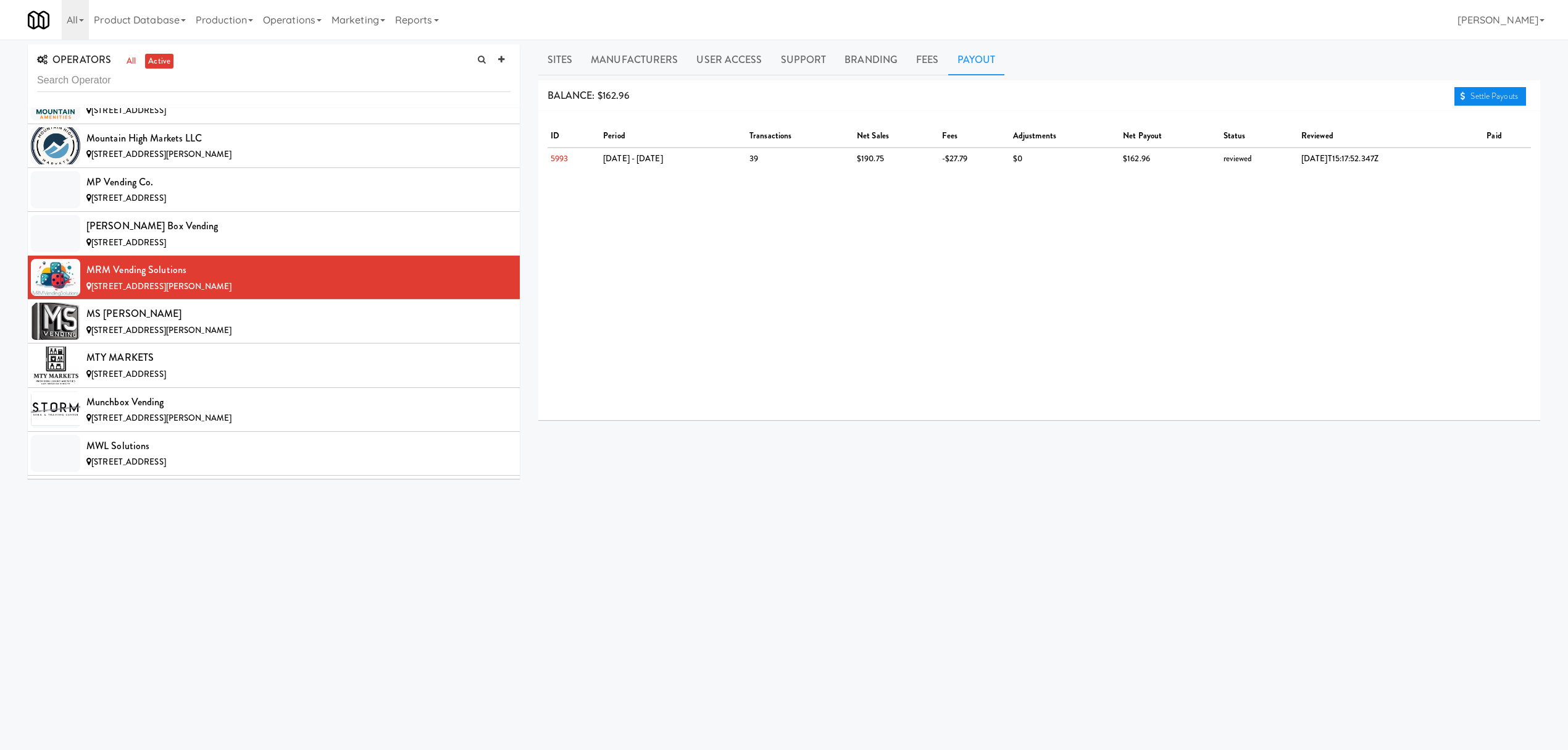
click at [1492, 100] on link "Settle Payouts" at bounding box center [1490, 96] width 72 height 19
click at [246, 323] on div "MS [PERSON_NAME]" at bounding box center [298, 314] width 424 height 19
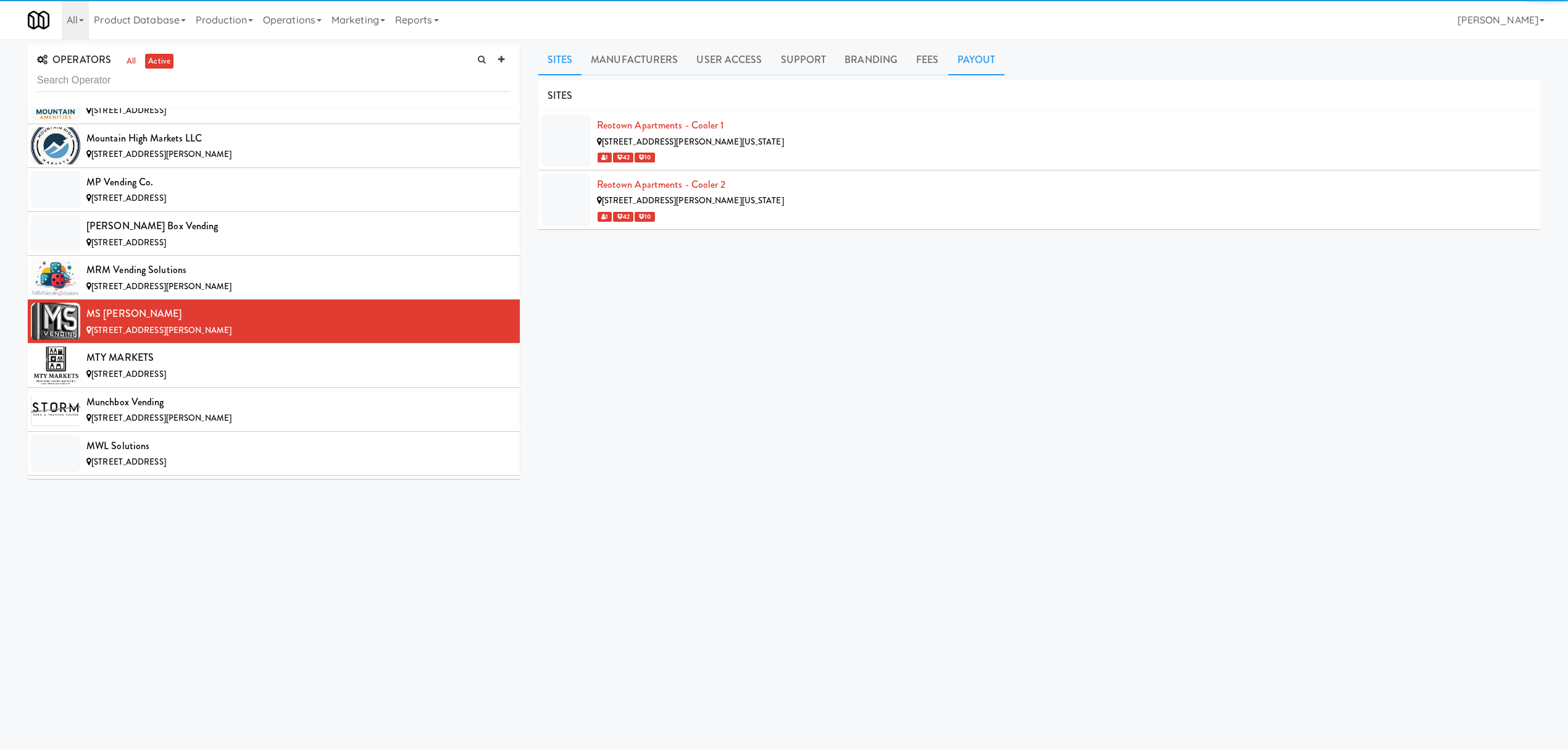
click at [978, 66] on link "Payout" at bounding box center [976, 60] width 56 height 31
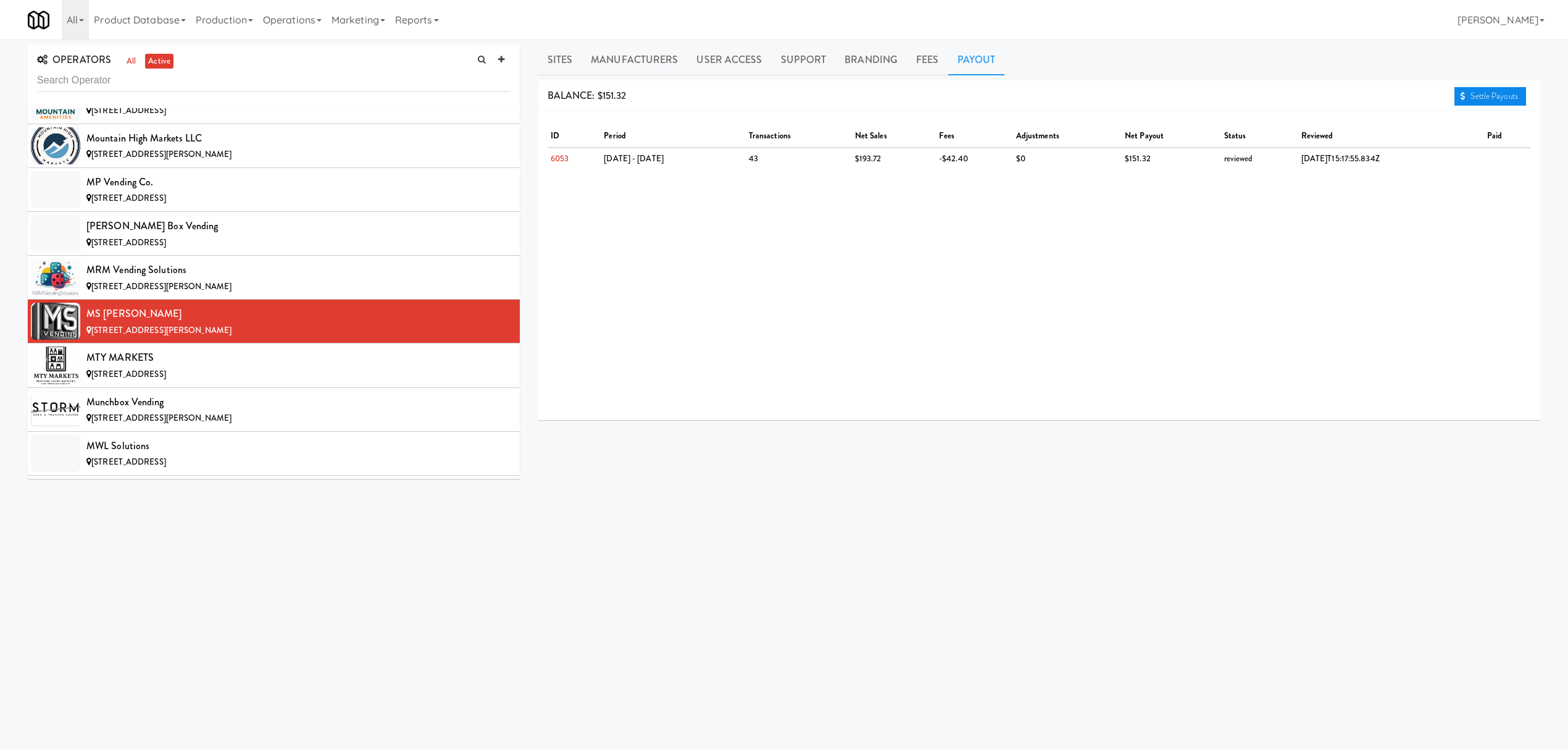
click at [1482, 97] on link "Settle Payouts" at bounding box center [1490, 96] width 72 height 19
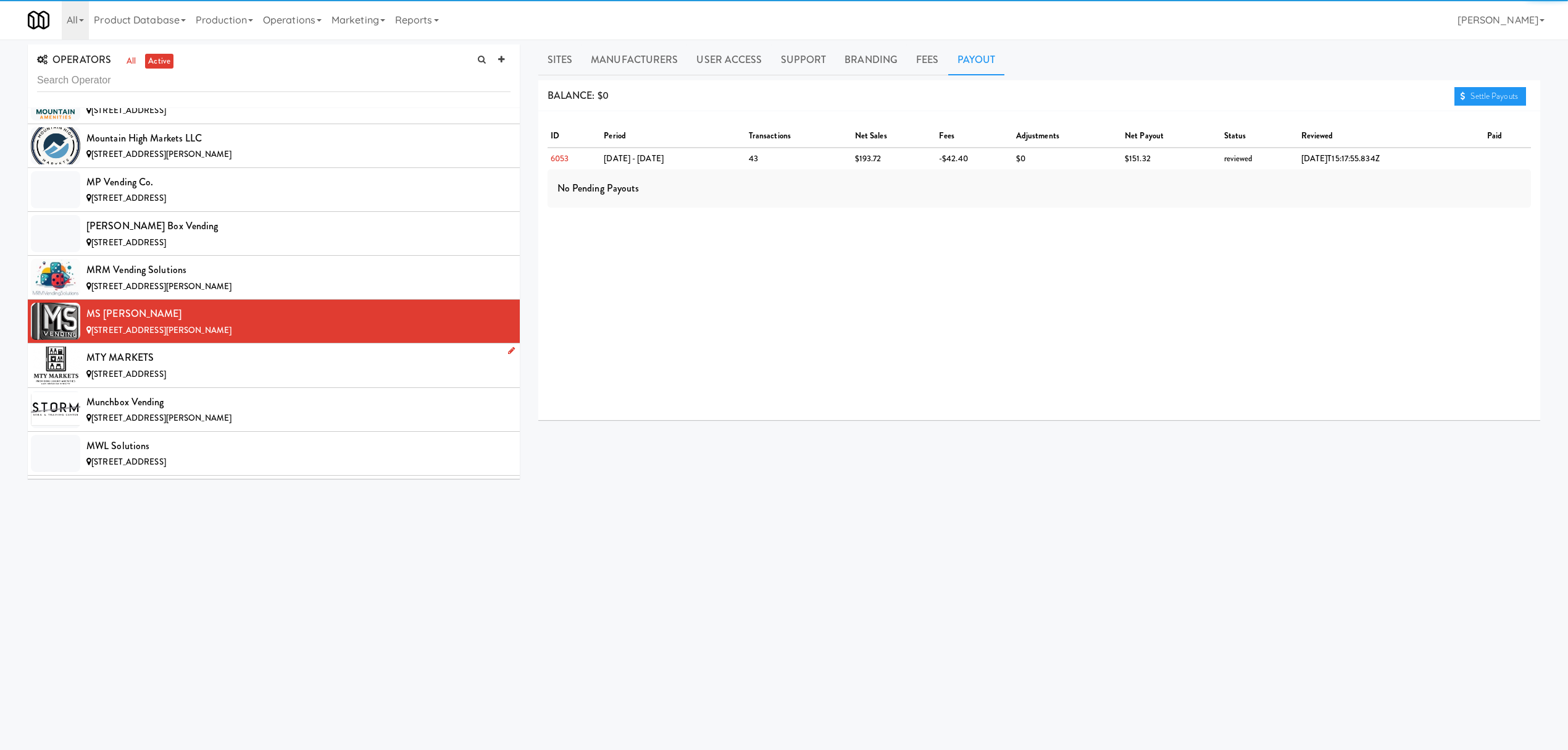
click at [308, 367] on div "MTY MARKETS" at bounding box center [298, 358] width 424 height 19
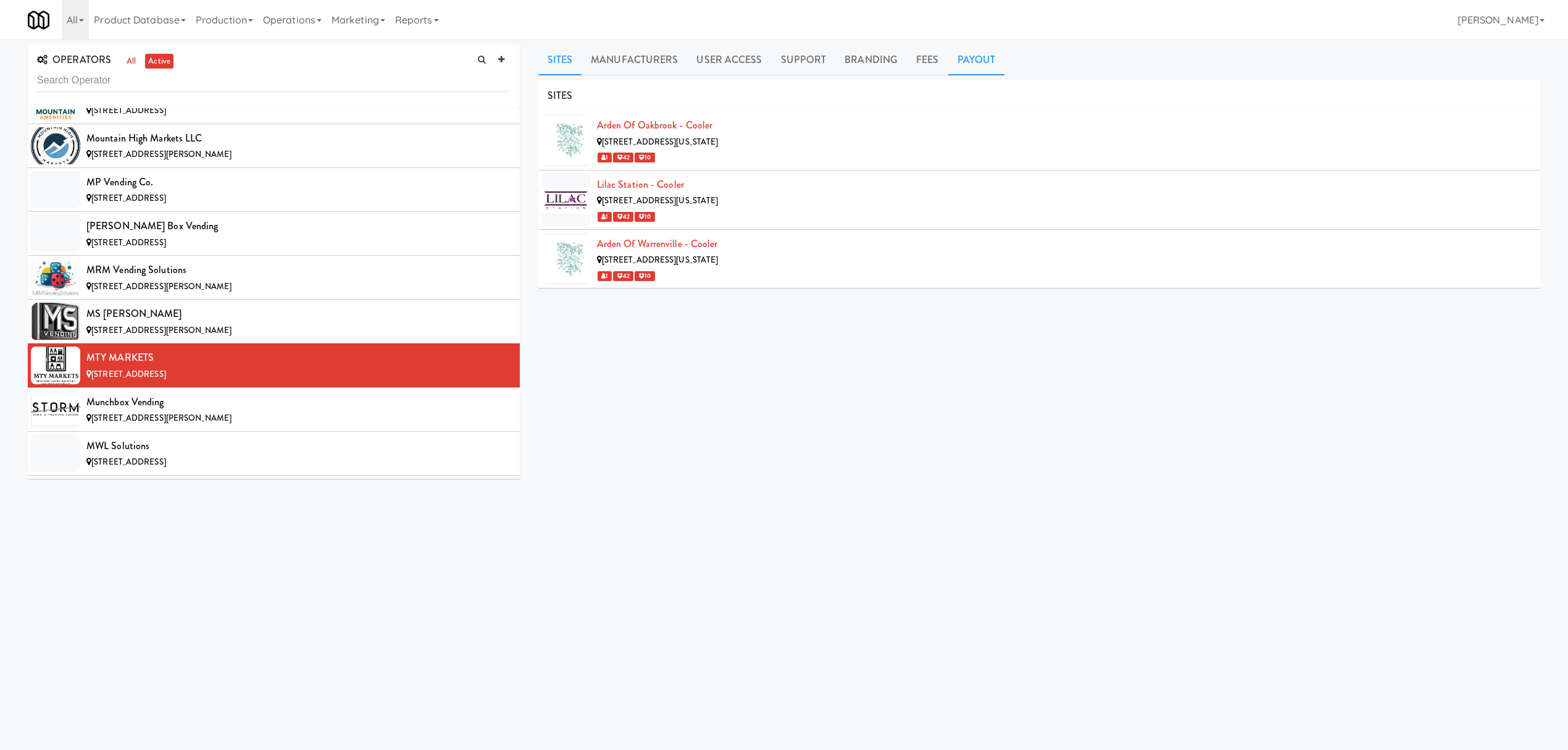
click at [956, 62] on link "Payout" at bounding box center [976, 60] width 56 height 31
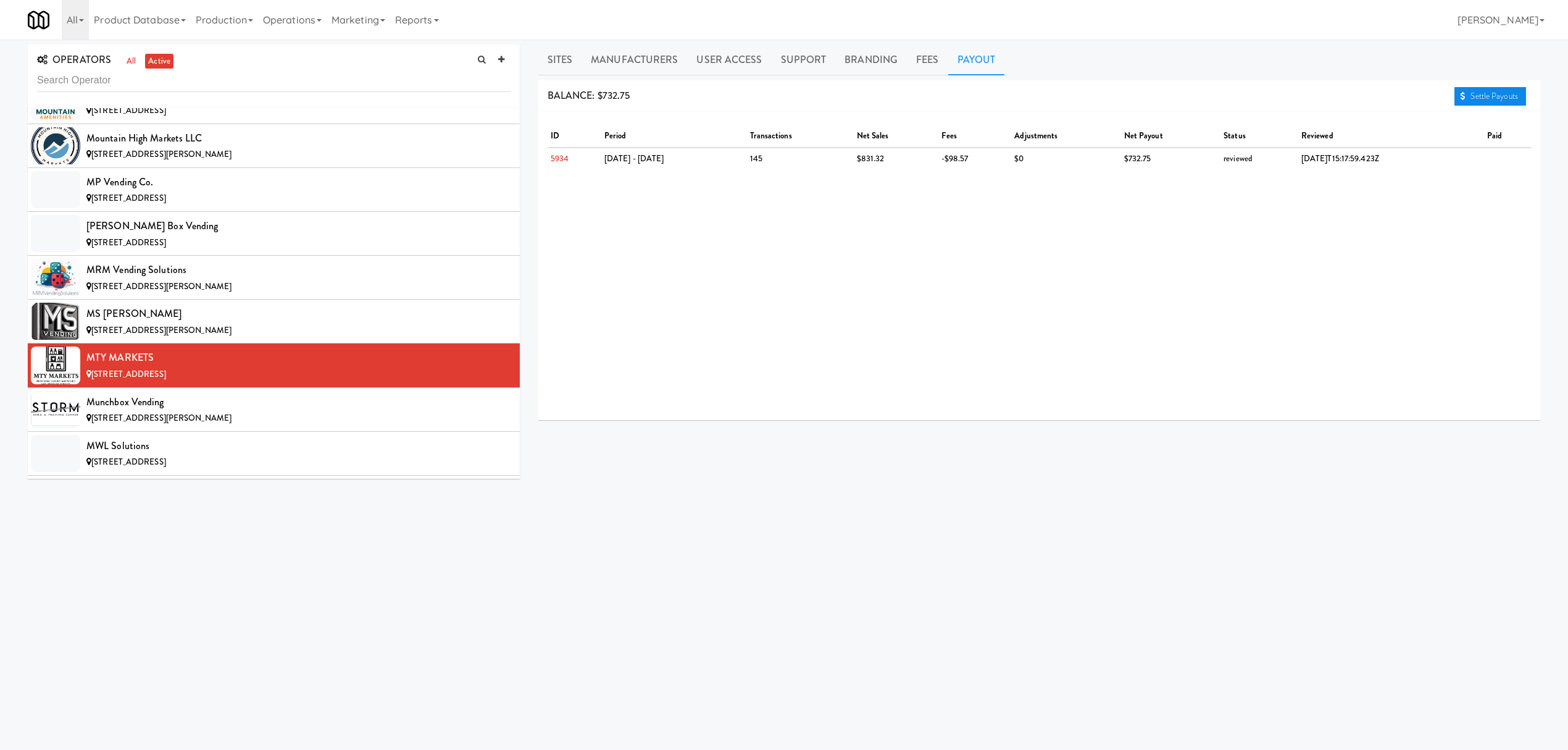
click at [1470, 99] on link "Settle Payouts" at bounding box center [1490, 96] width 72 height 19
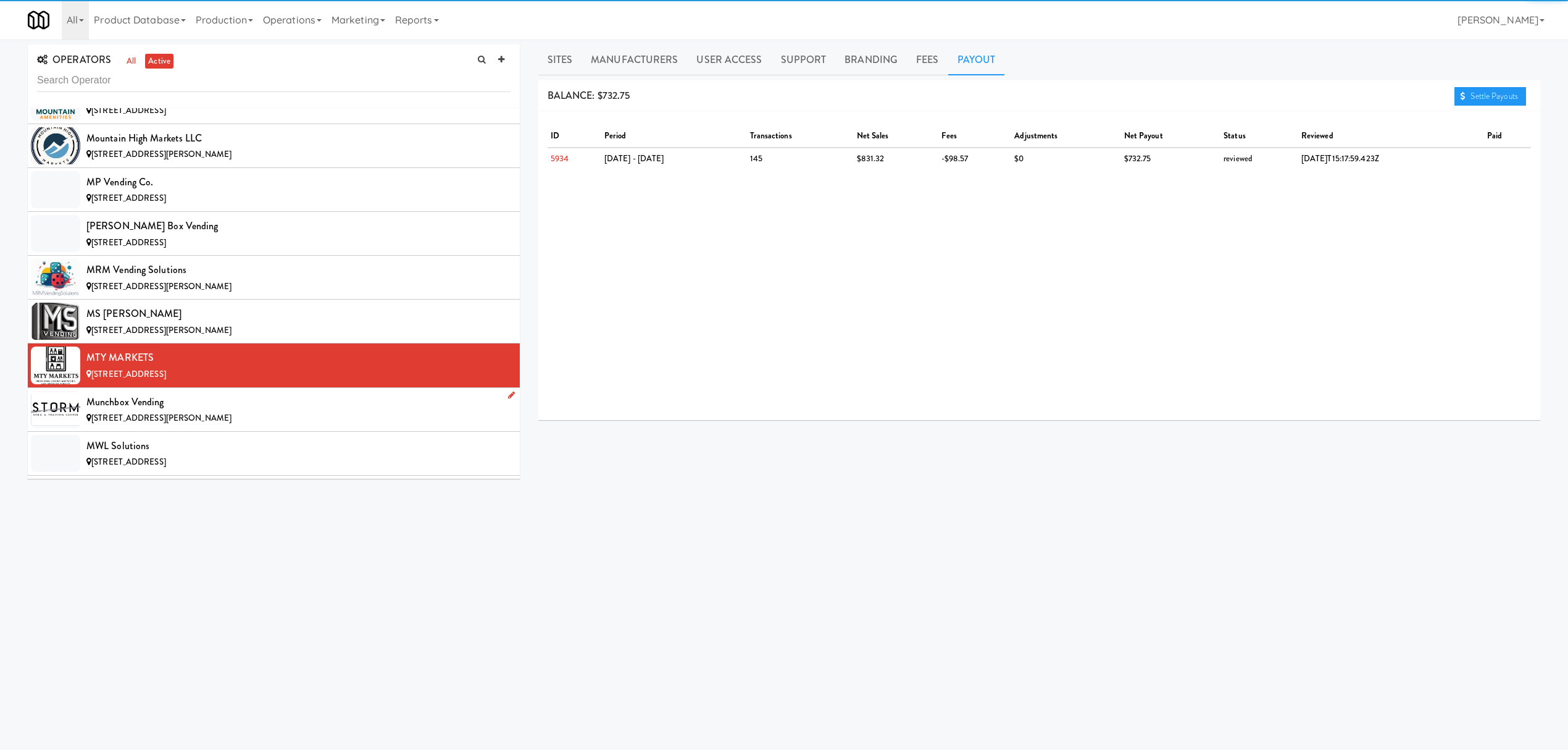
click at [195, 412] on div "Munchbox Vending" at bounding box center [298, 402] width 424 height 19
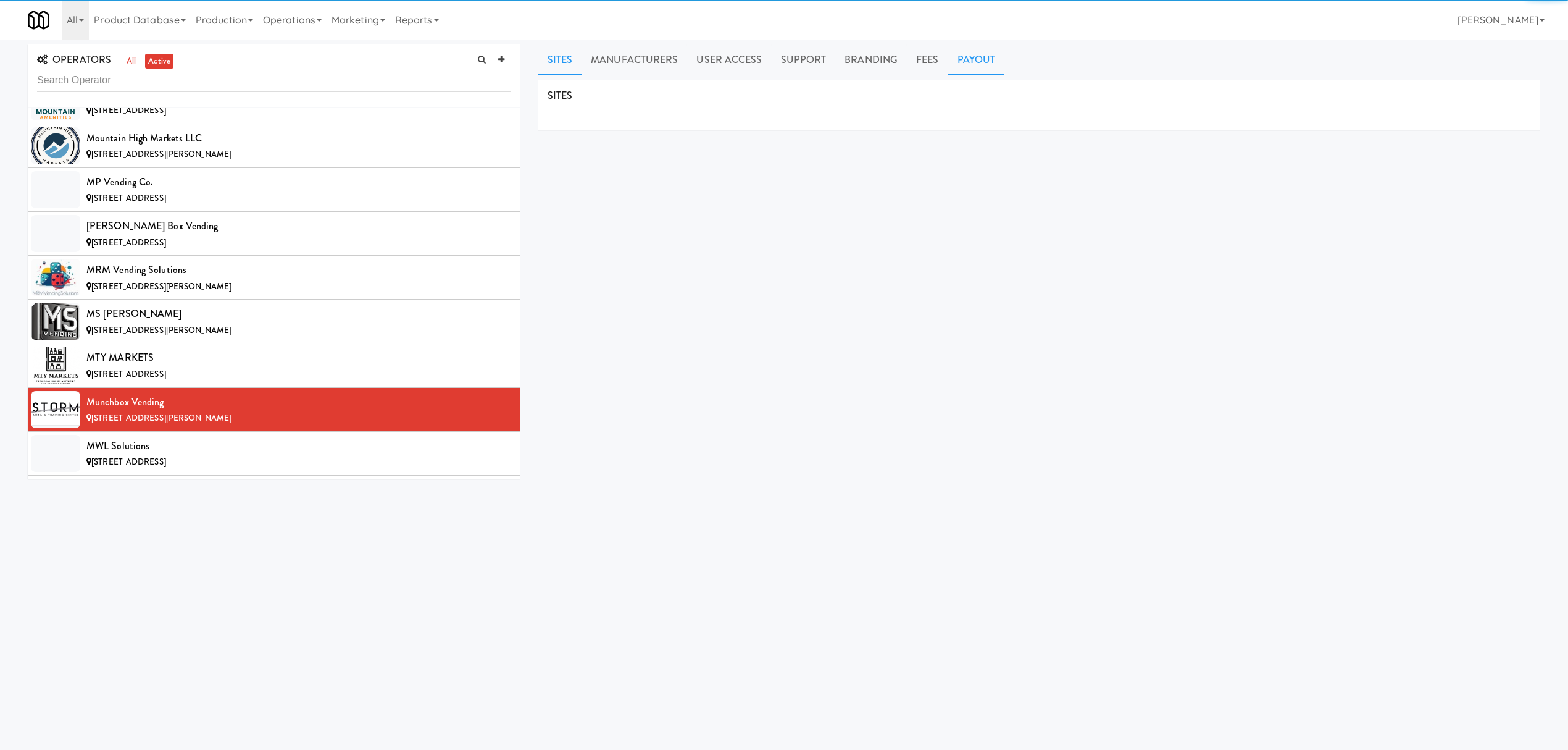
click at [974, 52] on link "Payout" at bounding box center [976, 60] width 56 height 31
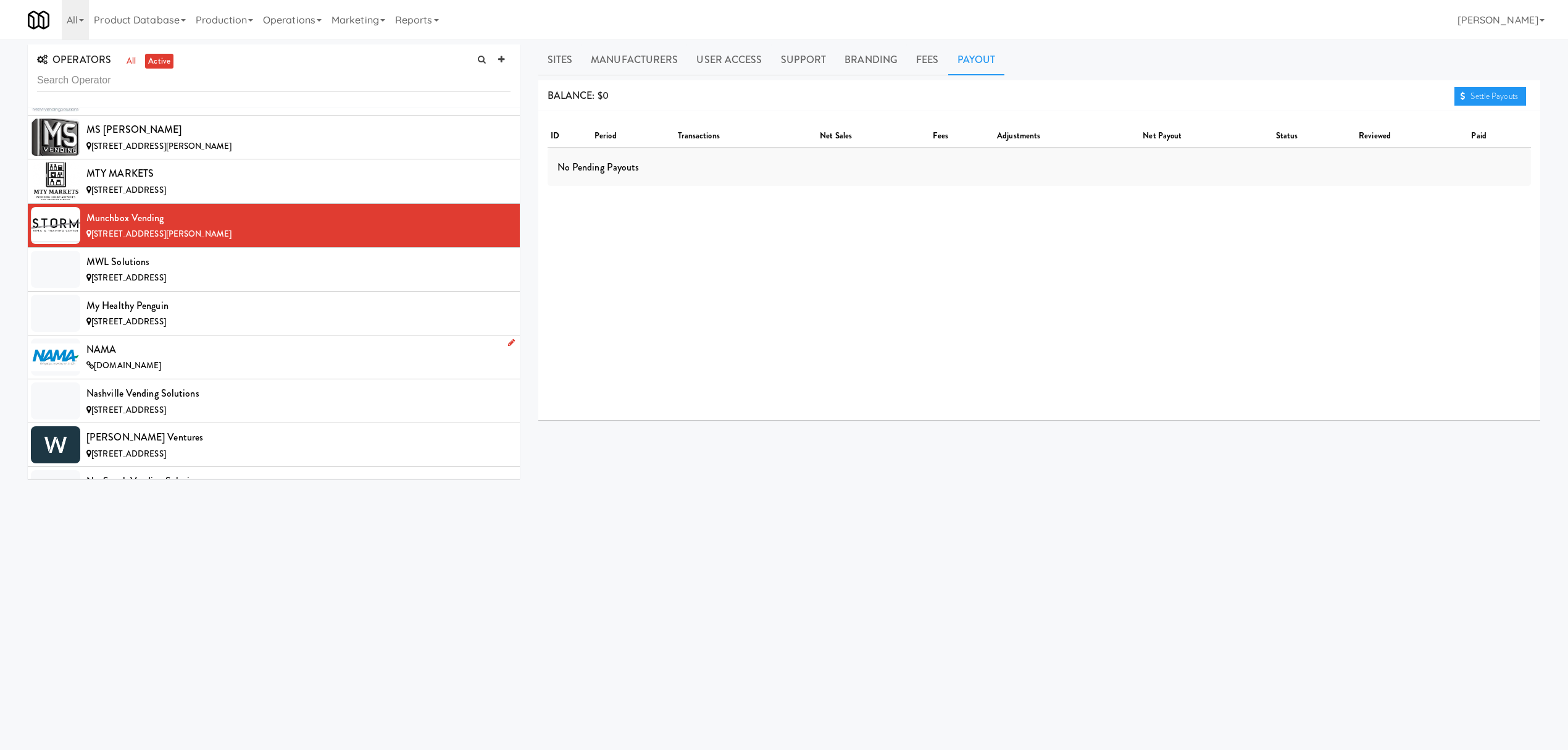
scroll to position [8646, 0]
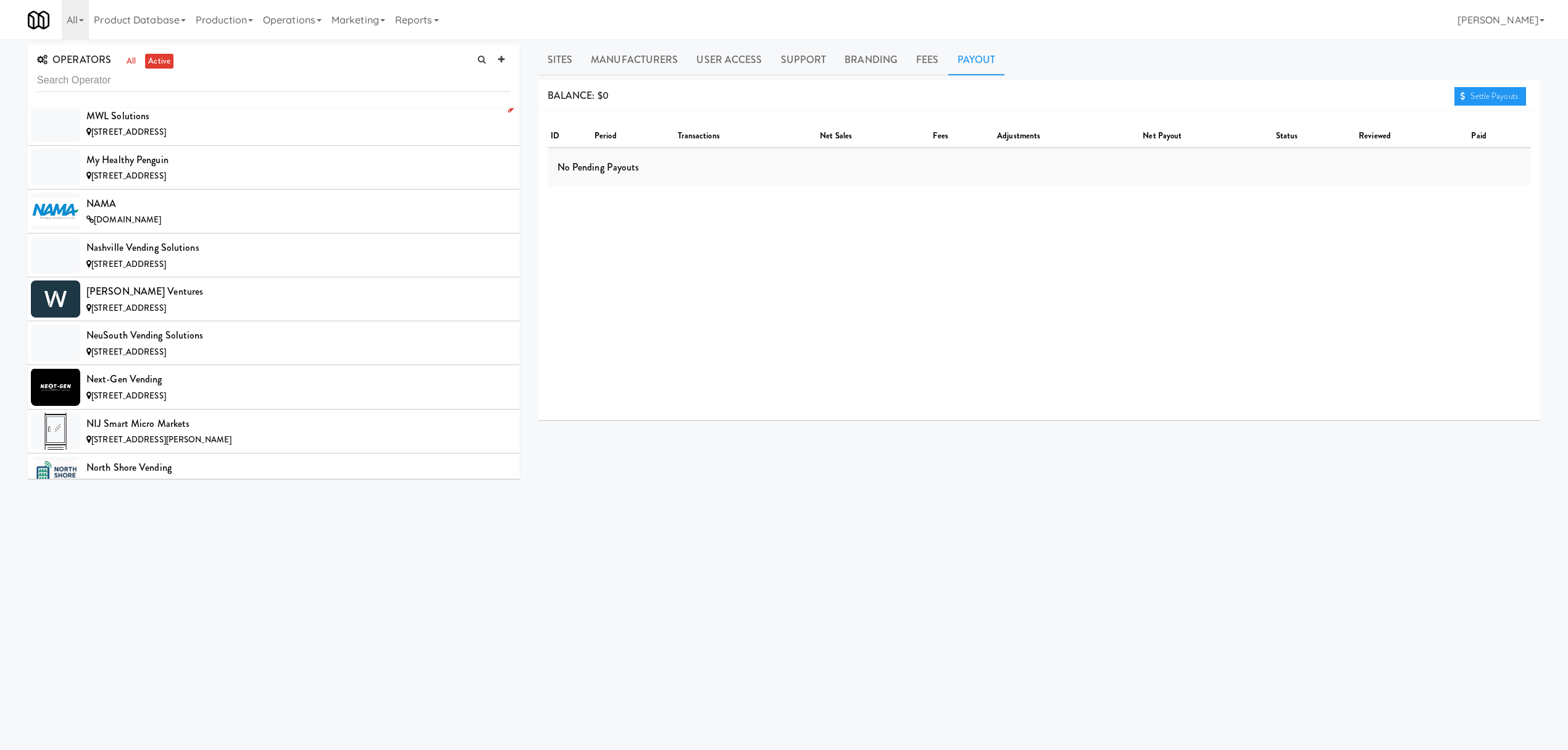
click at [193, 140] on div "[STREET_ADDRESS]" at bounding box center [298, 132] width 424 height 15
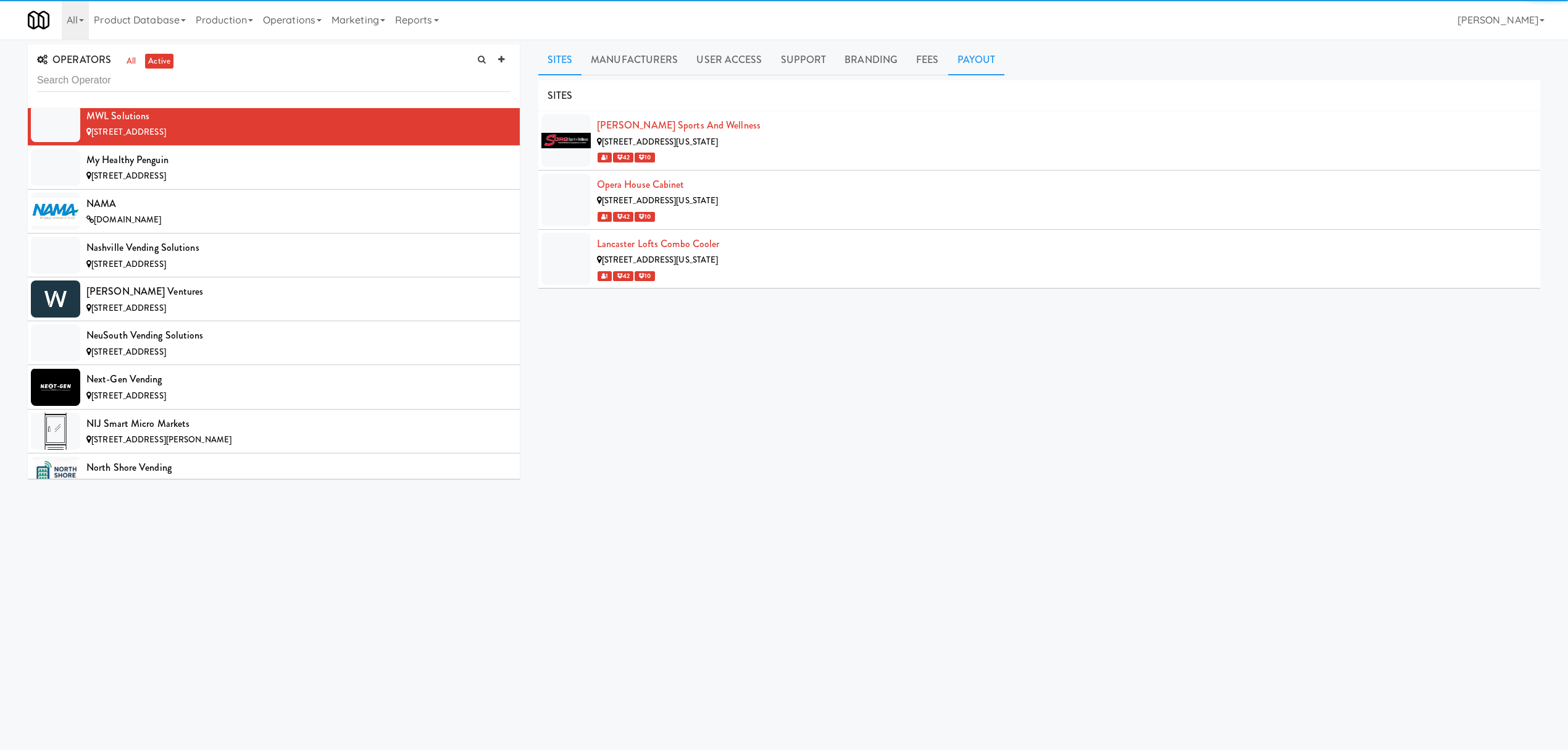
click at [976, 62] on link "Payout" at bounding box center [976, 60] width 56 height 31
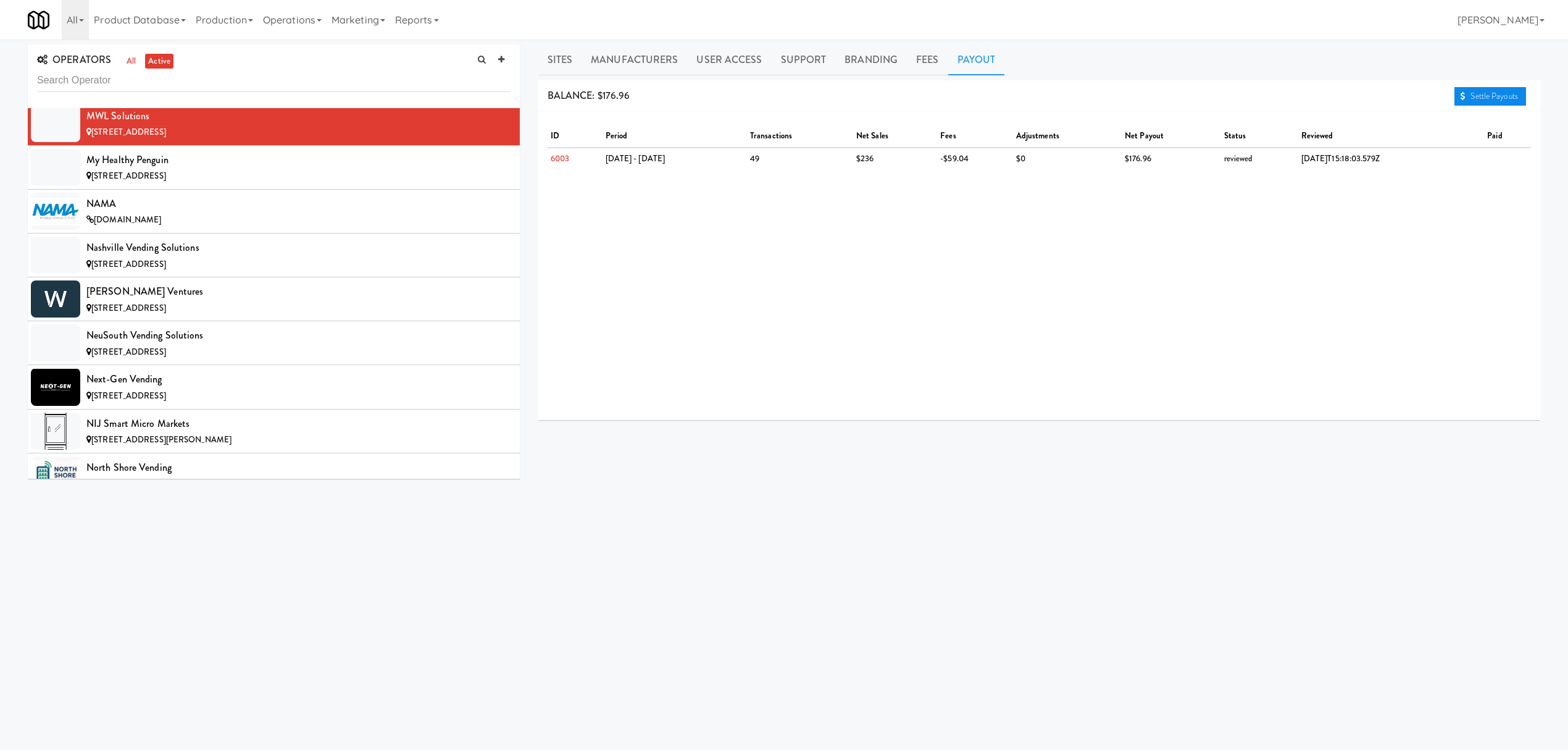
click at [1474, 96] on link "Settle Payouts" at bounding box center [1490, 96] width 72 height 19
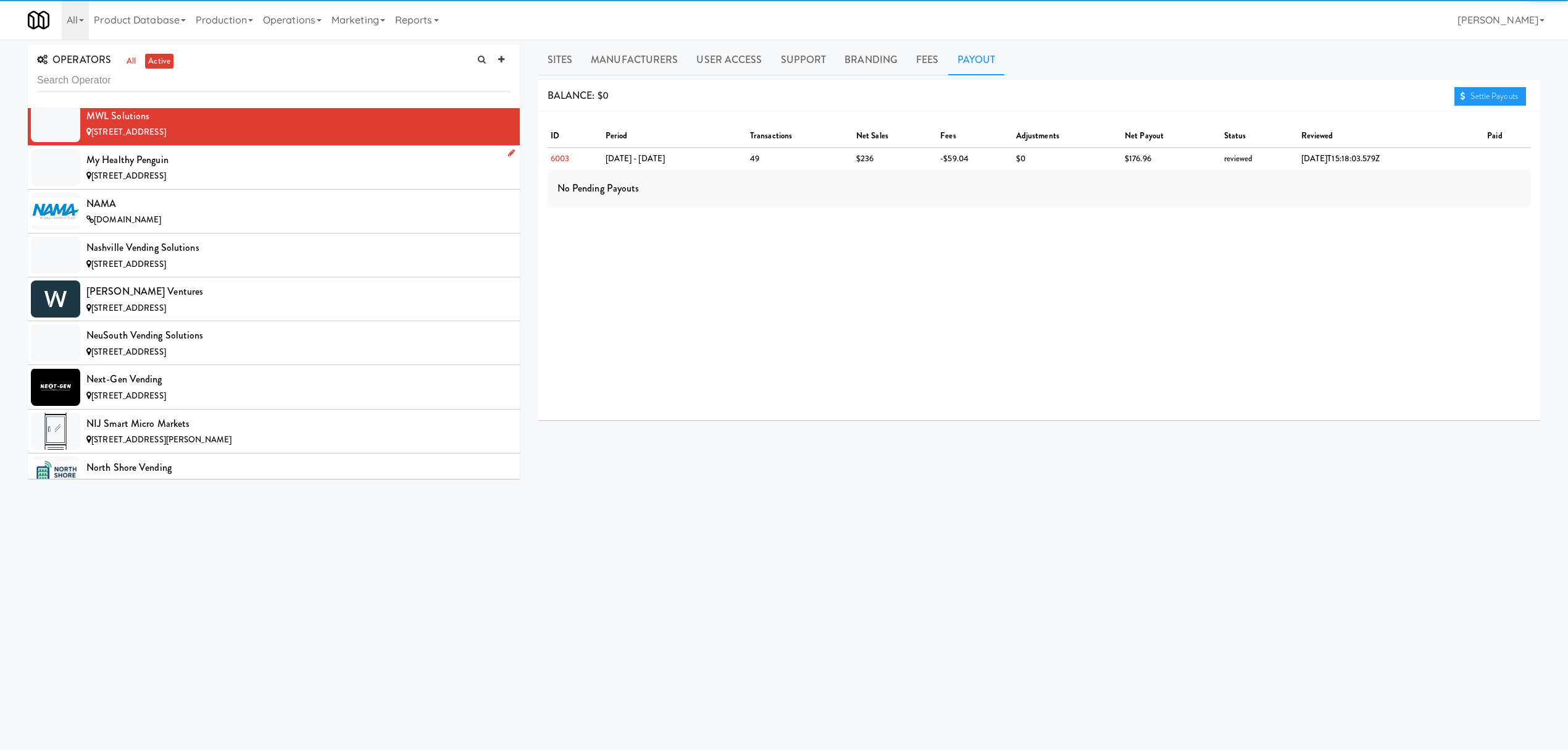
click at [166, 182] on span "[STREET_ADDRESS]" at bounding box center [128, 176] width 74 height 12
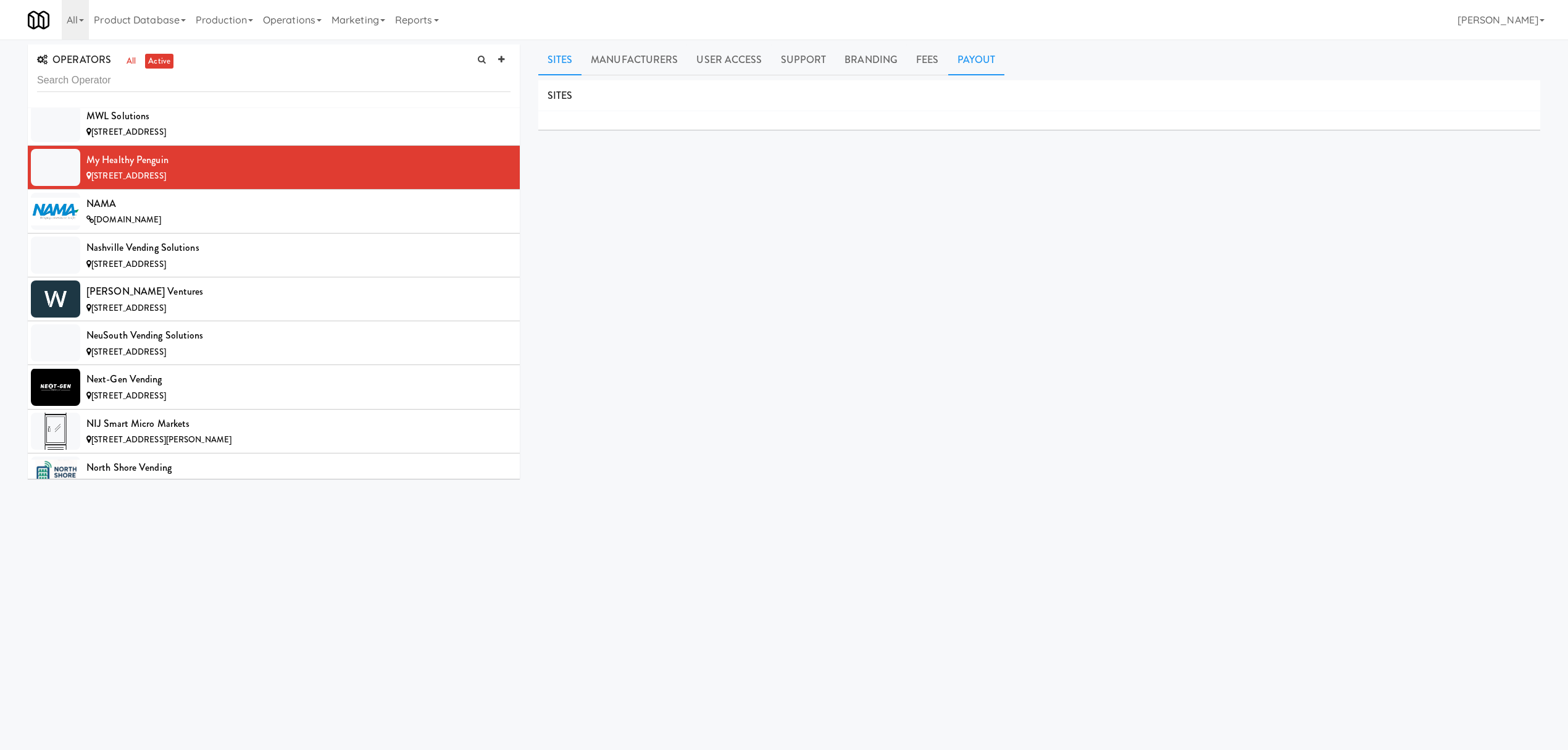
click at [979, 63] on link "Payout" at bounding box center [976, 60] width 56 height 31
click at [253, 228] on div "[DOMAIN_NAME]" at bounding box center [298, 219] width 424 height 15
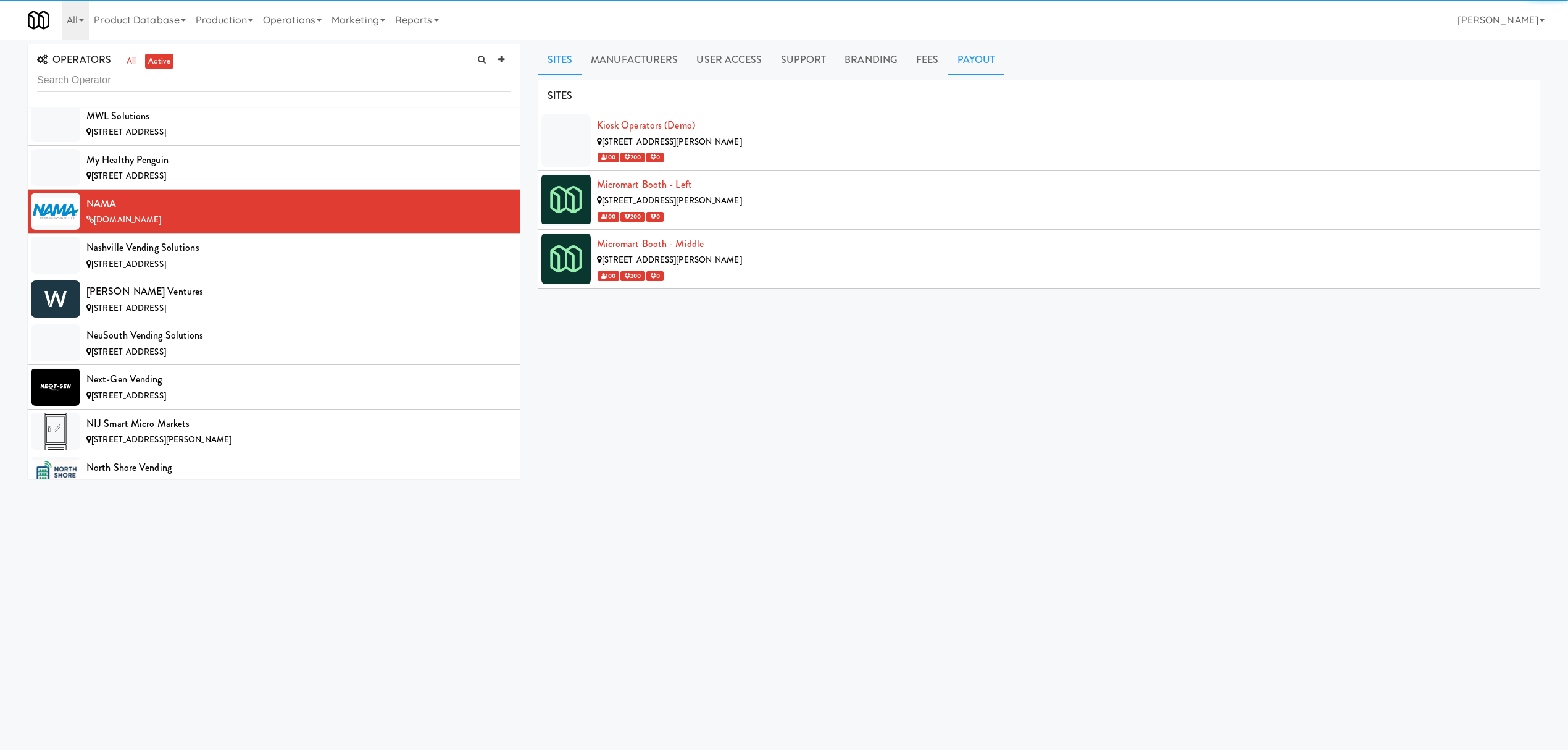
click at [957, 56] on link "Payout" at bounding box center [976, 60] width 56 height 31
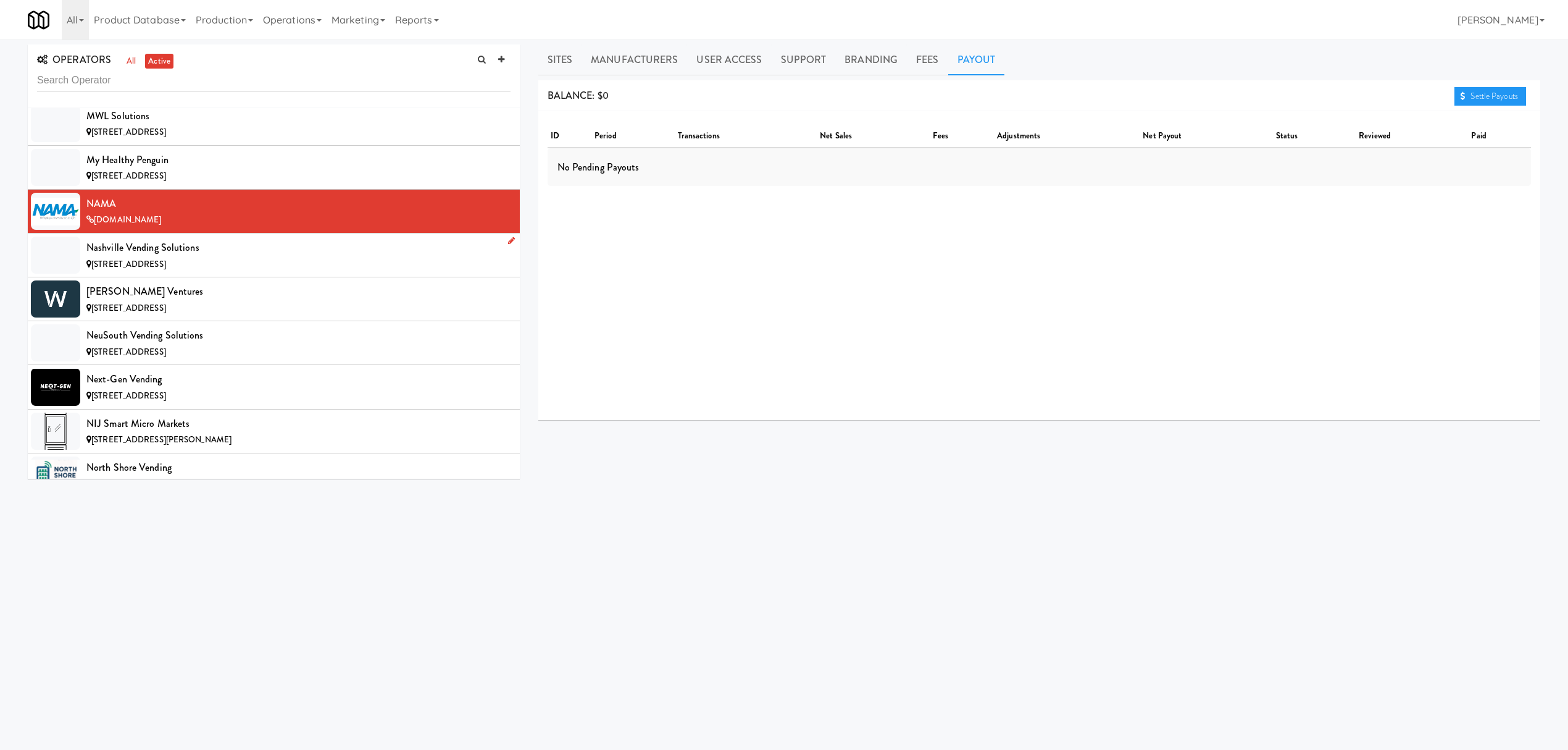
click at [223, 257] on div "Nashville Vending Solutions" at bounding box center [298, 248] width 424 height 19
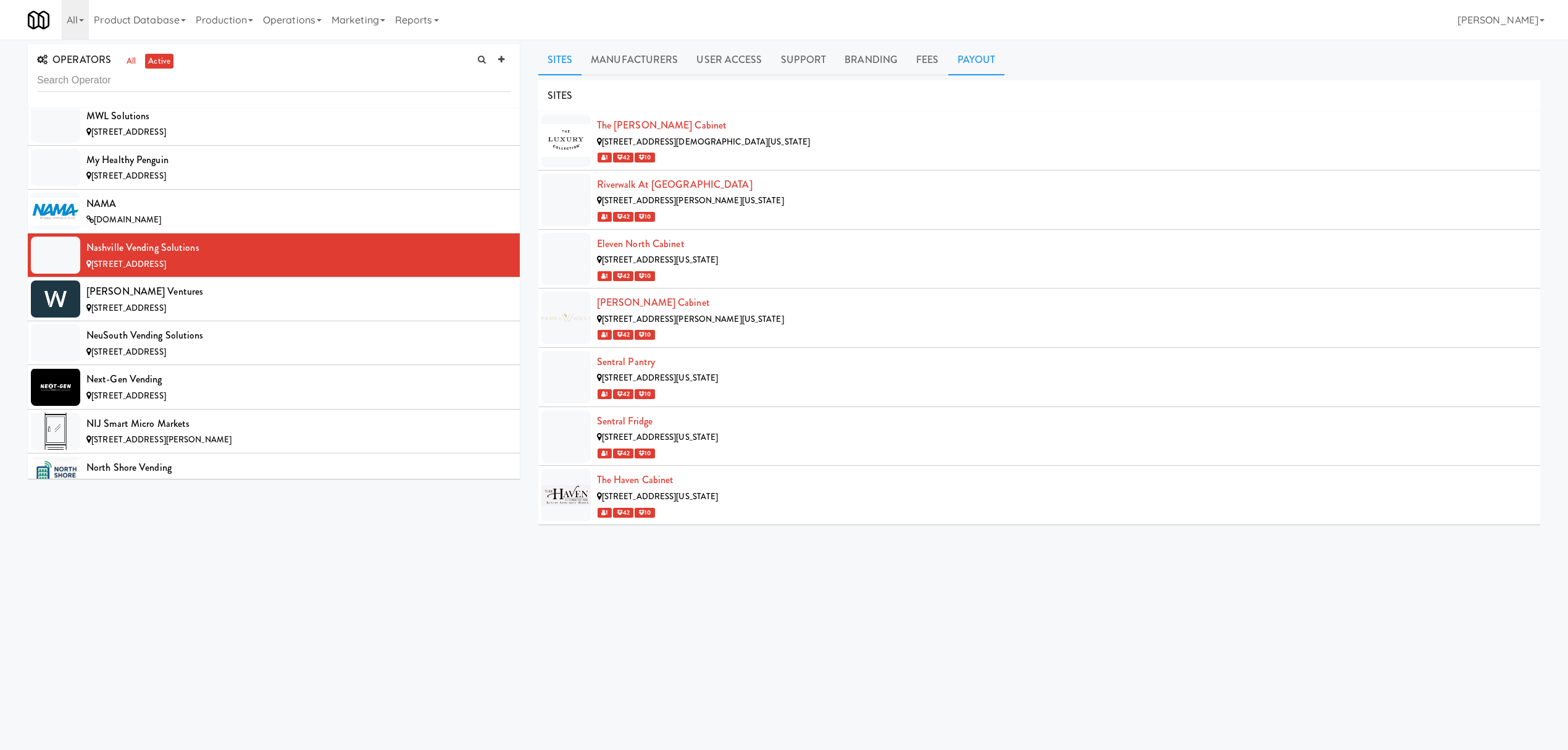
click at [959, 58] on link "Payout" at bounding box center [976, 60] width 56 height 31
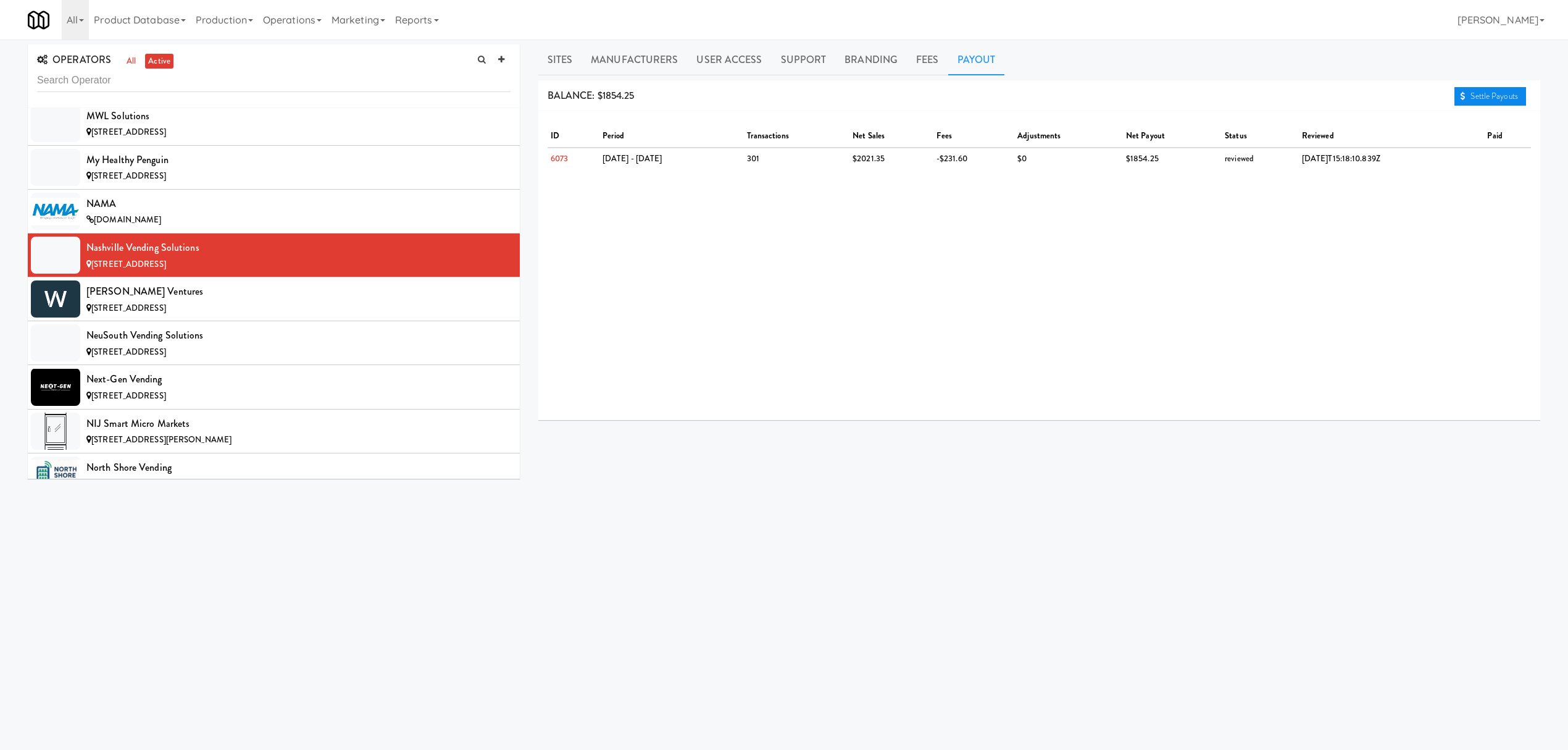
click at [1480, 90] on link "Settle Payouts" at bounding box center [1490, 96] width 72 height 19
click at [203, 301] on div "[PERSON_NAME] Ventures" at bounding box center [298, 291] width 424 height 19
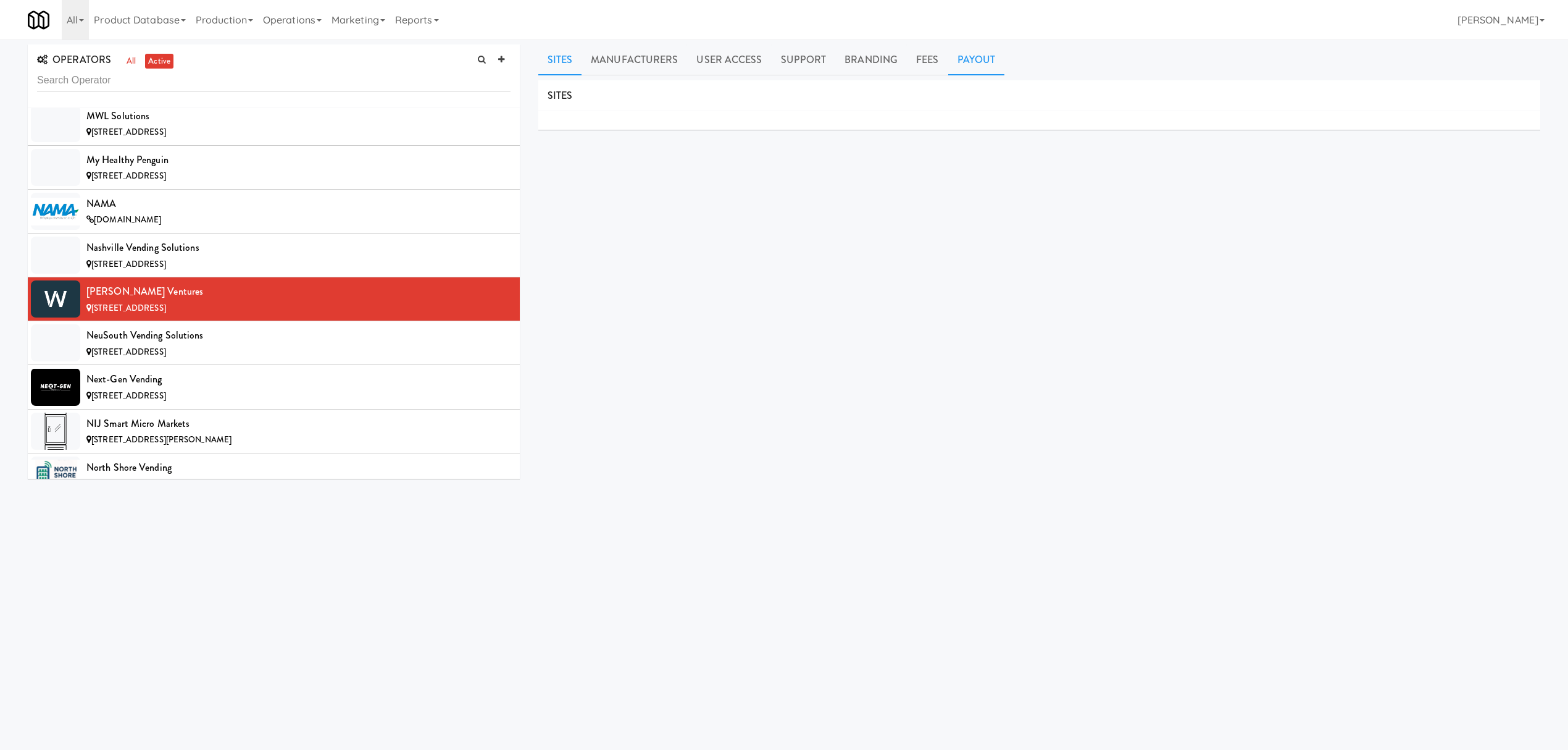
click at [970, 57] on link "Payout" at bounding box center [976, 60] width 56 height 31
click at [210, 344] on div "NeuSouth Vending Solutions" at bounding box center [298, 335] width 424 height 19
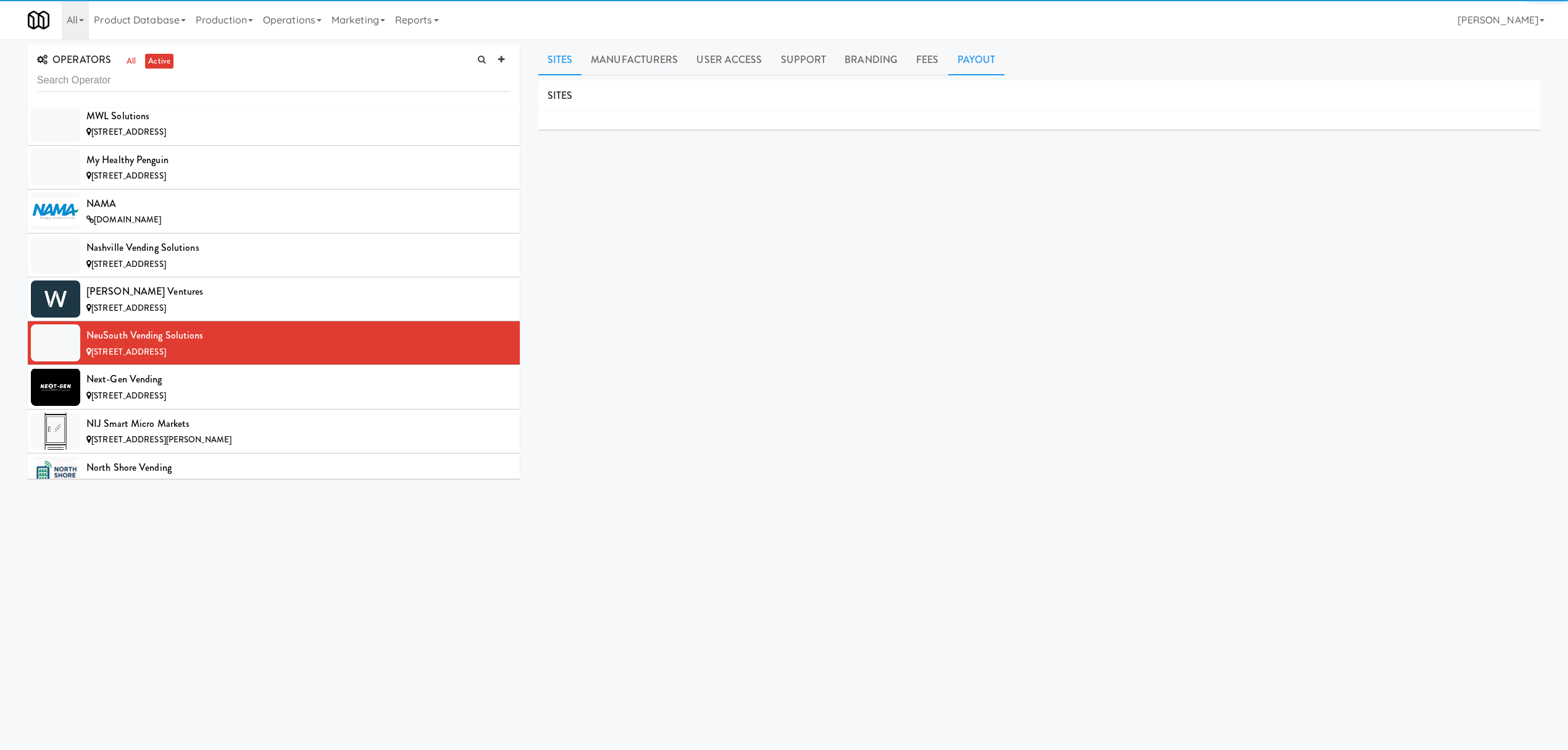
click at [974, 60] on link "Payout" at bounding box center [976, 60] width 56 height 31
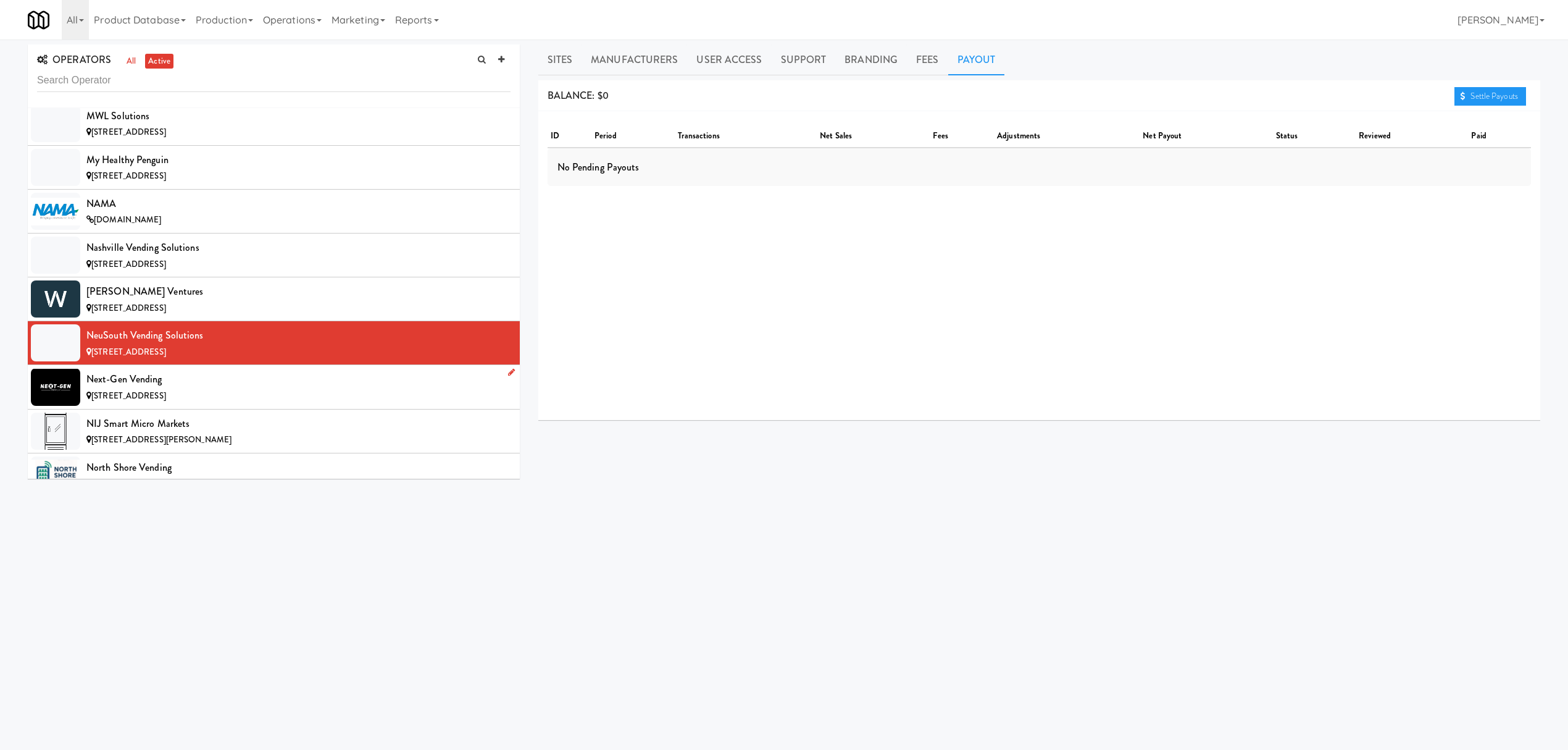
click at [187, 388] on div "Next-Gen Vending" at bounding box center [298, 379] width 424 height 19
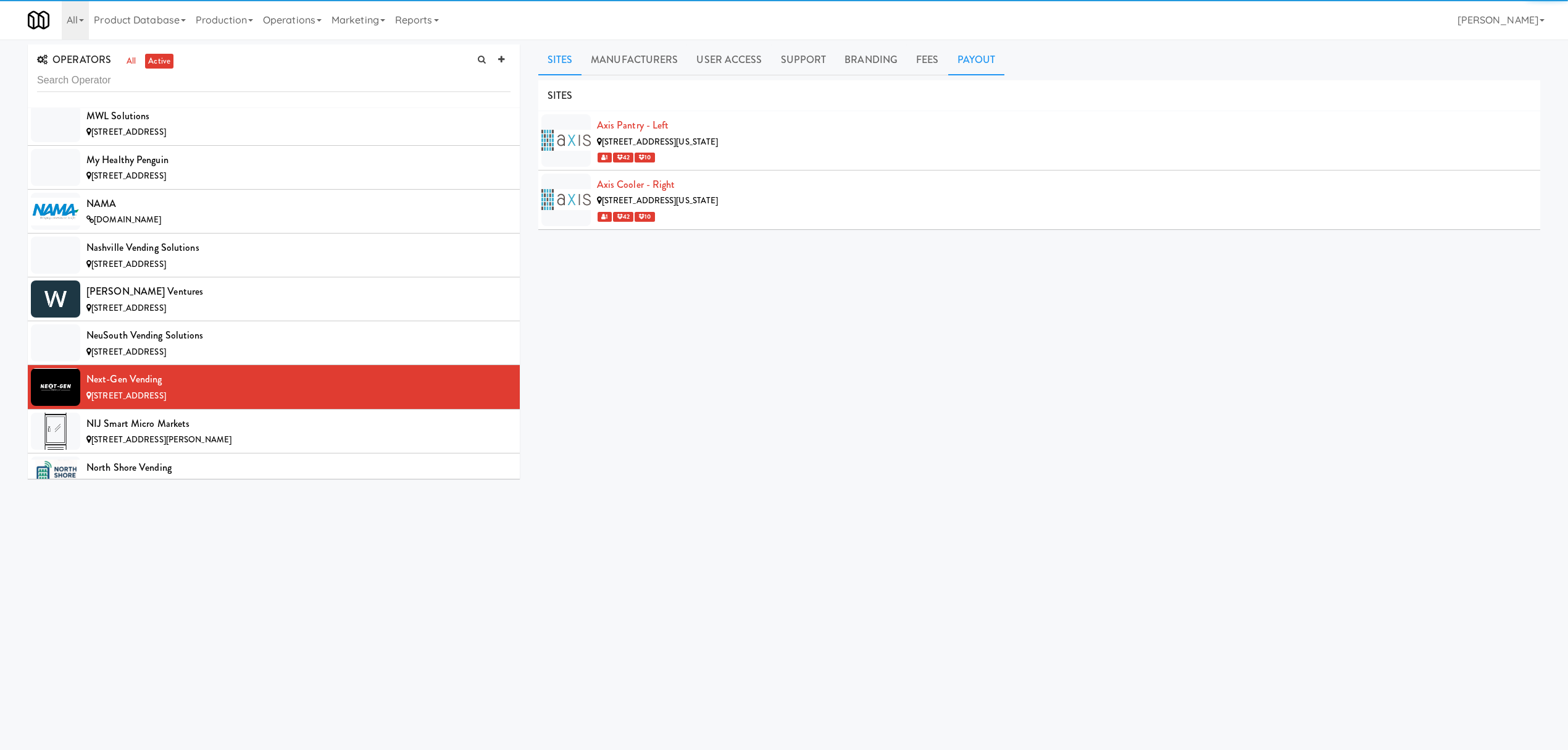
click at [976, 55] on link "Payout" at bounding box center [976, 60] width 56 height 31
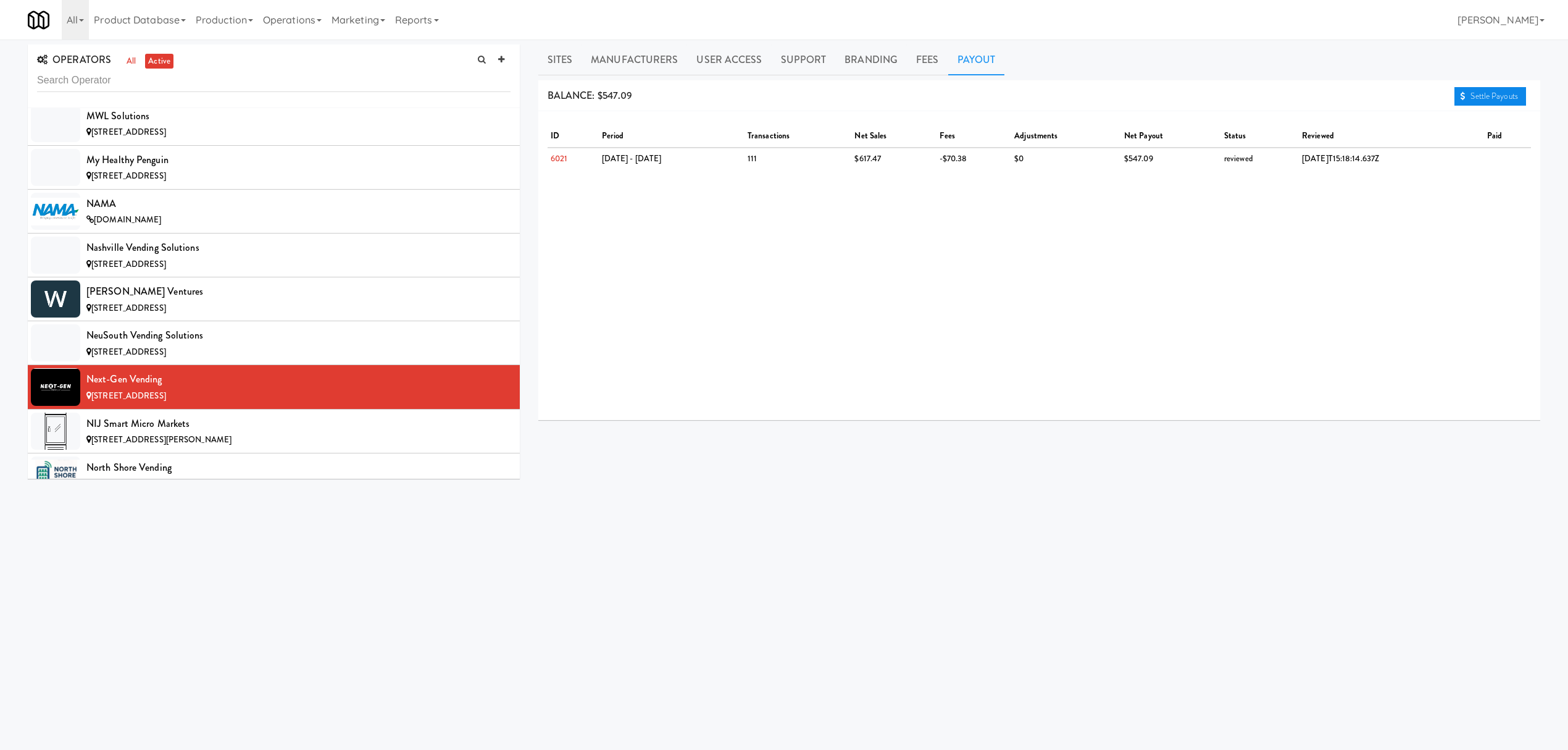
click at [1494, 92] on link "Settle Payouts" at bounding box center [1490, 96] width 72 height 19
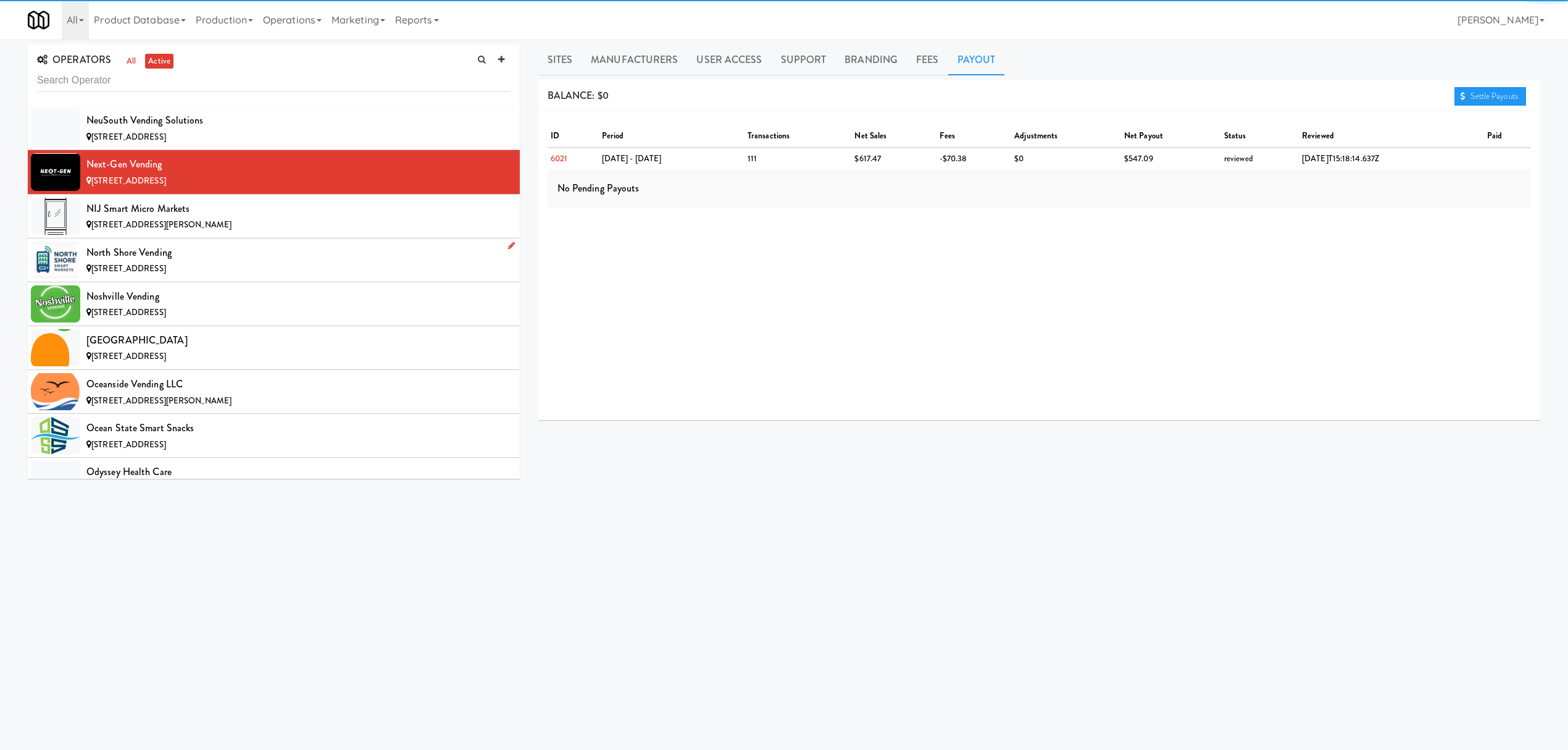
scroll to position [8892, 0]
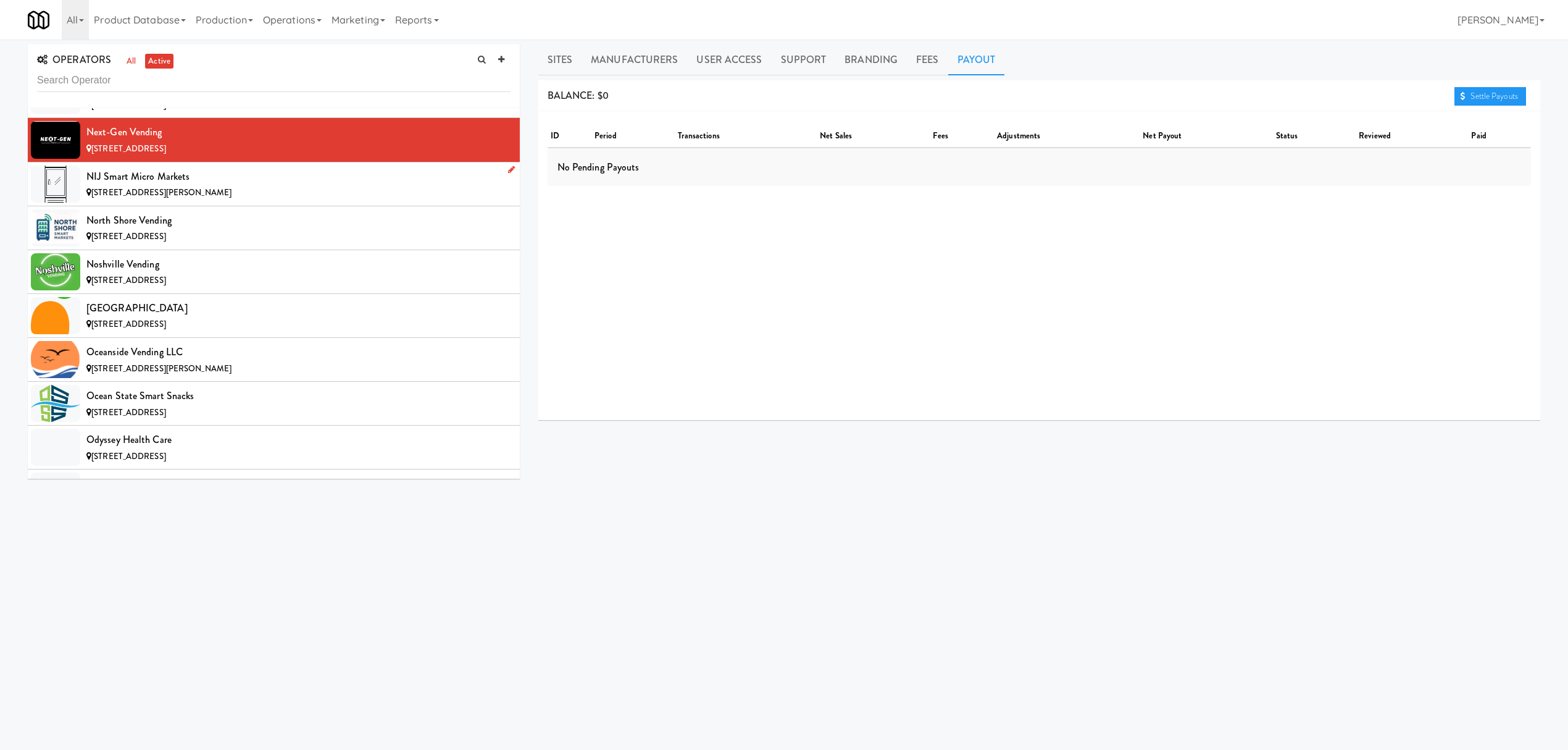
click at [195, 186] on div "NIJ Smart Micro Markets" at bounding box center [298, 177] width 424 height 19
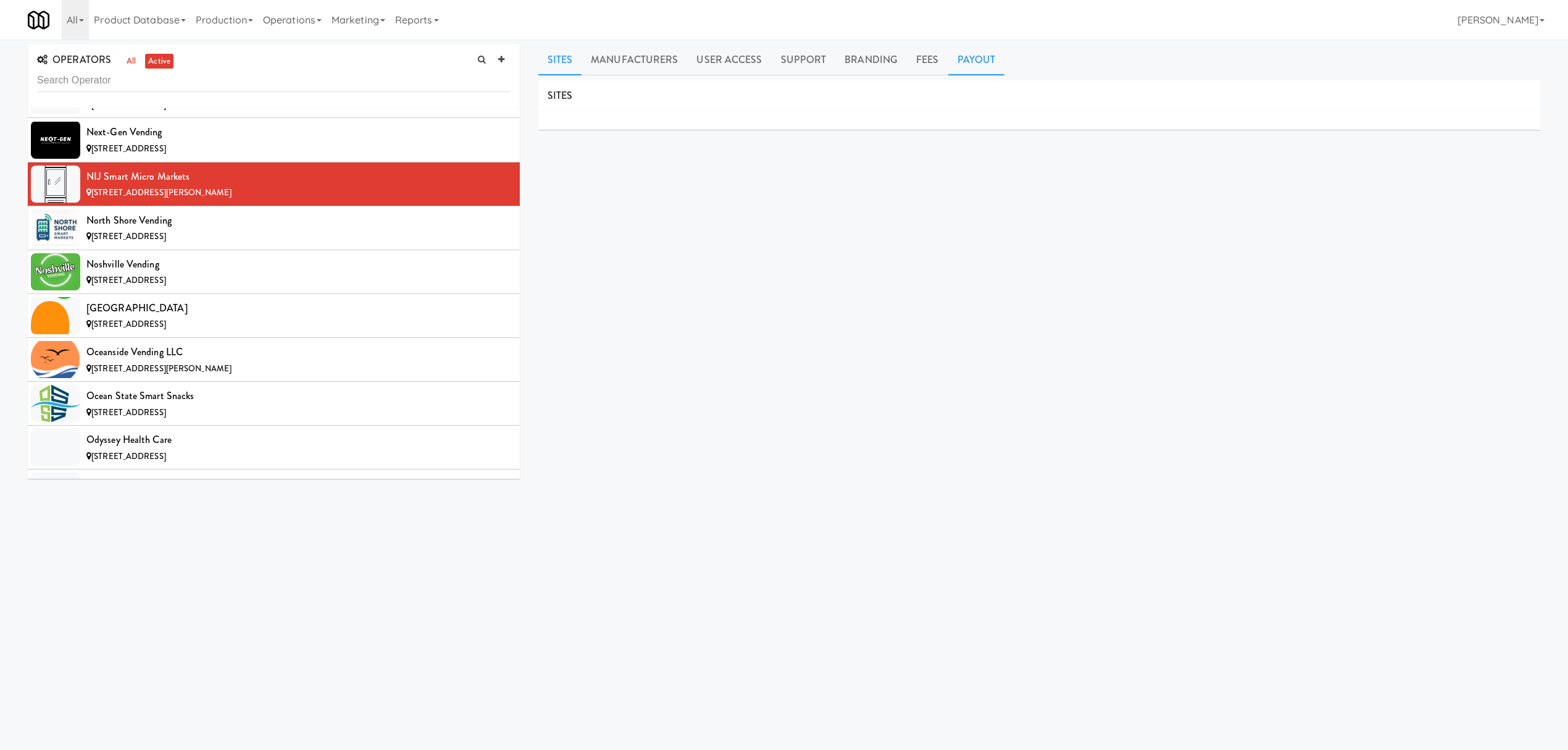
click at [974, 53] on link "Payout" at bounding box center [976, 60] width 56 height 31
click at [227, 245] on div "[STREET_ADDRESS]" at bounding box center [298, 237] width 424 height 15
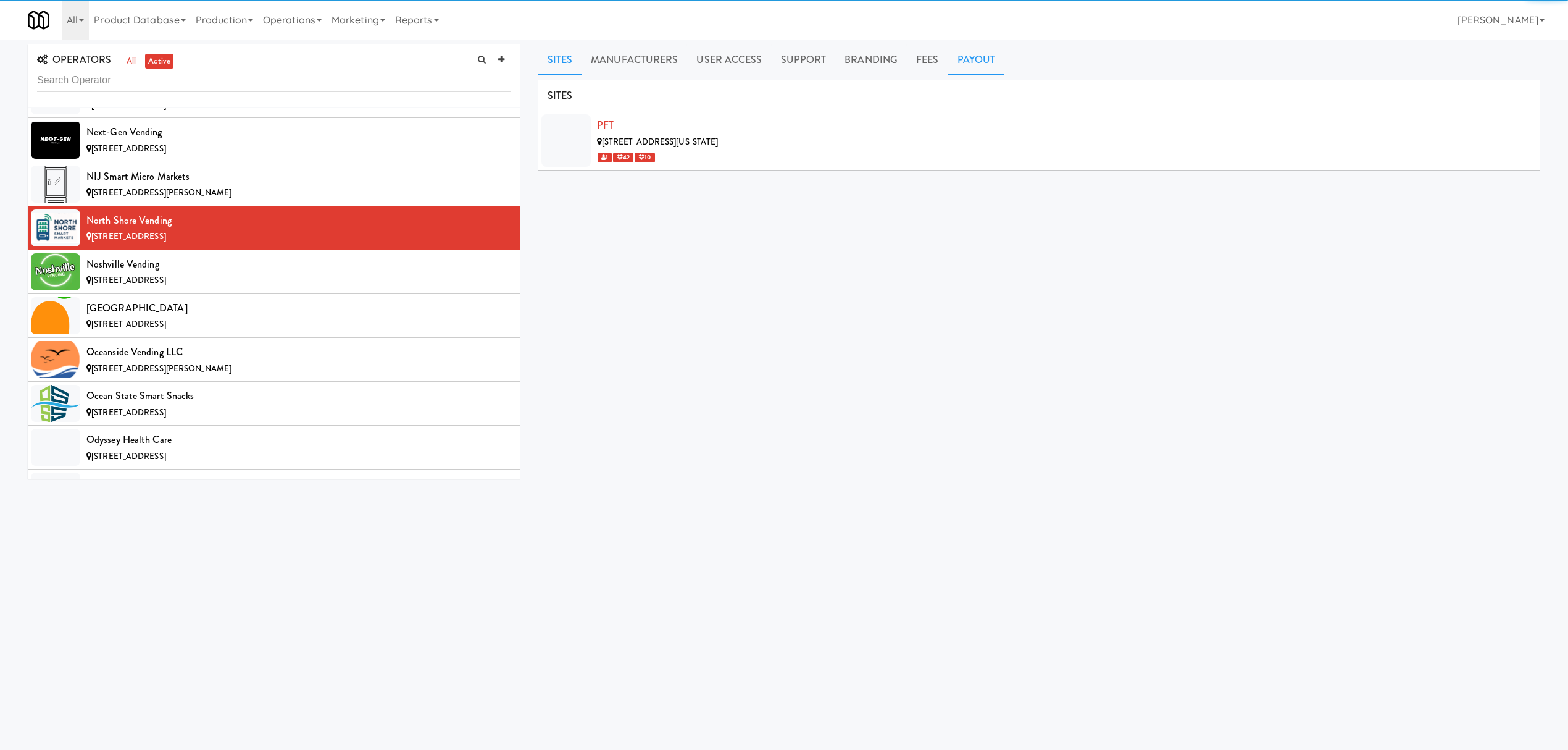
click at [970, 66] on link "Payout" at bounding box center [976, 60] width 56 height 31
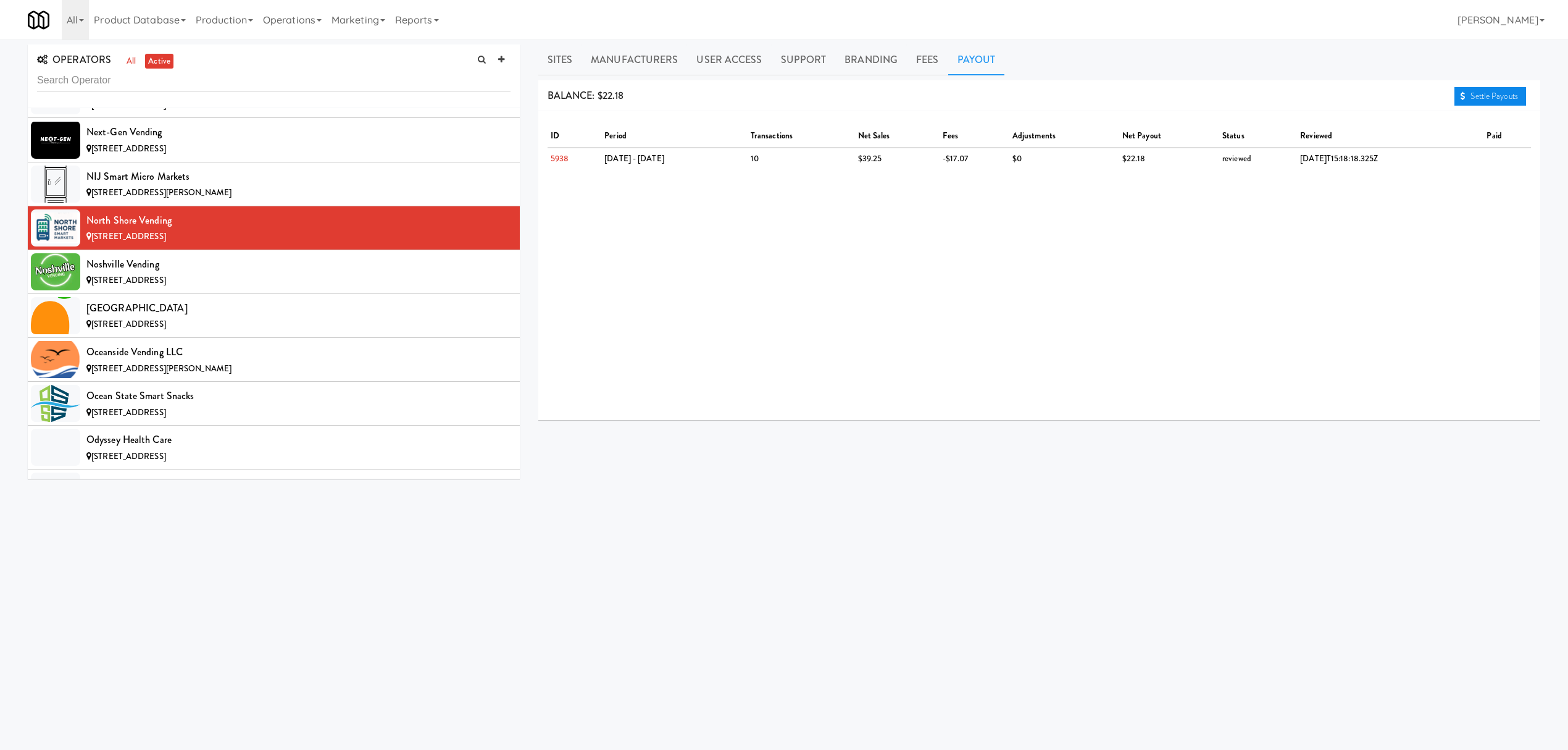
click at [1520, 98] on link "Settle Payouts" at bounding box center [1490, 96] width 72 height 19
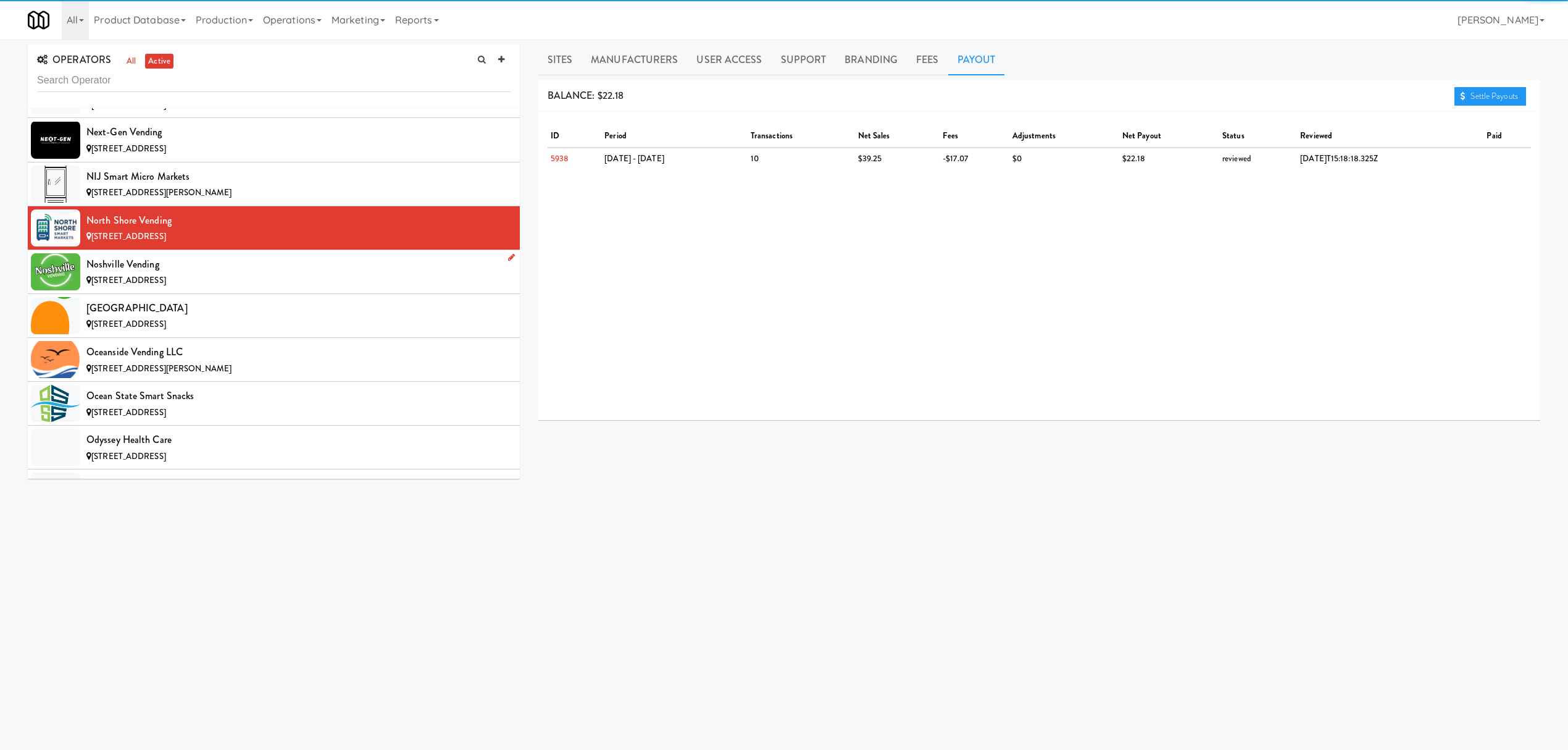
click at [272, 289] on div "[STREET_ADDRESS]" at bounding box center [298, 281] width 424 height 15
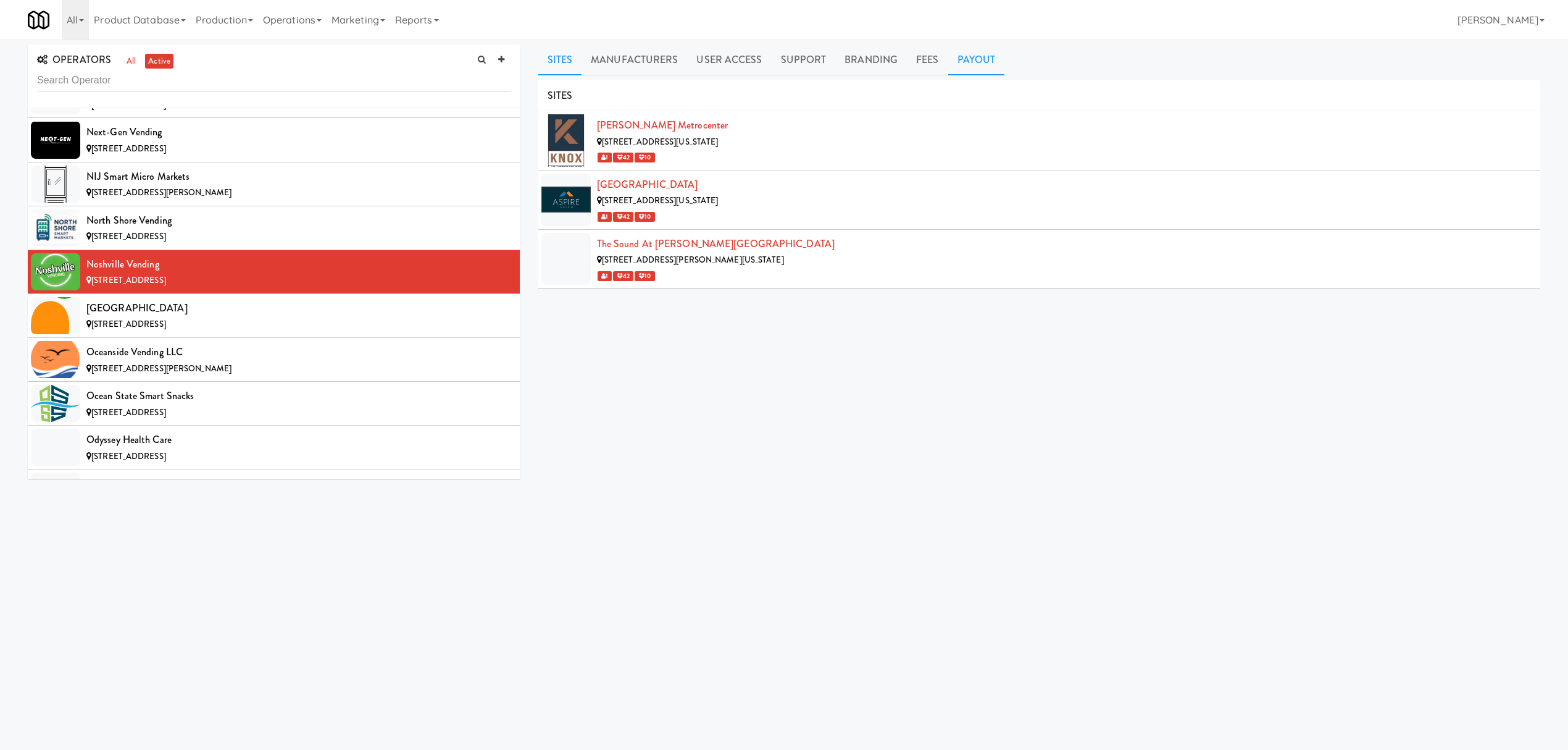
click at [974, 55] on link "Payout" at bounding box center [976, 60] width 56 height 31
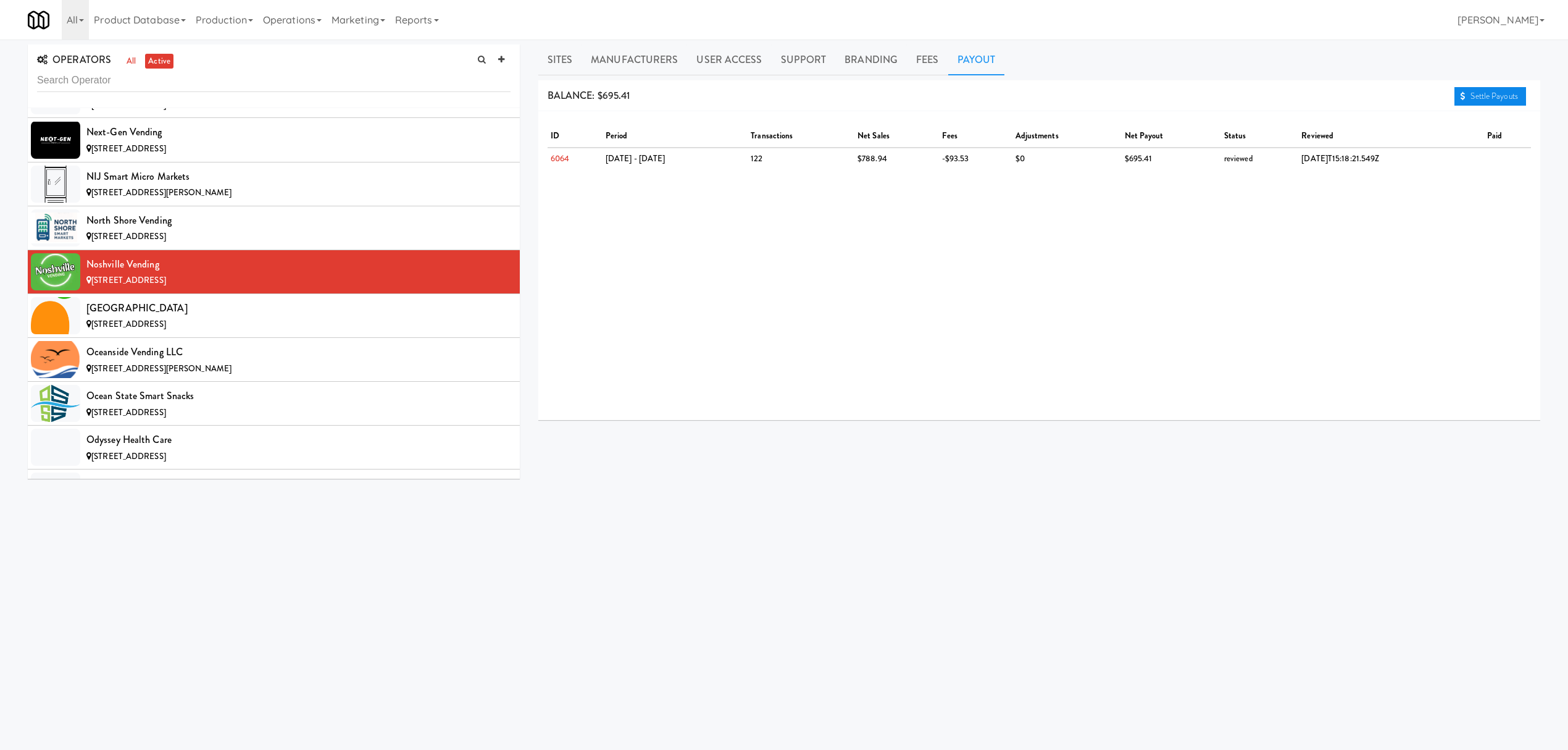
click at [1458, 90] on link "Settle Payouts" at bounding box center [1490, 96] width 72 height 19
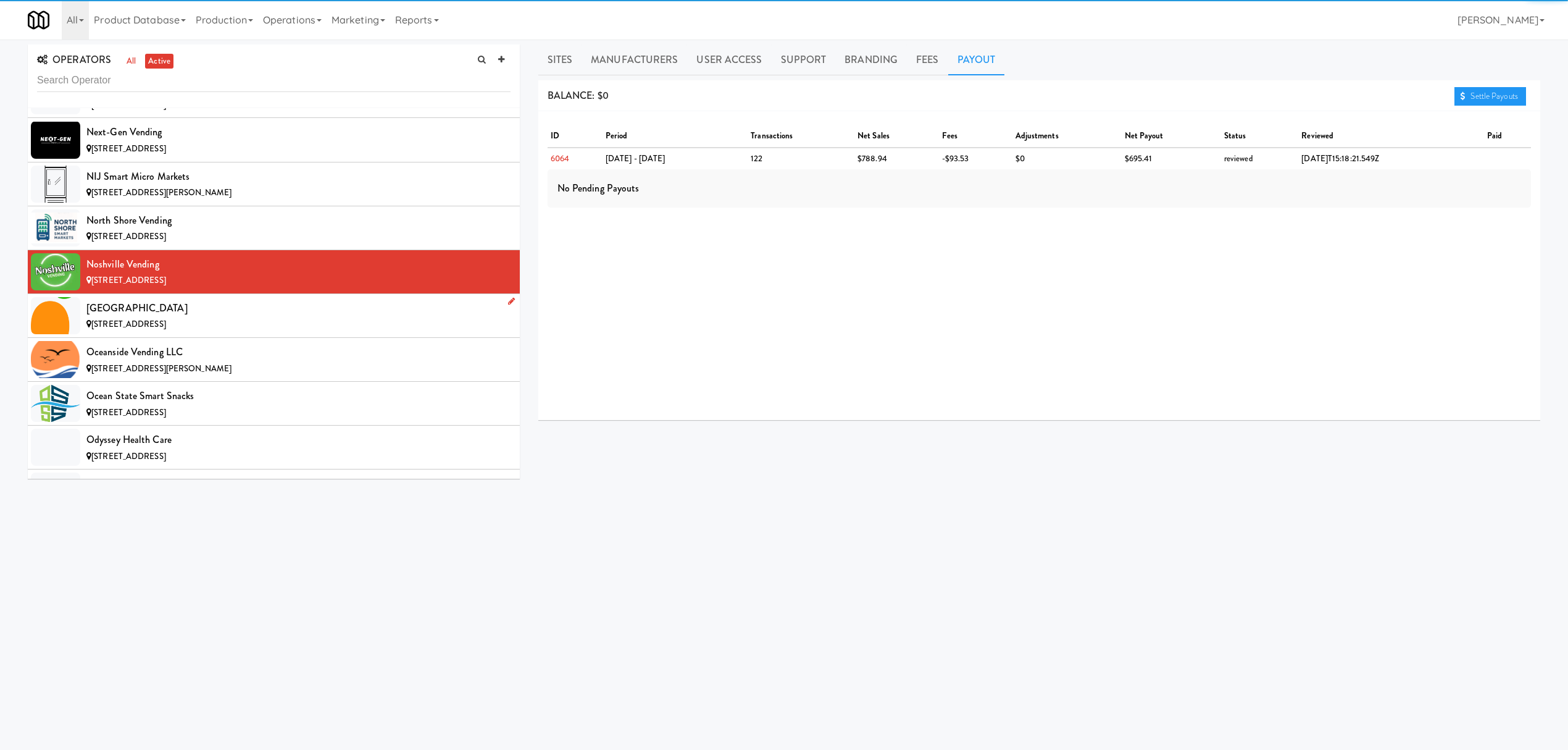
click at [183, 317] on div "[GEOGRAPHIC_DATA]" at bounding box center [298, 309] width 424 height 19
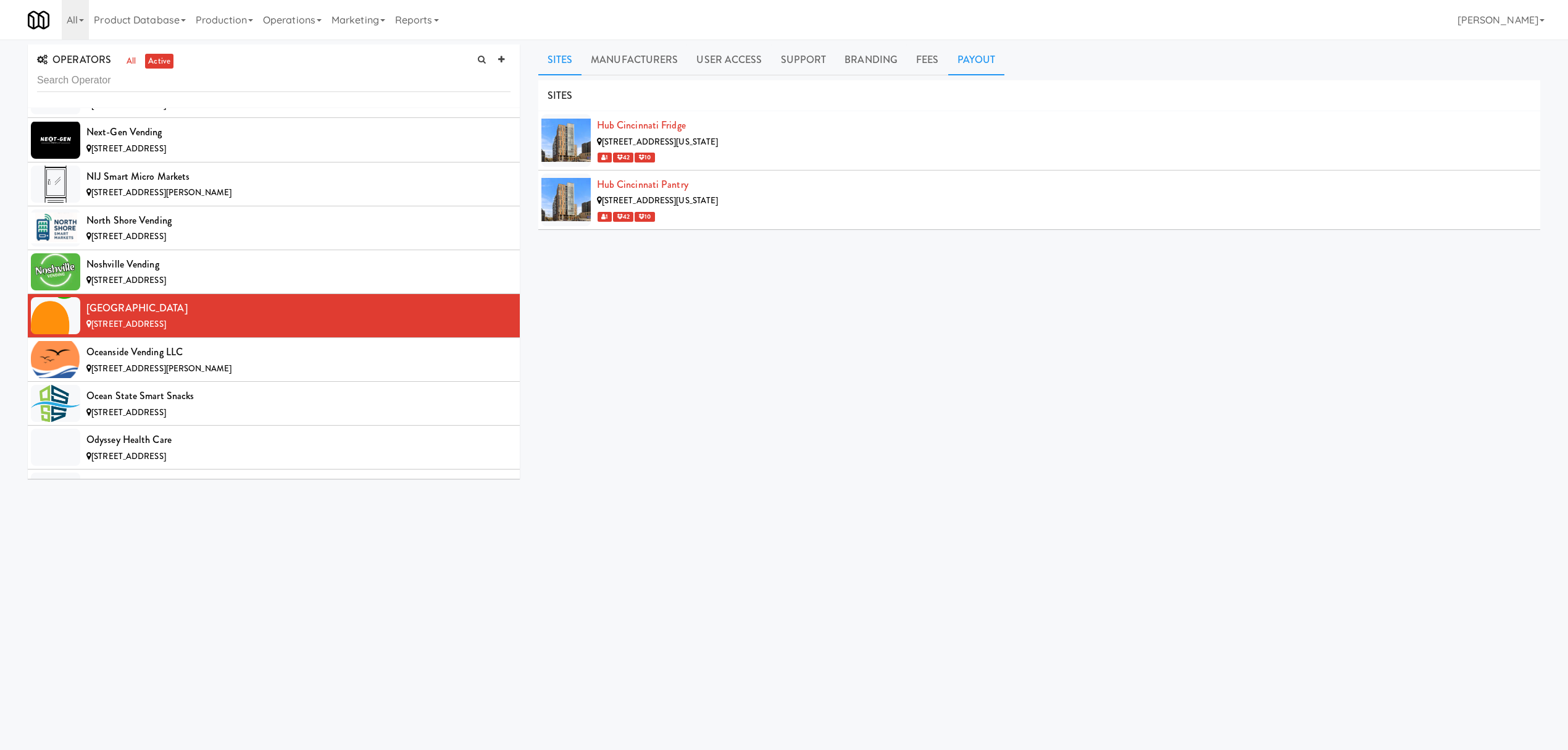
click at [980, 62] on link "Payout" at bounding box center [976, 60] width 56 height 31
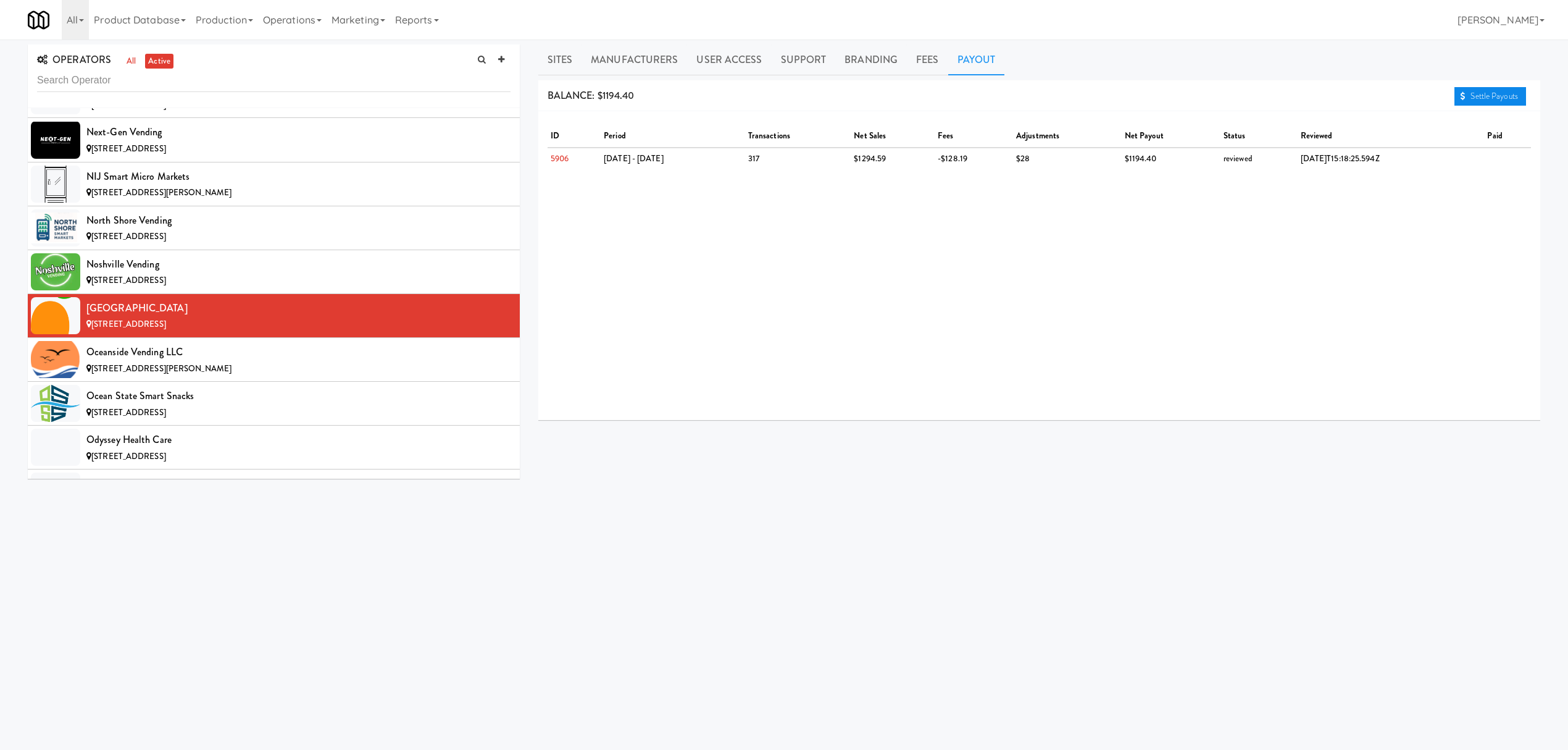
click at [1498, 95] on link "Settle Payouts" at bounding box center [1490, 96] width 72 height 19
click at [203, 361] on div "Oceanside Vending LLC" at bounding box center [298, 352] width 424 height 19
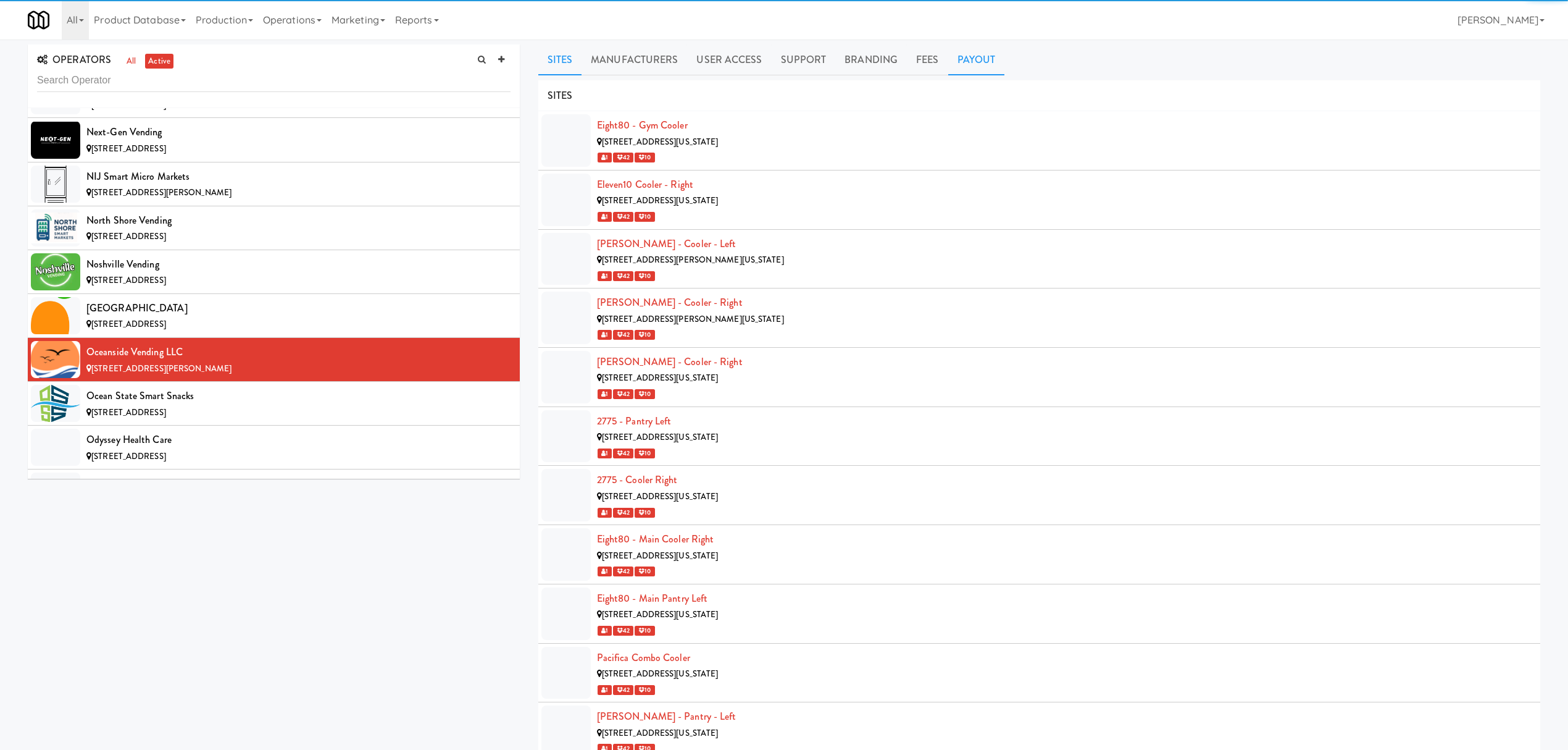
click at [964, 59] on link "Payout" at bounding box center [976, 60] width 56 height 31
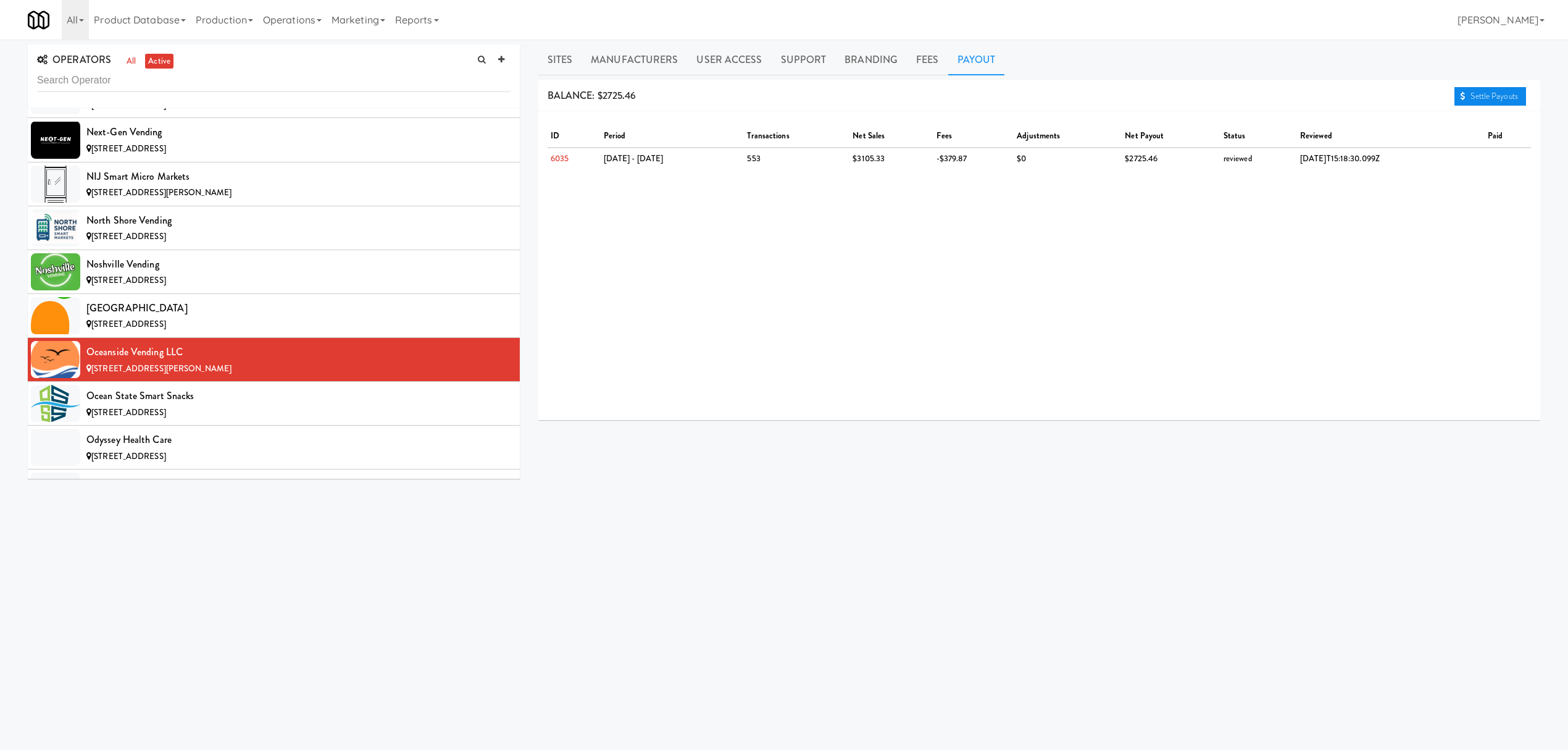
click at [1504, 92] on link "Settle Payouts" at bounding box center [1490, 96] width 72 height 19
click at [225, 405] on div "Ocean State Smart Snacks" at bounding box center [298, 396] width 424 height 19
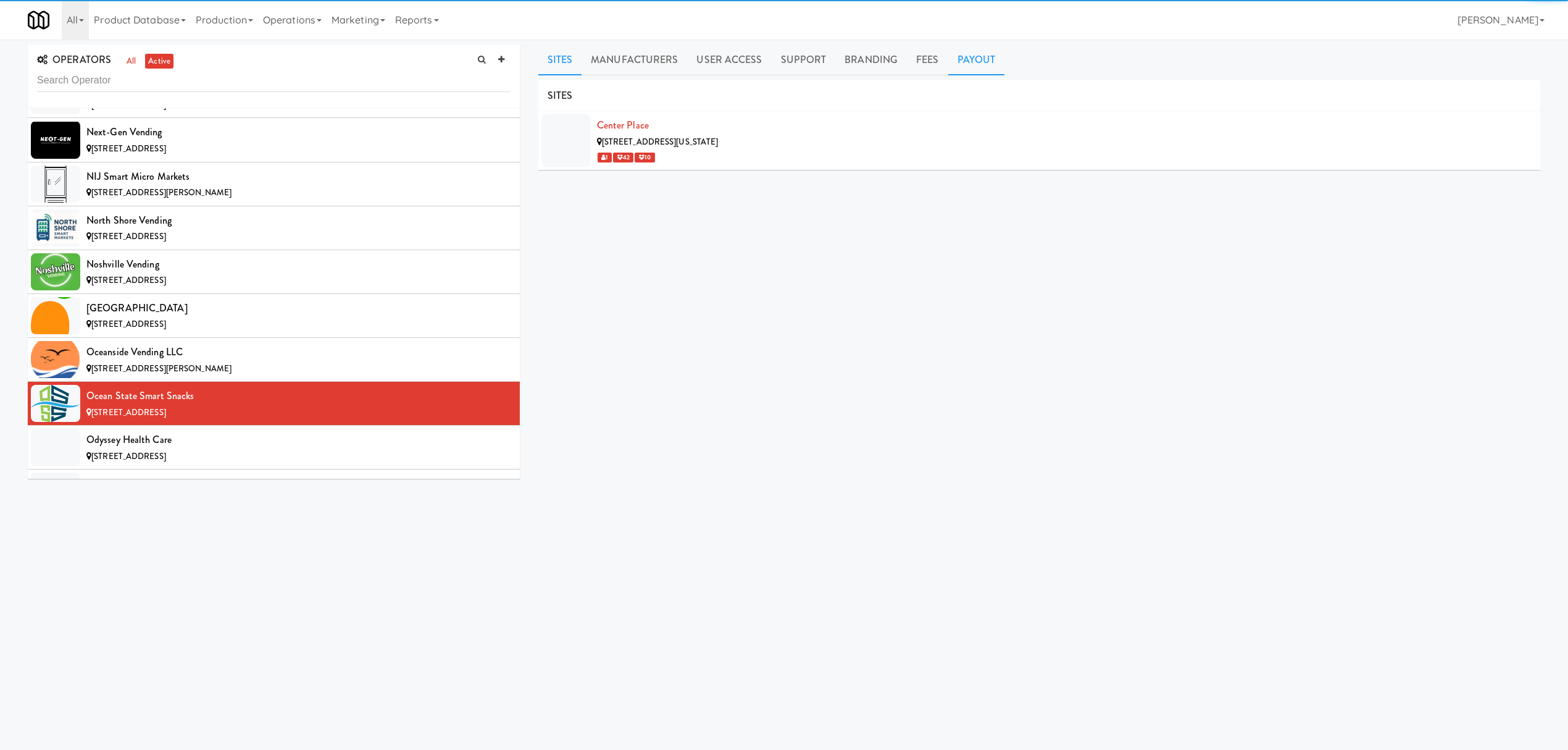
click at [963, 51] on link "Payout" at bounding box center [976, 60] width 56 height 31
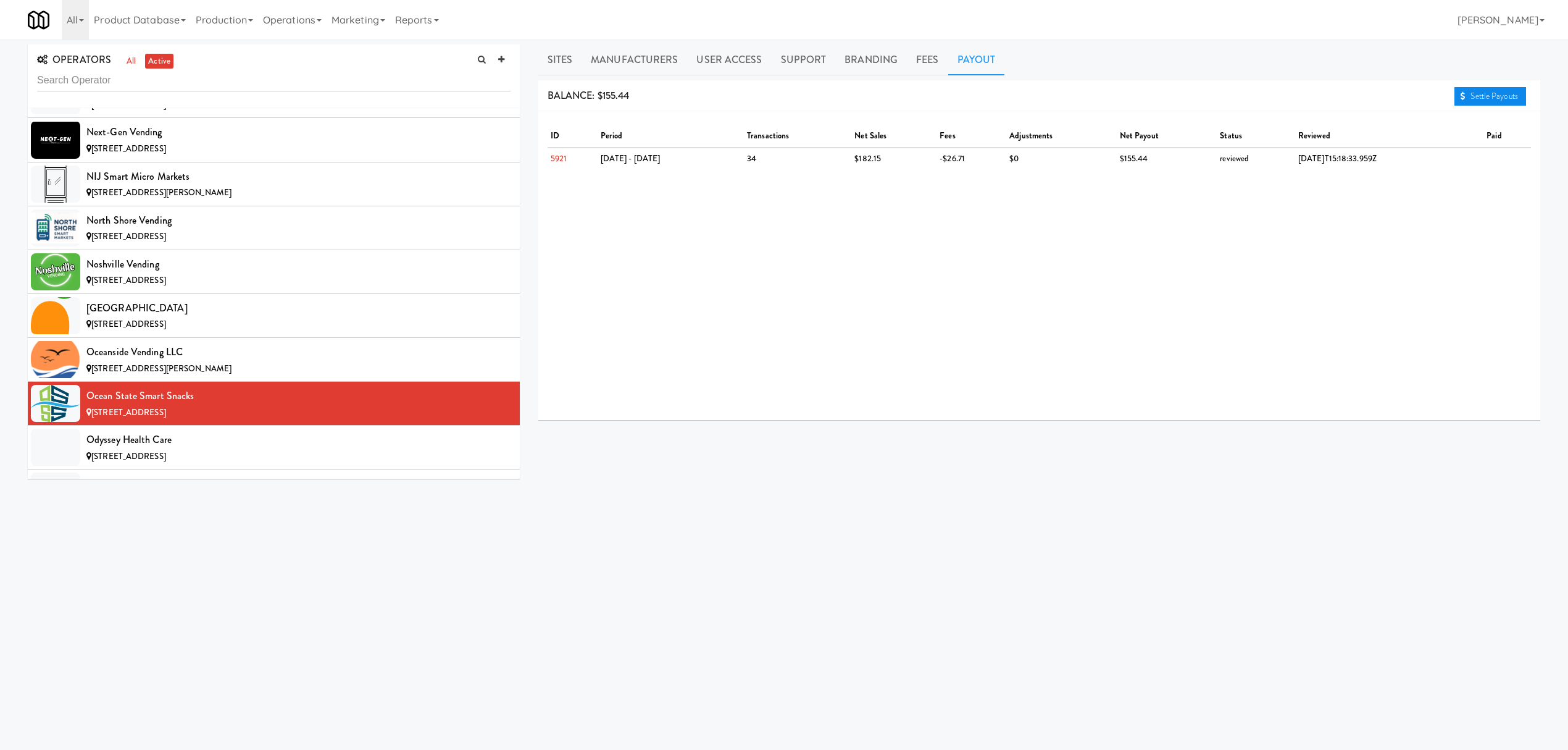
click at [1473, 91] on link "Settle Payouts" at bounding box center [1490, 96] width 72 height 19
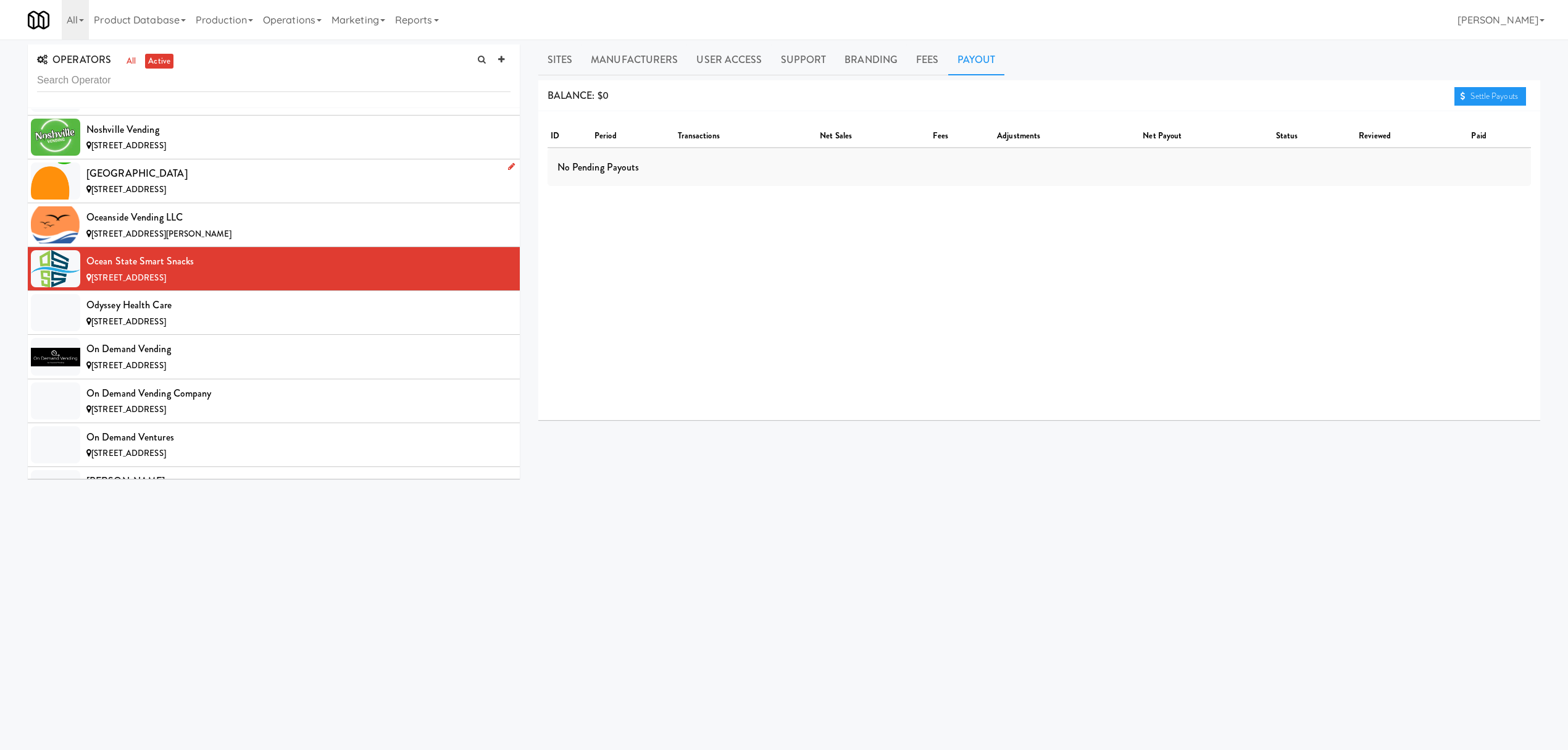
scroll to position [9057, 0]
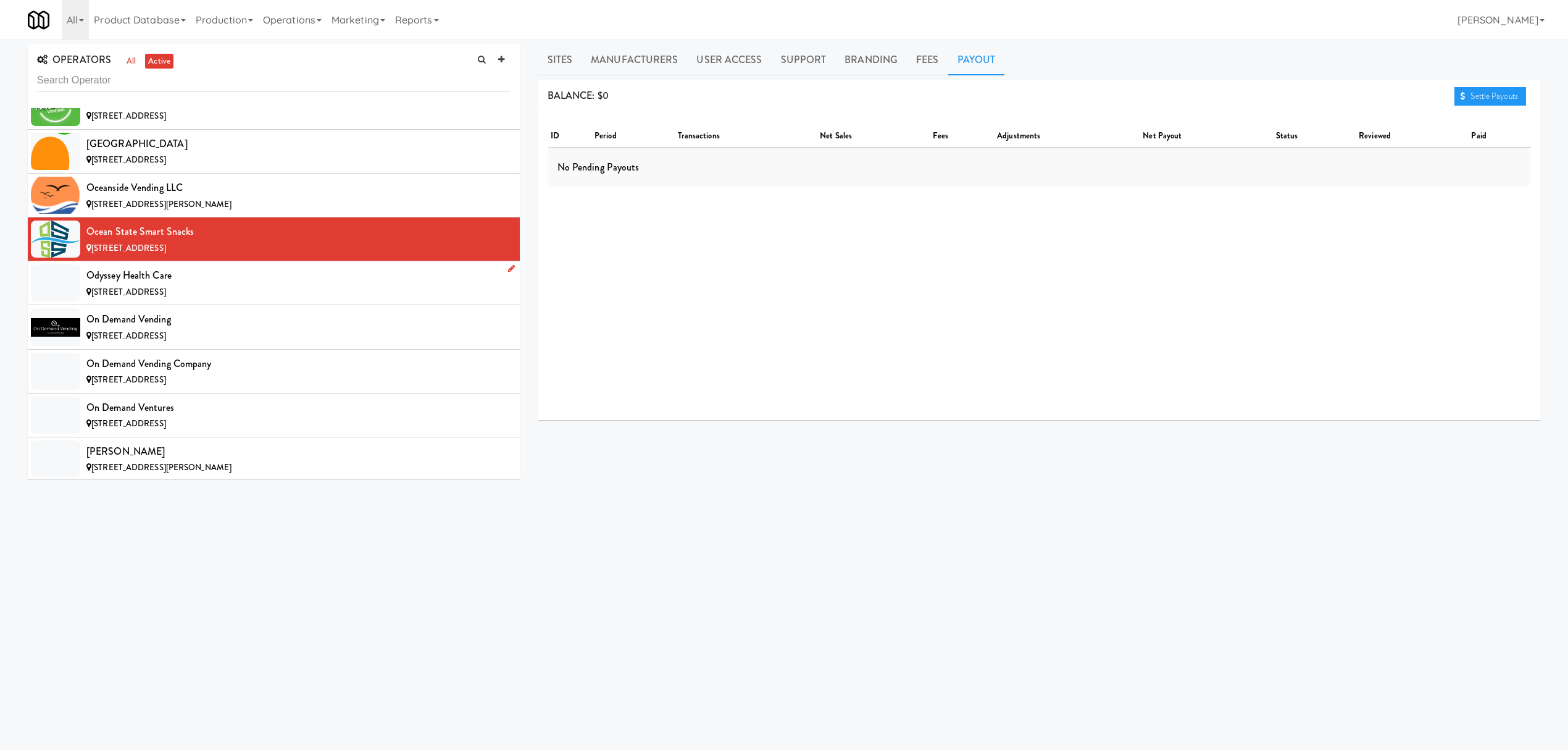
click at [185, 300] on div "[STREET_ADDRESS]" at bounding box center [298, 292] width 424 height 15
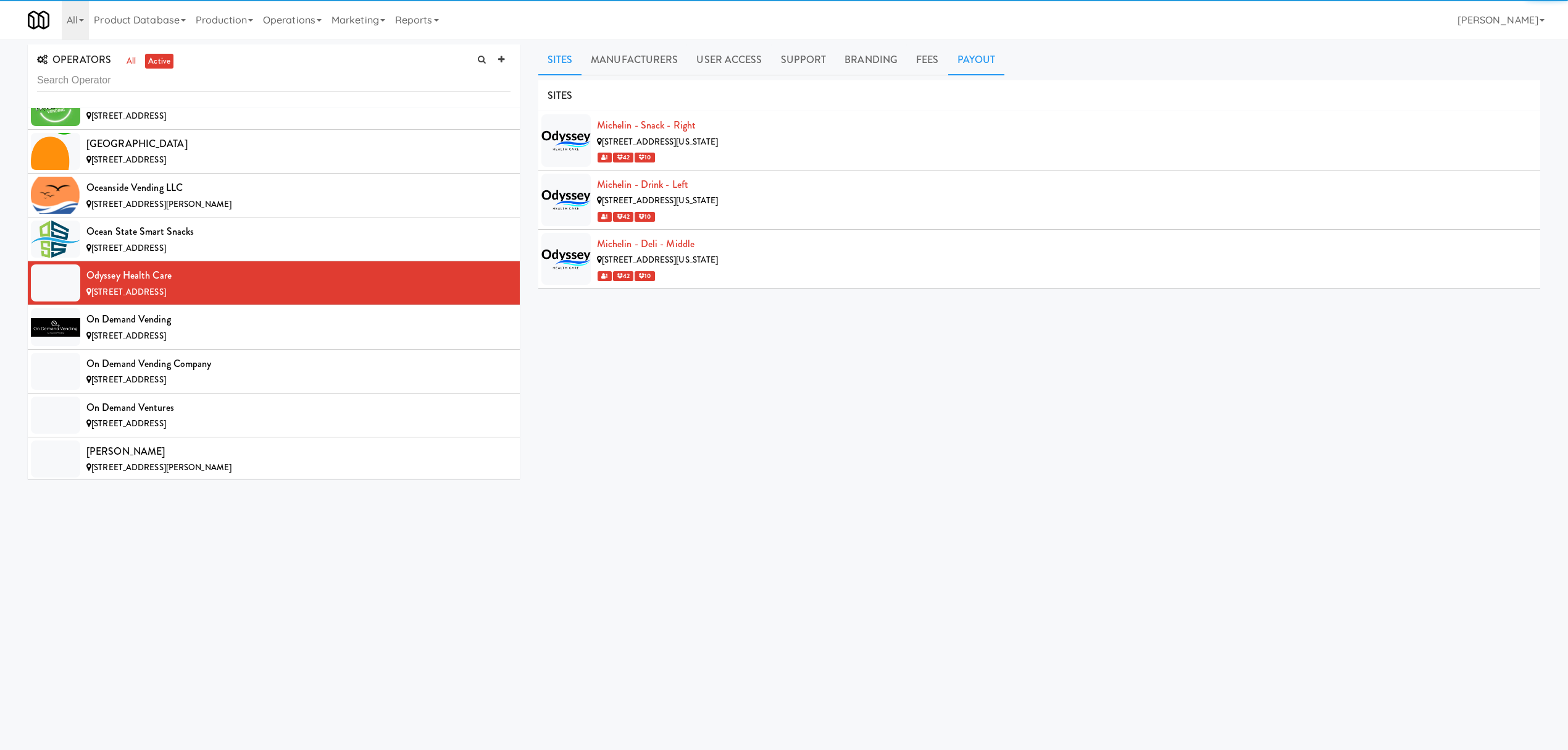
click at [971, 62] on link "Payout" at bounding box center [976, 60] width 56 height 31
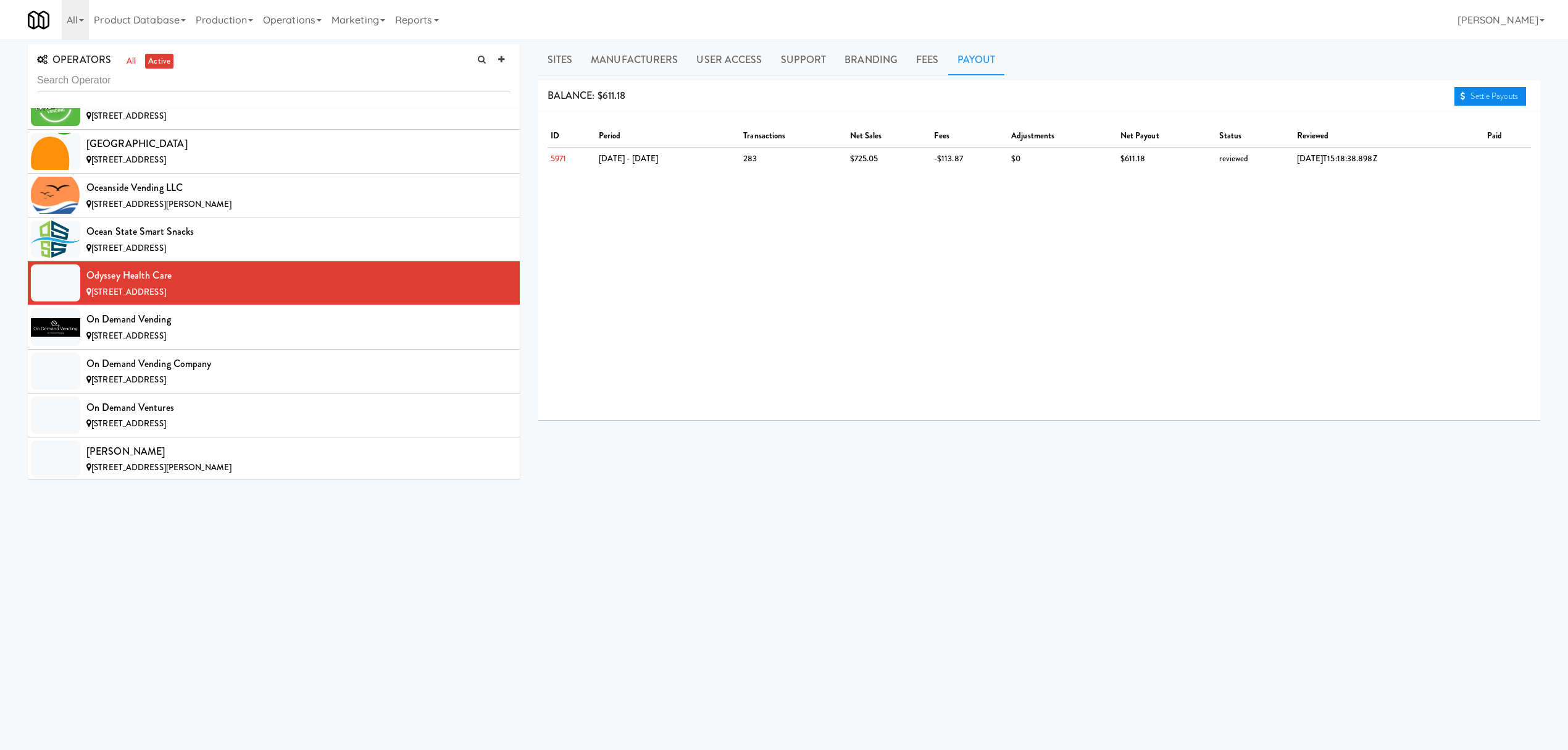
click at [1519, 98] on link "Settle Payouts" at bounding box center [1490, 96] width 72 height 19
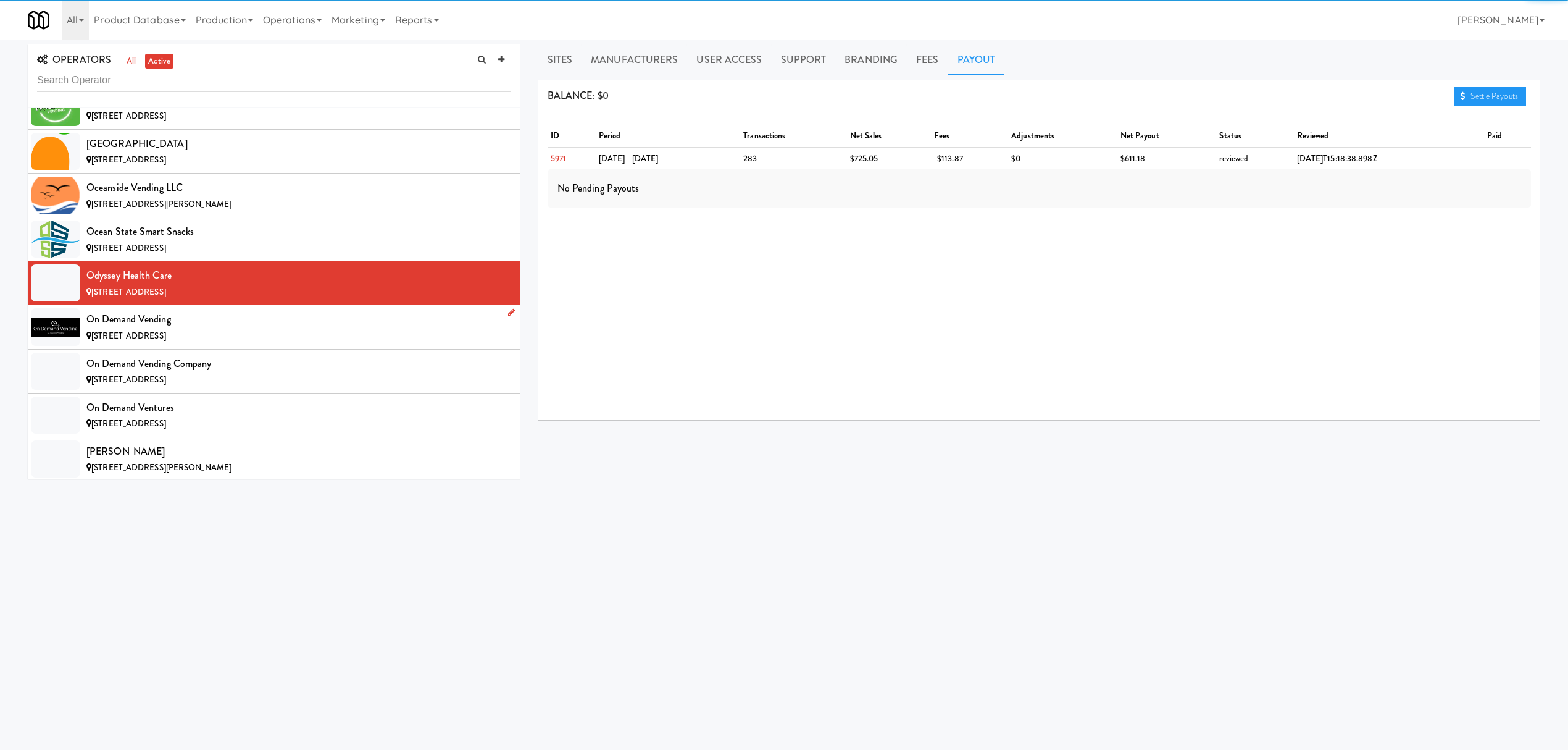
click at [248, 328] on div "On Demand Vending" at bounding box center [298, 319] width 424 height 19
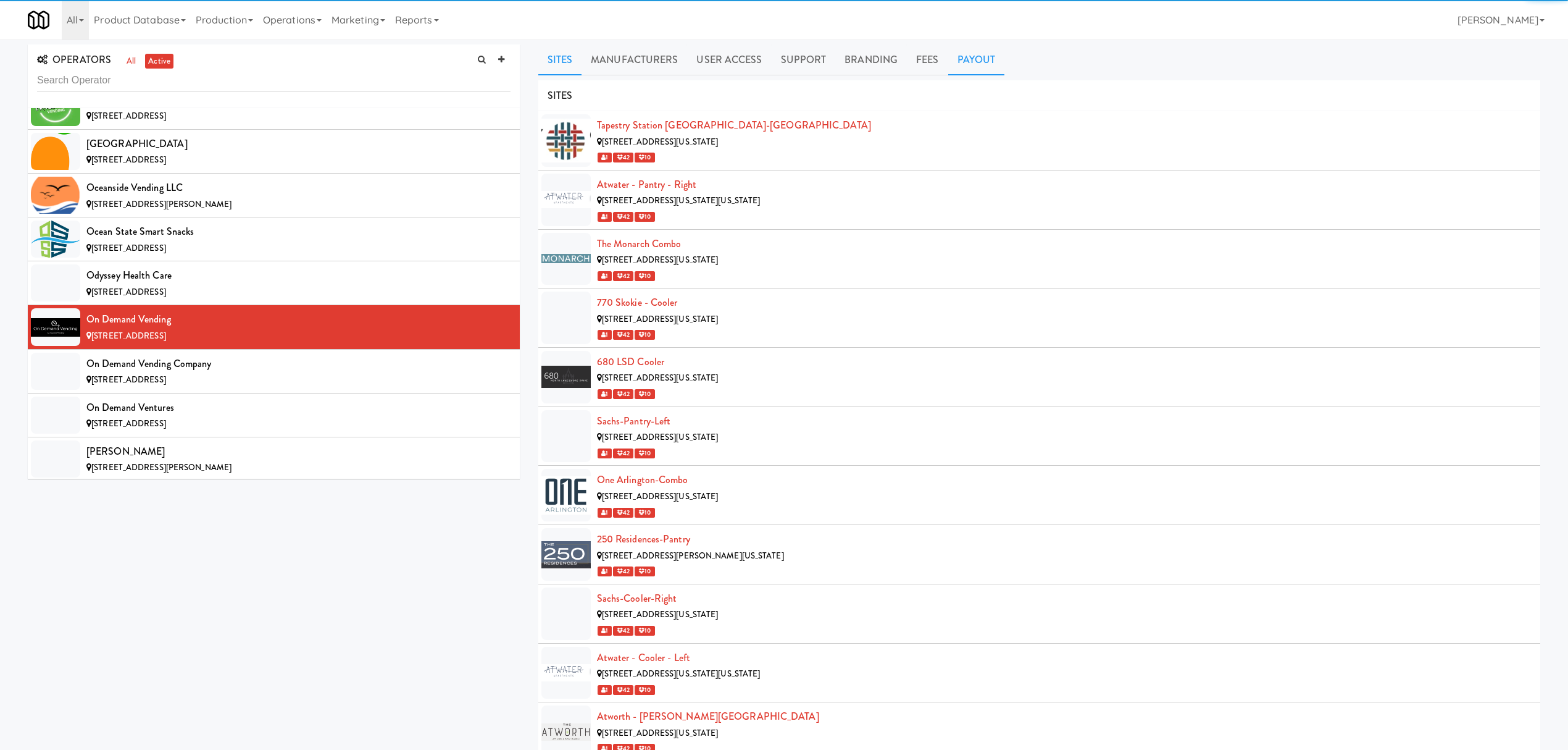
click at [964, 60] on link "Payout" at bounding box center [976, 60] width 56 height 31
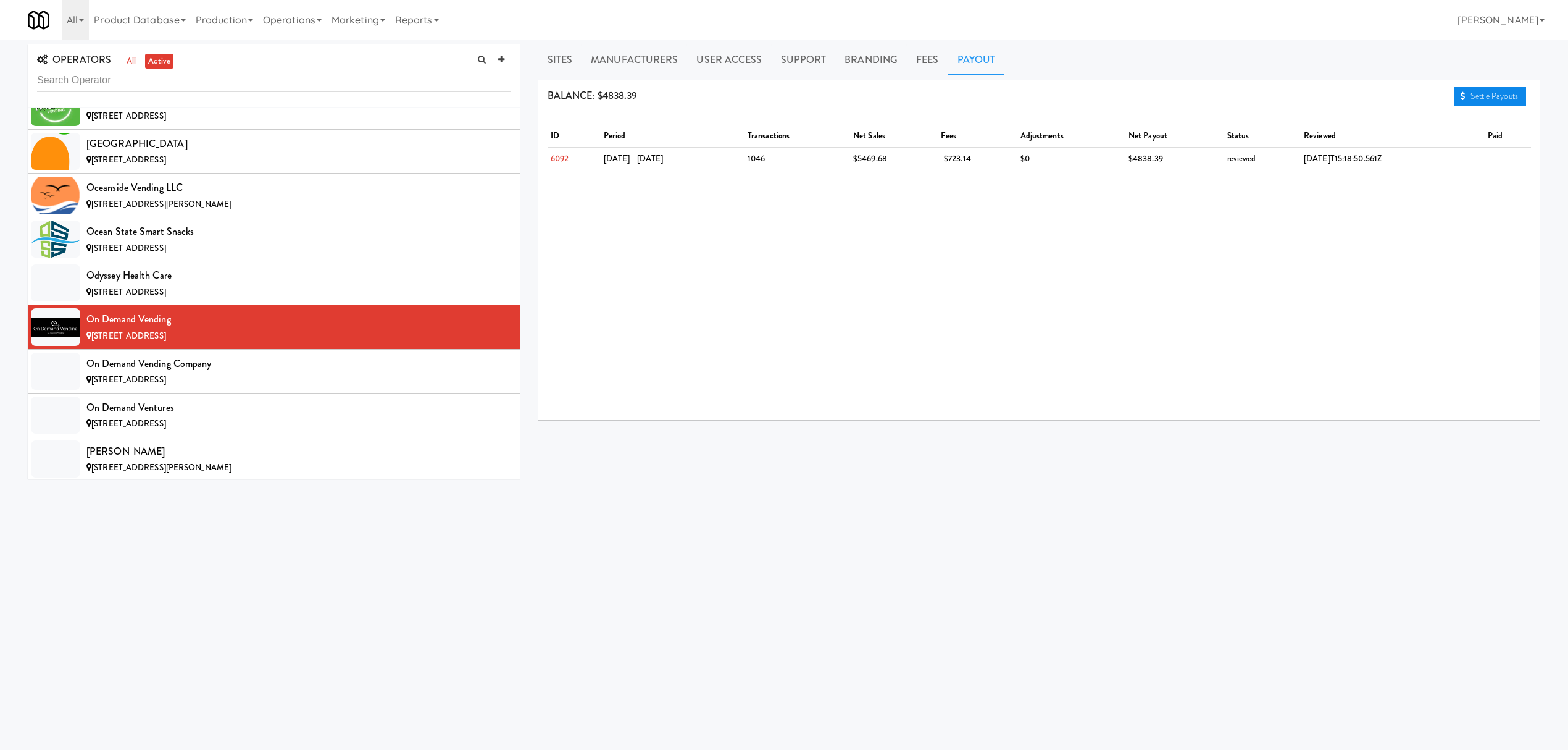
click at [1489, 91] on link "Settle Payouts" at bounding box center [1490, 96] width 72 height 19
click at [308, 394] on li "On Demand Vending Company [STREET_ADDRESS]" at bounding box center [274, 372] width 492 height 44
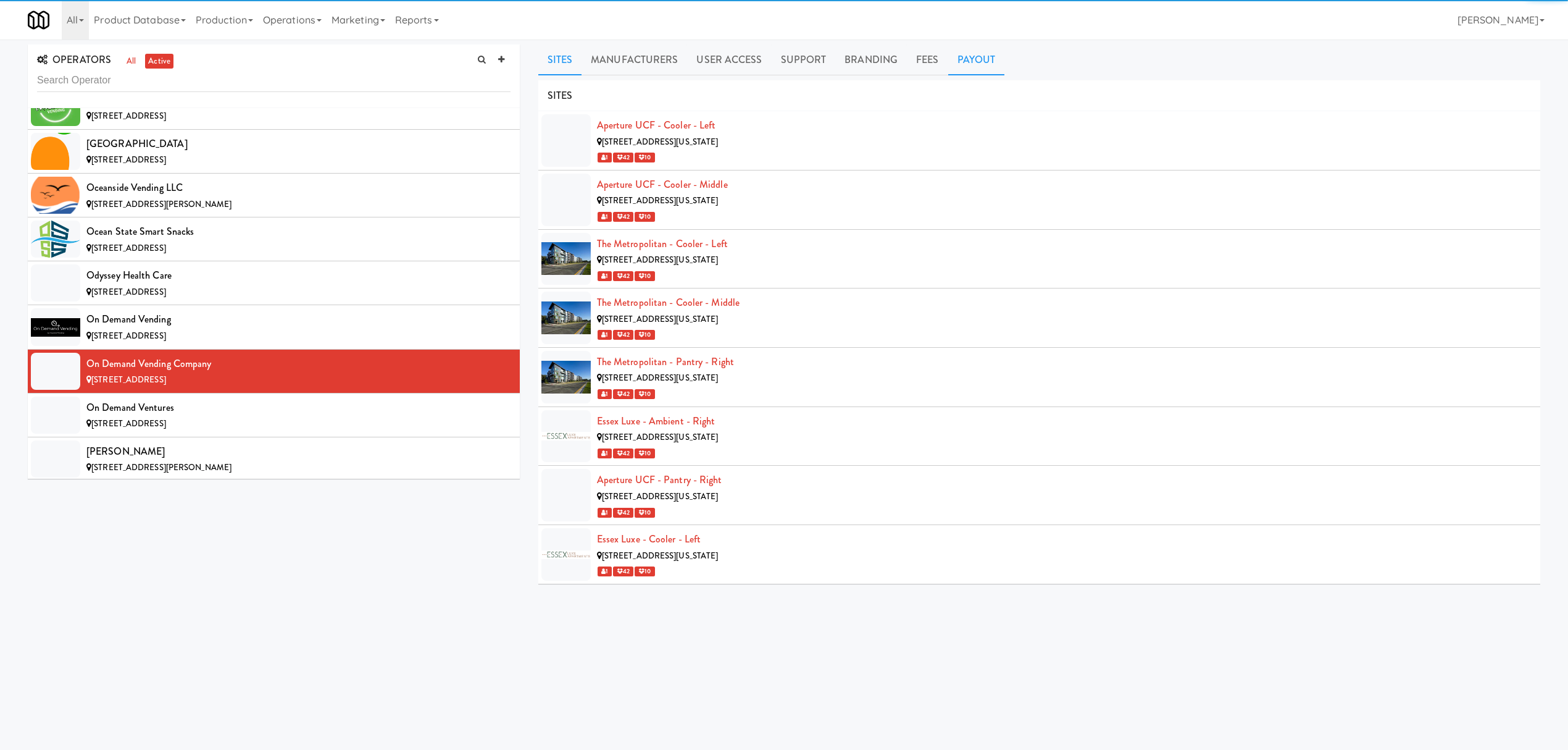
click at [976, 57] on link "Payout" at bounding box center [976, 60] width 56 height 31
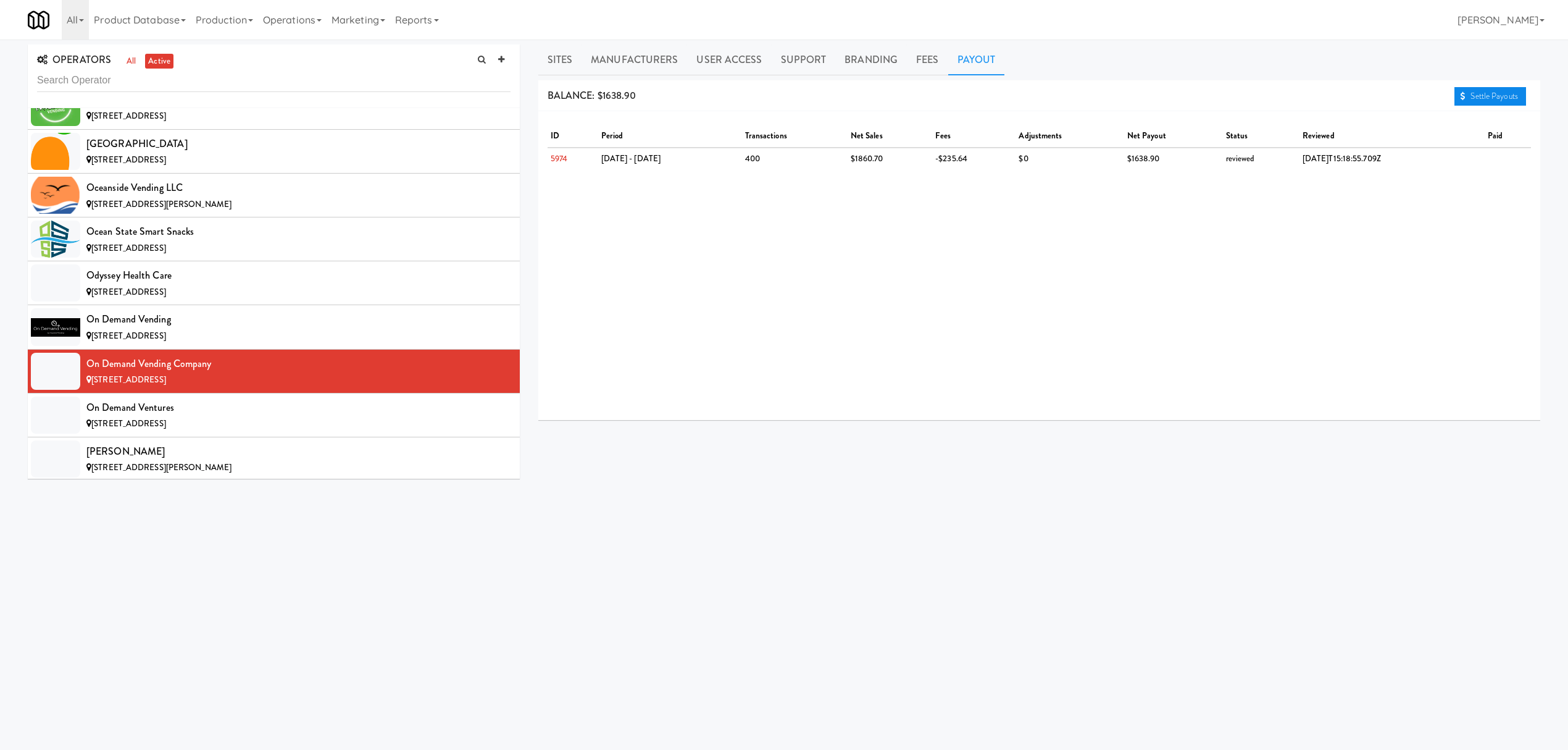
click at [1468, 96] on link "Settle Payouts" at bounding box center [1490, 96] width 72 height 19
click at [291, 432] on div "[STREET_ADDRESS]" at bounding box center [298, 424] width 424 height 15
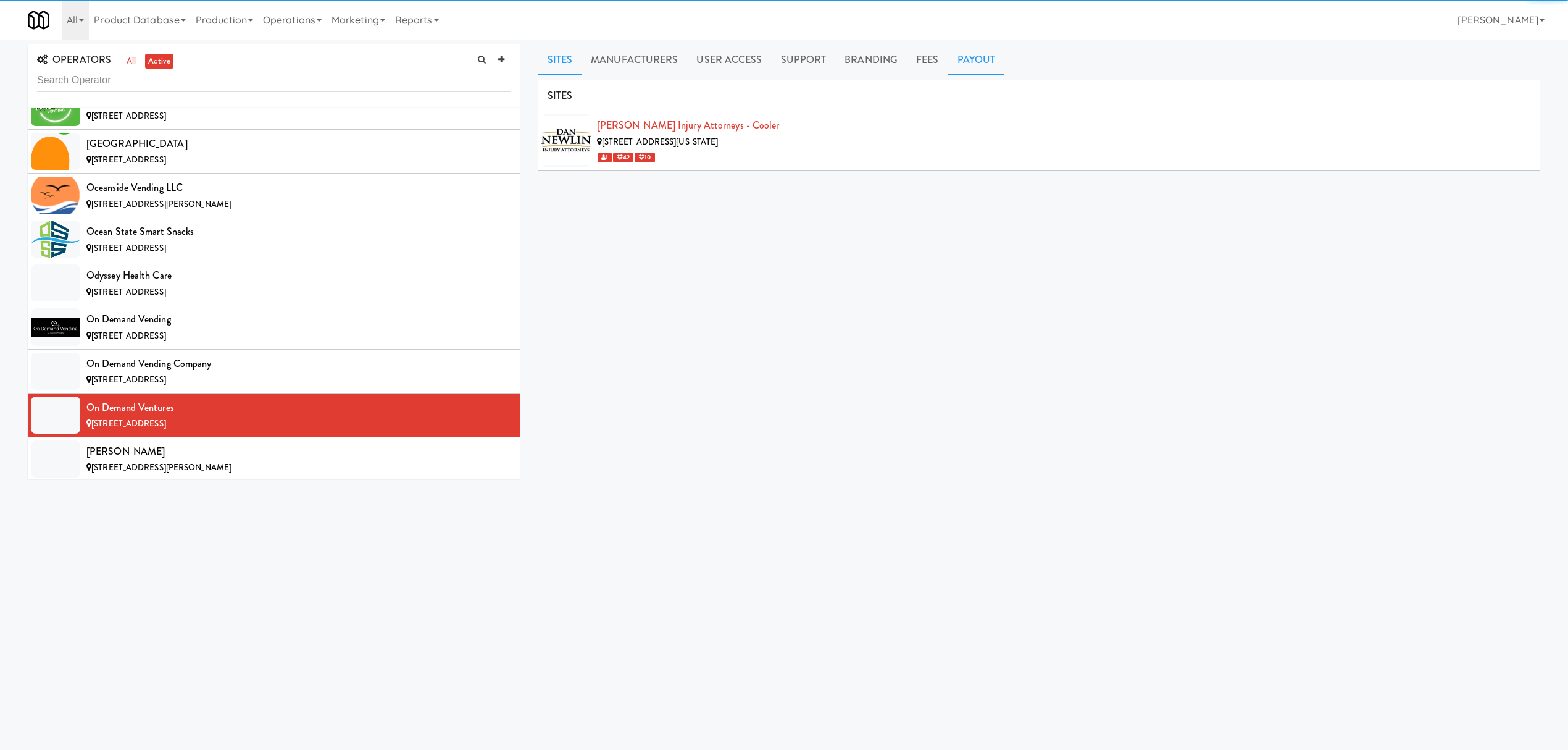
click at [978, 59] on link "Payout" at bounding box center [976, 60] width 56 height 31
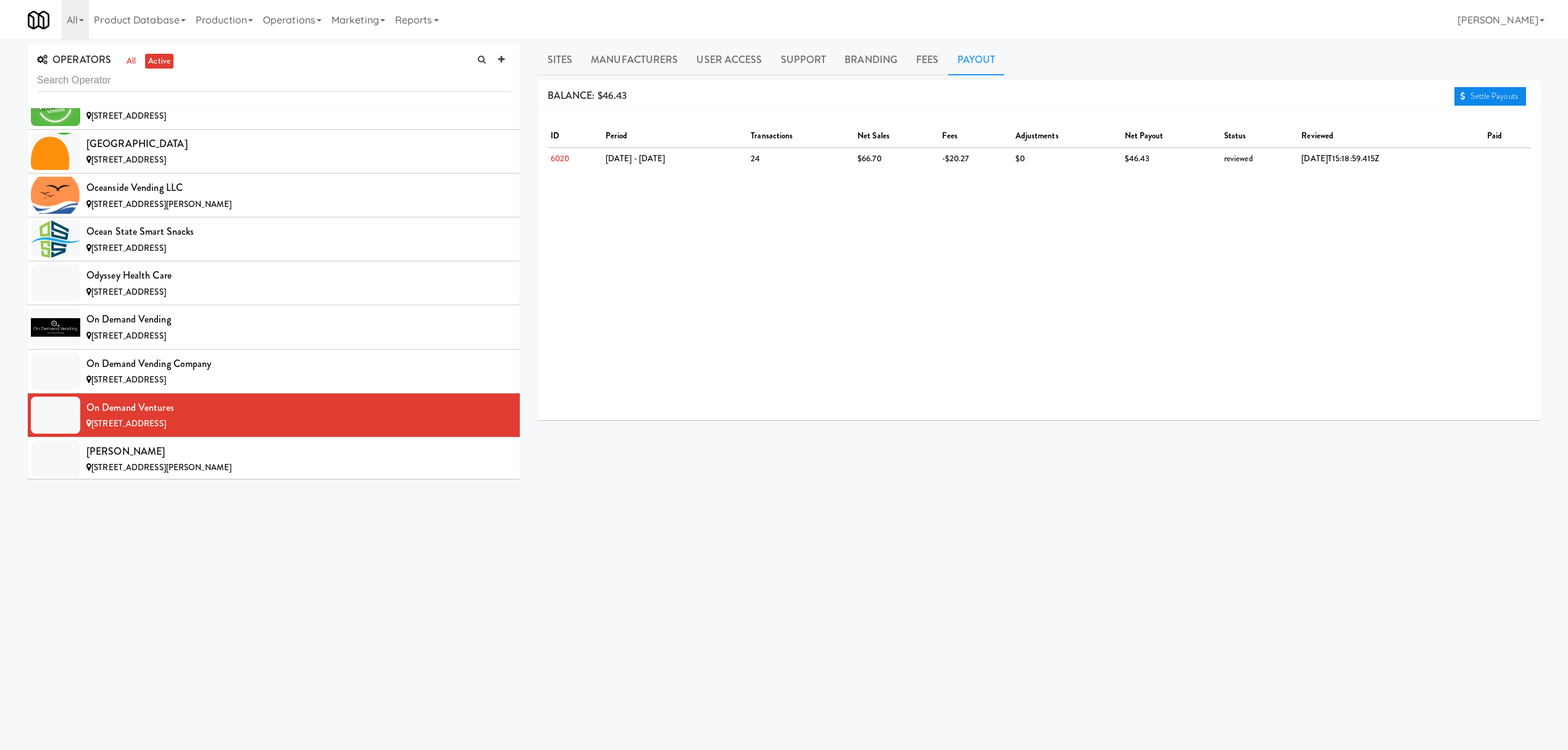
click at [1467, 90] on link "Settle Payouts" at bounding box center [1490, 96] width 72 height 19
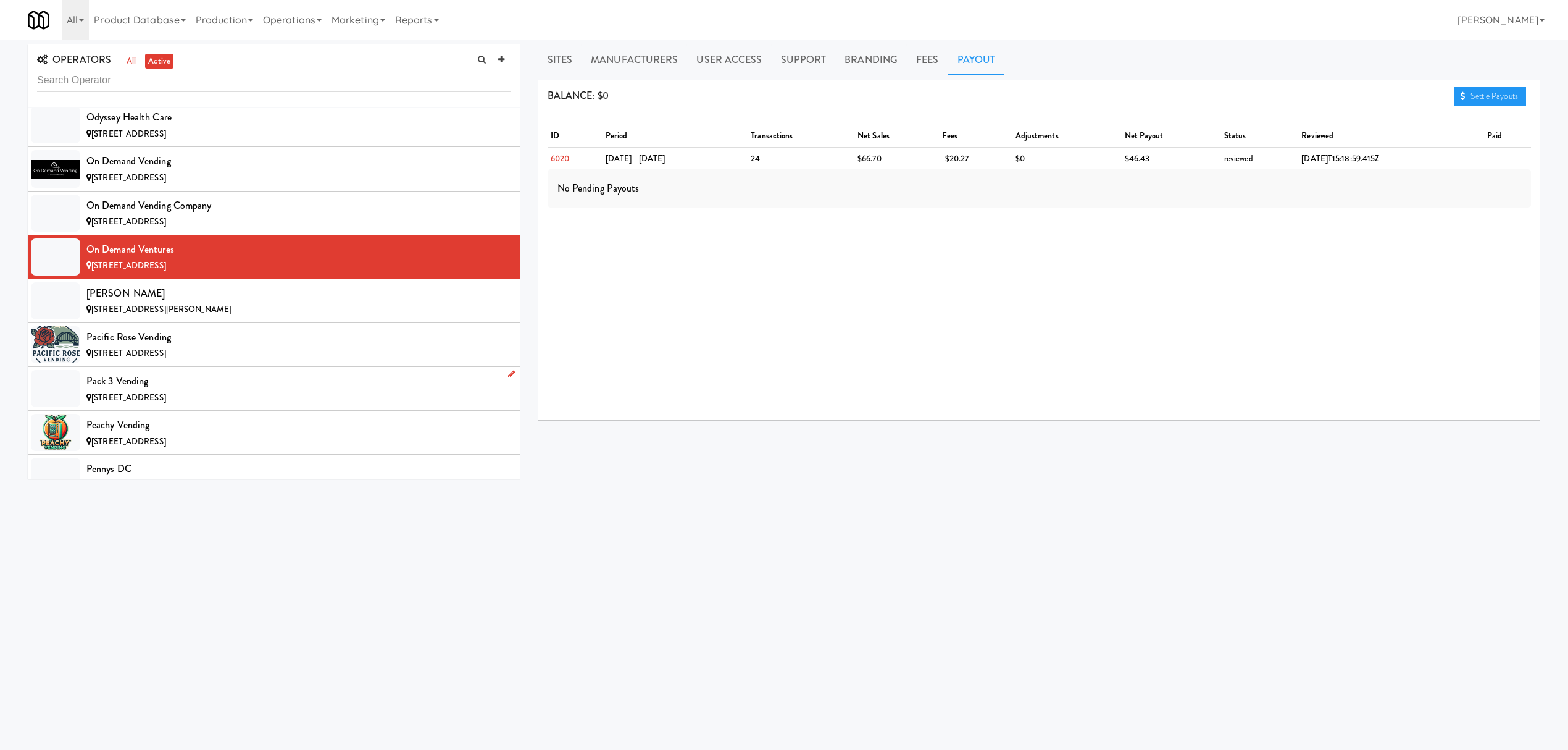
scroll to position [9221, 0]
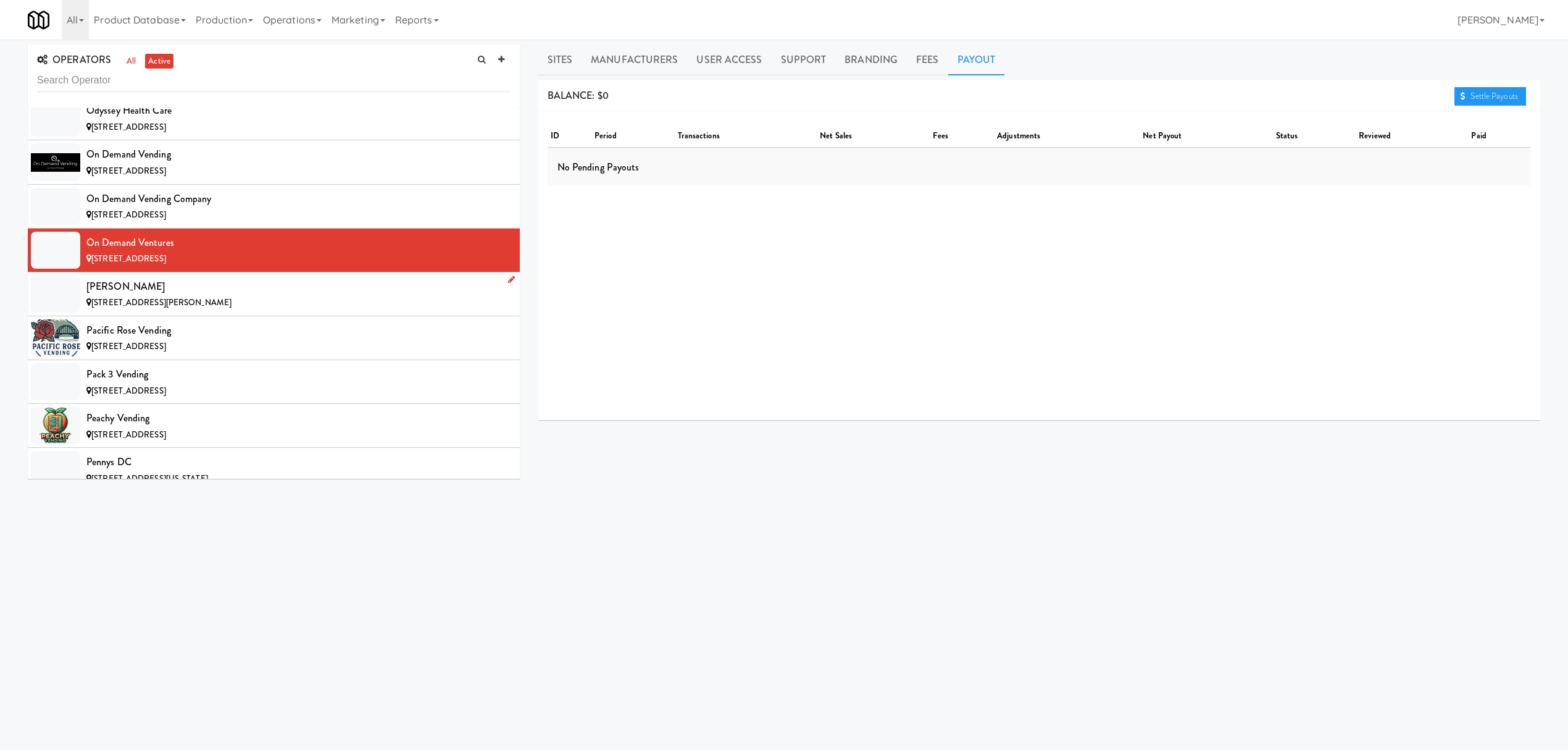
click at [148, 308] on span "[STREET_ADDRESS][PERSON_NAME]" at bounding box center [161, 303] width 140 height 12
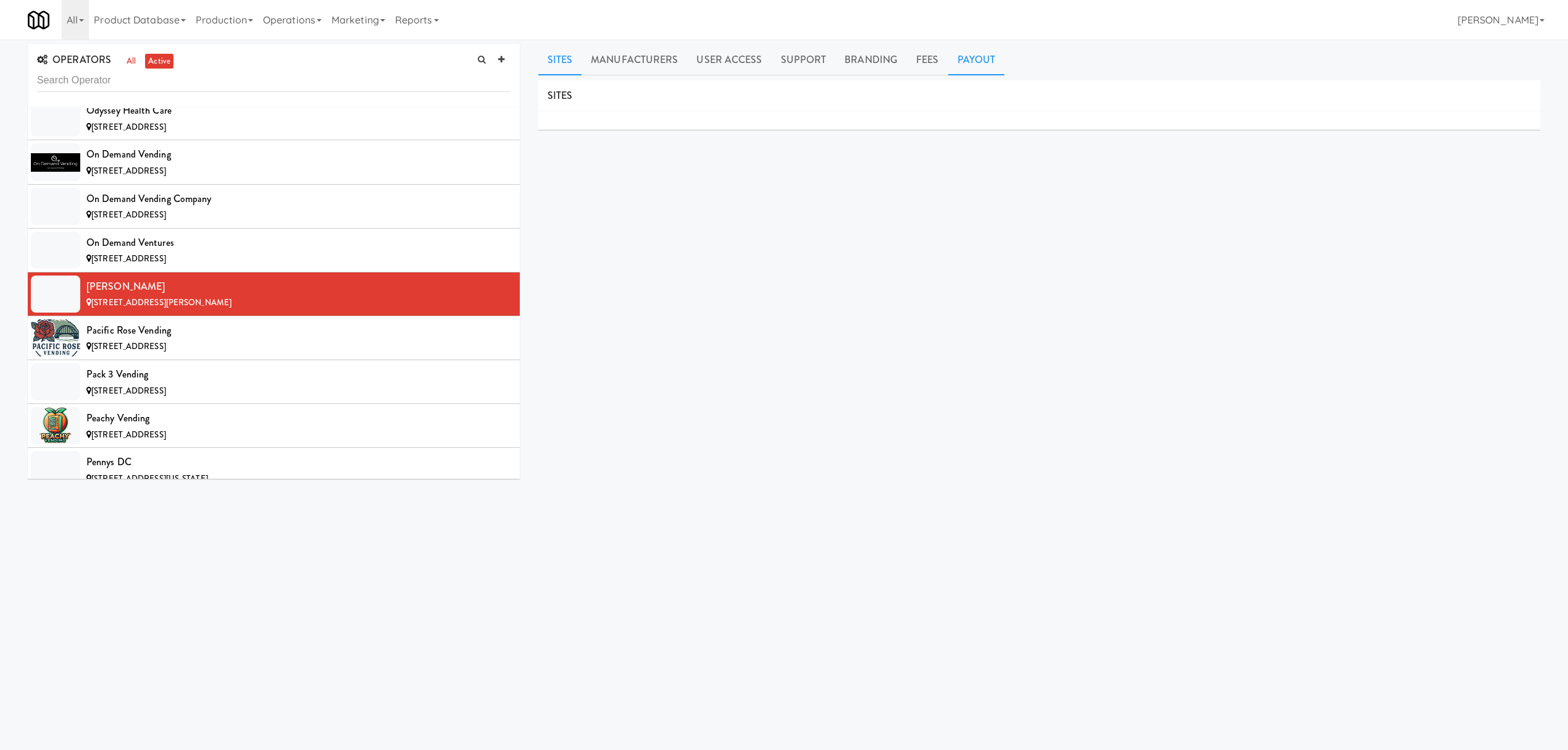
click at [964, 57] on link "Payout" at bounding box center [976, 60] width 56 height 31
click at [232, 340] on div "Pacific Rose Vending" at bounding box center [298, 330] width 424 height 19
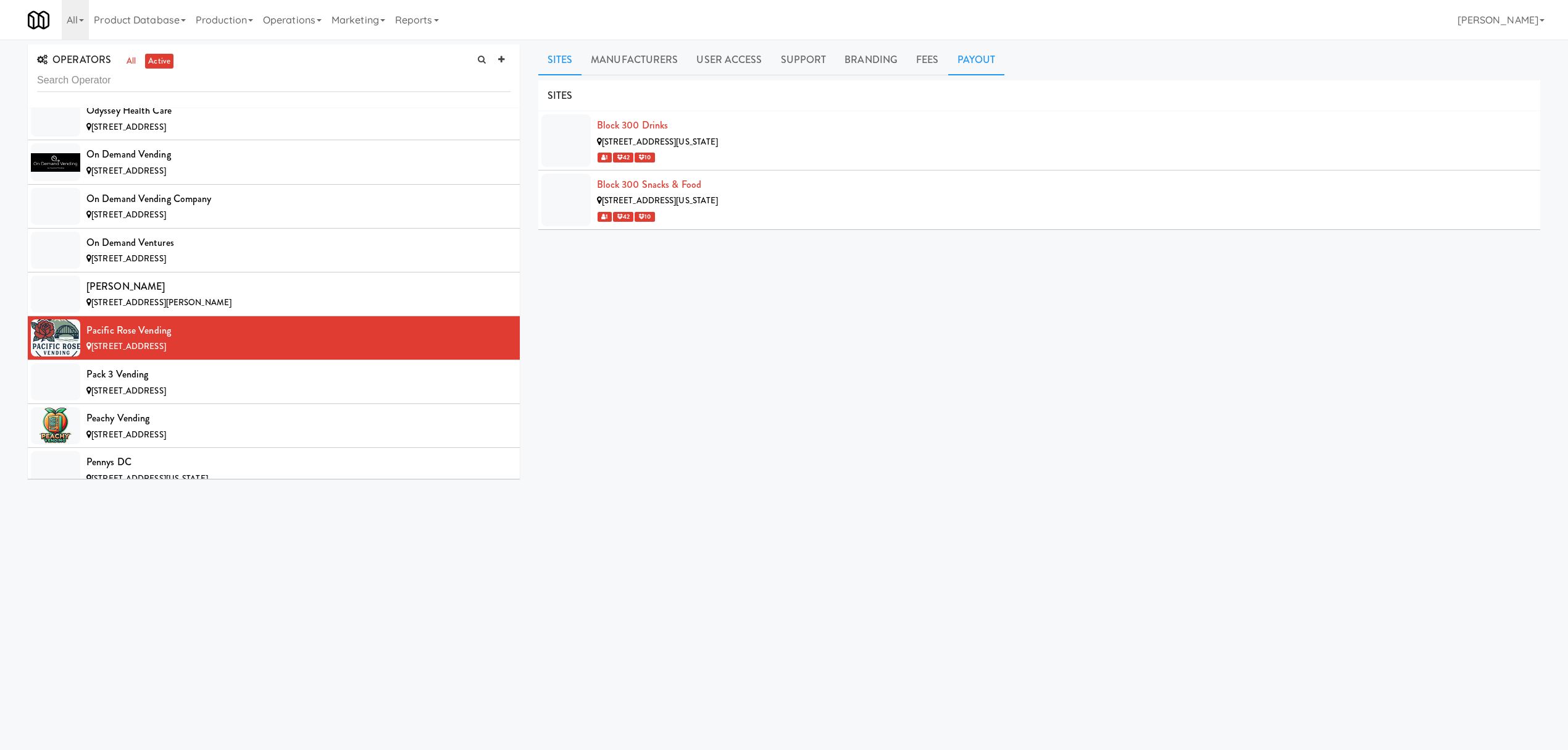
click at [962, 57] on link "Payout" at bounding box center [976, 60] width 56 height 31
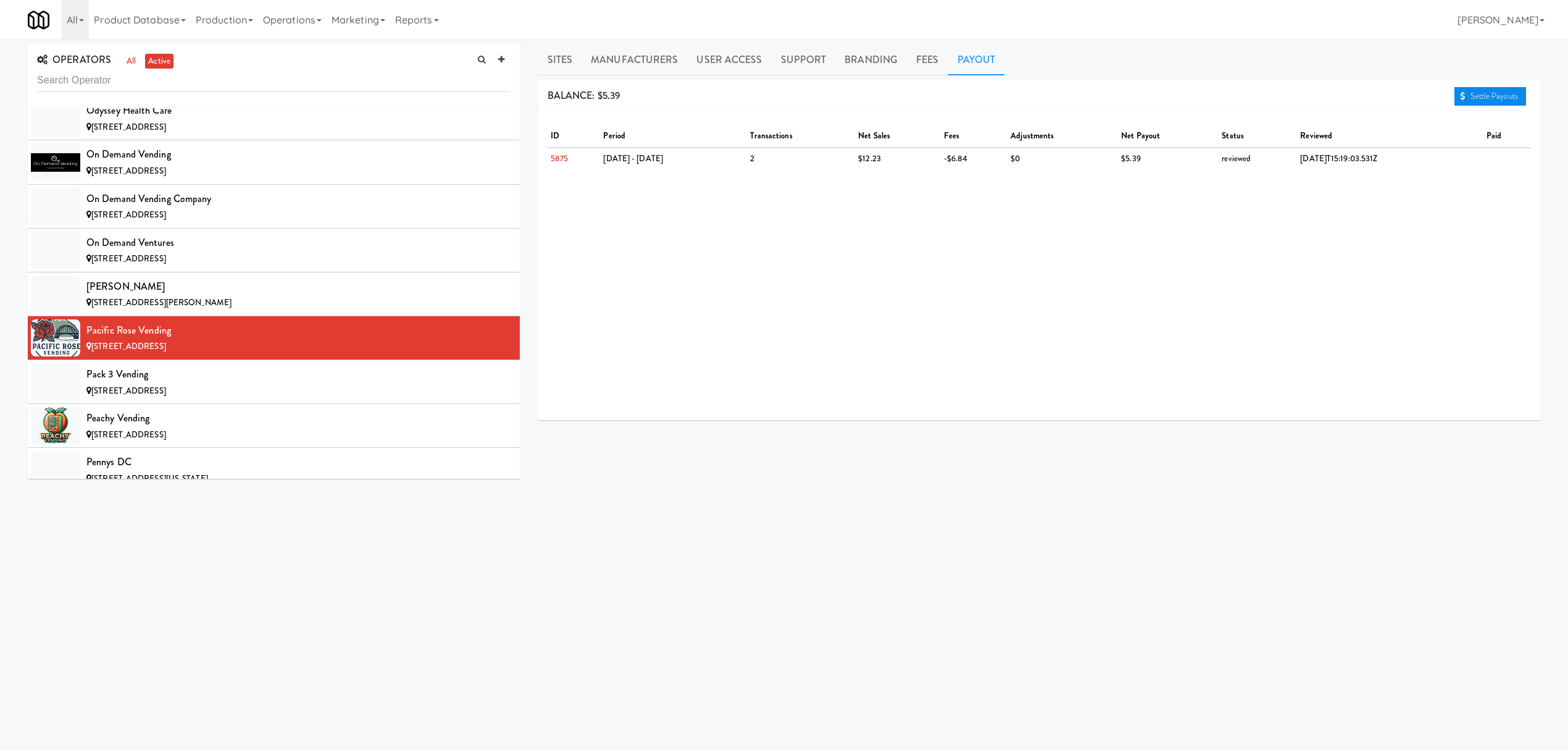
click at [1485, 94] on link "Settle Payouts" at bounding box center [1490, 96] width 72 height 19
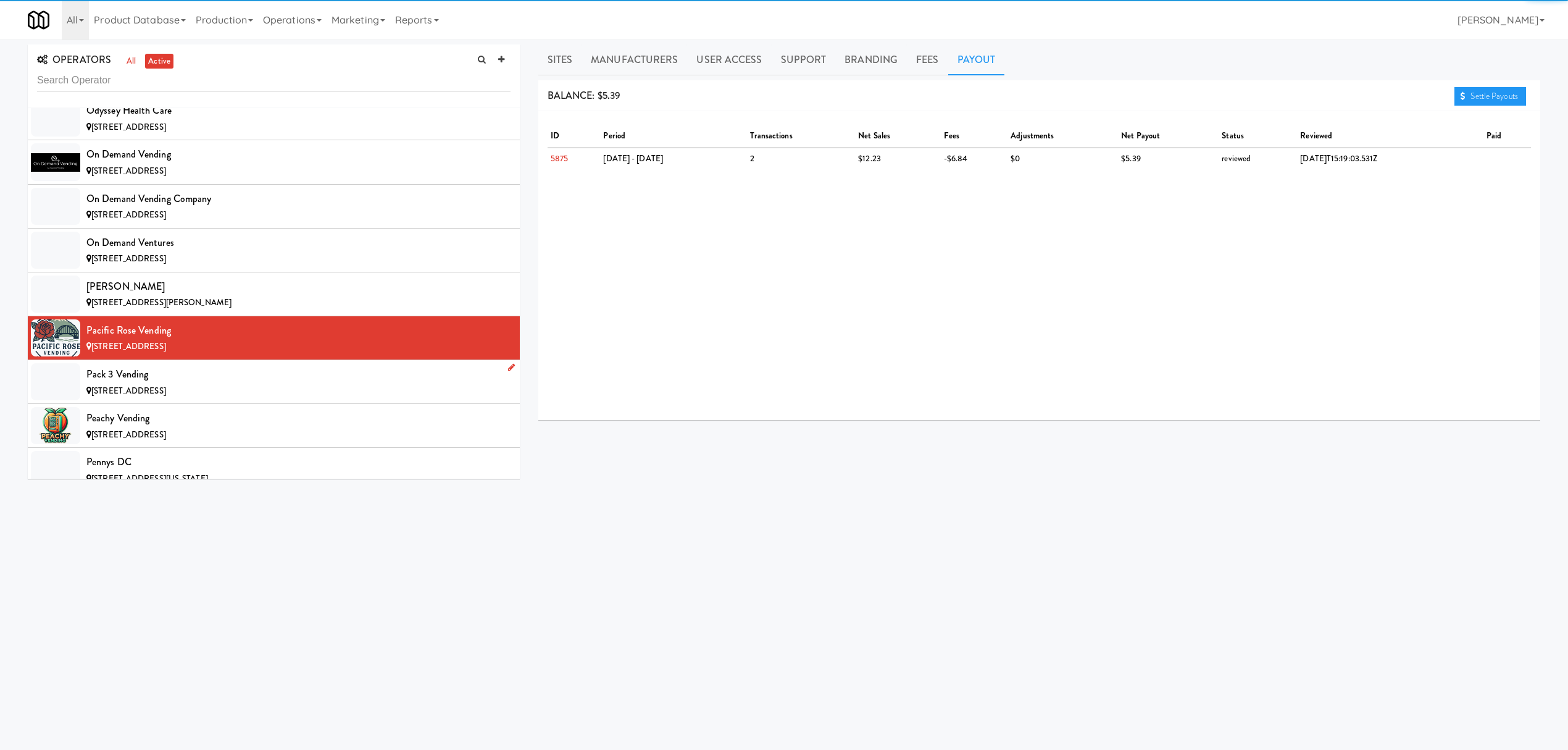
click at [285, 384] on div "Pack 3 Vending" at bounding box center [298, 374] width 424 height 19
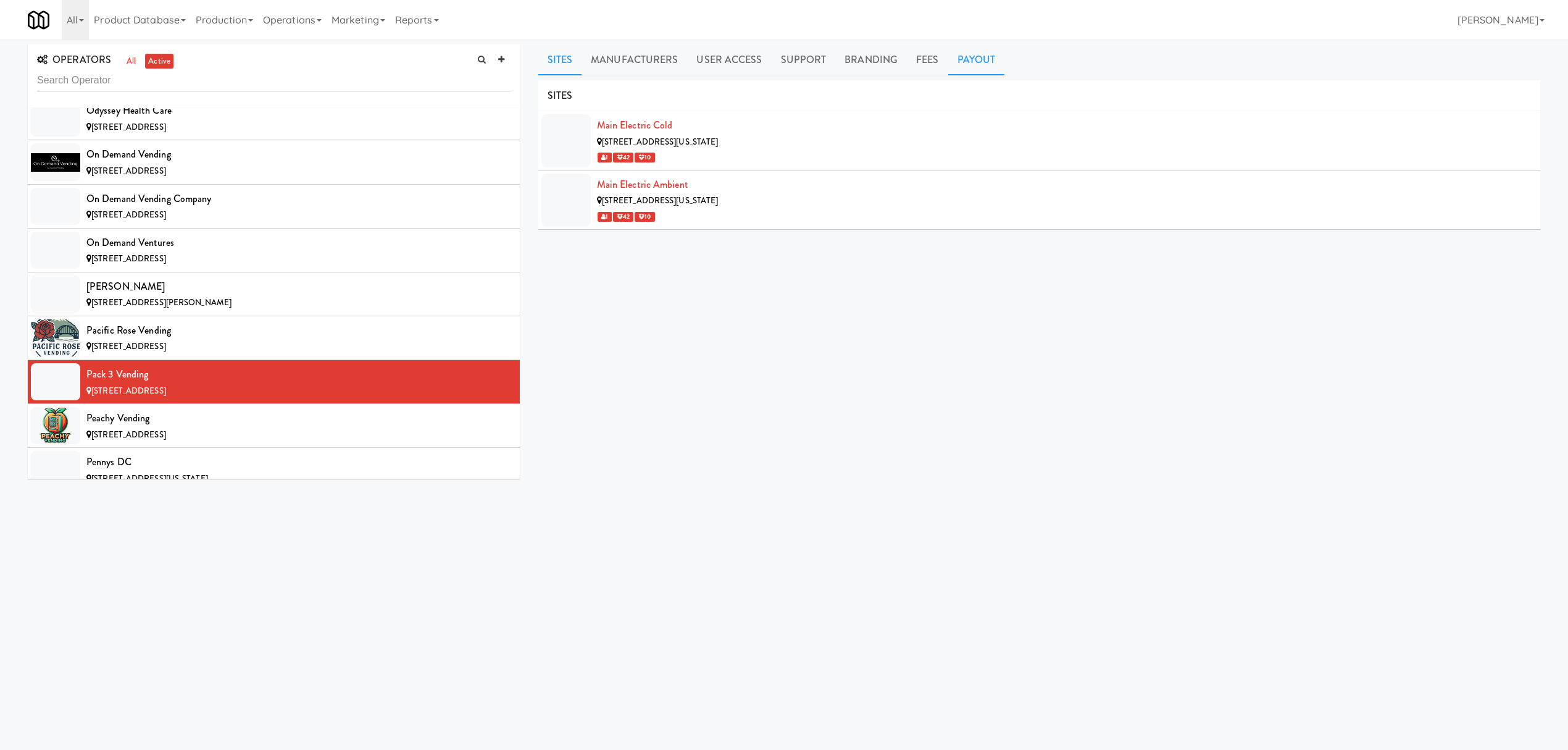
click at [966, 62] on link "Payout" at bounding box center [976, 60] width 56 height 31
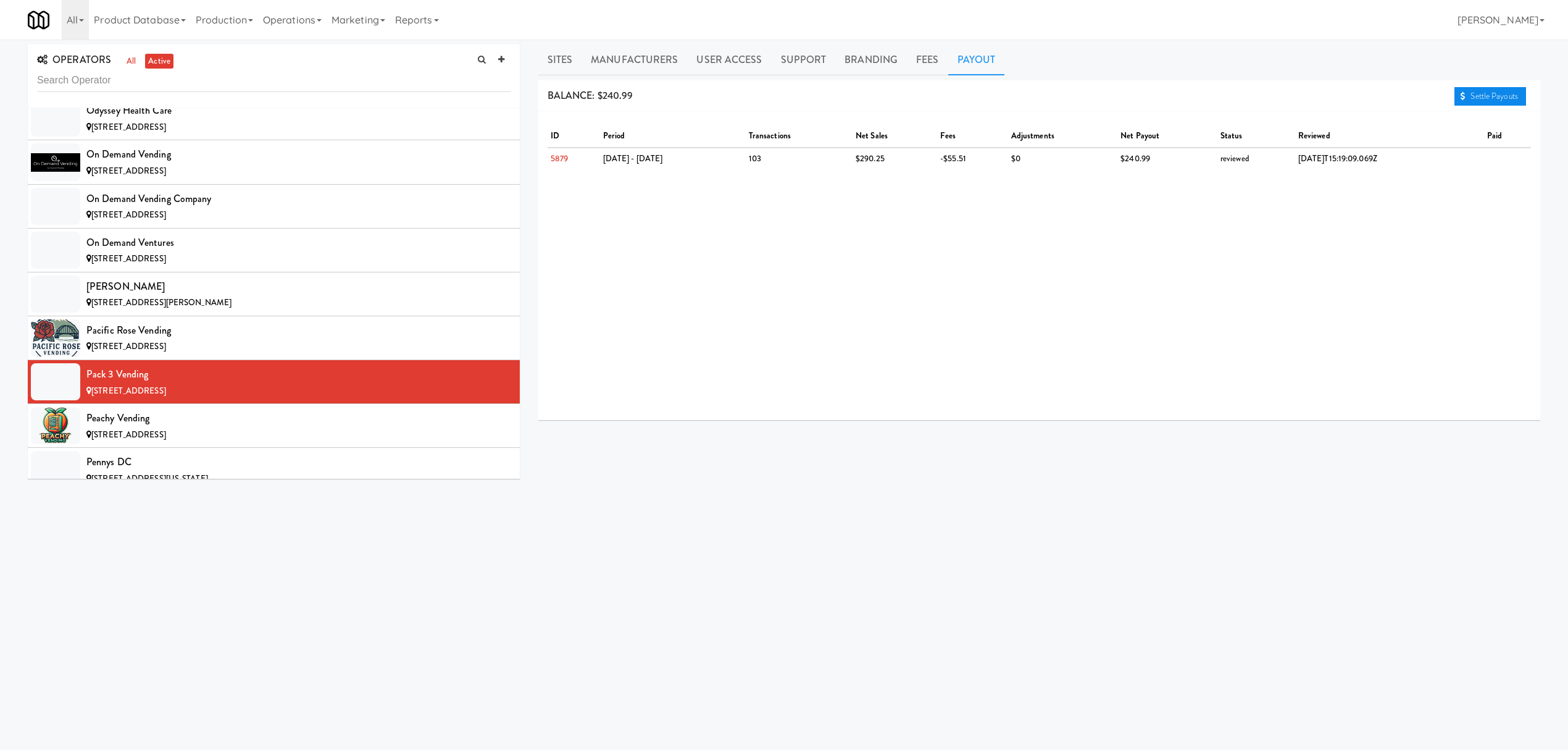
click at [1470, 95] on link "Settle Payouts" at bounding box center [1490, 96] width 72 height 19
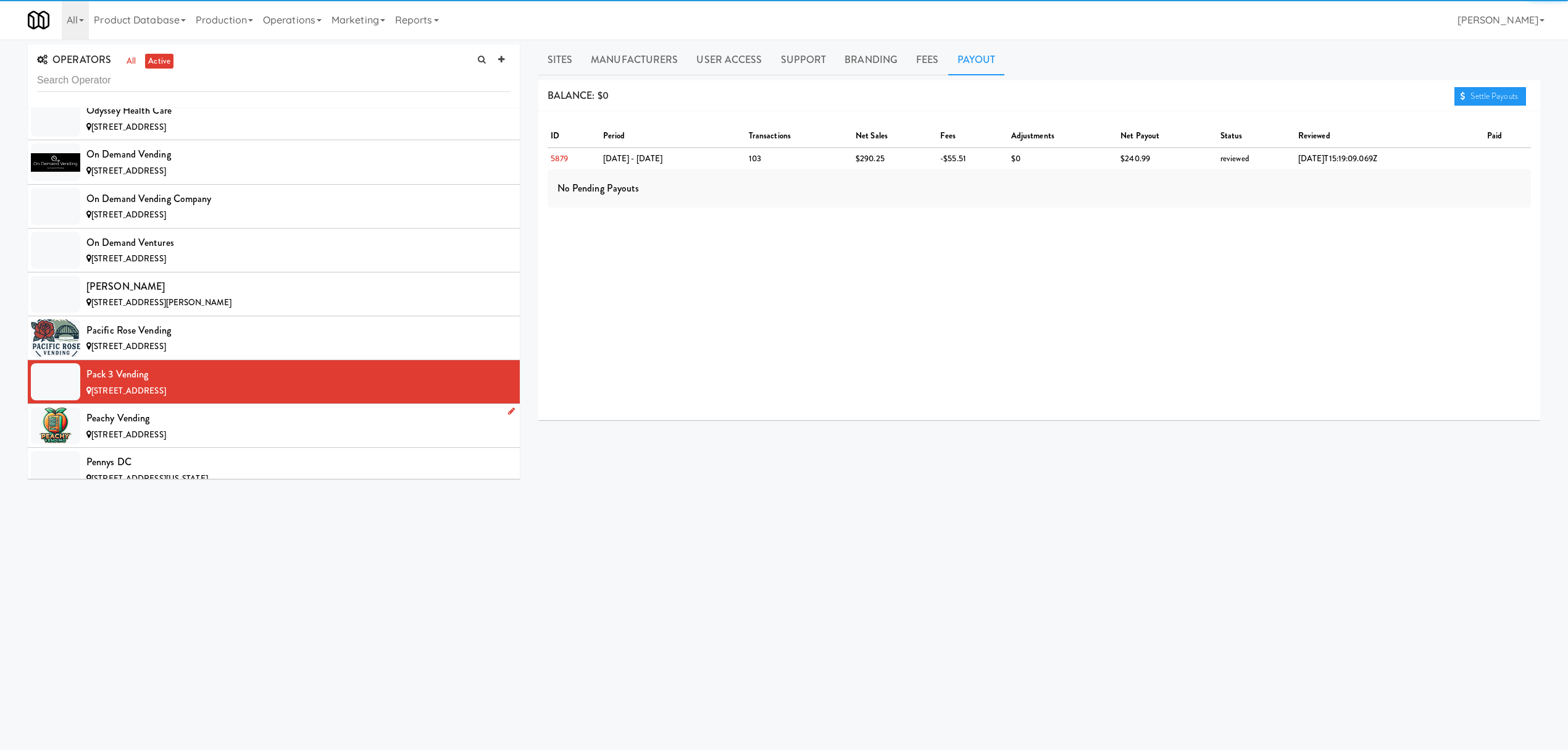
click at [157, 428] on div "Peachy Vending" at bounding box center [298, 418] width 424 height 19
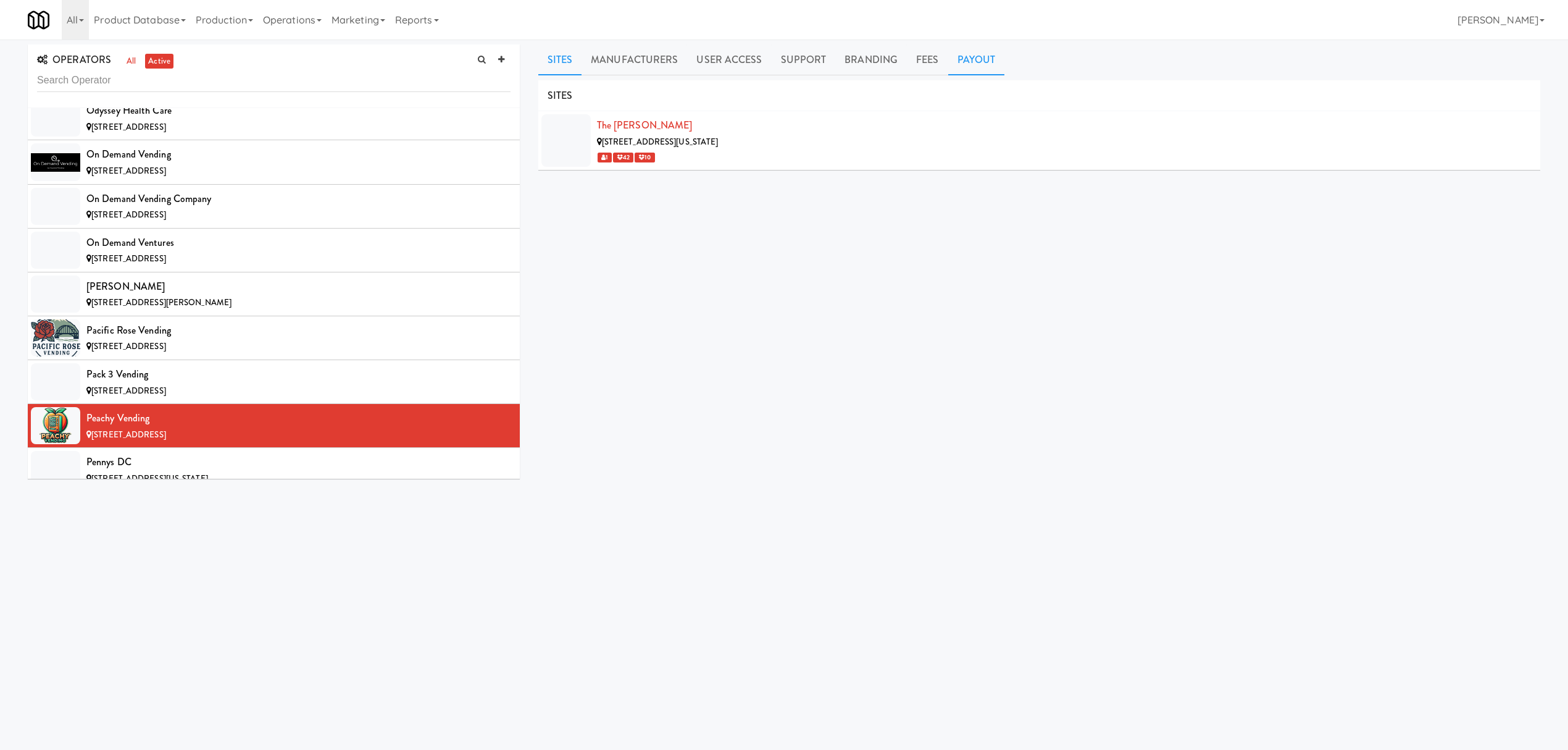
click at [981, 59] on link "Payout" at bounding box center [976, 60] width 56 height 31
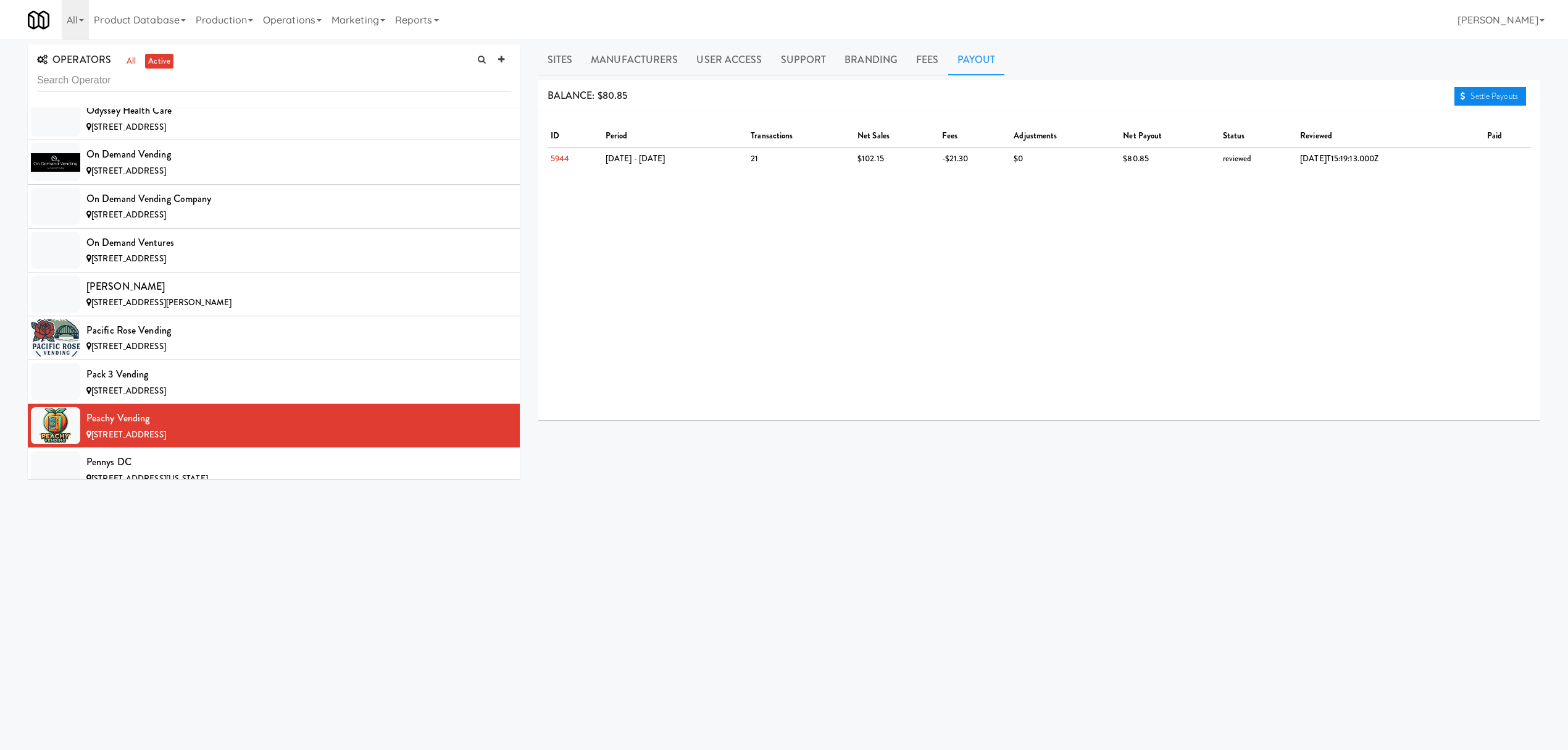
click at [1470, 92] on link "Settle Payouts" at bounding box center [1490, 96] width 72 height 19
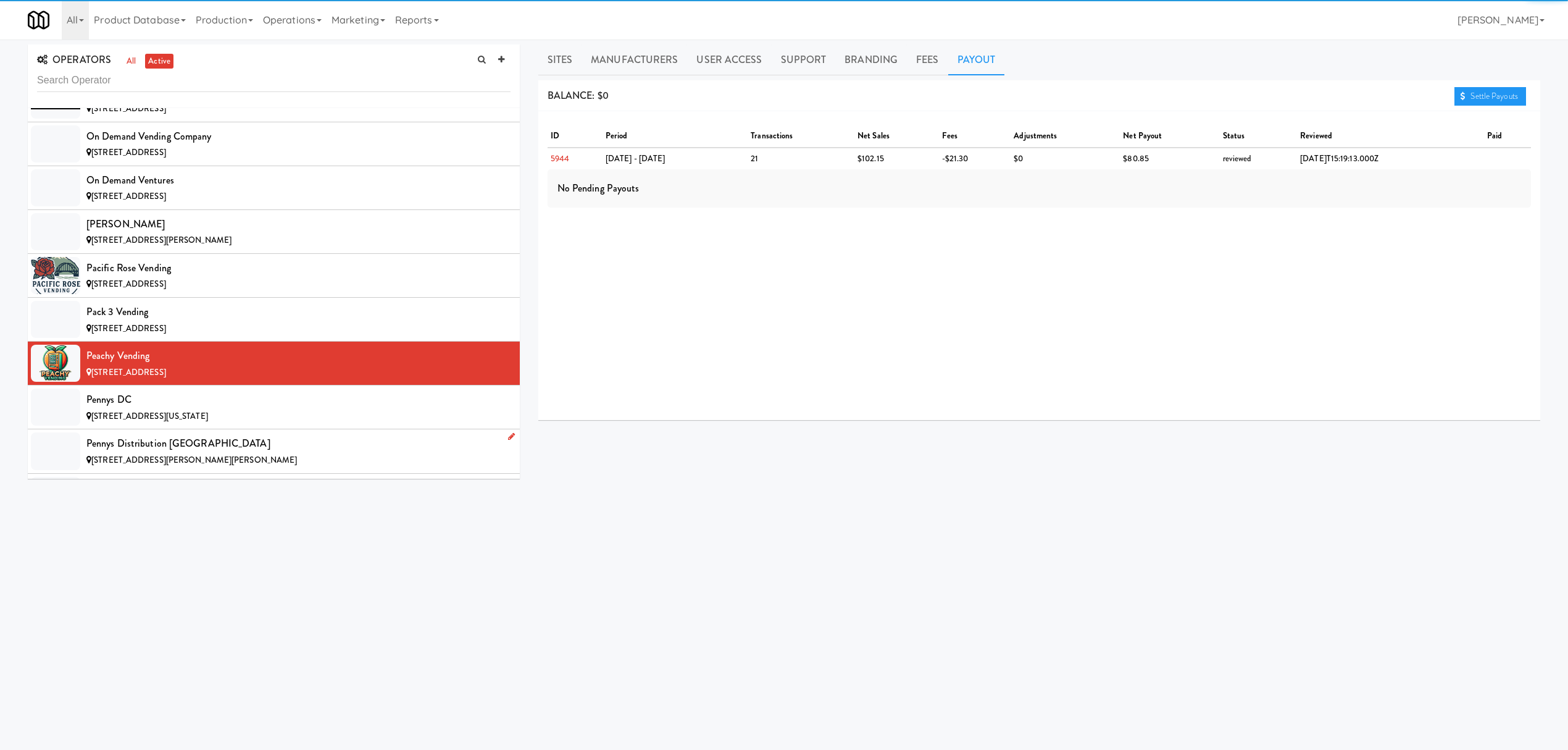
scroll to position [9469, 0]
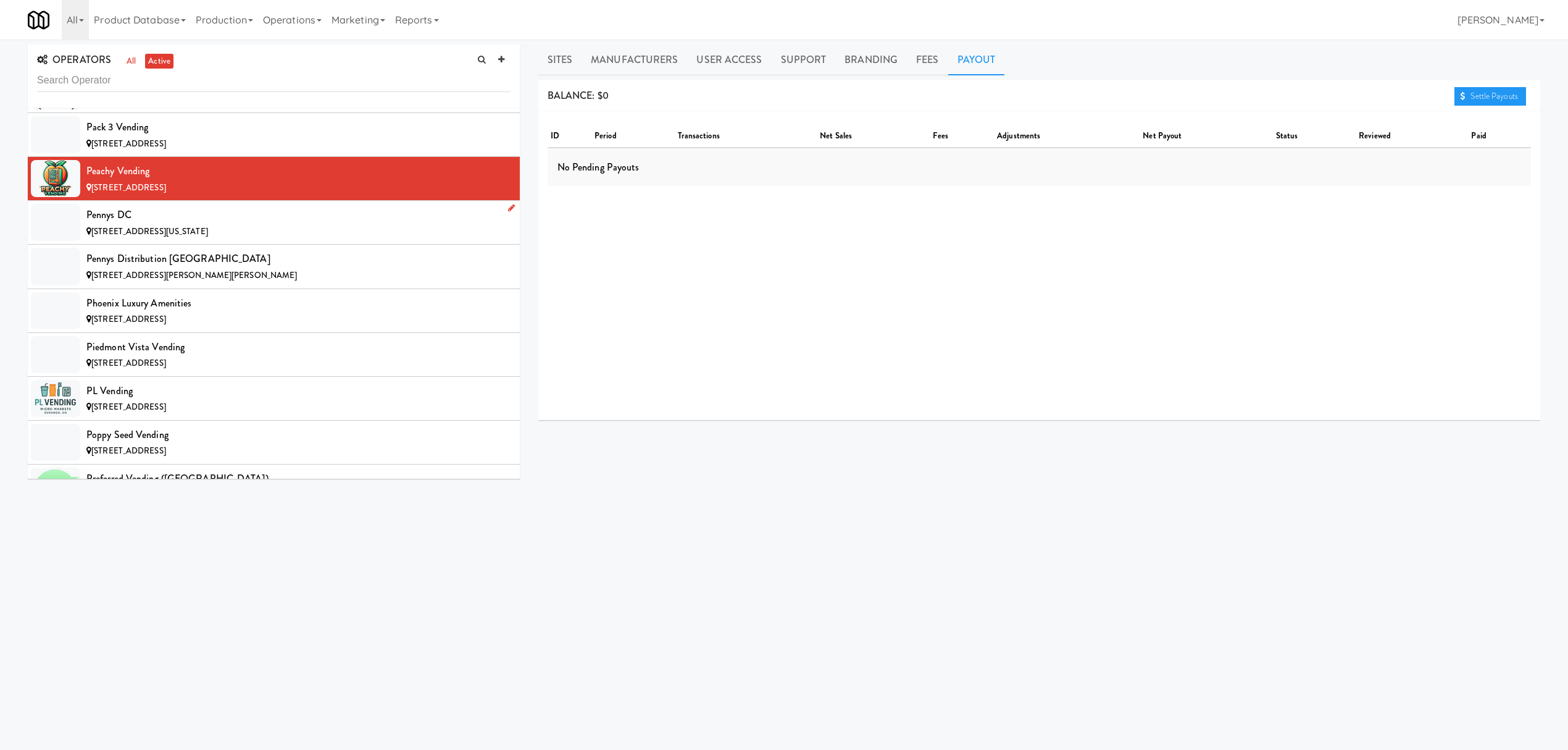
click at [245, 224] on div "Pennys DC" at bounding box center [298, 215] width 424 height 19
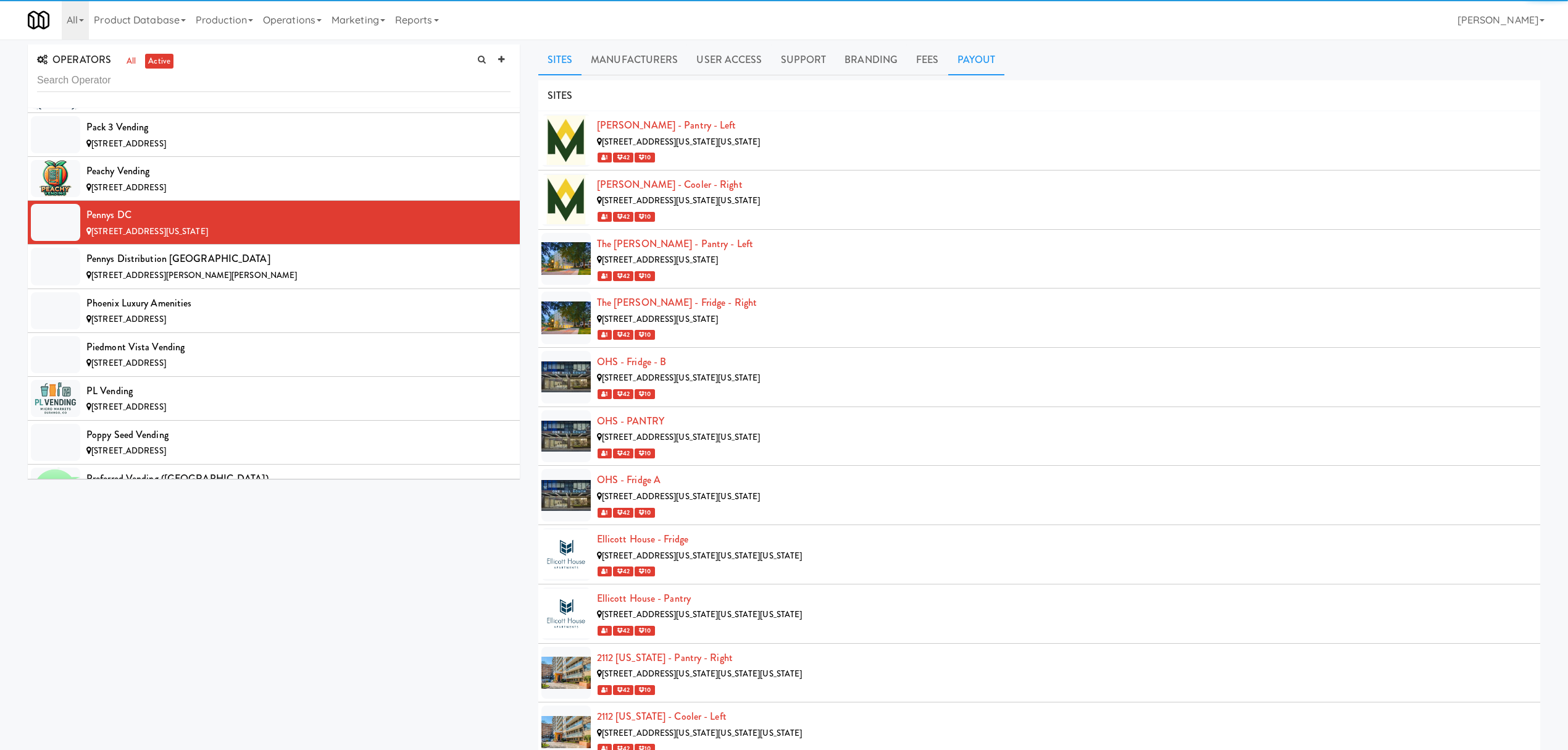
click at [973, 56] on link "Payout" at bounding box center [976, 60] width 56 height 31
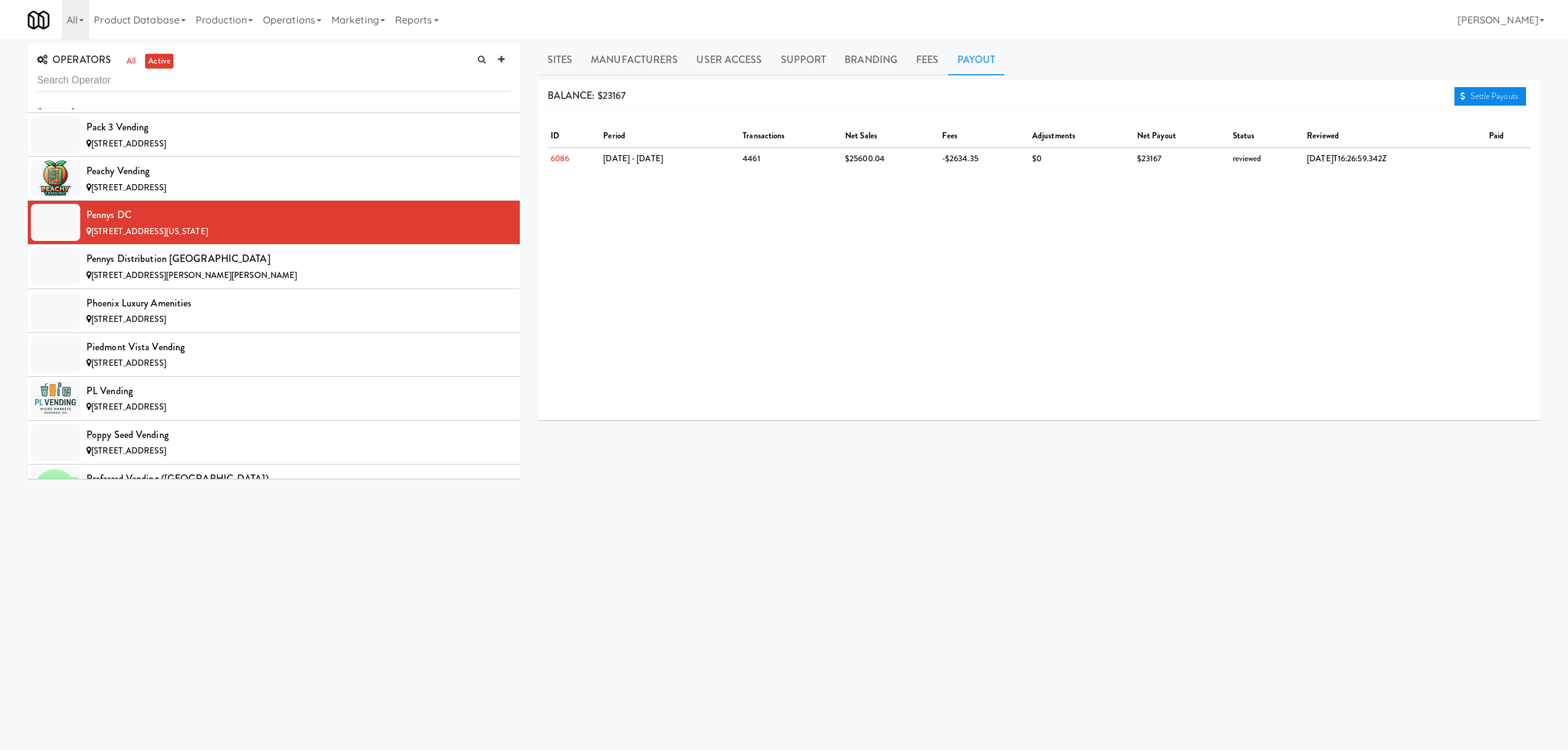
click at [1502, 94] on link "Settle Payouts" at bounding box center [1490, 96] width 72 height 19
click at [229, 268] on div "Pennys Distribution [GEOGRAPHIC_DATA]" at bounding box center [298, 259] width 424 height 19
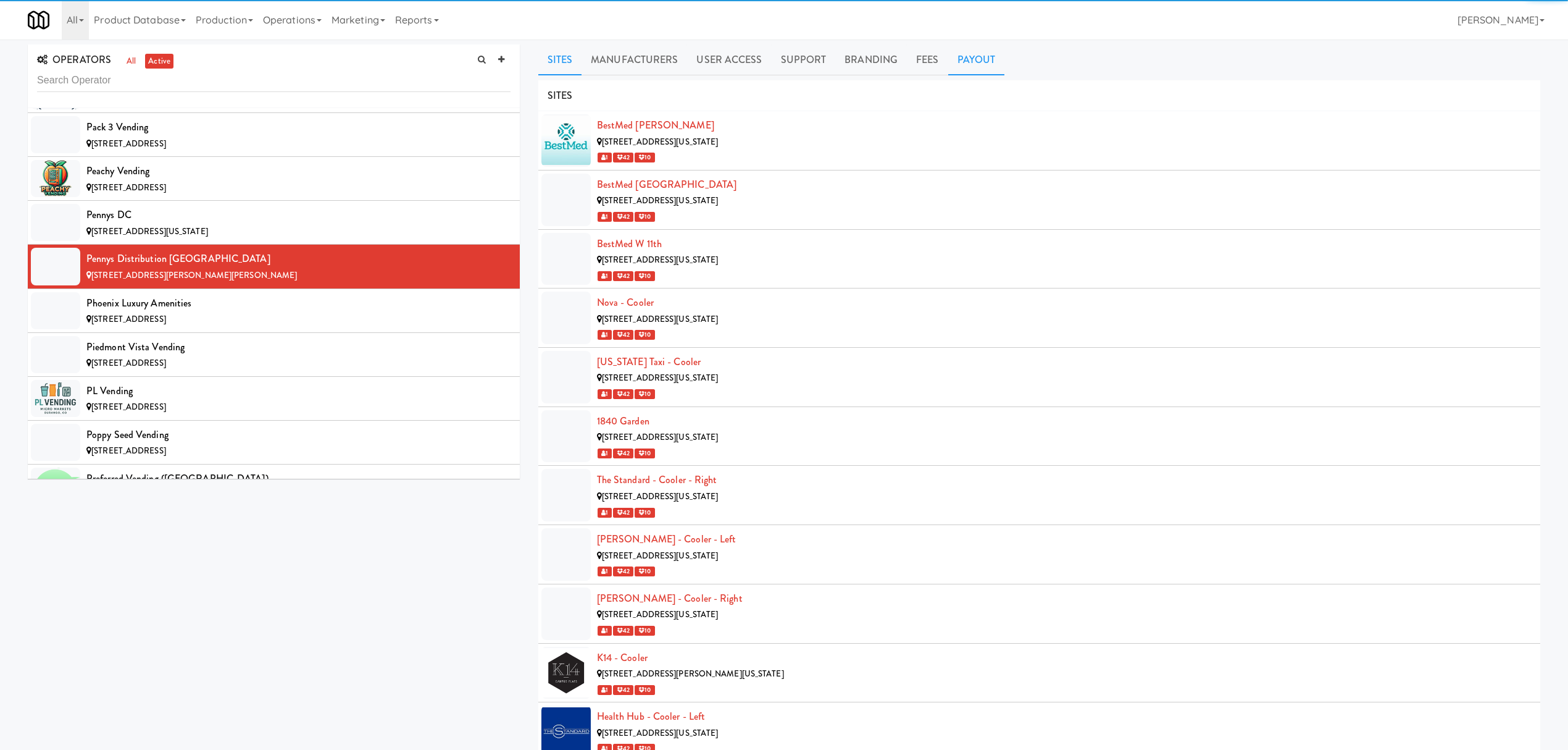
click at [986, 65] on link "Payout" at bounding box center [976, 60] width 56 height 31
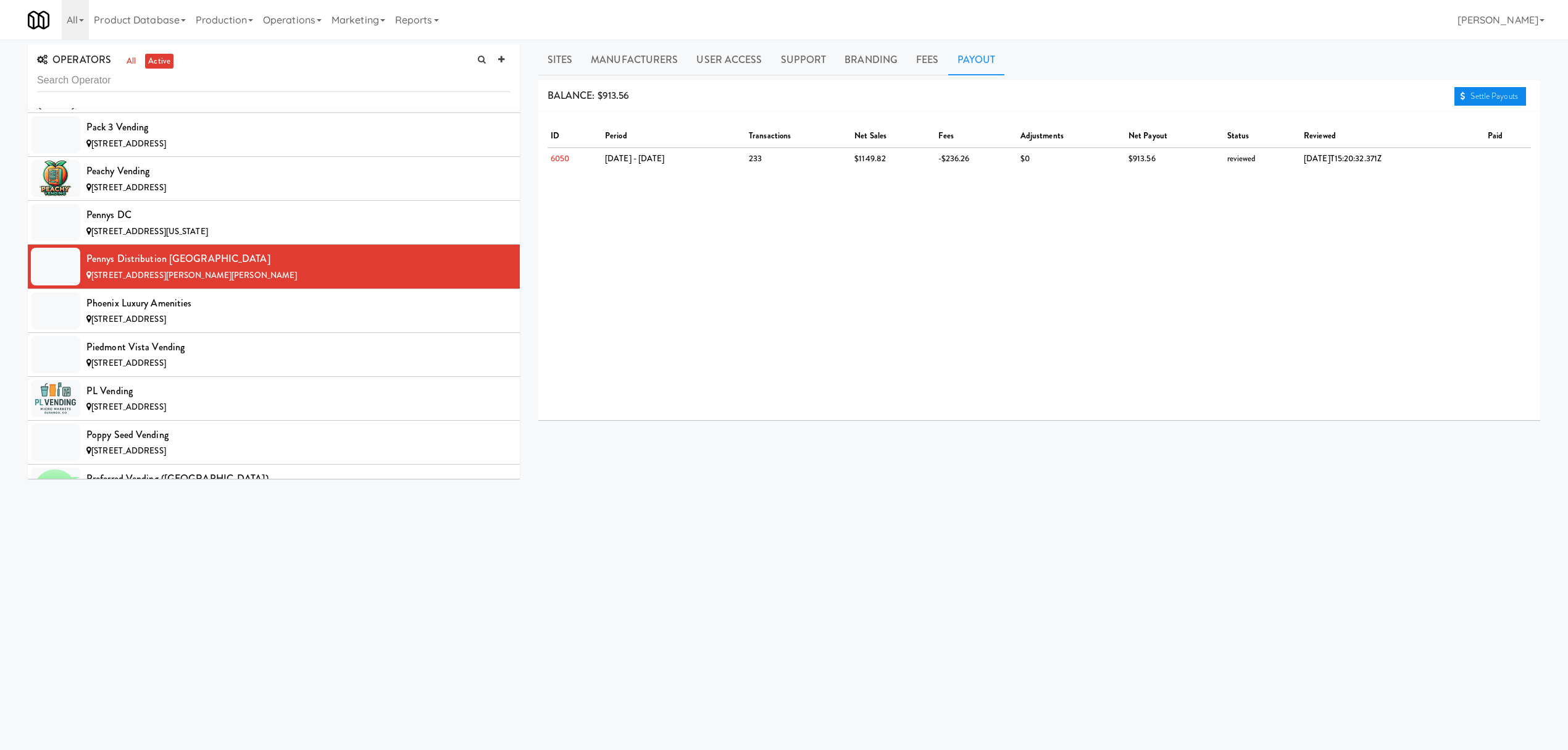
click at [1508, 97] on link "Settle Payouts" at bounding box center [1490, 96] width 72 height 19
click at [287, 327] on div "[STREET_ADDRESS]" at bounding box center [298, 319] width 424 height 15
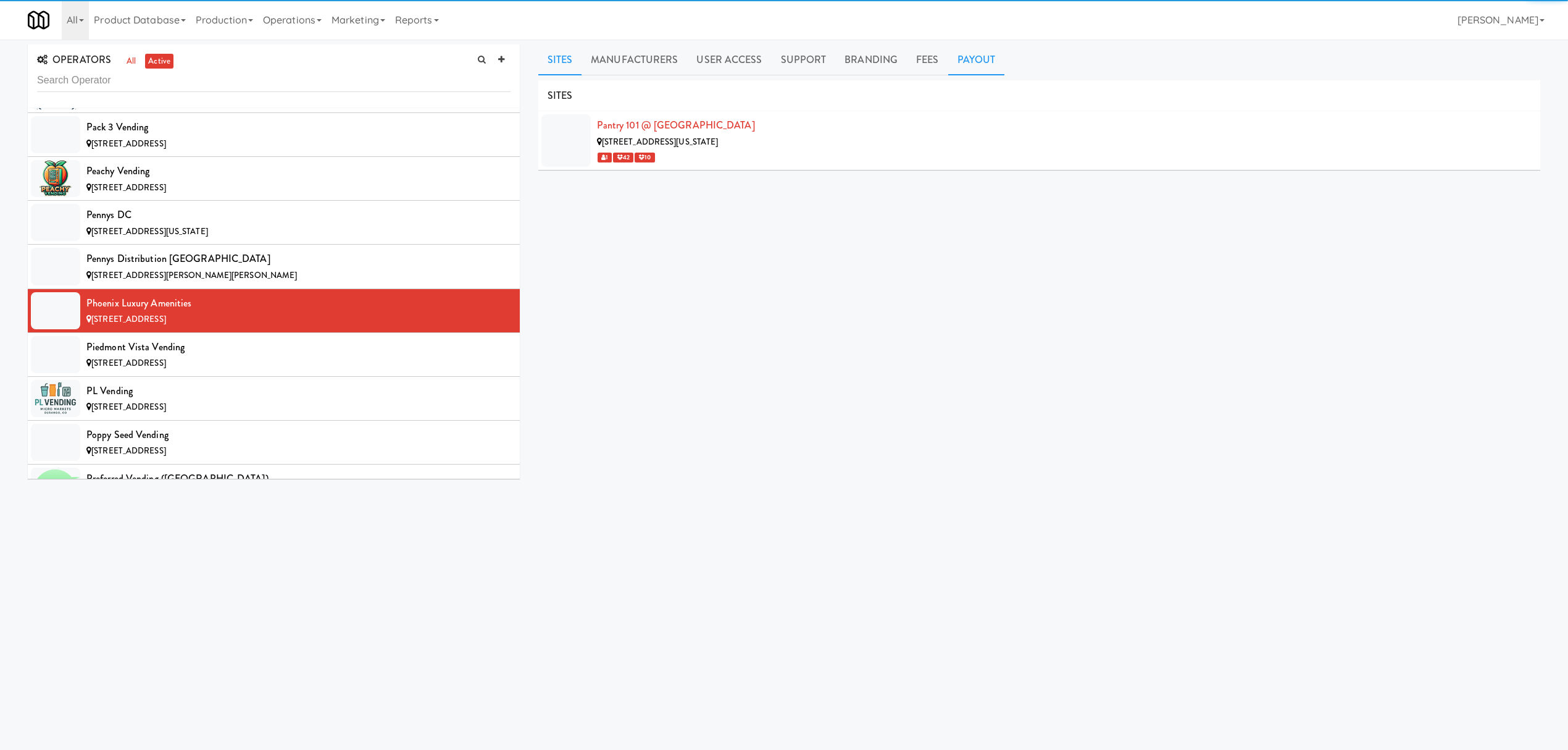
click at [984, 59] on link "Payout" at bounding box center [976, 60] width 56 height 31
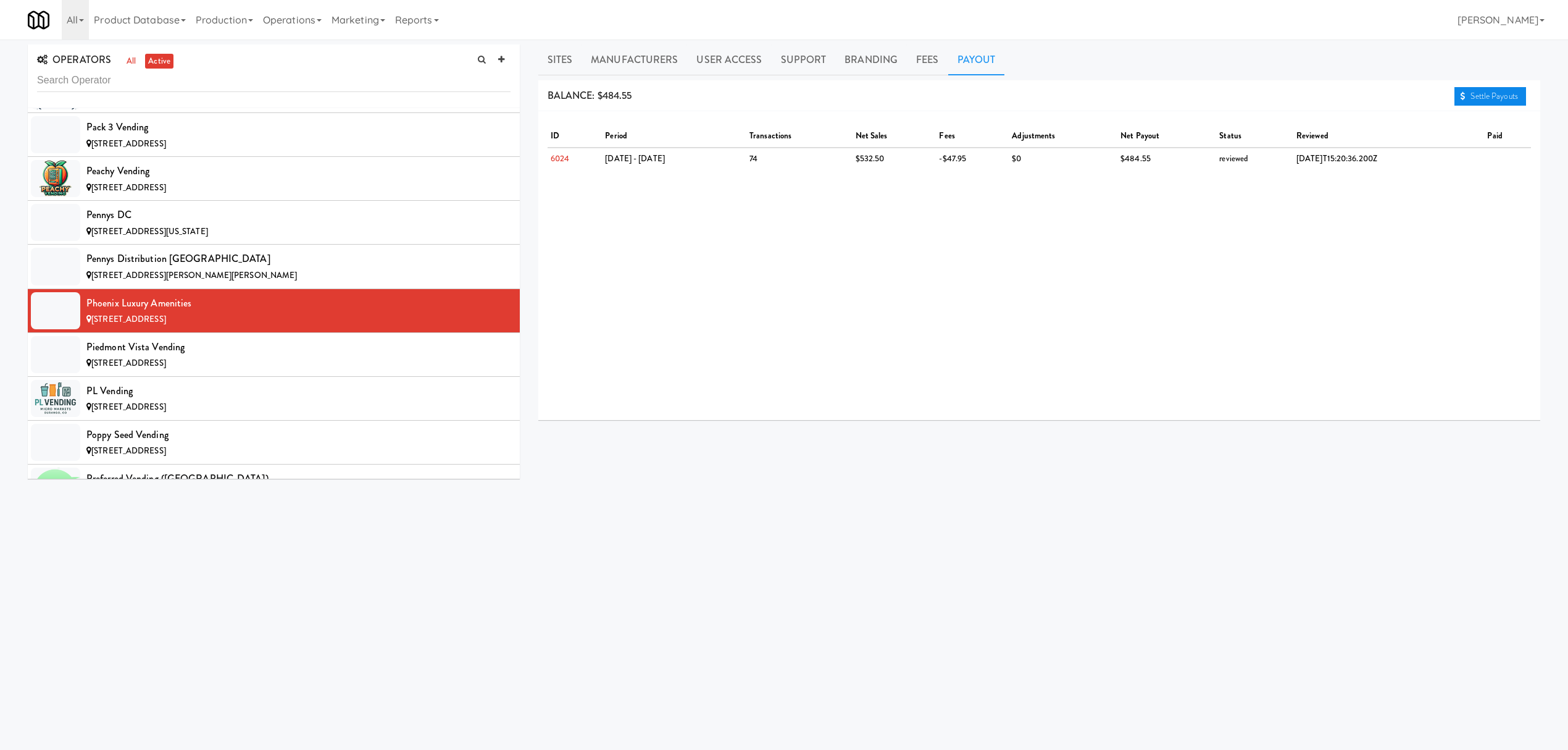
click at [1468, 94] on link "Settle Payouts" at bounding box center [1490, 96] width 72 height 19
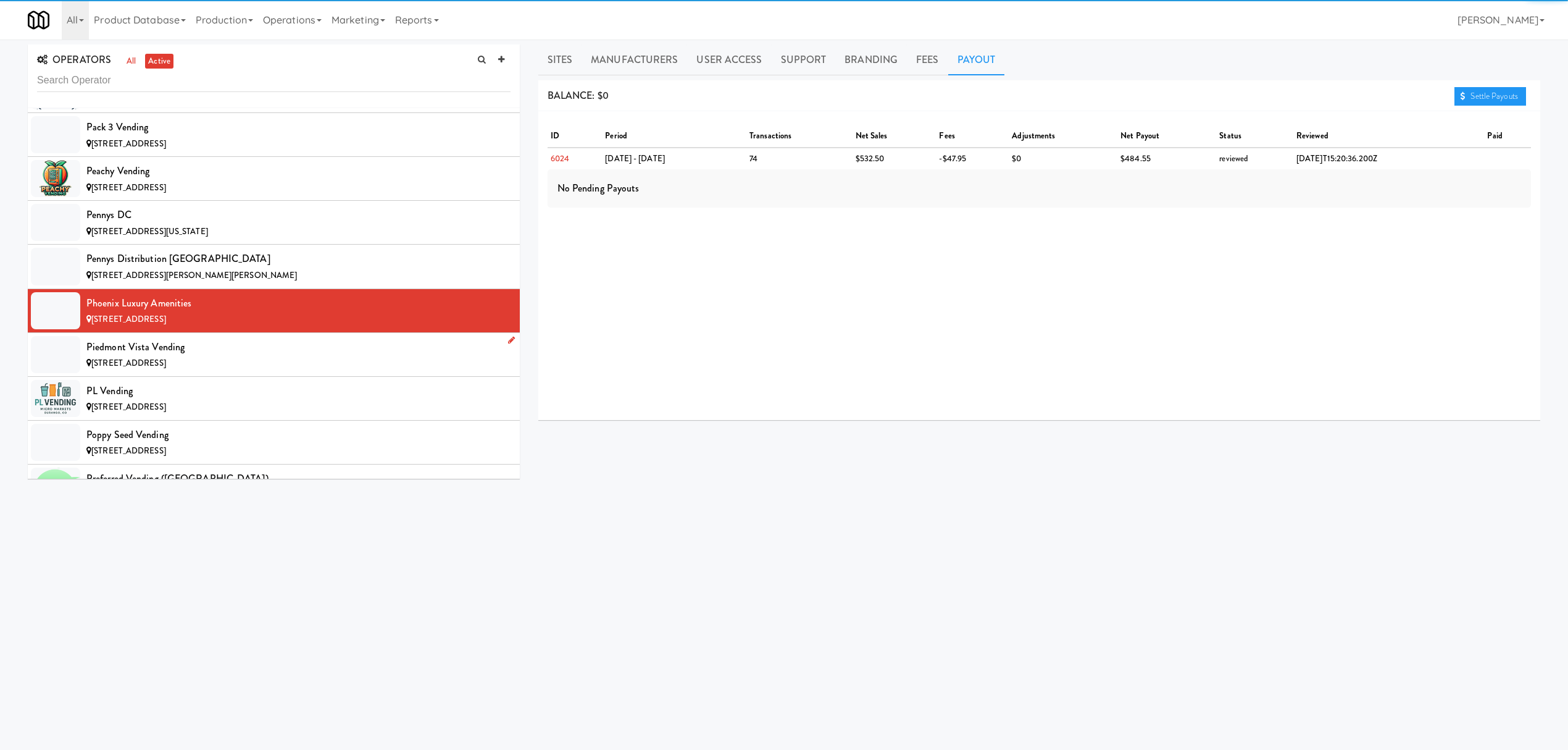
click at [260, 371] on div "[STREET_ADDRESS]" at bounding box center [298, 363] width 424 height 15
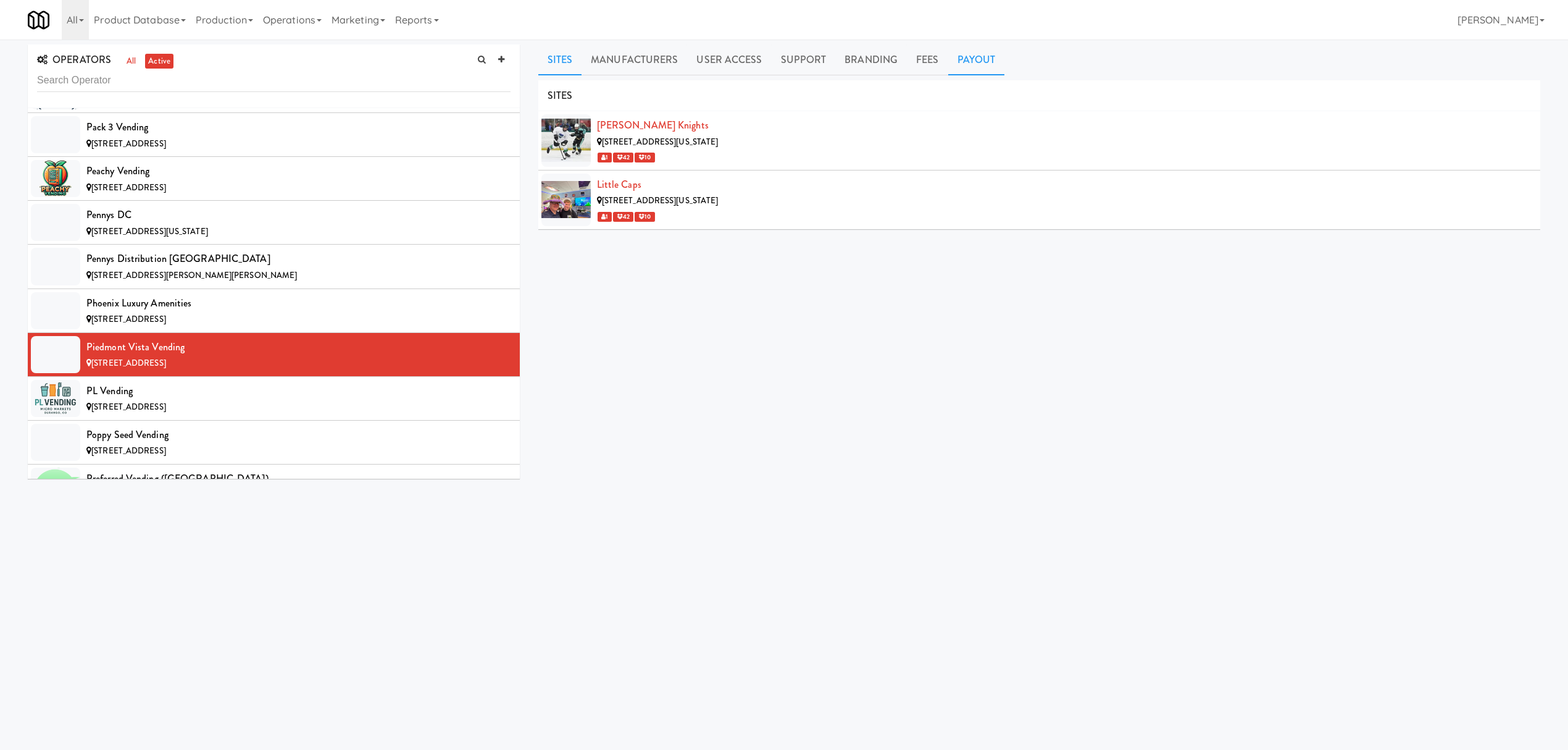
click at [966, 67] on link "Payout" at bounding box center [976, 60] width 56 height 31
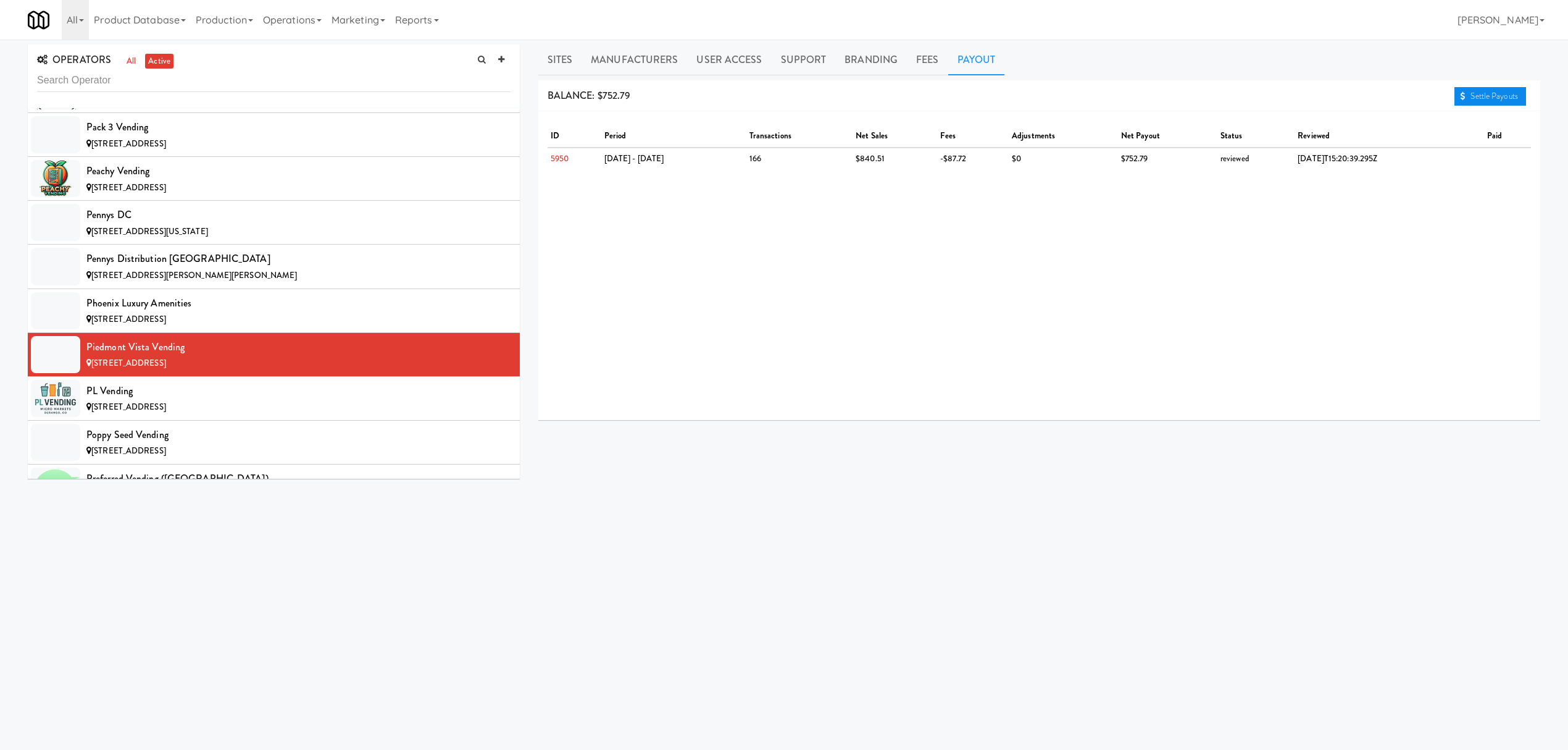
click at [1467, 98] on link "Settle Payouts" at bounding box center [1490, 96] width 72 height 19
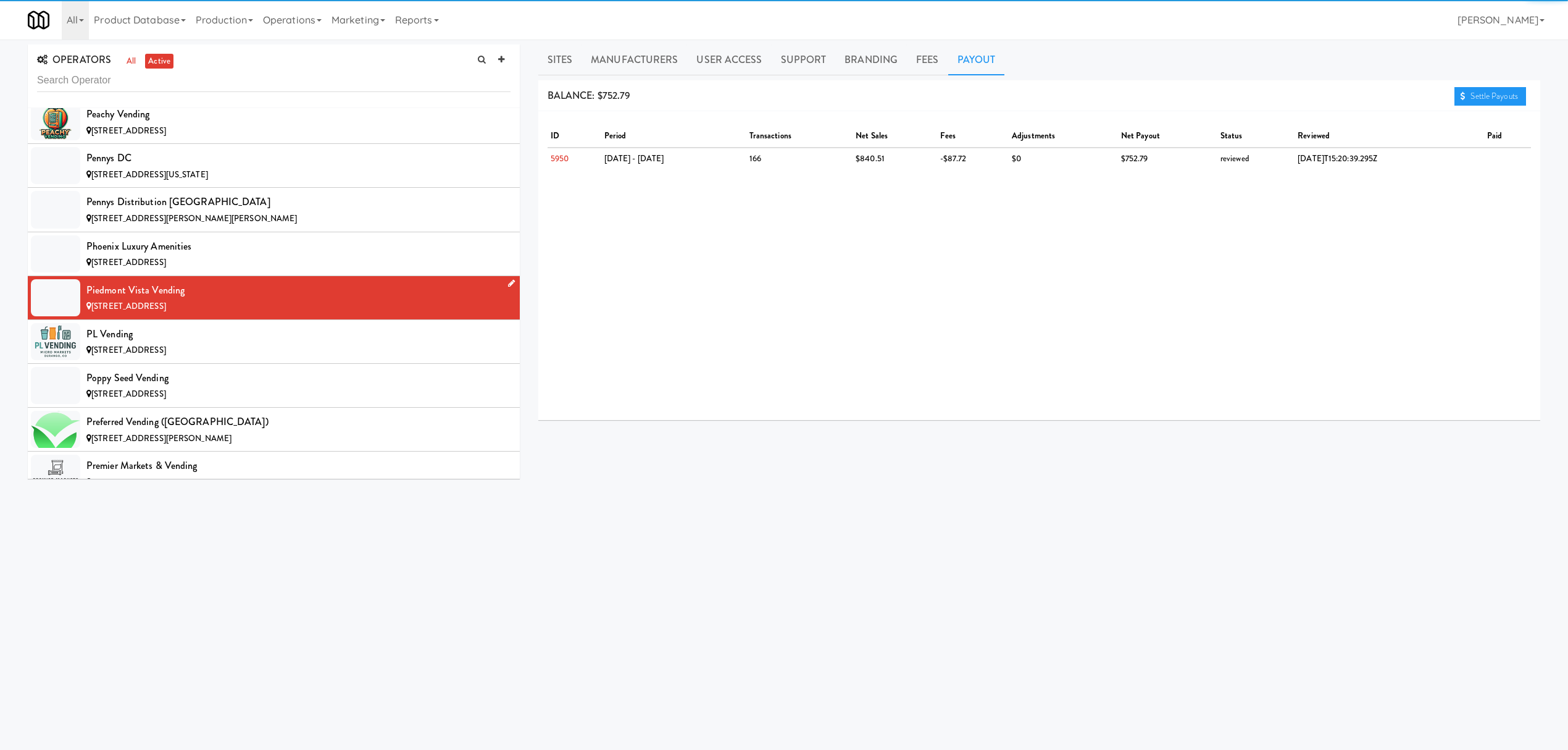
scroll to position [9634, 0]
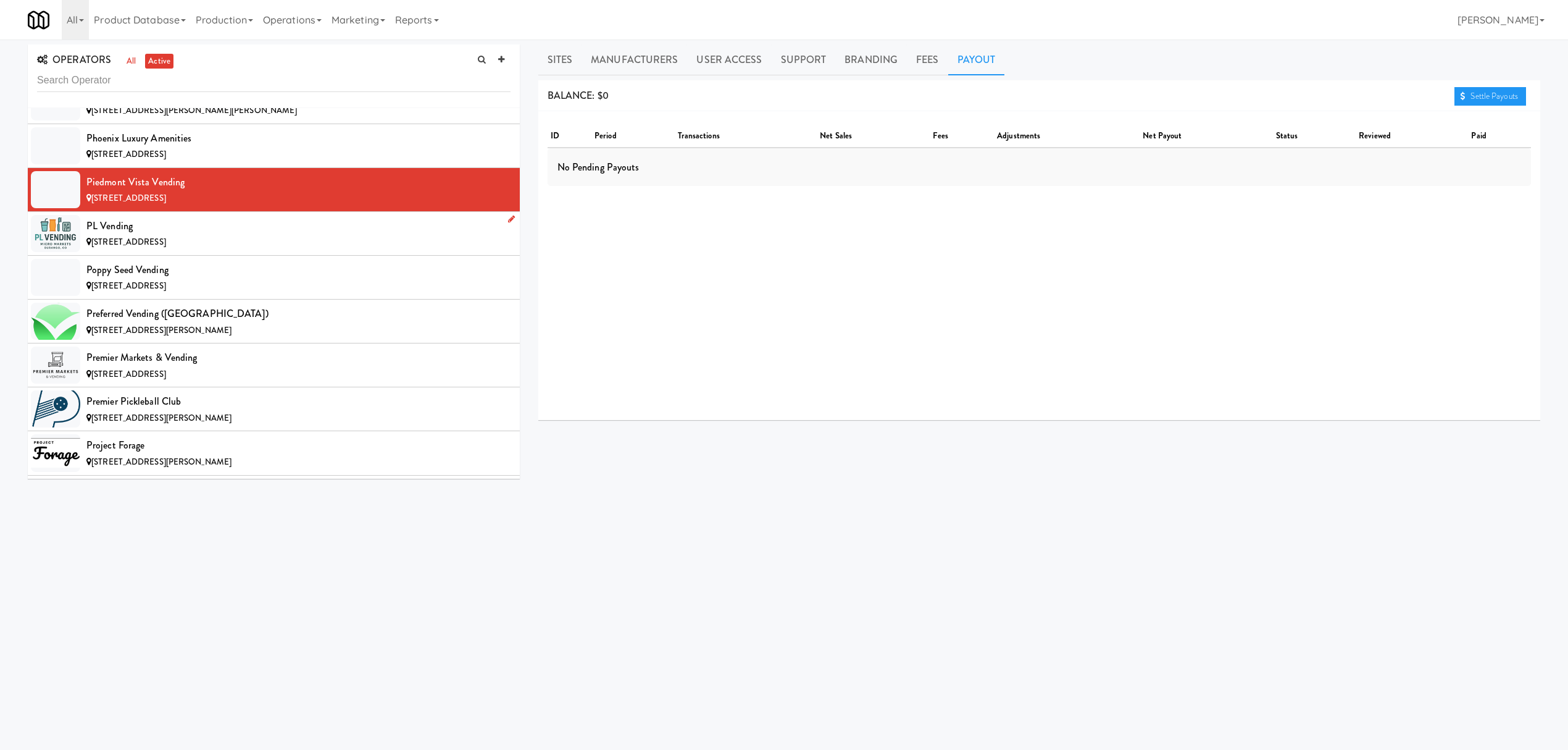
click at [186, 235] on div "PL Vending" at bounding box center [298, 226] width 424 height 19
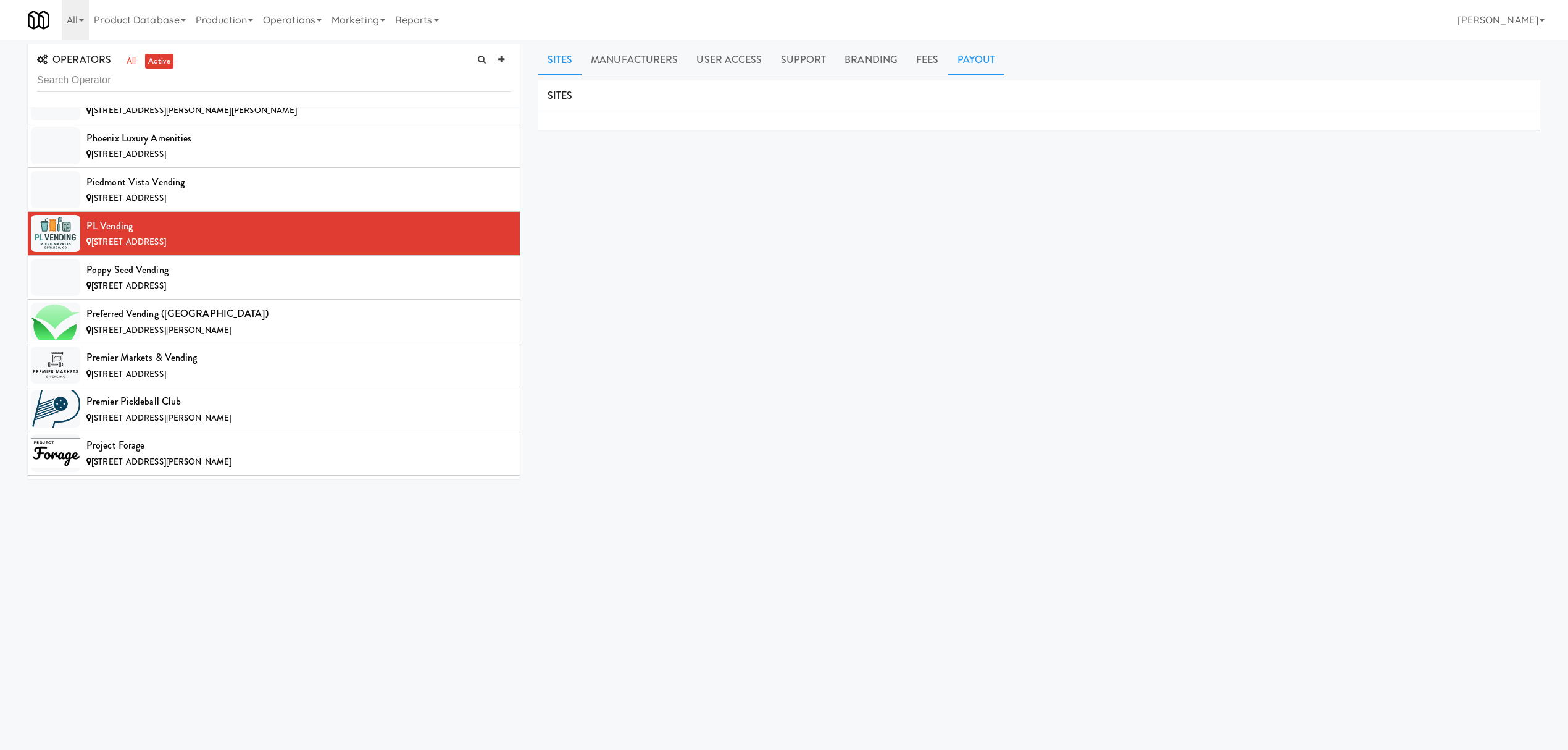
click at [961, 65] on link "Payout" at bounding box center [976, 60] width 56 height 31
click at [144, 291] on span "[STREET_ADDRESS]" at bounding box center [128, 286] width 74 height 12
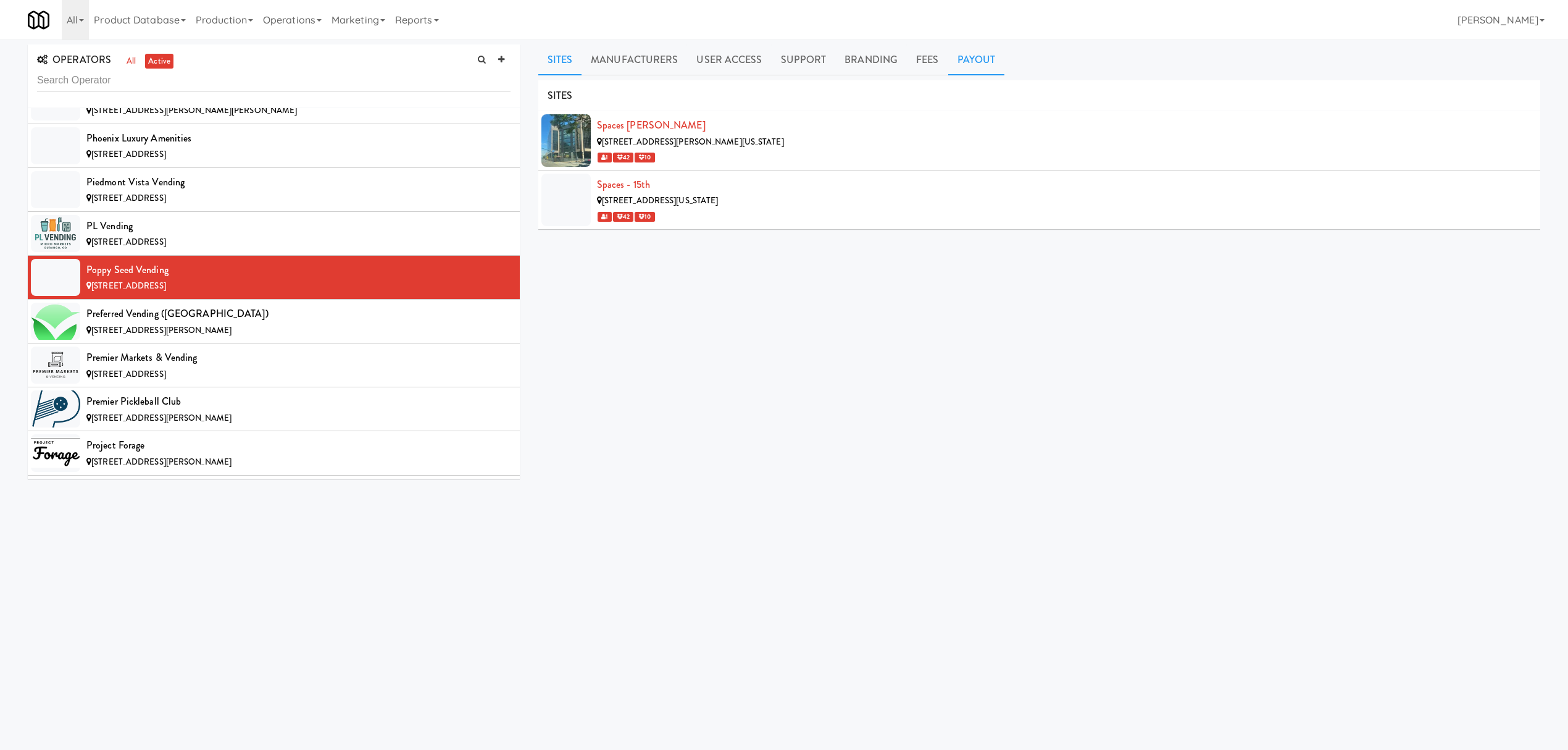
click at [966, 65] on link "Payout" at bounding box center [976, 60] width 56 height 31
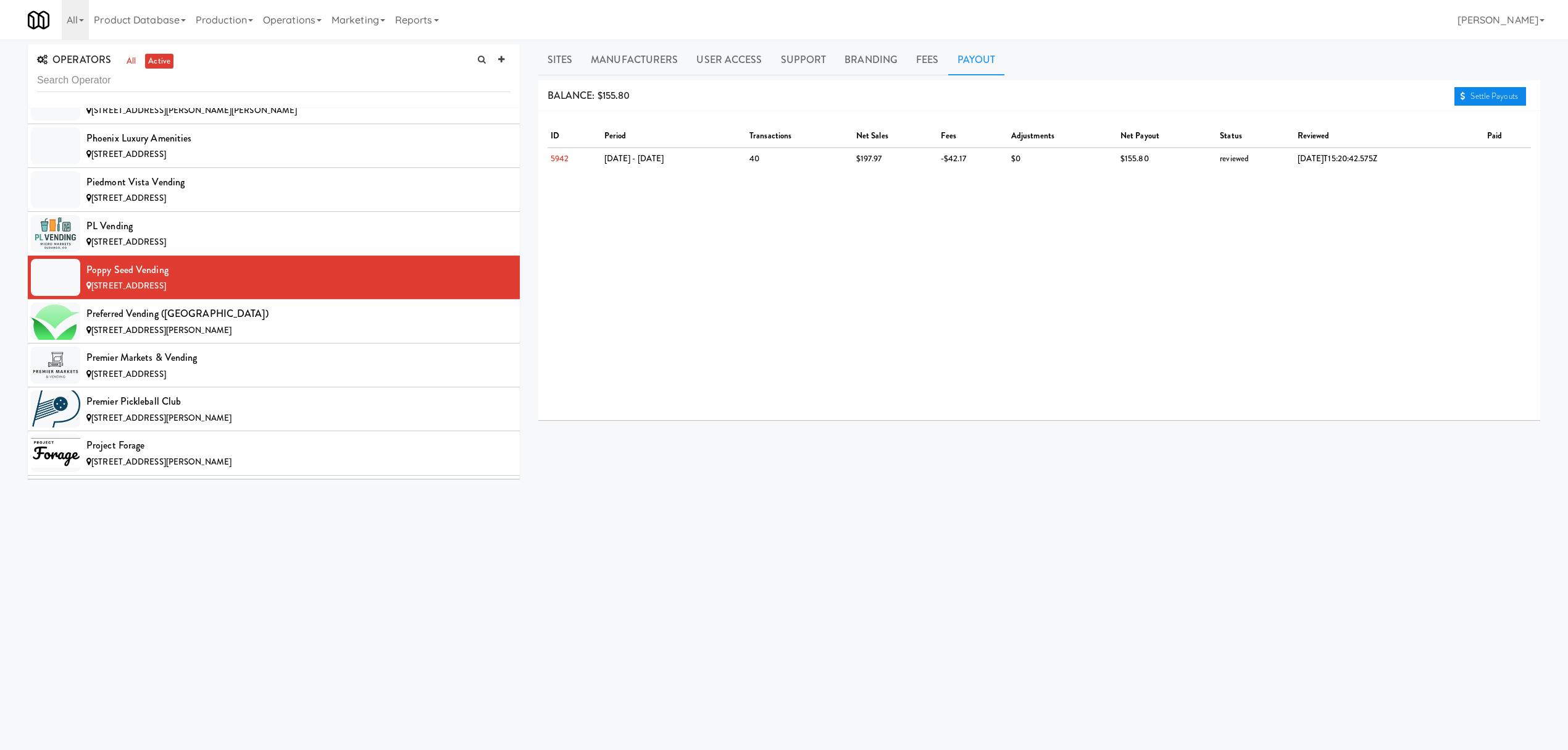
click at [1462, 102] on link "Settle Payouts" at bounding box center [1490, 96] width 72 height 19
click at [152, 323] on div "Preferred Vending ([GEOGRAPHIC_DATA])" at bounding box center [298, 314] width 424 height 19
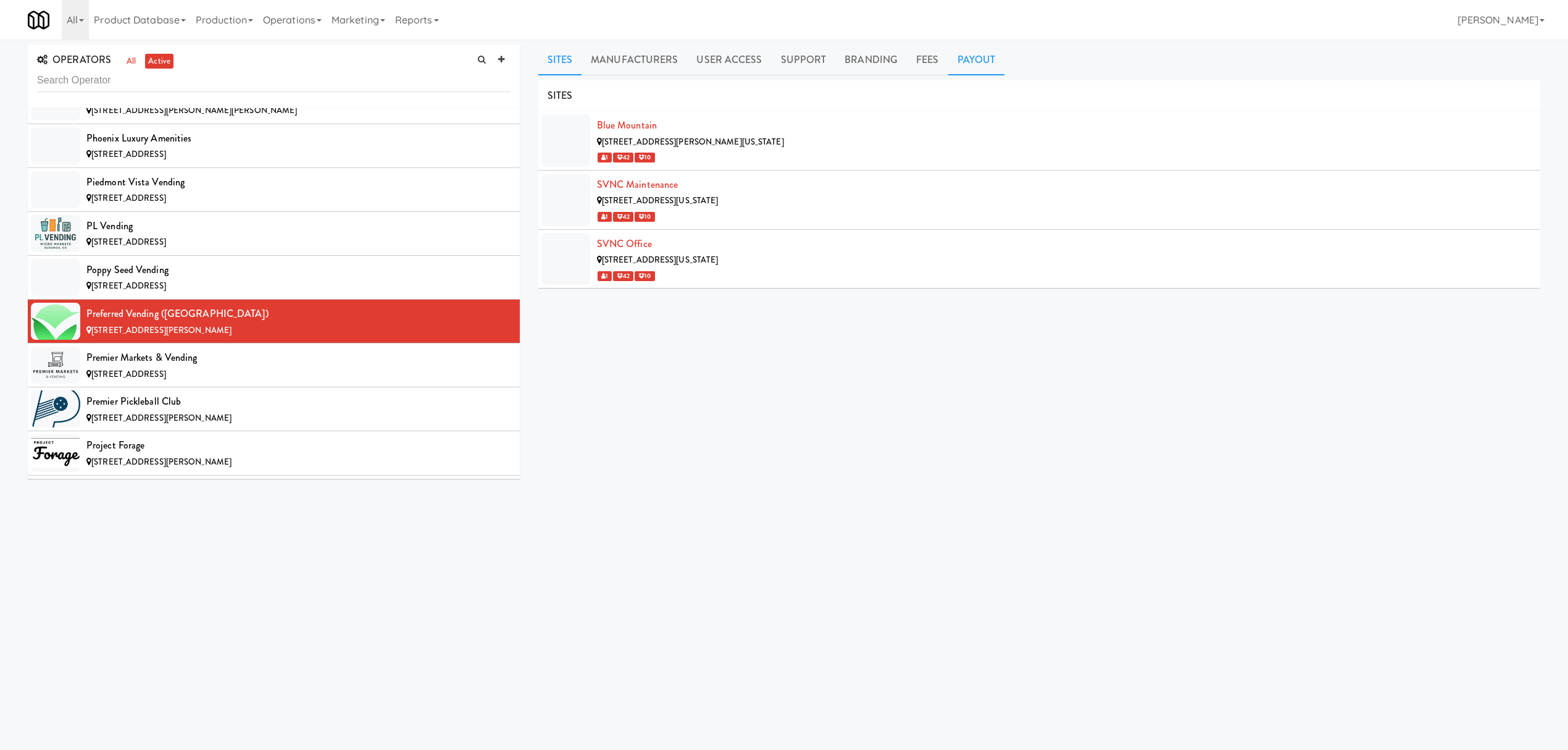
click at [979, 59] on link "Payout" at bounding box center [976, 60] width 56 height 31
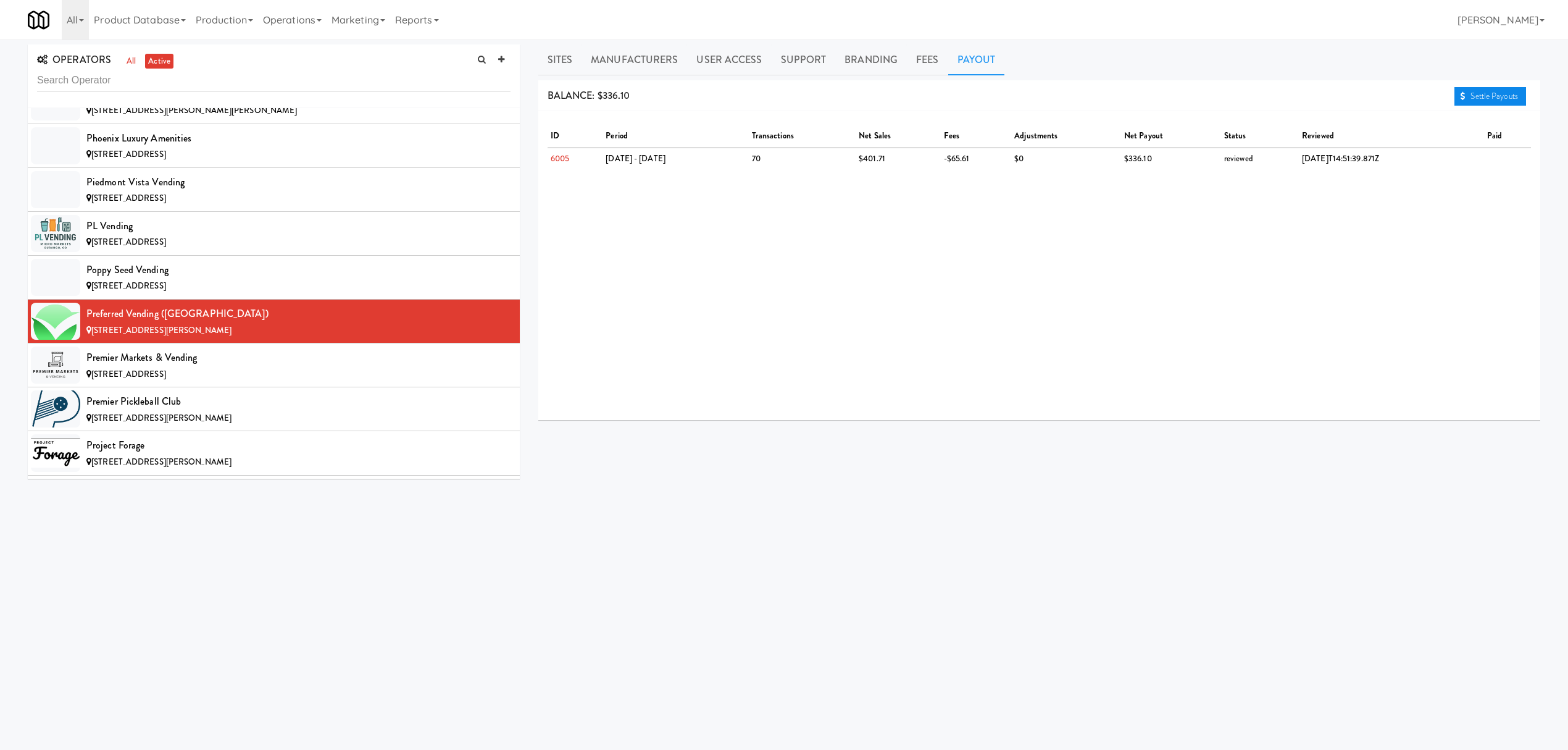
click at [1487, 102] on link "Settle Payouts" at bounding box center [1490, 96] width 72 height 19
click at [242, 367] on div "Premier Markets & Vending" at bounding box center [298, 358] width 424 height 19
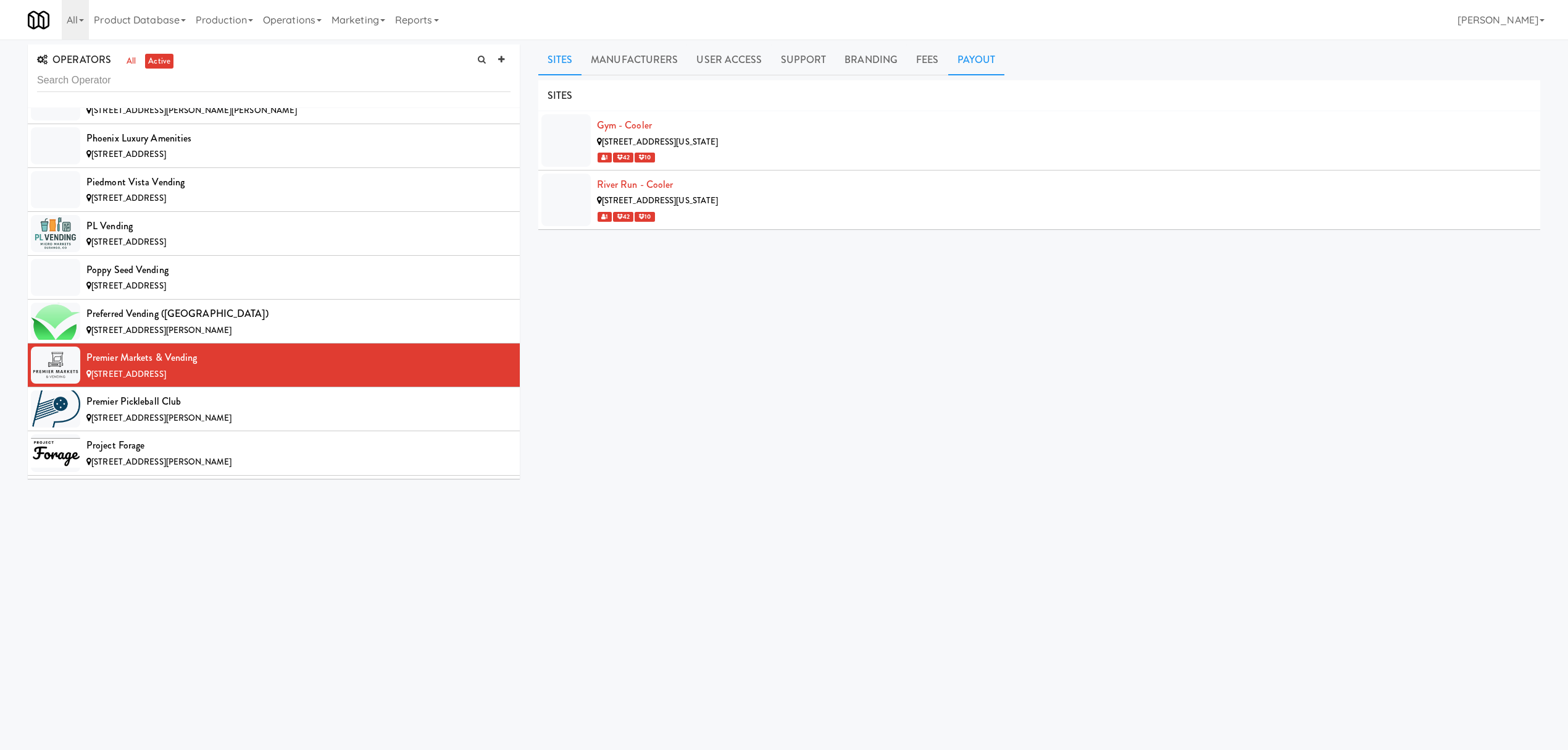
click at [966, 64] on link "Payout" at bounding box center [976, 60] width 56 height 31
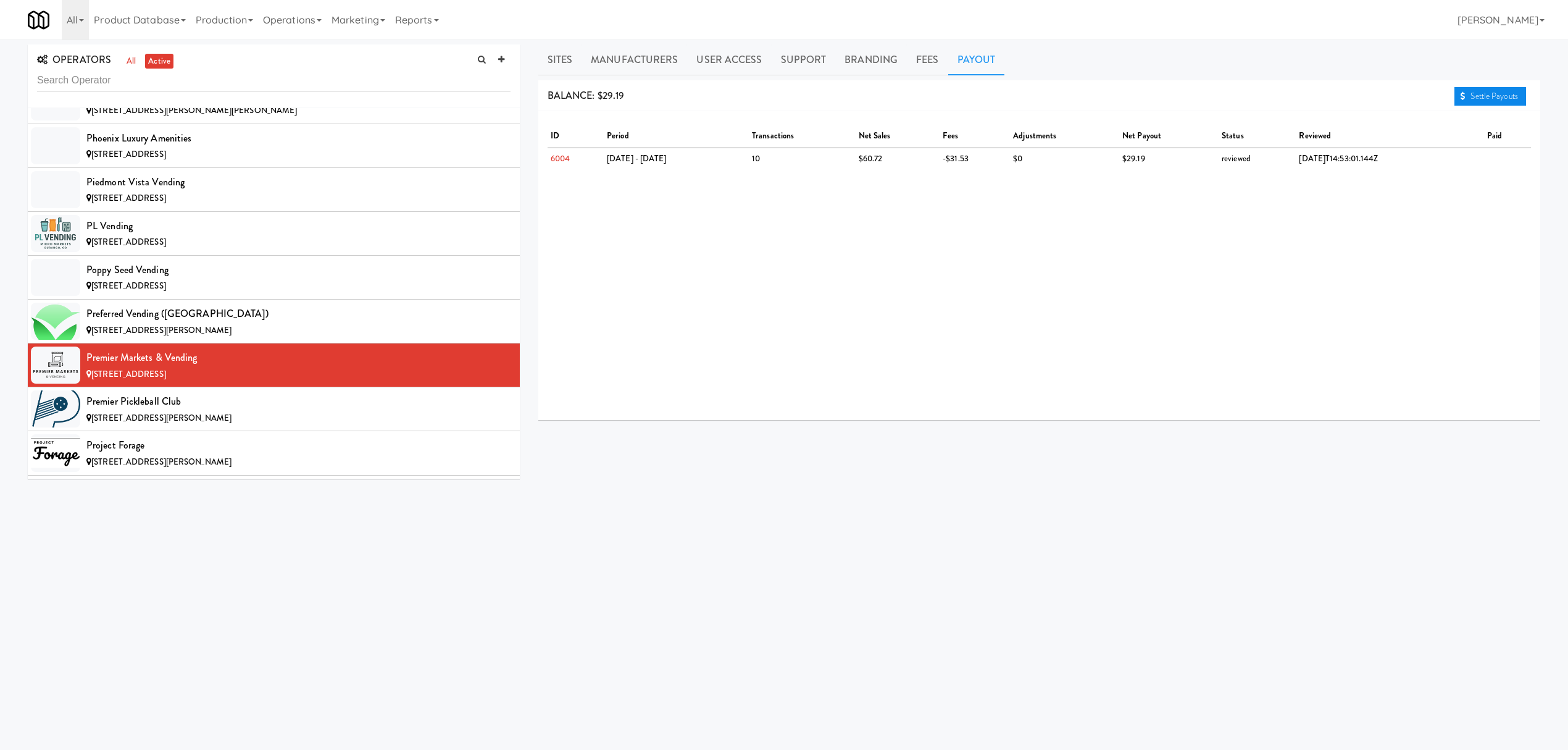
click at [1476, 94] on link "Settle Payouts" at bounding box center [1490, 96] width 72 height 19
click at [252, 411] on div "Premier Pickleball Club" at bounding box center [298, 402] width 424 height 19
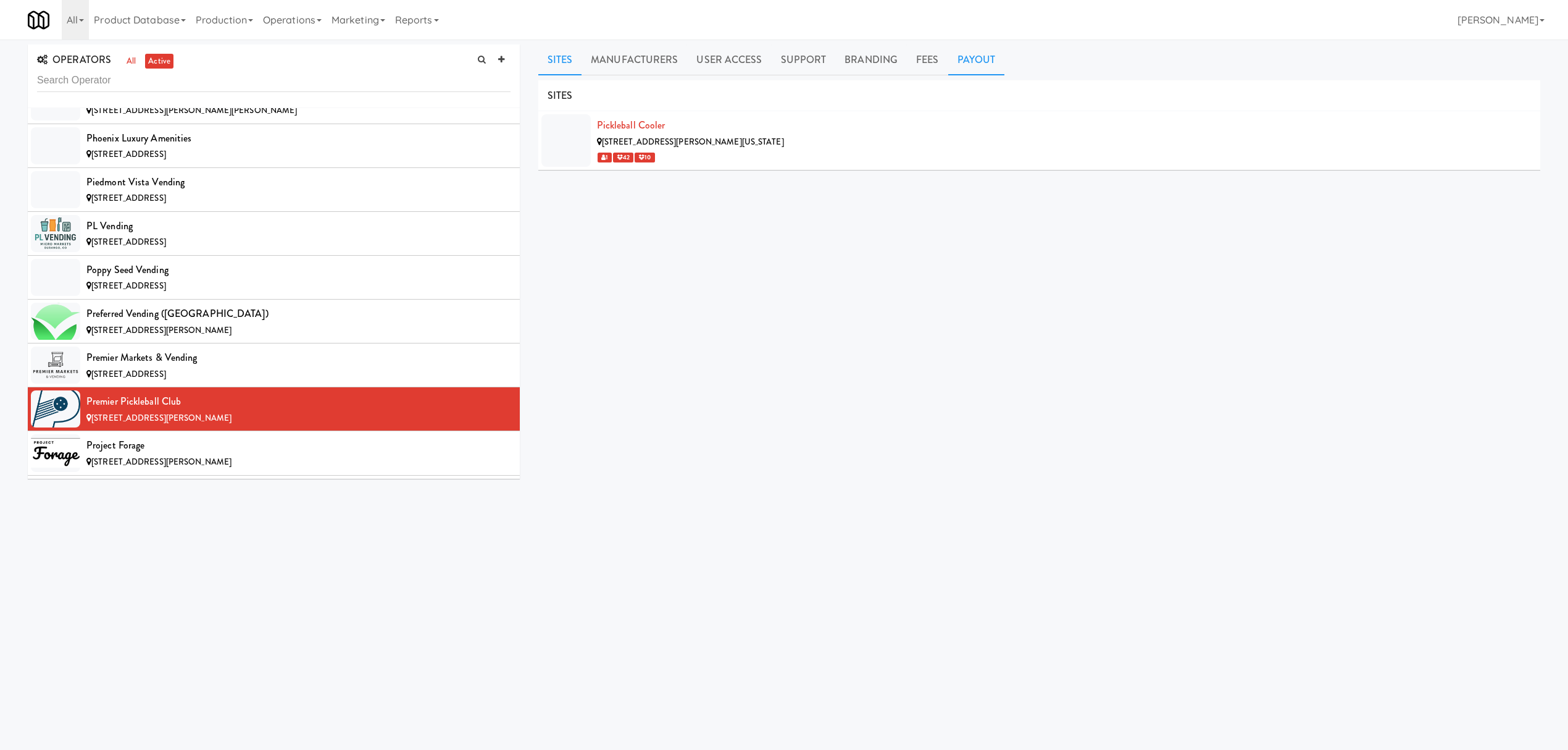
click at [970, 48] on link "Payout" at bounding box center [976, 60] width 56 height 31
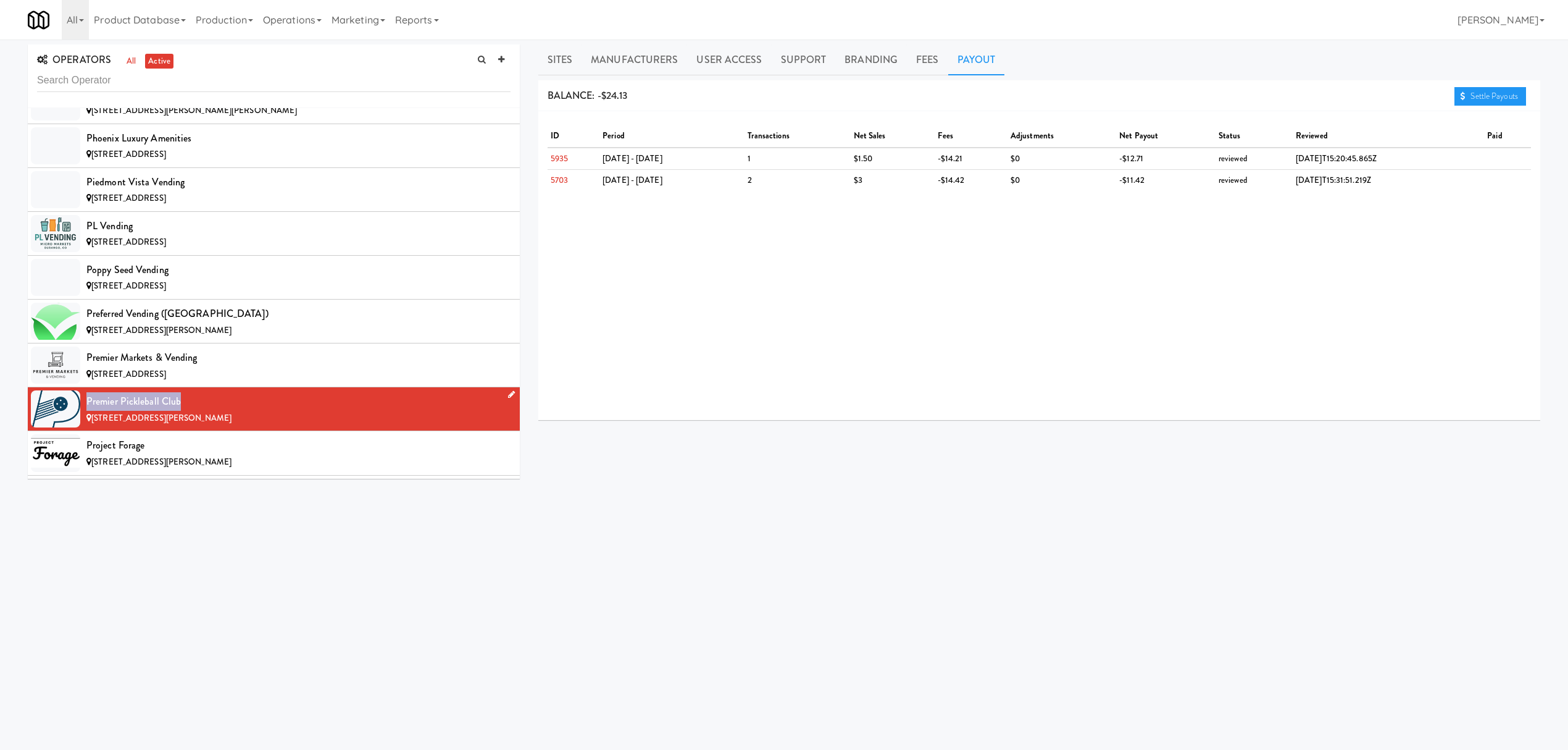
drag, startPoint x: 87, startPoint y: 448, endPoint x: 216, endPoint y: 447, distance: 129.0
click at [216, 411] on div "Premier Pickleball Club" at bounding box center [298, 402] width 424 height 19
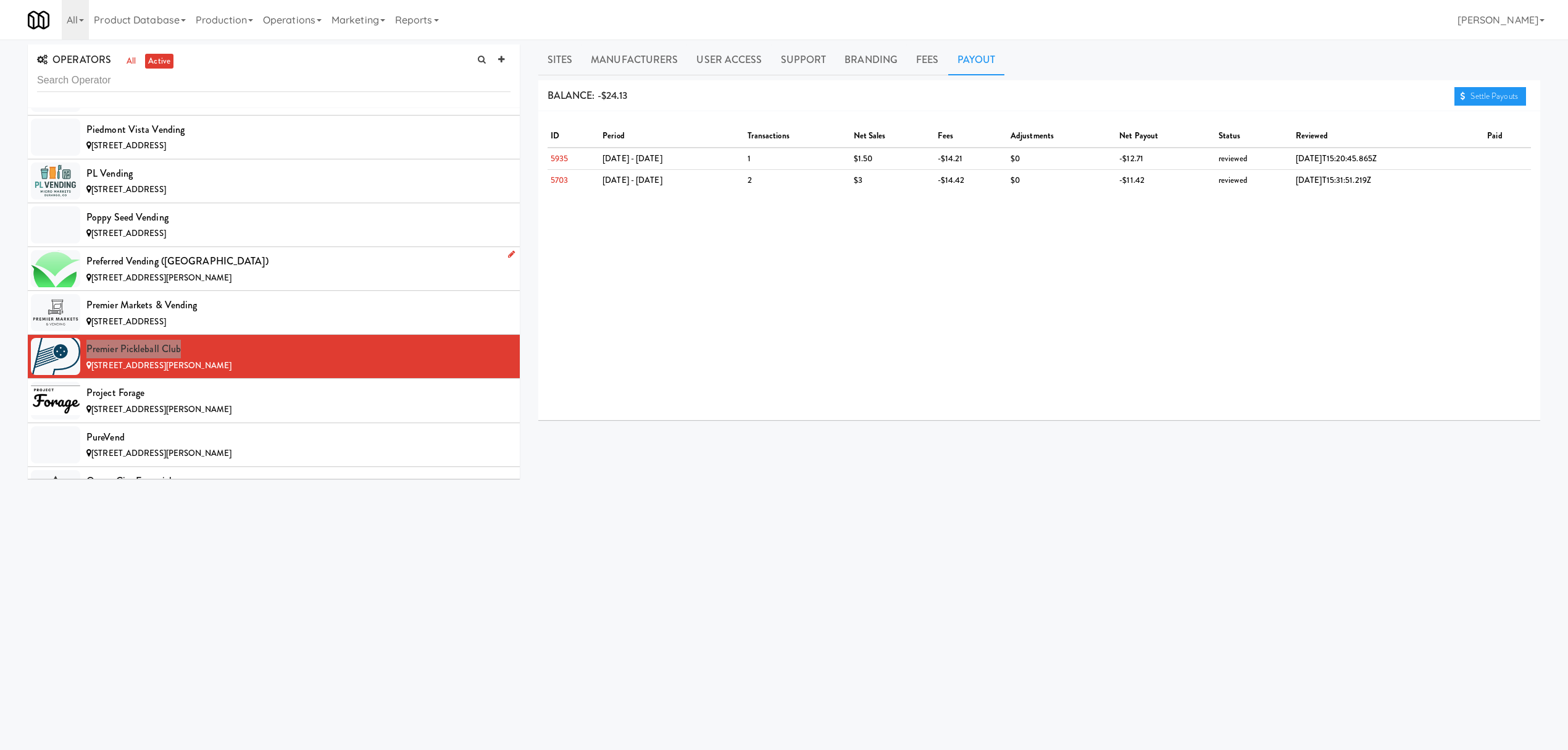
scroll to position [9963, 0]
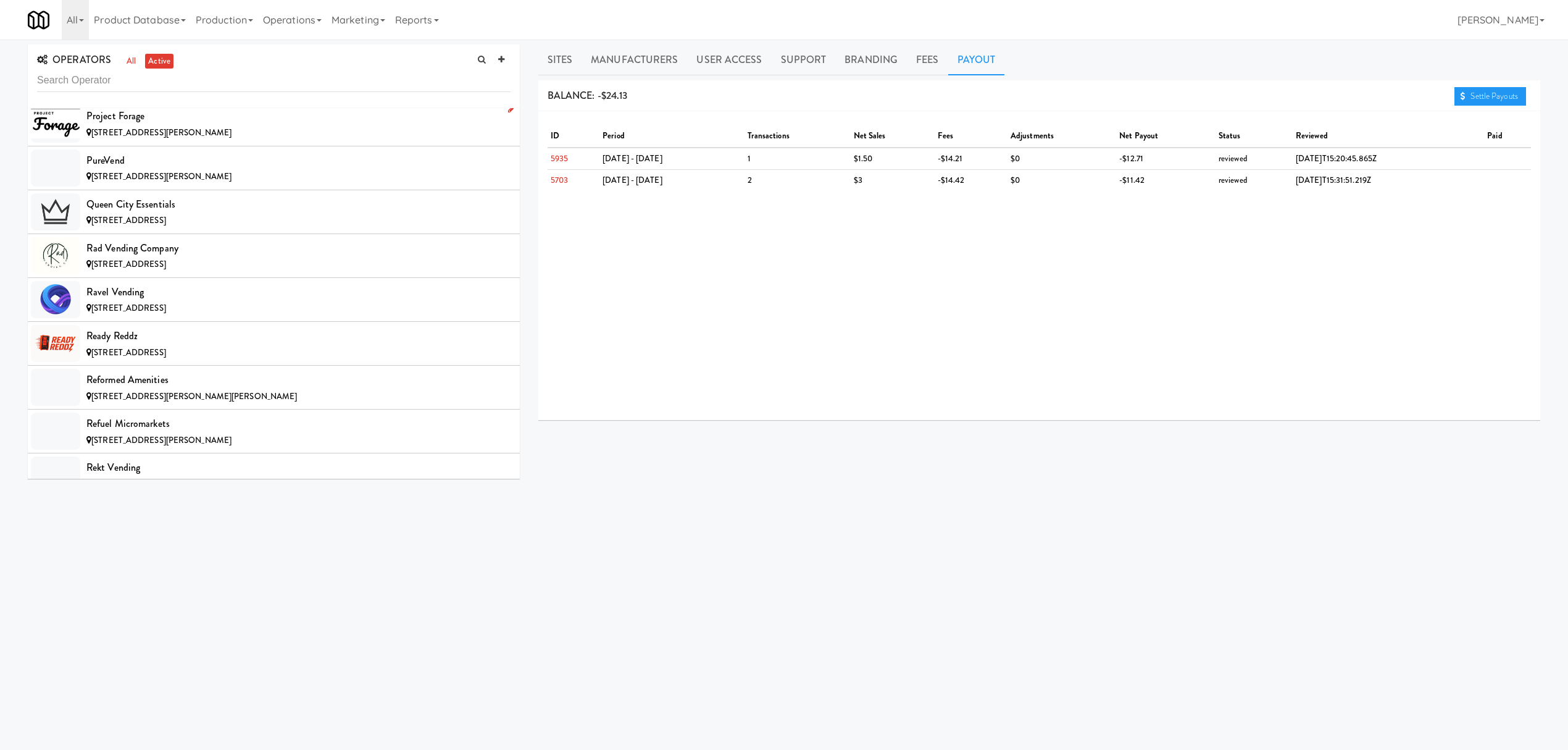
click at [195, 126] on div "Project Forage" at bounding box center [298, 116] width 424 height 19
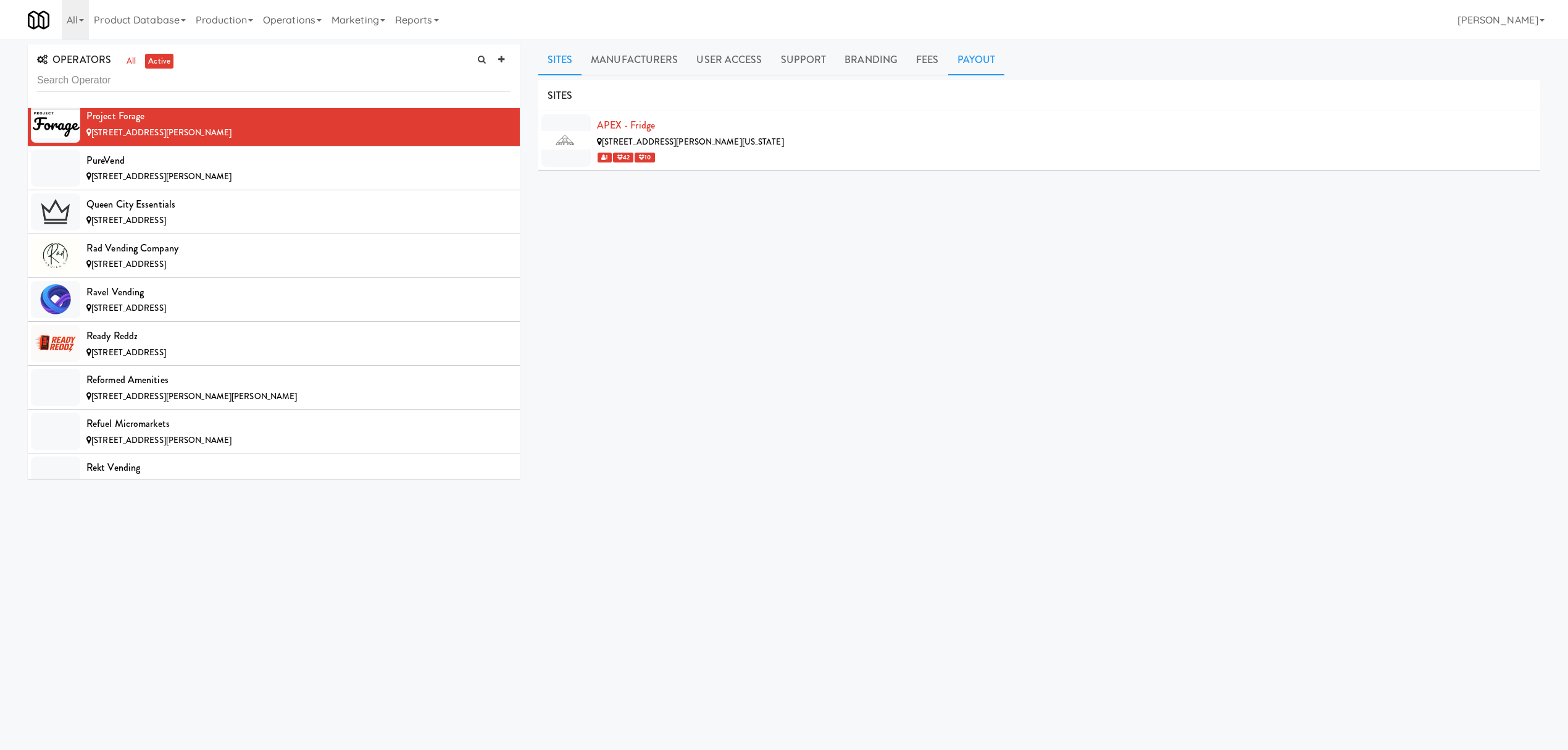
click at [972, 53] on link "Payout" at bounding box center [976, 60] width 56 height 31
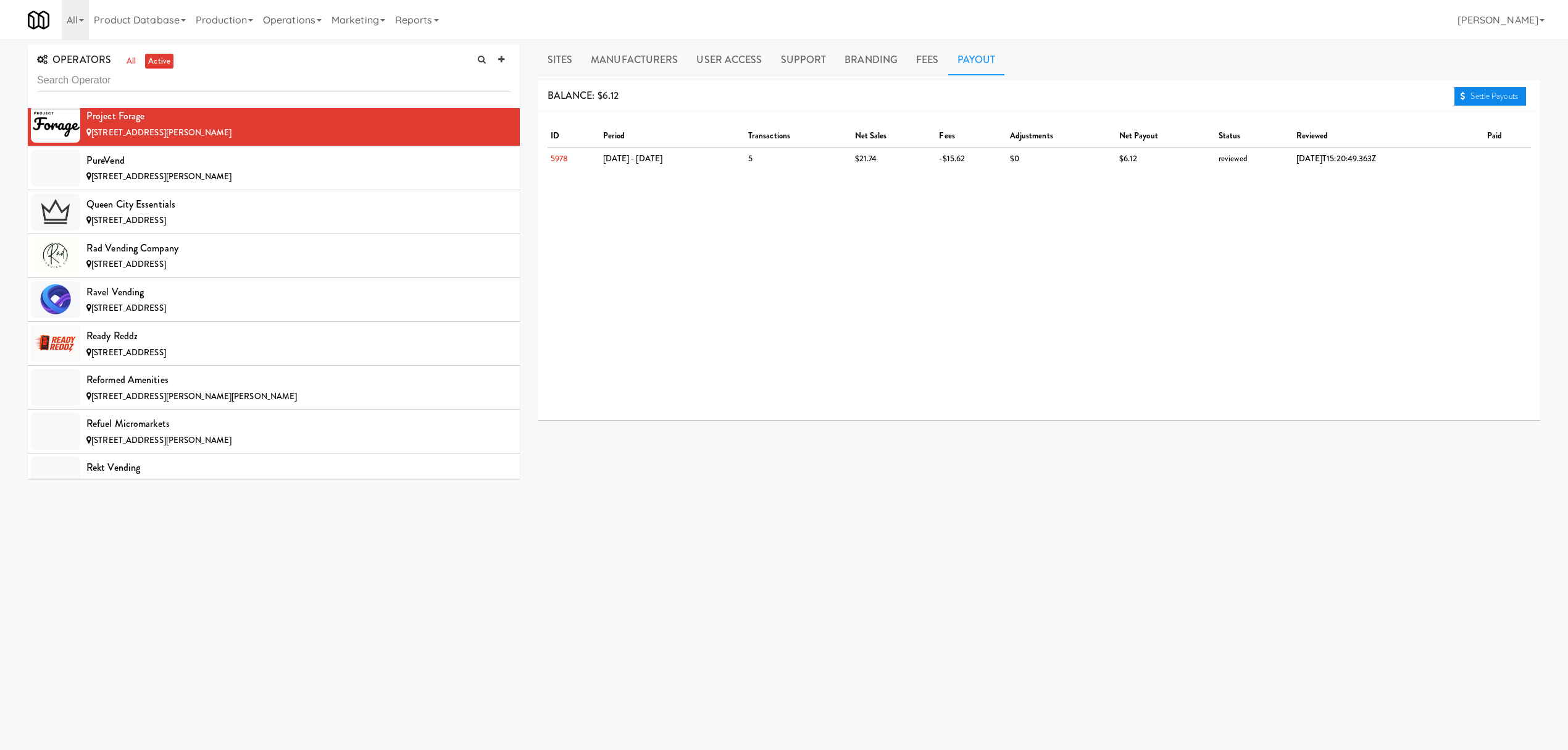
click at [1490, 91] on link "Settle Payouts" at bounding box center [1490, 96] width 72 height 19
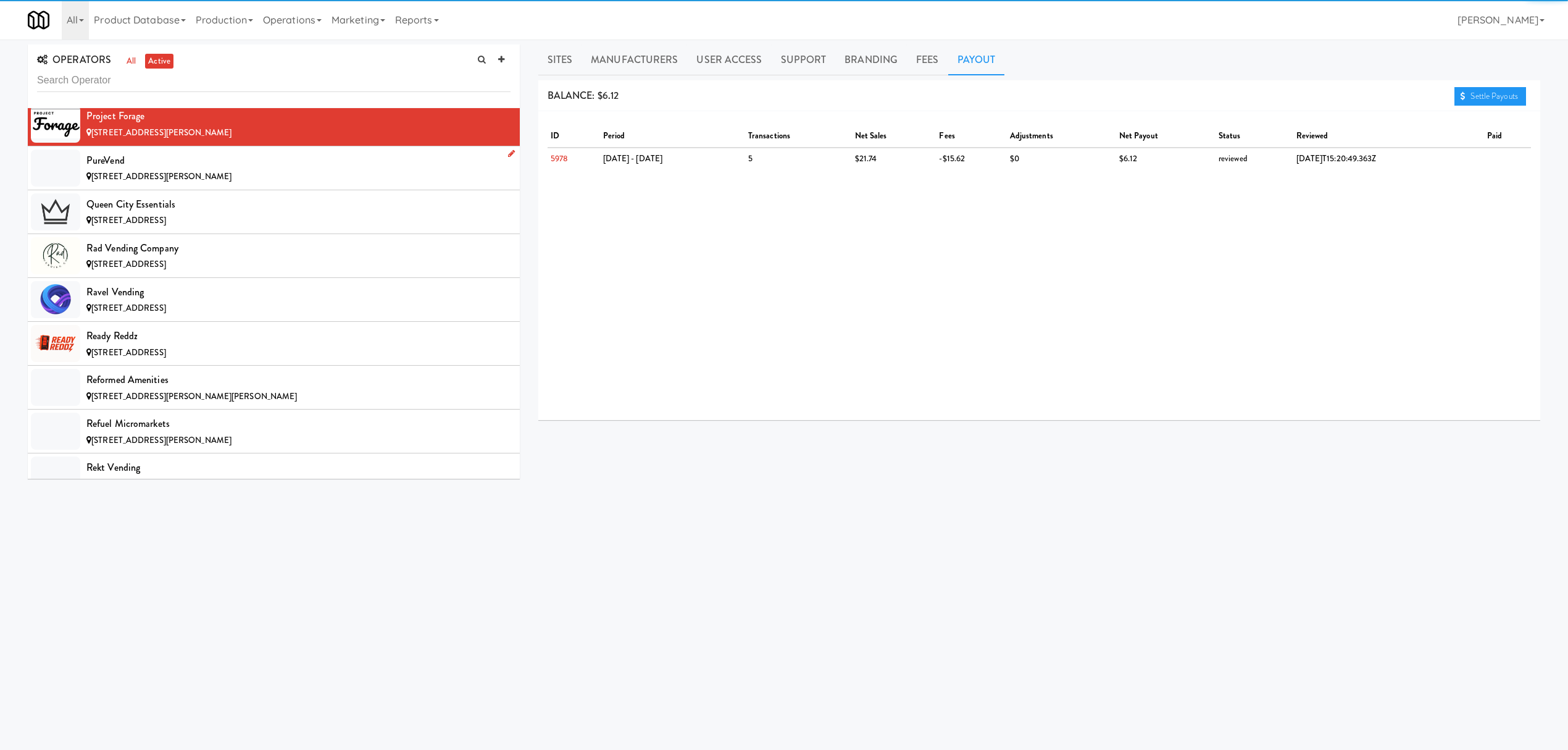
click at [198, 170] on div "PureVend" at bounding box center [298, 161] width 424 height 19
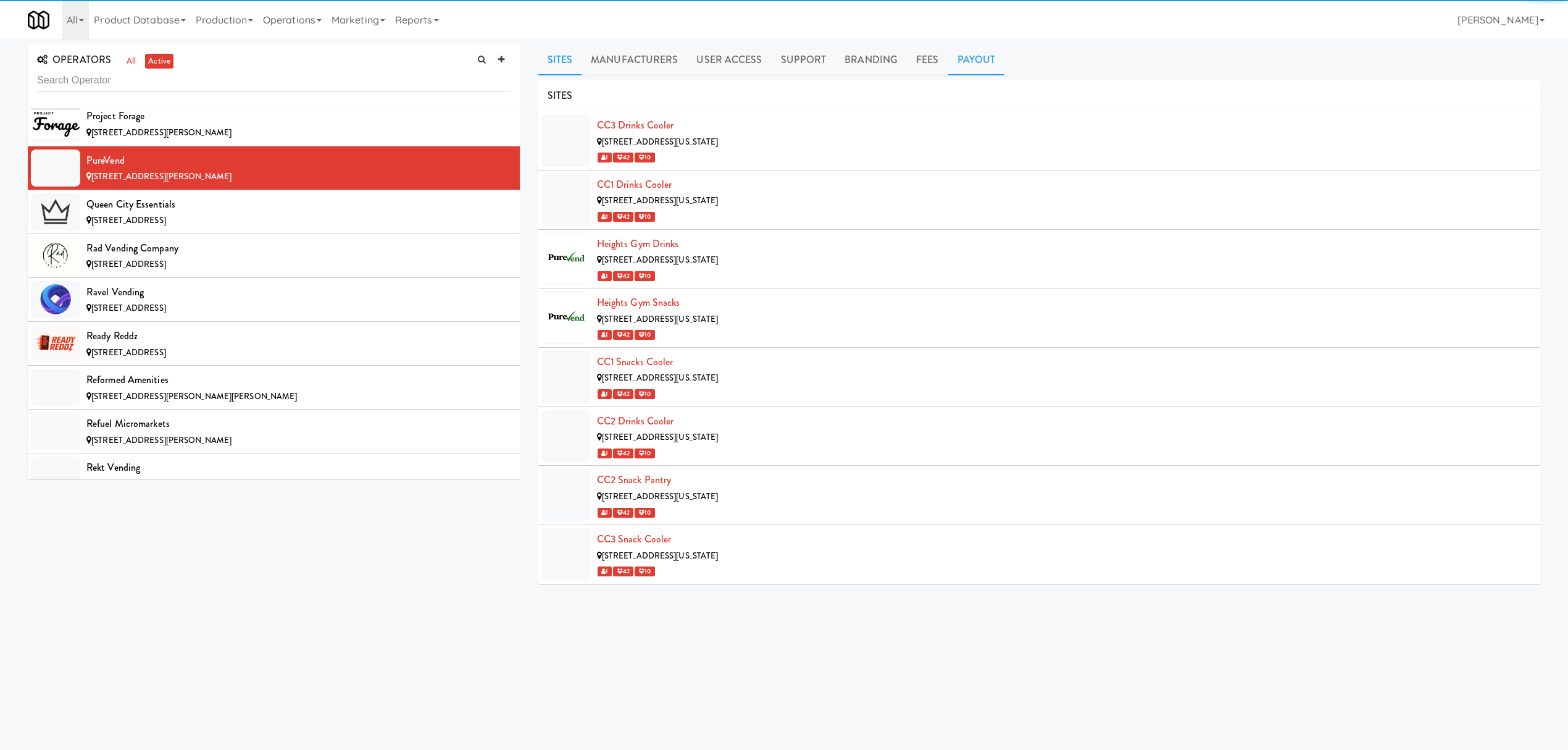
click at [974, 61] on link "Payout" at bounding box center [976, 60] width 56 height 31
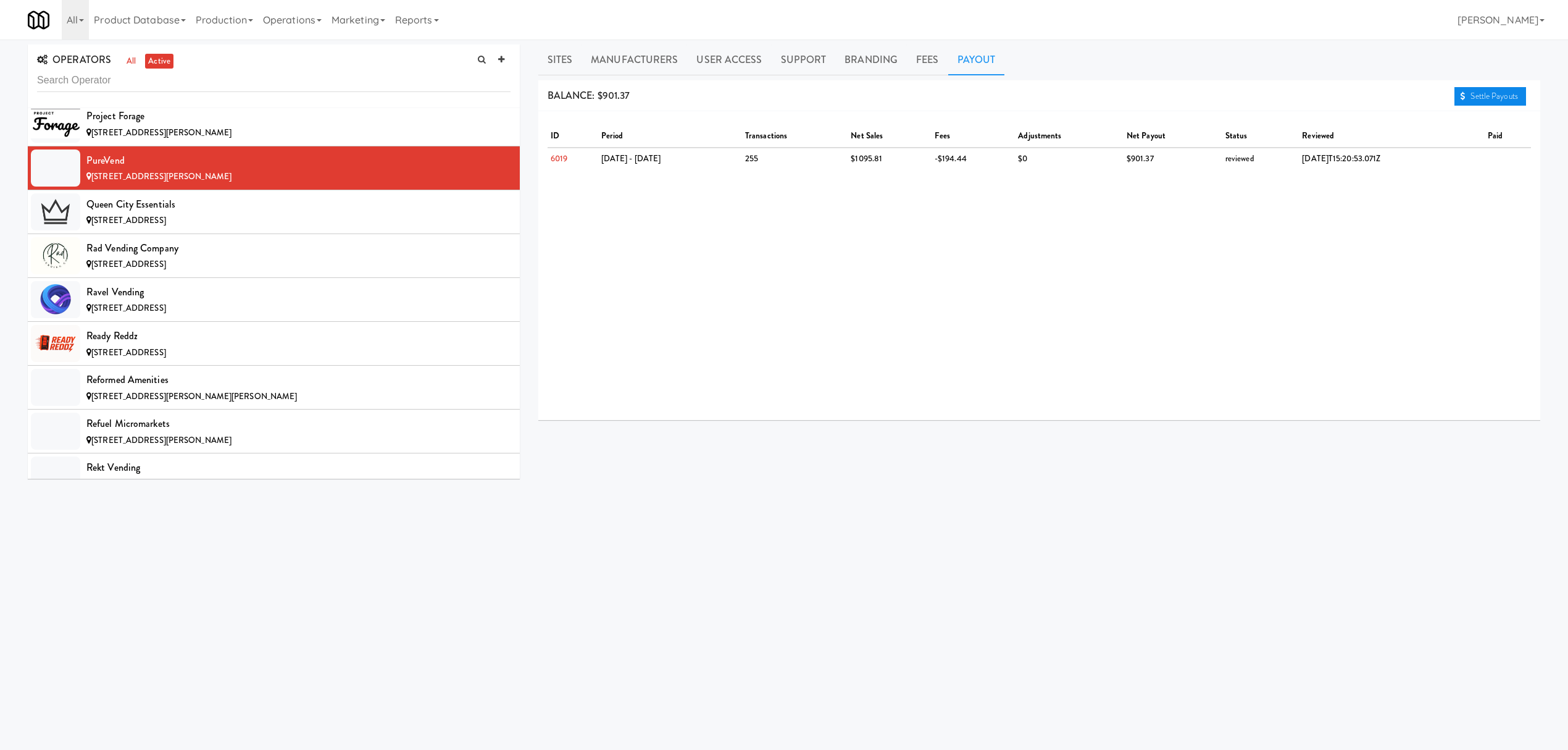
click at [1472, 96] on link "Settle Payouts" at bounding box center [1490, 96] width 72 height 19
click at [226, 213] on div "Queen City Essentials" at bounding box center [298, 204] width 424 height 19
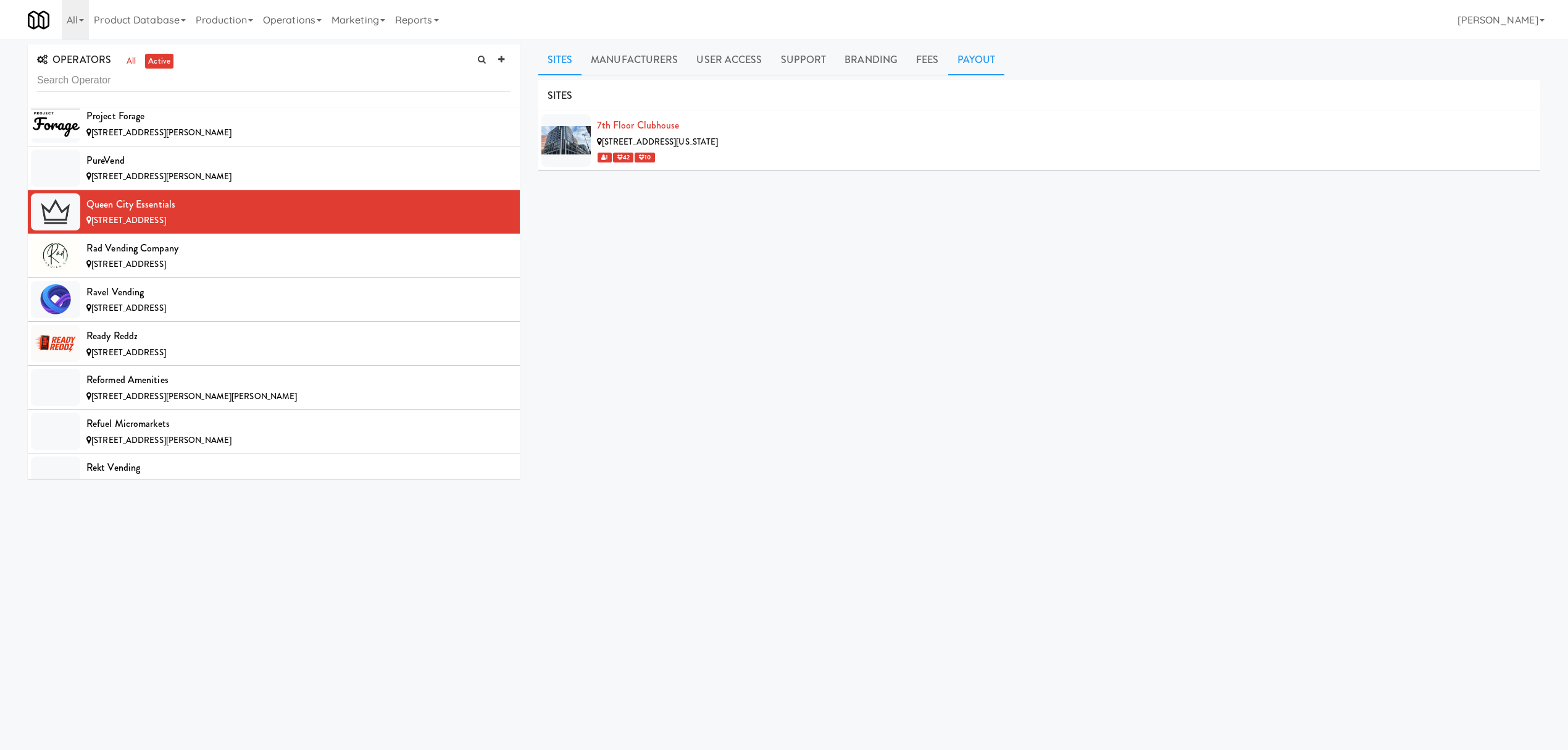
click at [976, 57] on link "Payout" at bounding box center [976, 60] width 56 height 31
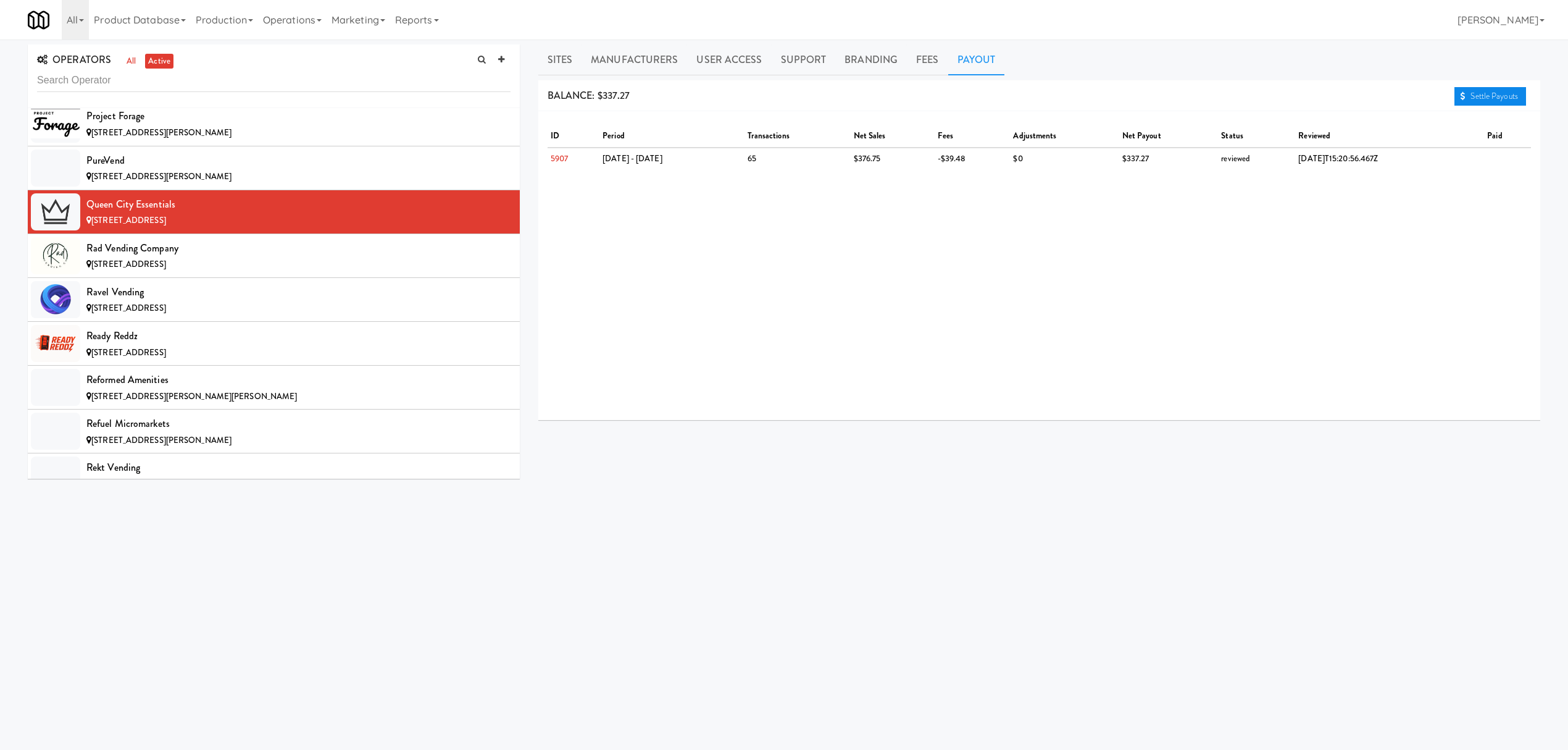
click at [1478, 97] on link "Settle Payouts" at bounding box center [1490, 96] width 72 height 19
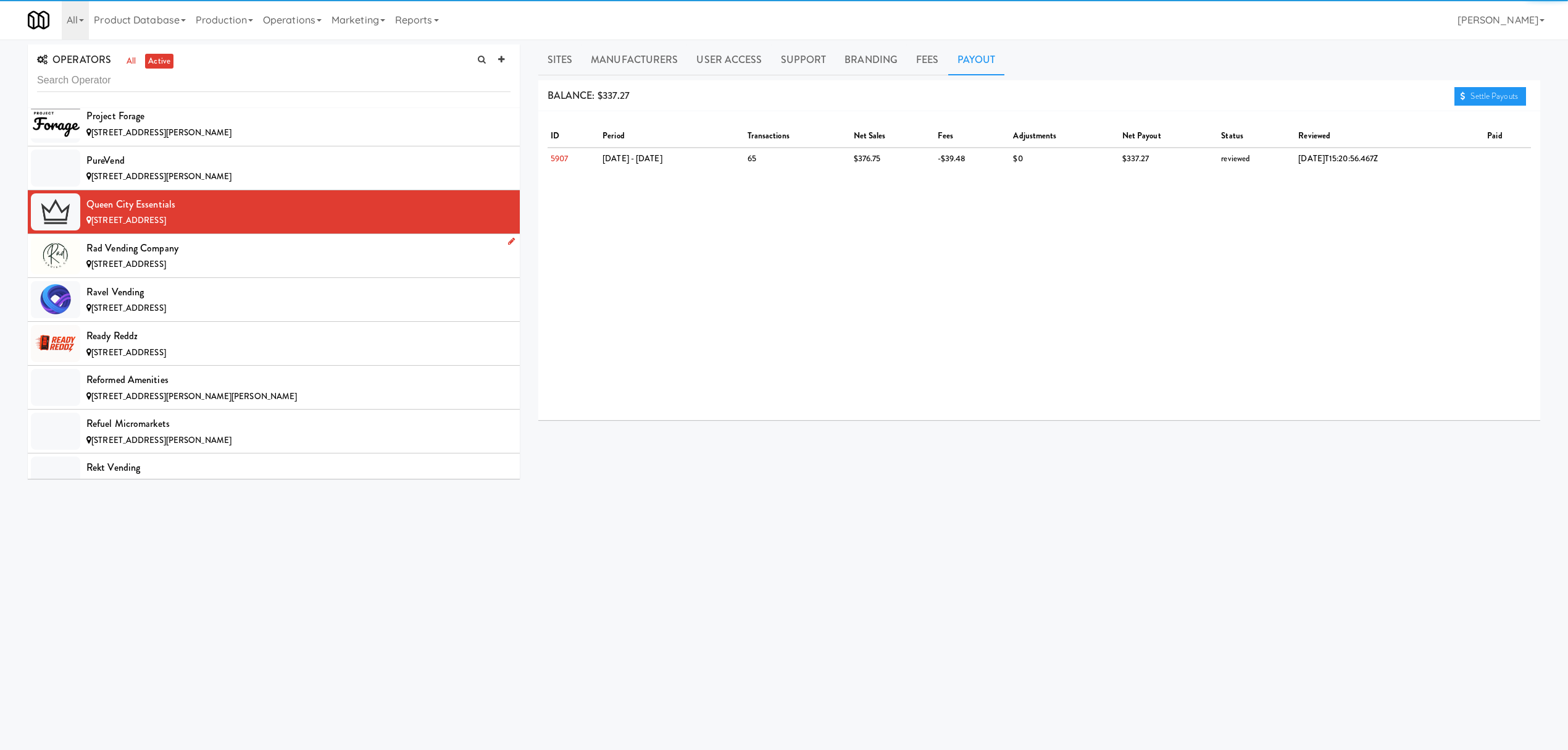
click at [211, 273] on div "[STREET_ADDRESS]" at bounding box center [298, 264] width 424 height 15
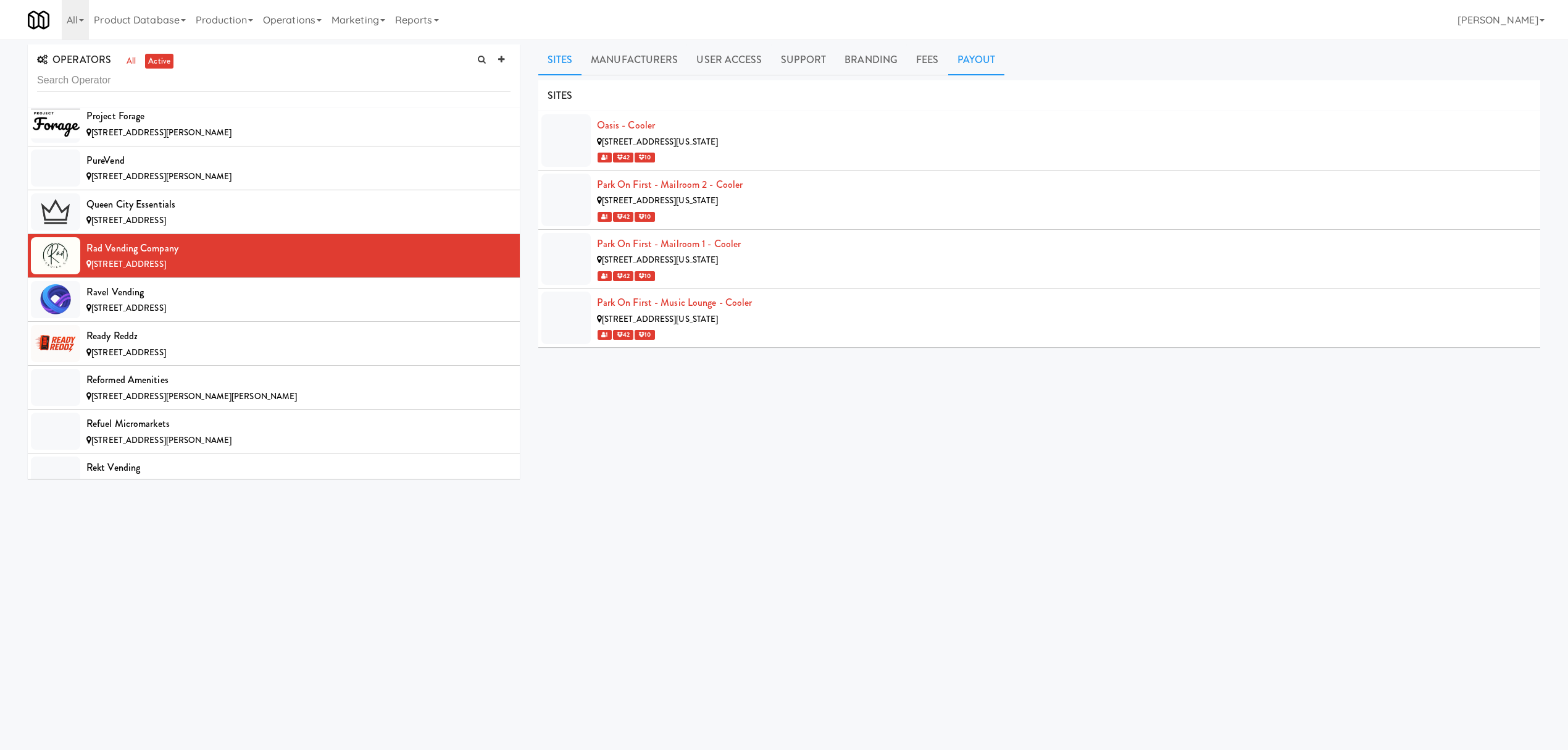
click at [961, 70] on link "Payout" at bounding box center [976, 60] width 56 height 31
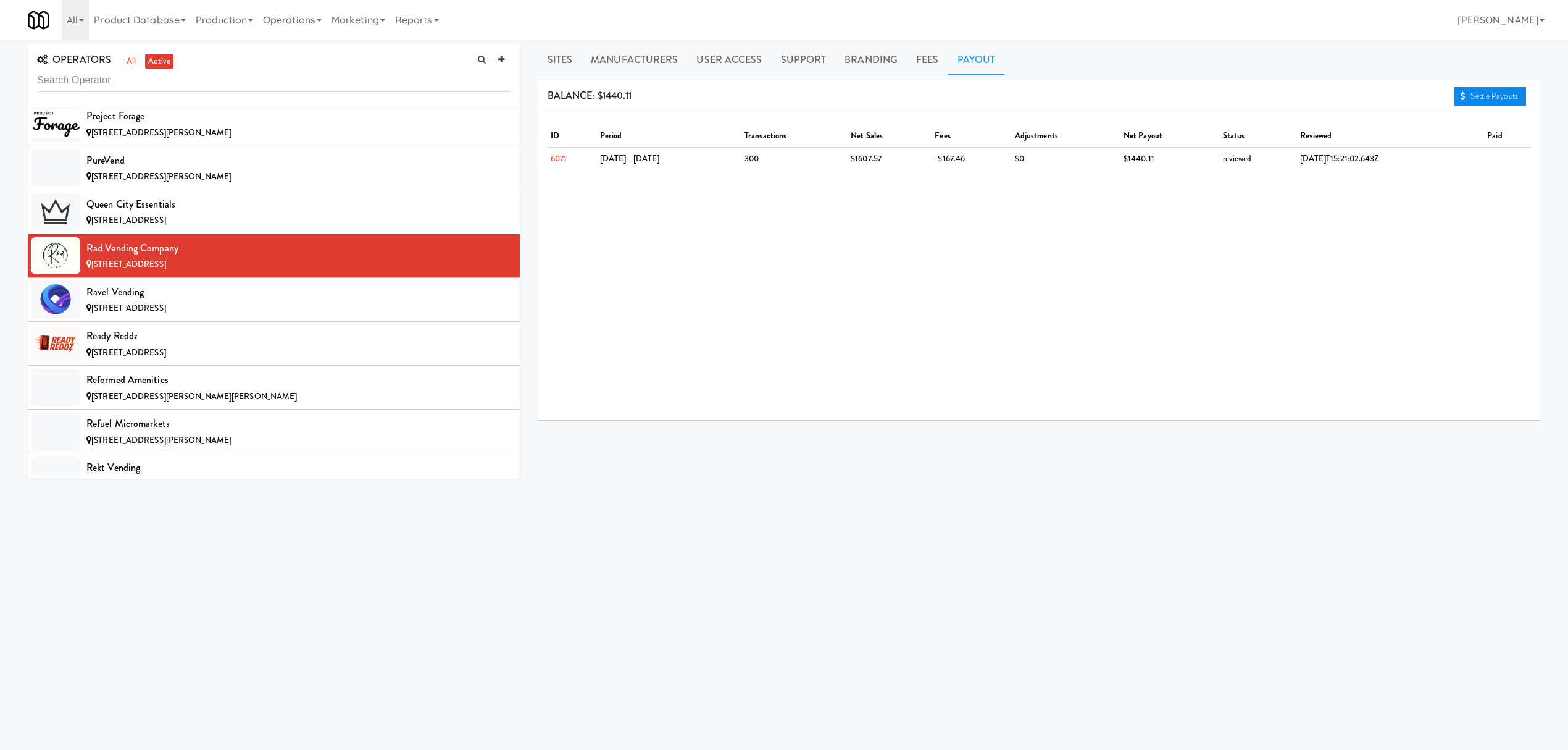
click at [1475, 94] on link "Settle Payouts" at bounding box center [1490, 96] width 72 height 19
click at [134, 301] on div "Ravel Vending" at bounding box center [298, 292] width 424 height 19
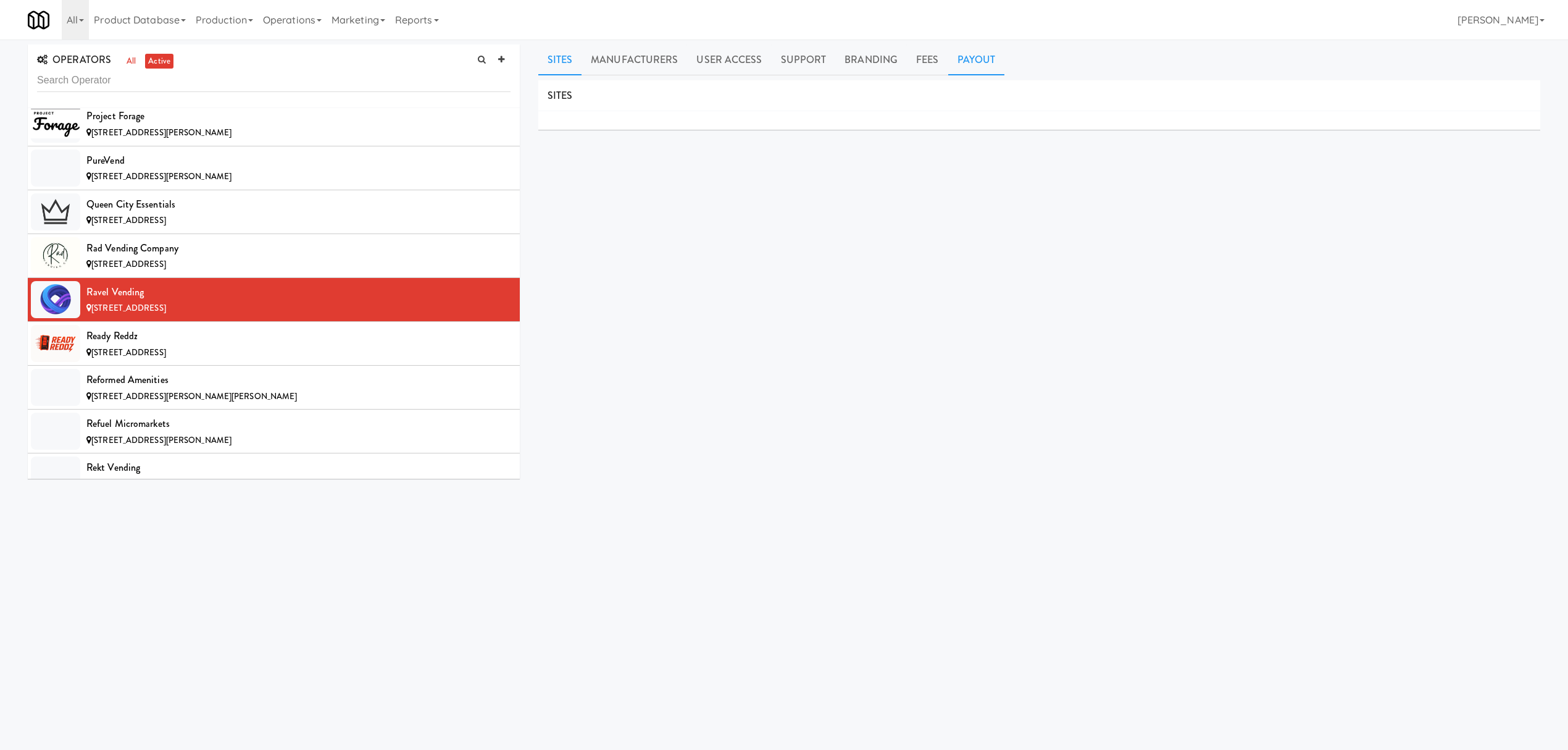
click at [974, 57] on link "Payout" at bounding box center [976, 60] width 56 height 31
click at [187, 345] on div "Ready Reddz" at bounding box center [298, 336] width 424 height 19
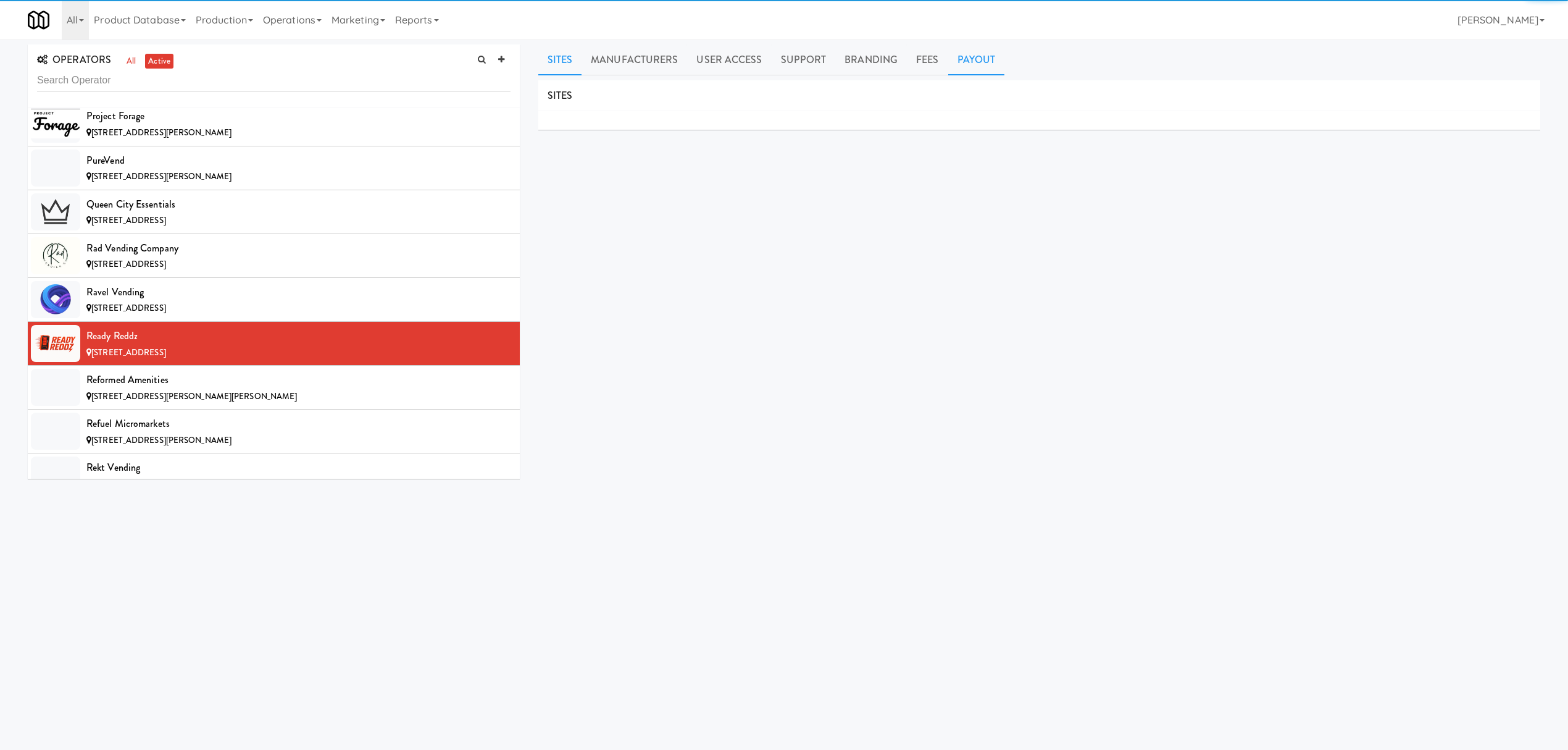
click at [968, 66] on link "Payout" at bounding box center [976, 60] width 56 height 31
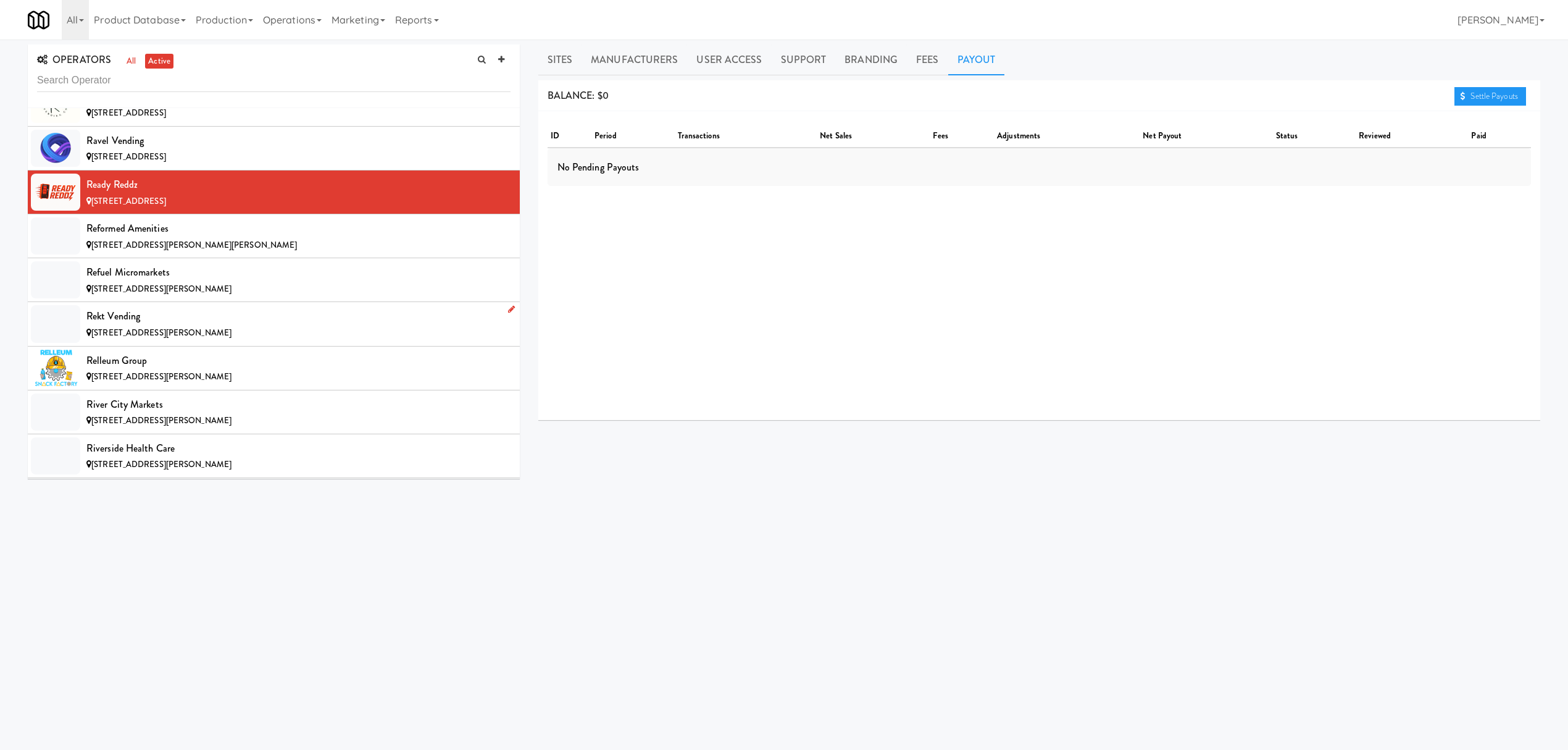
scroll to position [10128, 0]
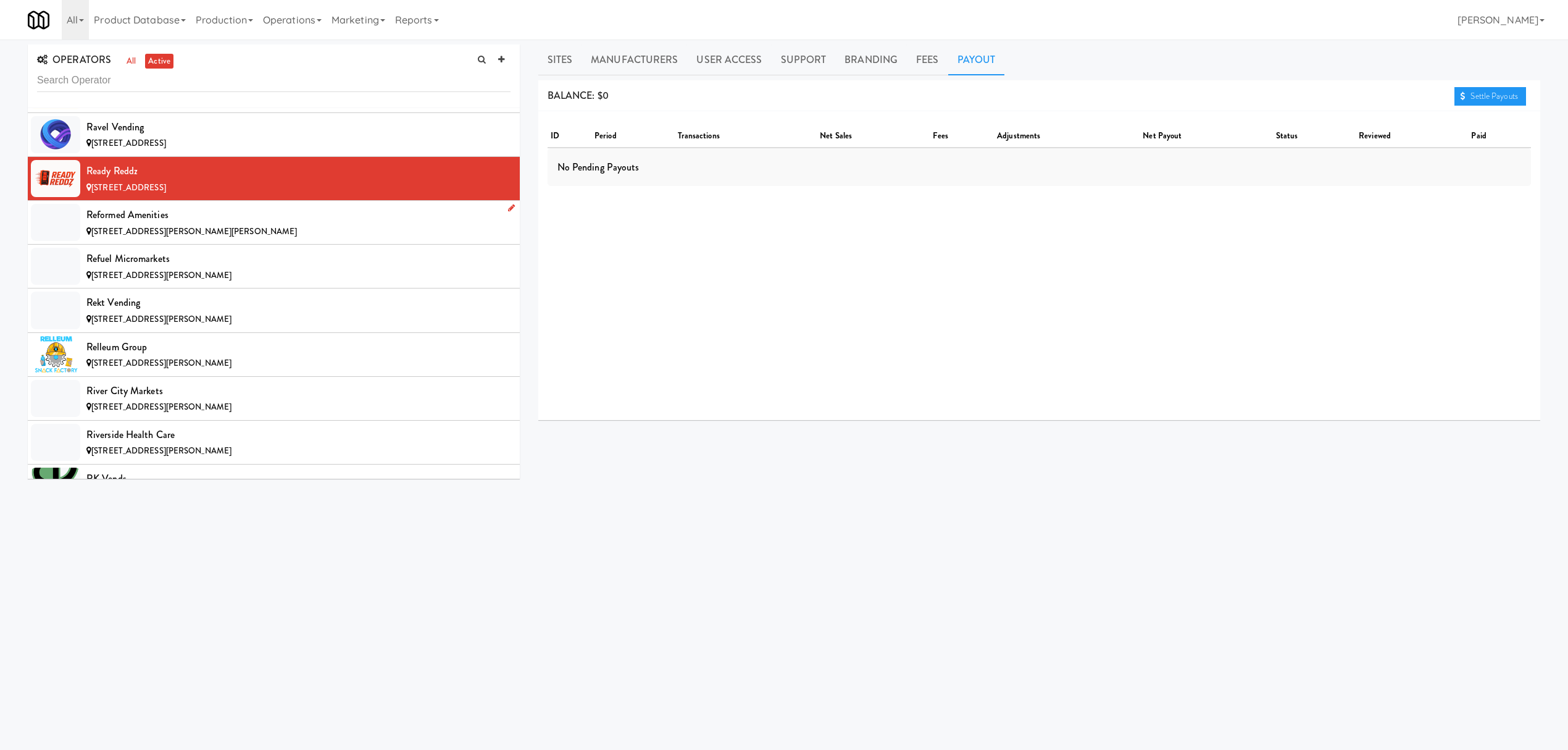
click at [160, 237] on span "[STREET_ADDRESS][PERSON_NAME][PERSON_NAME]" at bounding box center [193, 231] width 205 height 12
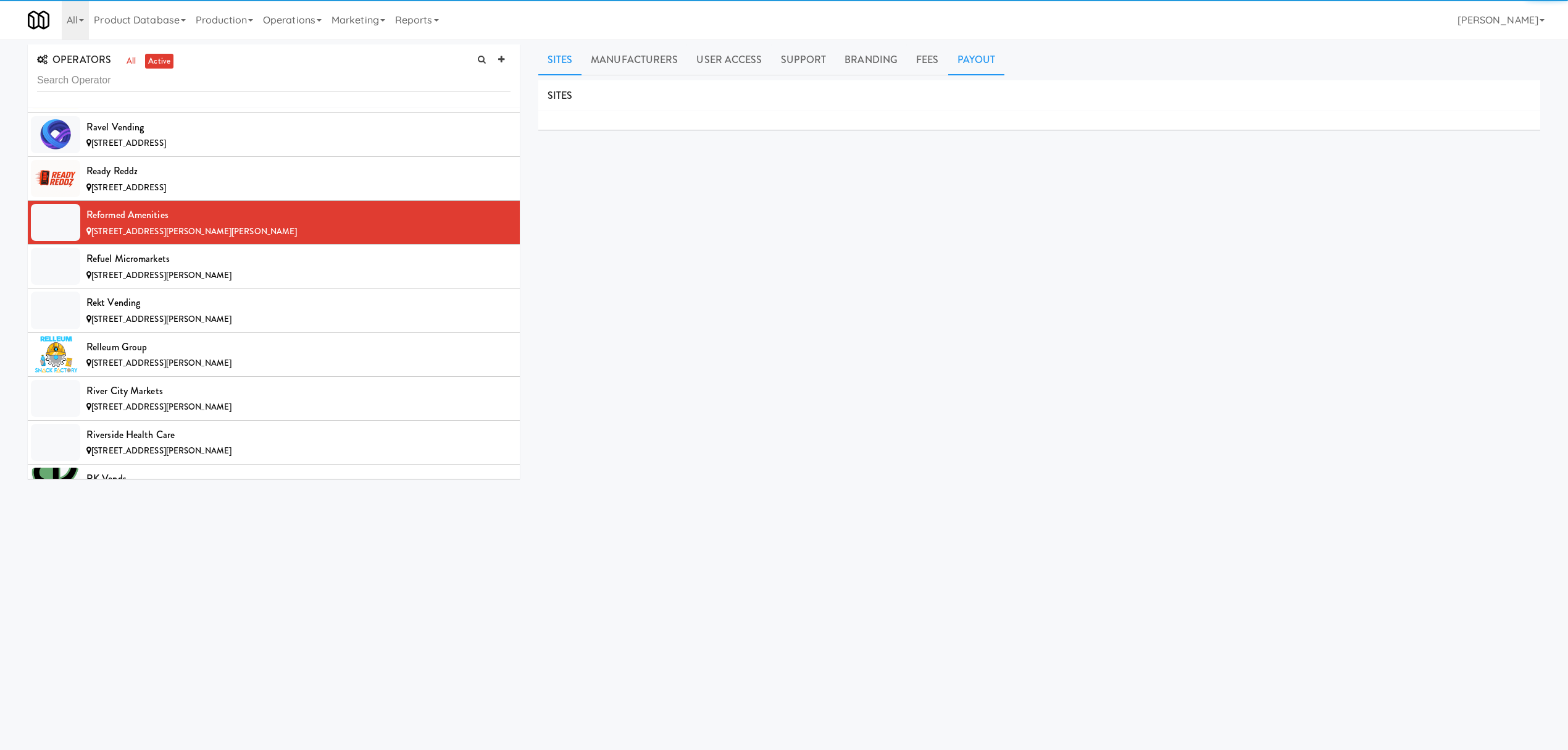
click at [960, 53] on link "Payout" at bounding box center [976, 60] width 56 height 31
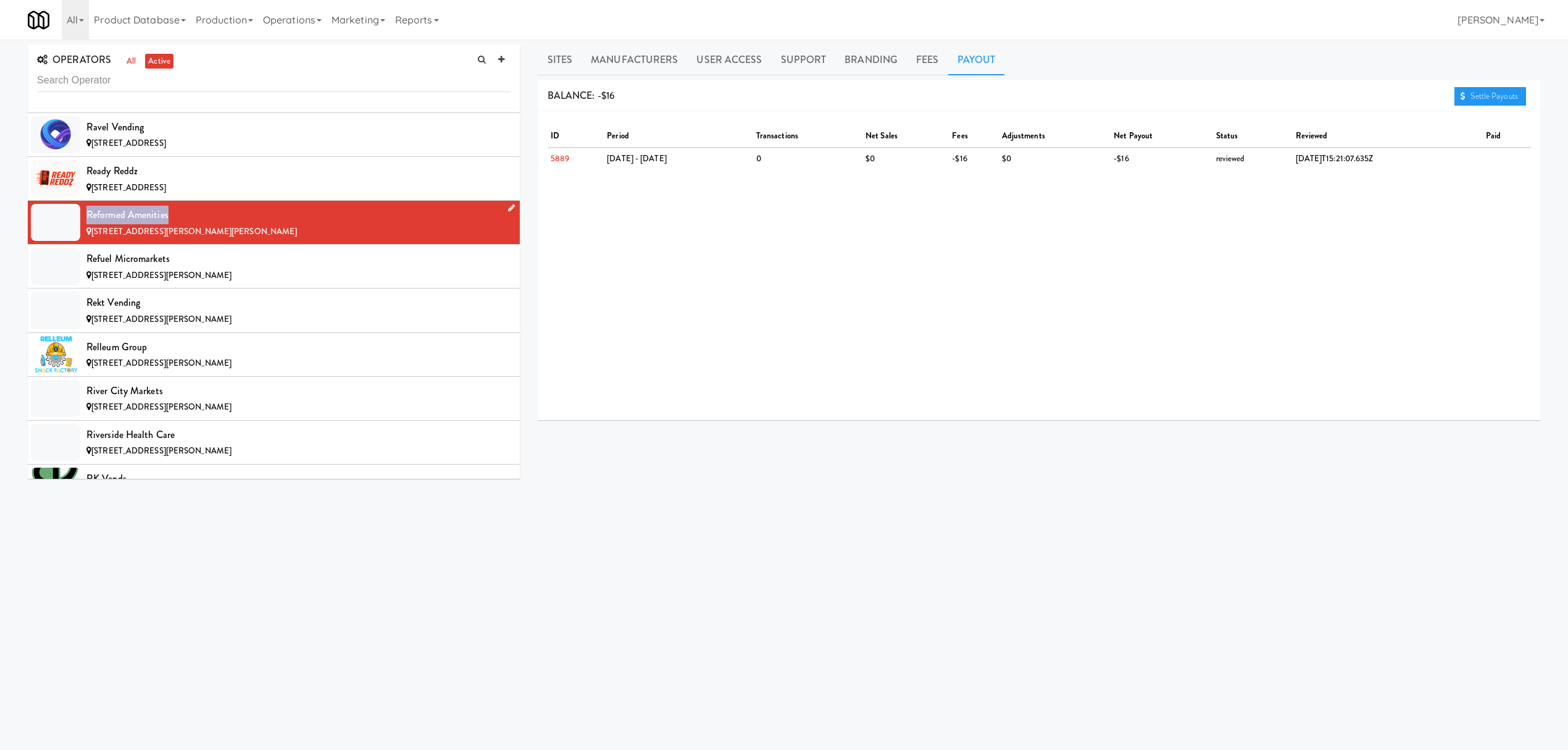
drag, startPoint x: 88, startPoint y: 263, endPoint x: 191, endPoint y: 263, distance: 103.0
click at [191, 224] on div "Reformed Amenities" at bounding box center [298, 215] width 424 height 19
click at [233, 283] on div "[STREET_ADDRESS][PERSON_NAME]" at bounding box center [298, 275] width 424 height 15
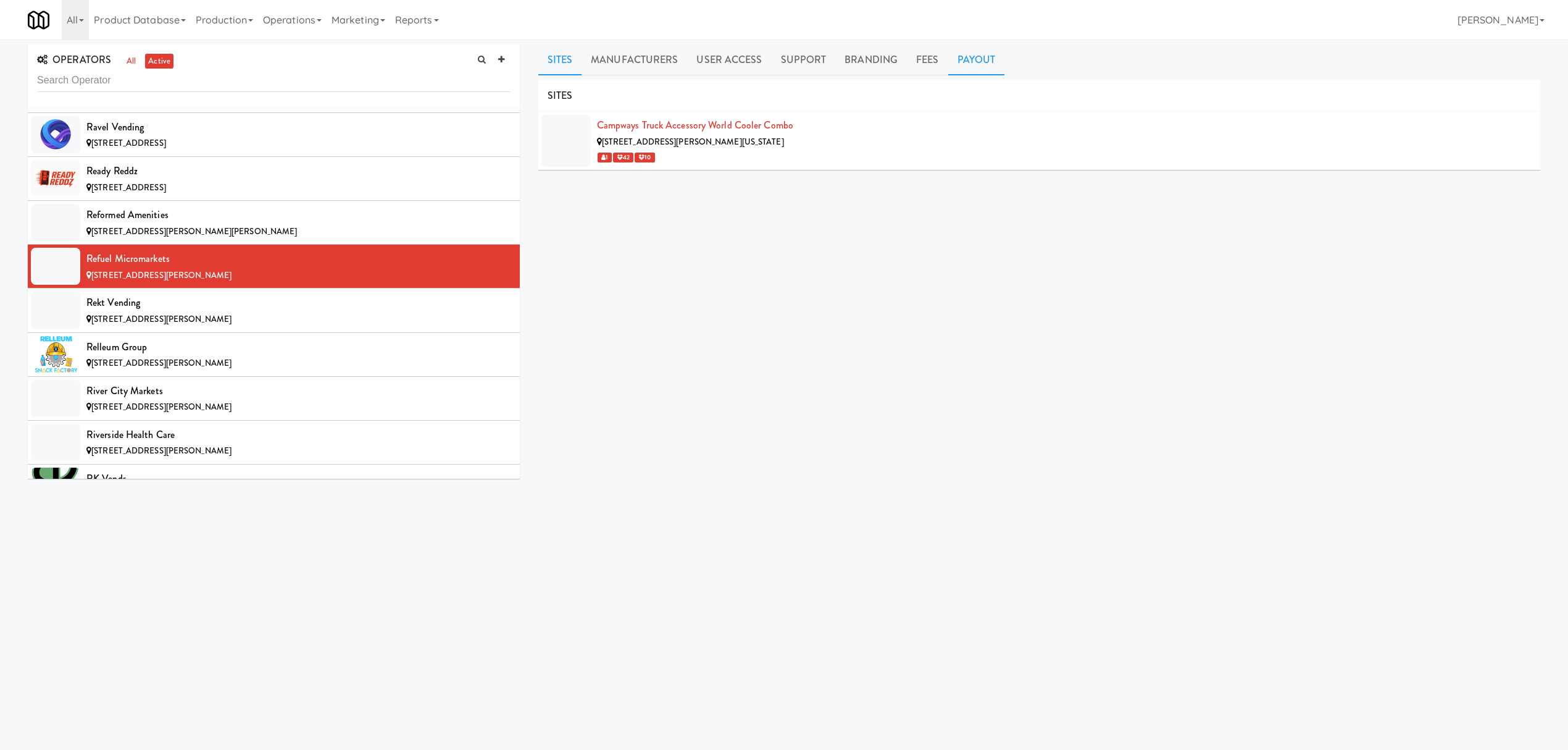
click at [966, 56] on link "Payout" at bounding box center [976, 60] width 56 height 31
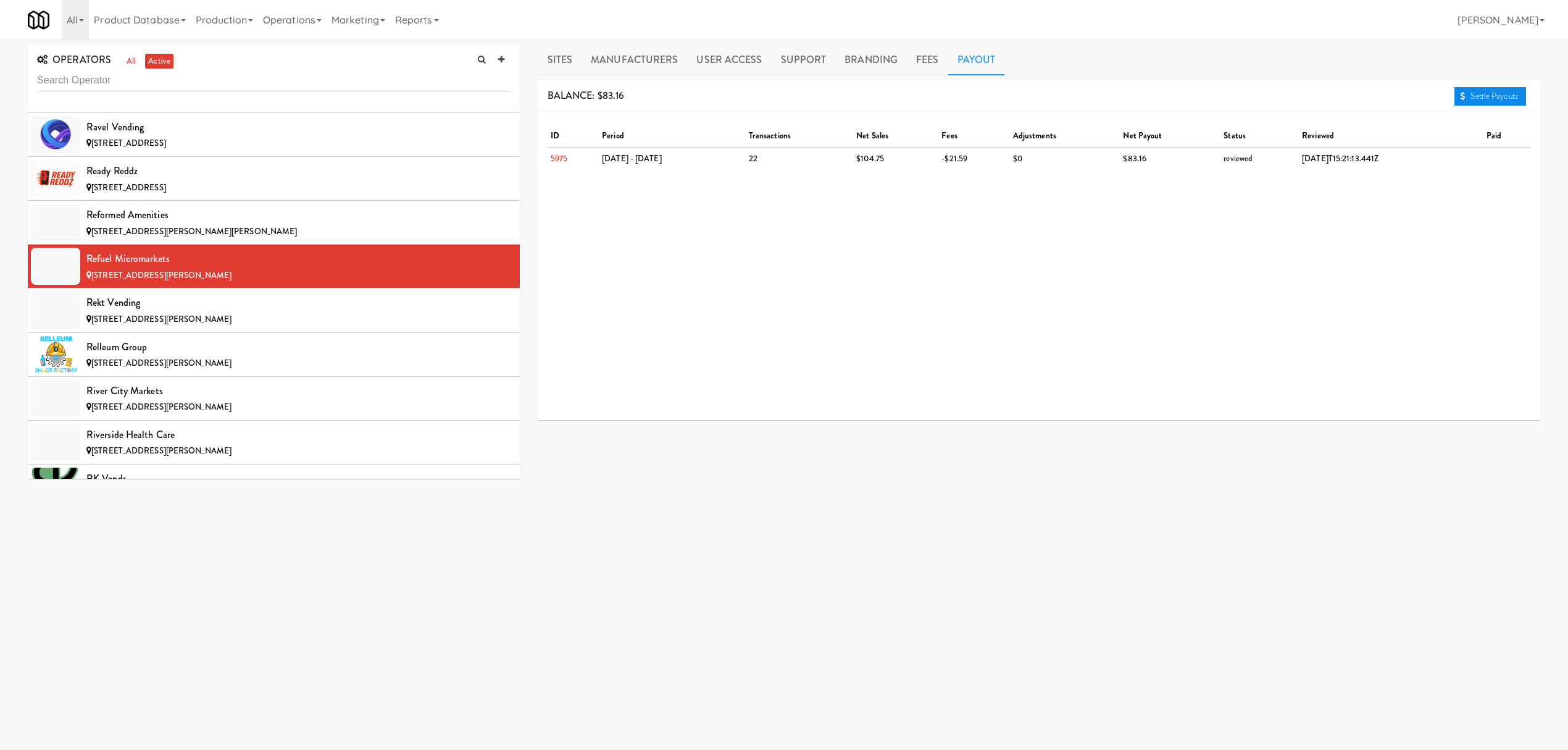
click at [1472, 95] on link "Settle Payouts" at bounding box center [1490, 96] width 72 height 19
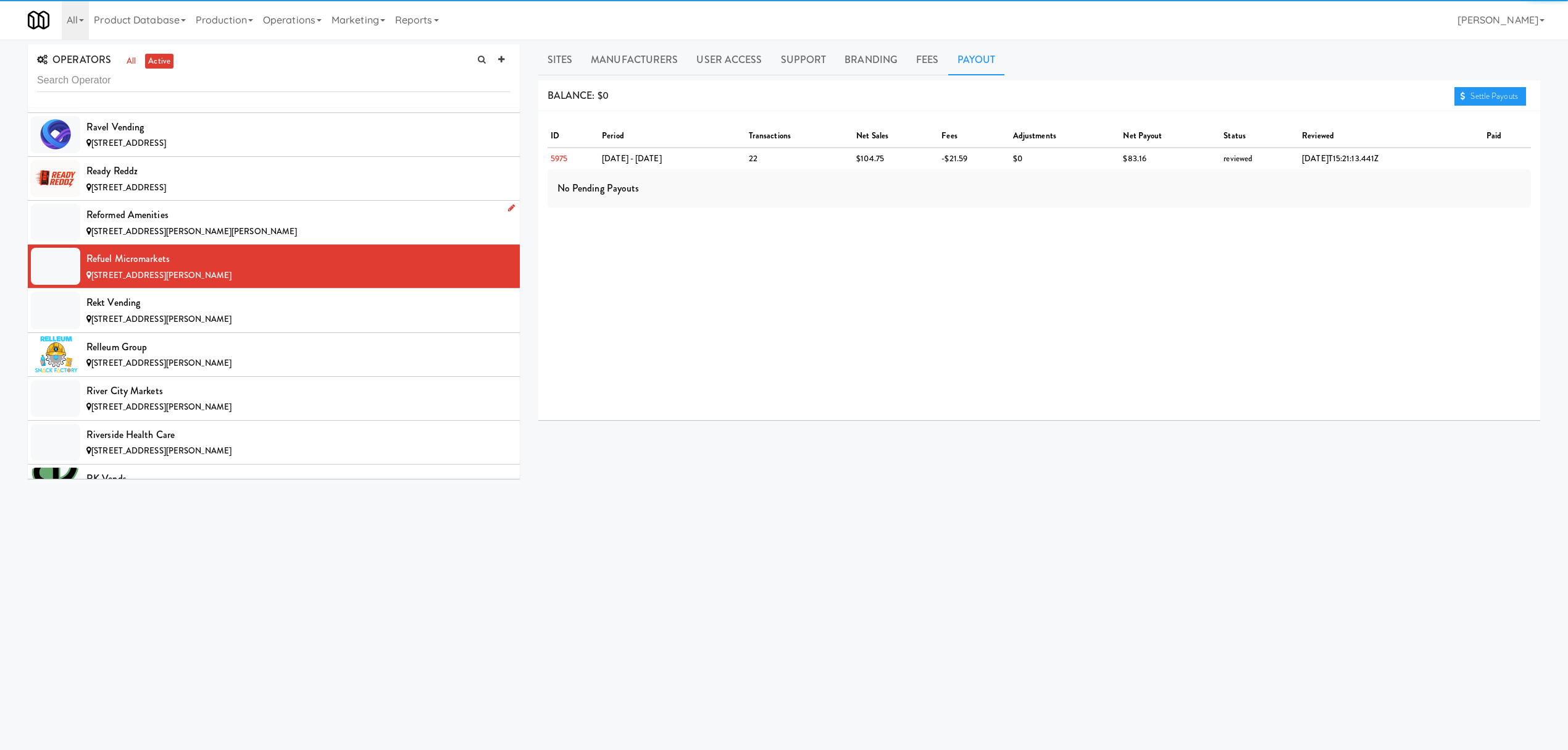
click at [271, 224] on div "Reformed Amenities" at bounding box center [298, 215] width 424 height 19
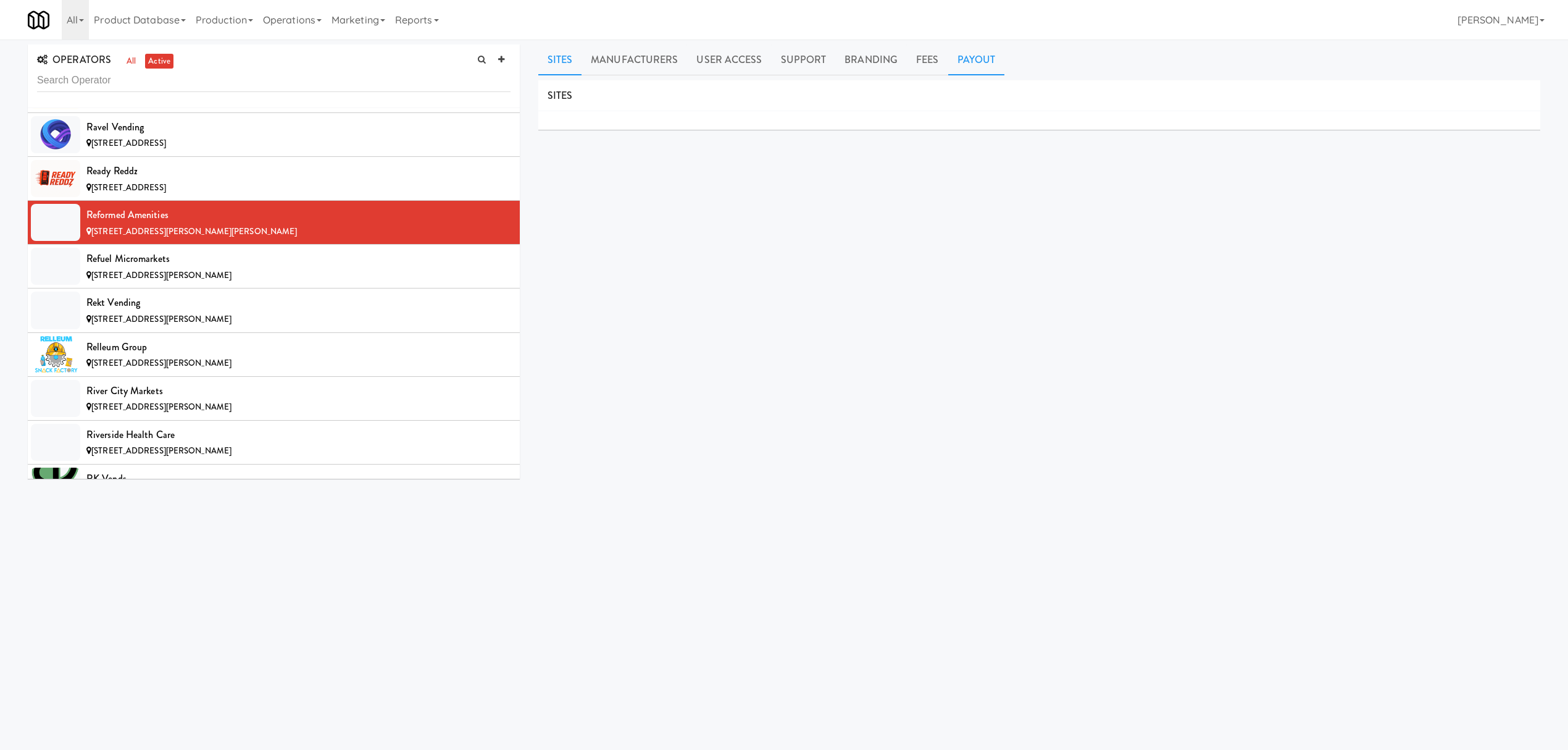
click at [972, 59] on link "Payout" at bounding box center [976, 60] width 56 height 31
click at [173, 312] on div "Rekt Vending" at bounding box center [298, 303] width 424 height 19
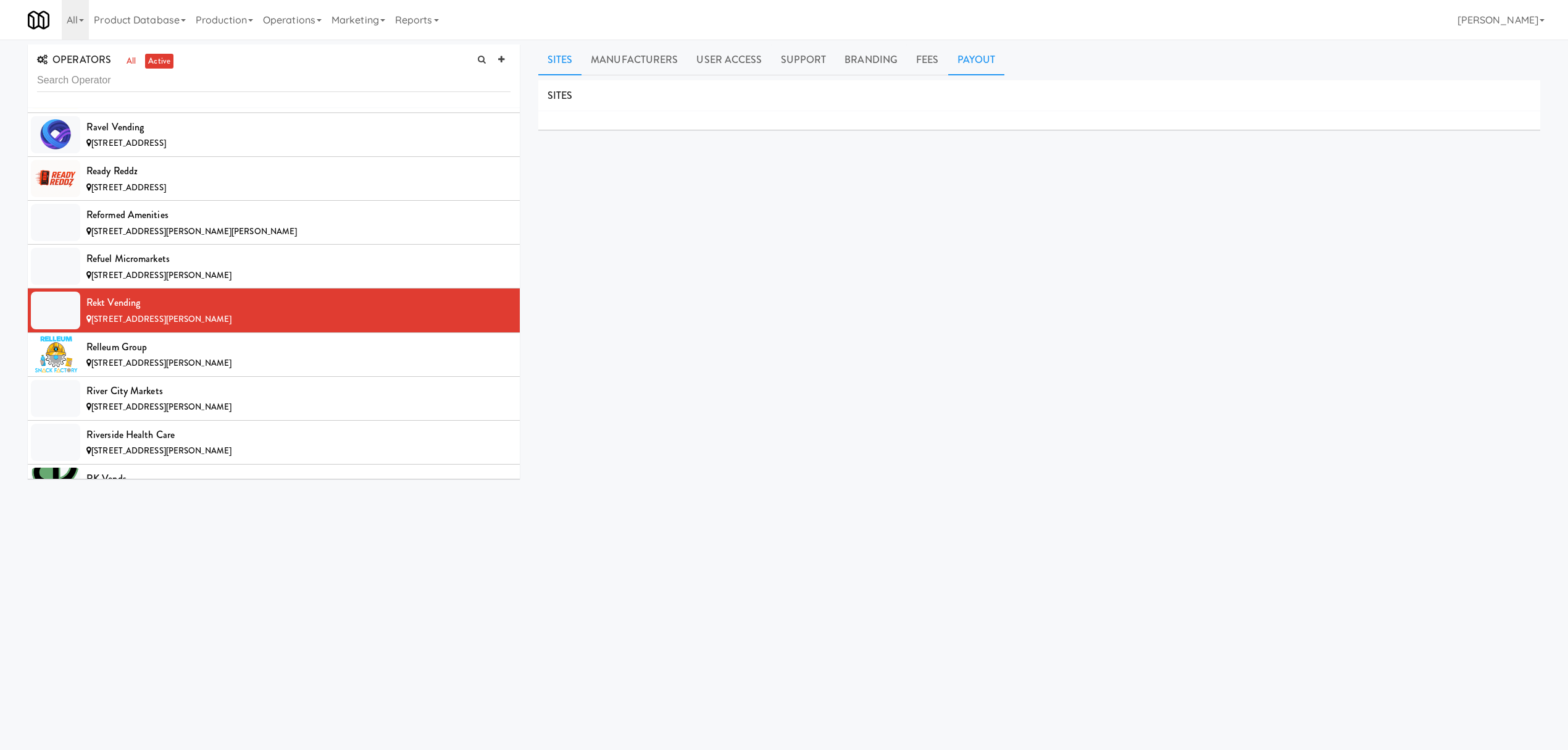
click at [982, 55] on link "Payout" at bounding box center [976, 60] width 56 height 31
click at [197, 356] on div "Relleum Group" at bounding box center [298, 347] width 424 height 19
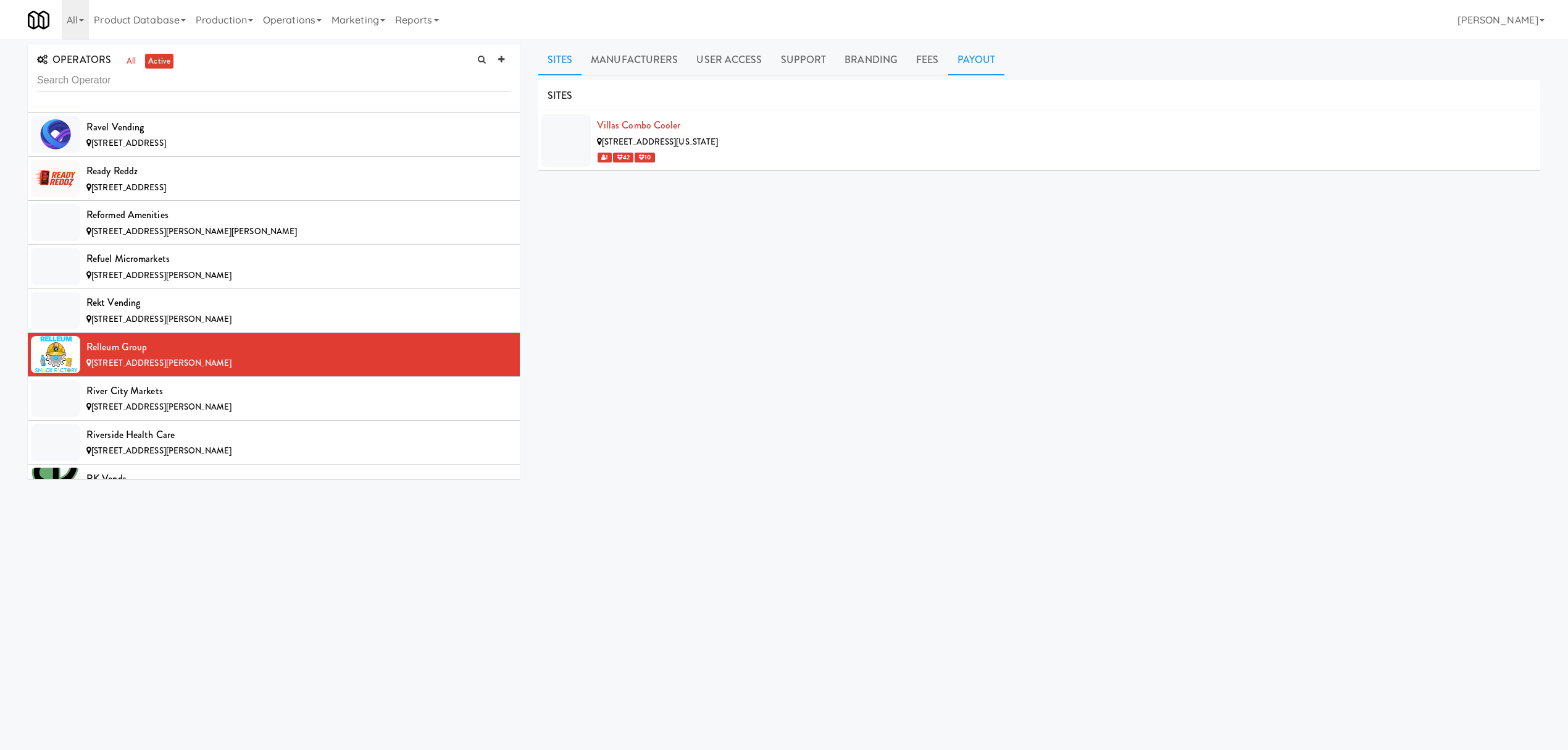
click at [964, 68] on link "Payout" at bounding box center [976, 60] width 56 height 31
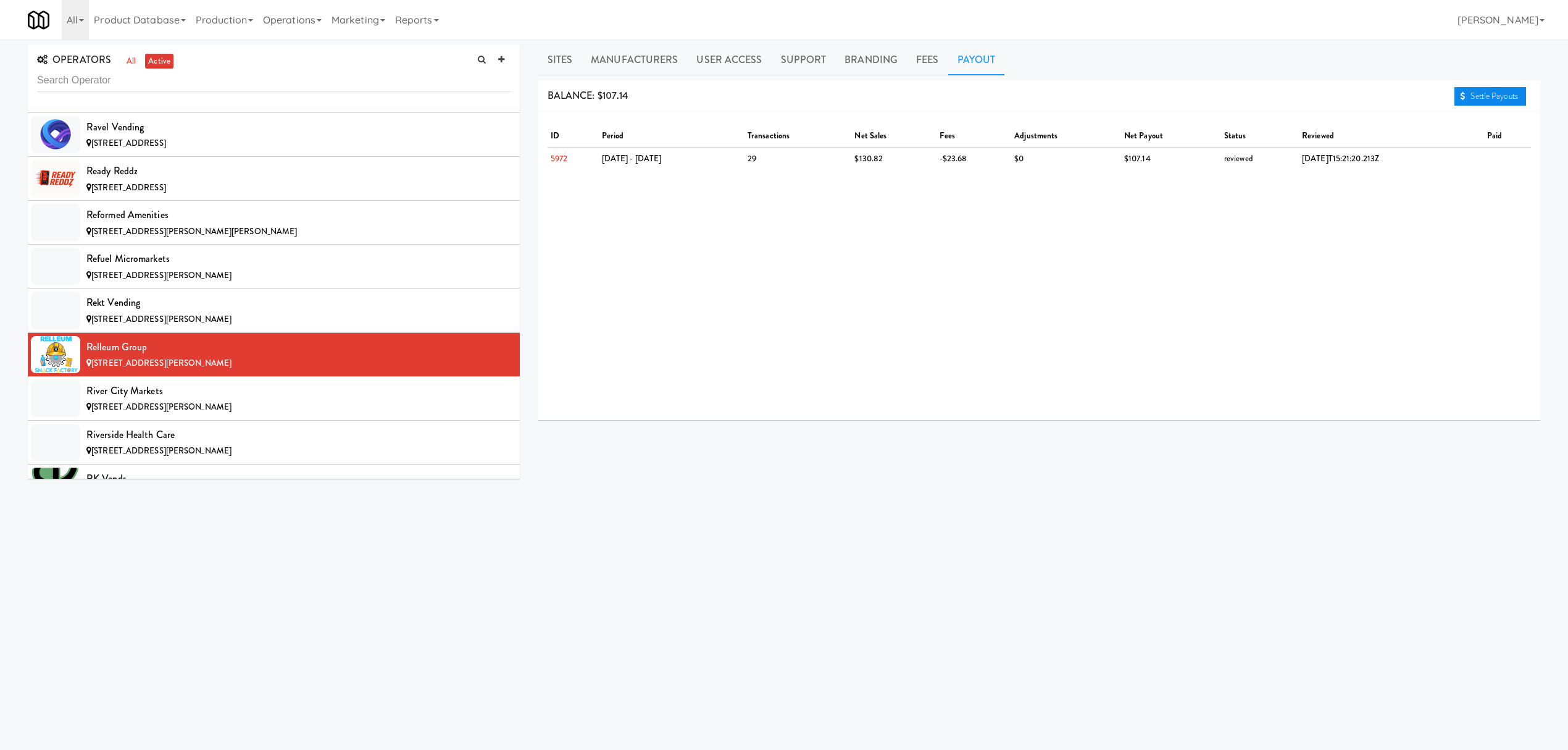
click at [1454, 96] on link "Settle Payouts" at bounding box center [1490, 96] width 72 height 19
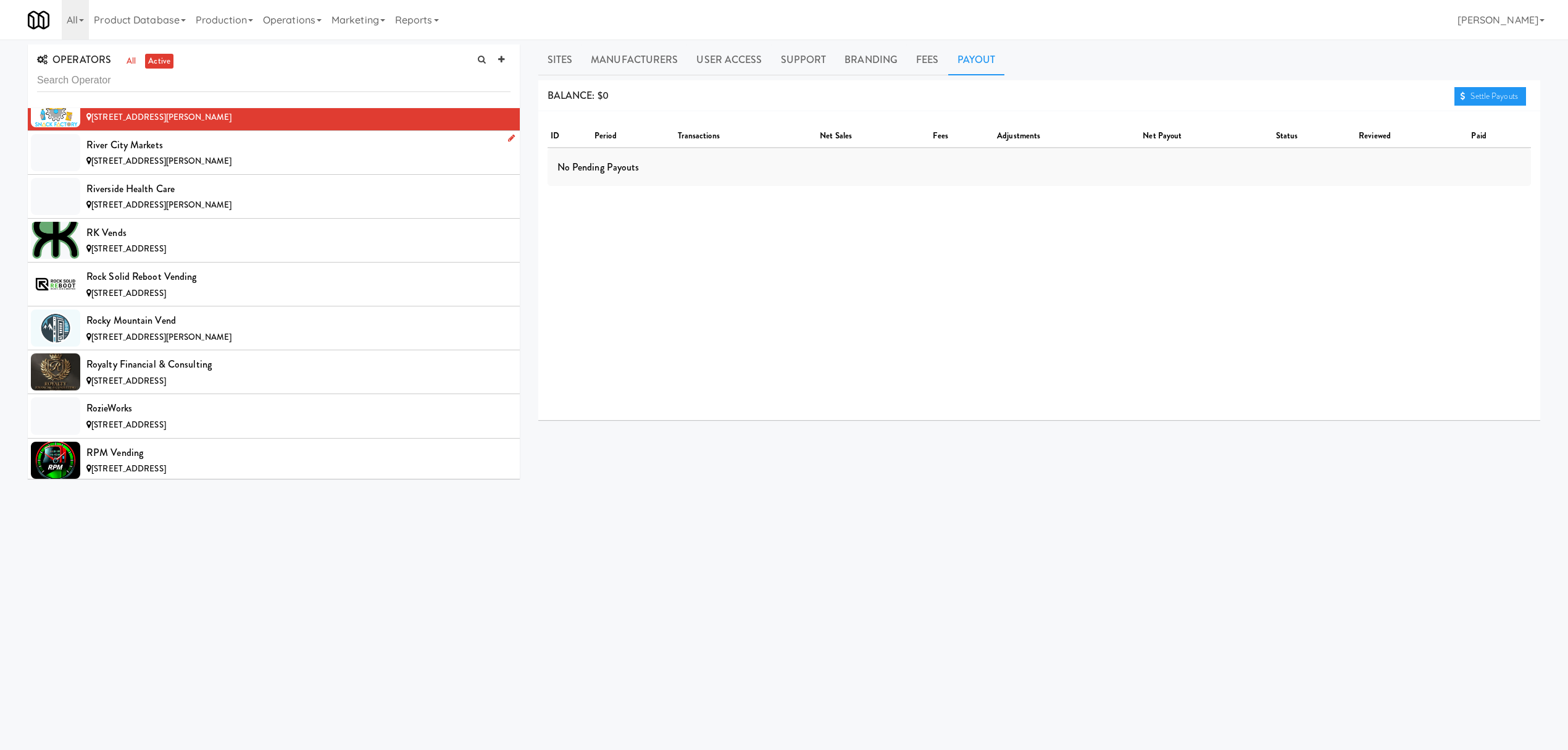
scroll to position [10374, 0]
click at [189, 153] on div "River City Markets" at bounding box center [298, 144] width 424 height 19
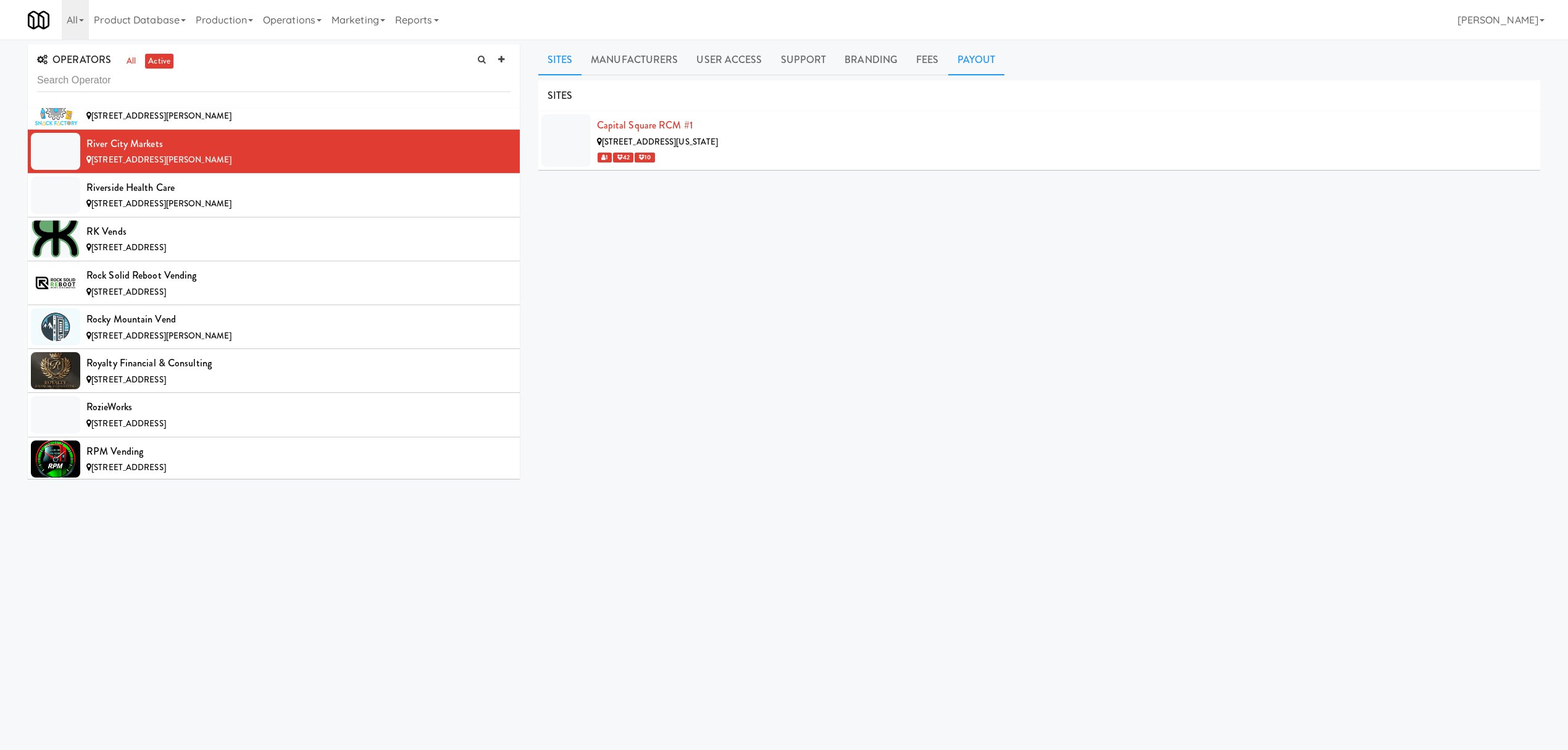
click at [972, 51] on link "Payout" at bounding box center [976, 60] width 56 height 31
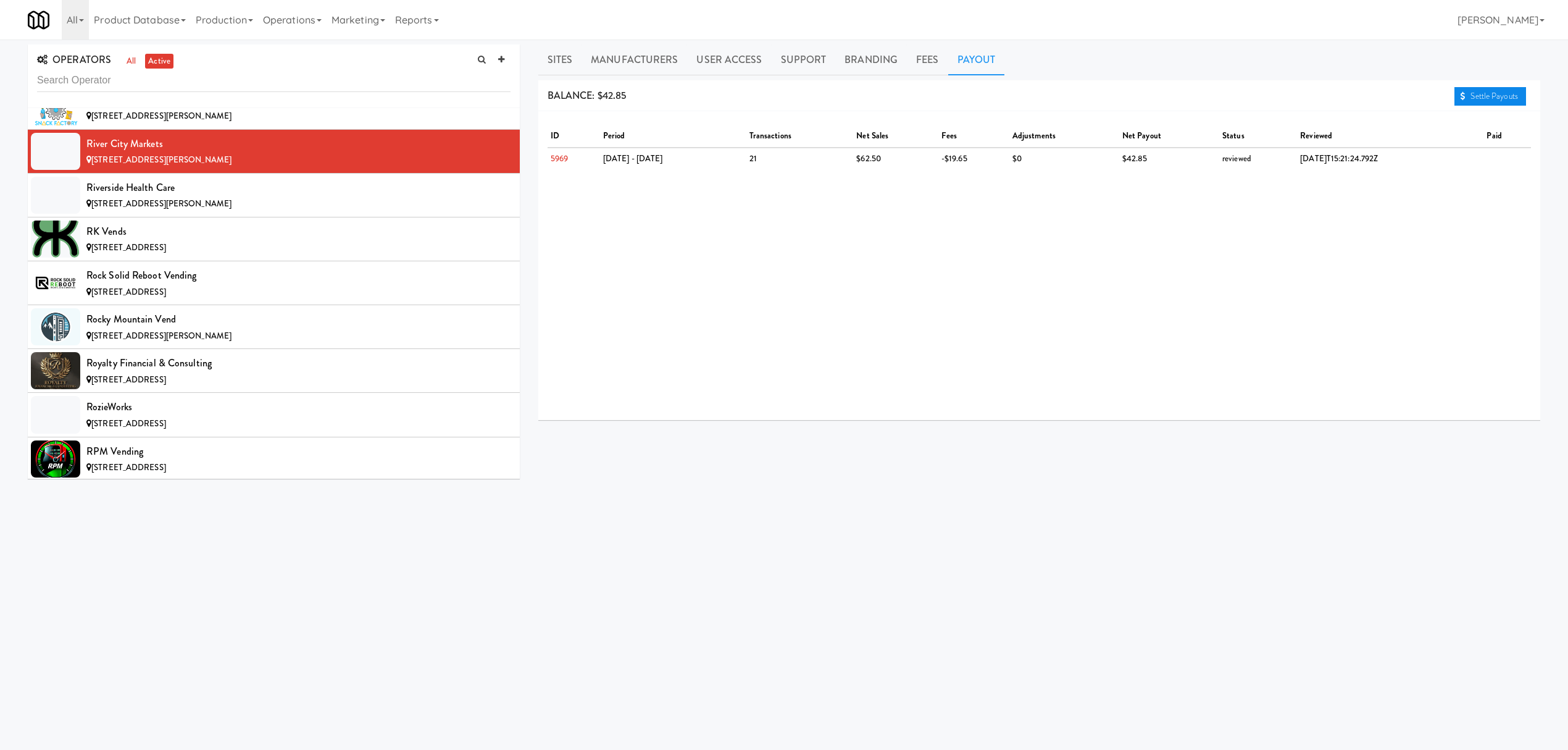
click at [1496, 97] on link "Settle Payouts" at bounding box center [1490, 96] width 72 height 19
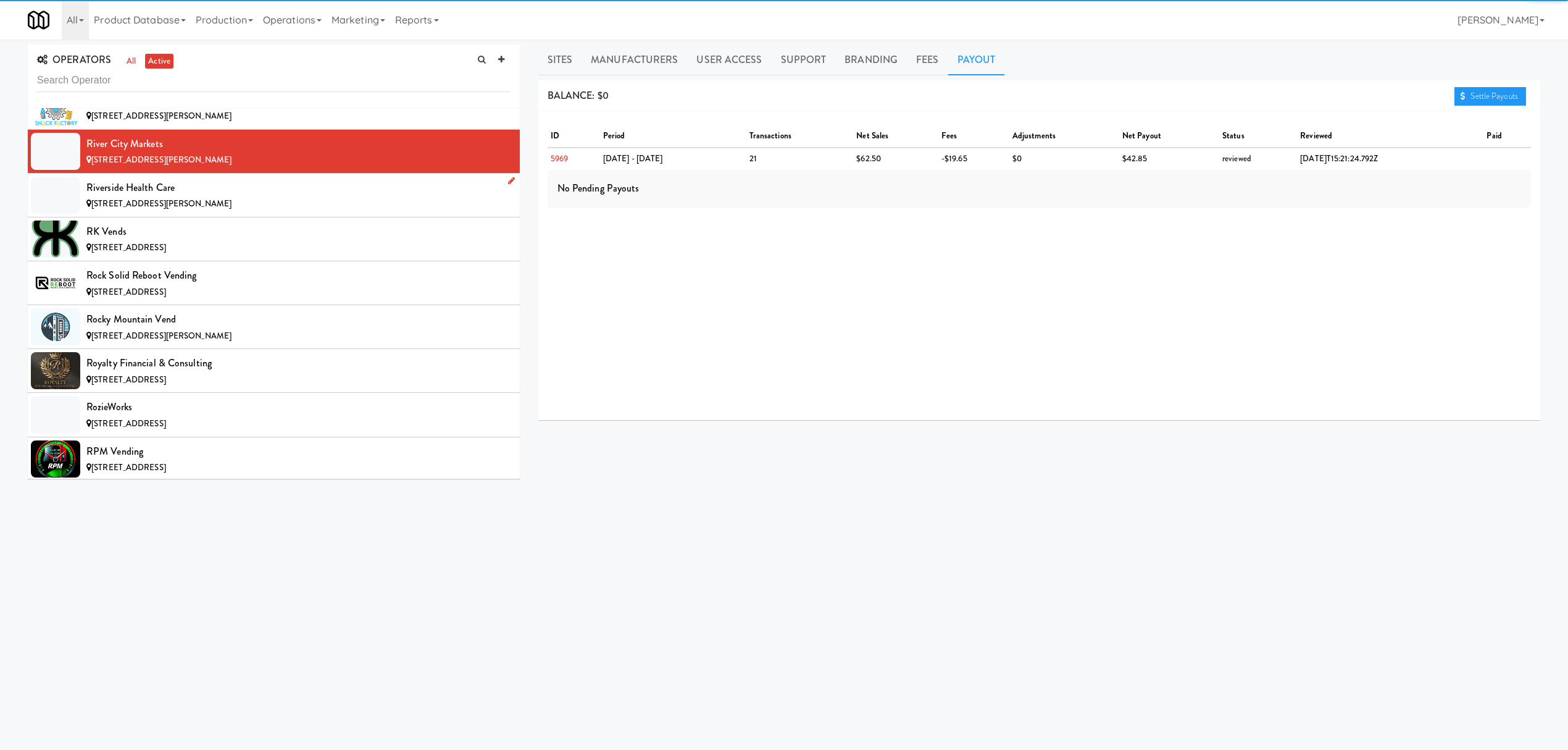
click at [253, 197] on div "Riverside Health Care" at bounding box center [298, 188] width 424 height 19
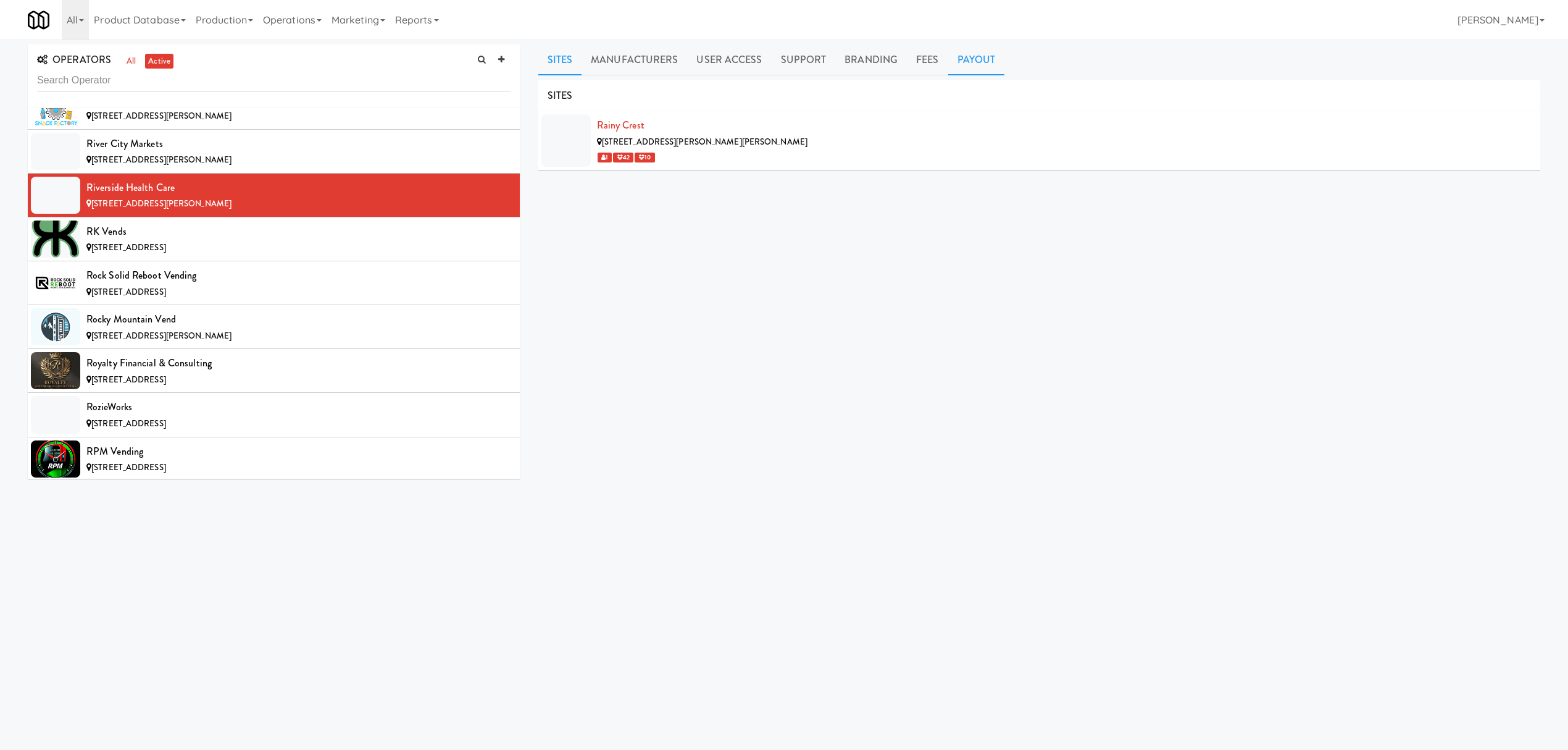
click at [975, 55] on link "Payout" at bounding box center [976, 60] width 56 height 31
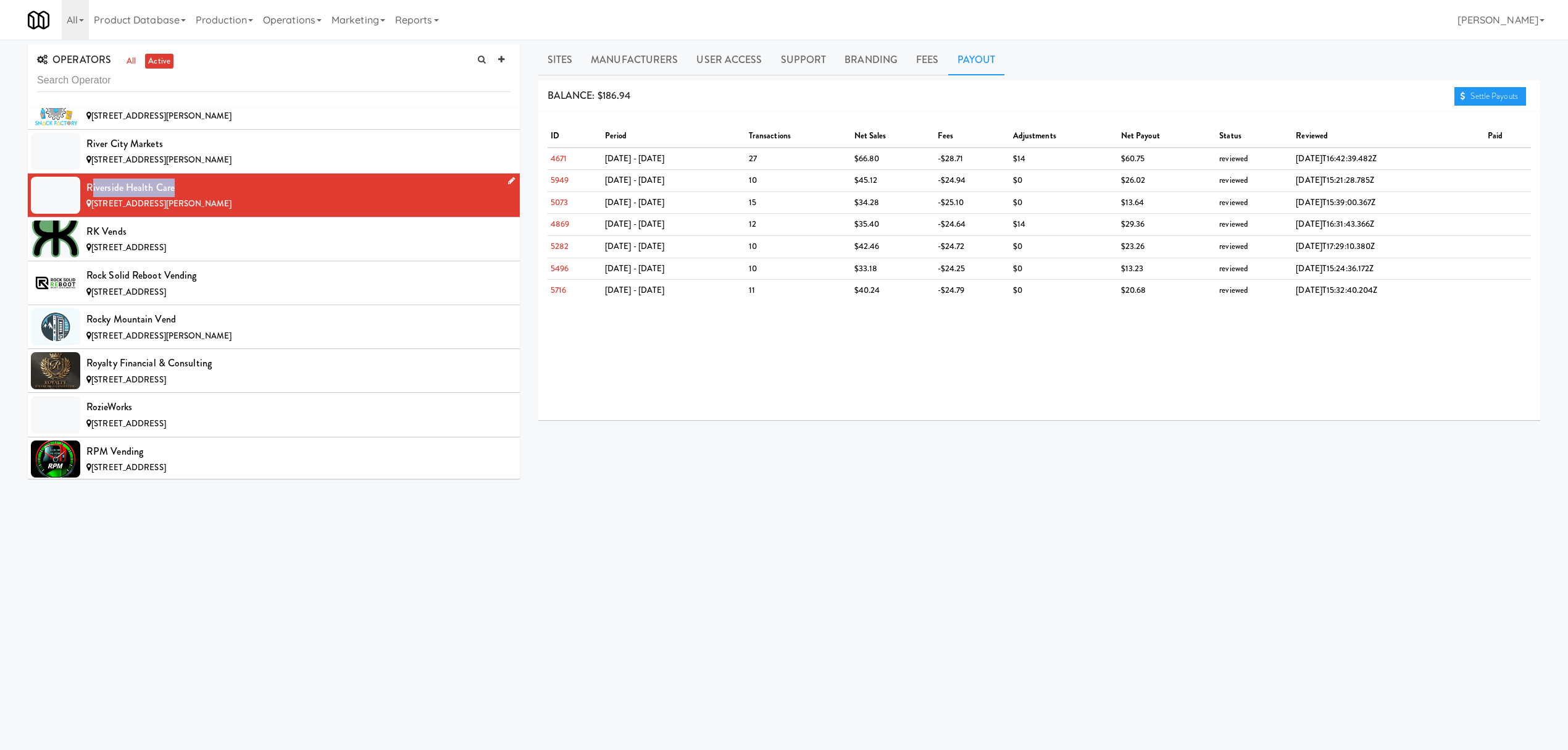
drag, startPoint x: 90, startPoint y: 238, endPoint x: 228, endPoint y: 238, distance: 138.0
click at [228, 197] on div "Riverside Health Care" at bounding box center [298, 188] width 424 height 19
click at [84, 217] on li "Riverside Health Care [STREET_ADDRESS][PERSON_NAME]" at bounding box center [274, 195] width 492 height 44
click at [85, 217] on li "Riverside Health Care [STREET_ADDRESS][PERSON_NAME]" at bounding box center [274, 195] width 492 height 44
drag, startPoint x: 85, startPoint y: 237, endPoint x: 183, endPoint y: 233, distance: 98.1
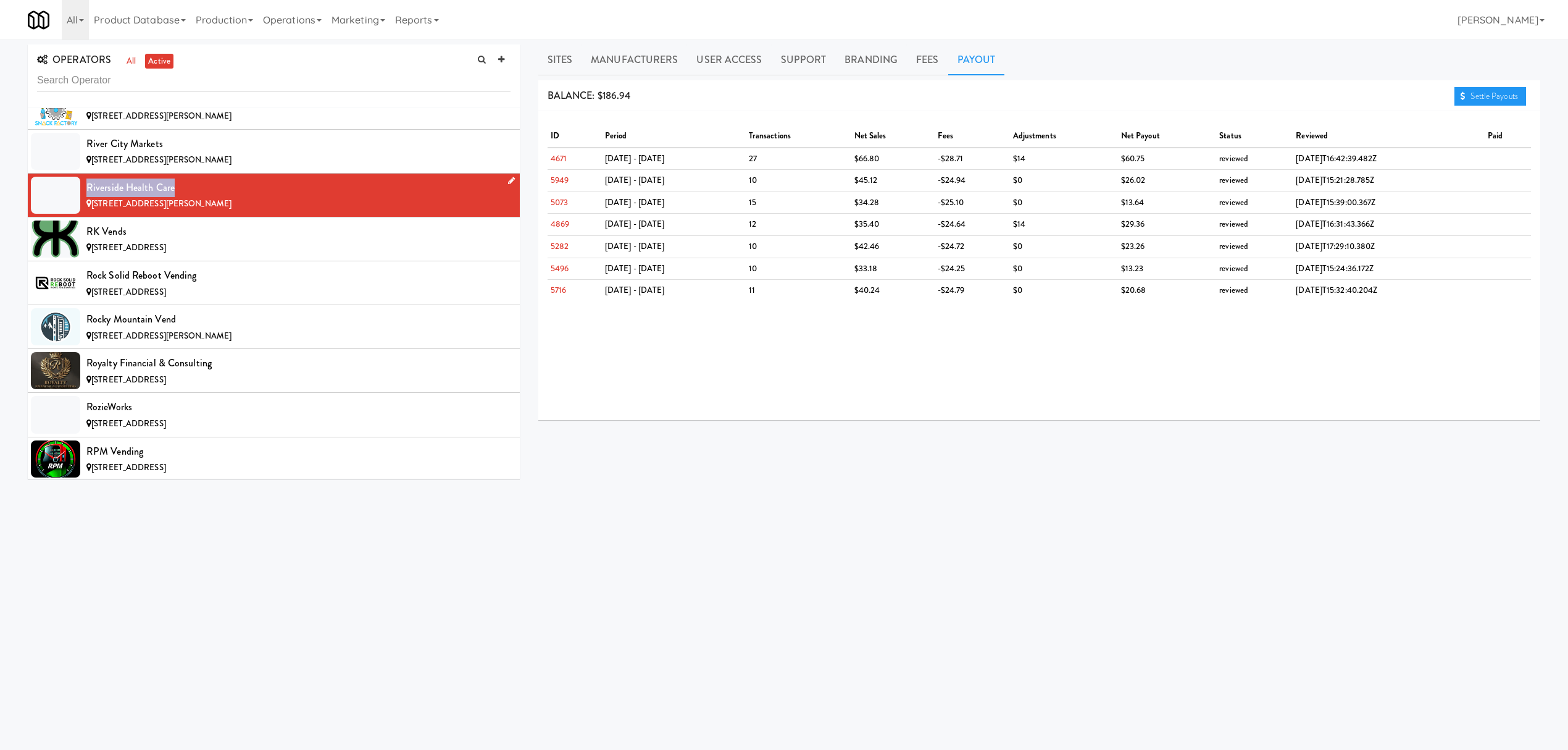
click at [183, 217] on li "Riverside Health Care [STREET_ADDRESS][PERSON_NAME]" at bounding box center [274, 195] width 492 height 44
click at [232, 256] on div "[STREET_ADDRESS]" at bounding box center [298, 247] width 424 height 15
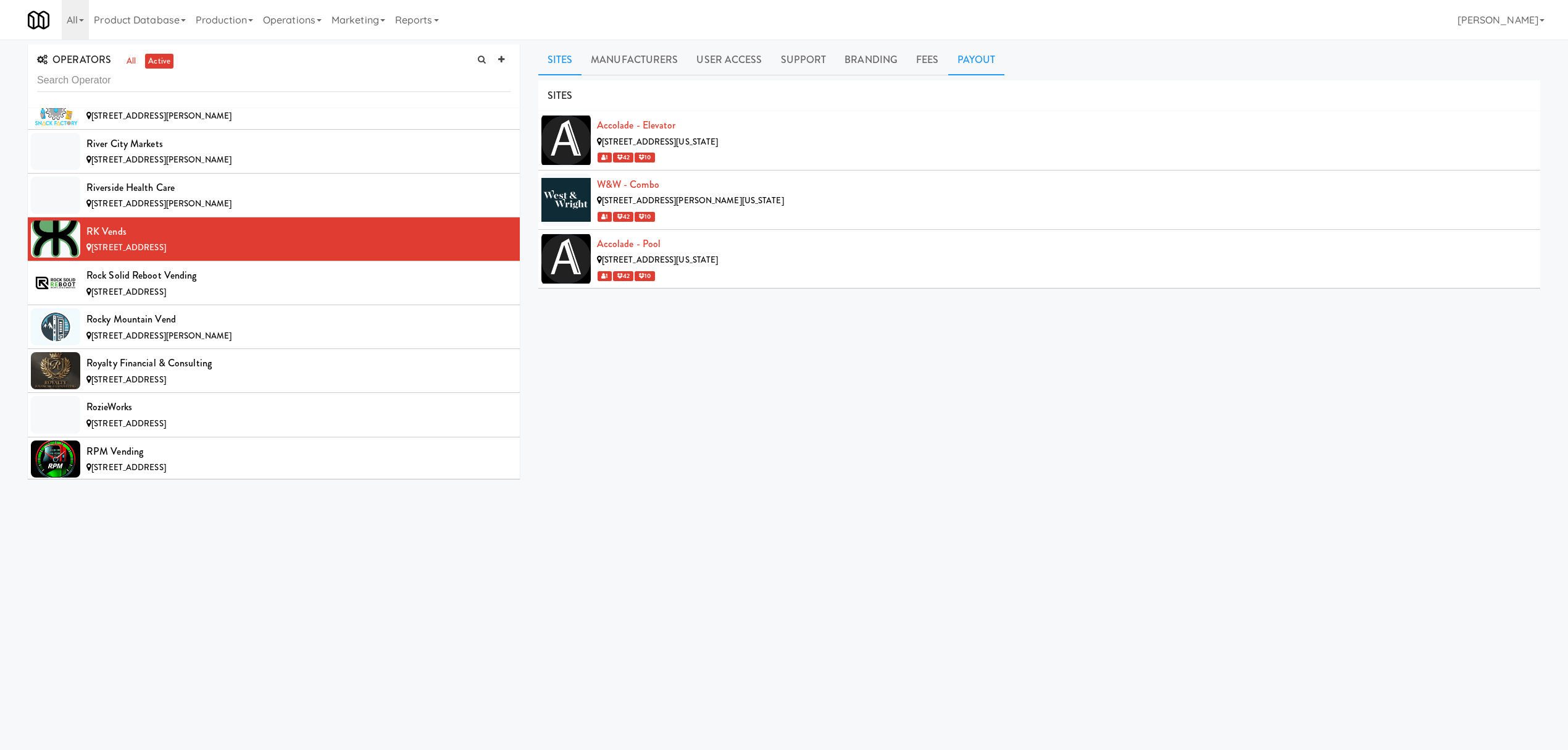
click at [956, 62] on link "Payout" at bounding box center [976, 60] width 56 height 31
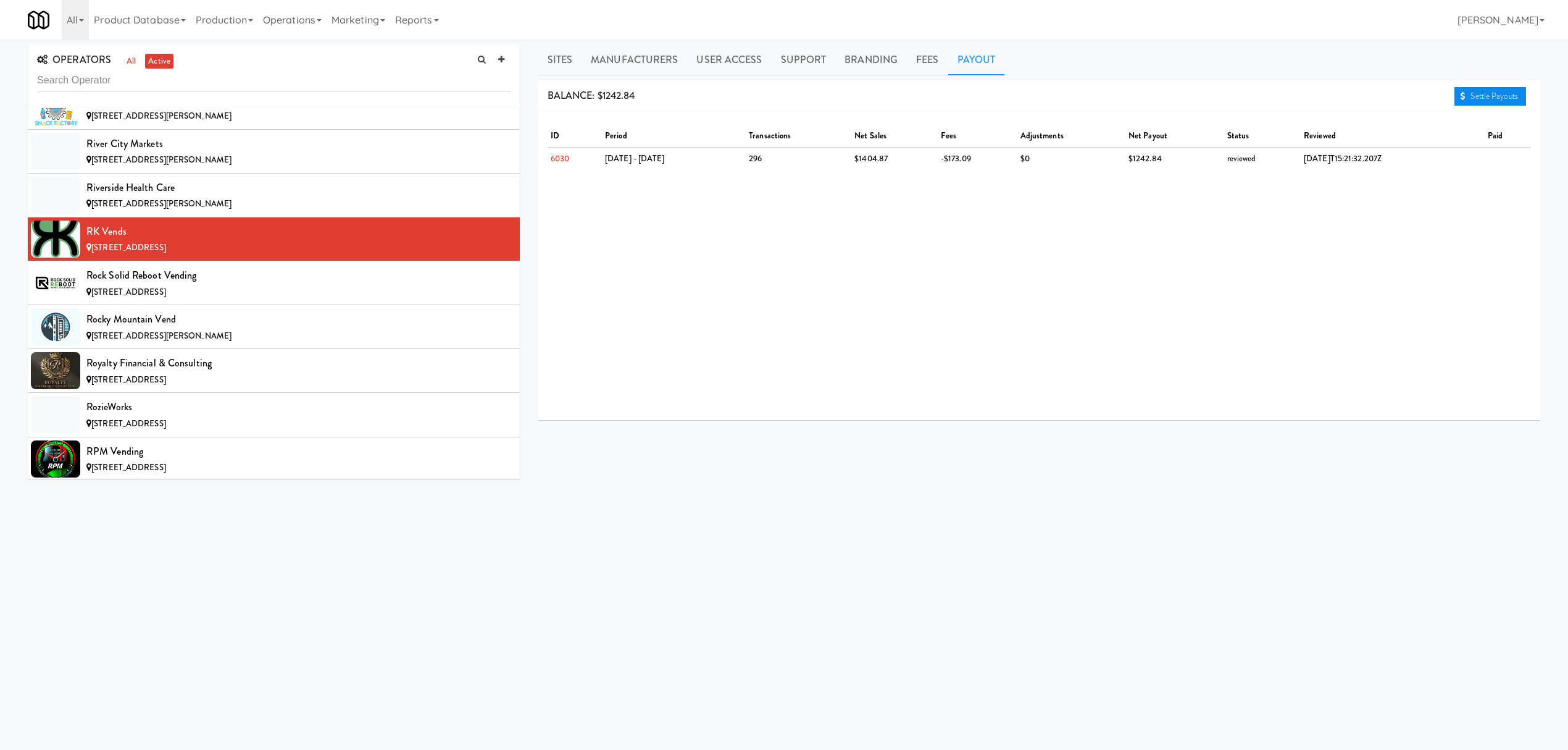
click at [1460, 94] on icon at bounding box center [1462, 96] width 5 height 8
click at [186, 285] on div "Rock Solid Reboot Vending" at bounding box center [298, 275] width 424 height 19
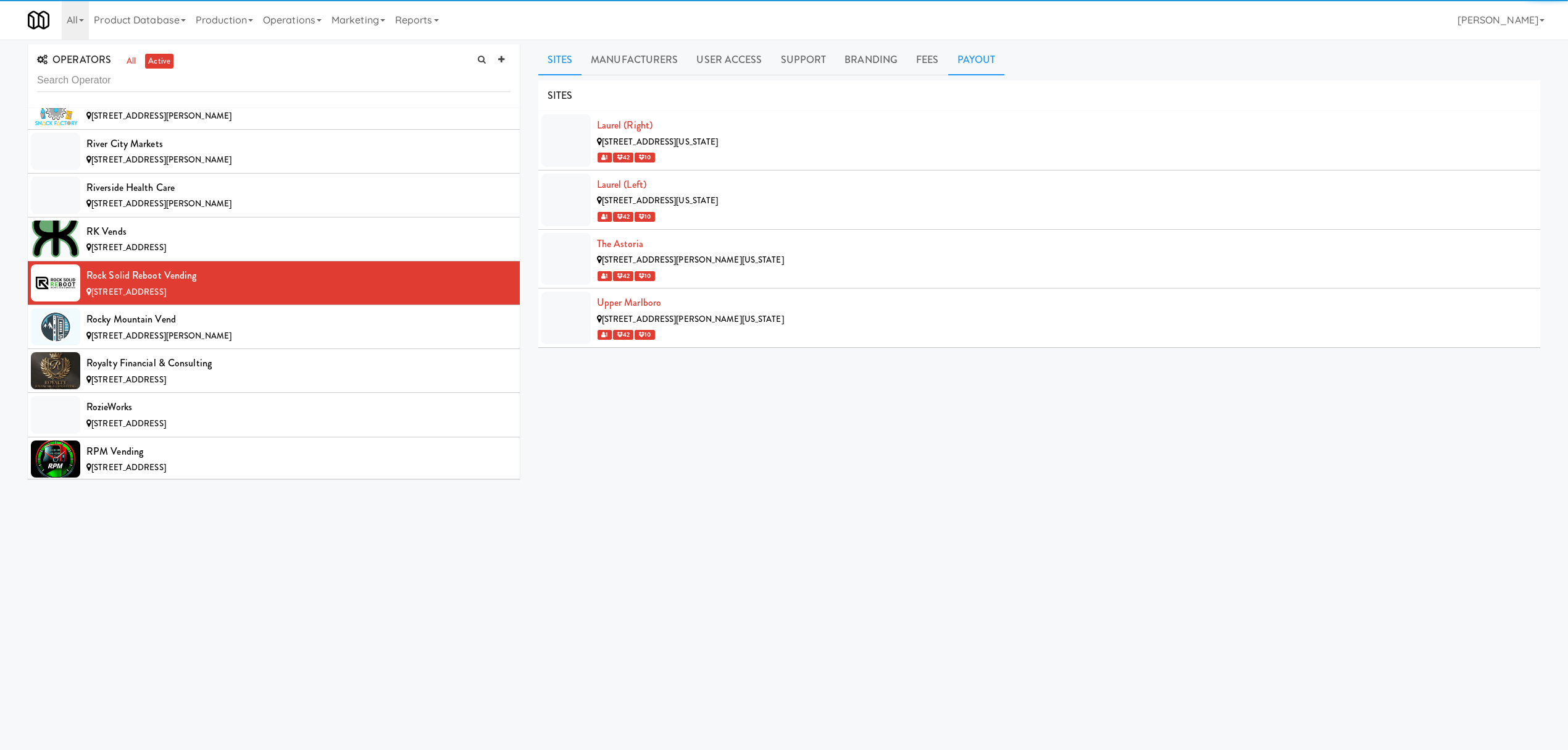
click at [976, 66] on link "Payout" at bounding box center [976, 60] width 56 height 31
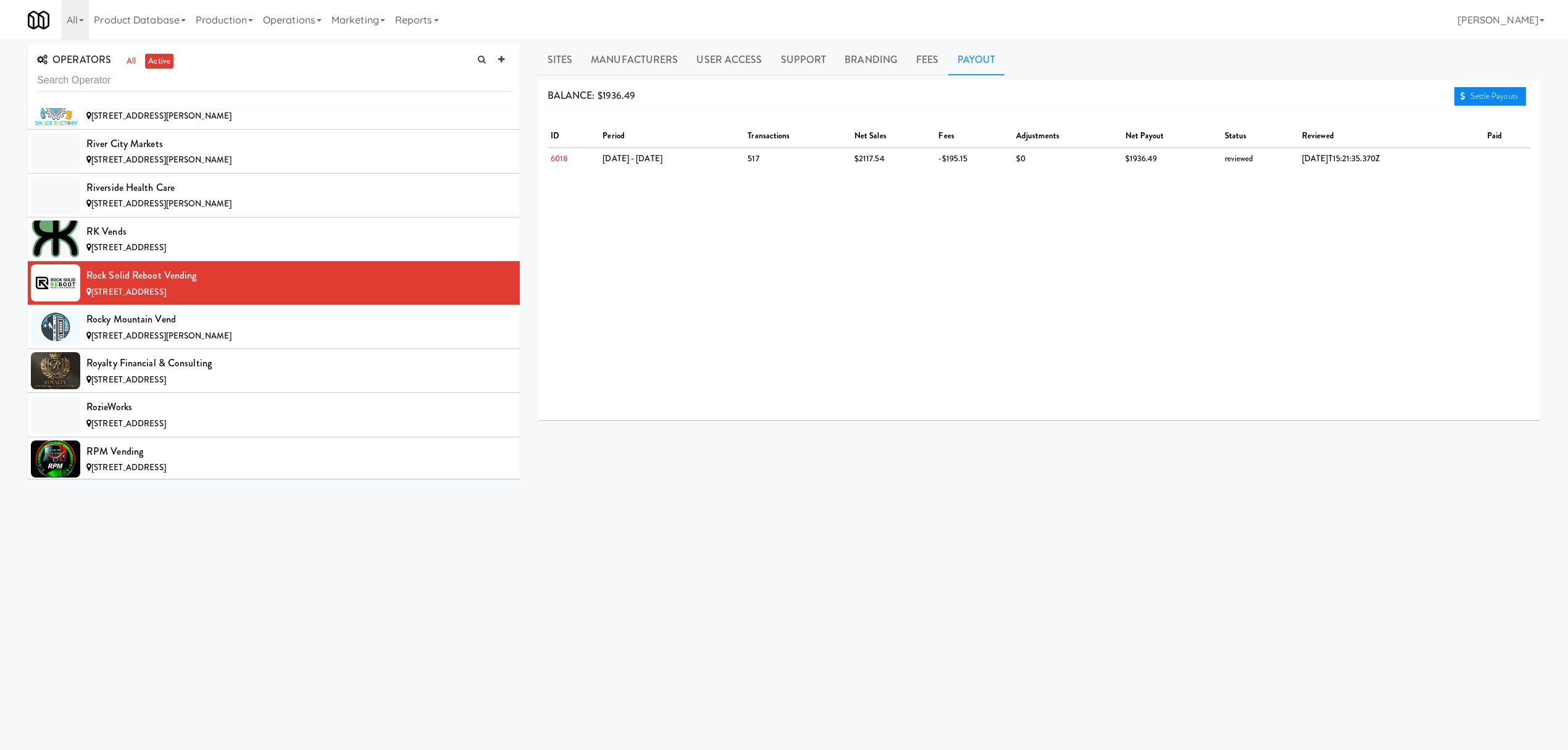
click at [1476, 99] on link "Settle Payouts" at bounding box center [1490, 96] width 72 height 19
click at [262, 328] on div "Rocky Mountain Vend" at bounding box center [298, 319] width 424 height 19
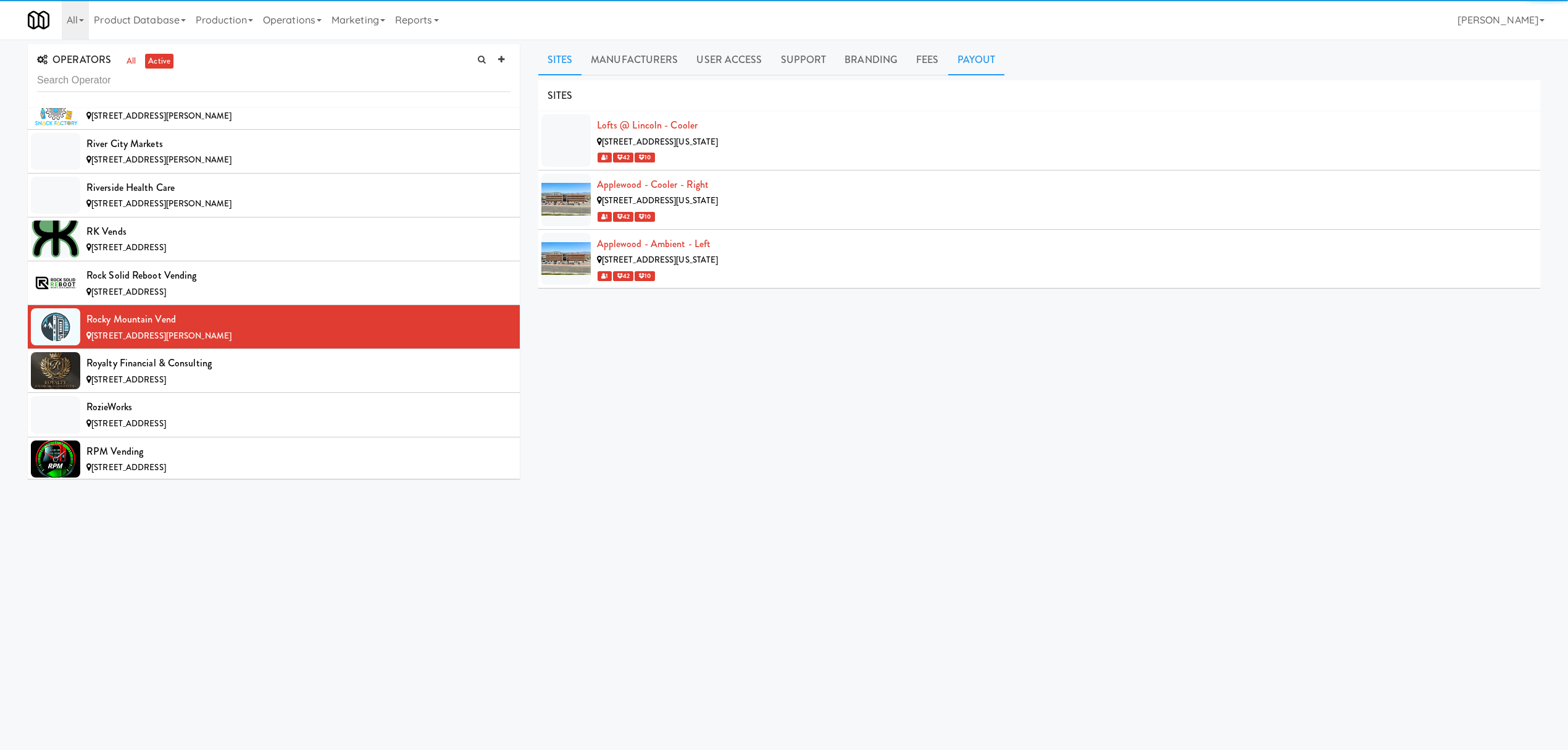
click at [973, 63] on link "Payout" at bounding box center [976, 60] width 56 height 31
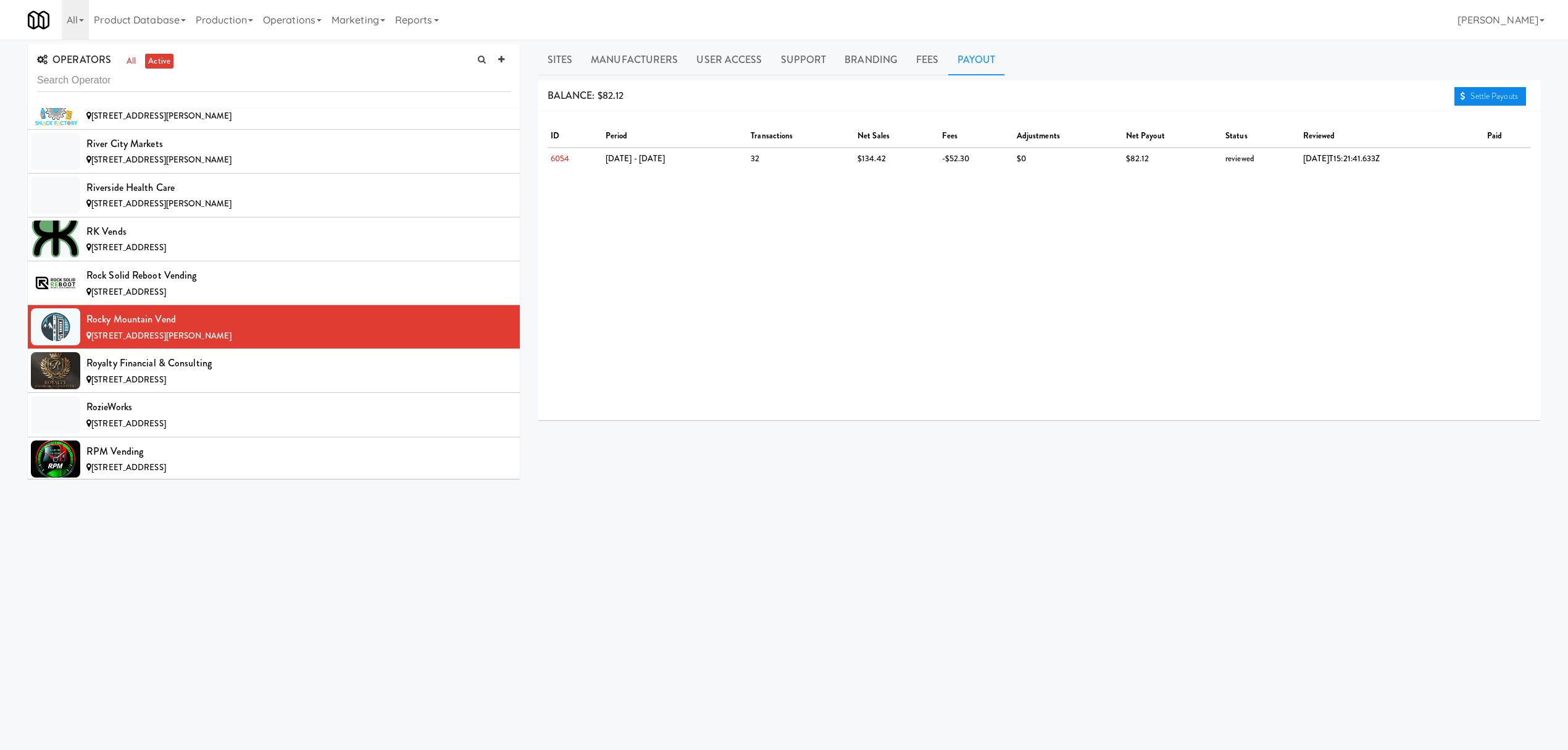
click at [1503, 95] on link "Settle Payouts" at bounding box center [1490, 96] width 72 height 19
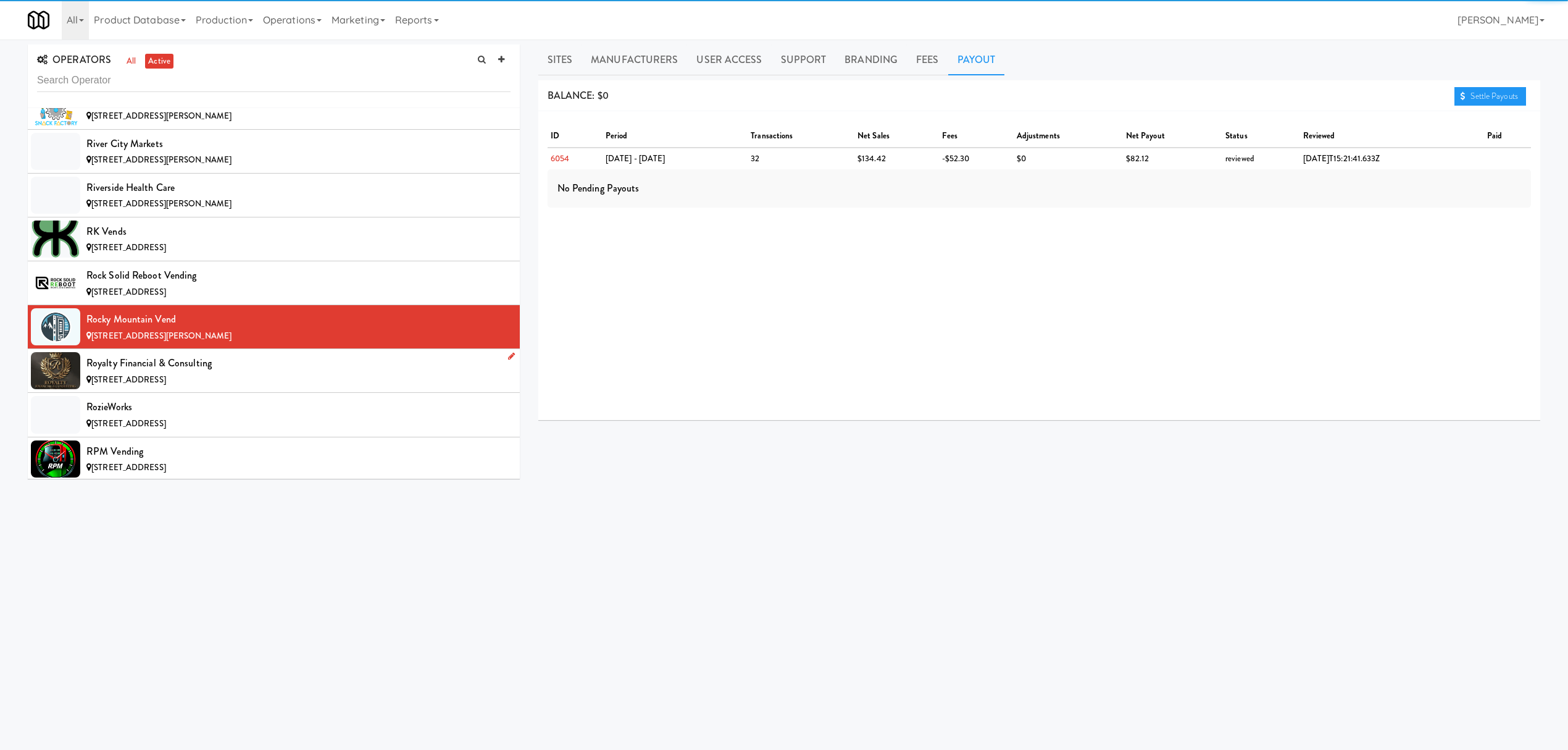
click at [243, 372] on div "Royalty Financial & Consulting" at bounding box center [298, 363] width 424 height 19
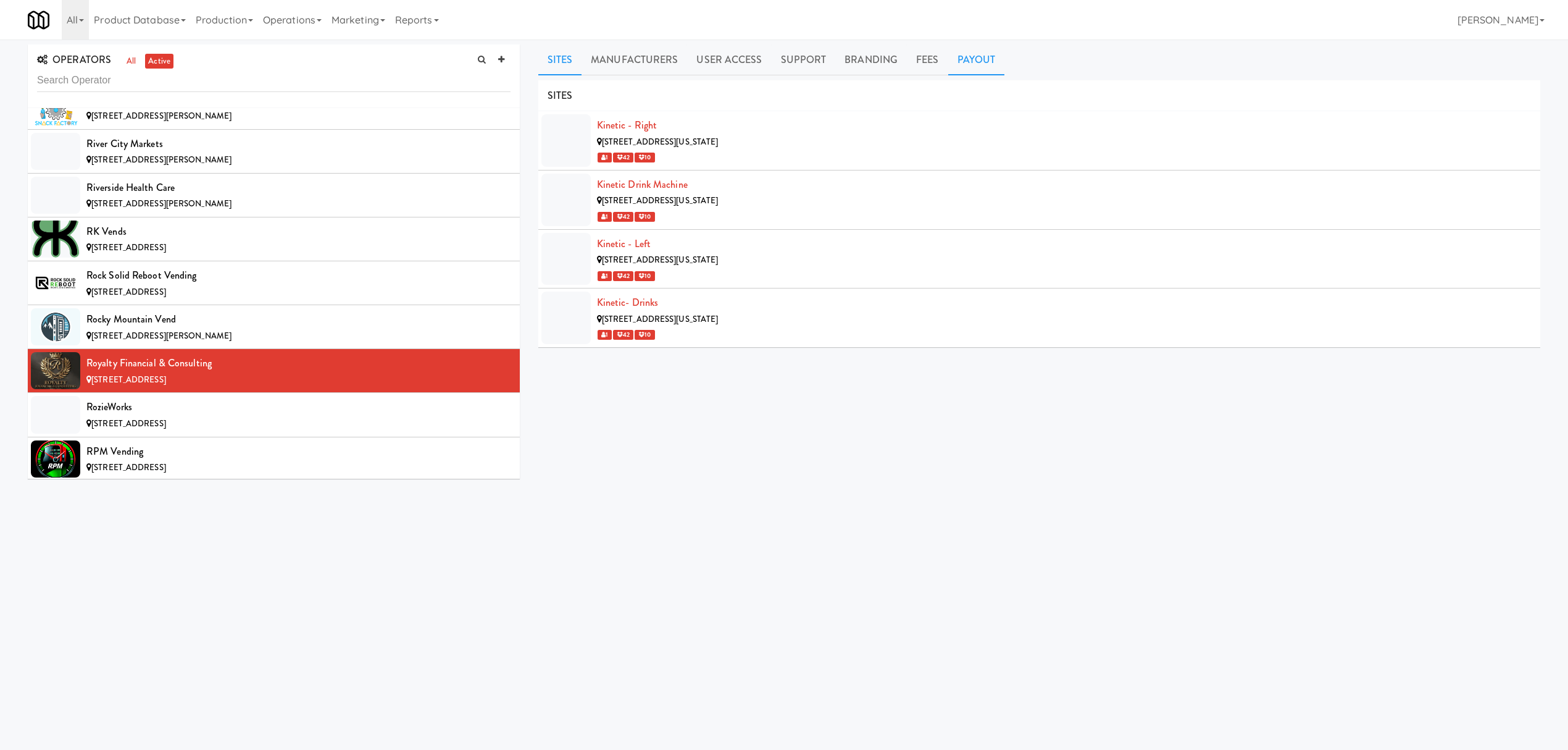
click at [958, 60] on link "Payout" at bounding box center [976, 60] width 56 height 31
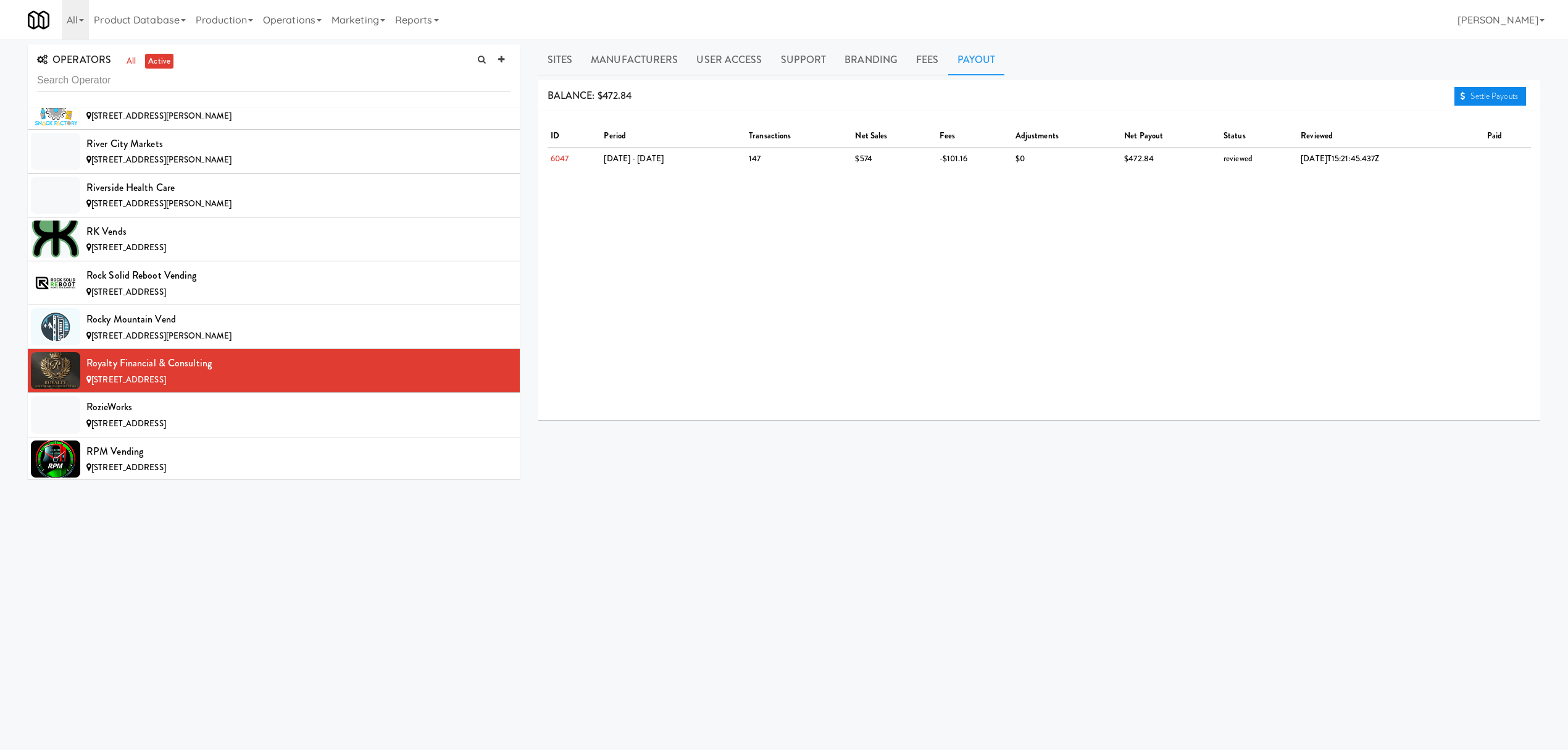
click at [1463, 92] on link "Settle Payouts" at bounding box center [1490, 96] width 72 height 19
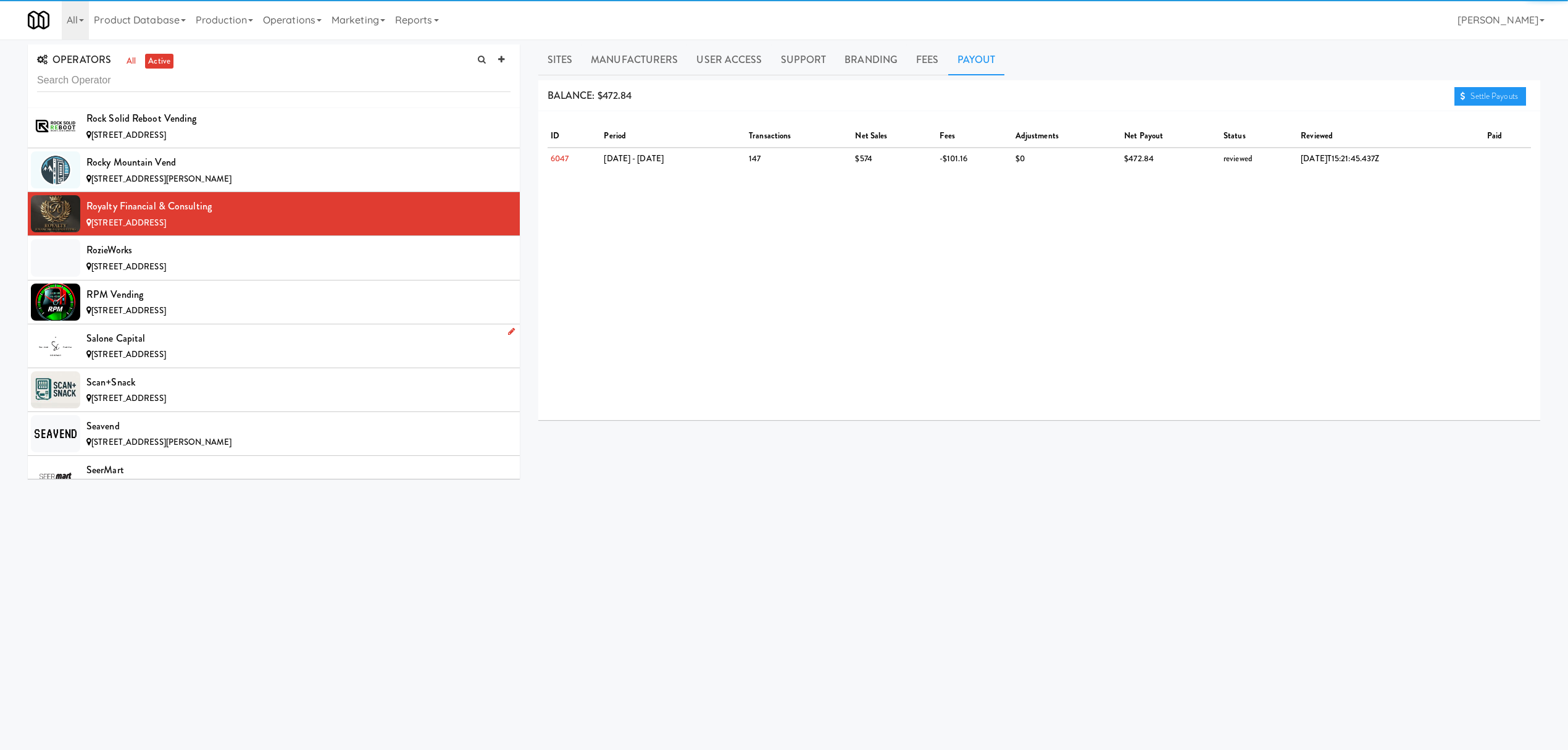
scroll to position [10539, 0]
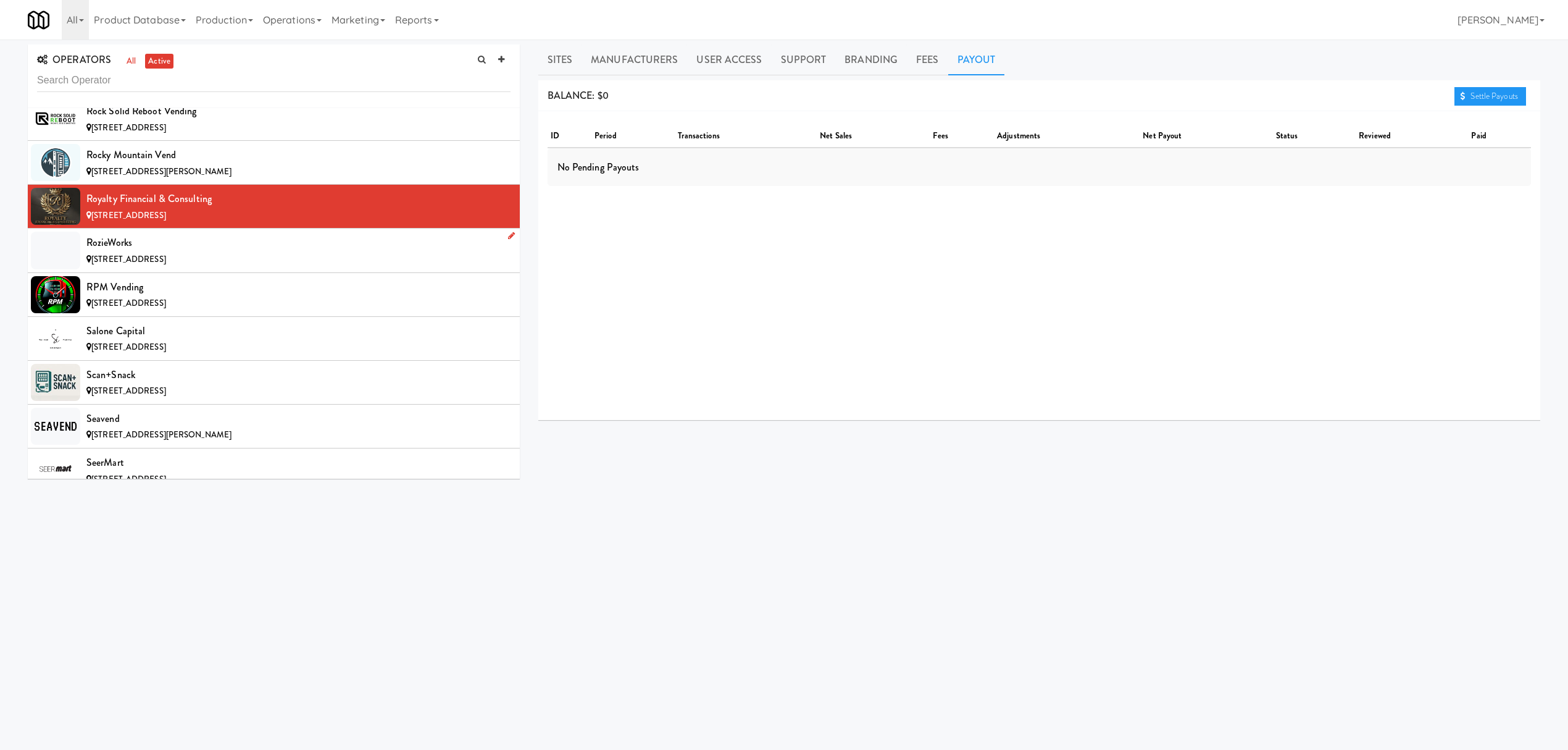
click at [220, 267] on div "[STREET_ADDRESS]" at bounding box center [298, 259] width 424 height 15
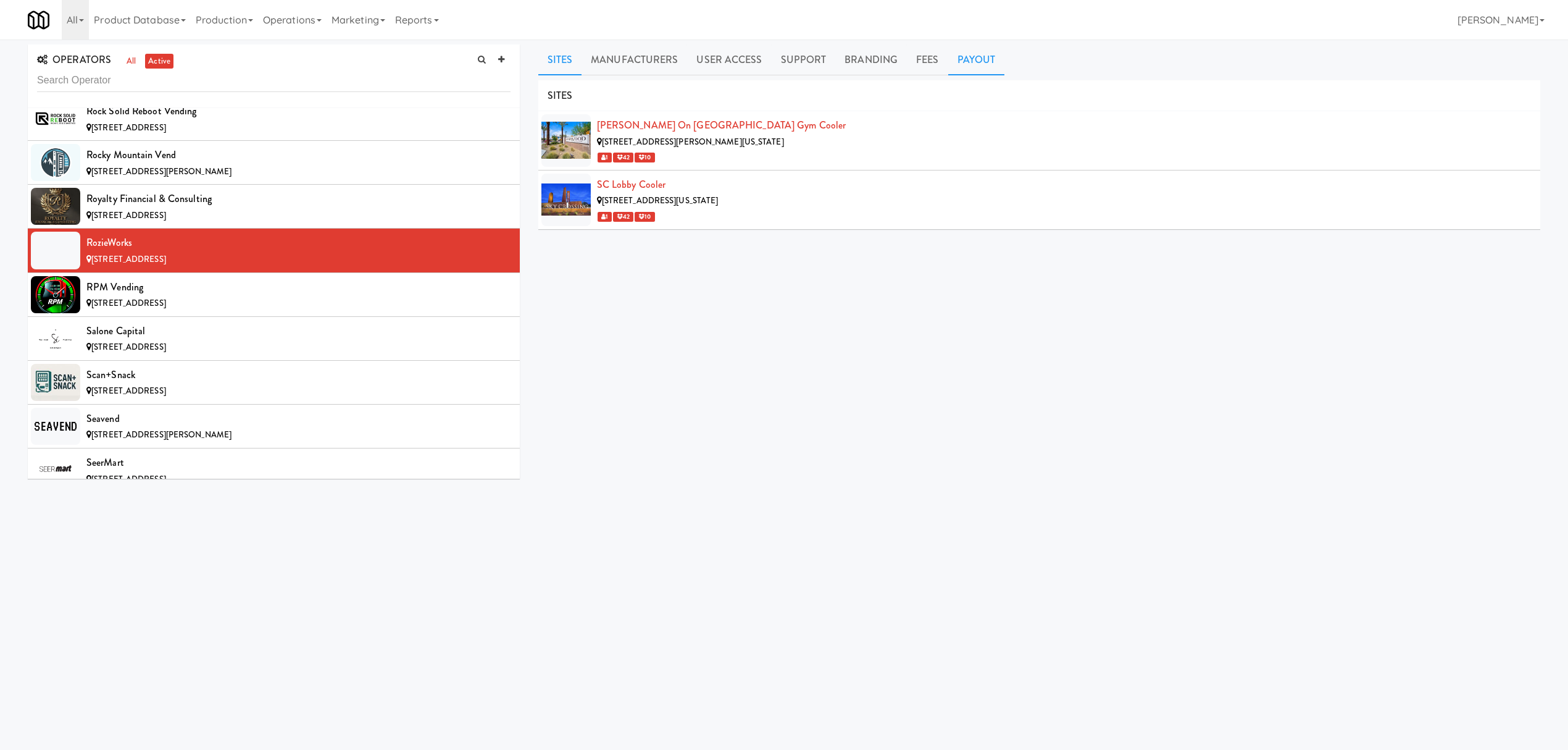
click at [976, 55] on link "Payout" at bounding box center [976, 60] width 56 height 31
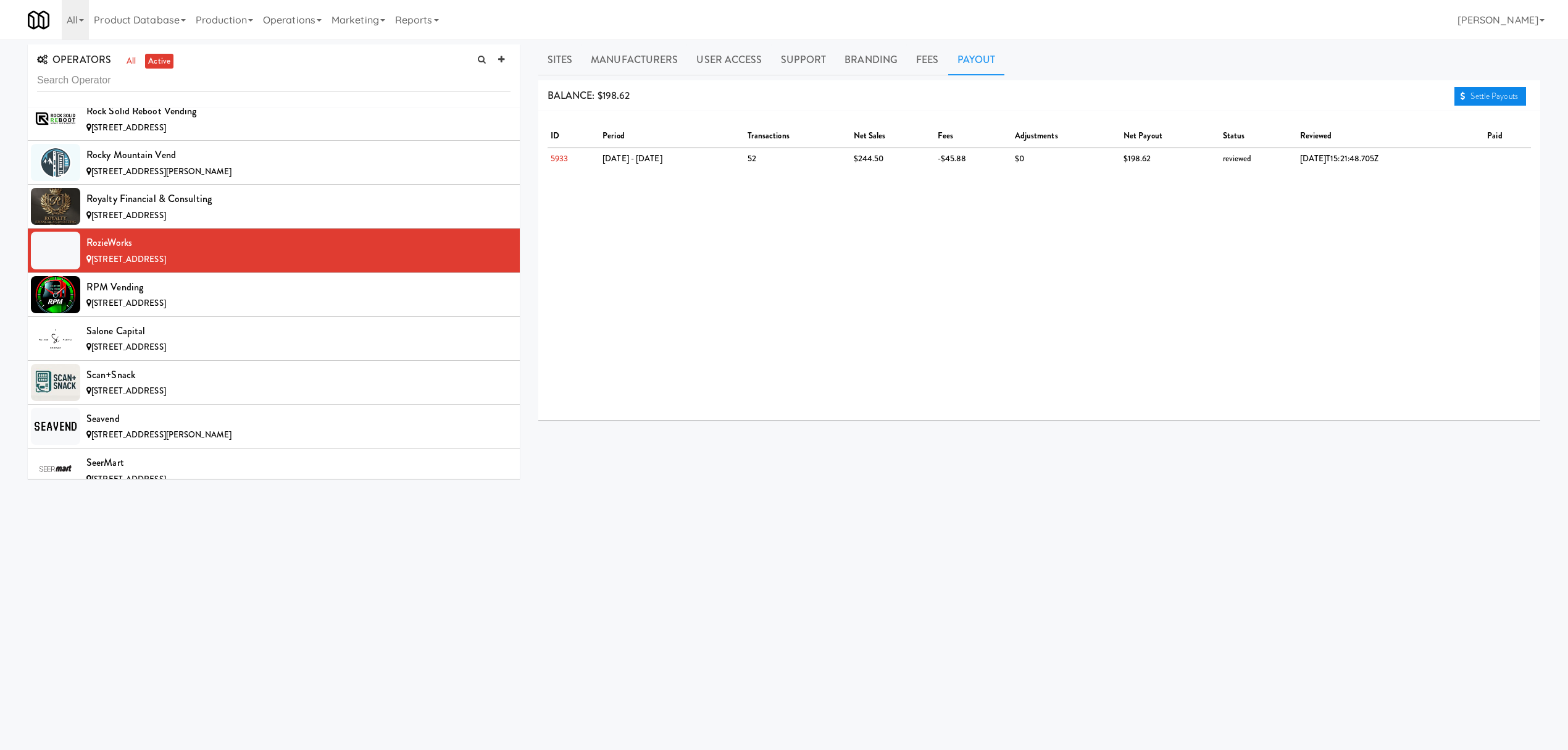
click at [1510, 94] on link "Settle Payouts" at bounding box center [1490, 96] width 72 height 19
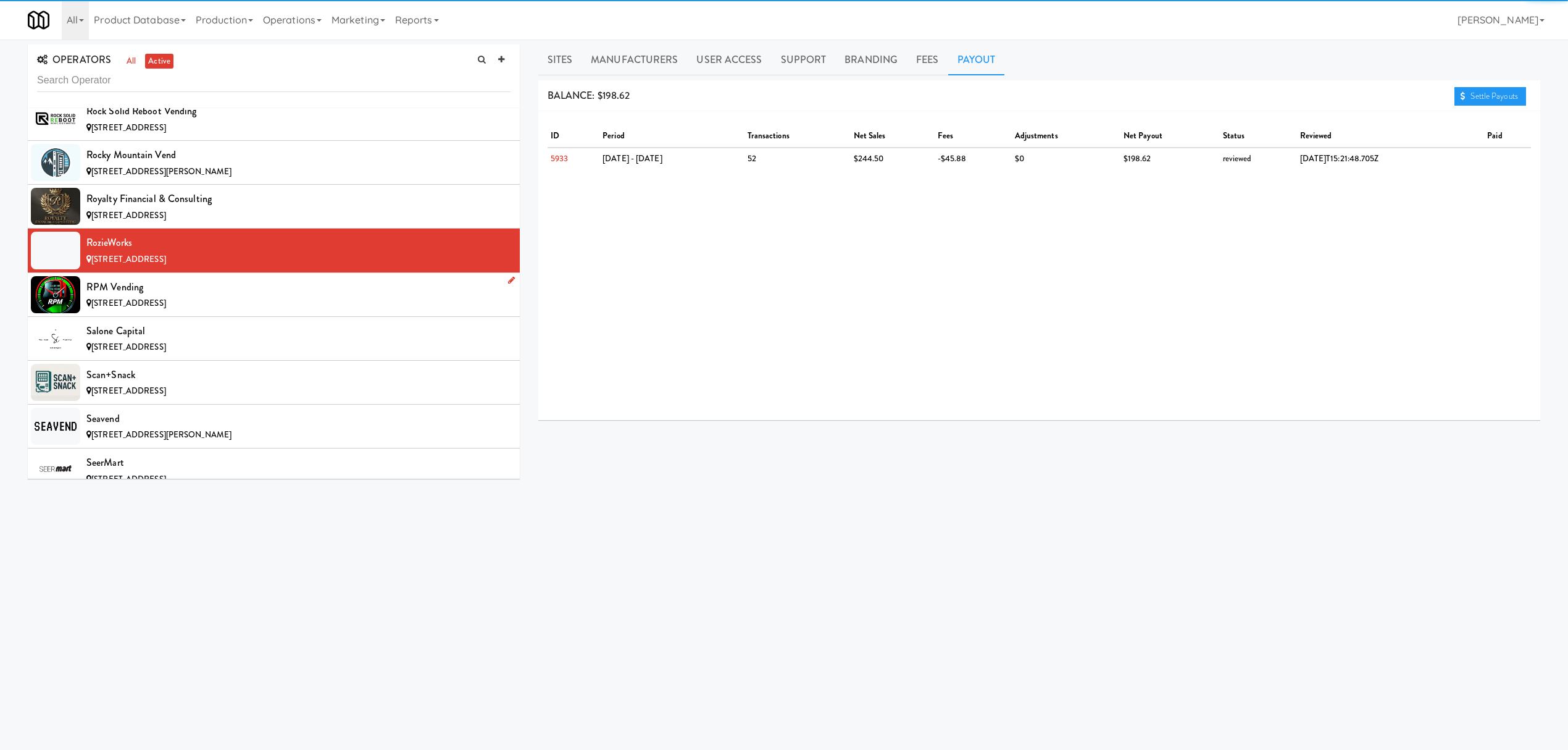
click at [225, 297] on div "RPM Vending" at bounding box center [298, 287] width 424 height 19
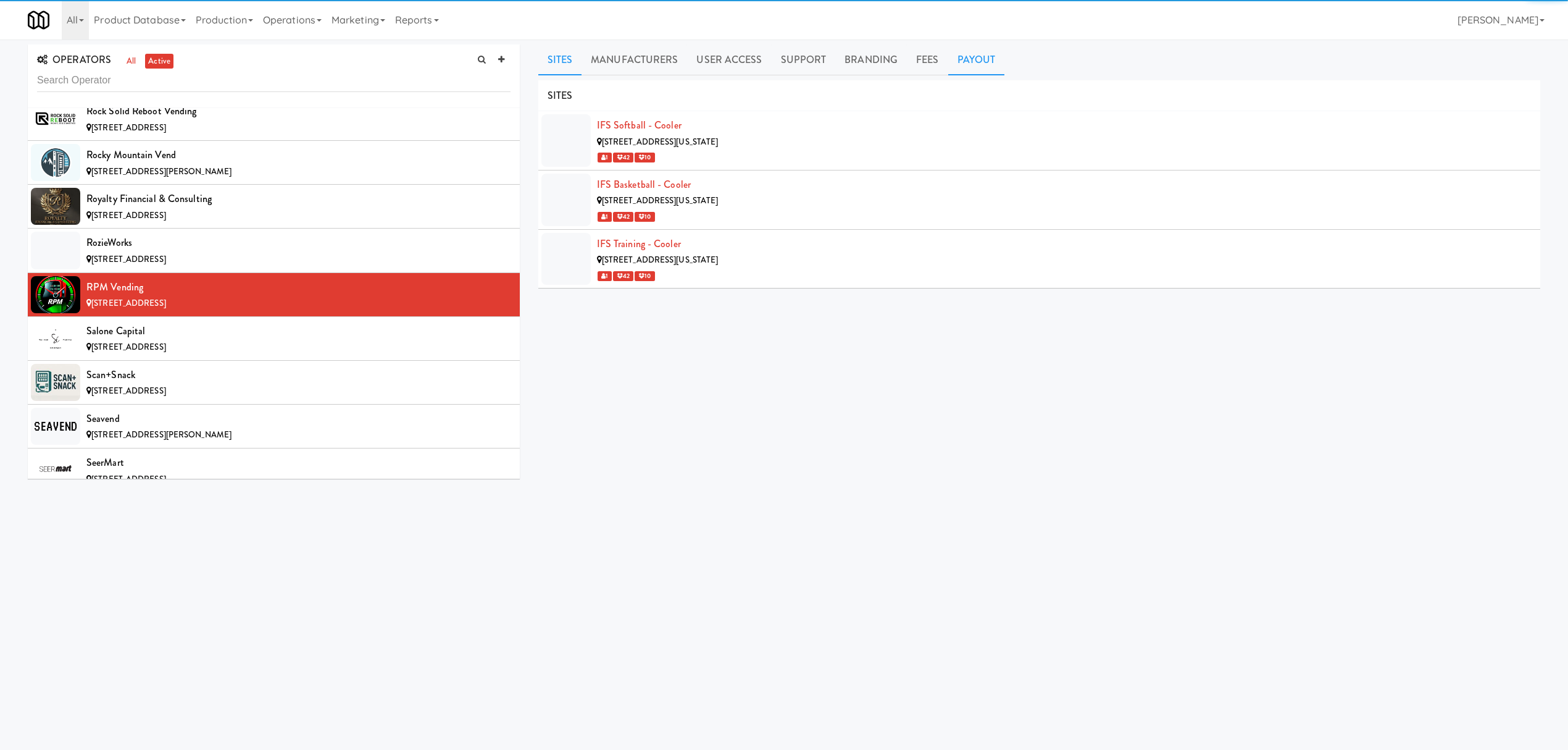
click at [972, 59] on link "Payout" at bounding box center [976, 60] width 56 height 31
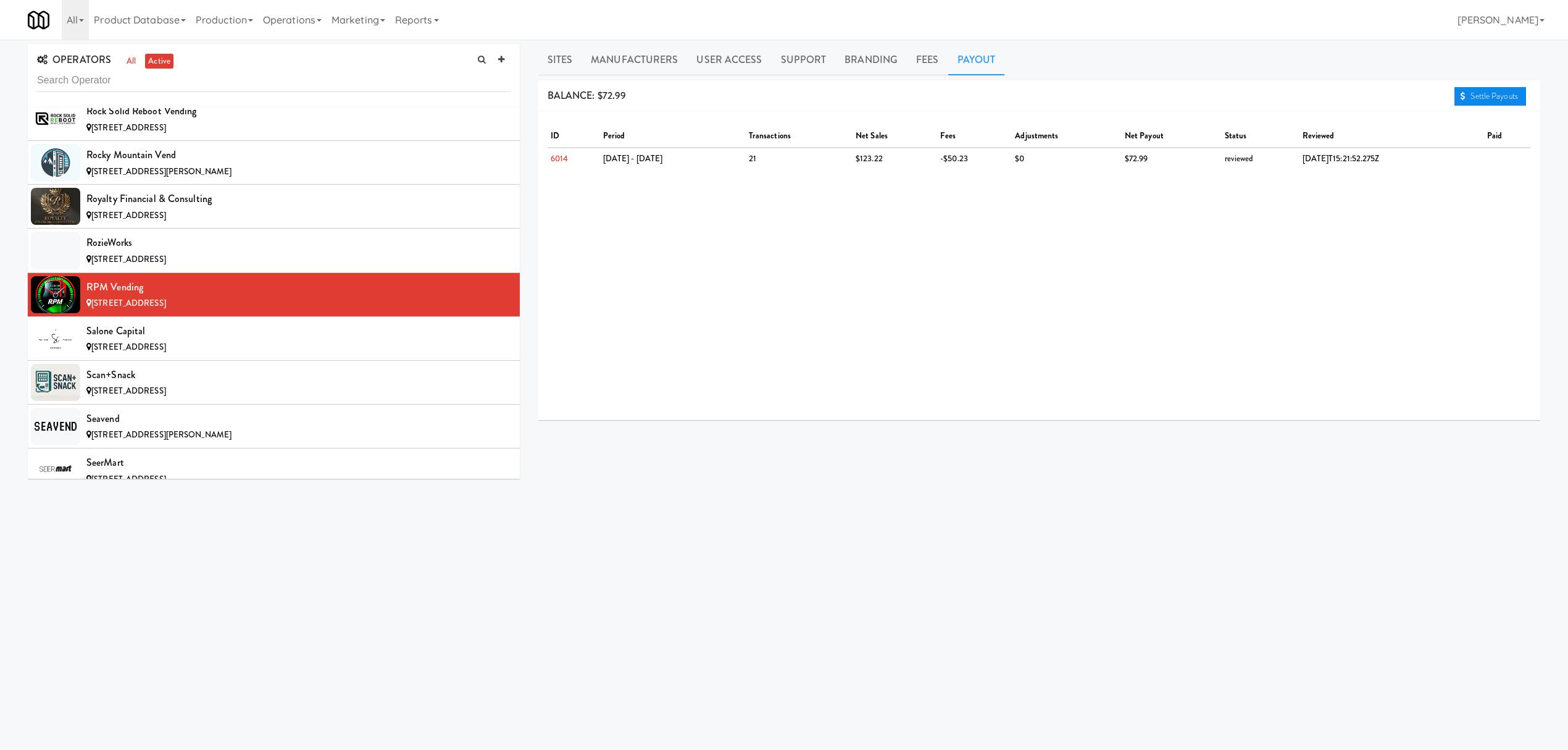
click at [1479, 102] on link "Settle Payouts" at bounding box center [1490, 96] width 72 height 19
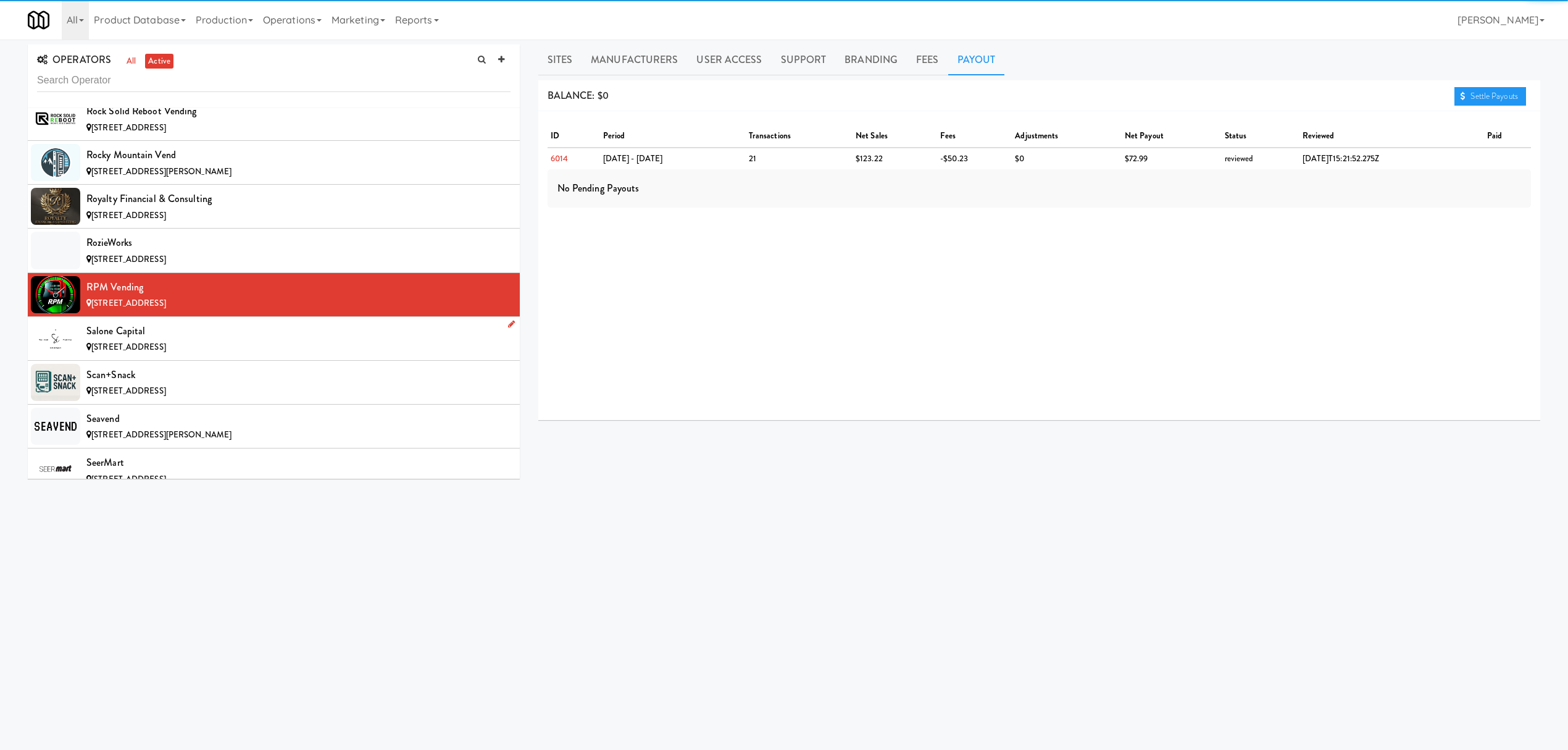
click at [203, 340] on div "Salone Capital" at bounding box center [298, 331] width 424 height 19
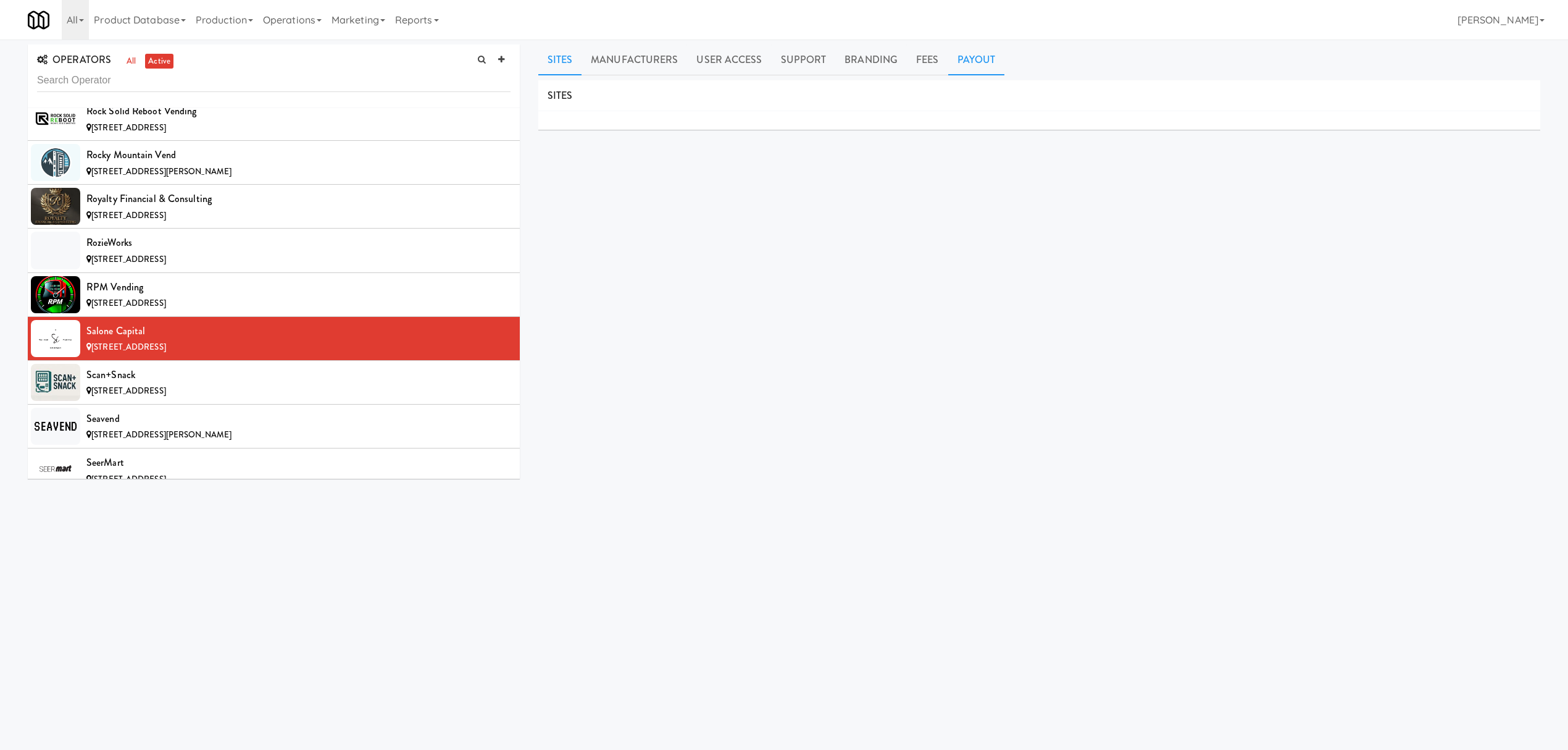
click at [985, 59] on link "Payout" at bounding box center [976, 60] width 56 height 31
click at [215, 384] on div "Scan+Snack" at bounding box center [298, 375] width 424 height 19
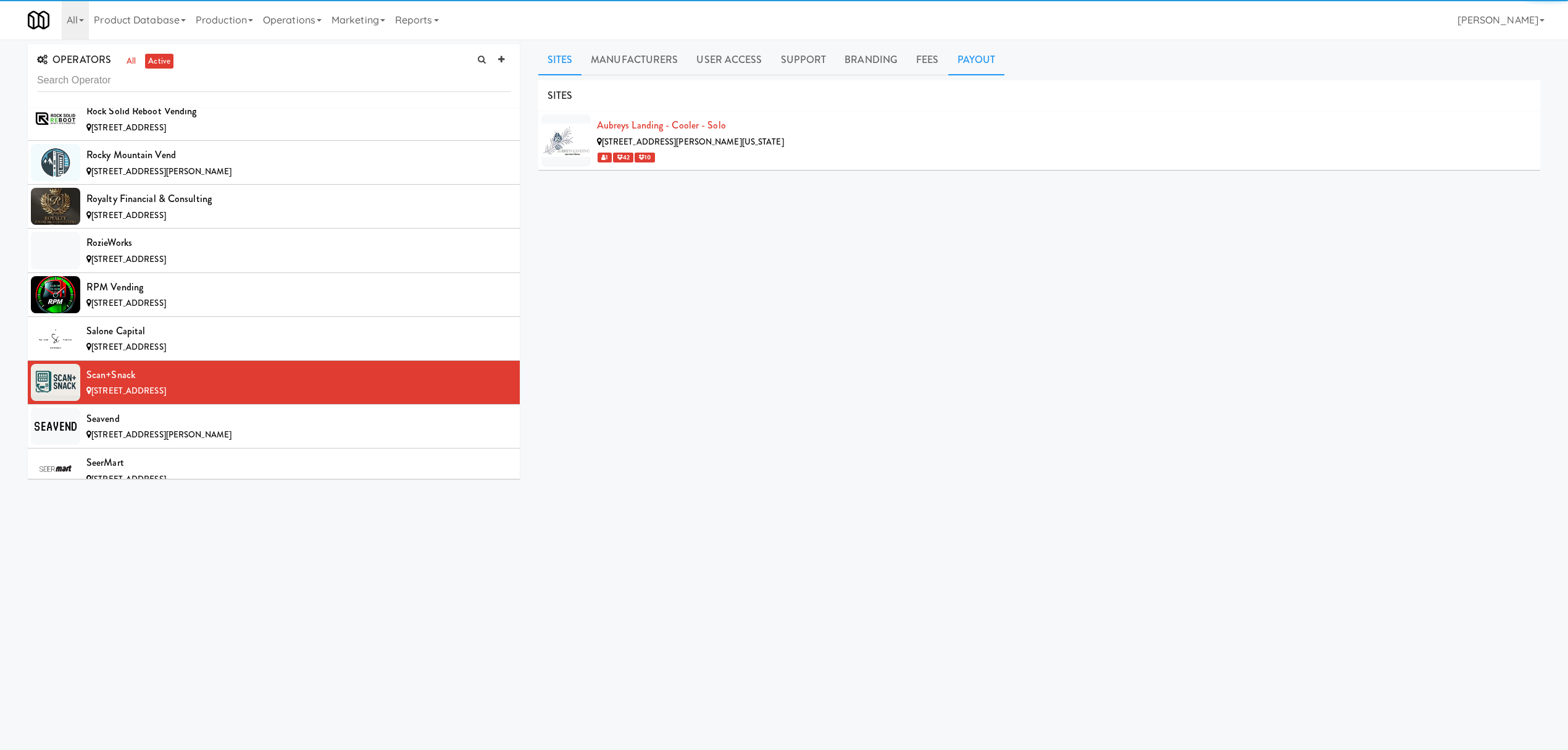
click at [974, 63] on link "Payout" at bounding box center [976, 60] width 56 height 31
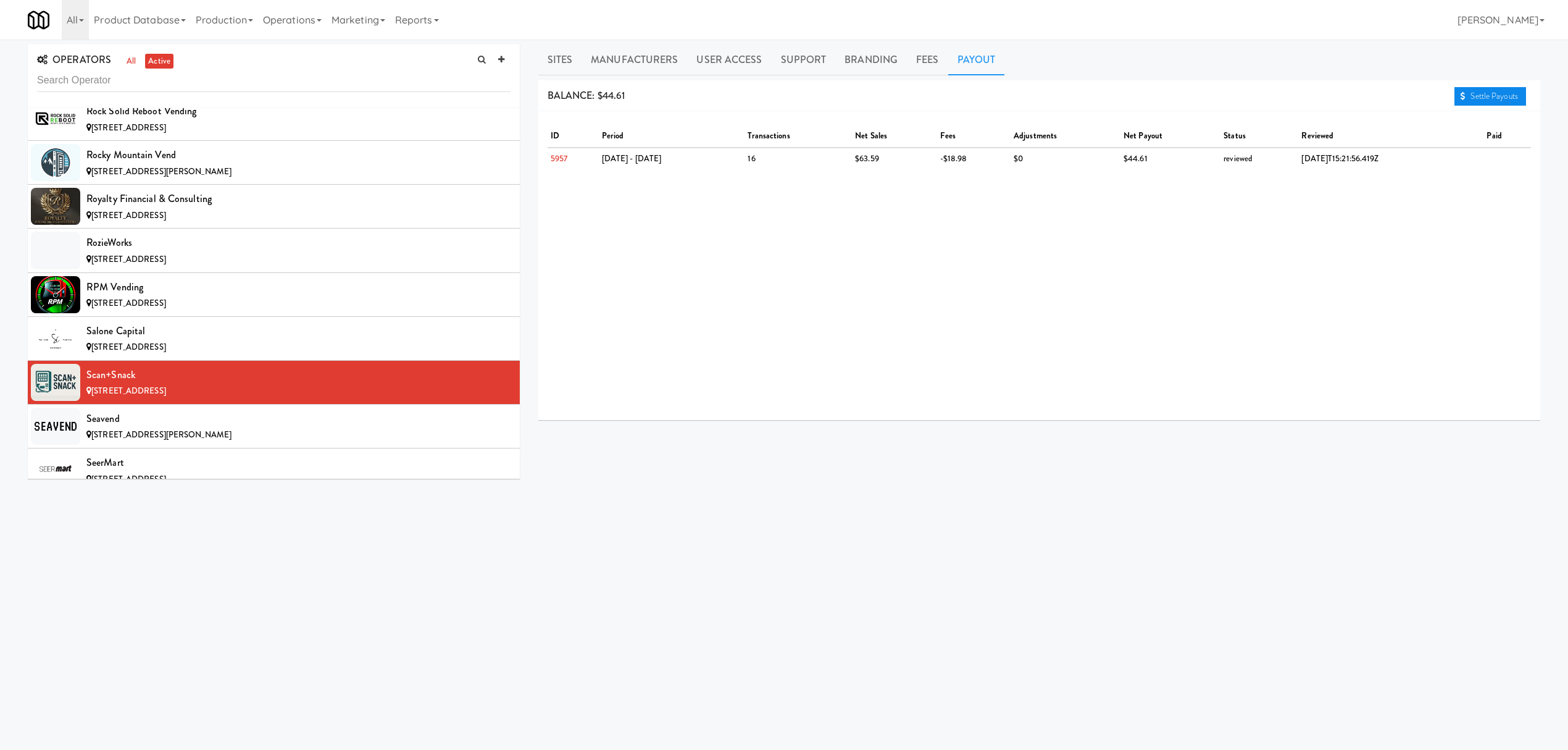
click at [1475, 100] on link "Settle Payouts" at bounding box center [1490, 96] width 72 height 19
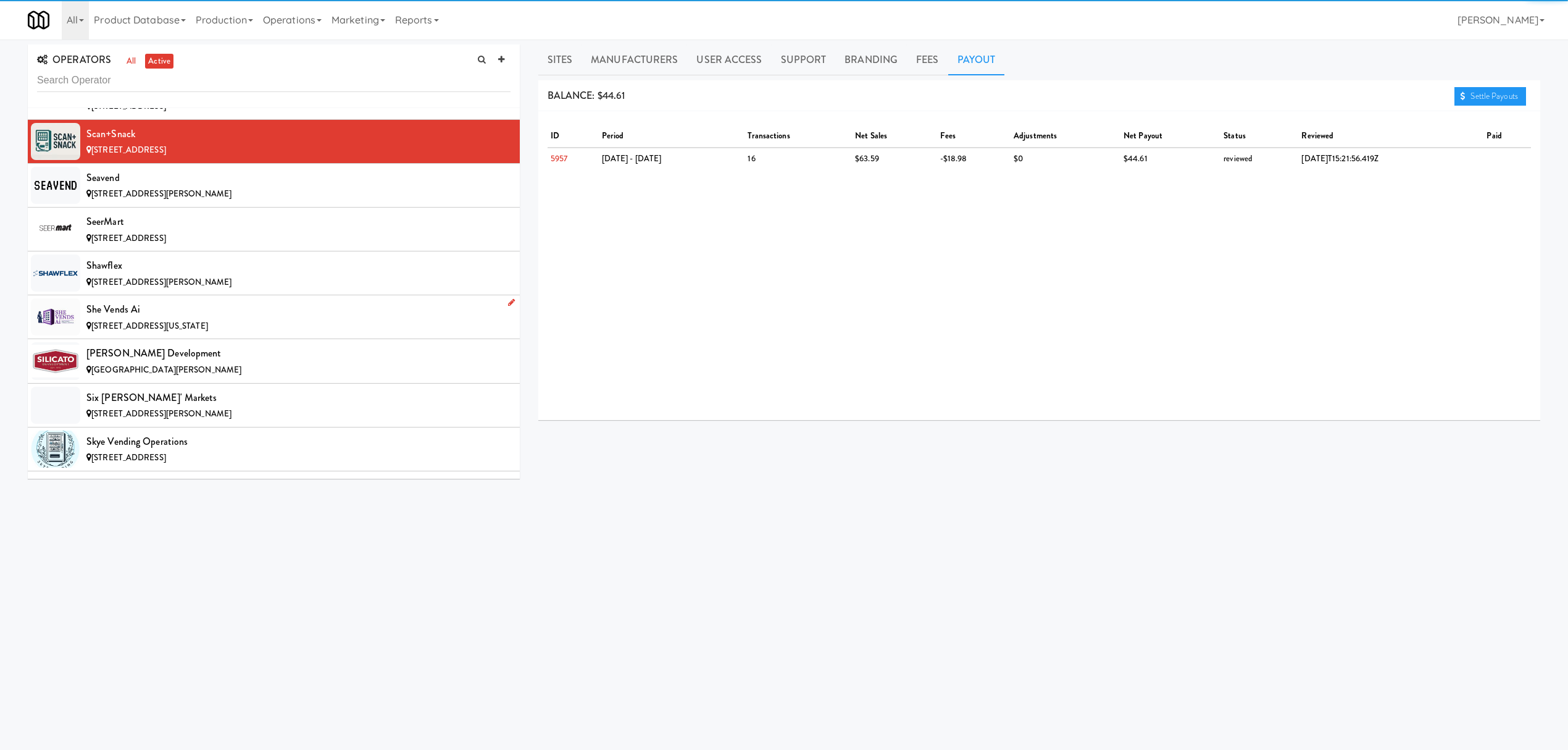
scroll to position [10786, 0]
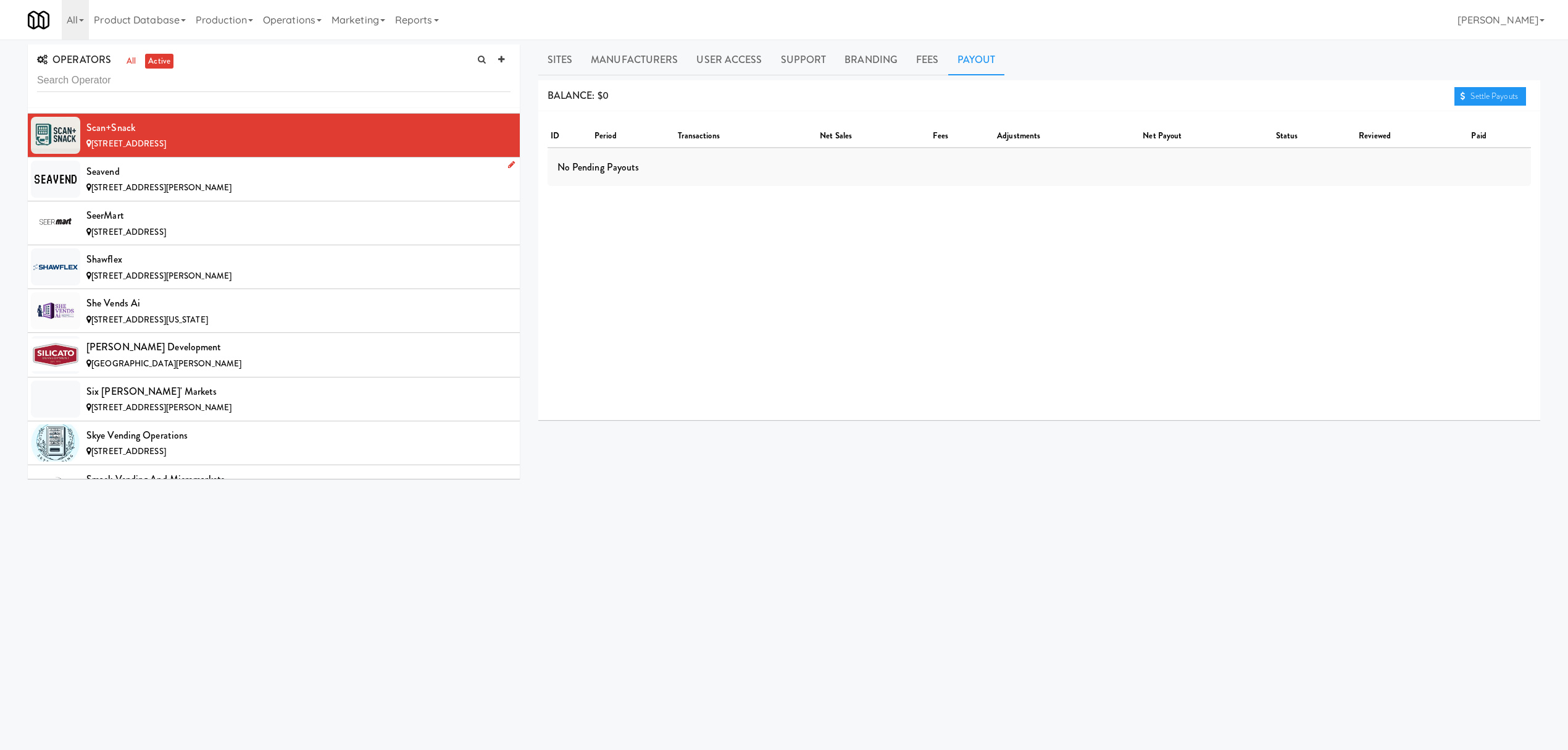
click at [166, 181] on div "Seavend" at bounding box center [298, 172] width 424 height 19
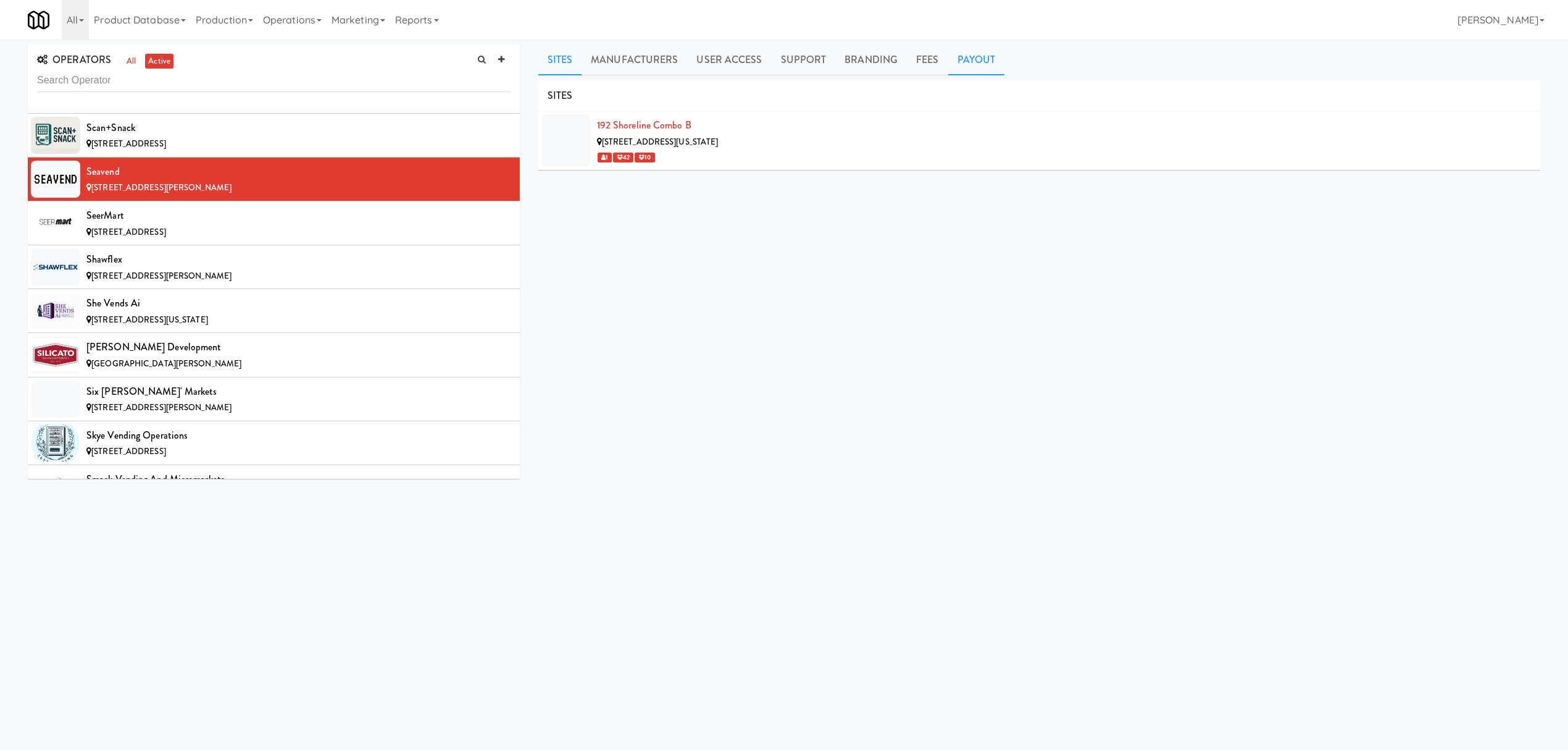
click at [970, 62] on link "Payout" at bounding box center [976, 60] width 56 height 31
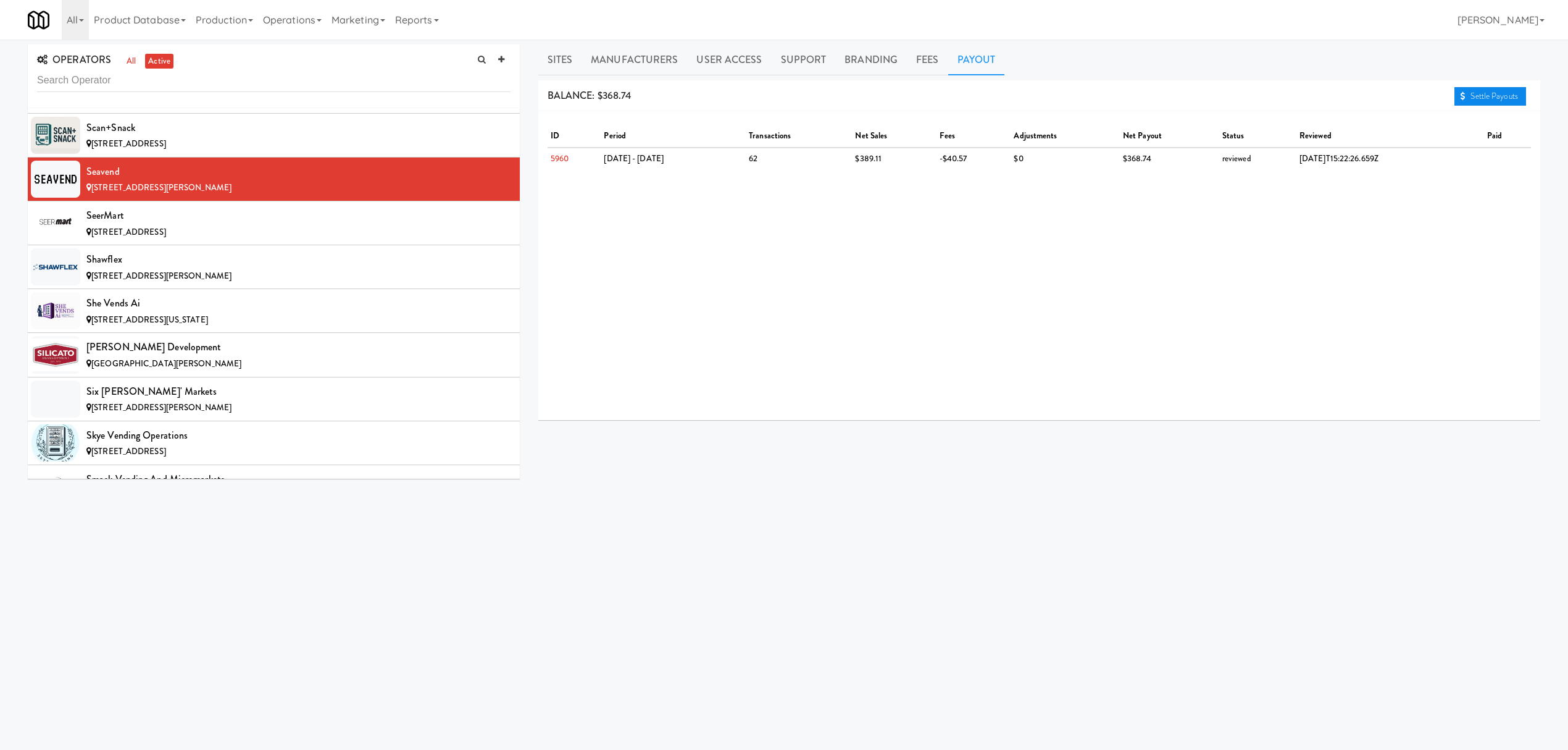
click at [1488, 97] on link "Settle Payouts" at bounding box center [1490, 96] width 72 height 19
click at [184, 225] on div "SeerMart" at bounding box center [298, 215] width 424 height 19
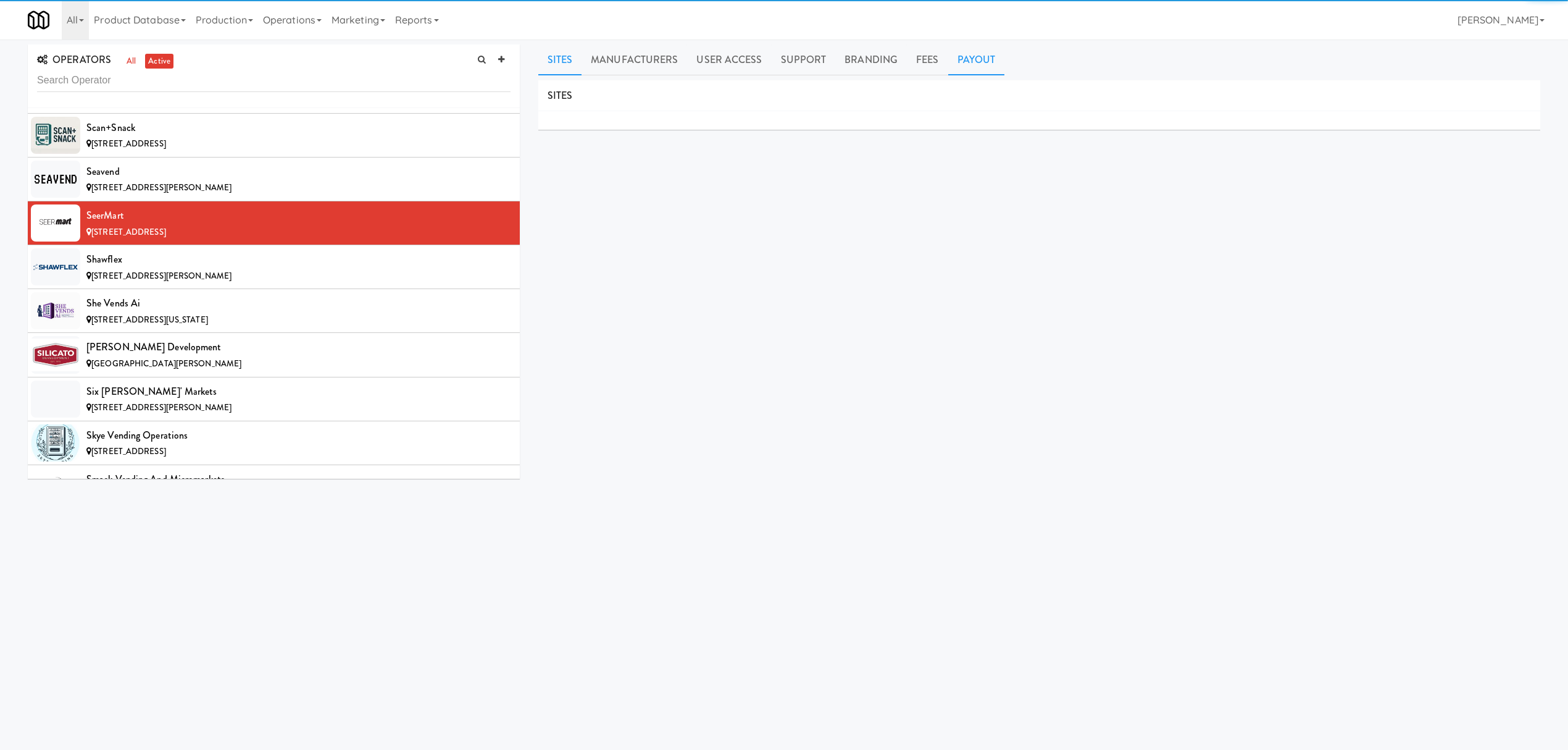
click at [983, 55] on link "Payout" at bounding box center [976, 60] width 56 height 31
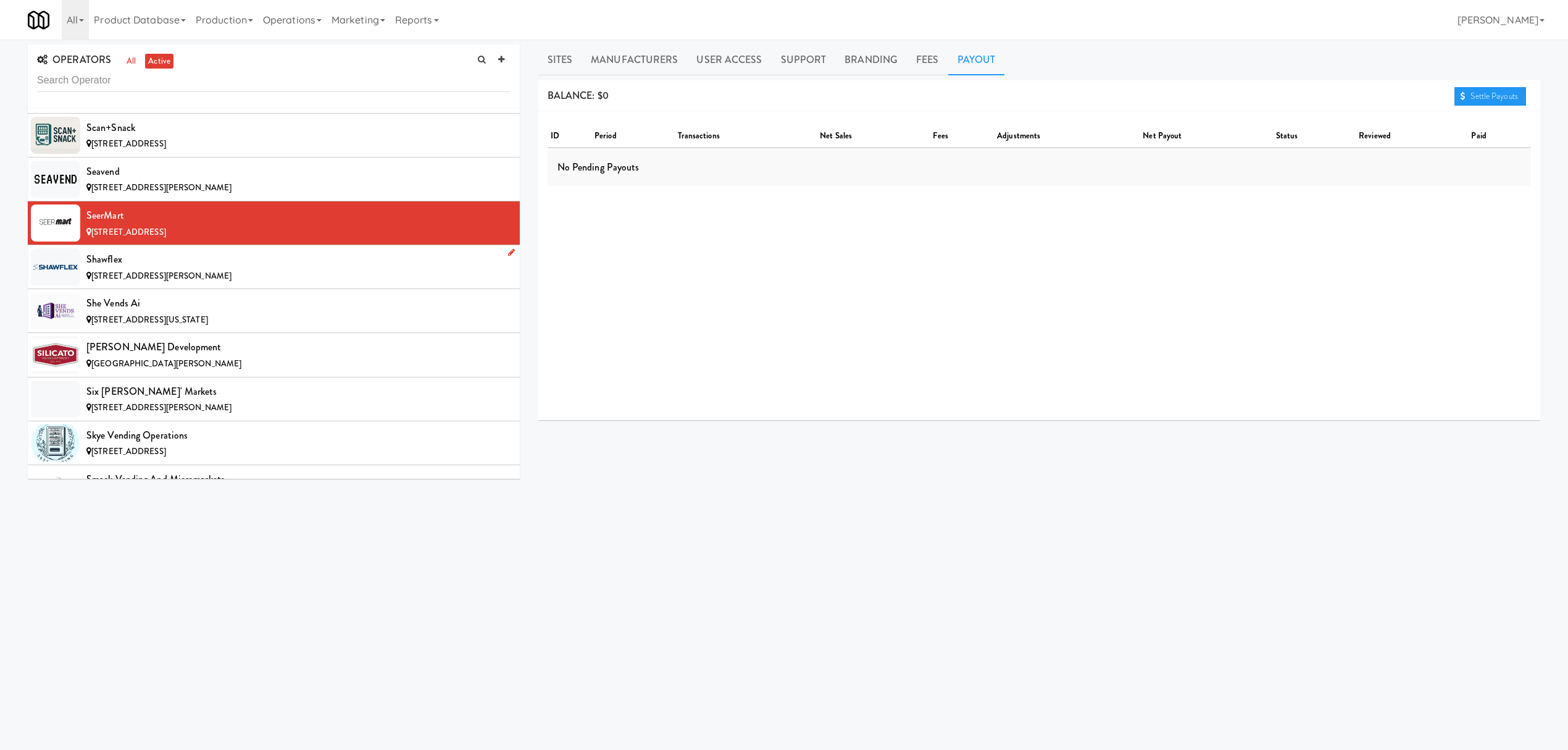
click at [290, 284] on div "[STREET_ADDRESS][PERSON_NAME]" at bounding box center [298, 276] width 424 height 15
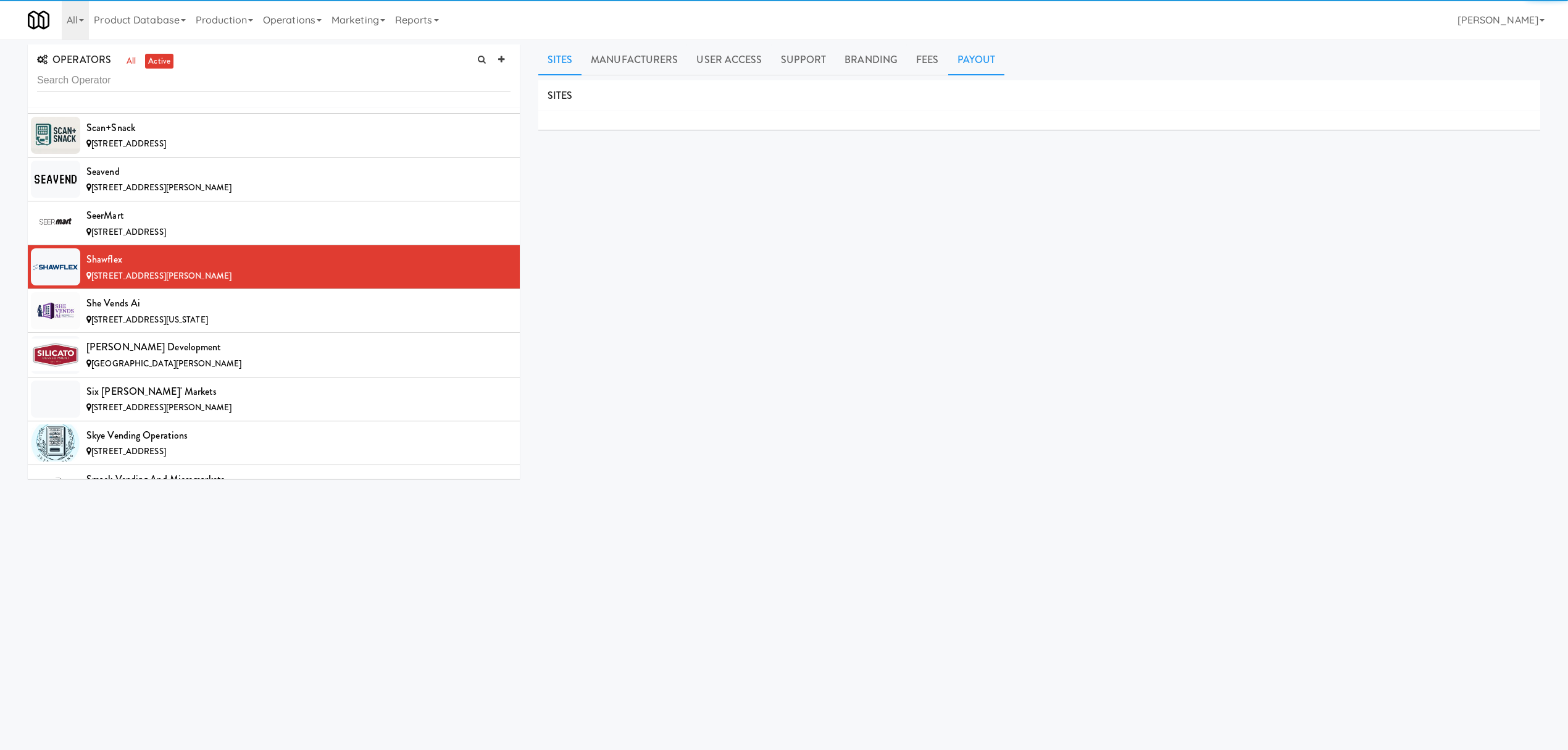
click at [958, 55] on link "Payout" at bounding box center [976, 60] width 56 height 31
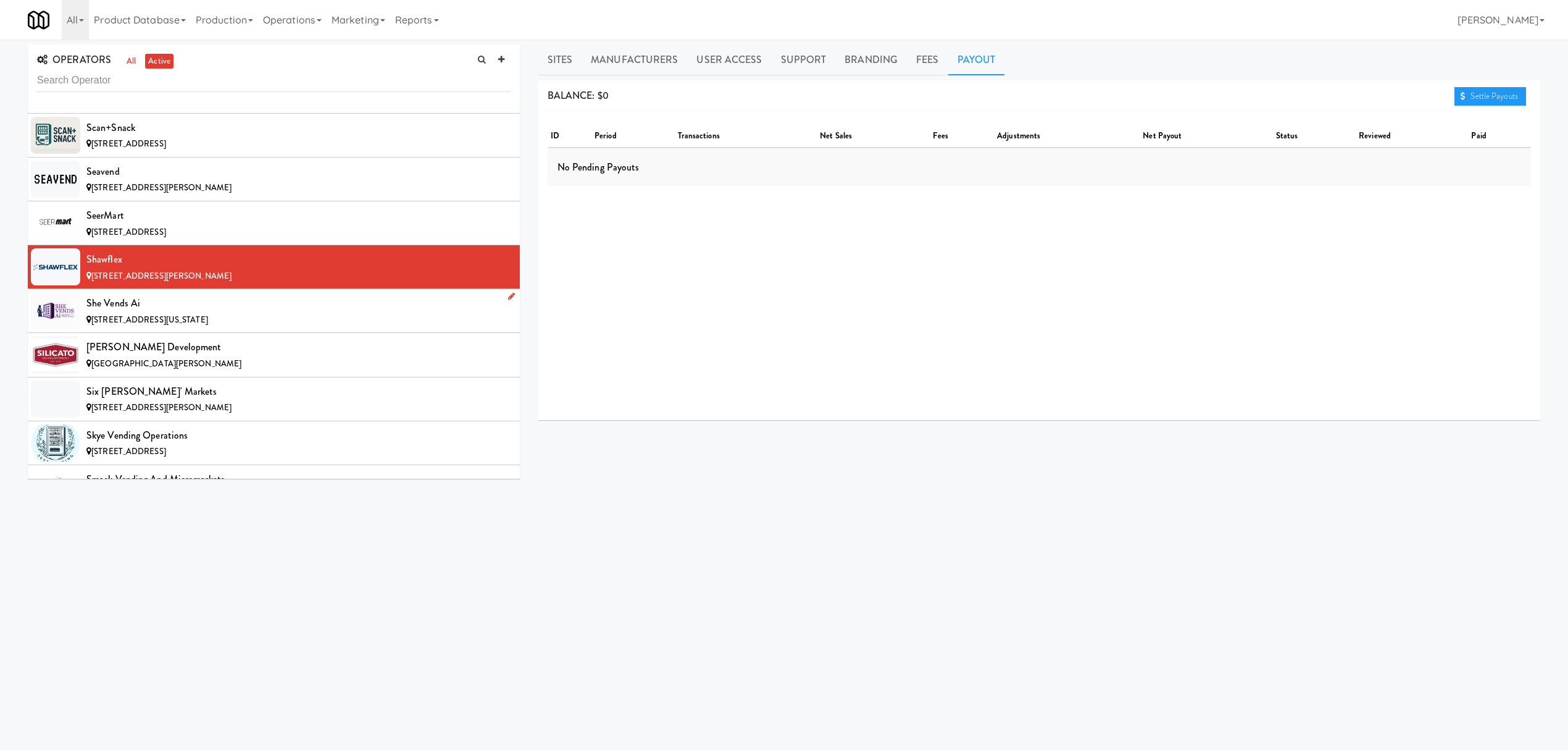
click at [235, 312] on div "She Vends Ai" at bounding box center [298, 303] width 424 height 19
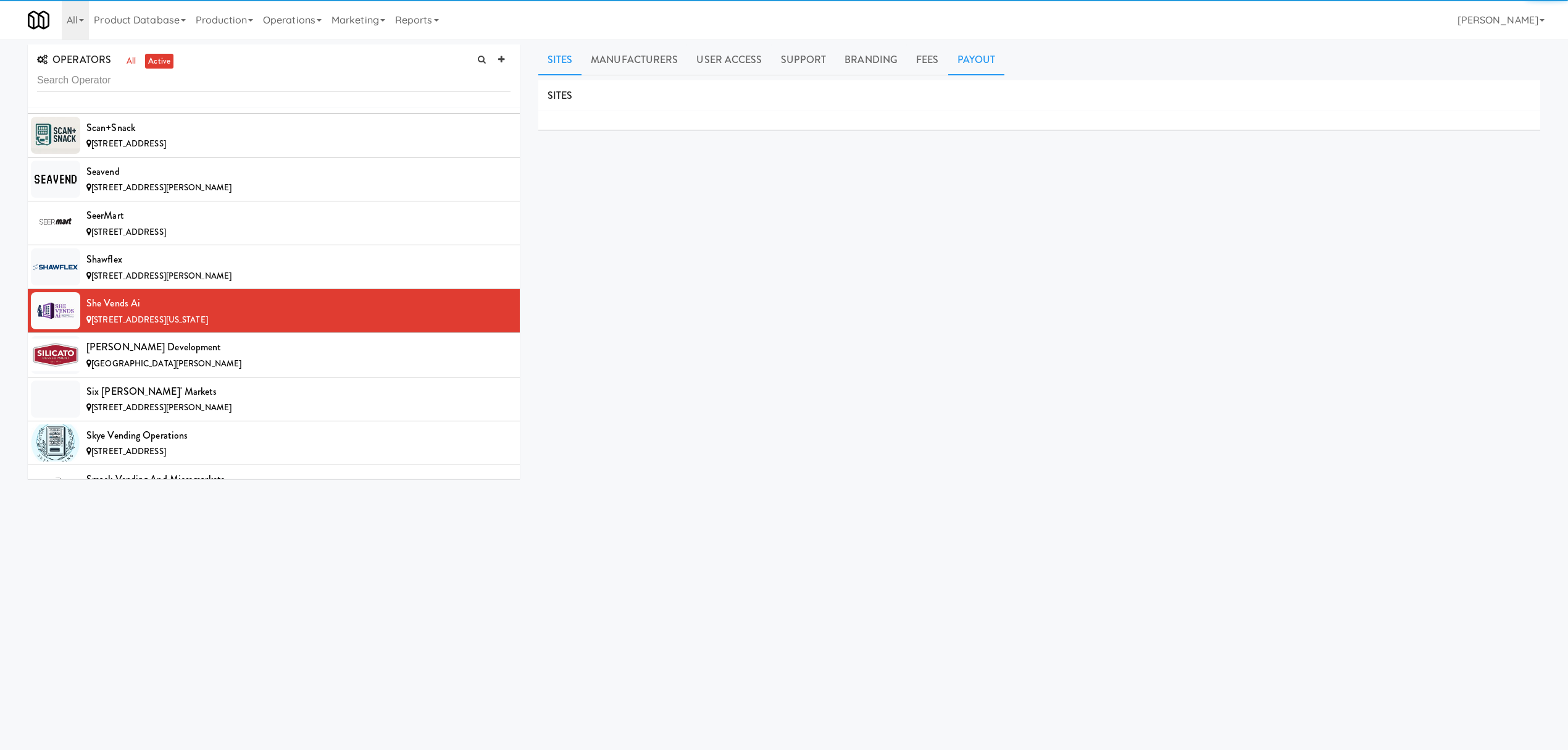
click at [971, 51] on link "Payout" at bounding box center [976, 60] width 56 height 31
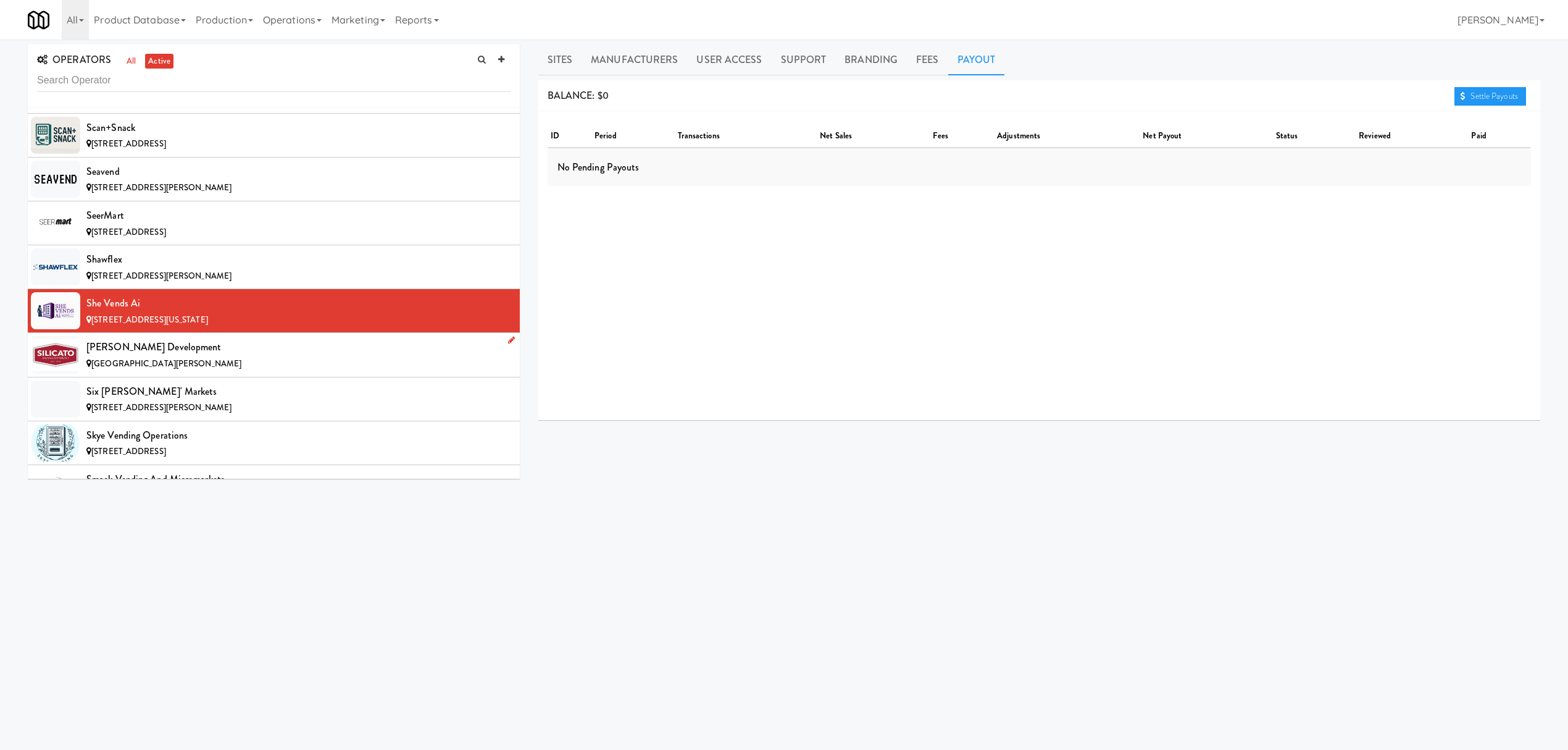
click at [203, 356] on div "[PERSON_NAME] Development" at bounding box center [298, 347] width 424 height 19
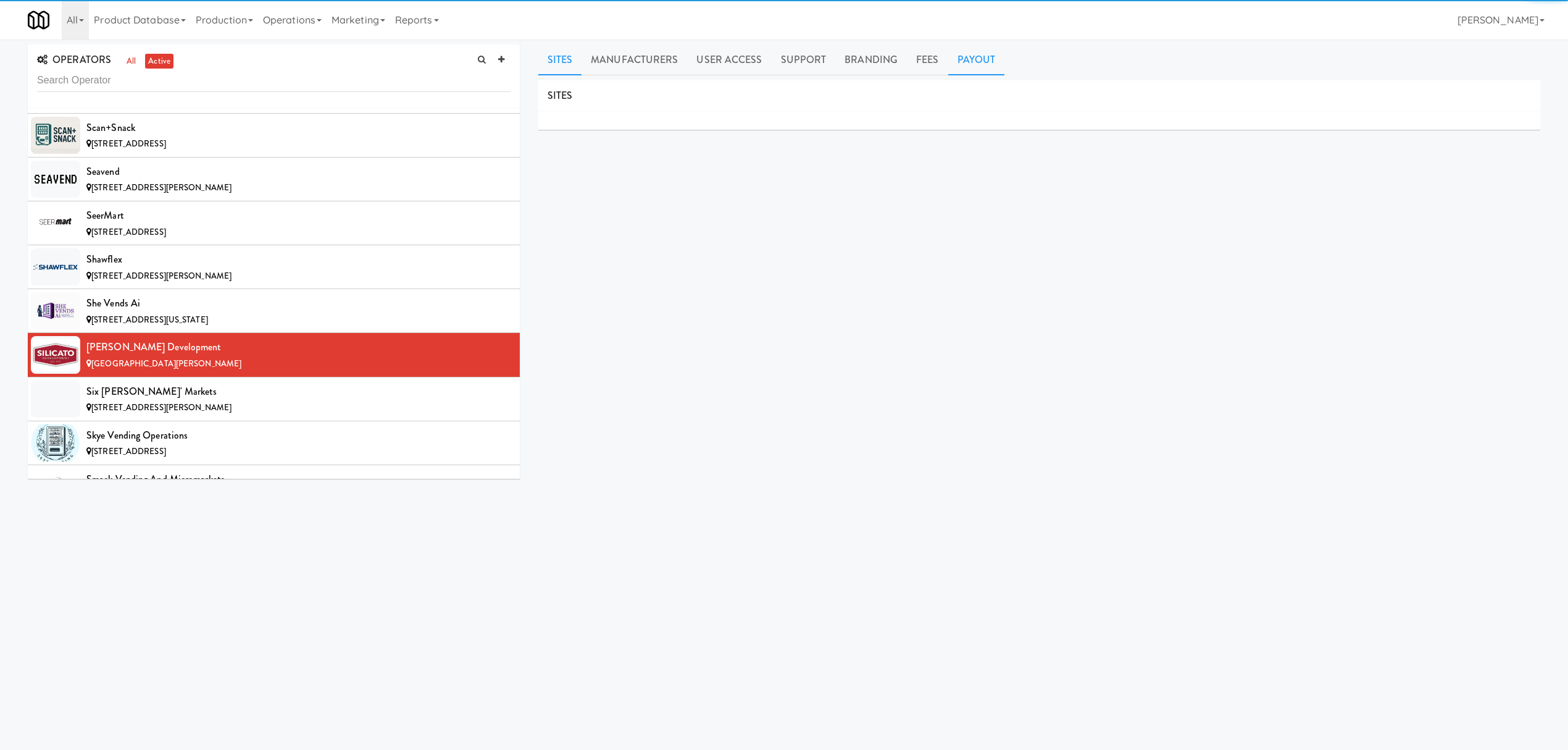
click at [956, 57] on link "Payout" at bounding box center [976, 60] width 56 height 31
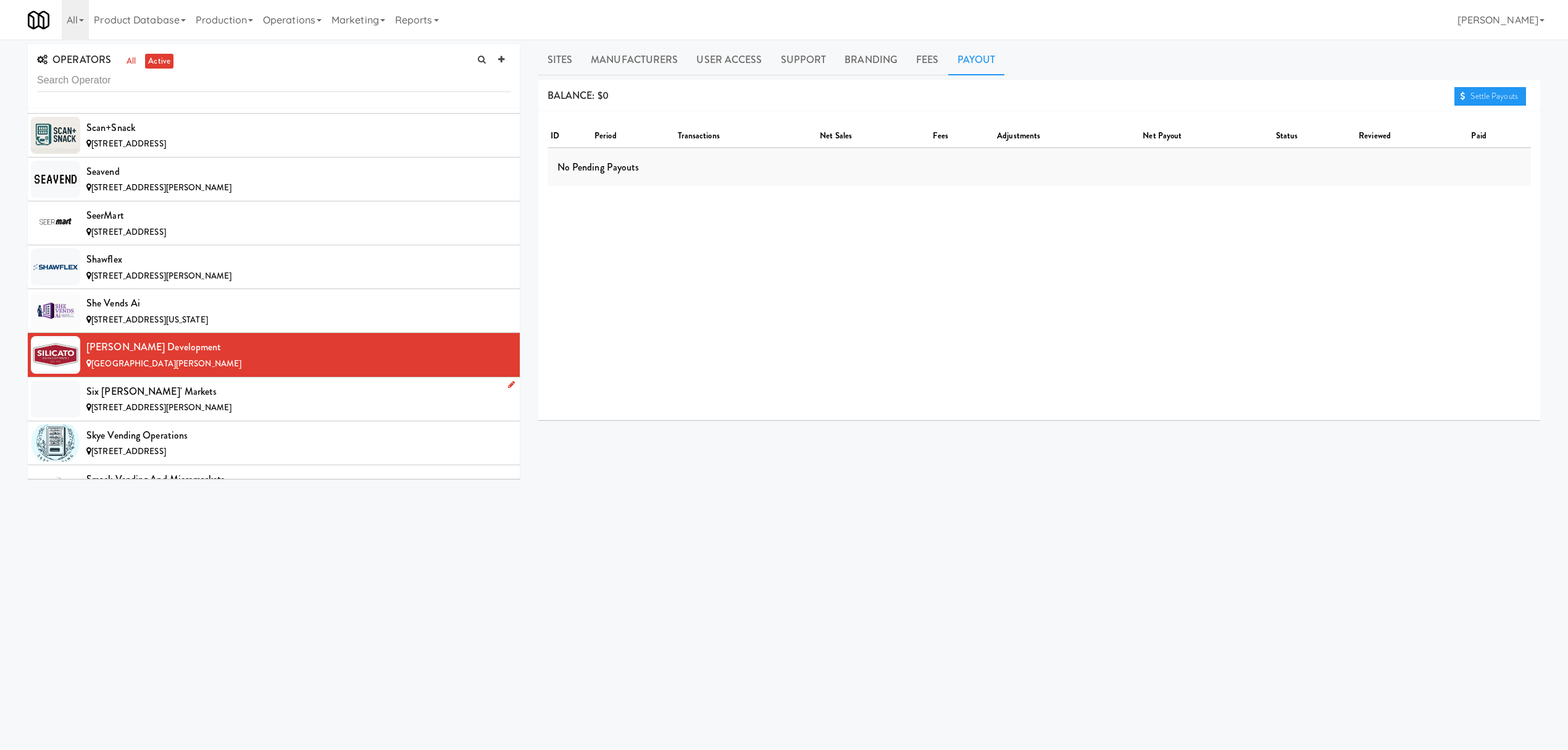
click at [128, 401] on div "Six [PERSON_NAME]' Markets" at bounding box center [298, 392] width 424 height 19
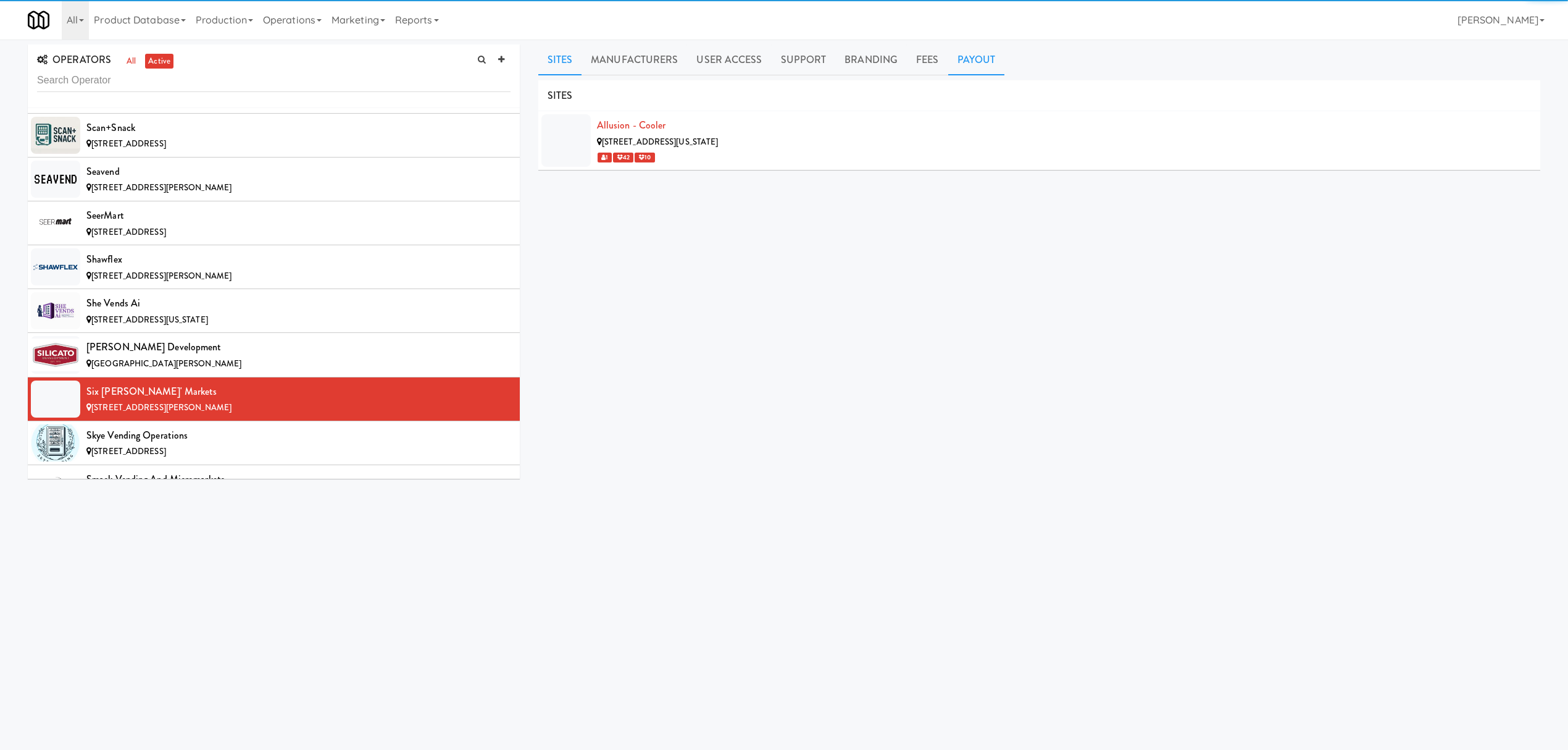
click at [984, 60] on link "Payout" at bounding box center [976, 60] width 56 height 31
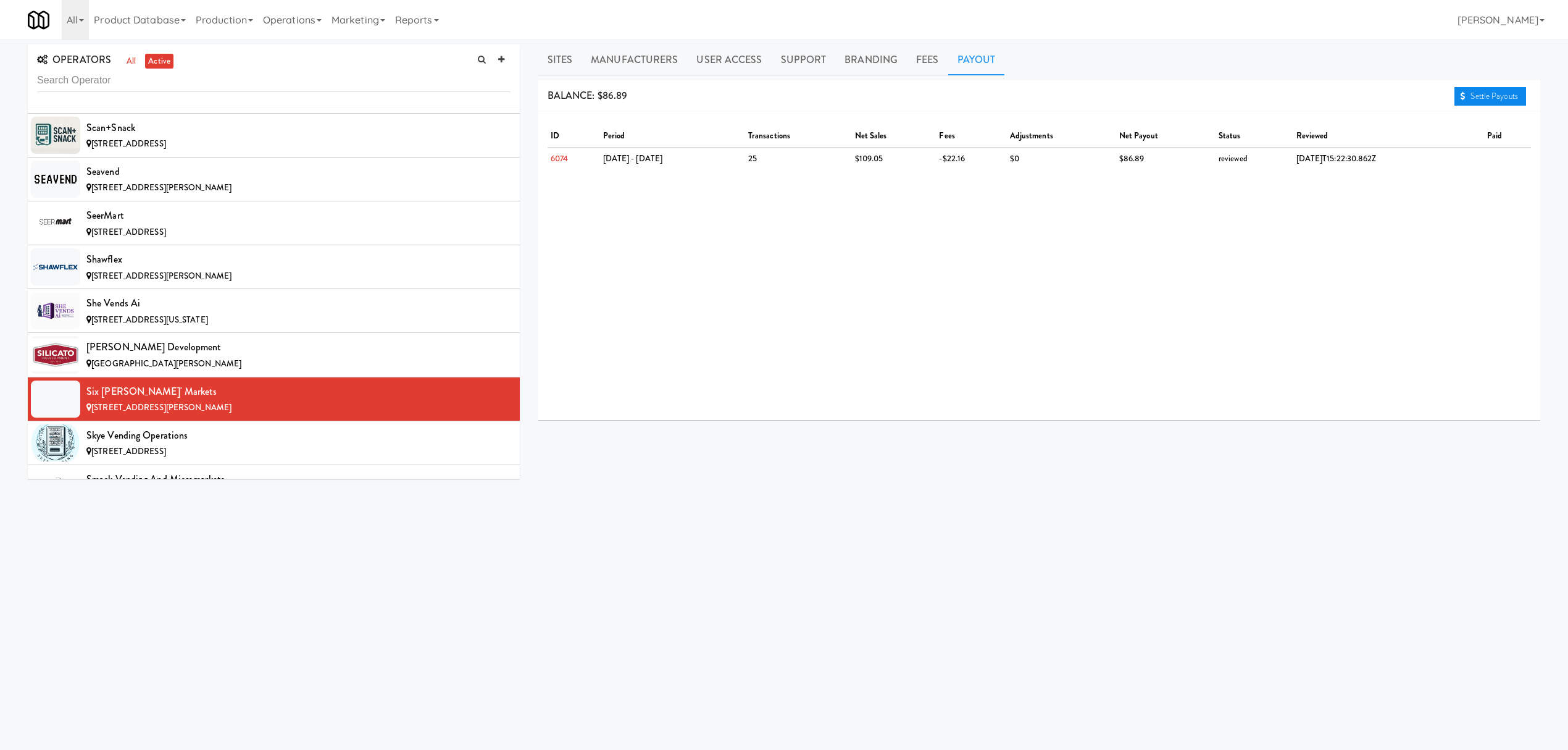
click at [1508, 89] on link "Settle Payouts" at bounding box center [1490, 96] width 72 height 19
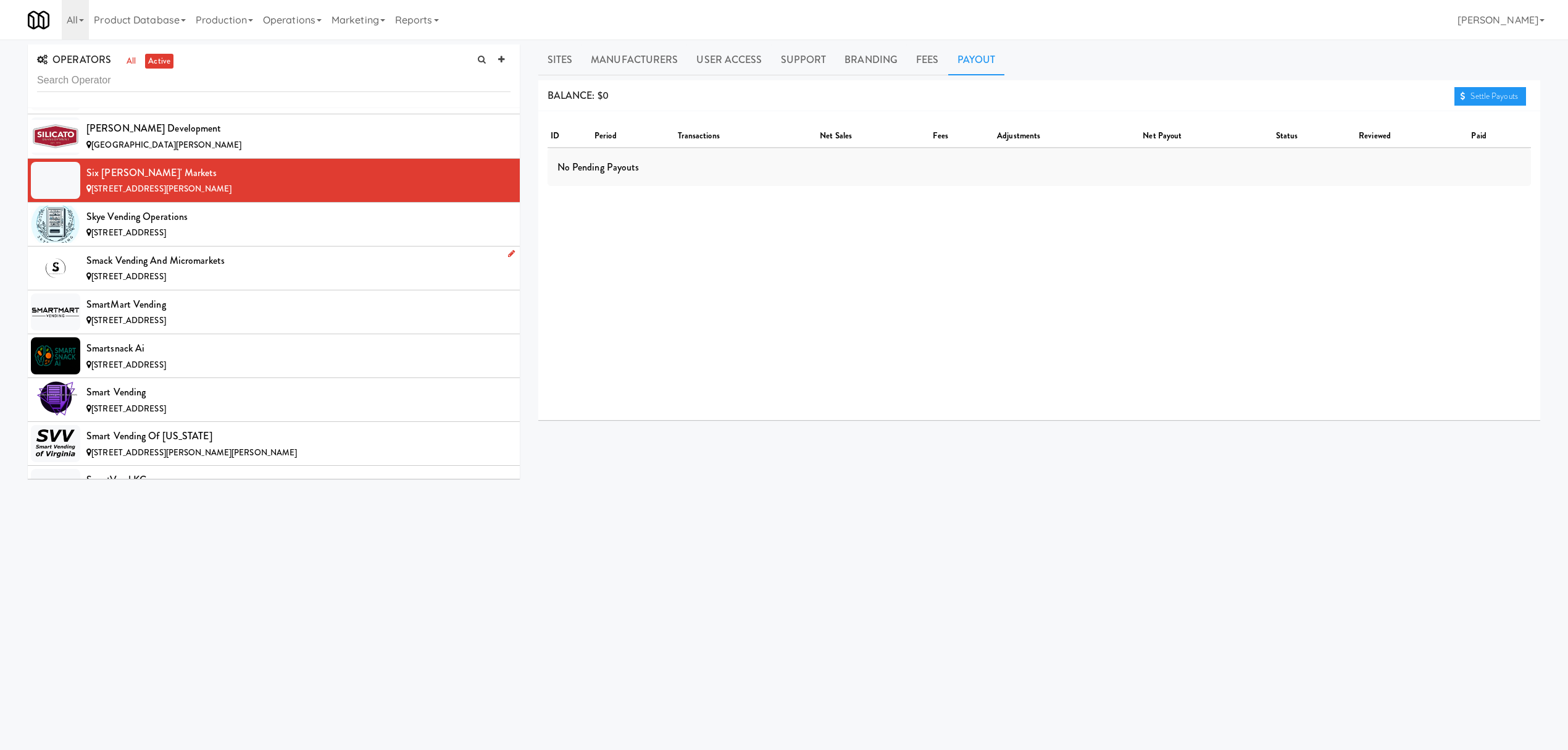
scroll to position [11033, 0]
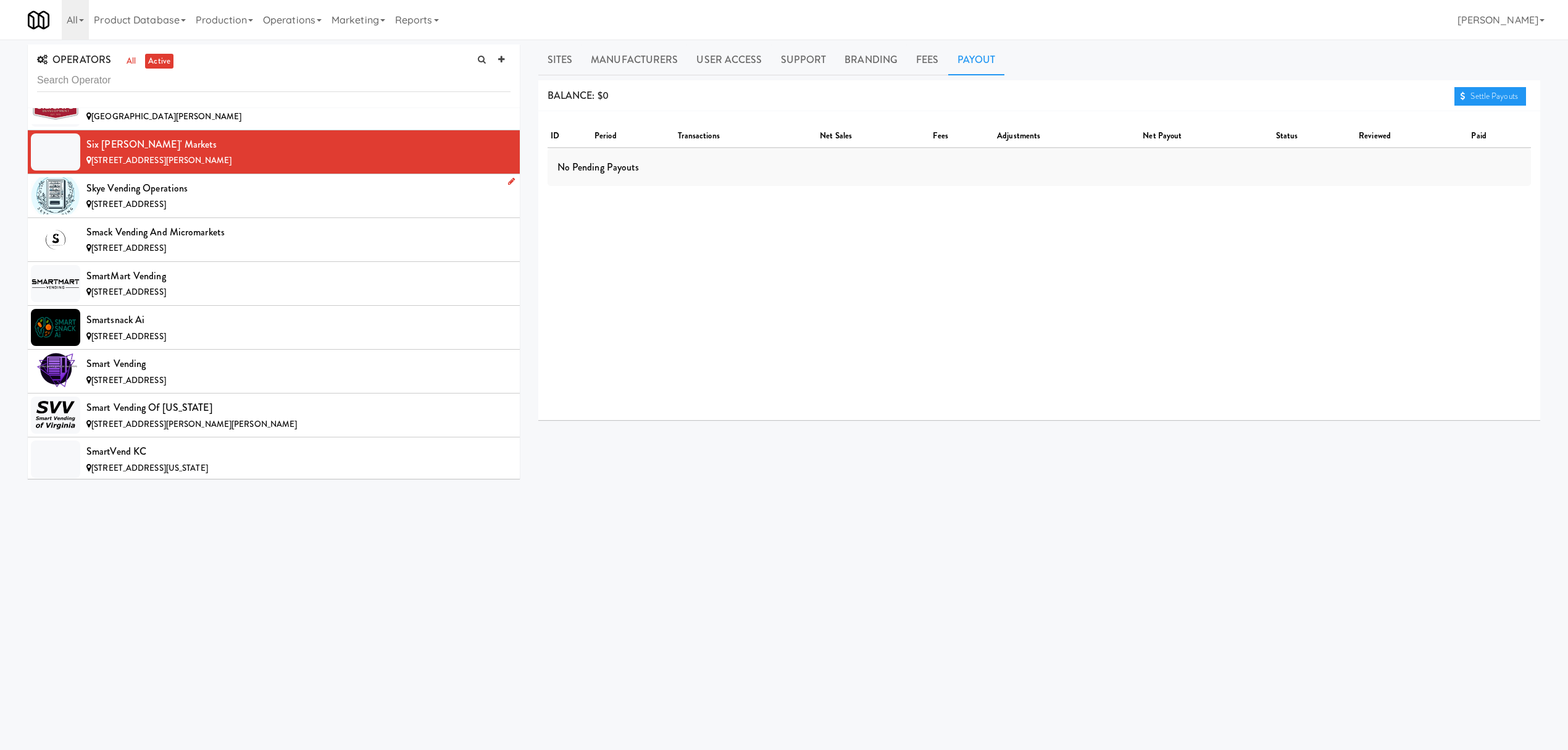
click at [302, 197] on div "Skye Vending Operations" at bounding box center [298, 188] width 424 height 19
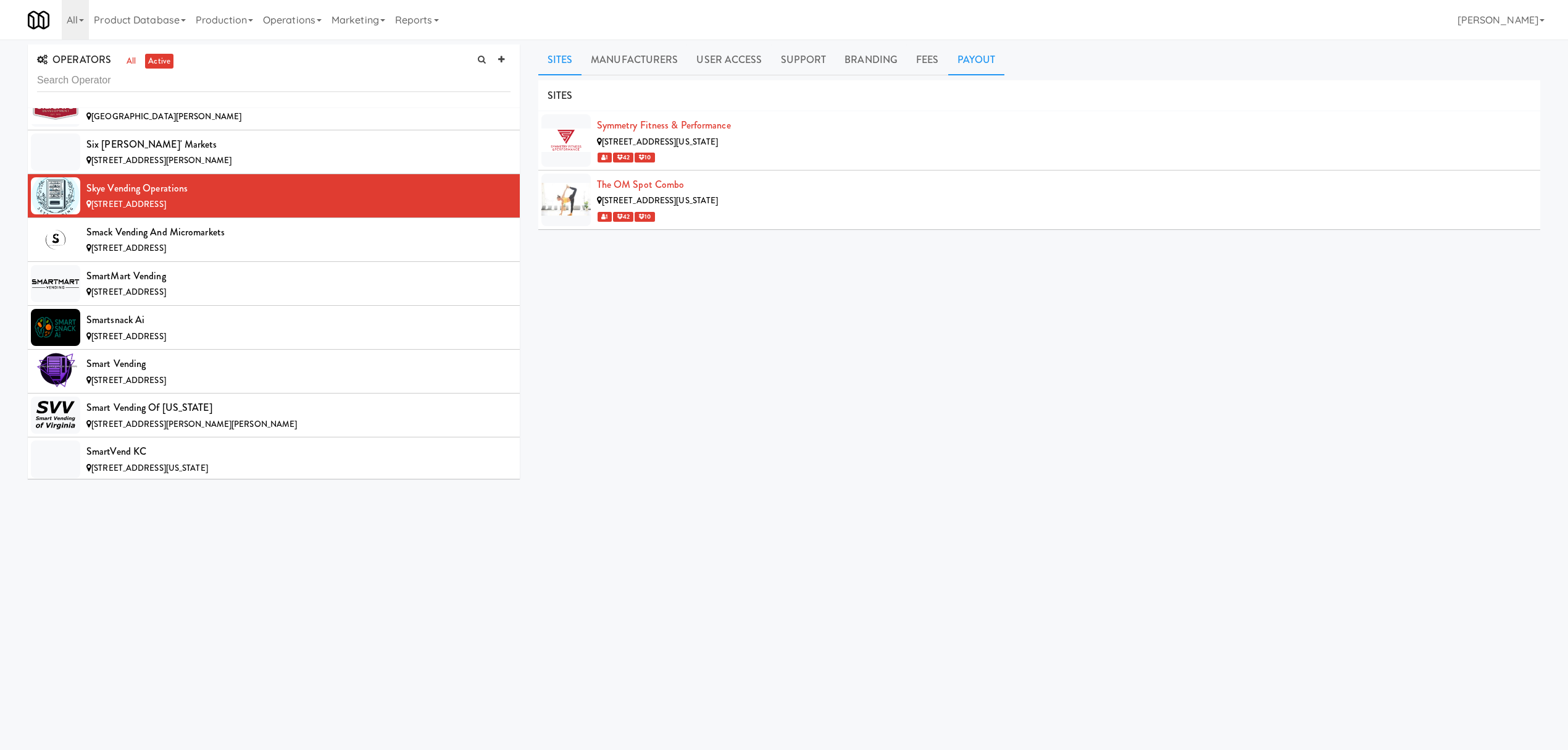
click at [958, 50] on link "Payout" at bounding box center [976, 60] width 56 height 31
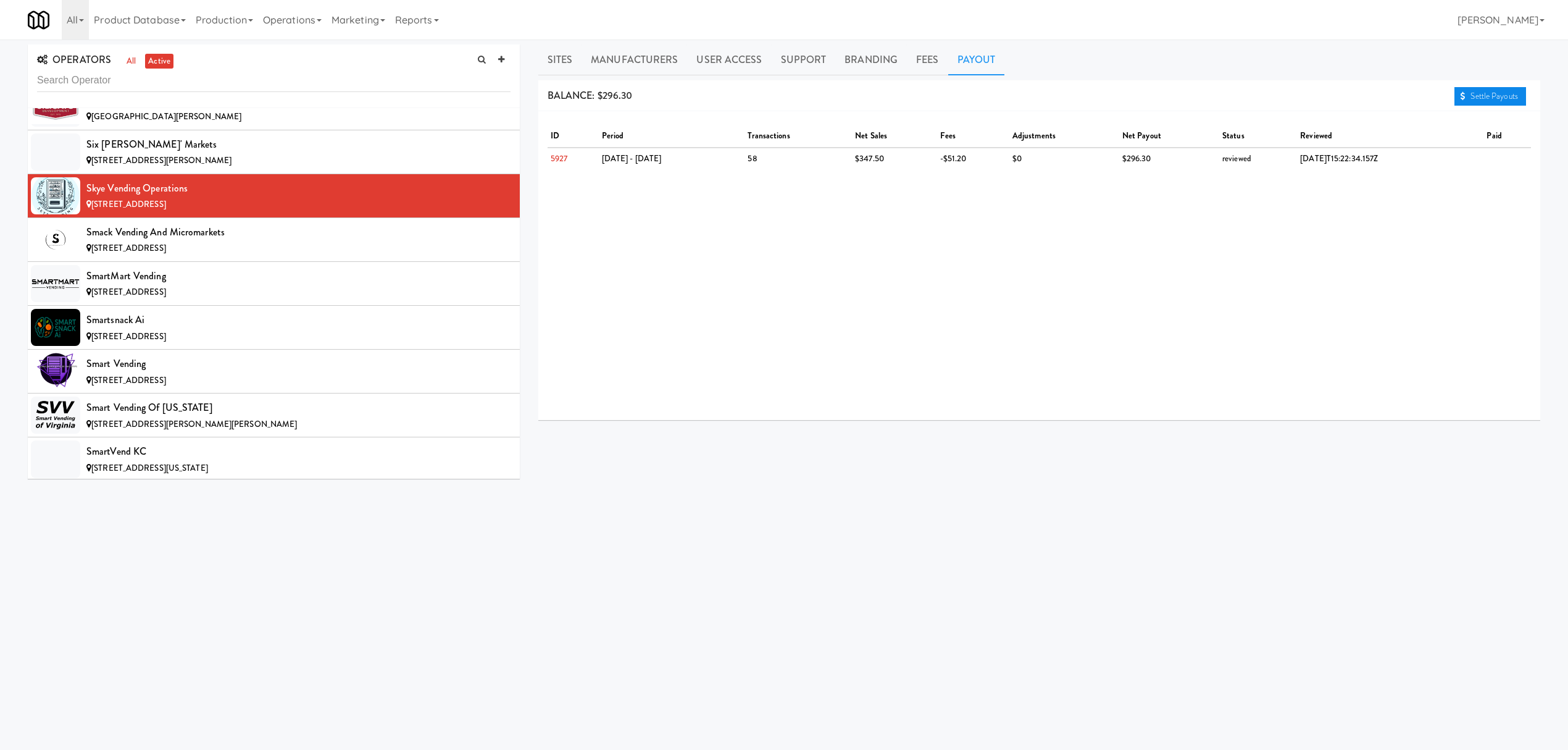
click at [1474, 94] on link "Settle Payouts" at bounding box center [1490, 96] width 72 height 19
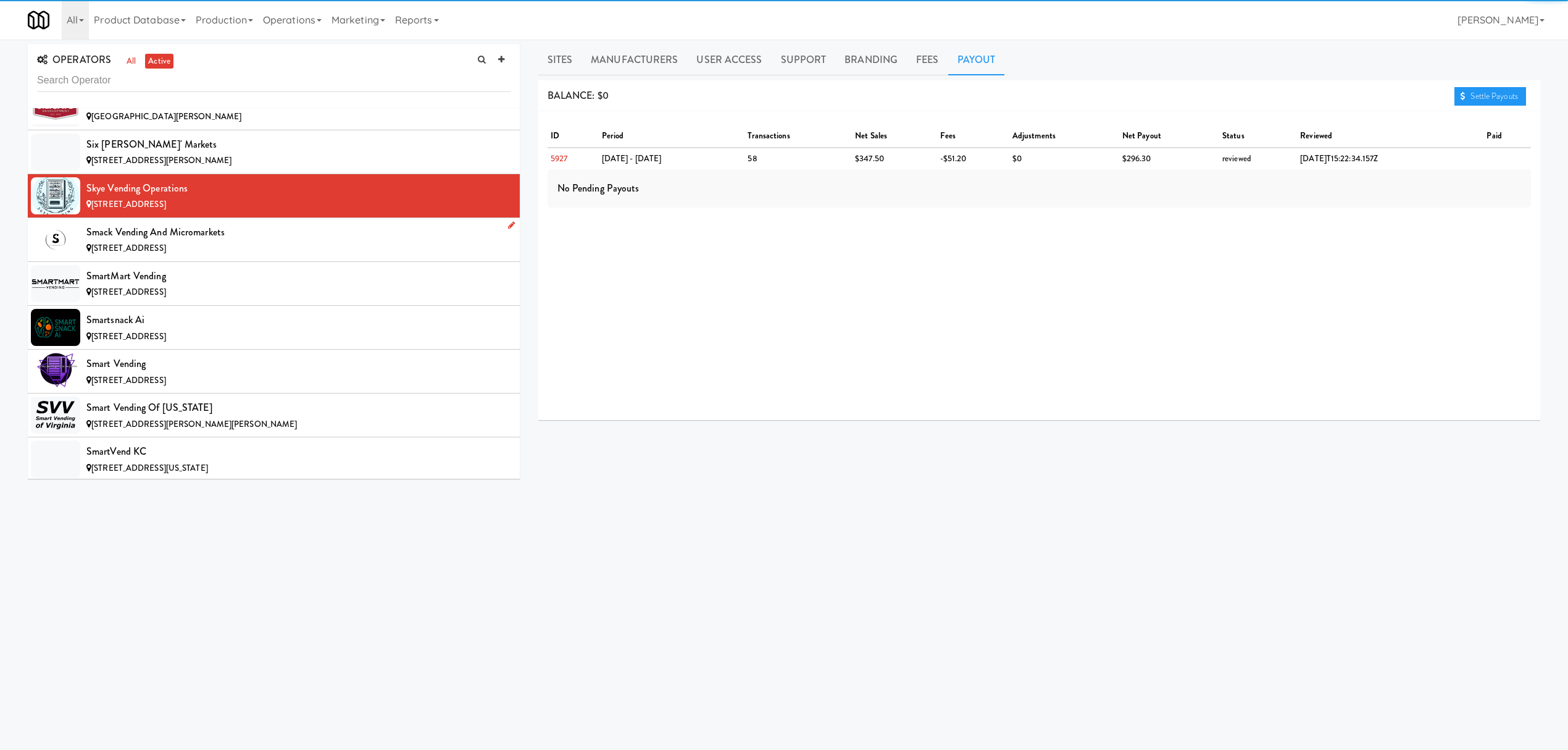
click at [217, 256] on div "[STREET_ADDRESS]" at bounding box center [298, 248] width 424 height 15
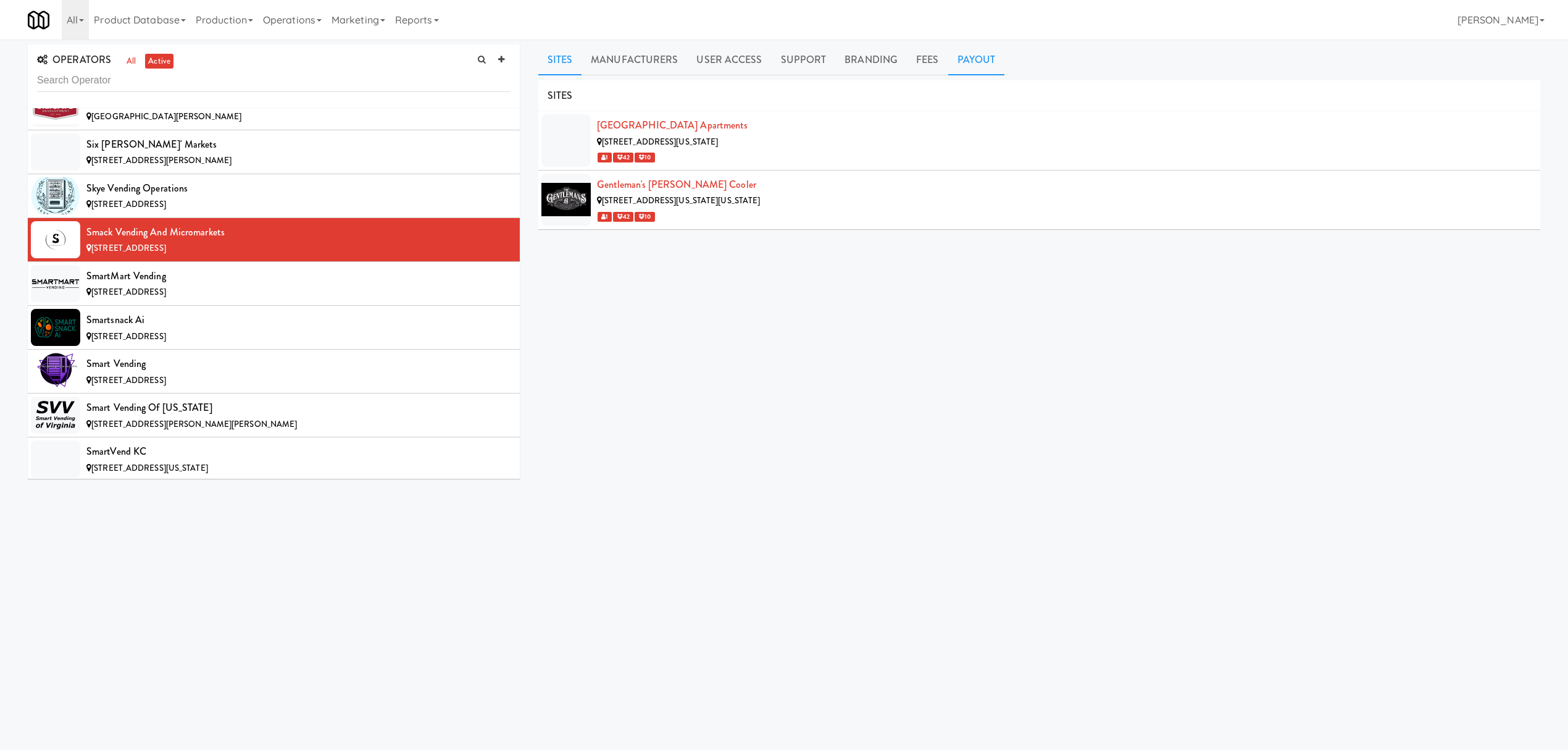
click at [979, 58] on link "Payout" at bounding box center [976, 60] width 56 height 31
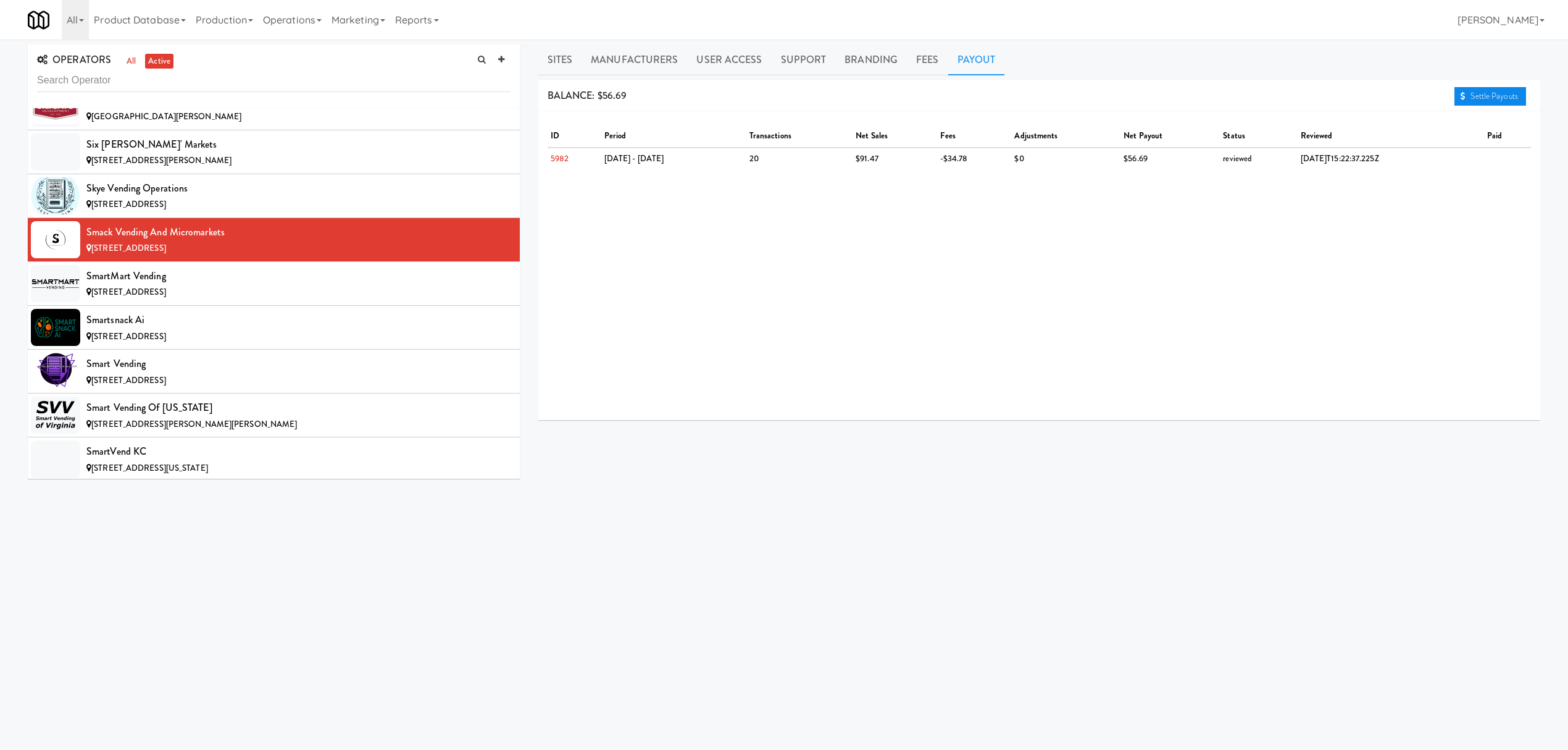
click at [1465, 99] on link "Settle Payouts" at bounding box center [1490, 96] width 72 height 19
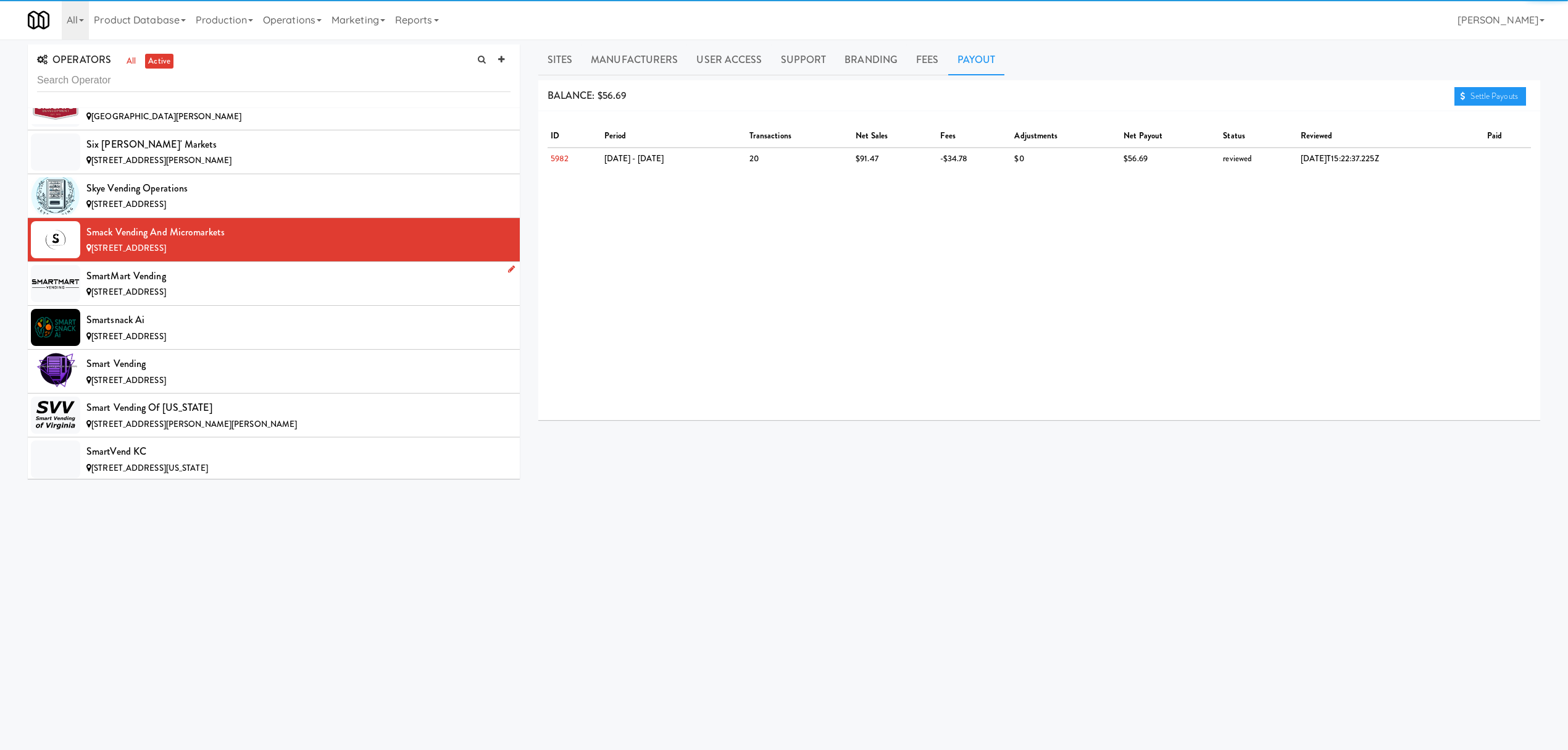
click at [166, 298] on span "[STREET_ADDRESS]" at bounding box center [128, 292] width 74 height 12
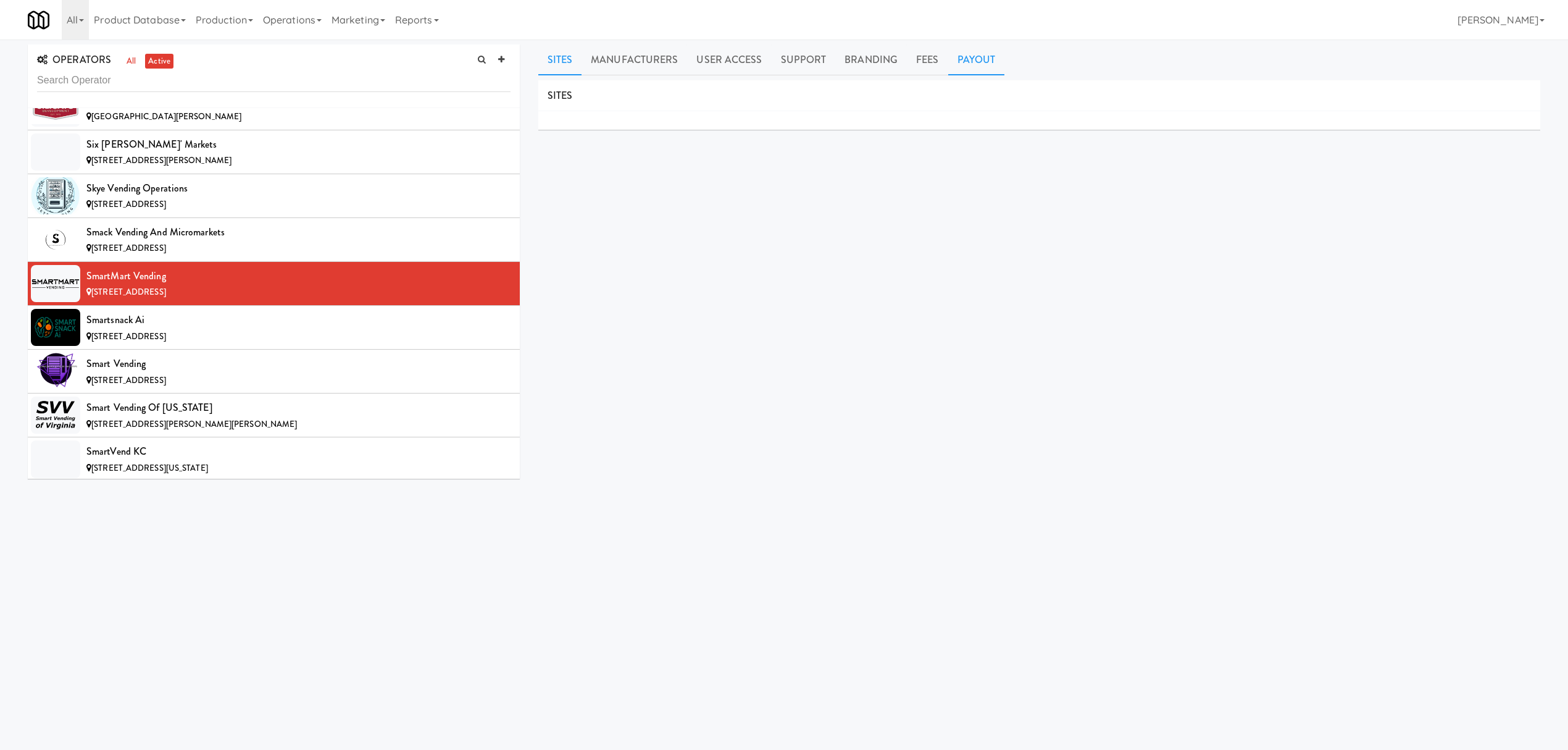
click at [980, 53] on link "Payout" at bounding box center [976, 60] width 56 height 31
drag, startPoint x: 86, startPoint y: 326, endPoint x: 166, endPoint y: 326, distance: 80.0
click at [166, 285] on div "SmartMart Vending" at bounding box center [298, 276] width 424 height 19
click at [239, 329] on div "Smartsnack Ai" at bounding box center [298, 320] width 424 height 19
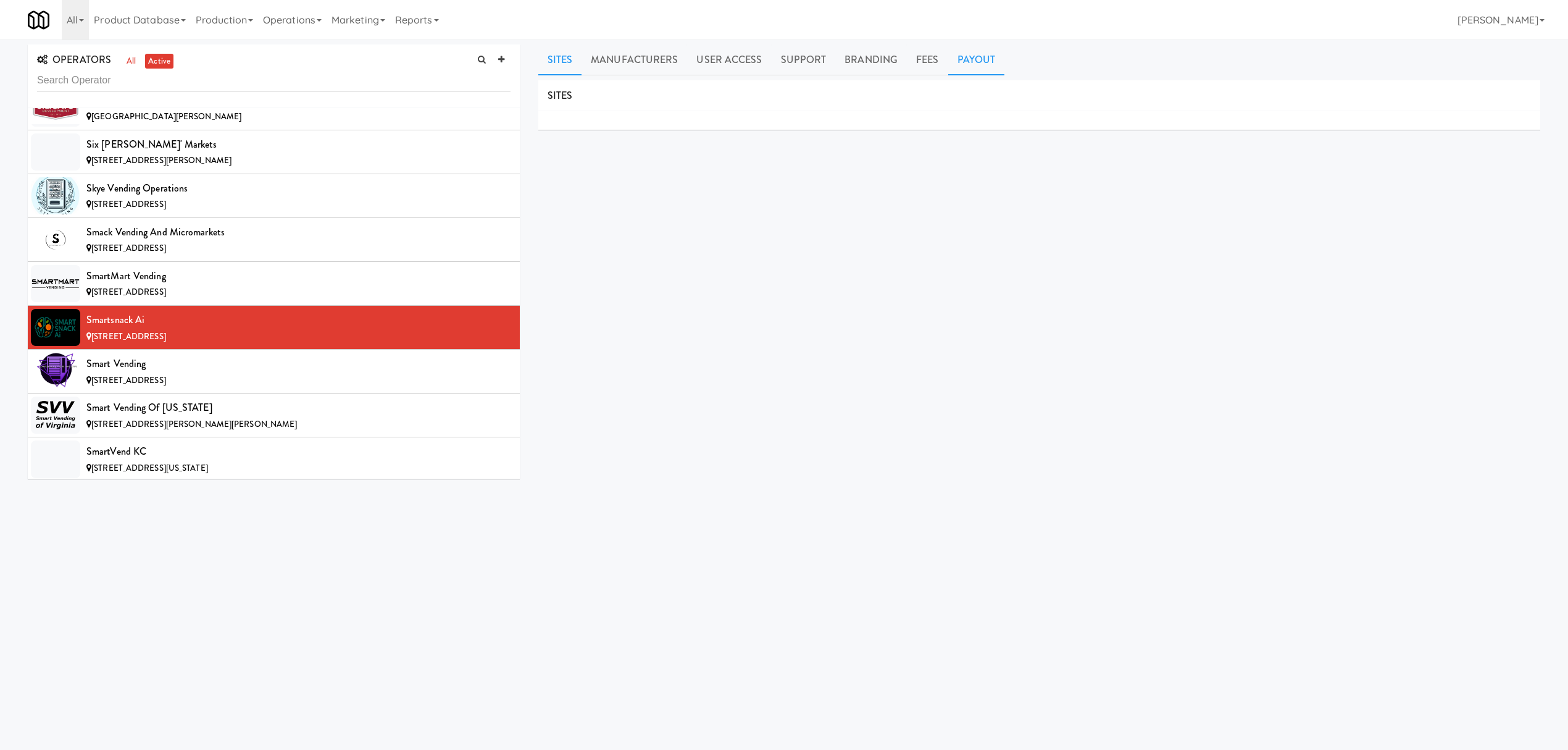
click at [958, 56] on link "Payout" at bounding box center [976, 60] width 56 height 31
click at [294, 388] on div "[STREET_ADDRESS]" at bounding box center [298, 380] width 424 height 15
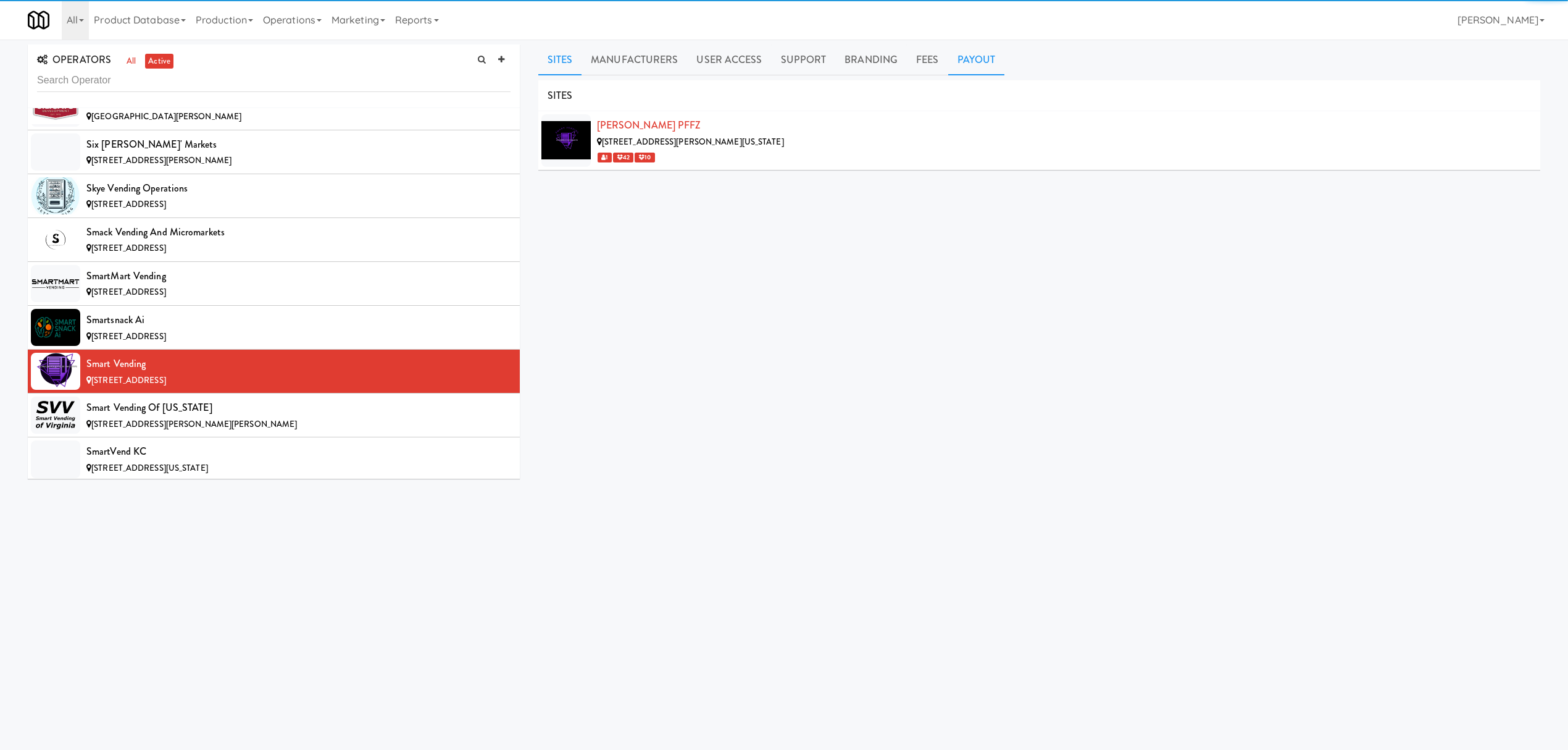
click at [970, 62] on link "Payout" at bounding box center [976, 60] width 56 height 31
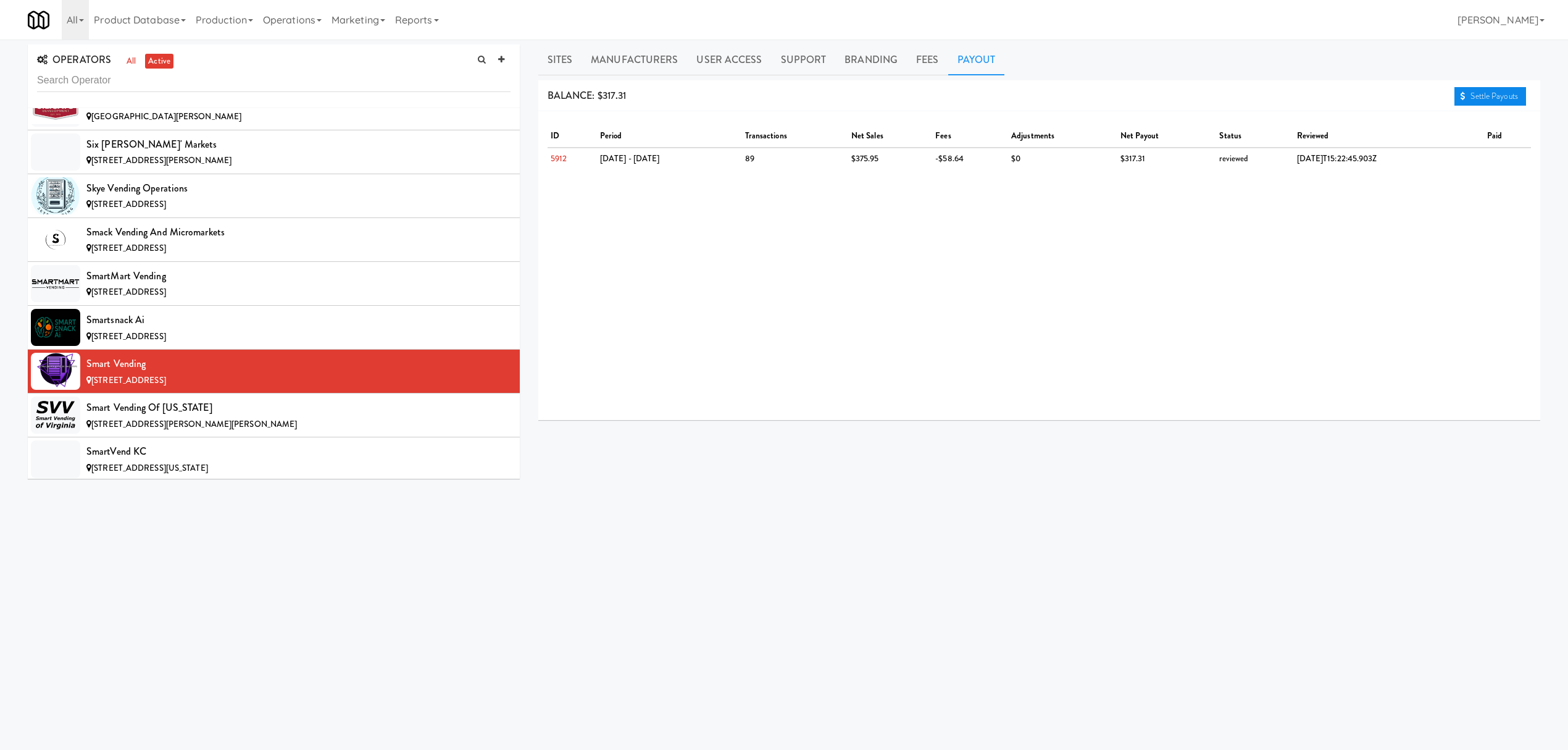
click at [1512, 100] on link "Settle Payouts" at bounding box center [1490, 96] width 72 height 19
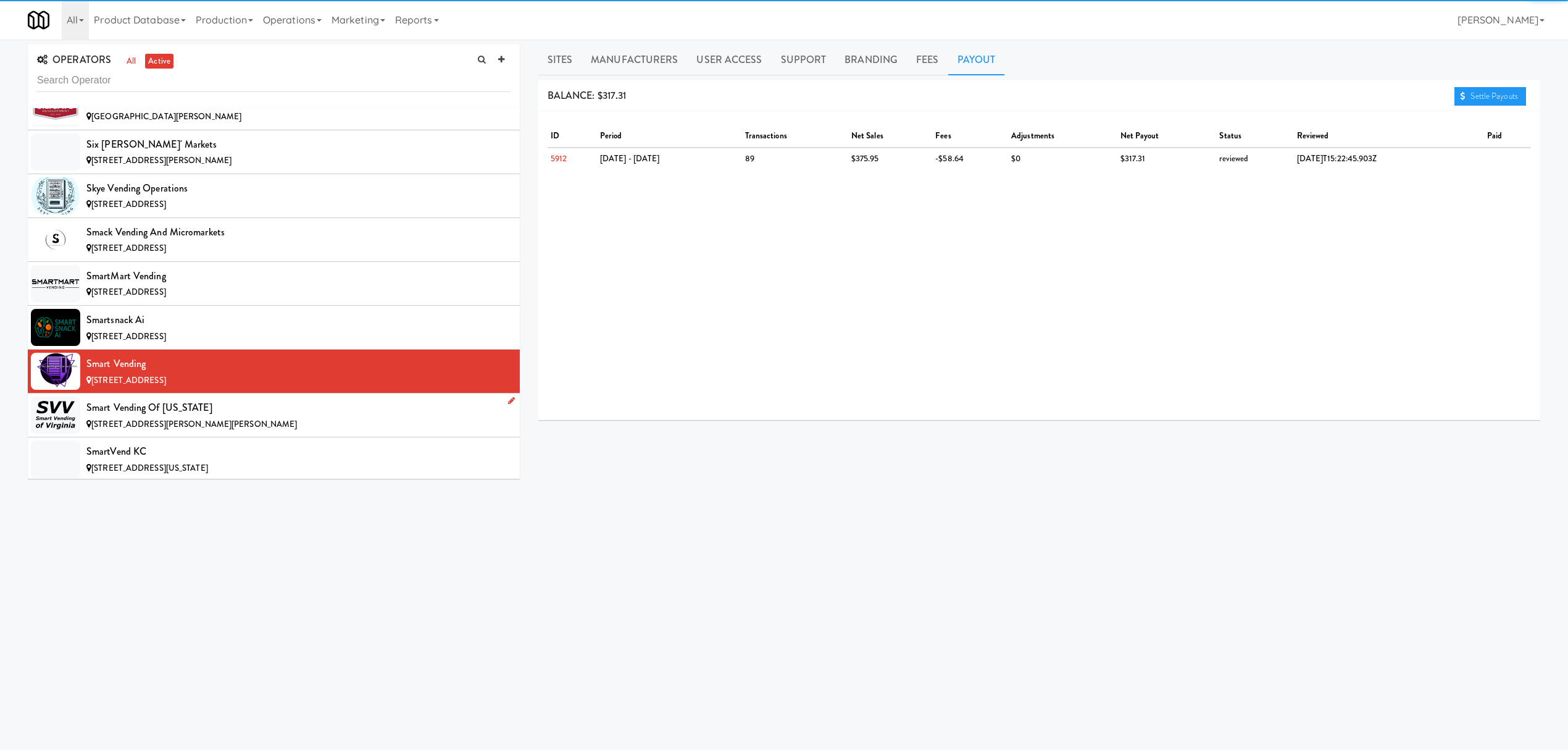
click at [288, 417] on div "Smart Vending of [US_STATE]" at bounding box center [298, 408] width 424 height 19
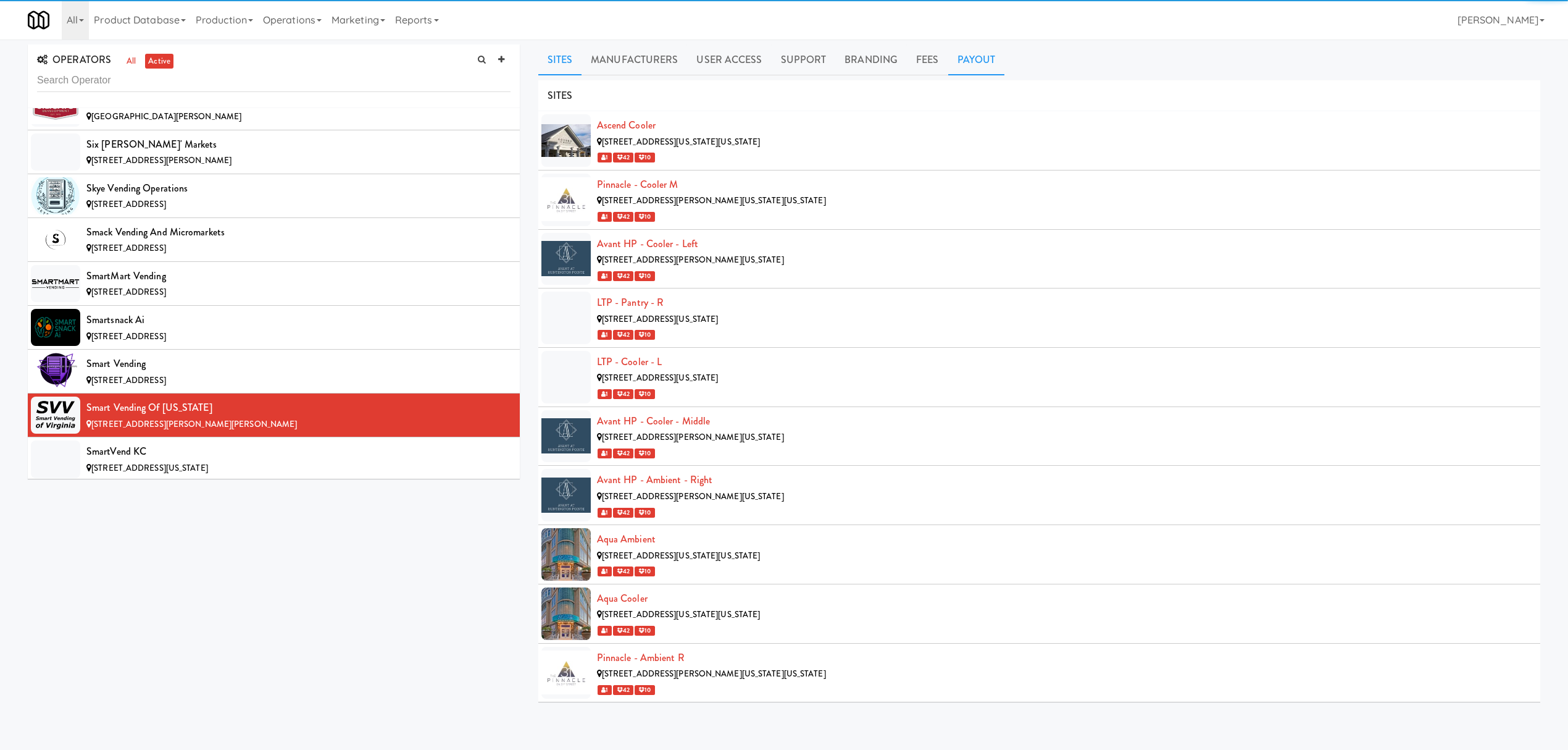
click at [970, 63] on link "Payout" at bounding box center [976, 60] width 56 height 31
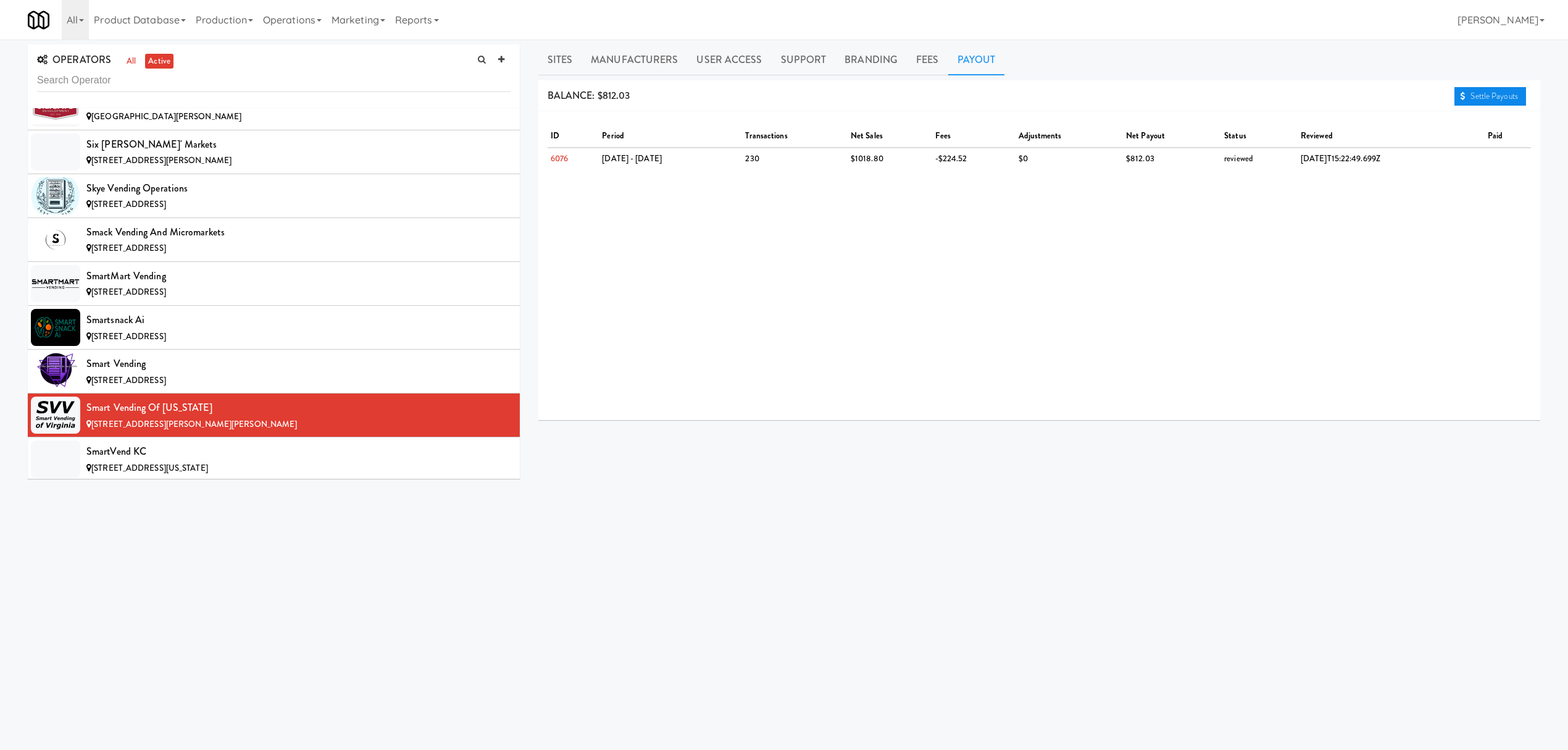
click at [1502, 100] on link "Settle Payouts" at bounding box center [1490, 96] width 72 height 19
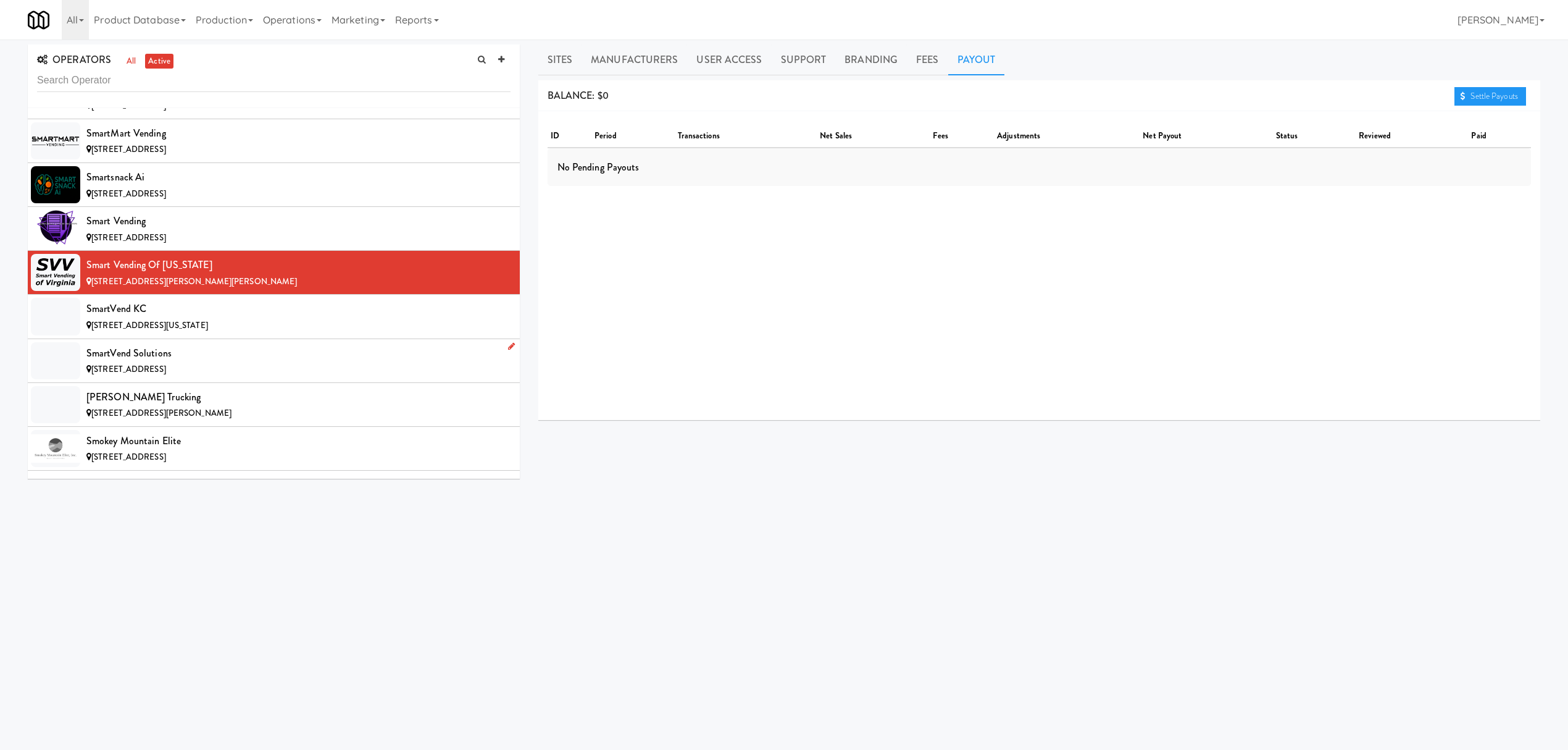
scroll to position [11197, 0]
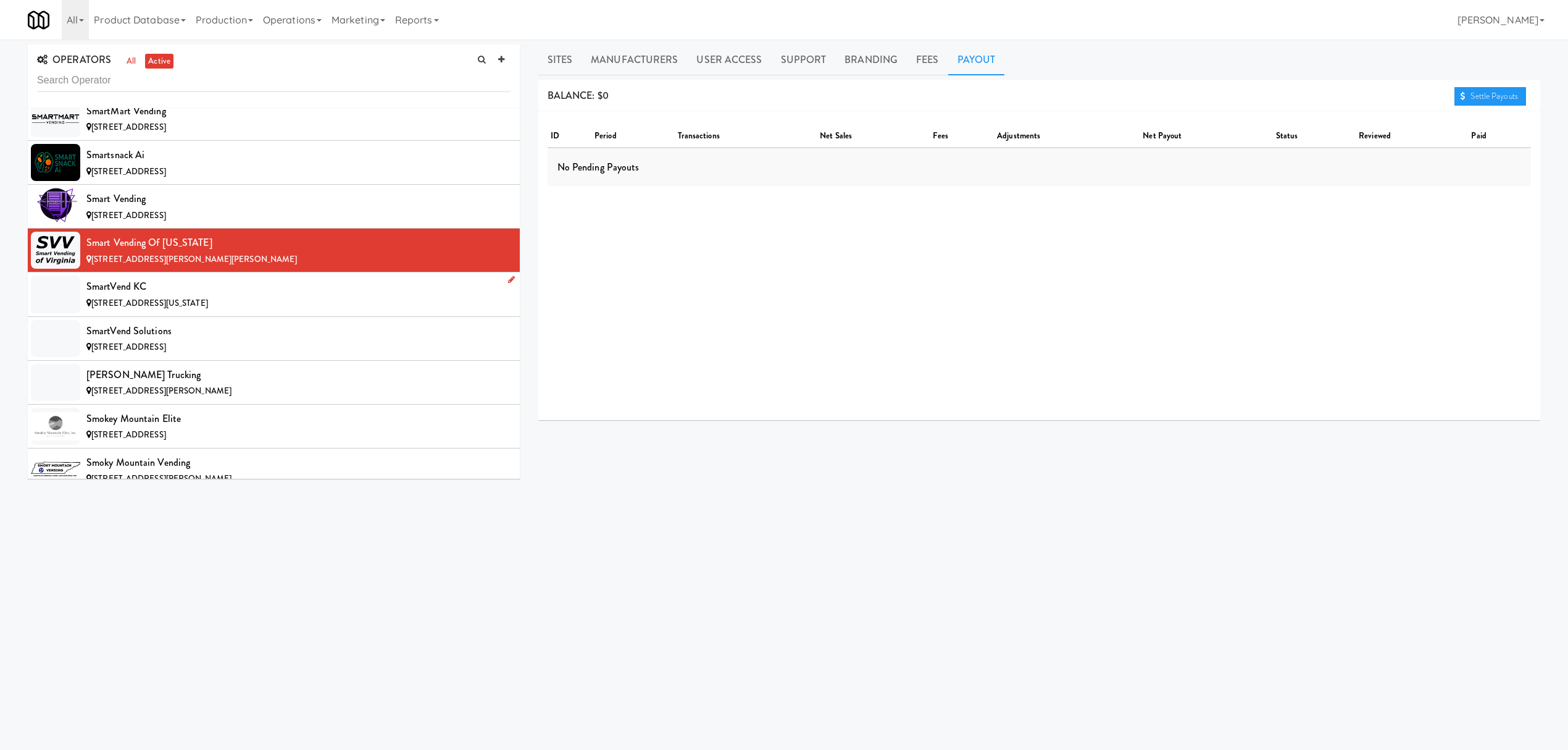
click at [216, 296] on div "SmartVend KC" at bounding box center [298, 287] width 424 height 19
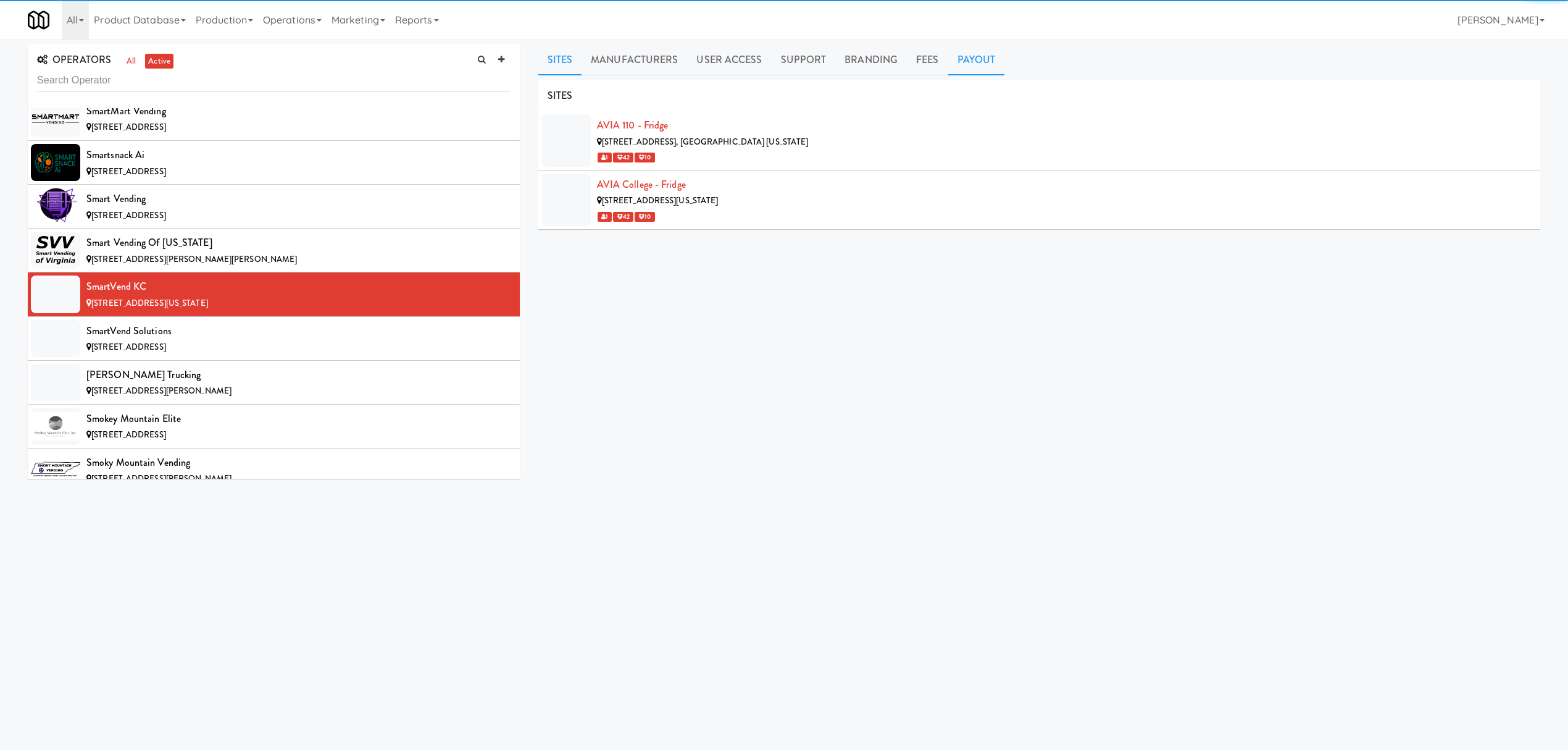
click at [974, 58] on link "Payout" at bounding box center [976, 60] width 56 height 31
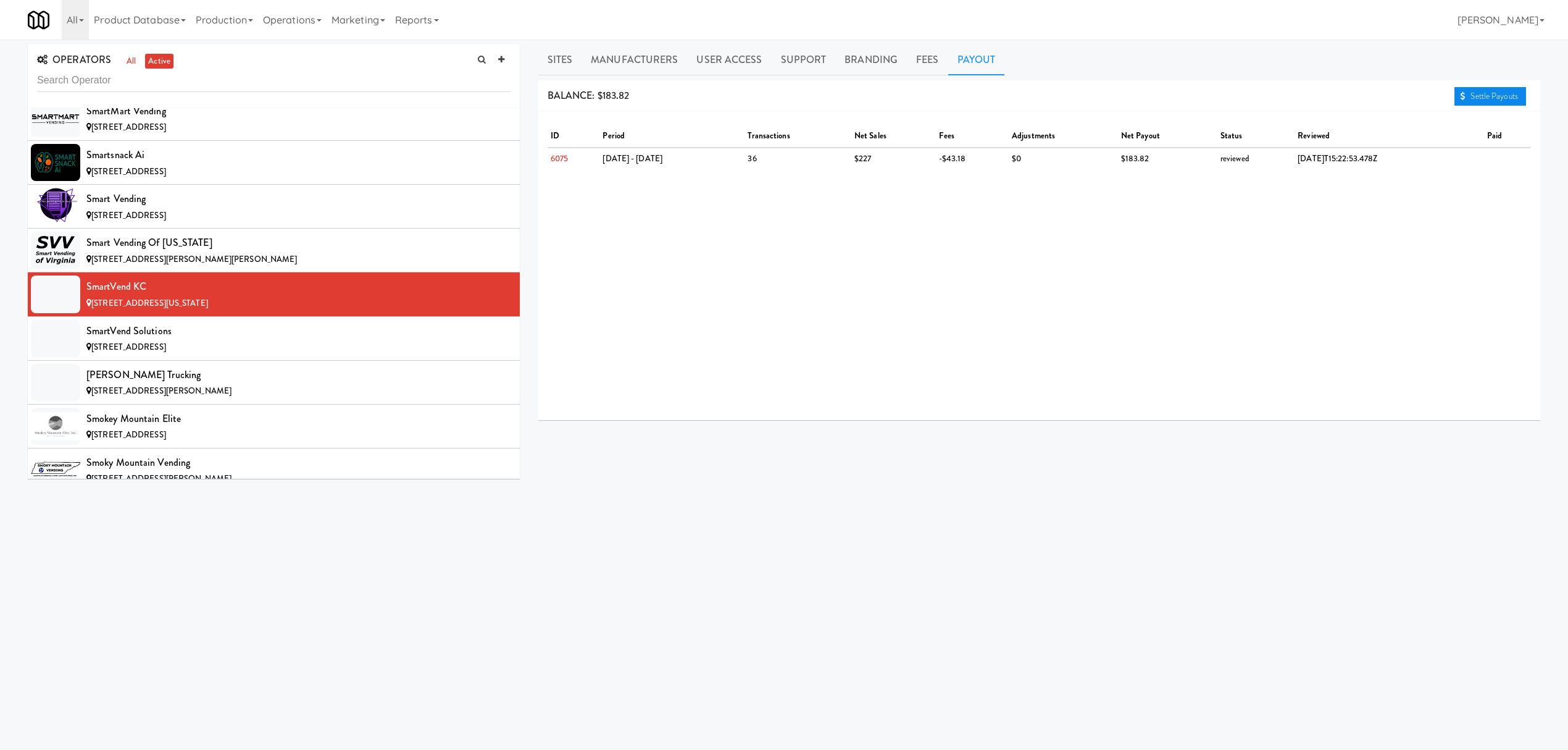
click at [1486, 89] on link "Settle Payouts" at bounding box center [1490, 96] width 72 height 19
click at [185, 340] on div "SmartVend Solutions" at bounding box center [298, 331] width 424 height 19
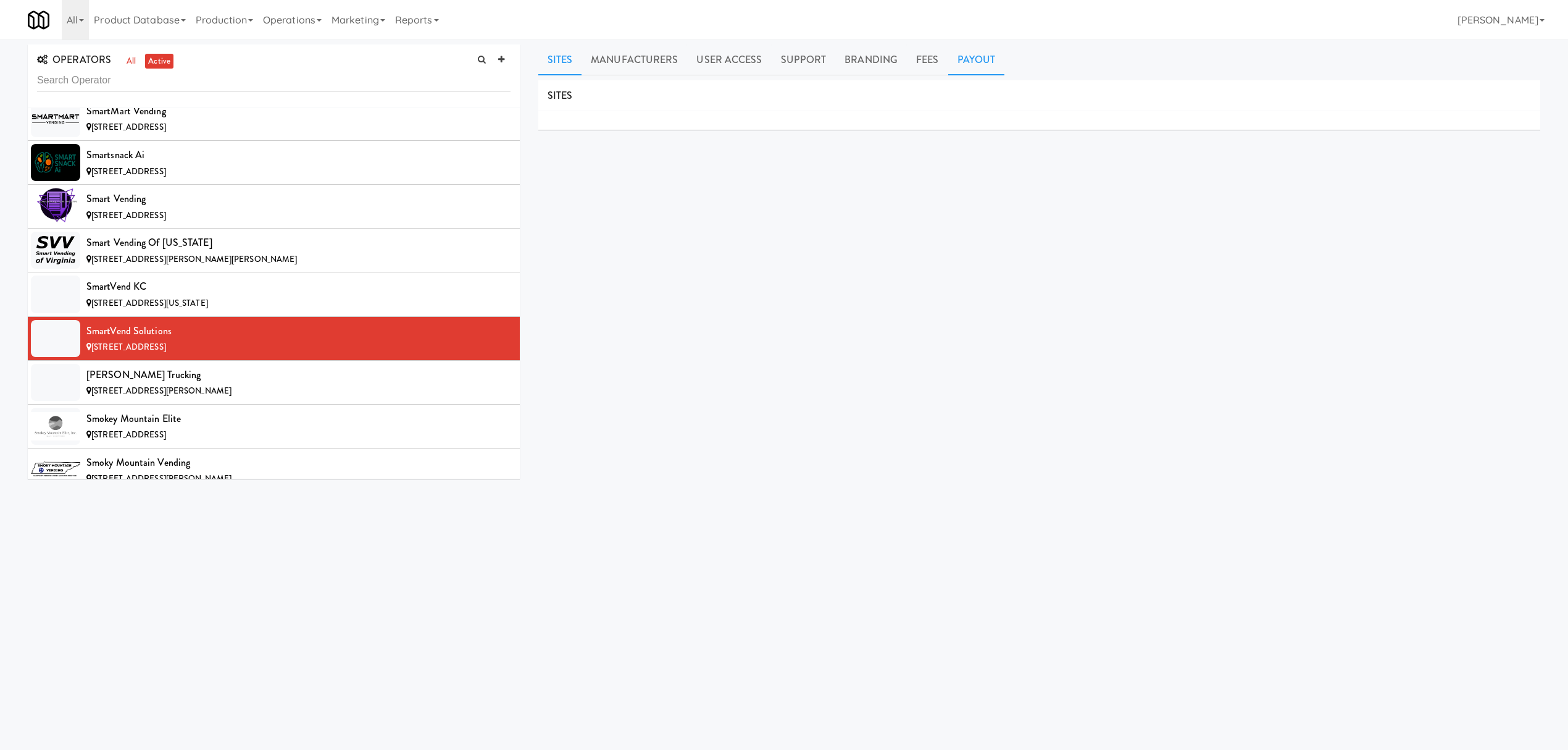
click at [960, 56] on link "Payout" at bounding box center [976, 60] width 56 height 31
click at [207, 396] on span "[STREET_ADDRESS][PERSON_NAME]" at bounding box center [161, 391] width 140 height 12
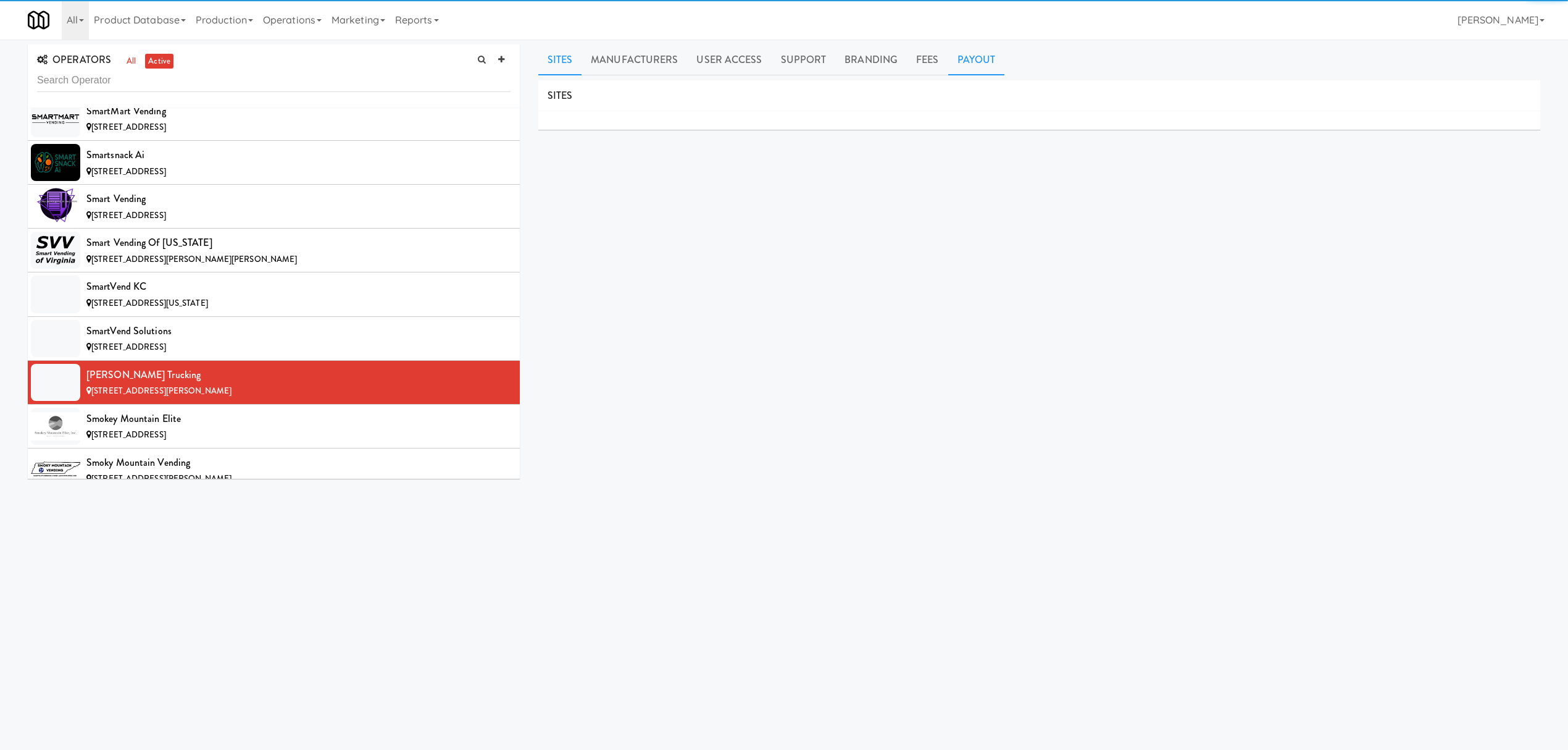
click at [972, 53] on link "Payout" at bounding box center [976, 60] width 56 height 31
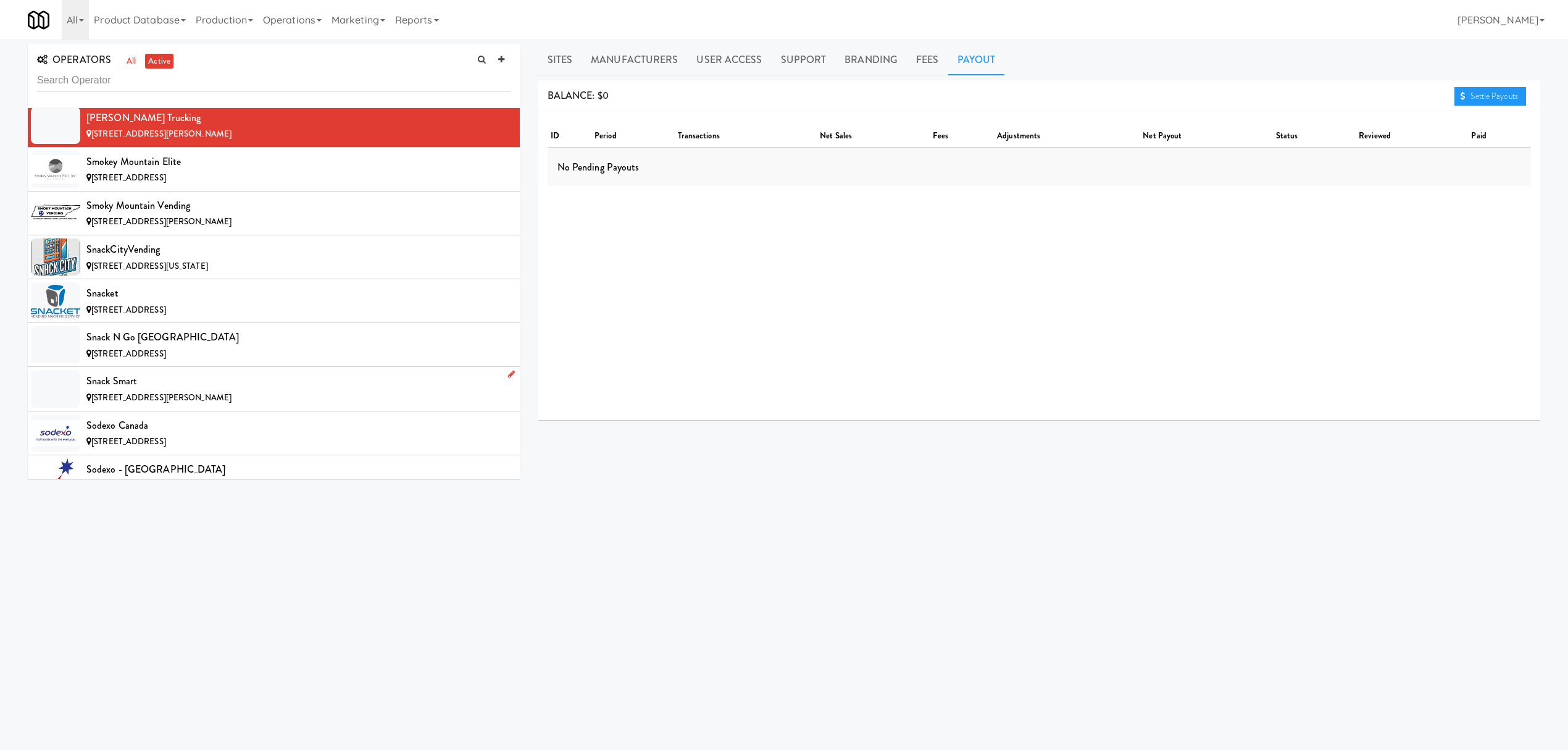
scroll to position [11445, 0]
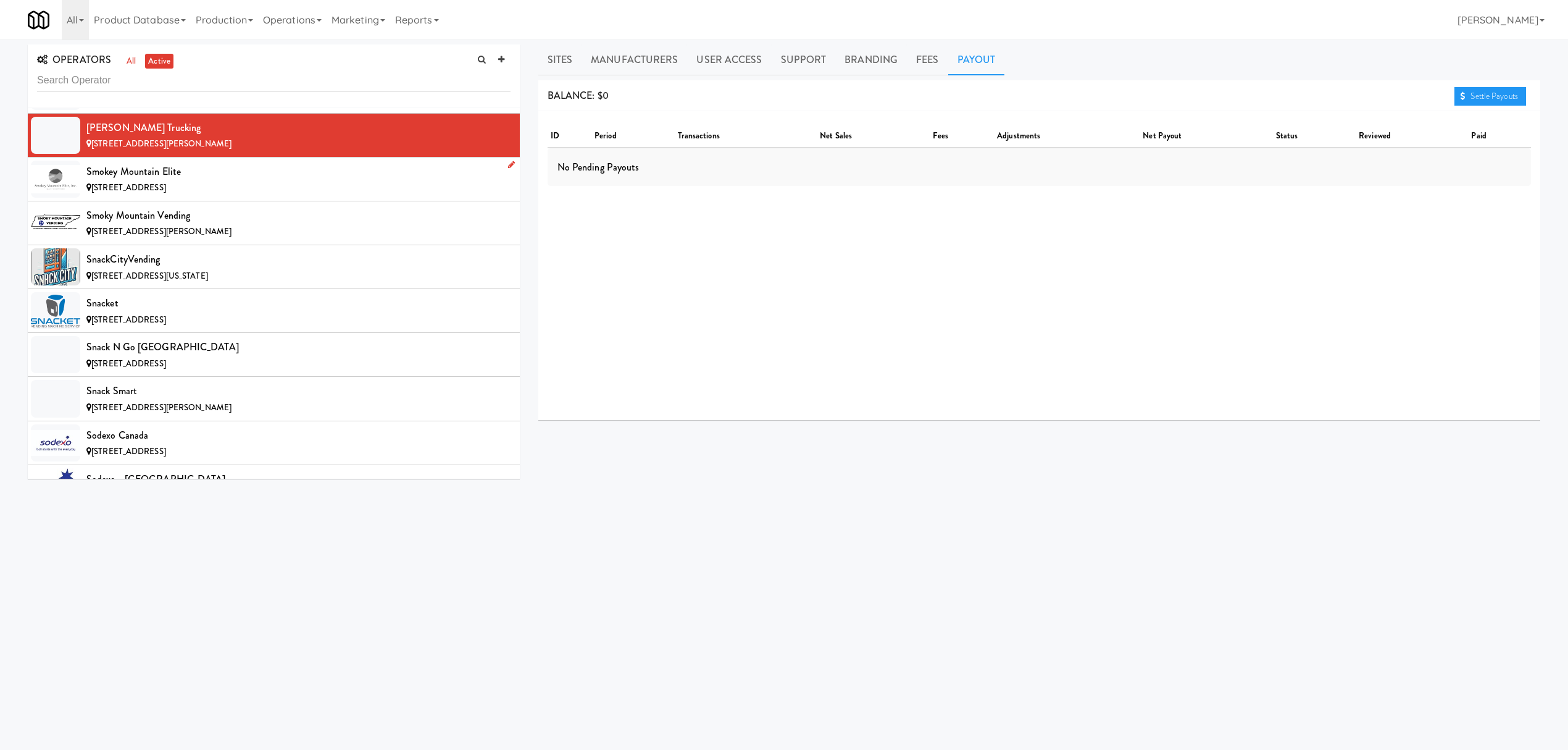
click at [316, 195] on div "[STREET_ADDRESS]" at bounding box center [298, 188] width 424 height 15
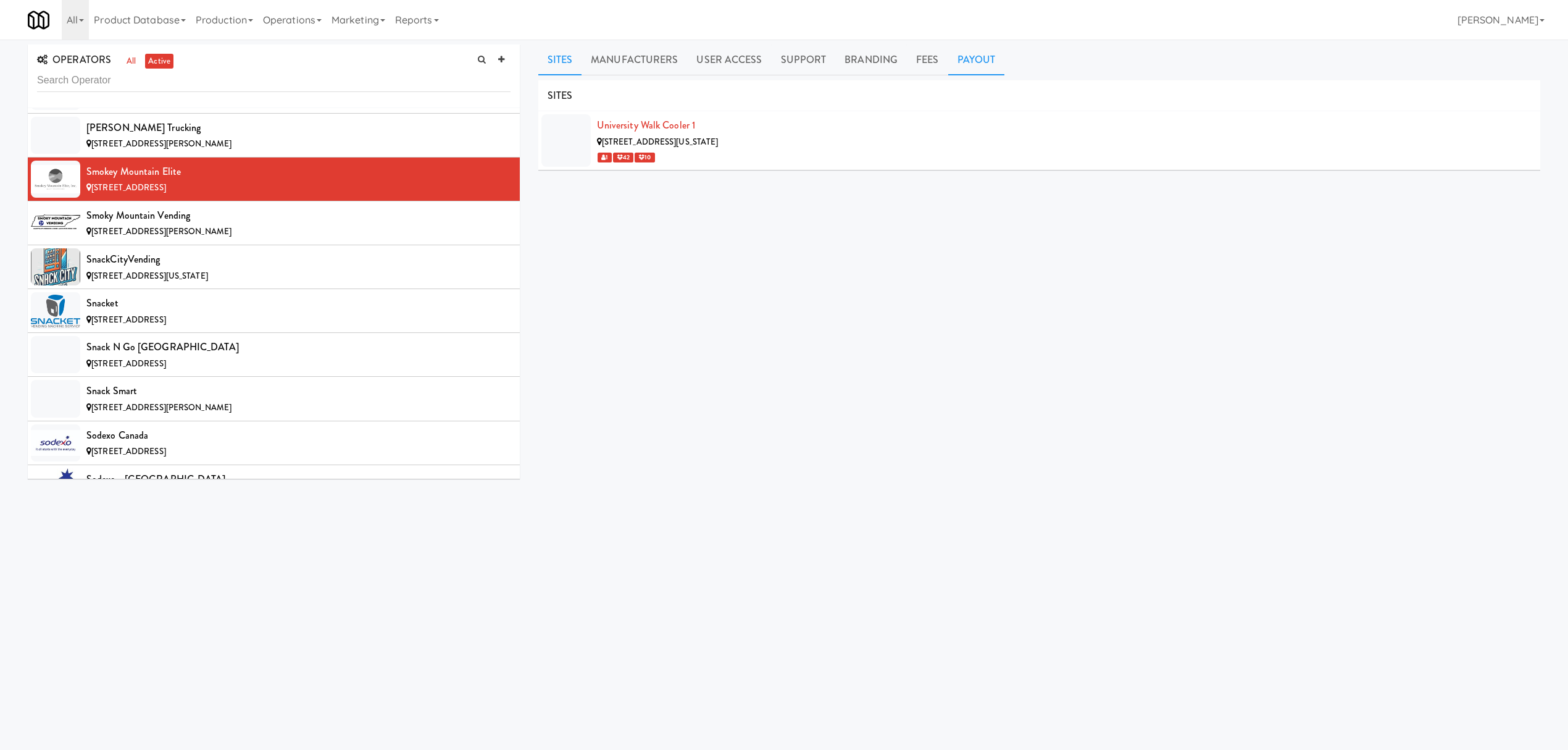
click at [974, 50] on link "Payout" at bounding box center [976, 60] width 56 height 31
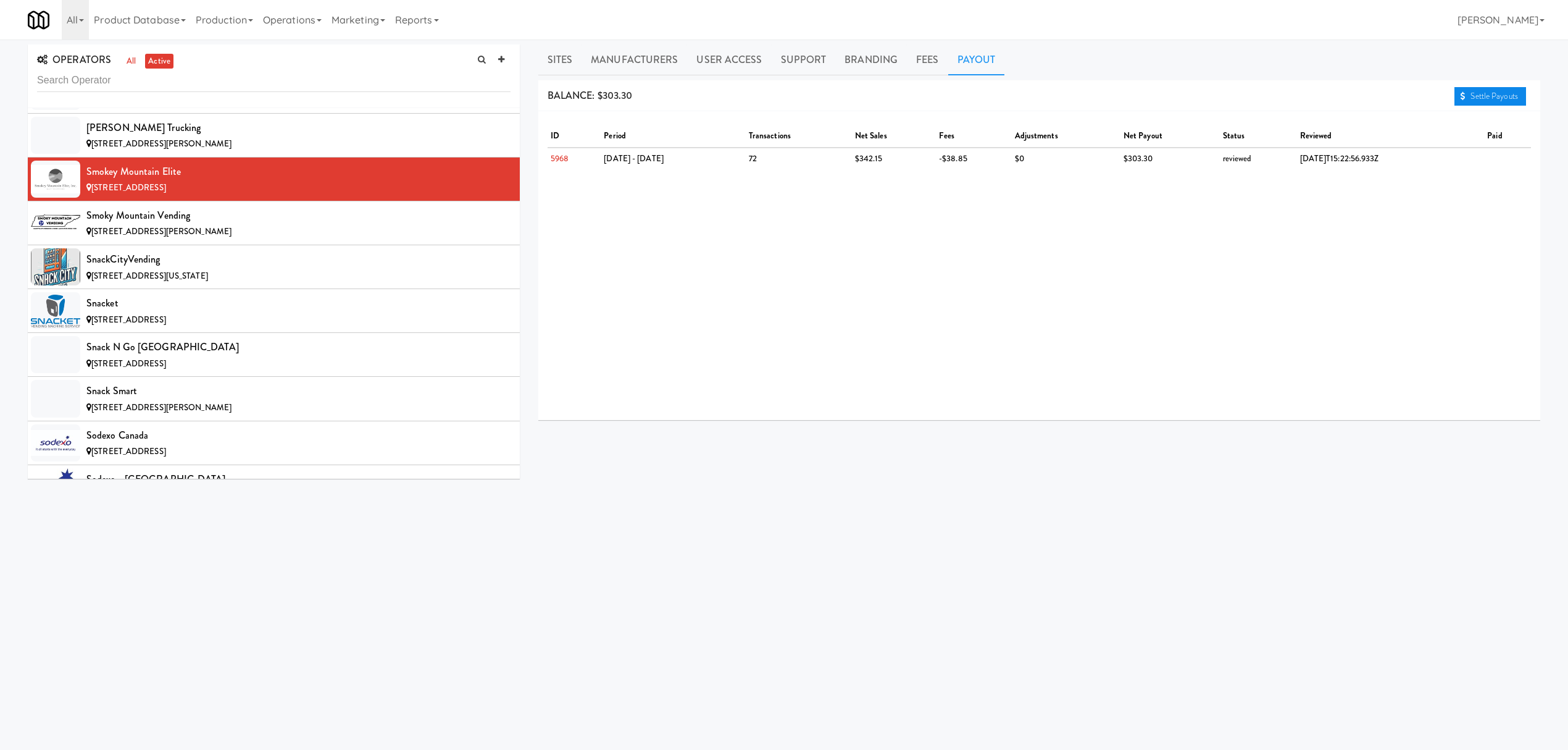
click at [1510, 99] on link "Settle Payouts" at bounding box center [1490, 96] width 72 height 19
click at [258, 239] on div "[STREET_ADDRESS][PERSON_NAME]" at bounding box center [298, 231] width 424 height 15
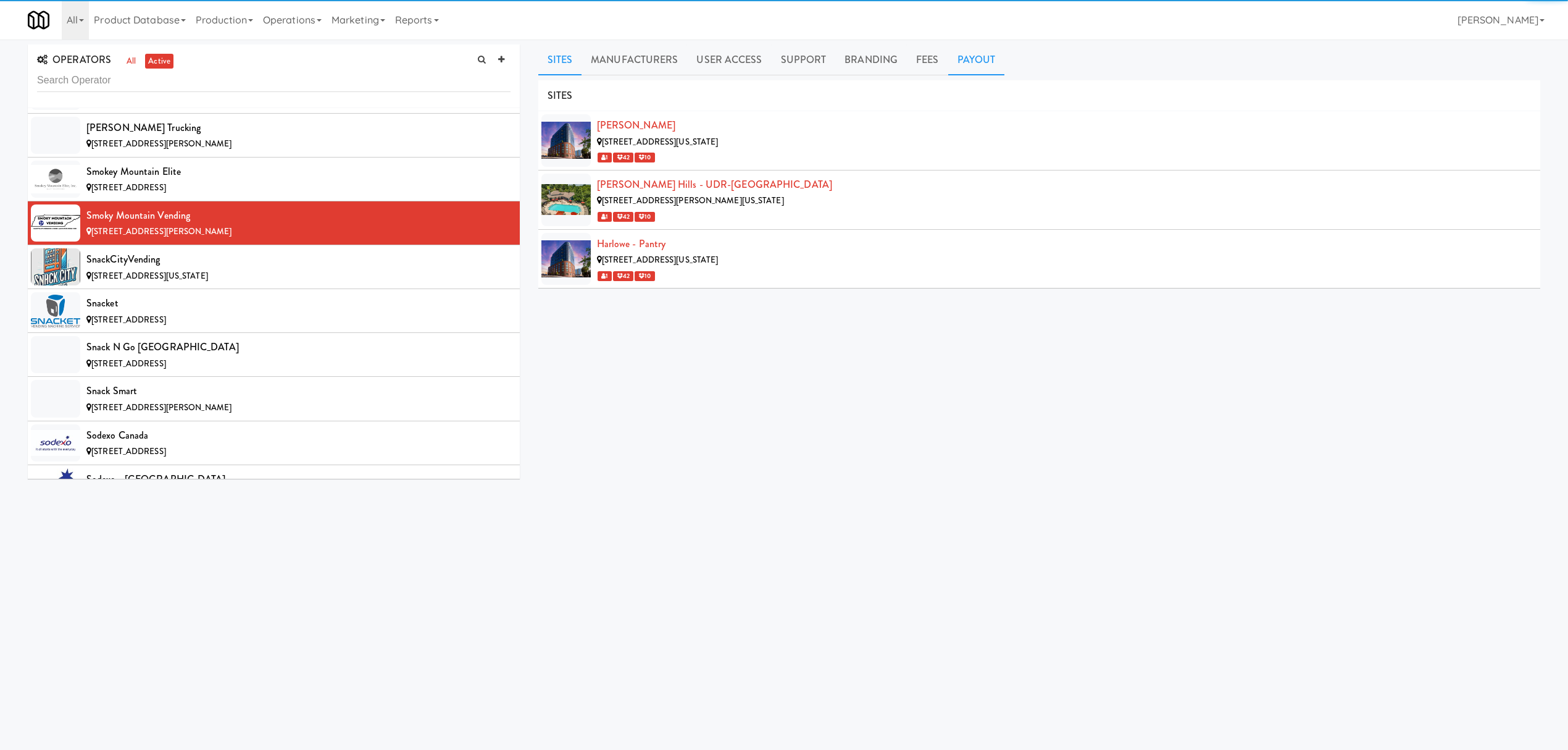
click at [966, 65] on link "Payout" at bounding box center [976, 60] width 56 height 31
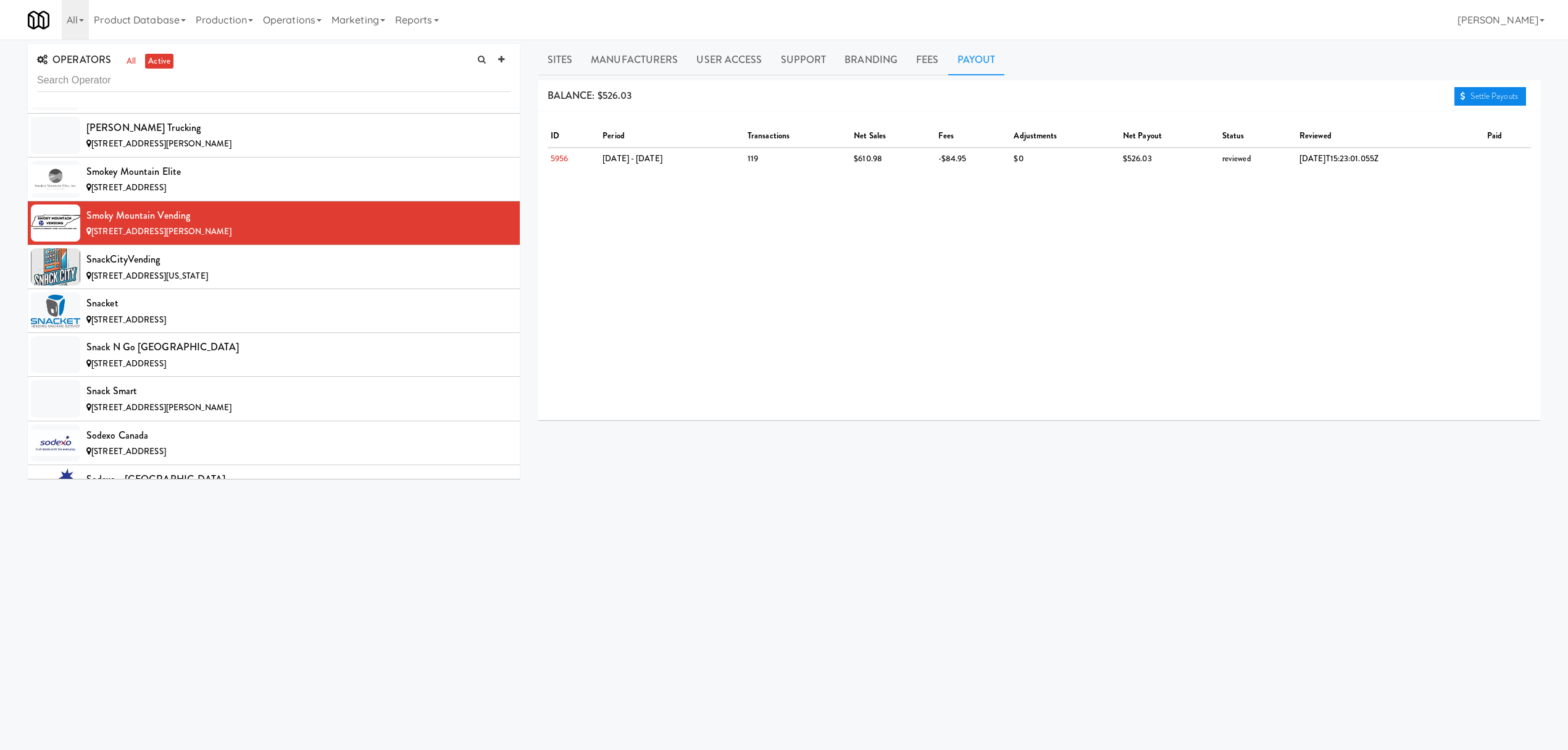
click at [1490, 90] on link "Settle Payouts" at bounding box center [1490, 96] width 72 height 19
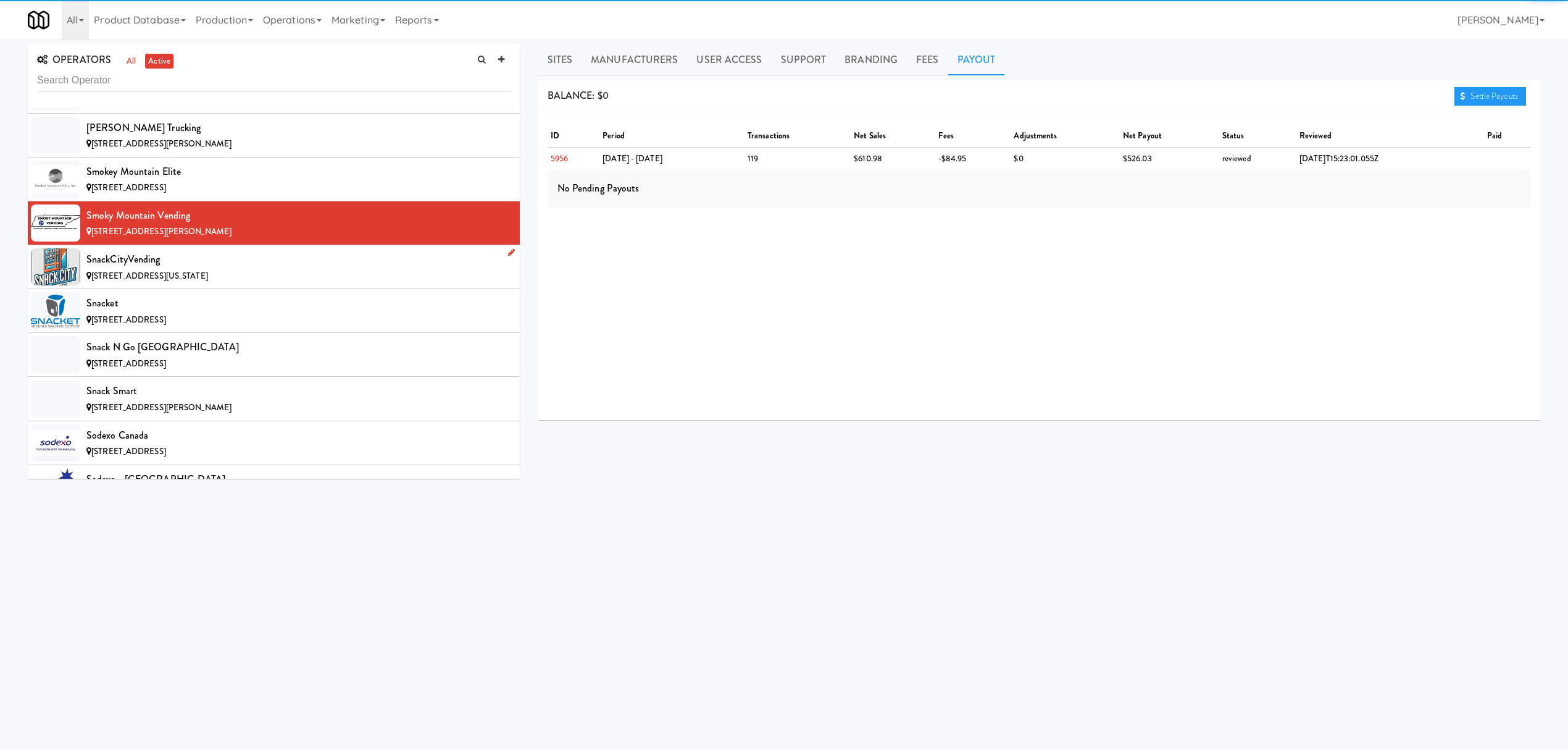
click at [267, 269] on div "SnackCityVending" at bounding box center [298, 259] width 424 height 19
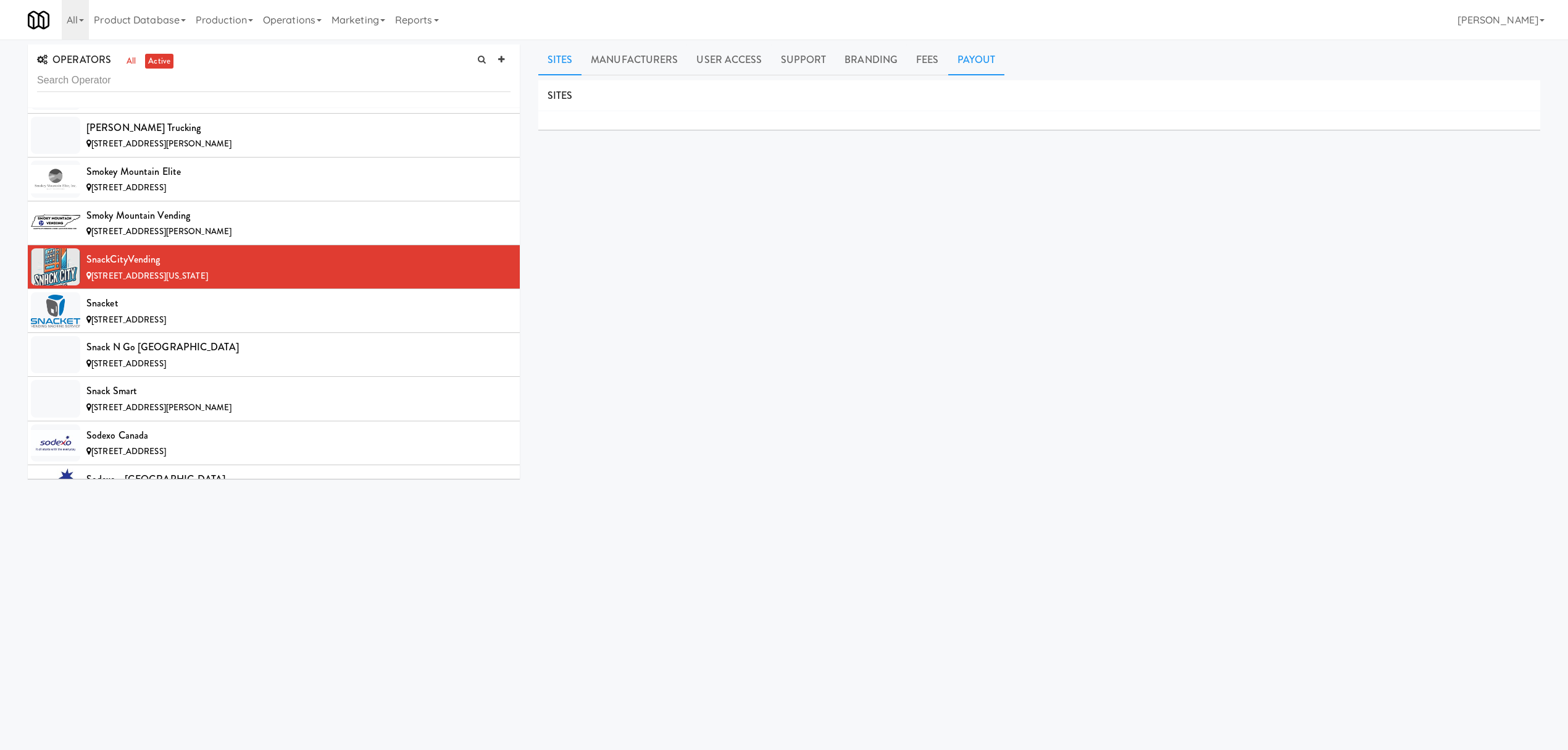
click at [984, 53] on link "Payout" at bounding box center [976, 60] width 56 height 31
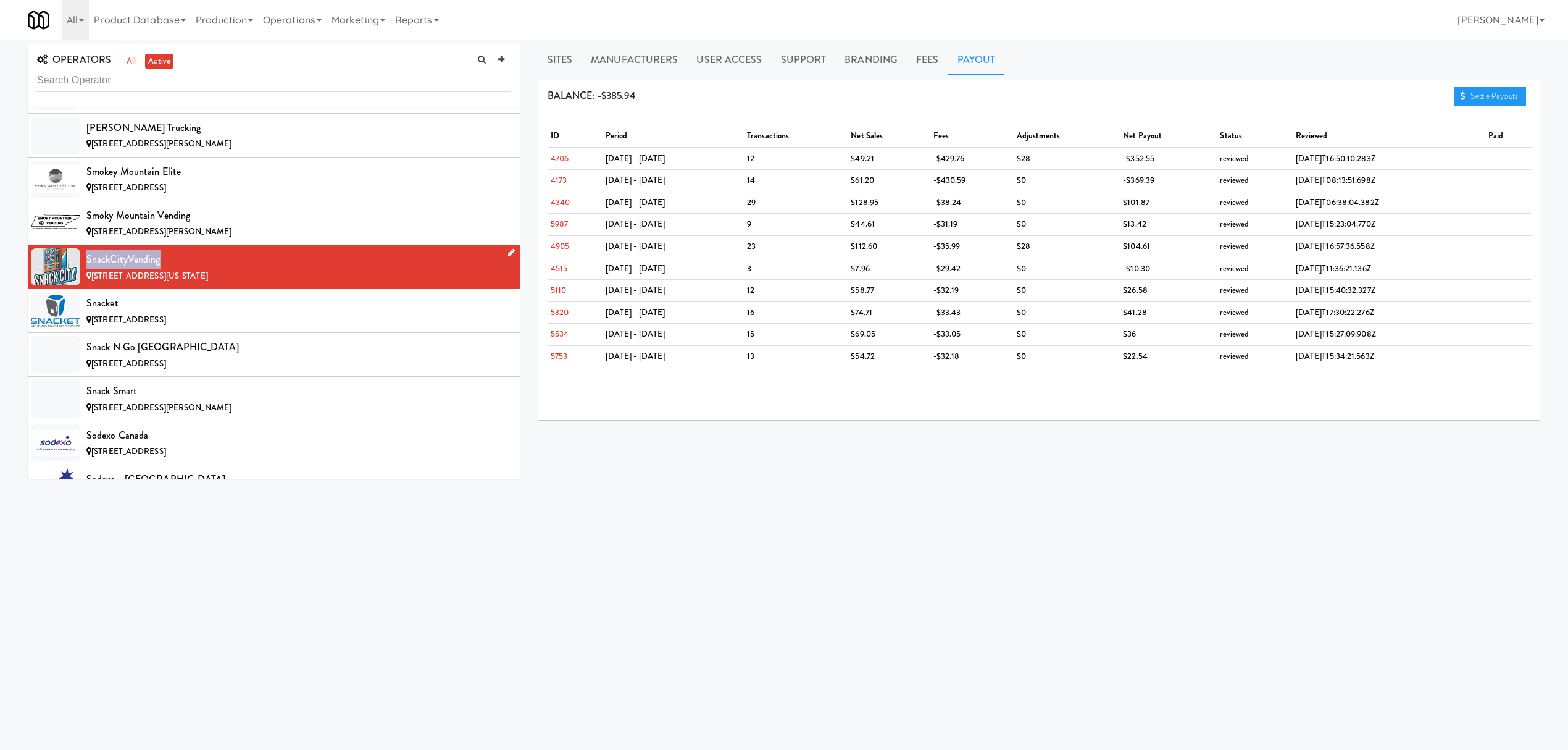
drag, startPoint x: 85, startPoint y: 312, endPoint x: 173, endPoint y: 312, distance: 88.0
click at [173, 289] on li "SnackCityVending [STREET_ADDRESS][US_STATE]" at bounding box center [274, 267] width 492 height 44
click at [334, 312] on div "Snacket" at bounding box center [298, 303] width 424 height 19
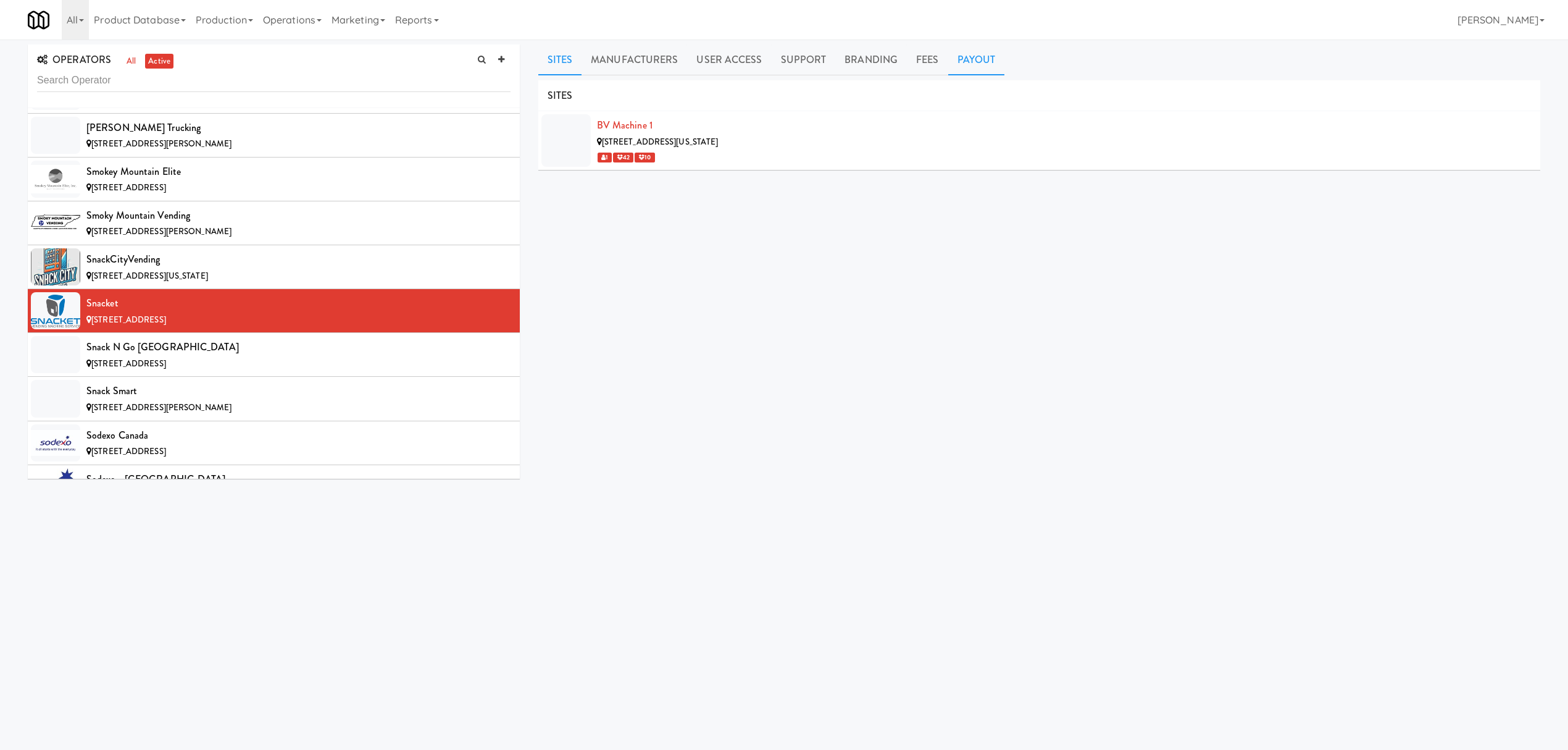
click at [964, 60] on link "Payout" at bounding box center [976, 60] width 56 height 31
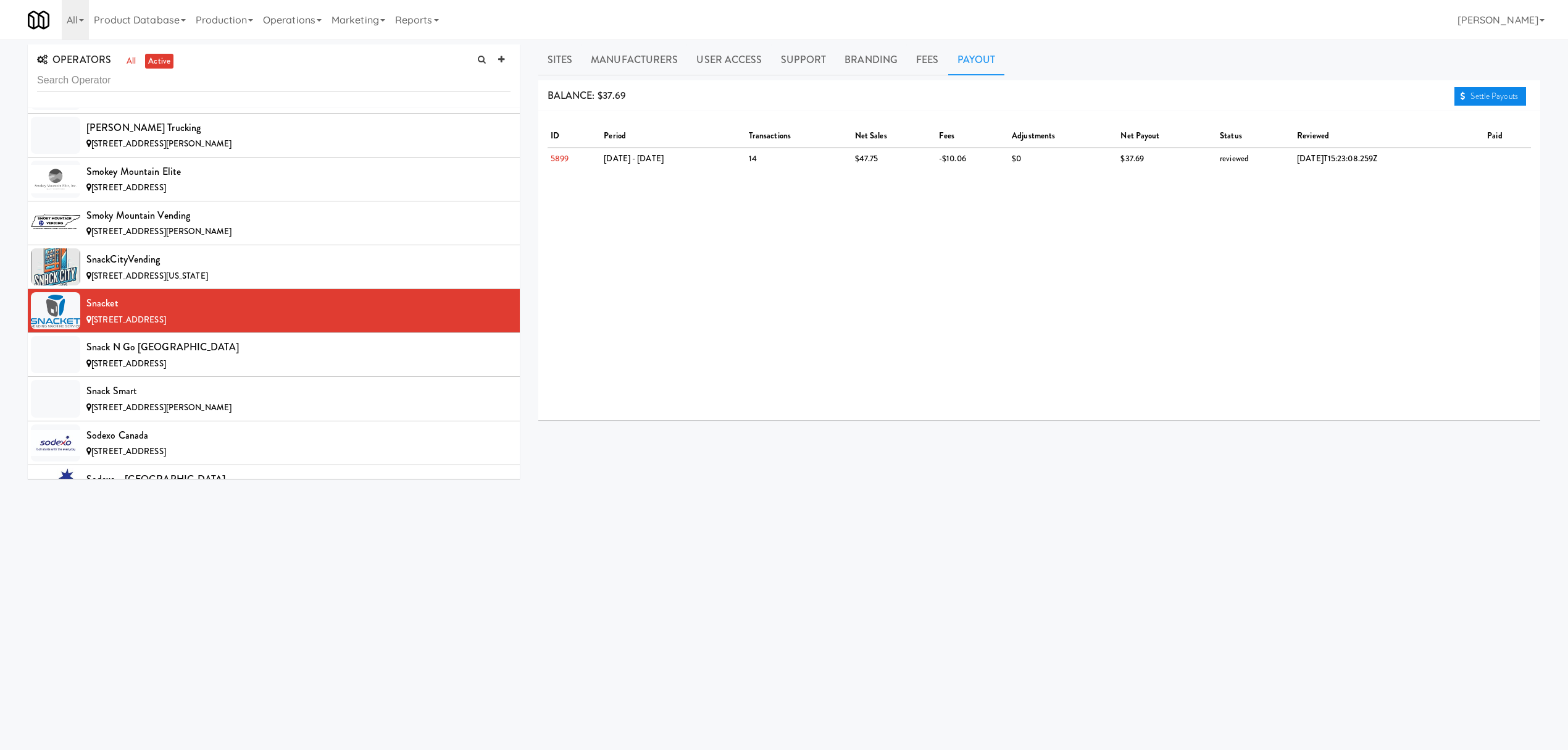
click at [1478, 92] on link "Settle Payouts" at bounding box center [1490, 96] width 72 height 19
click at [156, 356] on div "Snack n Go [GEOGRAPHIC_DATA]" at bounding box center [298, 347] width 424 height 19
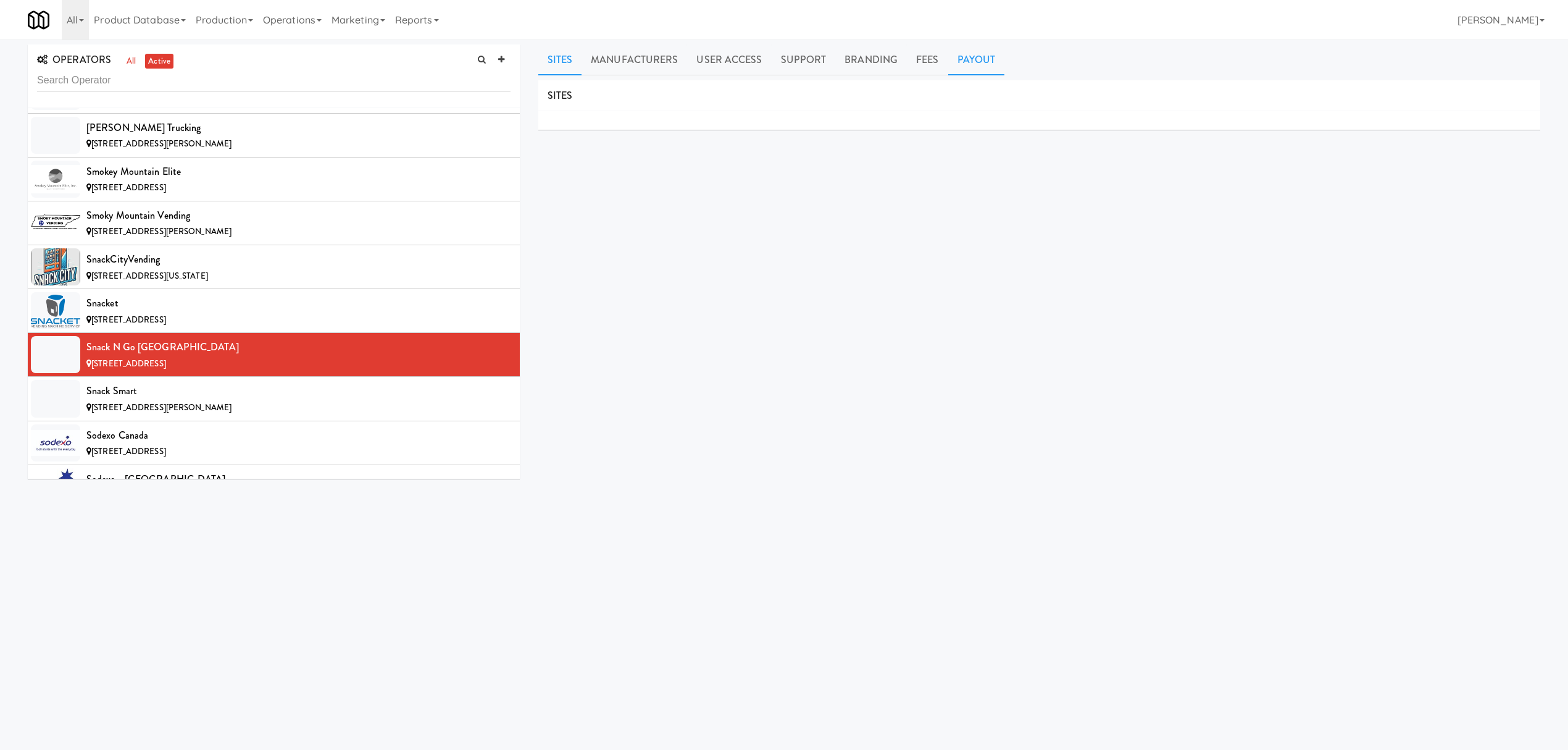
click at [958, 61] on link "Payout" at bounding box center [976, 60] width 56 height 31
click at [218, 400] on div "Snack Smart" at bounding box center [298, 391] width 424 height 19
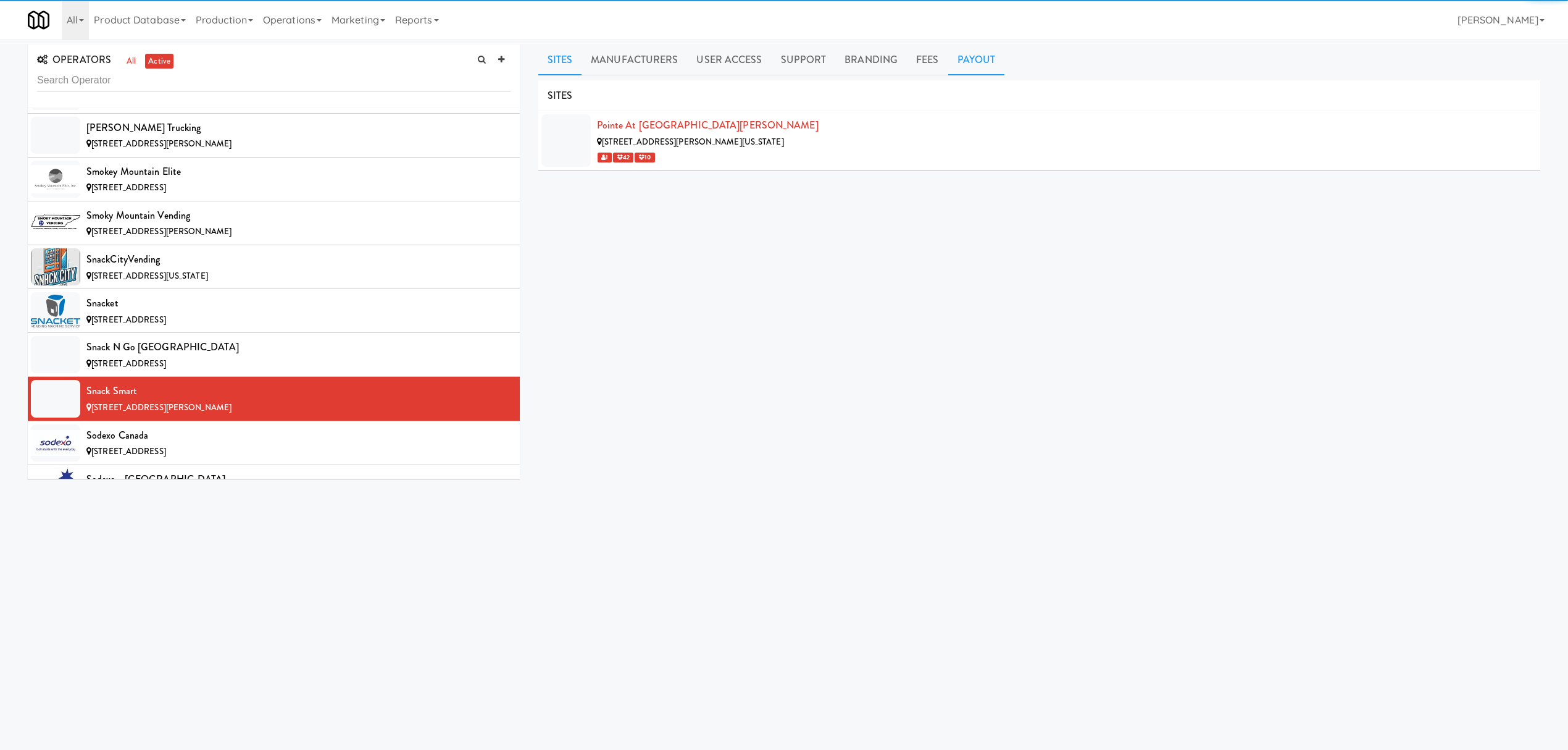
click at [979, 58] on link "Payout" at bounding box center [976, 60] width 56 height 31
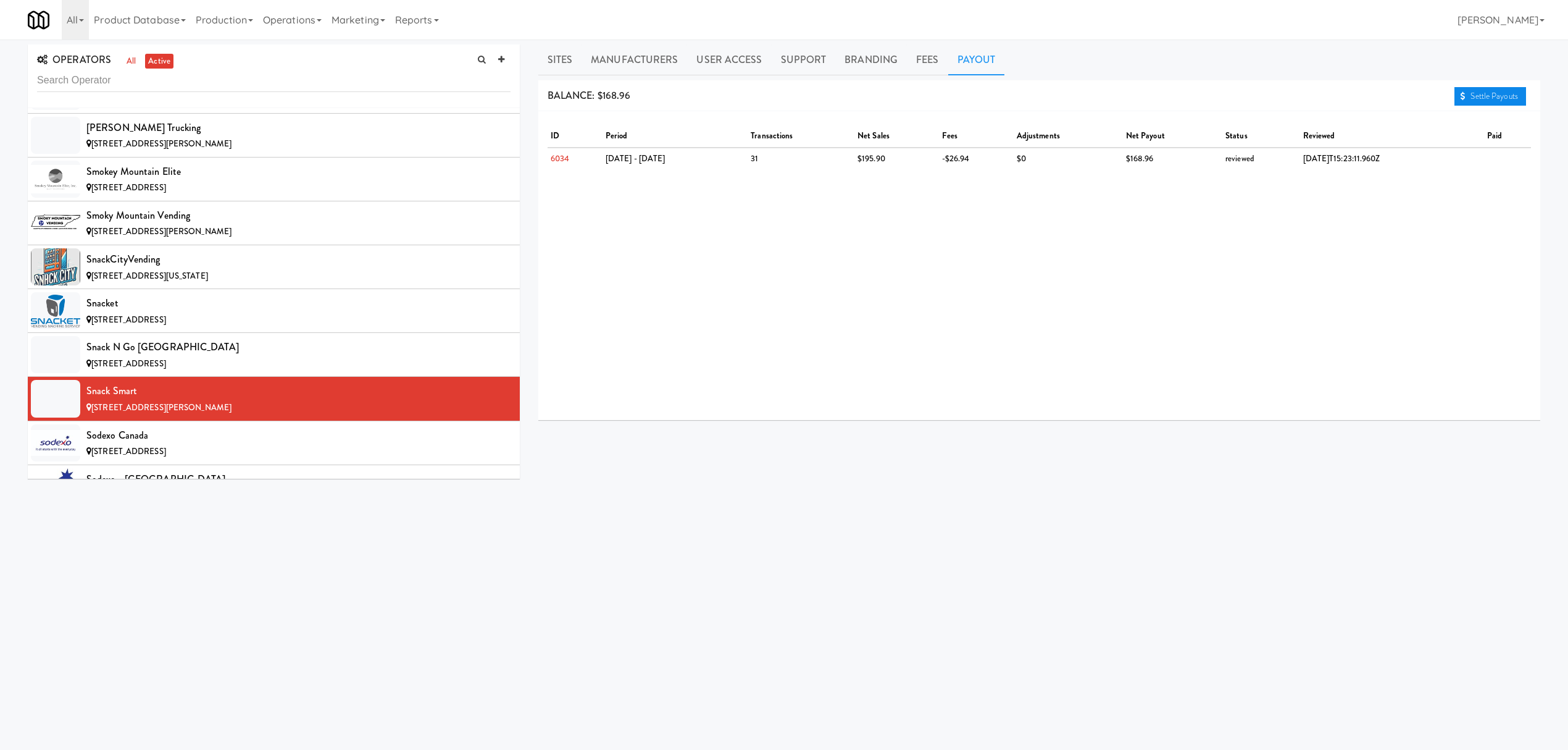
click at [1510, 99] on link "Settle Payouts" at bounding box center [1490, 96] width 72 height 19
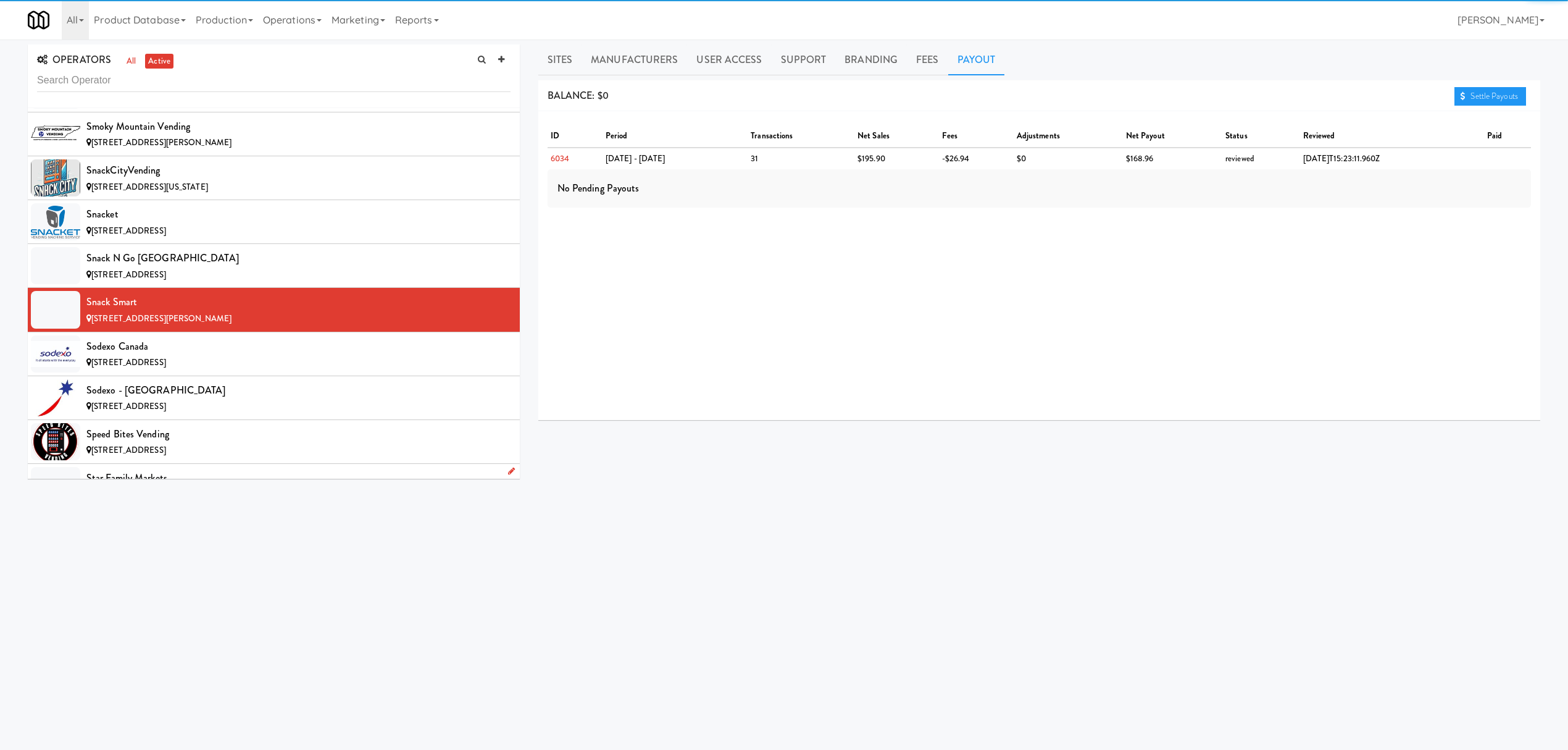
scroll to position [11691, 0]
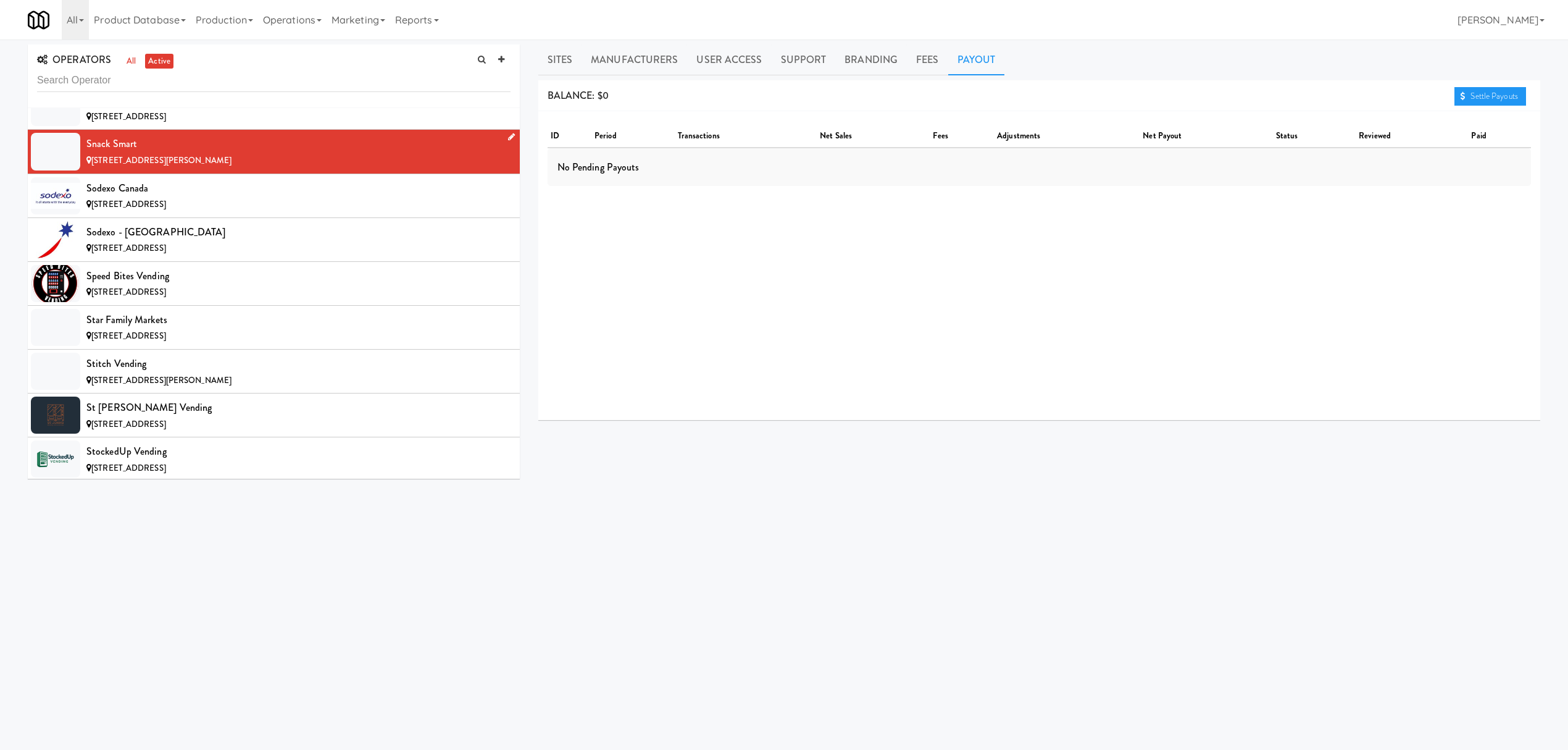
click at [184, 166] on span "[STREET_ADDRESS][PERSON_NAME]" at bounding box center [161, 160] width 140 height 12
click at [179, 197] on div "Sodexo Canada" at bounding box center [298, 188] width 424 height 19
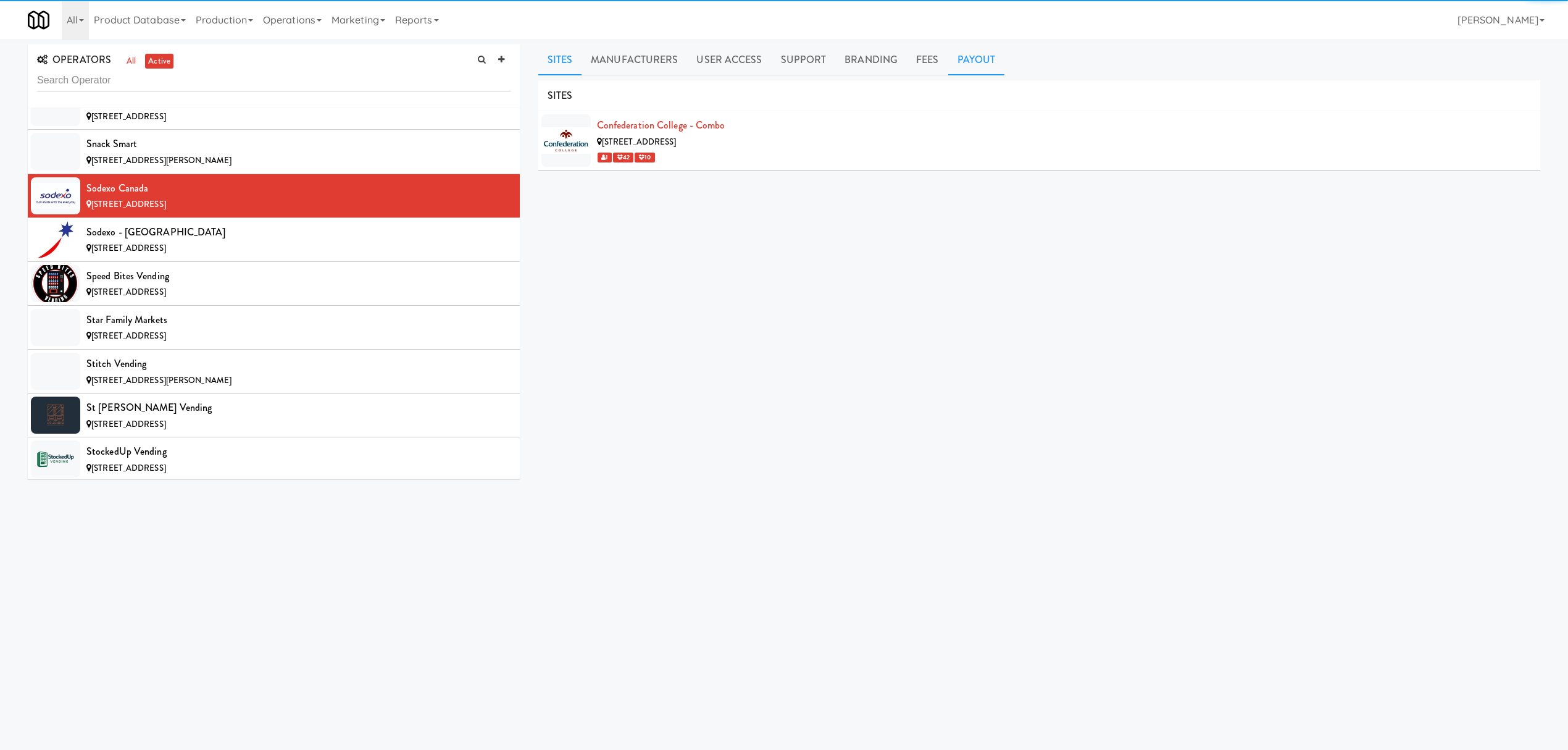
click at [968, 68] on link "Payout" at bounding box center [976, 60] width 56 height 31
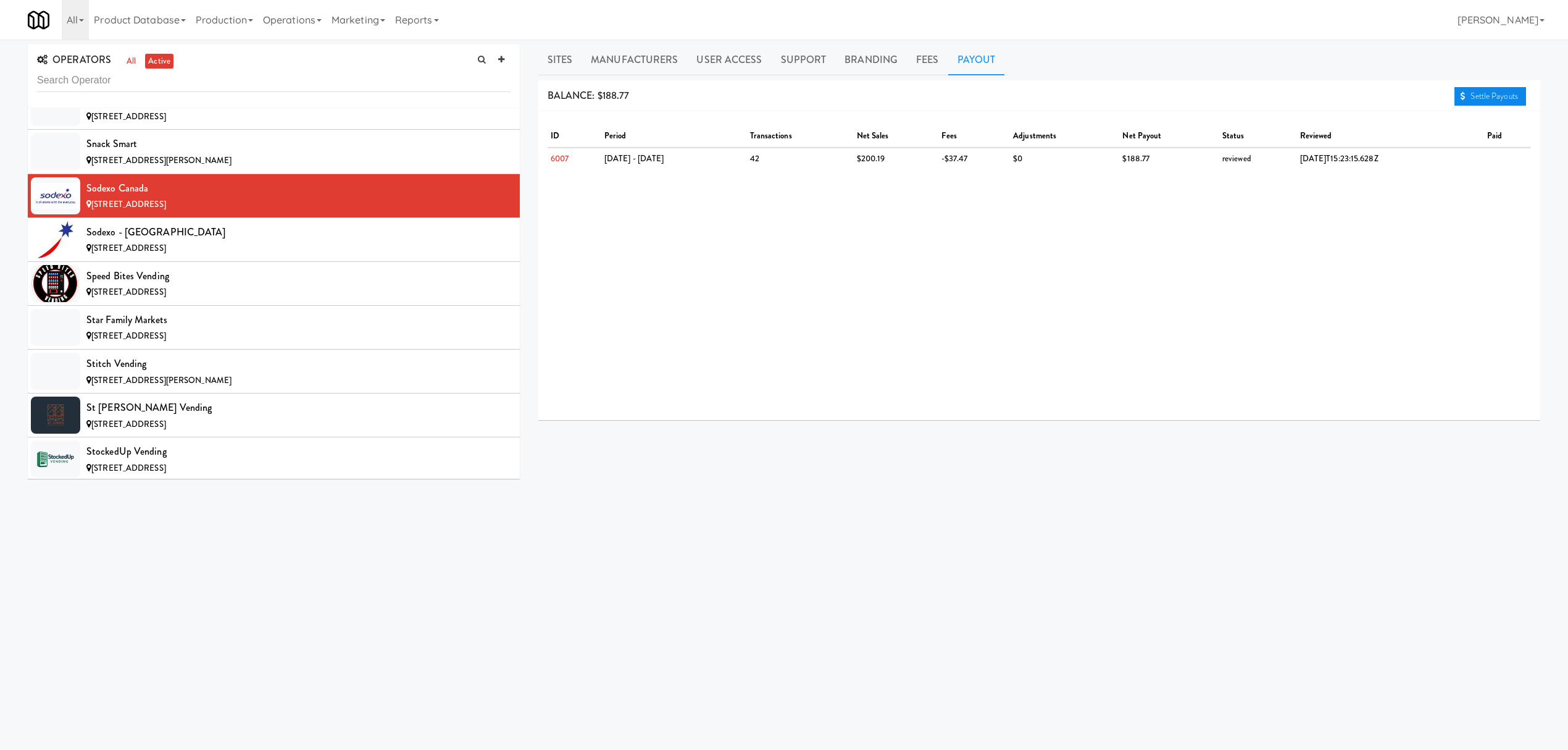
click at [1457, 97] on link "Settle Payouts" at bounding box center [1490, 96] width 72 height 19
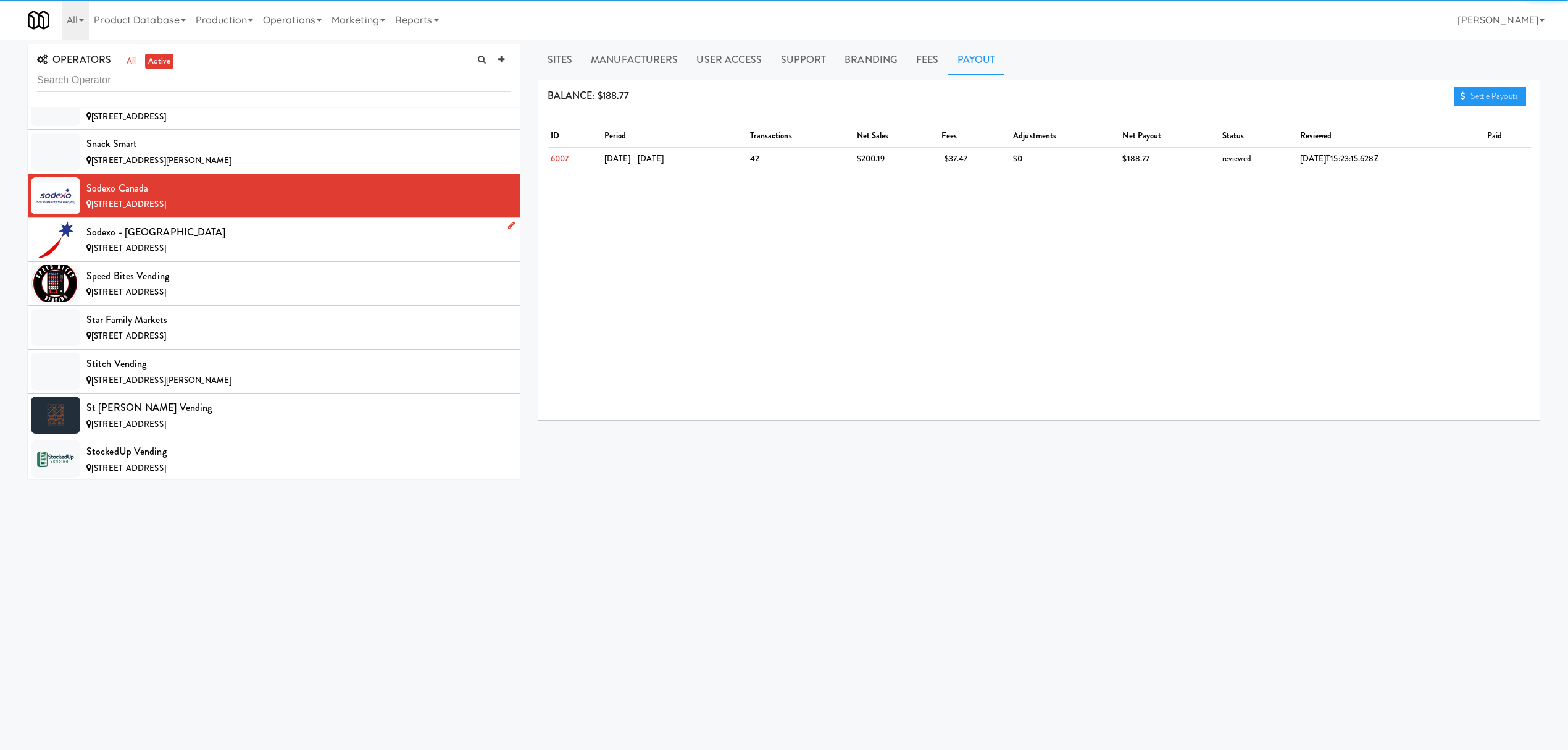
click at [332, 256] on div "[STREET_ADDRESS]" at bounding box center [298, 248] width 424 height 15
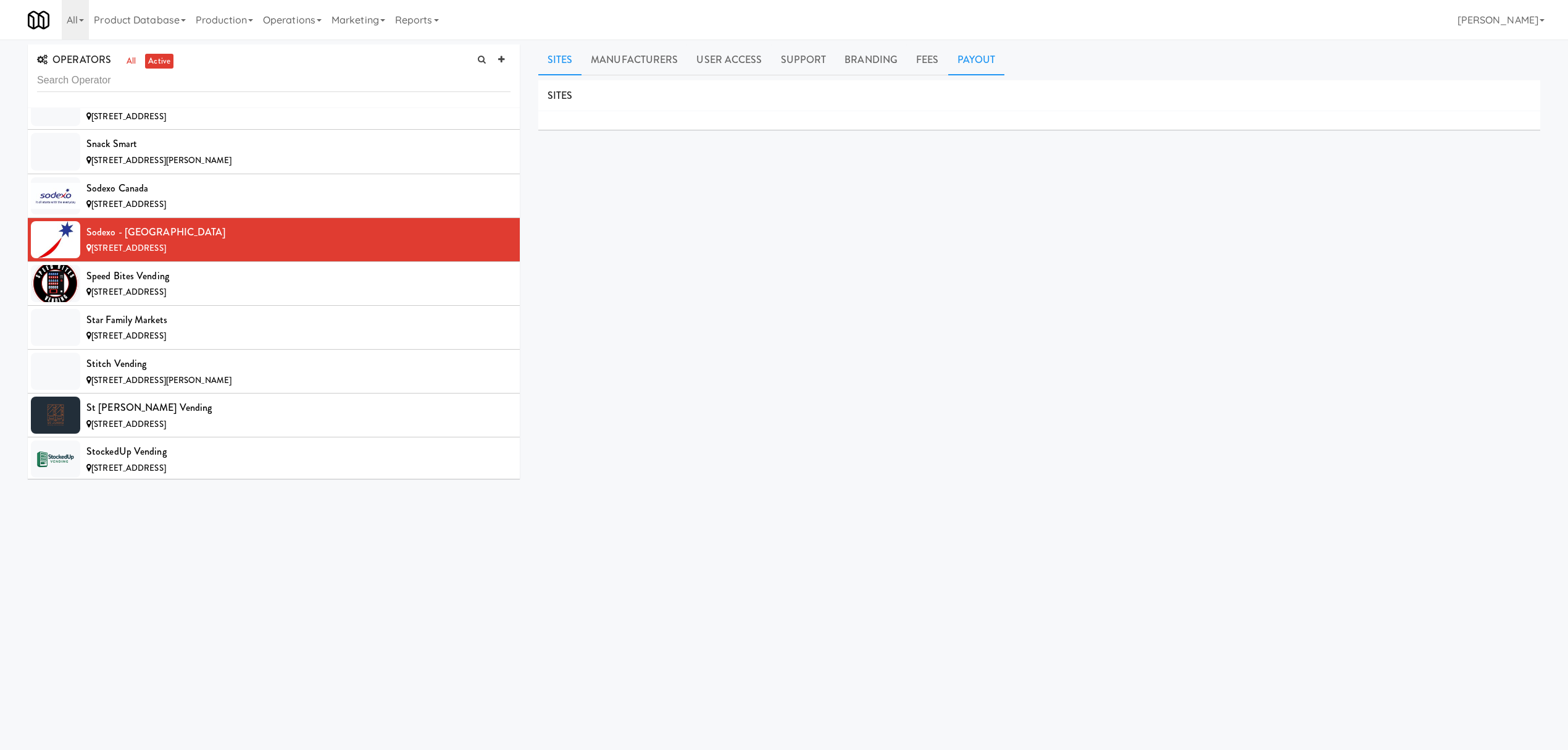
click at [963, 63] on link "Payout" at bounding box center [976, 60] width 56 height 31
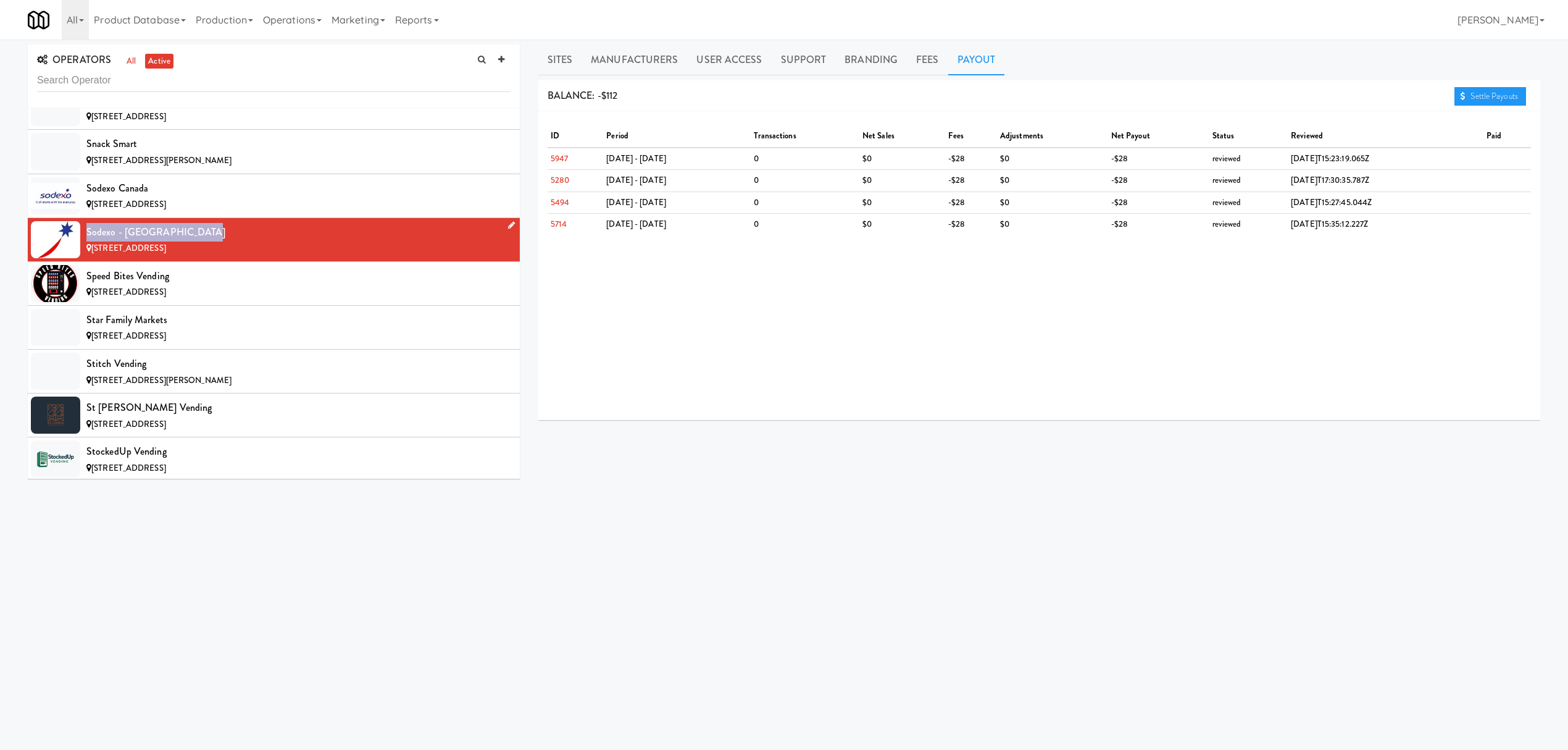
drag, startPoint x: 87, startPoint y: 288, endPoint x: 205, endPoint y: 287, distance: 118.0
click at [205, 241] on div "Sodexo - [GEOGRAPHIC_DATA]" at bounding box center [298, 232] width 424 height 19
click at [114, 285] on div "Speed Bites Vending" at bounding box center [298, 276] width 424 height 19
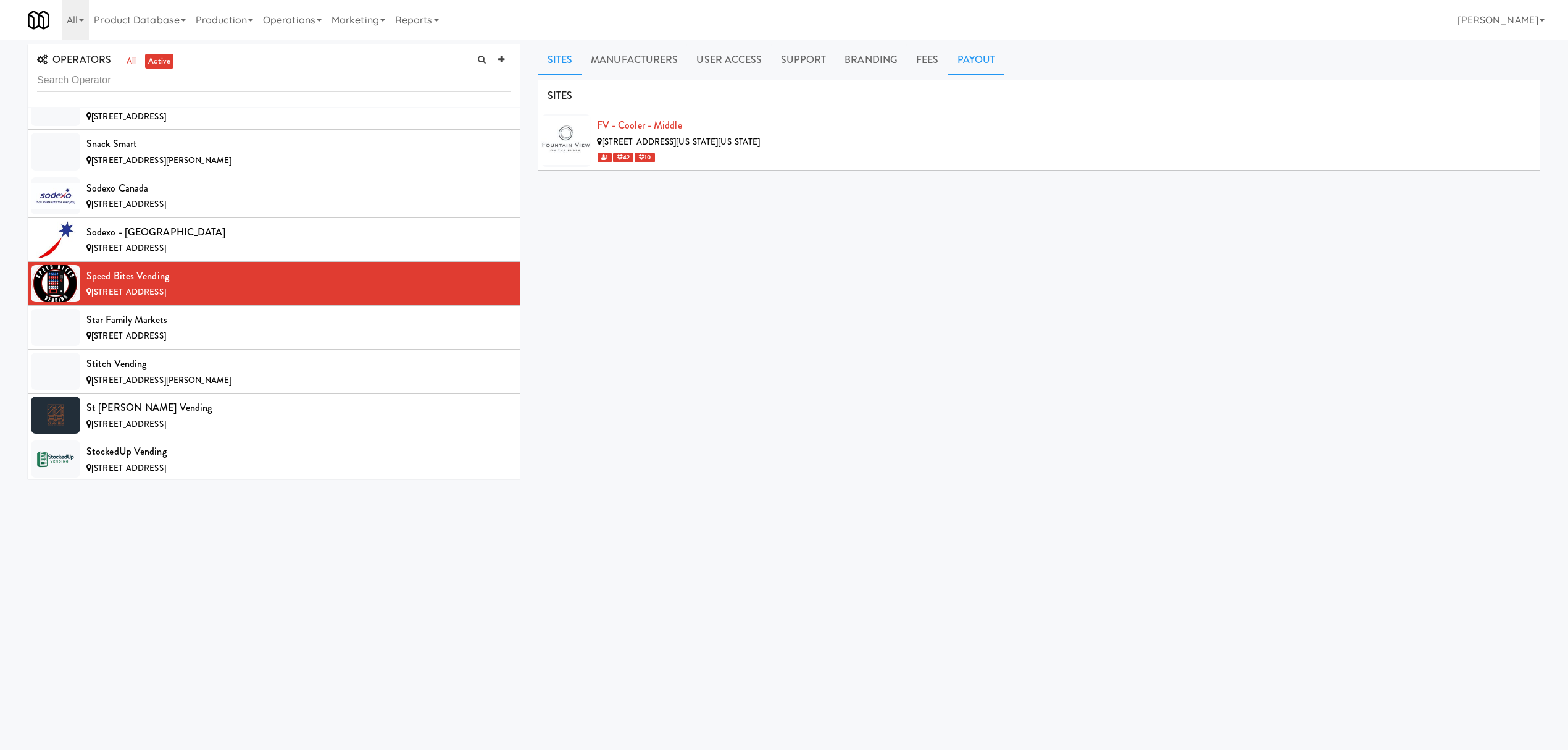
click at [970, 51] on link "Payout" at bounding box center [976, 60] width 56 height 31
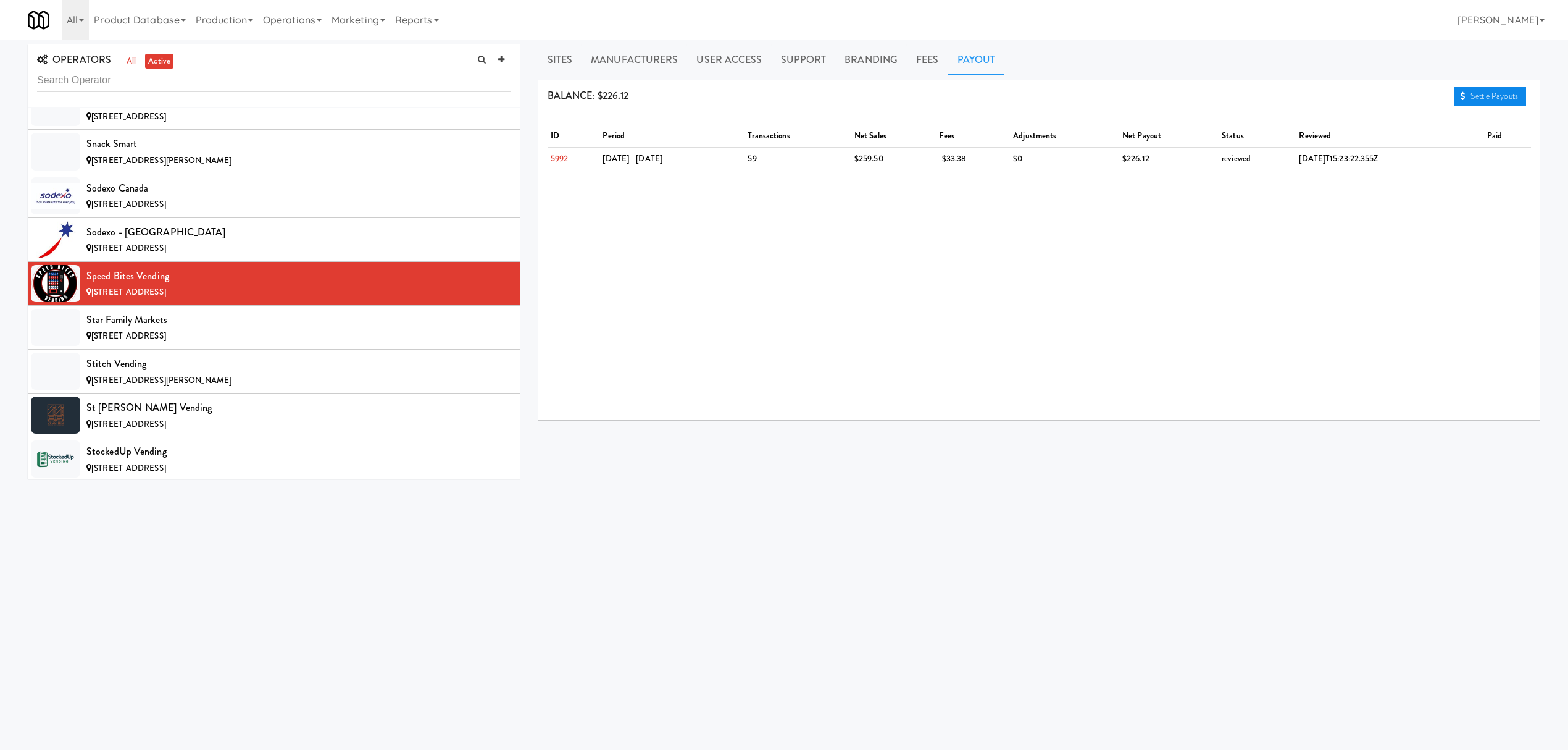
click at [1494, 104] on link "Settle Payouts" at bounding box center [1490, 96] width 72 height 19
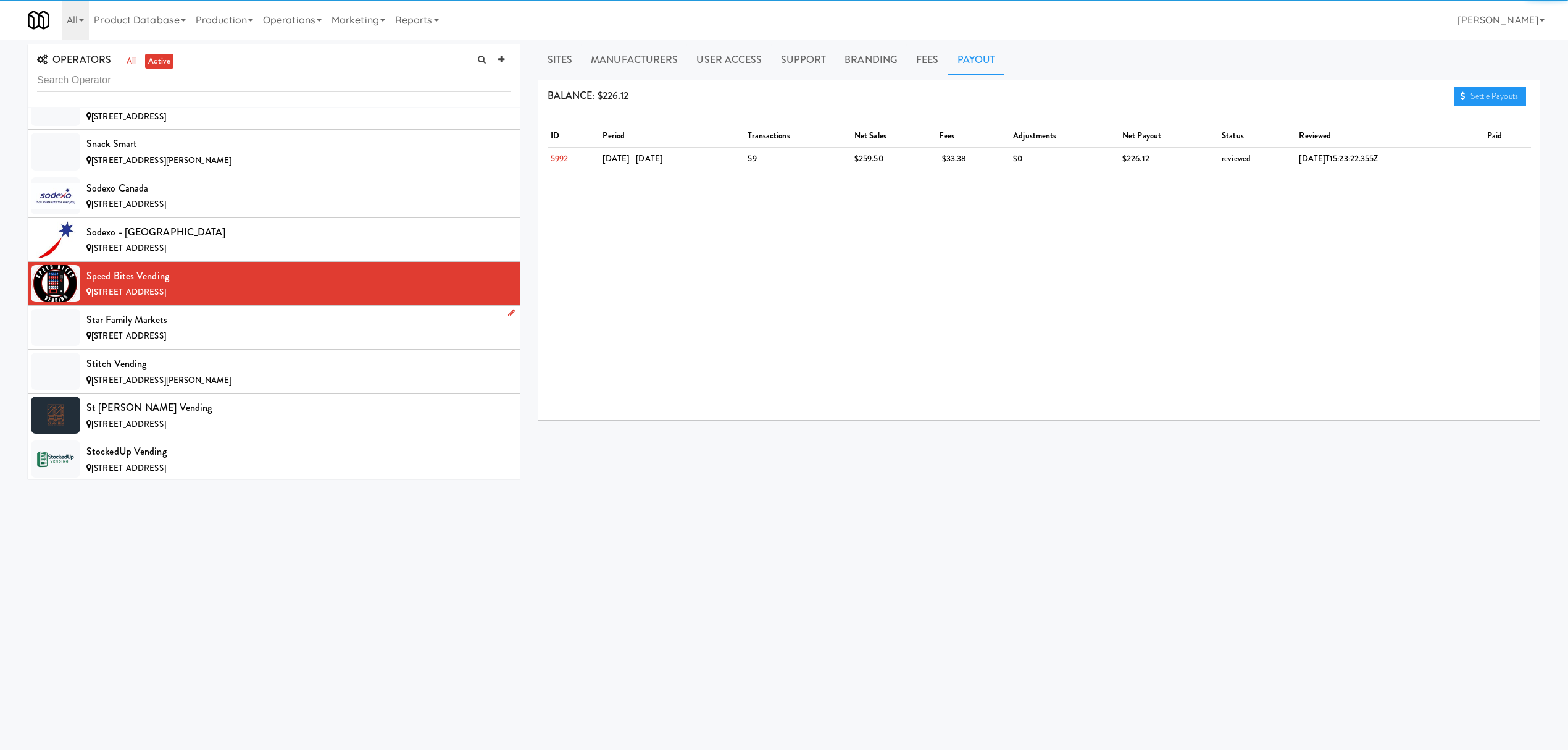
click at [328, 329] on div "Star Family Markets" at bounding box center [298, 320] width 424 height 19
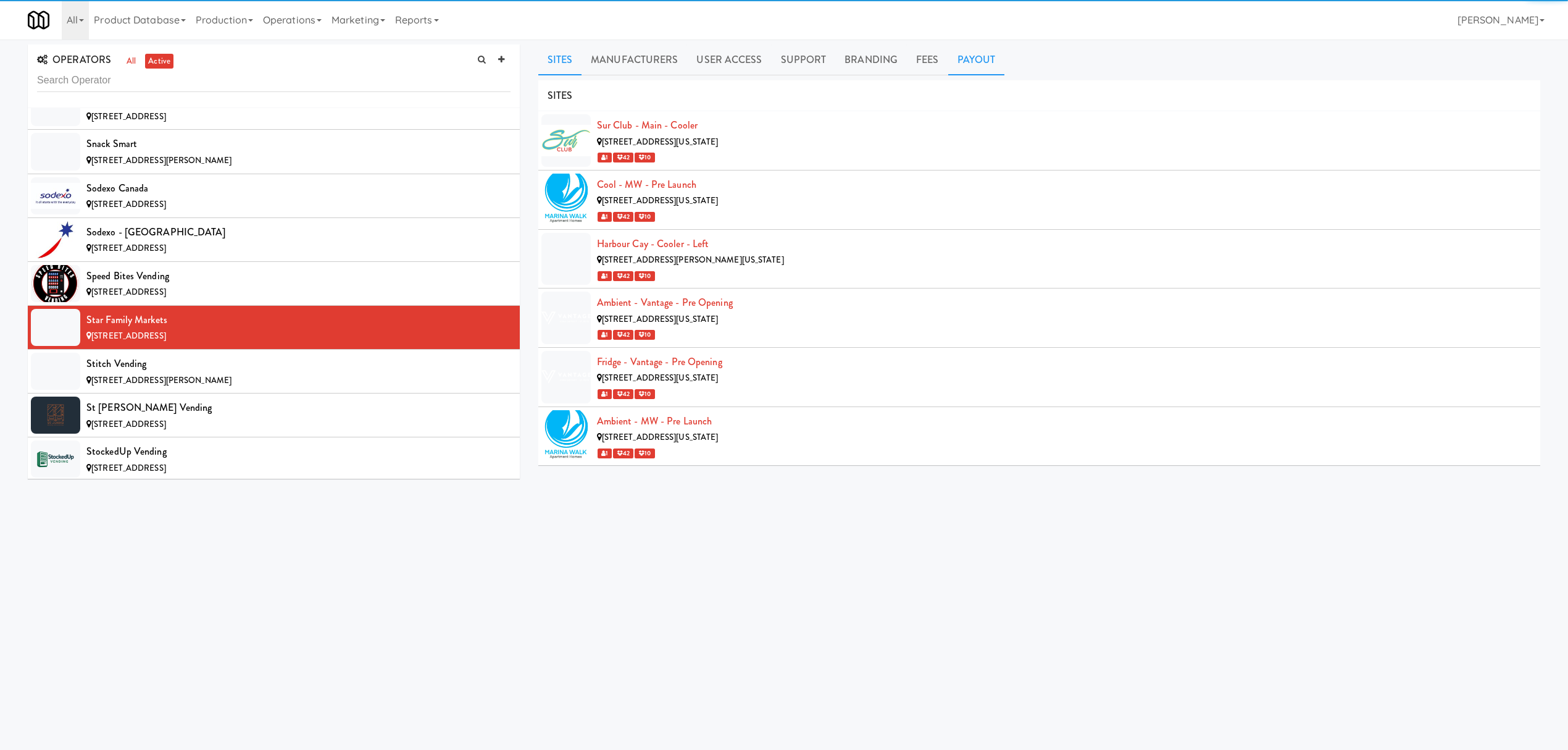
click at [986, 61] on link "Payout" at bounding box center [976, 60] width 56 height 31
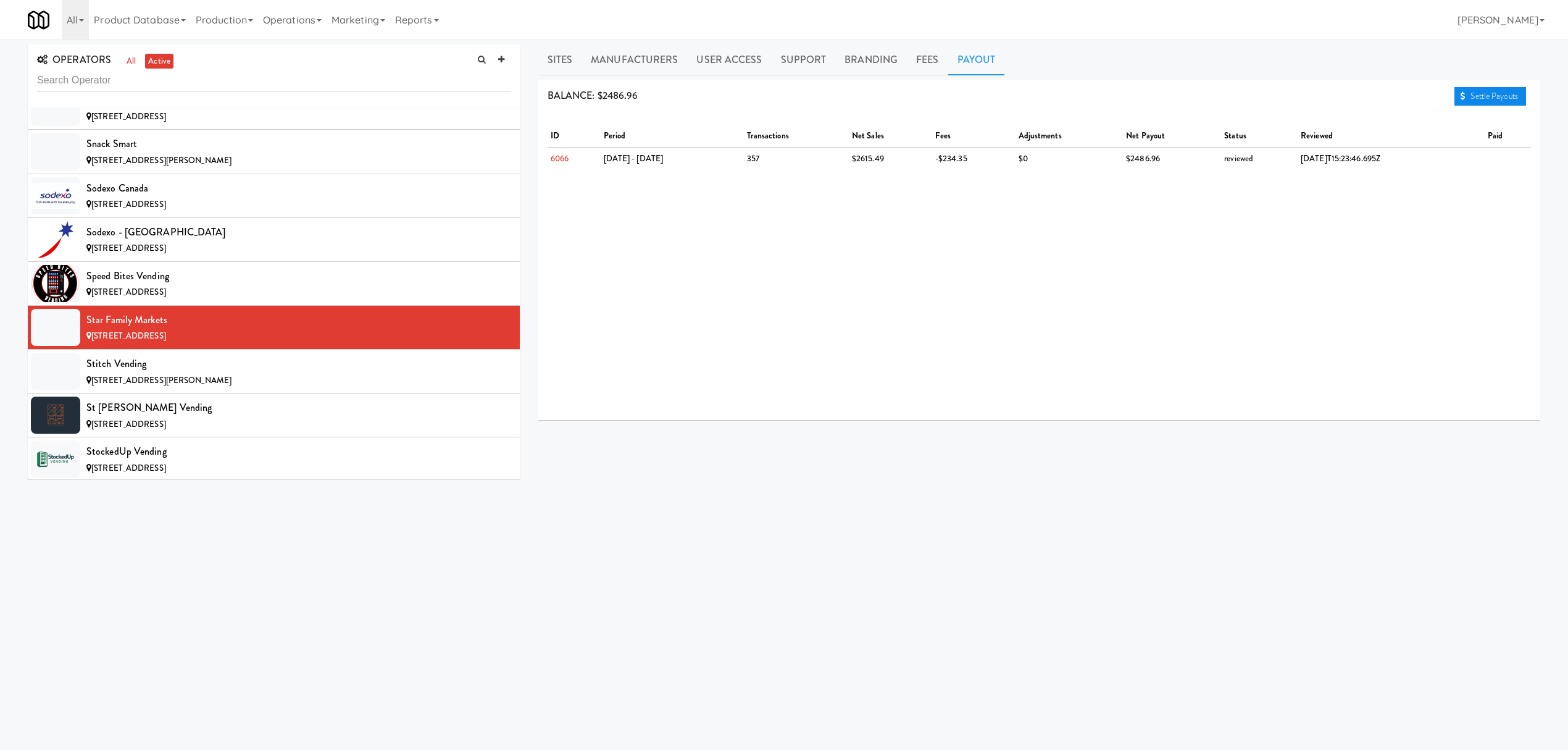
click at [1457, 92] on link "Settle Payouts" at bounding box center [1490, 96] width 72 height 19
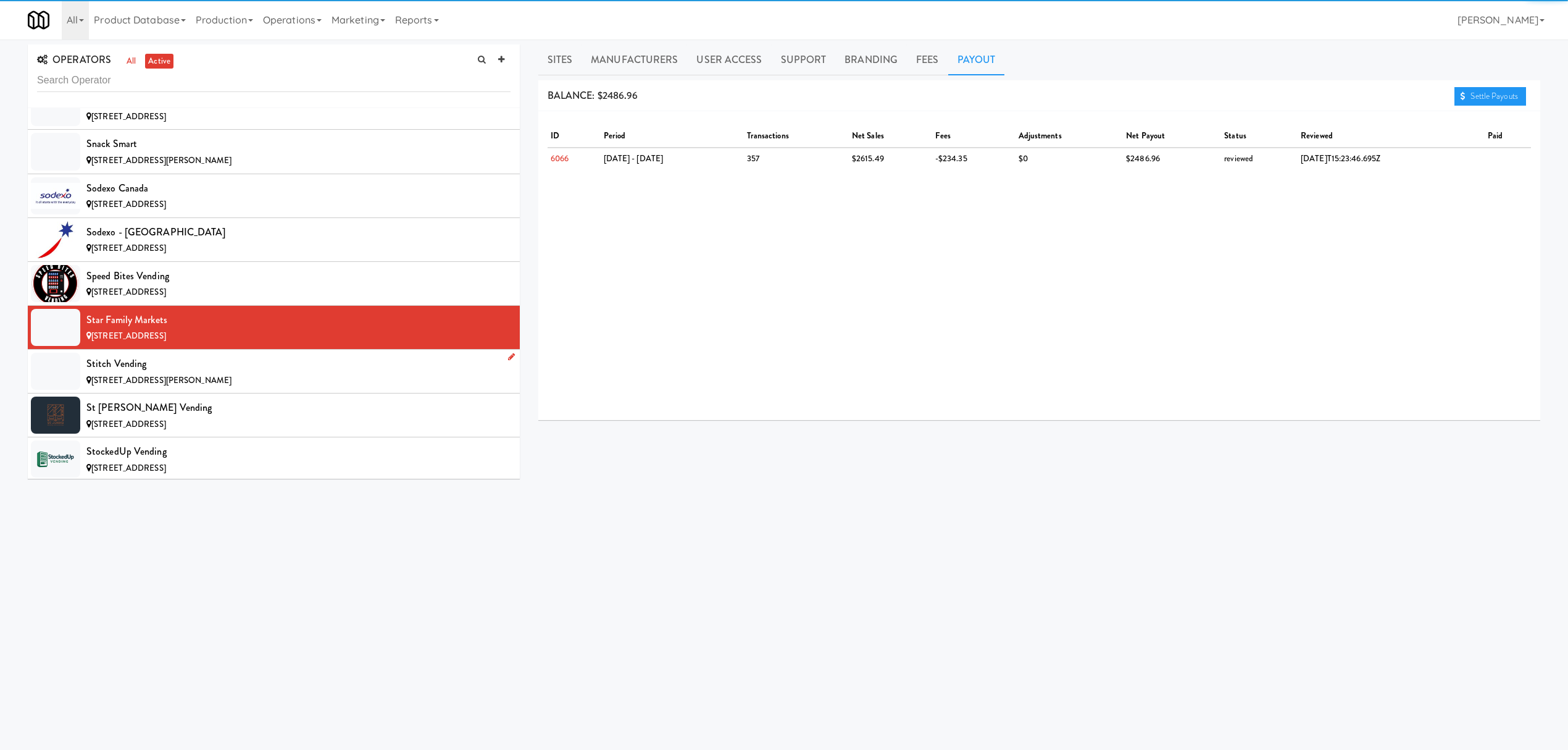
click at [223, 373] on div "Stitch Vending" at bounding box center [298, 364] width 424 height 19
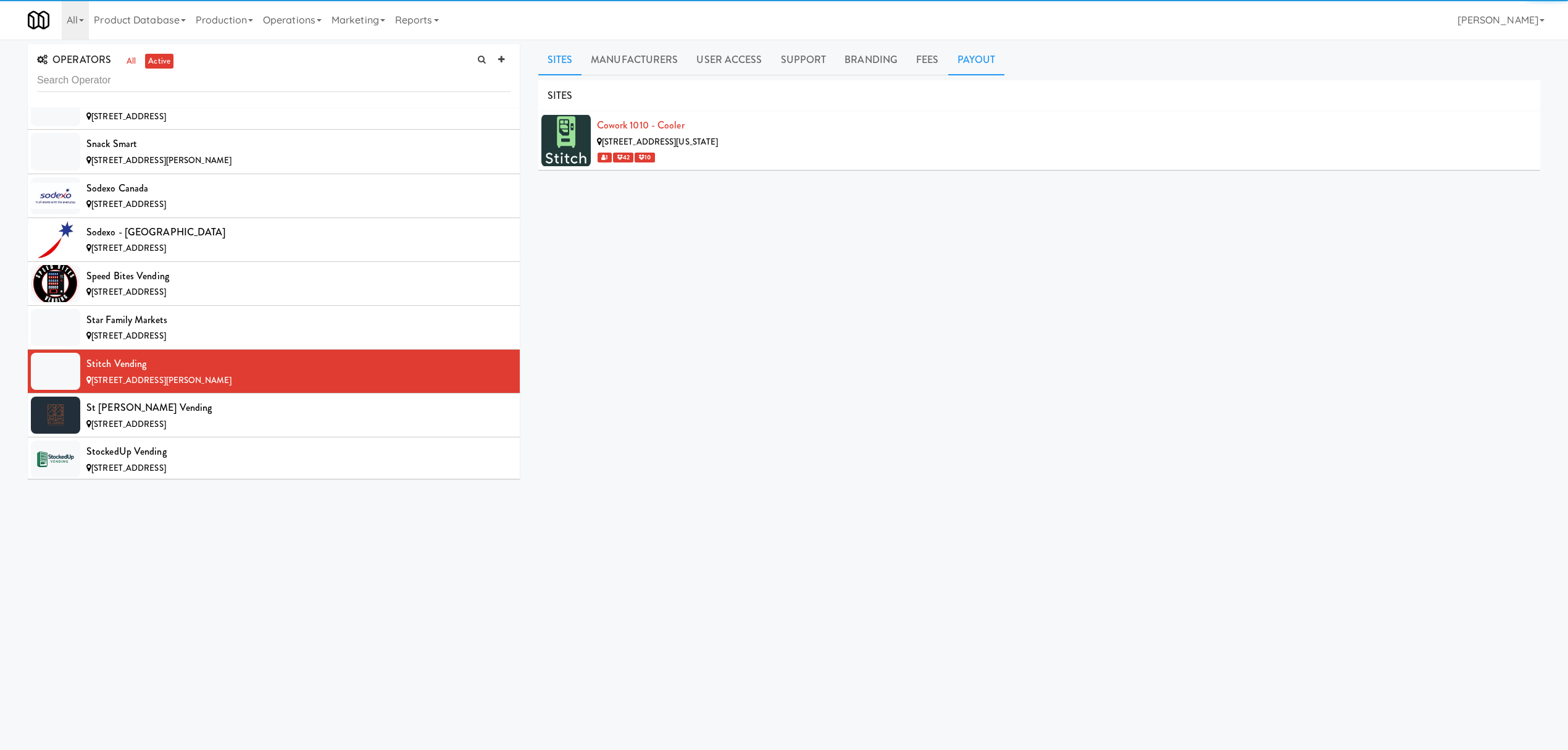
click at [968, 57] on link "Payout" at bounding box center [976, 60] width 56 height 31
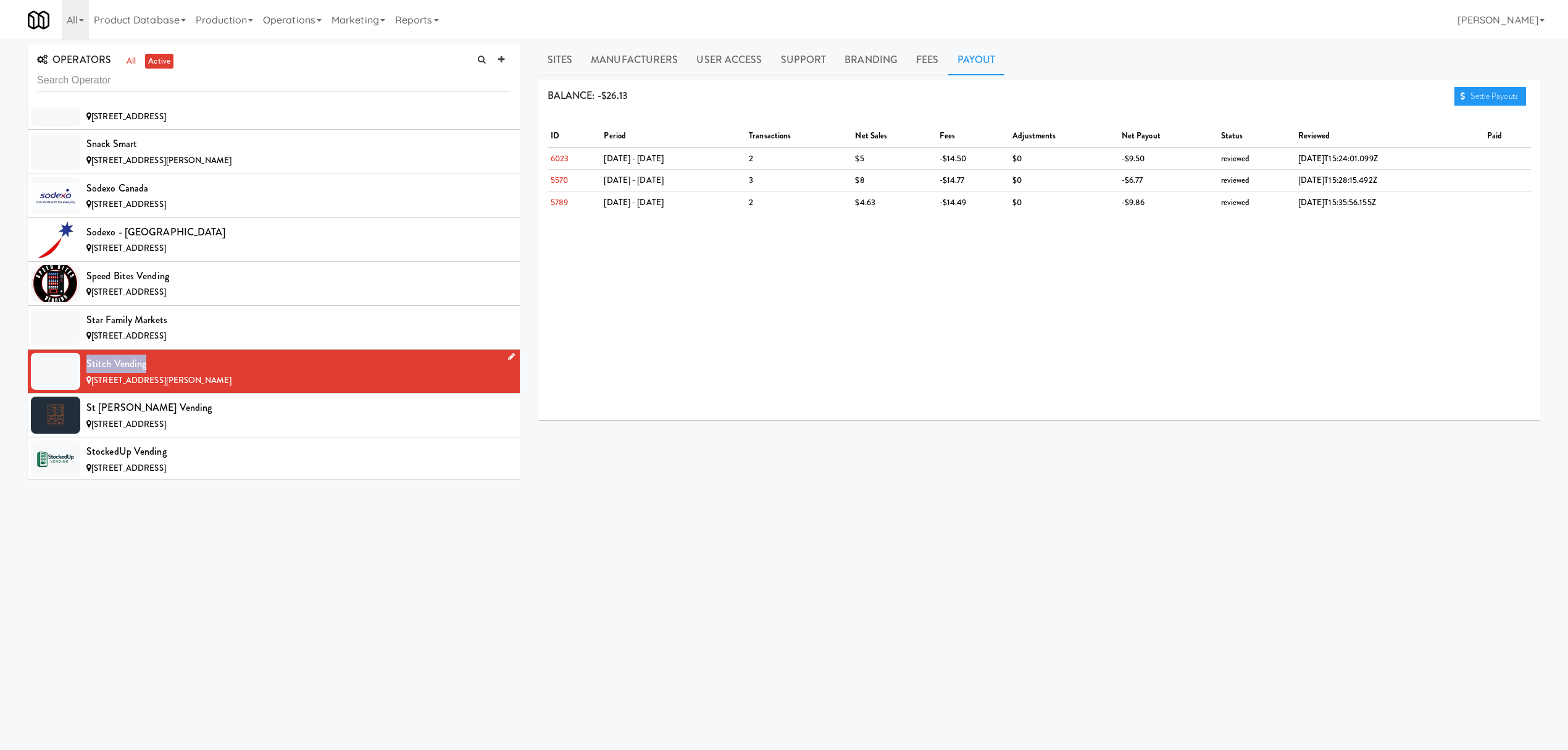
drag, startPoint x: 85, startPoint y: 416, endPoint x: 186, endPoint y: 416, distance: 101.0
click at [186, 394] on li "Stitch Vending [STREET_ADDRESS][PERSON_NAME]" at bounding box center [274, 372] width 492 height 44
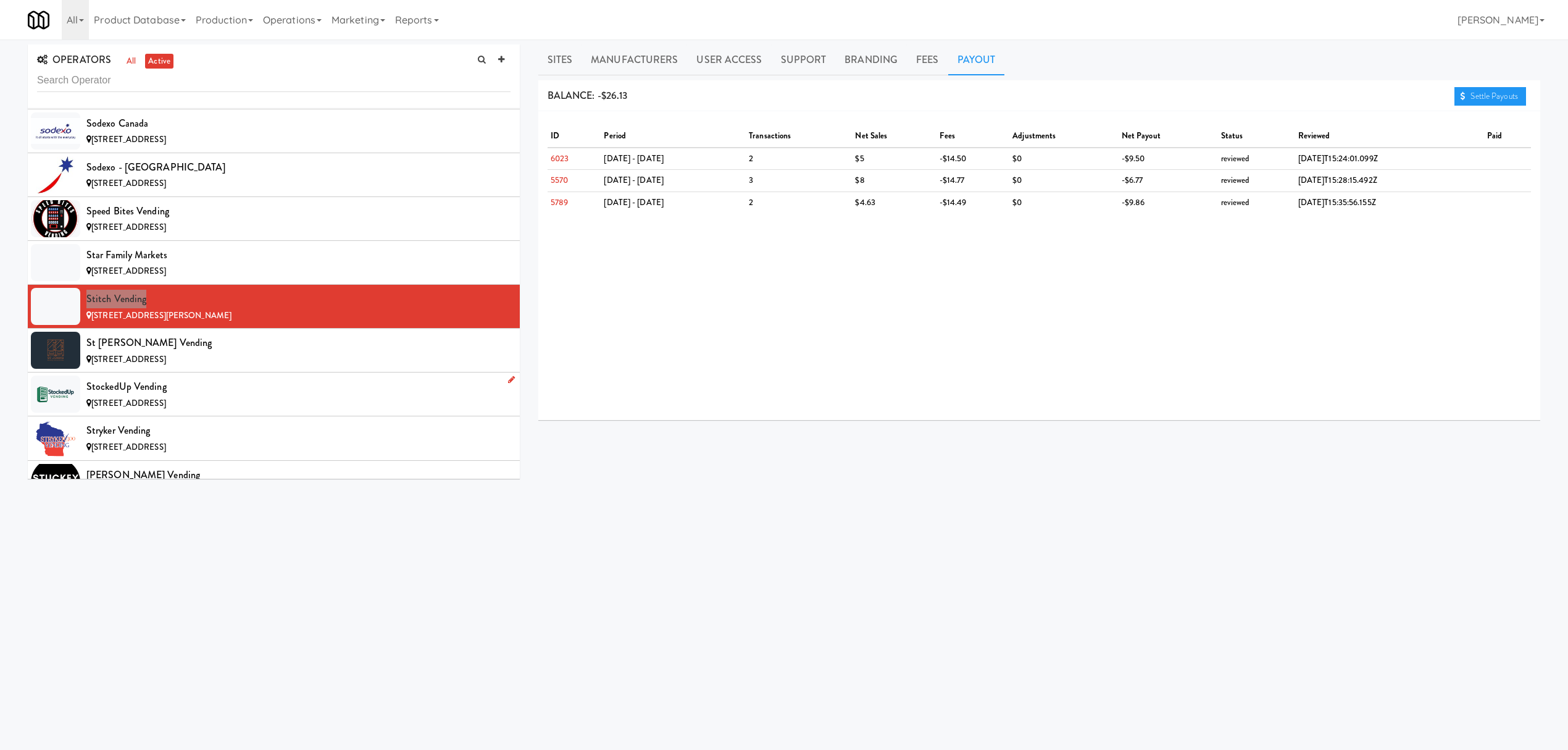
scroll to position [11856, 0]
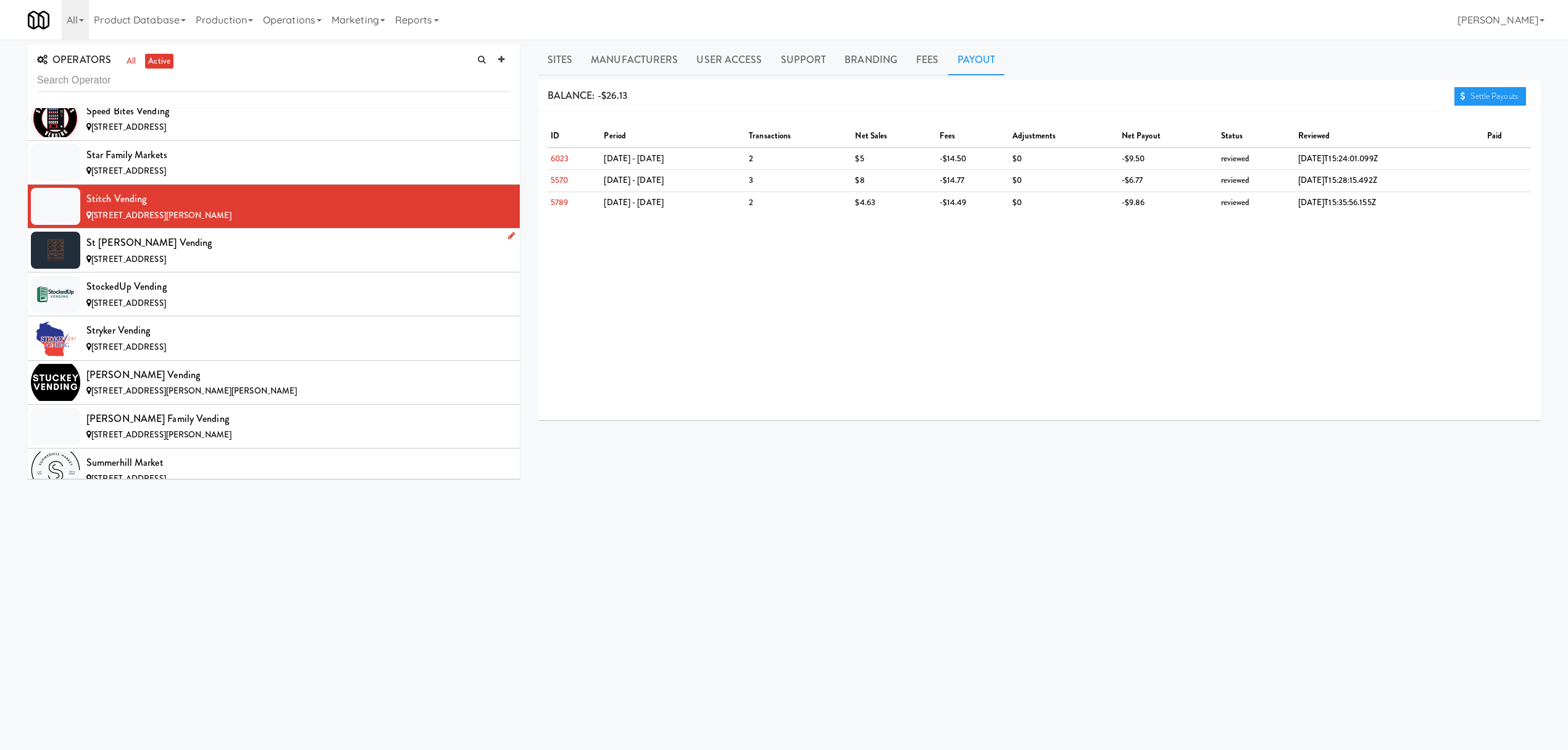
click at [240, 252] on div "St [PERSON_NAME] Vending" at bounding box center [298, 243] width 424 height 19
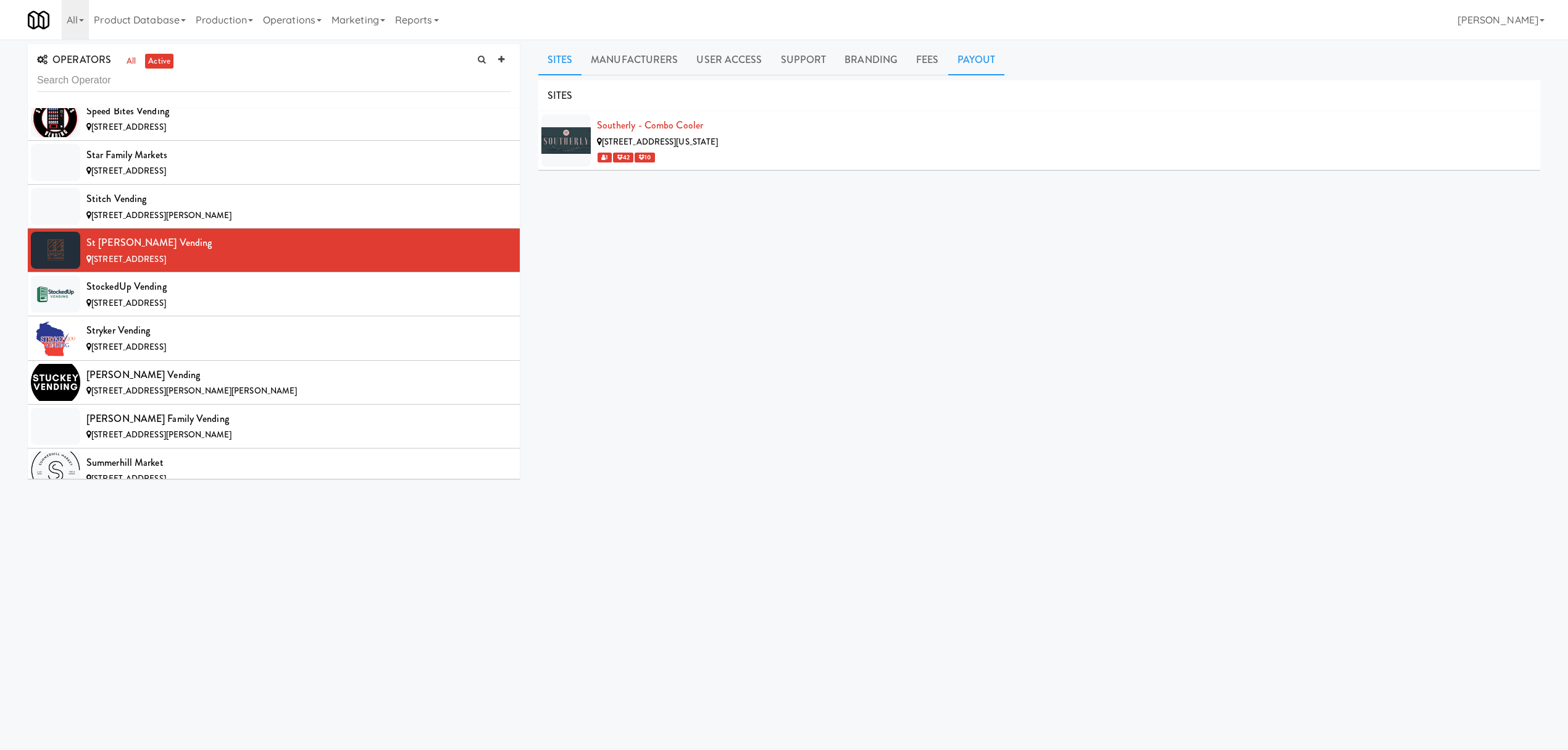
click at [971, 61] on link "Payout" at bounding box center [976, 60] width 56 height 31
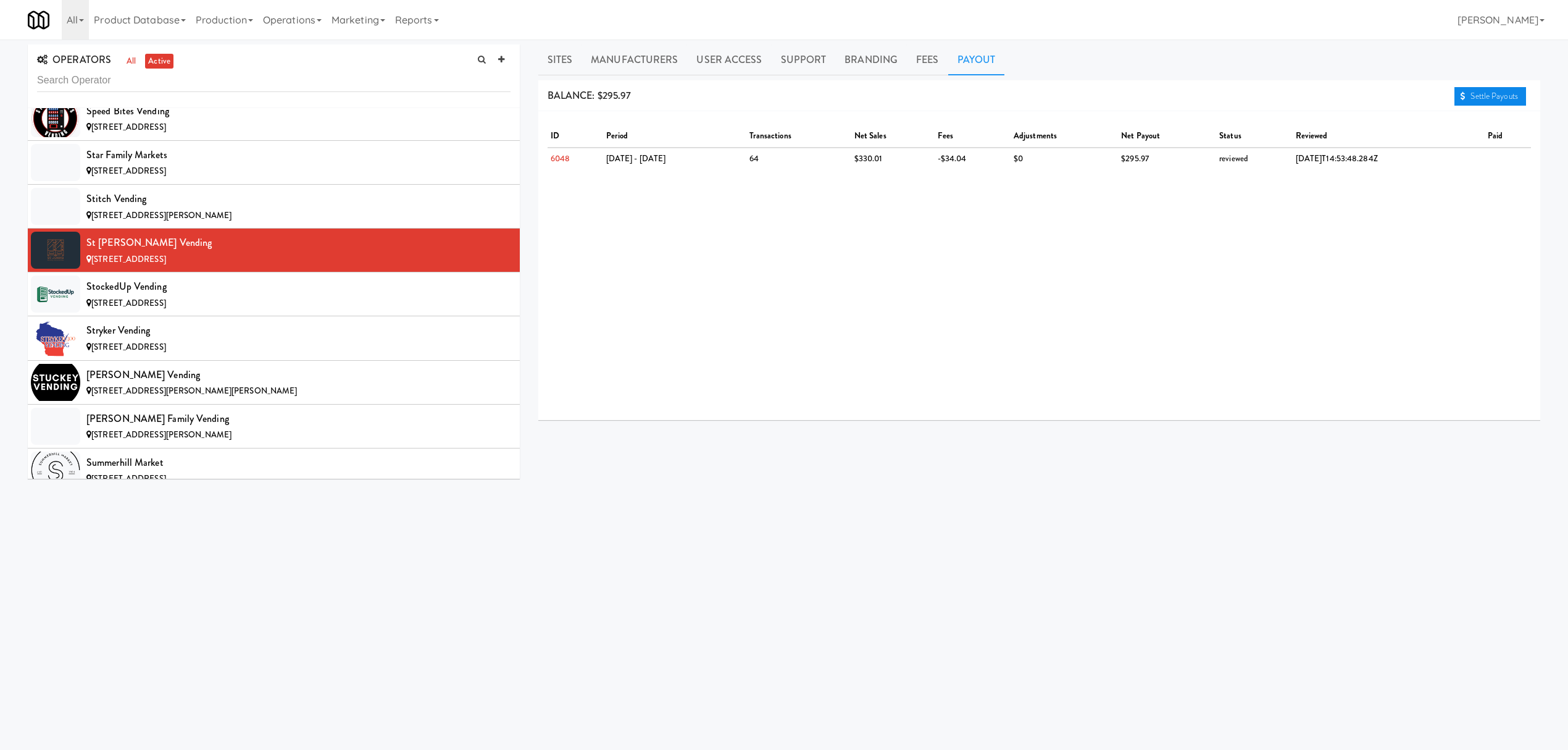
click at [1468, 100] on link "Settle Payouts" at bounding box center [1490, 96] width 72 height 19
click at [252, 316] on li "StockedUp Vending [STREET_ADDRESS]" at bounding box center [274, 295] width 492 height 44
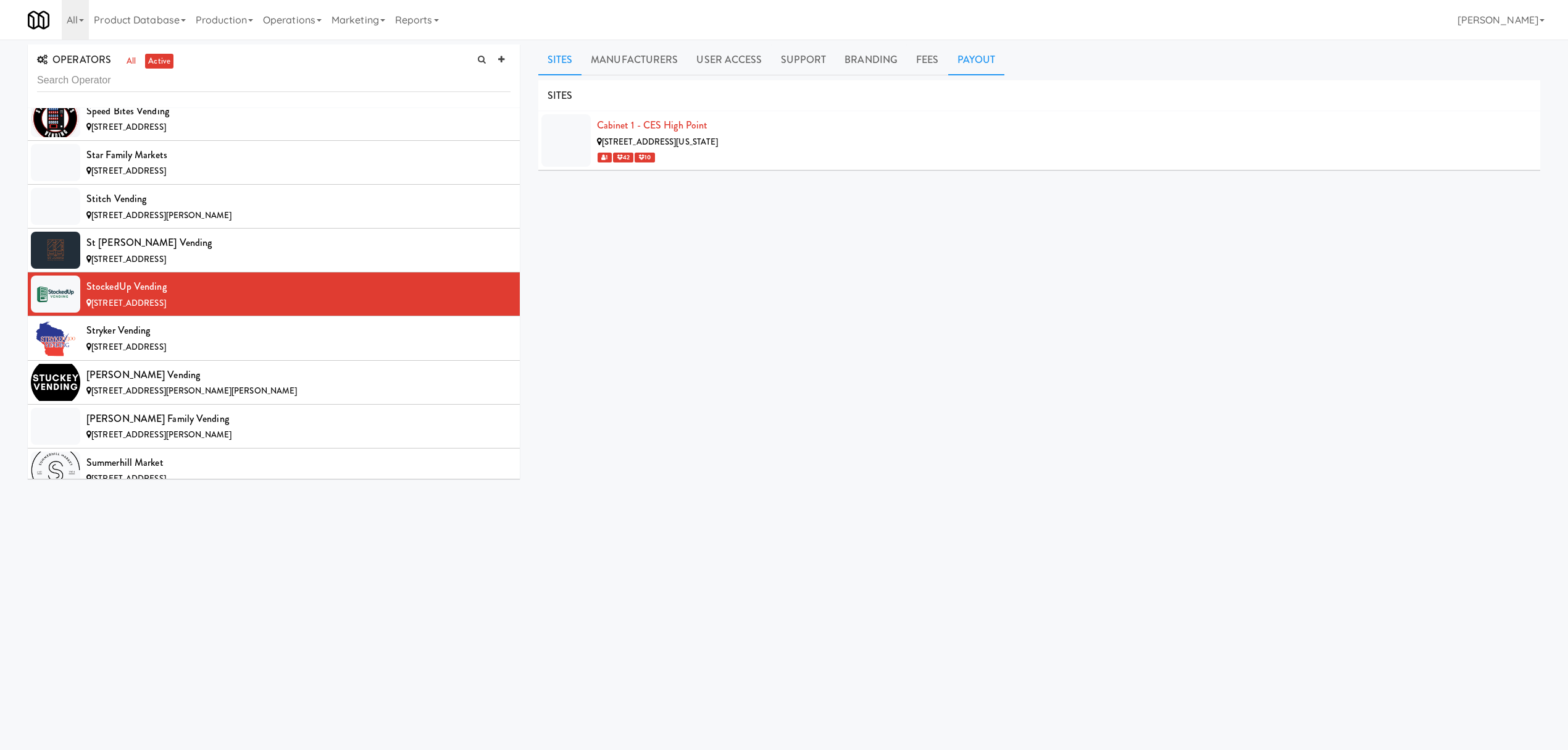
click at [964, 51] on link "Payout" at bounding box center [976, 60] width 56 height 31
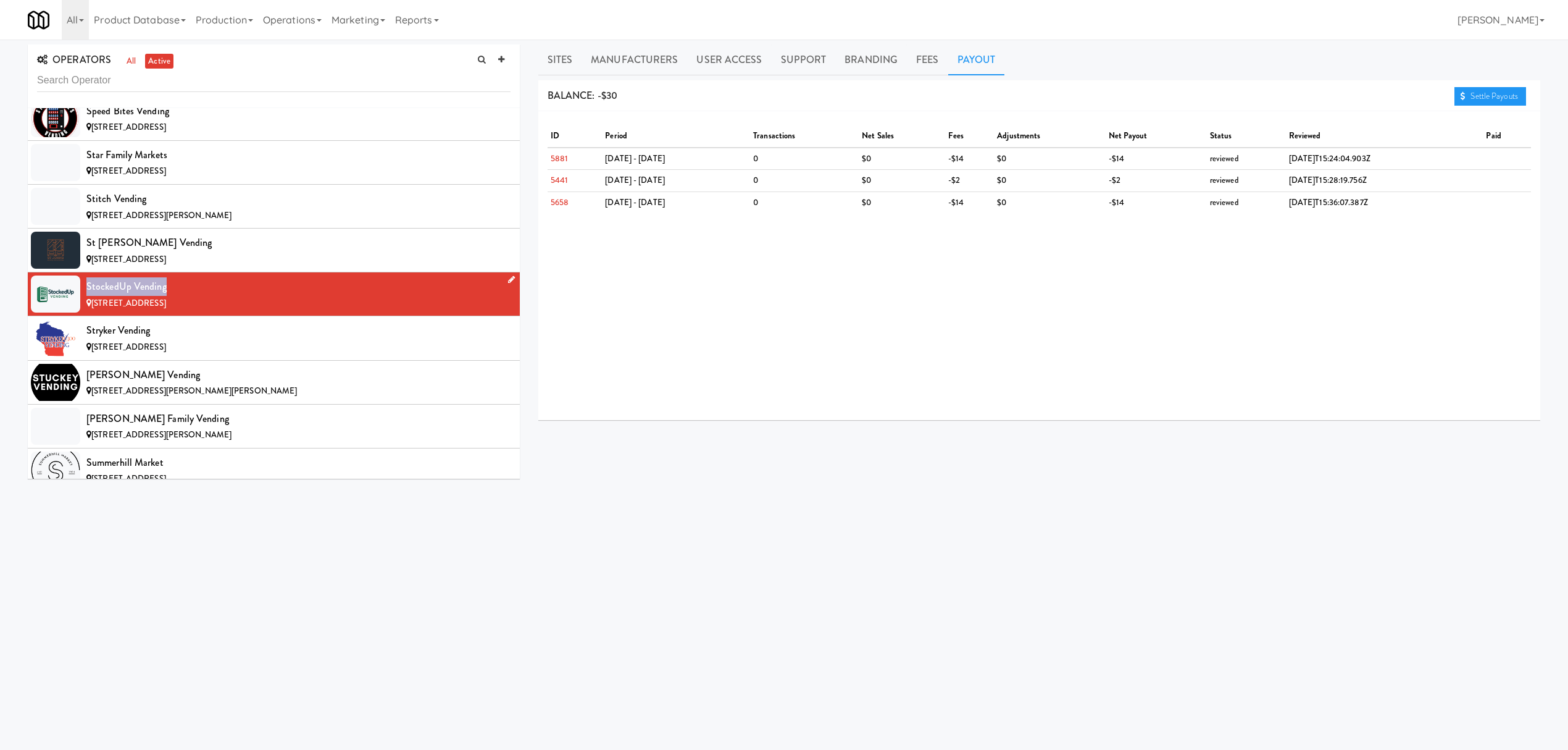
drag, startPoint x: 86, startPoint y: 340, endPoint x: 198, endPoint y: 340, distance: 112.0
click at [198, 296] on div "StockedUp Vending" at bounding box center [298, 287] width 424 height 19
click at [255, 340] on div "Stryker Vending" at bounding box center [298, 330] width 424 height 19
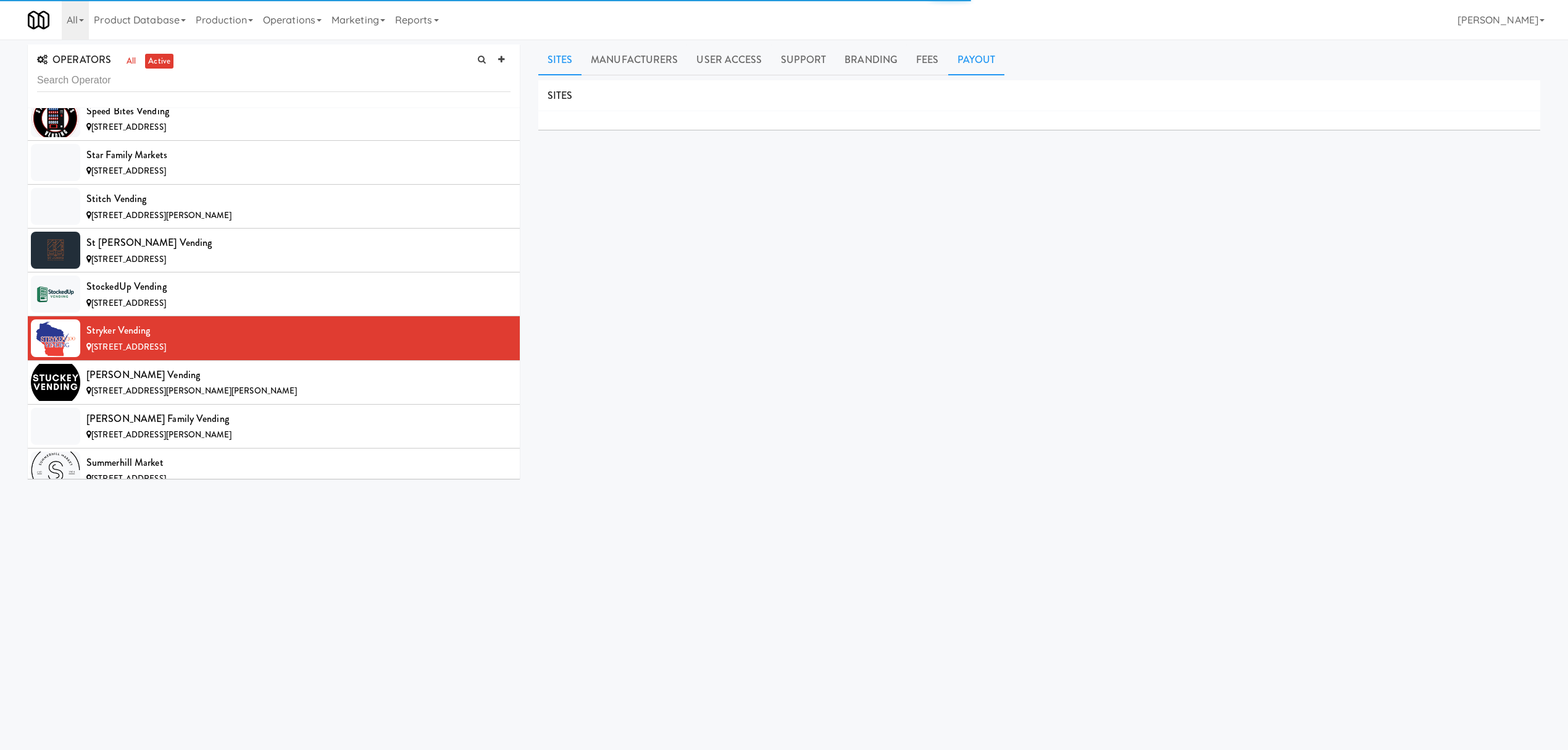
click at [975, 59] on link "Payout" at bounding box center [976, 60] width 56 height 31
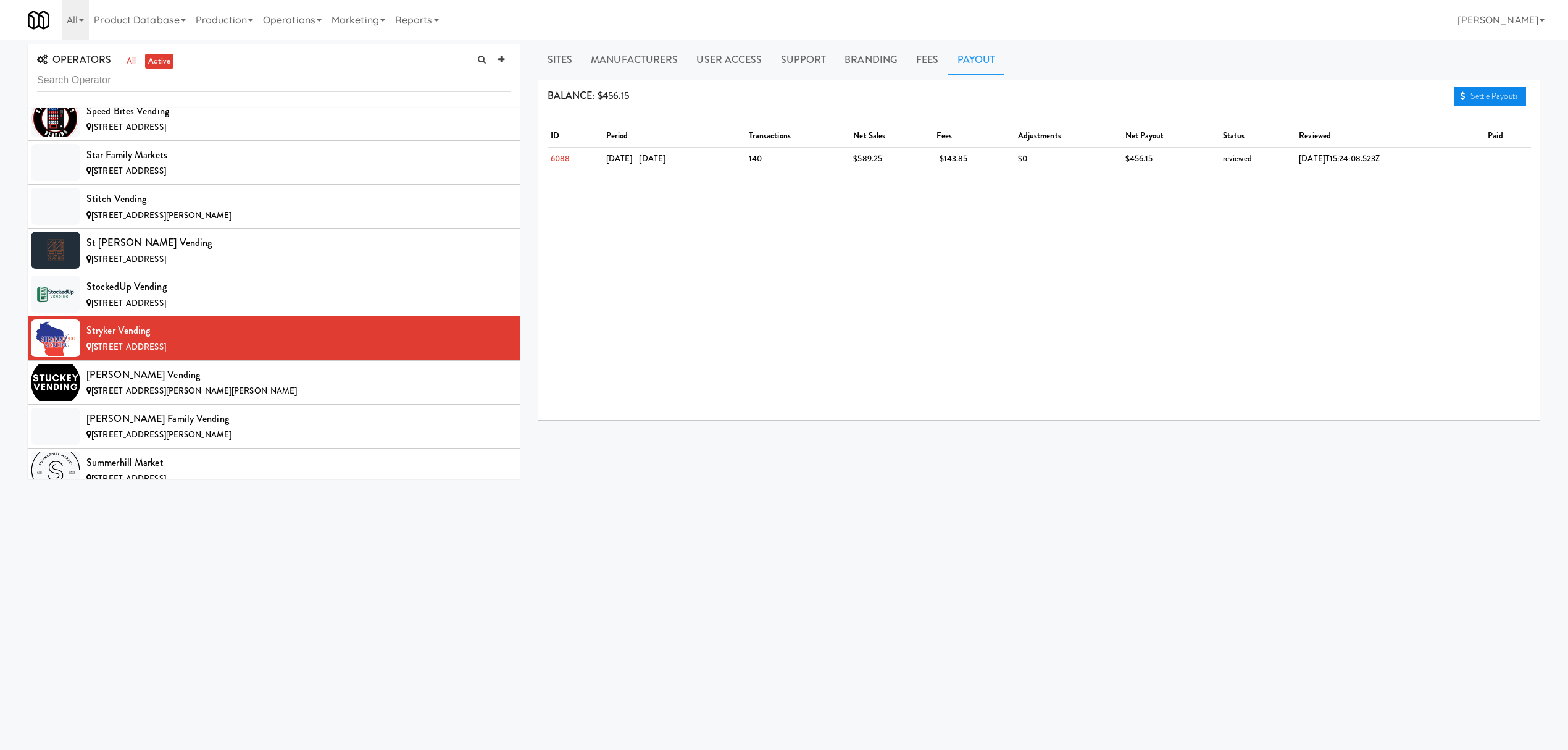
click at [1469, 99] on link "Settle Payouts" at bounding box center [1490, 96] width 72 height 19
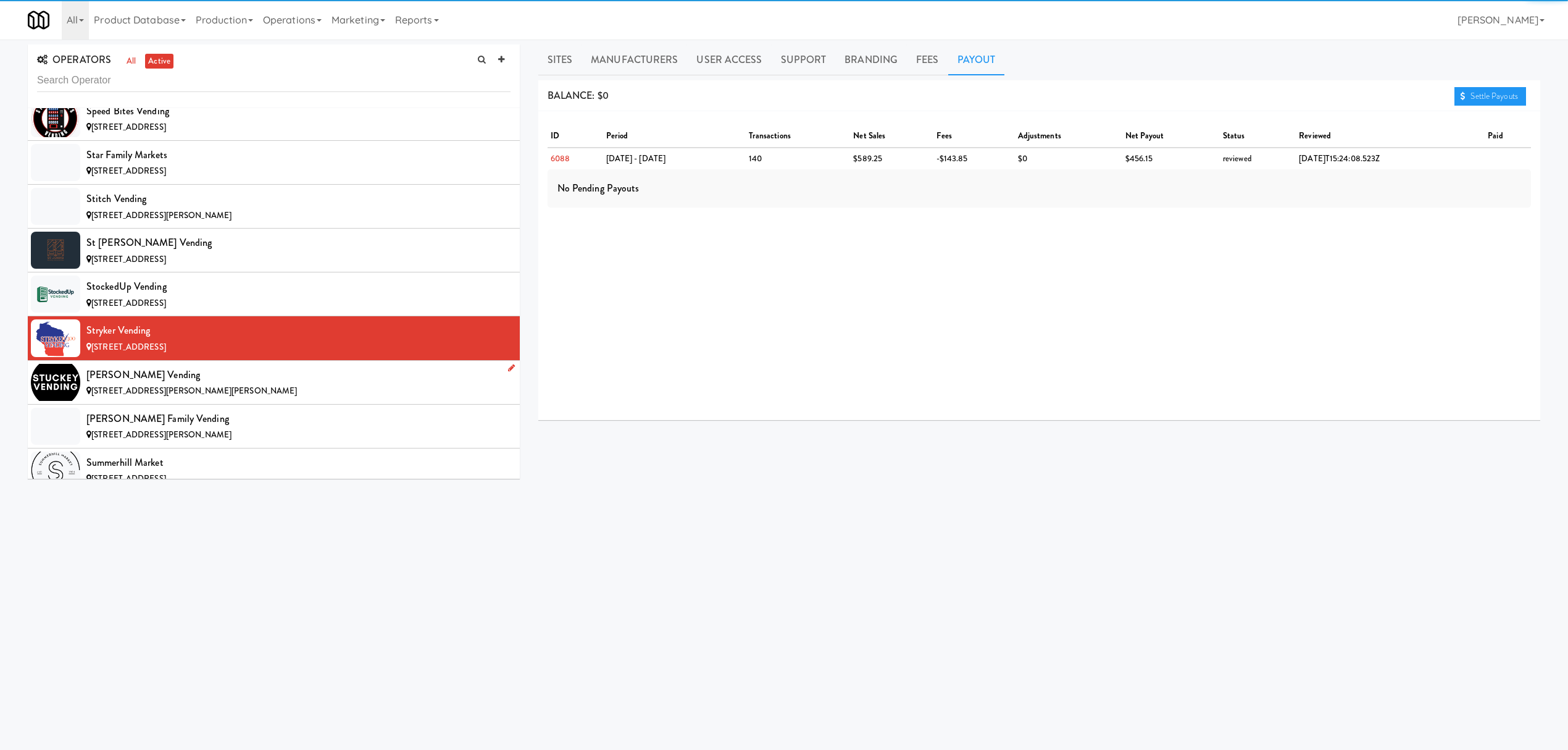
click at [275, 399] on div "[STREET_ADDRESS][PERSON_NAME][PERSON_NAME]" at bounding box center [298, 391] width 424 height 15
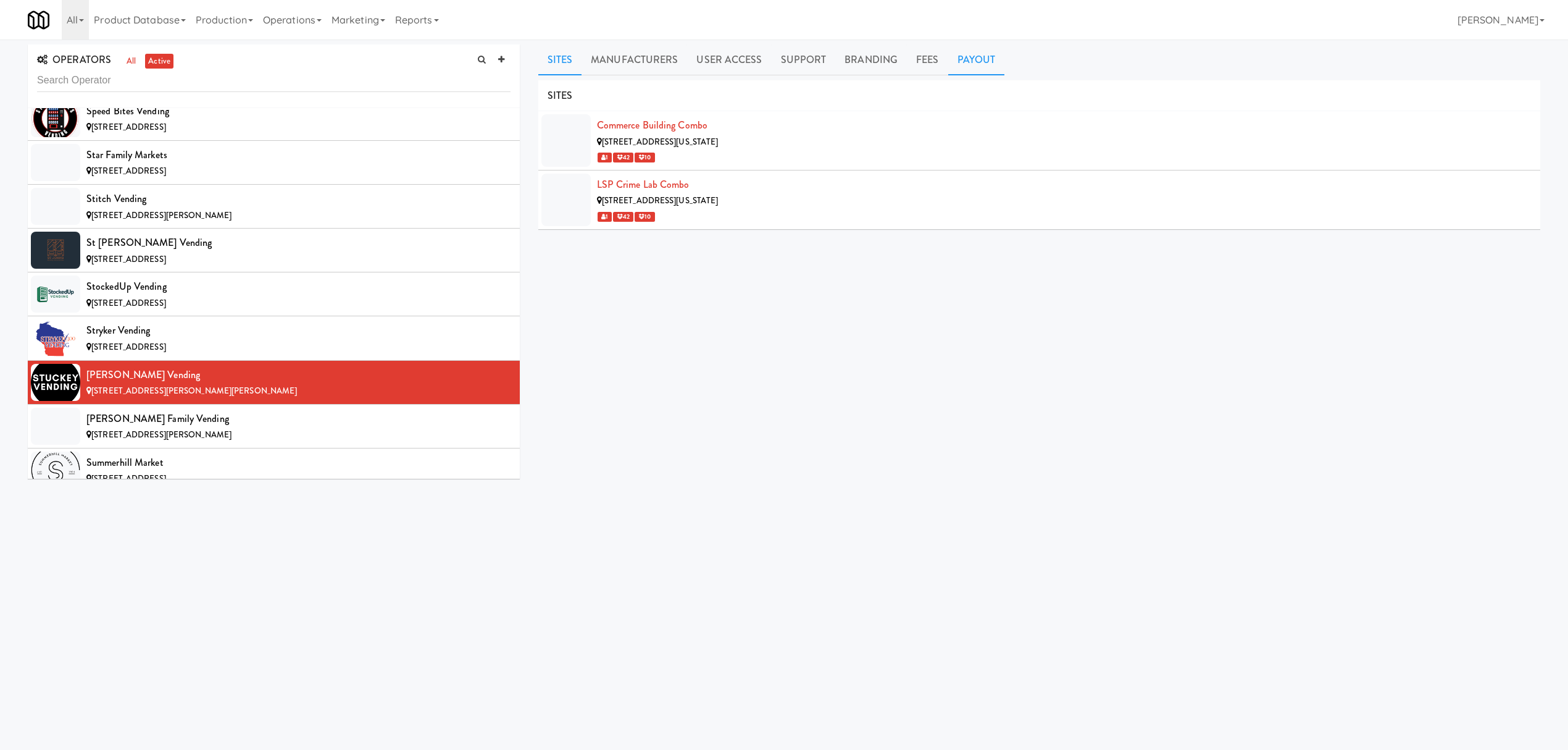
click at [974, 65] on link "Payout" at bounding box center [976, 60] width 56 height 31
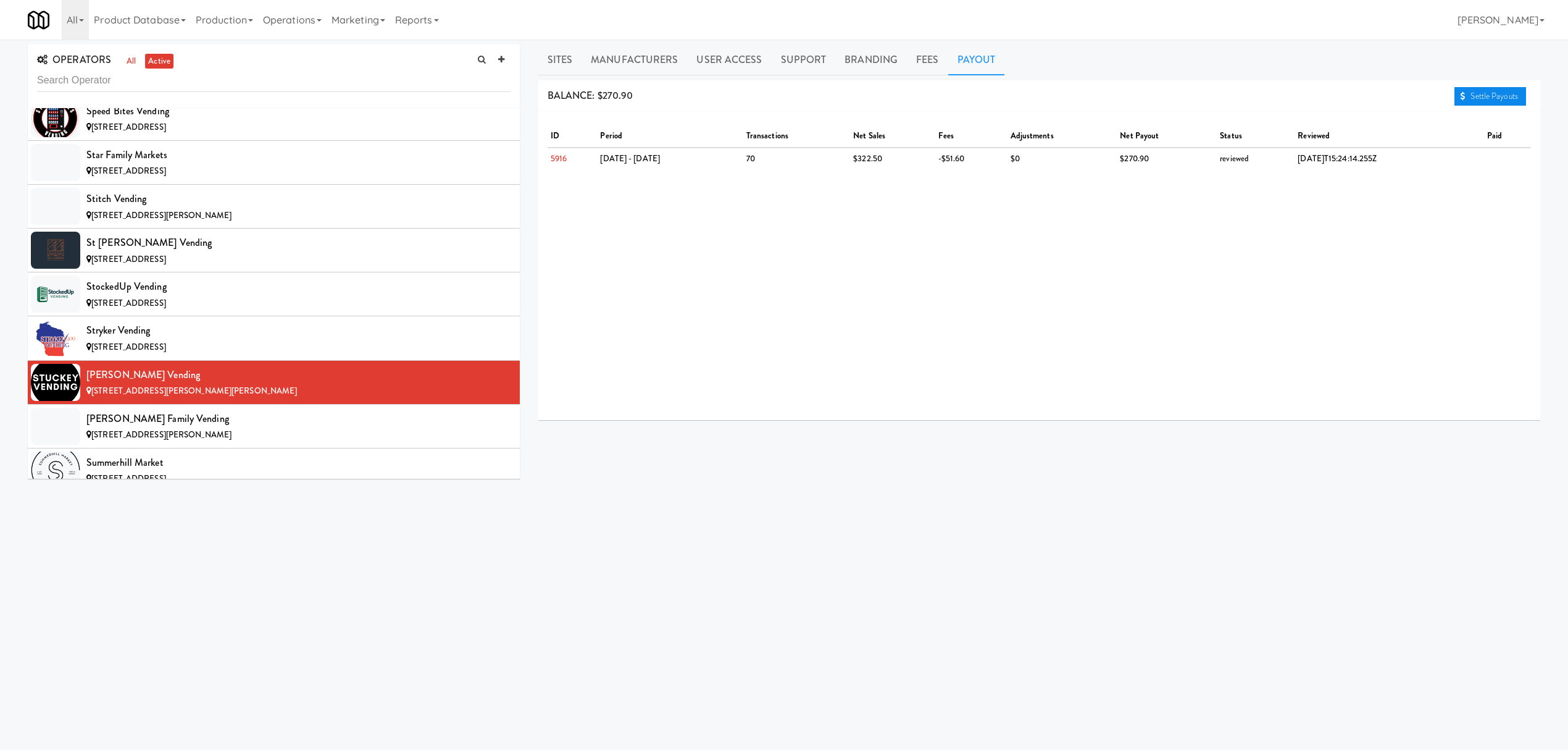
click at [1493, 92] on link "Settle Payouts" at bounding box center [1490, 96] width 72 height 19
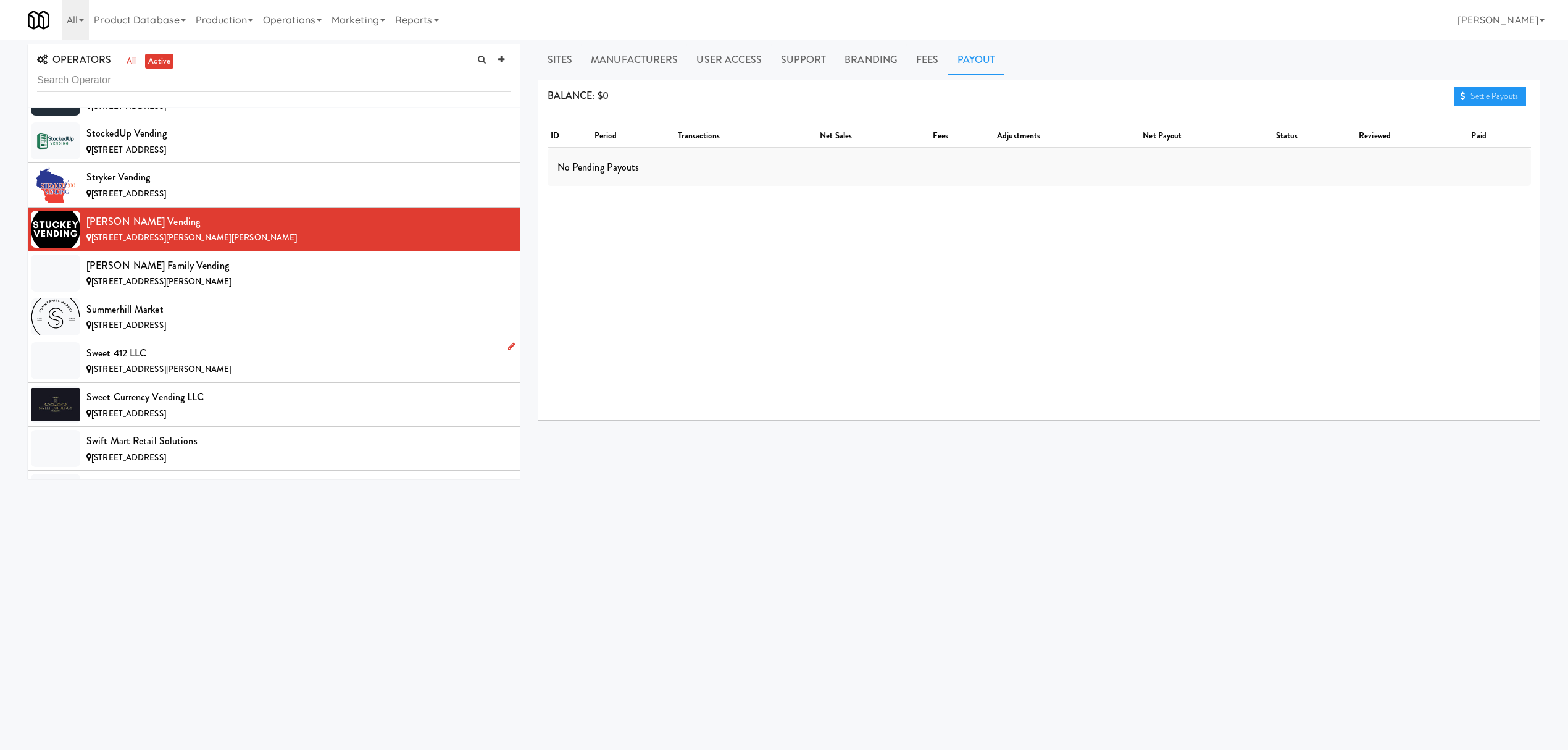
scroll to position [12021, 0]
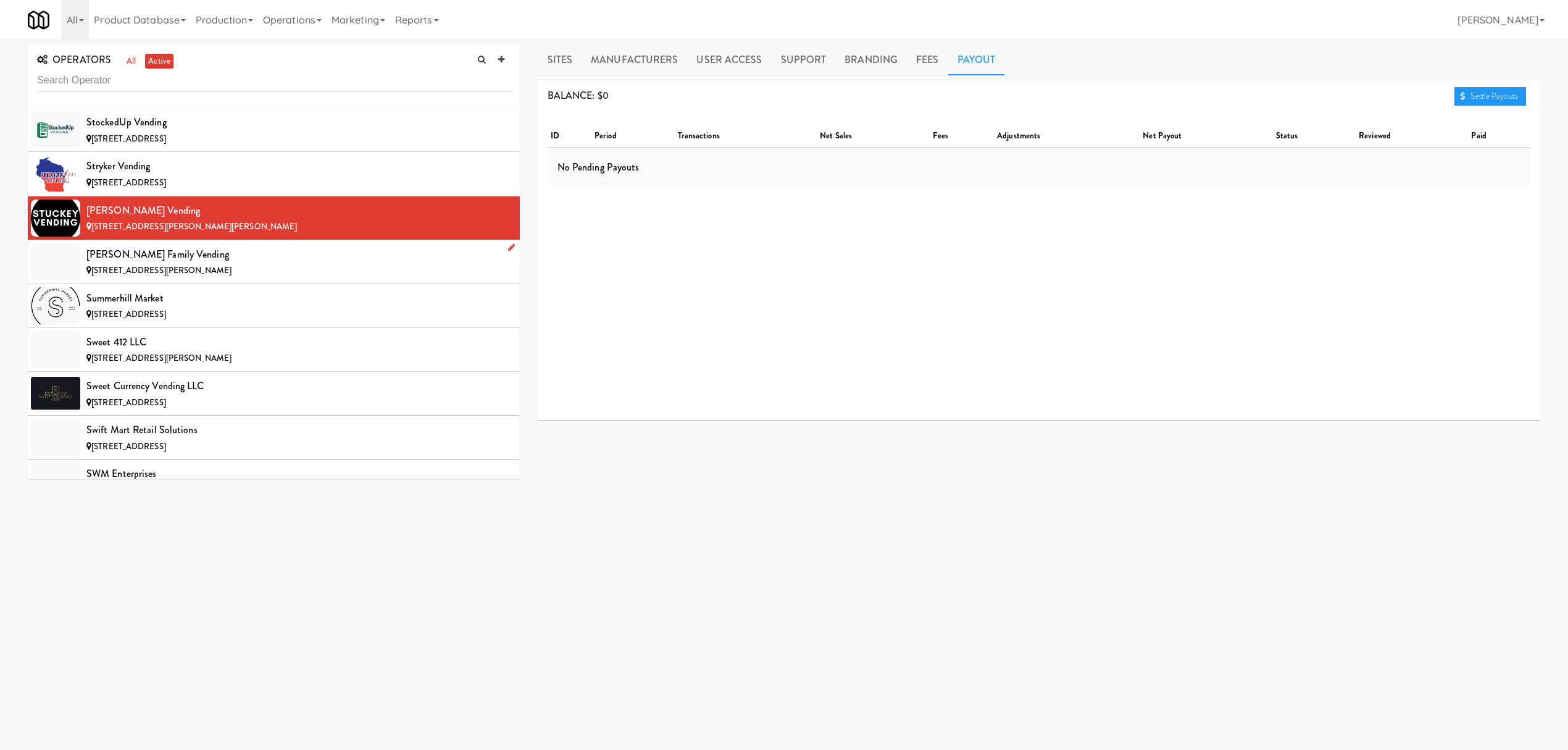
click at [251, 279] on div "[STREET_ADDRESS][PERSON_NAME]" at bounding box center [298, 271] width 424 height 15
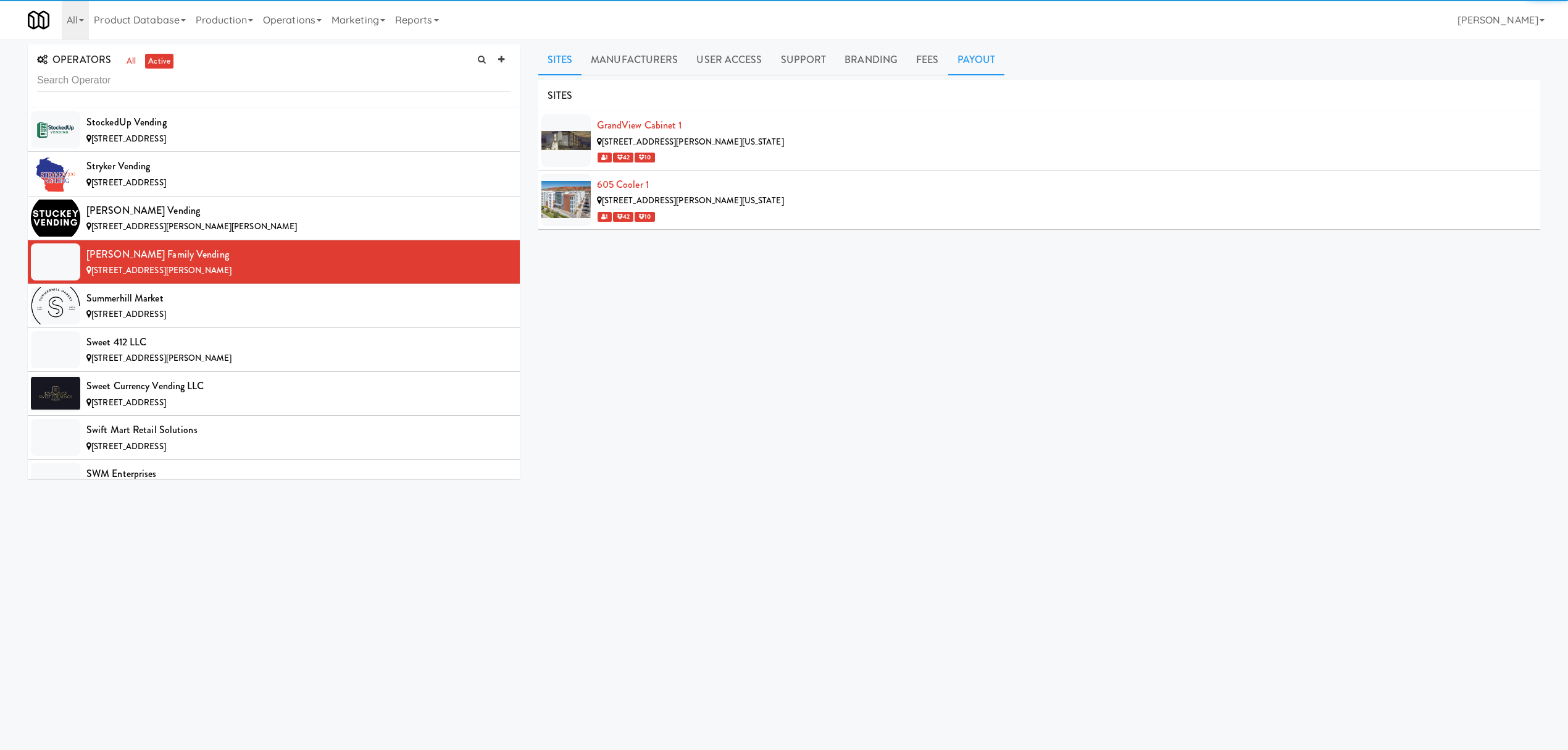
click at [978, 62] on link "Payout" at bounding box center [976, 60] width 56 height 31
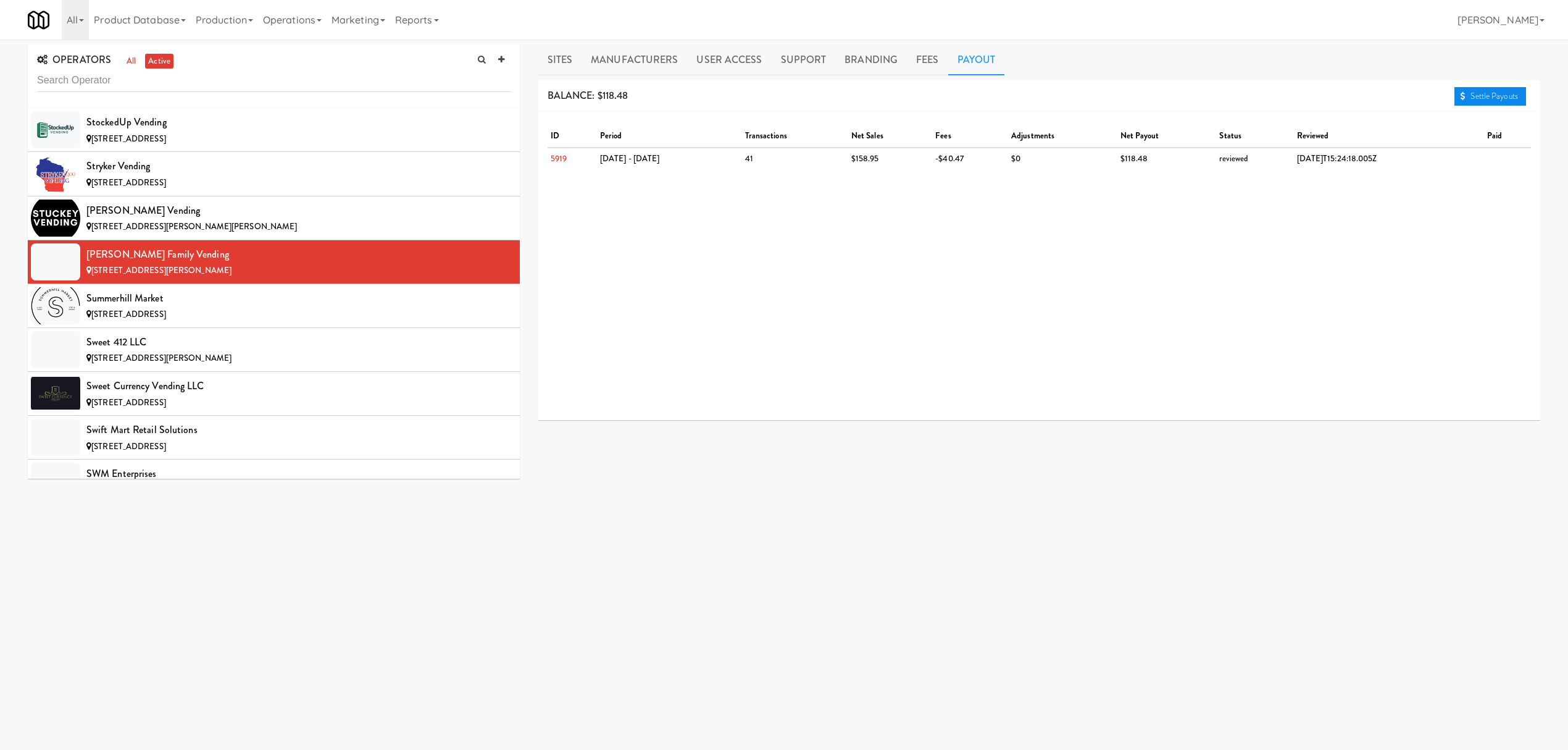
click at [1485, 90] on link "Settle Payouts" at bounding box center [1490, 96] width 72 height 19
click at [231, 308] on div "Summerhill Market" at bounding box center [298, 299] width 424 height 19
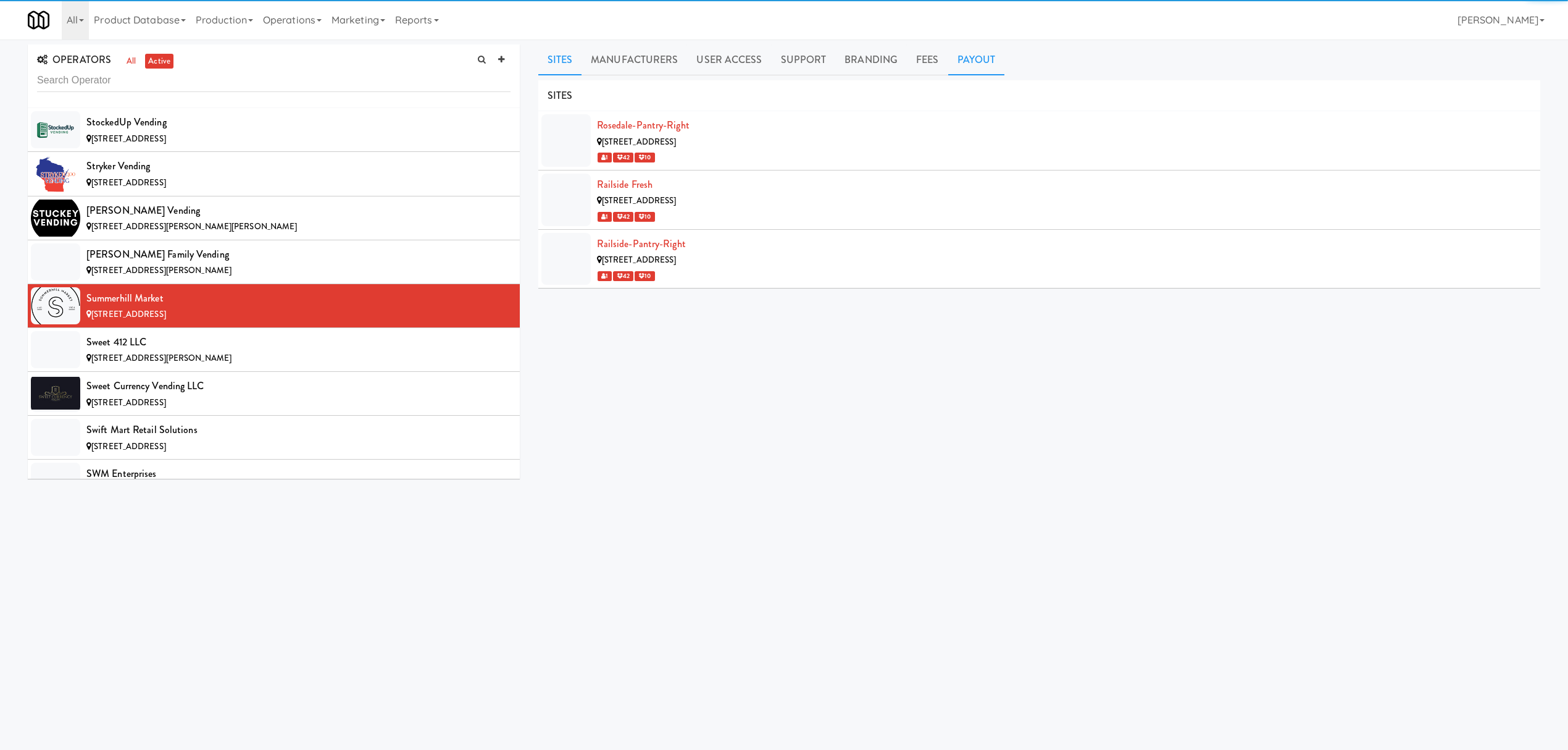
click at [962, 53] on link "Payout" at bounding box center [976, 60] width 56 height 31
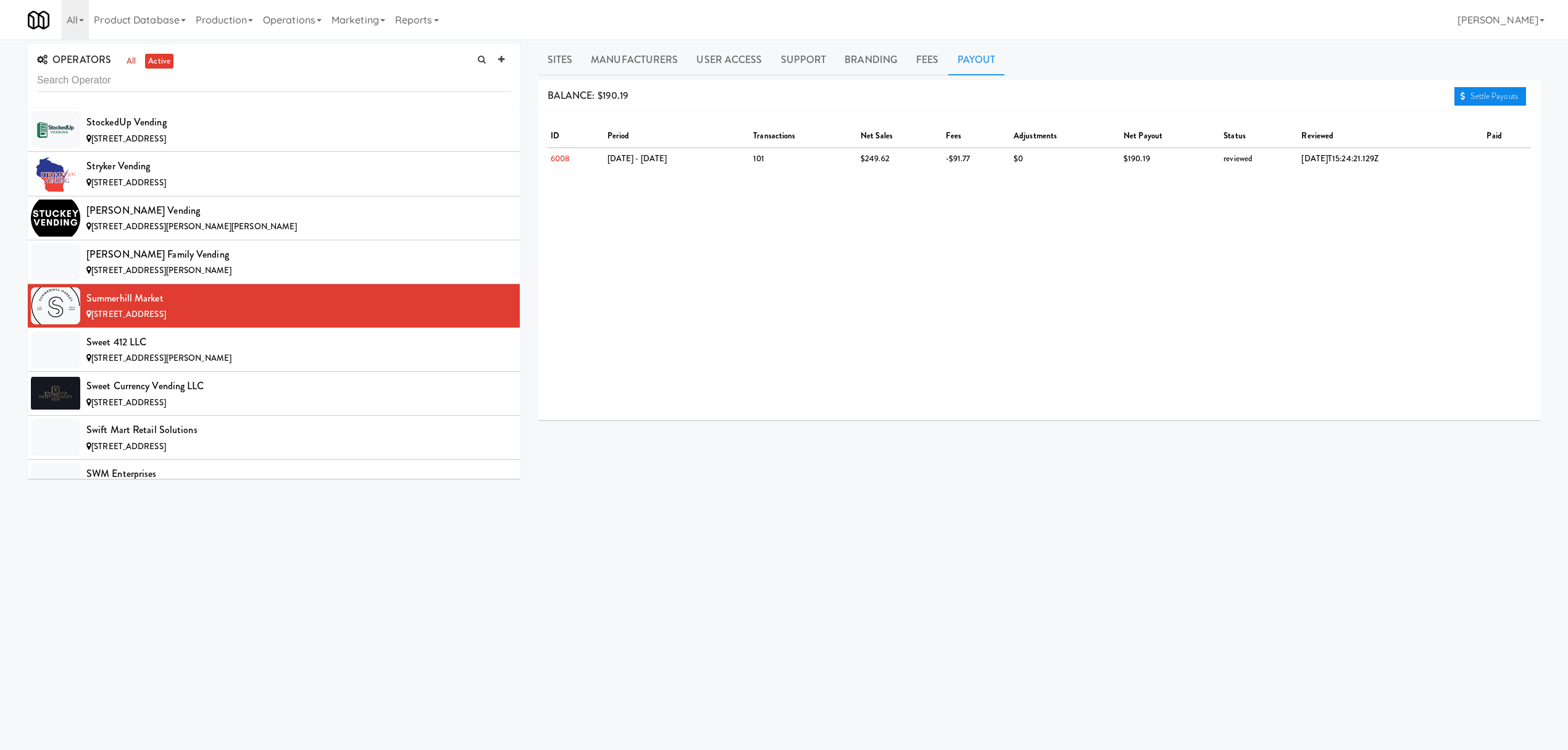
click at [1479, 90] on link "Settle Payouts" at bounding box center [1490, 96] width 72 height 19
click at [215, 351] on div "Sweet 412 LLC" at bounding box center [298, 342] width 424 height 19
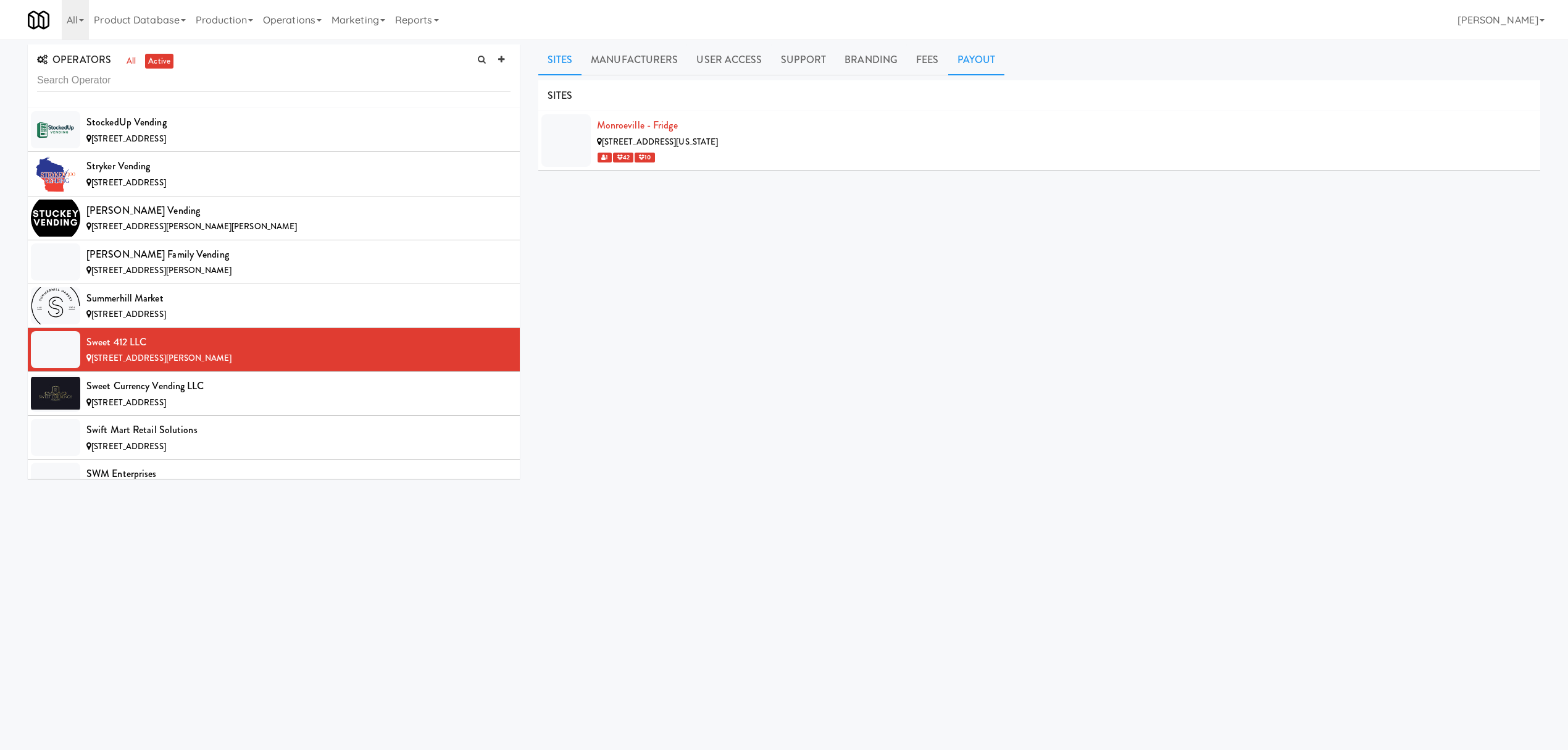
click at [974, 61] on link "Payout" at bounding box center [976, 60] width 56 height 31
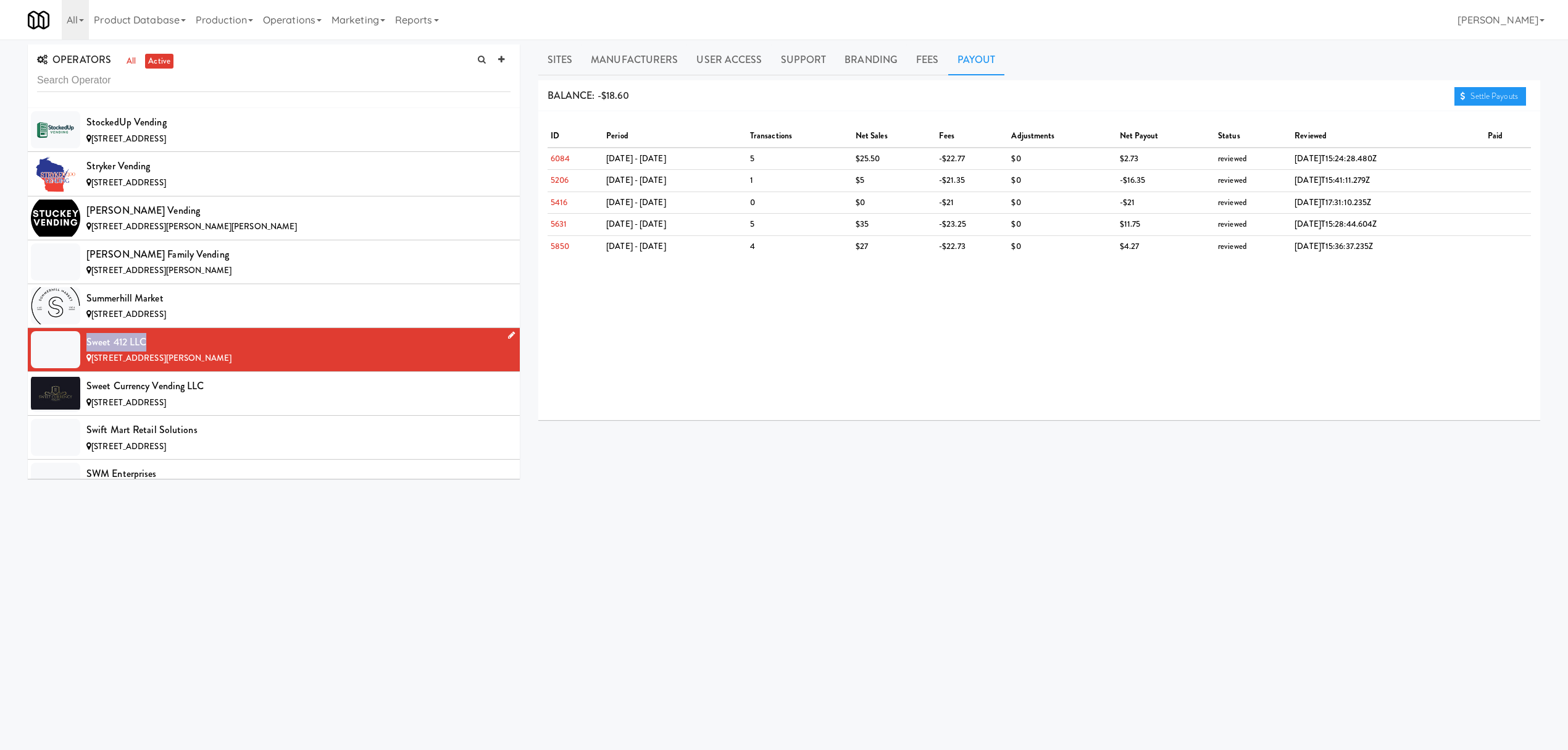
drag, startPoint x: 87, startPoint y: 401, endPoint x: 170, endPoint y: 399, distance: 83.0
click at [170, 351] on div "Sweet 412 LLC" at bounding box center [298, 342] width 424 height 19
click at [300, 395] on div "Sweet Currency Vending LLC" at bounding box center [298, 386] width 424 height 19
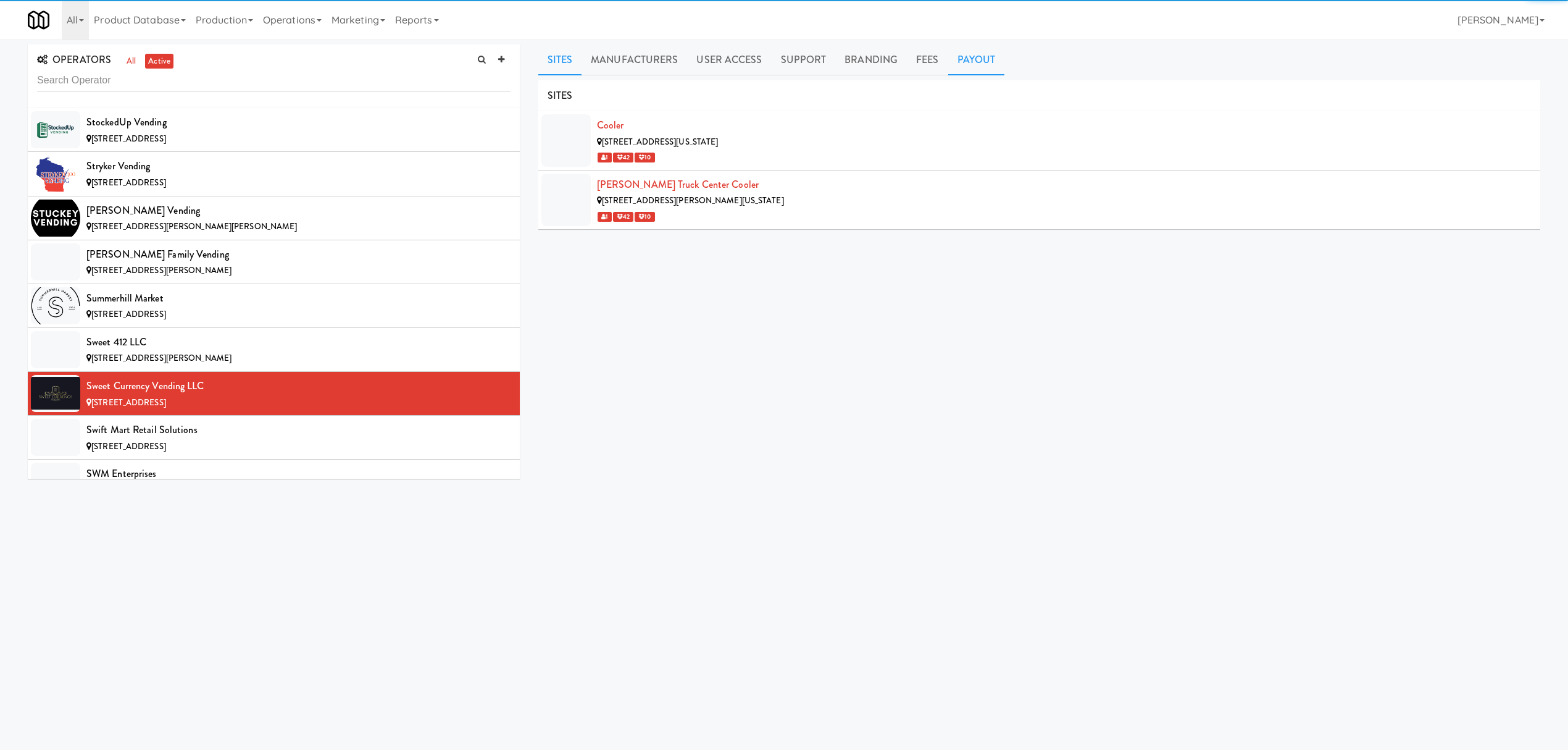
click at [974, 48] on link "Payout" at bounding box center [976, 60] width 56 height 31
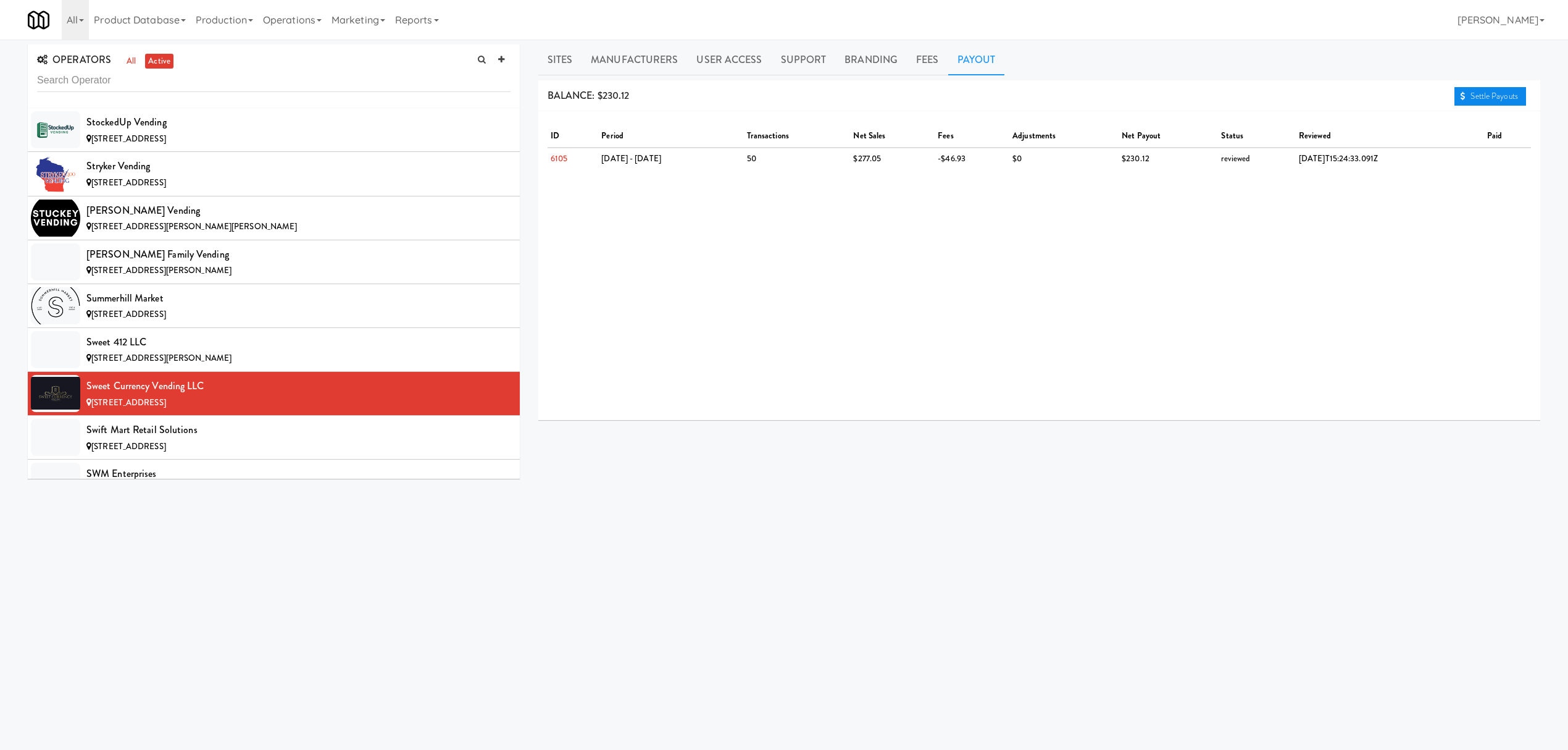
click at [1465, 97] on link "Settle Payouts" at bounding box center [1490, 96] width 72 height 19
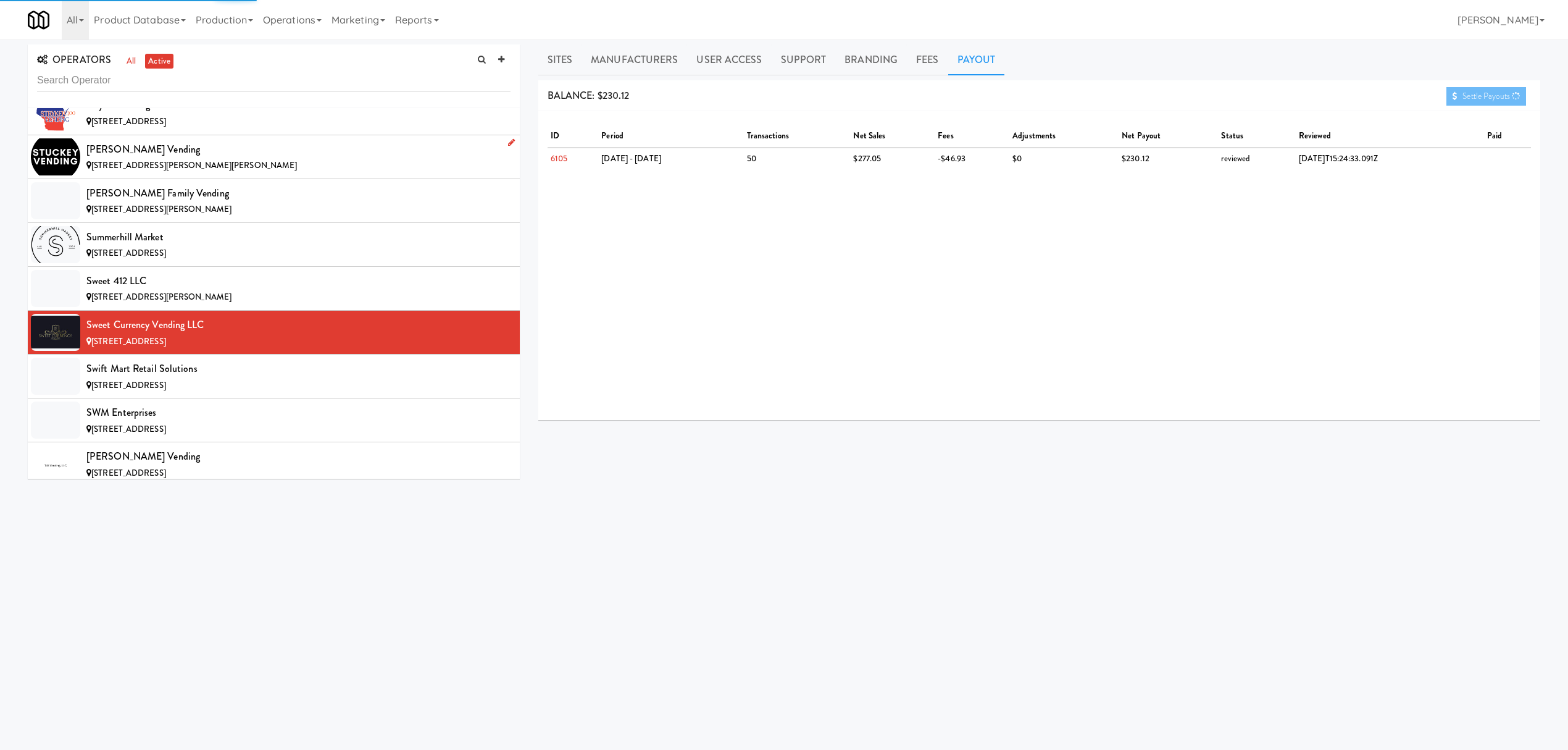
scroll to position [12268, 0]
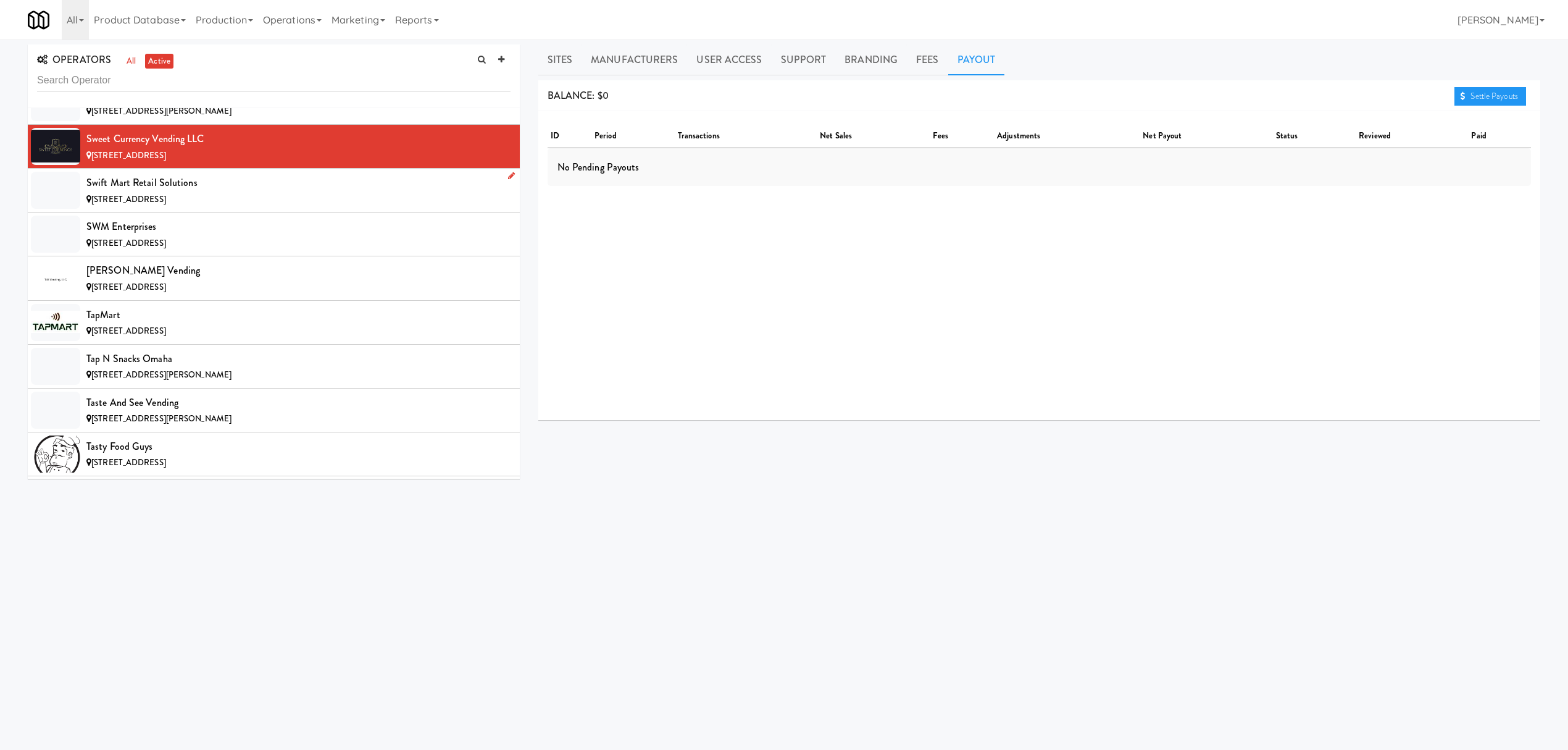
click at [199, 192] on div "Swift Mart Retail Solutions" at bounding box center [298, 183] width 424 height 19
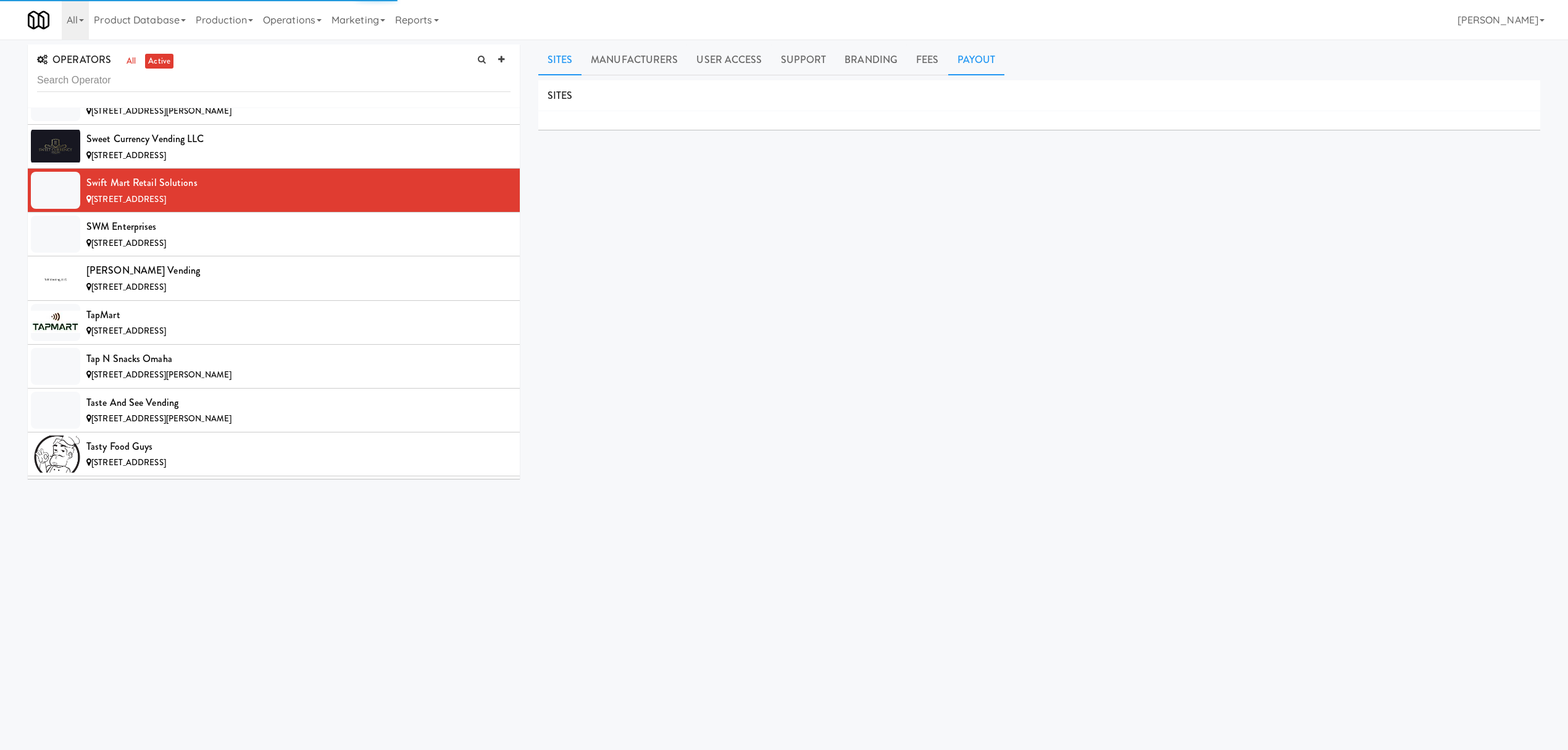
click at [976, 56] on link "Payout" at bounding box center [976, 60] width 56 height 31
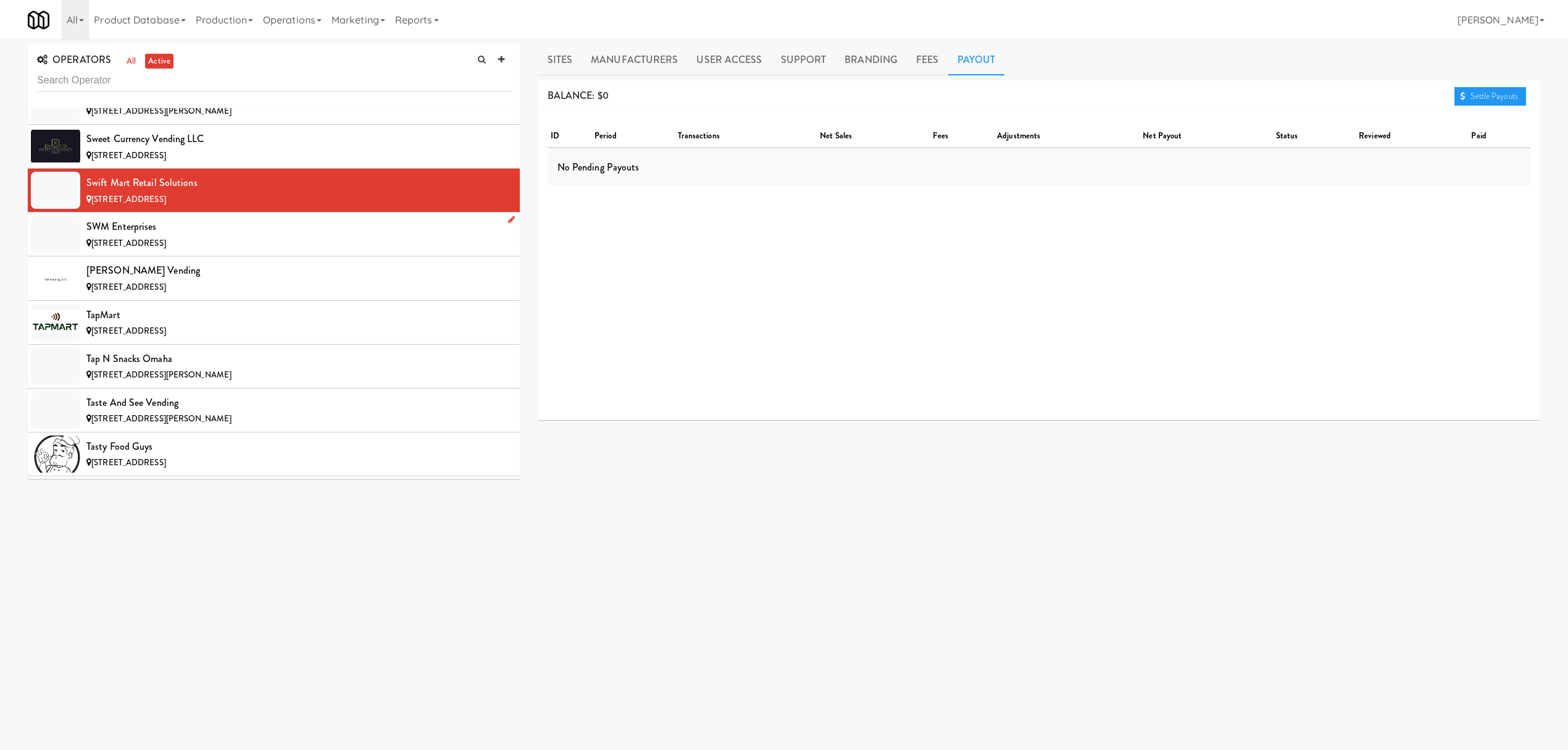
click at [213, 256] on li "SWM Enterprises [STREET_ADDRESS]" at bounding box center [274, 234] width 492 height 44
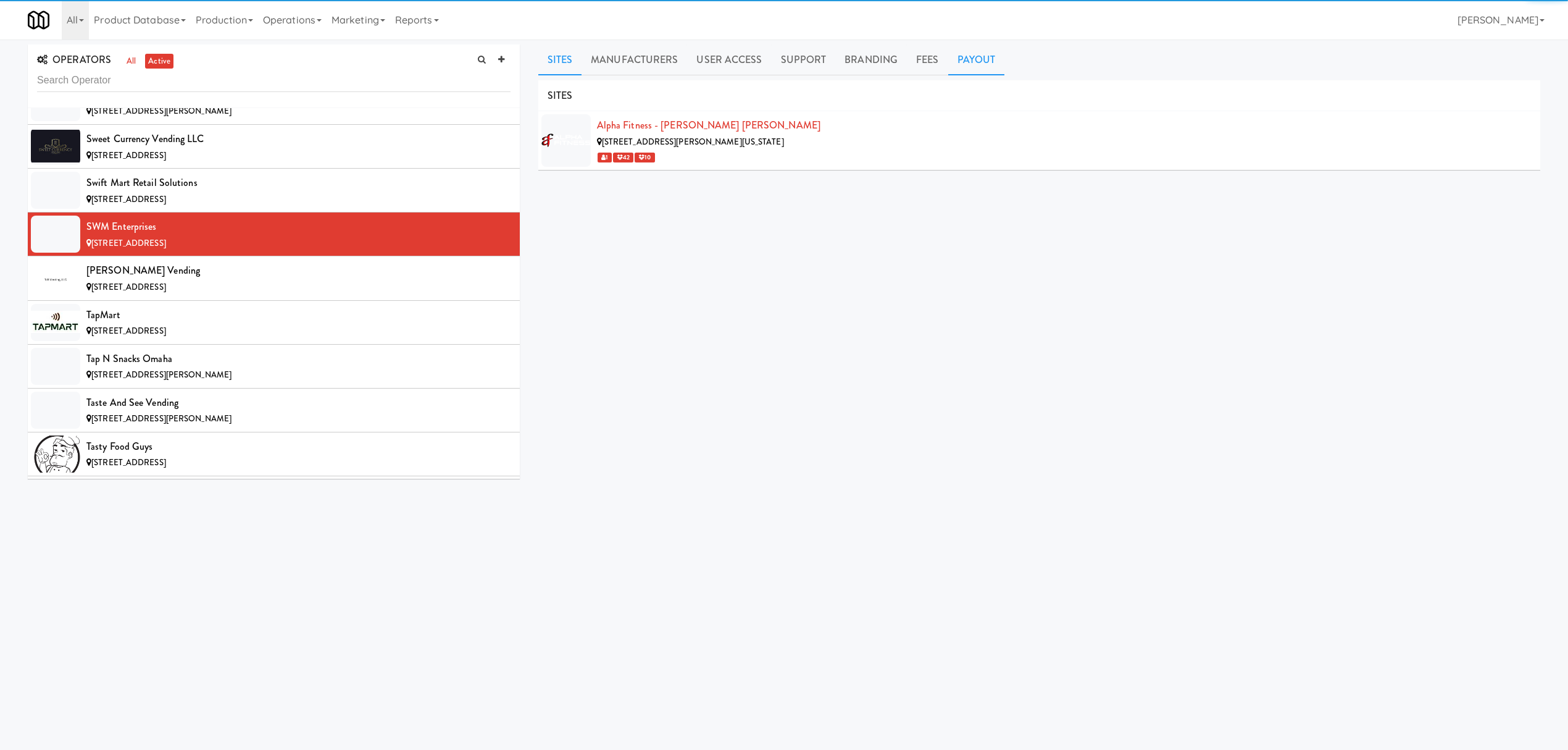
click at [956, 53] on link "Payout" at bounding box center [976, 60] width 56 height 31
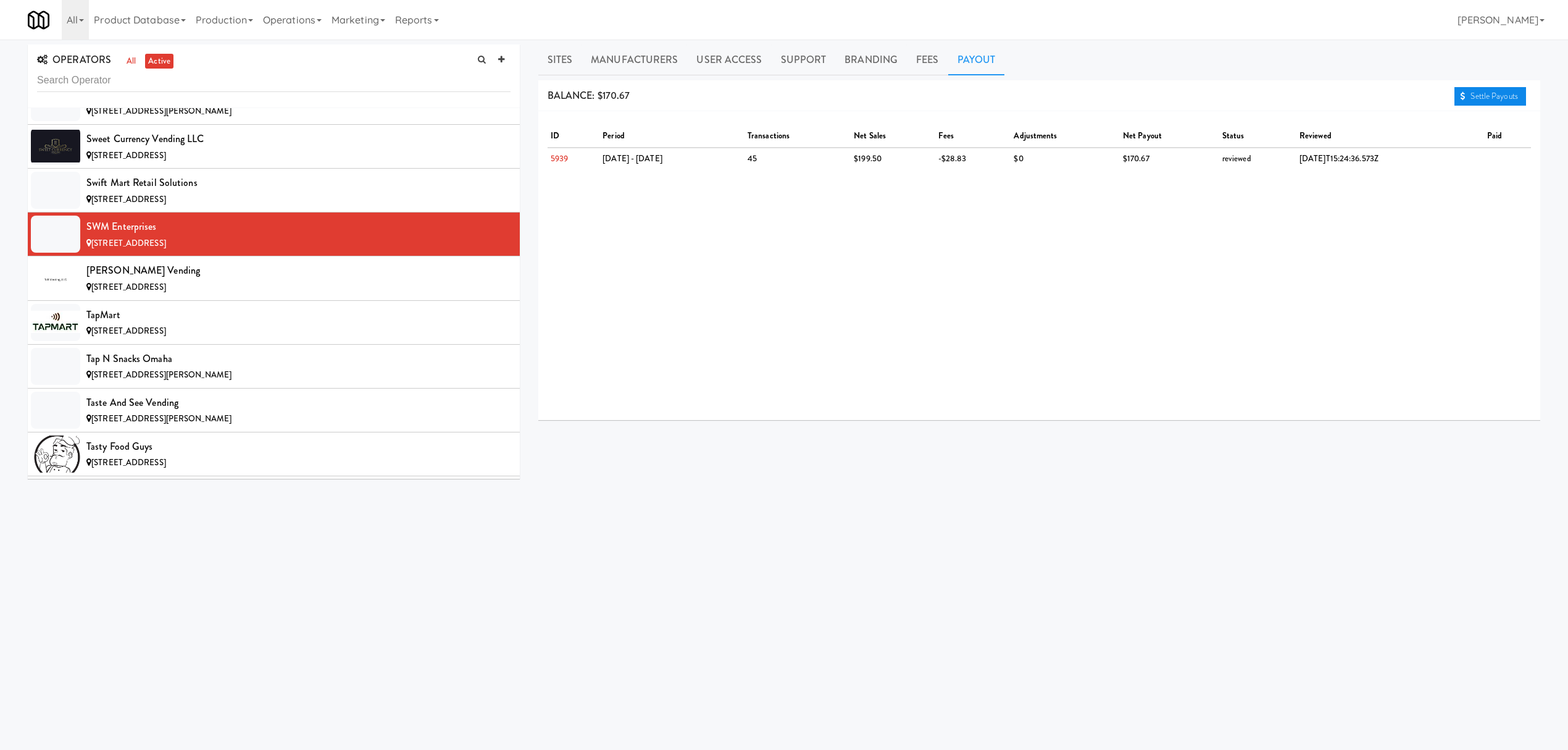
click at [1476, 92] on link "Settle Payouts" at bounding box center [1490, 96] width 72 height 19
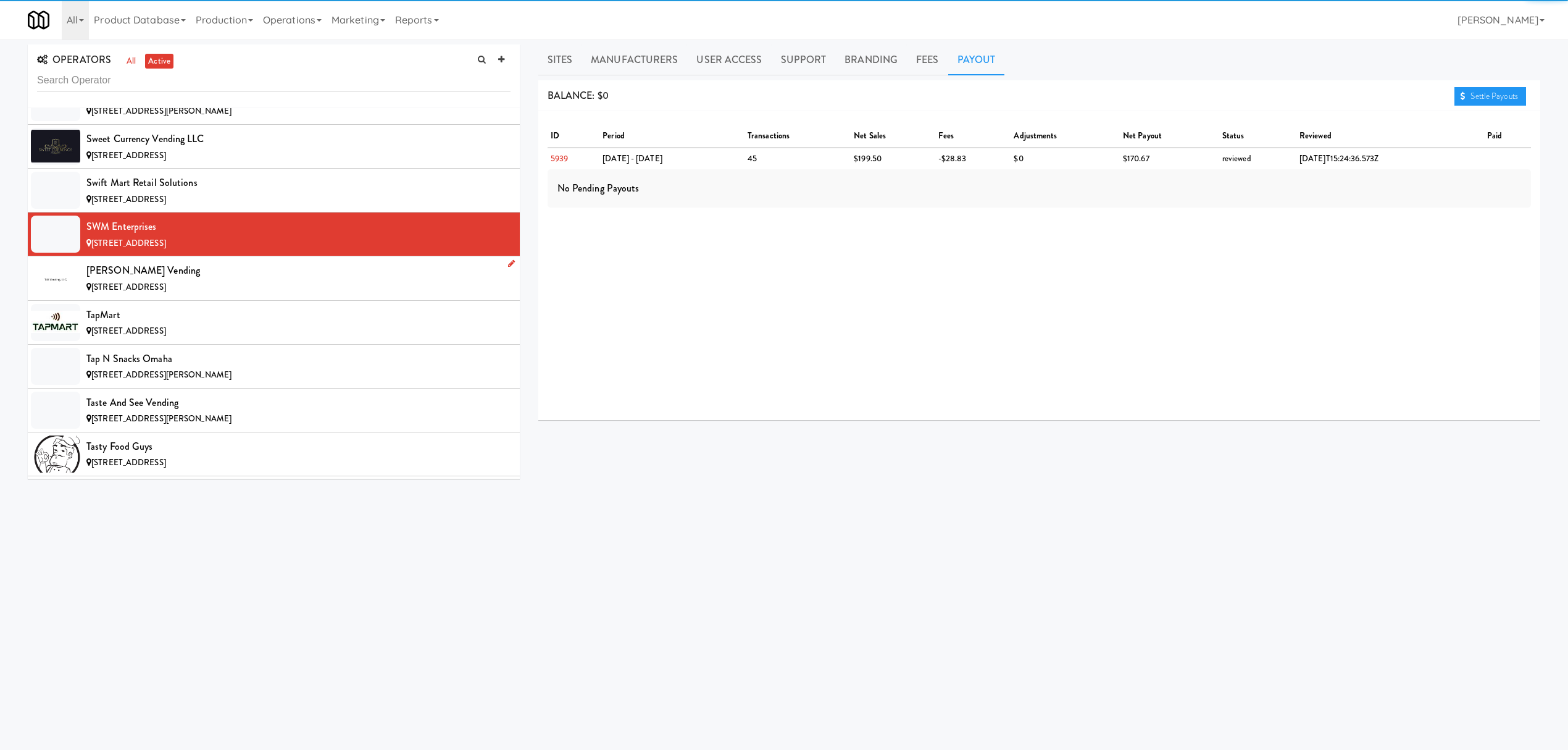
click at [166, 295] on div "[STREET_ADDRESS]" at bounding box center [298, 287] width 424 height 15
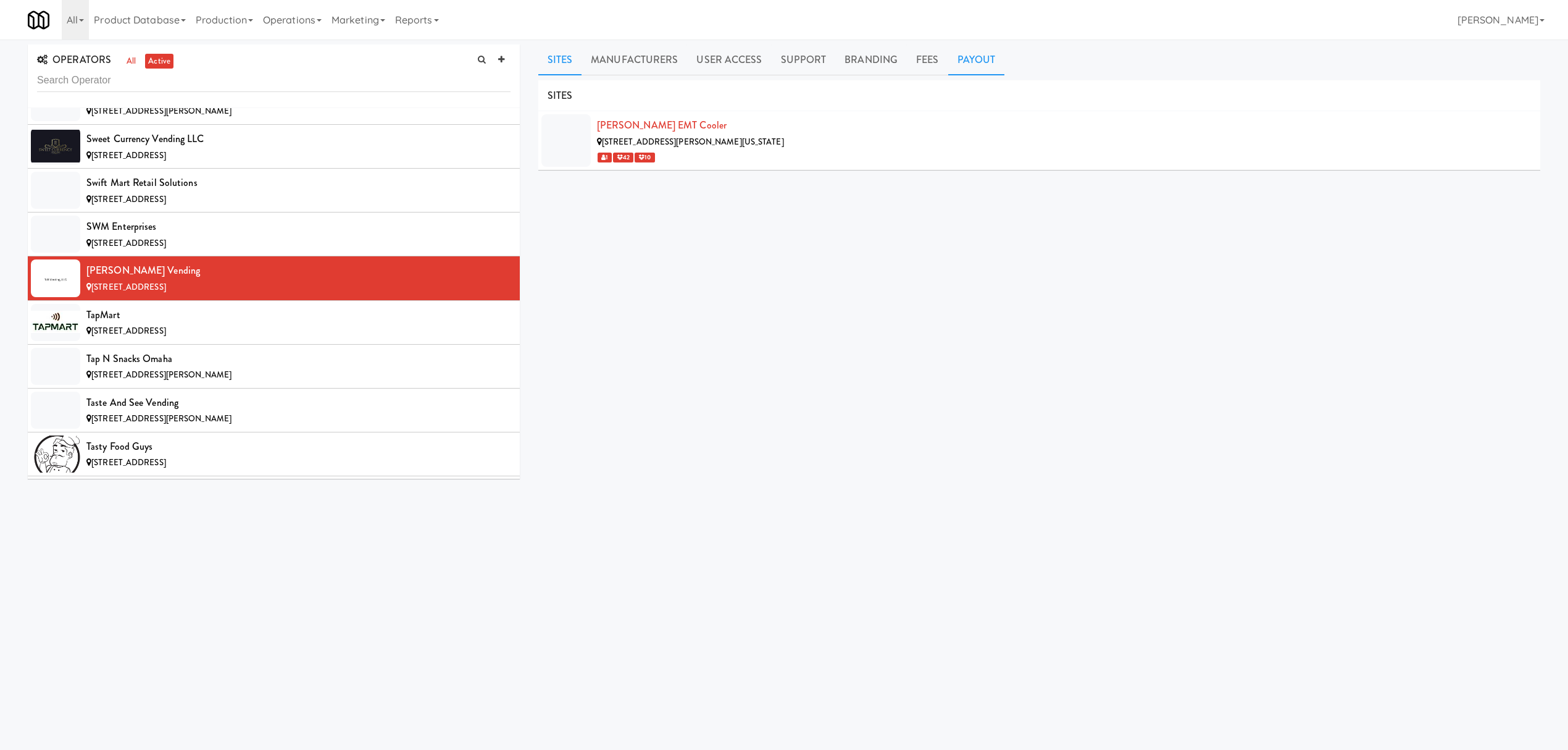
click at [974, 53] on link "Payout" at bounding box center [976, 60] width 56 height 31
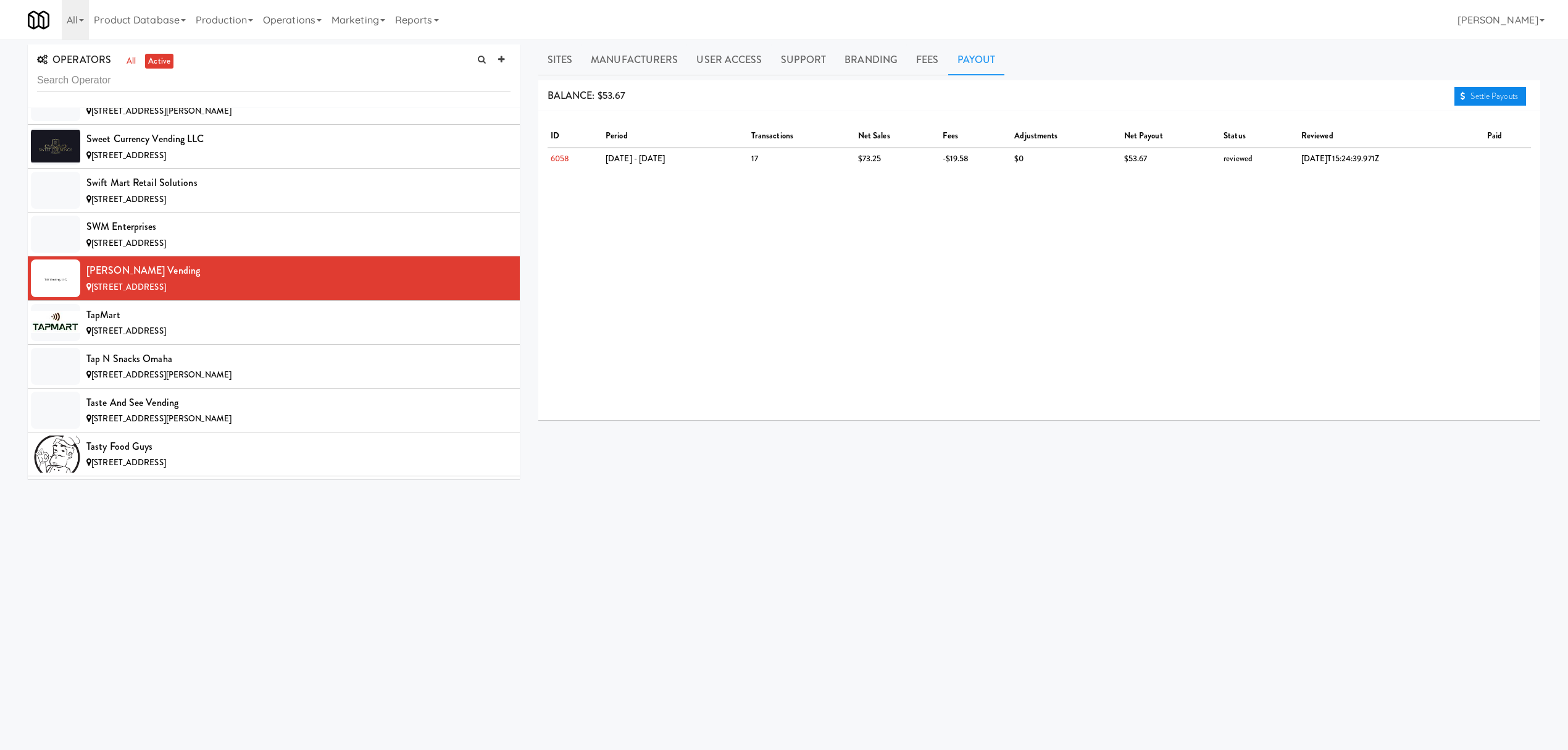
click at [1482, 90] on link "Settle Payouts" at bounding box center [1490, 96] width 72 height 19
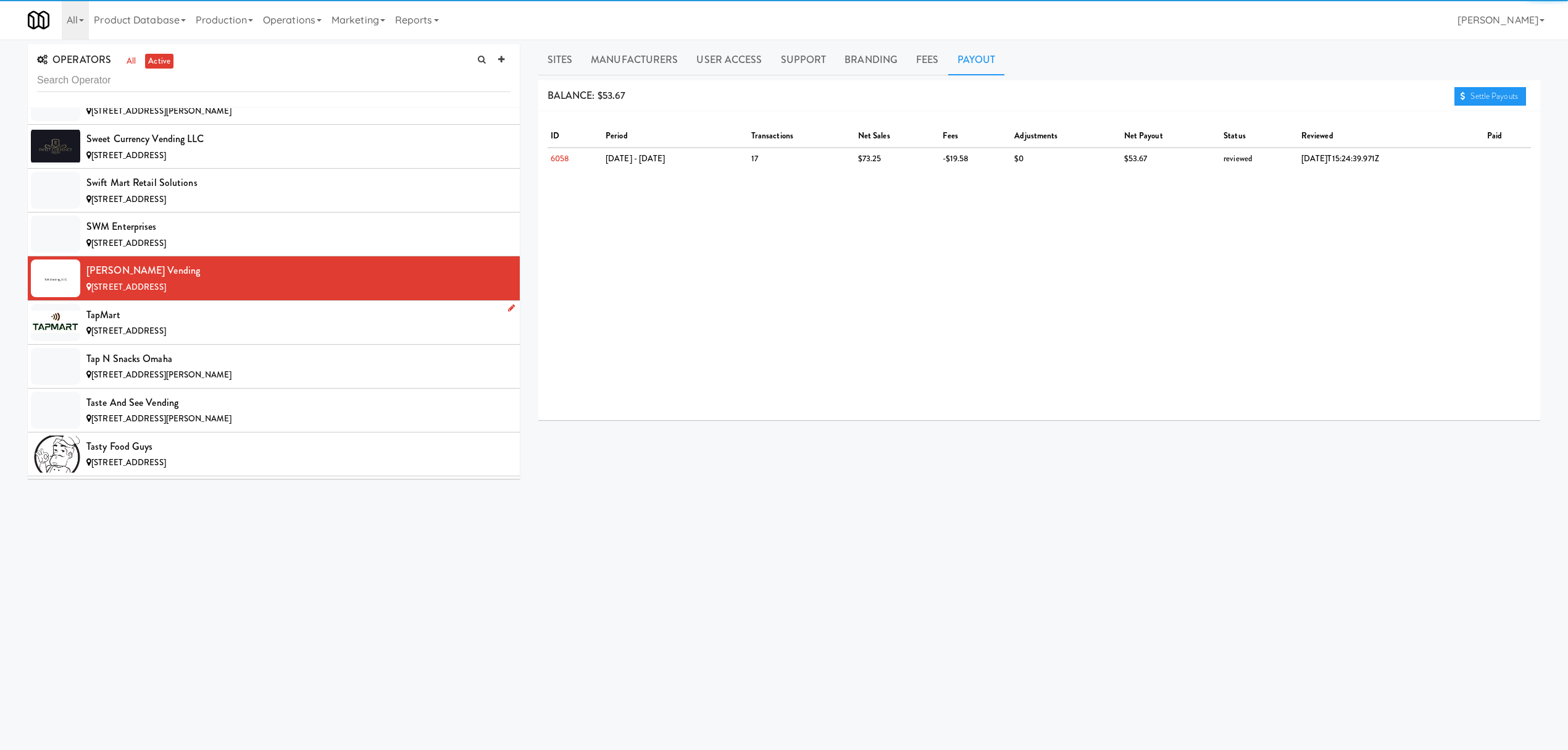
click at [236, 339] on div "[STREET_ADDRESS]" at bounding box center [298, 331] width 424 height 15
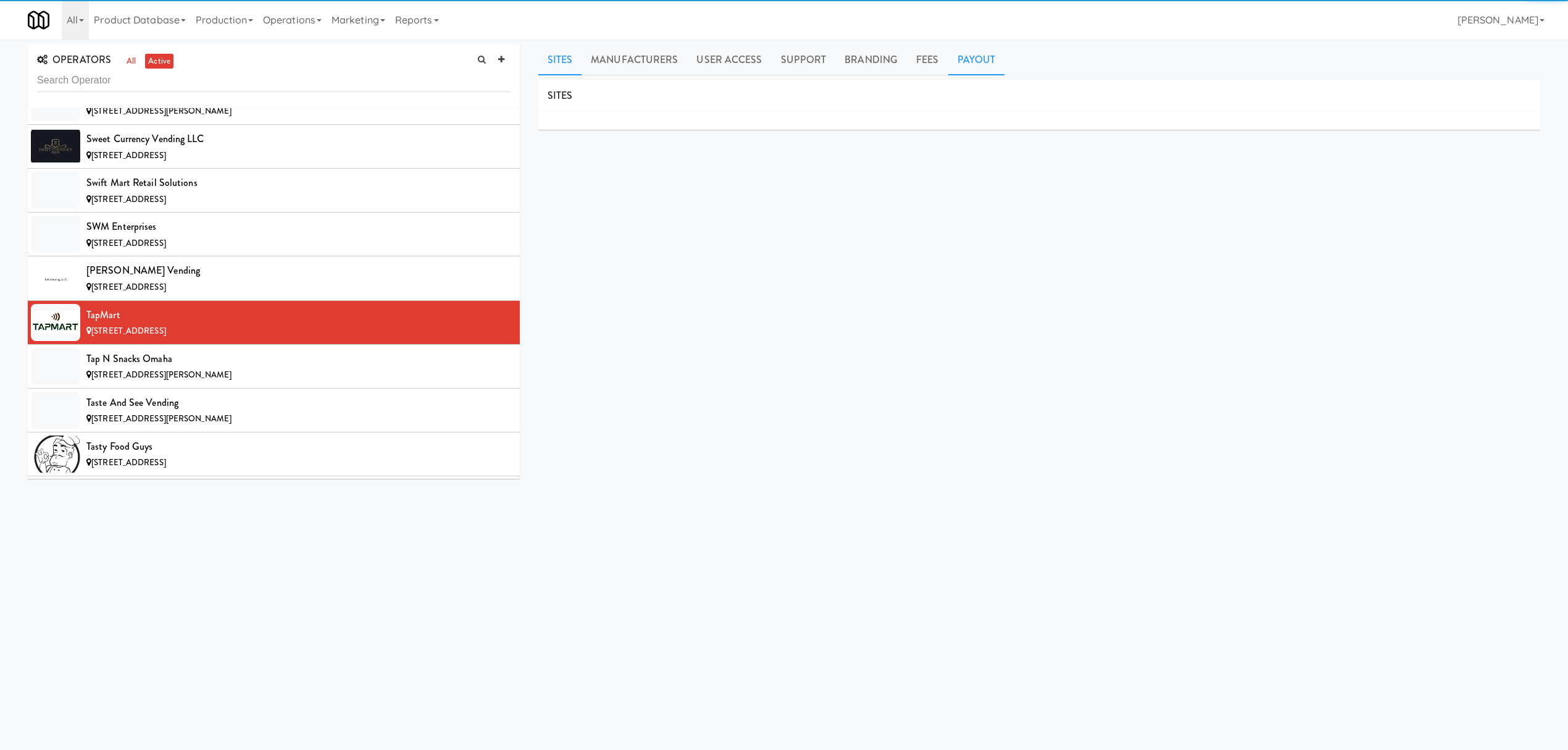
click at [986, 57] on link "Payout" at bounding box center [976, 60] width 56 height 31
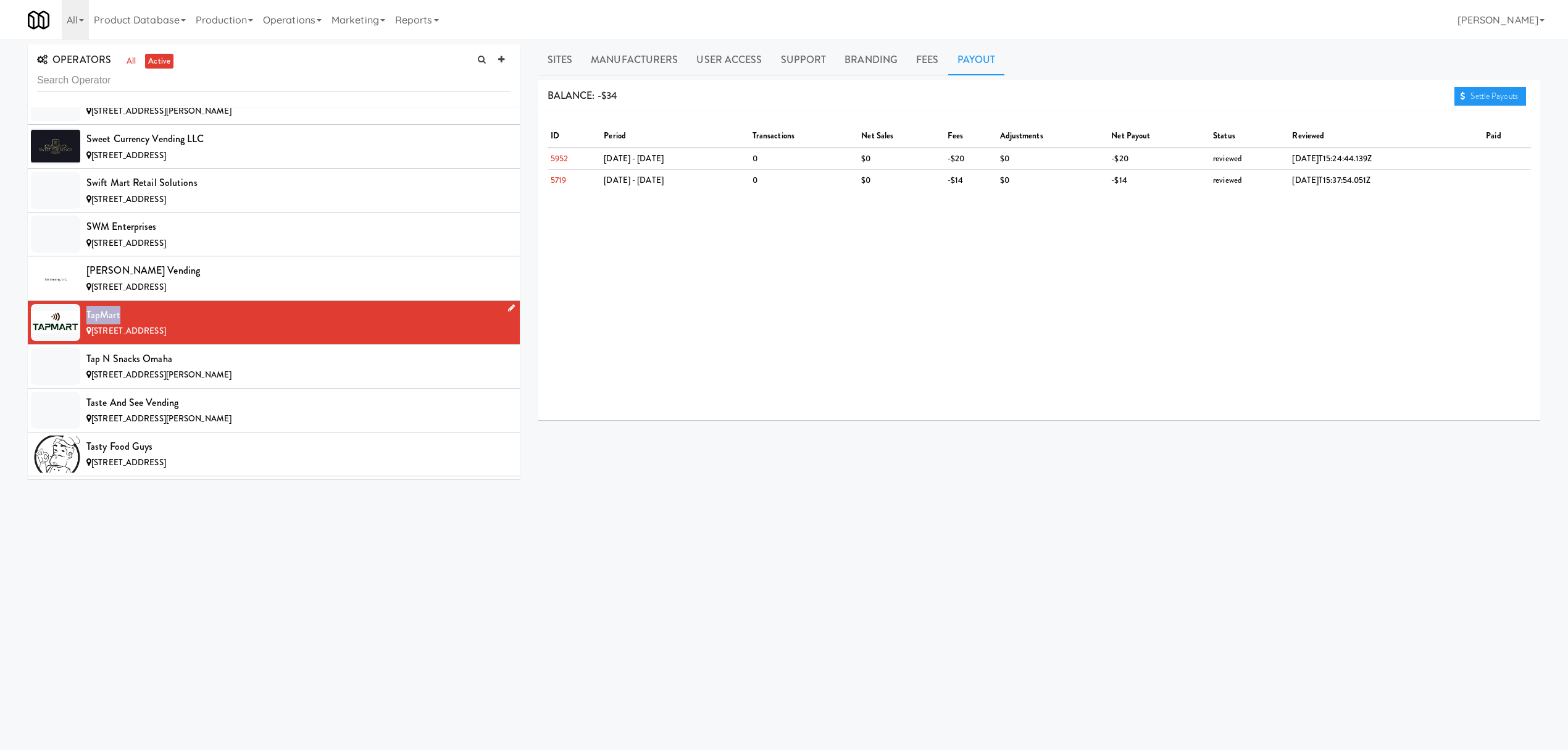
drag, startPoint x: 88, startPoint y: 370, endPoint x: 139, endPoint y: 368, distance: 51.0
click at [139, 324] on div "TapMart" at bounding box center [298, 315] width 424 height 19
click at [217, 368] on div "Tap N Snacks Omaha" at bounding box center [298, 359] width 424 height 19
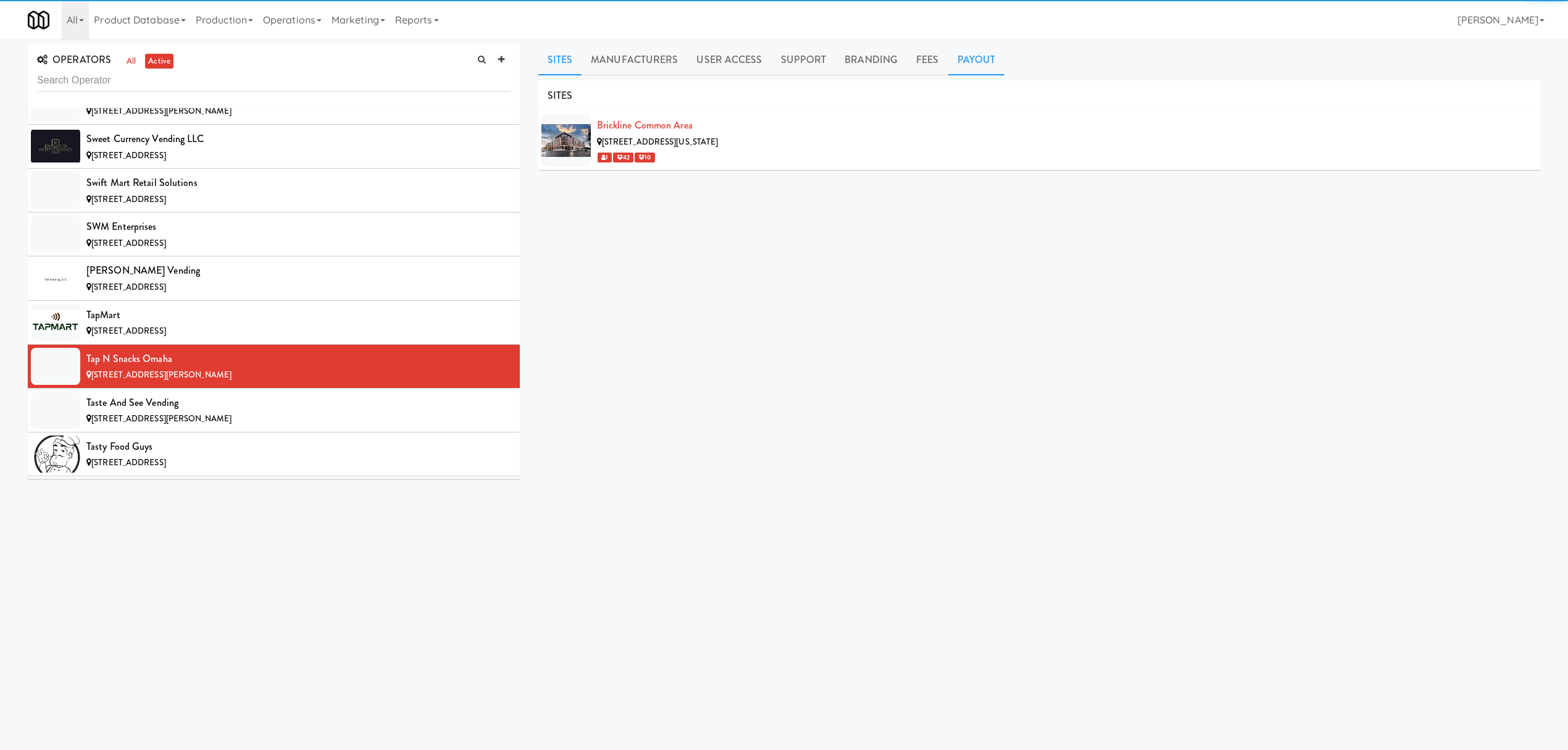
click at [970, 53] on link "Payout" at bounding box center [976, 60] width 56 height 31
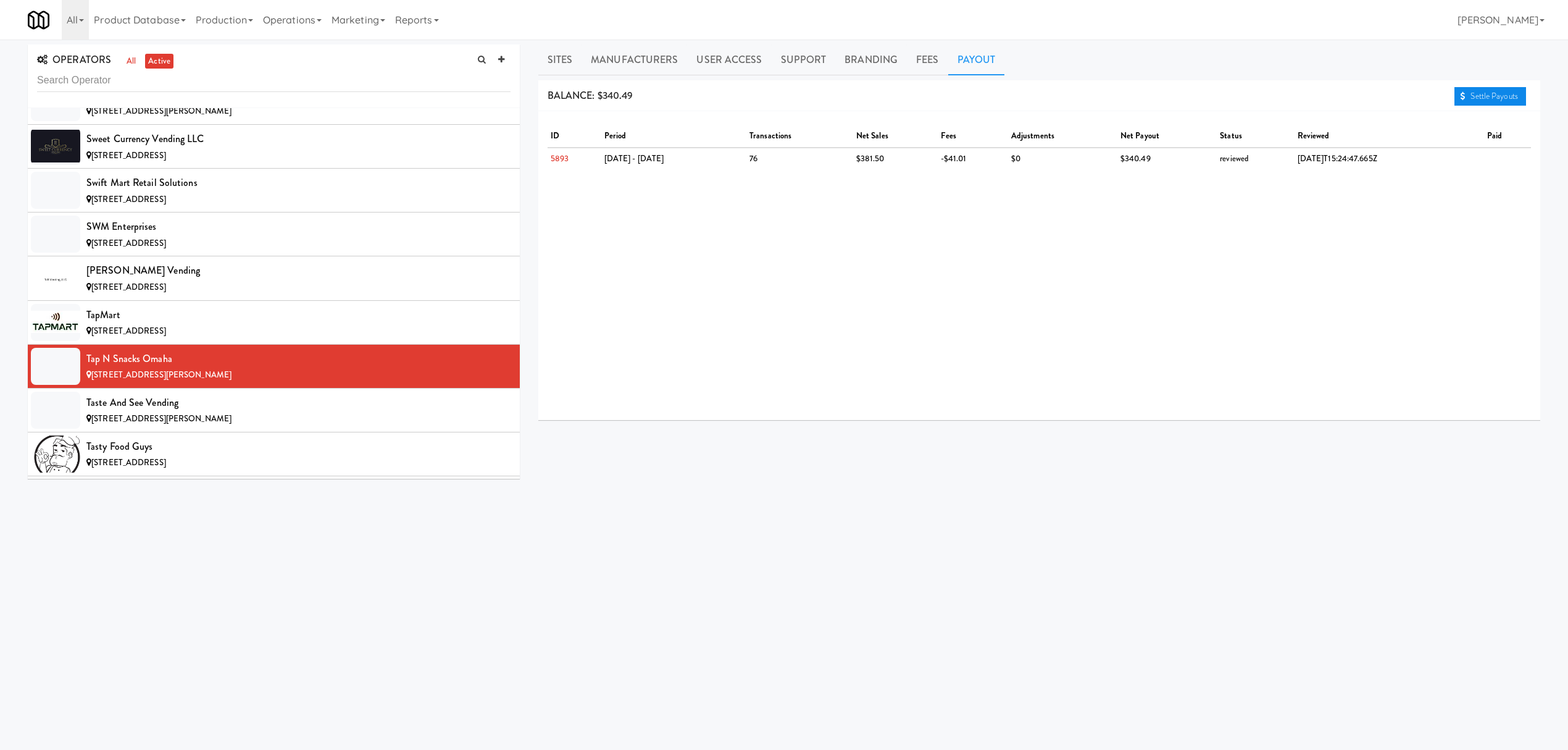
click at [1502, 90] on link "Settle Payouts" at bounding box center [1490, 96] width 72 height 19
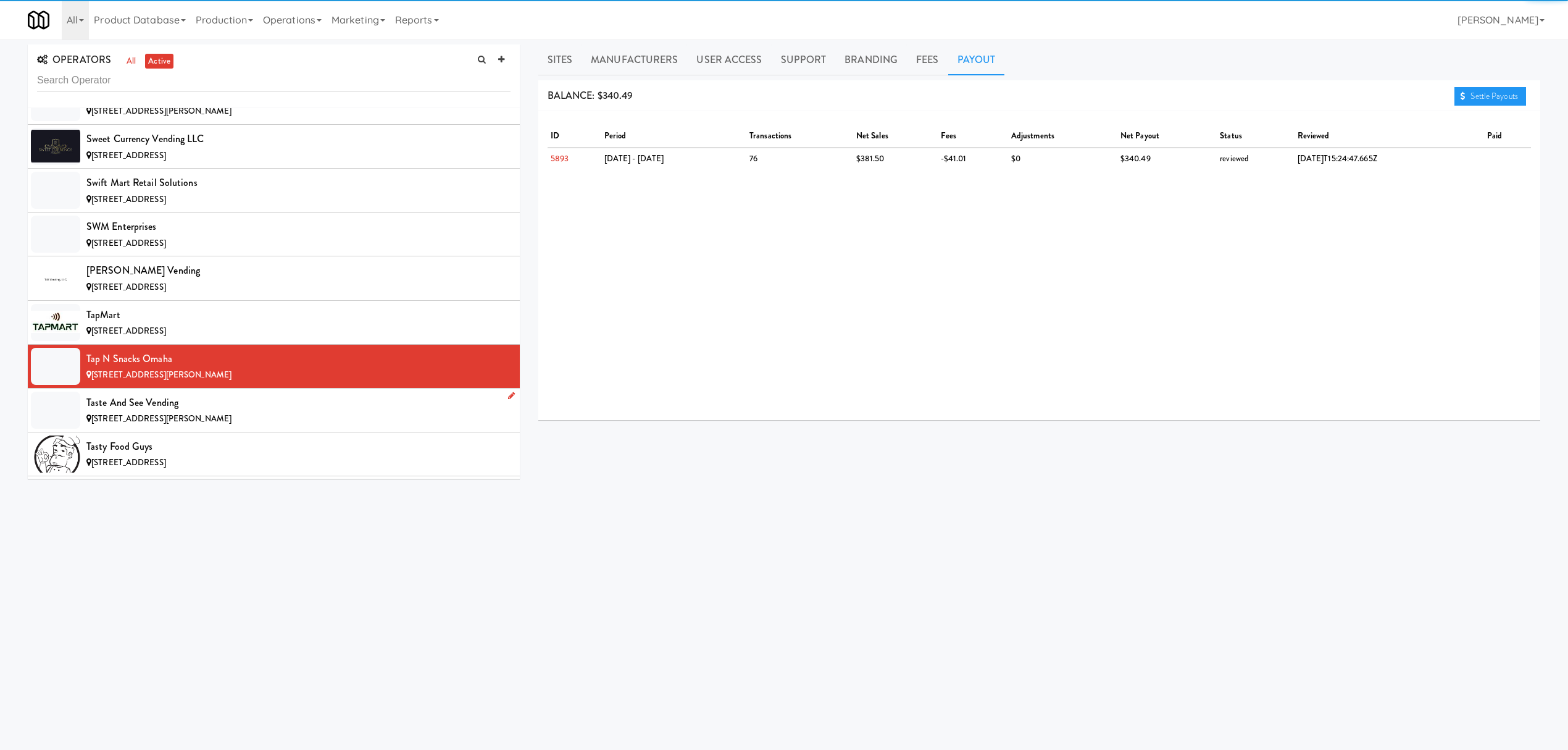
click at [170, 412] on div "Taste and See Vending" at bounding box center [298, 403] width 424 height 19
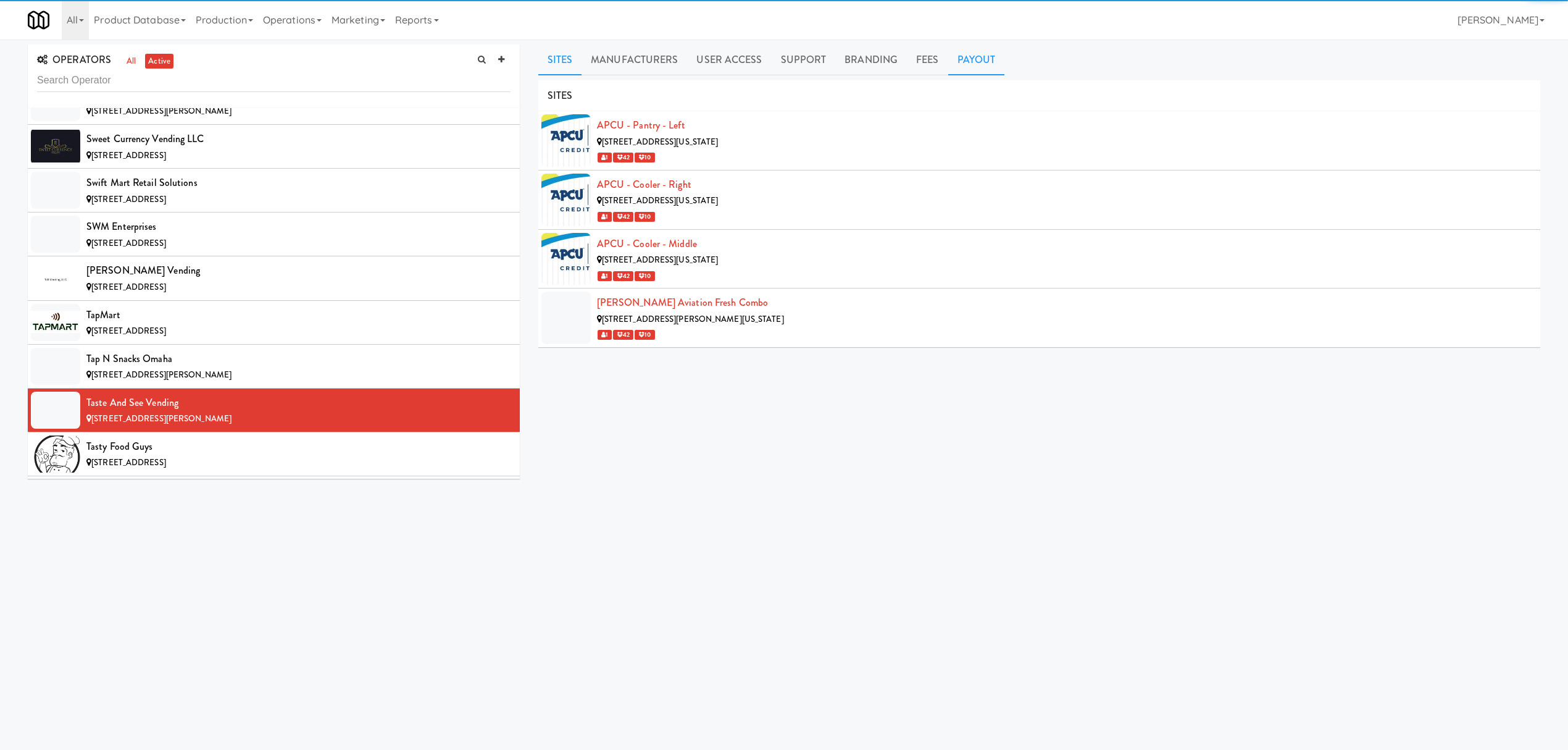
click at [952, 55] on link "Payout" at bounding box center [976, 60] width 56 height 31
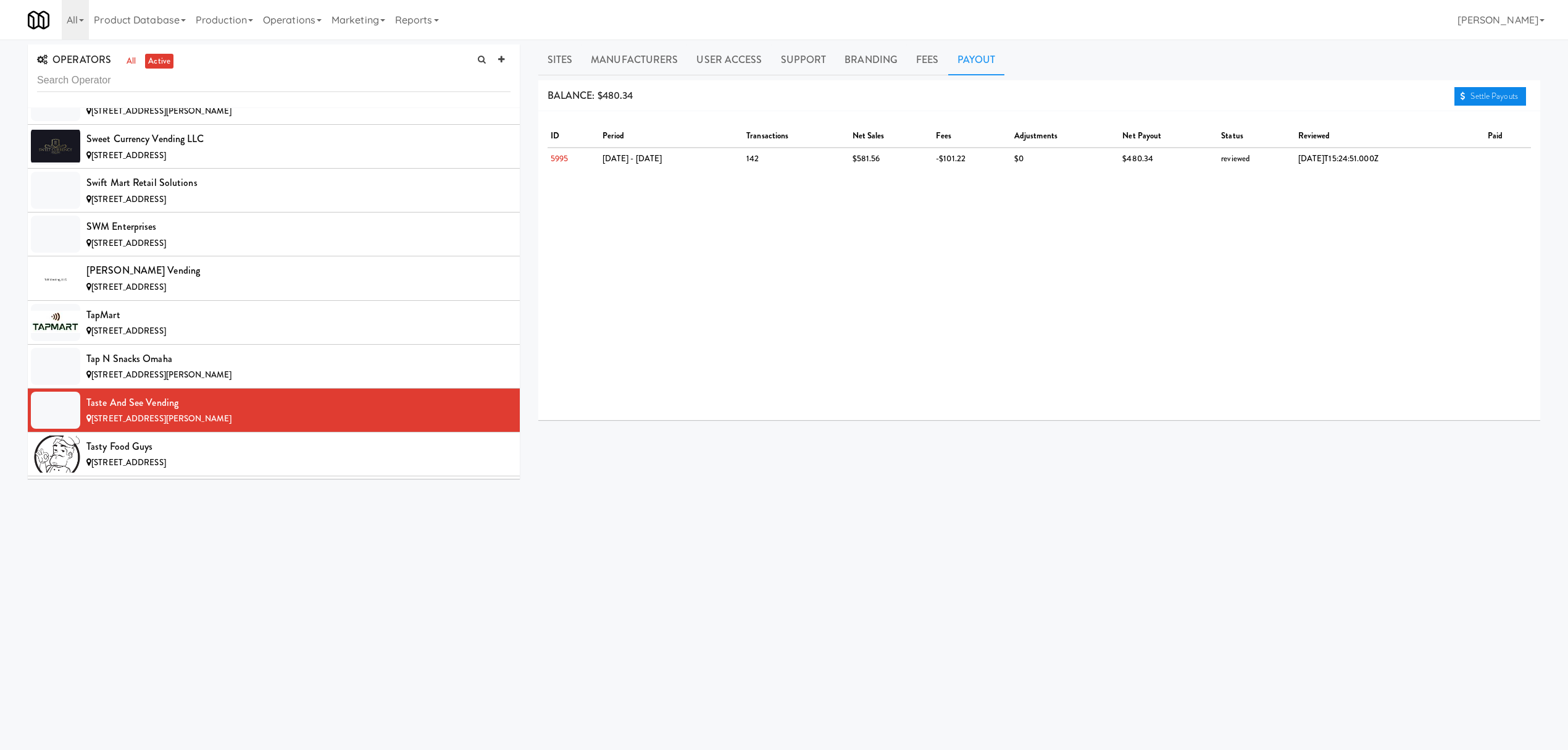
click at [1486, 94] on link "Settle Payouts" at bounding box center [1490, 96] width 72 height 19
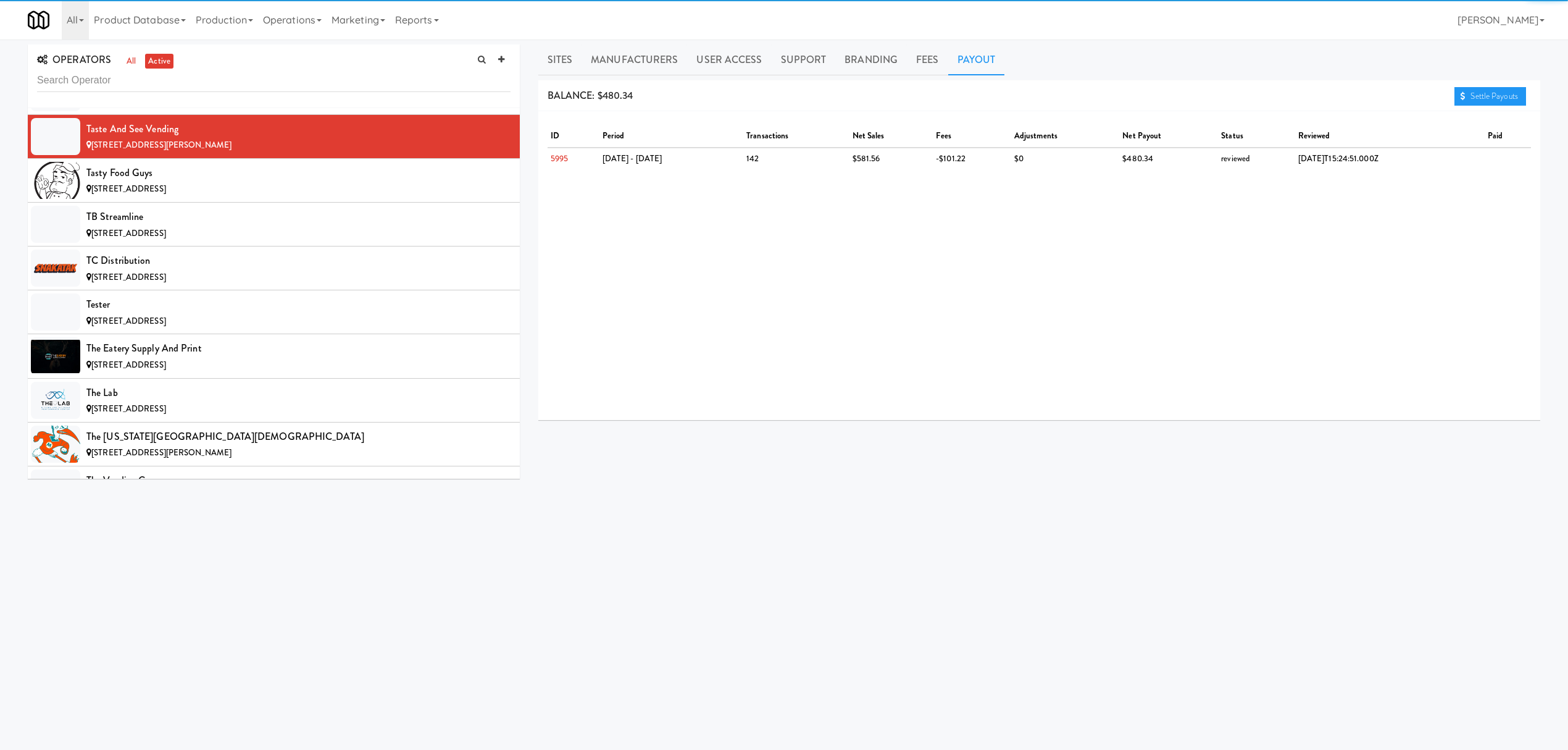
scroll to position [12598, 0]
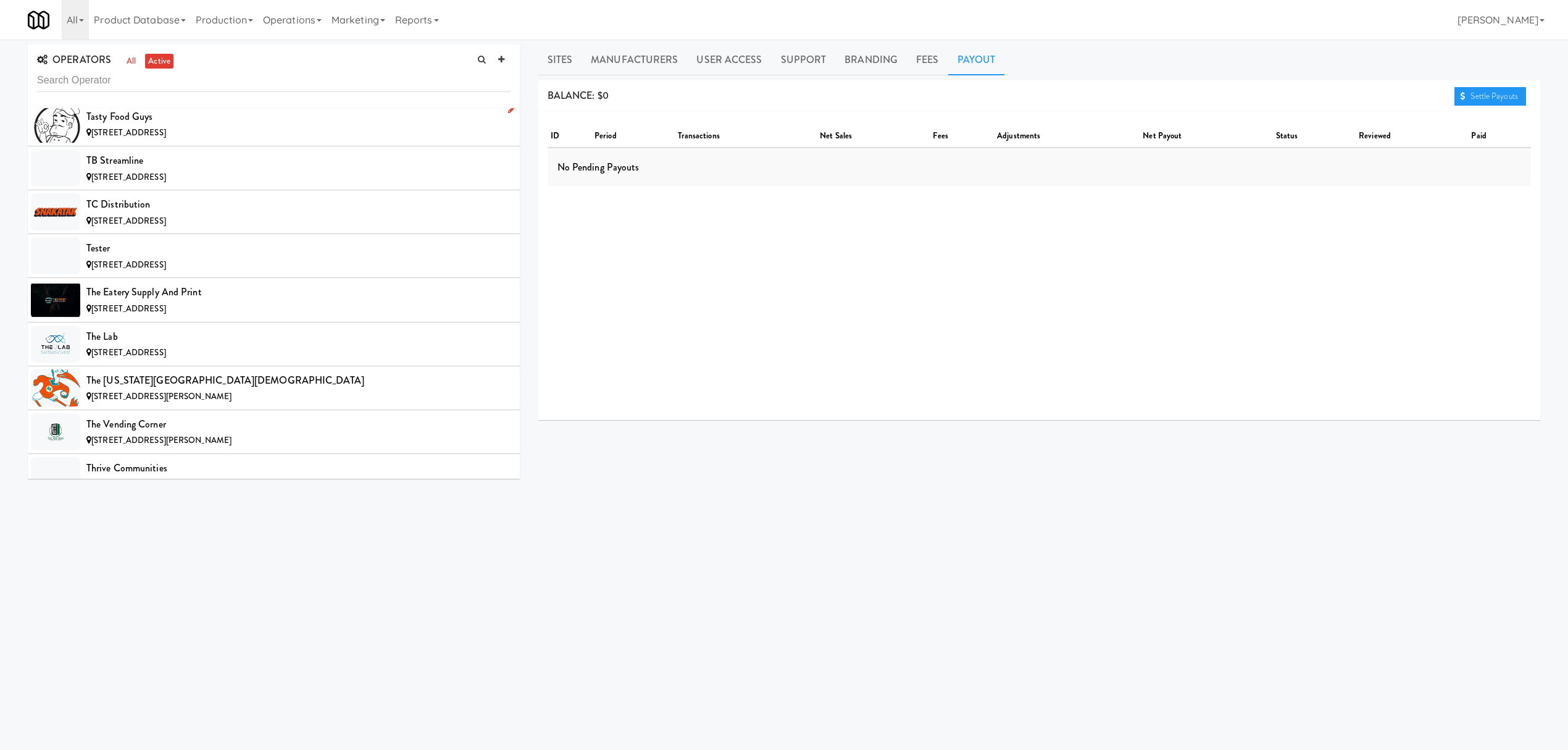
click at [248, 126] on div "Tasty Food Guys" at bounding box center [298, 117] width 424 height 19
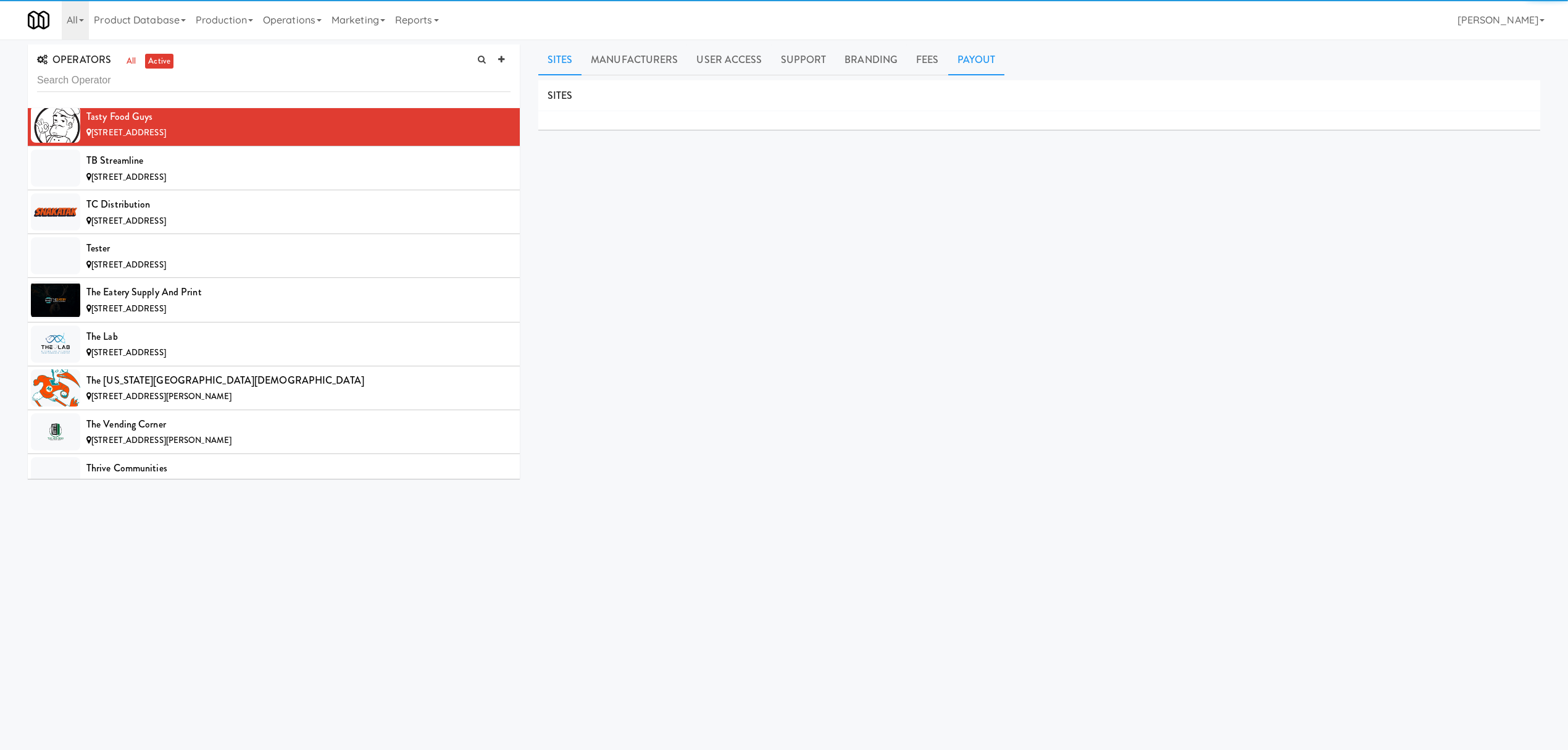
click at [958, 55] on link "Payout" at bounding box center [976, 60] width 56 height 31
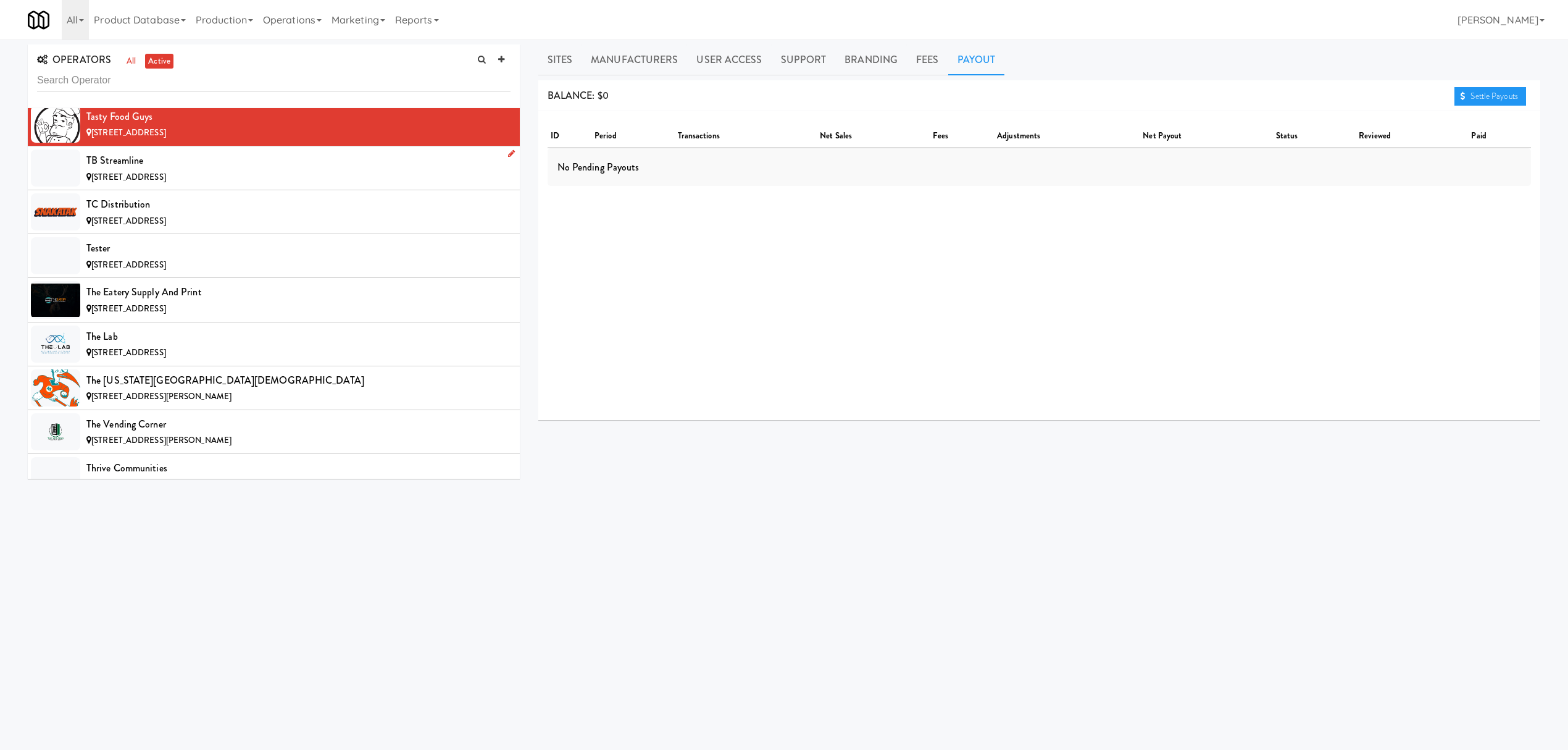
click at [325, 186] on div "[STREET_ADDRESS]" at bounding box center [298, 177] width 424 height 15
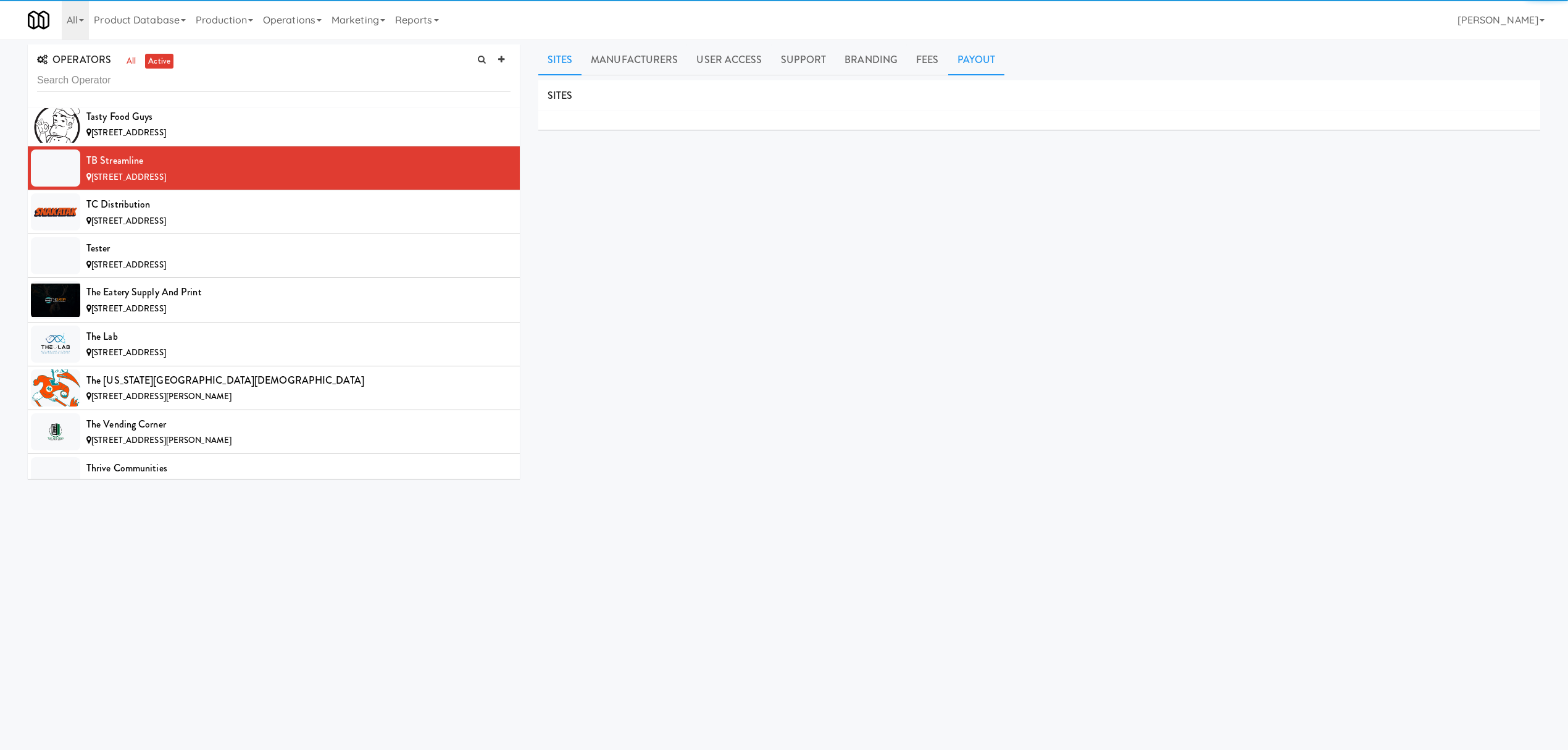
click at [970, 52] on link "Payout" at bounding box center [976, 60] width 56 height 31
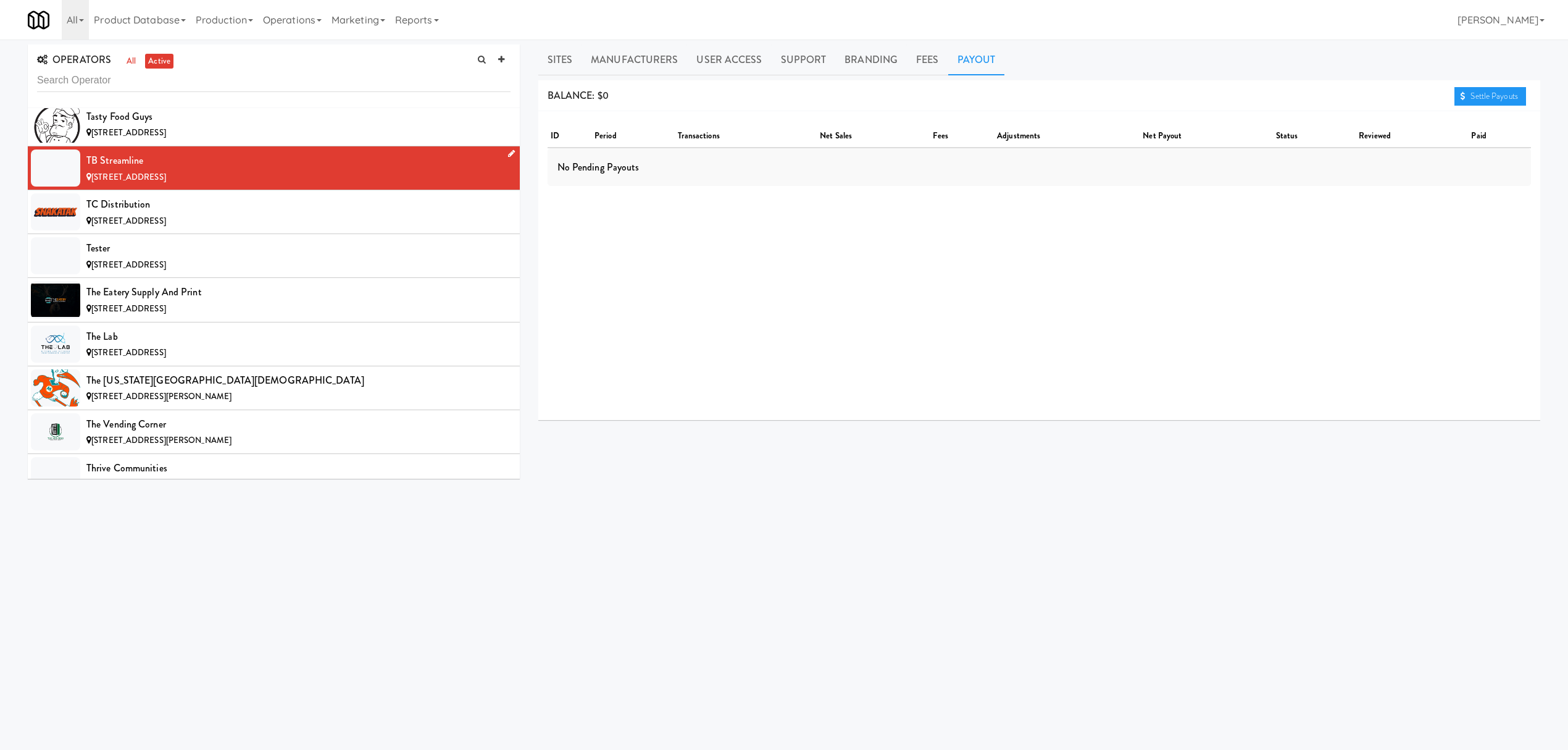
click at [211, 186] on div "[STREET_ADDRESS]" at bounding box center [298, 177] width 424 height 15
click at [191, 213] on div "TC Distribution" at bounding box center [298, 204] width 424 height 19
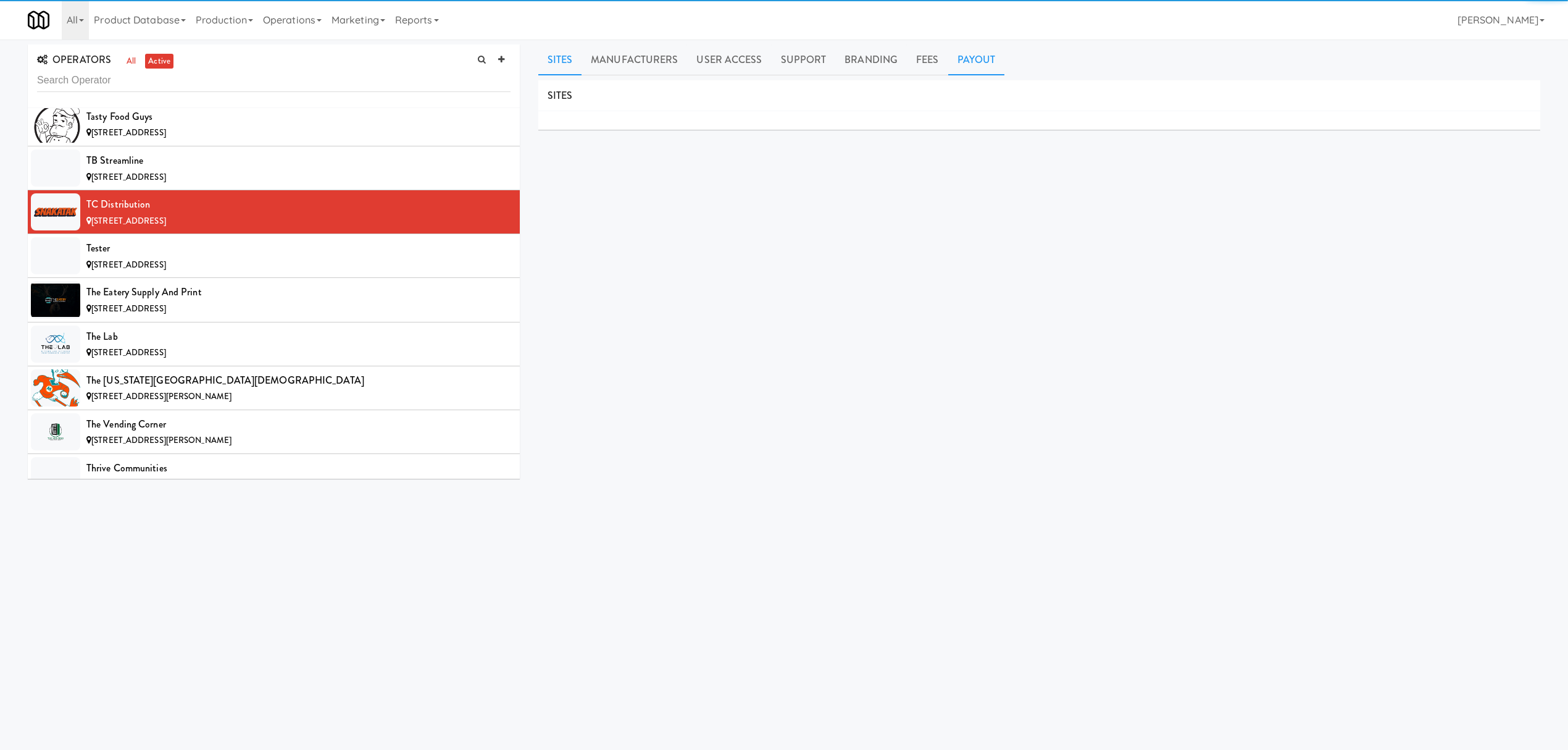
click at [973, 61] on link "Payout" at bounding box center [976, 60] width 56 height 31
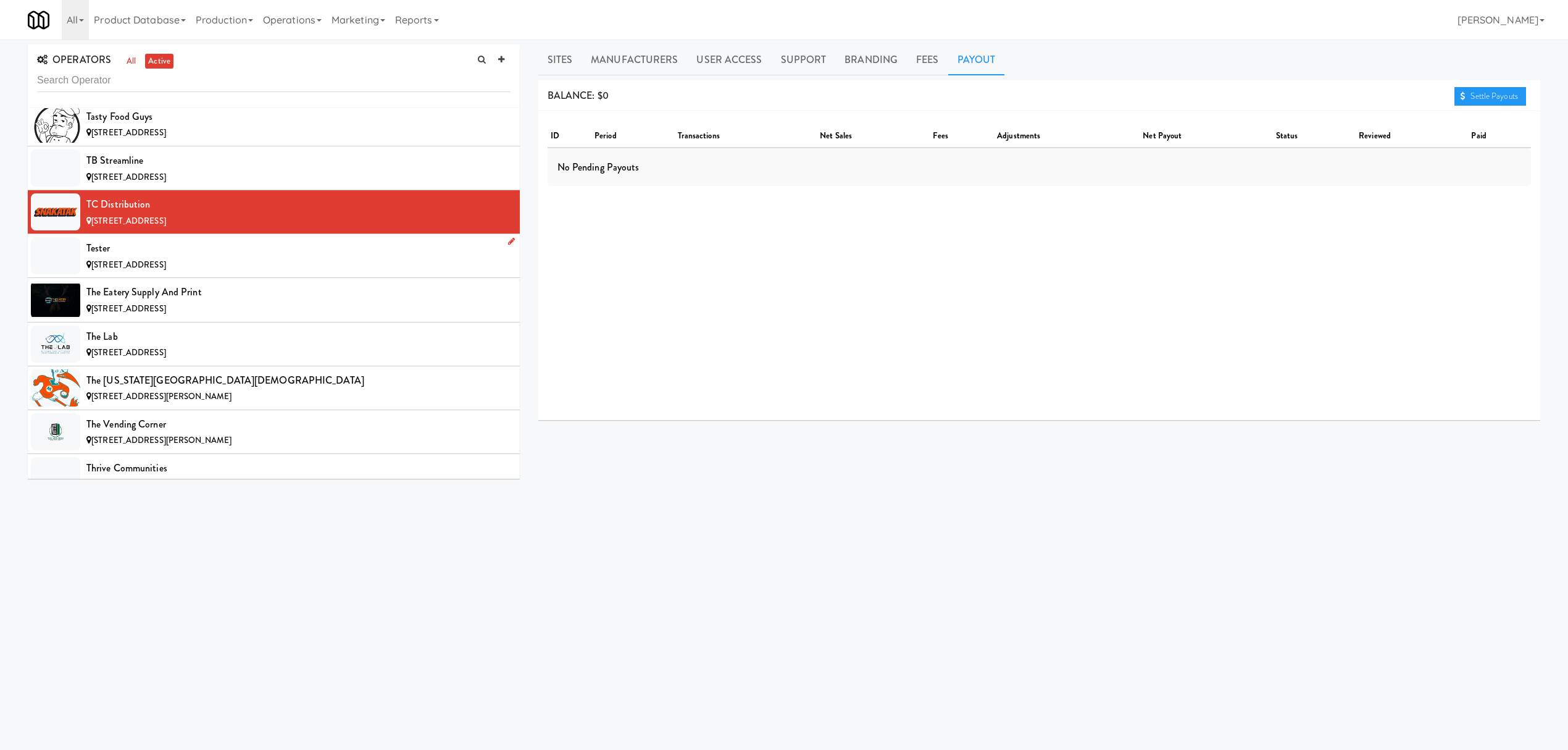
click at [166, 271] on span "[STREET_ADDRESS]" at bounding box center [128, 265] width 74 height 12
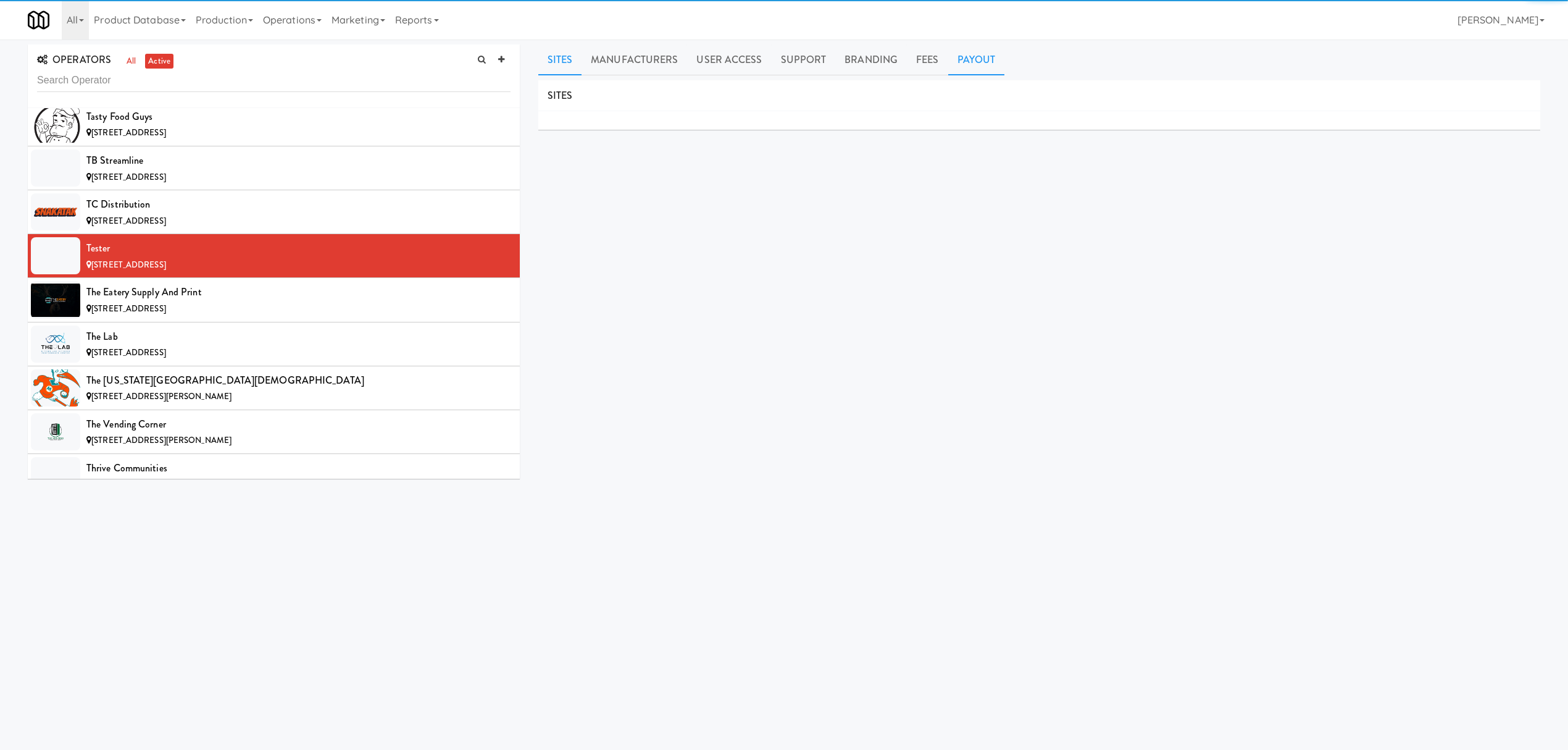
click at [976, 60] on link "Payout" at bounding box center [976, 60] width 56 height 31
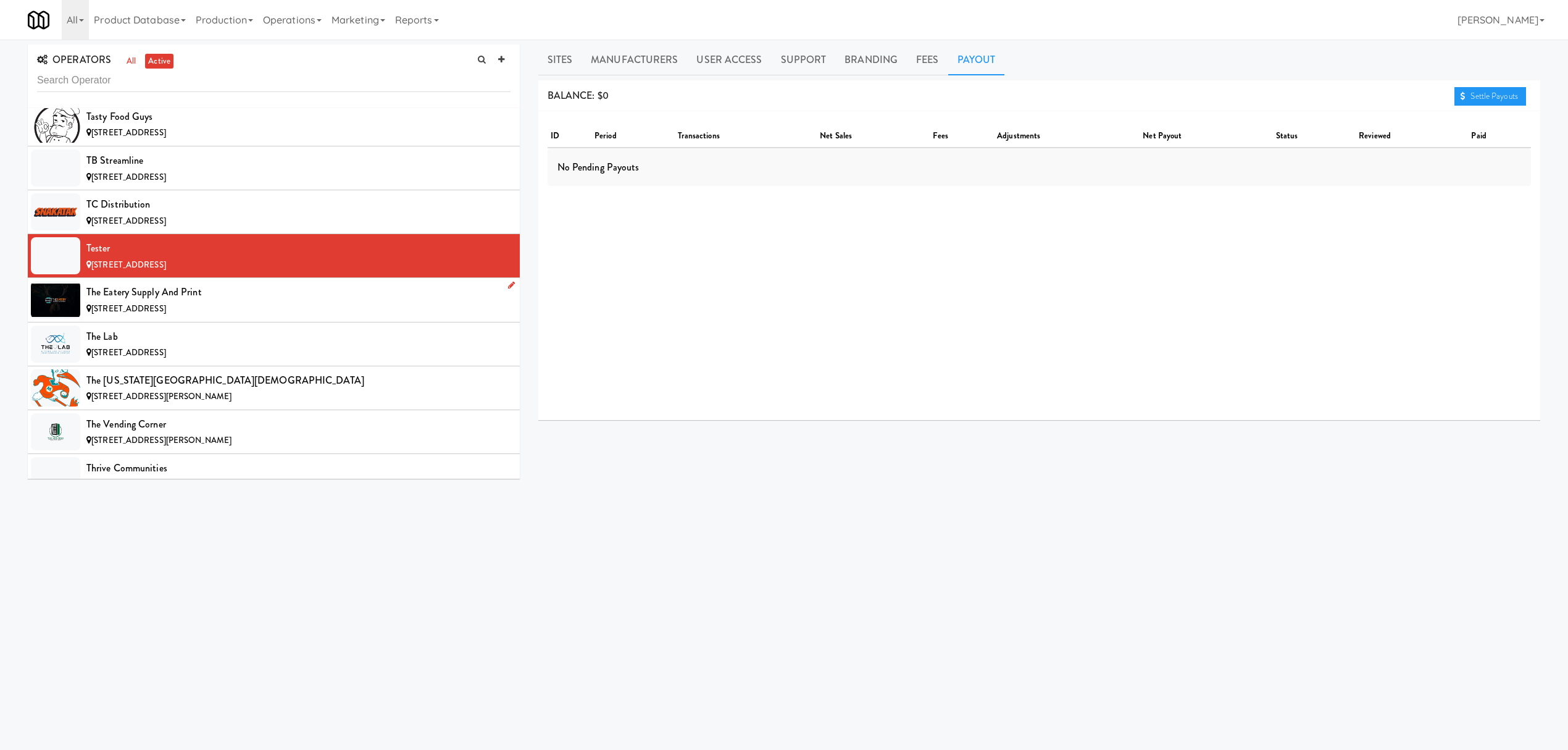
click at [343, 301] on div "The Eatery Supply and Print" at bounding box center [298, 292] width 424 height 19
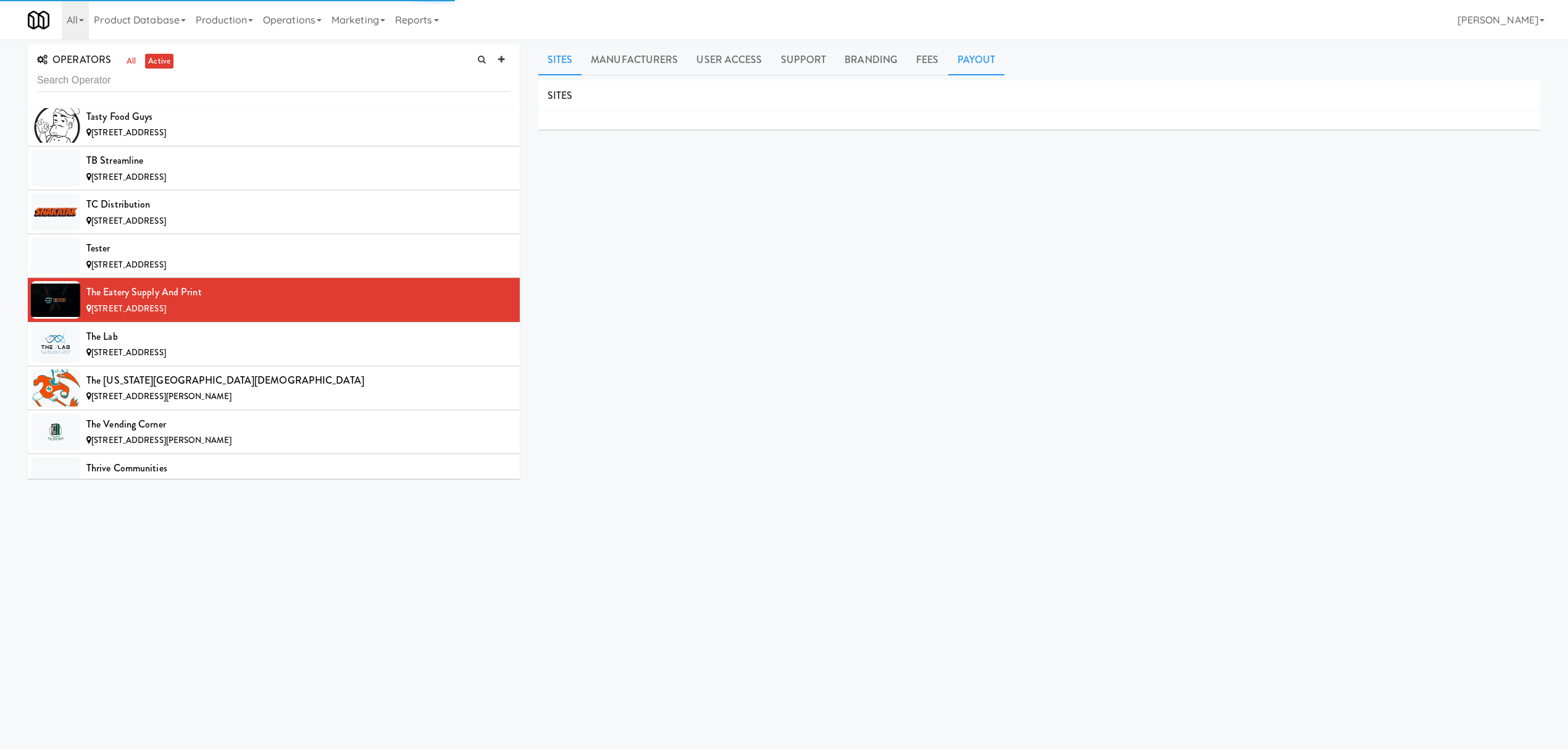
click at [966, 65] on link "Payout" at bounding box center [976, 60] width 56 height 31
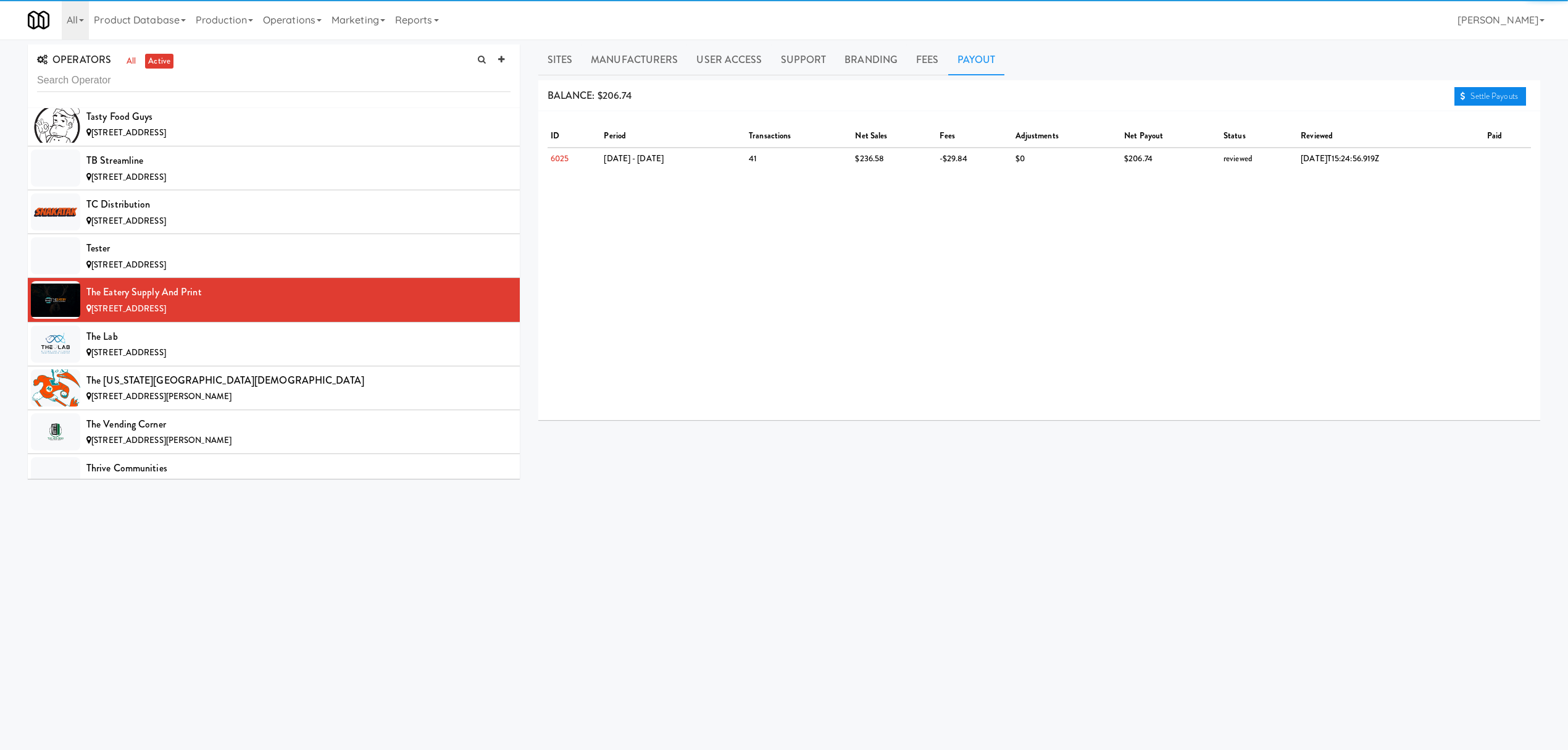
click at [1480, 94] on link "Settle Payouts" at bounding box center [1490, 96] width 72 height 19
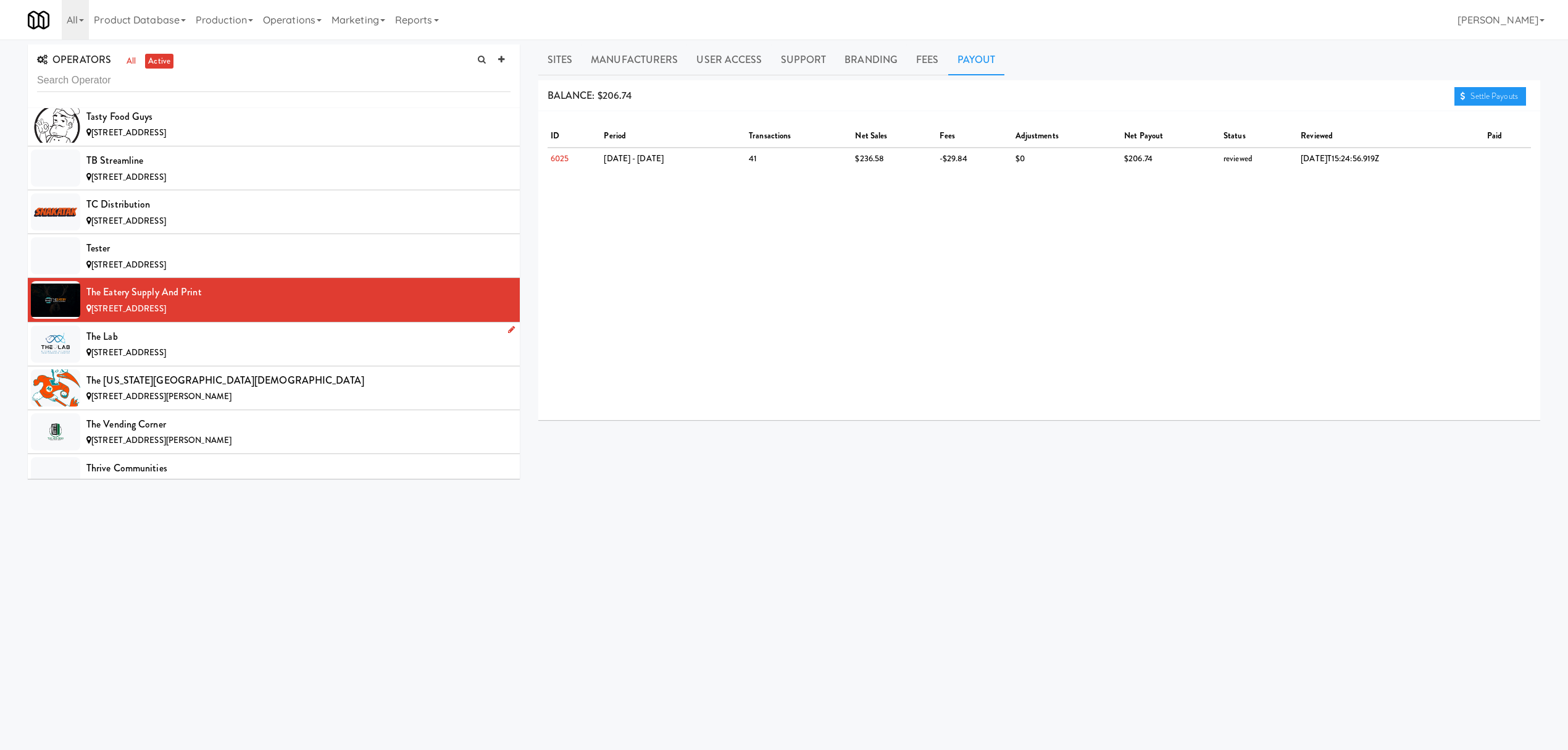
click at [247, 360] on div "[STREET_ADDRESS]" at bounding box center [298, 352] width 424 height 15
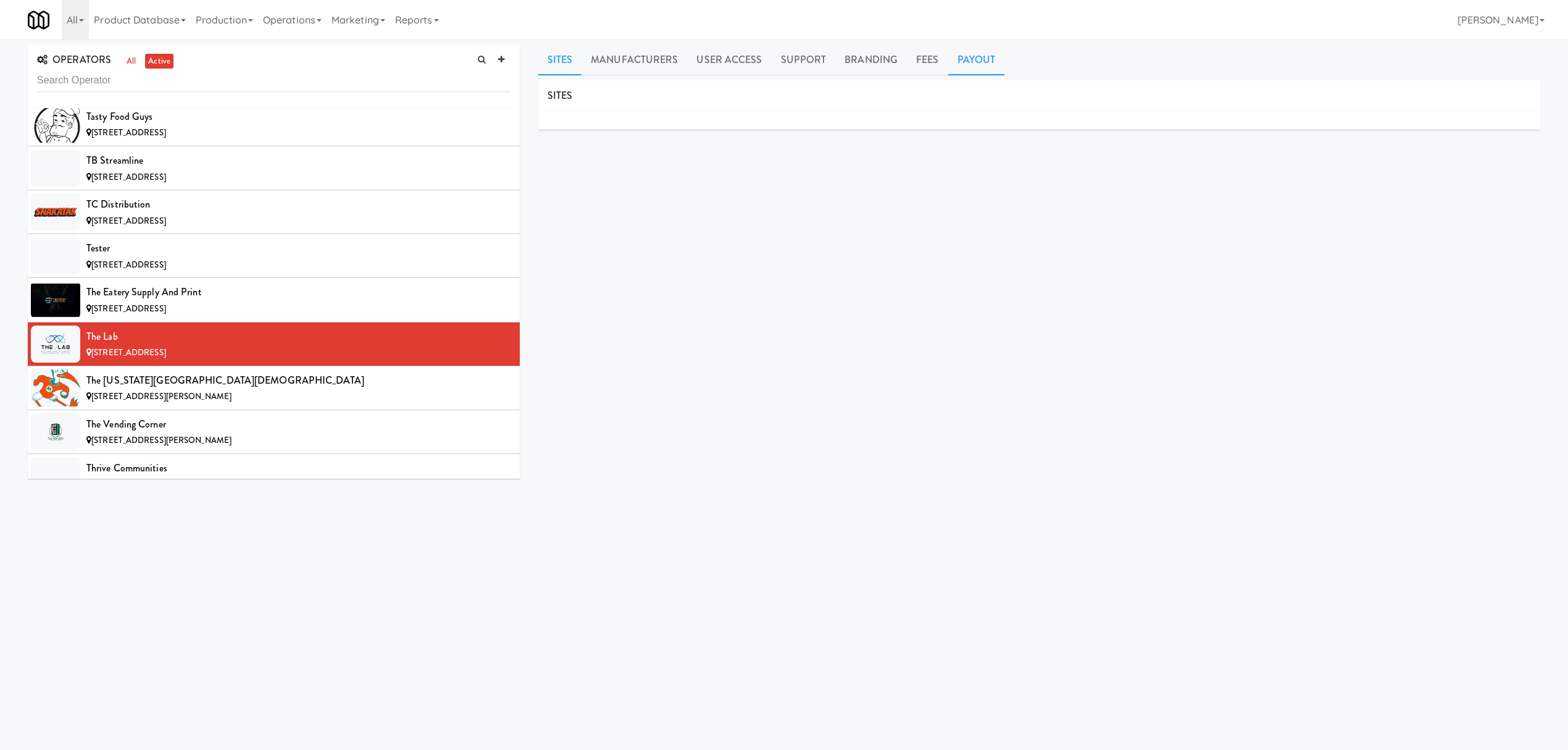
click at [972, 55] on link "Payout" at bounding box center [976, 60] width 56 height 31
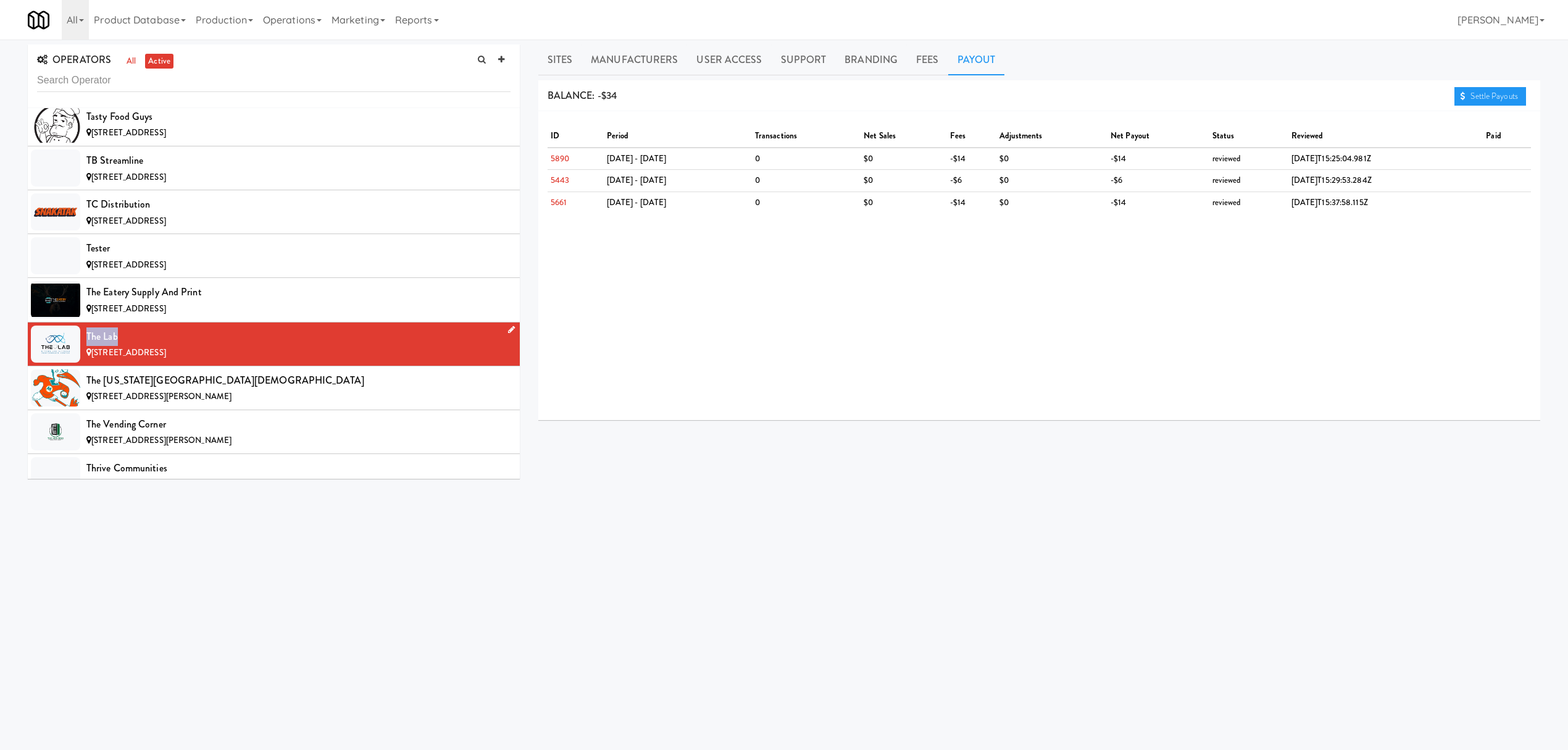
drag, startPoint x: 86, startPoint y: 399, endPoint x: 130, endPoint y: 386, distance: 45.9
click at [130, 366] on li "The Lab [STREET_ADDRESS]" at bounding box center [274, 344] width 492 height 44
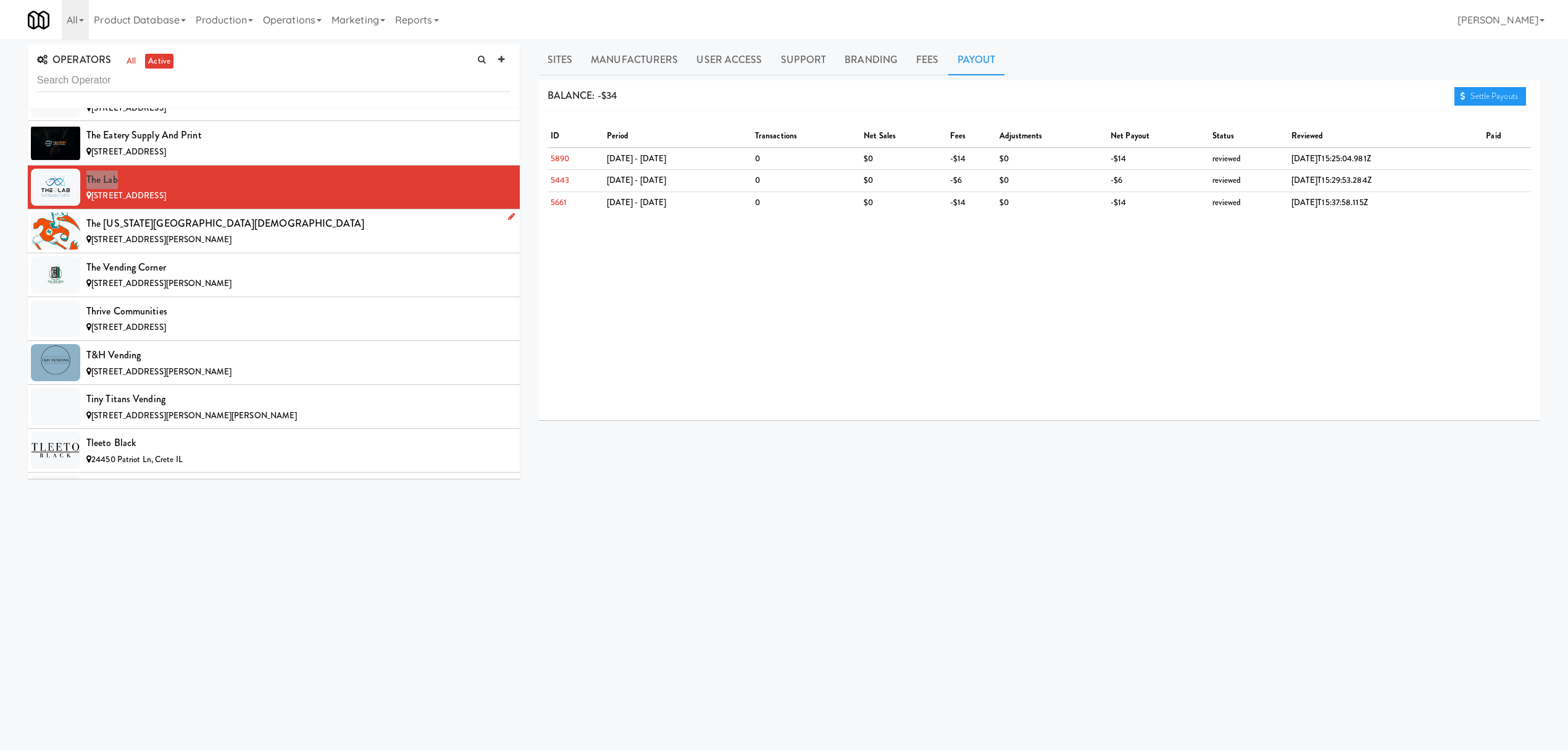
scroll to position [12762, 0]
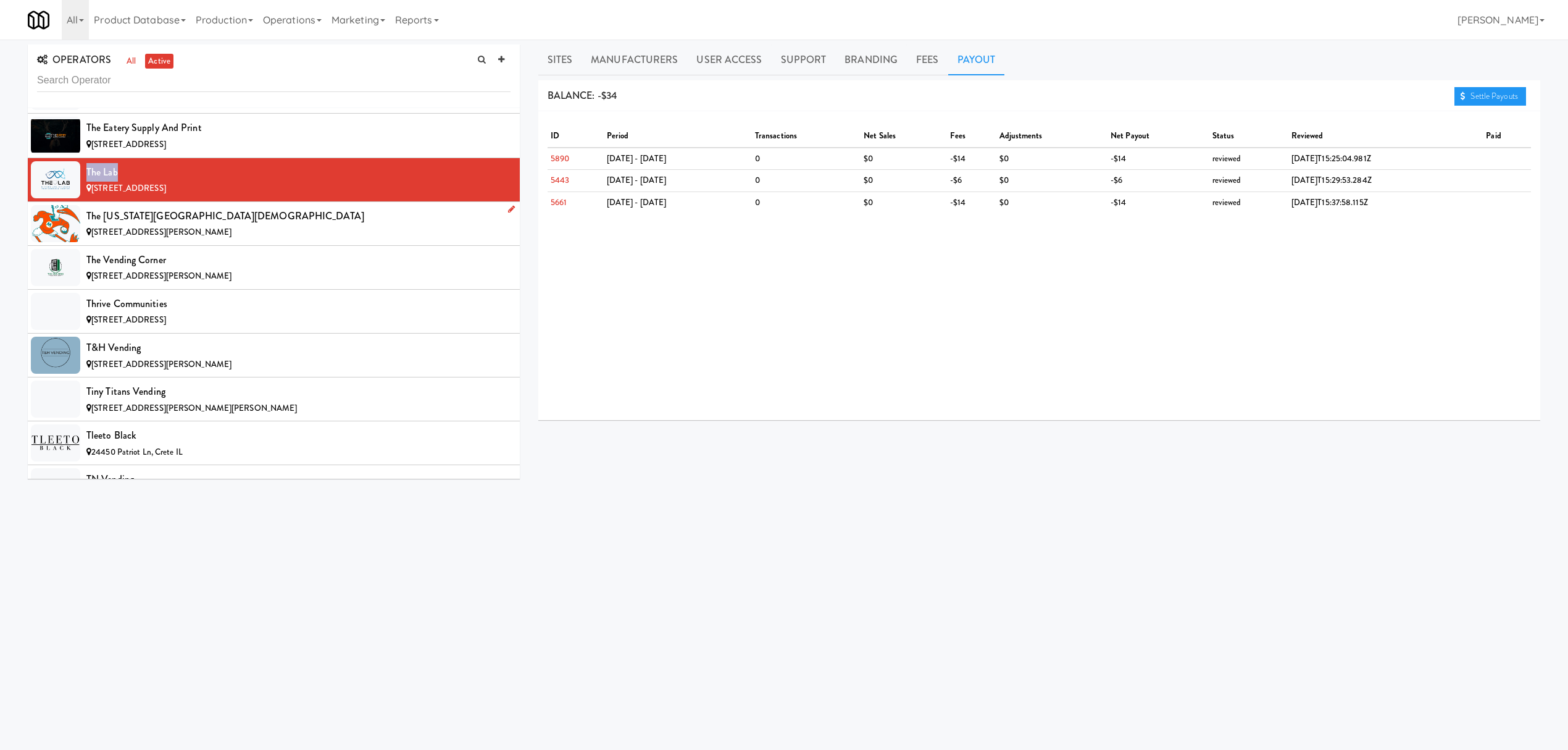
click at [208, 225] on div "The [US_STATE][GEOGRAPHIC_DATA][DEMOGRAPHIC_DATA]" at bounding box center [298, 216] width 424 height 19
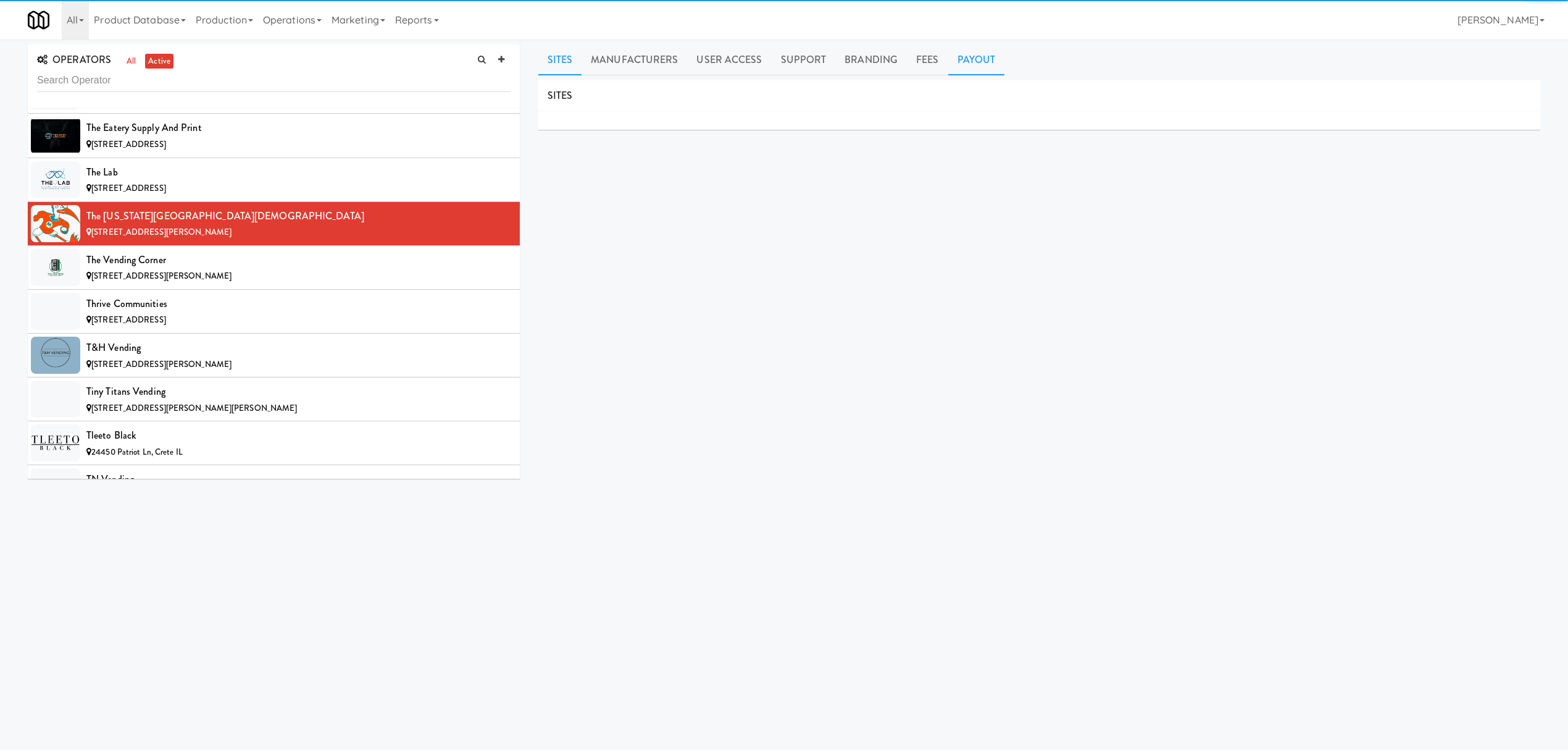
click at [974, 65] on link "Payout" at bounding box center [976, 60] width 56 height 31
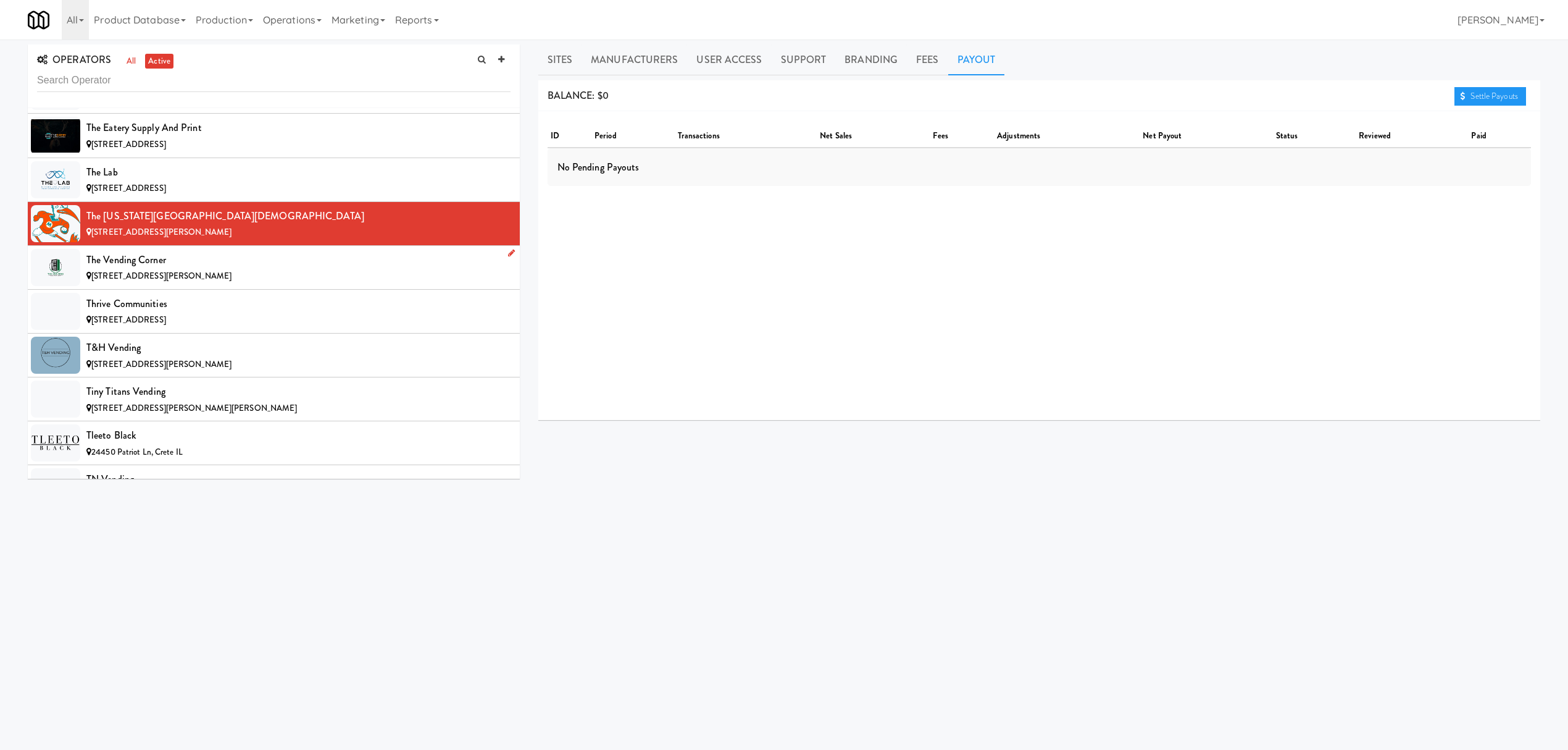
click at [272, 269] on div "The Vending Corner" at bounding box center [298, 260] width 424 height 19
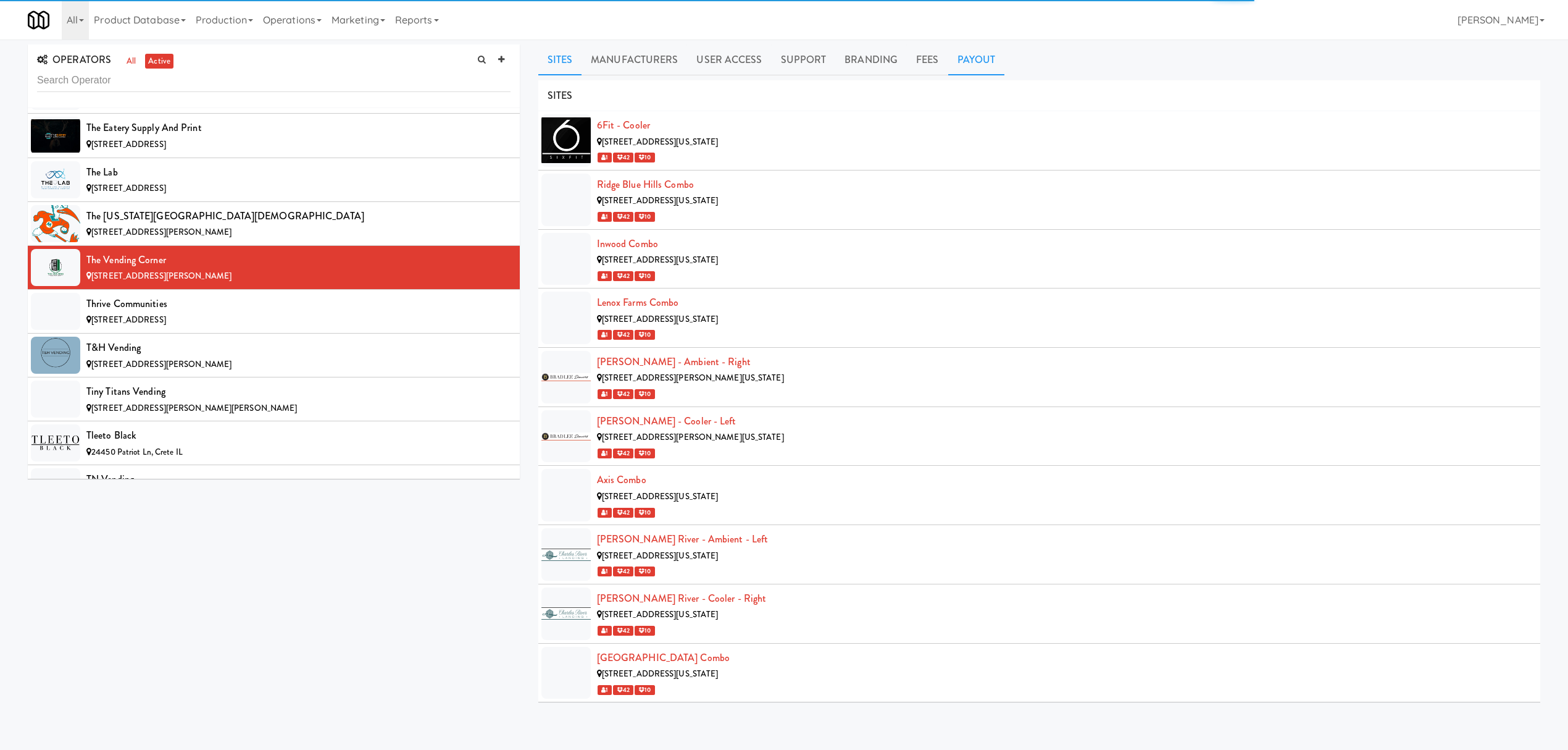
click at [975, 61] on link "Payout" at bounding box center [976, 60] width 56 height 31
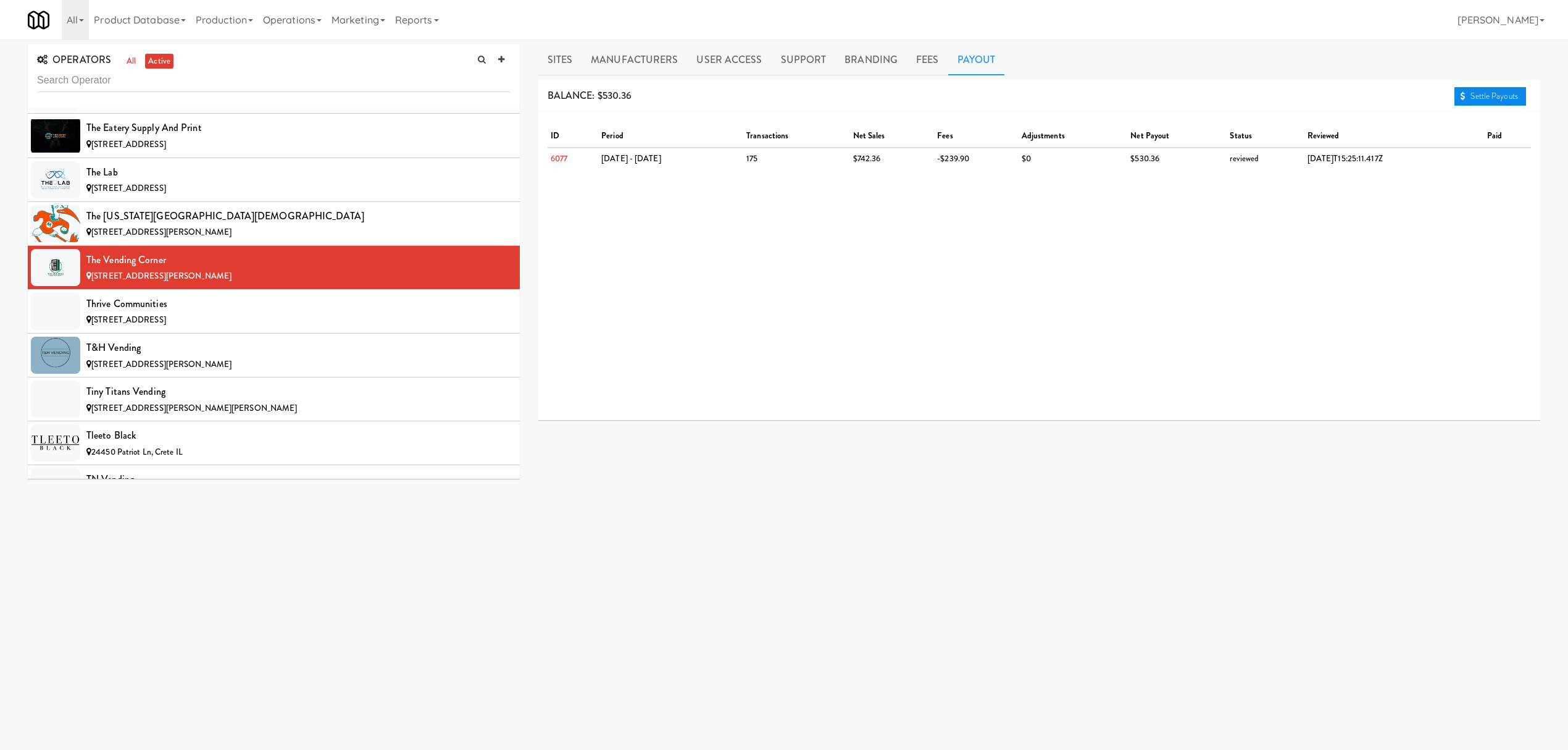
click at [1494, 94] on link "Settle Payouts" at bounding box center [1490, 96] width 72 height 19
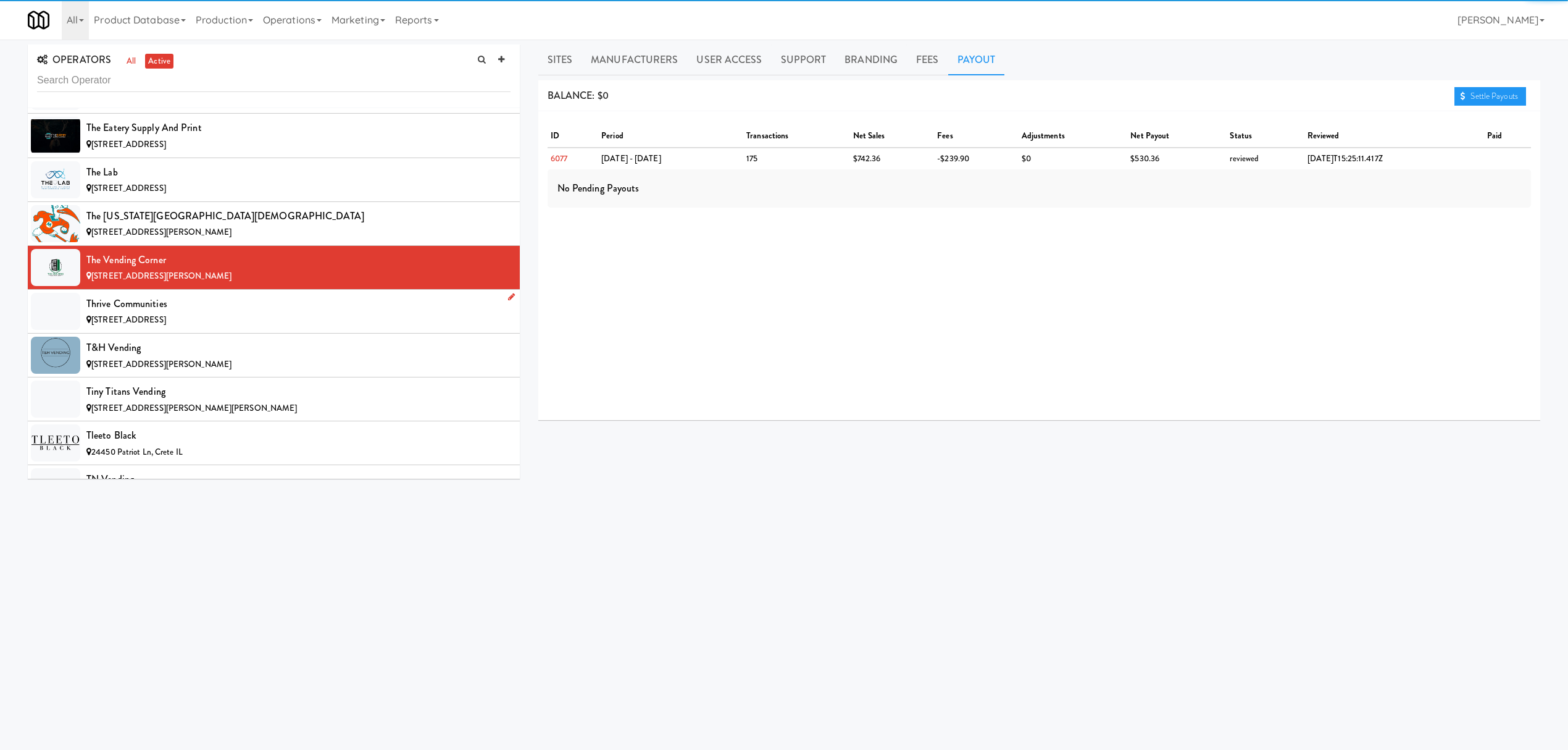
click at [269, 313] on div "Thrive Communities" at bounding box center [298, 304] width 424 height 19
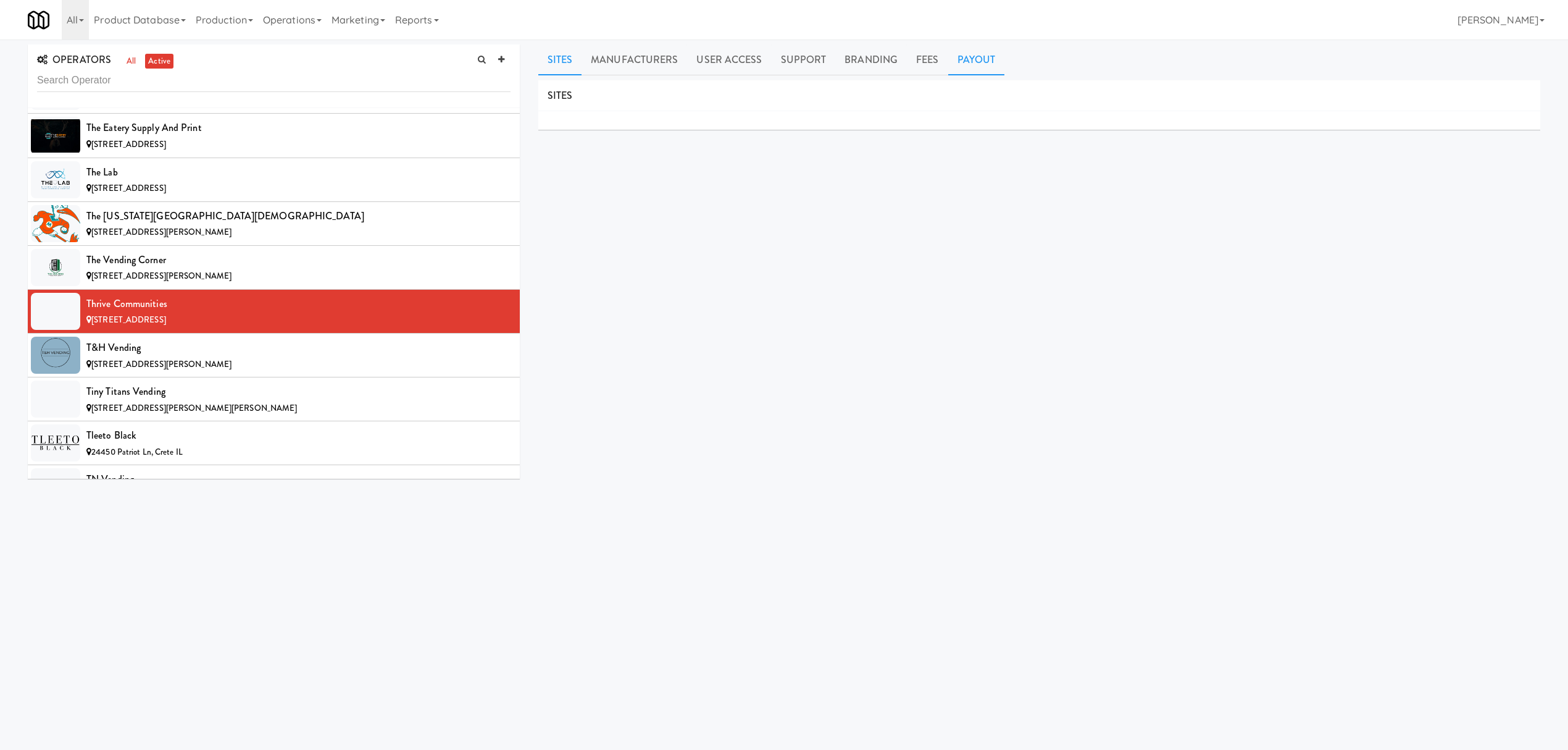
click at [968, 57] on link "Payout" at bounding box center [976, 60] width 56 height 31
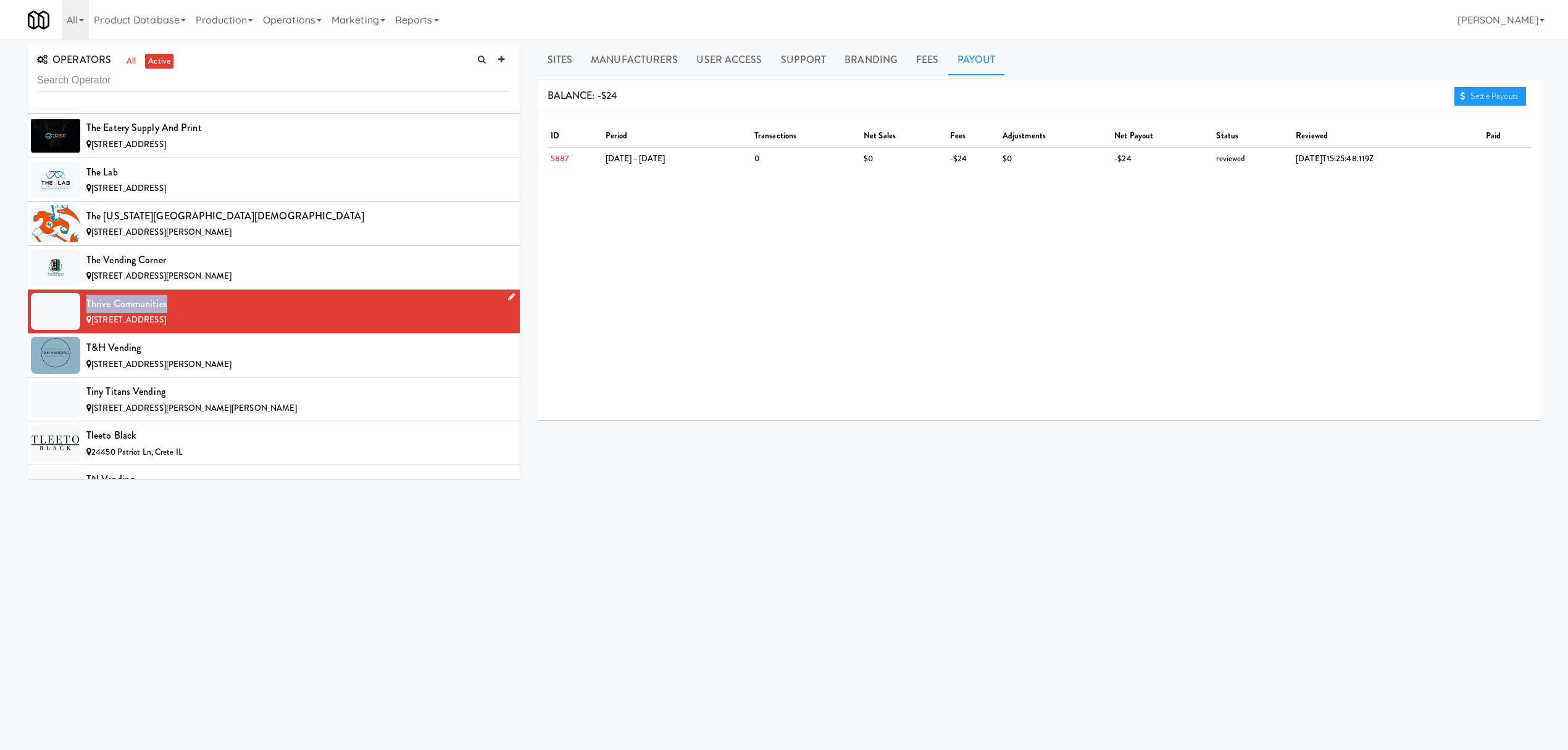
drag, startPoint x: 84, startPoint y: 361, endPoint x: 179, endPoint y: 361, distance: 95.0
click at [179, 334] on li "Thrive Communities [STREET_ADDRESS]" at bounding box center [274, 312] width 492 height 44
click at [304, 357] on div "T&H Vending" at bounding box center [298, 348] width 424 height 19
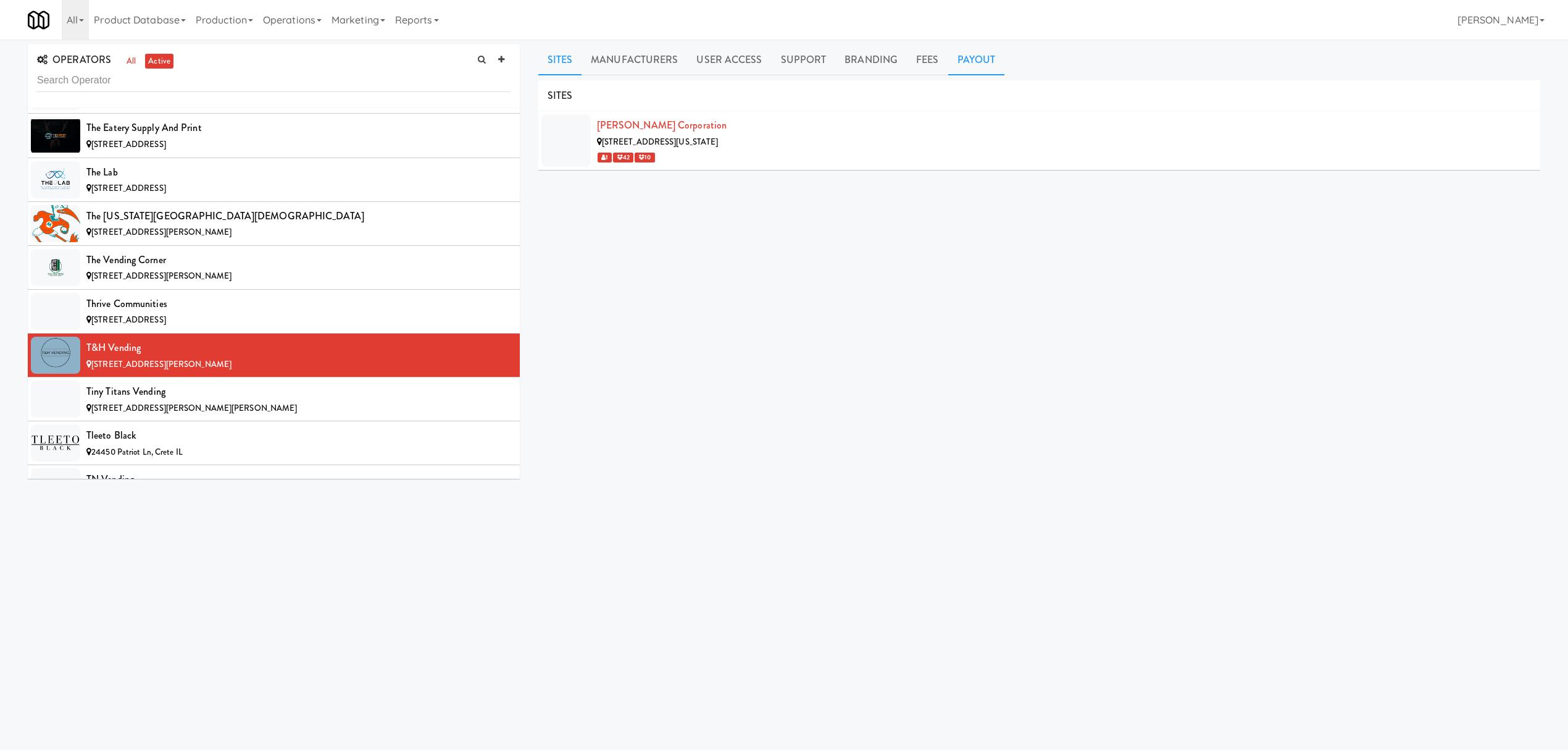
click at [964, 55] on link "Payout" at bounding box center [976, 60] width 56 height 31
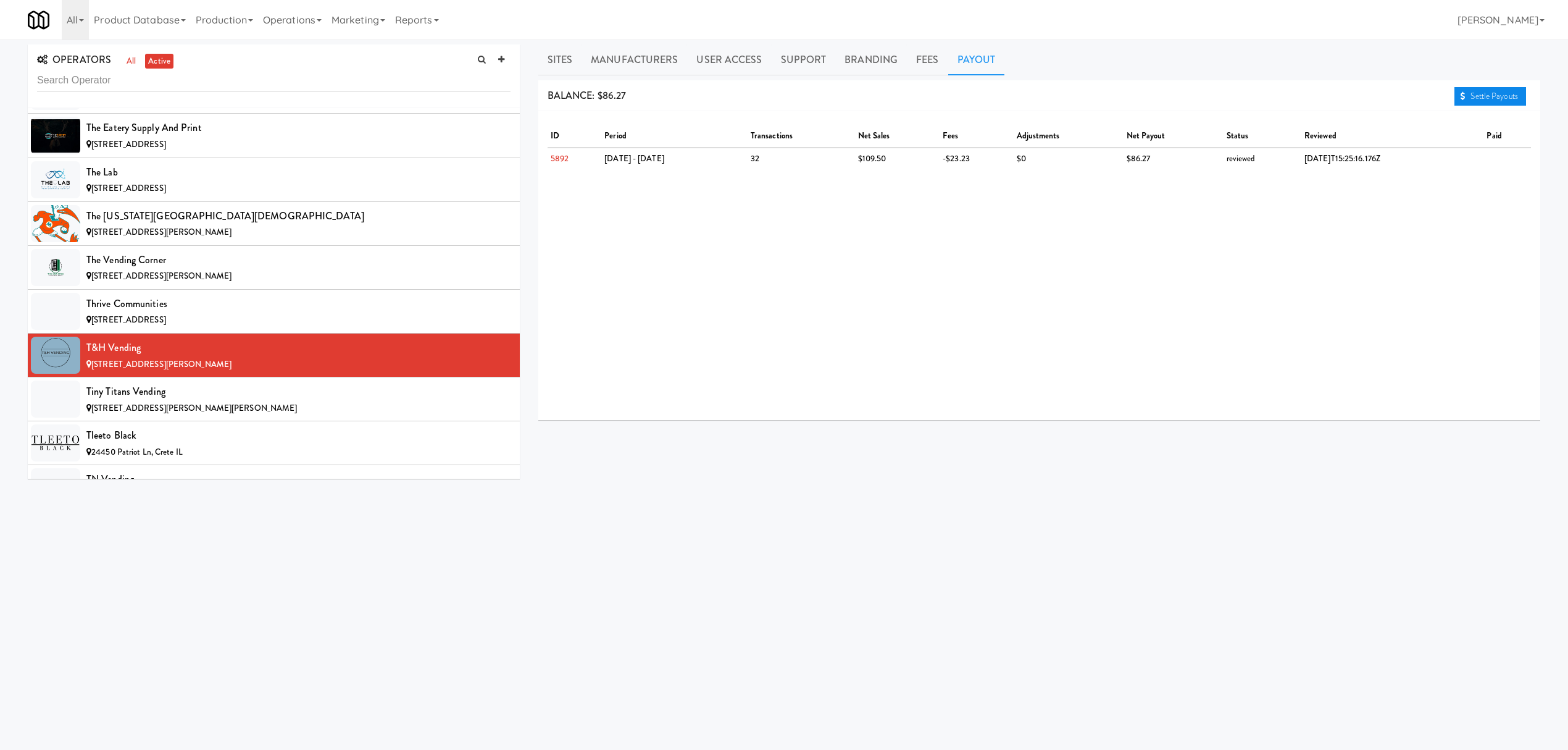
click at [1486, 102] on link "Settle Payouts" at bounding box center [1490, 96] width 72 height 19
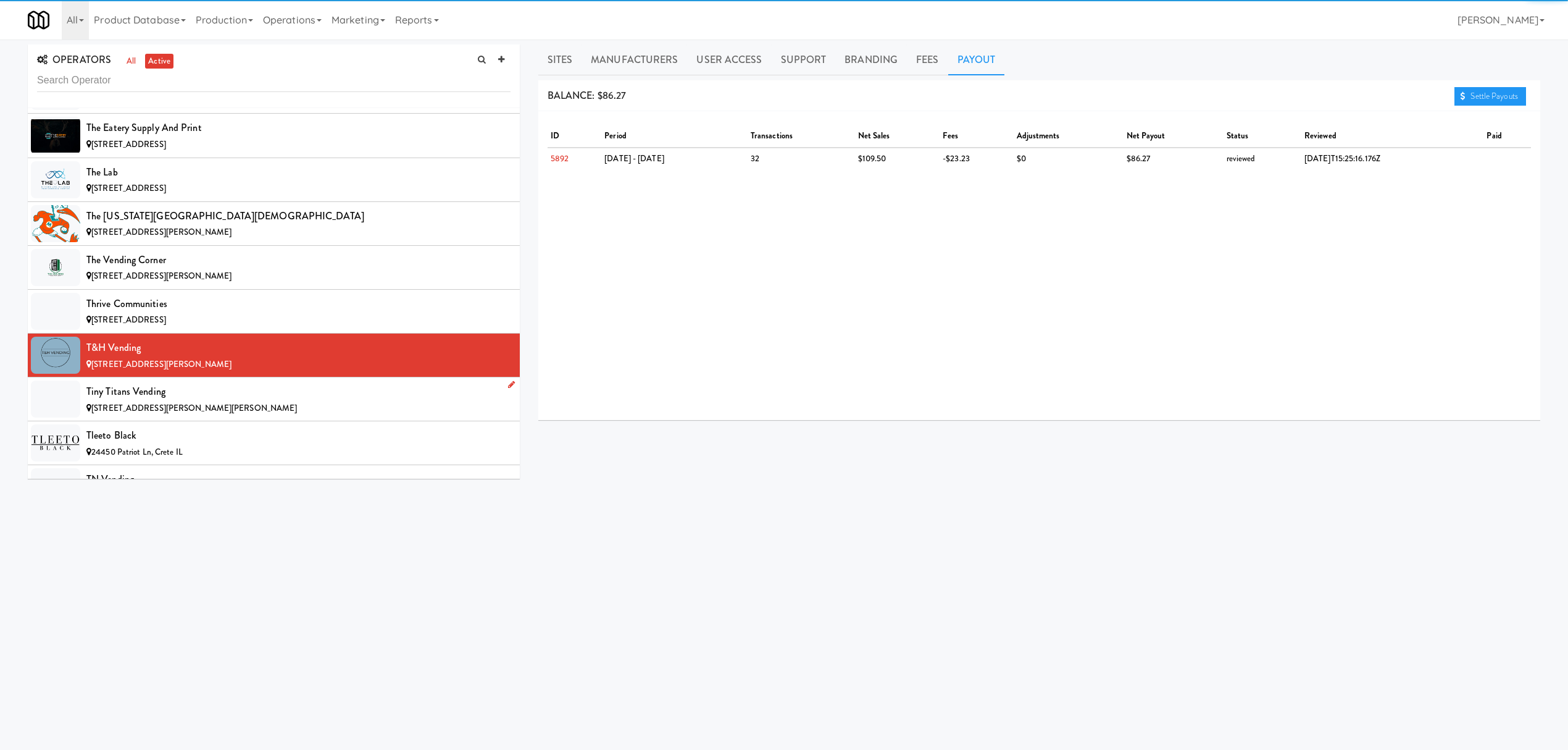
click at [312, 416] on div "[STREET_ADDRESS][PERSON_NAME][PERSON_NAME]" at bounding box center [298, 408] width 424 height 15
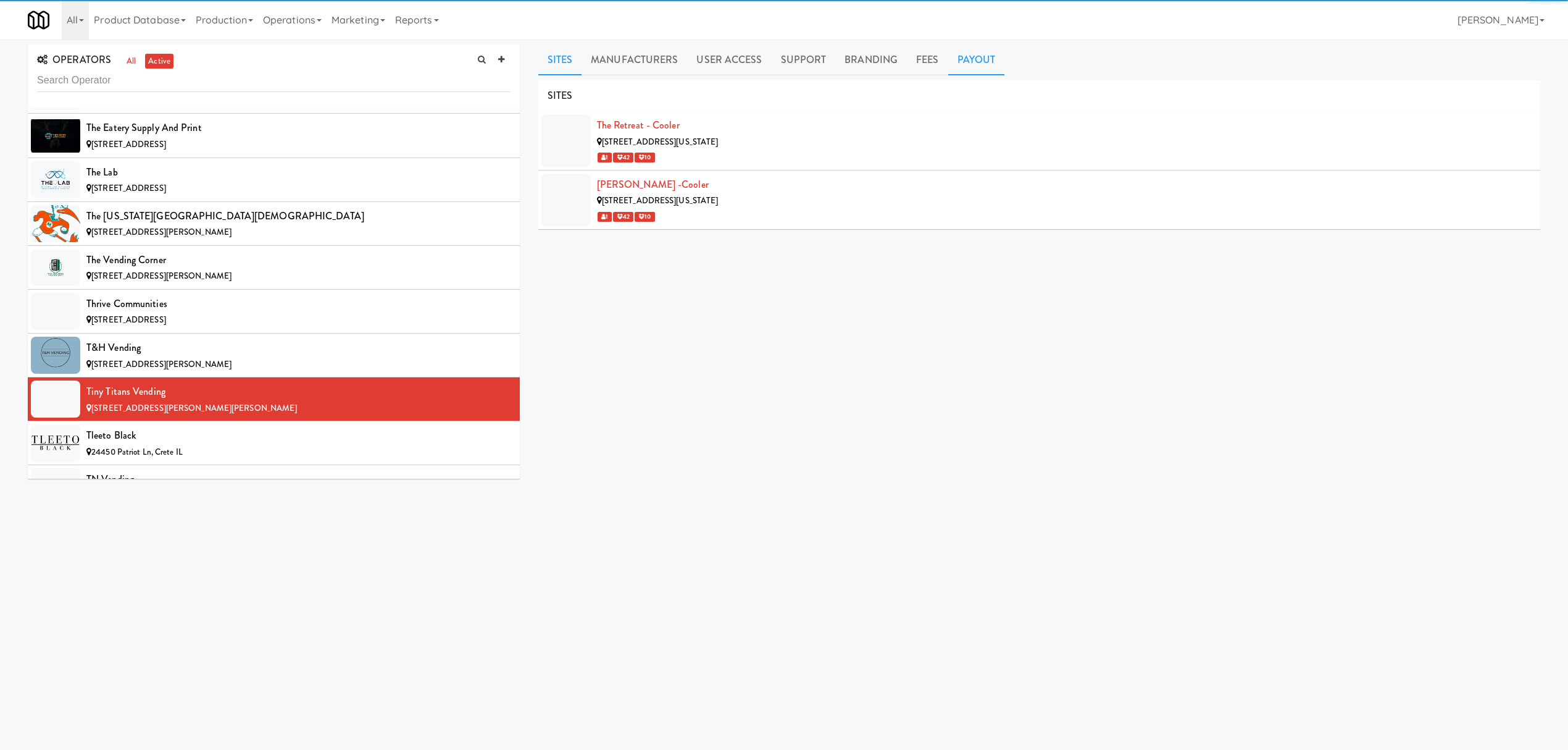
click at [984, 65] on link "Payout" at bounding box center [976, 60] width 56 height 31
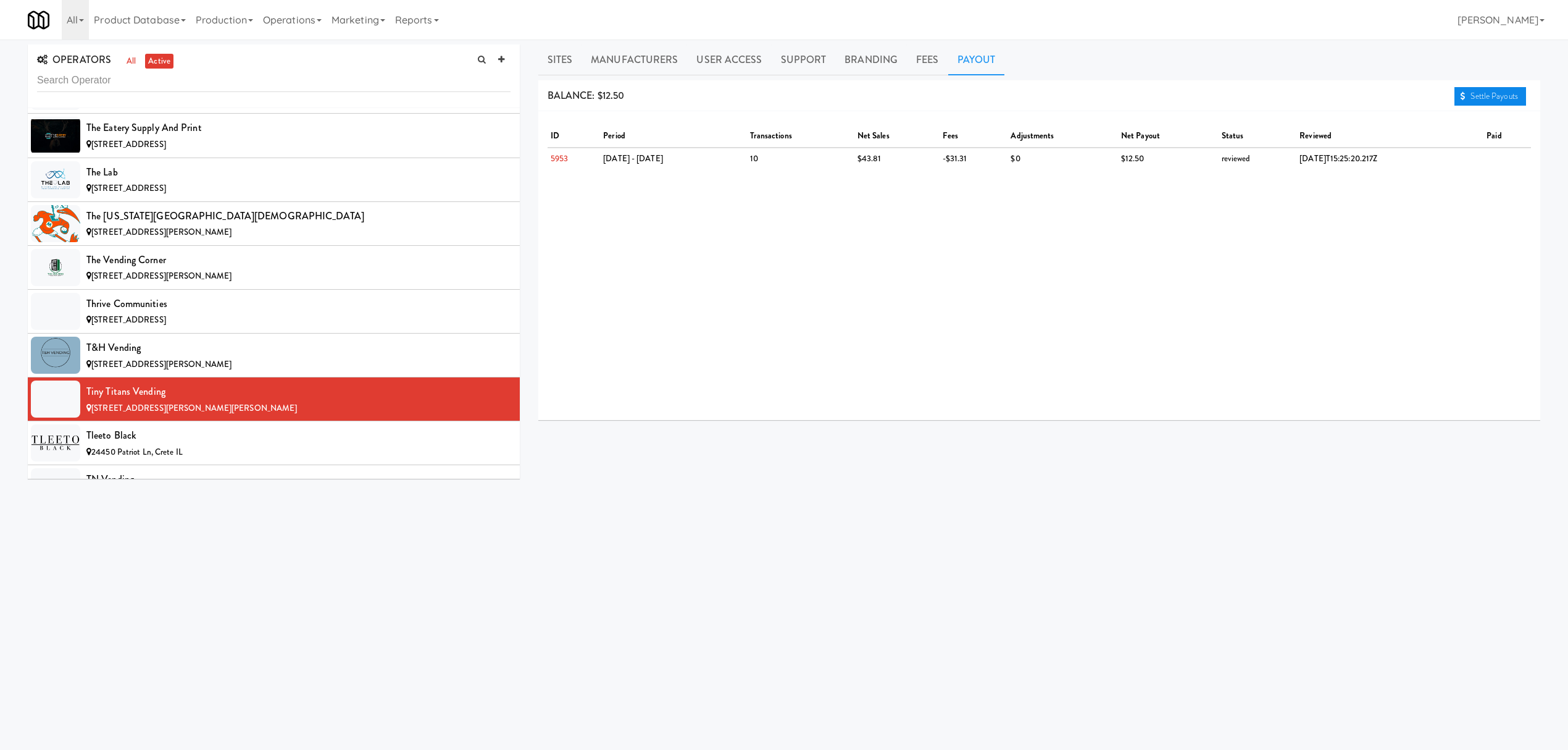
click at [1475, 89] on link "Settle Payouts" at bounding box center [1490, 96] width 72 height 19
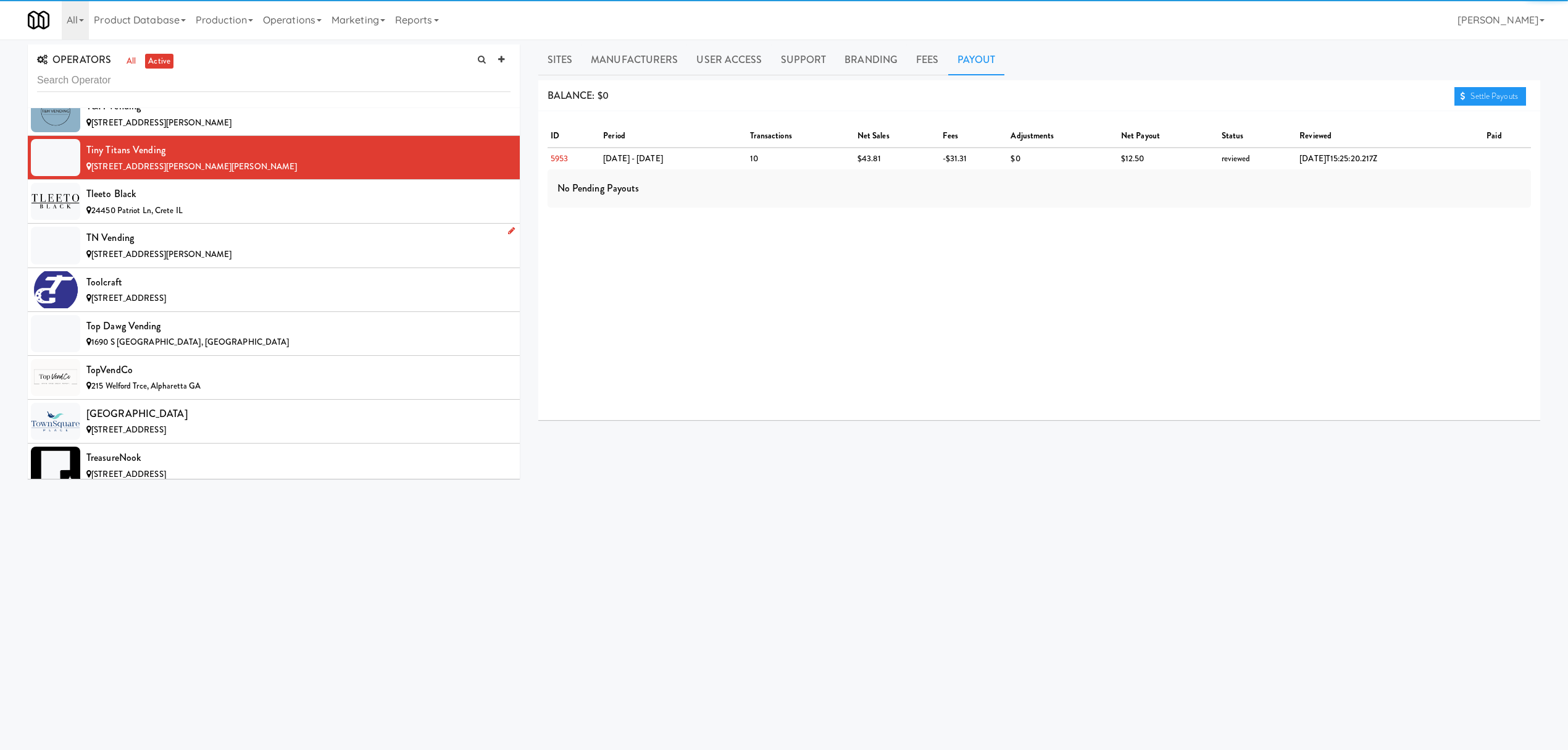
scroll to position [13009, 0]
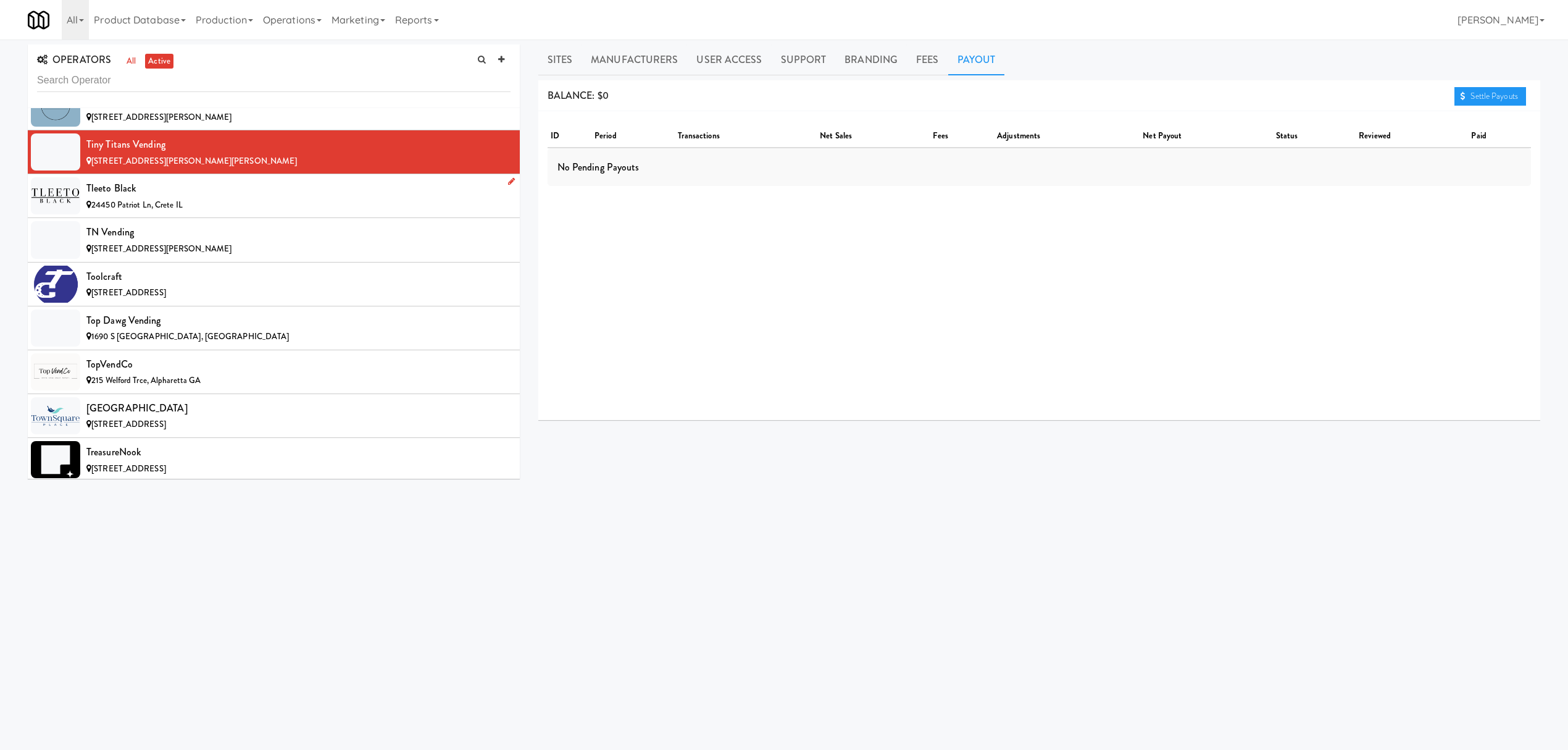
click at [205, 213] on div "24450 Patriot Ln, Crete IL" at bounding box center [298, 205] width 424 height 15
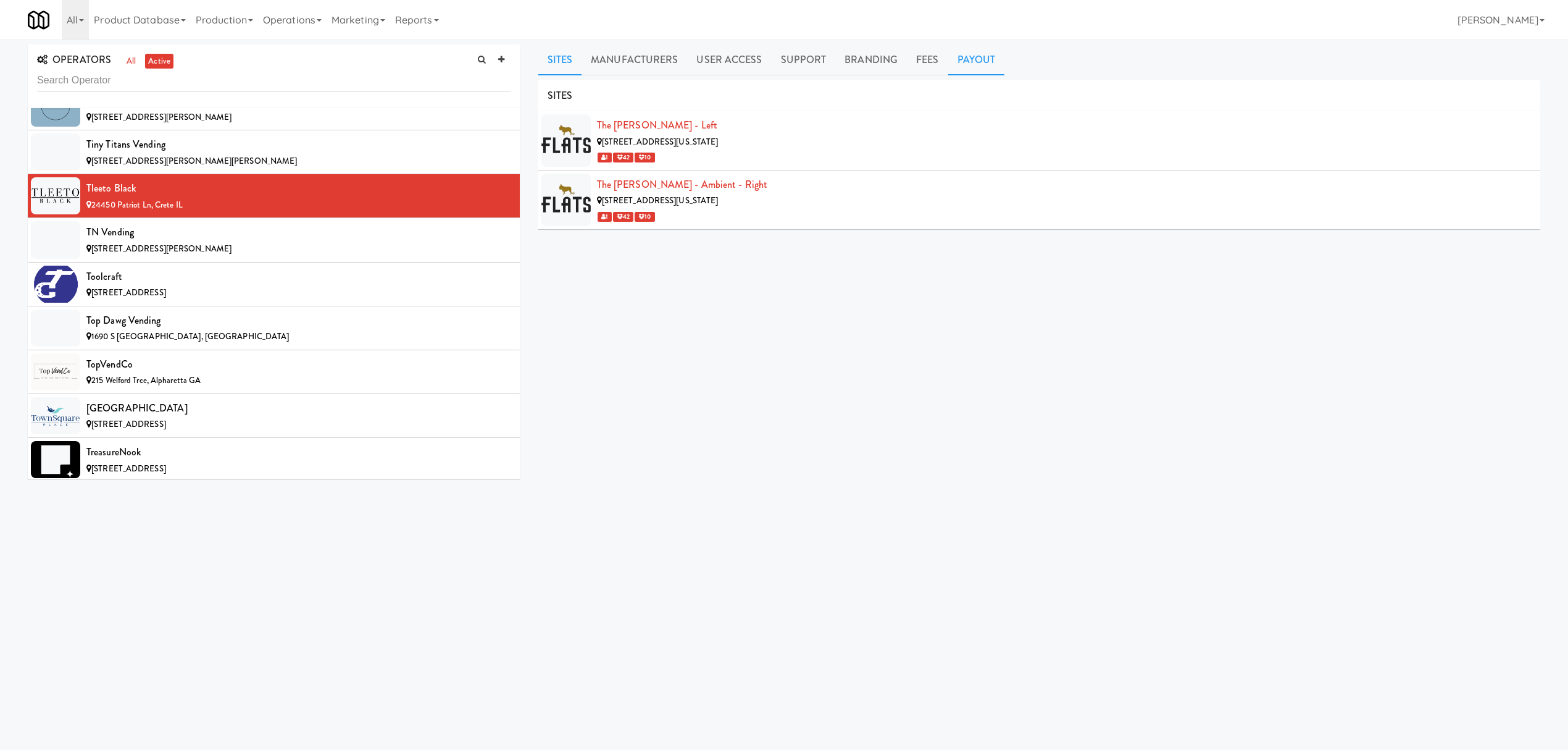
click at [976, 55] on link "Payout" at bounding box center [976, 60] width 56 height 31
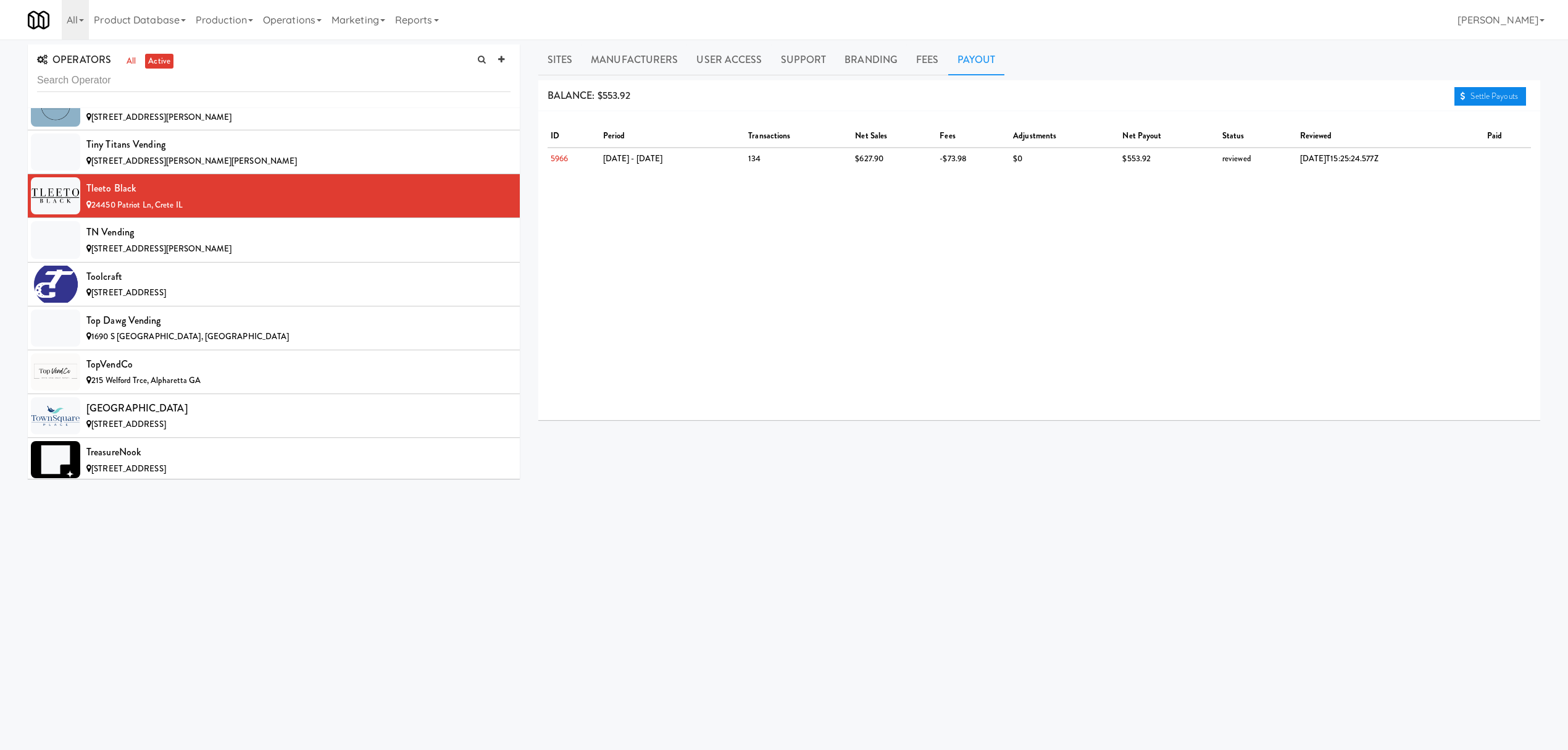
click at [1482, 92] on link "Settle Payouts" at bounding box center [1490, 96] width 72 height 19
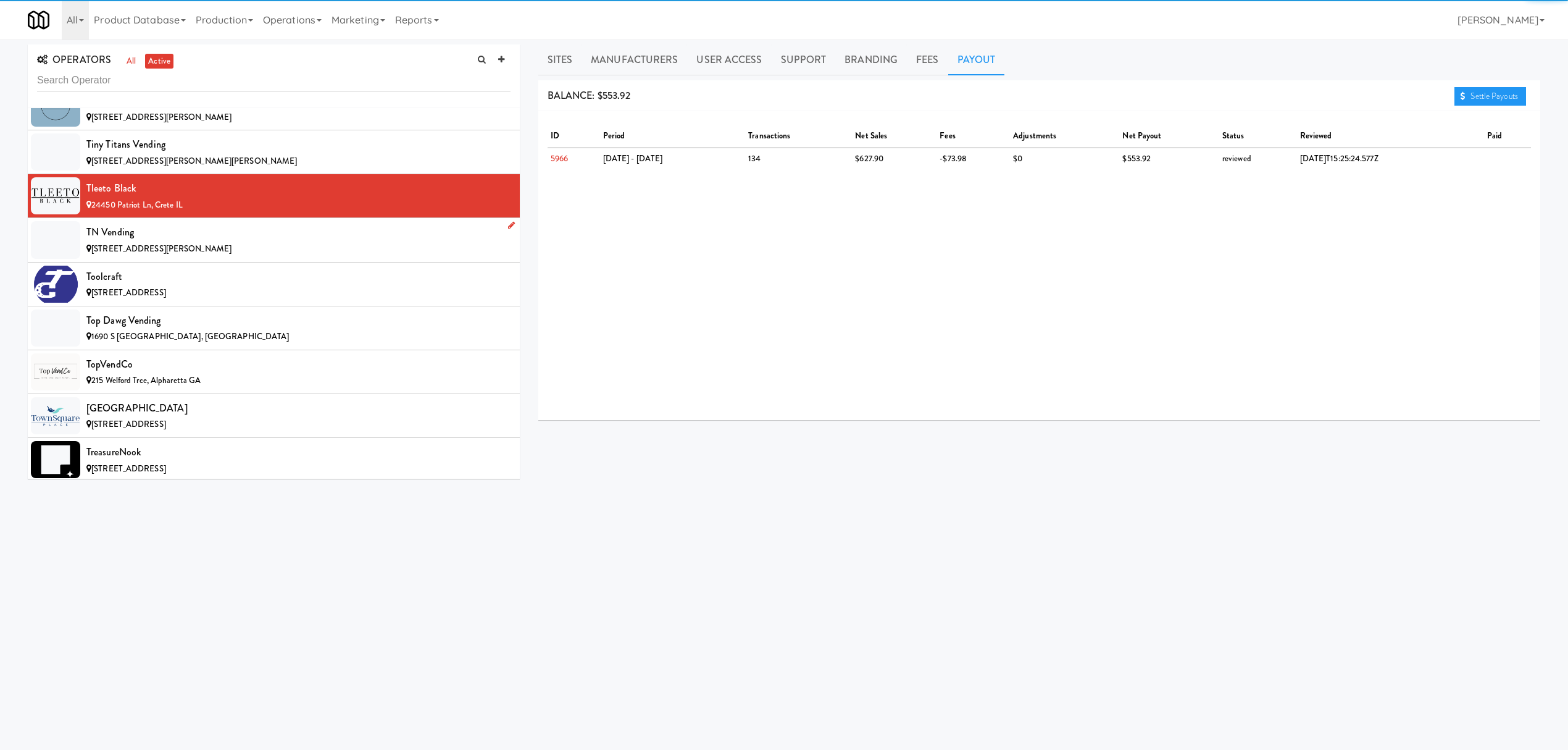
click at [229, 241] on div "TN Vending" at bounding box center [298, 232] width 424 height 19
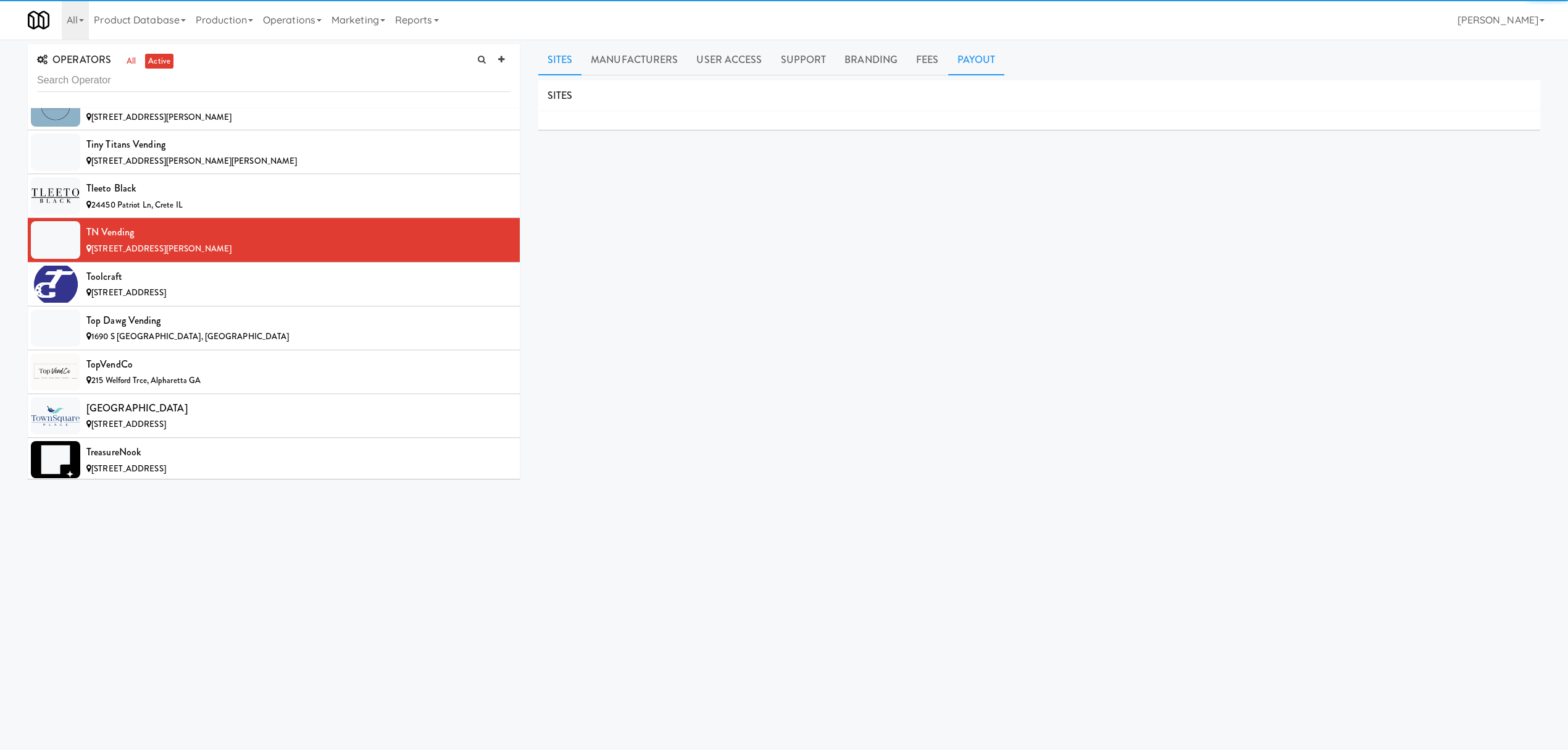
click at [985, 62] on link "Payout" at bounding box center [976, 60] width 56 height 31
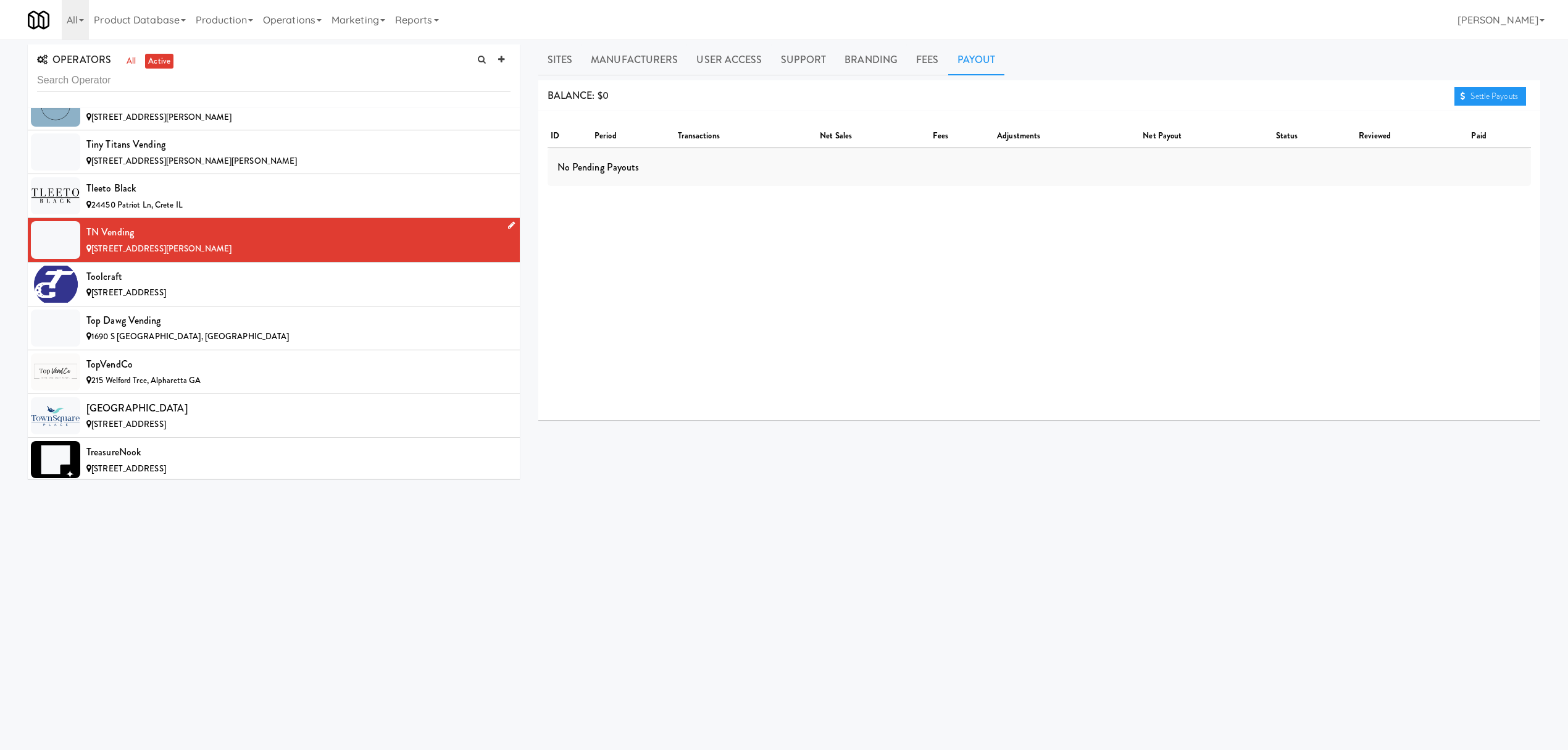
click at [368, 257] on div "[STREET_ADDRESS][PERSON_NAME]" at bounding box center [298, 249] width 424 height 15
click at [286, 301] on div "[STREET_ADDRESS]" at bounding box center [298, 293] width 424 height 15
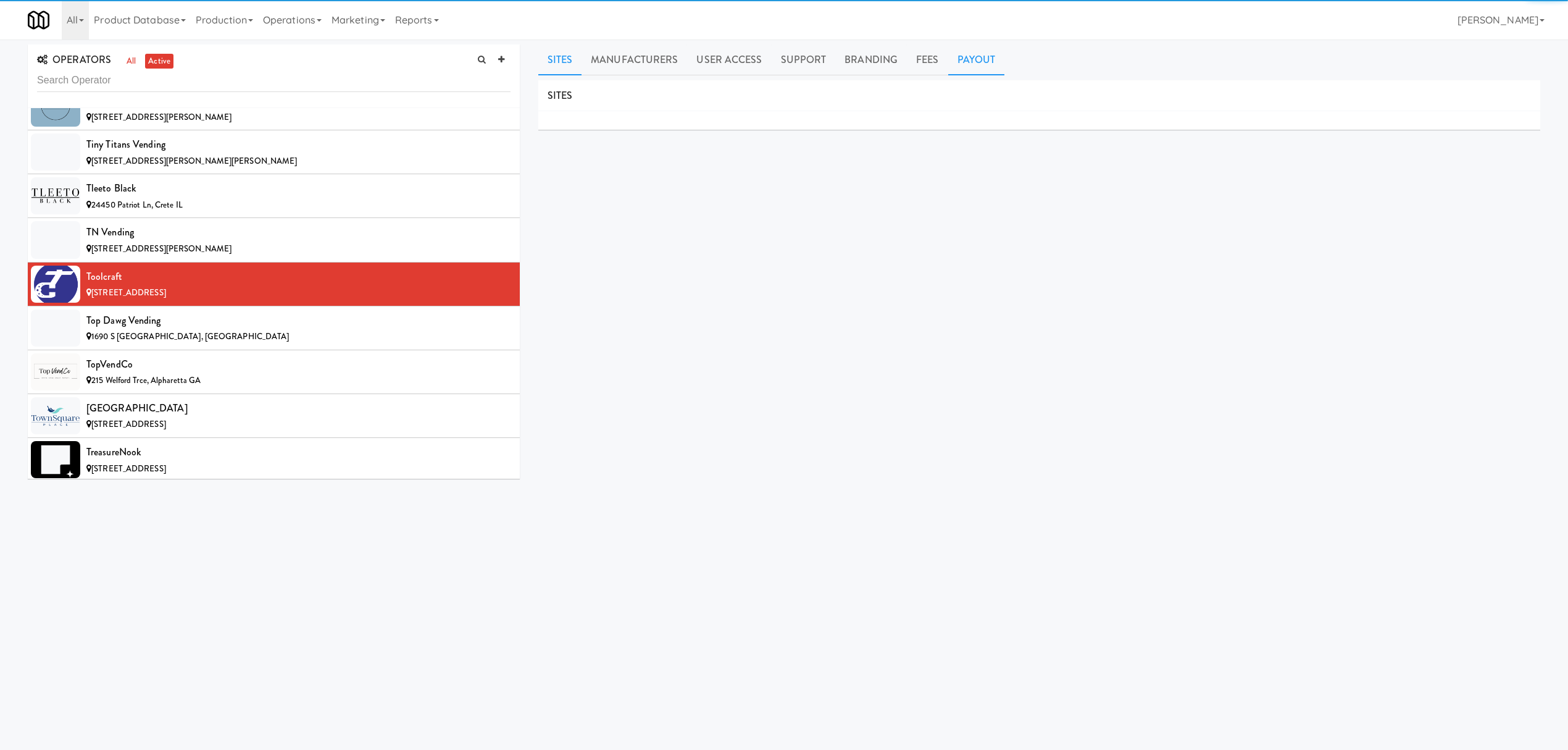
click at [963, 53] on link "Payout" at bounding box center [976, 60] width 56 height 31
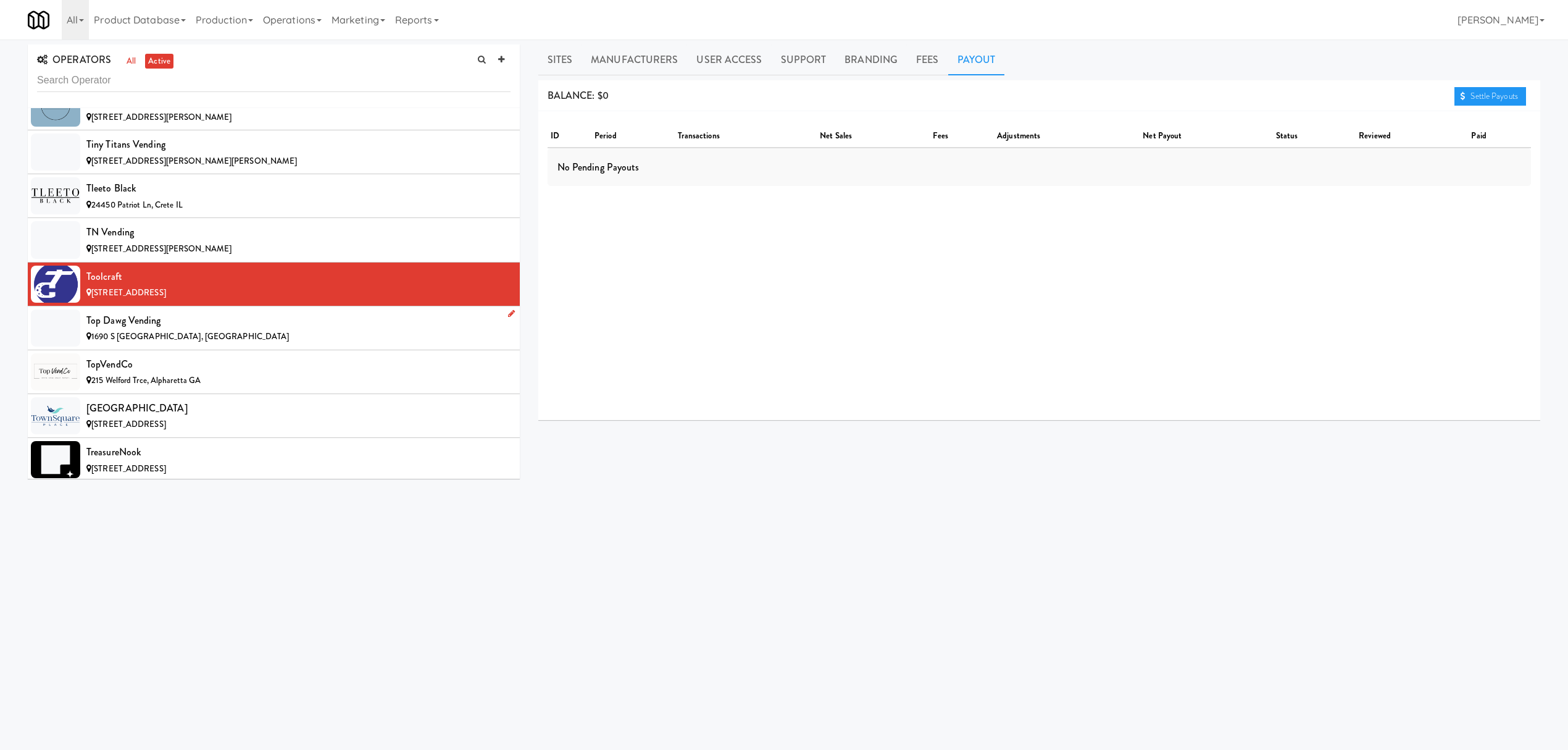
click at [217, 342] on span "1690 S [GEOGRAPHIC_DATA], [GEOGRAPHIC_DATA]" at bounding box center [189, 336] width 197 height 12
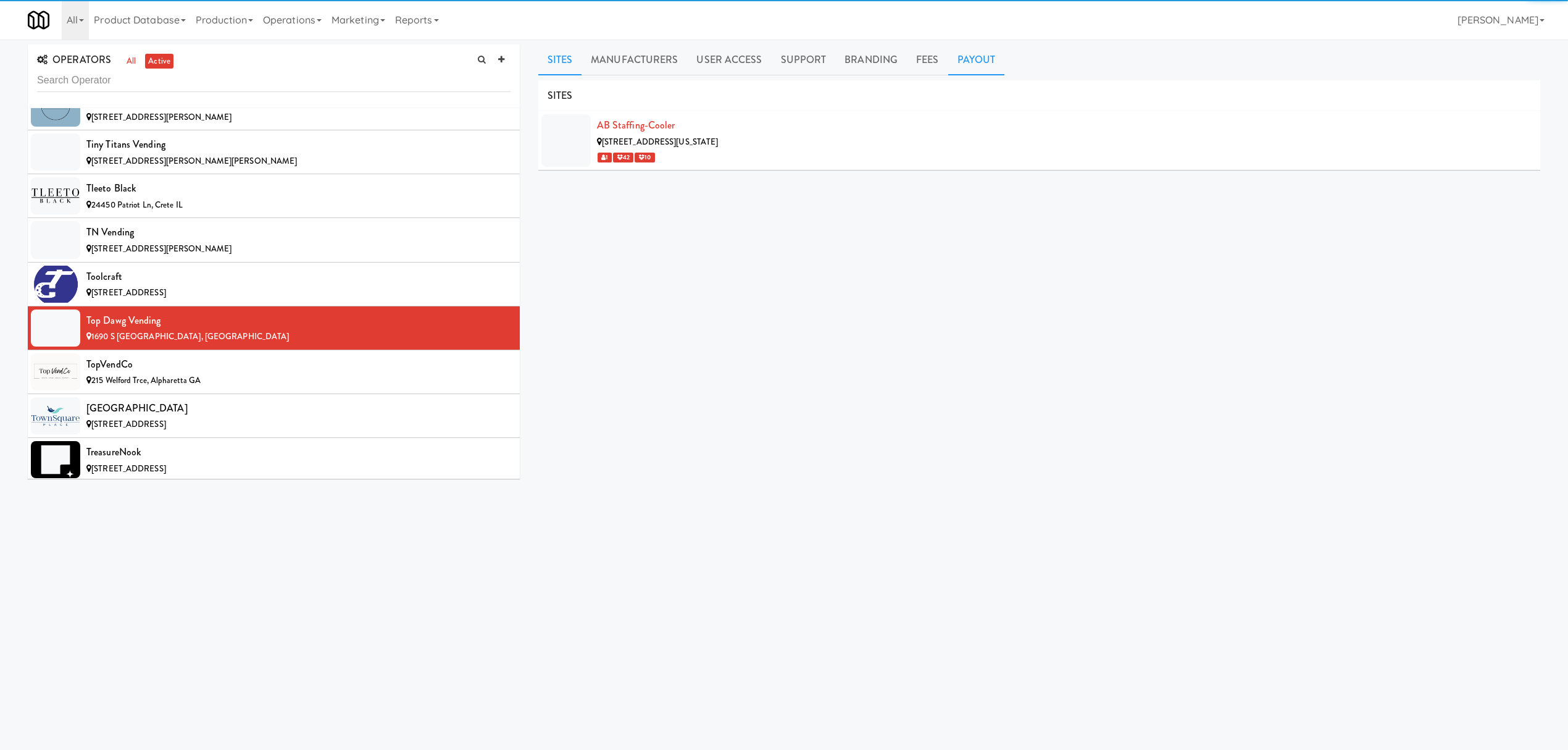
click at [984, 64] on link "Payout" at bounding box center [976, 60] width 56 height 31
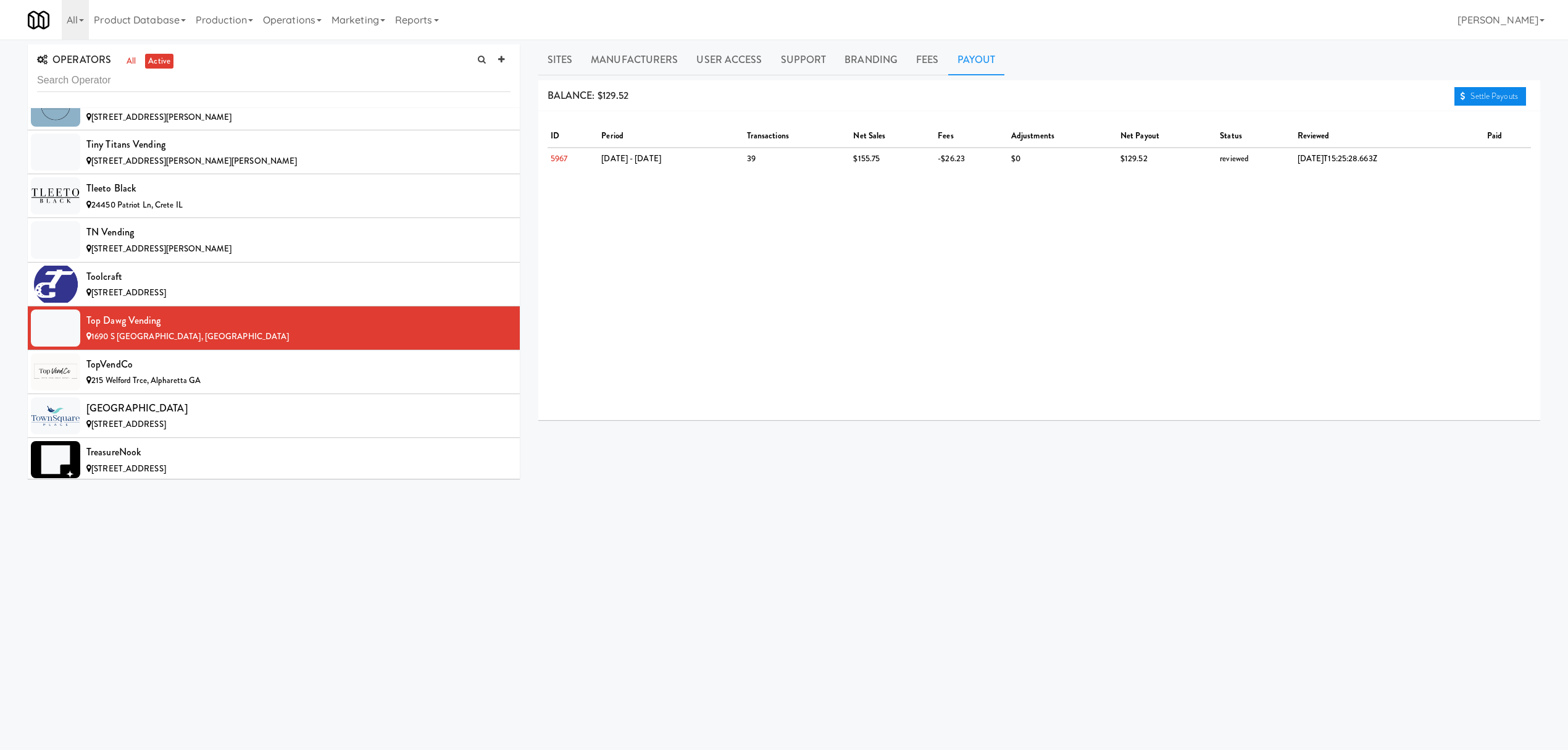
click at [1473, 96] on link "Settle Payouts" at bounding box center [1490, 96] width 72 height 19
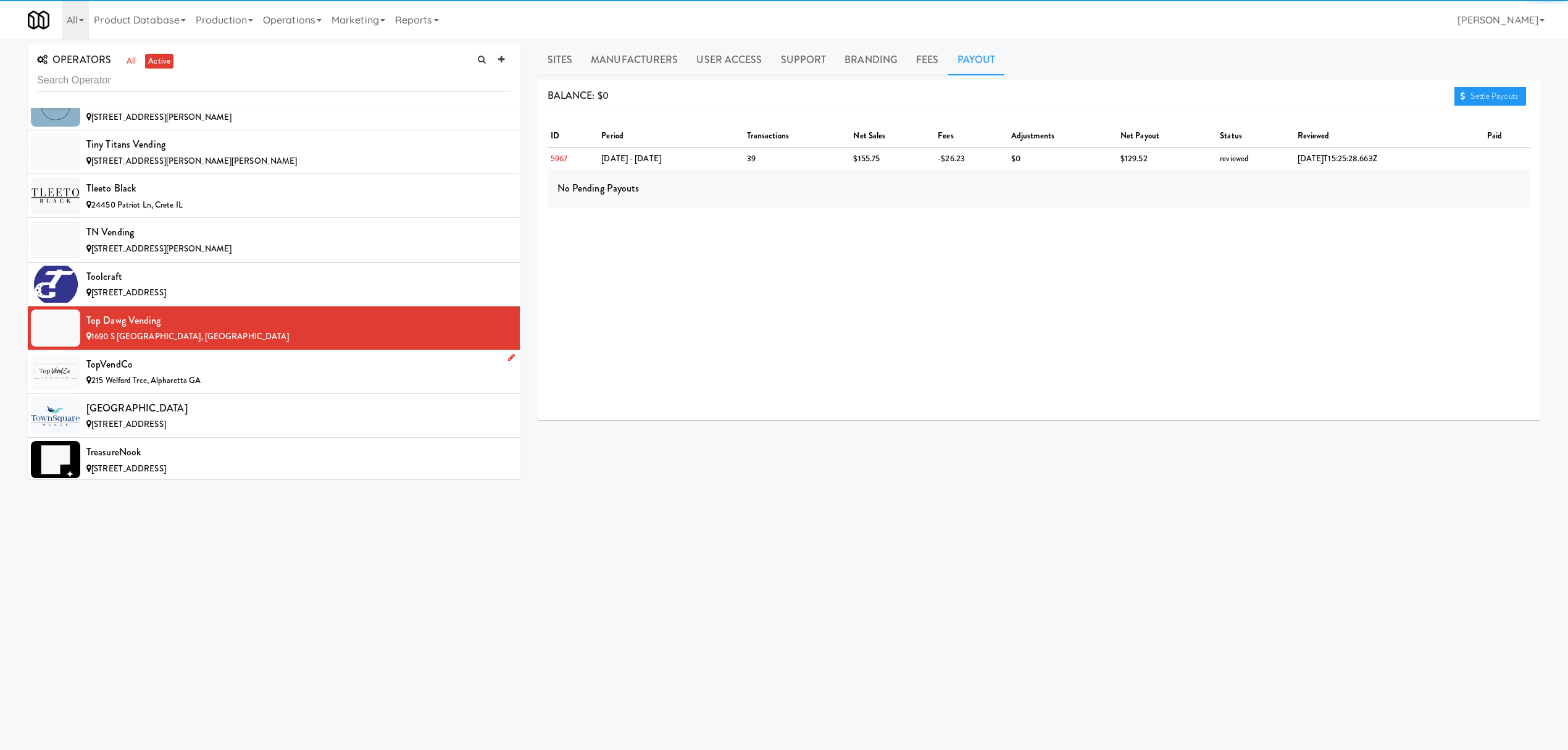
click at [180, 374] on div "TopVendCo" at bounding box center [298, 364] width 424 height 19
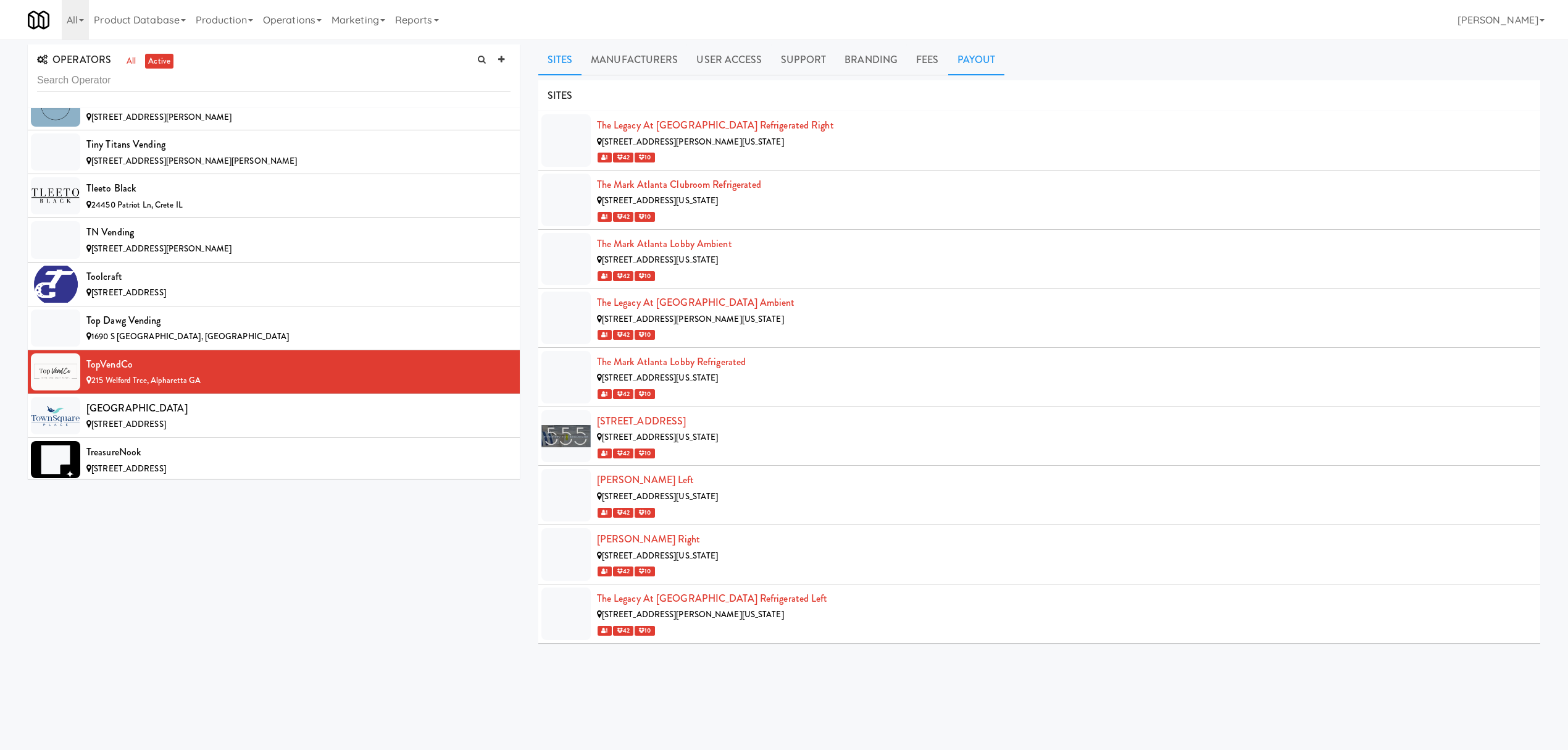
click at [979, 55] on link "Payout" at bounding box center [976, 60] width 56 height 31
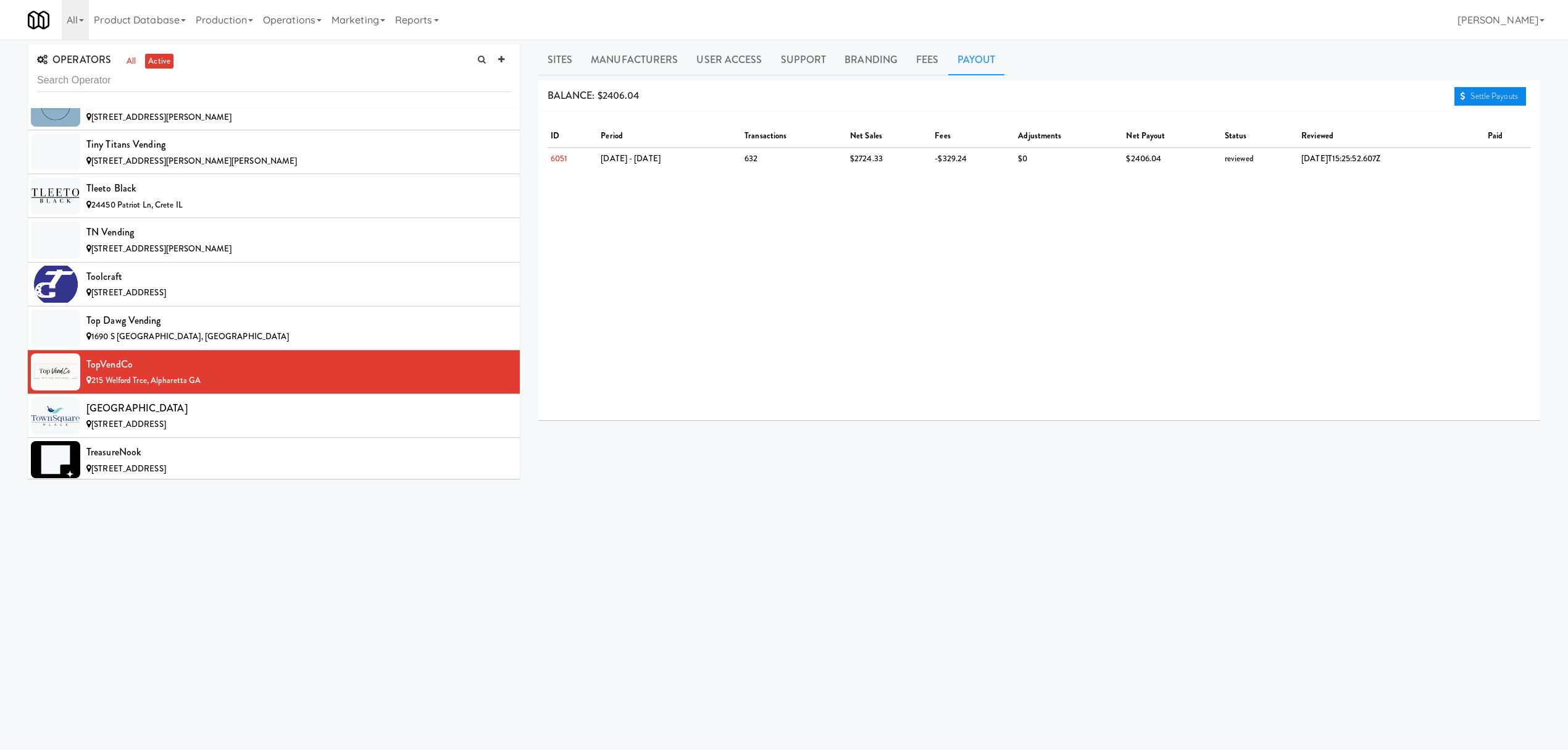
click at [1486, 95] on link "Settle Payouts" at bounding box center [1490, 96] width 72 height 19
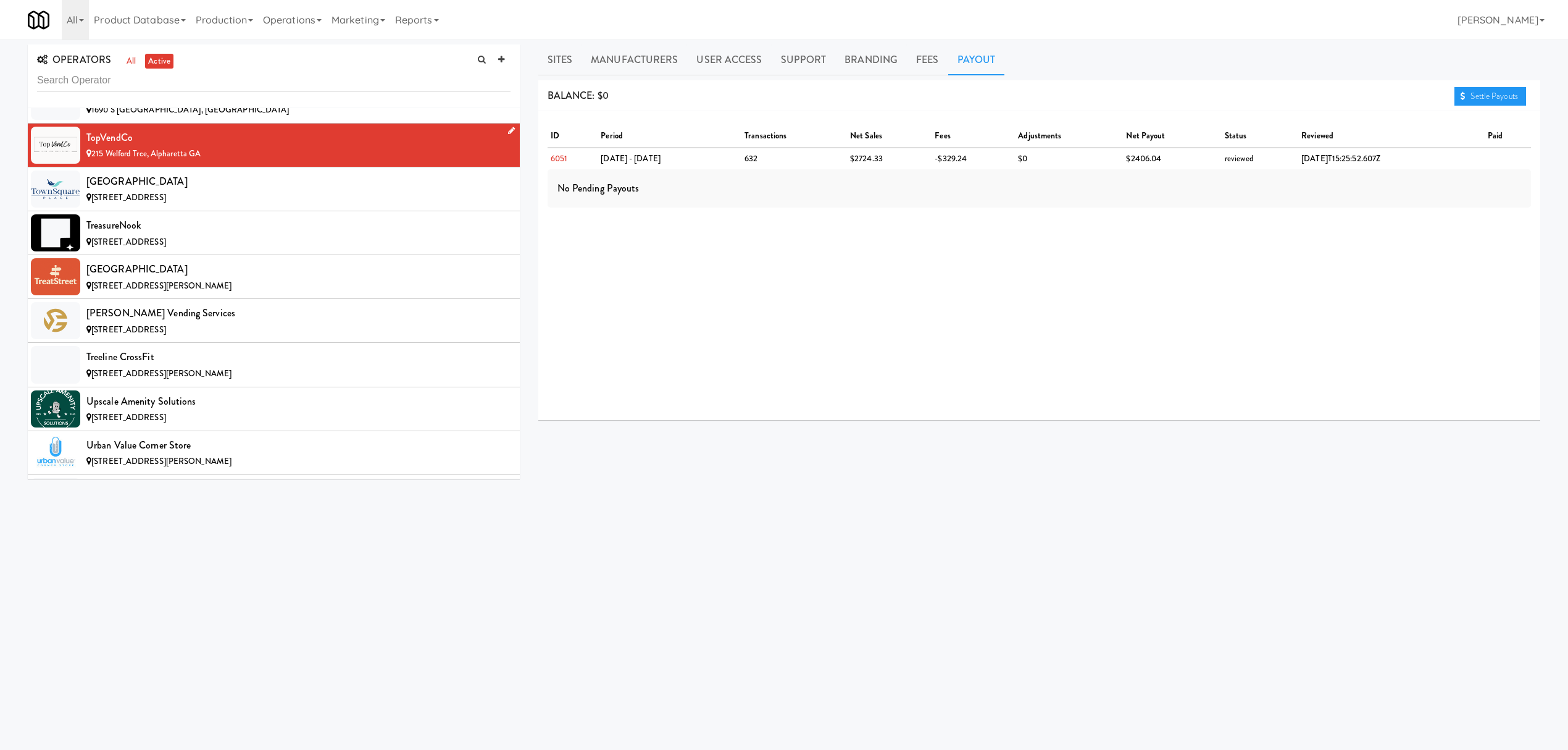
scroll to position [13338, 0]
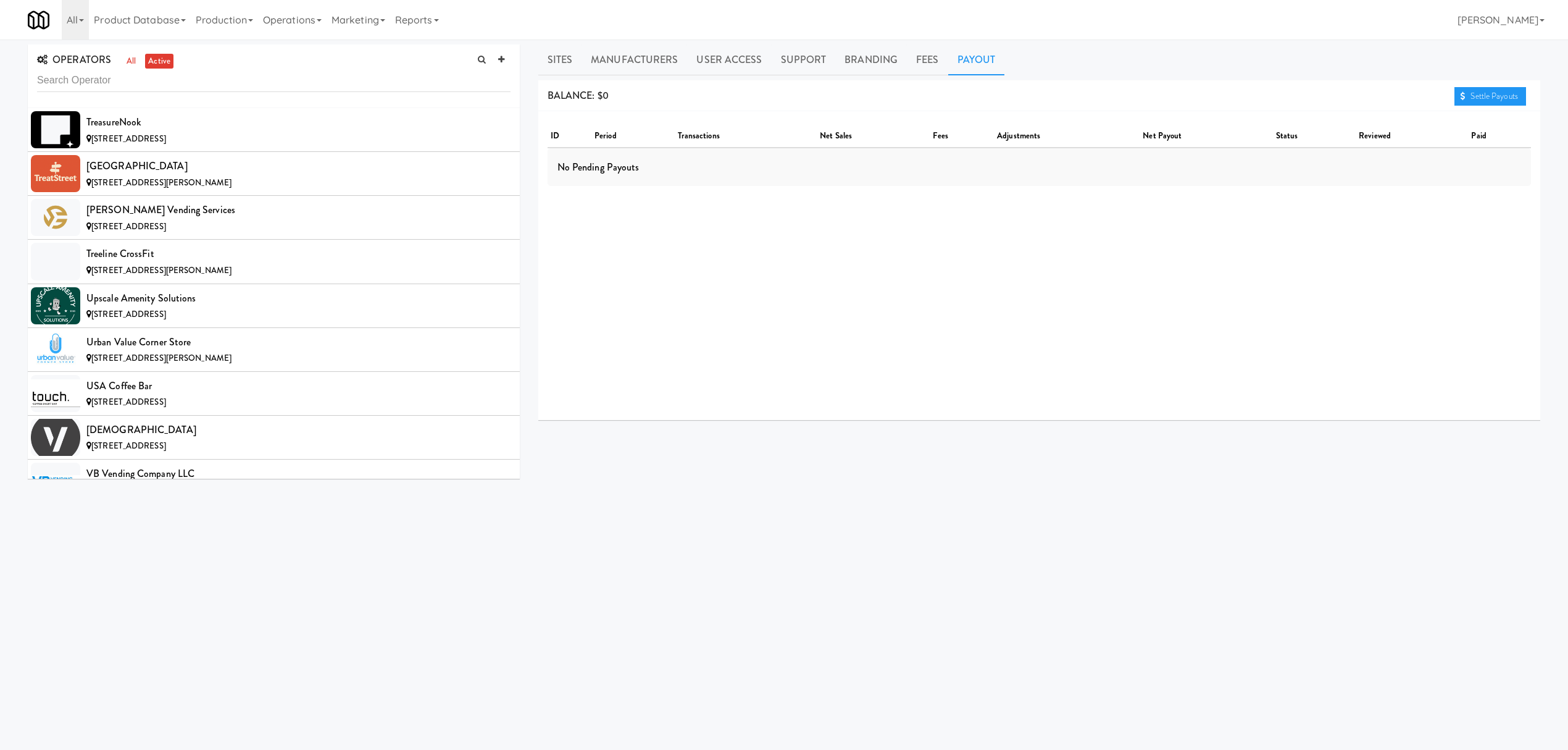
click at [166, 100] on span "[STREET_ADDRESS]" at bounding box center [128, 94] width 74 height 12
click at [961, 53] on link "Payout" at bounding box center [976, 60] width 56 height 31
click at [201, 147] on div "[STREET_ADDRESS]" at bounding box center [298, 139] width 424 height 15
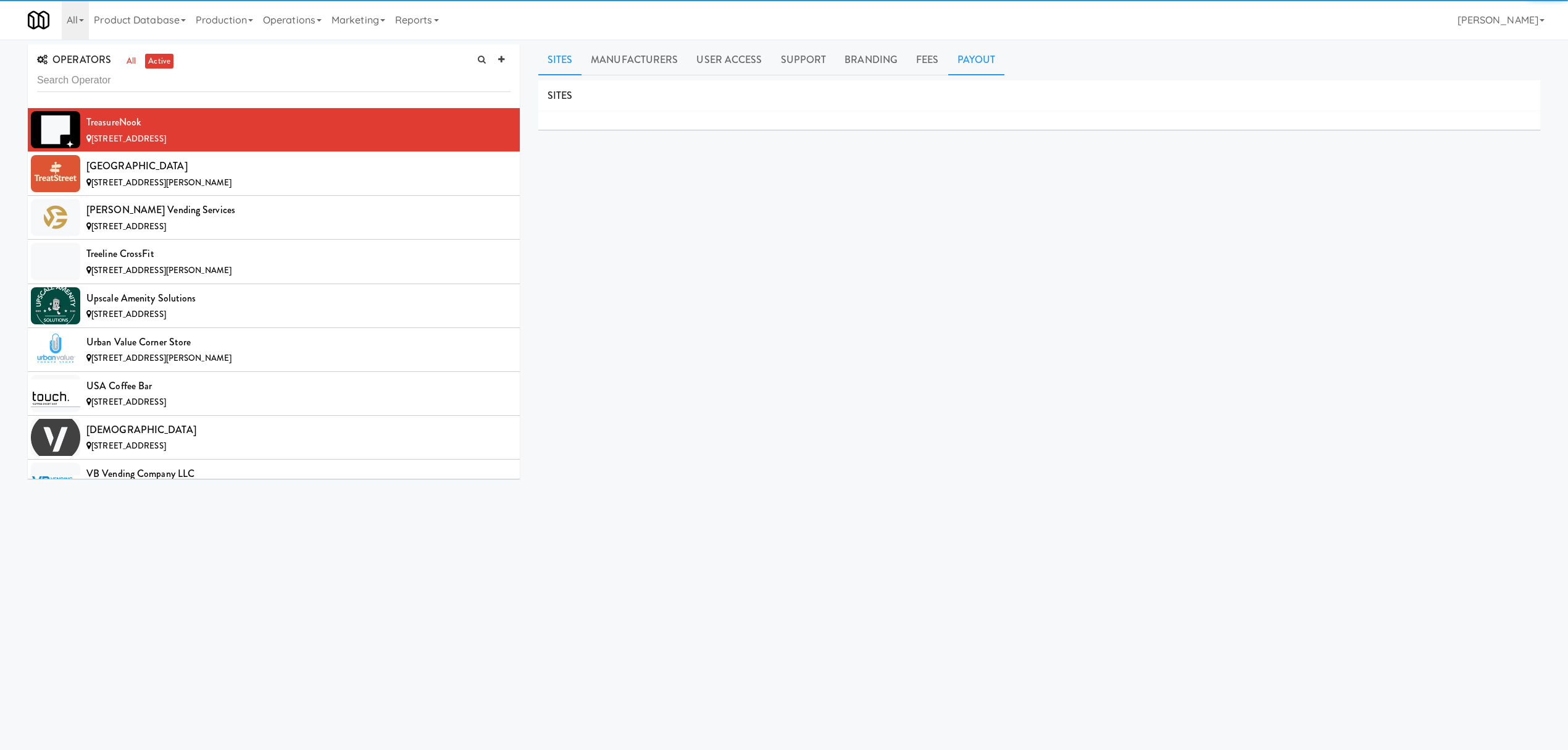
click at [956, 65] on link "Payout" at bounding box center [976, 60] width 56 height 31
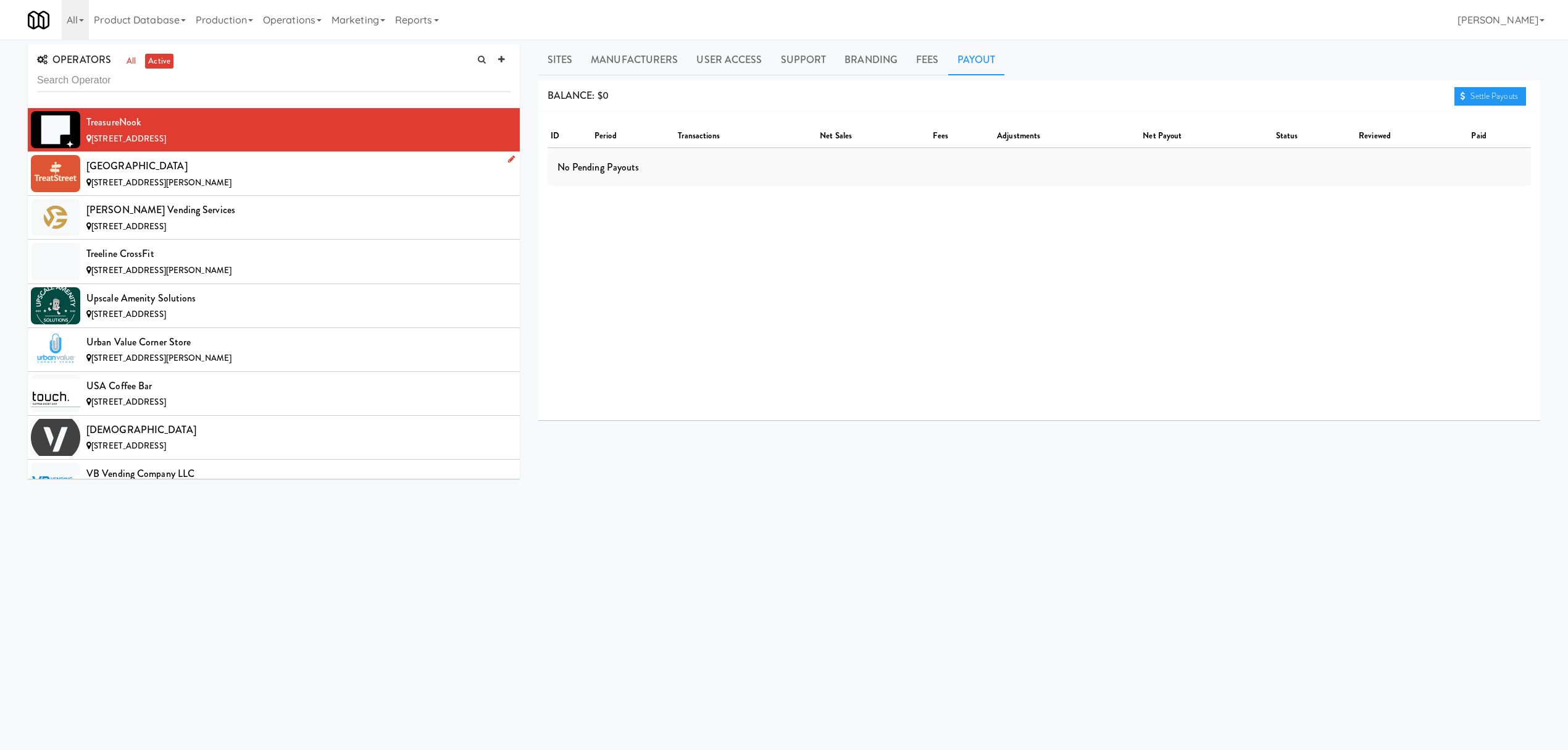
click at [351, 191] on div "[STREET_ADDRESS][PERSON_NAME]" at bounding box center [298, 183] width 424 height 15
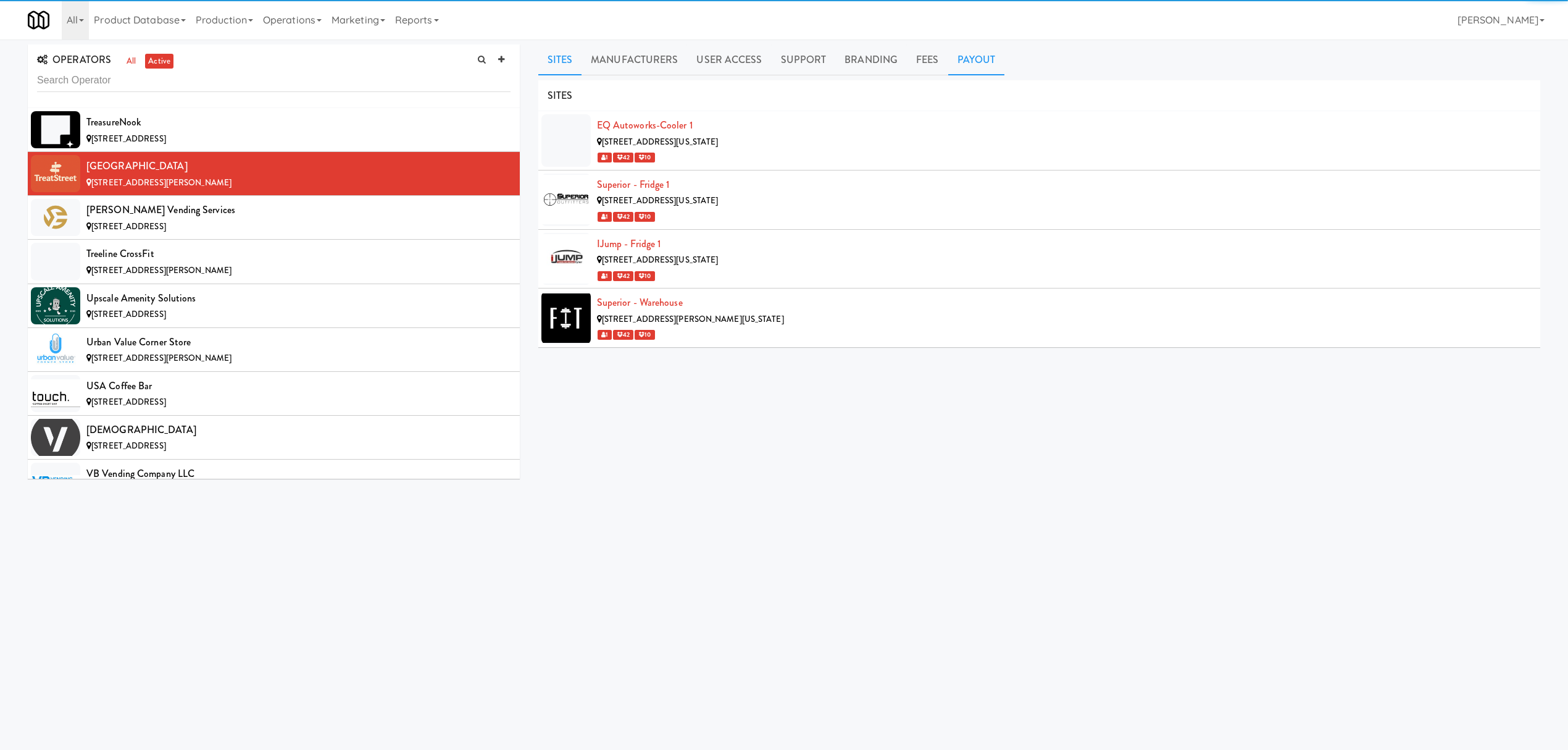
click at [963, 59] on link "Payout" at bounding box center [976, 60] width 56 height 31
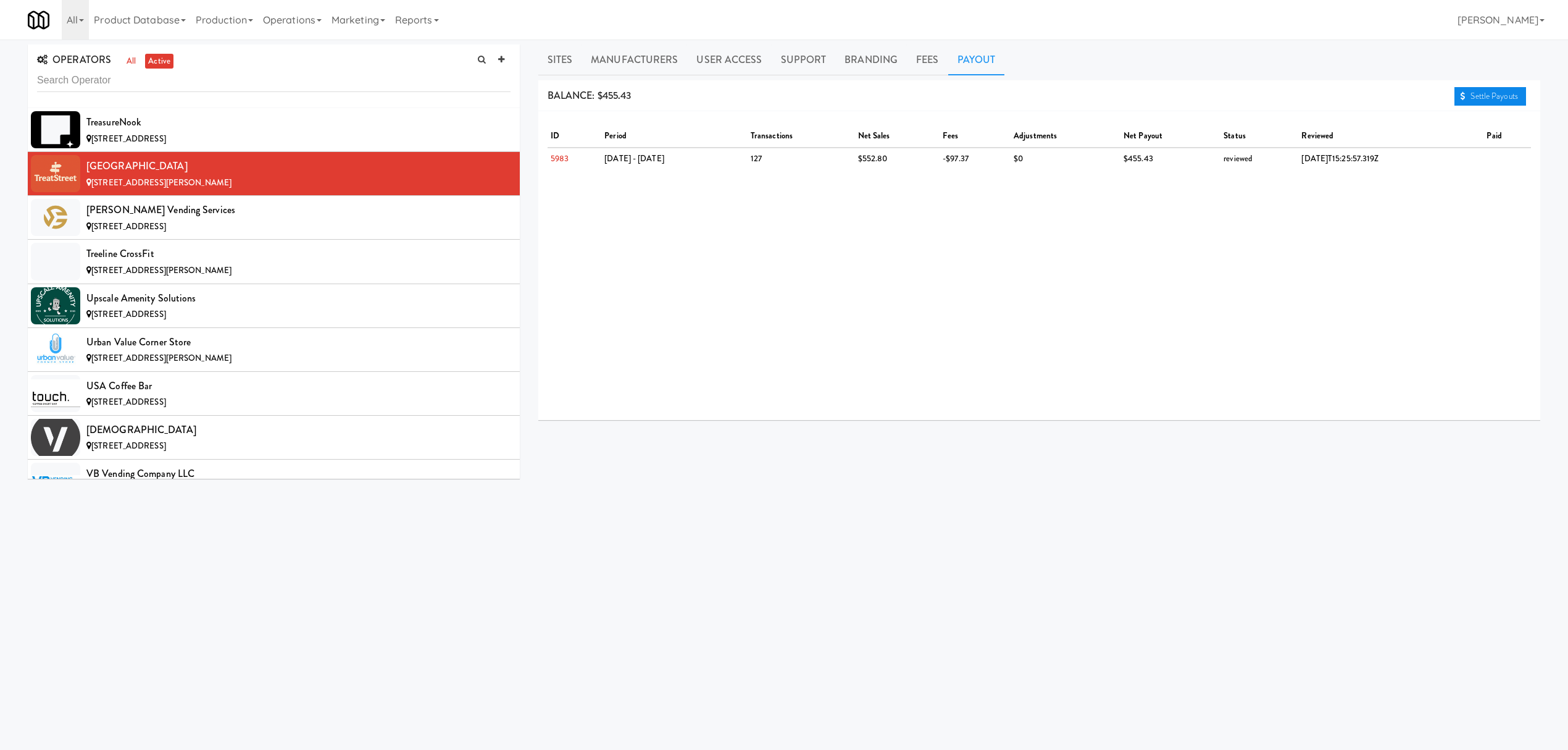
click at [1474, 94] on link "Settle Payouts" at bounding box center [1490, 96] width 72 height 19
click at [196, 219] on div "[PERSON_NAME] Vending Services" at bounding box center [298, 210] width 424 height 19
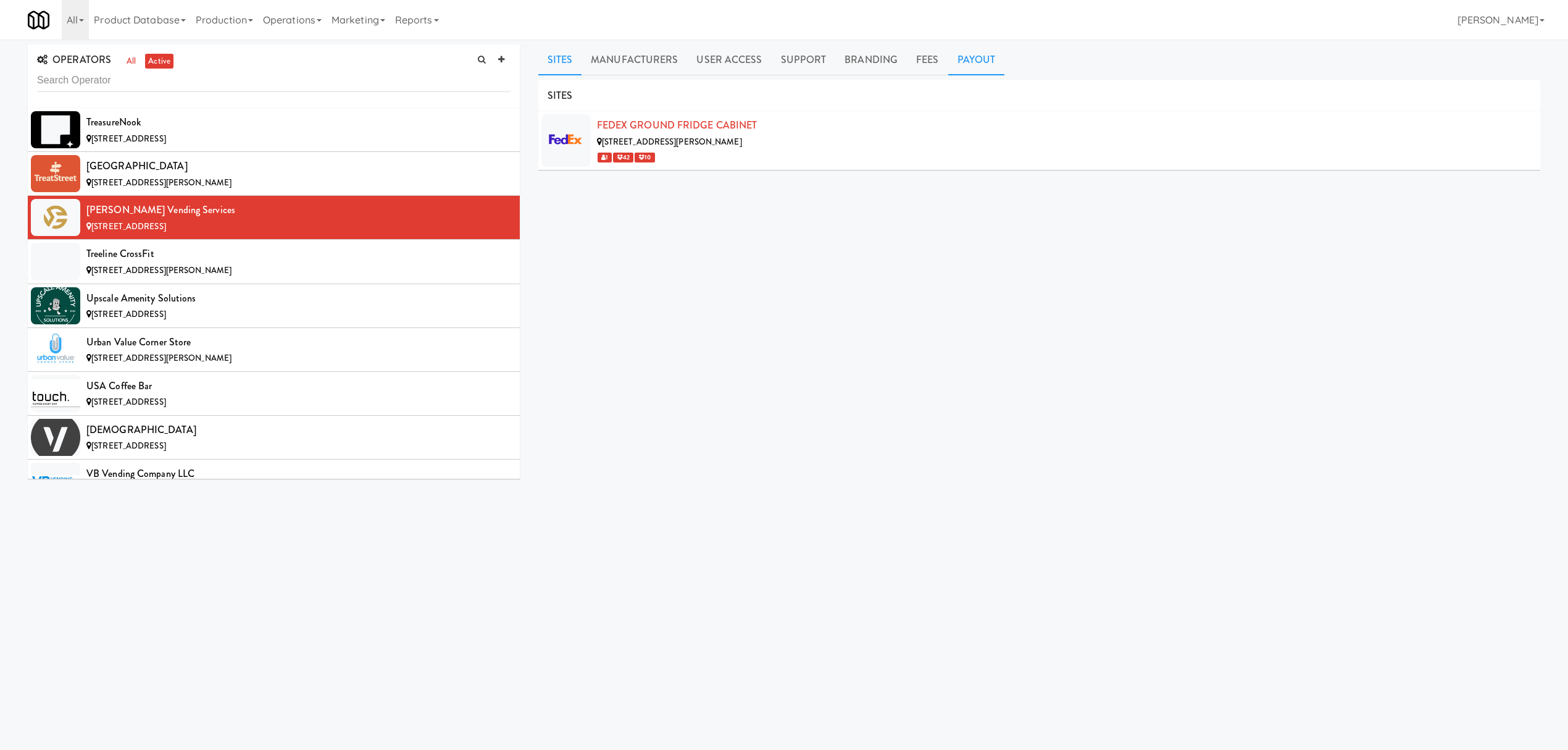
click at [958, 59] on link "Payout" at bounding box center [976, 60] width 56 height 31
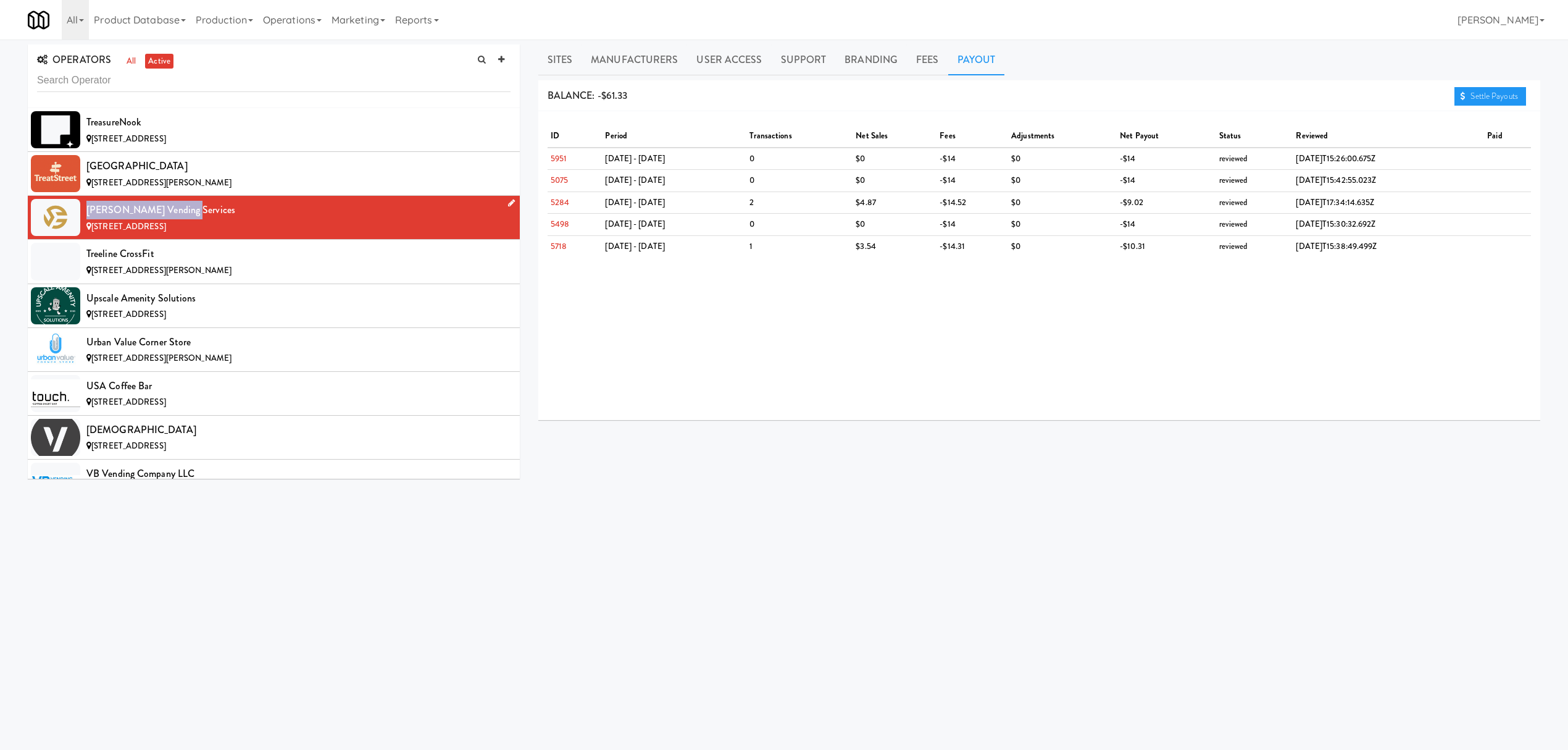
drag, startPoint x: 85, startPoint y: 274, endPoint x: 181, endPoint y: 273, distance: 96.0
click at [181, 239] on li "[PERSON_NAME] Vending Services [STREET_ADDRESS]" at bounding box center [274, 217] width 492 height 44
click at [238, 263] on div "Treeline CrossFit" at bounding box center [298, 254] width 424 height 19
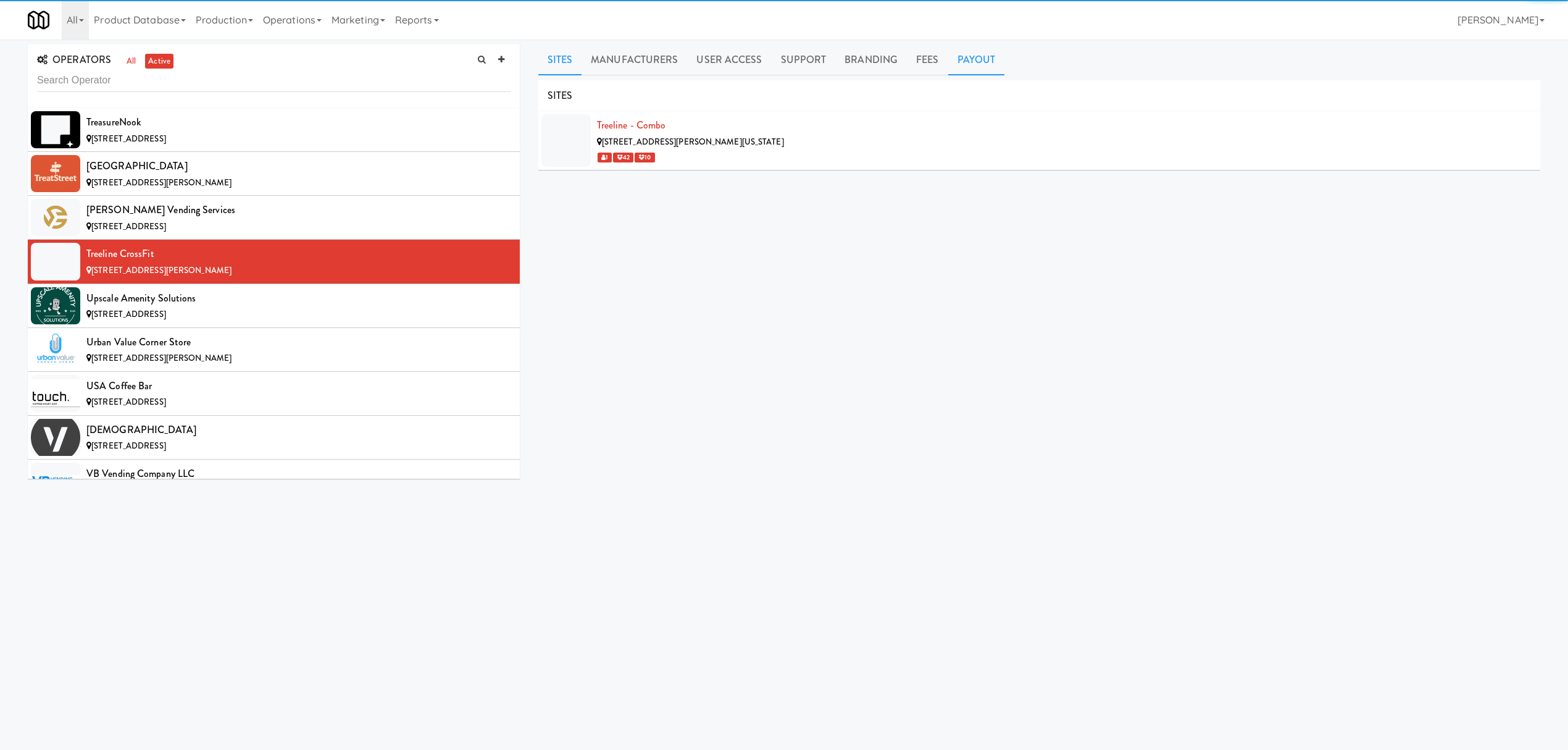
click at [974, 49] on link "Payout" at bounding box center [976, 60] width 56 height 31
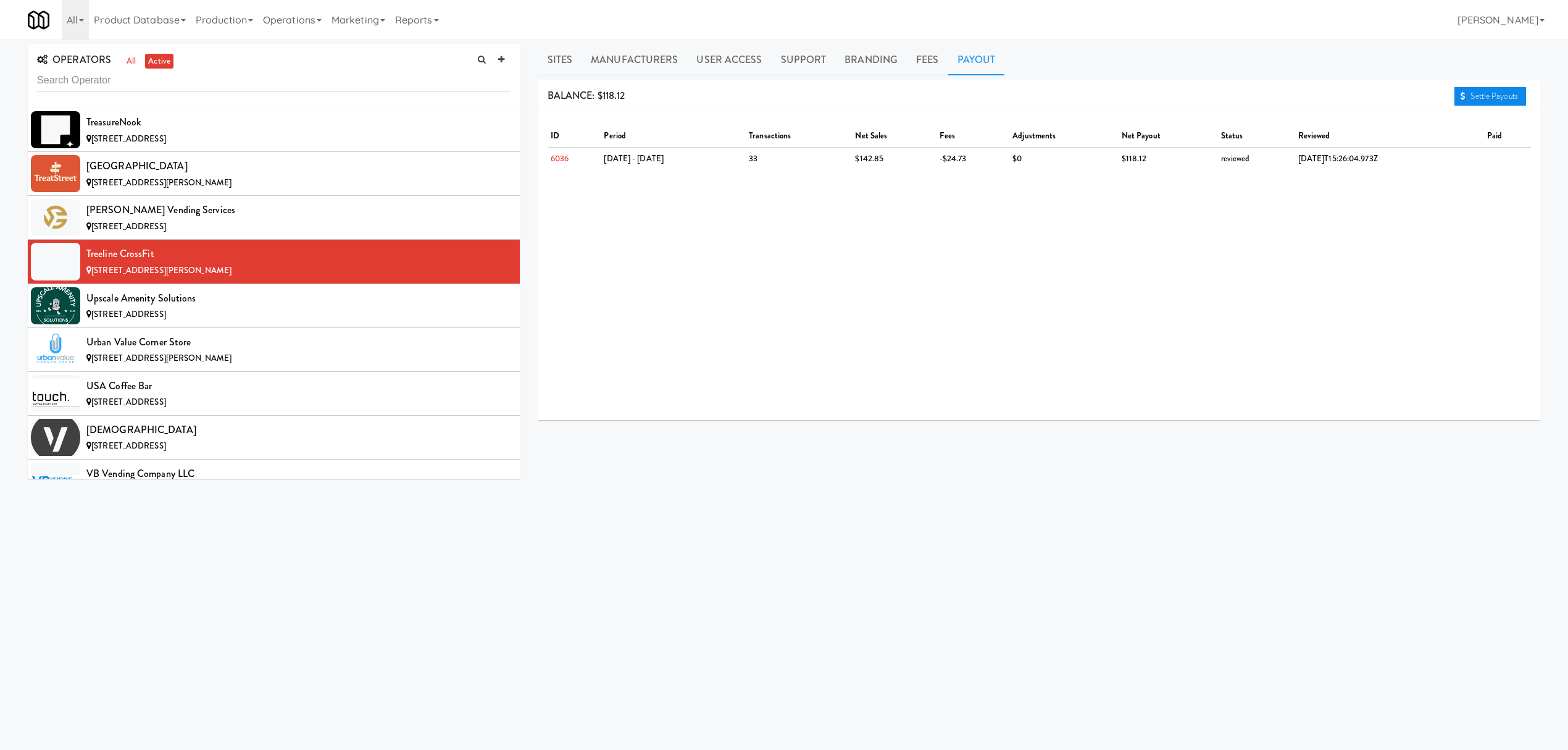
click at [1480, 94] on link "Settle Payouts" at bounding box center [1490, 96] width 72 height 19
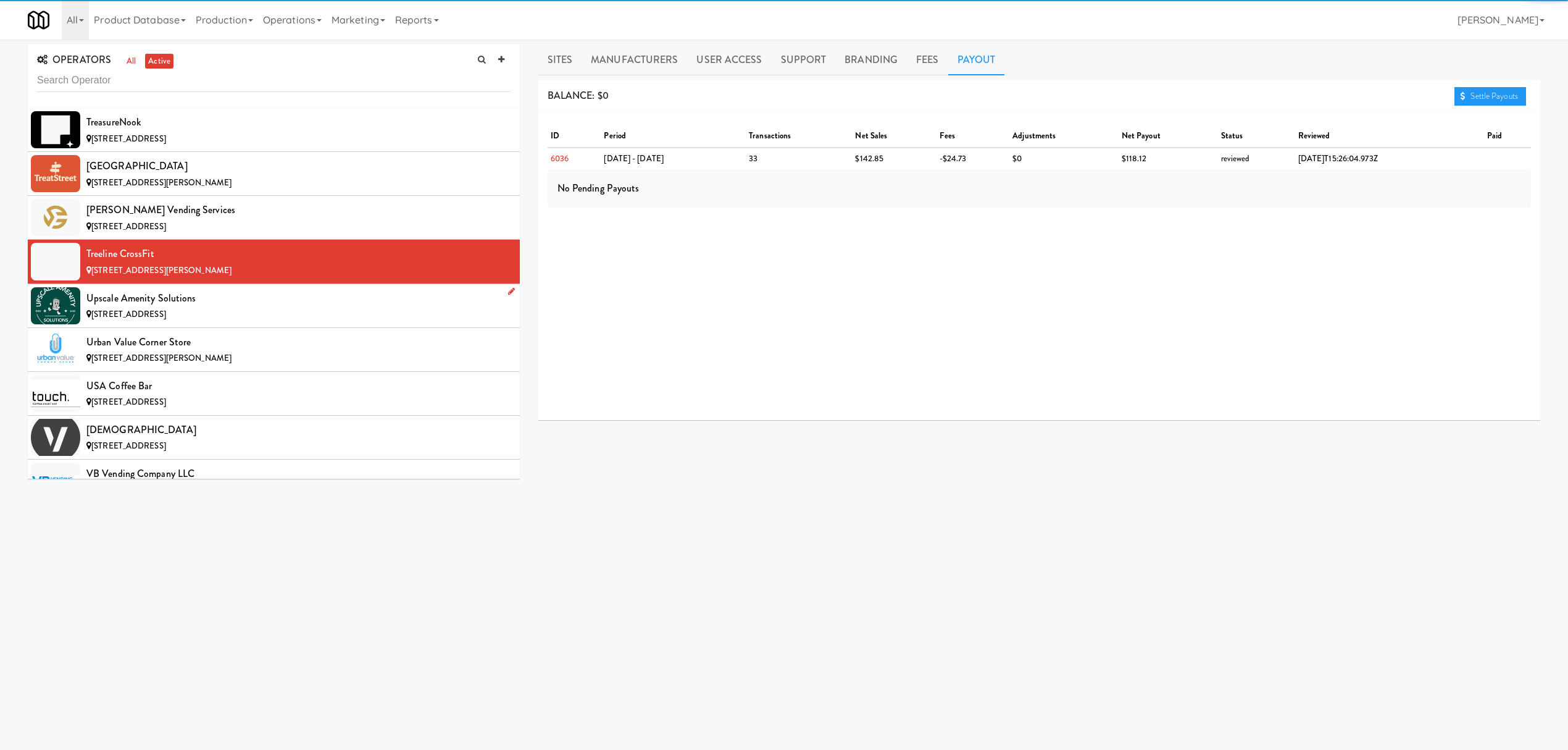
click at [241, 308] on div "Upscale Amenity Solutions" at bounding box center [298, 299] width 424 height 19
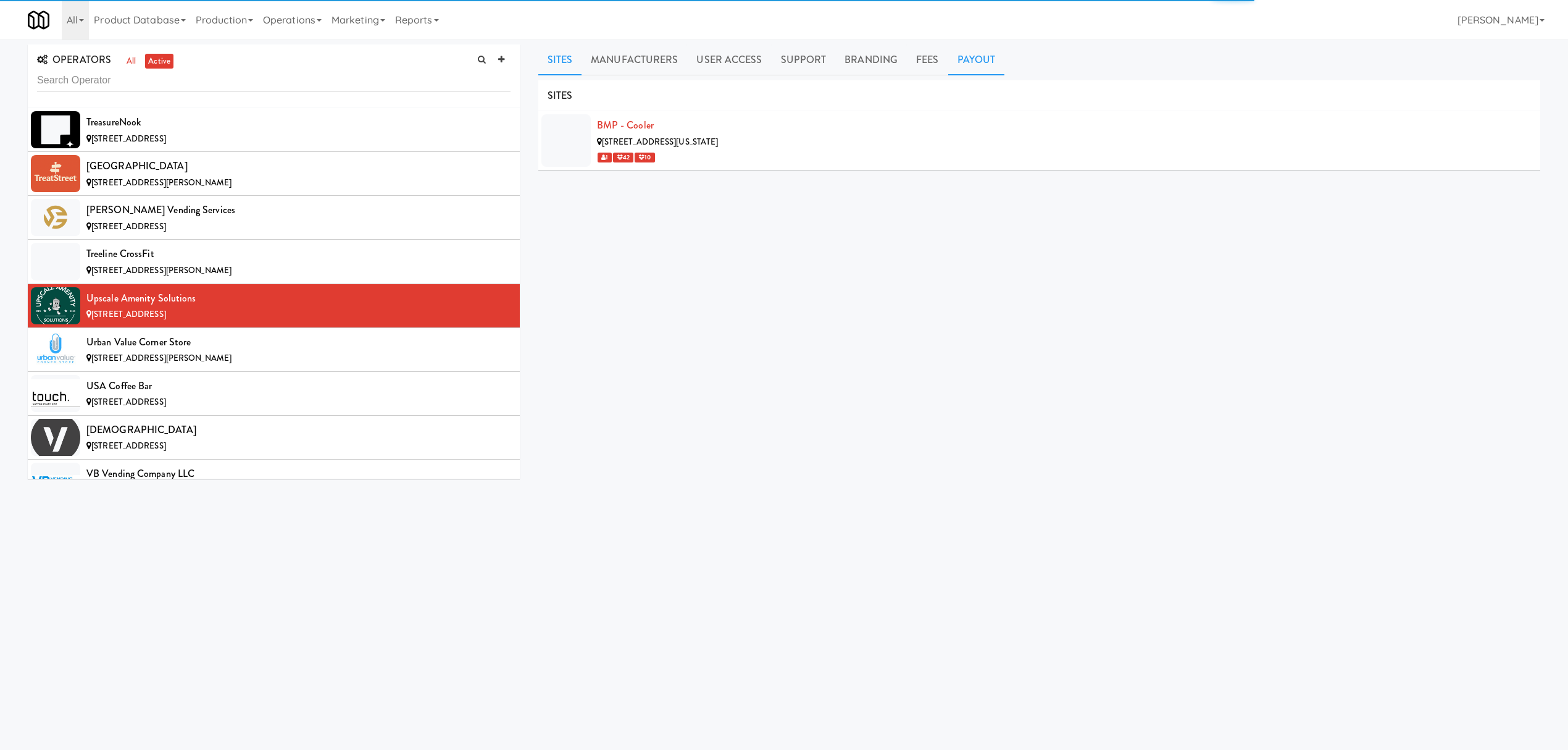
click at [969, 48] on link "Payout" at bounding box center [976, 60] width 56 height 31
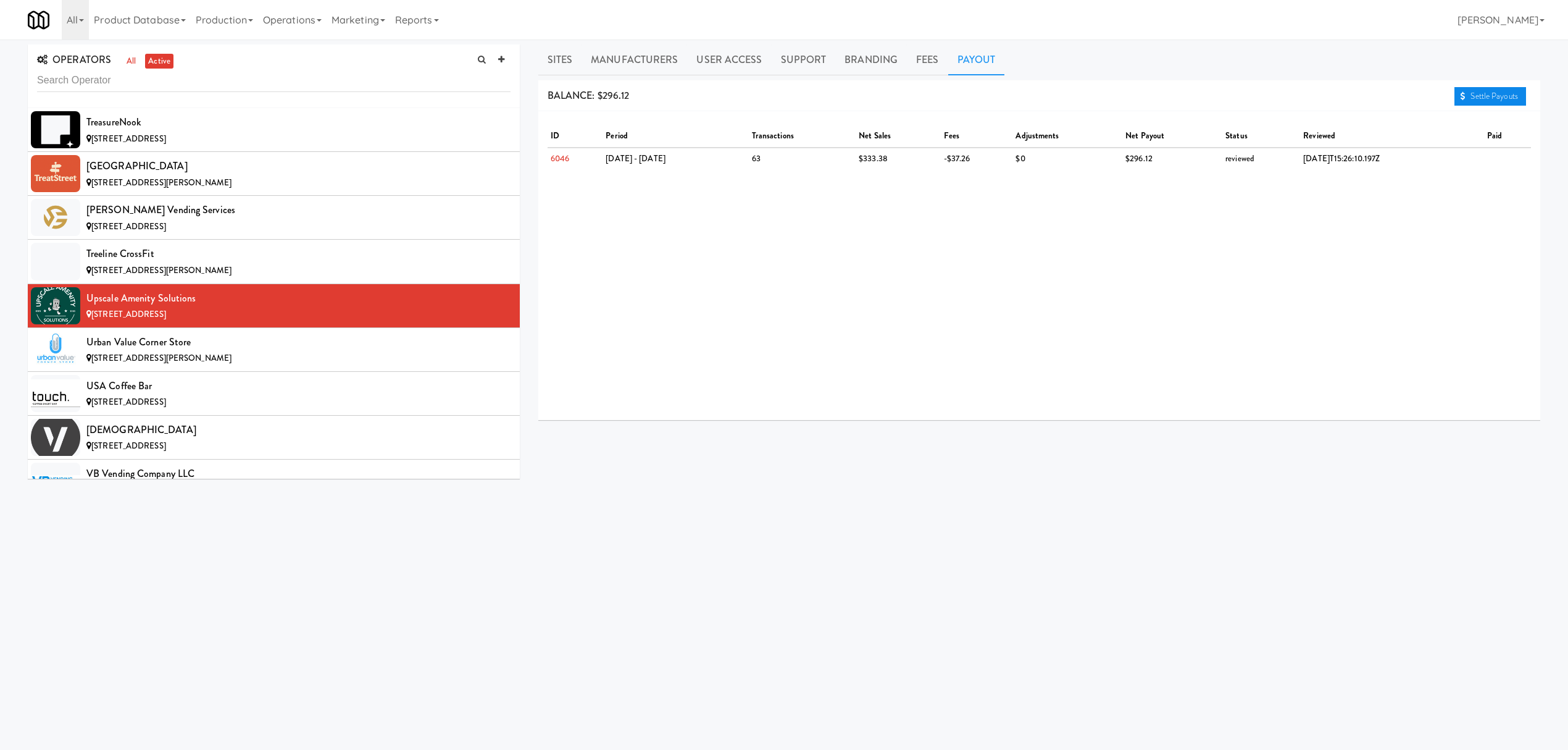
click at [1496, 95] on link "Settle Payouts" at bounding box center [1490, 96] width 72 height 19
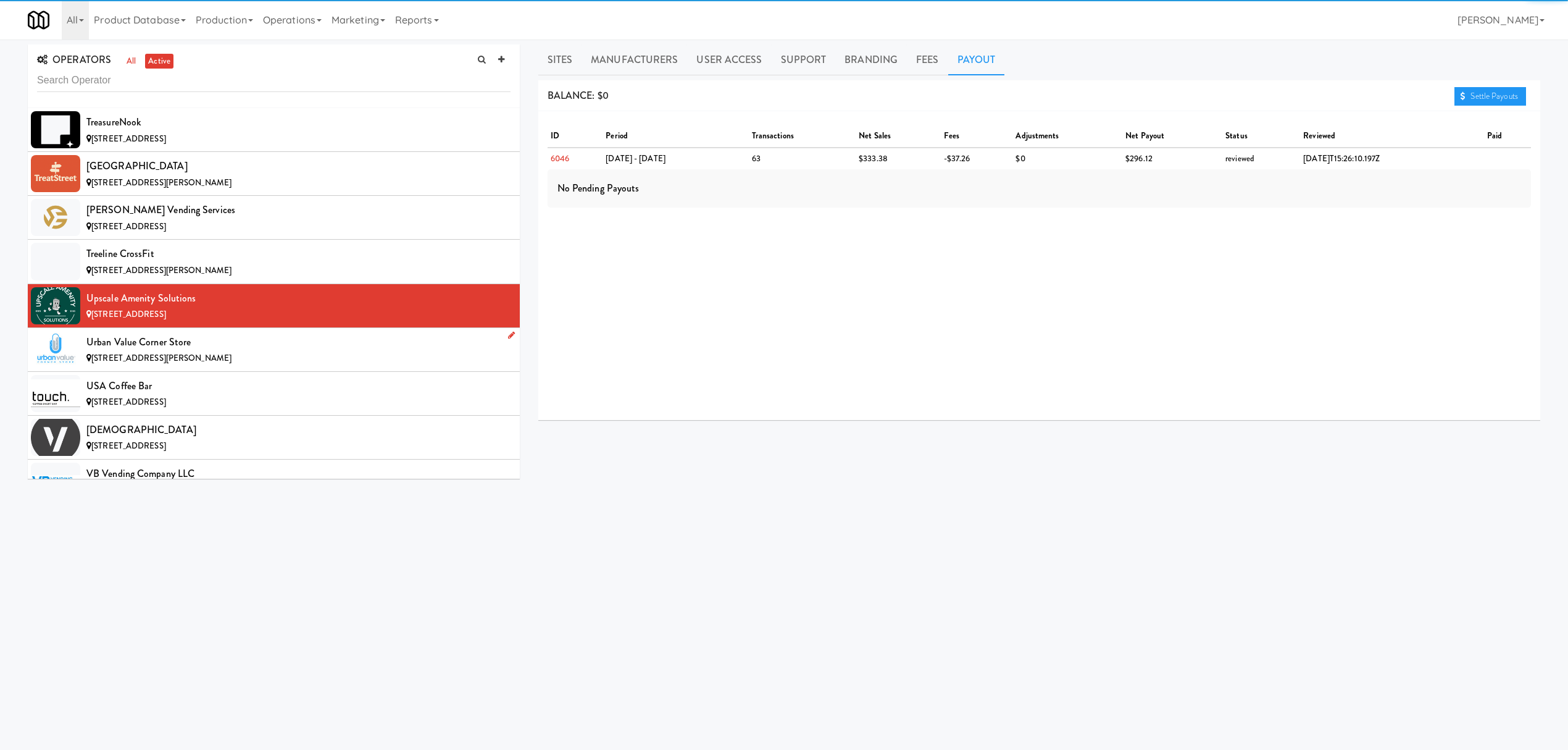
click at [294, 351] on div "Urban Value Corner Store" at bounding box center [298, 342] width 424 height 19
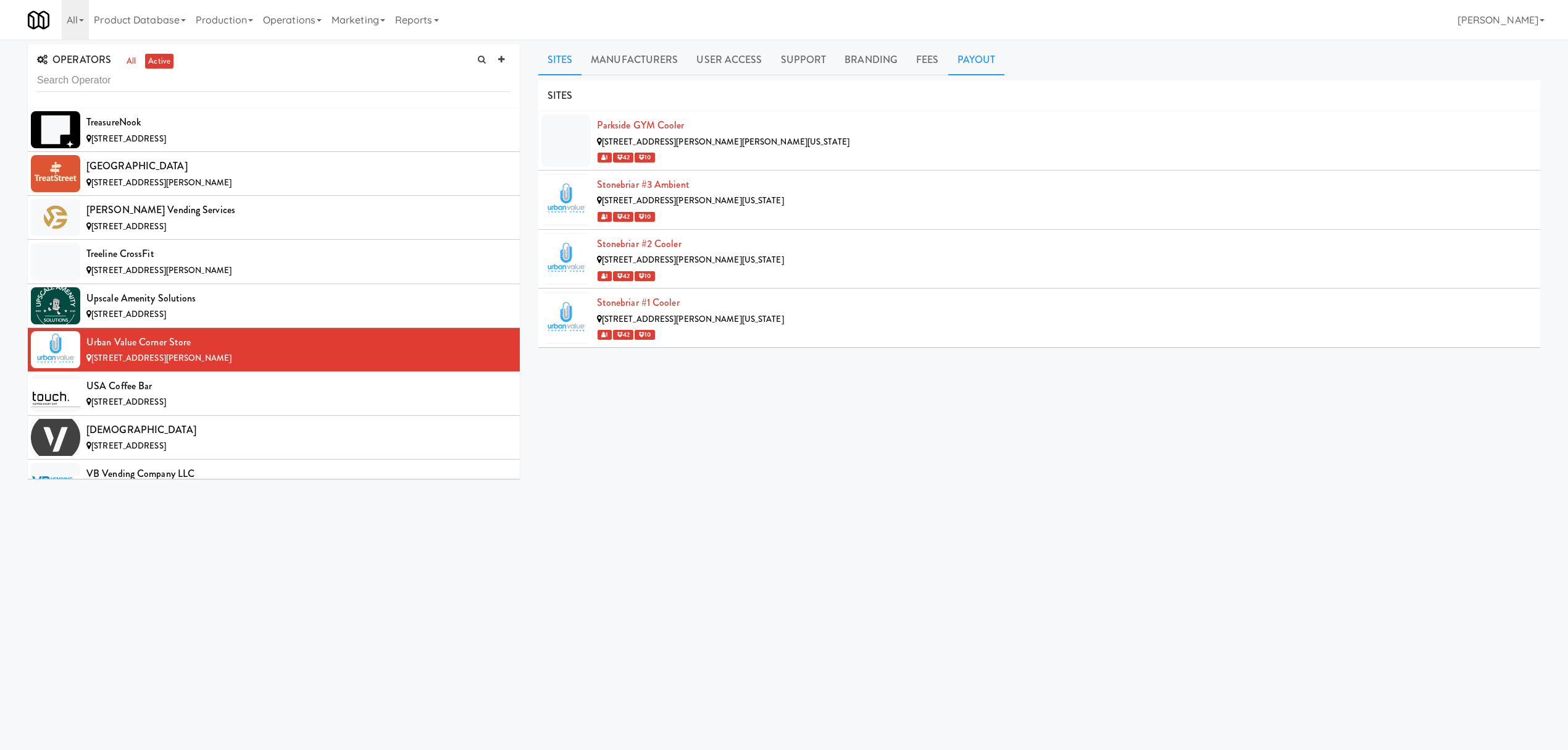
click at [985, 59] on link "Payout" at bounding box center [976, 60] width 56 height 31
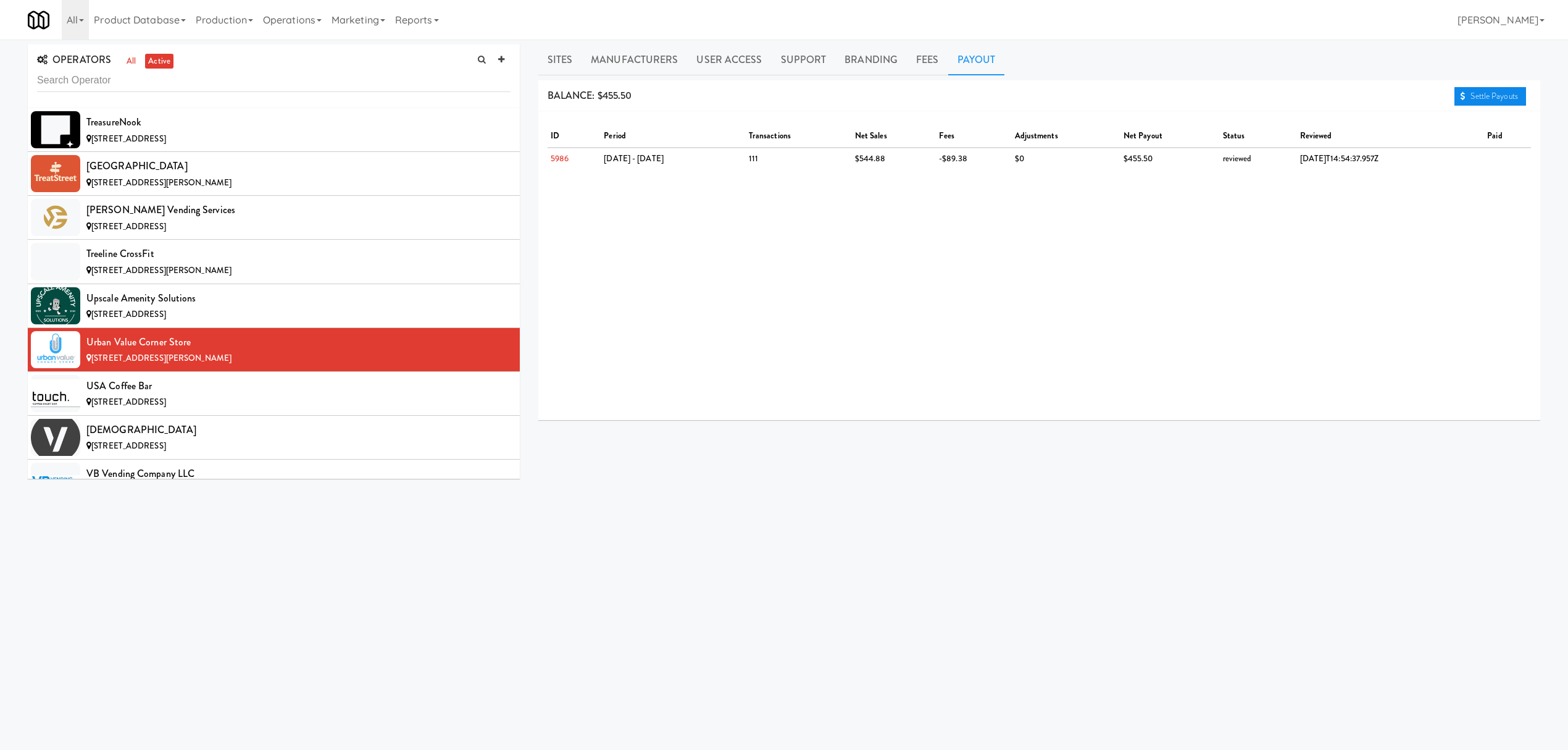
click at [1519, 94] on link "Settle Payouts" at bounding box center [1490, 96] width 72 height 19
click at [166, 408] on span "[STREET_ADDRESS]" at bounding box center [128, 402] width 74 height 12
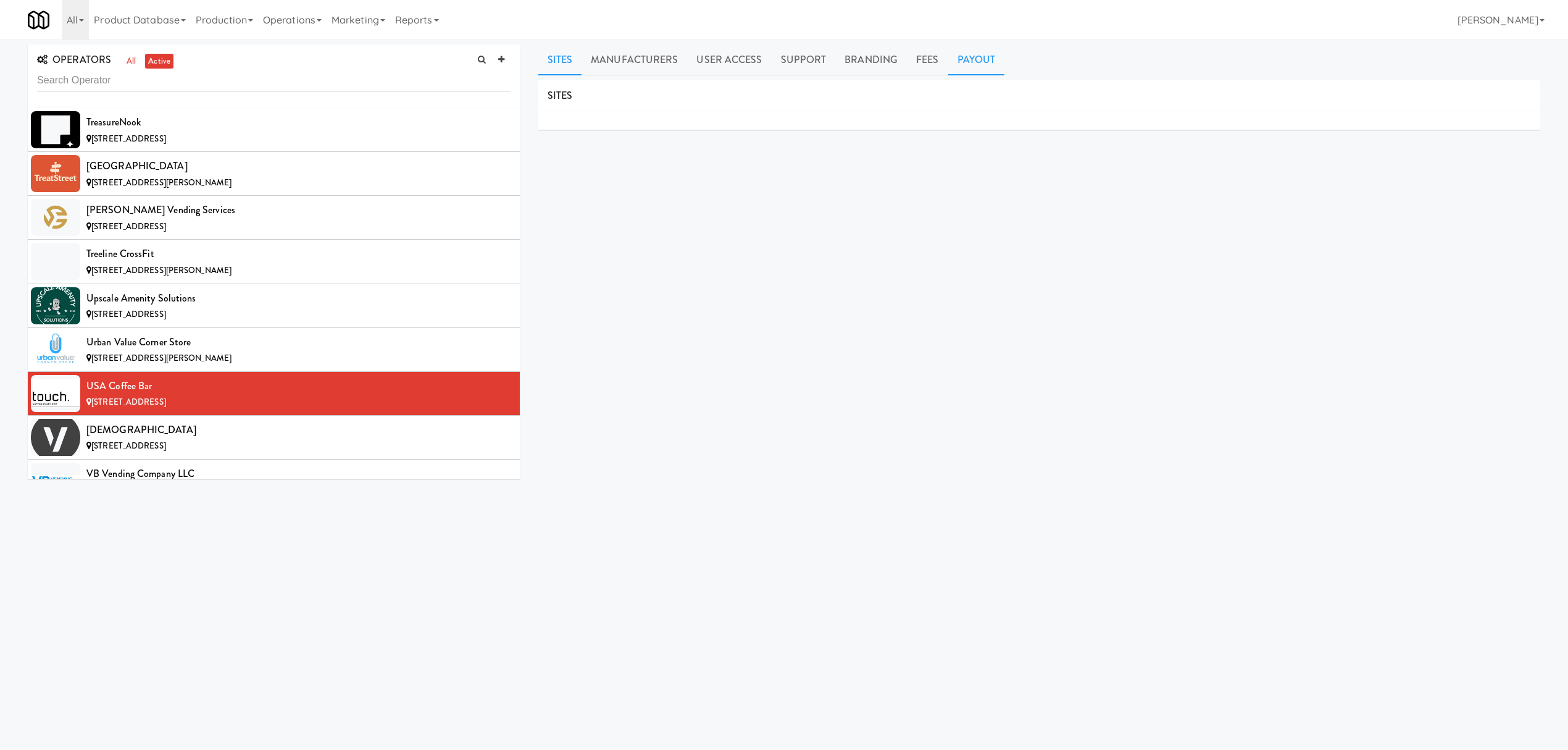
click at [973, 55] on link "Payout" at bounding box center [976, 60] width 56 height 31
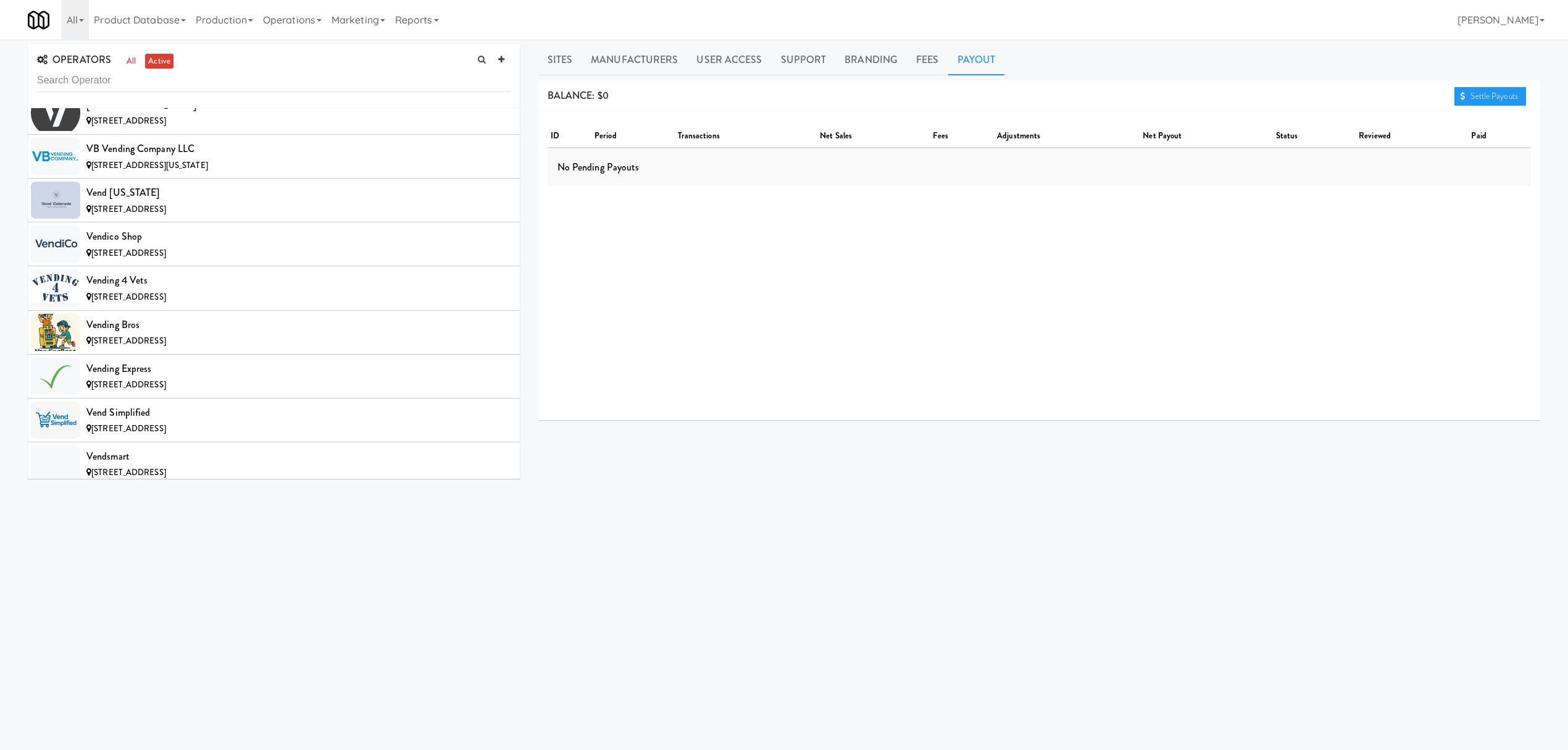
scroll to position [13668, 0]
click at [308, 110] on div "[DEMOGRAPHIC_DATA]" at bounding box center [298, 100] width 424 height 19
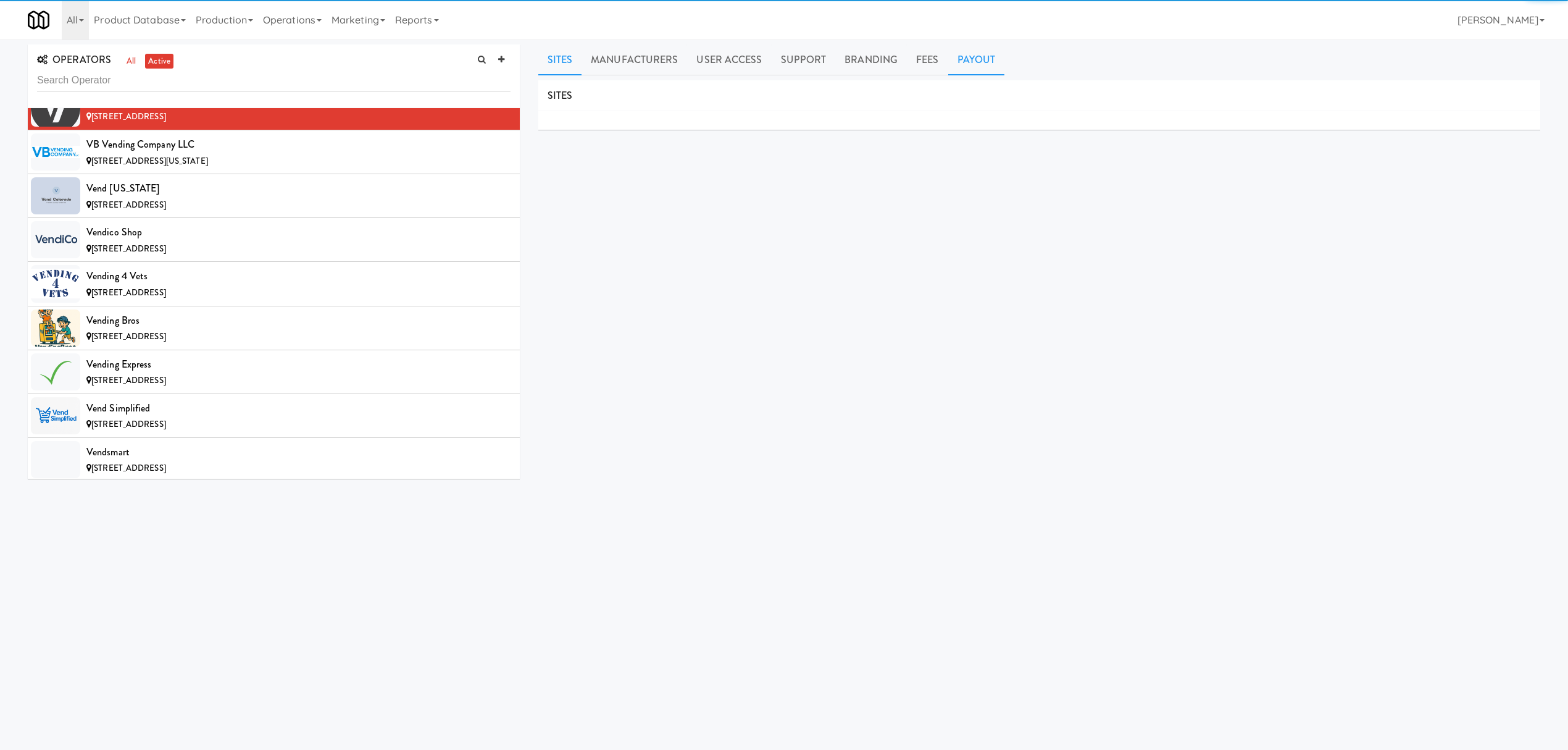
click at [973, 70] on link "Payout" at bounding box center [976, 60] width 56 height 31
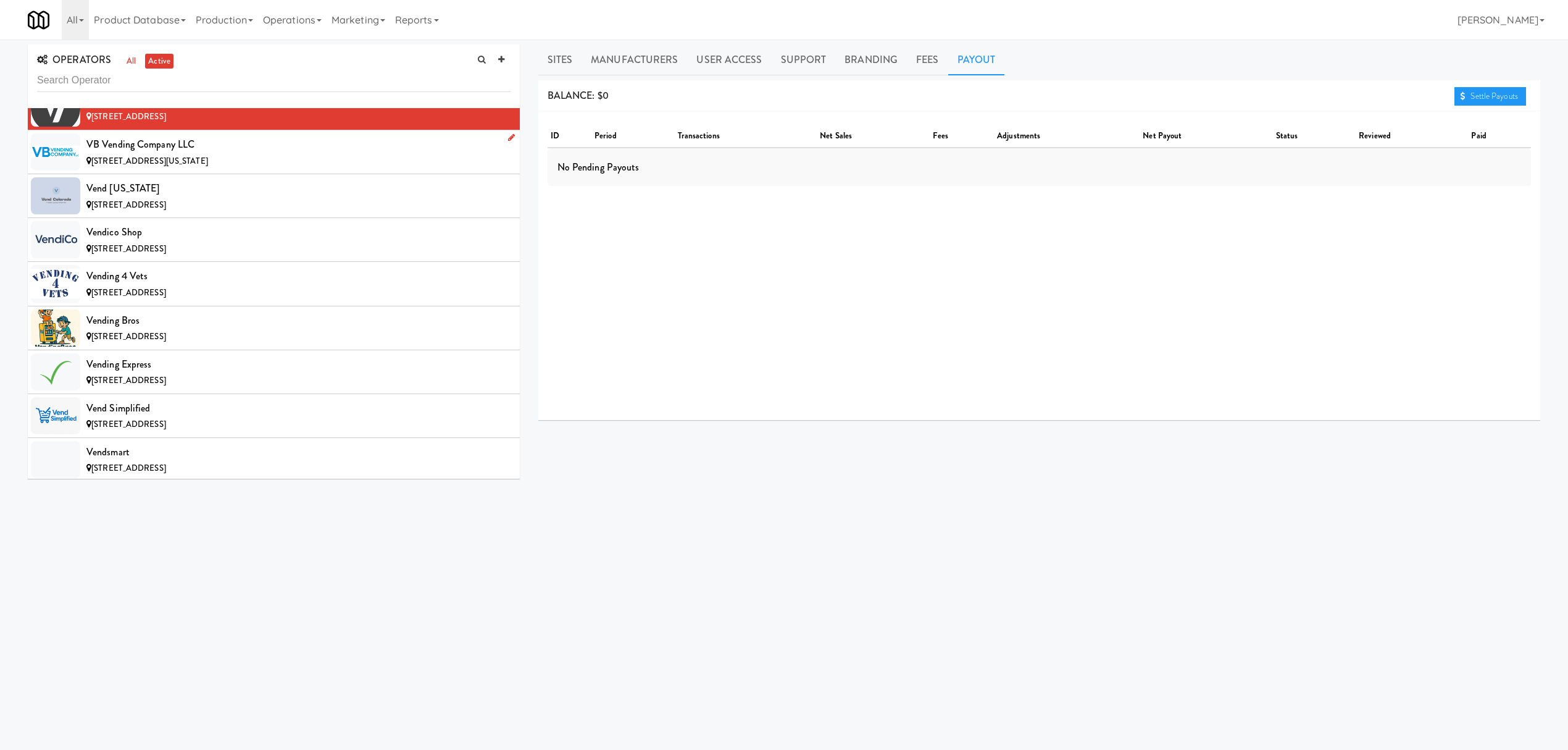
drag, startPoint x: 275, startPoint y: 208, endPoint x: 290, endPoint y: 194, distance: 20.5
click at [275, 154] on div "VB Vending Company LLC" at bounding box center [298, 144] width 424 height 19
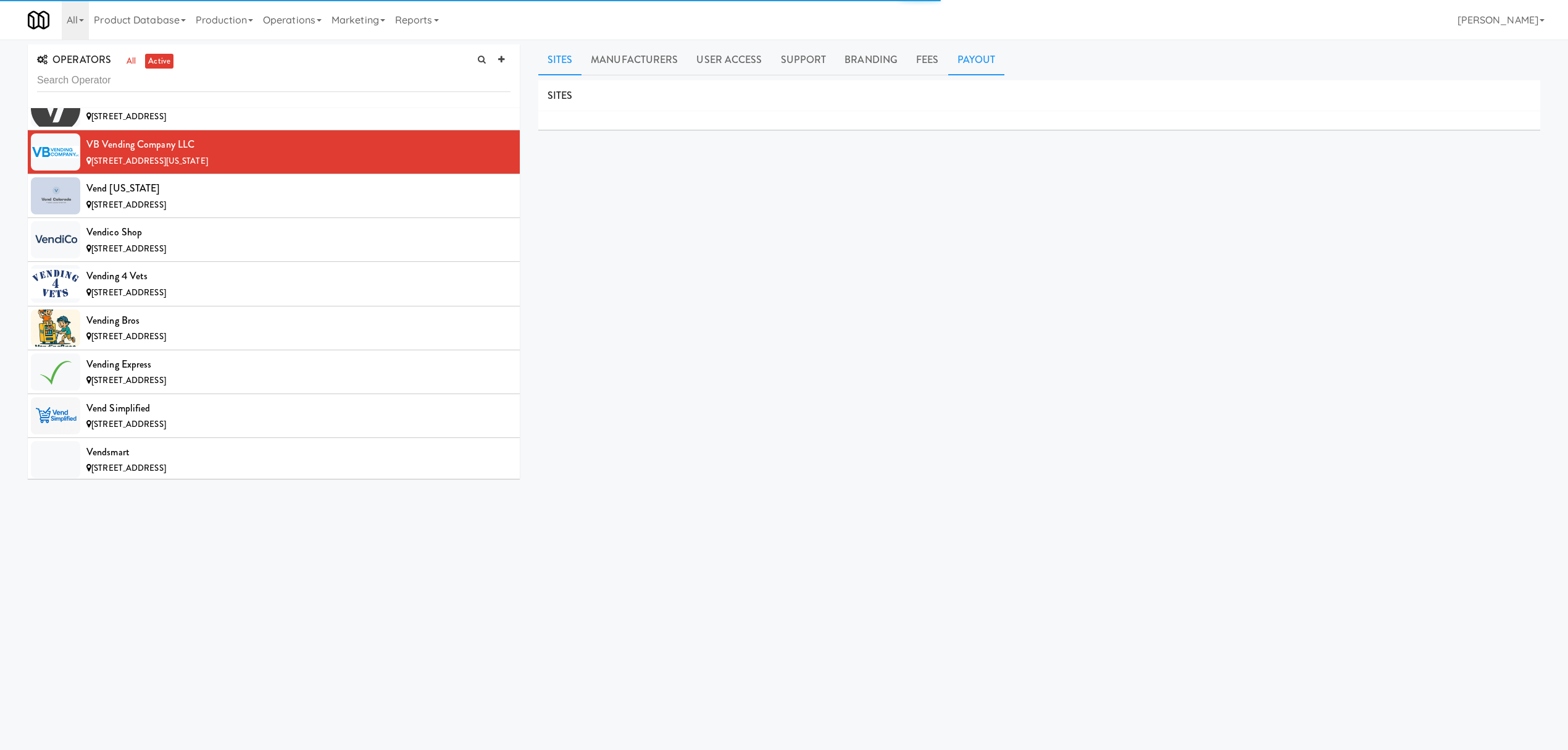
click at [981, 43] on div "OPERATORS all active 325 Vending [STREET_ADDRESS][PERSON_NAME] Smrt Mrkt [STREE…" at bounding box center [784, 291] width 1568 height 504
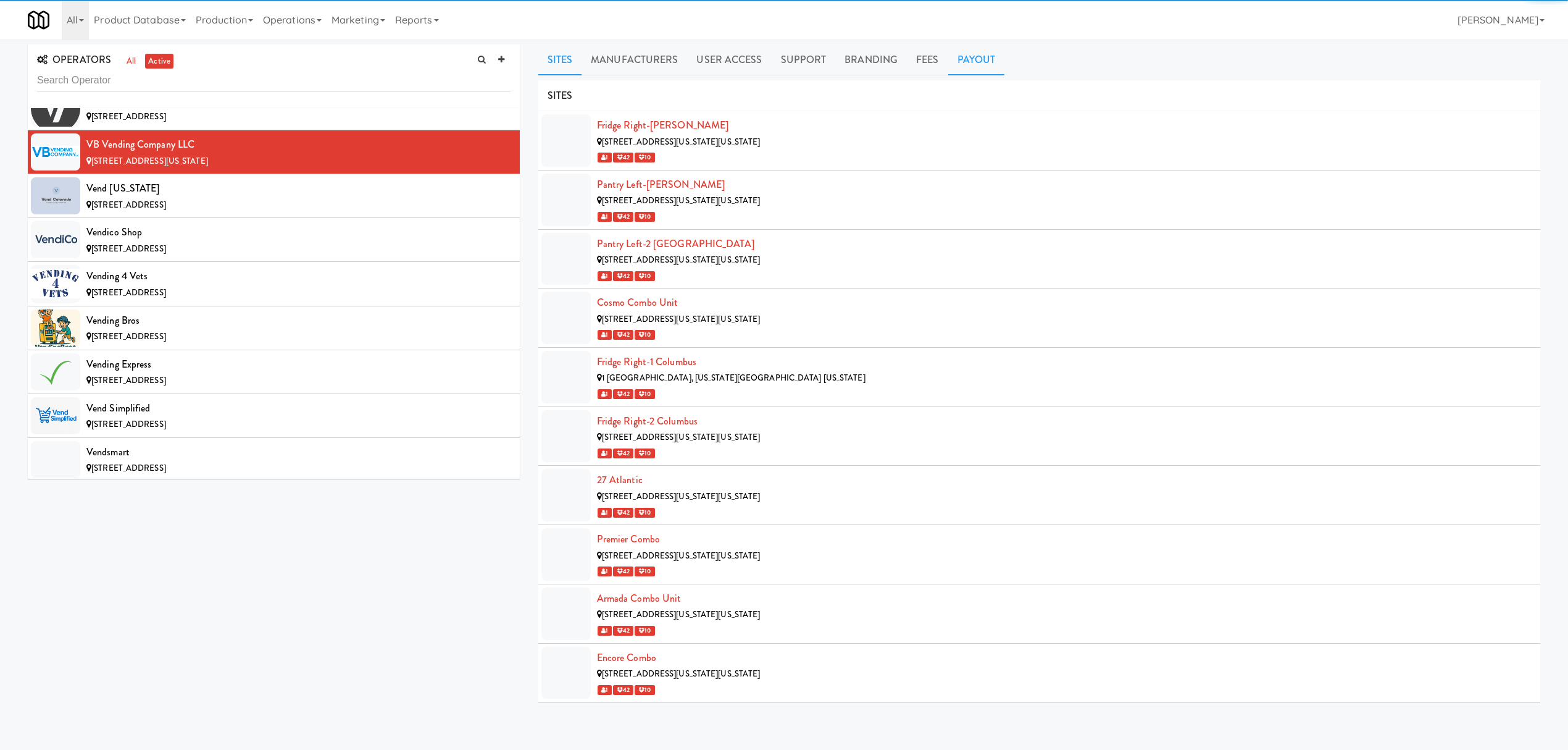
click at [974, 53] on link "Payout" at bounding box center [976, 60] width 56 height 31
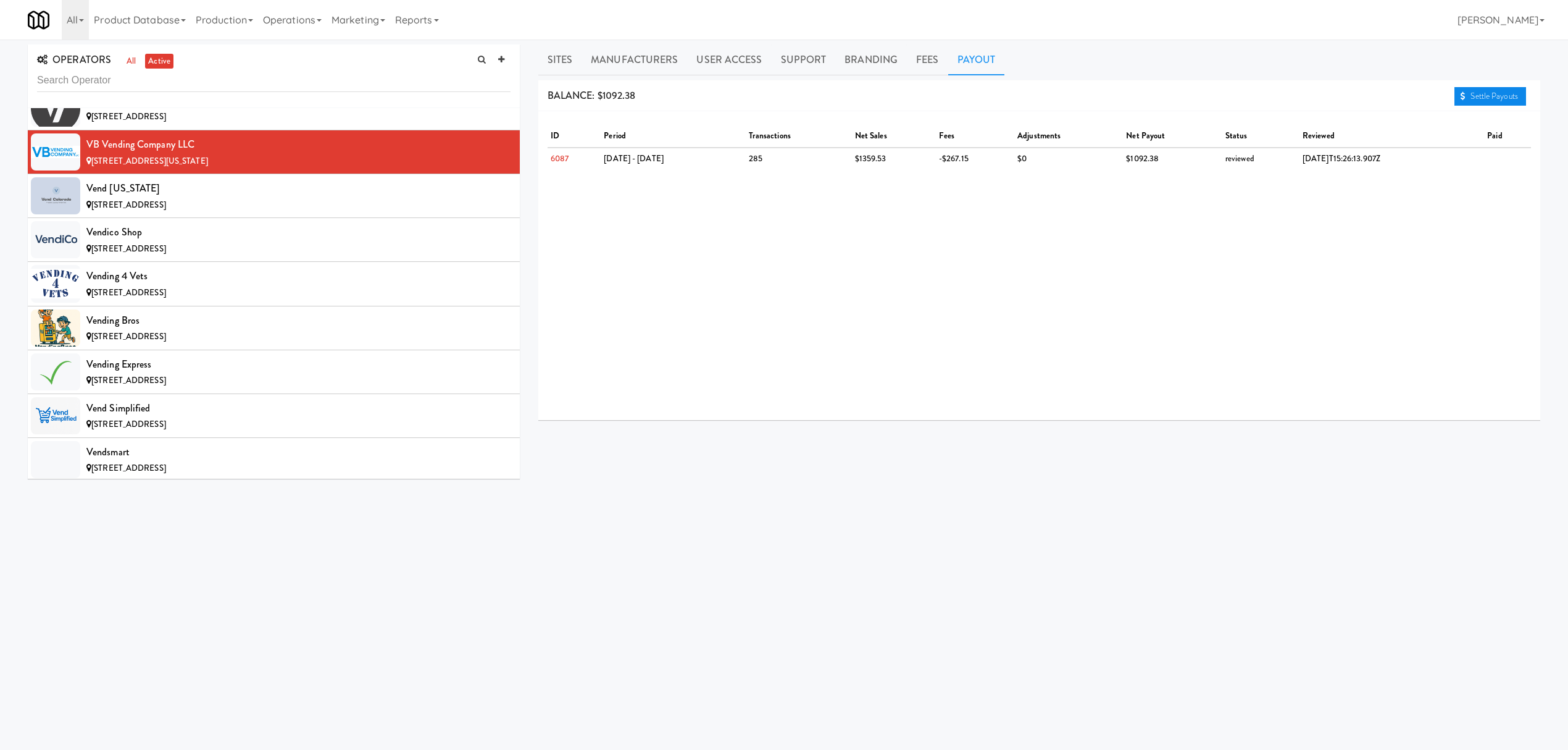
click at [1482, 95] on link "Settle Payouts" at bounding box center [1490, 96] width 72 height 19
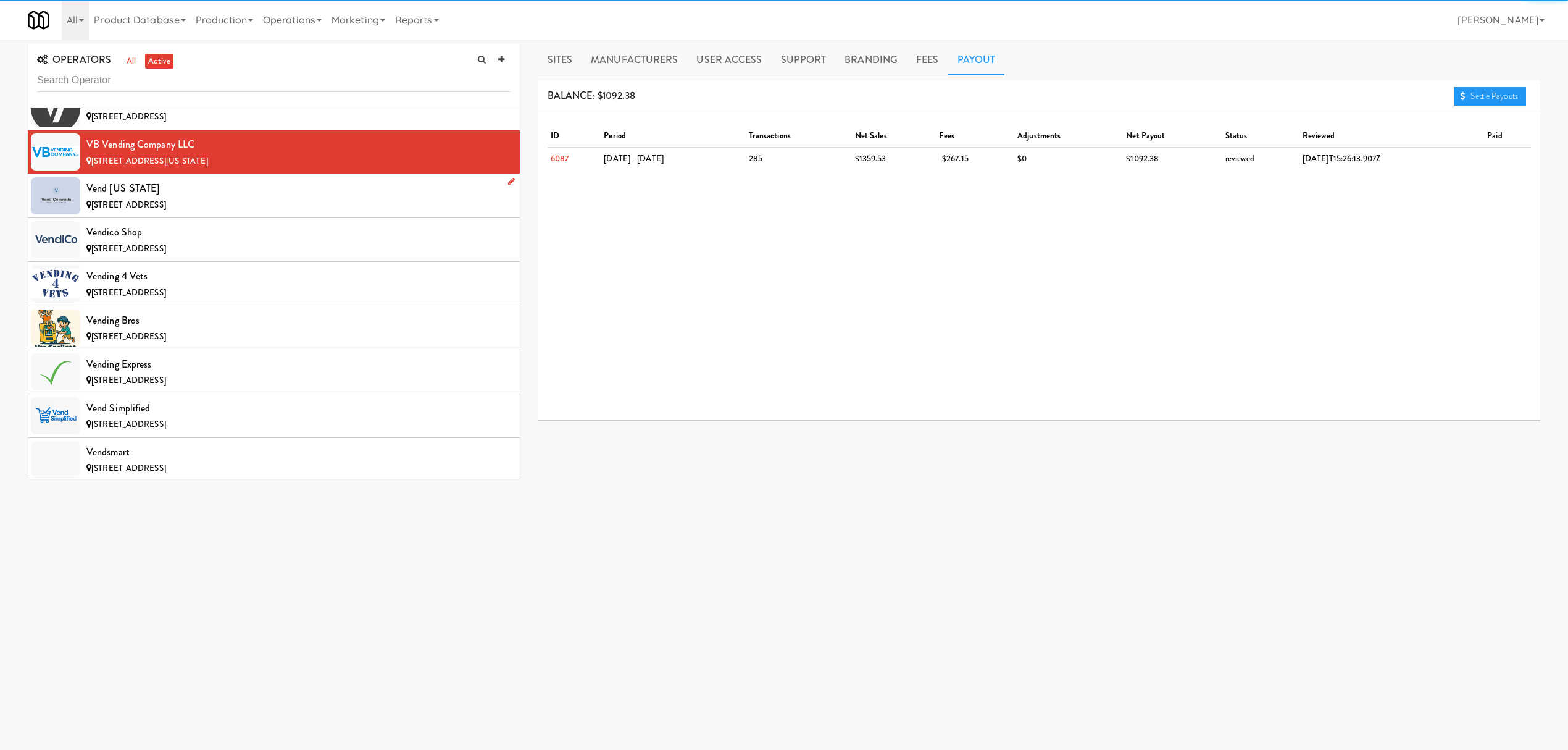
click at [225, 197] on div "Vend [US_STATE]" at bounding box center [298, 188] width 424 height 19
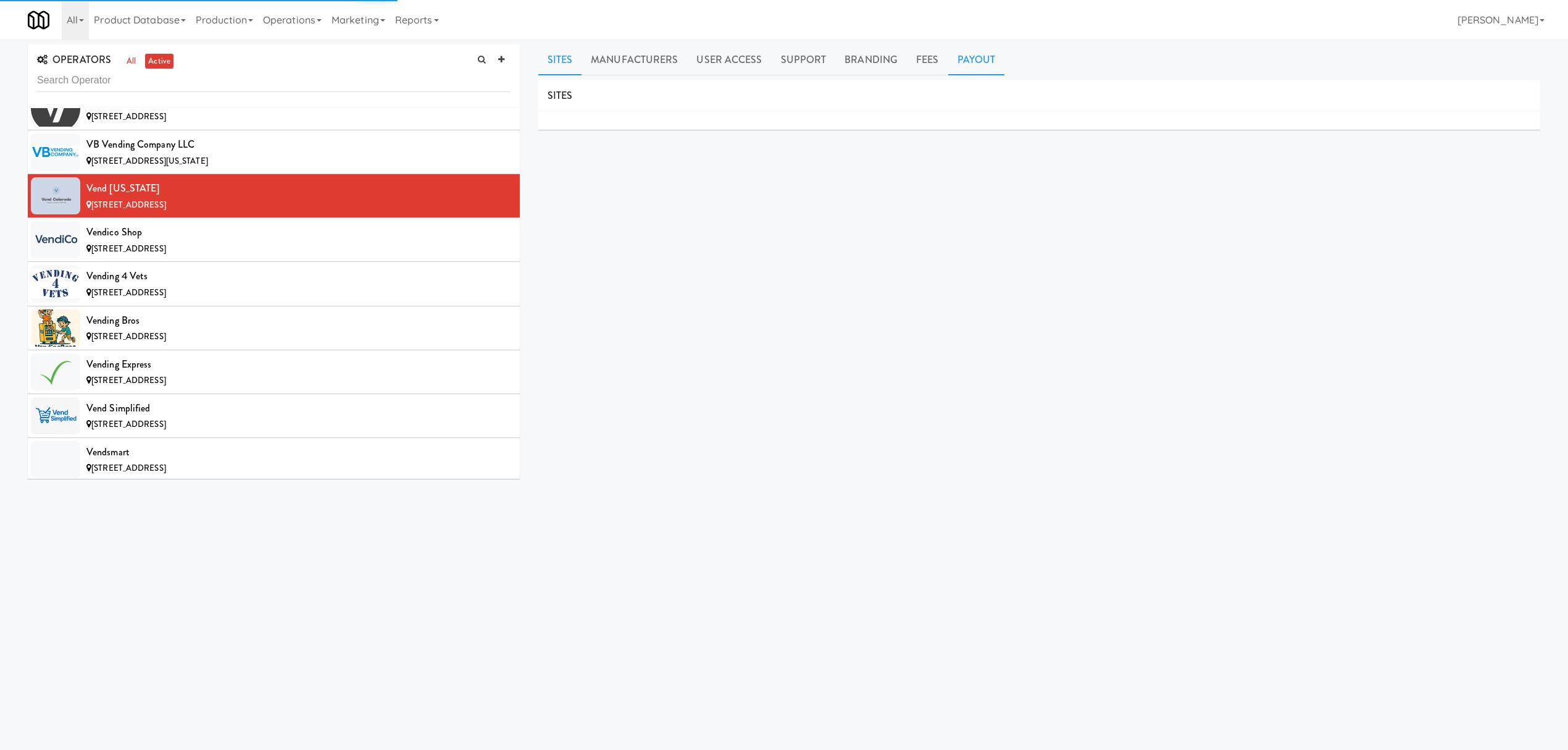
click at [985, 58] on link "Payout" at bounding box center [976, 60] width 56 height 31
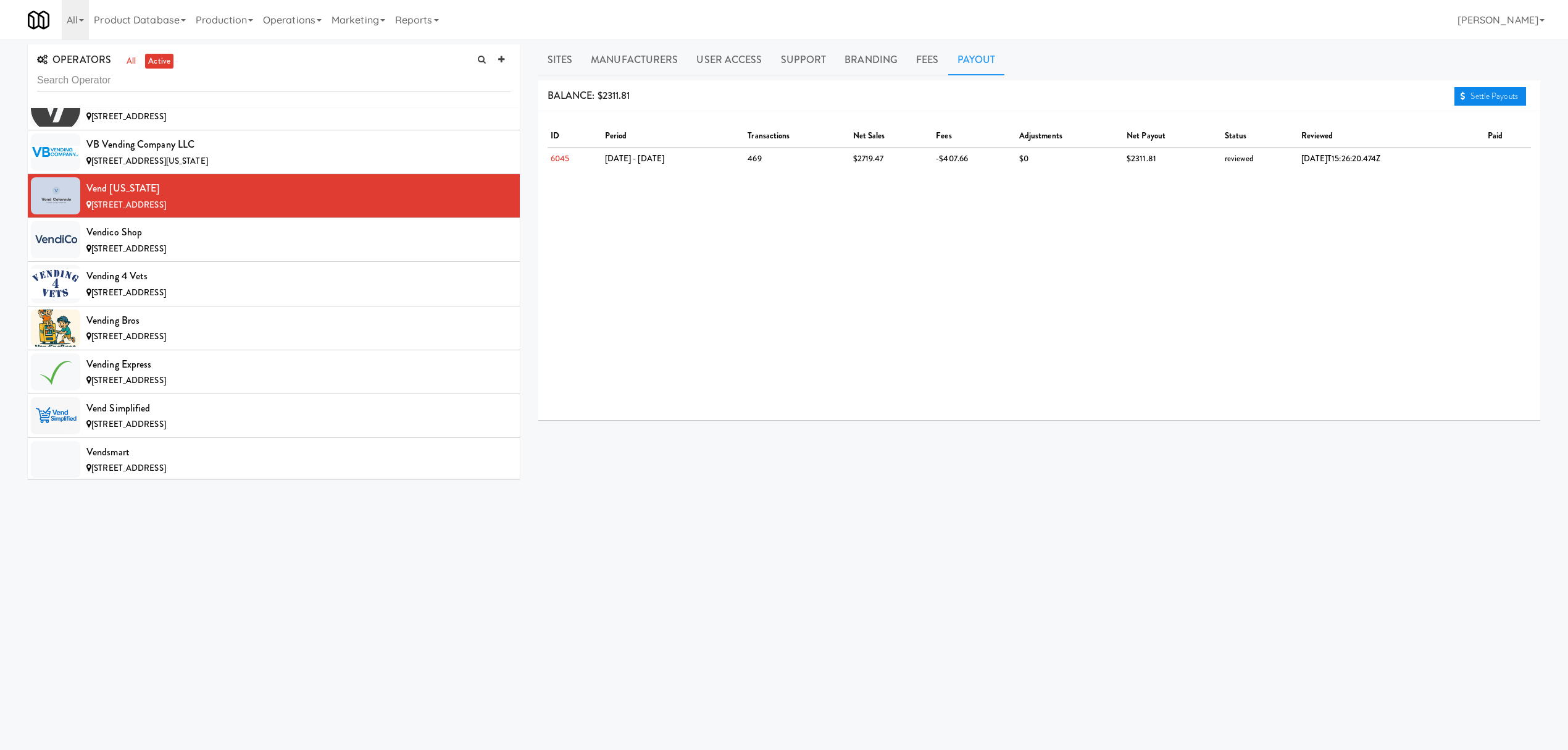
click at [1456, 98] on link "Settle Payouts" at bounding box center [1490, 96] width 72 height 19
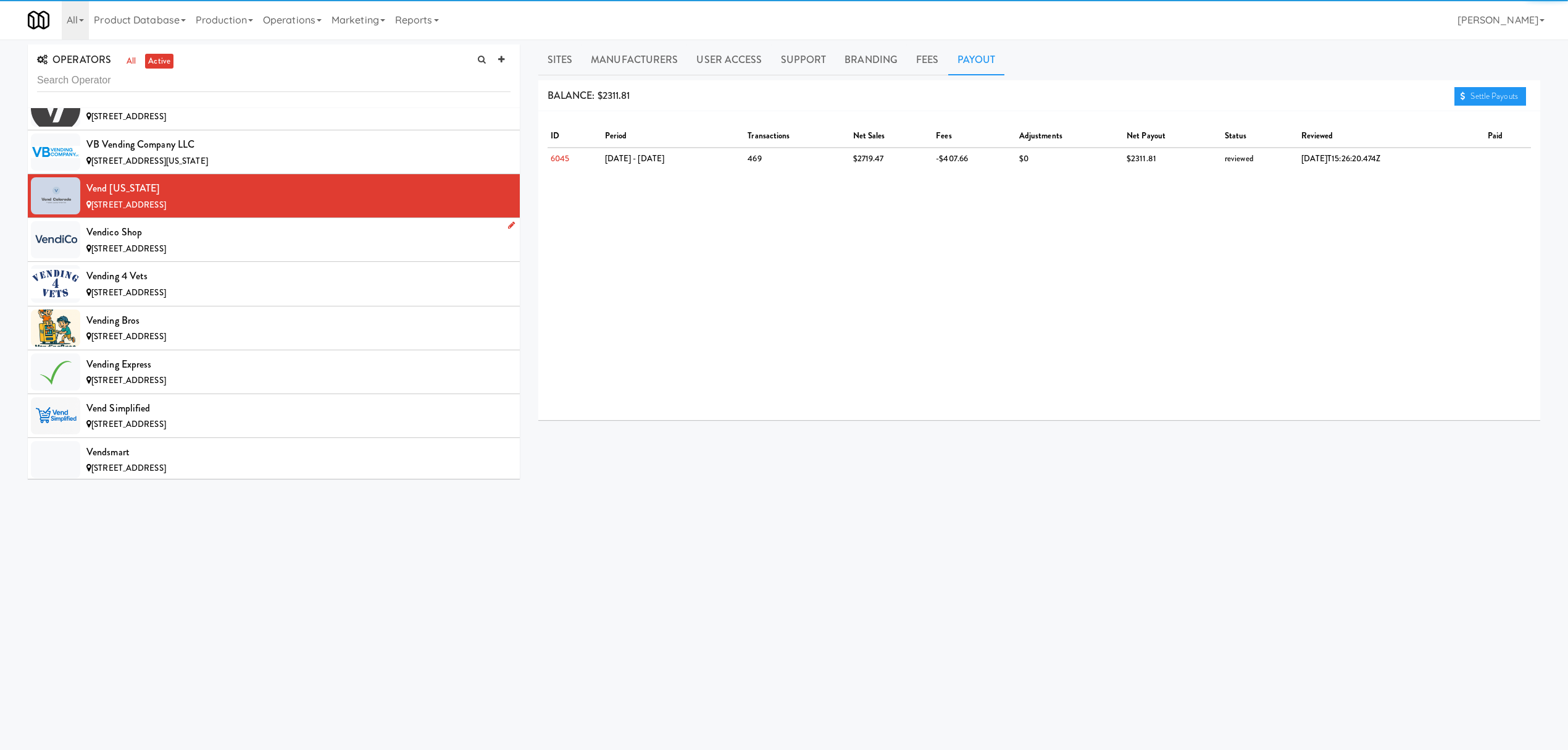
click at [273, 241] on div "Vendico Shop" at bounding box center [298, 232] width 424 height 19
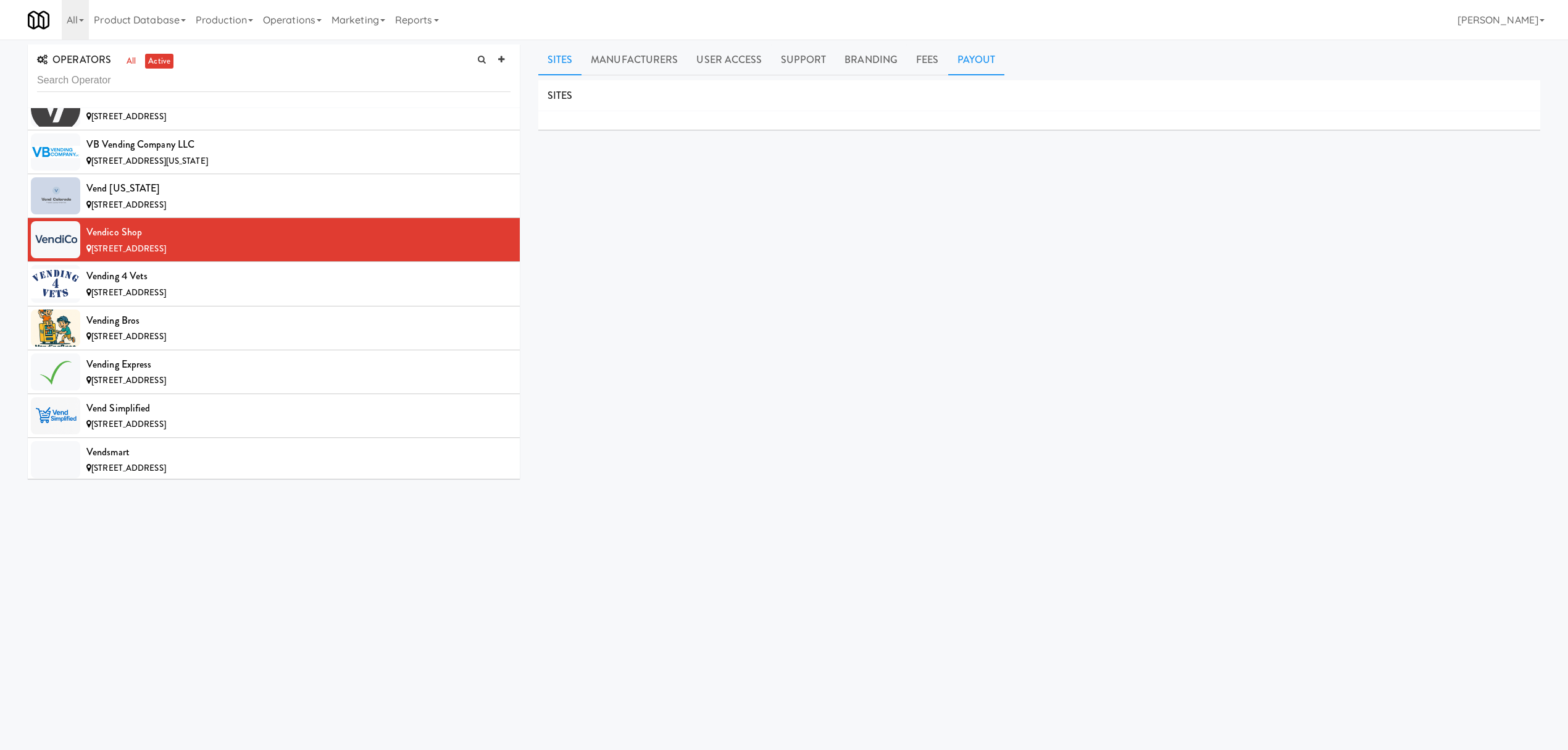
click at [964, 59] on link "Payout" at bounding box center [976, 60] width 56 height 31
click at [215, 285] on div "Vending 4 Vets" at bounding box center [298, 276] width 424 height 19
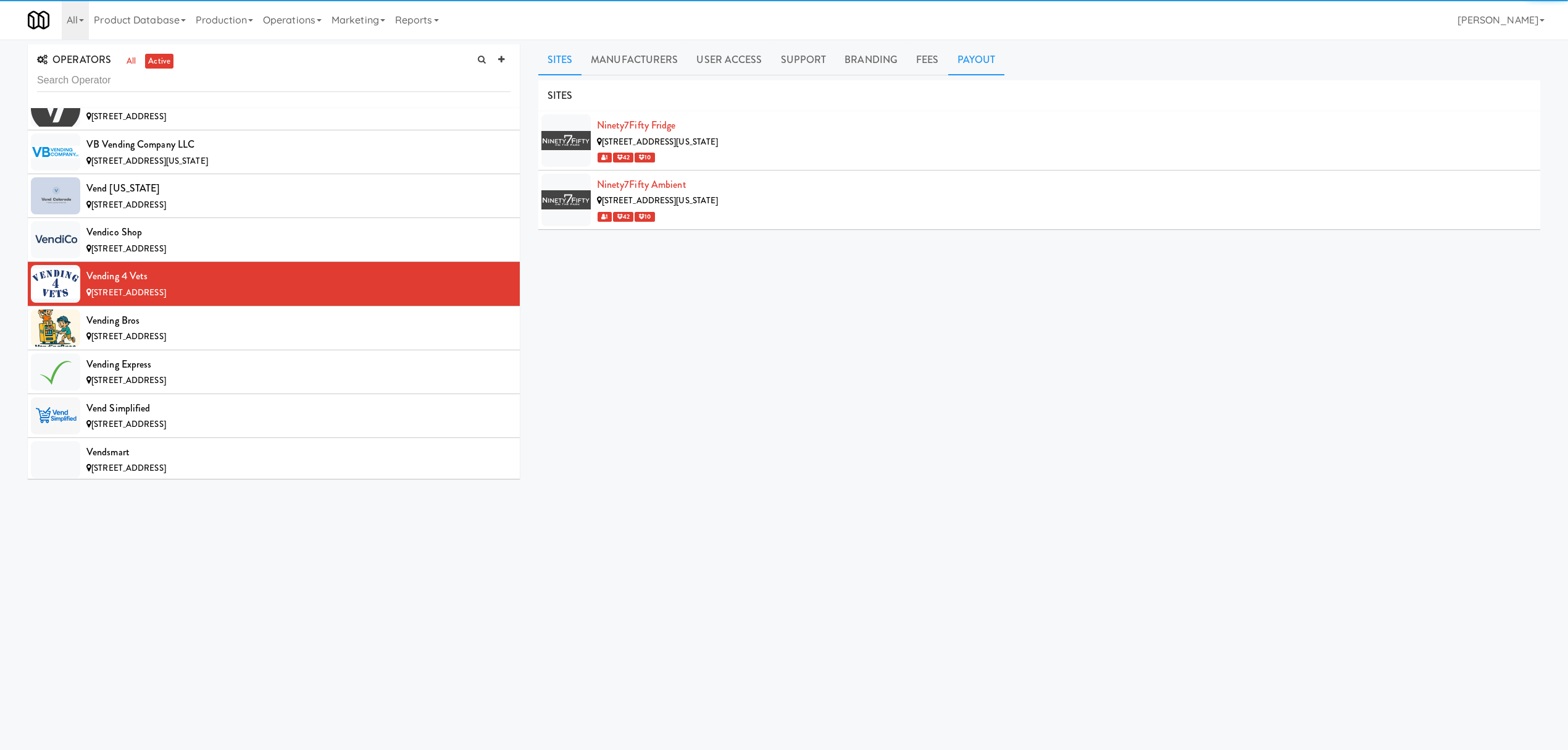
click at [969, 52] on link "Payout" at bounding box center [976, 60] width 56 height 31
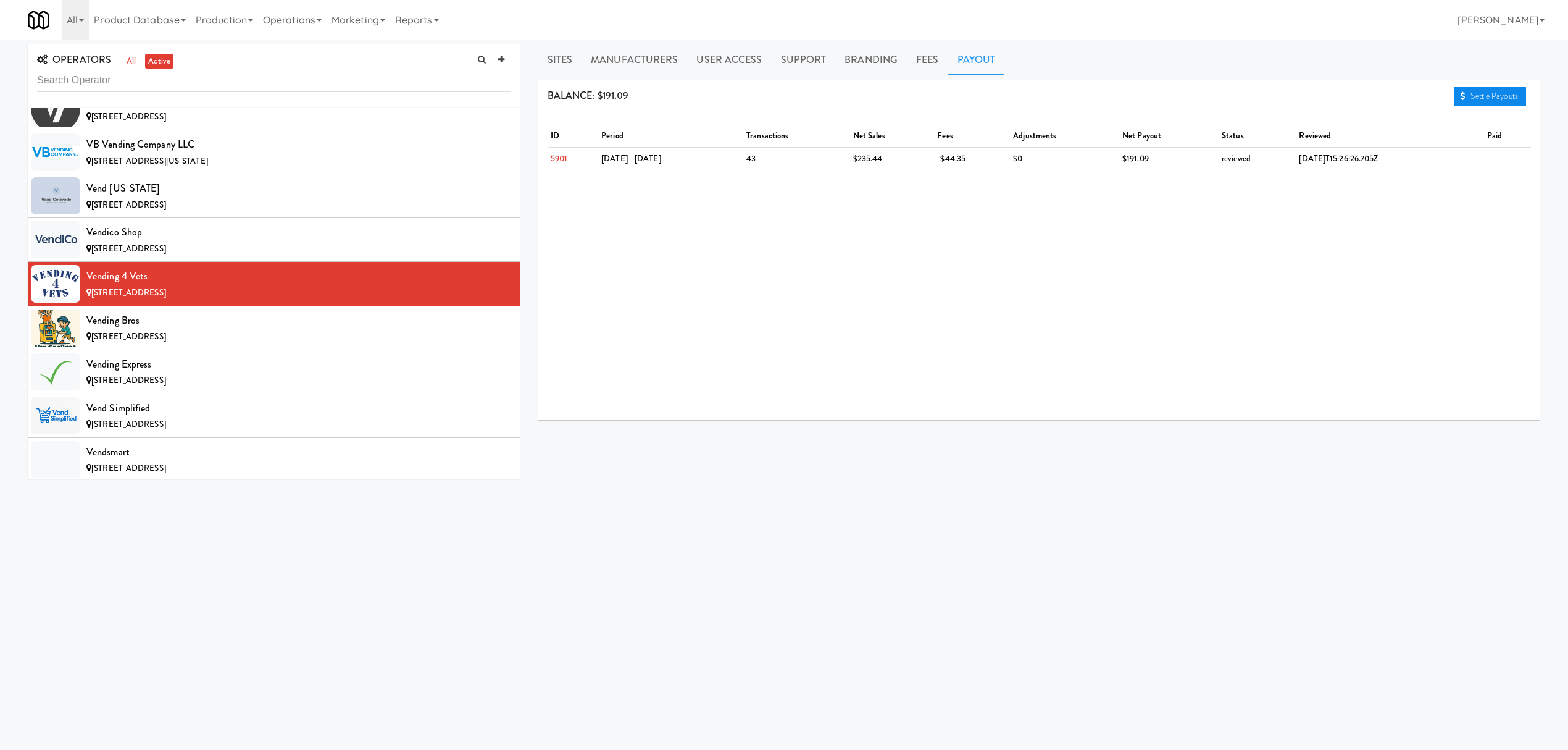
click at [1484, 95] on link "Settle Payouts" at bounding box center [1490, 96] width 72 height 19
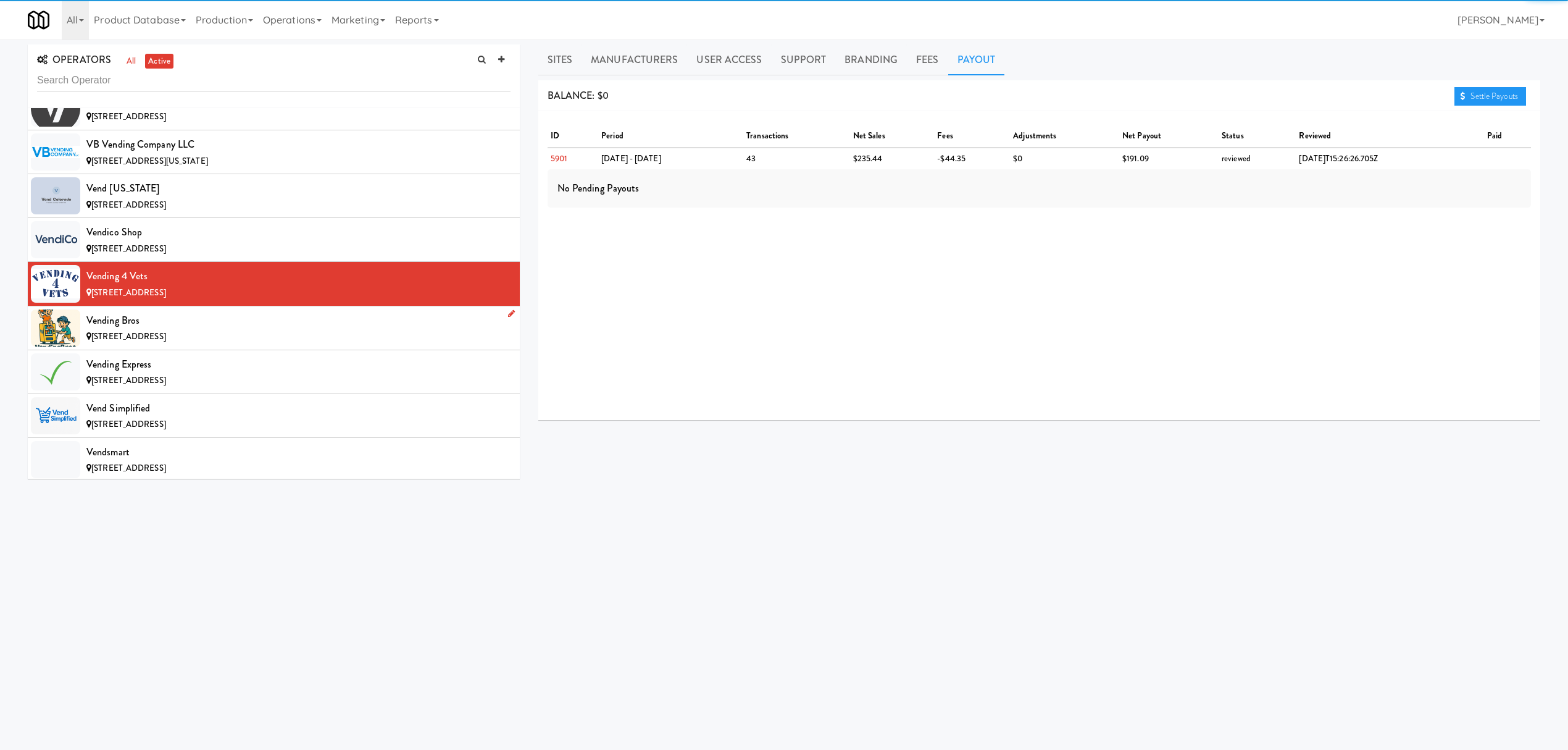
click at [134, 344] on div "[STREET_ADDRESS]" at bounding box center [298, 336] width 424 height 15
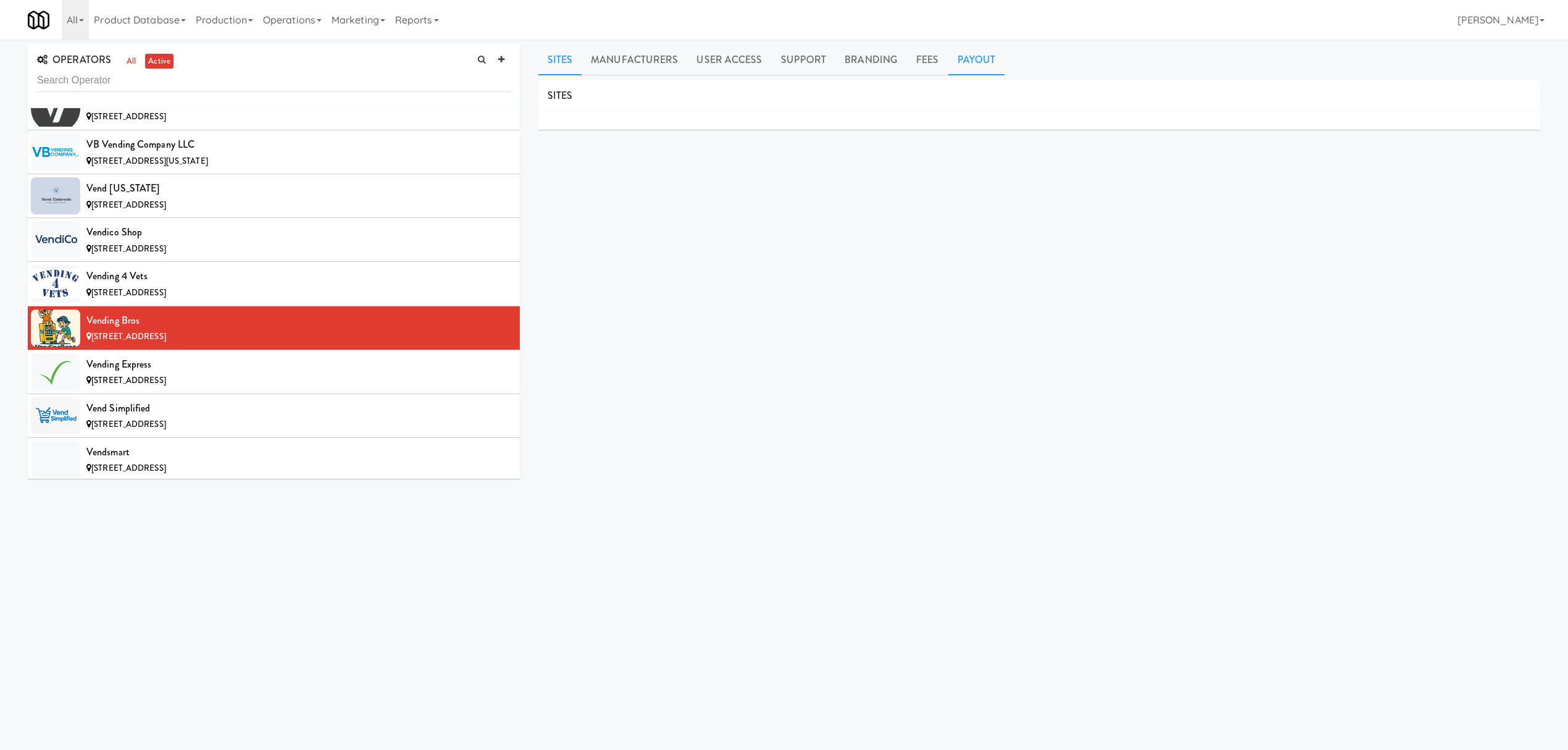
click at [972, 68] on link "Payout" at bounding box center [976, 60] width 56 height 31
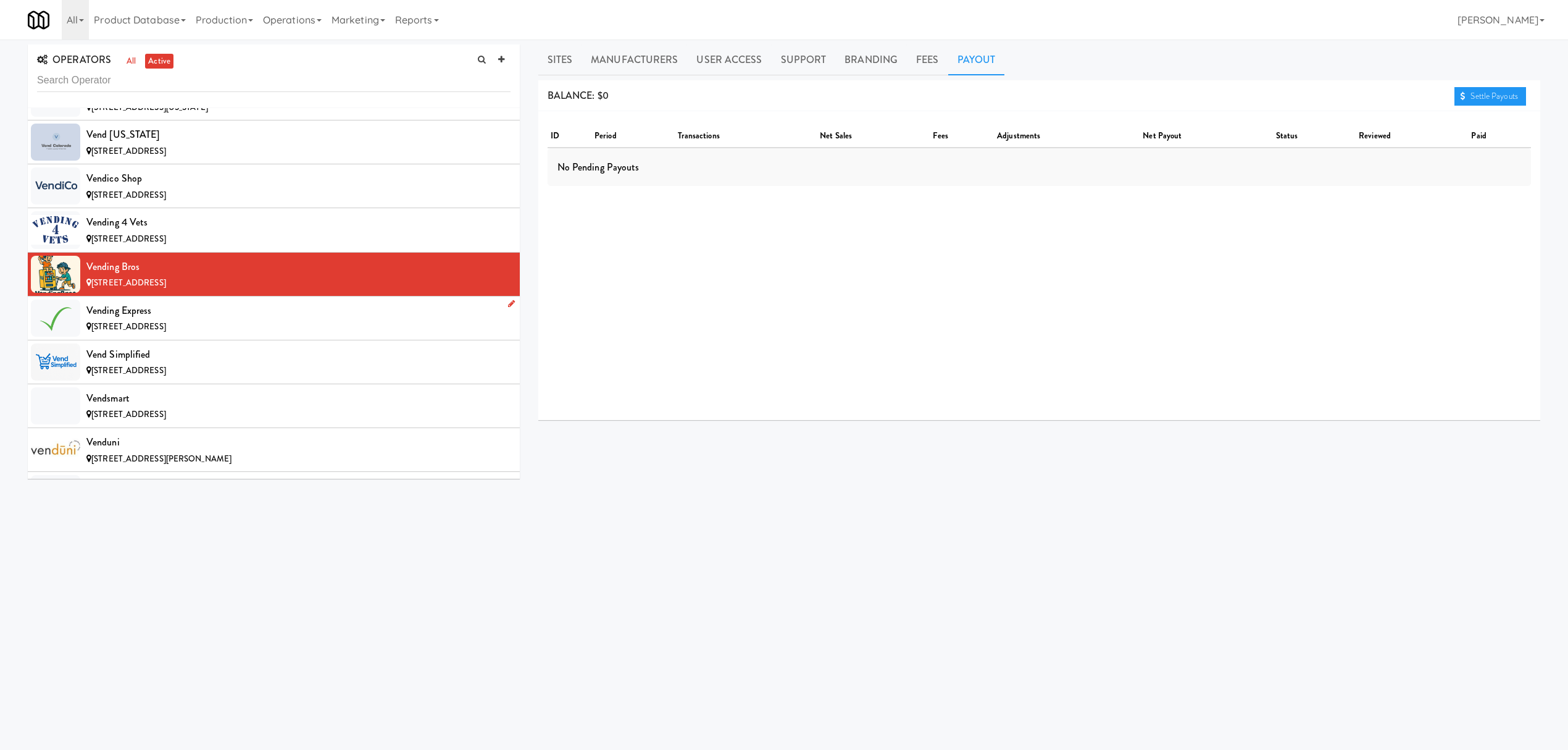
scroll to position [13750, 0]
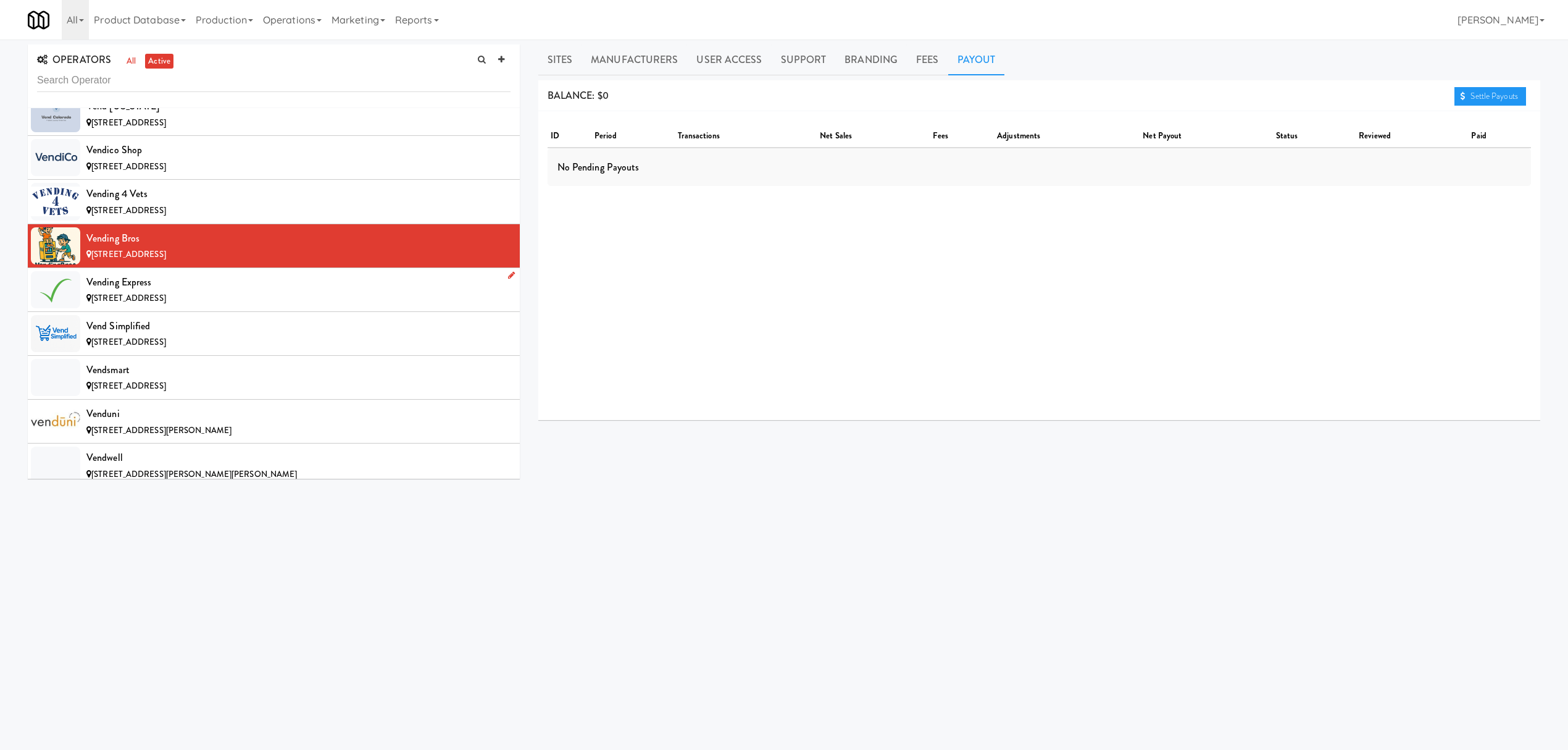
click at [274, 291] on div "Vending Express" at bounding box center [298, 283] width 424 height 19
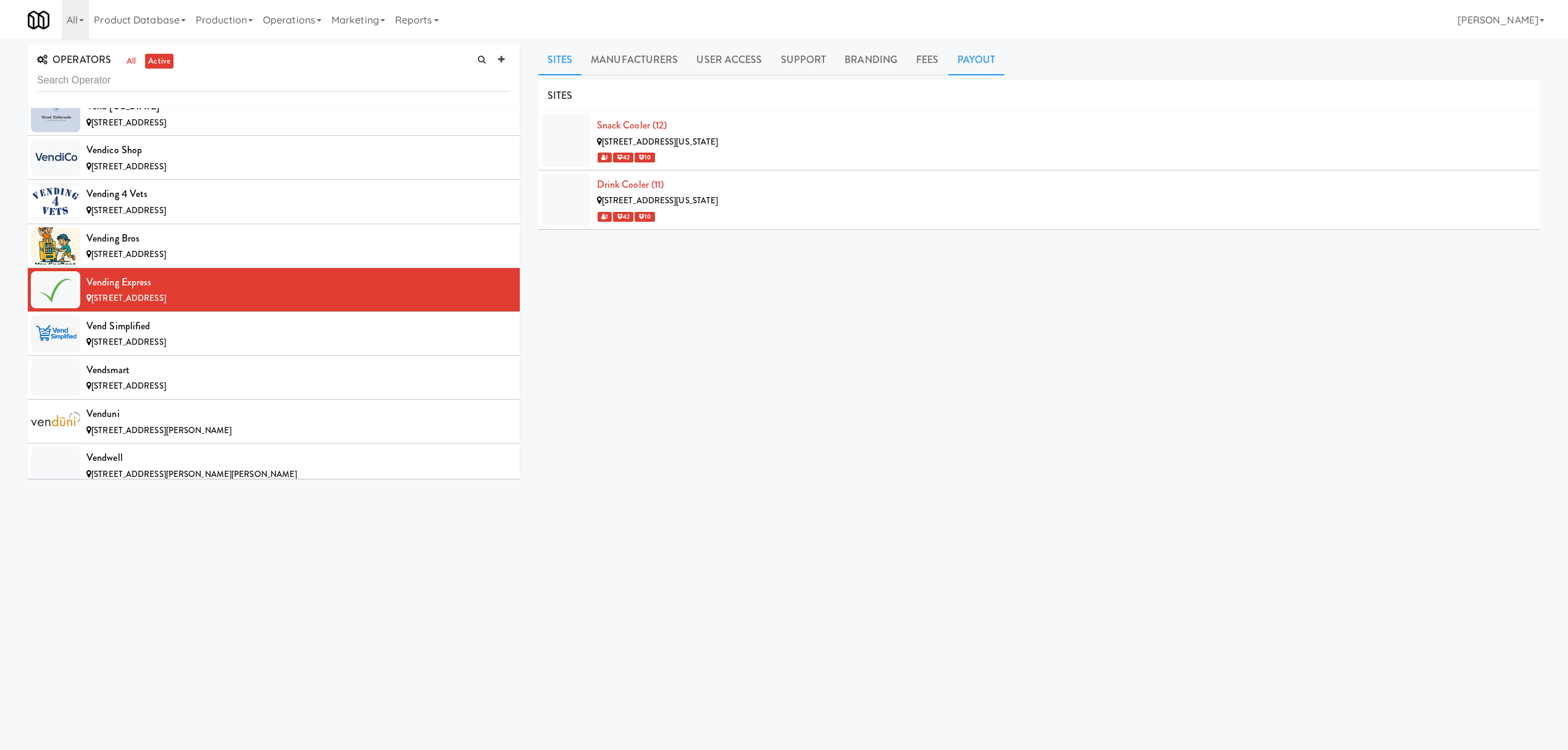
click at [966, 51] on link "Payout" at bounding box center [976, 60] width 56 height 31
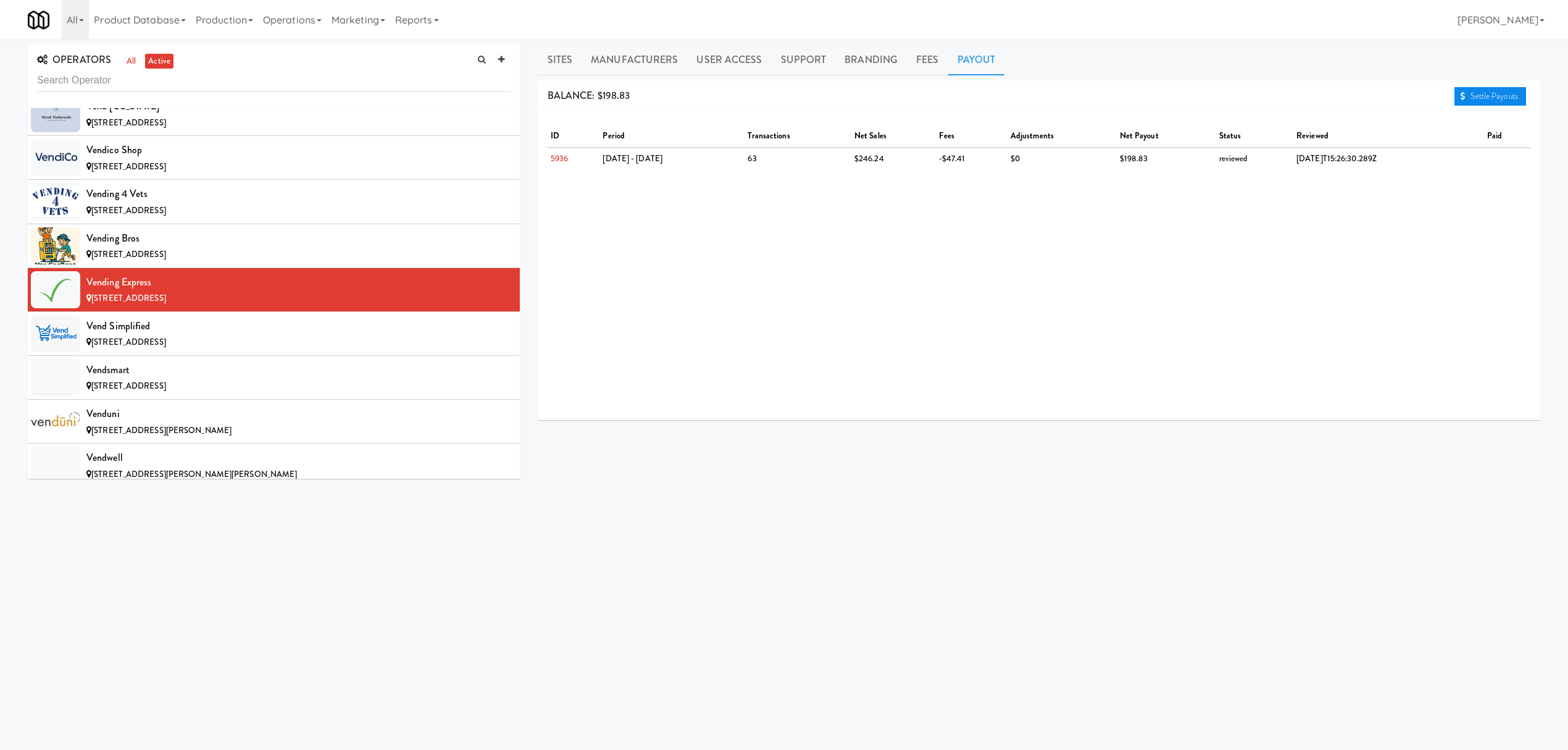
click at [1482, 94] on link "Settle Payouts" at bounding box center [1490, 96] width 72 height 19
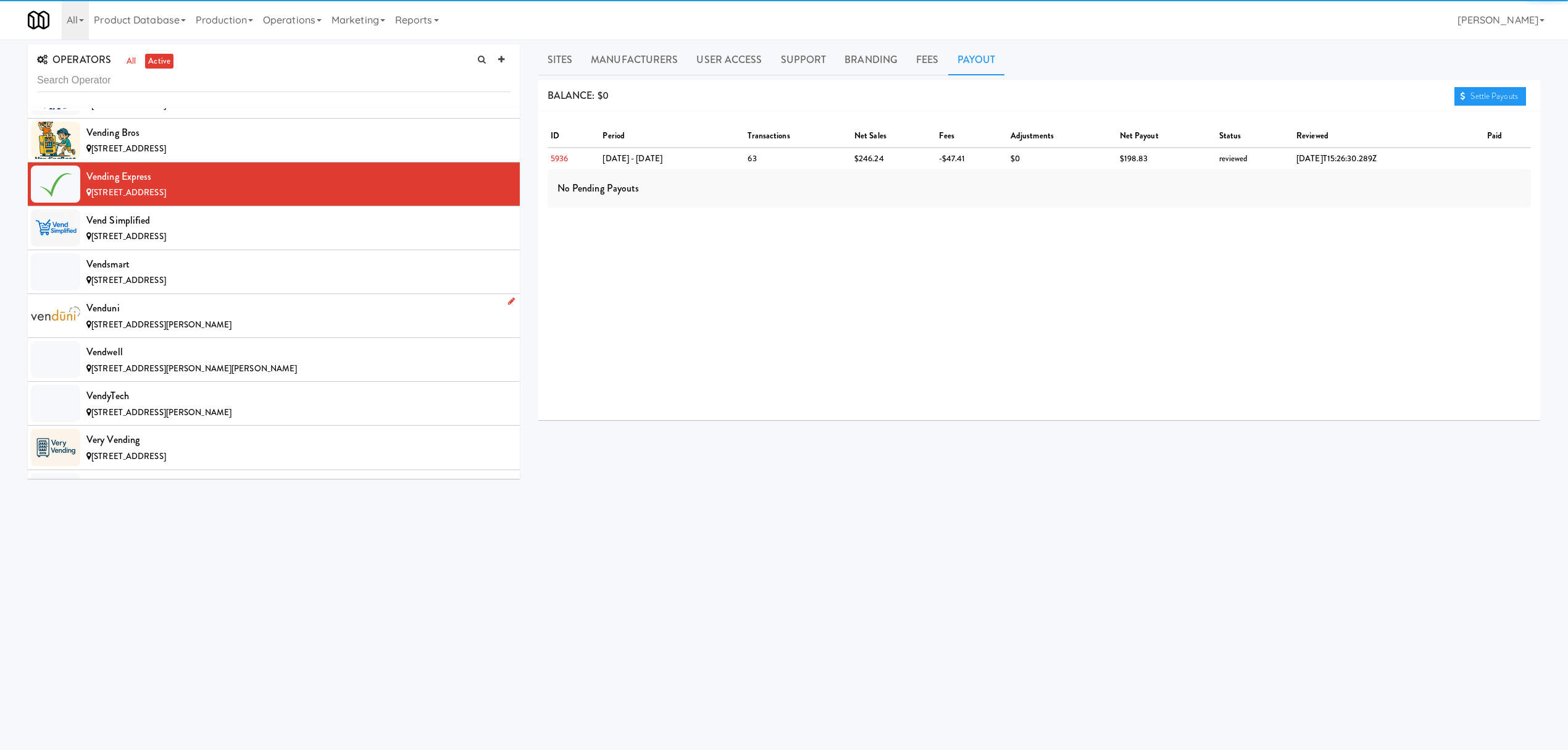
scroll to position [13915, 0]
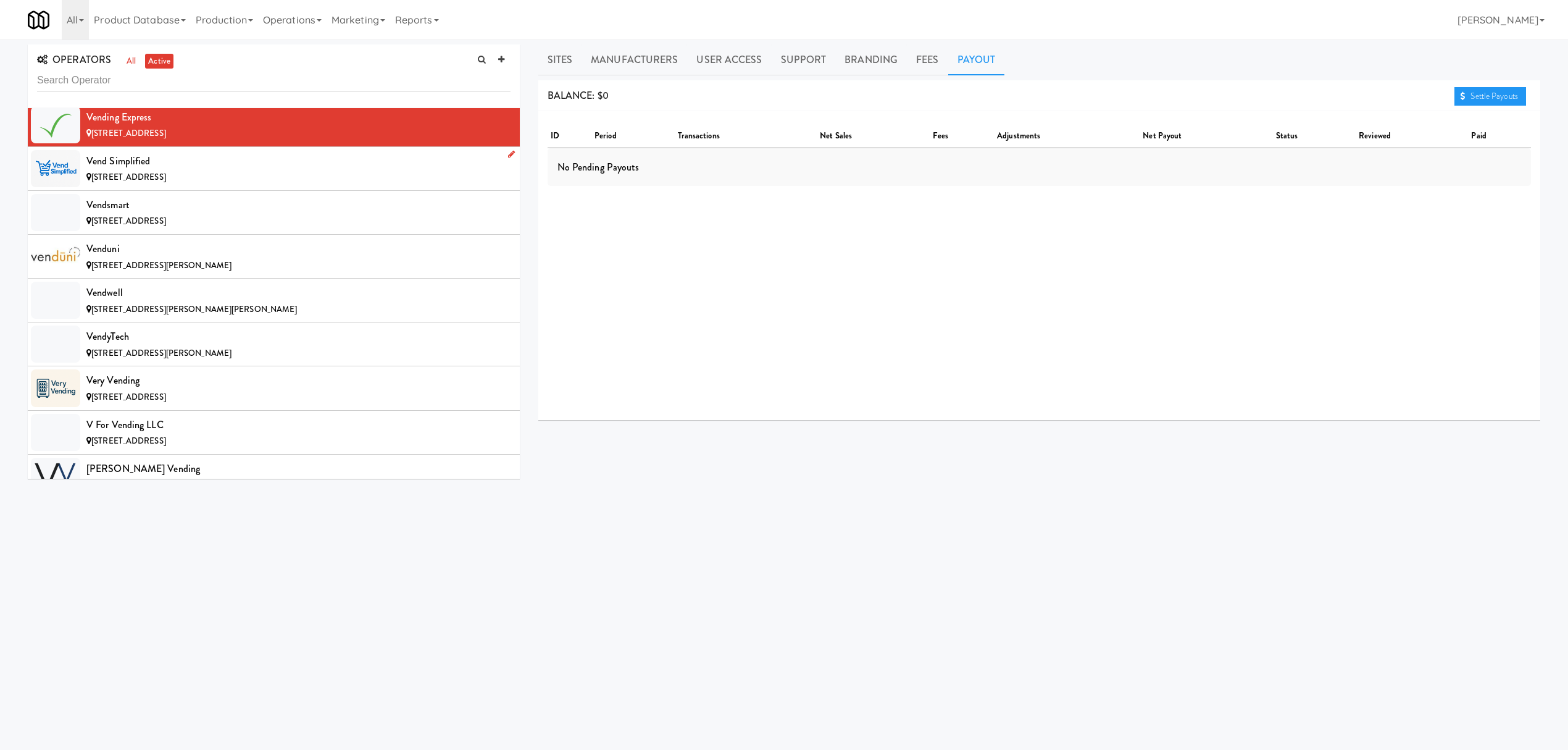
click at [257, 186] on div "[STREET_ADDRESS]" at bounding box center [298, 177] width 424 height 15
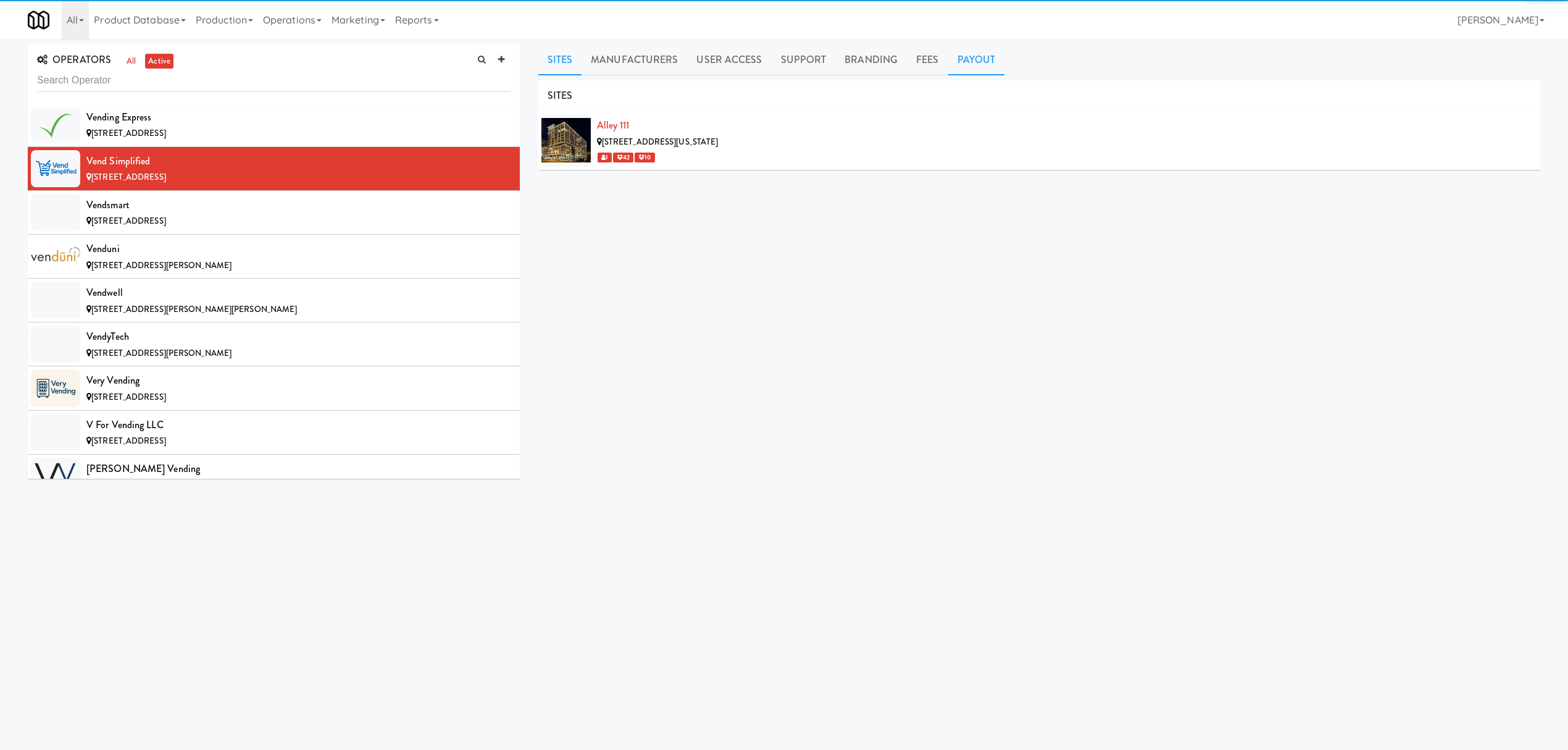
click at [952, 59] on link "Payout" at bounding box center [976, 60] width 56 height 31
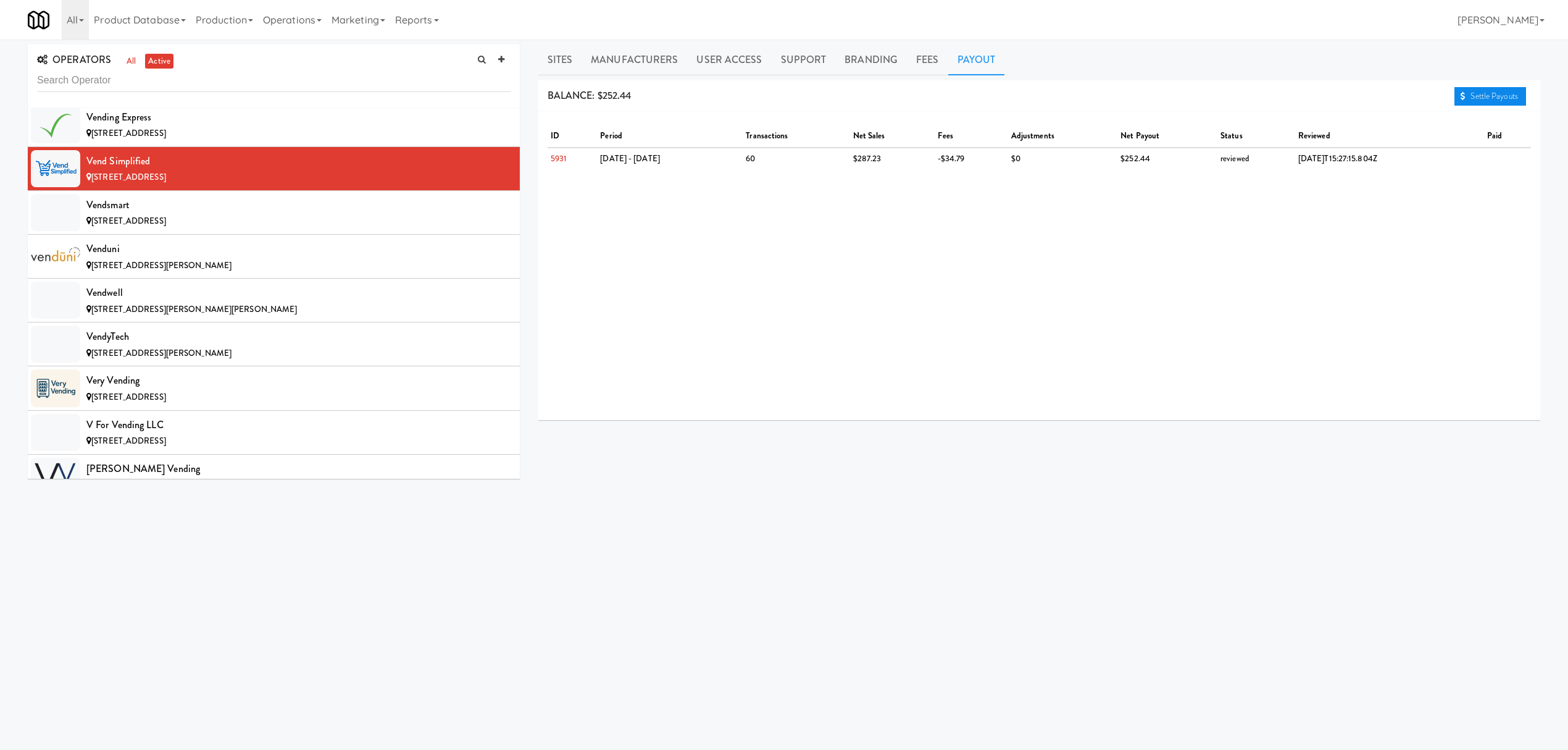
click at [1512, 92] on link "Settle Payouts" at bounding box center [1490, 96] width 72 height 19
click at [282, 214] on div "Vendsmart" at bounding box center [298, 205] width 424 height 19
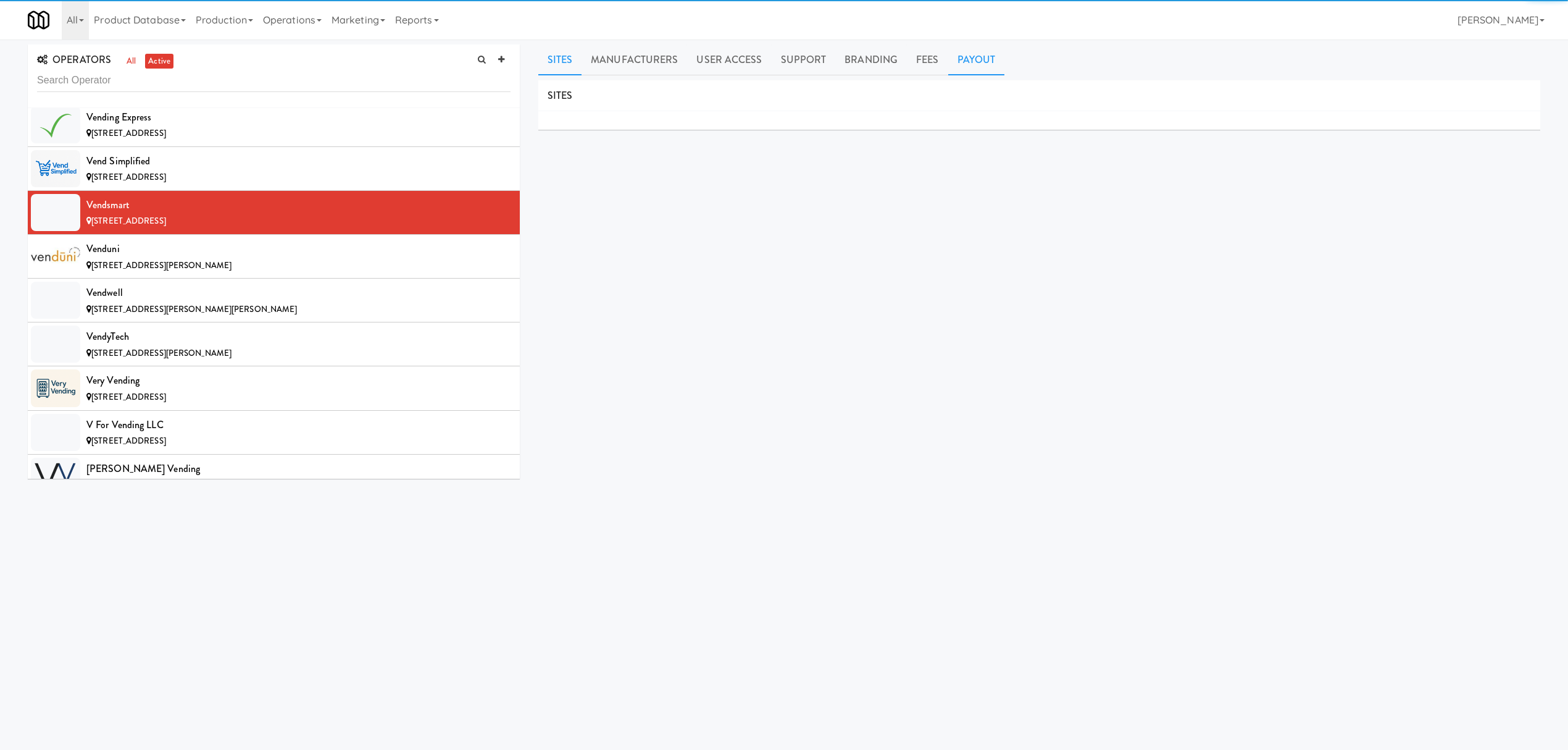
click at [982, 59] on link "Payout" at bounding box center [976, 60] width 56 height 31
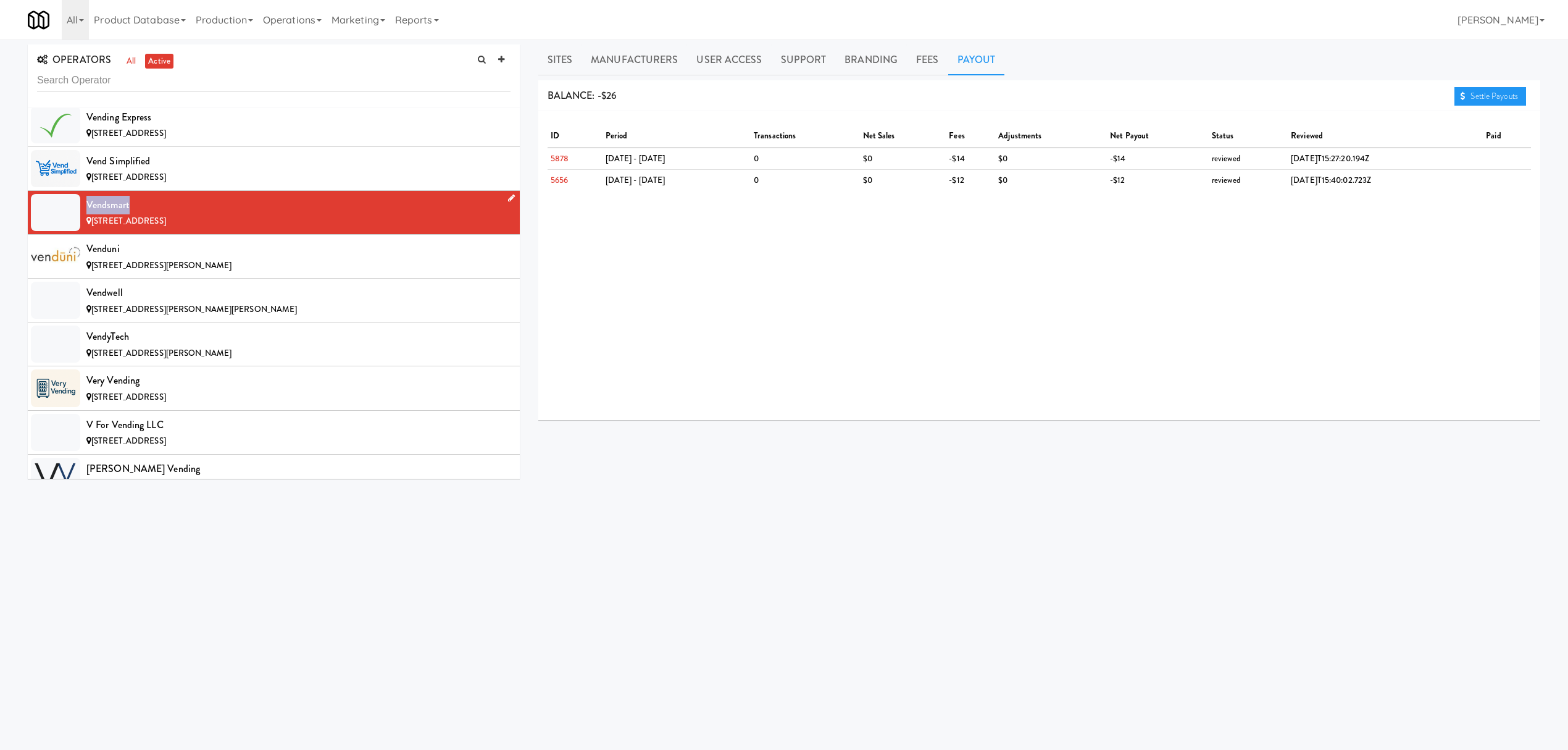
drag, startPoint x: 84, startPoint y: 270, endPoint x: 171, endPoint y: 269, distance: 87.0
click at [171, 235] on li "Vendsmart [STREET_ADDRESS]" at bounding box center [274, 213] width 492 height 44
click at [238, 273] on div "[STREET_ADDRESS][PERSON_NAME]" at bounding box center [298, 265] width 424 height 15
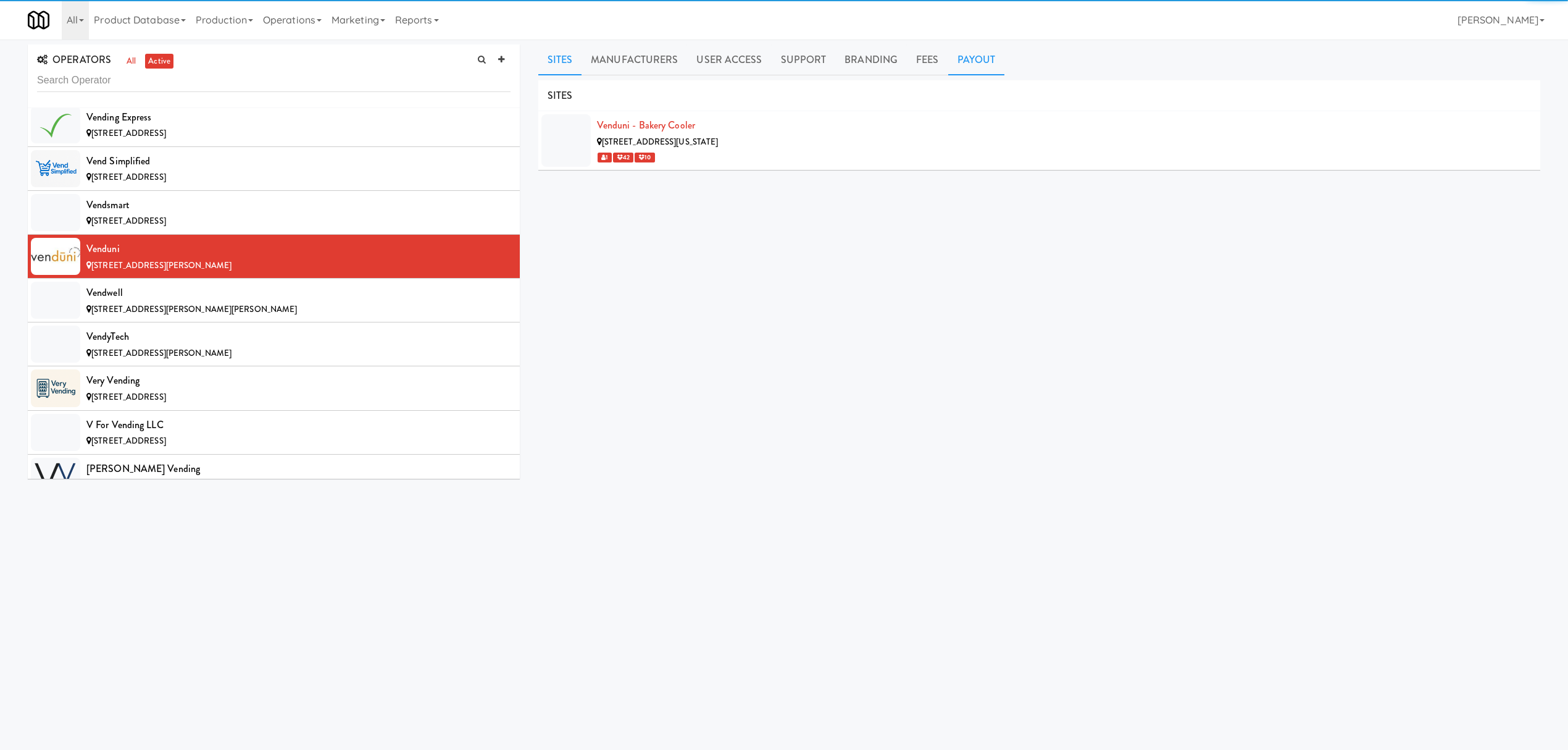
click at [984, 55] on link "Payout" at bounding box center [976, 60] width 56 height 31
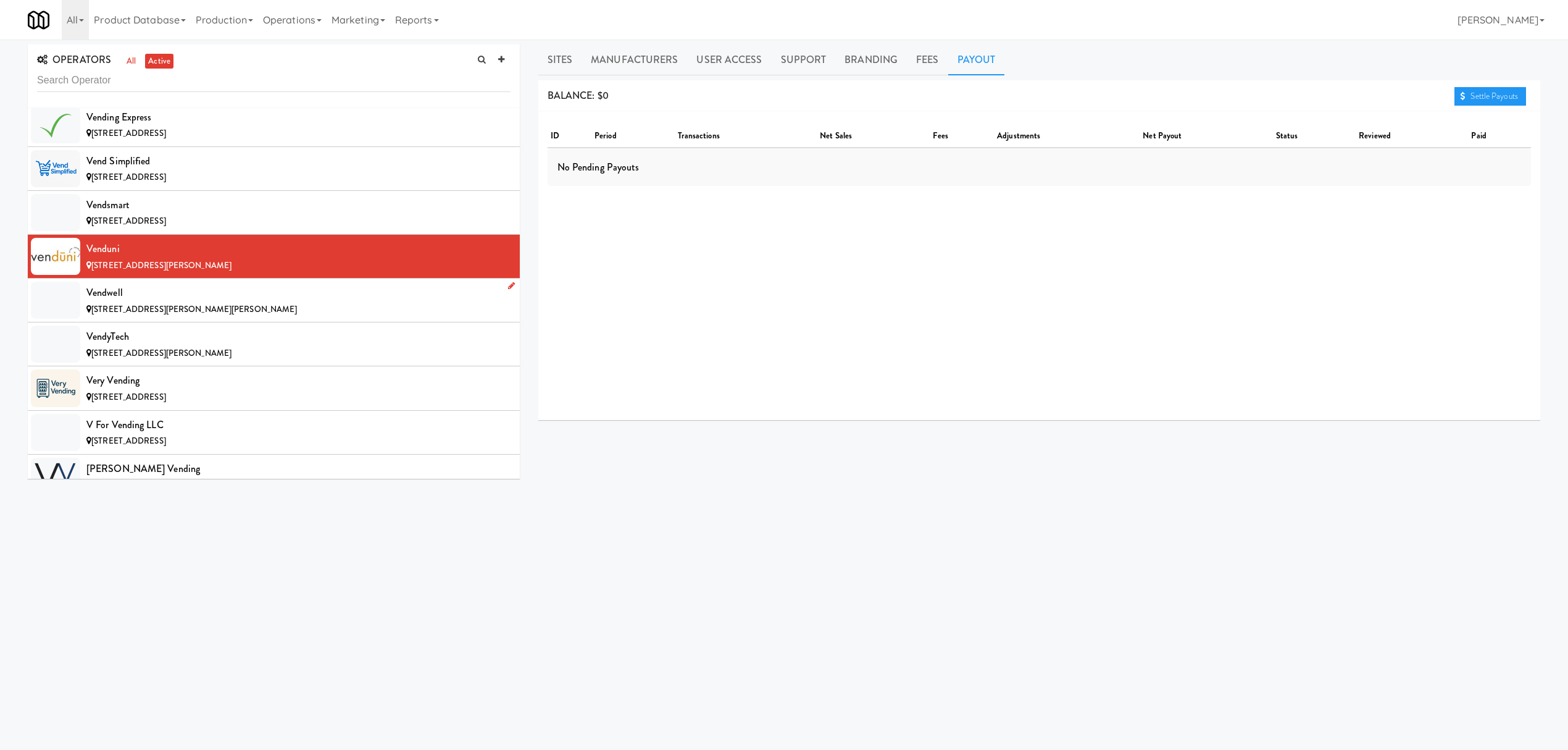
click at [289, 302] on div "Vendwell" at bounding box center [298, 293] width 424 height 19
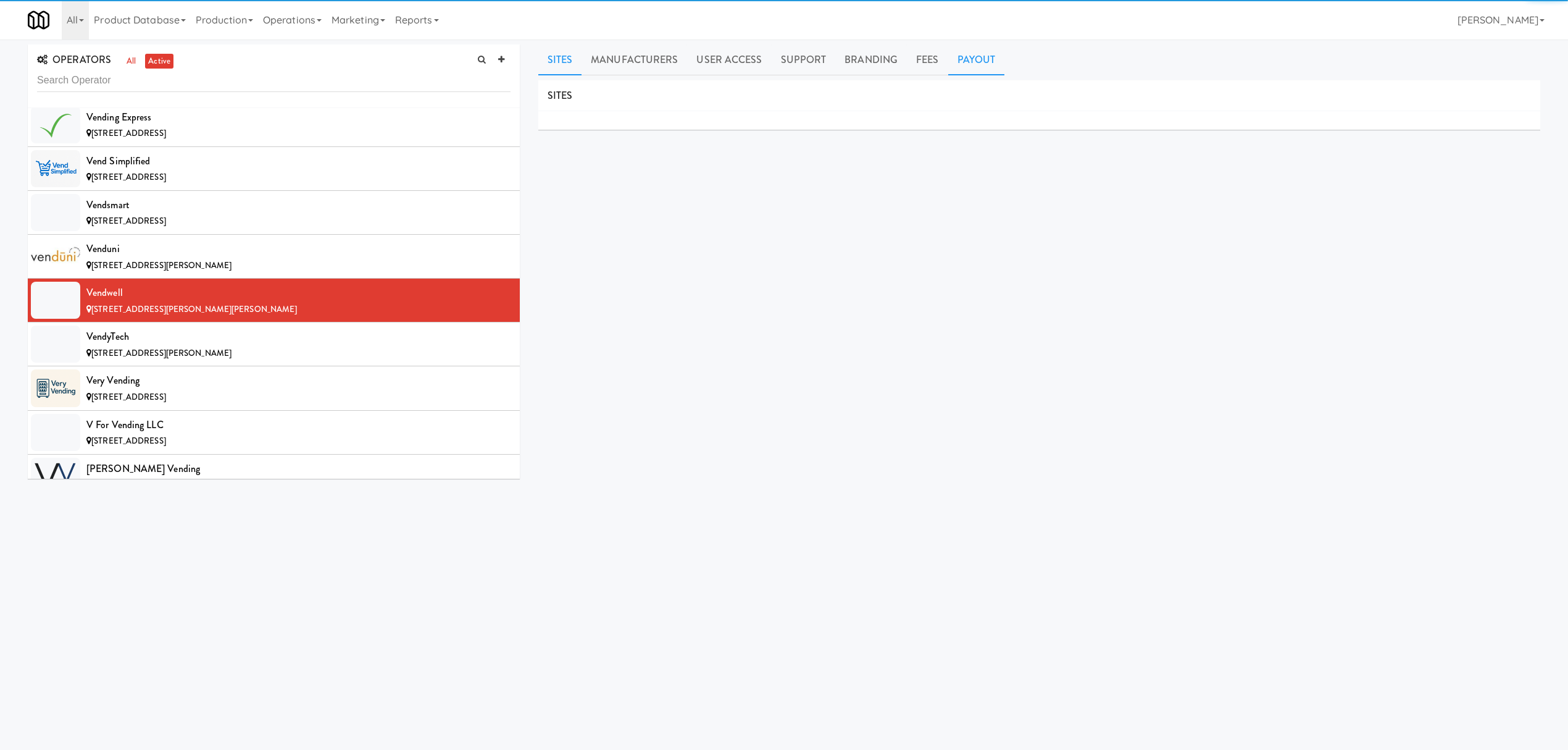
click at [974, 59] on link "Payout" at bounding box center [976, 60] width 56 height 31
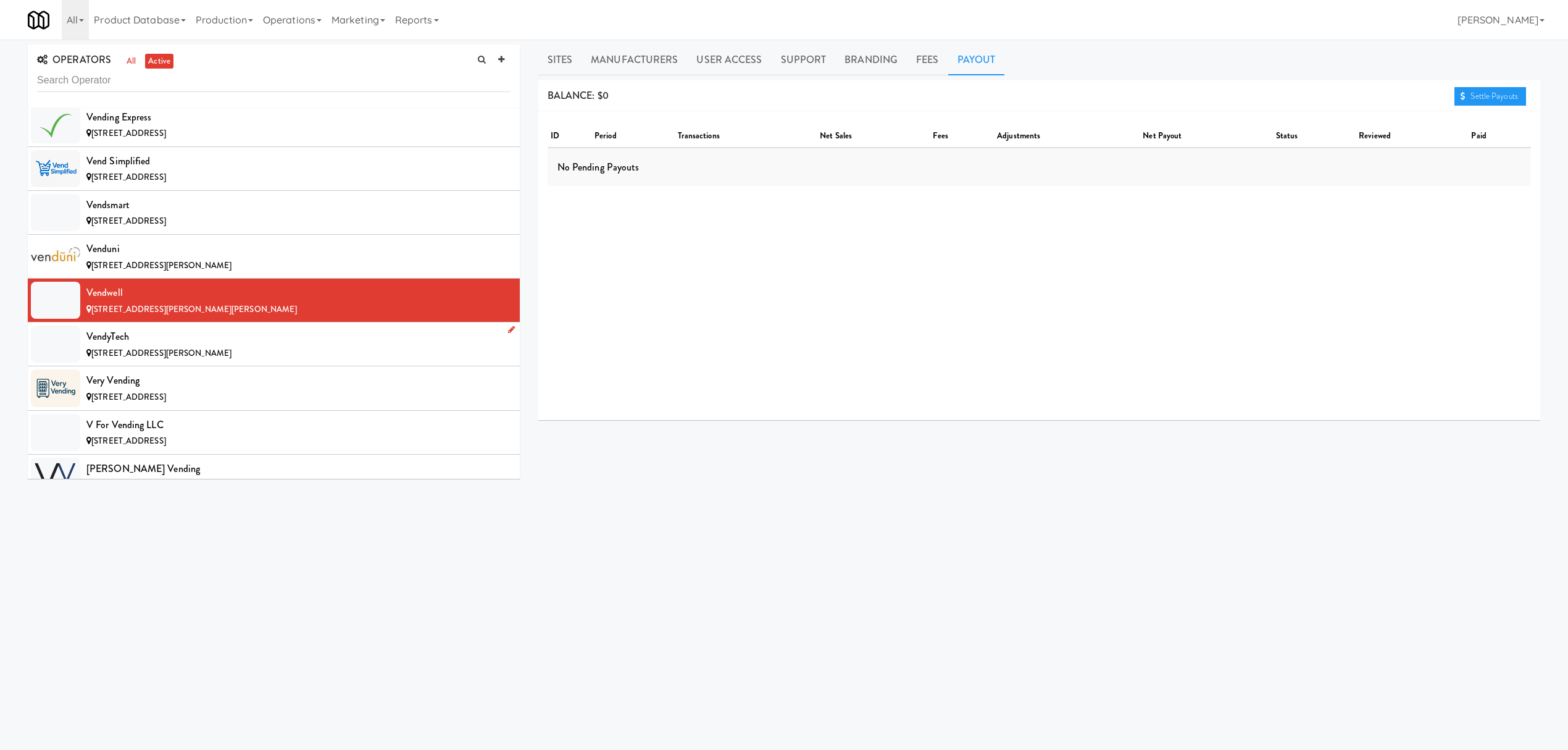
click at [263, 346] on div "VendyTech" at bounding box center [298, 336] width 424 height 19
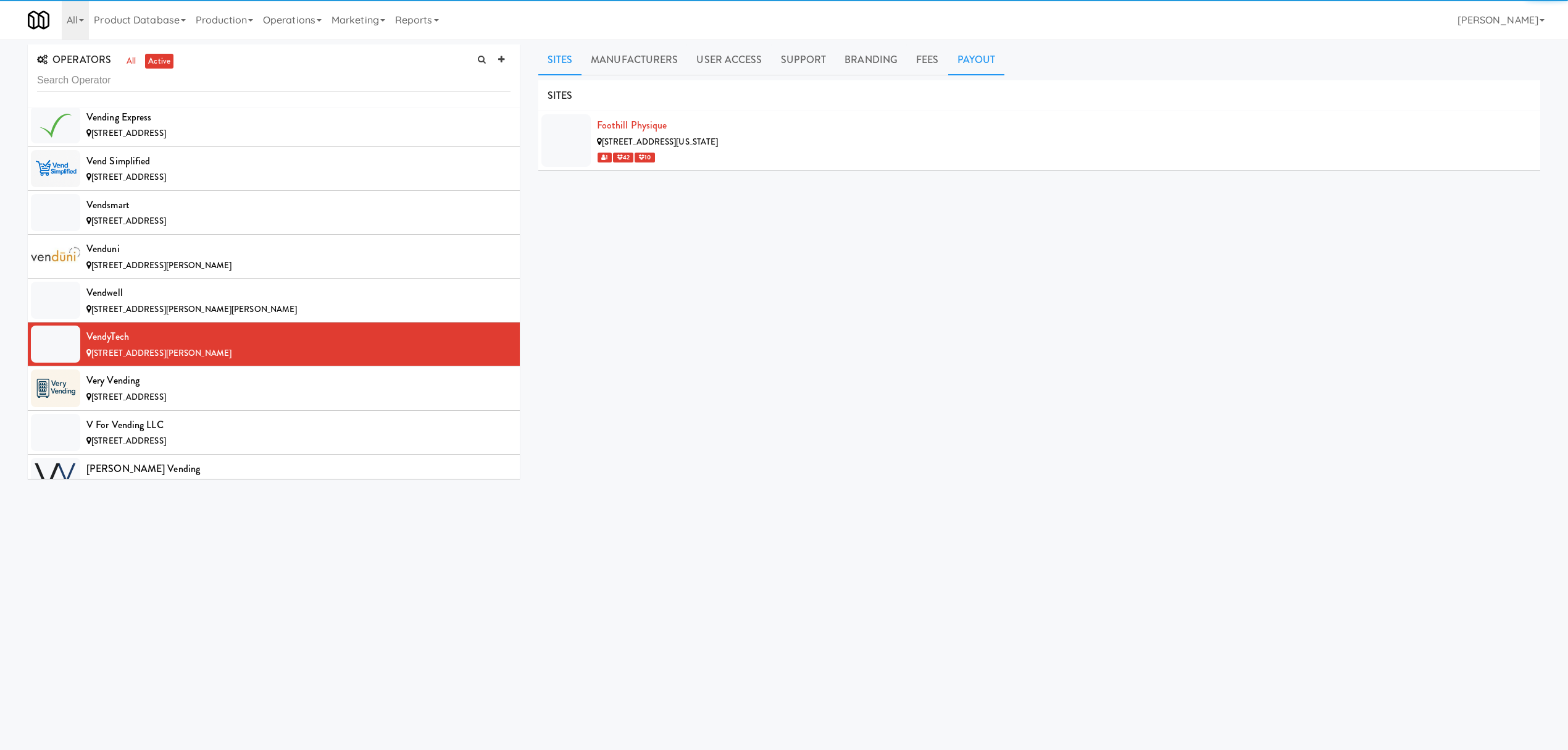
click at [985, 58] on link "Payout" at bounding box center [976, 60] width 56 height 31
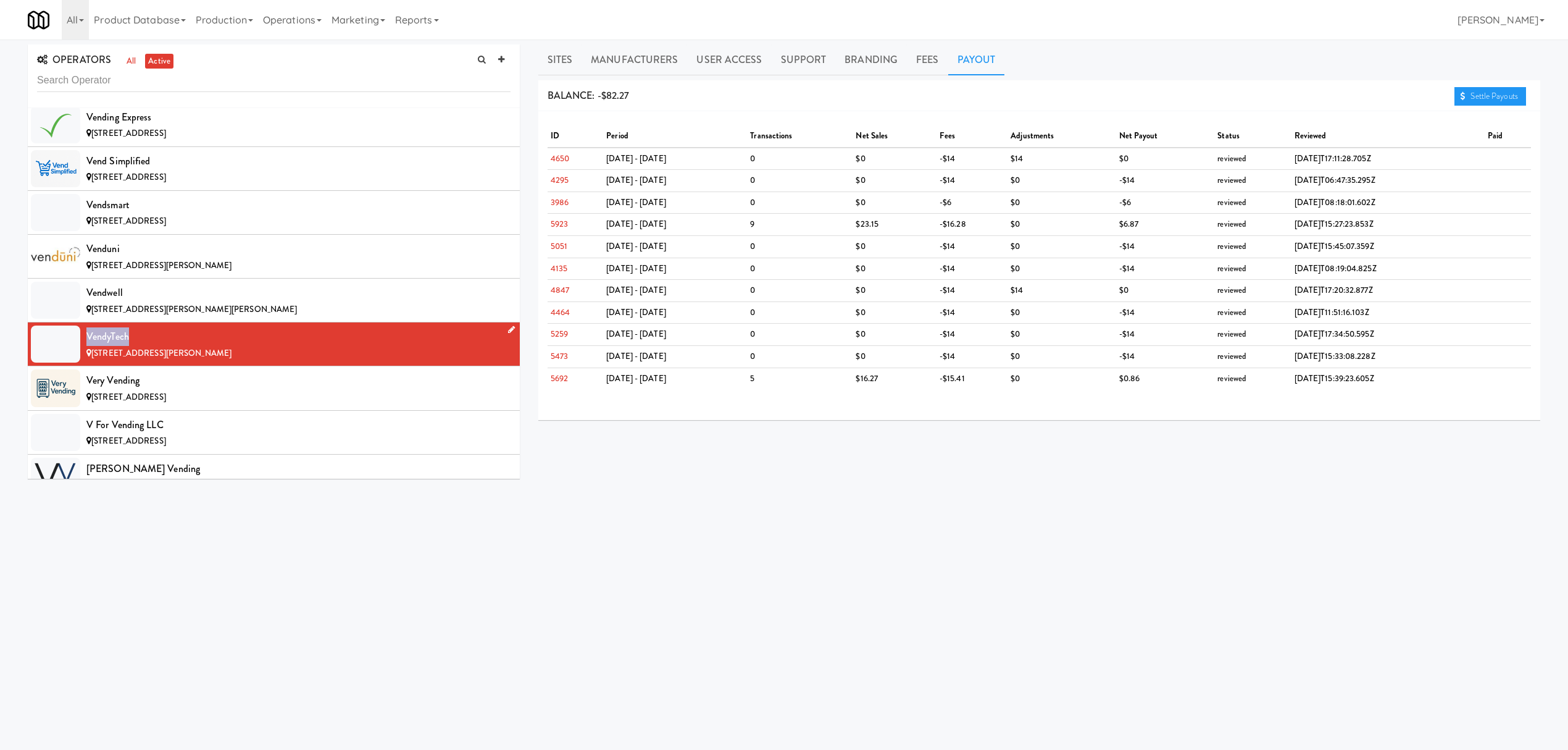
drag, startPoint x: 85, startPoint y: 402, endPoint x: 151, endPoint y: 401, distance: 66.0
click at [151, 366] on li "VendyTech [STREET_ADDRESS][PERSON_NAME]" at bounding box center [274, 344] width 492 height 44
click at [263, 390] on div "Very Vending" at bounding box center [298, 380] width 424 height 19
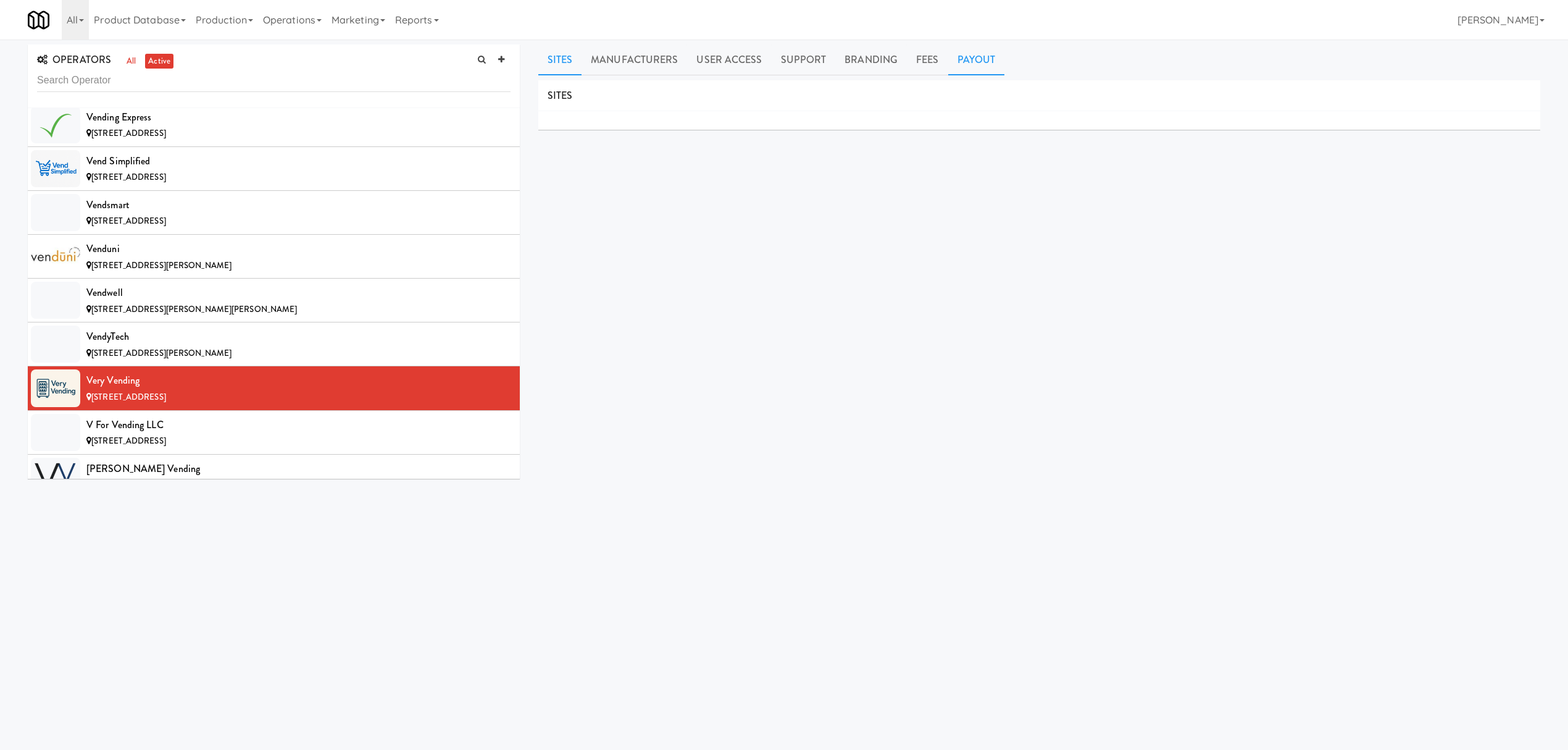
click at [974, 51] on link "Payout" at bounding box center [976, 60] width 56 height 31
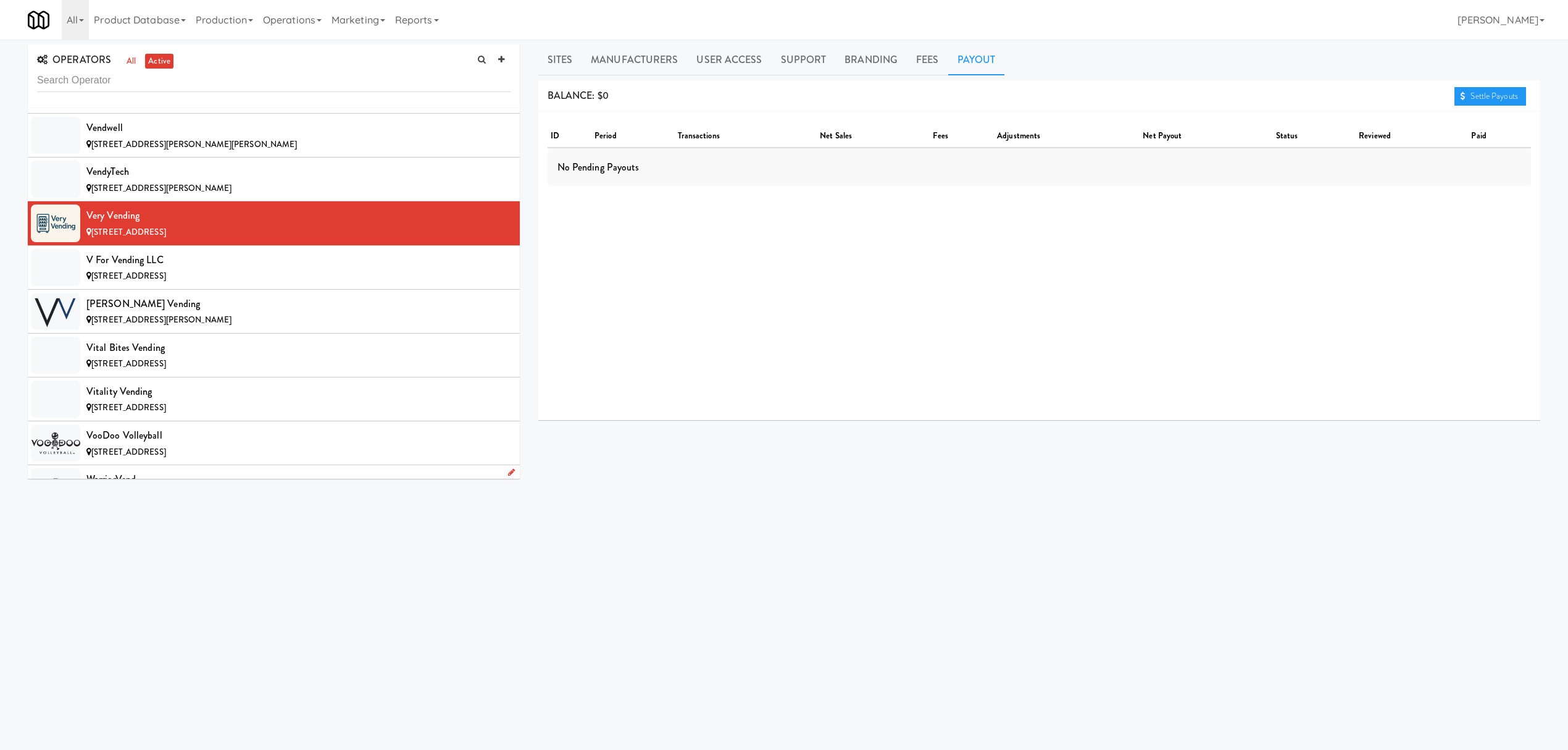
scroll to position [14244, 0]
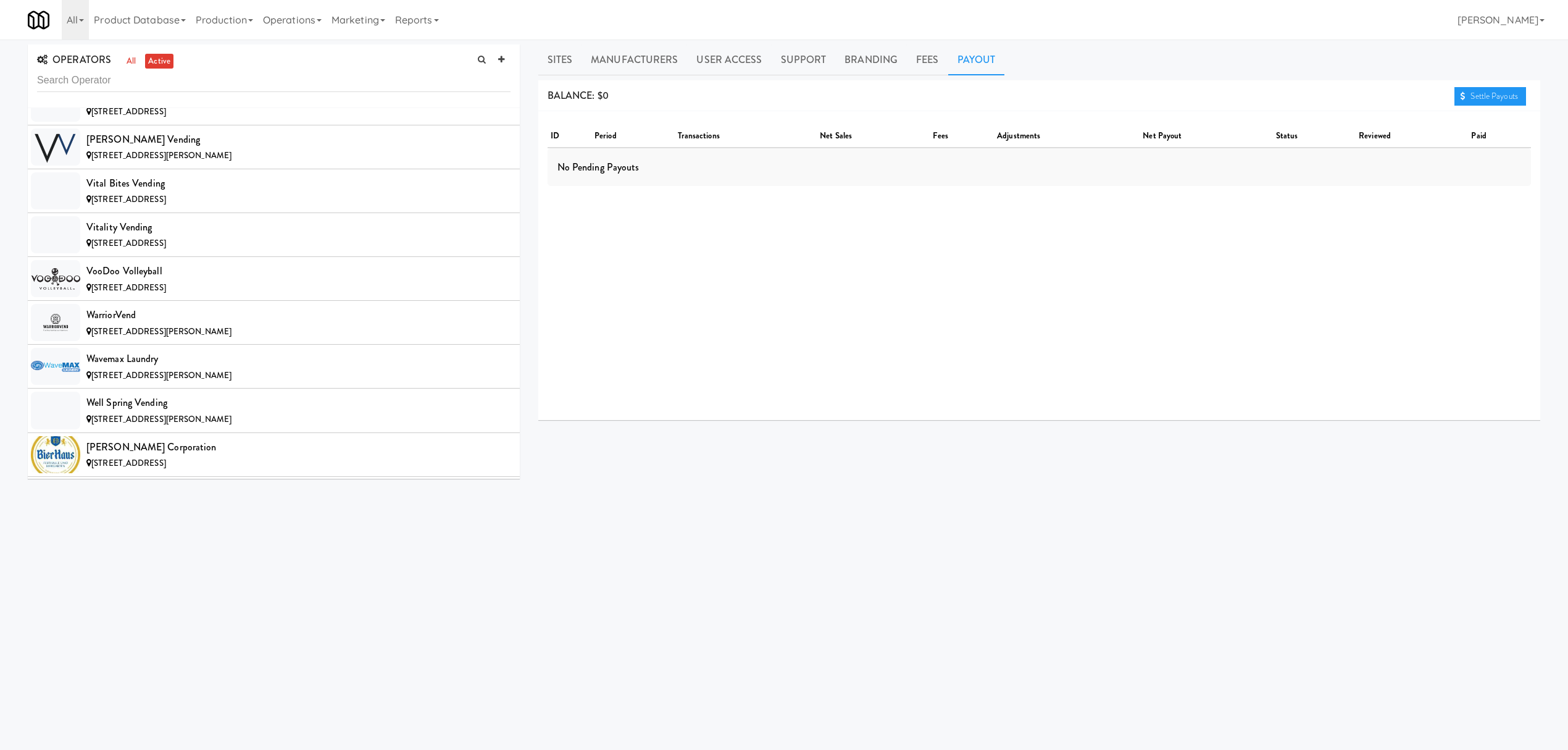
click at [223, 105] on div "V for Vending LLC" at bounding box center [298, 96] width 424 height 19
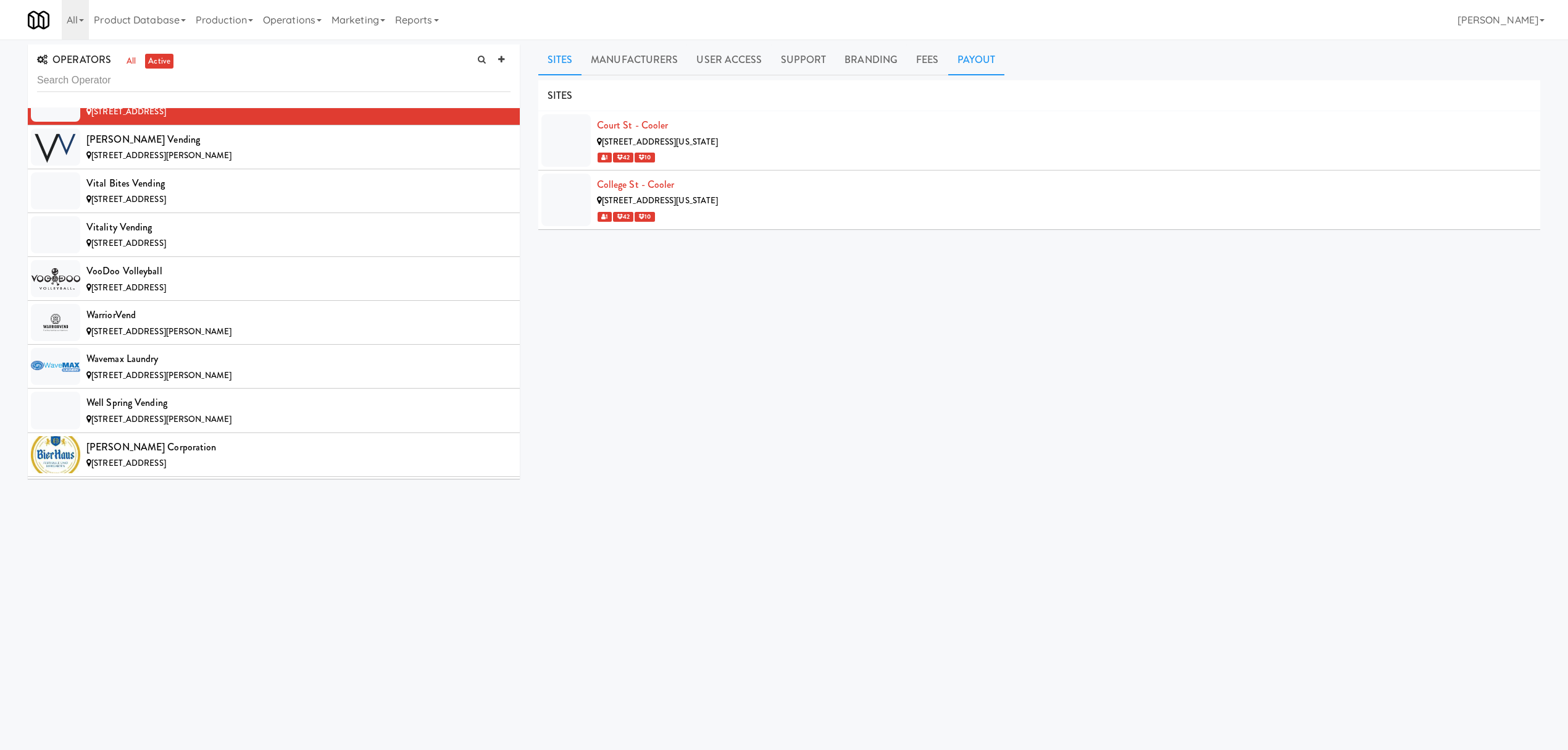
click at [978, 64] on link "Payout" at bounding box center [976, 60] width 56 height 31
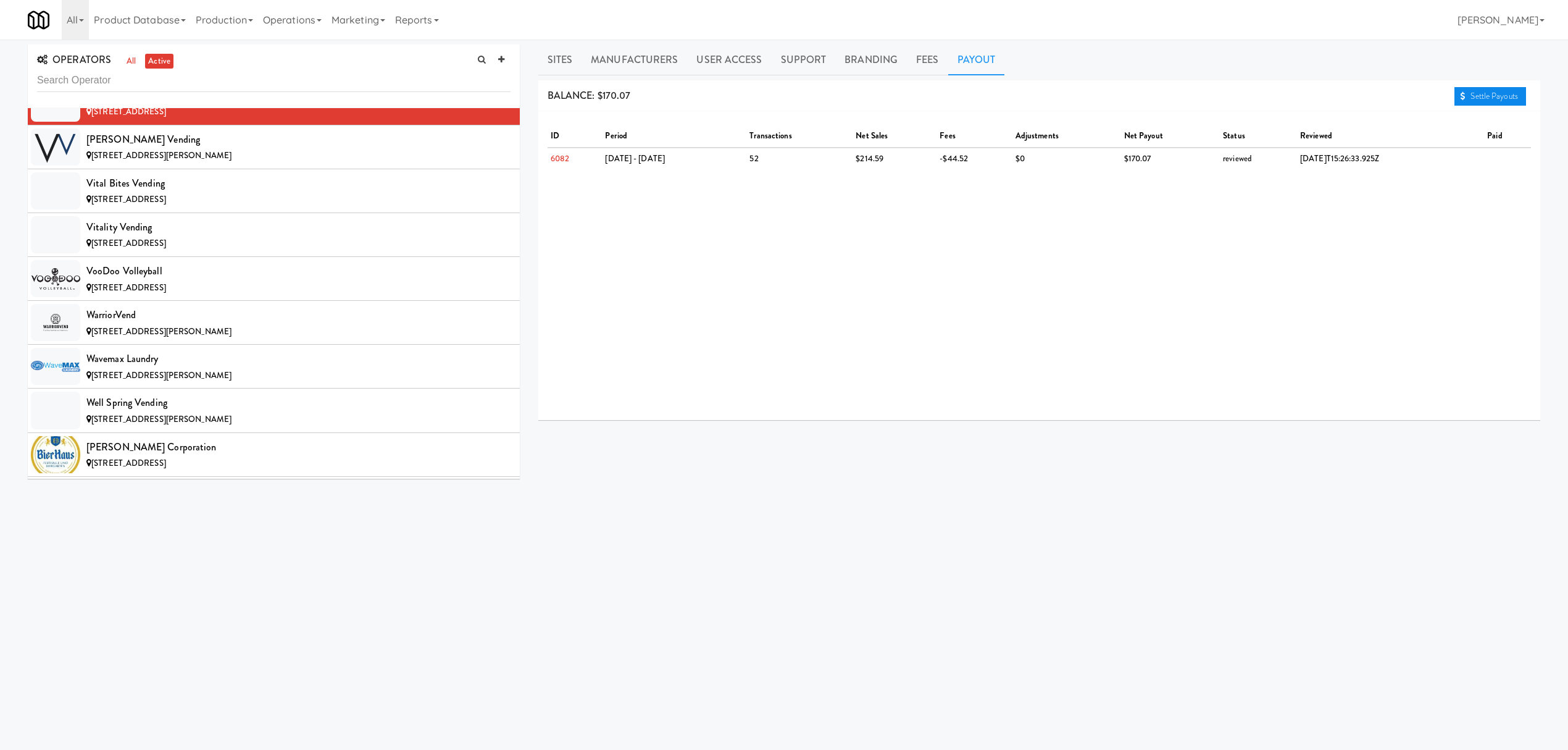
click at [1472, 97] on link "Settle Payouts" at bounding box center [1490, 96] width 72 height 19
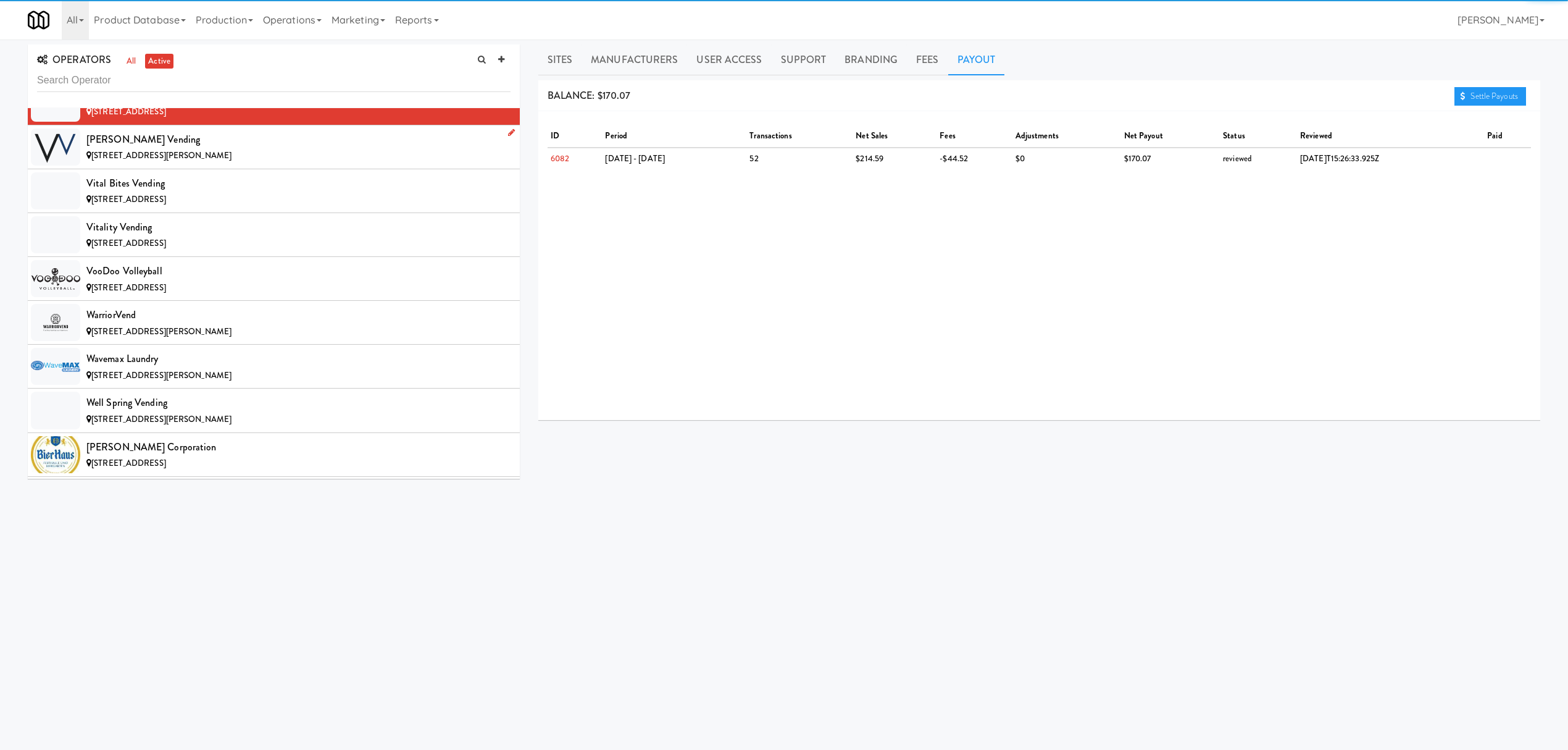
click at [186, 149] on div "[PERSON_NAME] Vending" at bounding box center [298, 140] width 424 height 19
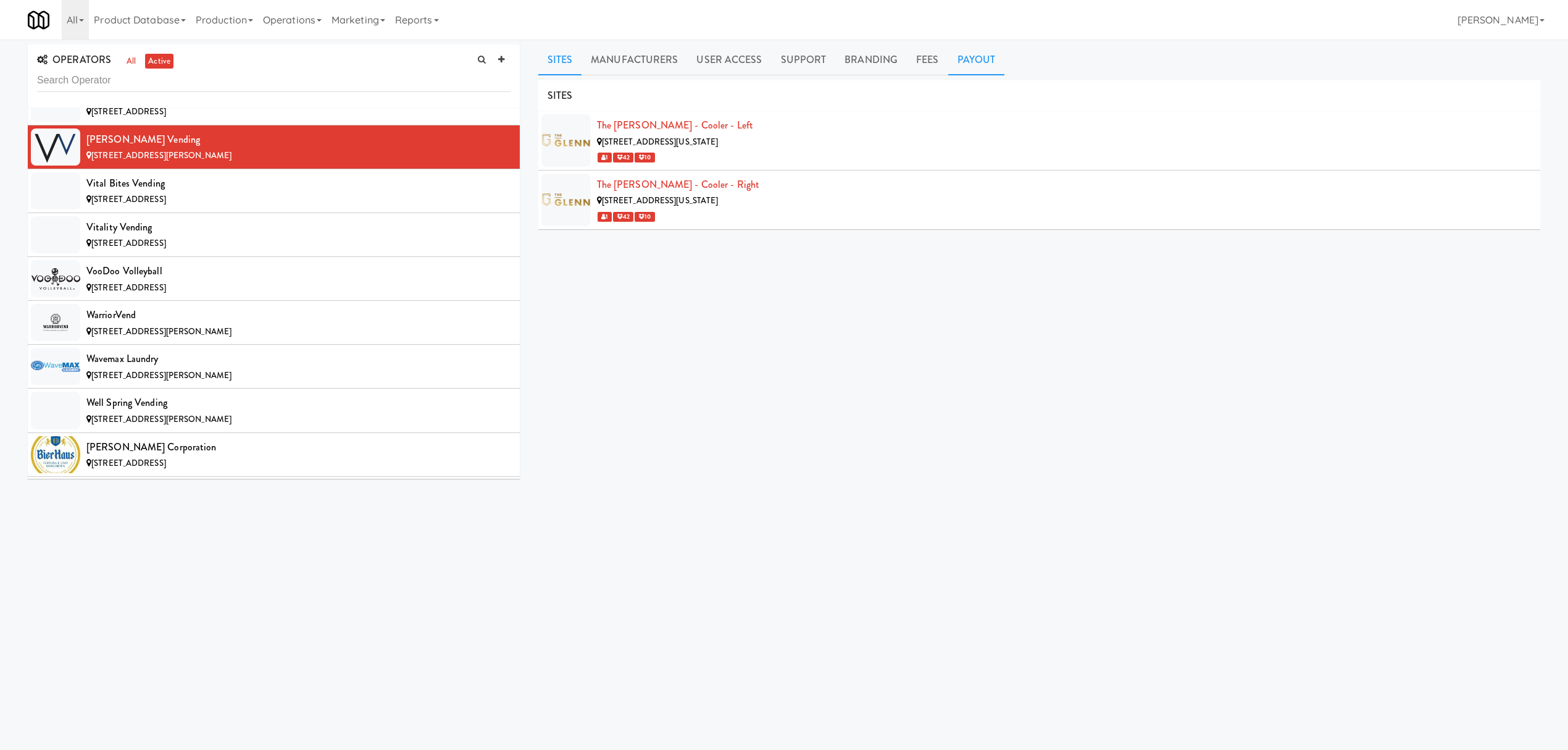
click at [974, 52] on link "Payout" at bounding box center [976, 60] width 56 height 31
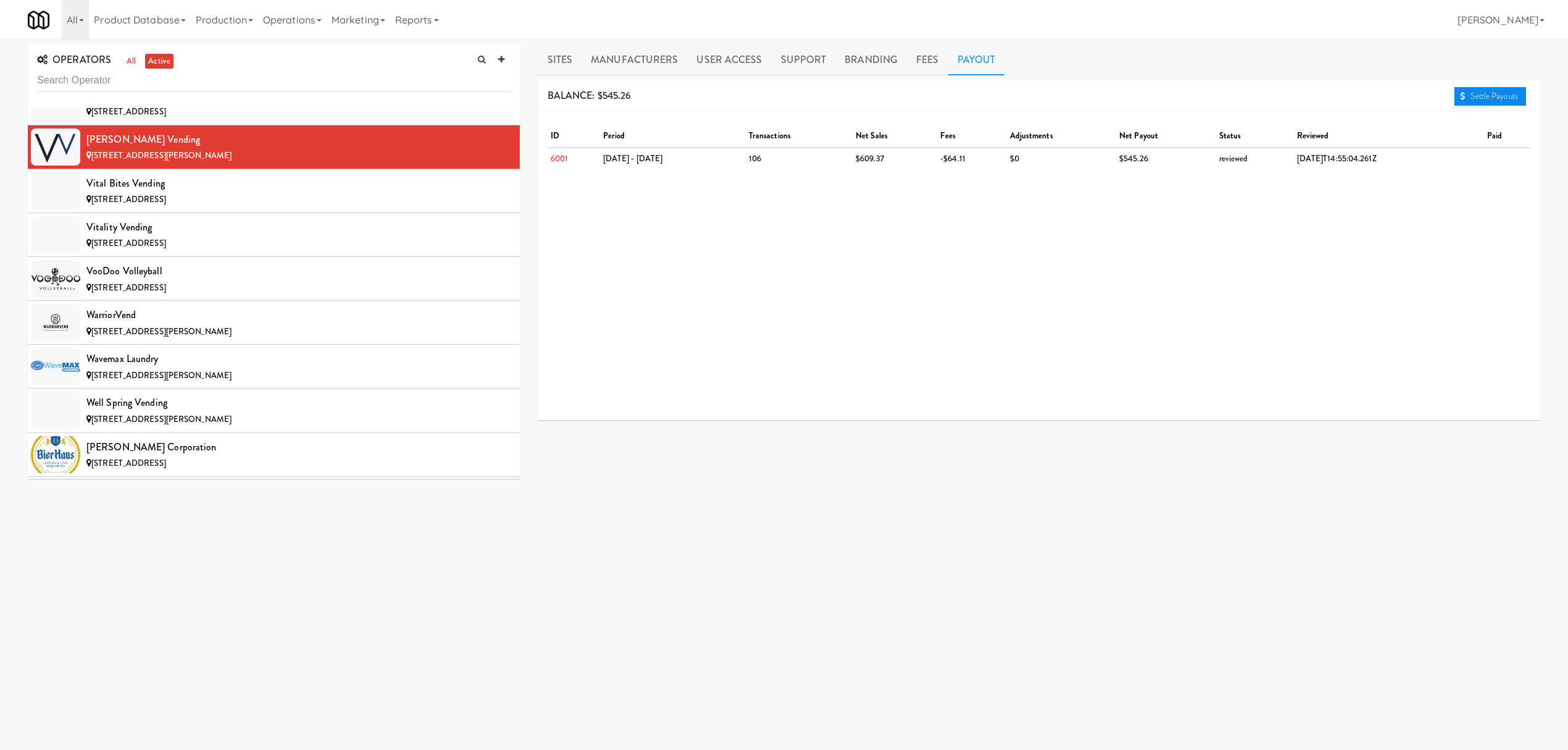
click at [1490, 94] on link "Settle Payouts" at bounding box center [1490, 96] width 72 height 19
click at [157, 193] on div "Vital Bites Vending" at bounding box center [298, 184] width 424 height 19
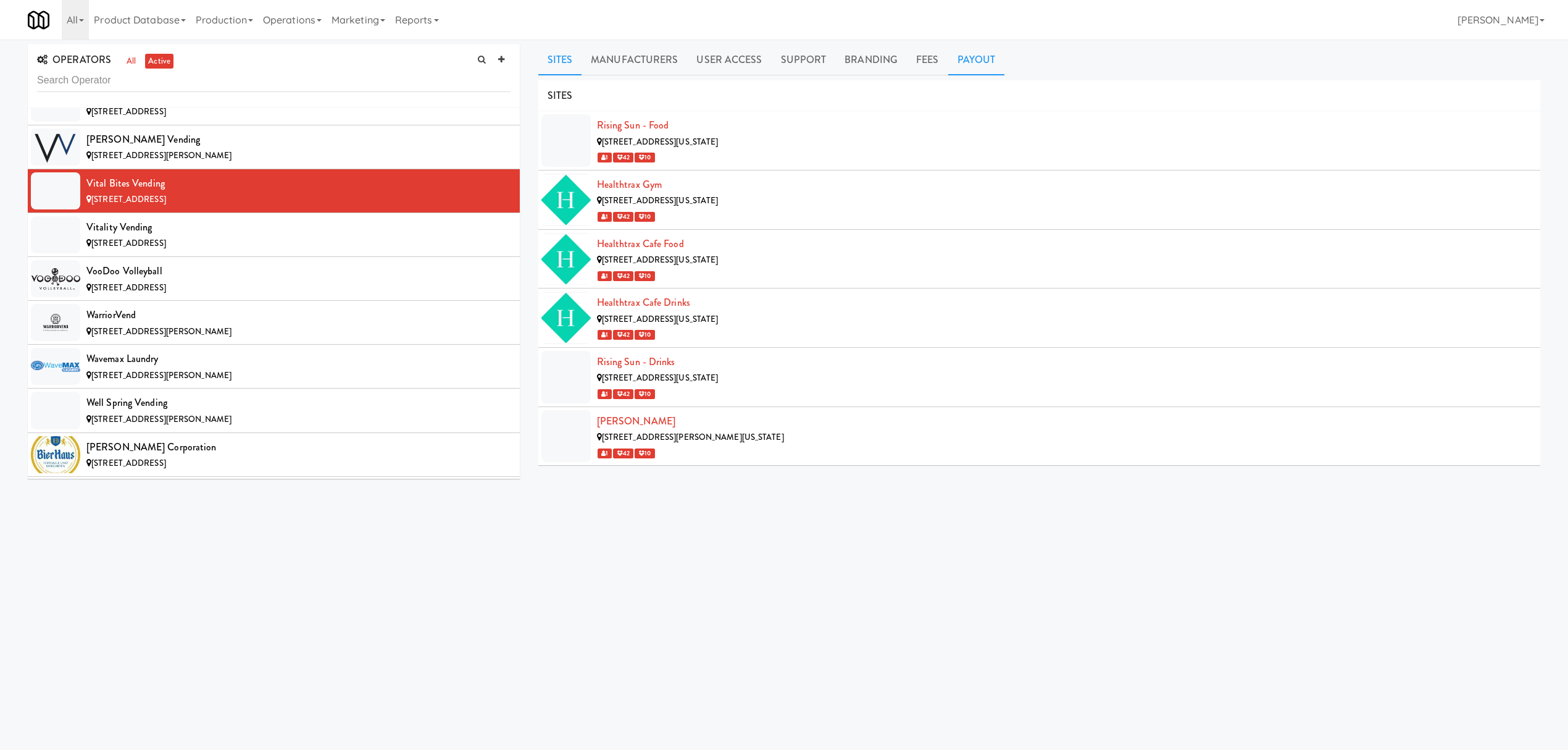
click at [979, 55] on link "Payout" at bounding box center [976, 60] width 56 height 31
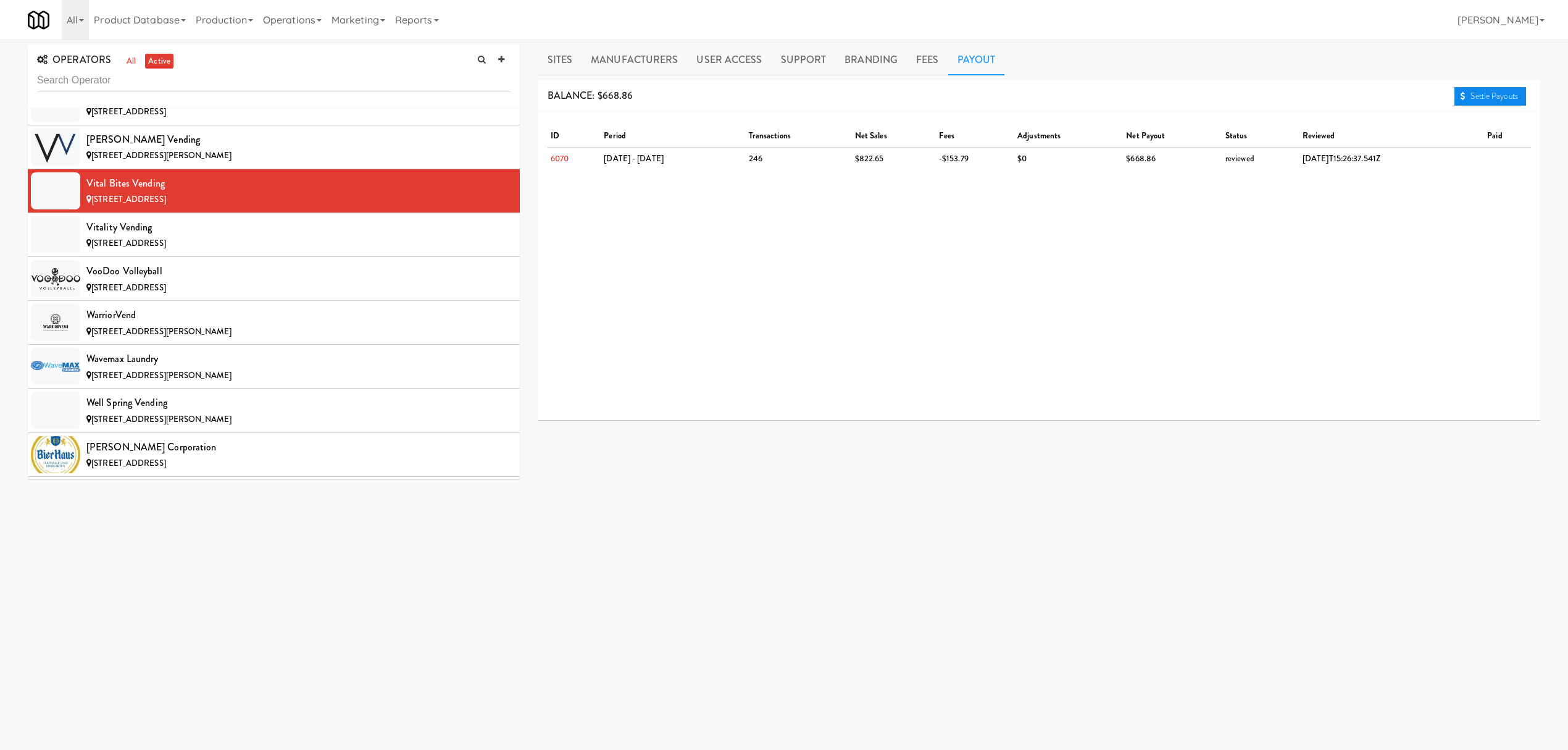
click at [1499, 94] on link "Settle Payouts" at bounding box center [1490, 96] width 72 height 19
click at [205, 237] on div "Vitality Vending" at bounding box center [298, 227] width 424 height 19
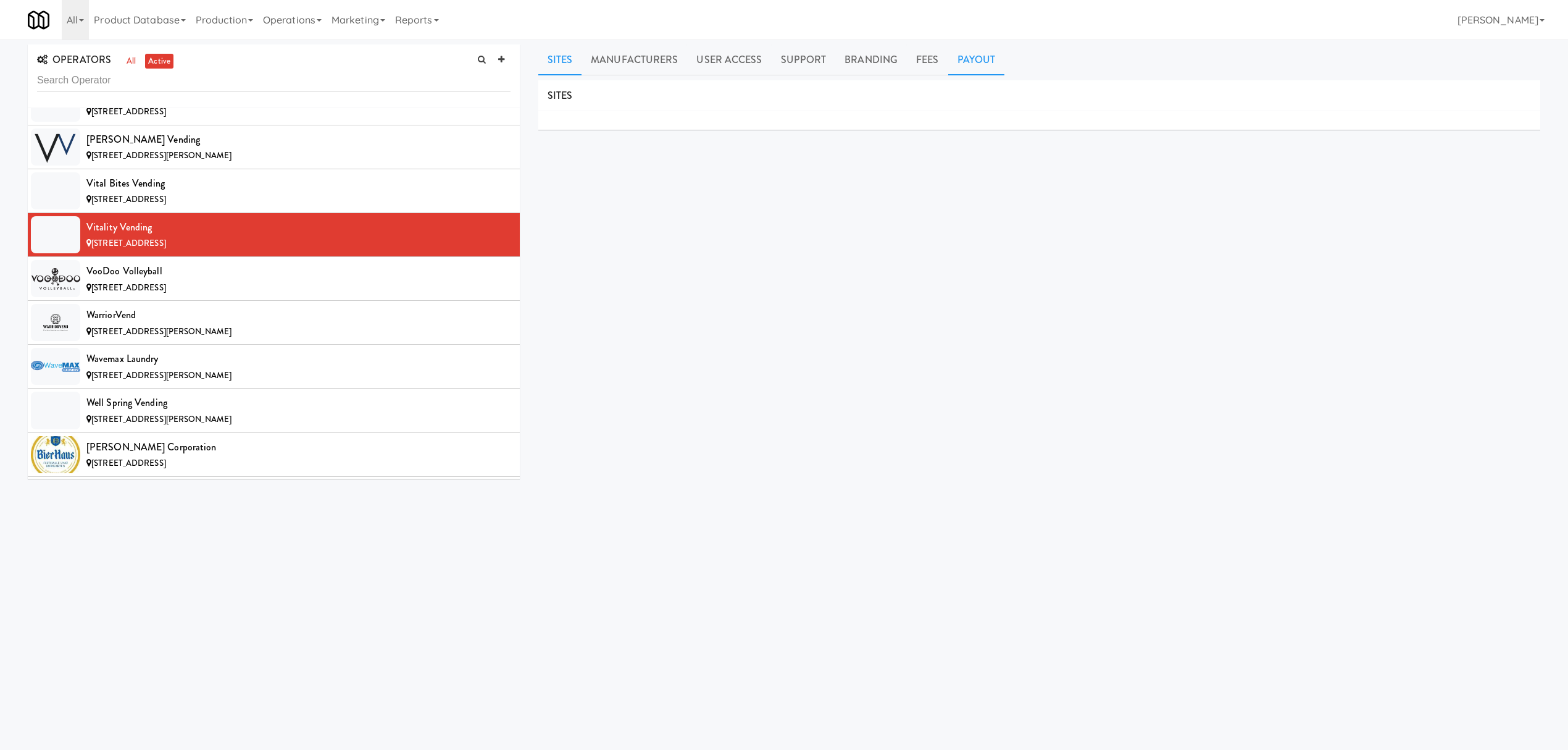
click at [982, 53] on link "Payout" at bounding box center [976, 60] width 56 height 31
click at [261, 281] on div "VooDoo Volleyball" at bounding box center [298, 271] width 424 height 19
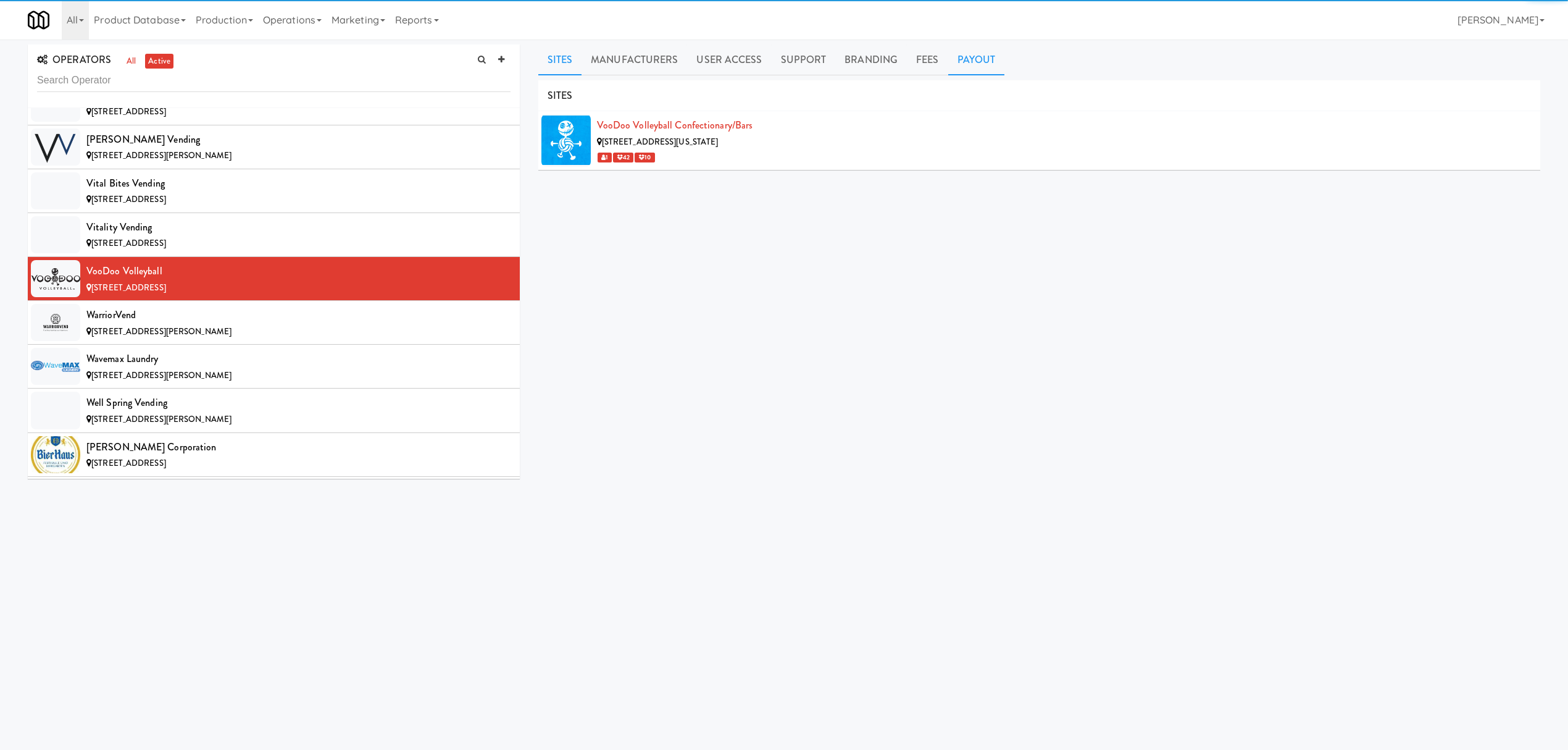
click at [989, 59] on link "Payout" at bounding box center [976, 60] width 56 height 31
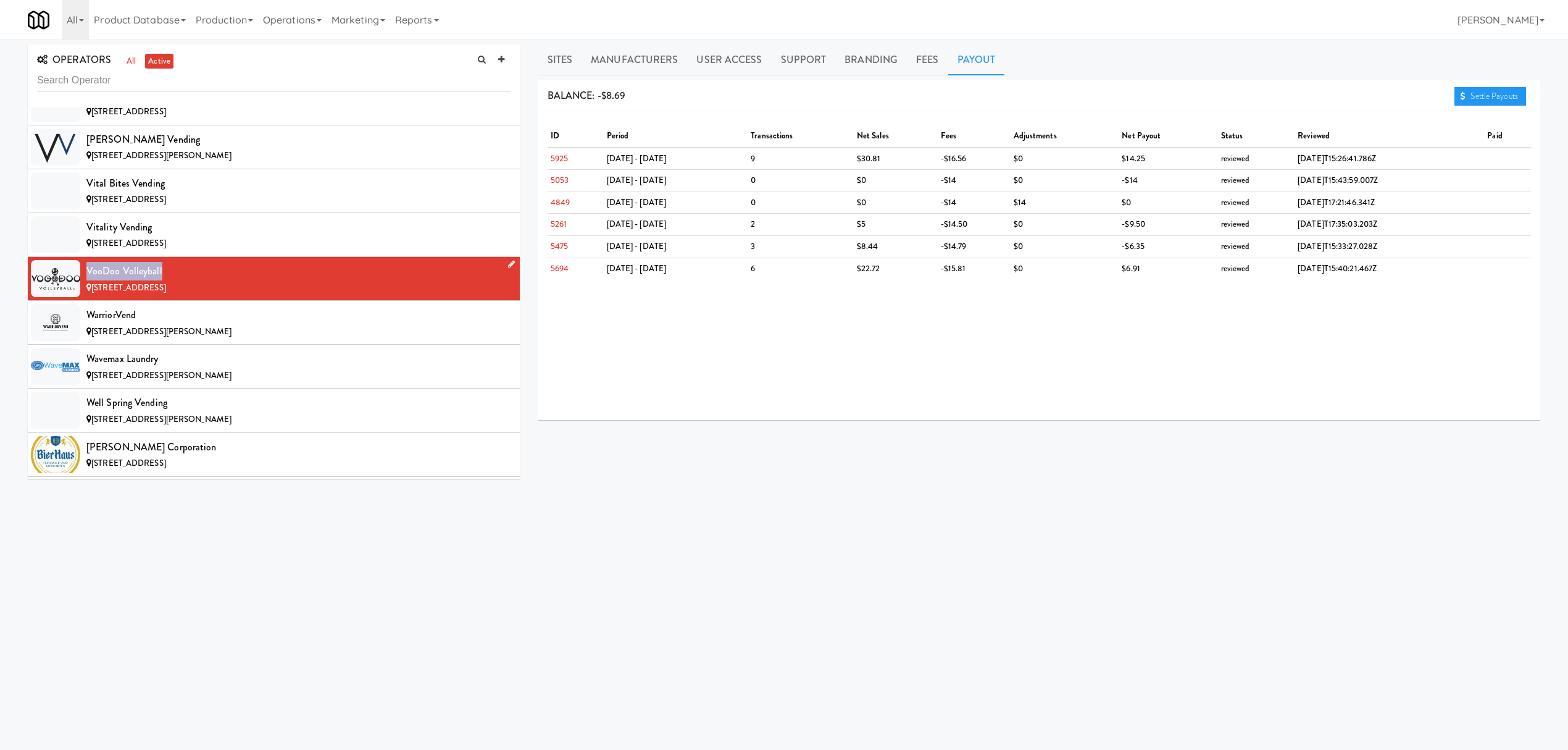
drag, startPoint x: 86, startPoint y: 336, endPoint x: 198, endPoint y: 336, distance: 112.0
click at [198, 281] on div "VooDoo Volleyball" at bounding box center [298, 271] width 424 height 19
click at [315, 324] on div "WarriorVend" at bounding box center [298, 315] width 424 height 19
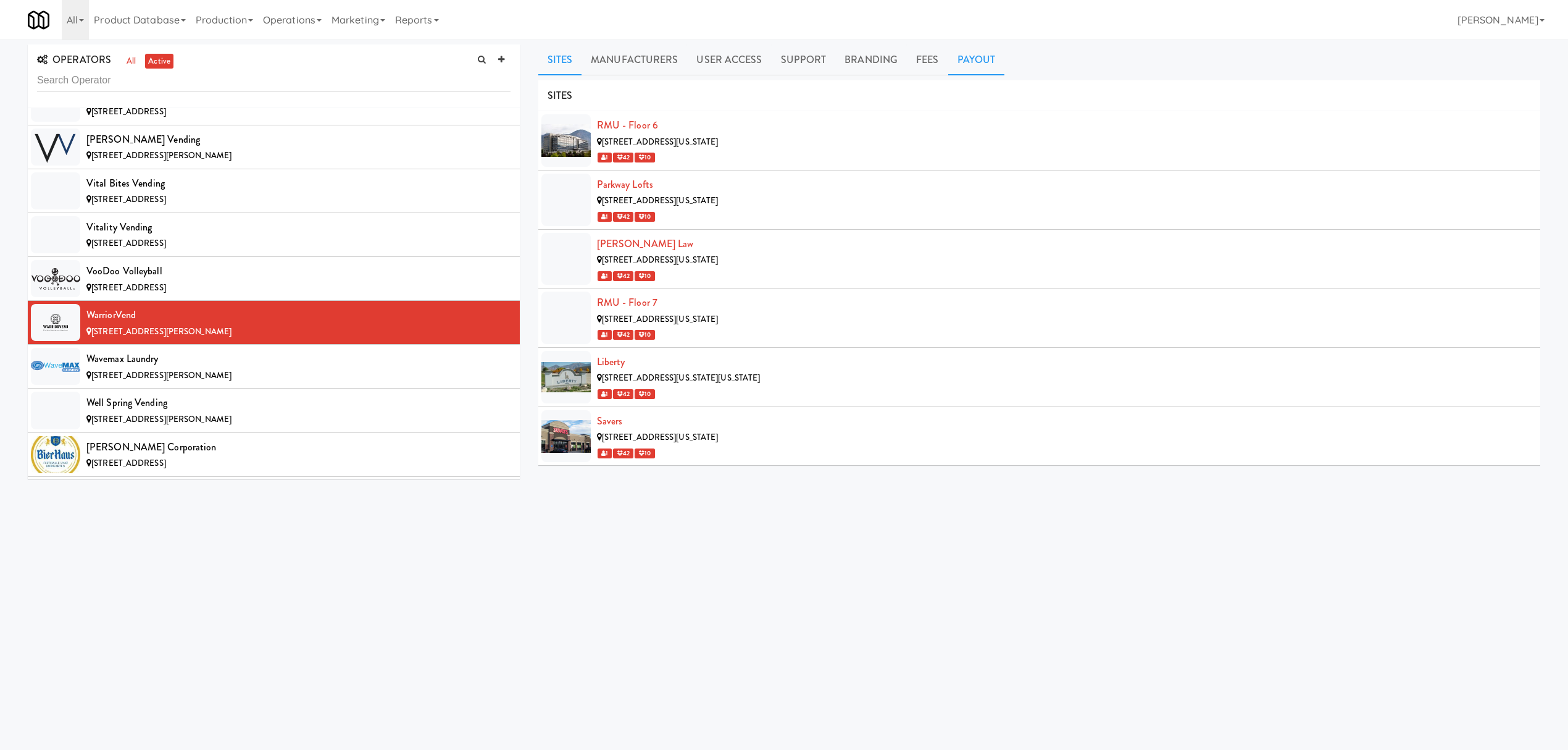
click at [976, 55] on link "Payout" at bounding box center [976, 60] width 56 height 31
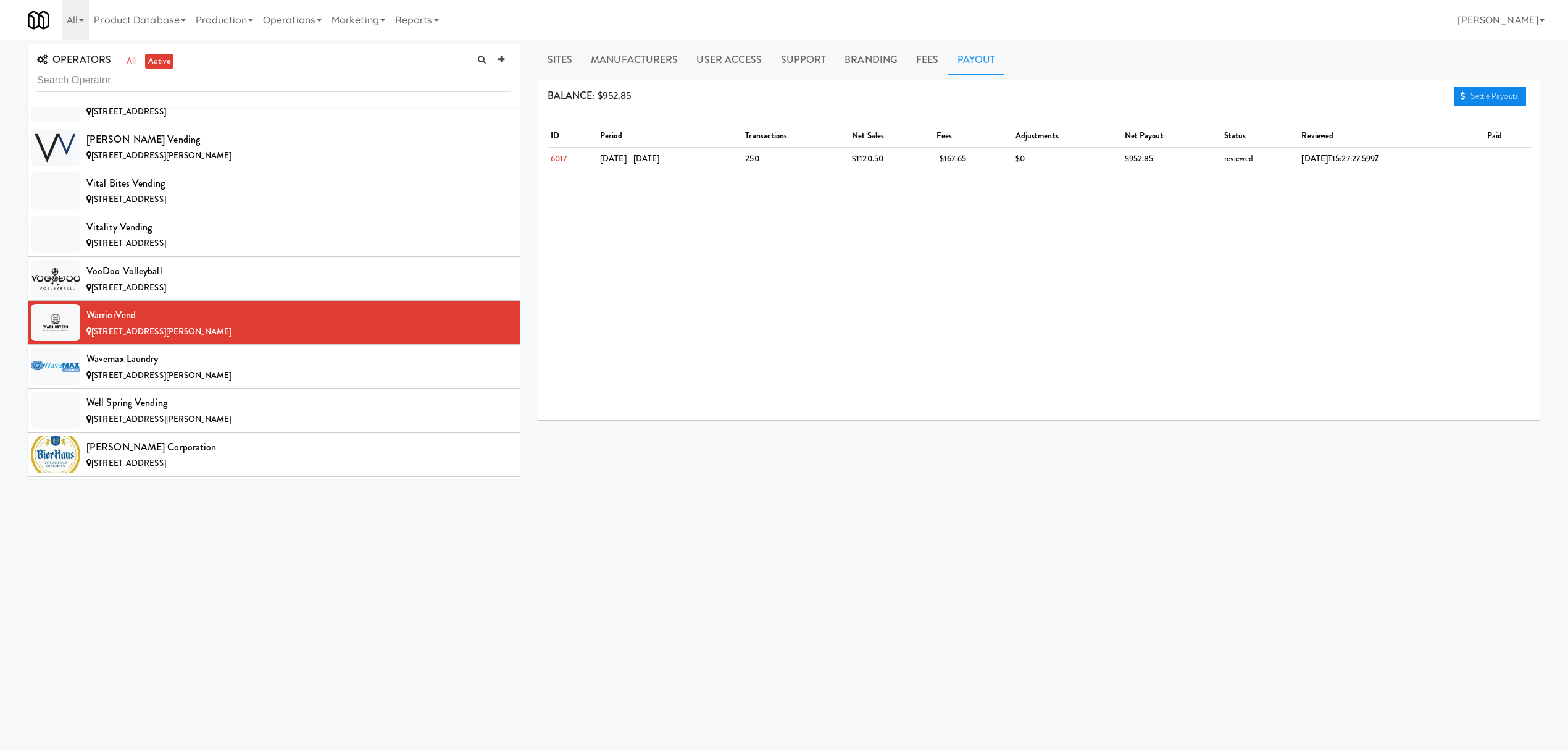
click at [1500, 94] on link "Settle Payouts" at bounding box center [1490, 96] width 72 height 19
click at [164, 381] on span "[STREET_ADDRESS][PERSON_NAME]" at bounding box center [161, 375] width 140 height 12
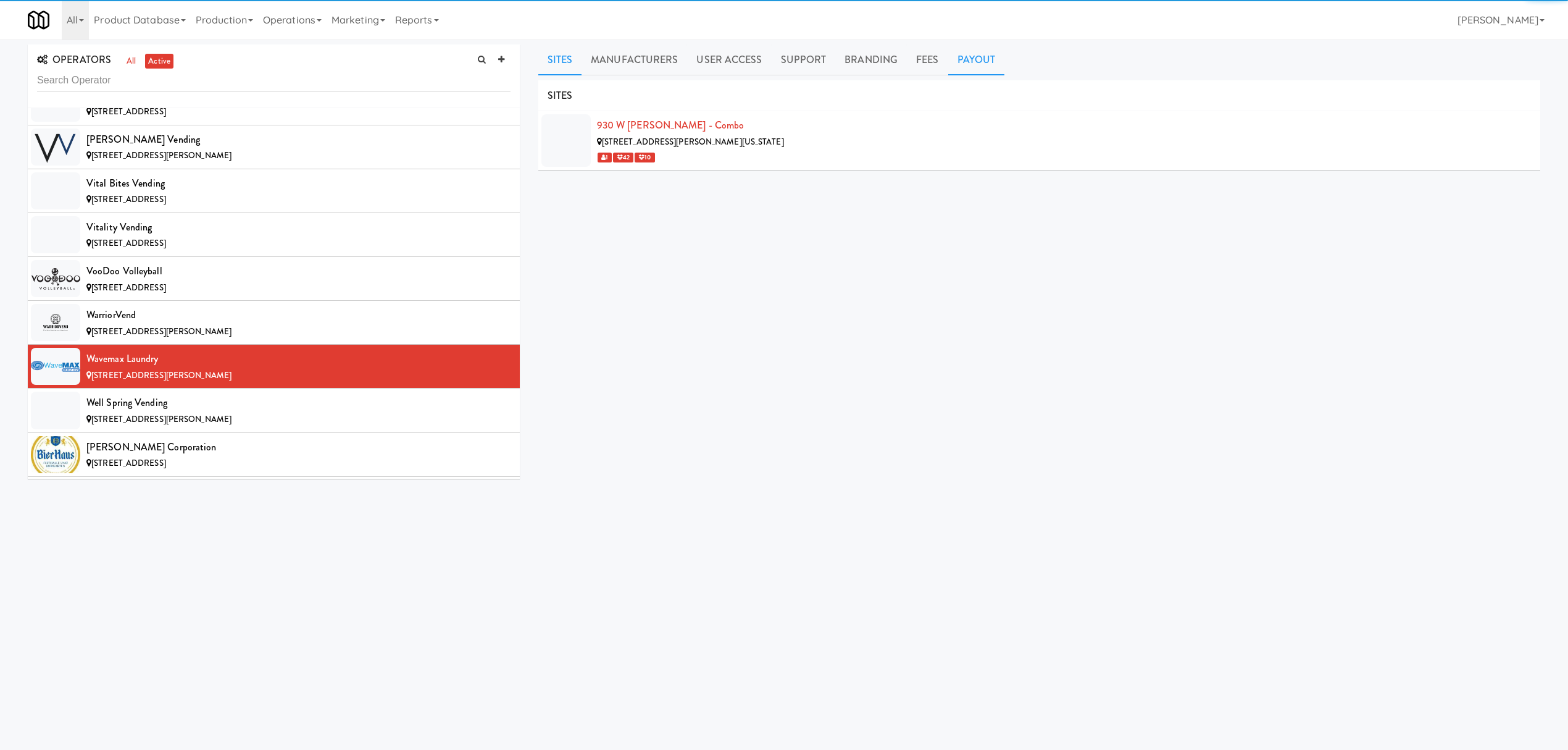
click at [976, 61] on link "Payout" at bounding box center [976, 60] width 56 height 31
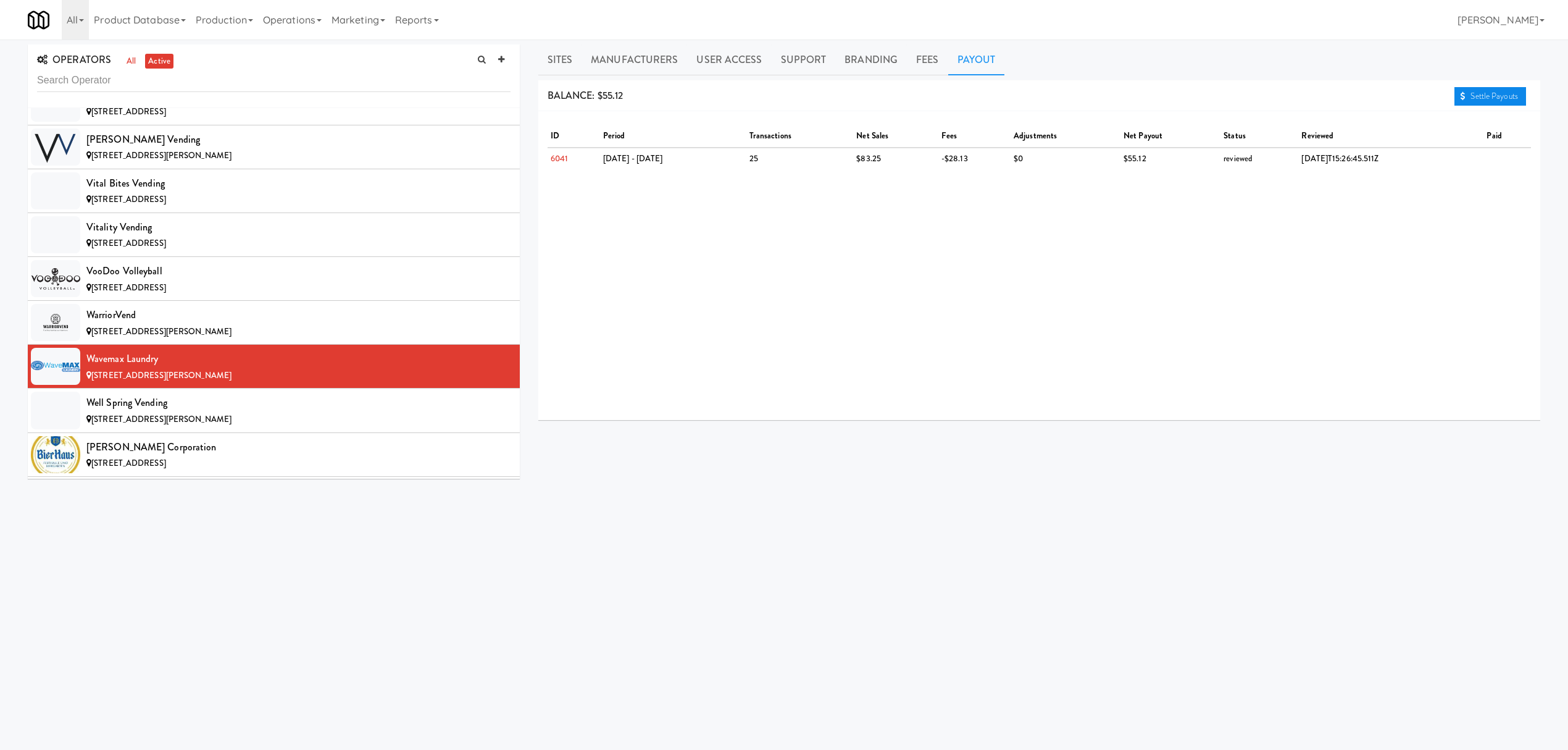
click at [1468, 89] on link "Settle Payouts" at bounding box center [1490, 96] width 72 height 19
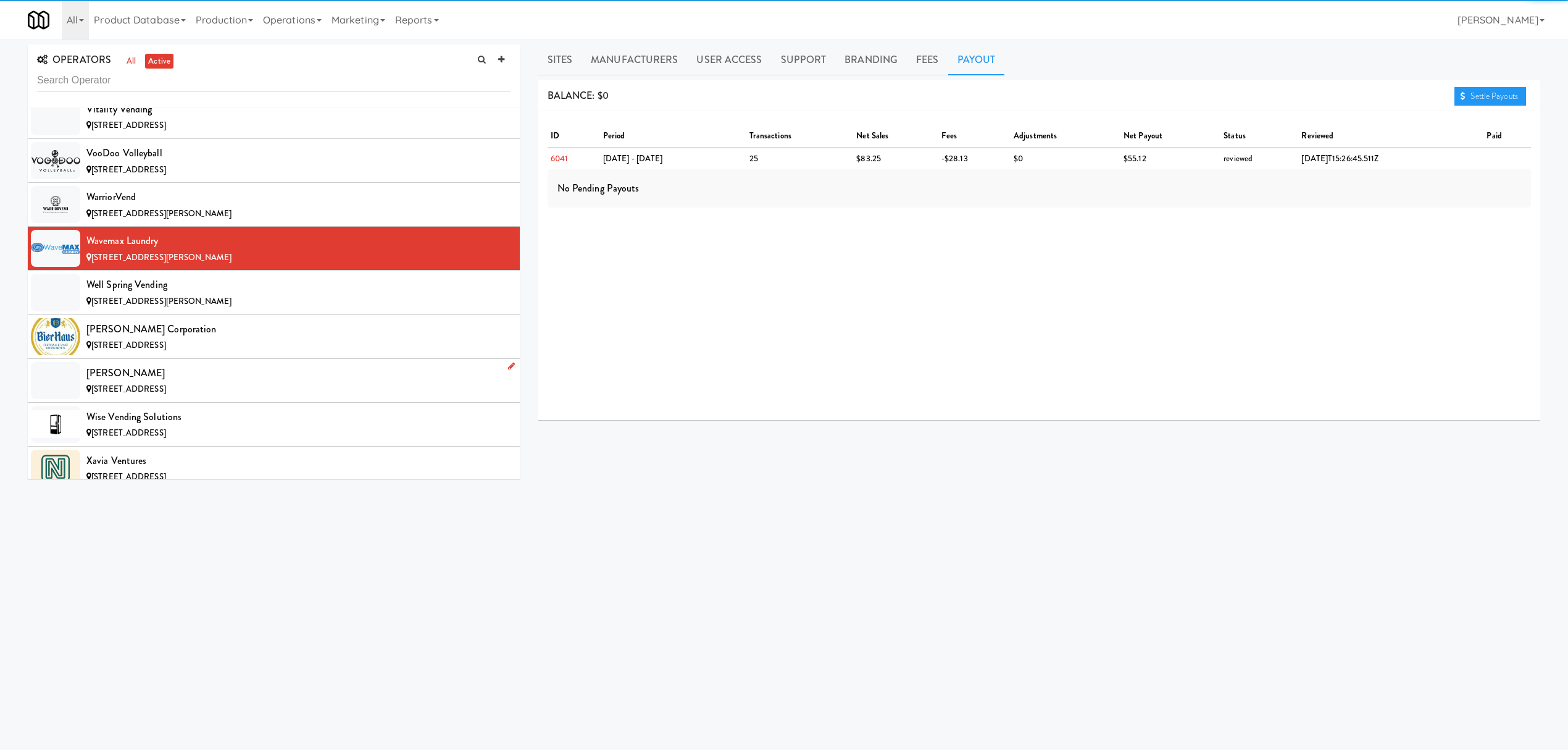
scroll to position [14409, 0]
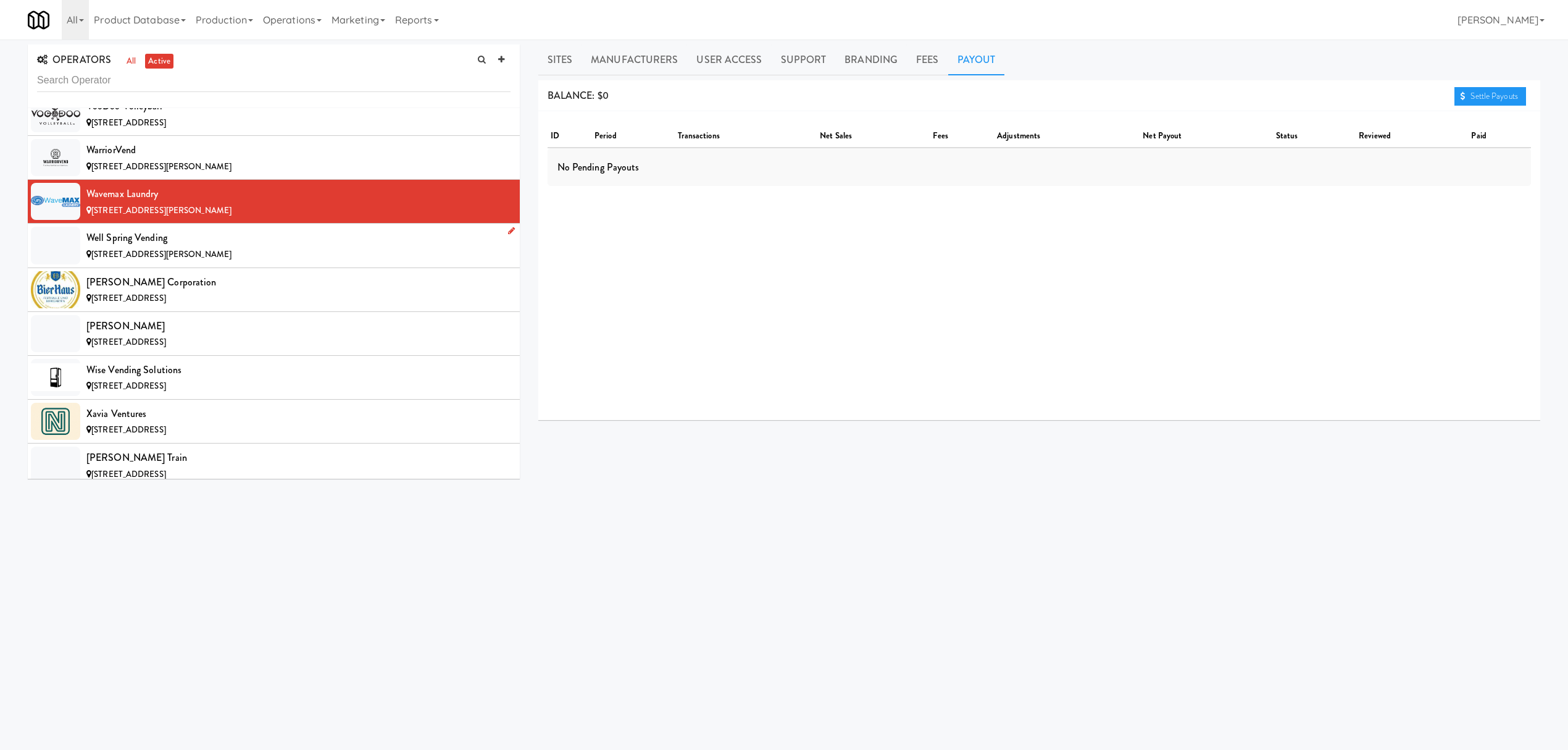
click at [205, 247] on div "Well Spring Vending" at bounding box center [298, 238] width 424 height 19
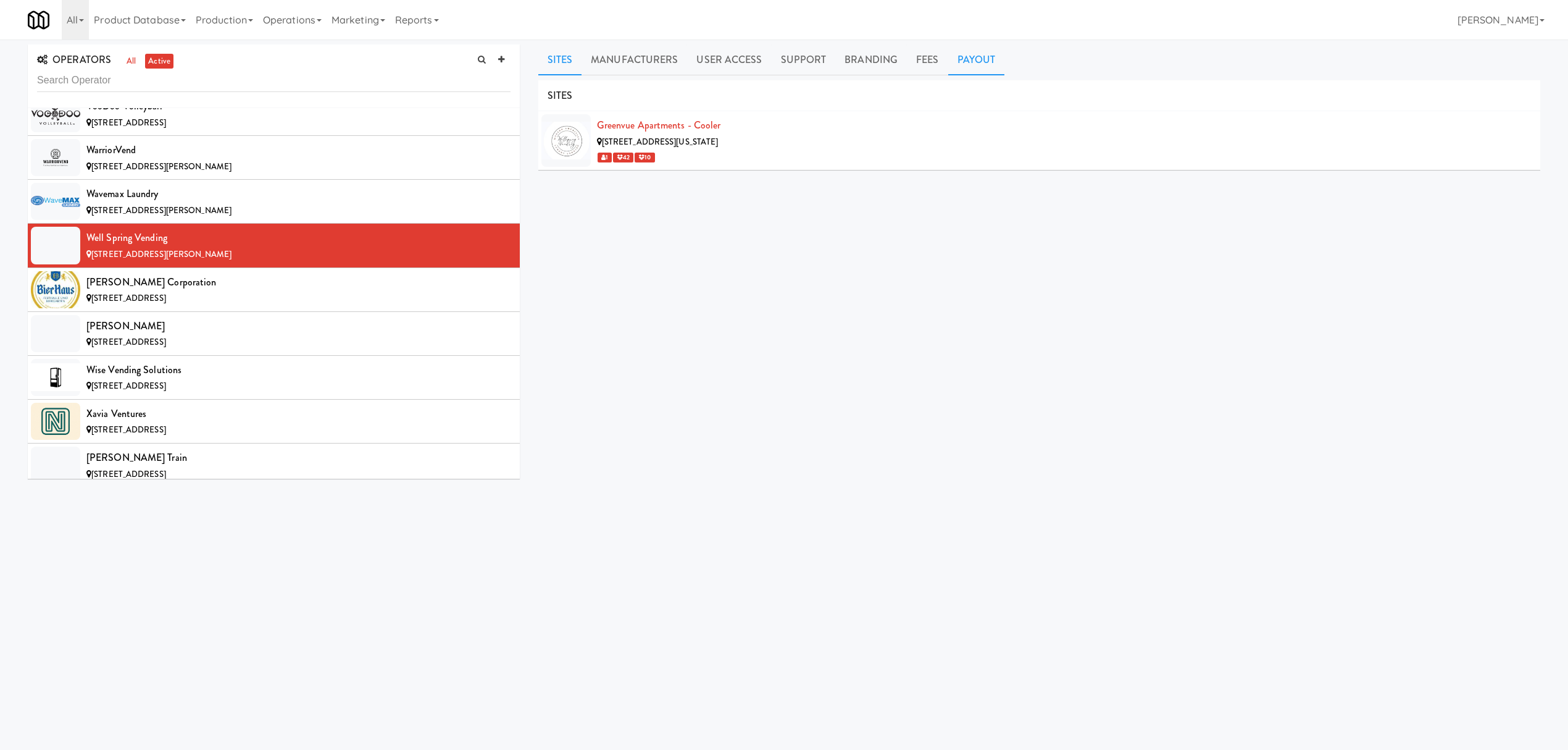
click at [958, 68] on link "Payout" at bounding box center [976, 60] width 56 height 31
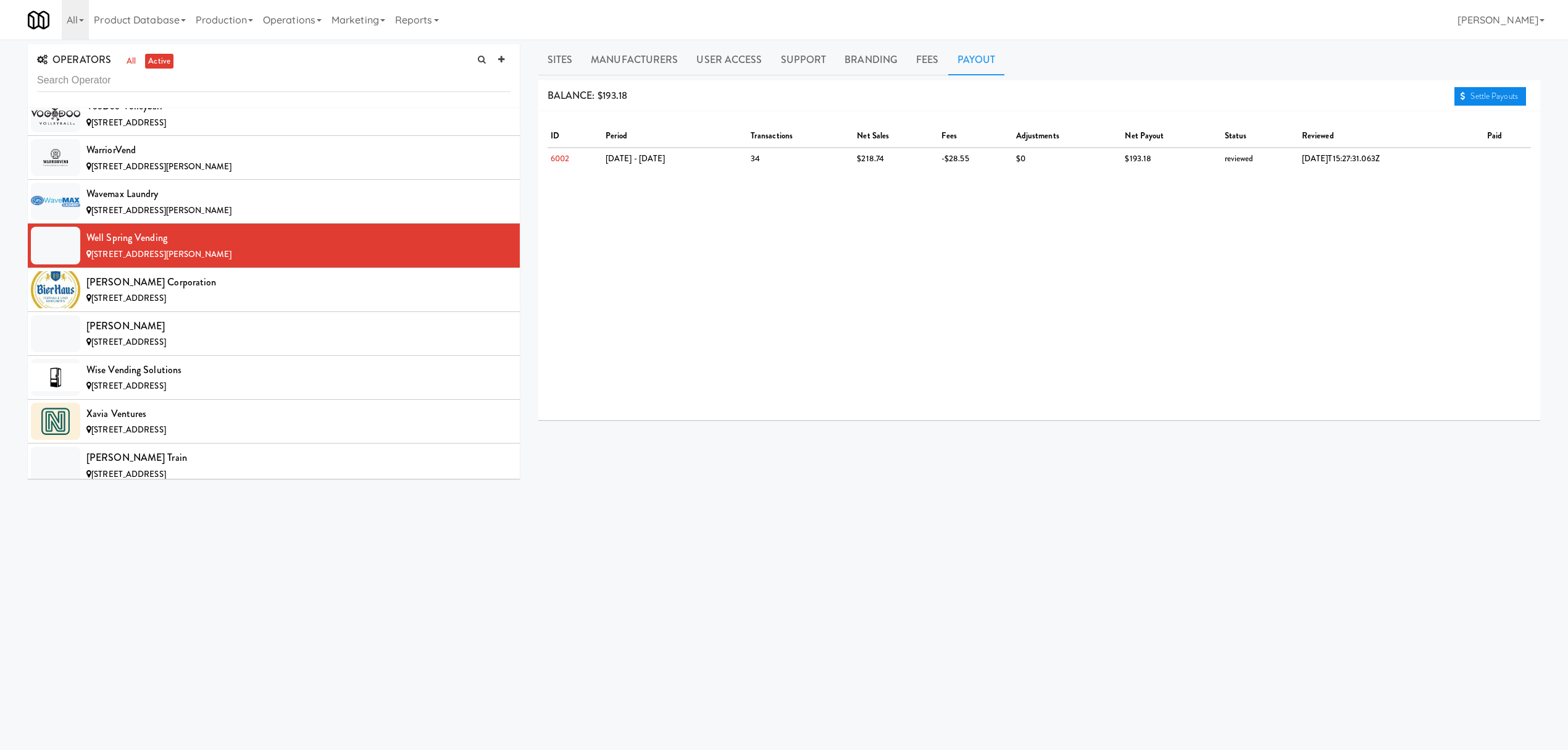
click at [1460, 94] on icon at bounding box center [1462, 96] width 5 height 8
click at [239, 291] on div "[PERSON_NAME] Corporation" at bounding box center [298, 283] width 424 height 19
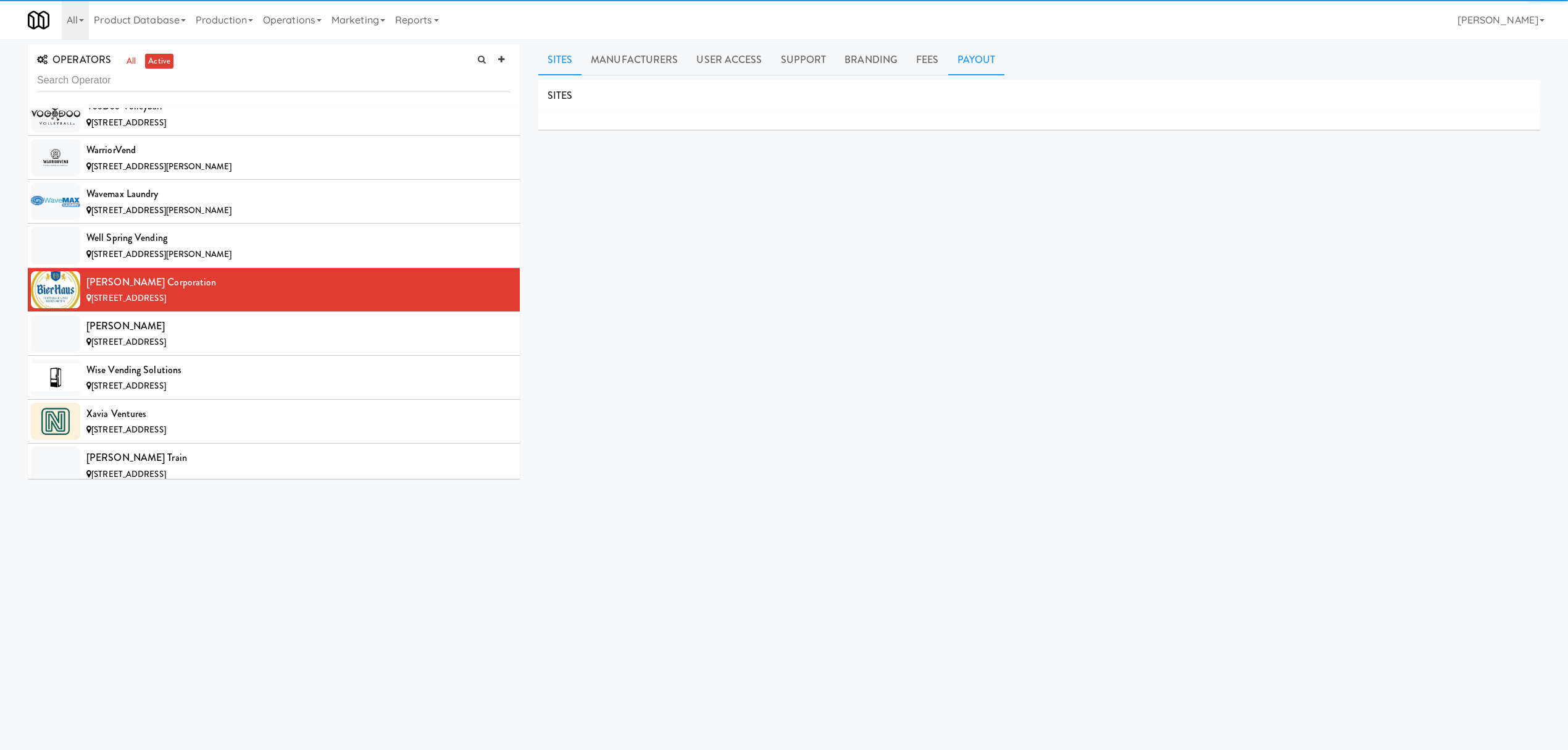
click at [971, 48] on link "Payout" at bounding box center [976, 60] width 56 height 31
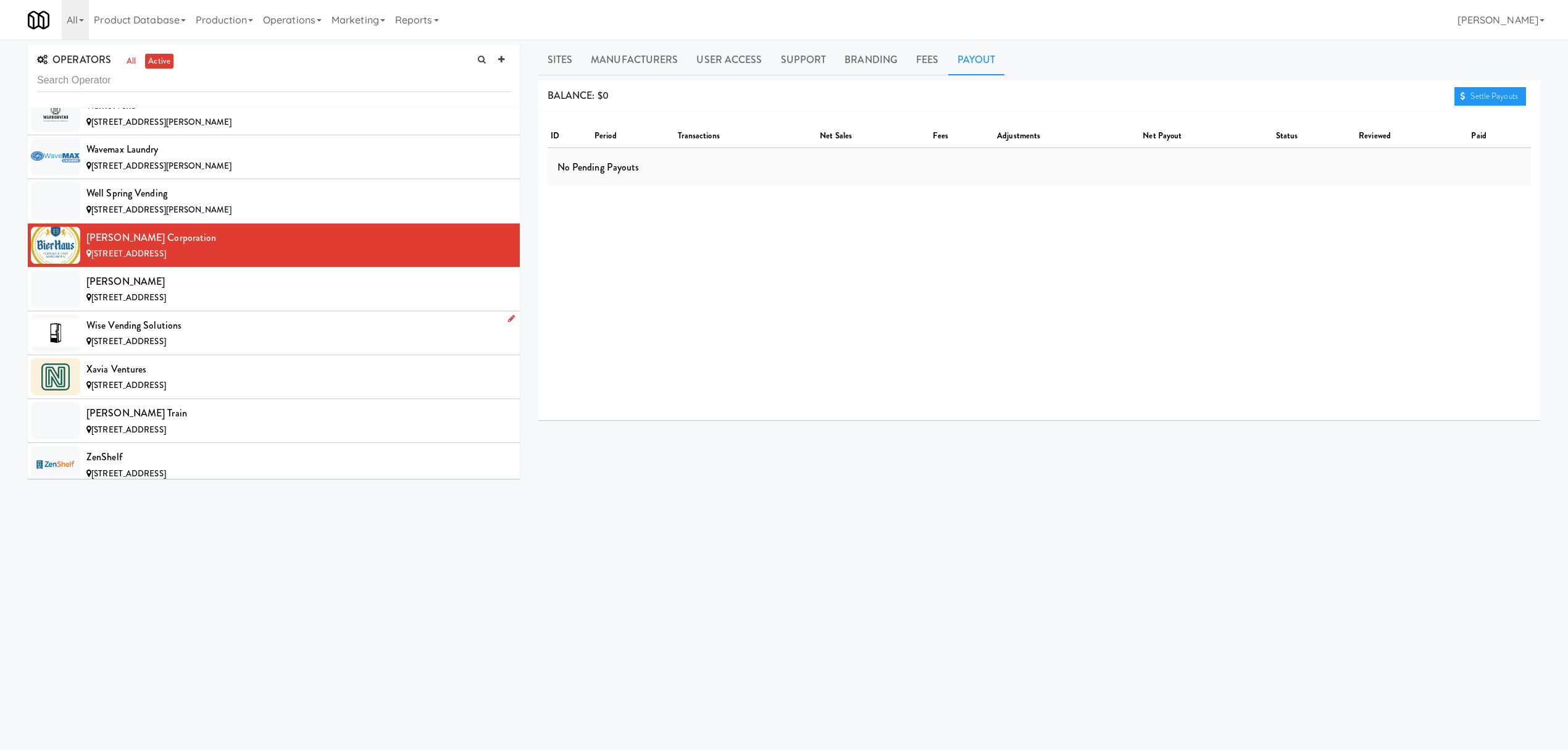
scroll to position [14491, 0]
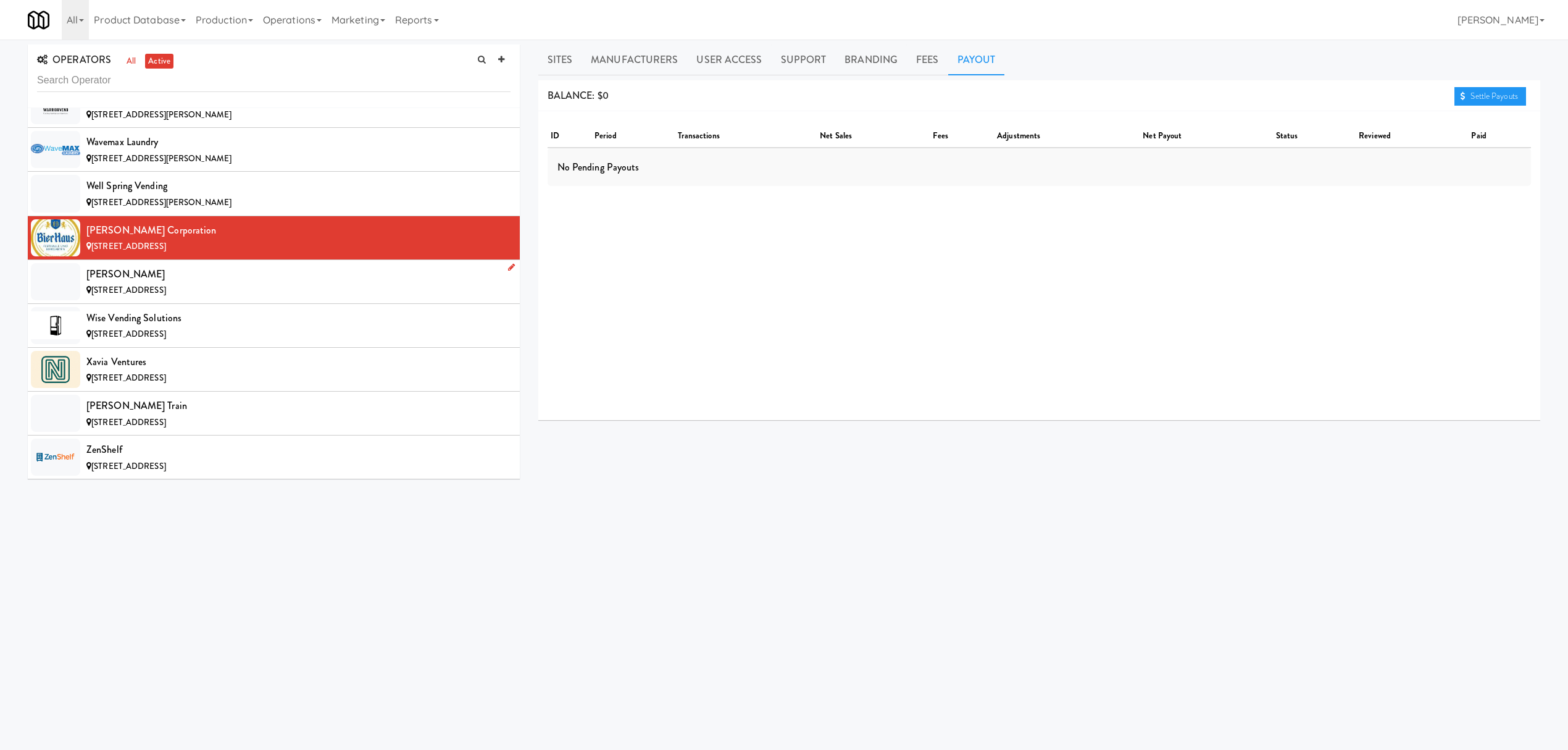
click at [247, 299] on div "[STREET_ADDRESS]" at bounding box center [298, 290] width 424 height 15
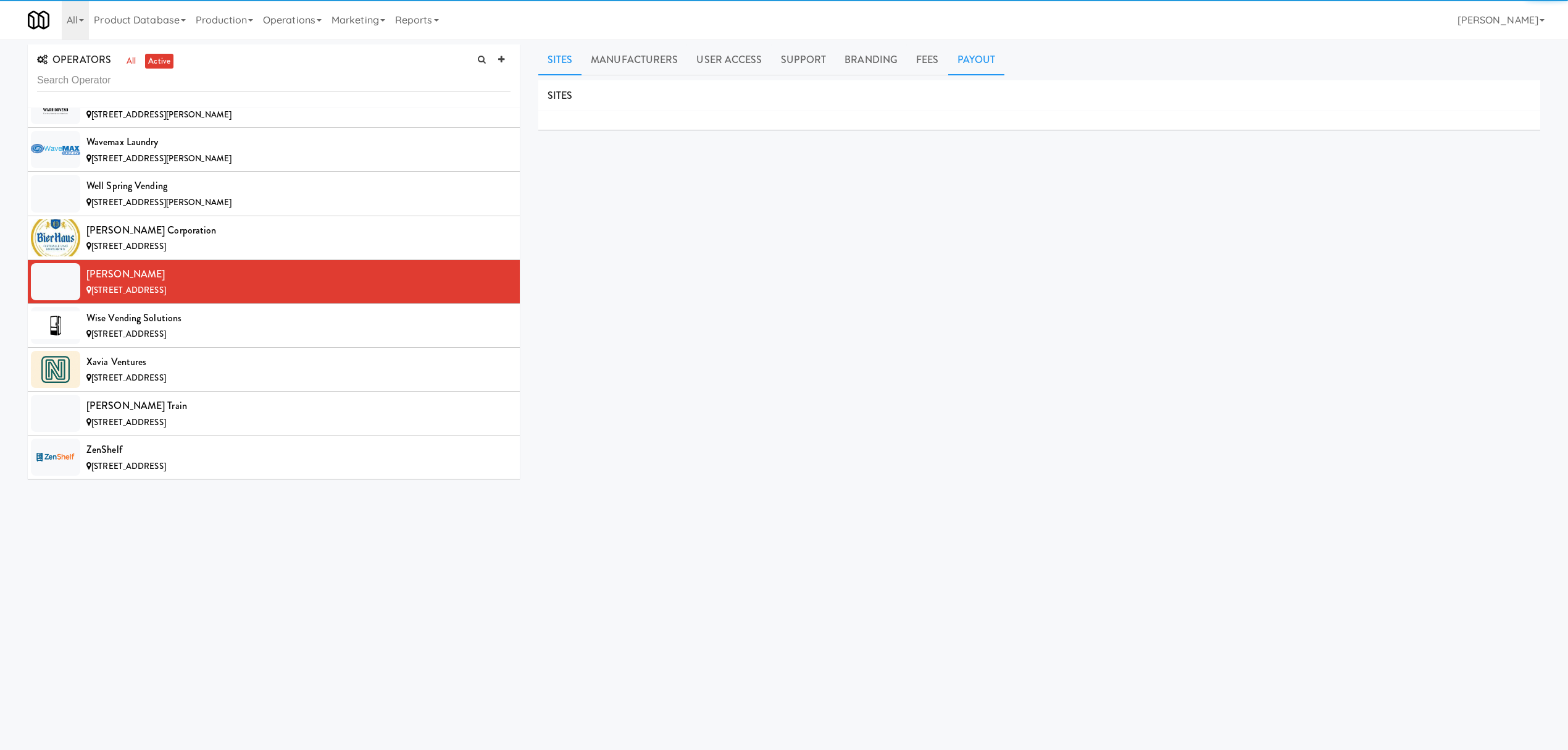
click at [954, 59] on link "Payout" at bounding box center [976, 60] width 56 height 31
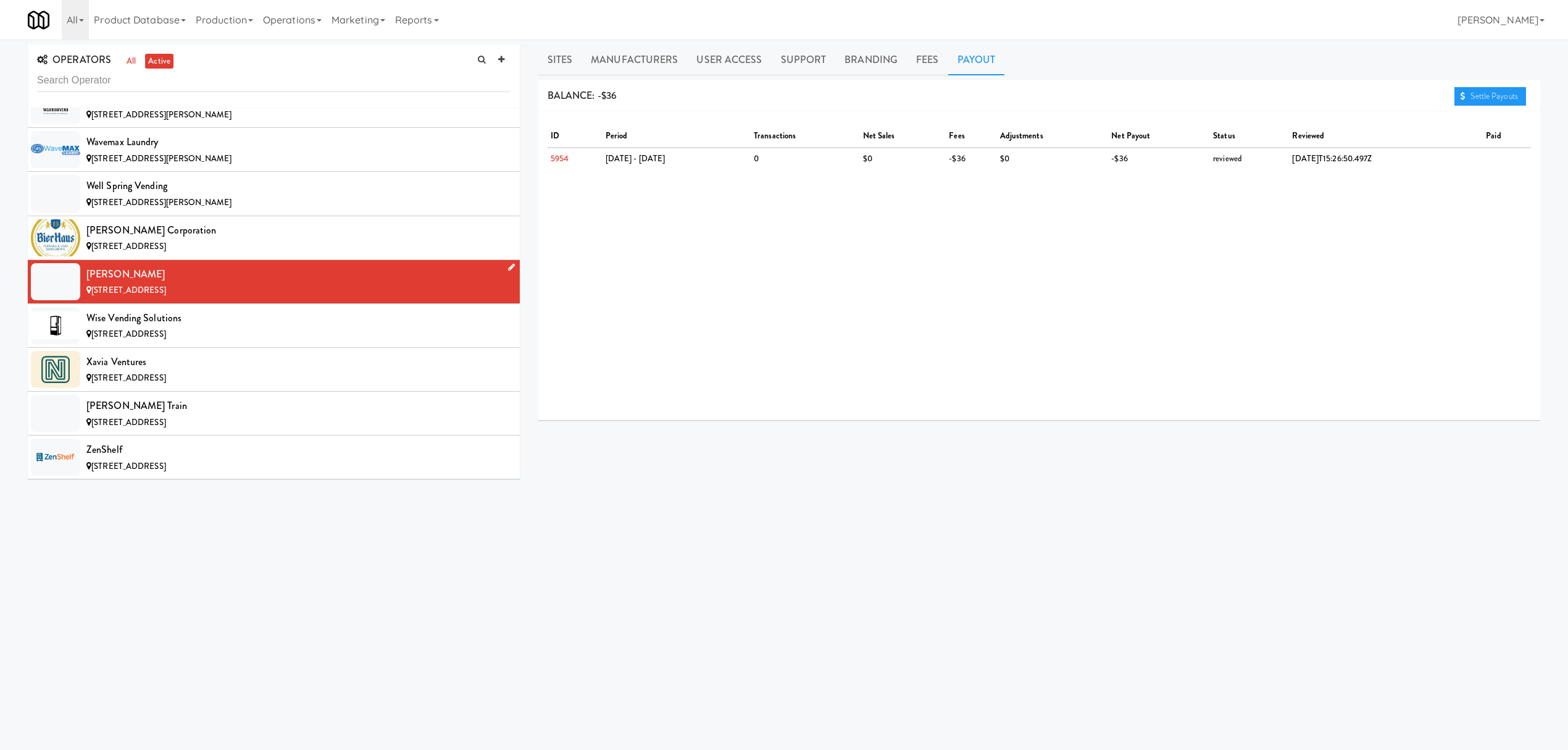
drag, startPoint x: 86, startPoint y: 309, endPoint x: 152, endPoint y: 309, distance: 66.0
click at [152, 283] on div "[PERSON_NAME]" at bounding box center [298, 274] width 424 height 19
click at [304, 327] on div "Wise Vending Solutions" at bounding box center [298, 318] width 424 height 19
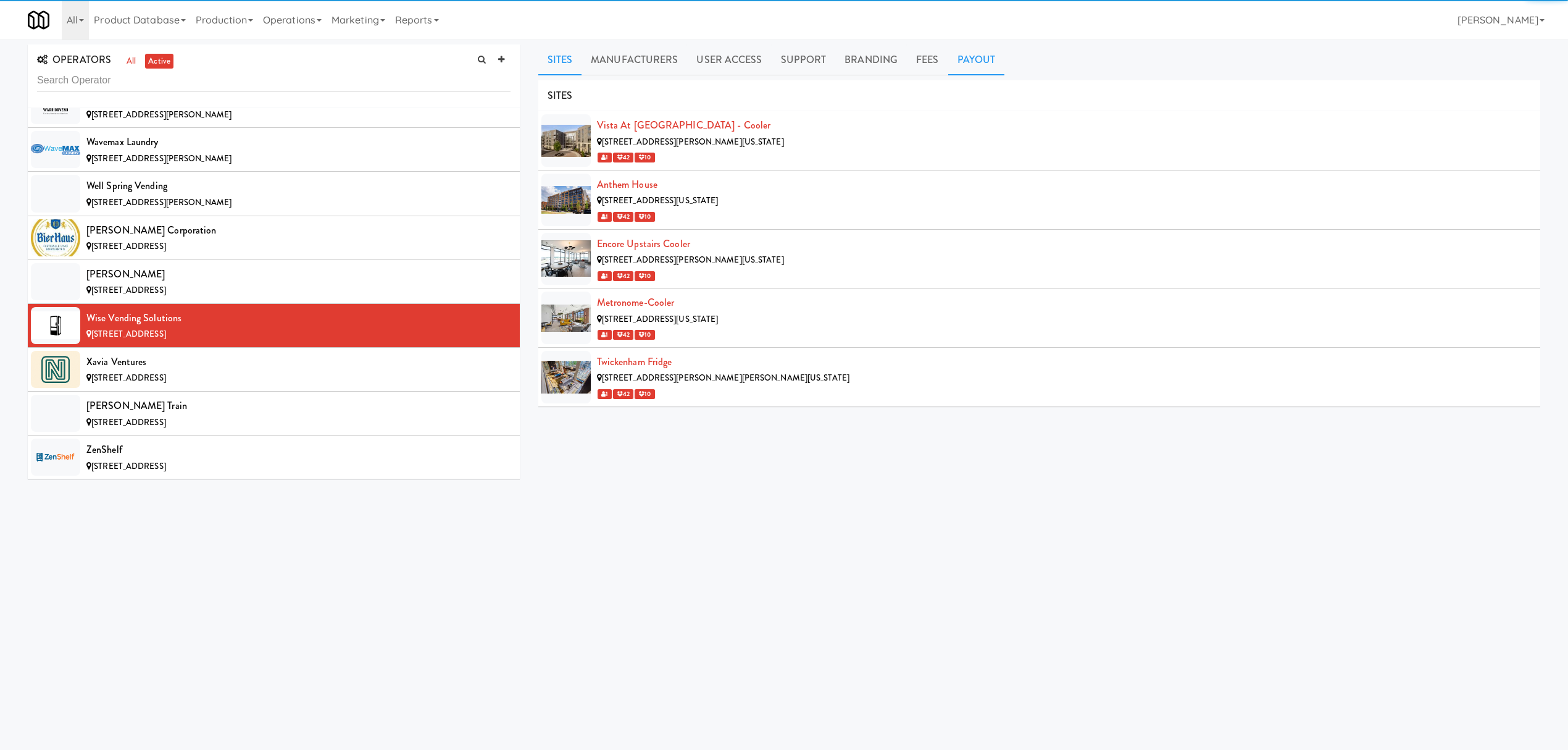
click at [952, 58] on link "Payout" at bounding box center [976, 60] width 56 height 31
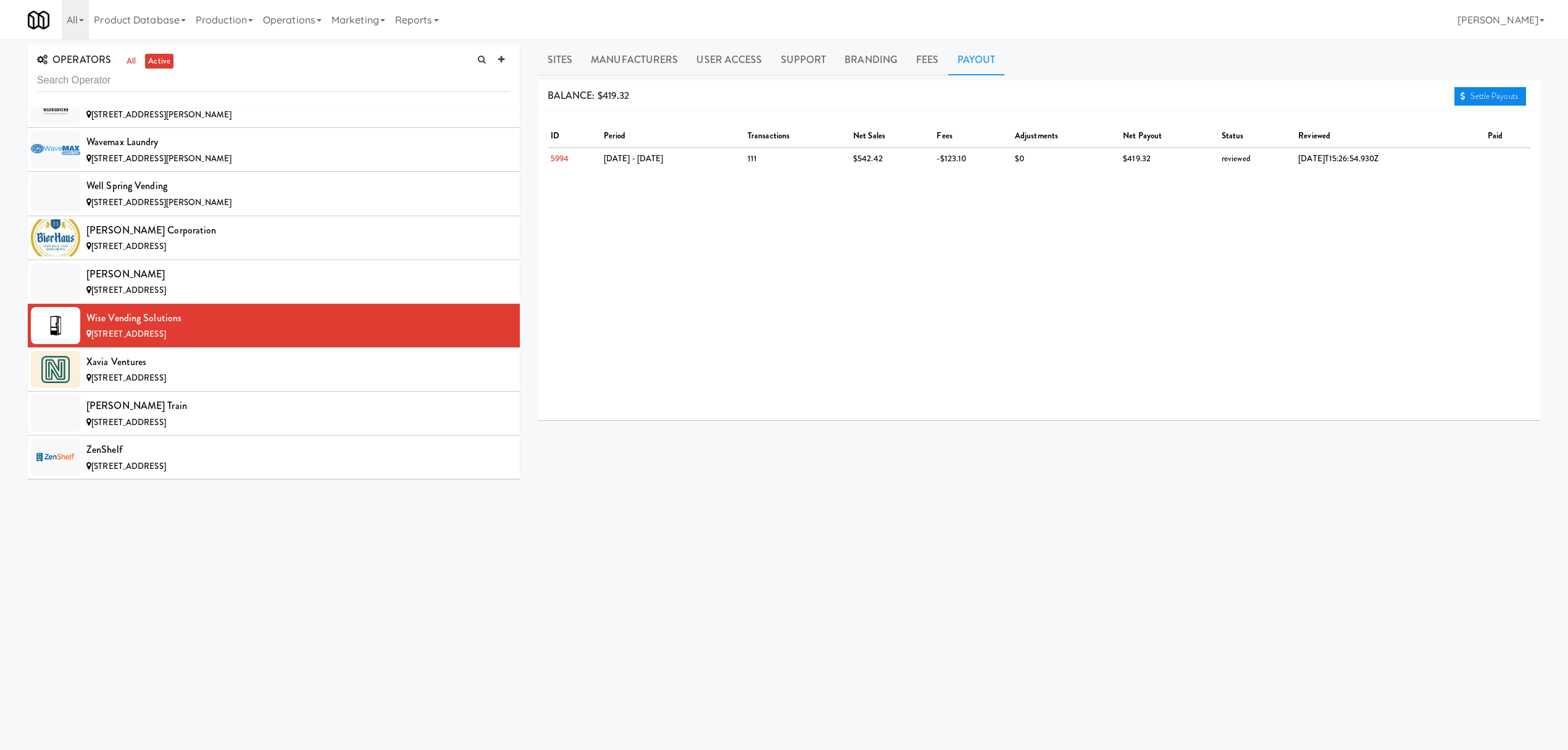
click at [1495, 100] on link "Settle Payouts" at bounding box center [1490, 96] width 72 height 19
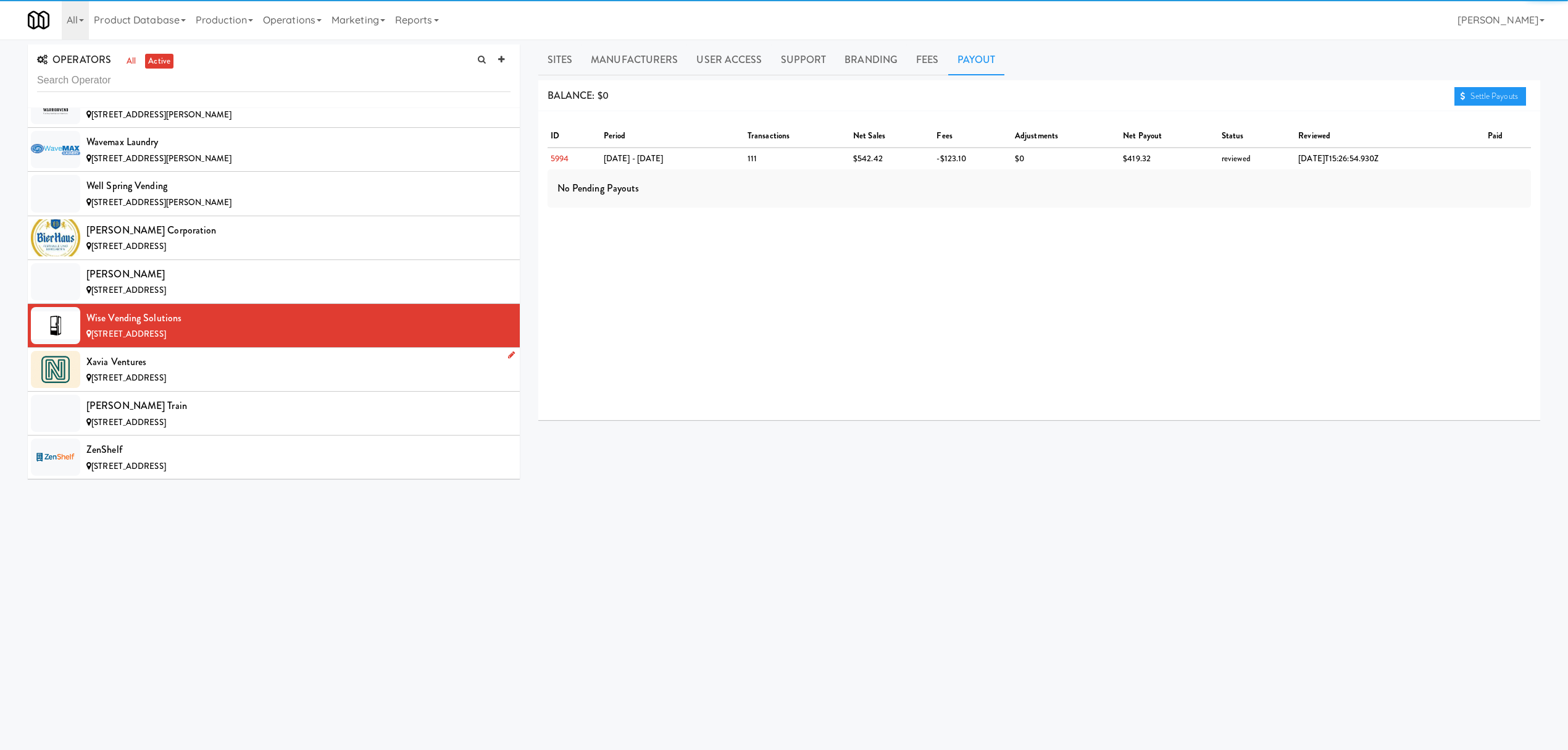
click at [340, 386] on div "[STREET_ADDRESS]" at bounding box center [298, 378] width 424 height 15
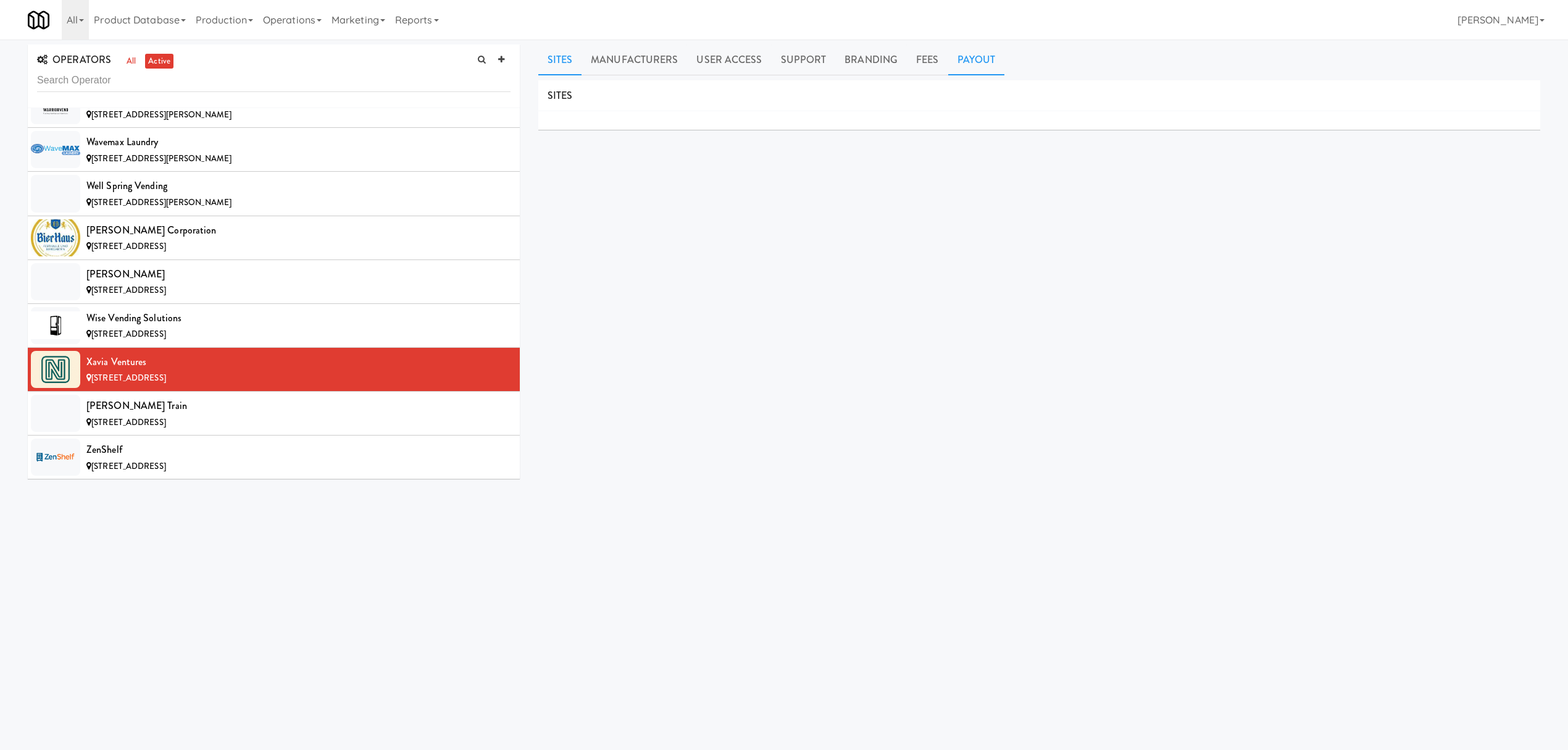
click at [971, 60] on link "Payout" at bounding box center [976, 60] width 56 height 31
click at [164, 415] on div "[PERSON_NAME] Train" at bounding box center [298, 406] width 424 height 19
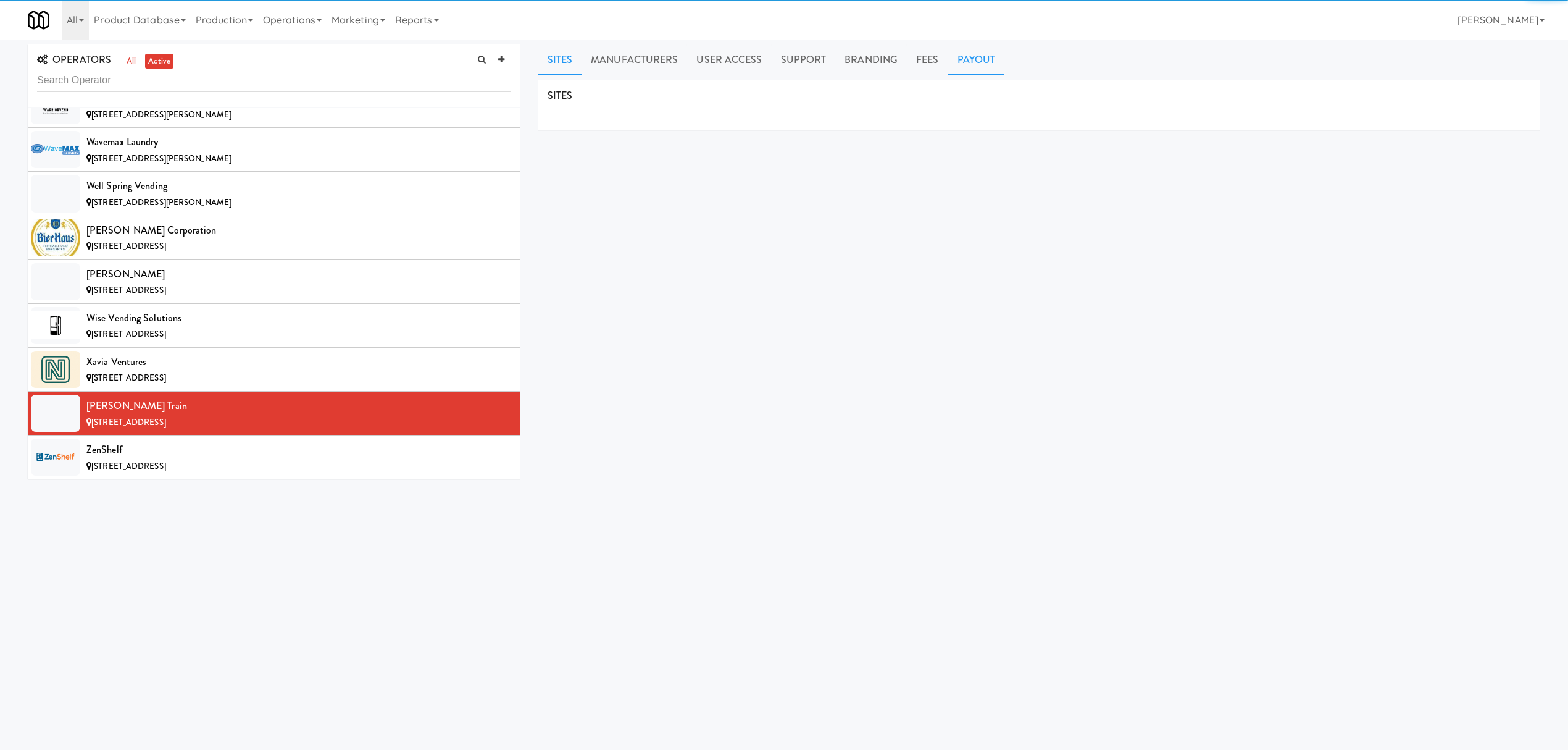
click at [976, 51] on link "Payout" at bounding box center [976, 60] width 56 height 31
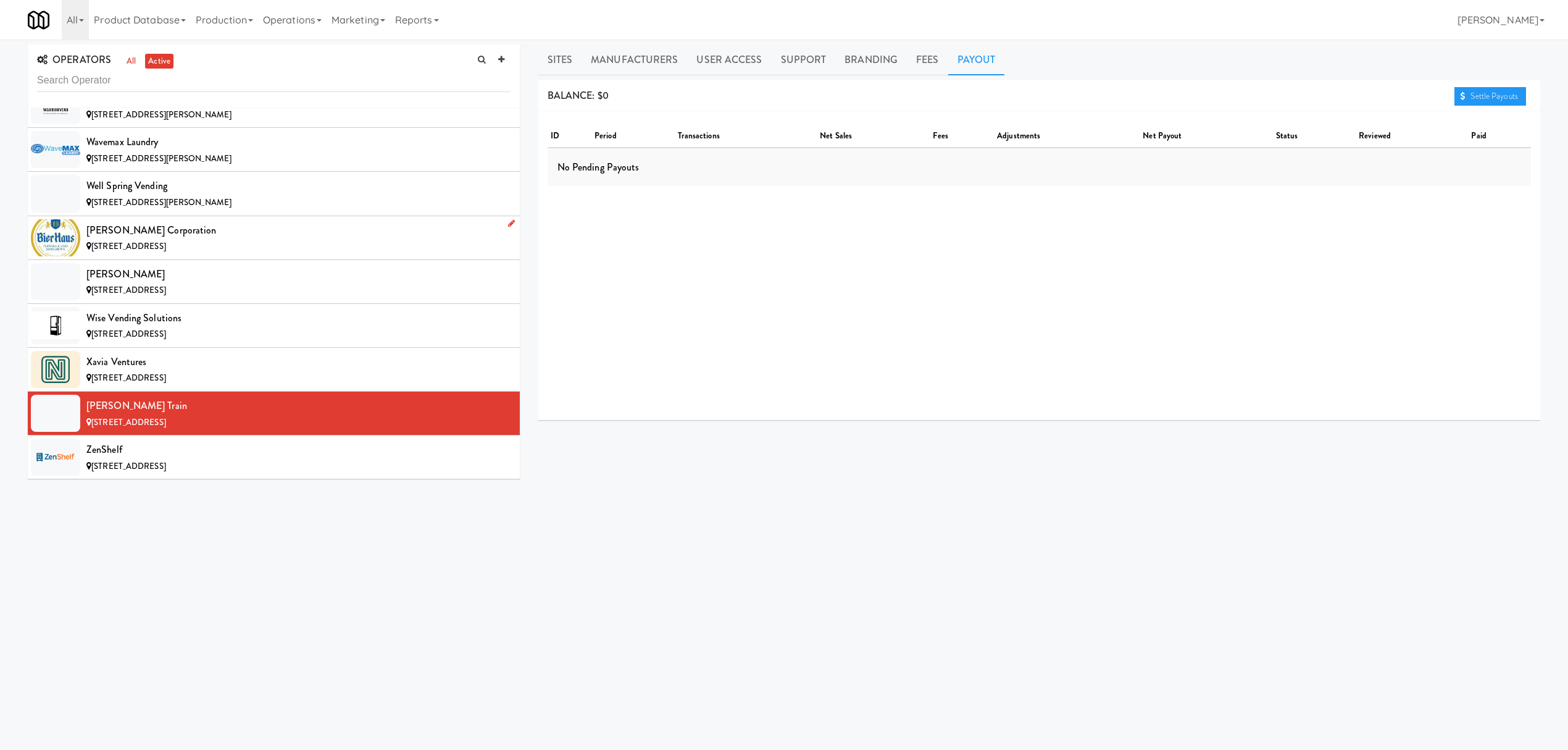
scroll to position [14530, 0]
click at [166, 462] on span "[STREET_ADDRESS]" at bounding box center [128, 466] width 74 height 12
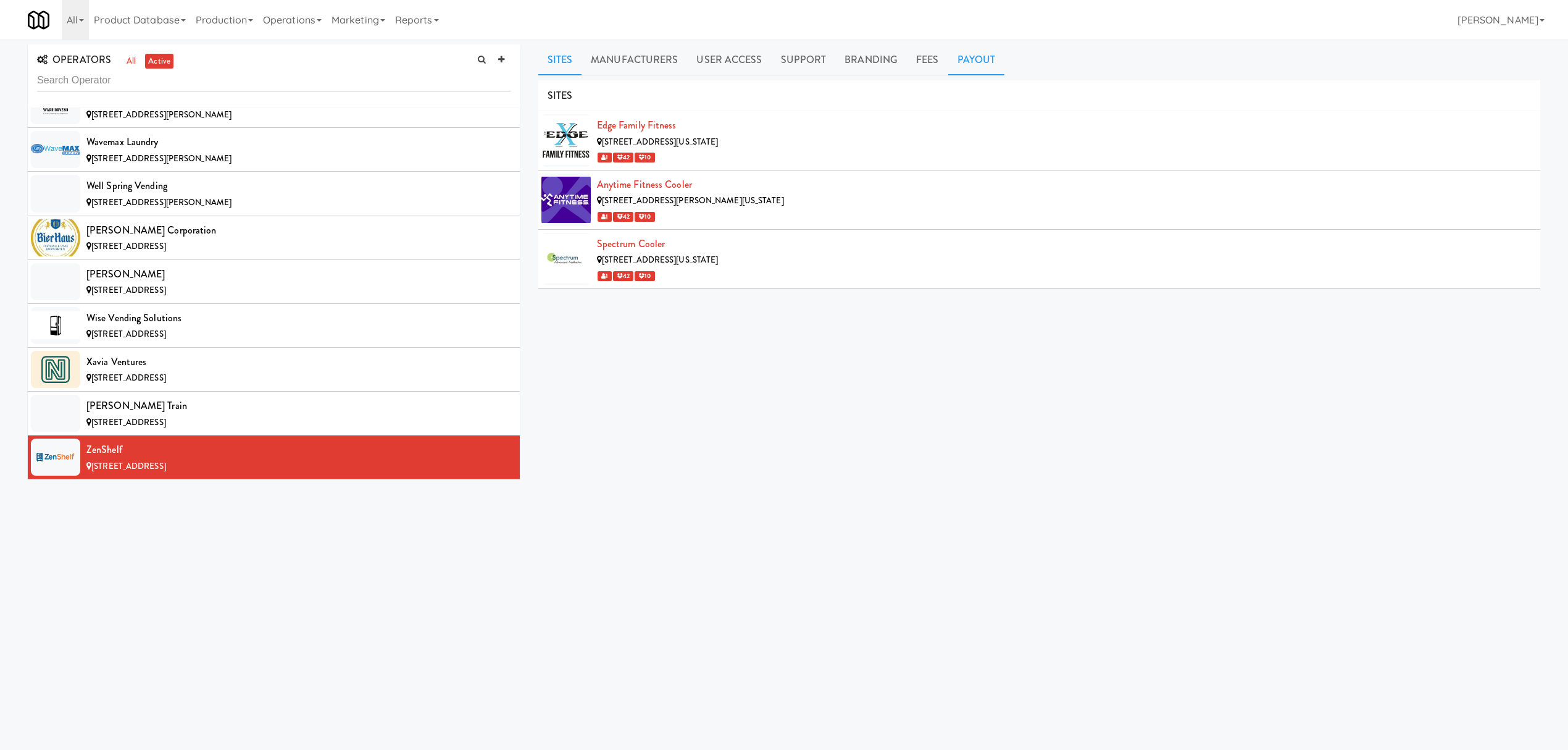
click at [960, 57] on link "Payout" at bounding box center [976, 60] width 56 height 31
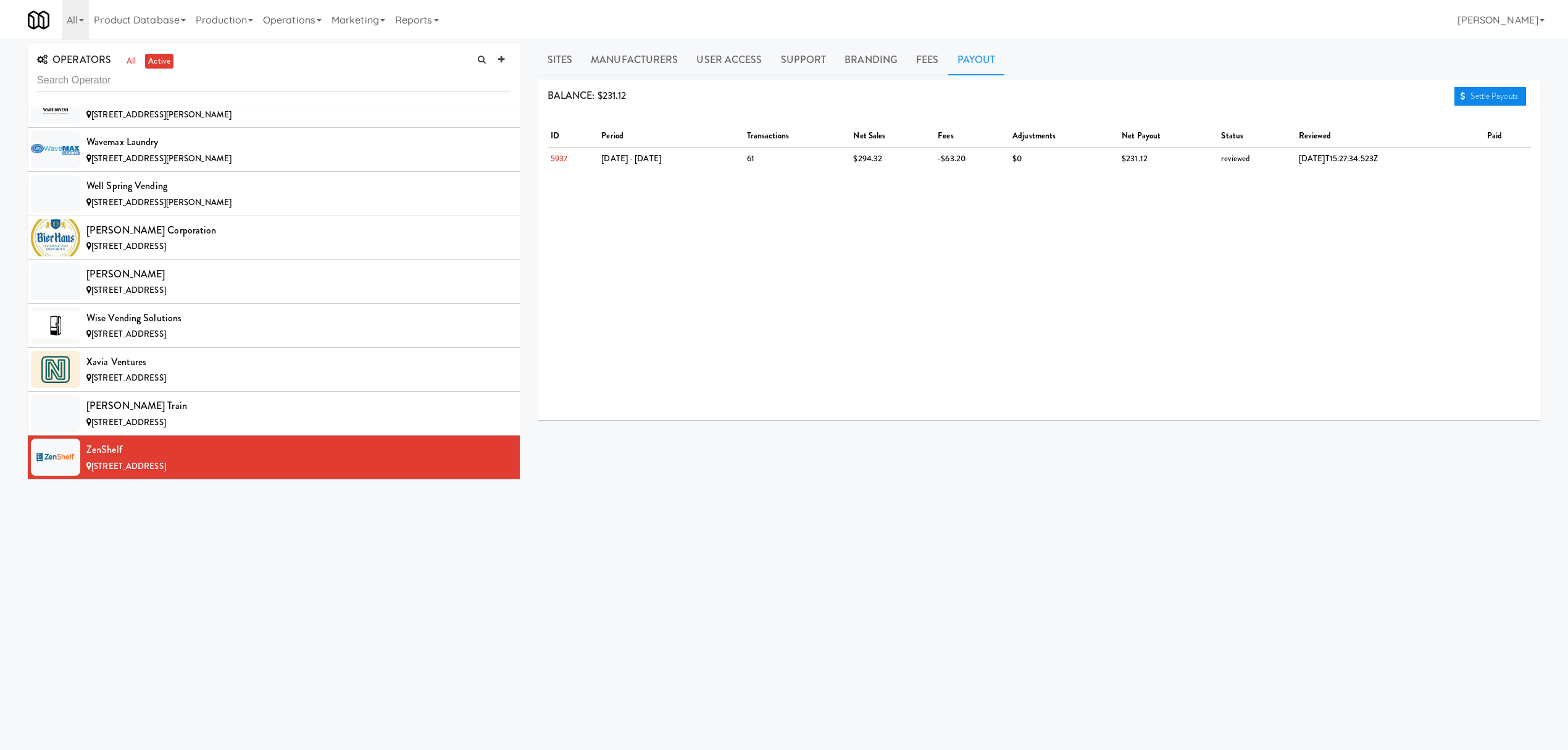
click at [1504, 97] on link "Settle Payouts" at bounding box center [1490, 96] width 72 height 19
